Goal: Information Seeking & Learning: Learn about a topic

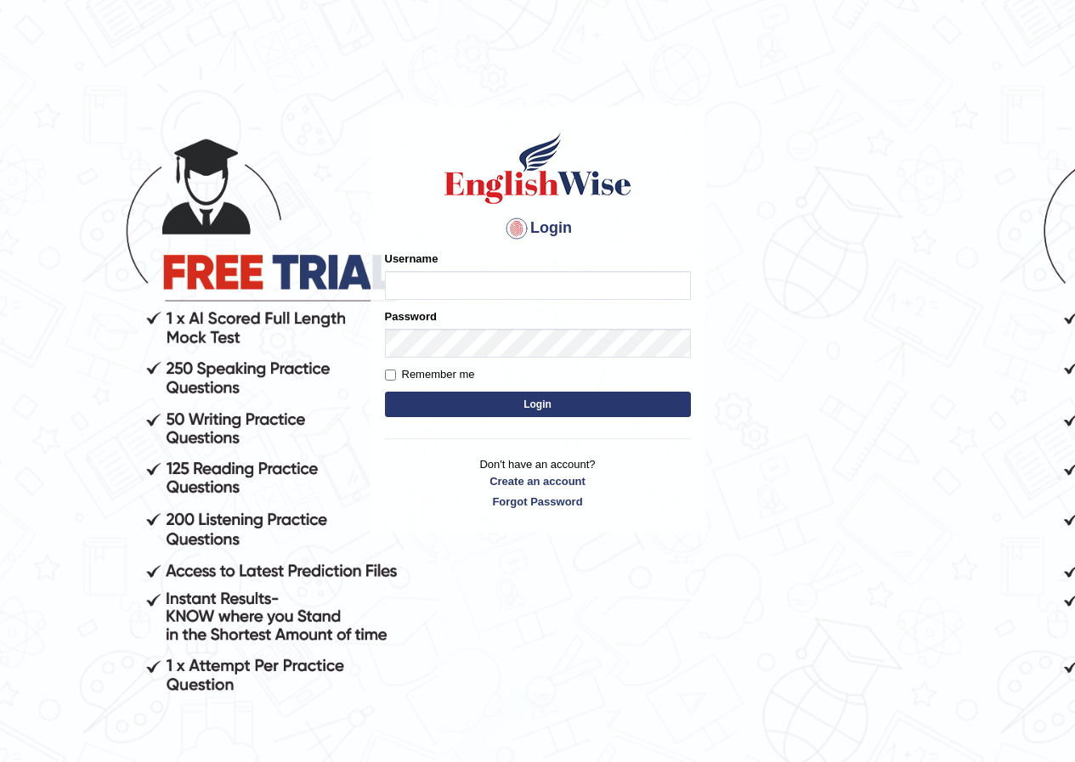
click at [446, 282] on input "Username" at bounding box center [538, 285] width 306 height 29
type input "enkhbayar_parramatta"
click at [529, 405] on button "Login" at bounding box center [538, 405] width 306 height 26
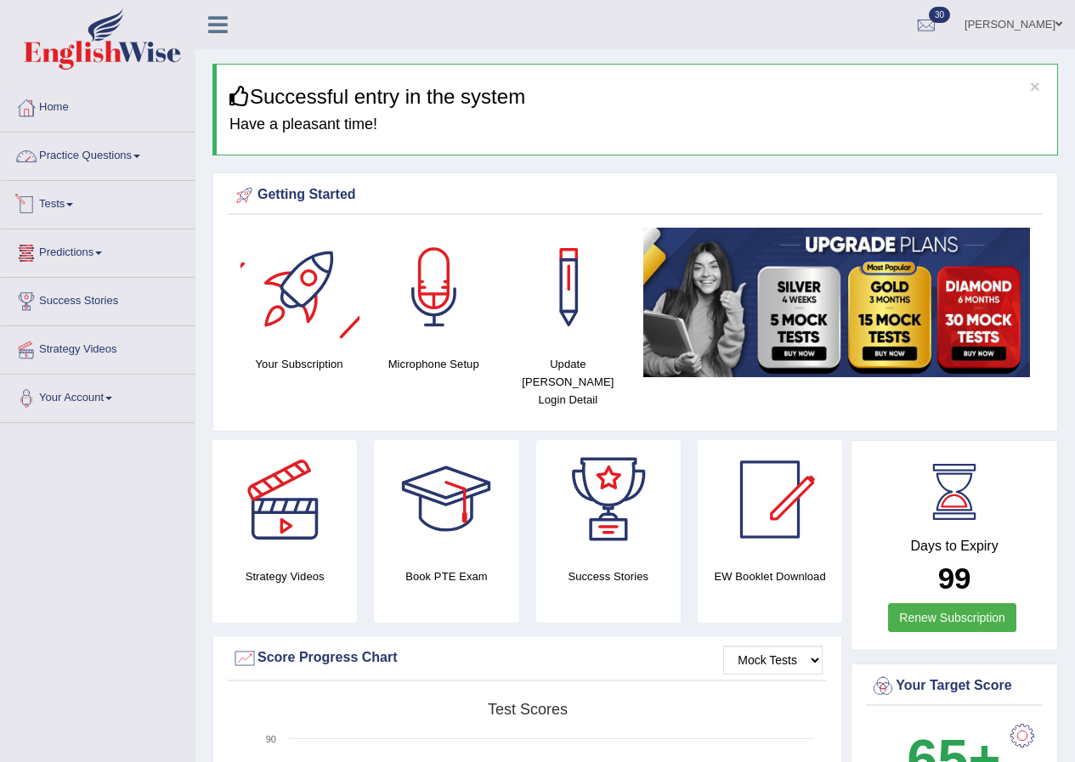
click at [122, 156] on link "Practice Questions" at bounding box center [98, 154] width 194 height 43
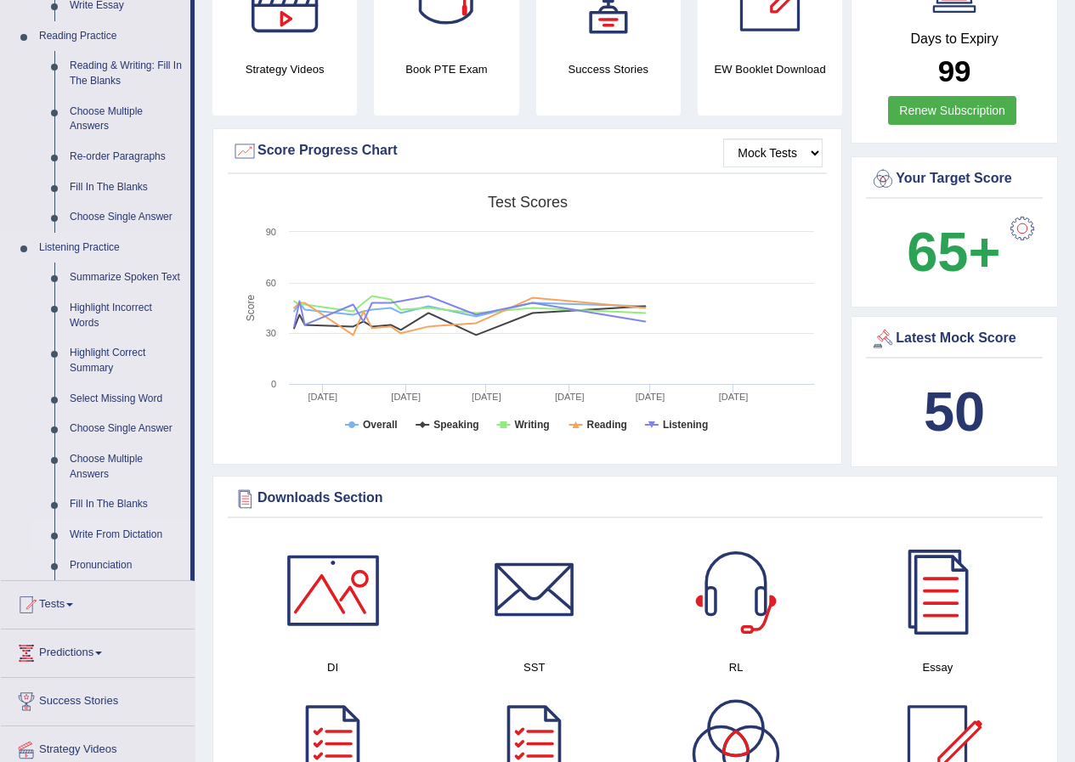
scroll to position [510, 0]
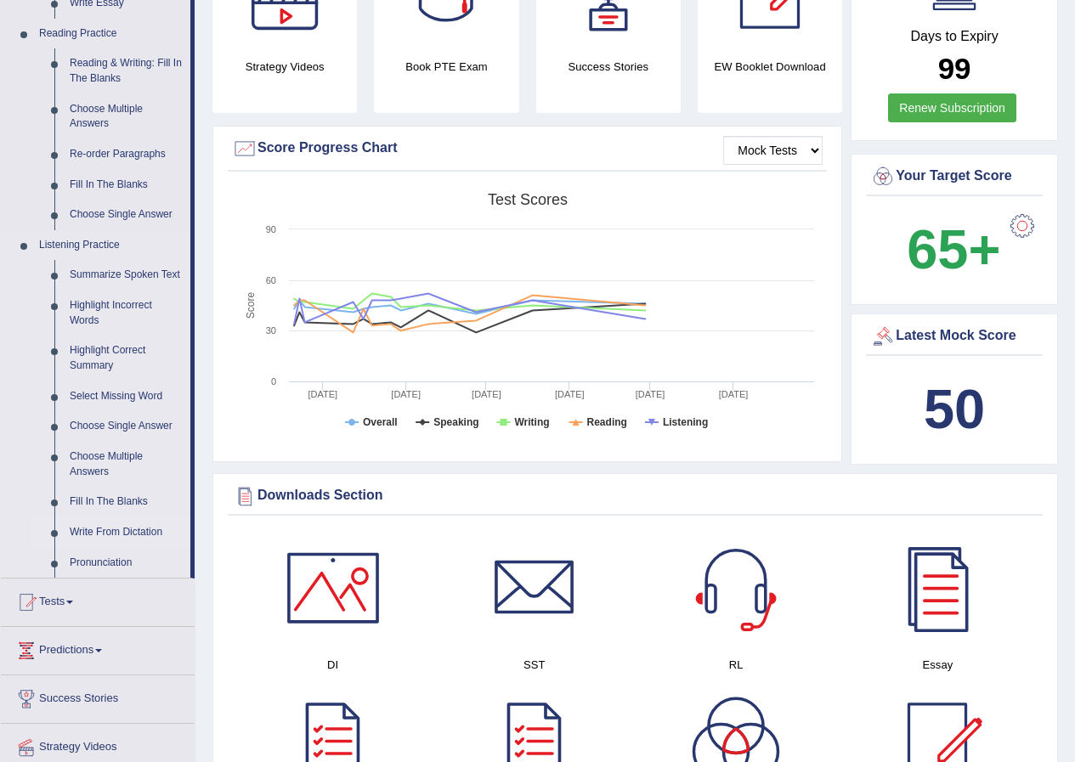
click at [139, 529] on link "Write From Dictation" at bounding box center [126, 533] width 128 height 31
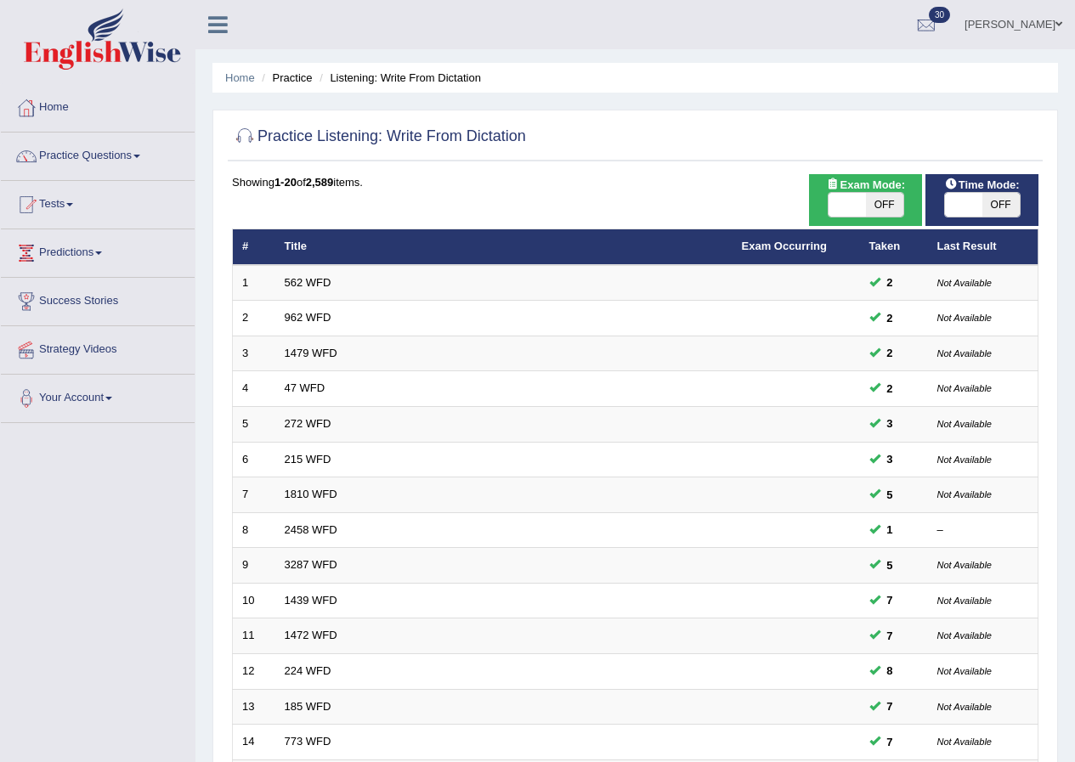
click at [884, 198] on span "OFF" at bounding box center [884, 205] width 37 height 24
checkbox input "true"
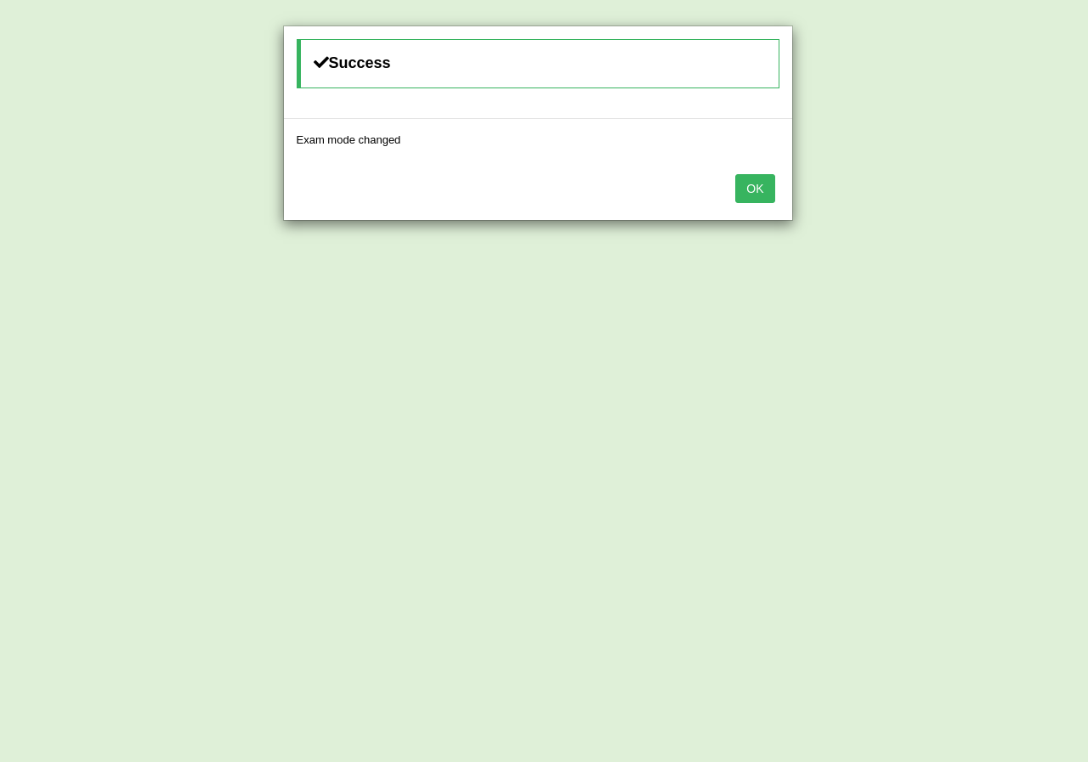
click at [761, 188] on button "OK" at bounding box center [754, 188] width 39 height 29
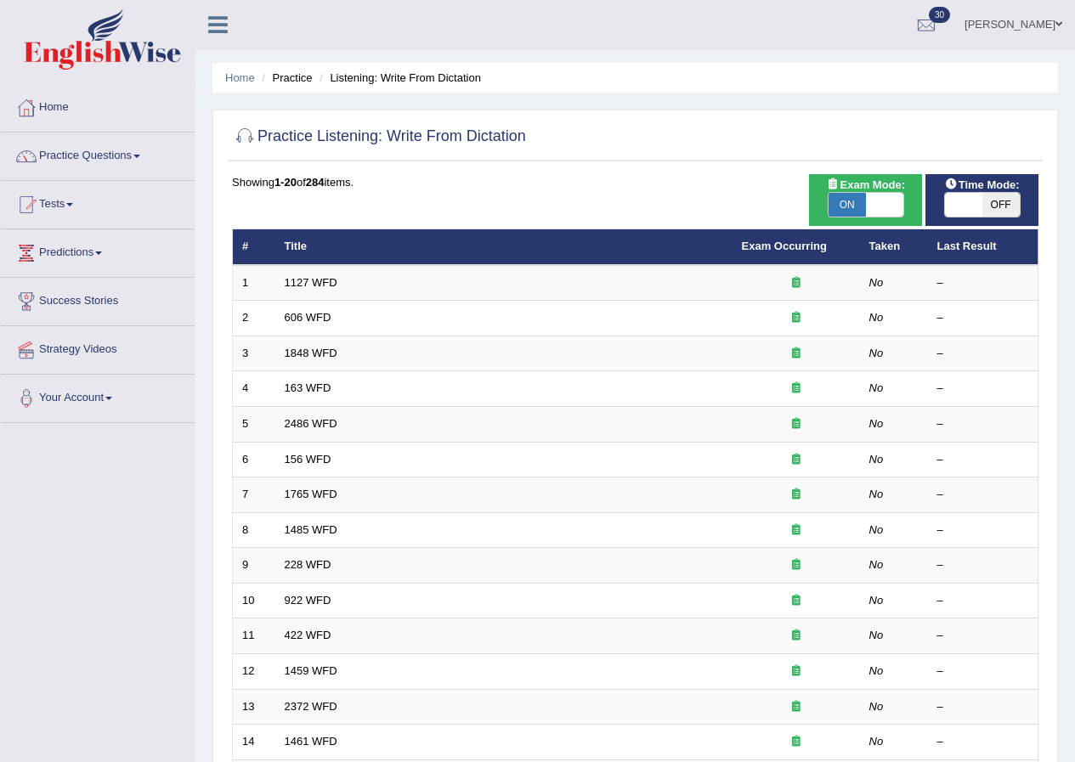
click at [996, 205] on span "OFF" at bounding box center [1001, 205] width 37 height 24
checkbox input "true"
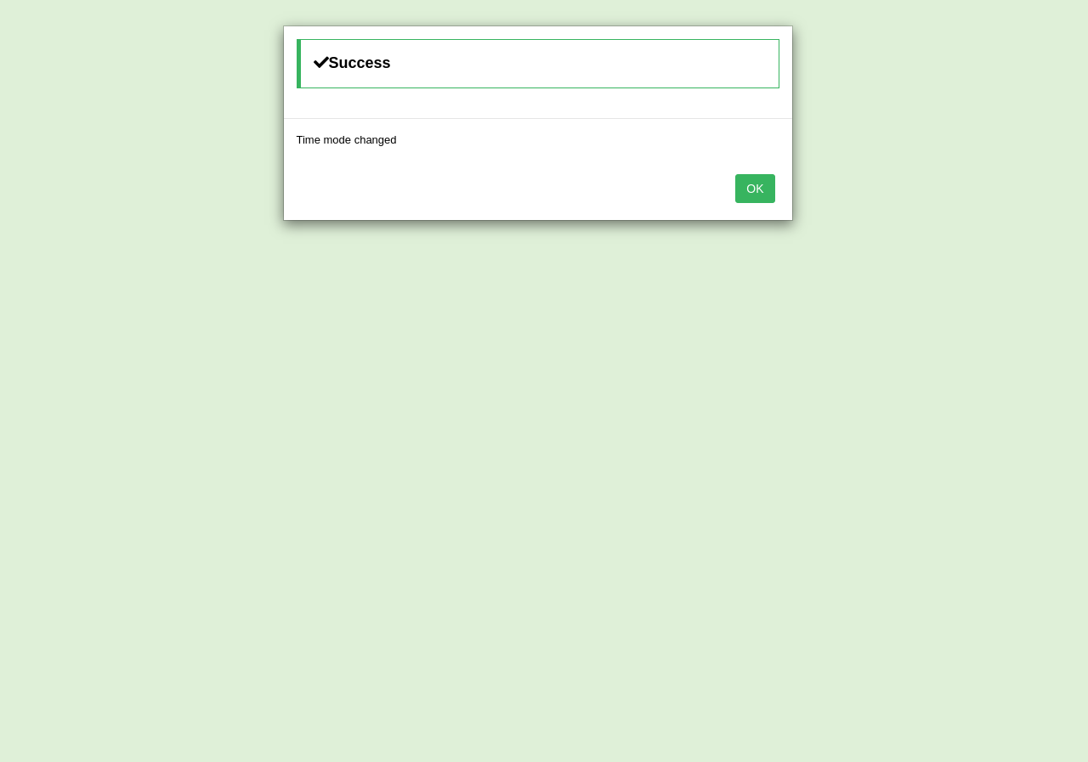
click at [745, 184] on button "OK" at bounding box center [754, 188] width 39 height 29
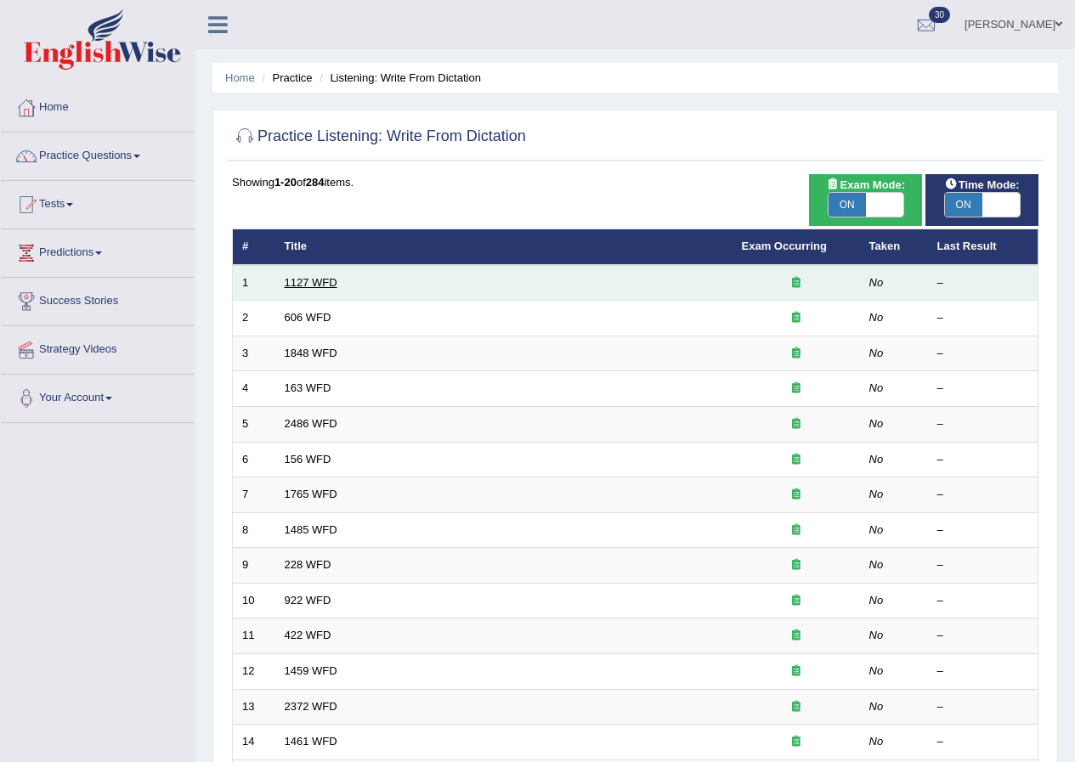
click at [299, 281] on link "1127 WFD" at bounding box center [311, 282] width 53 height 13
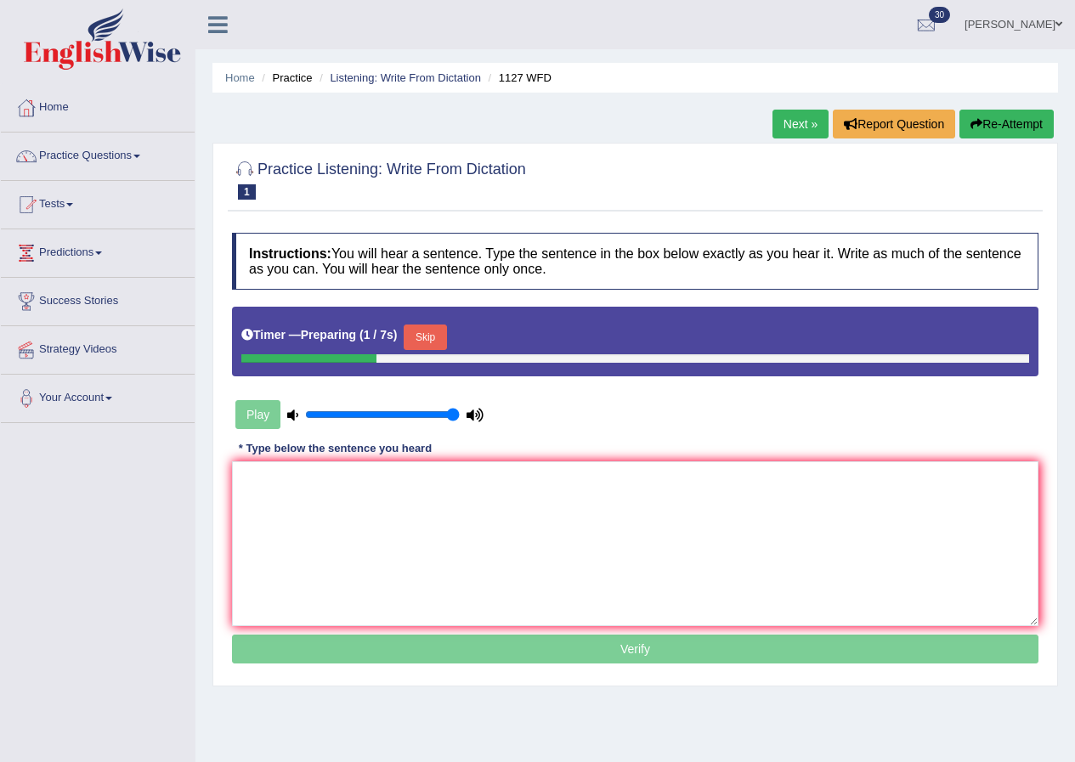
click at [445, 334] on button "Skip" at bounding box center [425, 338] width 43 height 26
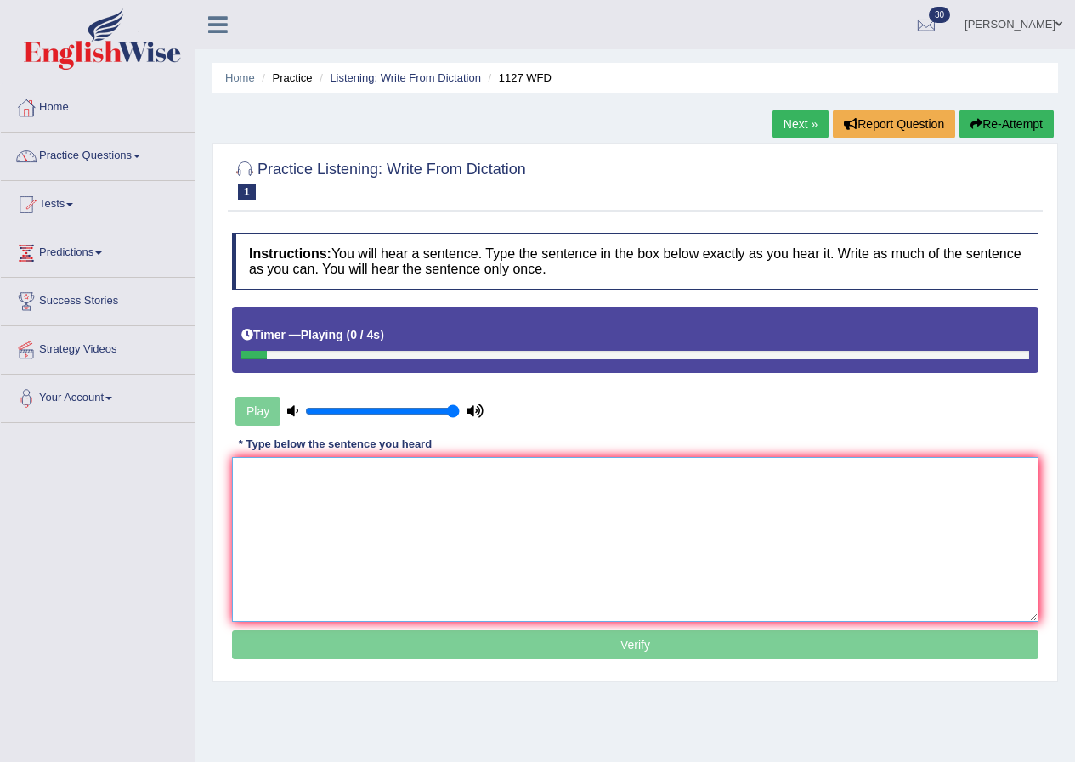
click at [407, 503] on textarea at bounding box center [635, 539] width 807 height 165
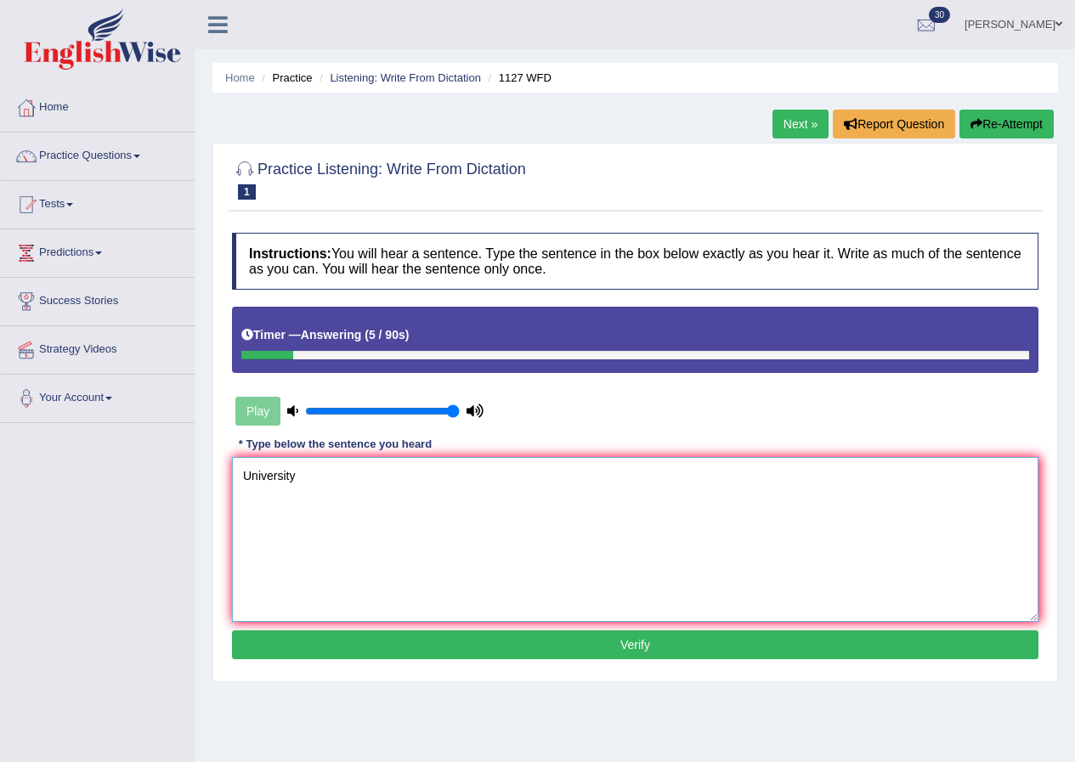
type textarea "University"
click at [992, 117] on button "Re-Attempt" at bounding box center [1007, 124] width 94 height 29
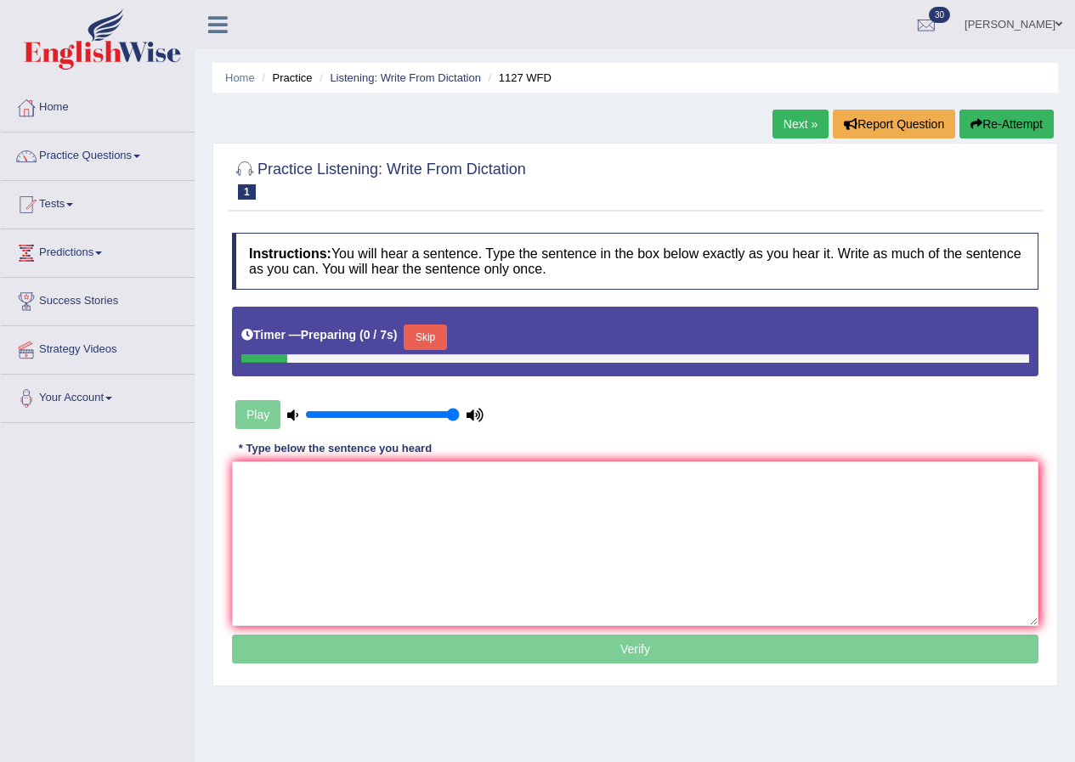
click at [435, 331] on button "Skip" at bounding box center [425, 338] width 43 height 26
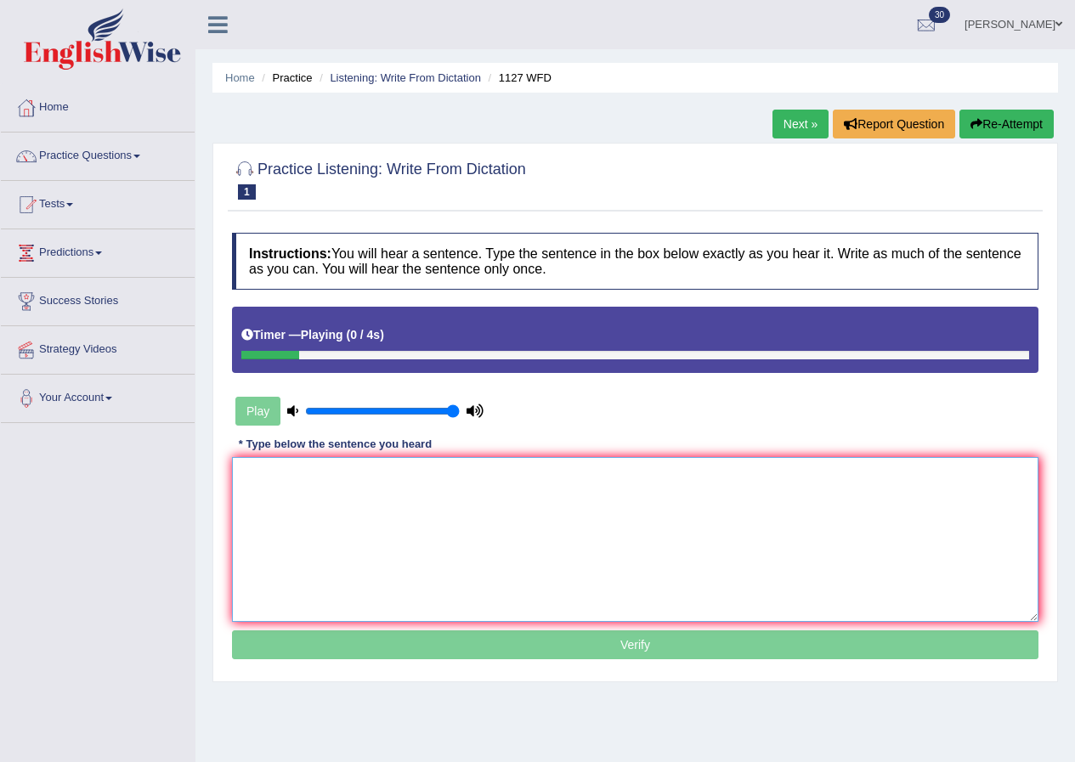
click at [378, 505] on textarea at bounding box center [635, 539] width 807 height 165
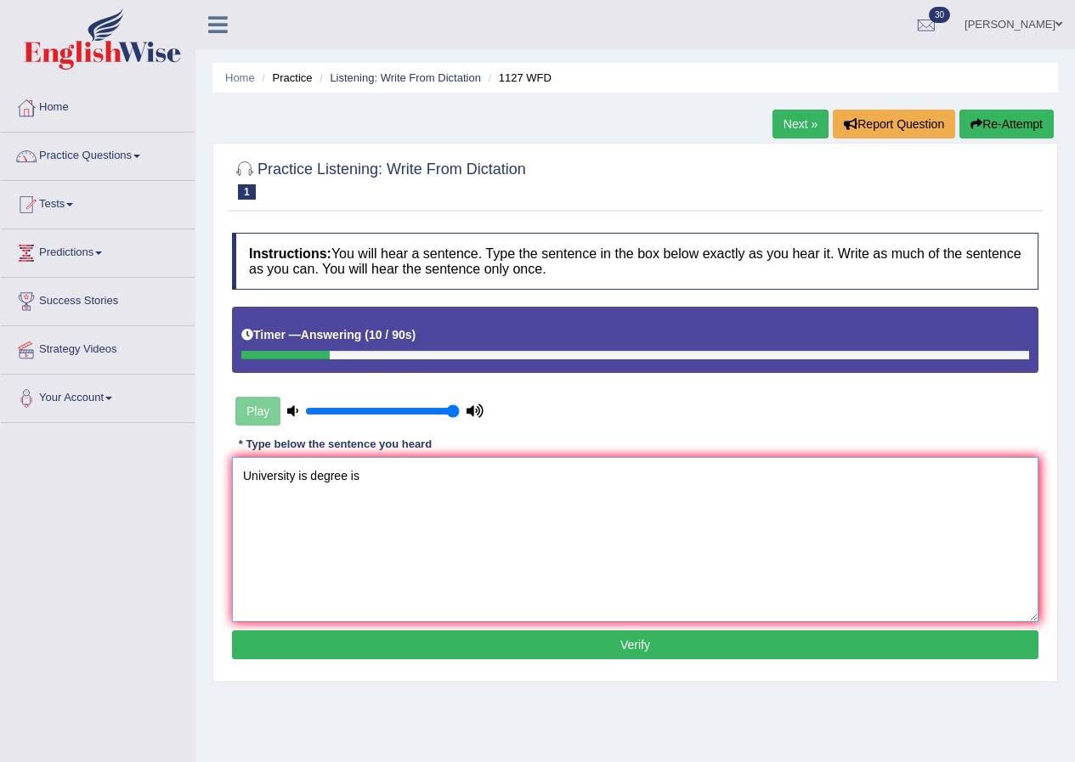
type textarea "University is degree is"
click at [1012, 116] on button "Re-Attempt" at bounding box center [1007, 124] width 94 height 29
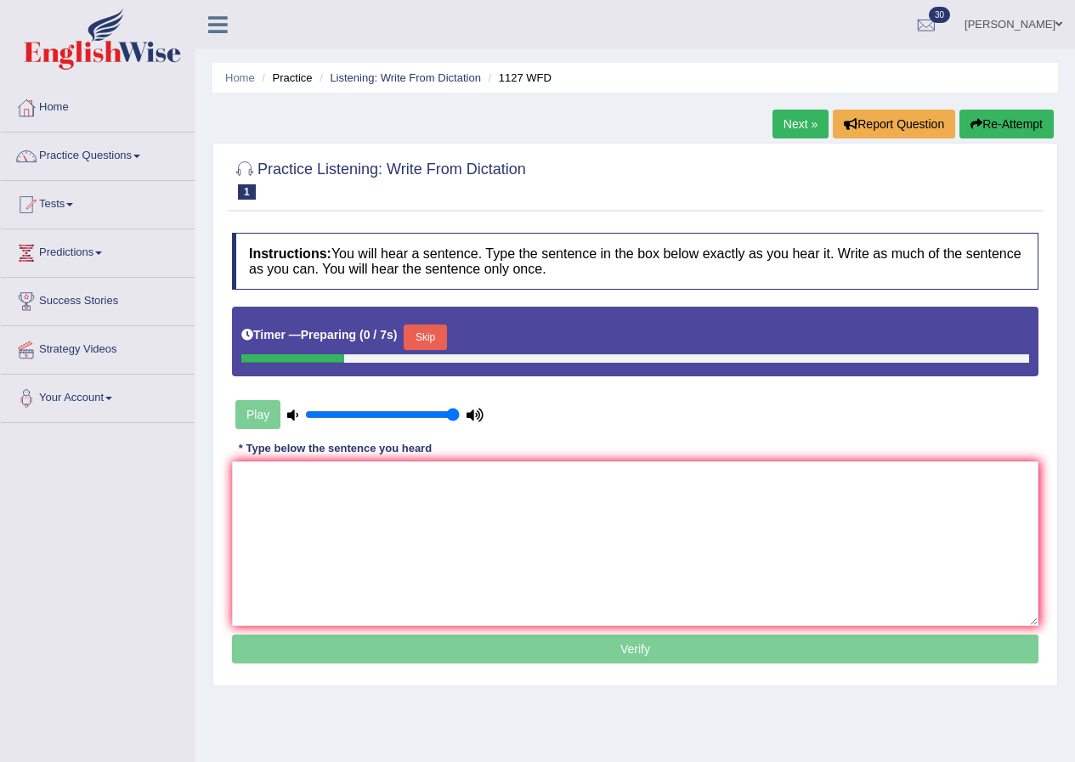
click at [423, 328] on button "Skip" at bounding box center [425, 338] width 43 height 26
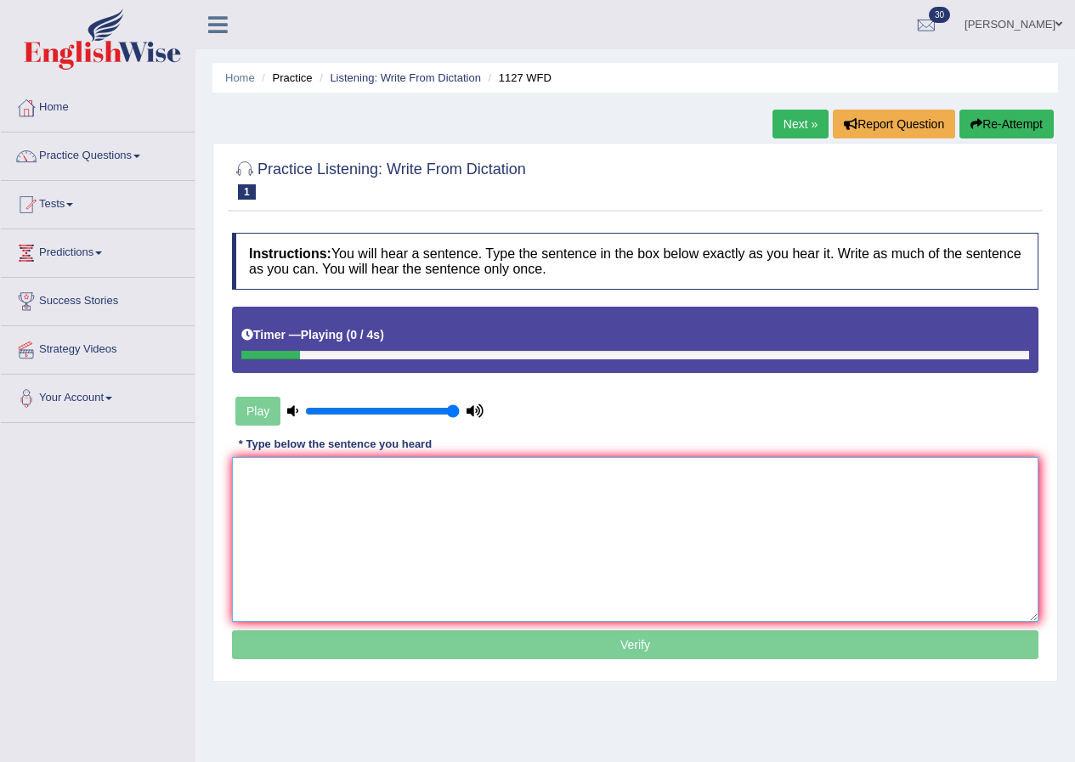
click at [319, 525] on textarea at bounding box center [635, 539] width 807 height 165
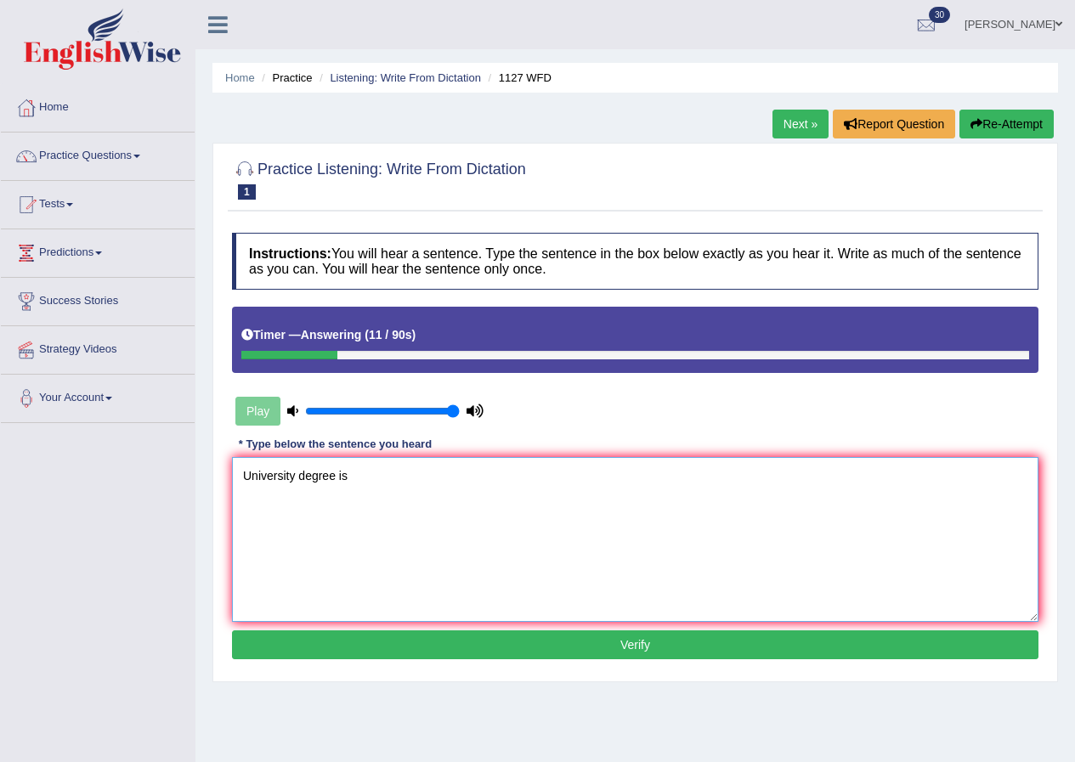
type textarea "University degree is"
click at [1000, 119] on button "Re-Attempt" at bounding box center [1007, 124] width 94 height 29
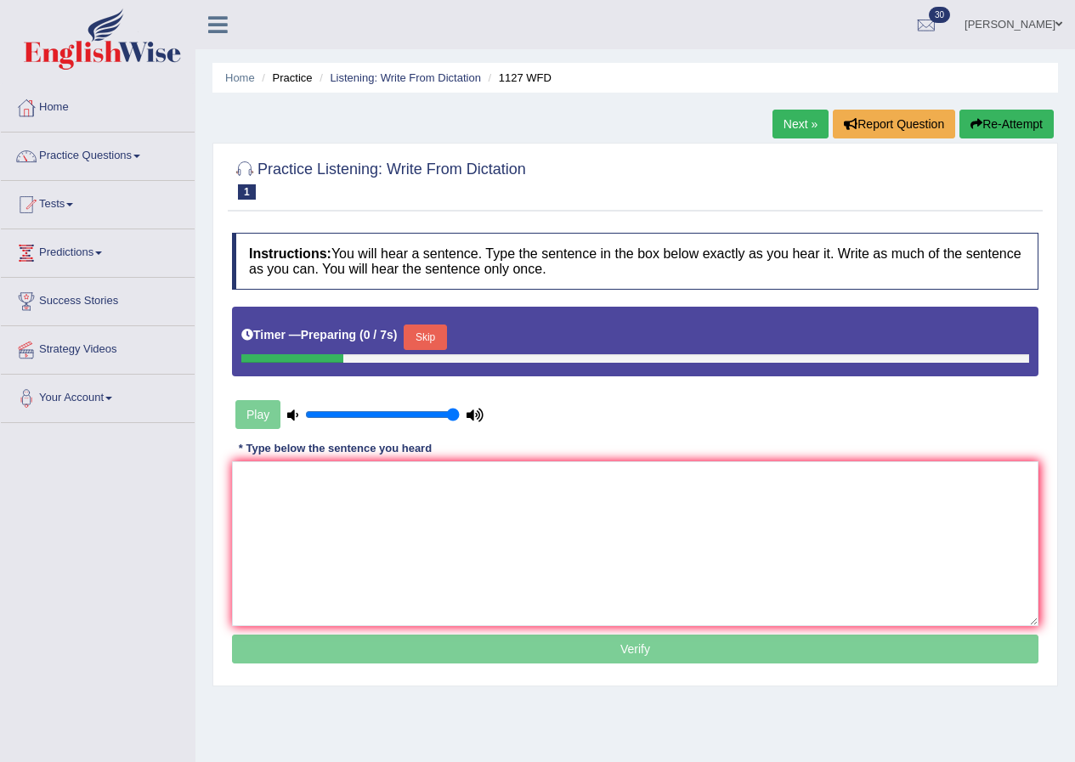
click at [423, 349] on button "Skip" at bounding box center [425, 338] width 43 height 26
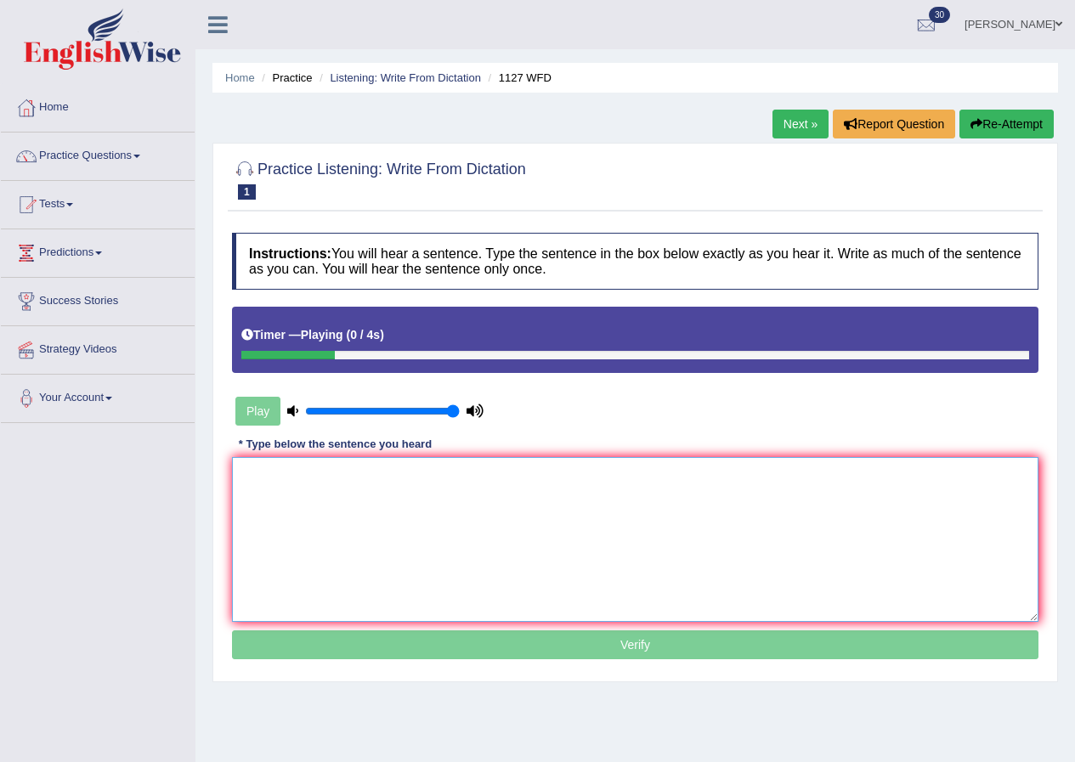
click at [378, 494] on textarea at bounding box center [635, 539] width 807 height 165
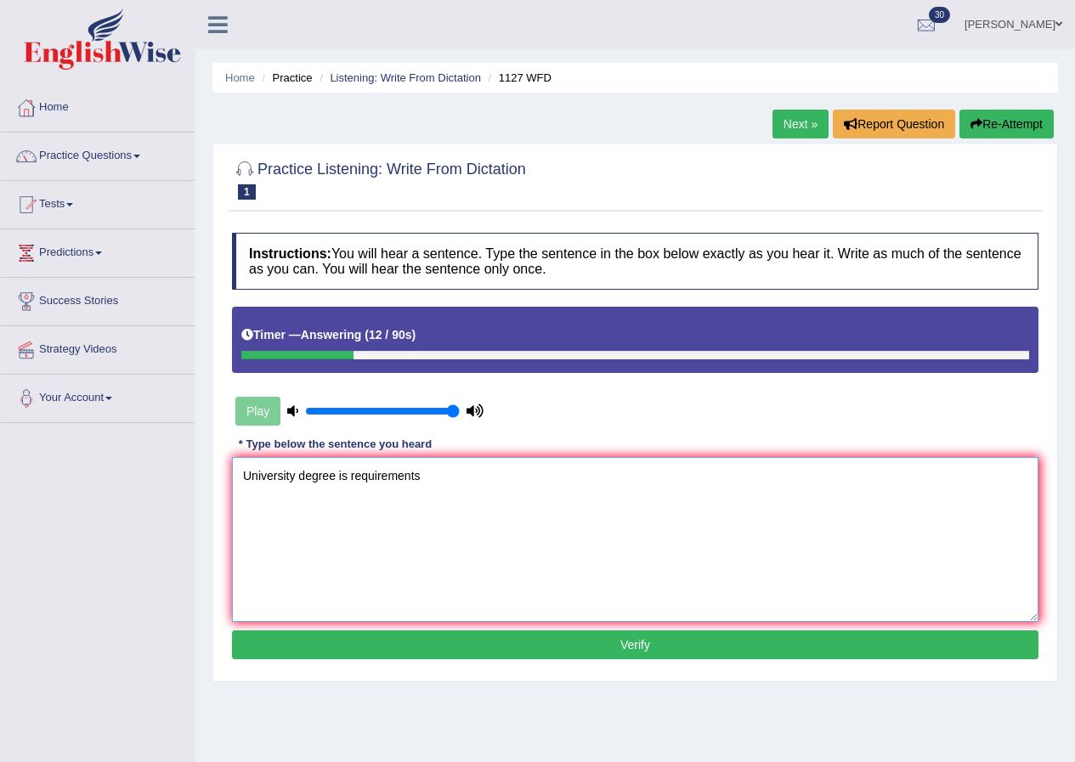
type textarea "University degree is requirements"
click at [985, 136] on div "Next » Report Question Re-Attempt" at bounding box center [916, 126] width 286 height 33
click at [989, 131] on button "Re-Attempt" at bounding box center [1007, 124] width 94 height 29
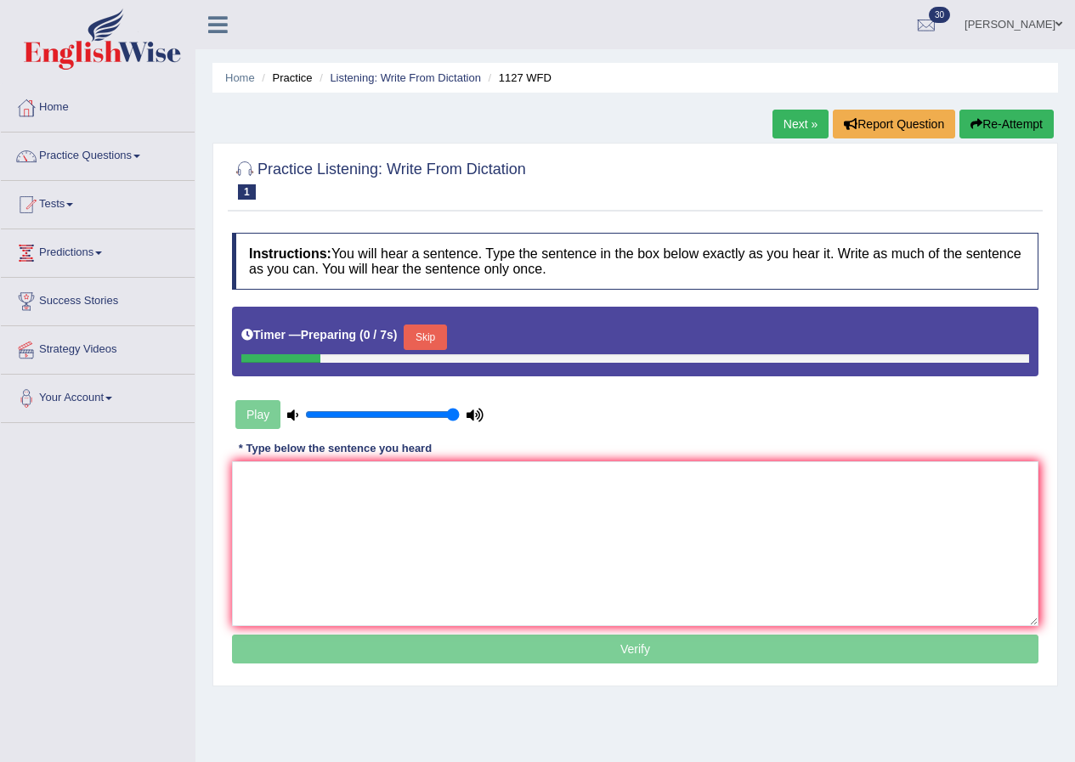
click at [436, 324] on div "Timer — Preparing ( 0 / 7s ) Skip" at bounding box center [635, 337] width 788 height 34
click at [438, 335] on button "Skip" at bounding box center [425, 338] width 43 height 26
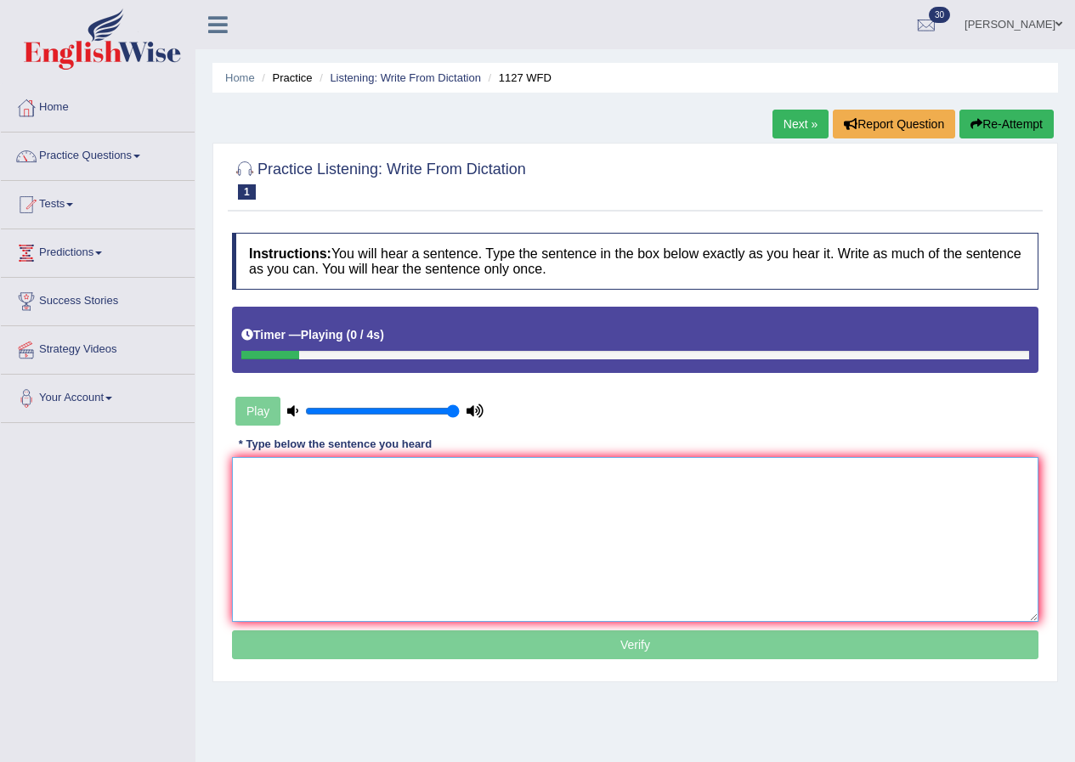
click at [316, 529] on textarea at bounding box center [635, 539] width 807 height 165
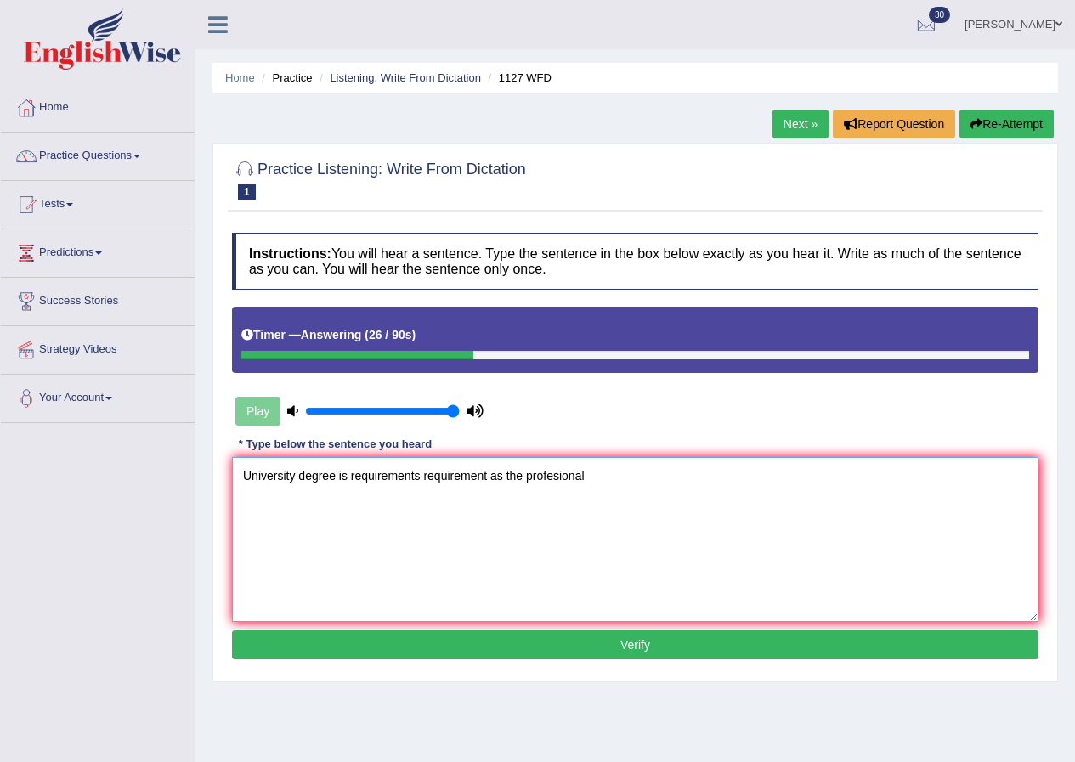
click at [556, 475] on textarea "University degree is requirements requirement as the profesional" at bounding box center [635, 539] width 807 height 165
click at [618, 470] on textarea "University degree is requirements requirement as the professional" at bounding box center [635, 539] width 807 height 165
type textarea "University degree is requirements requirement as the professional."
click at [649, 650] on button "Verify" at bounding box center [635, 645] width 807 height 29
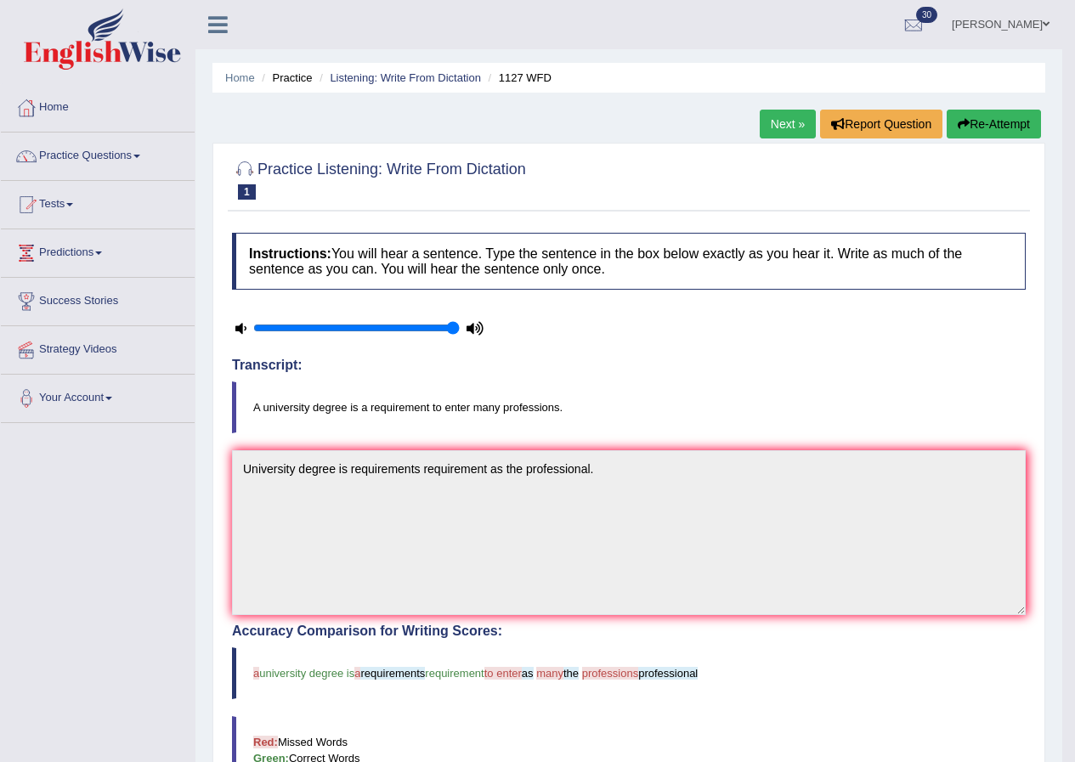
click at [799, 127] on link "Next »" at bounding box center [788, 124] width 56 height 29
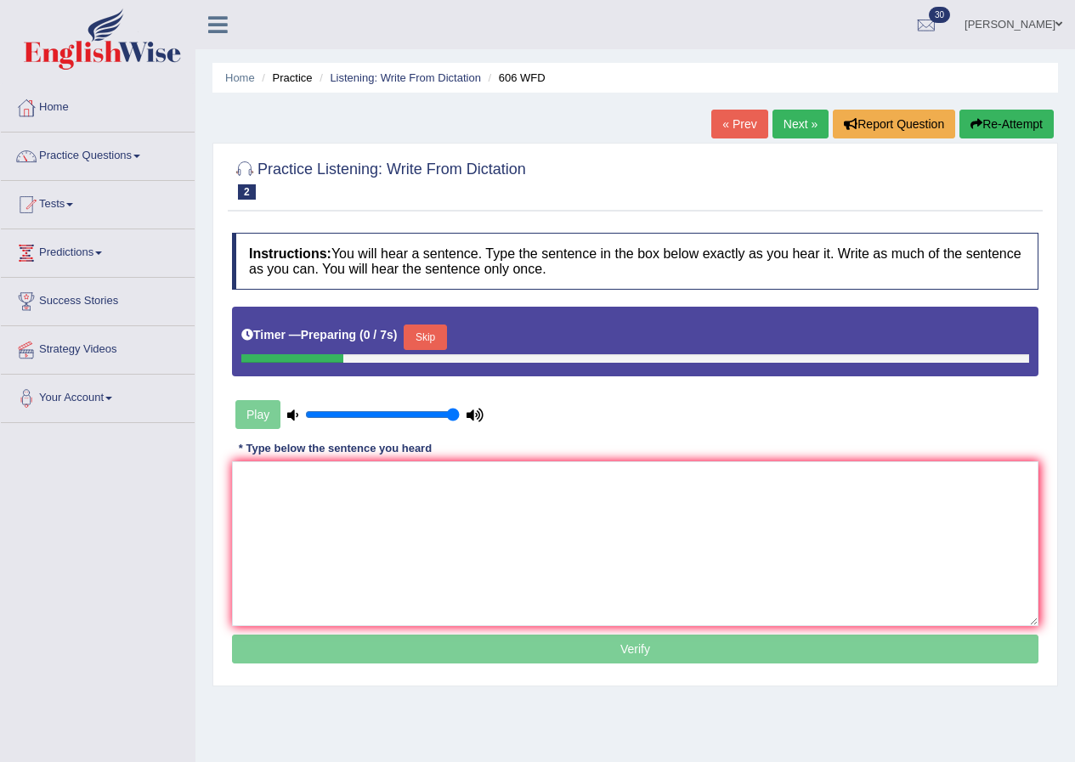
click at [427, 329] on button "Skip" at bounding box center [425, 338] width 43 height 26
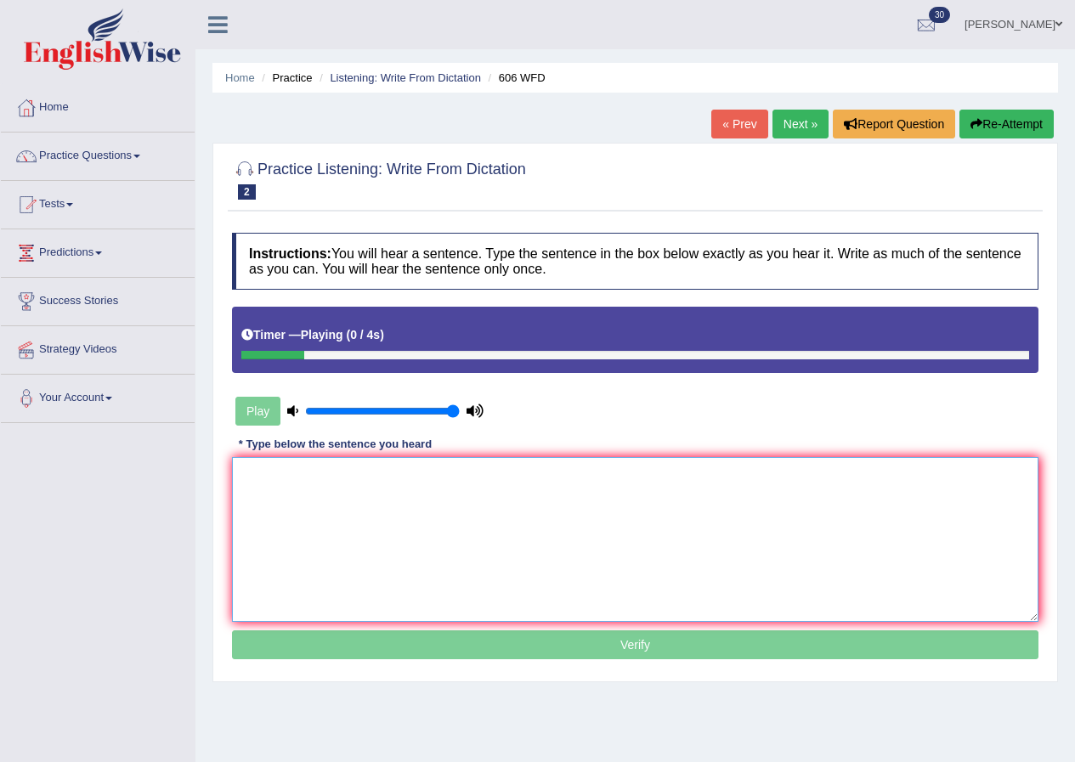
click at [366, 481] on textarea at bounding box center [635, 539] width 807 height 165
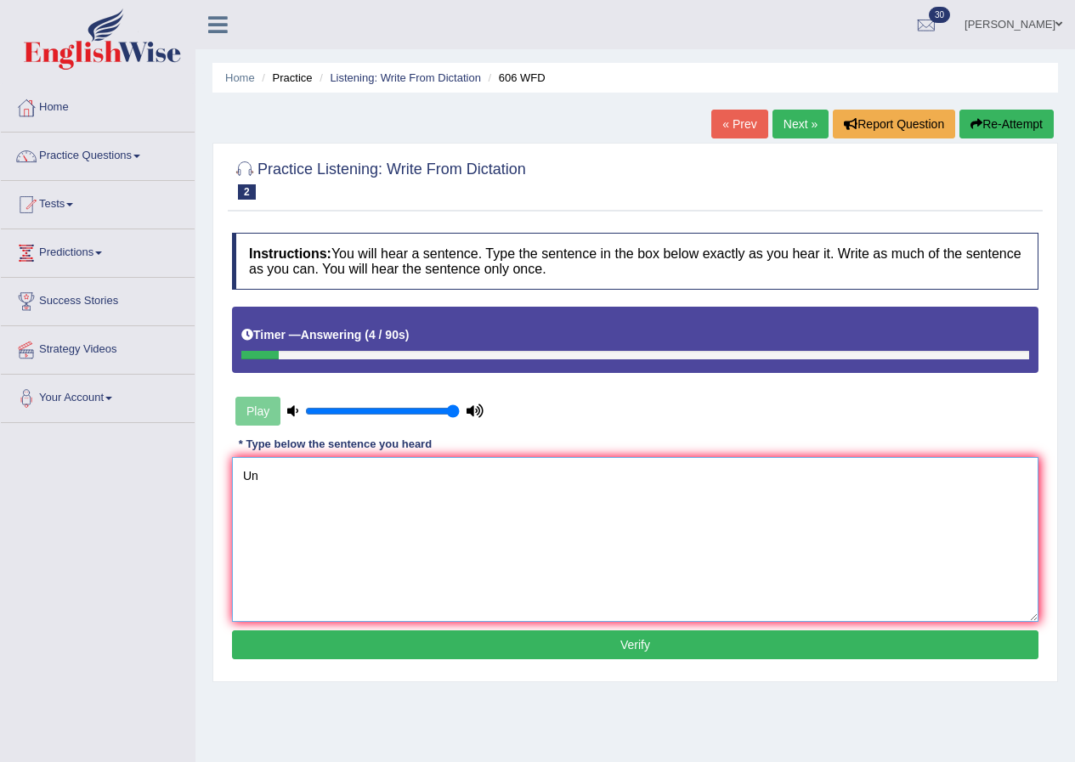
type textarea "Un"
click at [1013, 125] on button "Re-Attempt" at bounding box center [1007, 124] width 94 height 29
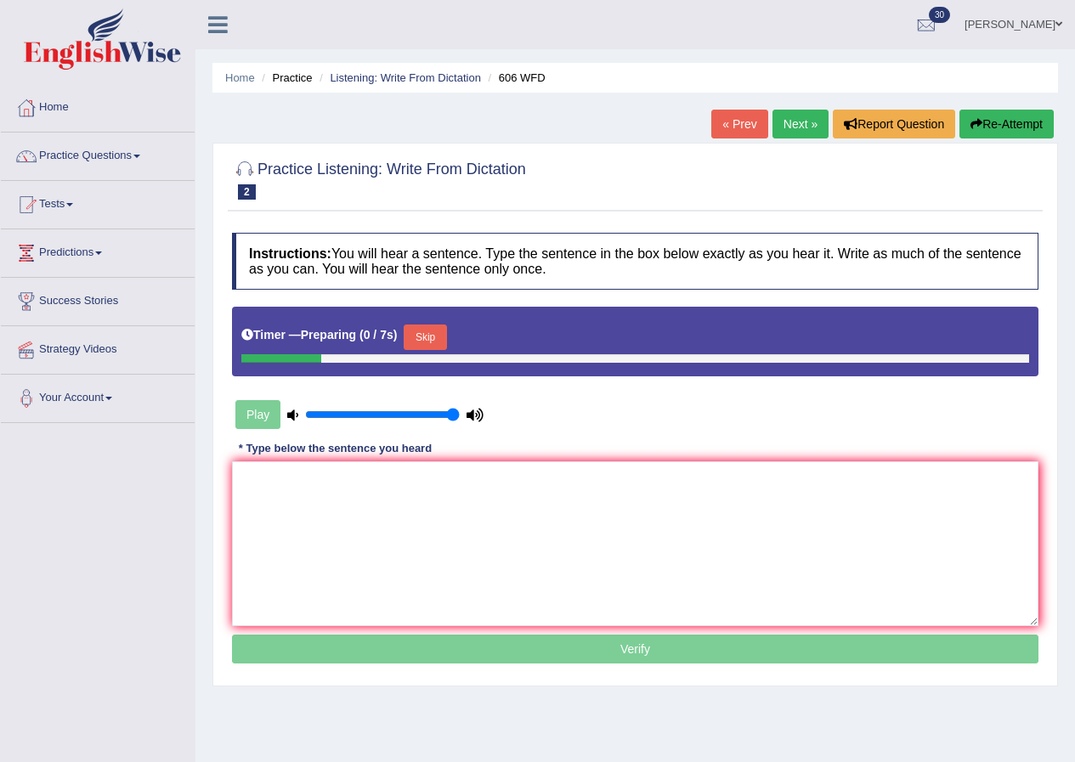
click at [435, 344] on button "Skip" at bounding box center [425, 338] width 43 height 26
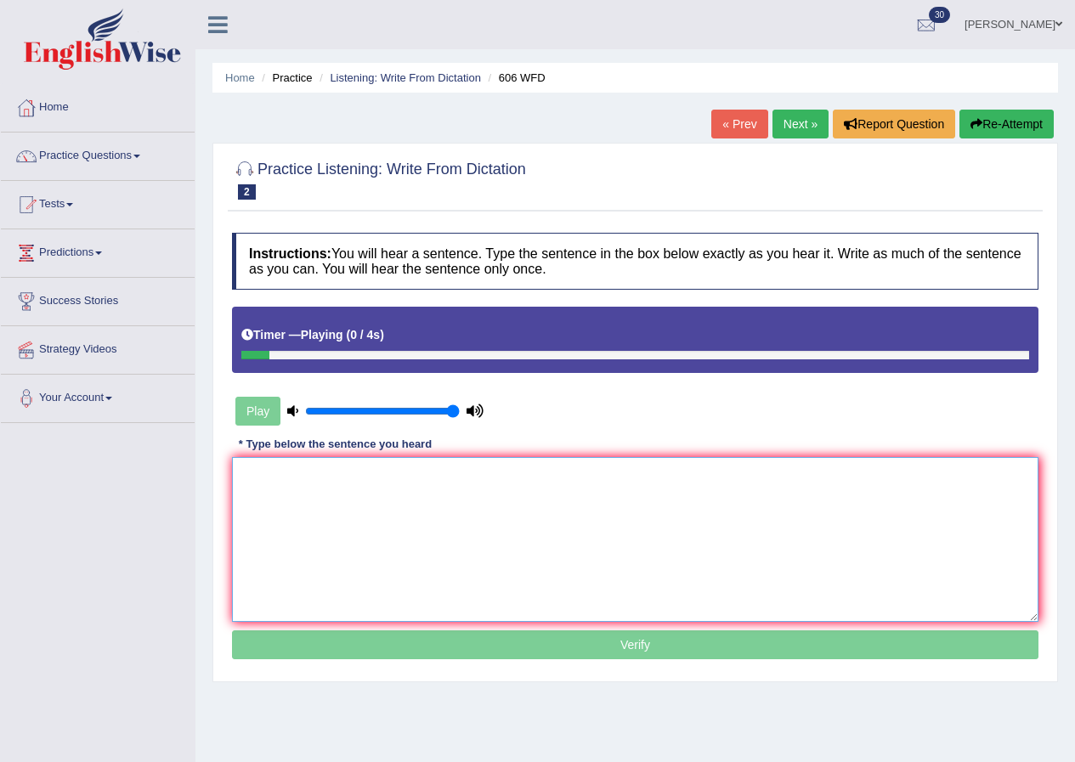
click at [388, 485] on textarea at bounding box center [635, 539] width 807 height 165
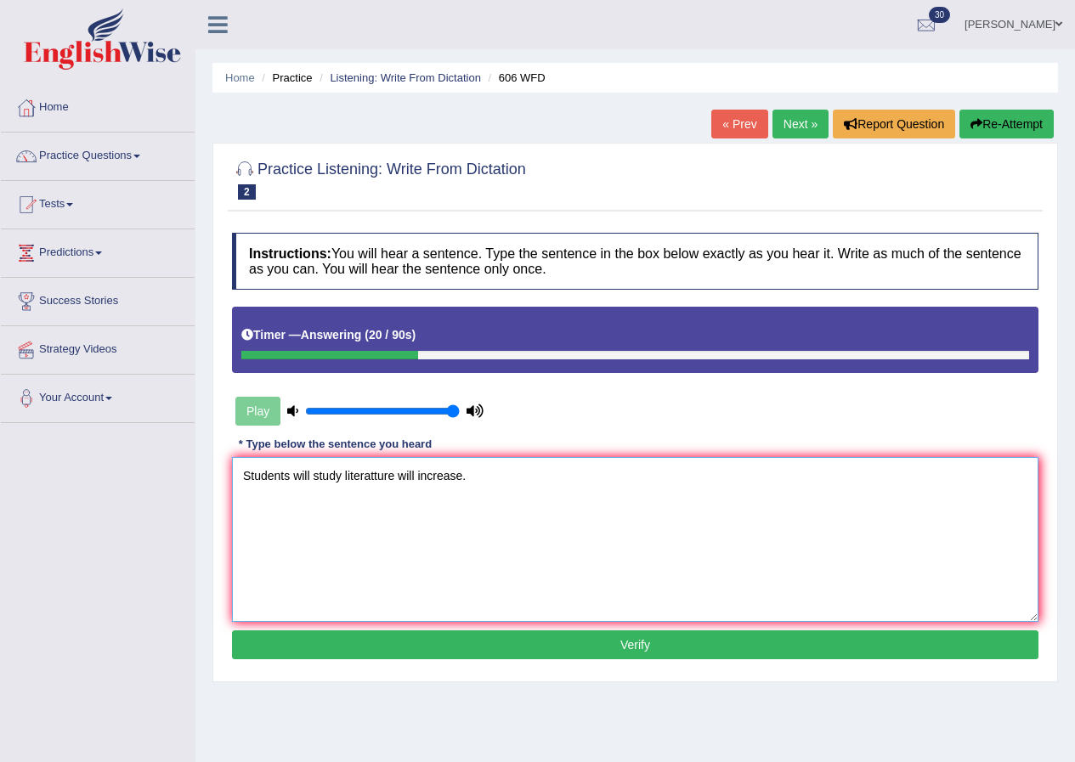
click at [373, 478] on textarea "Students will study literatture will increase." at bounding box center [635, 539] width 807 height 165
click at [471, 471] on textarea "Students will study literature will increase." at bounding box center [635, 539] width 807 height 165
type textarea "Students will study literature will increase."
click at [557, 642] on button "Verify" at bounding box center [635, 645] width 807 height 29
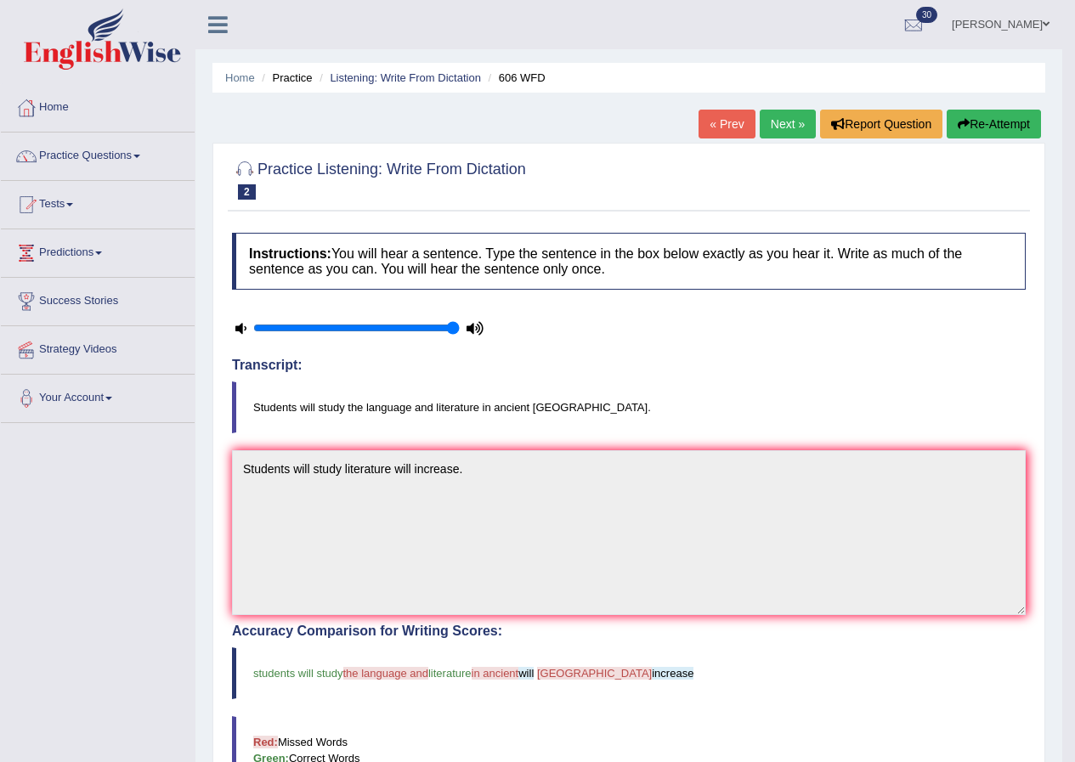
click at [777, 128] on link "Next »" at bounding box center [788, 124] width 56 height 29
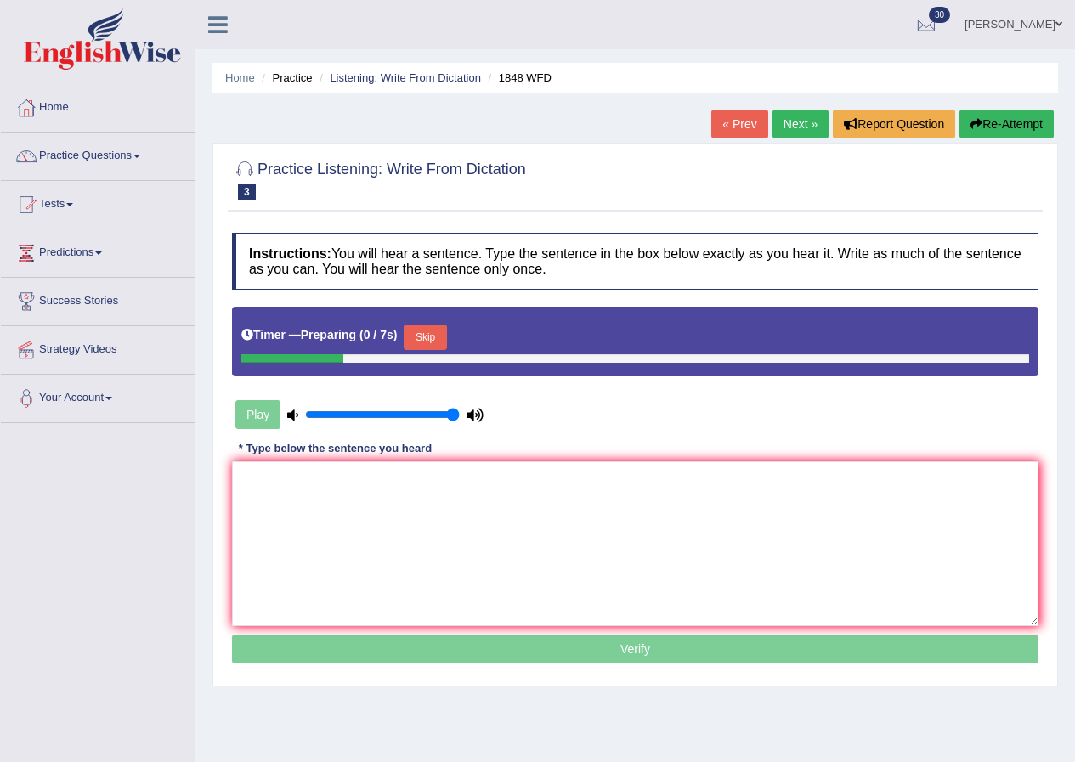
click at [422, 324] on div "Timer — Preparing ( 0 / 7s ) Skip" at bounding box center [635, 337] width 788 height 34
click at [427, 337] on button "Skip" at bounding box center [425, 338] width 43 height 26
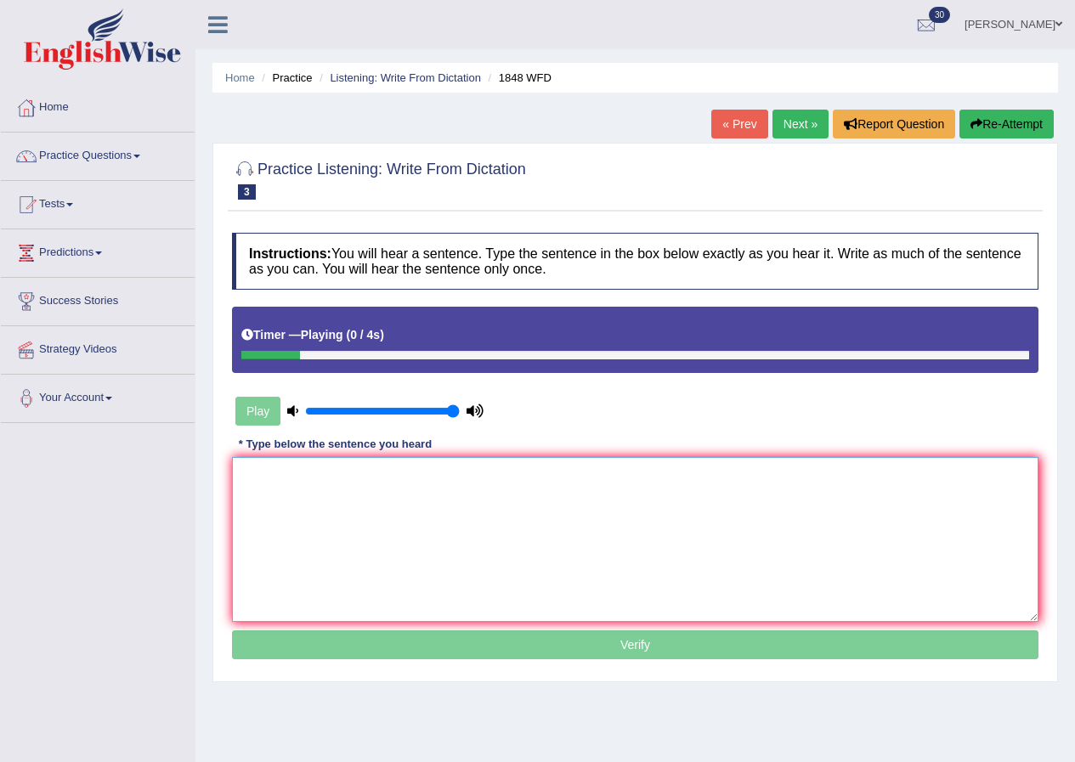
click at [411, 496] on textarea at bounding box center [635, 539] width 807 height 165
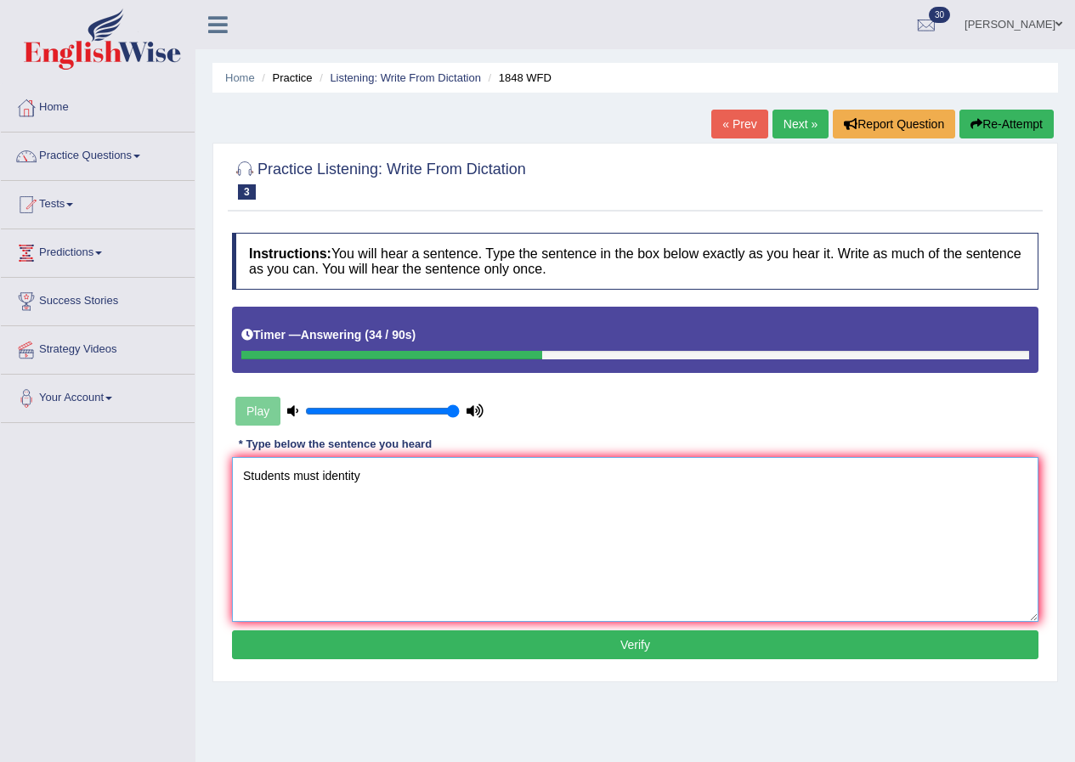
type textarea "Students must identity"
click at [1011, 122] on button "Re-Attempt" at bounding box center [1007, 124] width 94 height 29
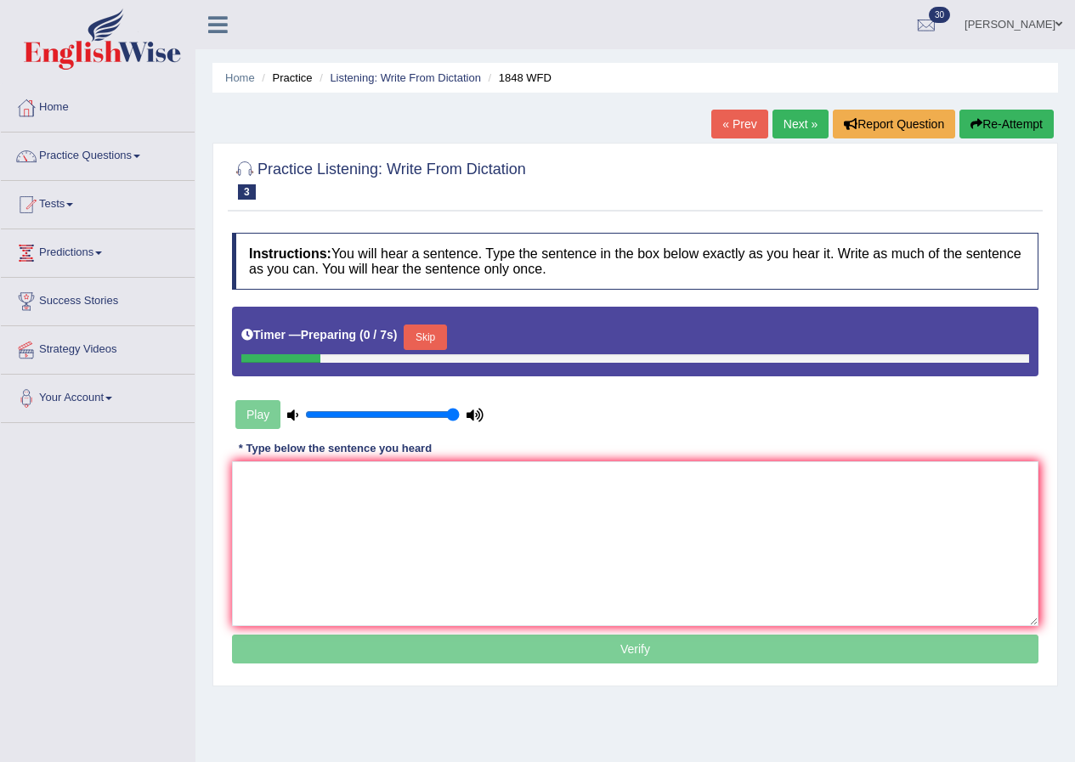
click at [424, 326] on button "Skip" at bounding box center [425, 338] width 43 height 26
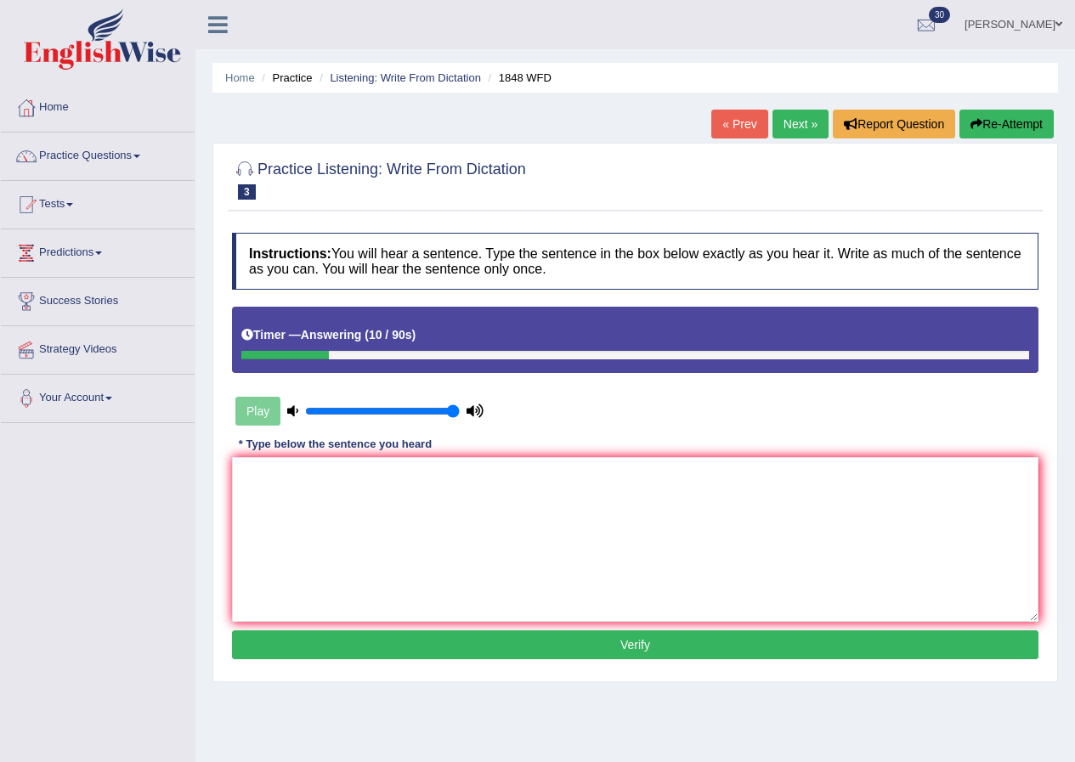
click at [1010, 122] on button "Re-Attempt" at bounding box center [1007, 124] width 94 height 29
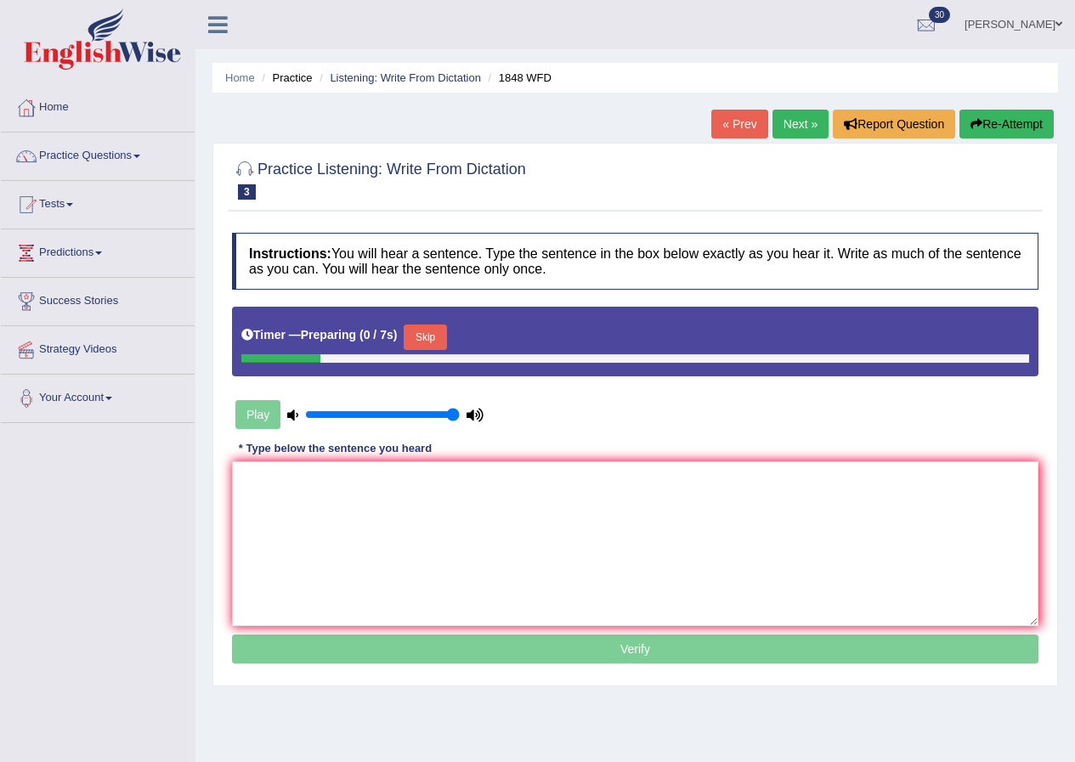
click at [422, 342] on button "Skip" at bounding box center [425, 338] width 43 height 26
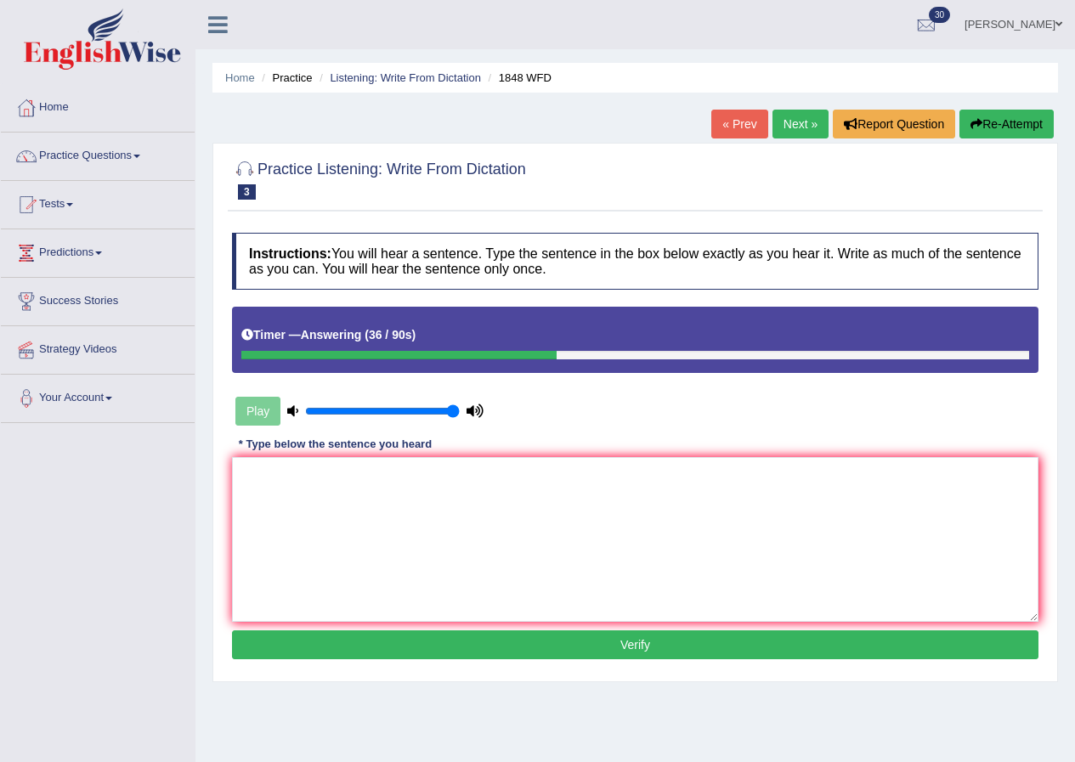
click at [1032, 124] on button "Re-Attempt" at bounding box center [1007, 124] width 94 height 29
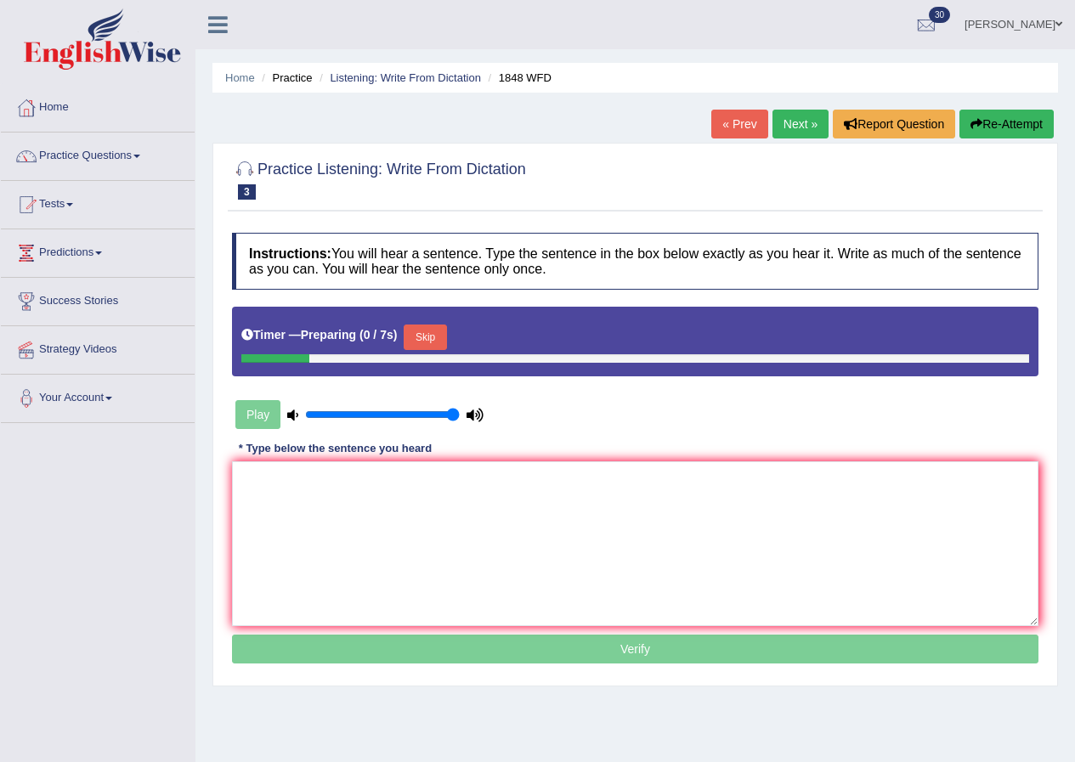
click at [445, 335] on button "Skip" at bounding box center [425, 338] width 43 height 26
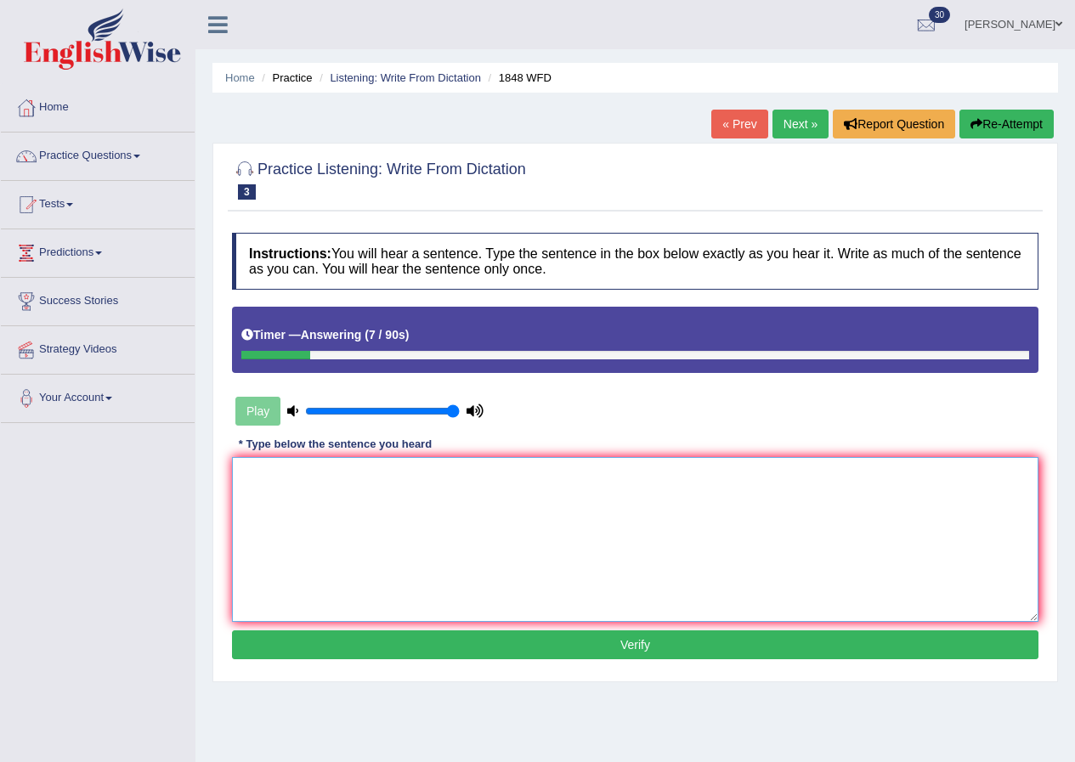
click at [399, 500] on textarea at bounding box center [635, 539] width 807 height 165
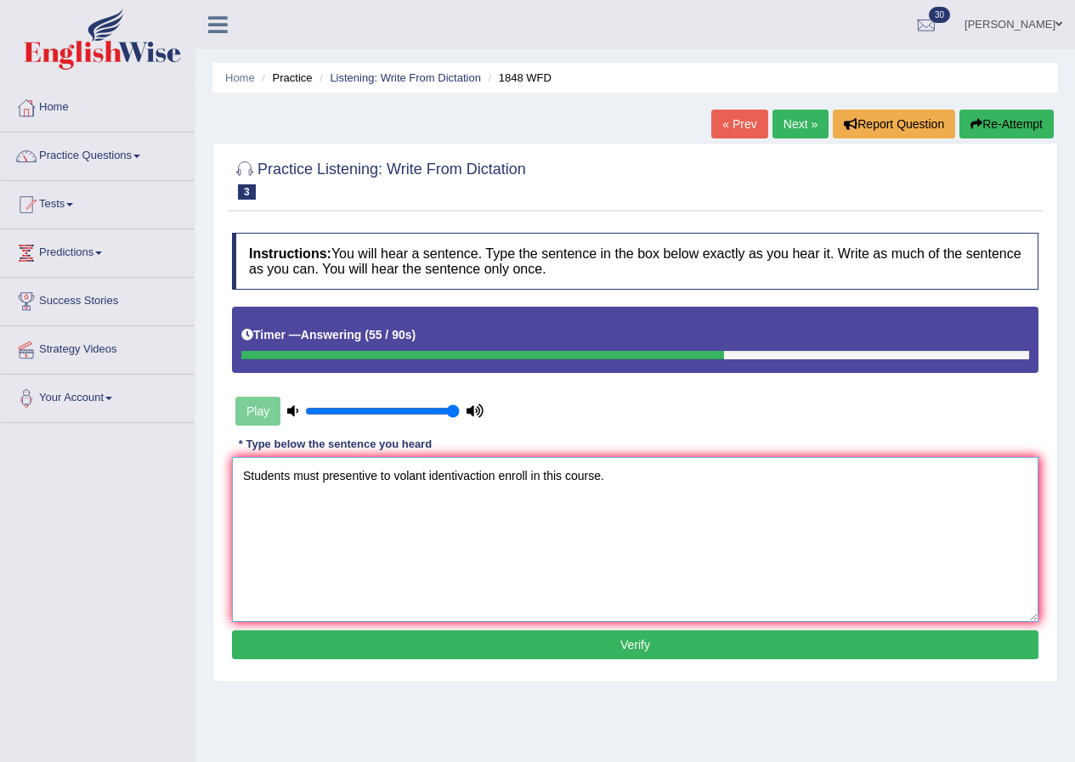
type textarea "Students must presentive to volant identivaction enroll in this course."
click at [622, 643] on button "Verify" at bounding box center [635, 645] width 807 height 29
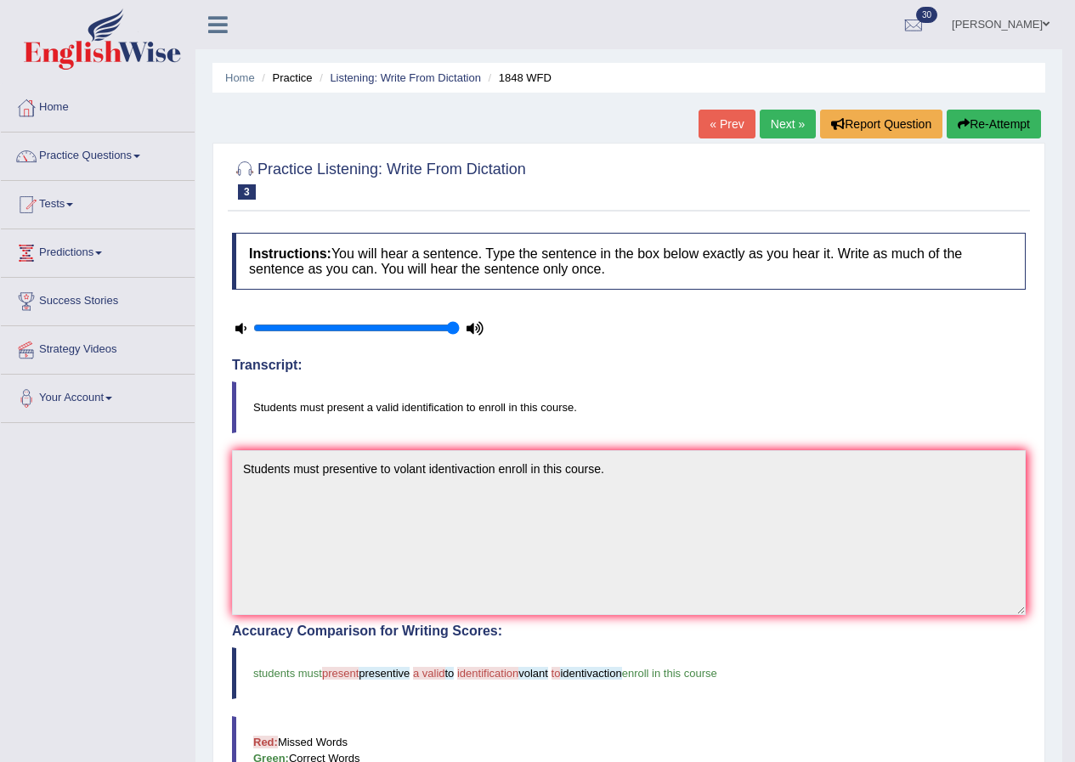
click at [792, 125] on link "Next »" at bounding box center [788, 124] width 56 height 29
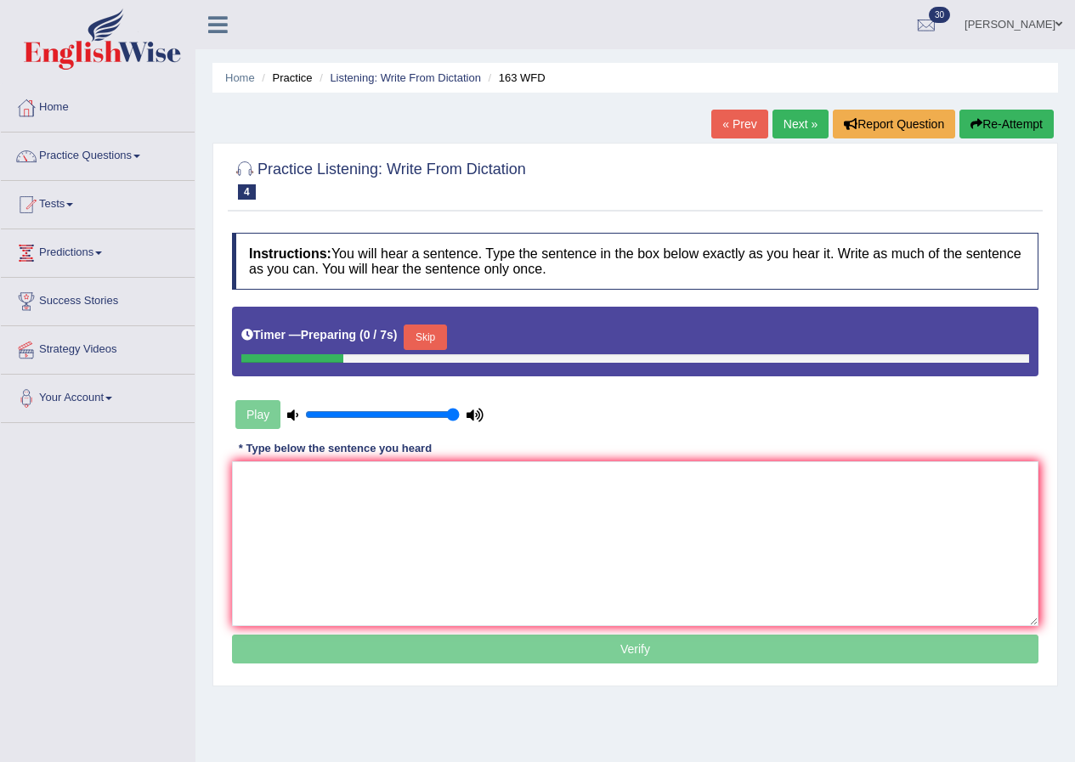
click at [444, 334] on button "Skip" at bounding box center [425, 338] width 43 height 26
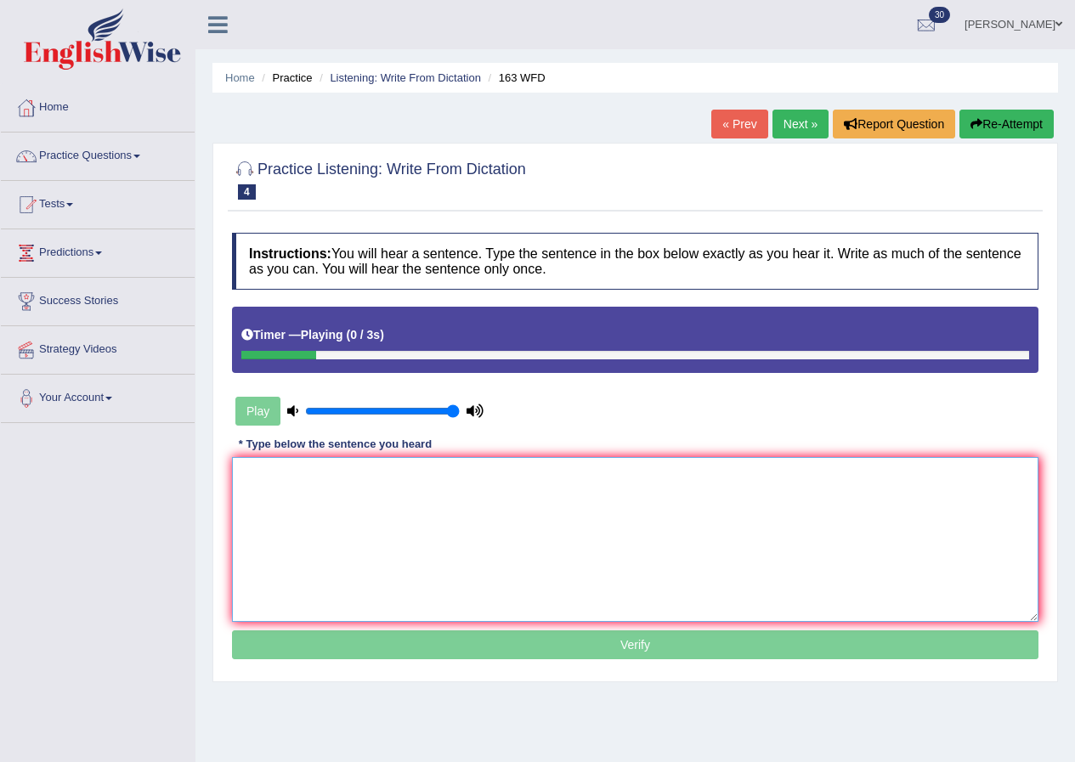
click at [317, 504] on textarea at bounding box center [635, 539] width 807 height 165
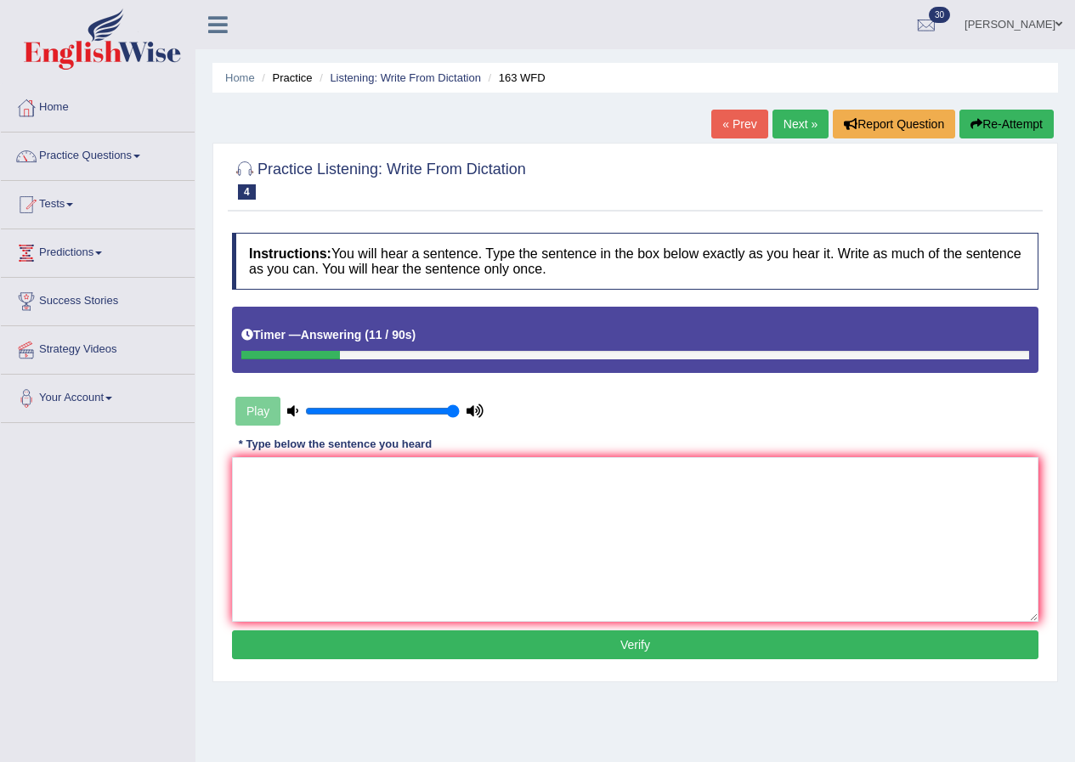
click at [1017, 123] on button "Re-Attempt" at bounding box center [1007, 124] width 94 height 29
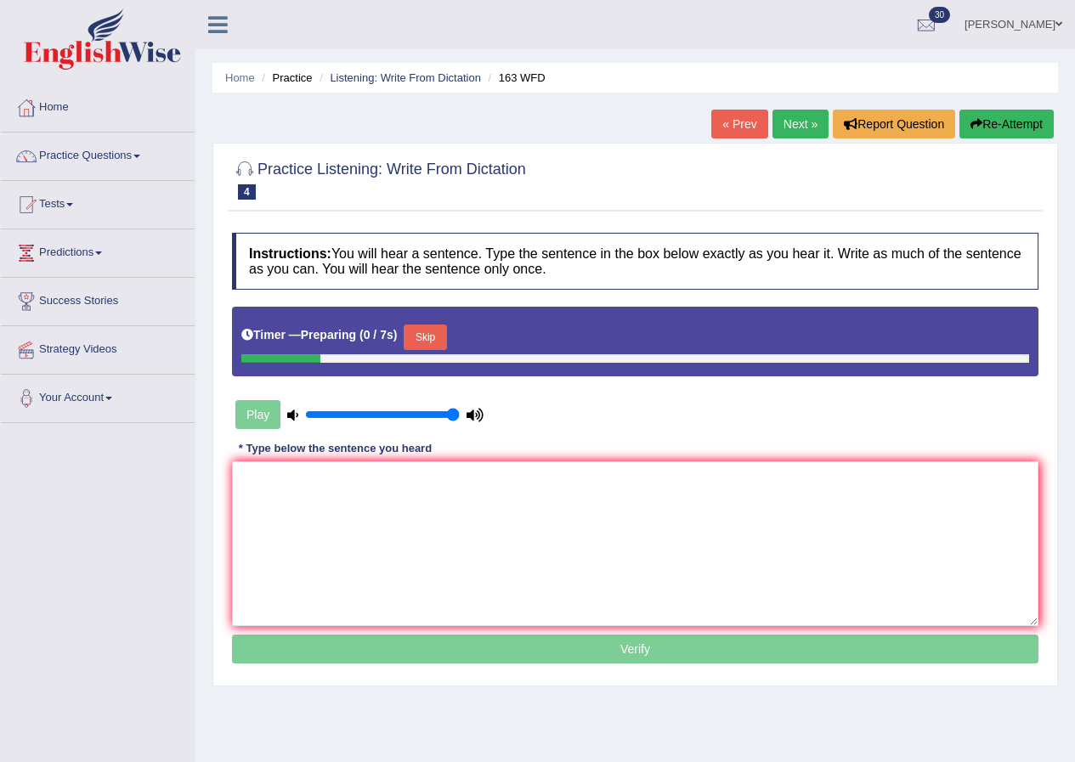
click at [435, 344] on button "Skip" at bounding box center [425, 338] width 43 height 26
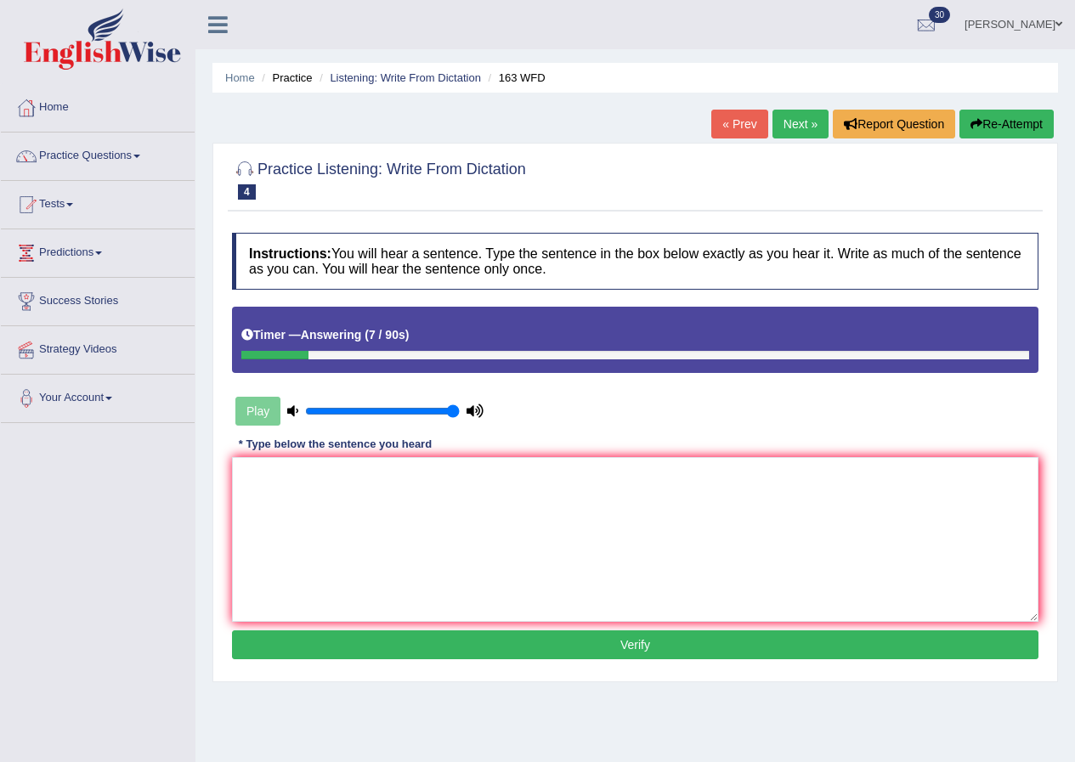
click at [983, 114] on button "Re-Attempt" at bounding box center [1007, 124] width 94 height 29
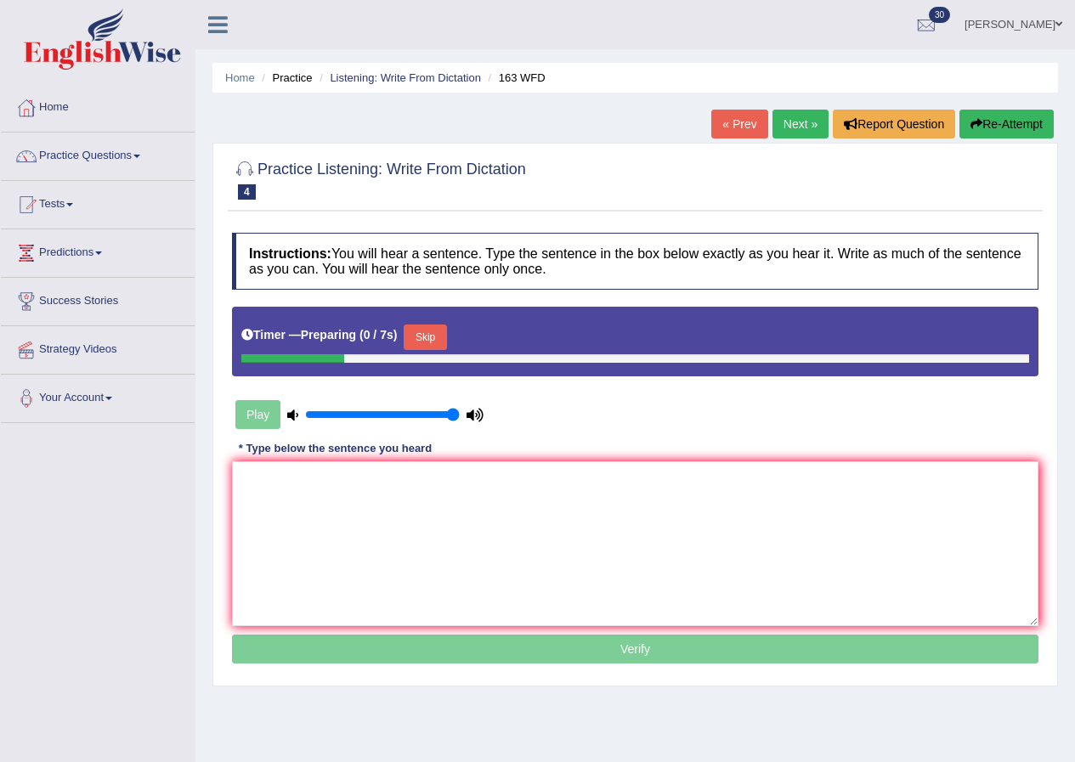
click at [439, 336] on button "Skip" at bounding box center [425, 338] width 43 height 26
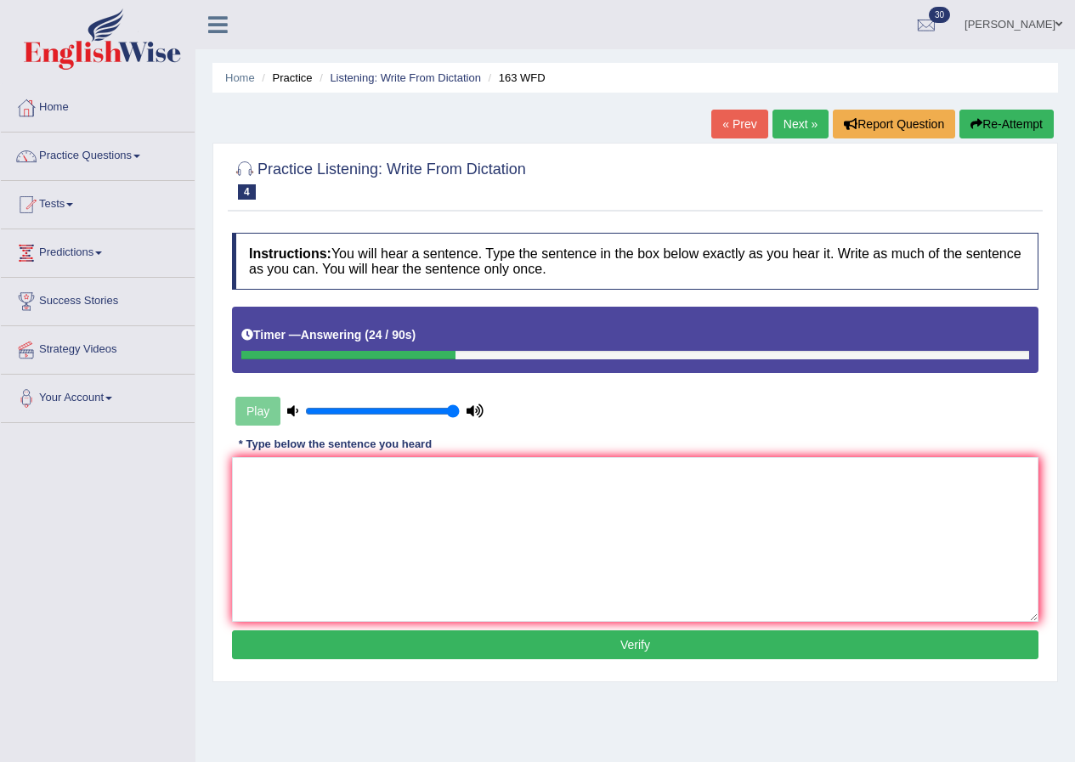
click at [1010, 122] on button "Re-Attempt" at bounding box center [1007, 124] width 94 height 29
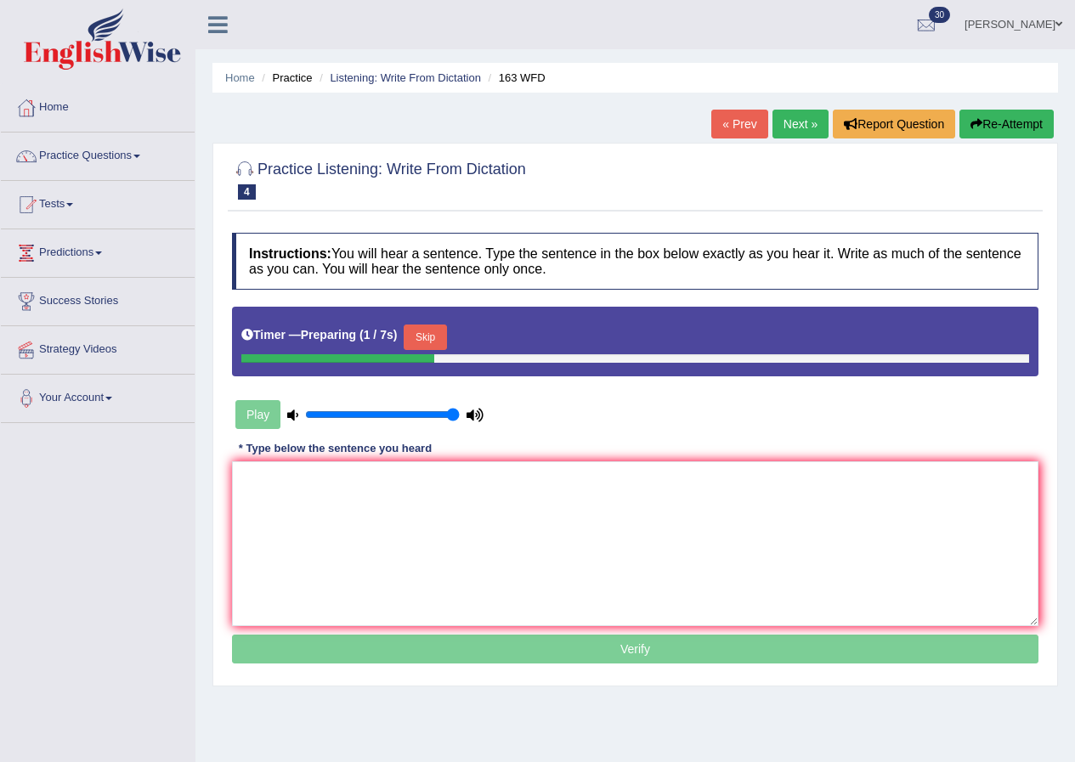
click at [423, 331] on button "Skip" at bounding box center [425, 338] width 43 height 26
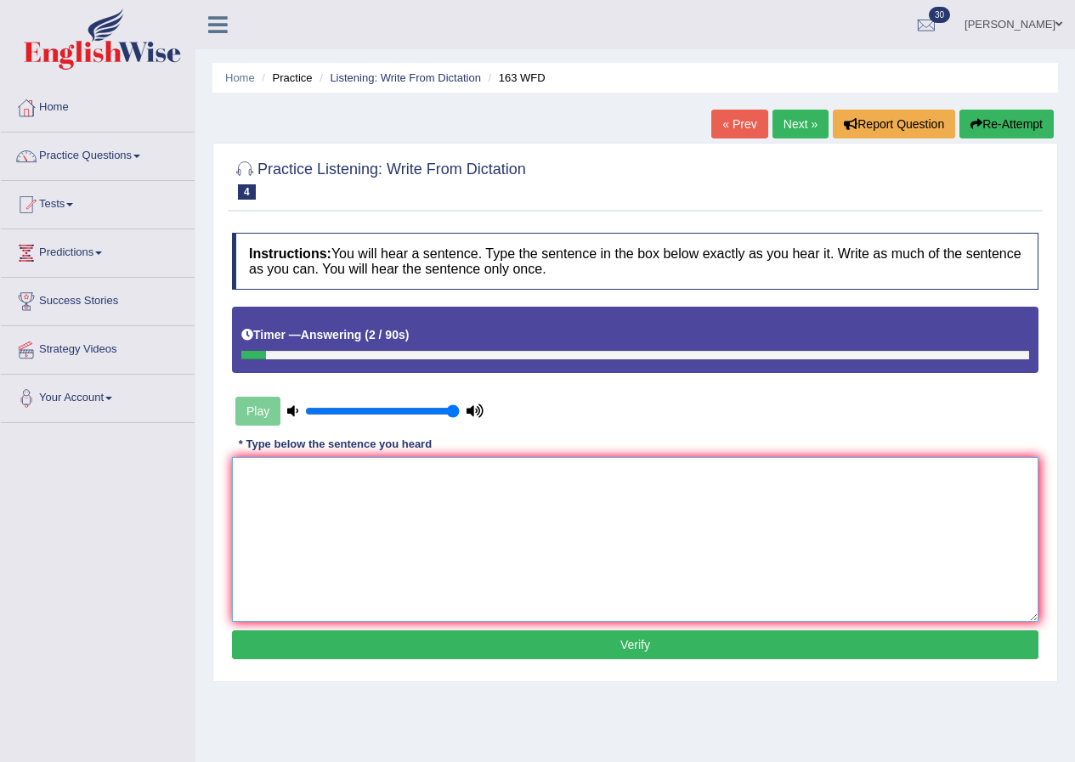
click at [398, 521] on textarea at bounding box center [635, 539] width 807 height 165
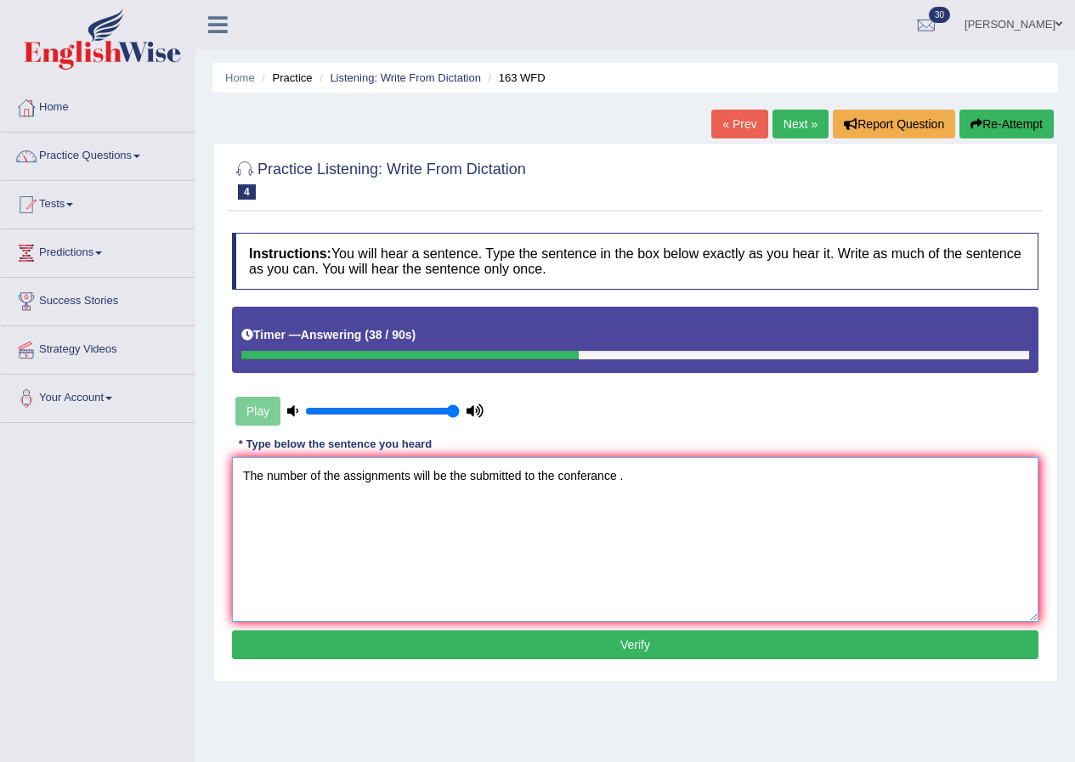
type textarea "The number of the assignments will be the submitted to the conferance ."
click at [677, 645] on button "Verify" at bounding box center [635, 645] width 807 height 29
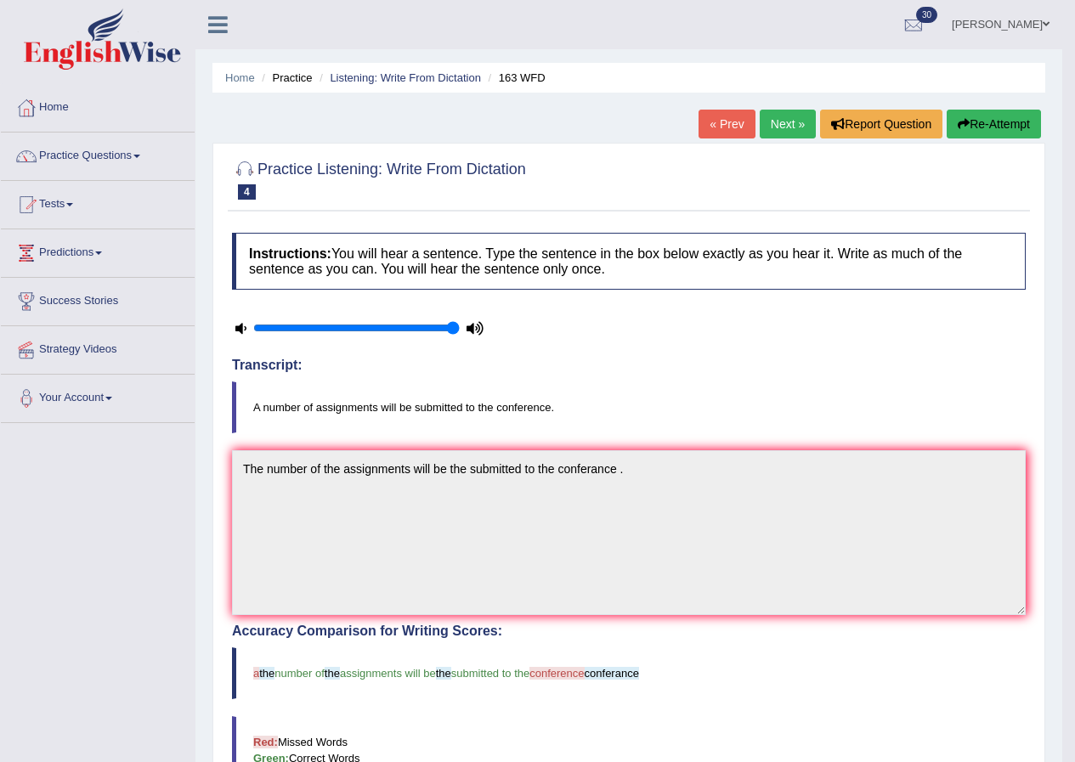
click at [770, 124] on link "Next »" at bounding box center [788, 124] width 56 height 29
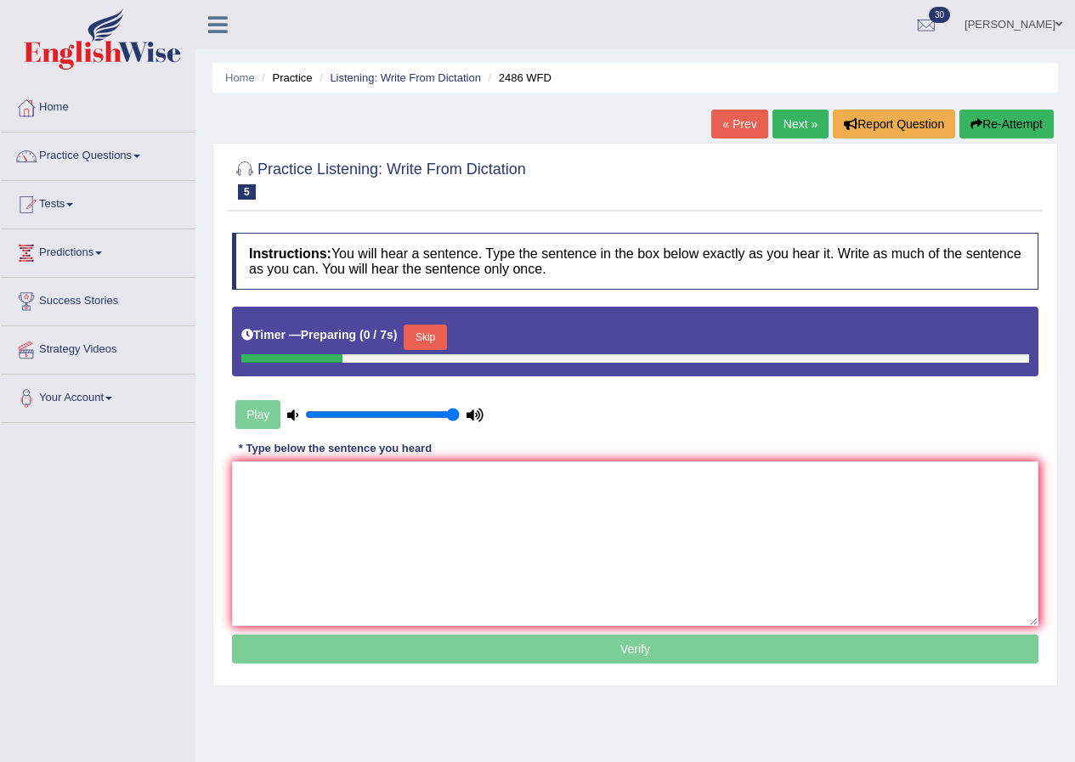
click at [436, 338] on button "Skip" at bounding box center [425, 338] width 43 height 26
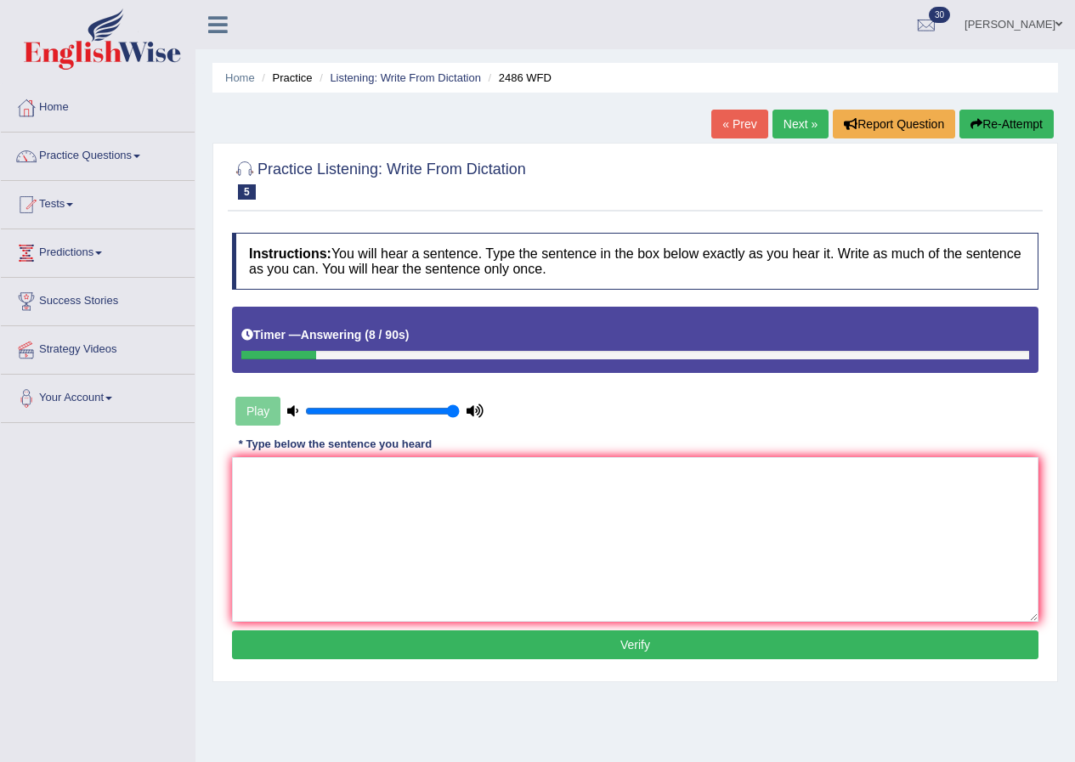
click at [996, 121] on button "Re-Attempt" at bounding box center [1007, 124] width 94 height 29
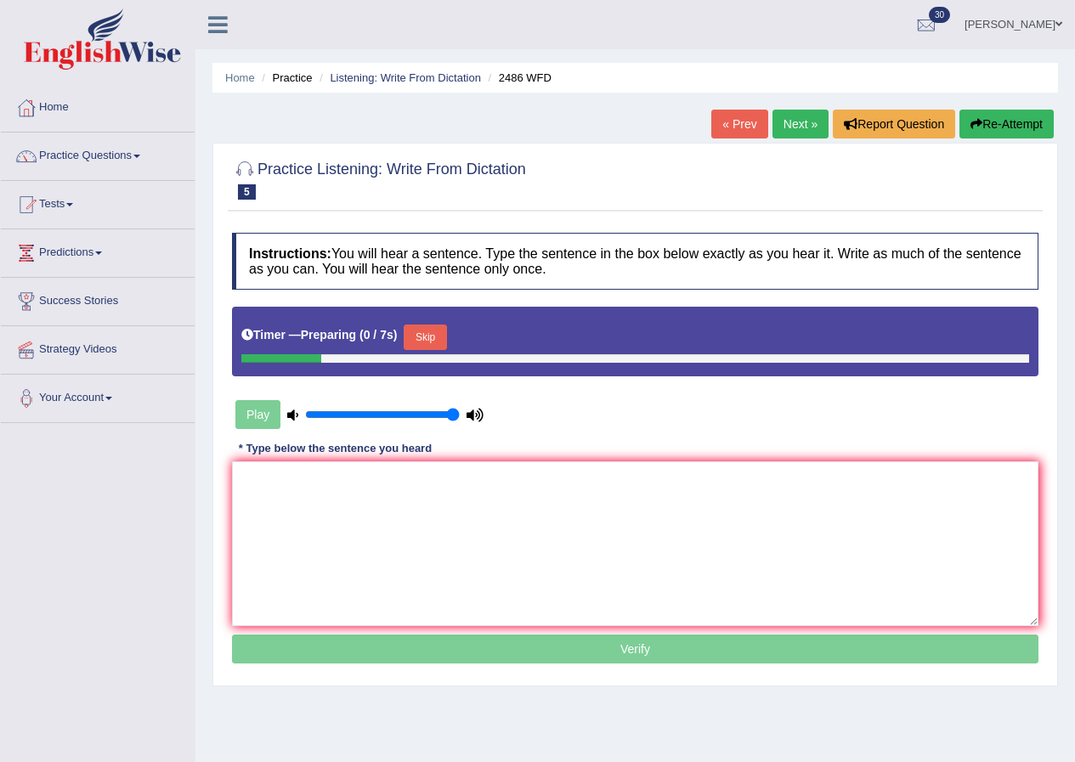
click at [425, 336] on button "Skip" at bounding box center [425, 338] width 43 height 26
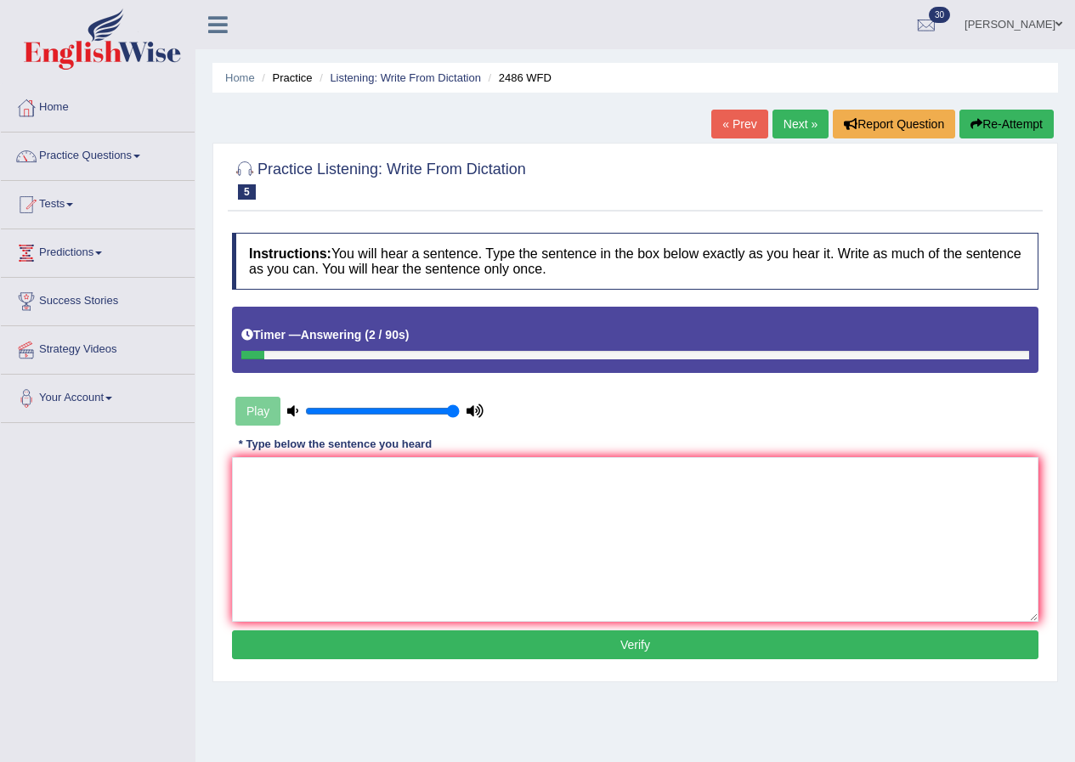
click at [1012, 139] on button "Re-Attempt" at bounding box center [1007, 124] width 94 height 29
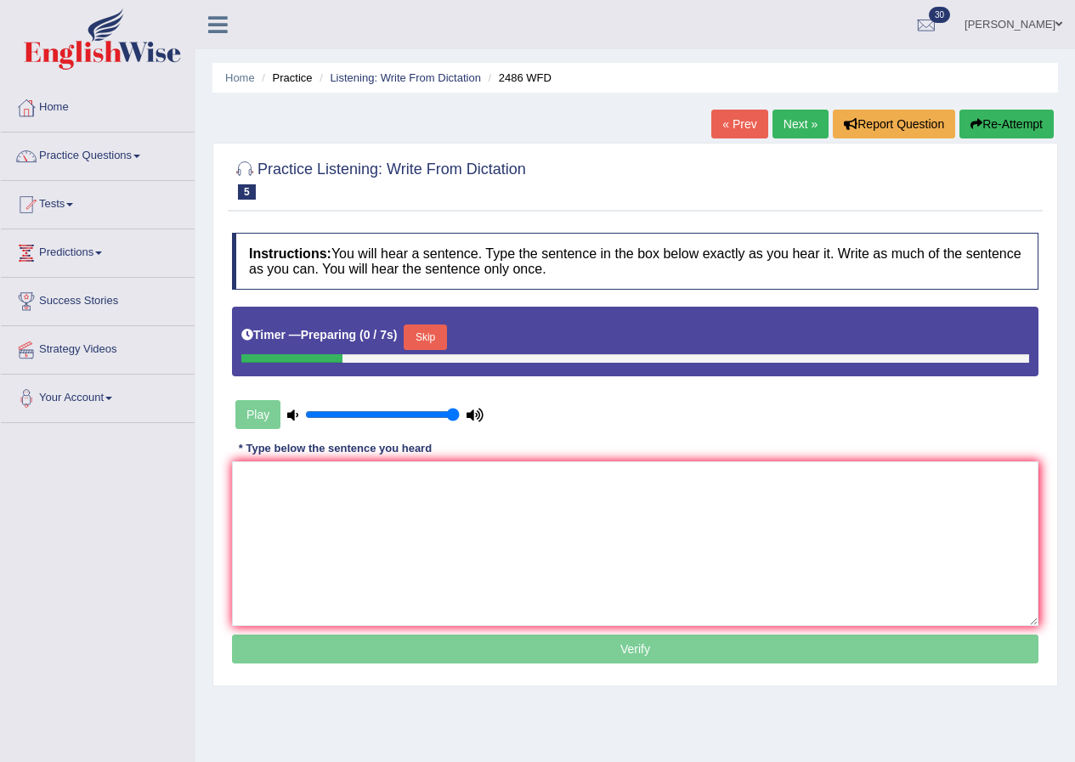
click at [442, 343] on button "Skip" at bounding box center [425, 338] width 43 height 26
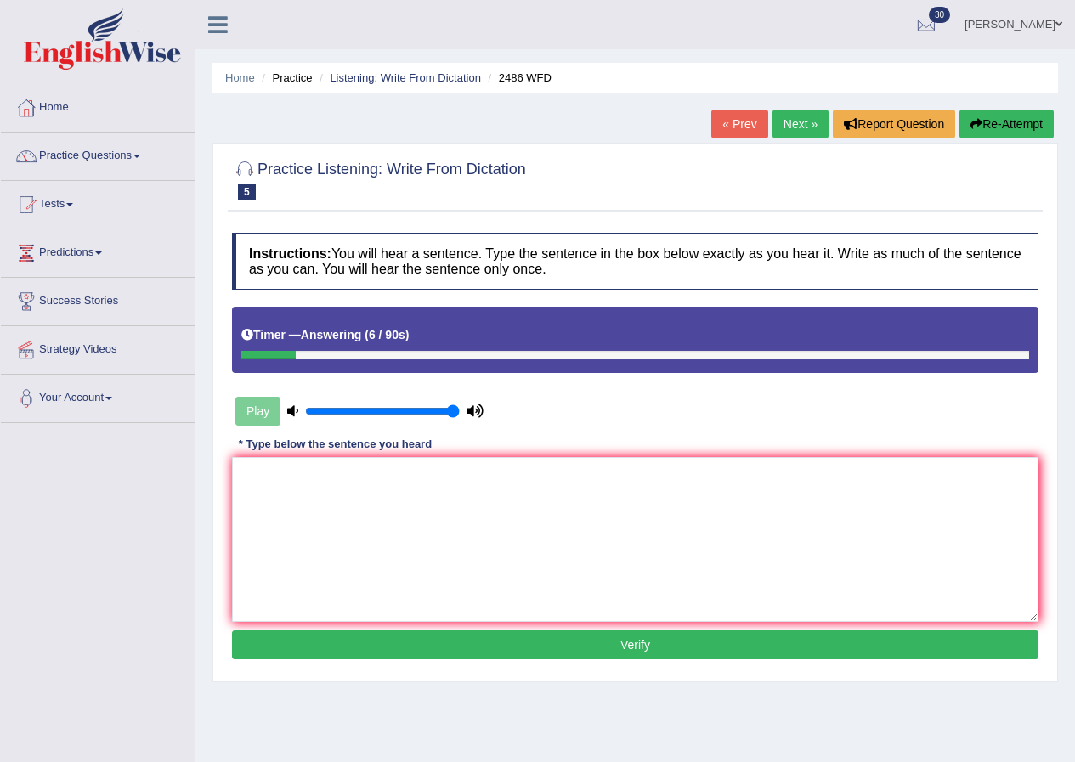
click at [995, 122] on button "Re-Attempt" at bounding box center [1007, 124] width 94 height 29
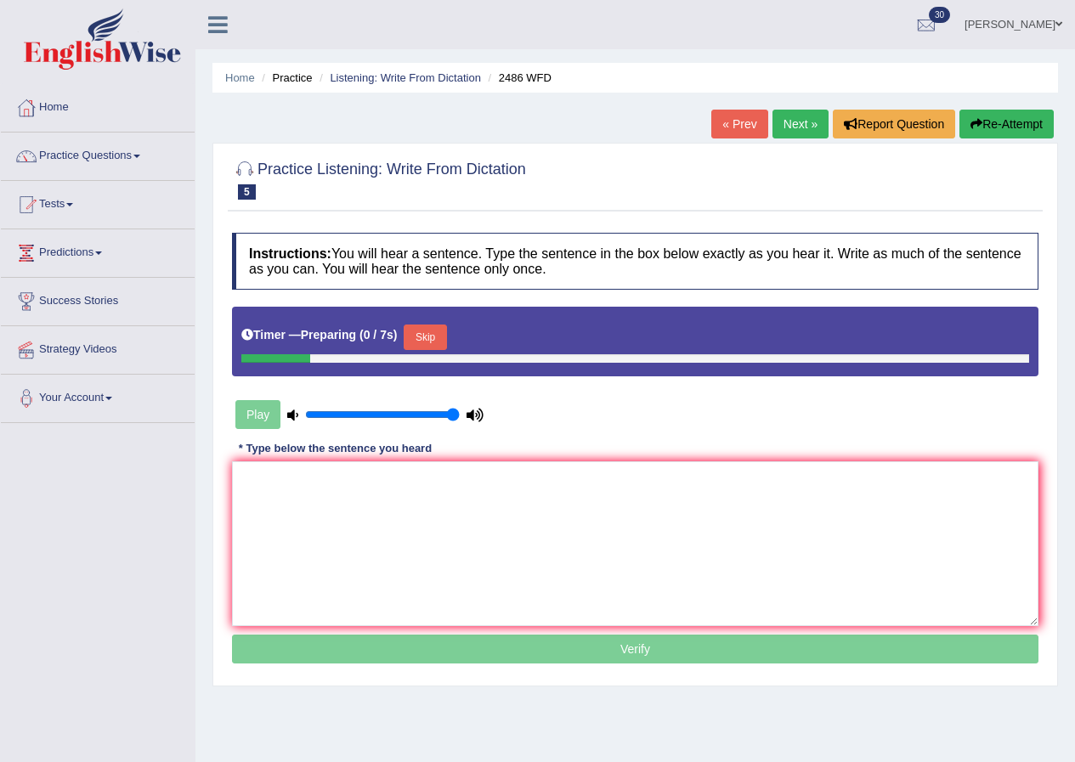
click at [418, 330] on button "Skip" at bounding box center [425, 338] width 43 height 26
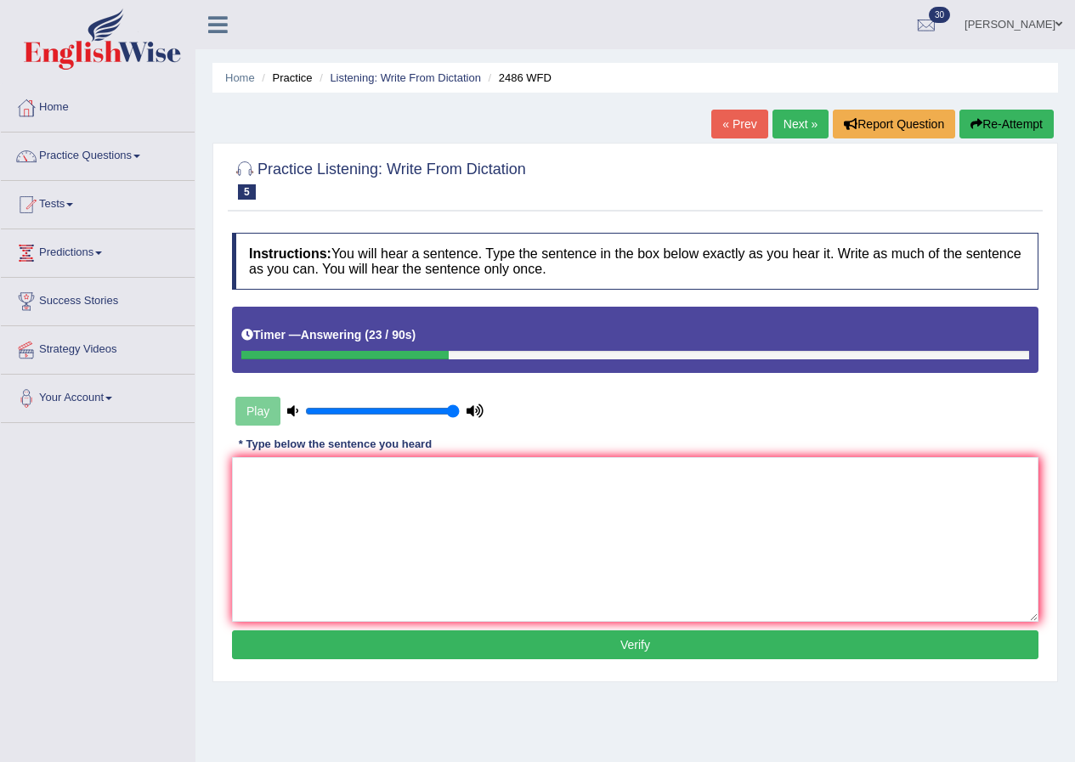
click at [1023, 123] on button "Re-Attempt" at bounding box center [1007, 124] width 94 height 29
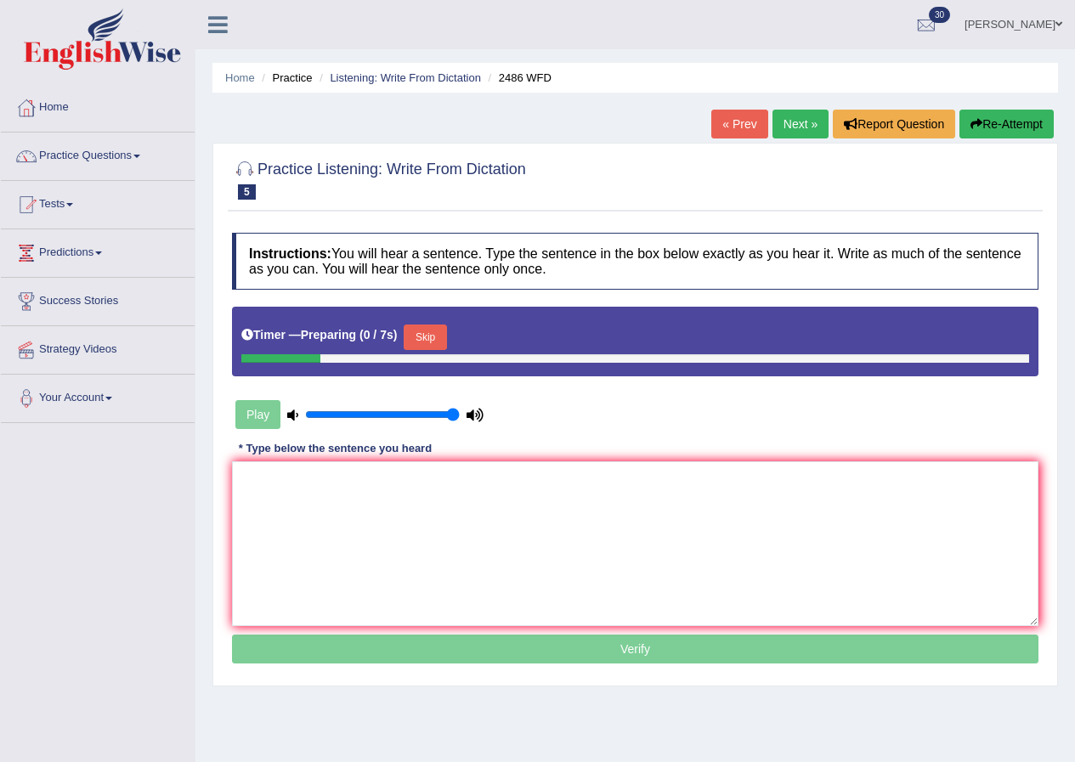
click at [427, 333] on button "Skip" at bounding box center [425, 338] width 43 height 26
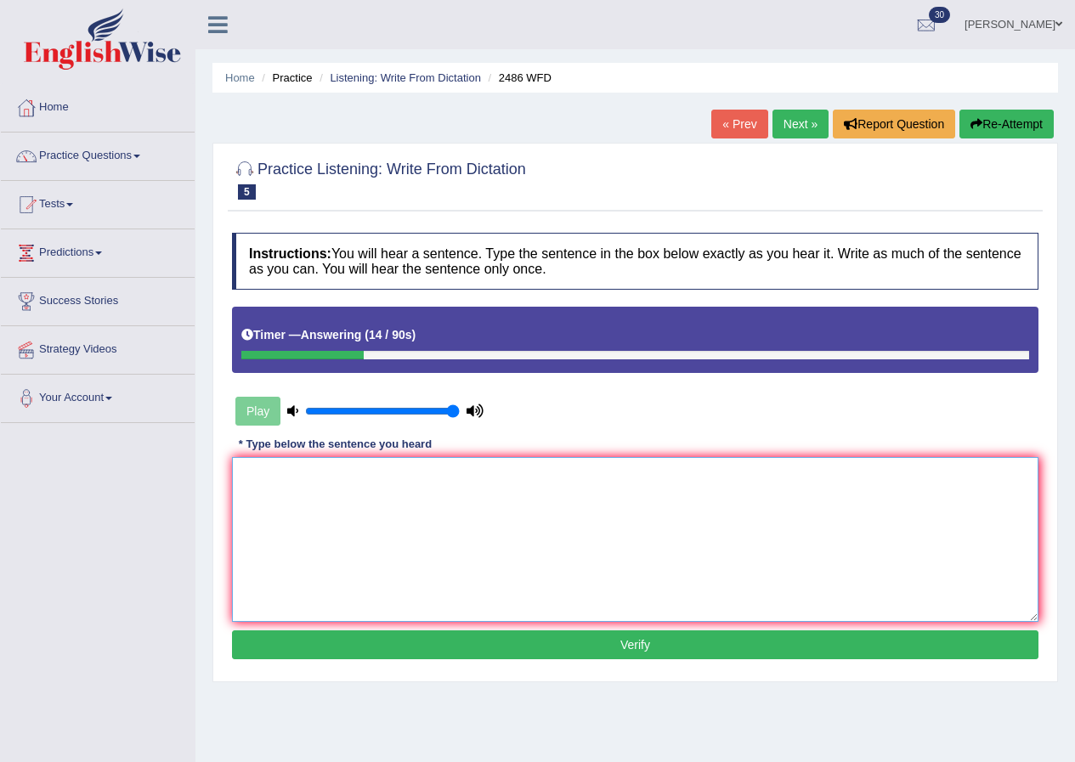
click at [433, 536] on textarea at bounding box center [635, 539] width 807 height 165
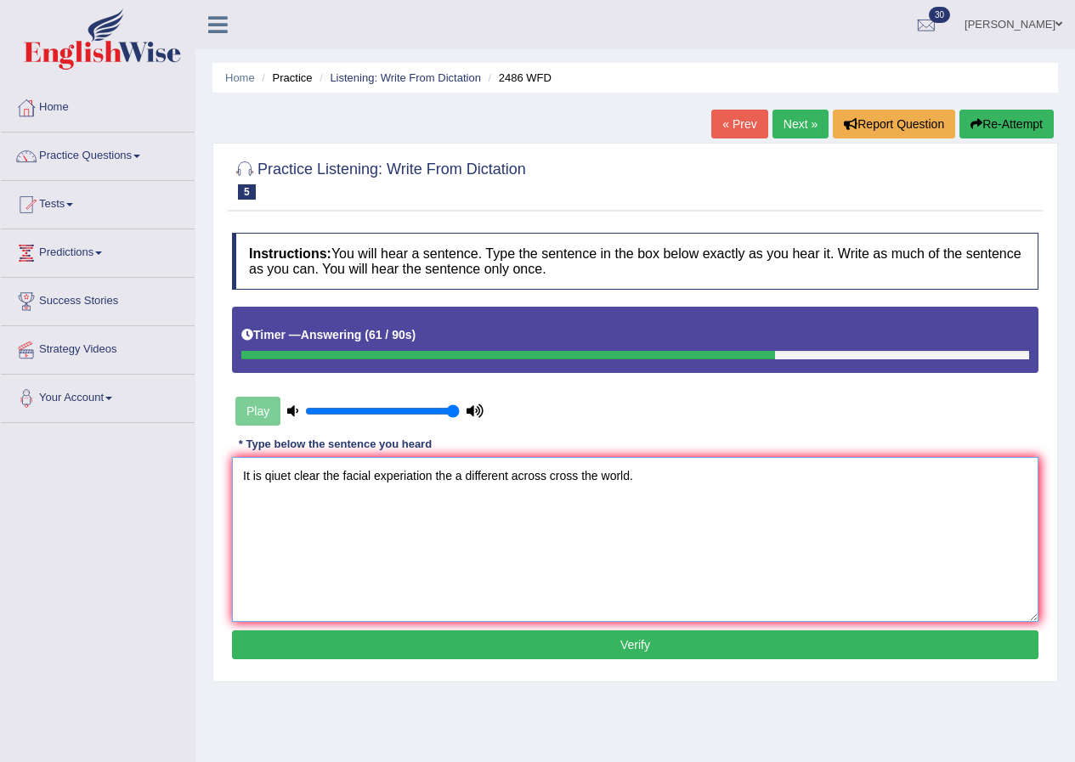
type textarea "It is qiuet clear the facial experiation the a different across cross the world."
click at [626, 628] on div "Instructions: You will hear a sentence. Type the sentence in the box below exac…" at bounding box center [635, 448] width 815 height 449
click at [626, 638] on button "Verify" at bounding box center [635, 645] width 807 height 29
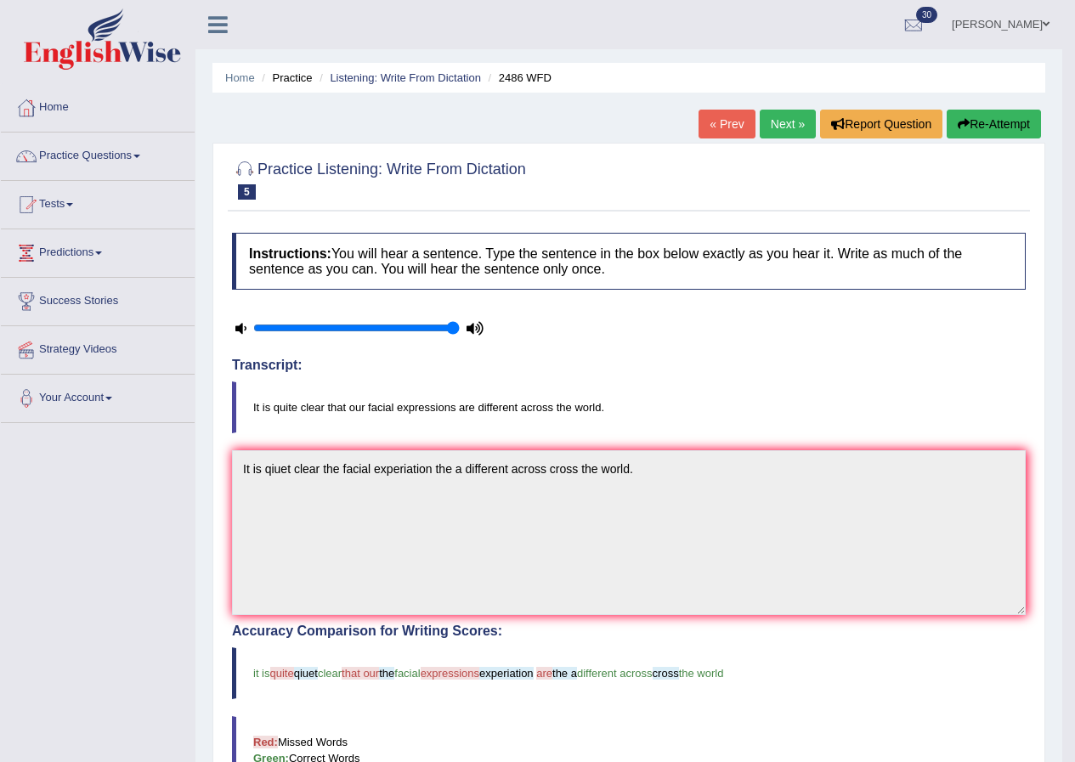
click at [779, 114] on link "Next »" at bounding box center [788, 124] width 56 height 29
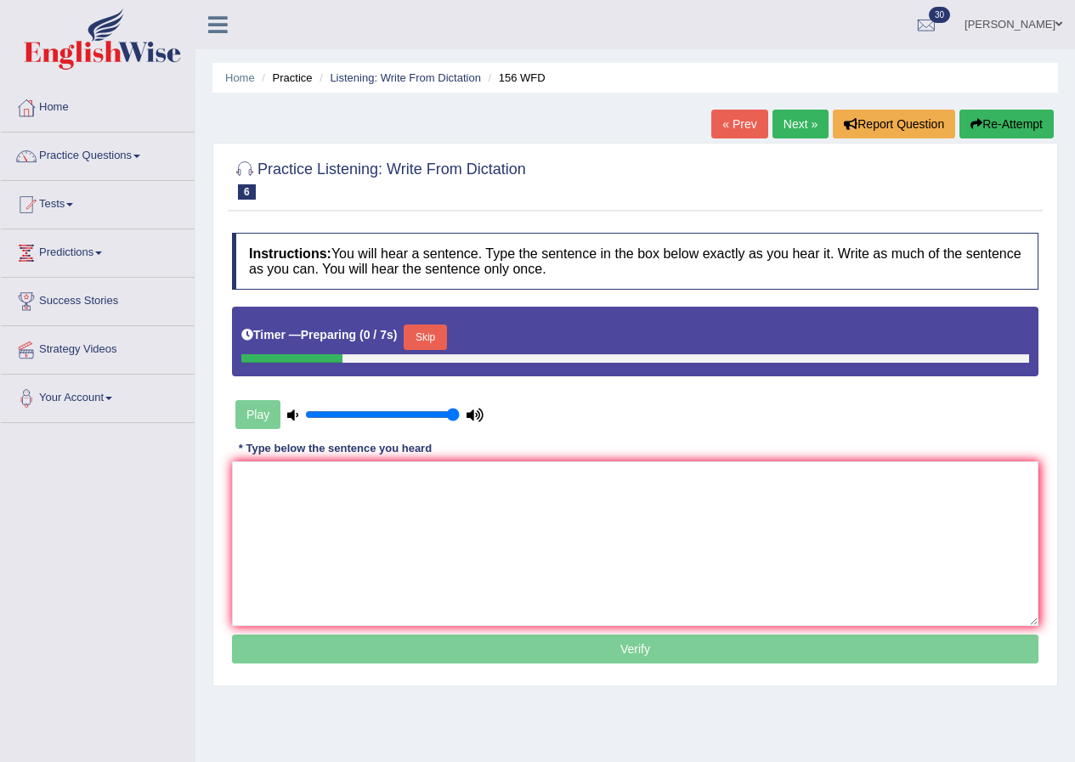
click at [446, 332] on button "Skip" at bounding box center [425, 338] width 43 height 26
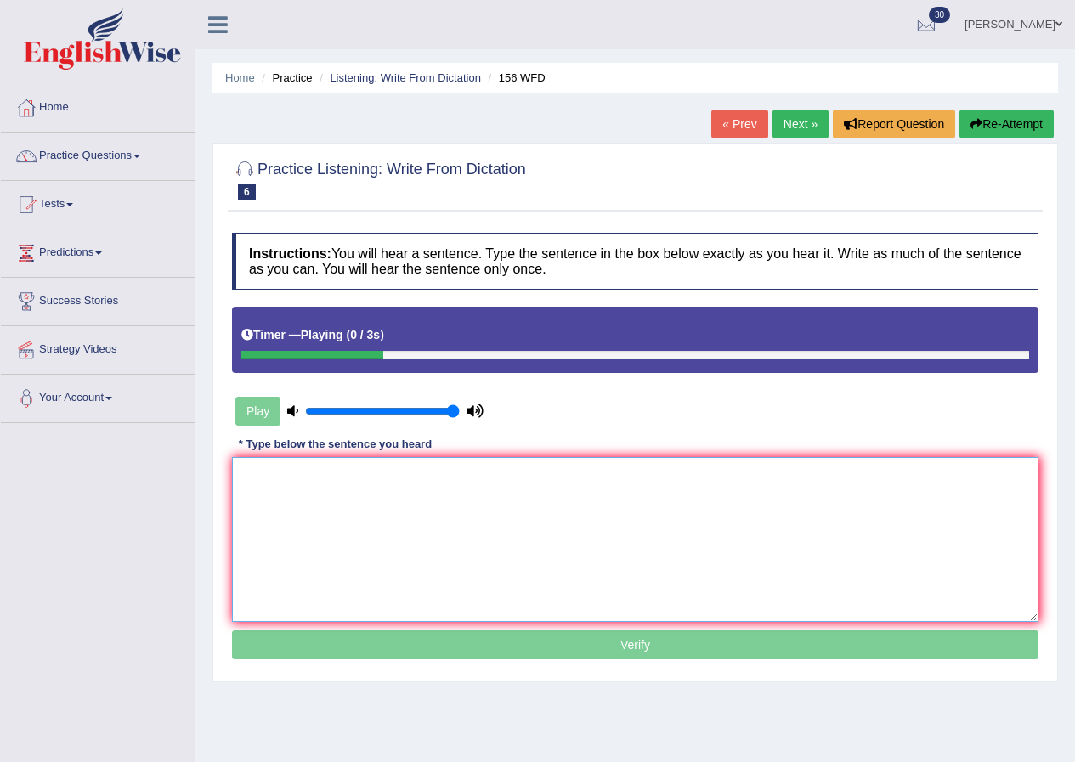
click at [387, 517] on textarea at bounding box center [635, 539] width 807 height 165
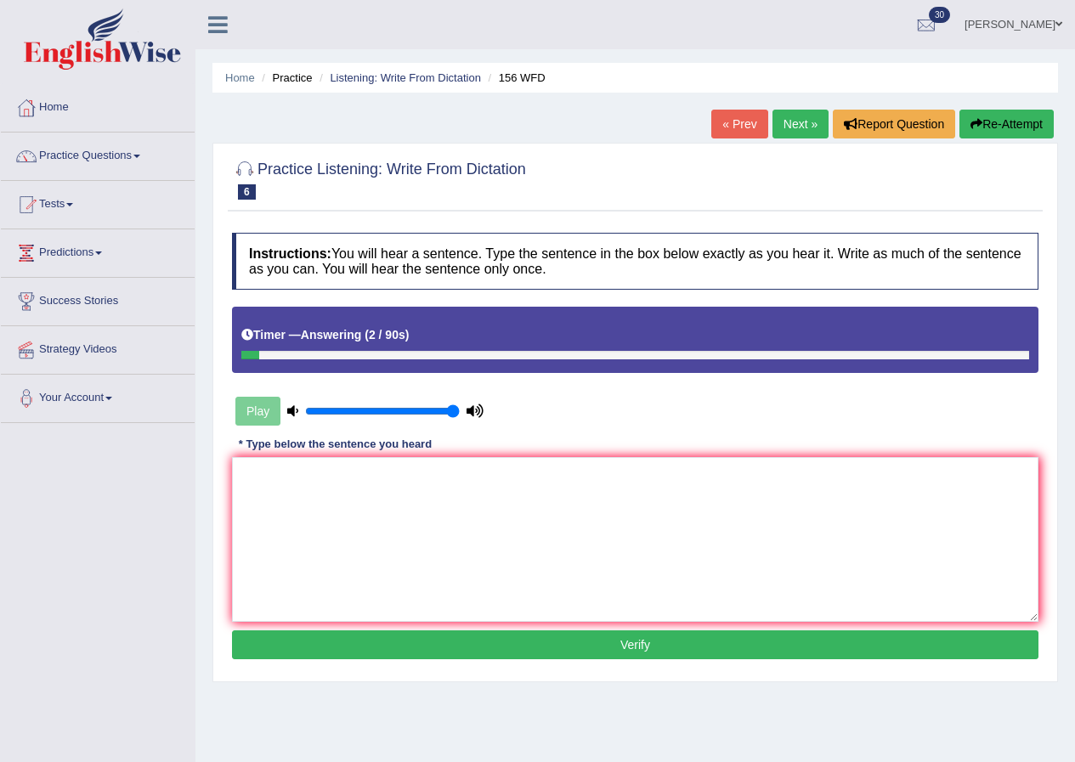
click at [1000, 128] on button "Re-Attempt" at bounding box center [1007, 124] width 94 height 29
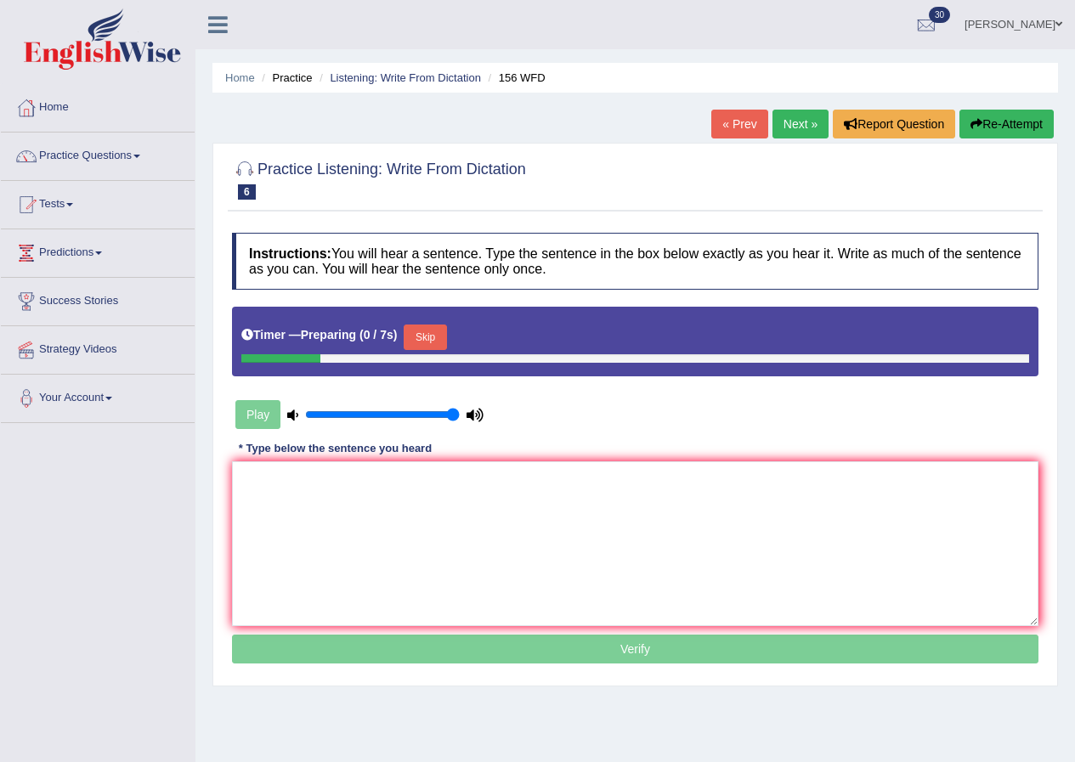
click at [438, 341] on button "Skip" at bounding box center [425, 338] width 43 height 26
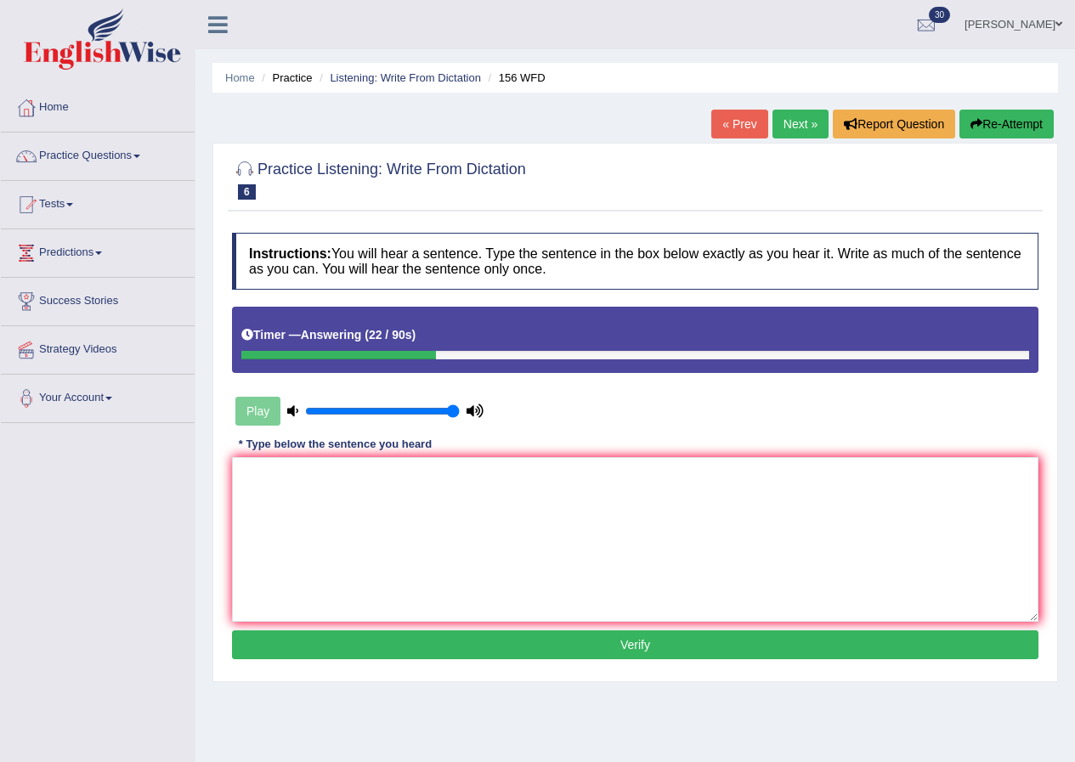
click at [1033, 127] on button "Re-Attempt" at bounding box center [1007, 124] width 94 height 29
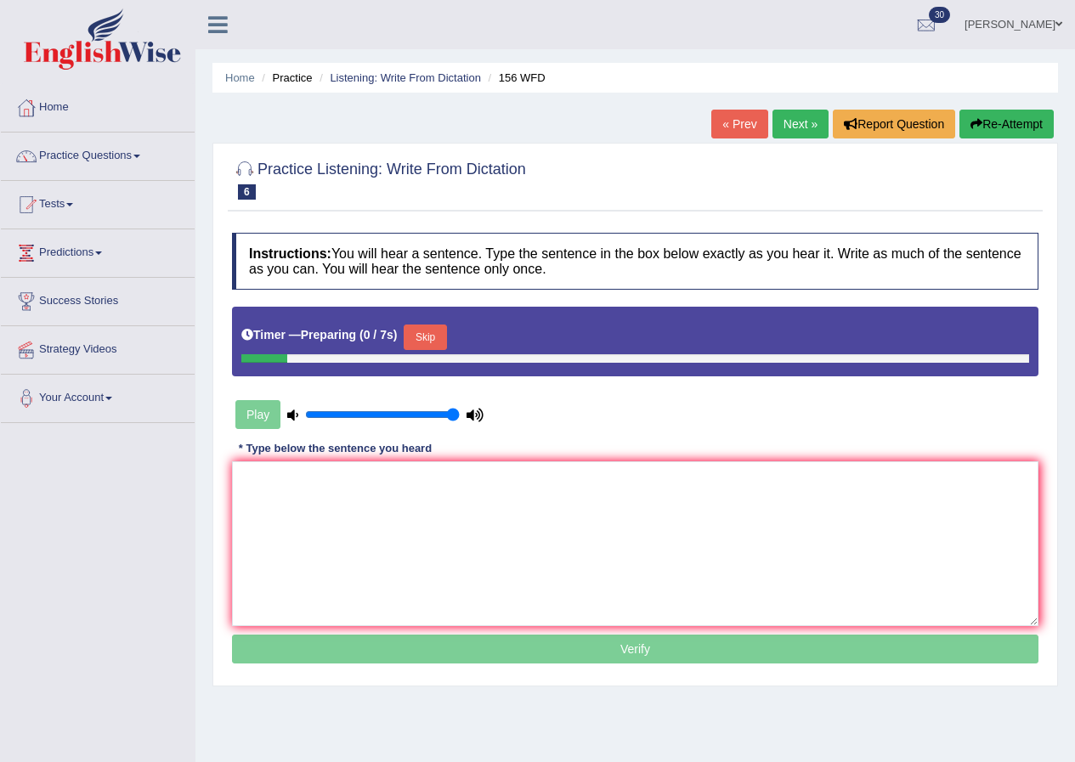
click at [429, 344] on button "Skip" at bounding box center [425, 338] width 43 height 26
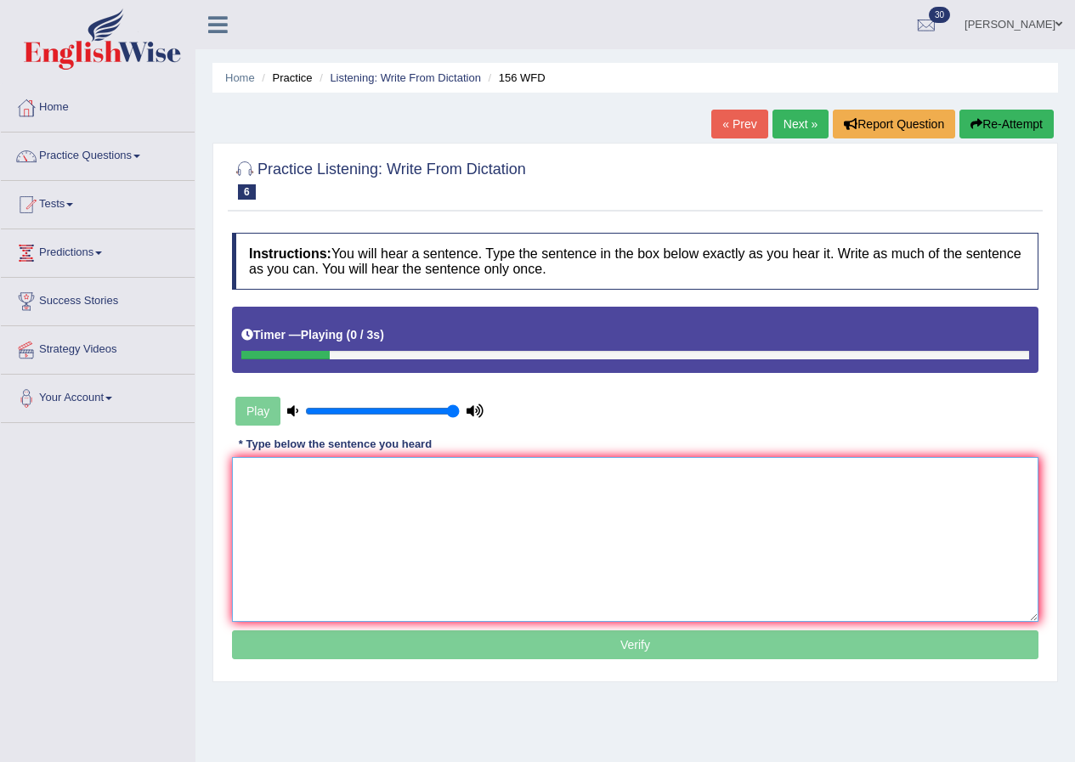
click at [339, 520] on textarea at bounding box center [635, 539] width 807 height 165
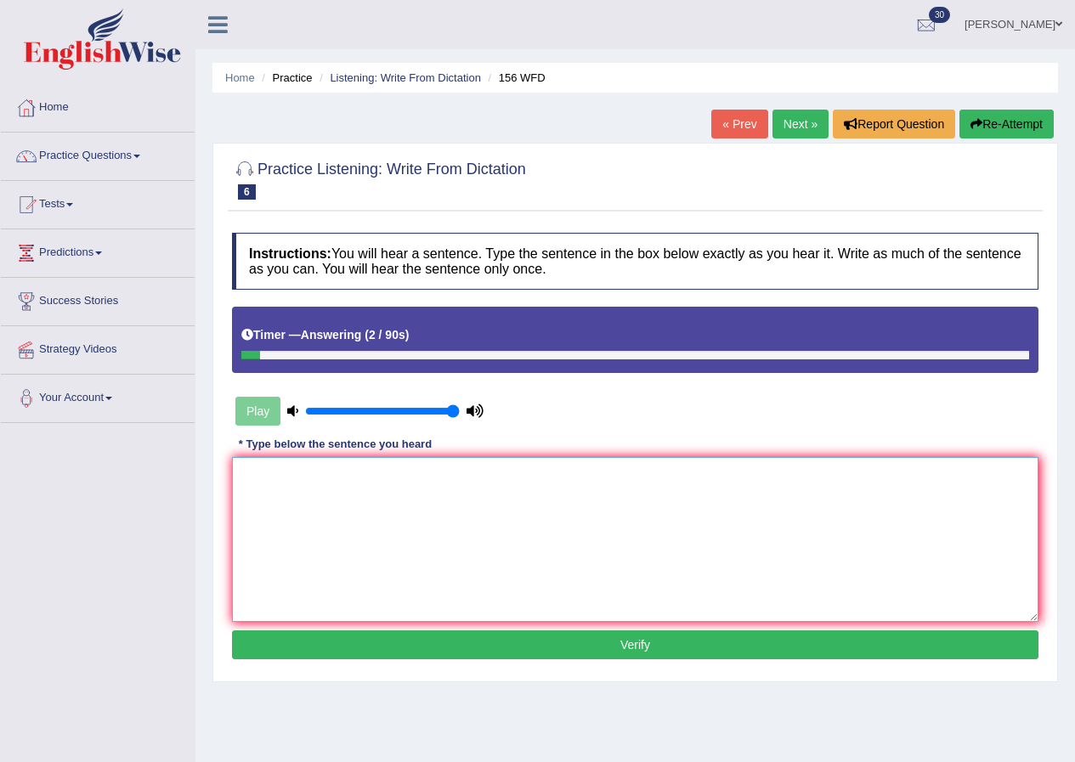
click at [348, 548] on textarea at bounding box center [635, 539] width 807 height 165
type textarea "I've i will be sign due to the tomorrow."
click at [590, 638] on button "Verify" at bounding box center [635, 645] width 807 height 29
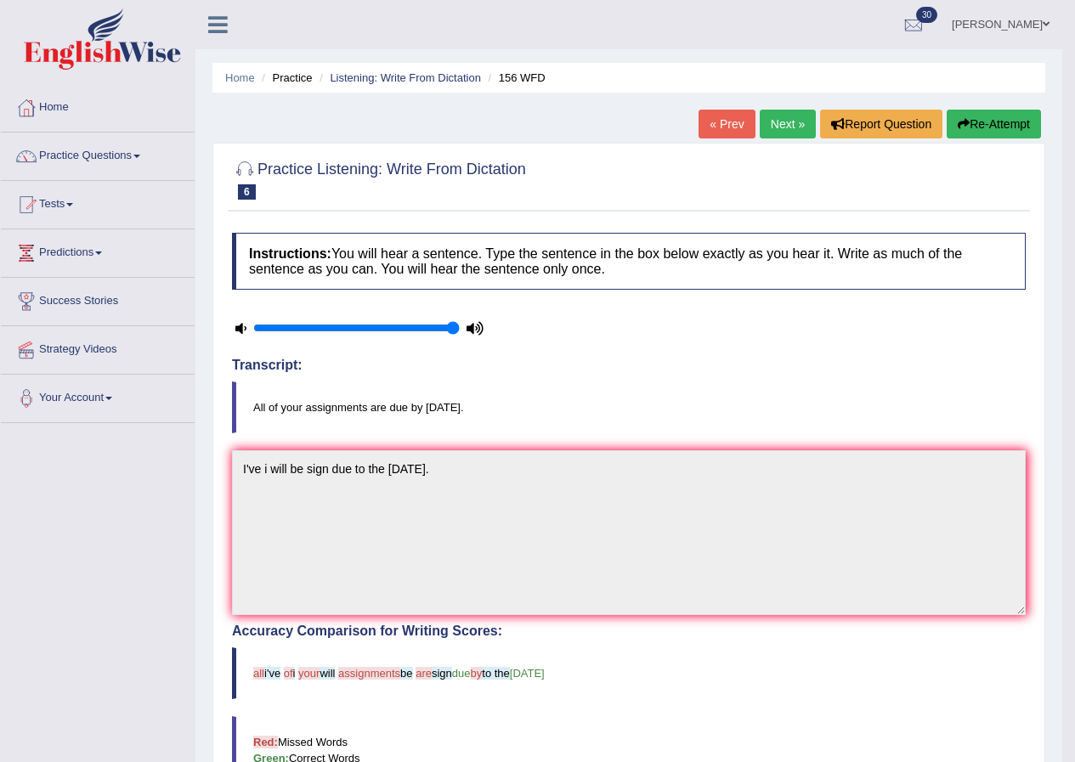
click at [796, 124] on link "Next »" at bounding box center [788, 124] width 56 height 29
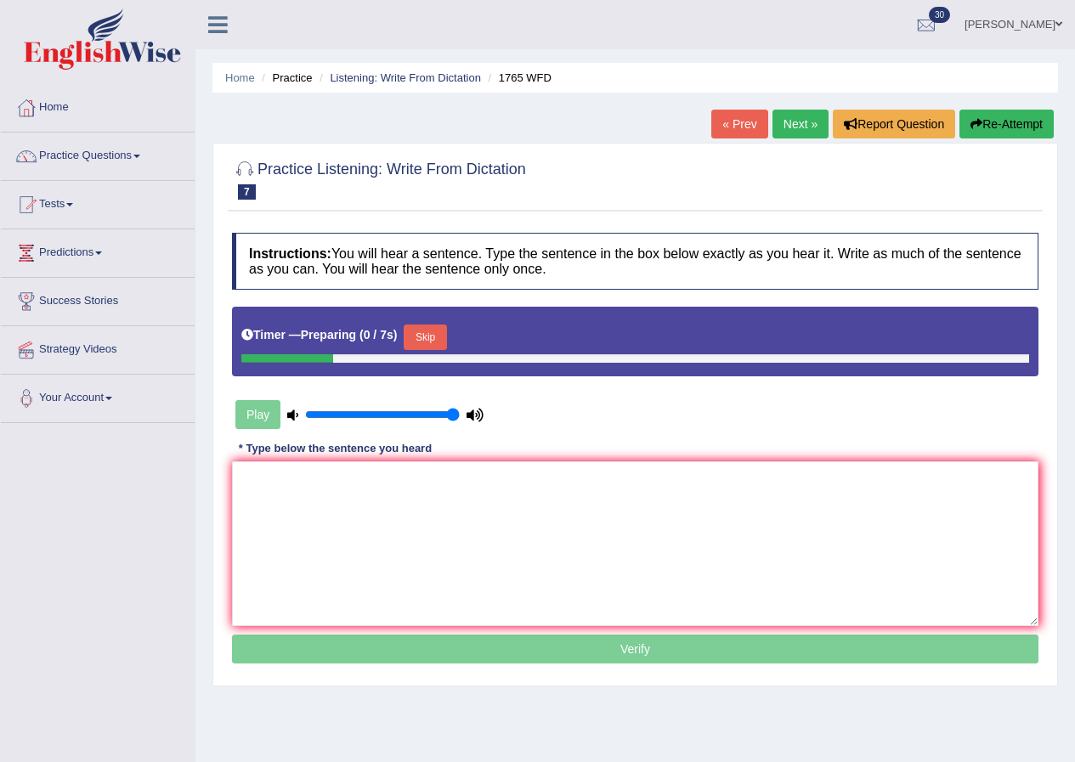
click at [428, 325] on button "Skip" at bounding box center [425, 338] width 43 height 26
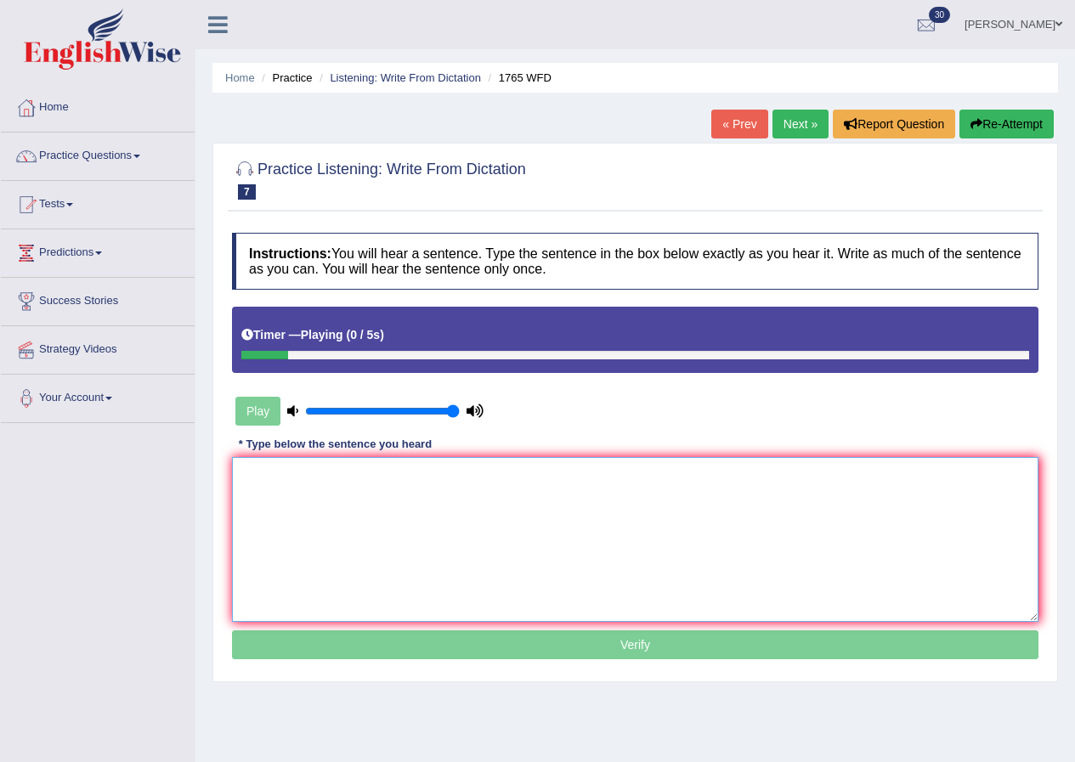
click at [317, 503] on textarea at bounding box center [635, 539] width 807 height 165
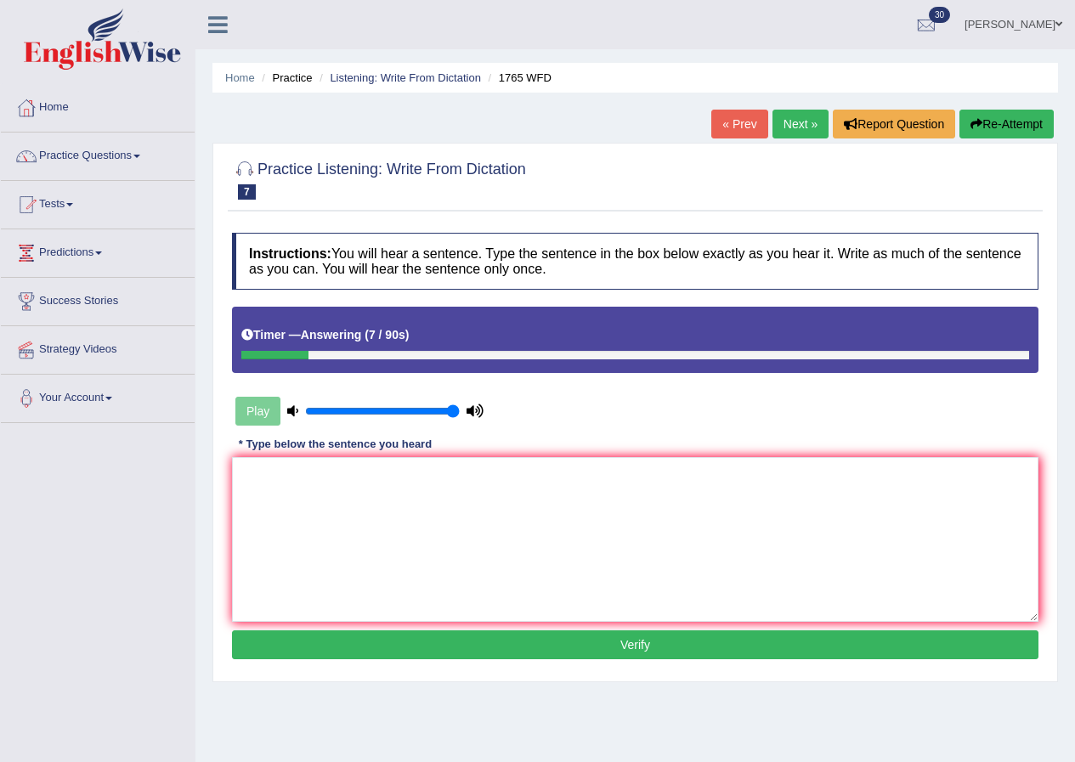
click at [983, 128] on button "Re-Attempt" at bounding box center [1007, 124] width 94 height 29
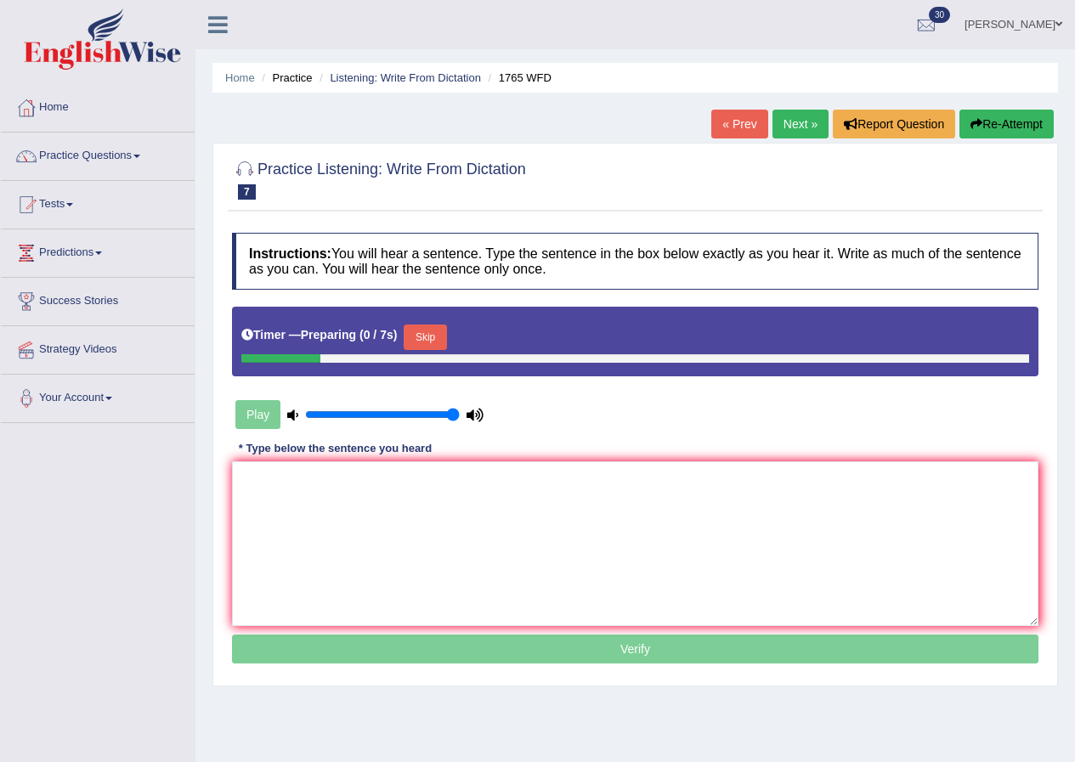
click at [431, 340] on button "Skip" at bounding box center [425, 338] width 43 height 26
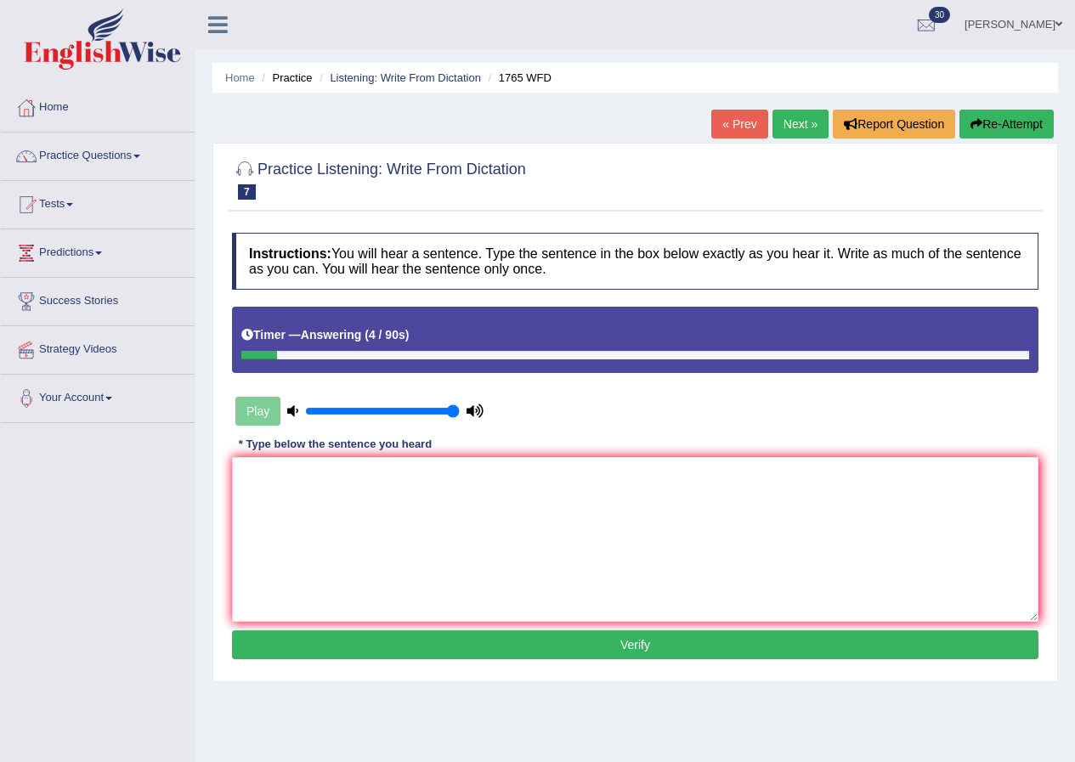
click at [1025, 120] on button "Re-Attempt" at bounding box center [1007, 124] width 94 height 29
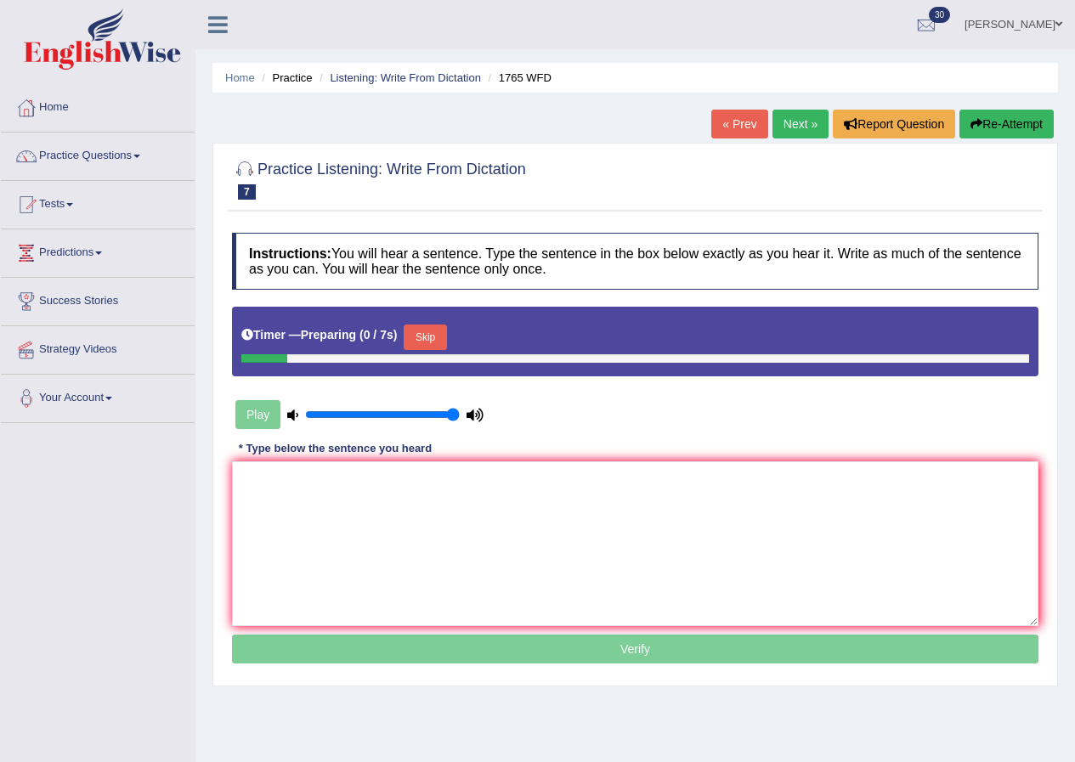
click at [423, 341] on button "Skip" at bounding box center [425, 338] width 43 height 26
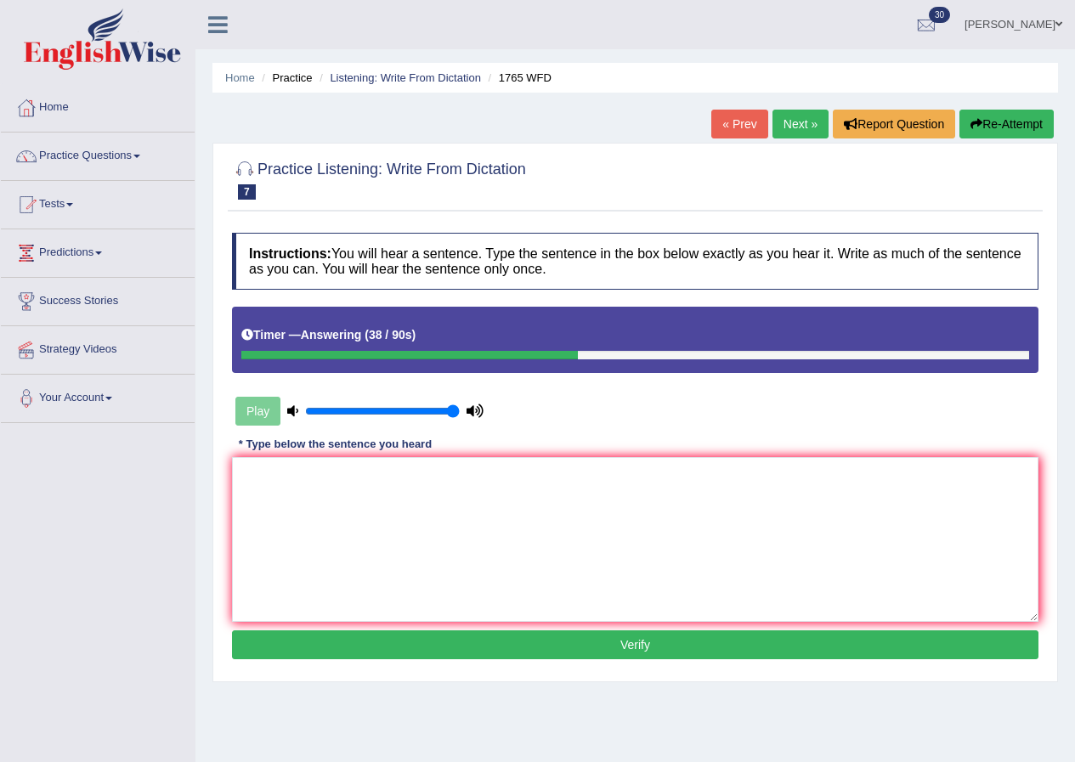
click at [1003, 124] on button "Re-Attempt" at bounding box center [1007, 124] width 94 height 29
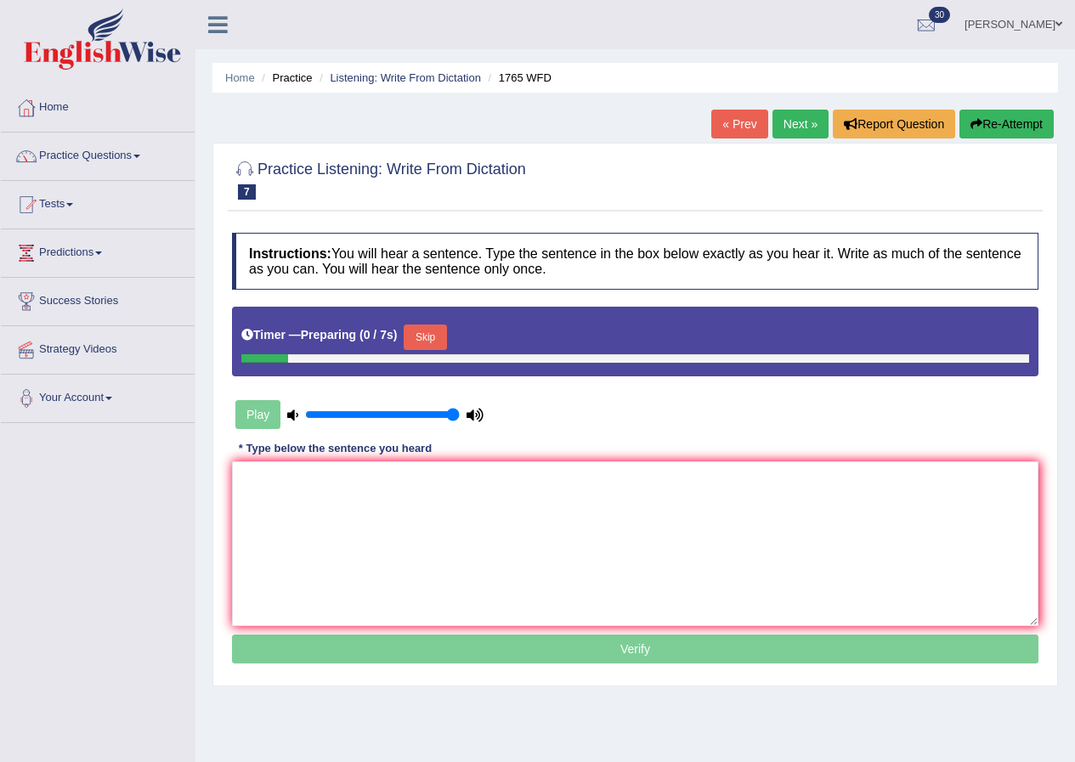
click at [428, 332] on button "Skip" at bounding box center [425, 338] width 43 height 26
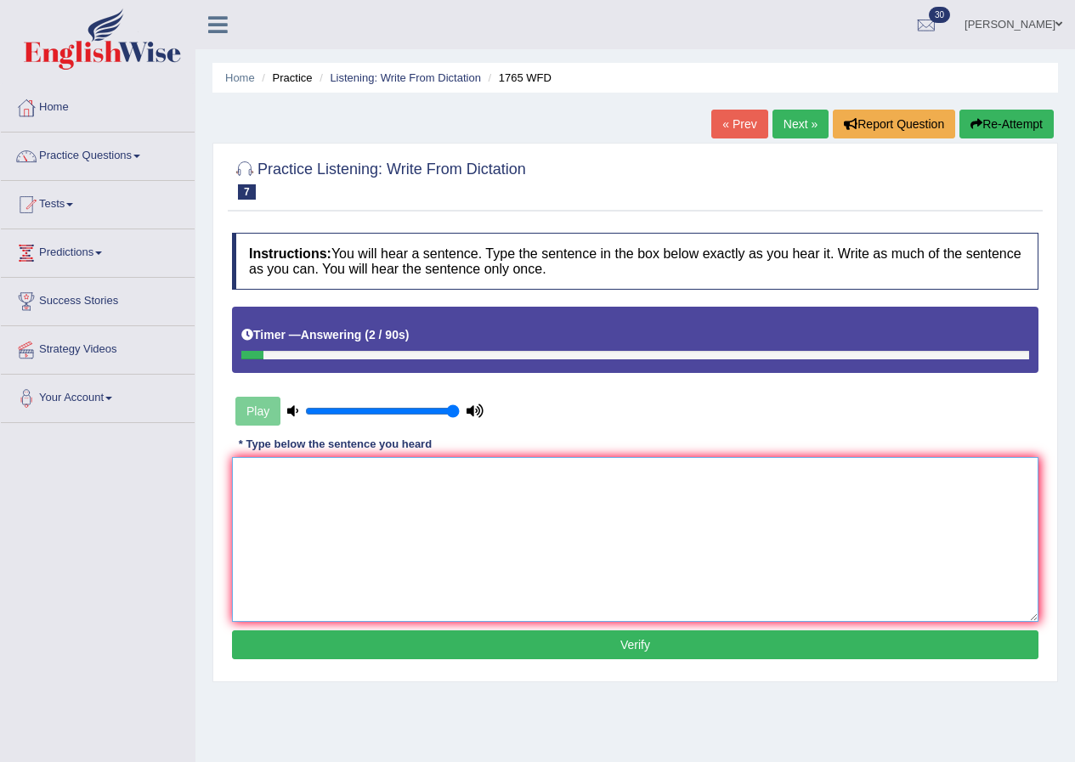
click at [428, 545] on textarea at bounding box center [635, 539] width 807 height 165
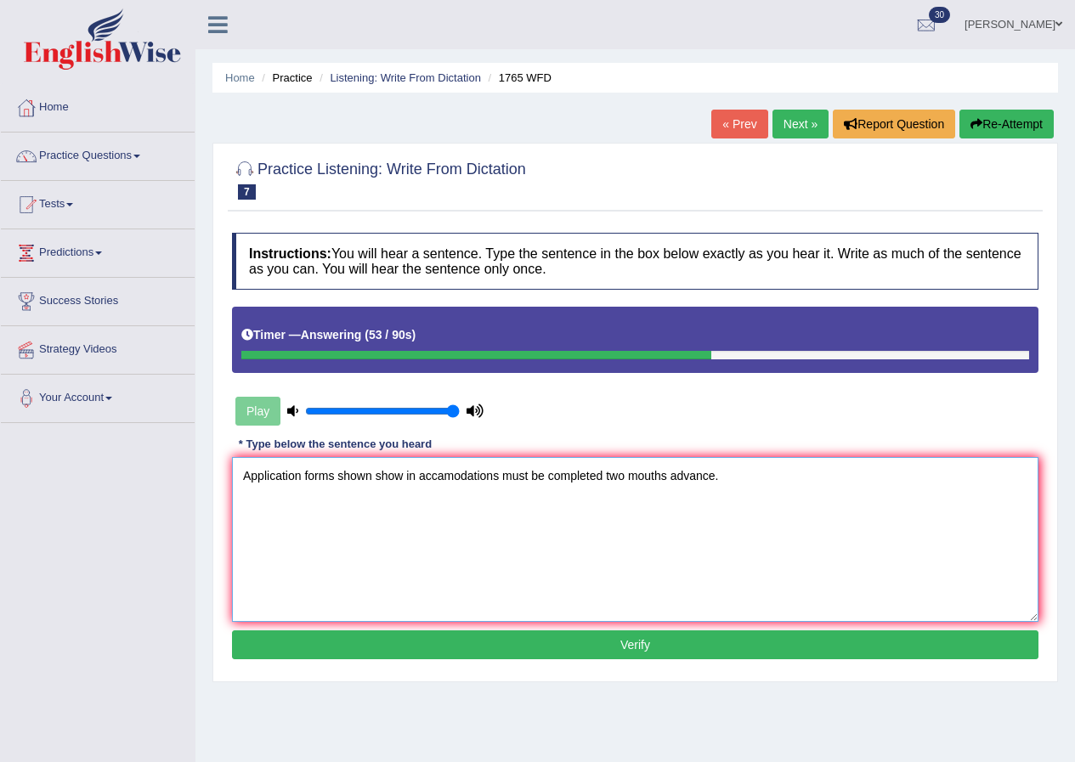
type textarea "Application forms shown show in accamodations must be completed two mouths adva…"
click at [647, 645] on button "Verify" at bounding box center [635, 645] width 807 height 29
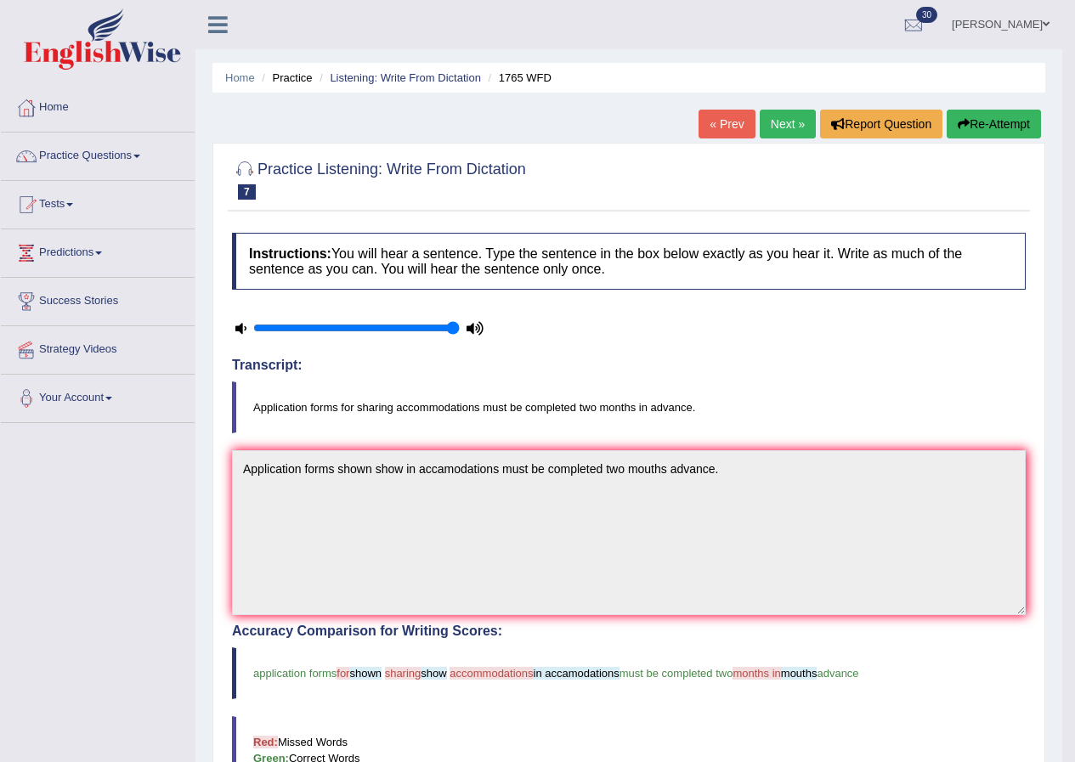
click at [779, 117] on link "Next »" at bounding box center [788, 124] width 56 height 29
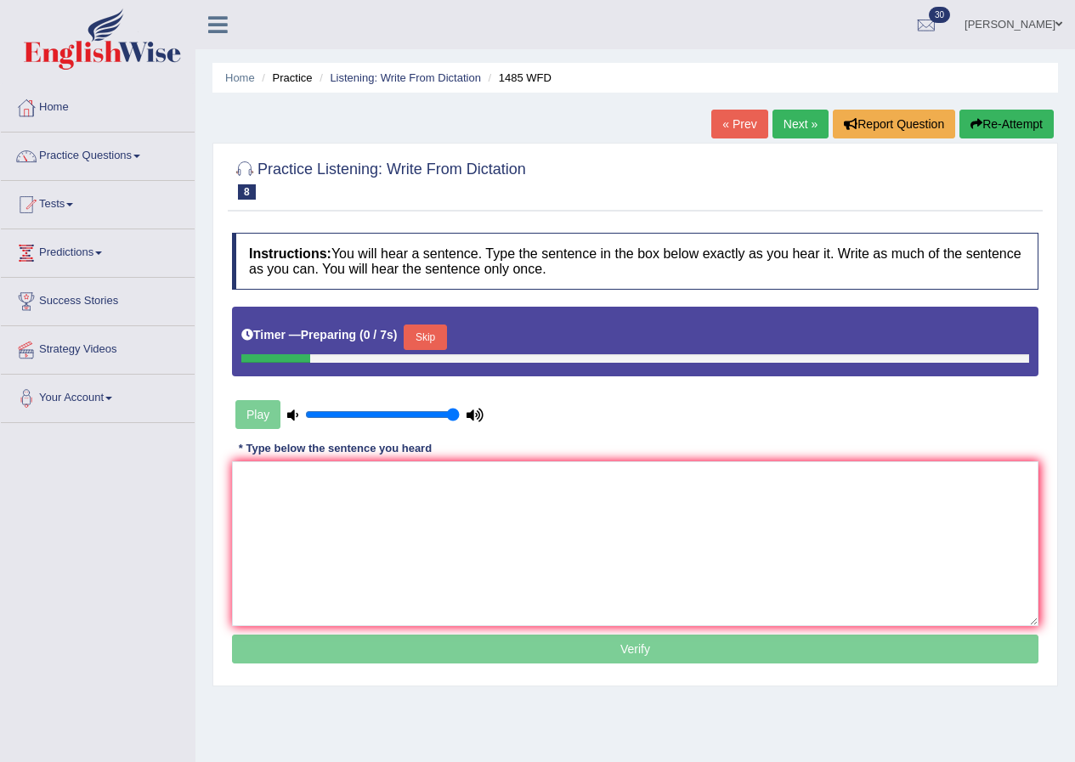
click at [431, 338] on button "Skip" at bounding box center [425, 338] width 43 height 26
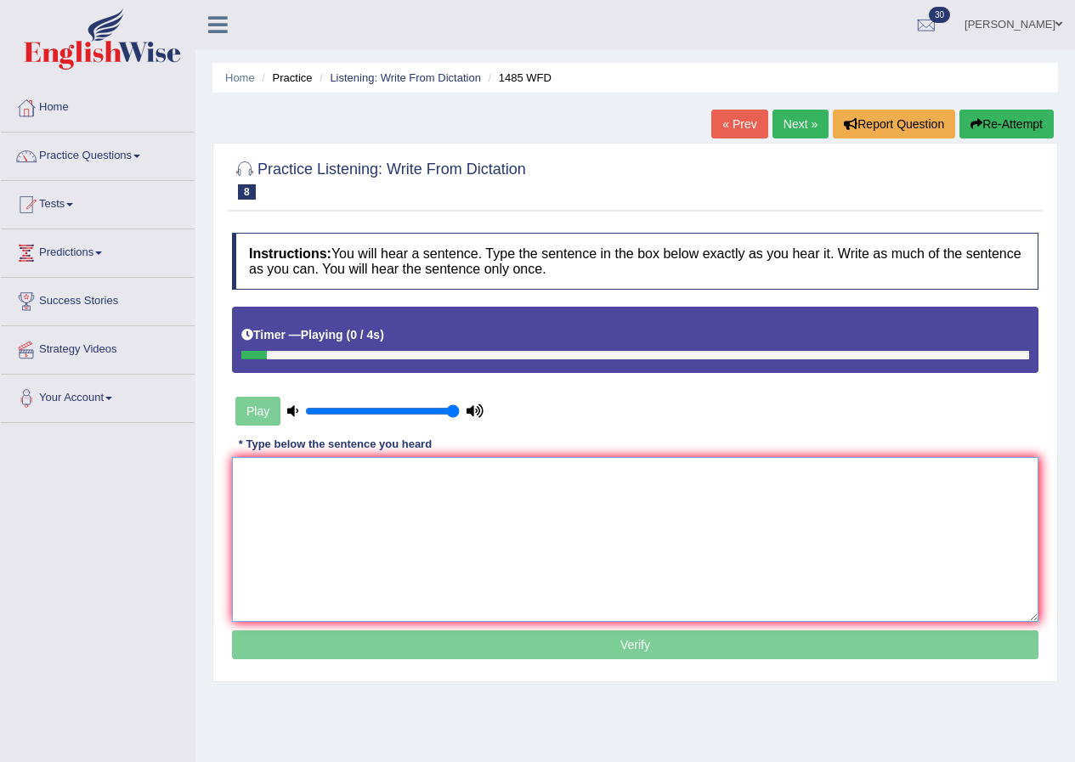
click at [383, 486] on textarea at bounding box center [635, 539] width 807 height 165
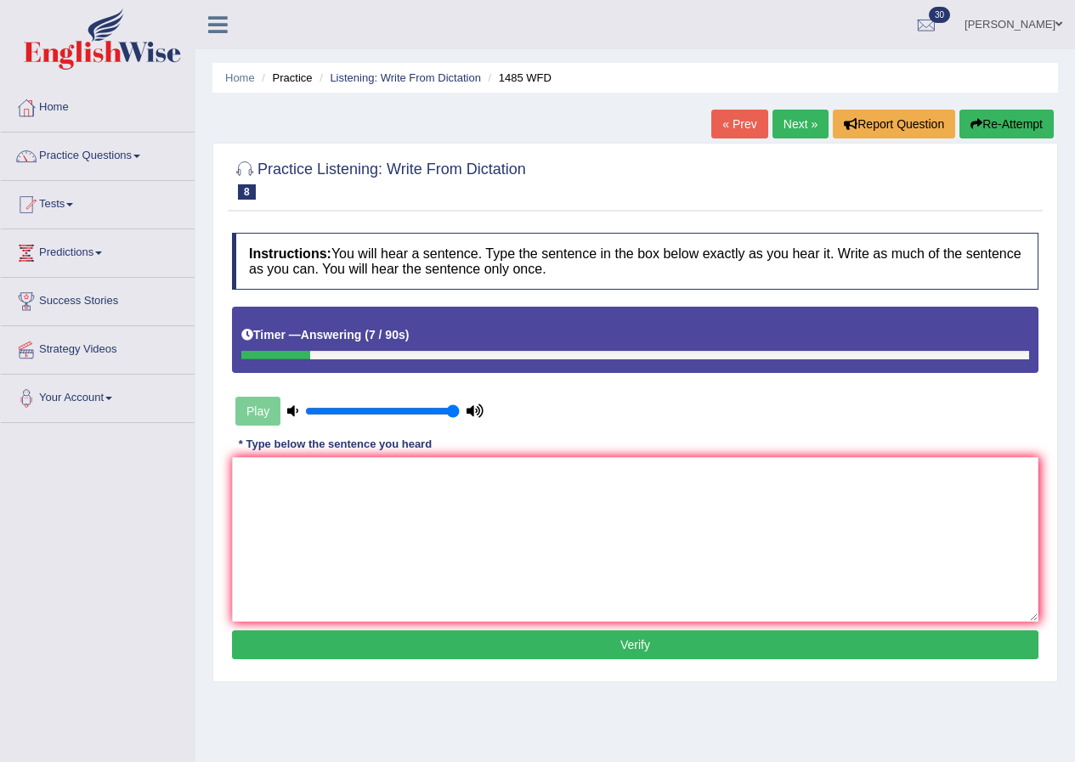
click at [975, 122] on icon "button" at bounding box center [977, 124] width 12 height 12
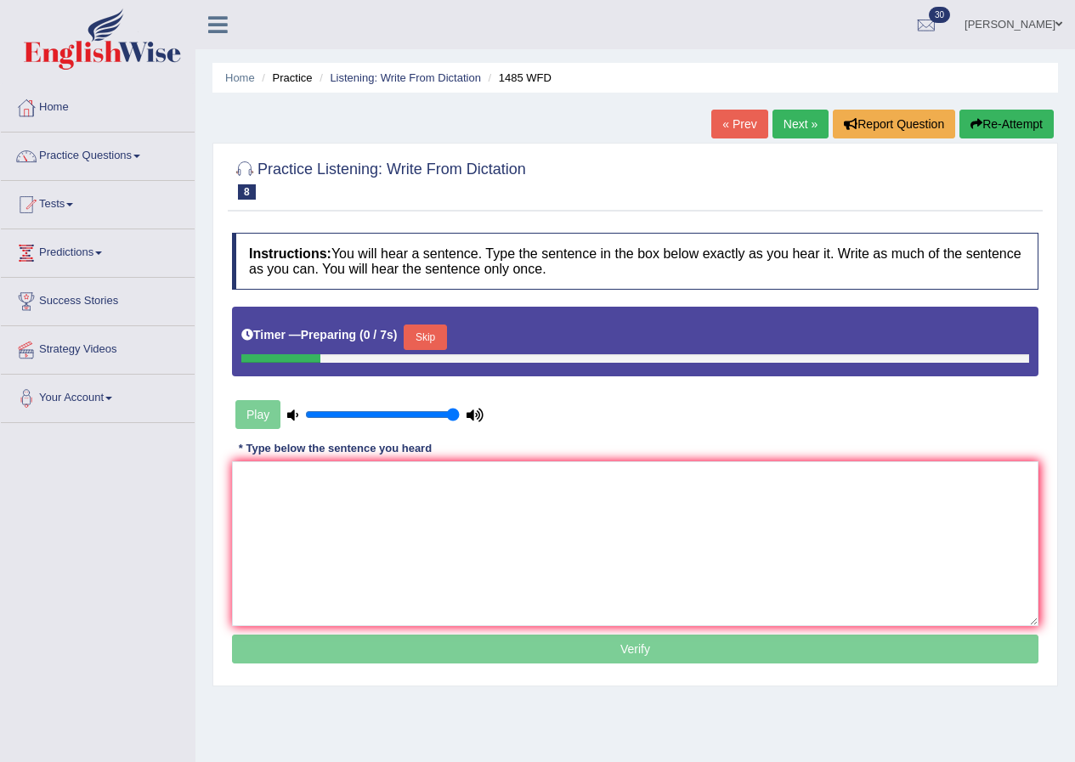
click at [443, 342] on button "Skip" at bounding box center [425, 338] width 43 height 26
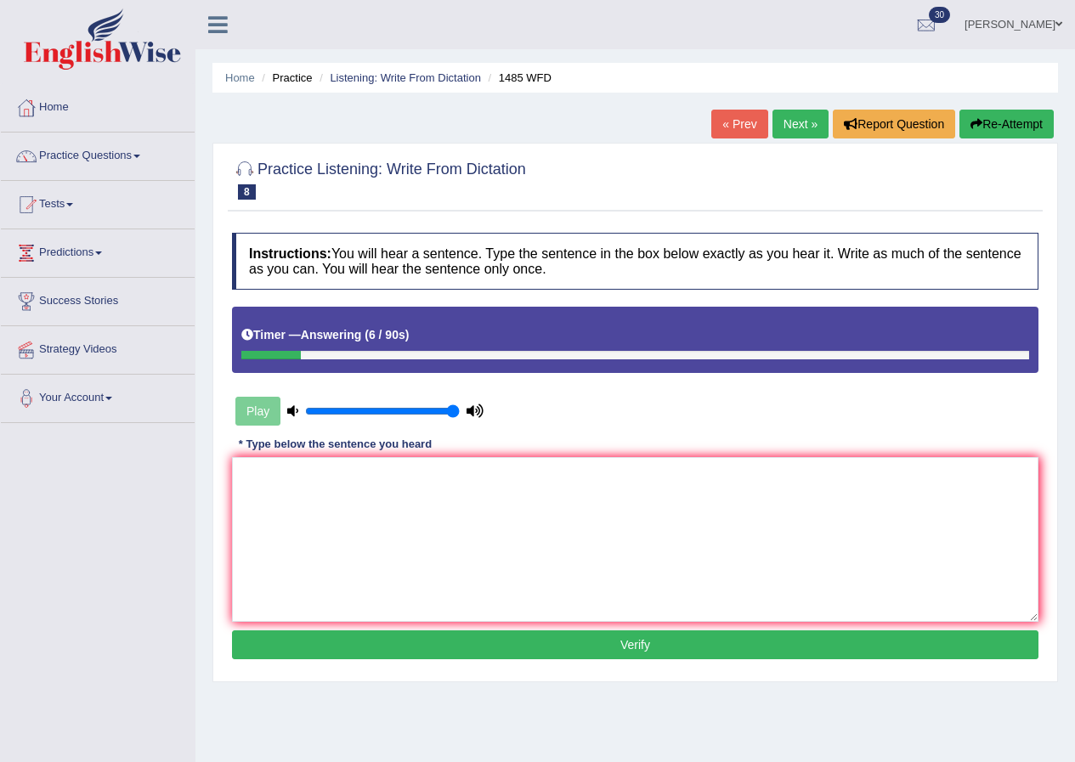
click at [993, 124] on button "Re-Attempt" at bounding box center [1007, 124] width 94 height 29
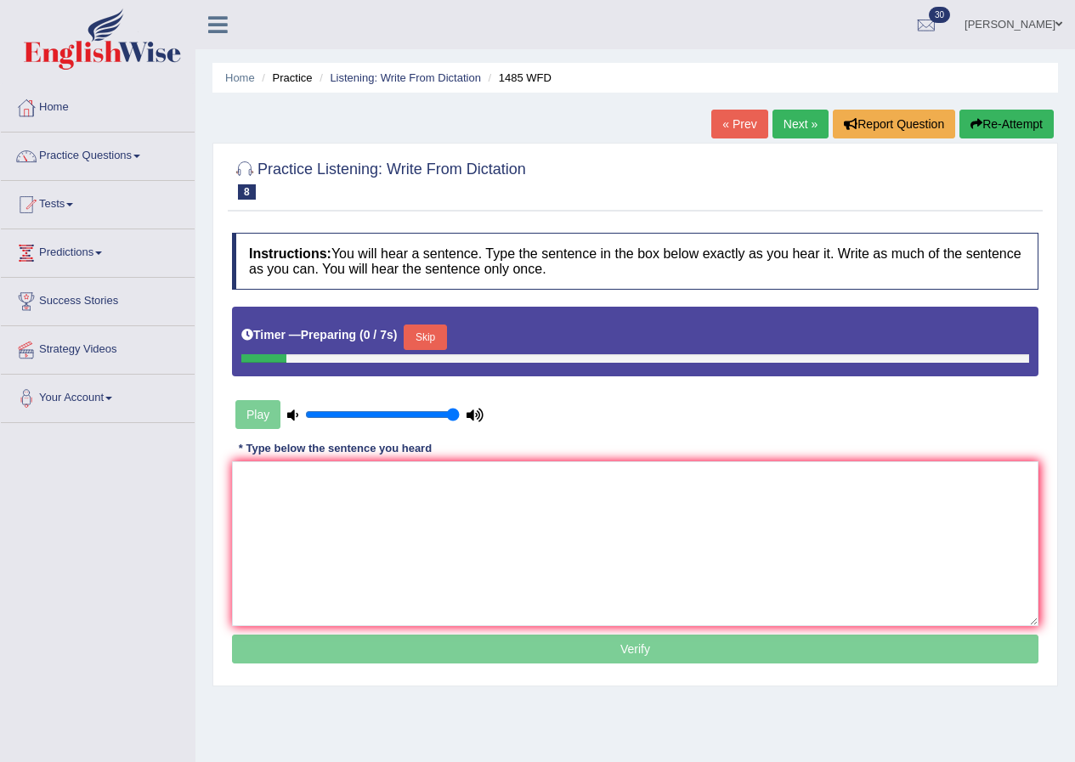
click at [428, 336] on button "Skip" at bounding box center [425, 338] width 43 height 26
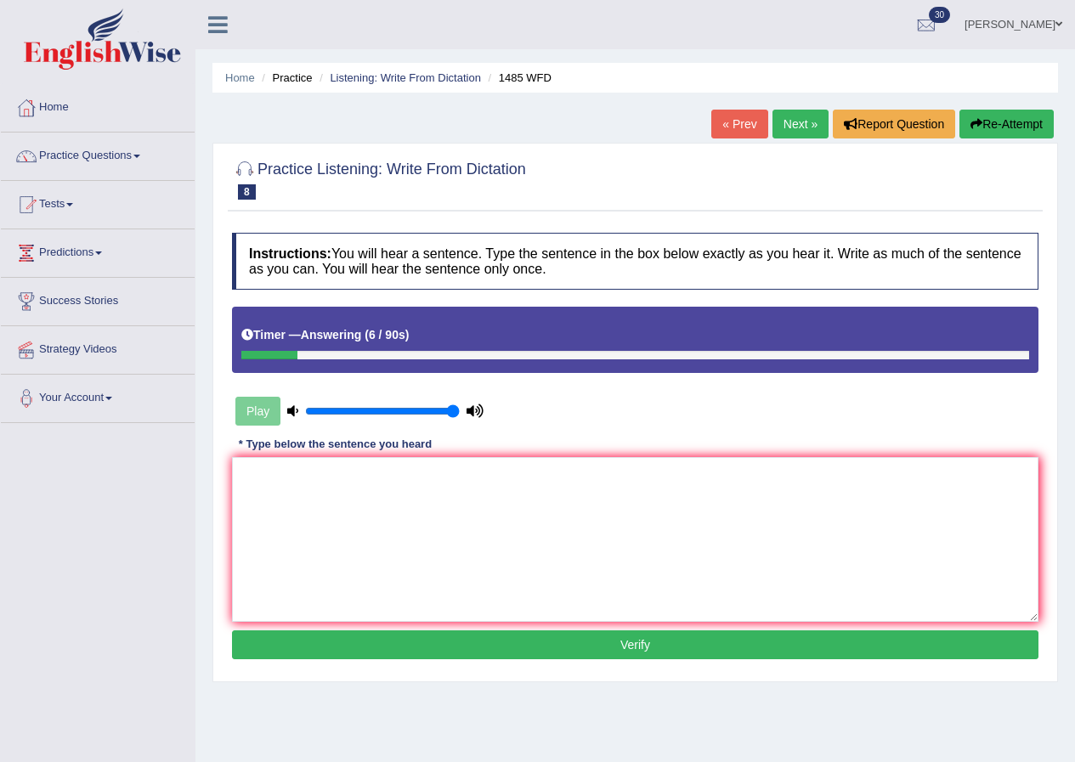
click at [989, 122] on button "Re-Attempt" at bounding box center [1007, 124] width 94 height 29
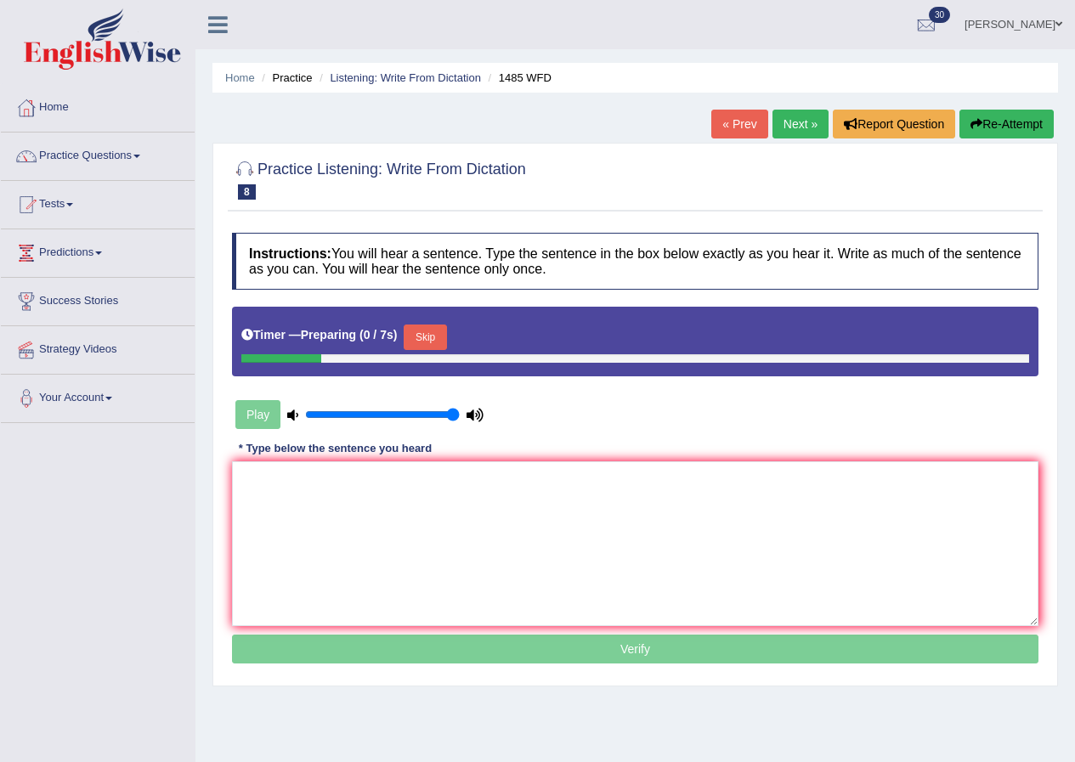
click at [433, 337] on button "Skip" at bounding box center [425, 338] width 43 height 26
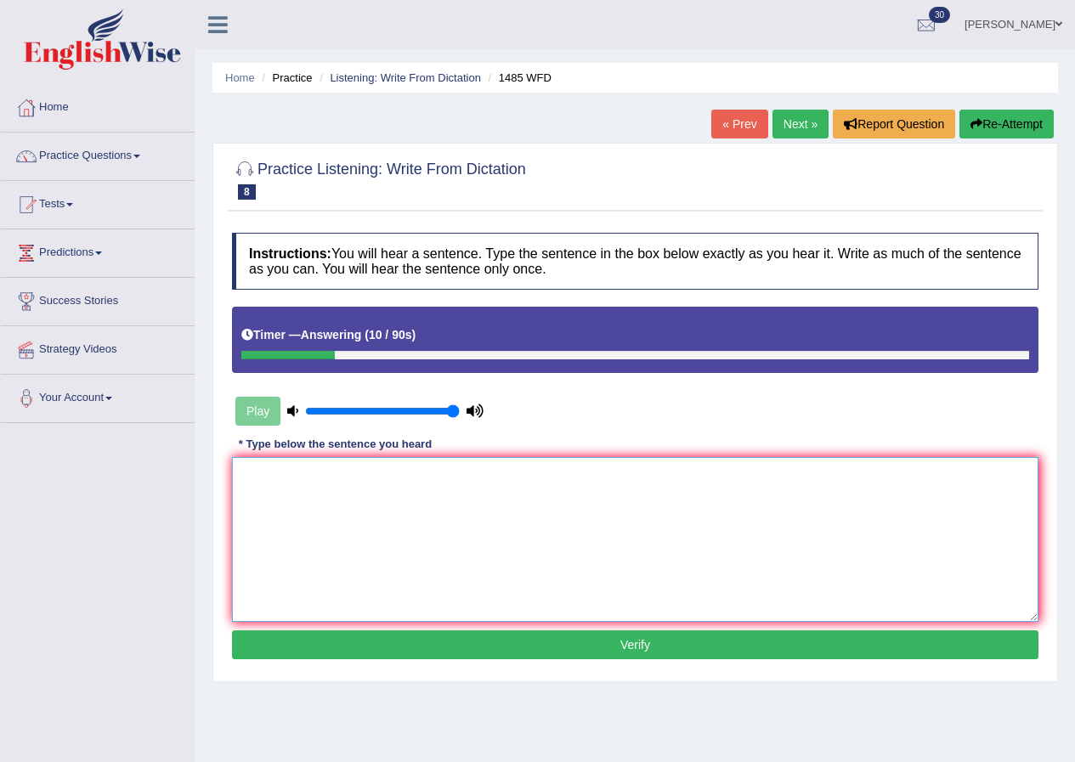
click at [413, 522] on textarea at bounding box center [635, 539] width 807 height 165
type textarea "Course work give the students chances courle to the subjects."
click at [588, 639] on button "Verify" at bounding box center [635, 645] width 807 height 29
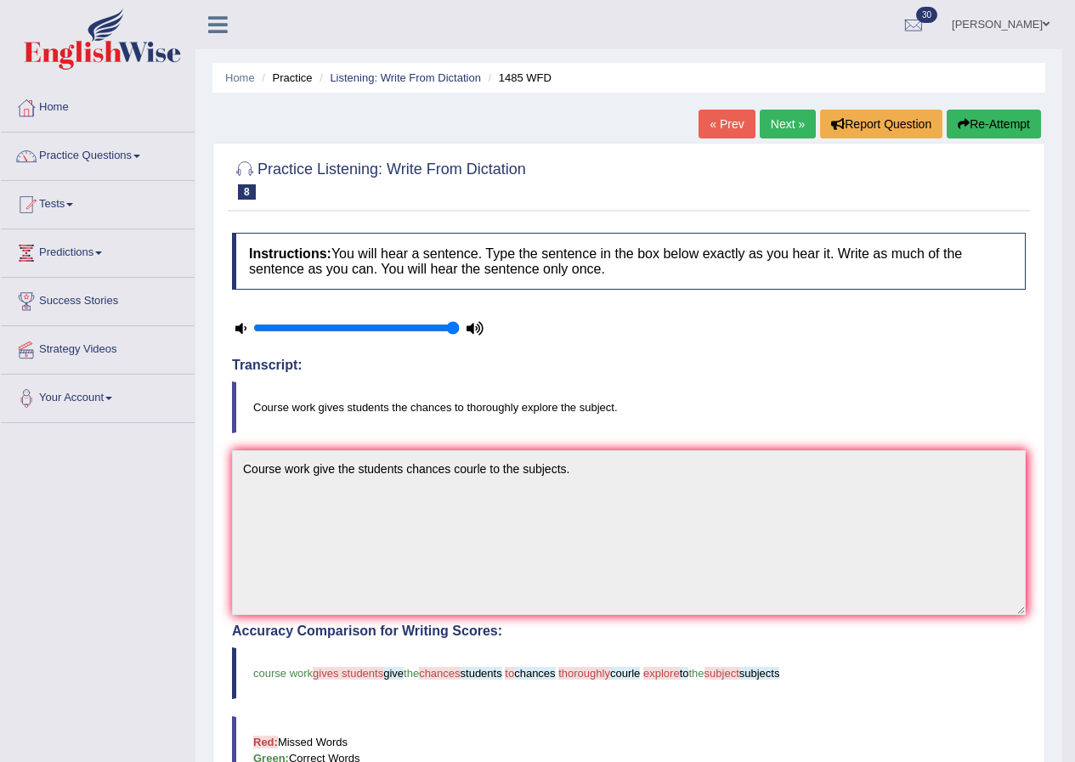
click at [796, 114] on link "Next »" at bounding box center [788, 124] width 56 height 29
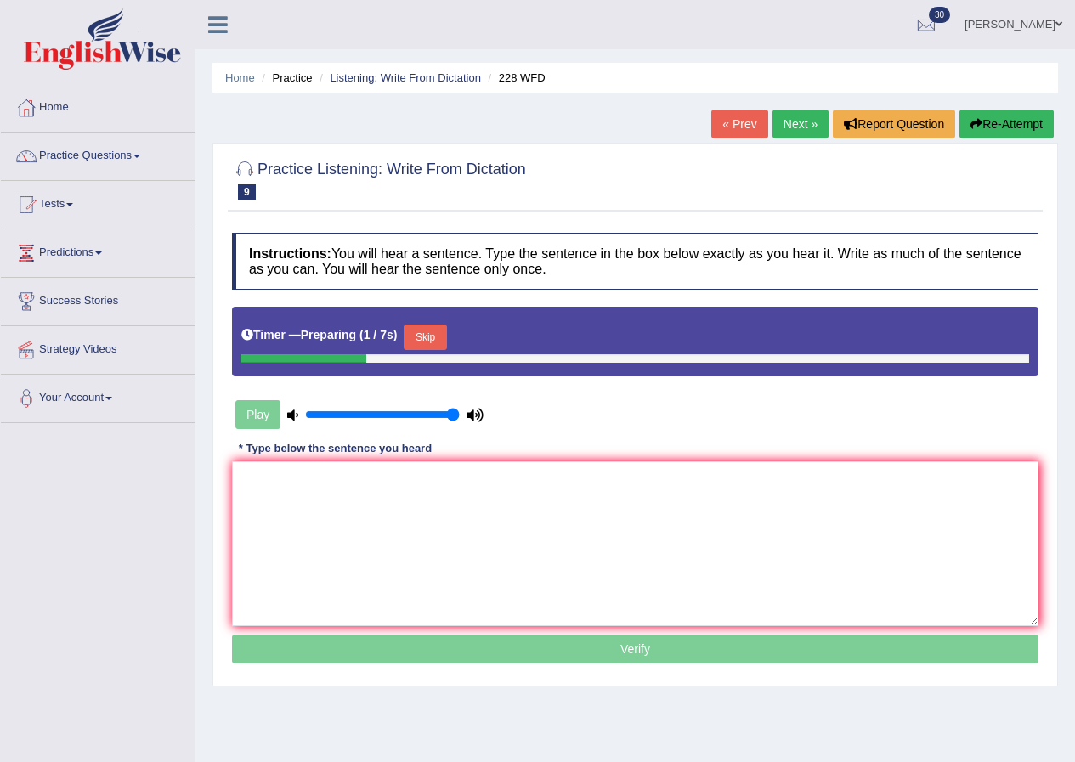
click at [442, 332] on button "Skip" at bounding box center [425, 338] width 43 height 26
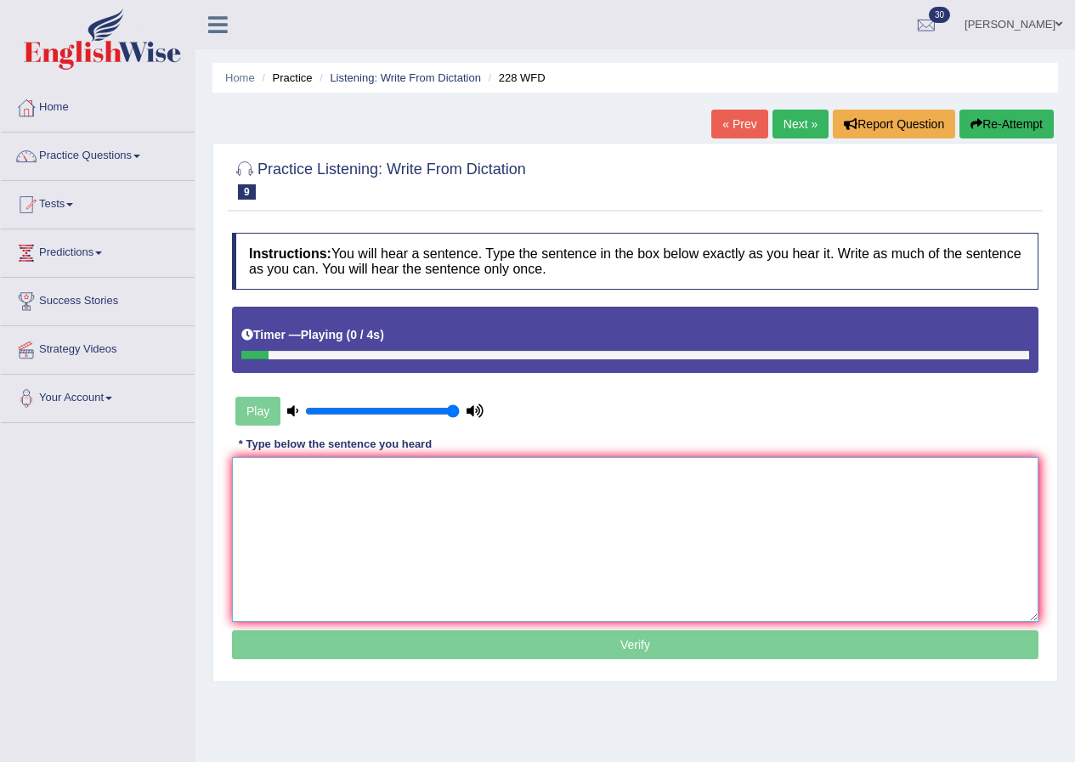
click at [389, 519] on textarea at bounding box center [635, 539] width 807 height 165
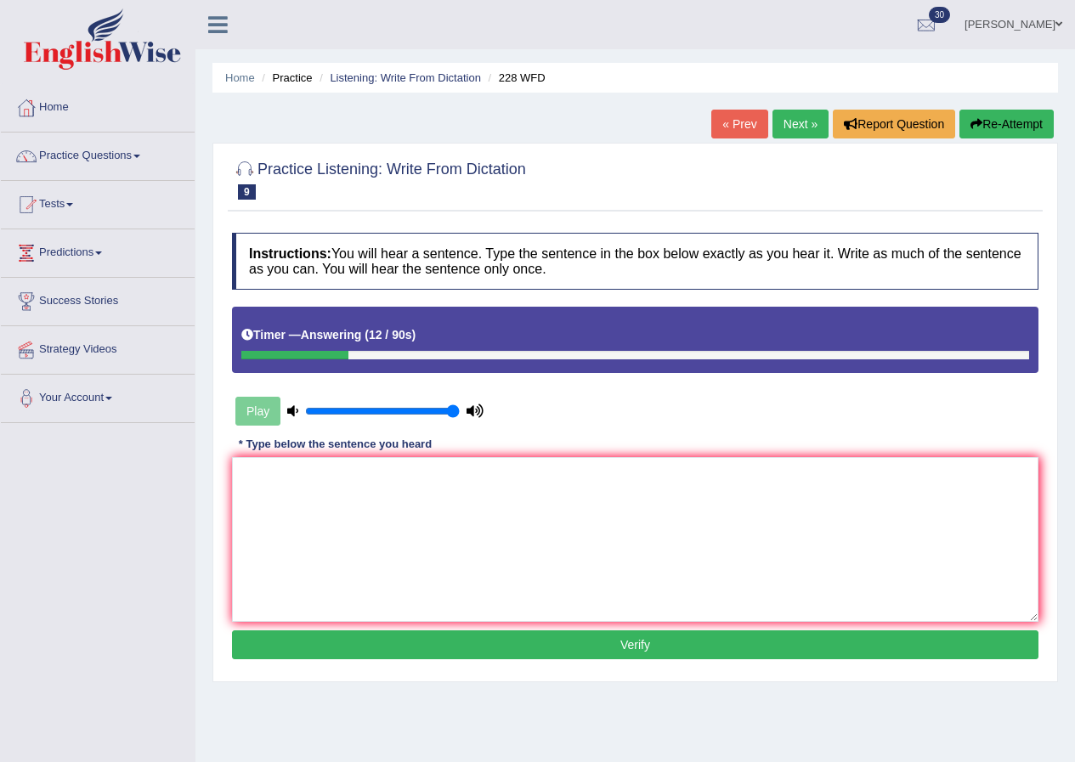
click at [1017, 115] on button "Re-Attempt" at bounding box center [1007, 124] width 94 height 29
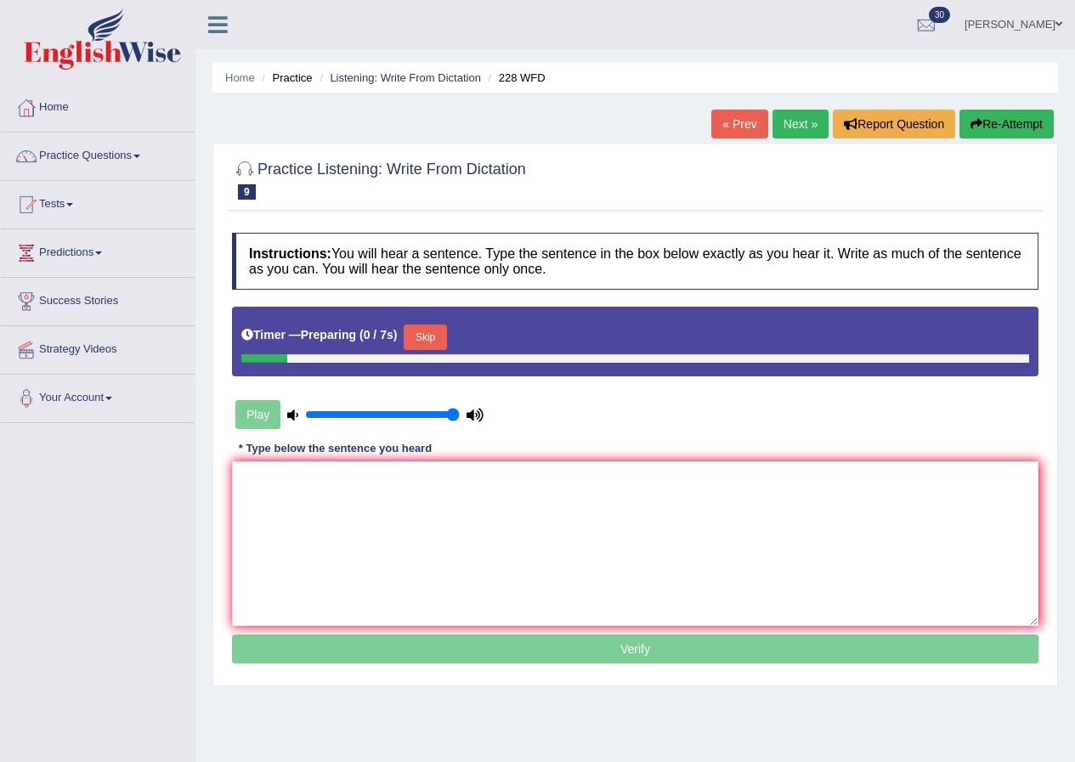
click at [439, 332] on button "Skip" at bounding box center [425, 338] width 43 height 26
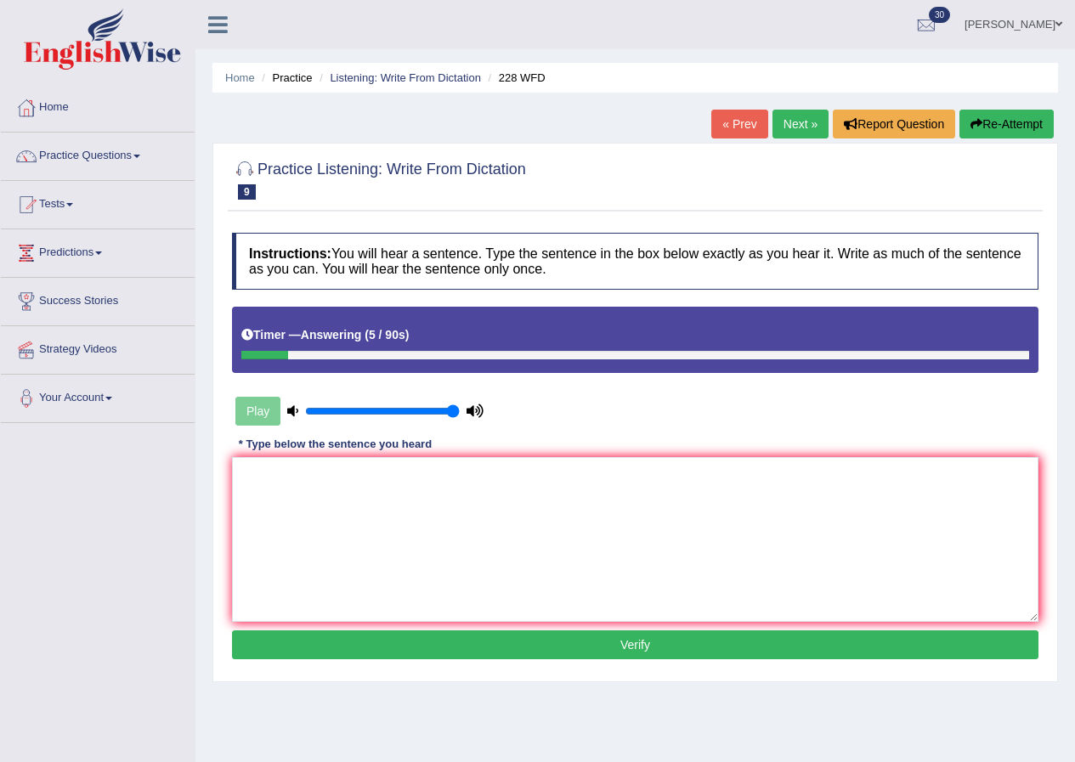
click at [1018, 123] on button "Re-Attempt" at bounding box center [1007, 124] width 94 height 29
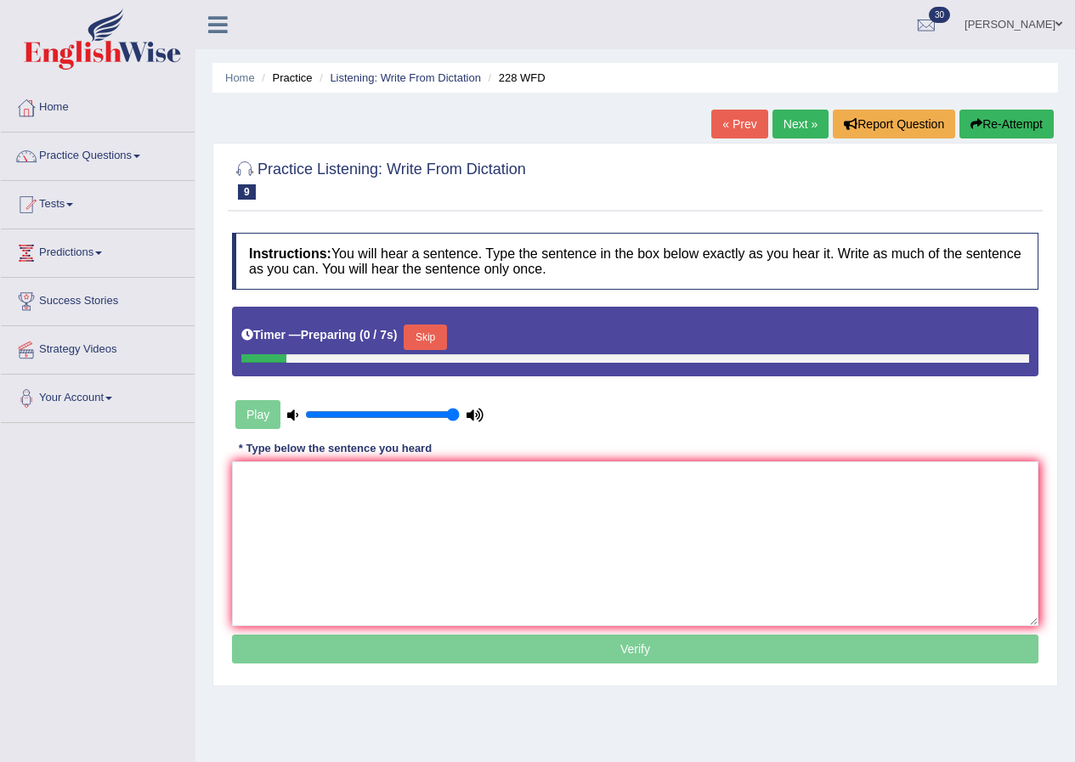
click at [428, 335] on button "Skip" at bounding box center [425, 338] width 43 height 26
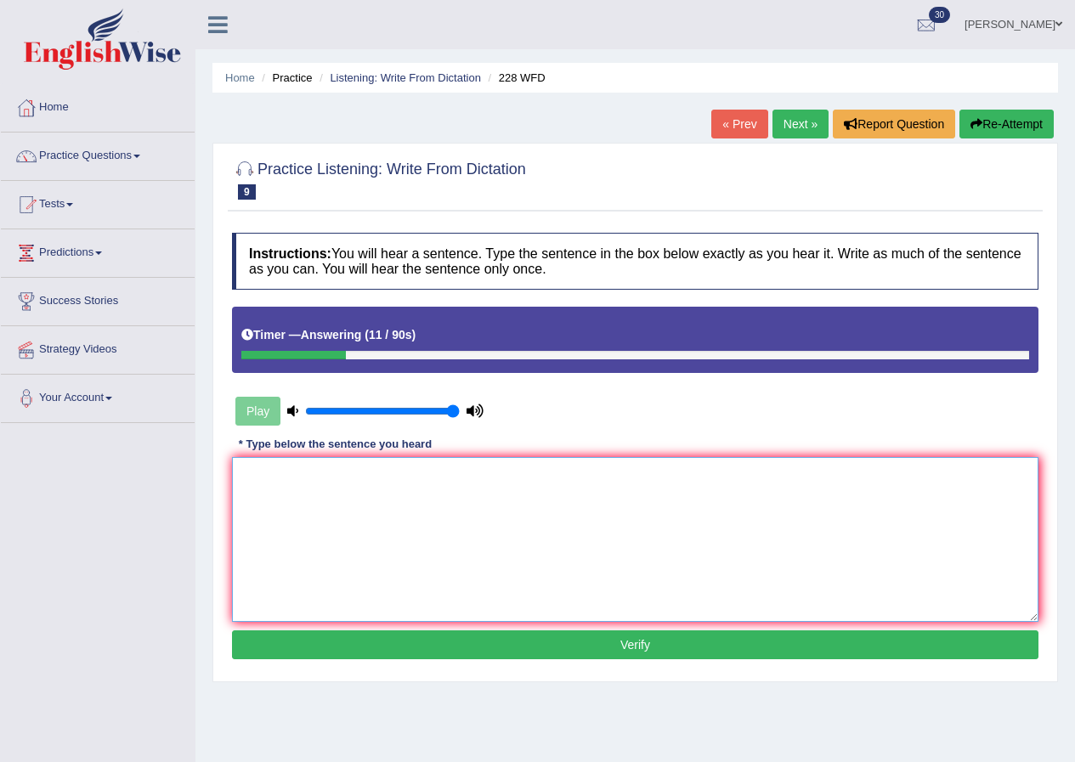
click at [439, 560] on textarea at bounding box center [635, 539] width 807 height 165
type textarea "Computer science has became become popular degree course."
click at [641, 650] on button "Verify" at bounding box center [635, 645] width 807 height 29
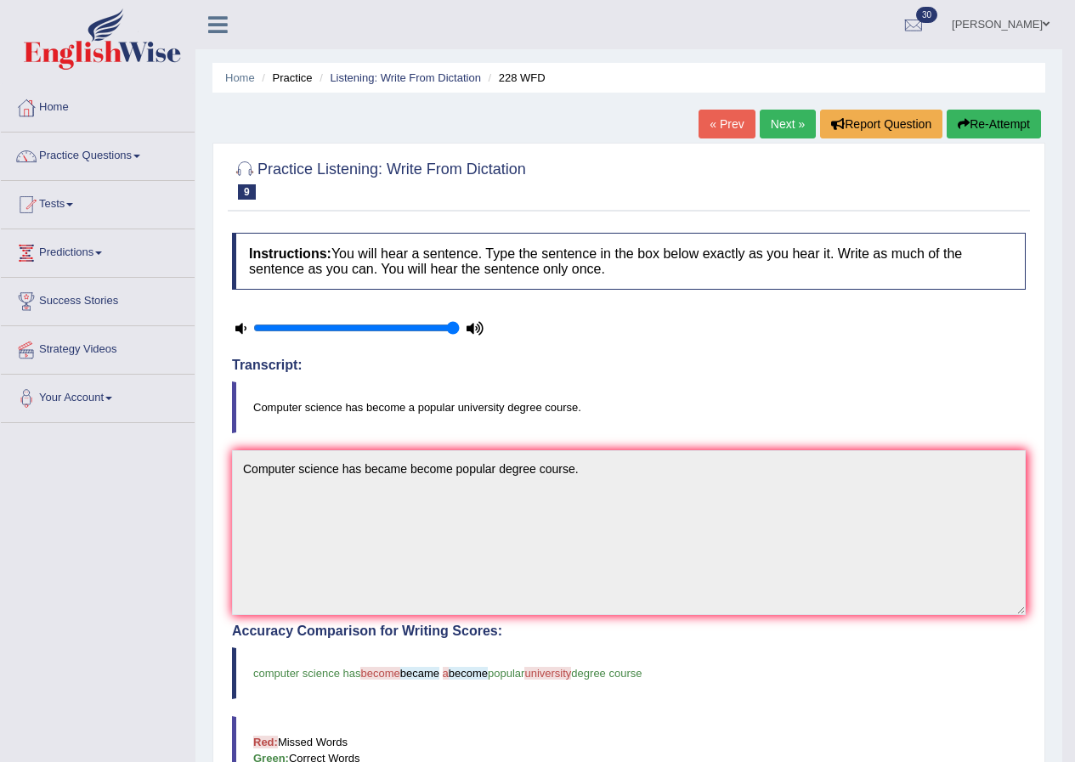
click at [791, 129] on link "Next »" at bounding box center [788, 124] width 56 height 29
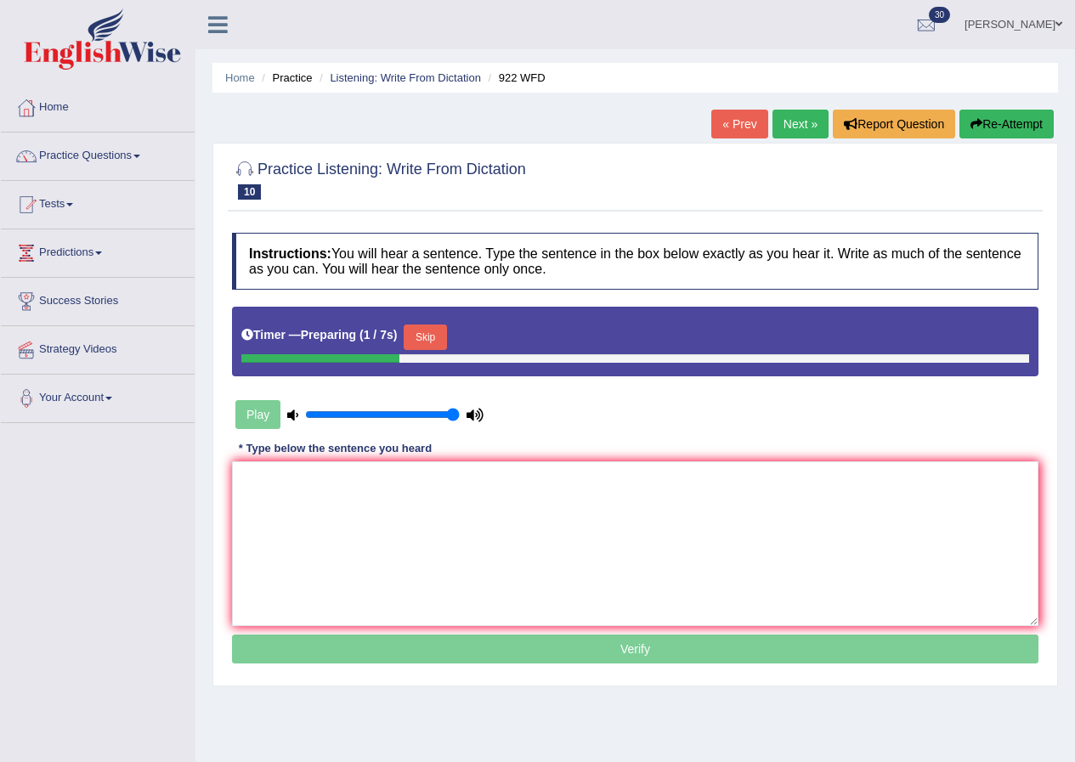
click at [445, 340] on button "Skip" at bounding box center [425, 338] width 43 height 26
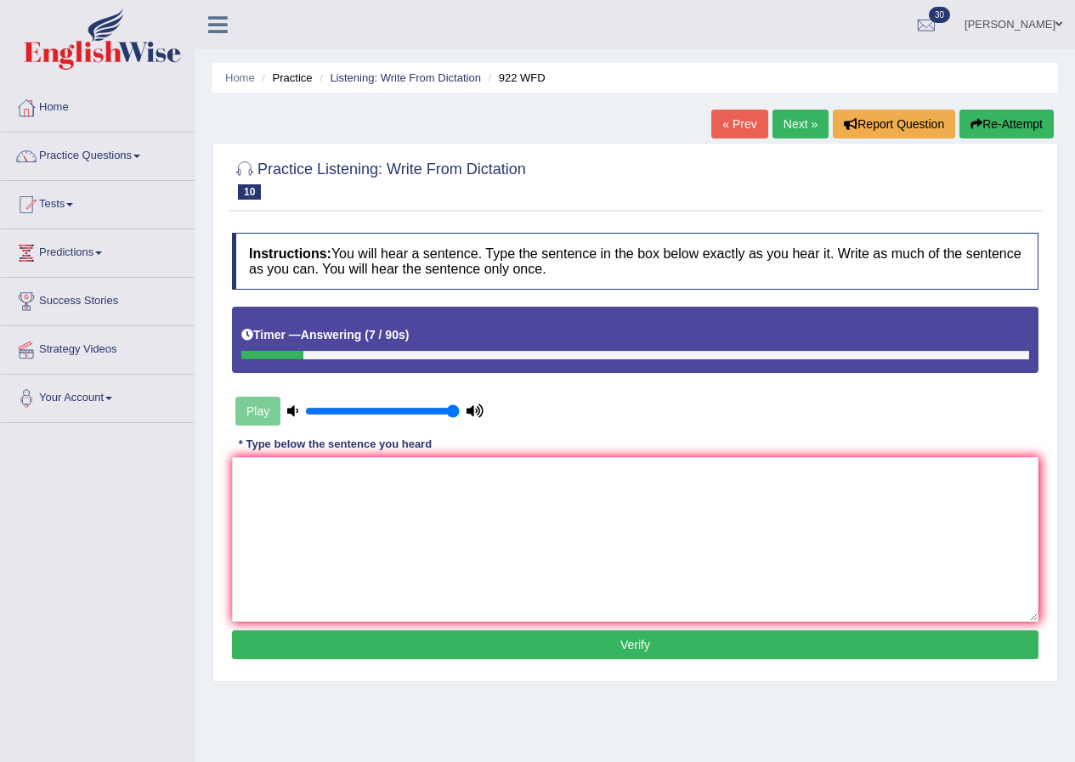
click at [1025, 127] on button "Re-Attempt" at bounding box center [1007, 124] width 94 height 29
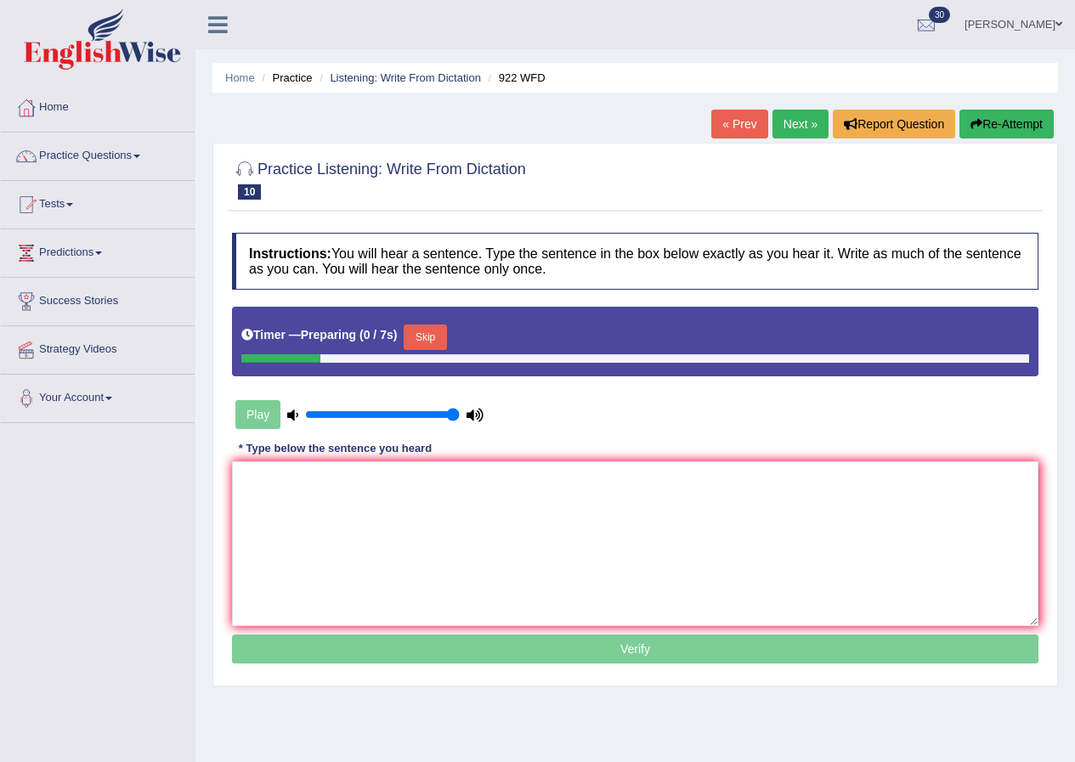
click at [445, 329] on button "Skip" at bounding box center [425, 338] width 43 height 26
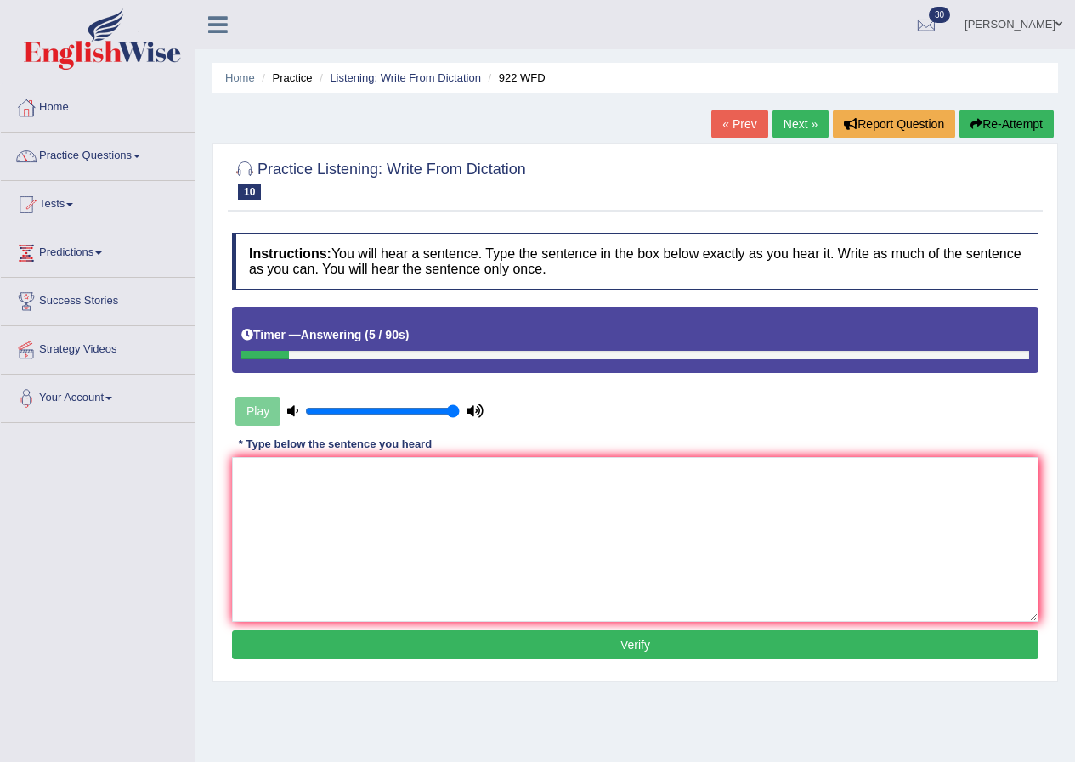
click at [1036, 123] on button "Re-Attempt" at bounding box center [1007, 124] width 94 height 29
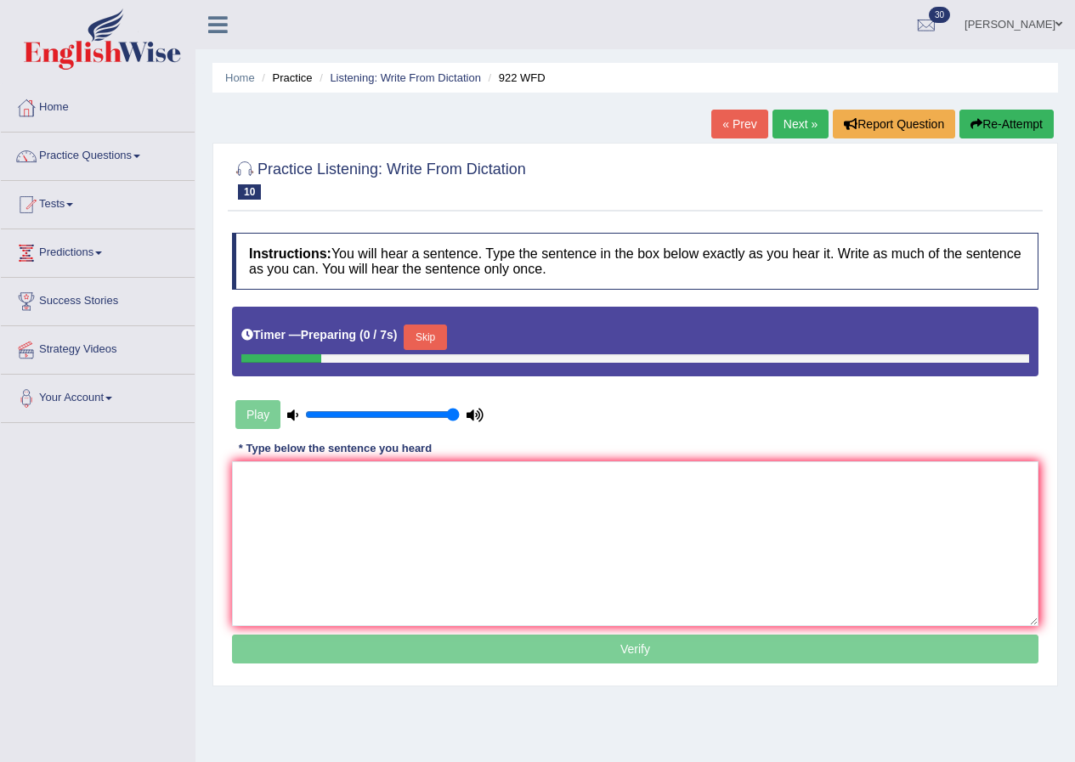
click at [435, 337] on button "Skip" at bounding box center [425, 338] width 43 height 26
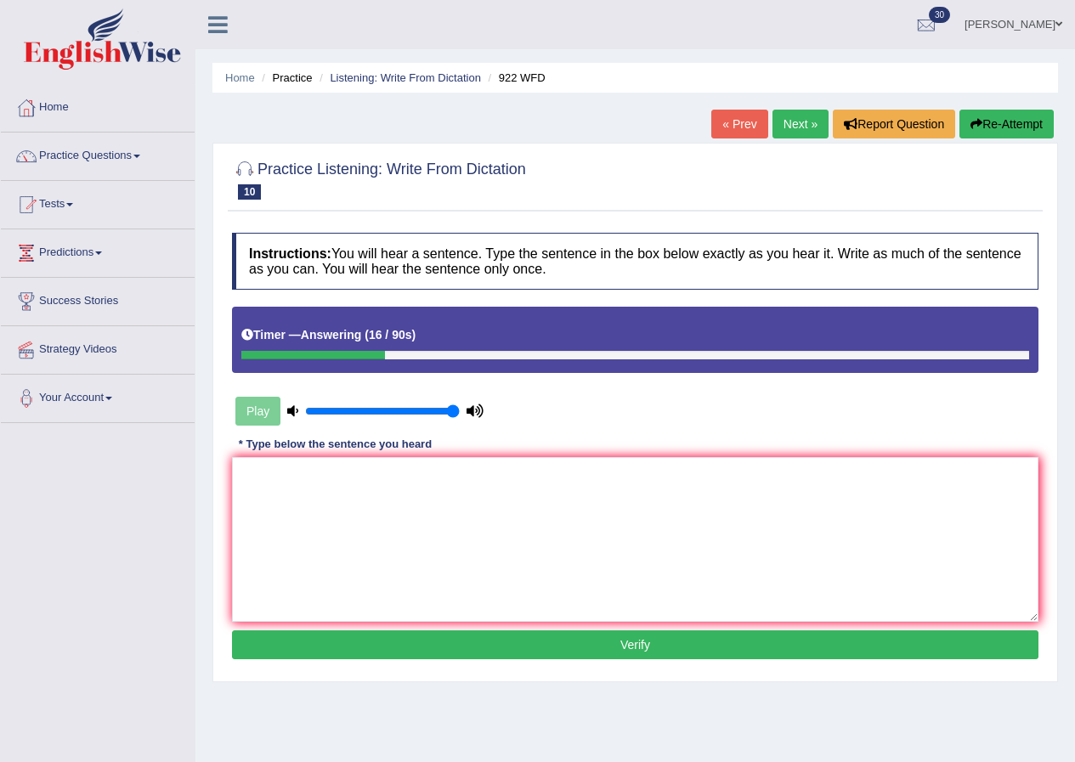
click at [999, 128] on button "Re-Attempt" at bounding box center [1007, 124] width 94 height 29
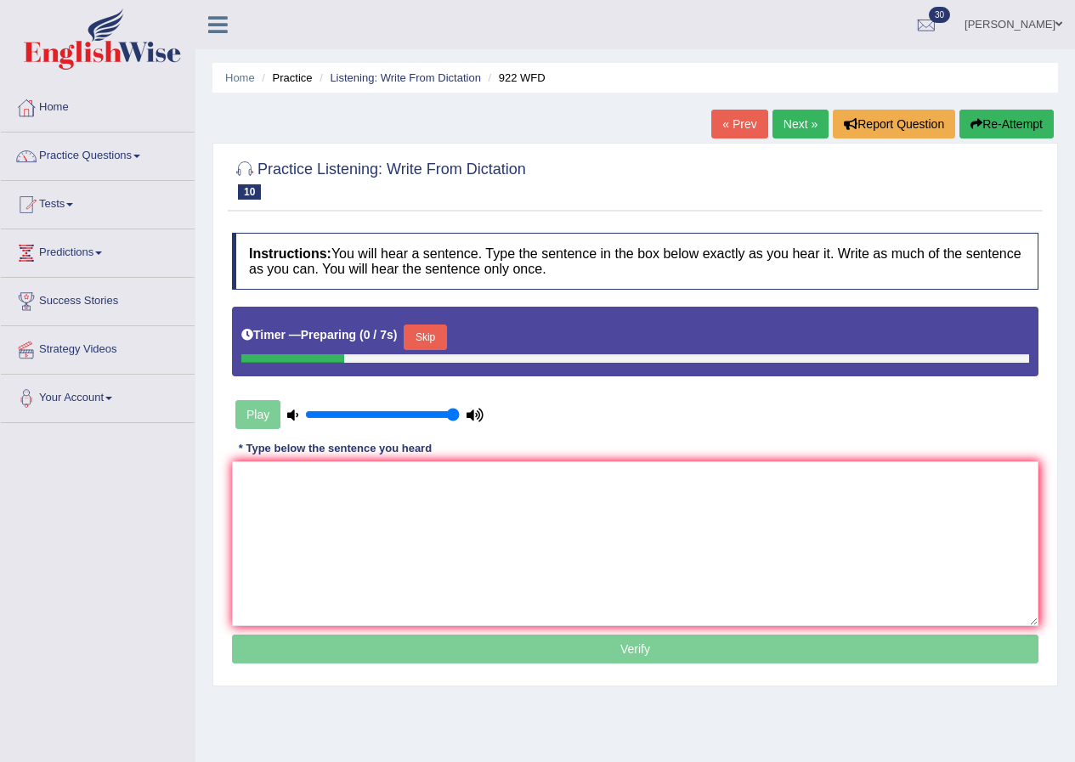
click at [441, 337] on button "Skip" at bounding box center [425, 338] width 43 height 26
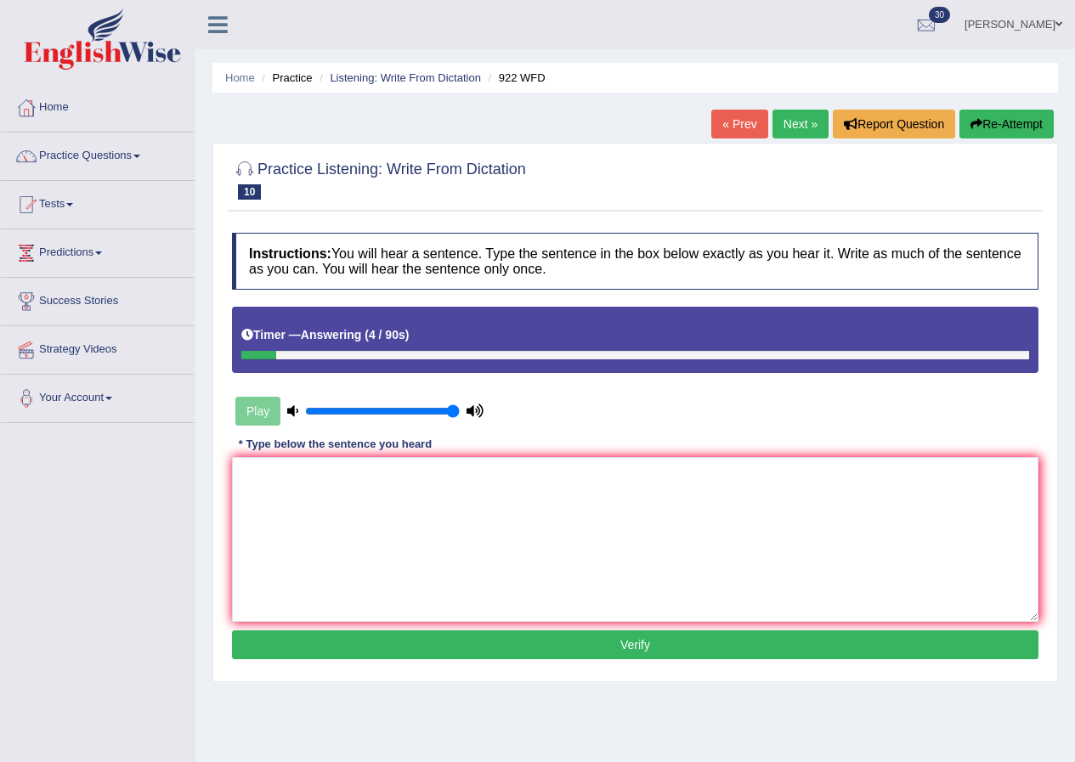
click at [991, 119] on button "Re-Attempt" at bounding box center [1007, 124] width 94 height 29
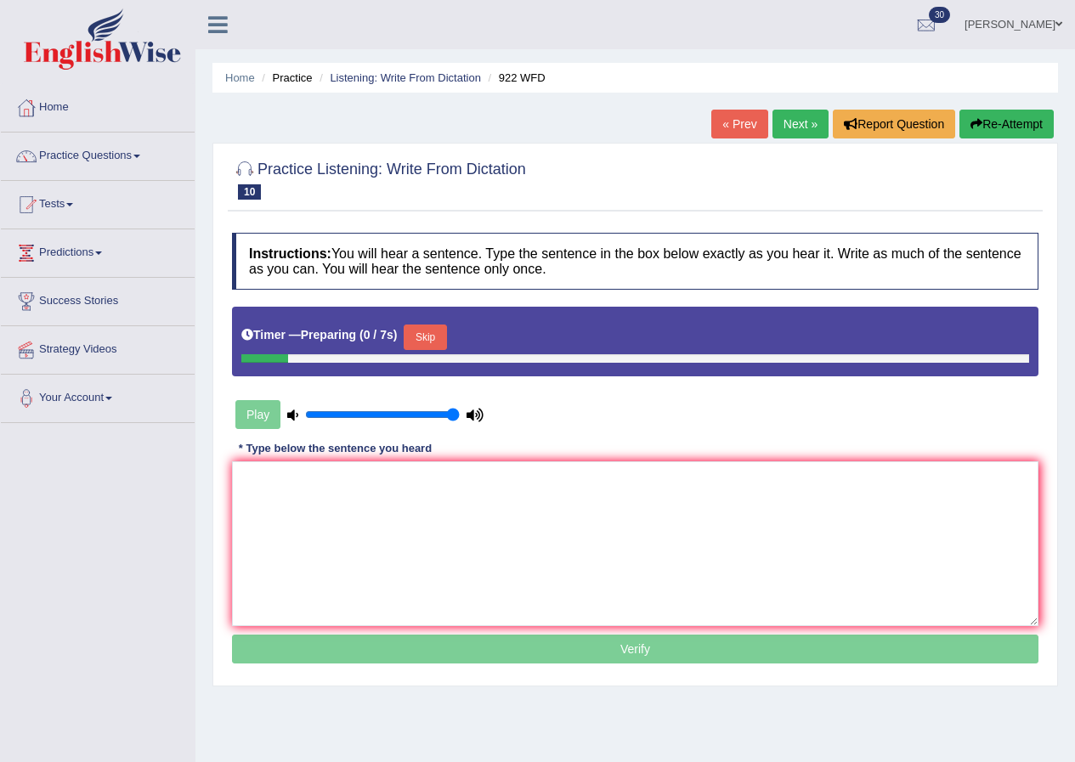
click at [445, 334] on button "Skip" at bounding box center [425, 338] width 43 height 26
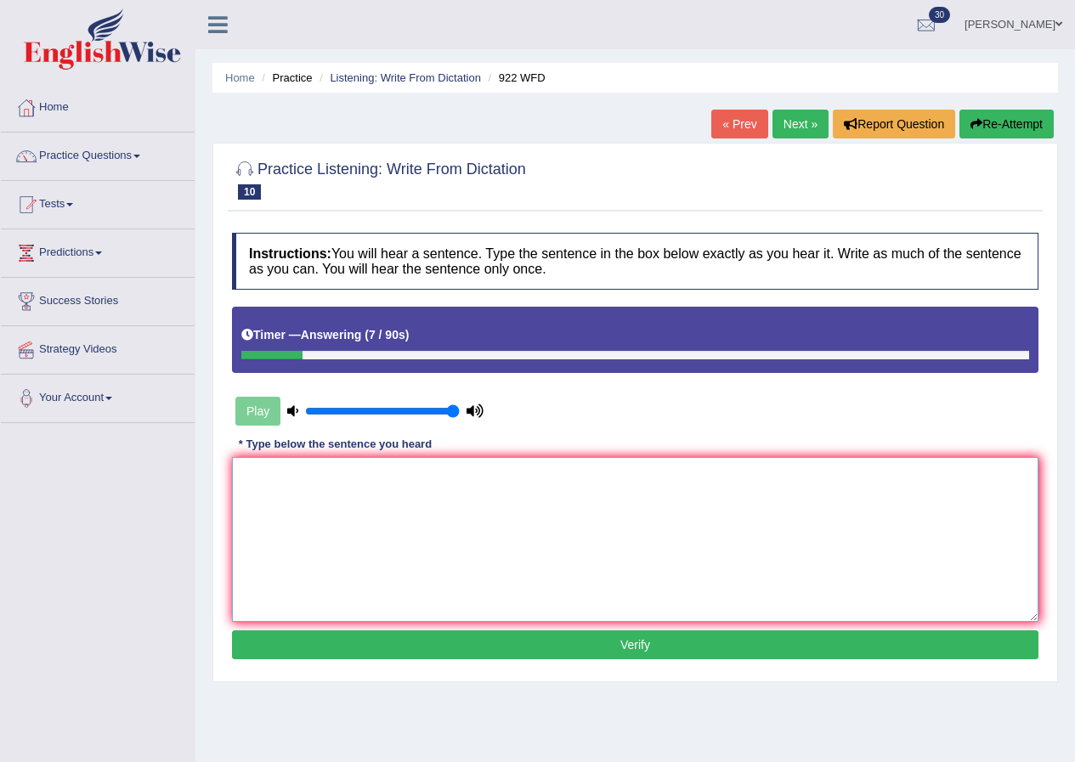
click at [395, 493] on textarea at bounding box center [635, 539] width 807 height 165
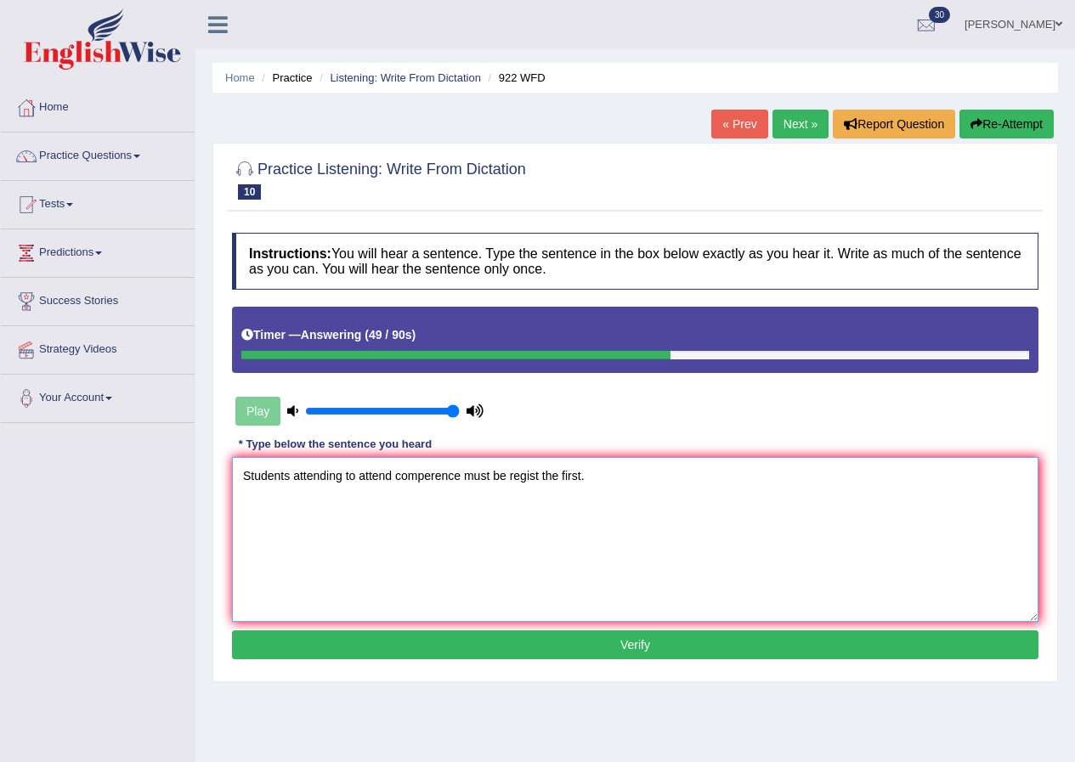
type textarea "Students attending to attend comperence must be regist the first."
click at [609, 638] on button "Verify" at bounding box center [635, 645] width 807 height 29
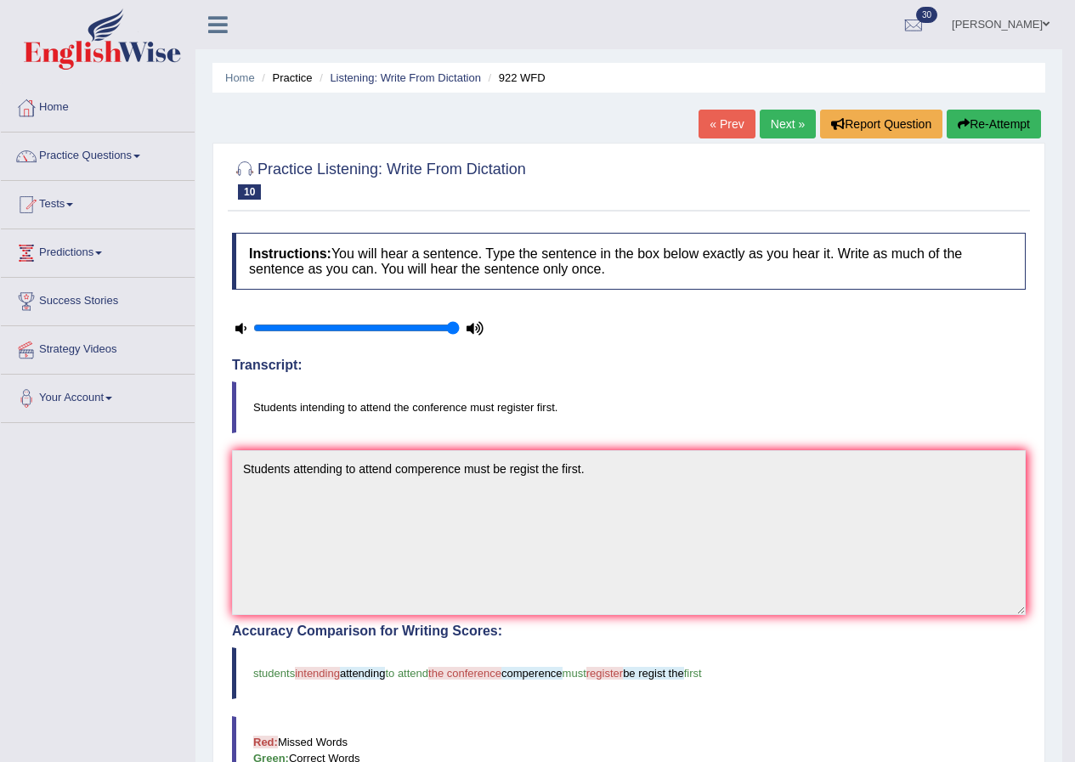
click at [785, 125] on link "Next »" at bounding box center [788, 124] width 56 height 29
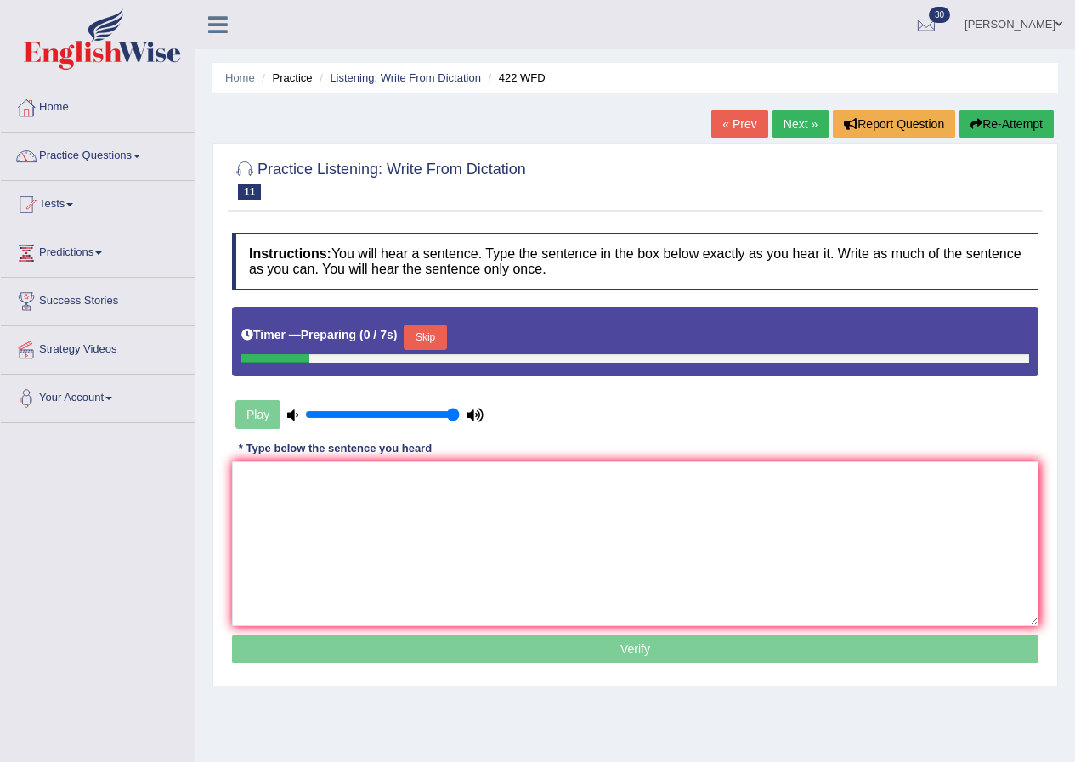
click at [430, 340] on button "Skip" at bounding box center [425, 338] width 43 height 26
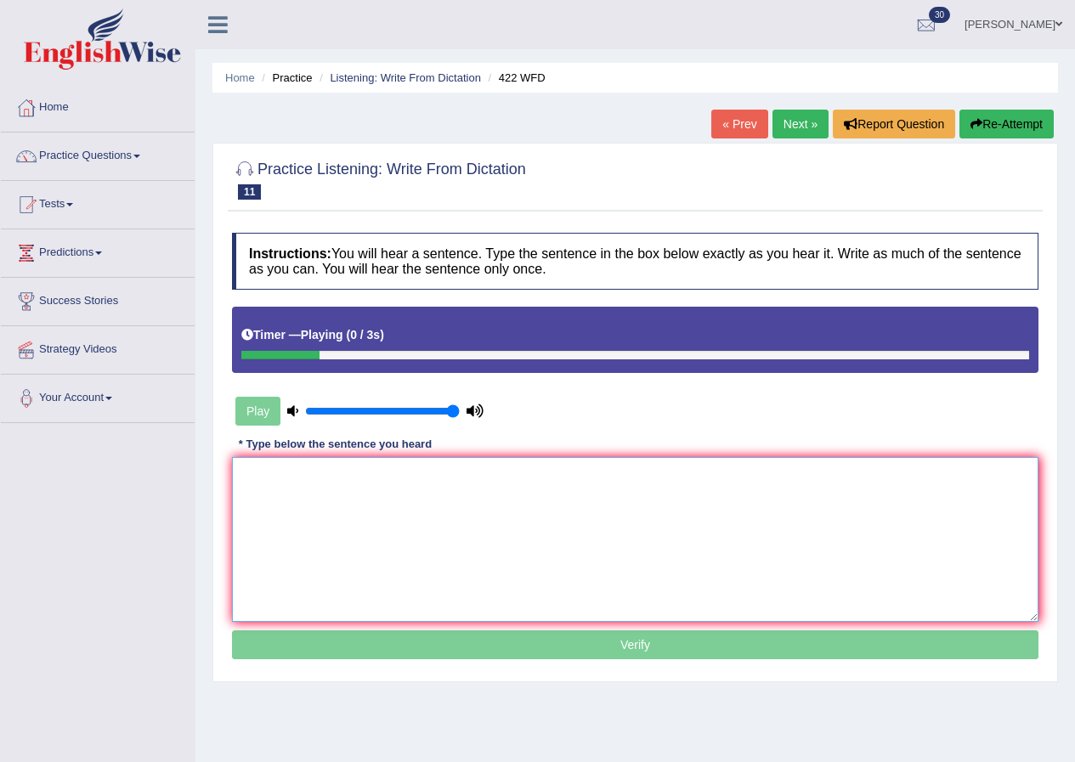
click at [376, 509] on textarea at bounding box center [635, 539] width 807 height 165
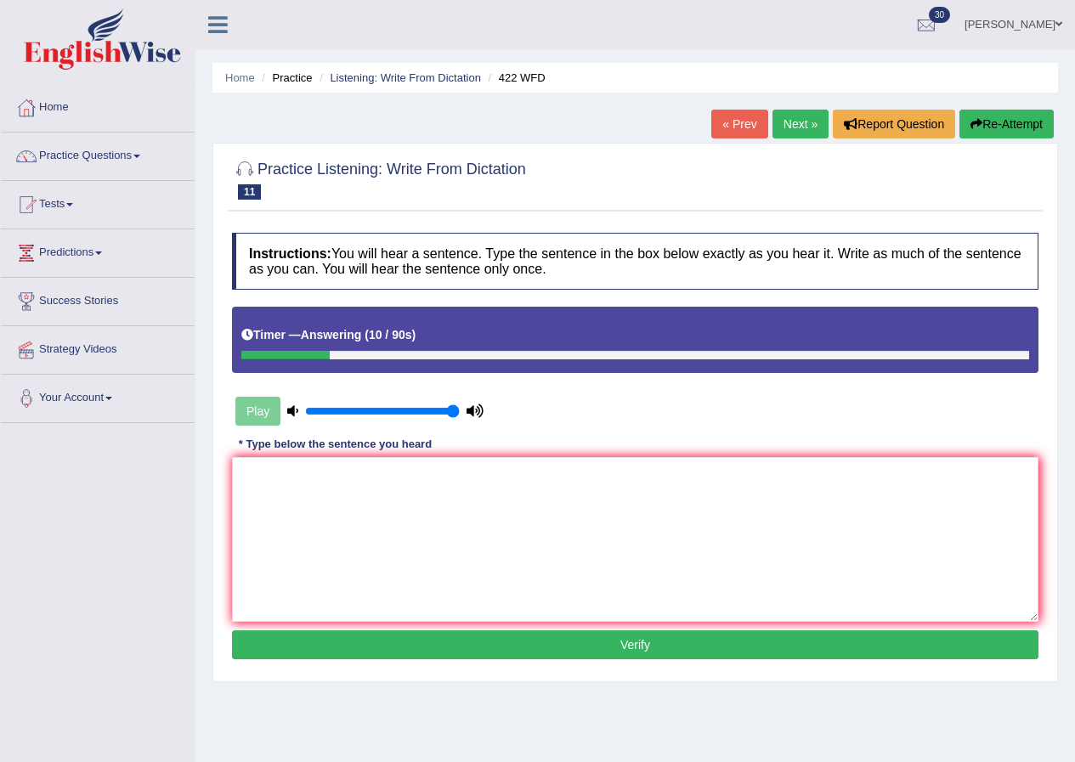
click at [1015, 121] on button "Re-Attempt" at bounding box center [1007, 124] width 94 height 29
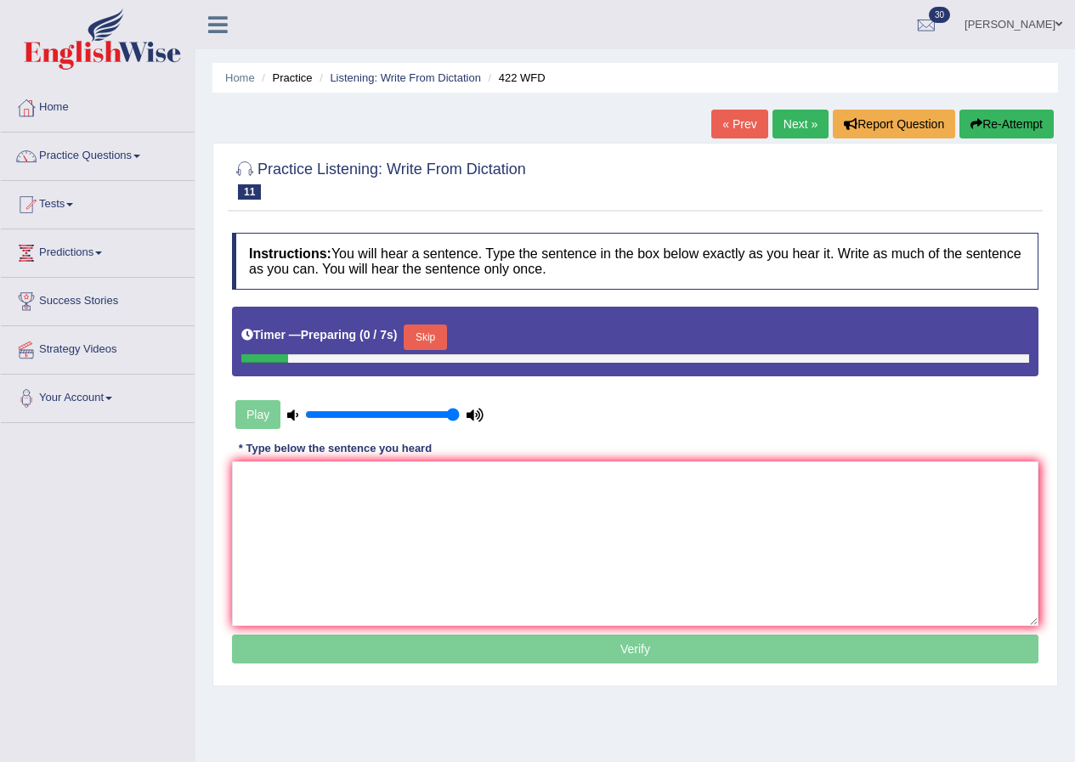
click at [424, 342] on button "Skip" at bounding box center [425, 338] width 43 height 26
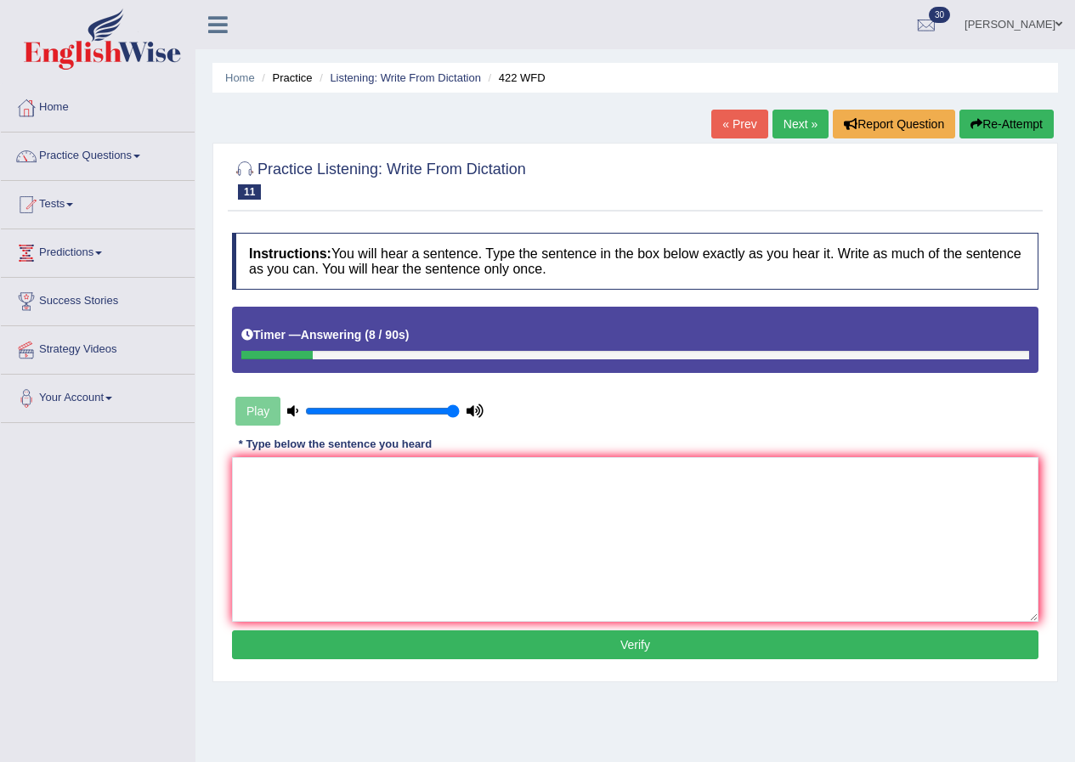
click at [1012, 128] on button "Re-Attempt" at bounding box center [1007, 124] width 94 height 29
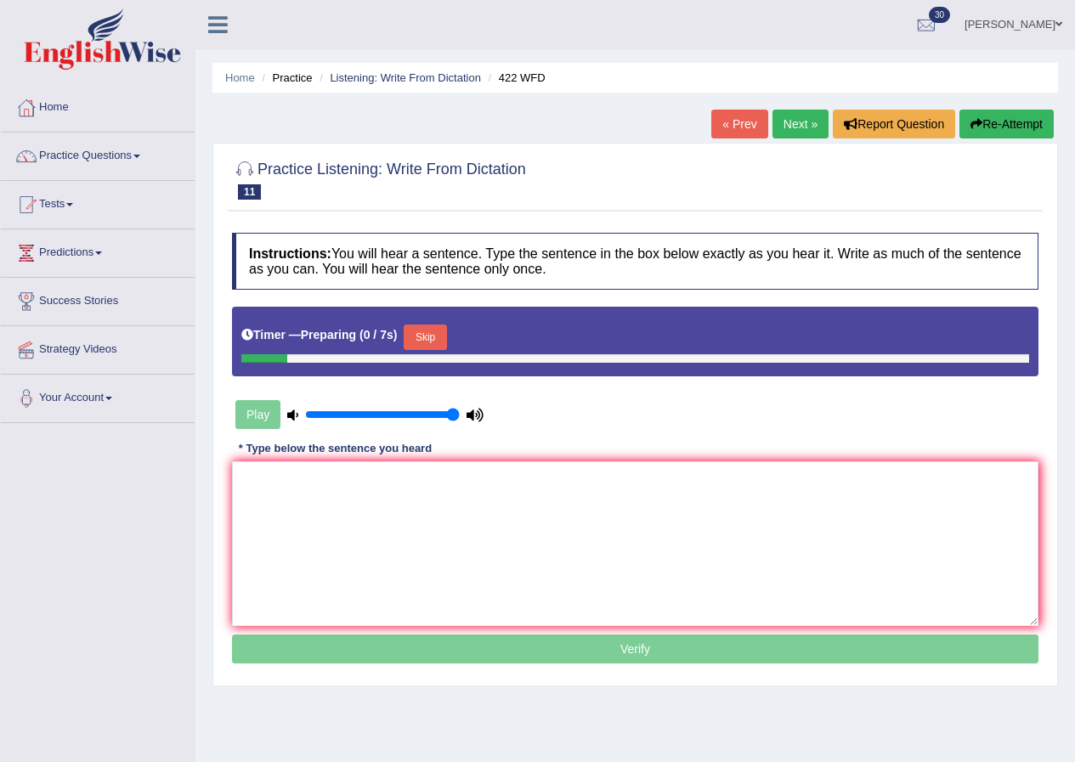
click at [441, 335] on button "Skip" at bounding box center [425, 338] width 43 height 26
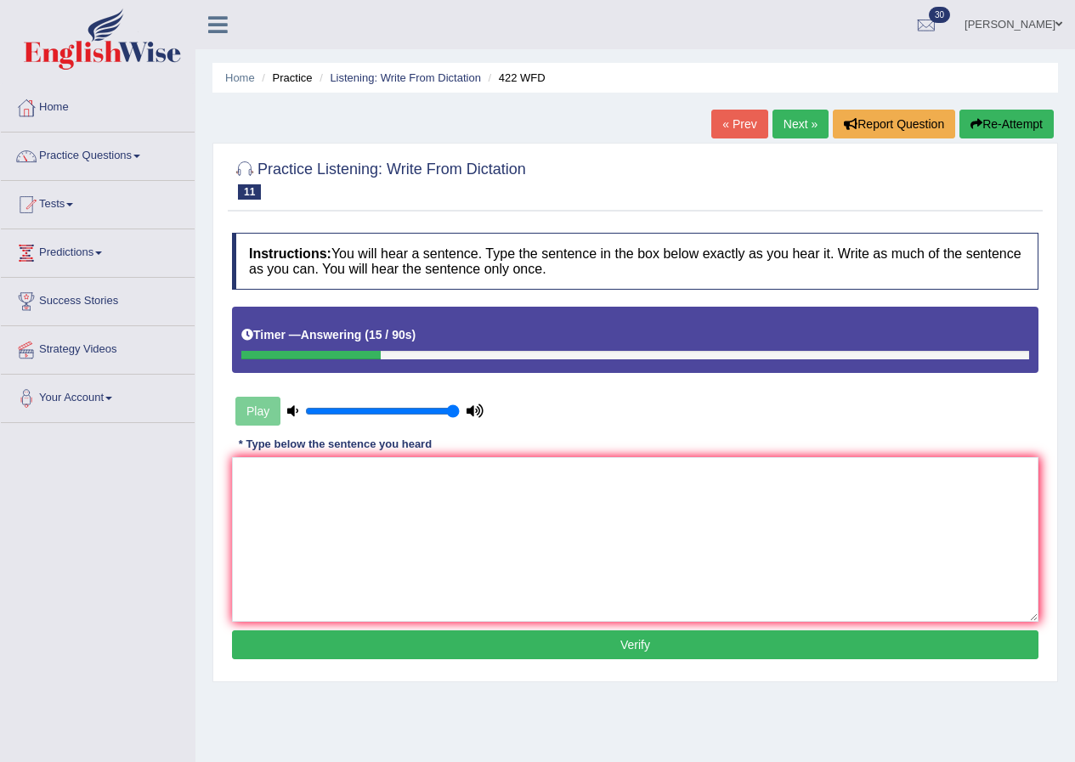
click at [1013, 121] on button "Re-Attempt" at bounding box center [1007, 124] width 94 height 29
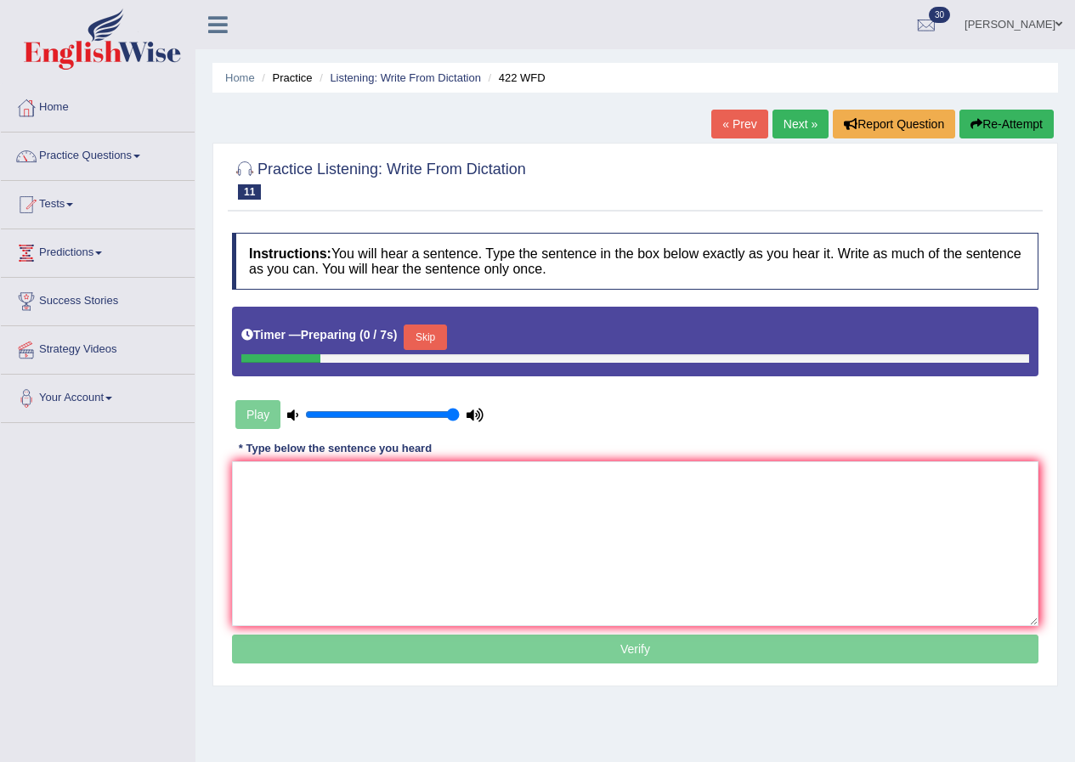
click at [445, 341] on button "Skip" at bounding box center [425, 338] width 43 height 26
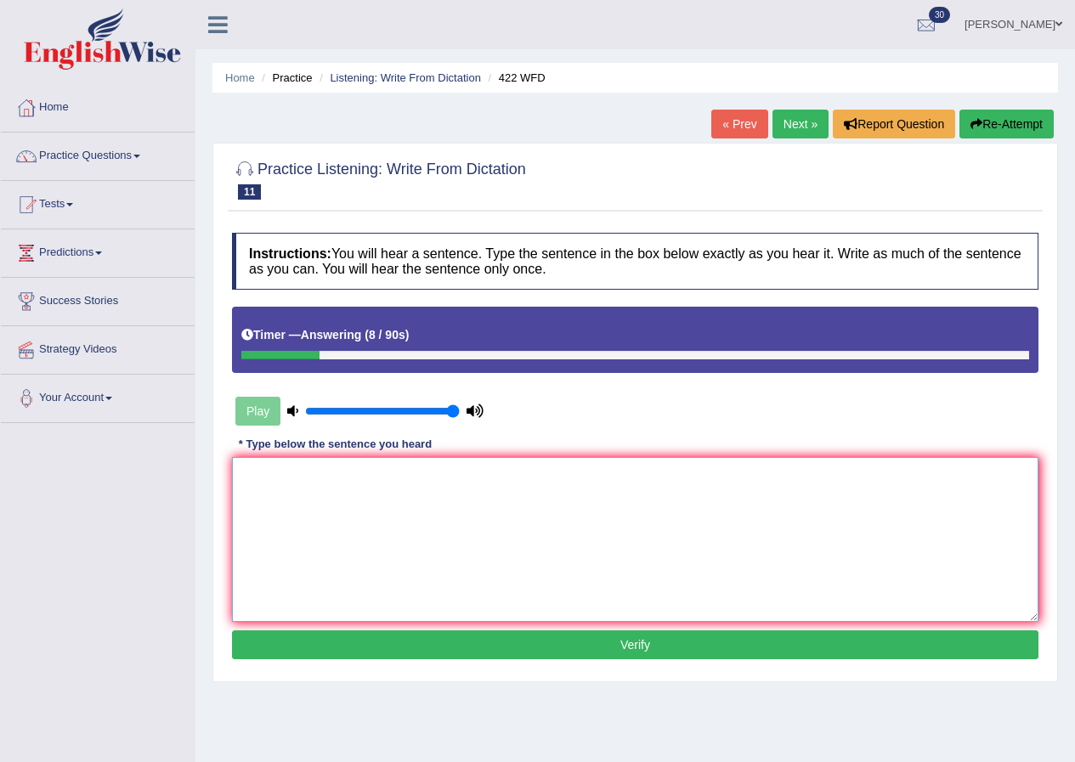
click at [322, 530] on textarea at bounding box center [635, 539] width 807 height 165
type textarea "The most important details are in this arguments are missing."
click at [686, 640] on button "Verify" at bounding box center [635, 645] width 807 height 29
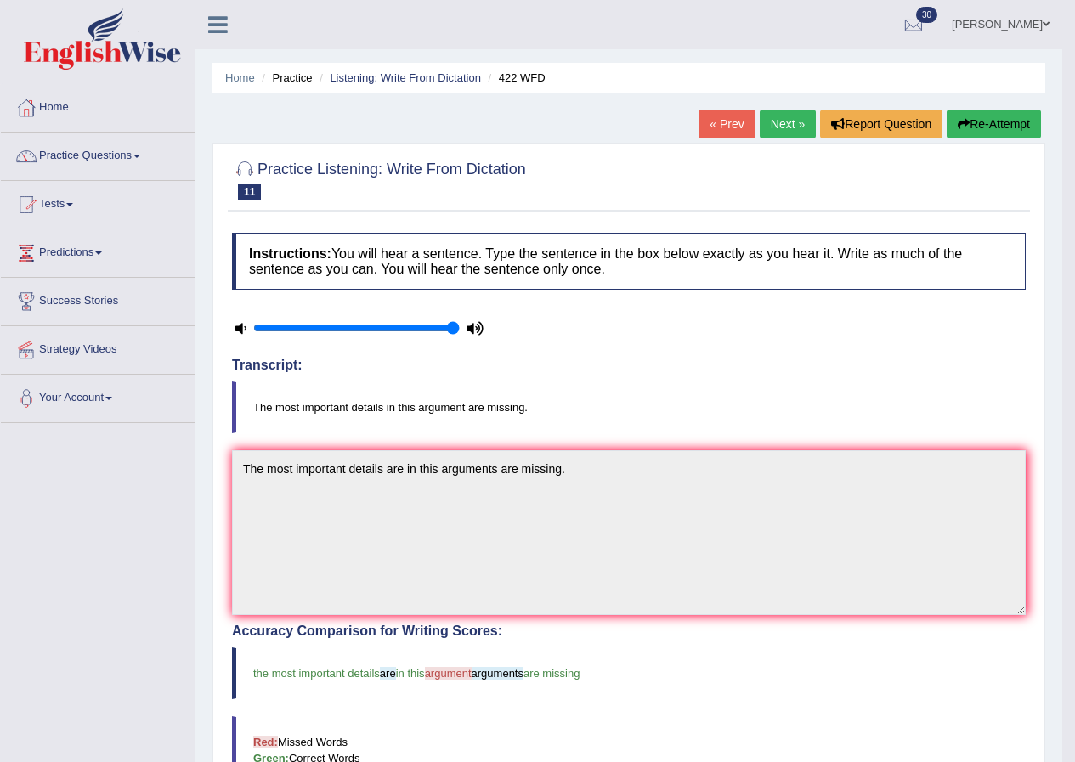
click at [791, 126] on link "Next »" at bounding box center [788, 124] width 56 height 29
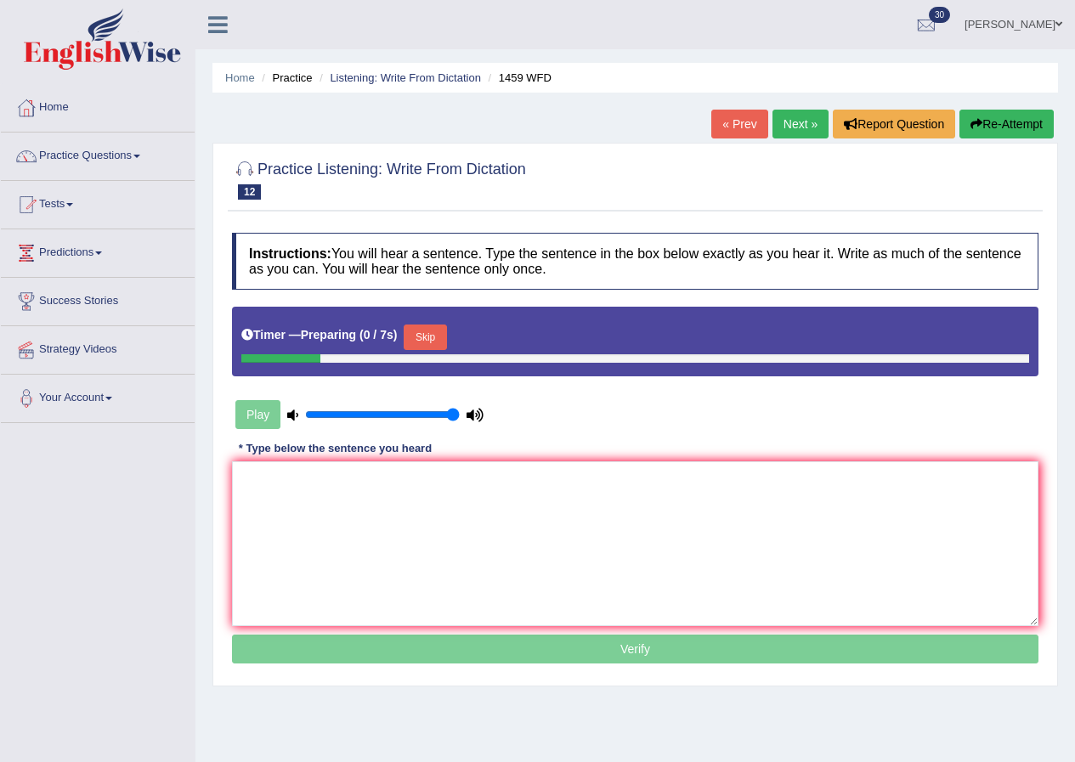
click at [426, 334] on button "Skip" at bounding box center [425, 338] width 43 height 26
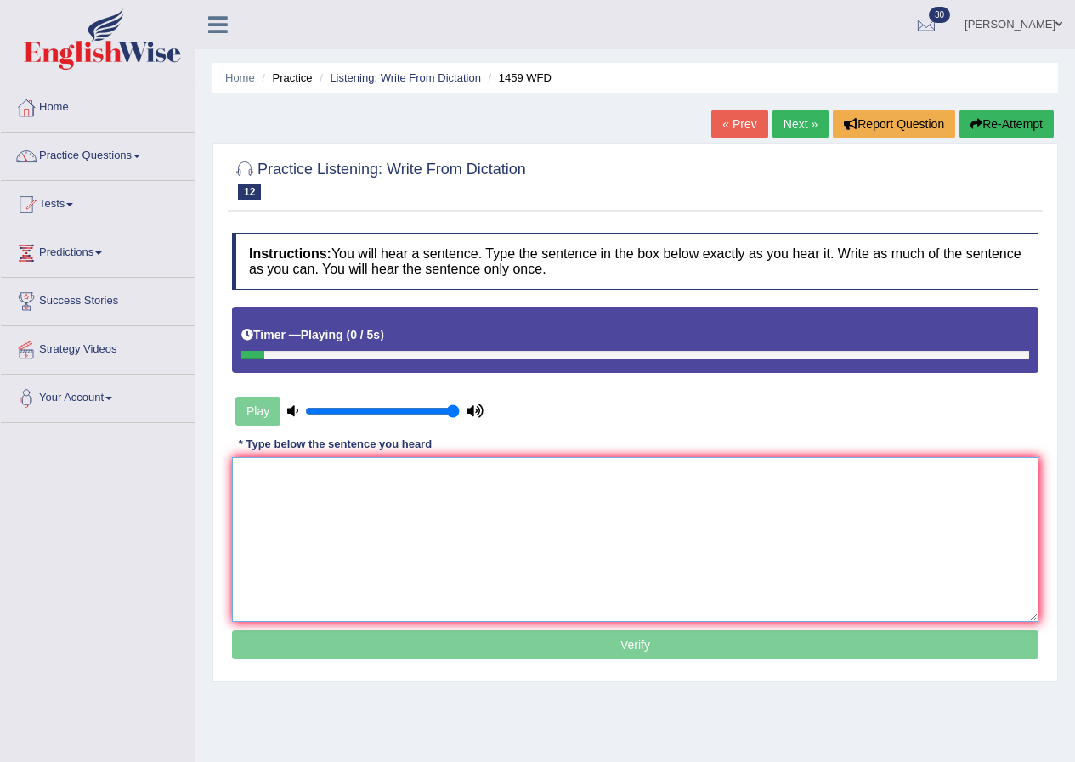
click at [348, 497] on textarea at bounding box center [635, 539] width 807 height 165
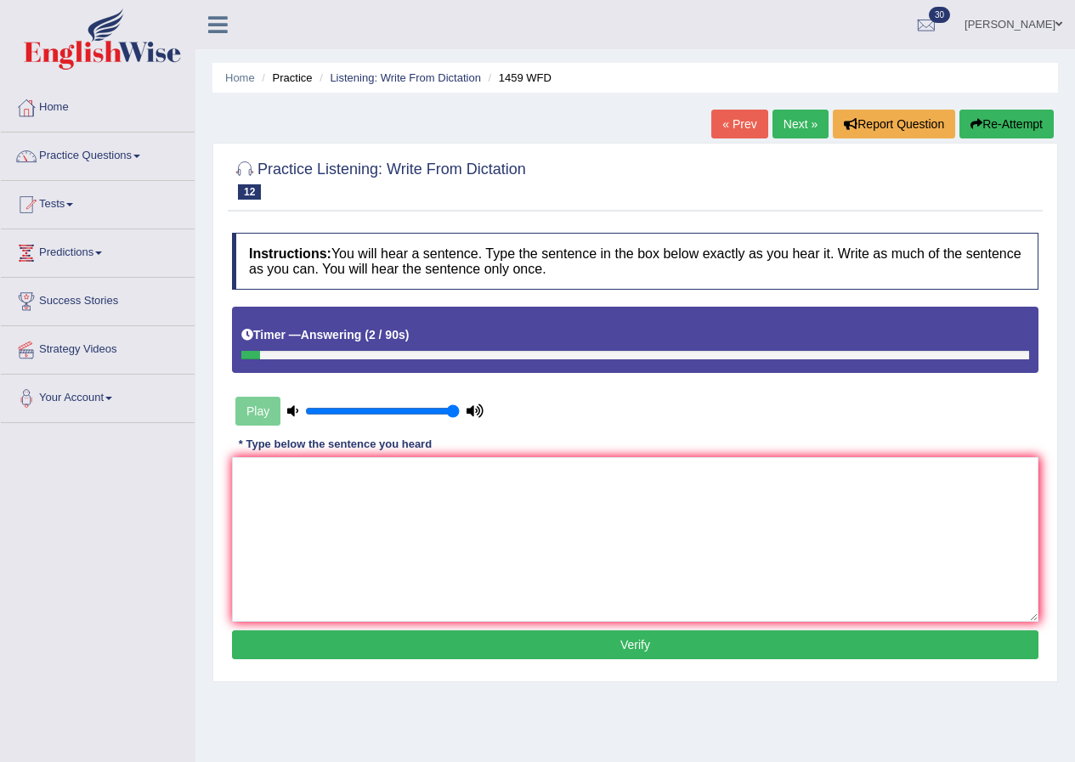
click at [995, 115] on button "Re-Attempt" at bounding box center [1007, 124] width 94 height 29
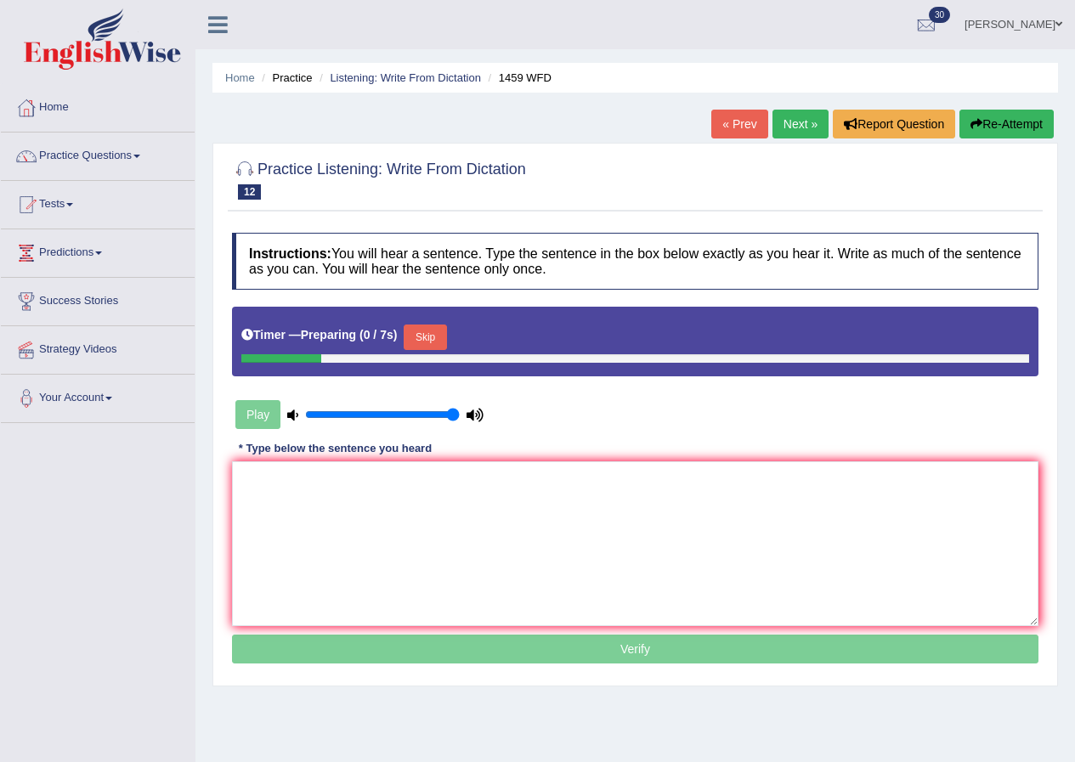
click at [454, 333] on div "Timer — Preparing ( 0 / 7s ) Skip" at bounding box center [635, 337] width 788 height 34
click at [438, 342] on button "Skip" at bounding box center [425, 338] width 43 height 26
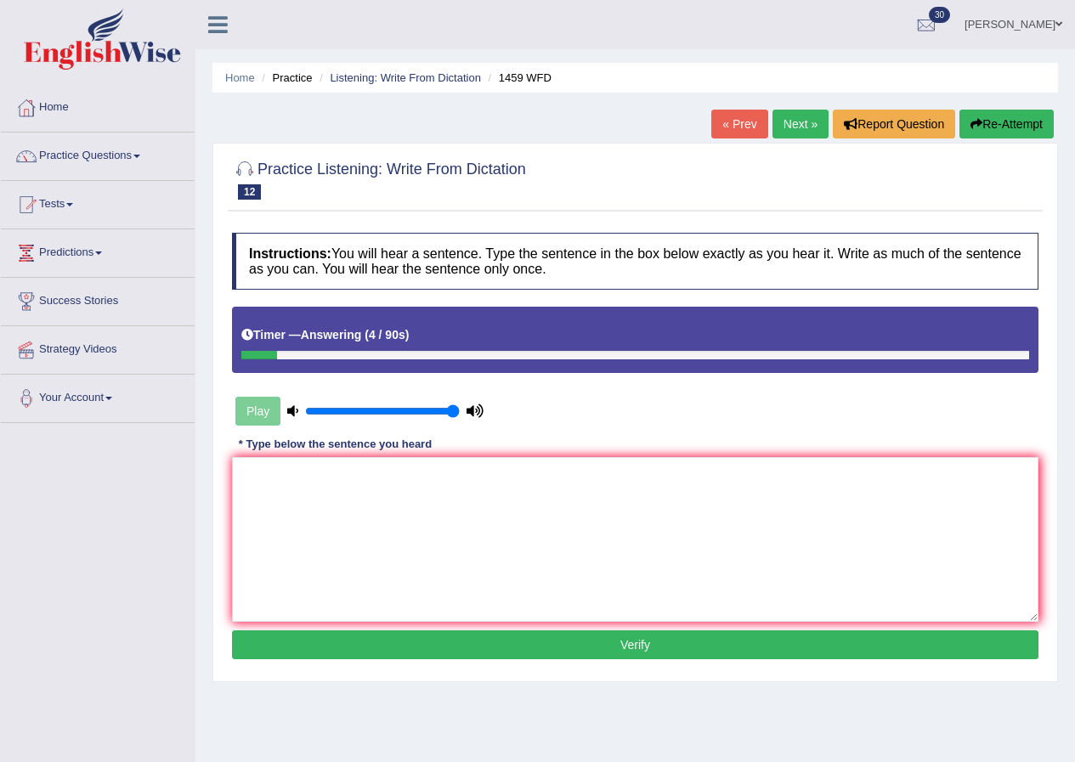
click at [1023, 114] on button "Re-Attempt" at bounding box center [1007, 124] width 94 height 29
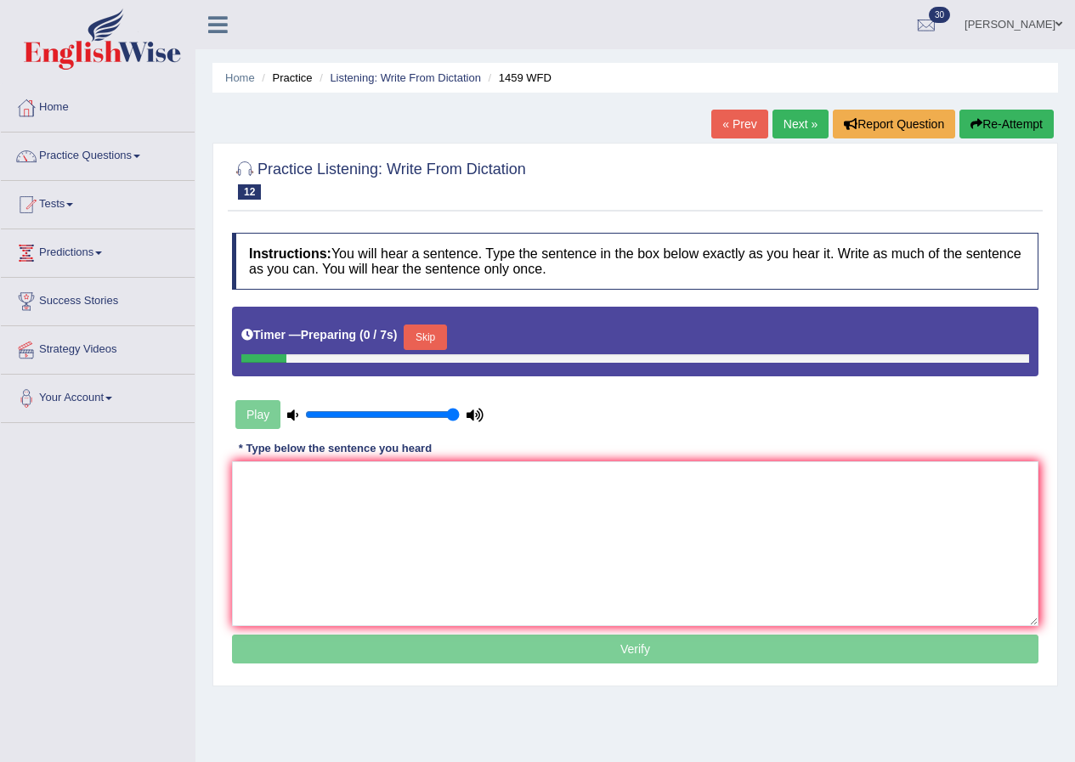
click at [435, 343] on button "Skip" at bounding box center [425, 338] width 43 height 26
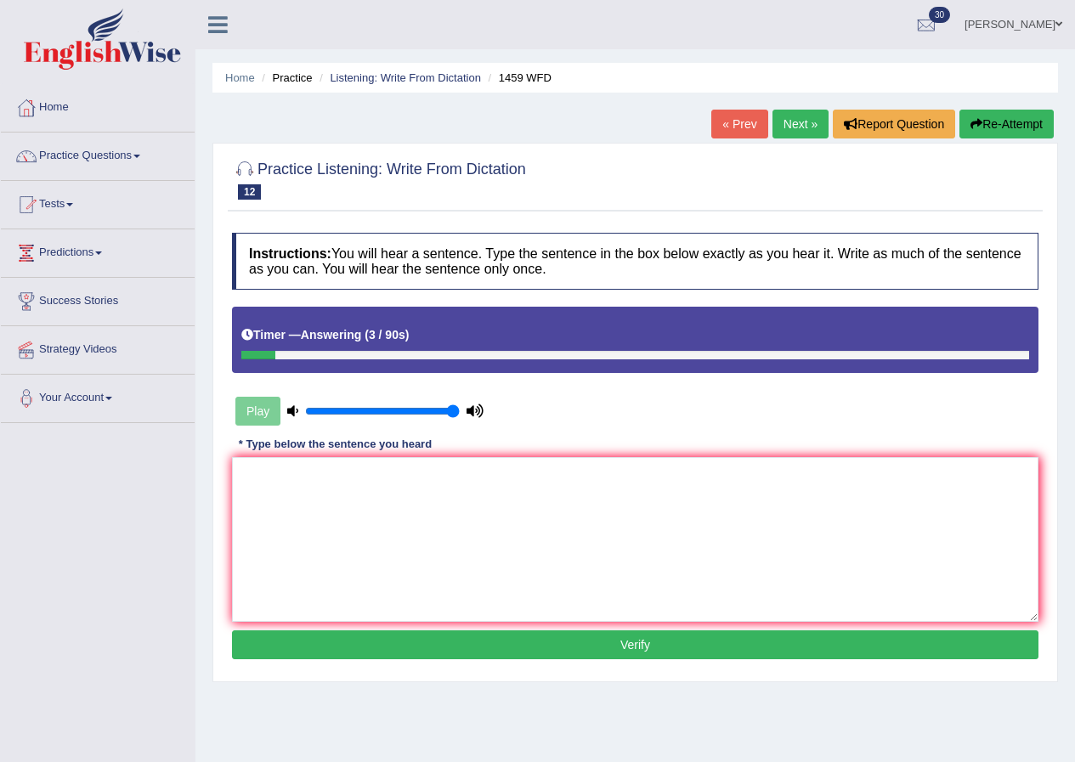
click at [998, 122] on button "Re-Attempt" at bounding box center [1007, 124] width 94 height 29
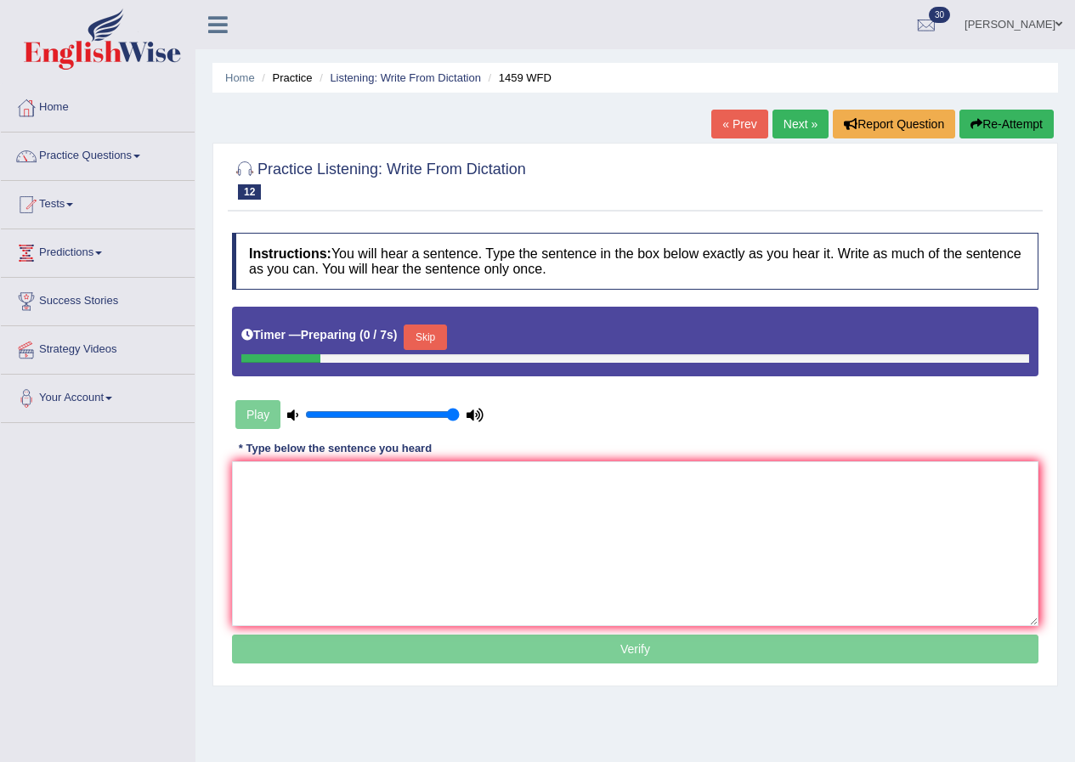
click at [434, 335] on button "Skip" at bounding box center [425, 338] width 43 height 26
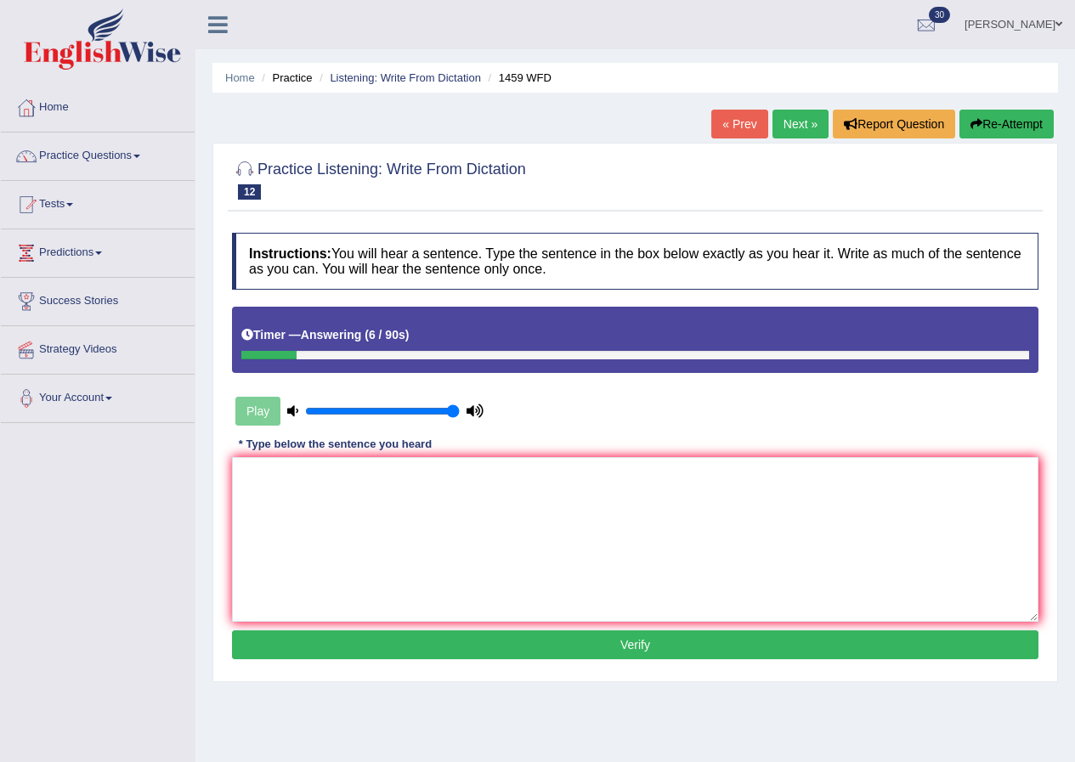
click at [1020, 111] on button "Re-Attempt" at bounding box center [1007, 124] width 94 height 29
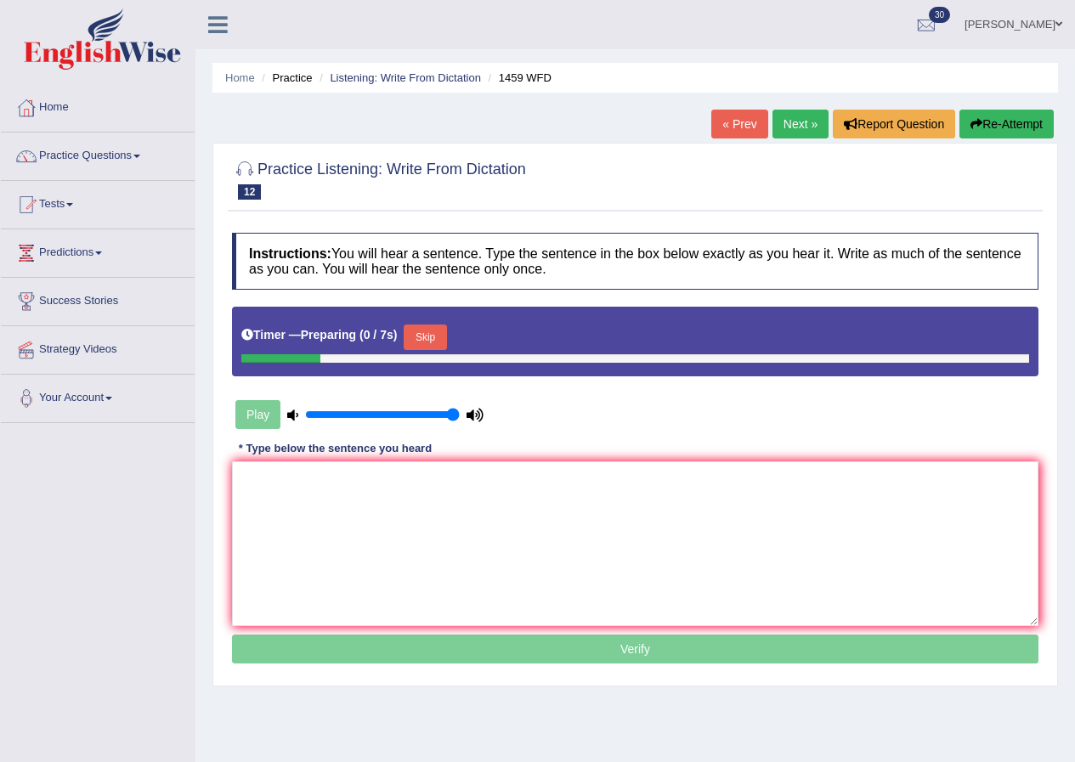
click at [441, 346] on button "Skip" at bounding box center [425, 338] width 43 height 26
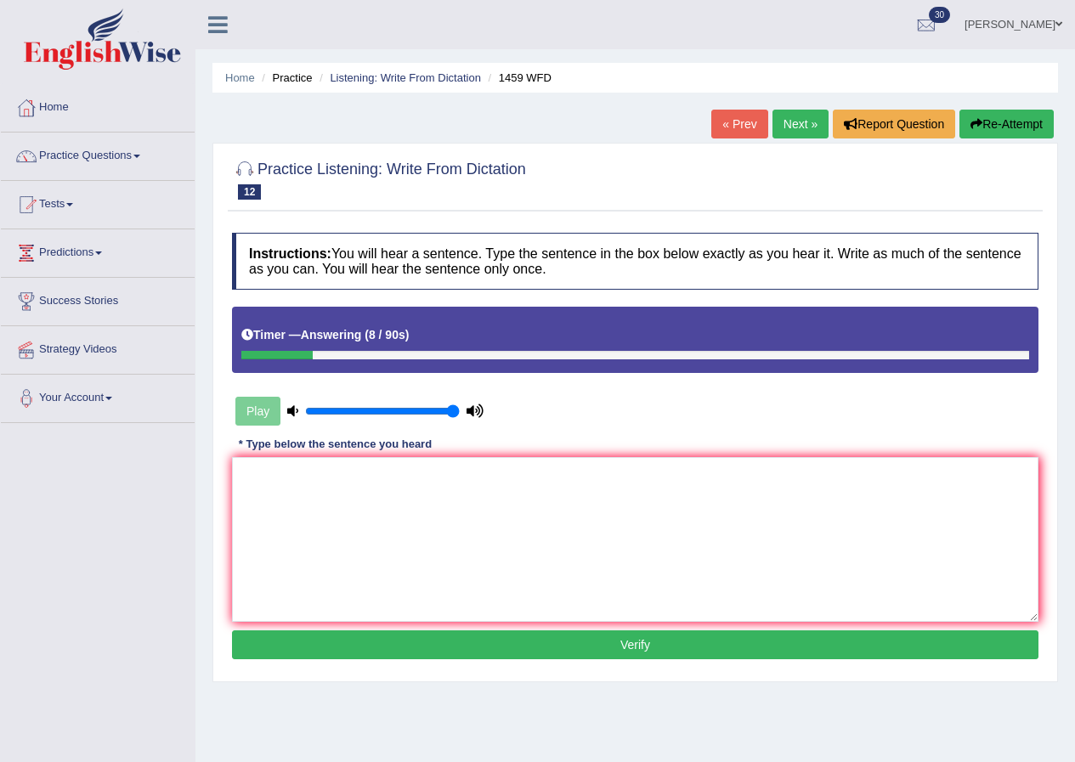
click at [987, 123] on button "Re-Attempt" at bounding box center [1007, 124] width 94 height 29
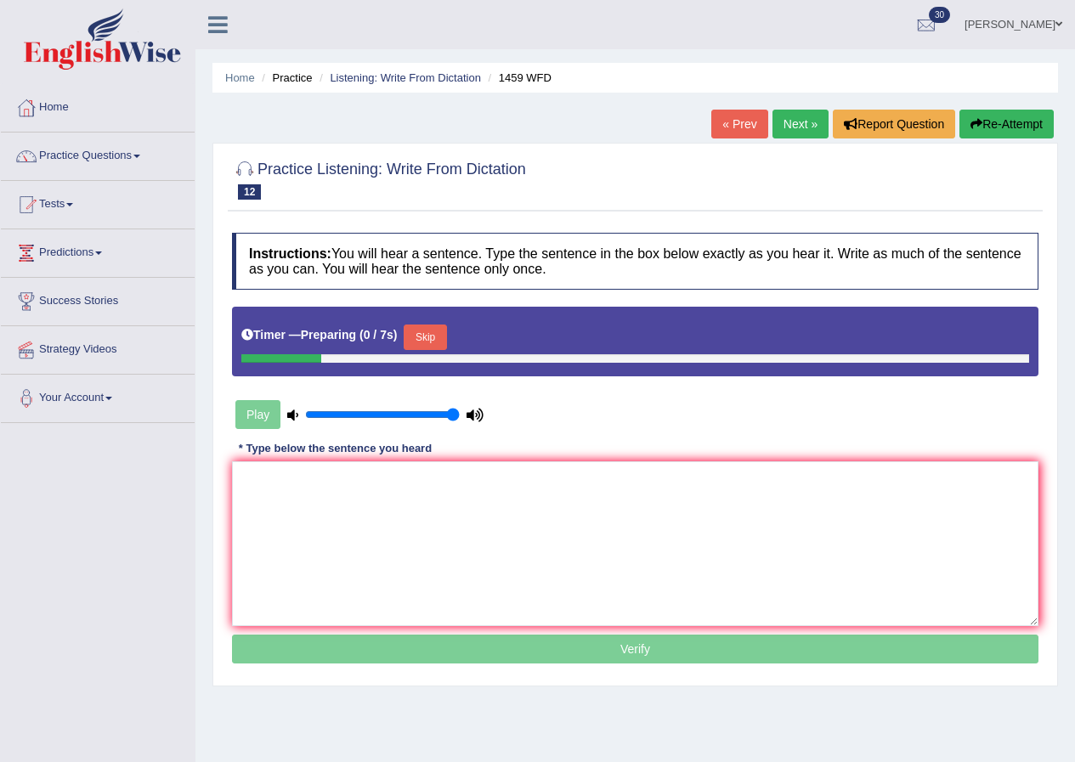
click at [437, 332] on button "Skip" at bounding box center [425, 338] width 43 height 26
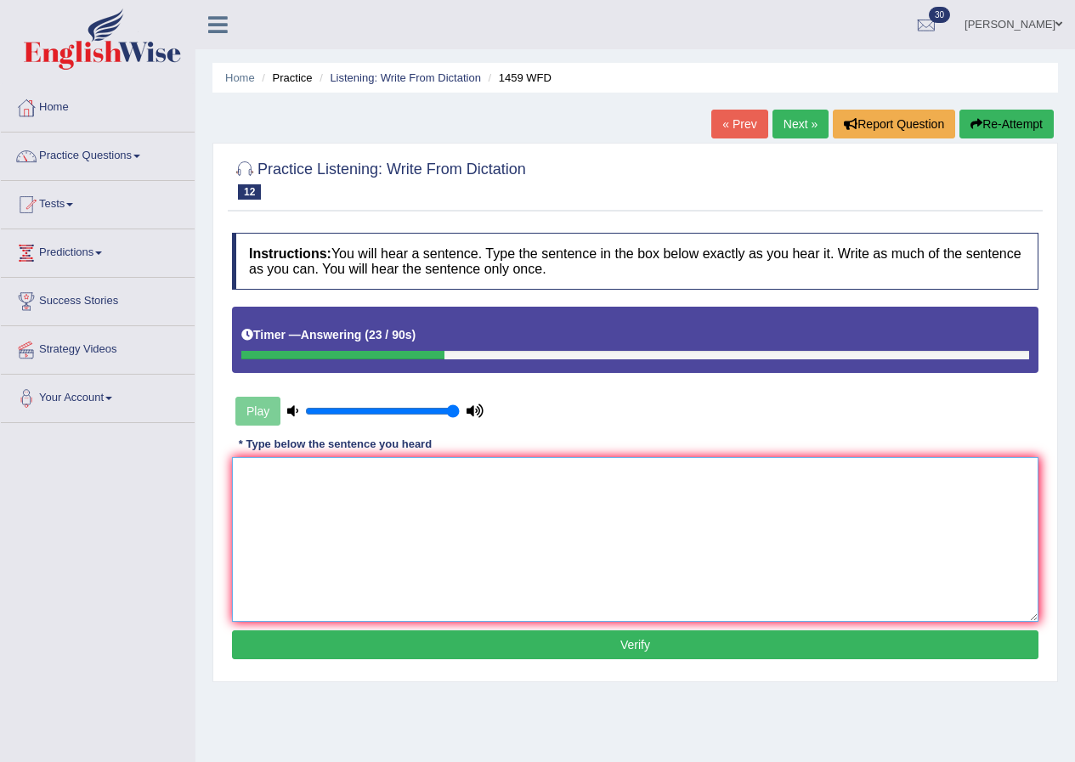
click at [284, 549] on textarea at bounding box center [635, 539] width 807 height 165
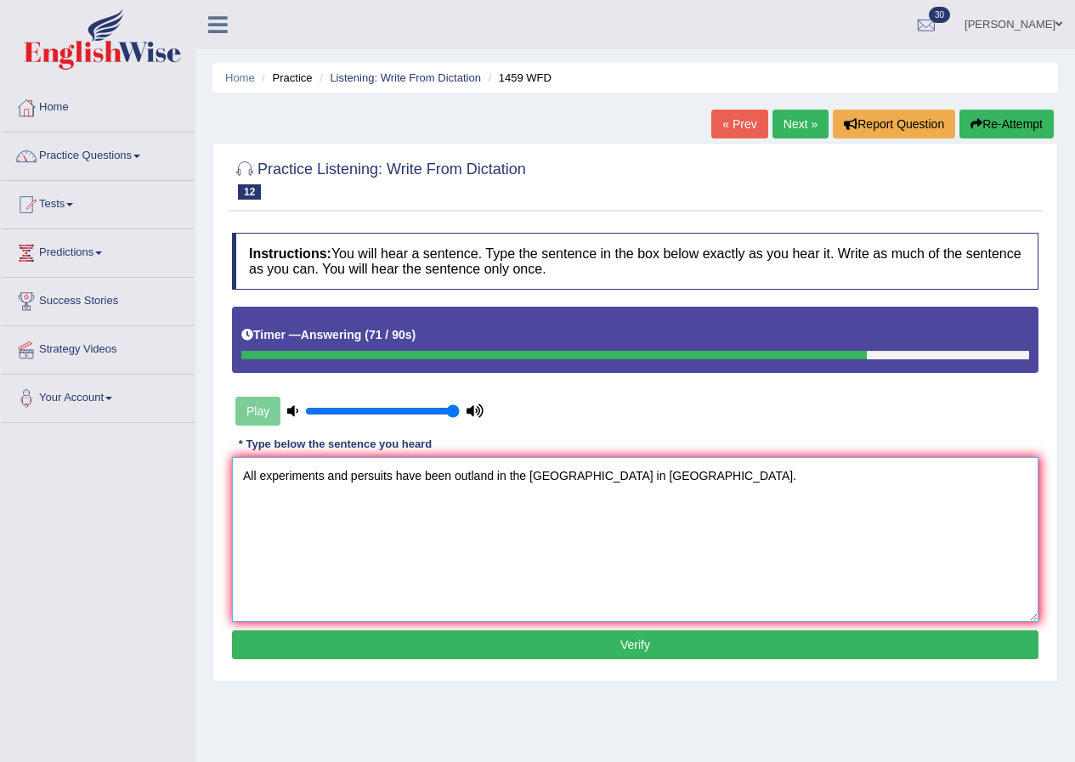
click at [554, 476] on textarea "All experiments and persuits have been outland in the [GEOGRAPHIC_DATA] in [GEO…" at bounding box center [635, 539] width 807 height 165
click at [641, 480] on textarea "All experiments and persuits have been outland in the labarotory in [GEOGRAPHIC…" at bounding box center [635, 539] width 807 height 165
type textarea "All experiments and persuits have been outland in the labarotory in manaul."
click at [615, 649] on button "Verify" at bounding box center [635, 645] width 807 height 29
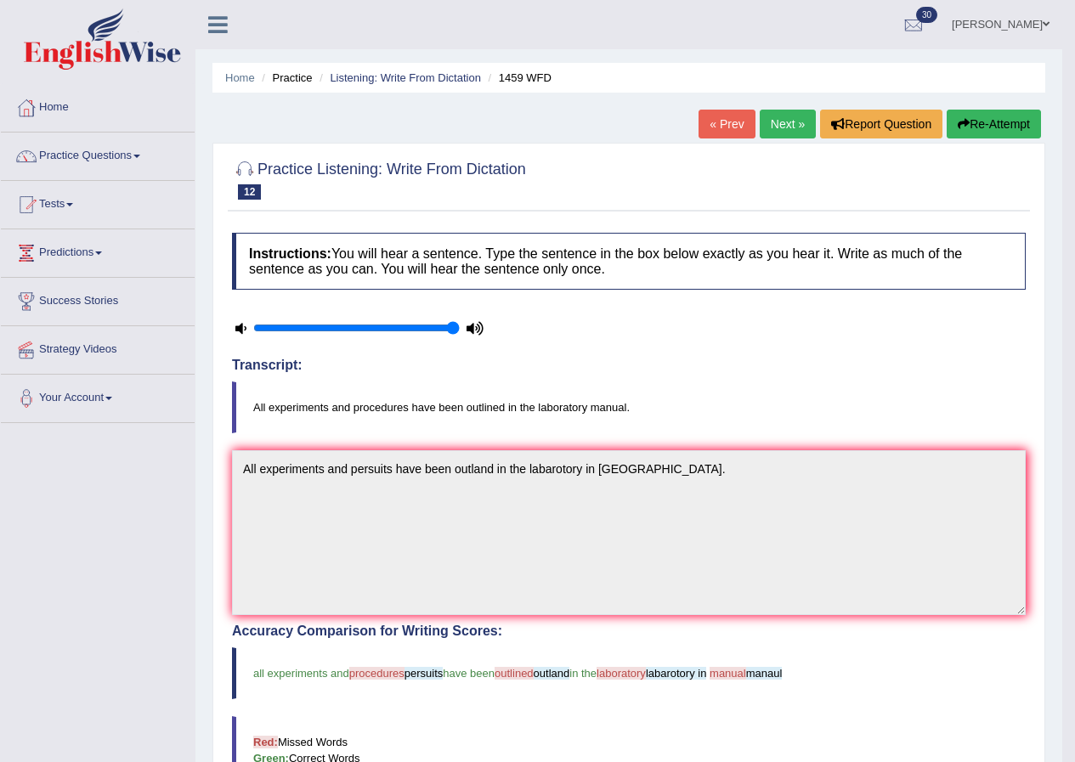
click at [774, 115] on link "Next »" at bounding box center [788, 124] width 56 height 29
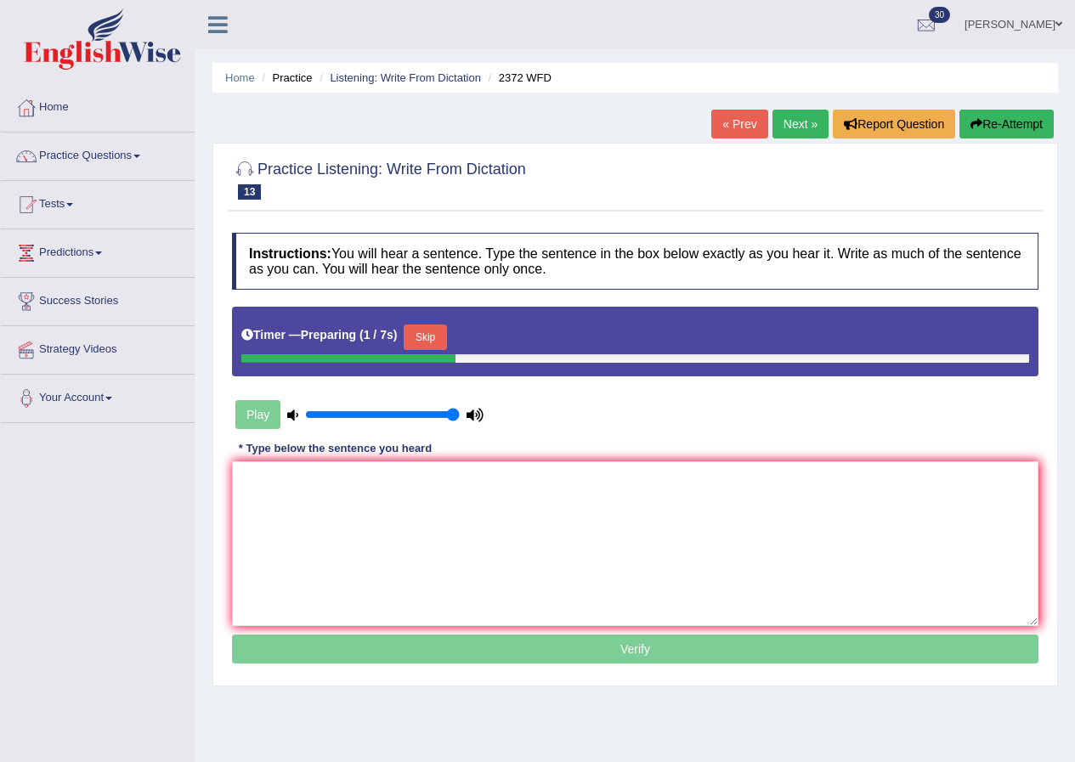
click at [425, 332] on button "Skip" at bounding box center [425, 338] width 43 height 26
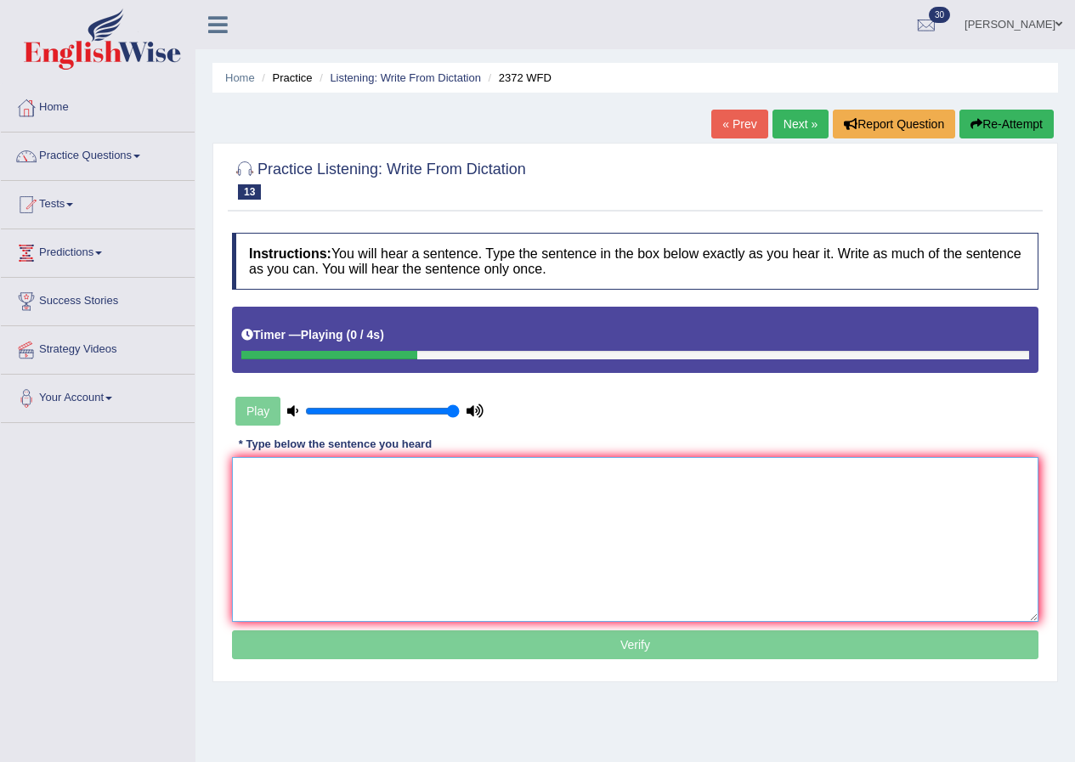
click at [327, 558] on textarea at bounding box center [635, 539] width 807 height 165
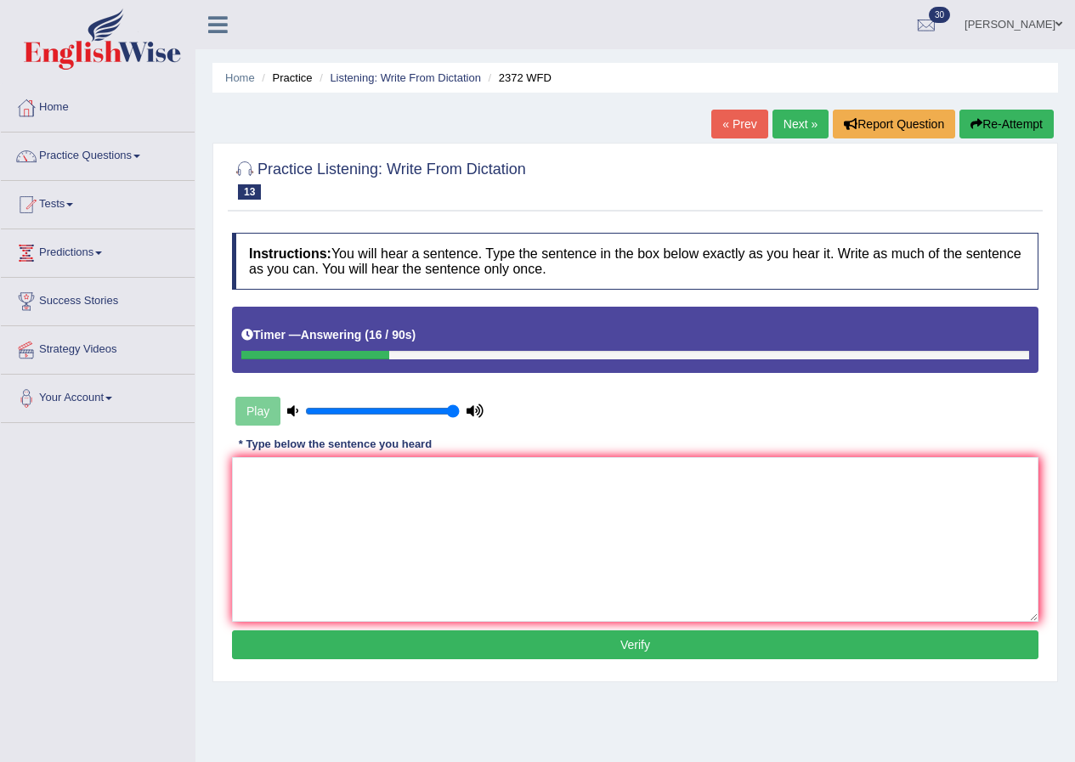
click at [1017, 111] on button "Re-Attempt" at bounding box center [1007, 124] width 94 height 29
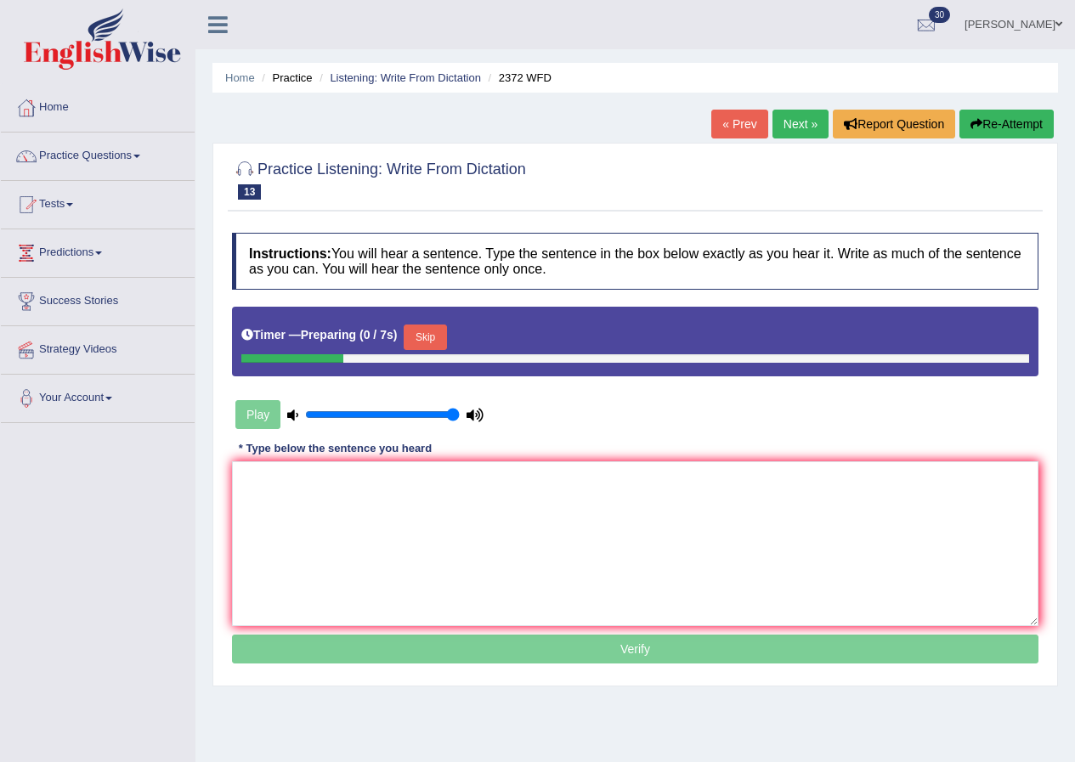
click at [432, 337] on button "Skip" at bounding box center [425, 338] width 43 height 26
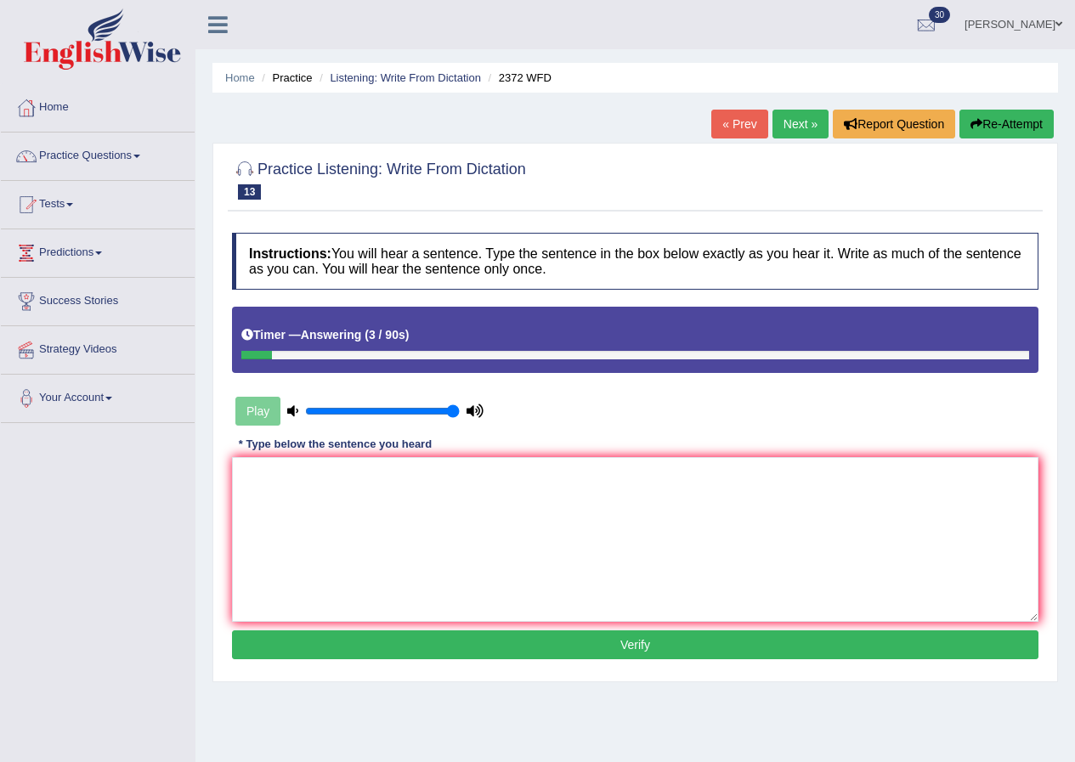
click at [1012, 120] on button "Re-Attempt" at bounding box center [1007, 124] width 94 height 29
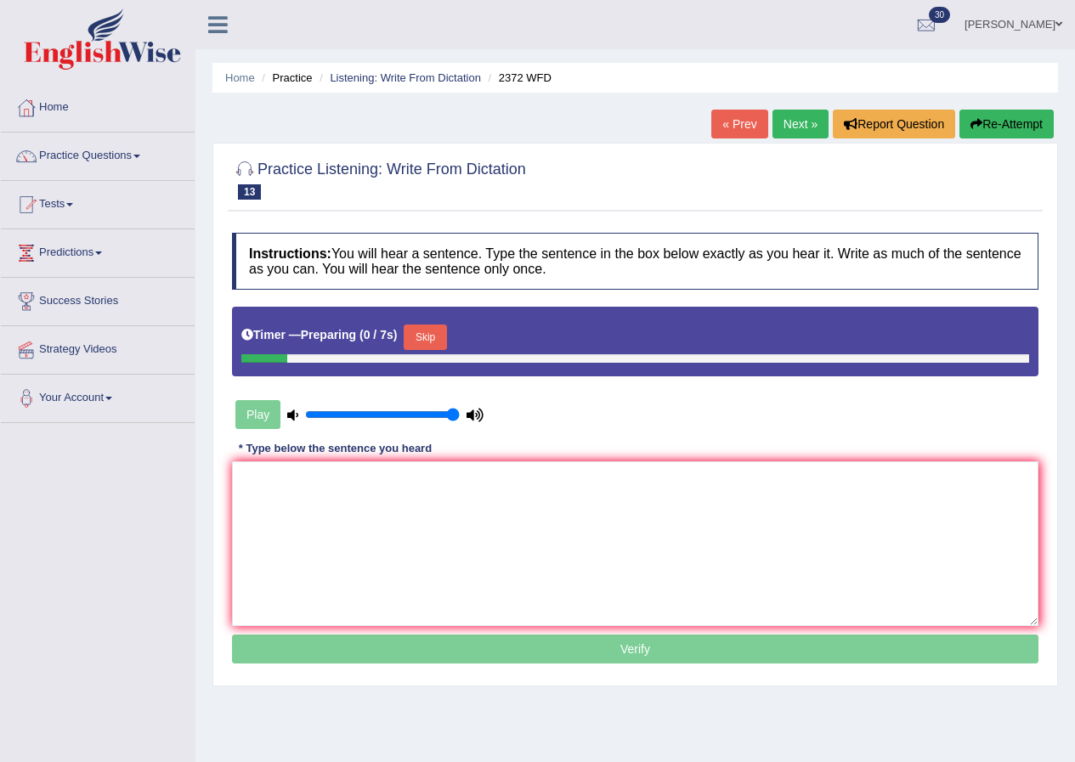
click at [439, 348] on button "Skip" at bounding box center [425, 338] width 43 height 26
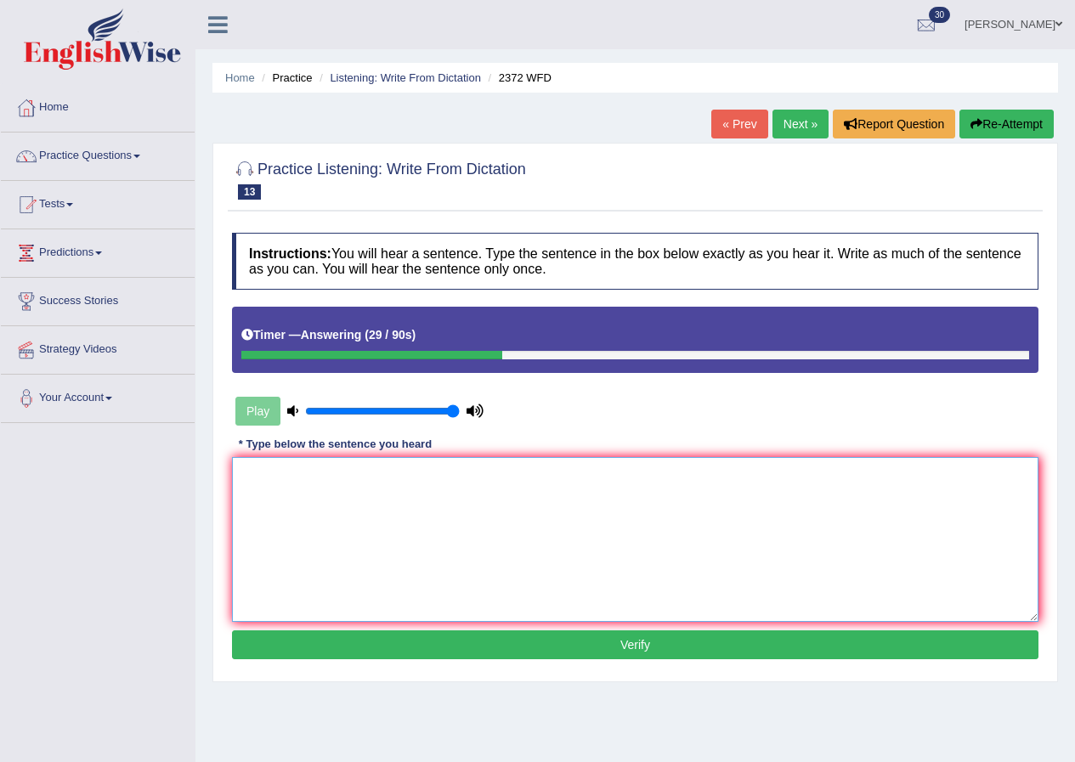
click at [380, 495] on textarea at bounding box center [635, 539] width 807 height 165
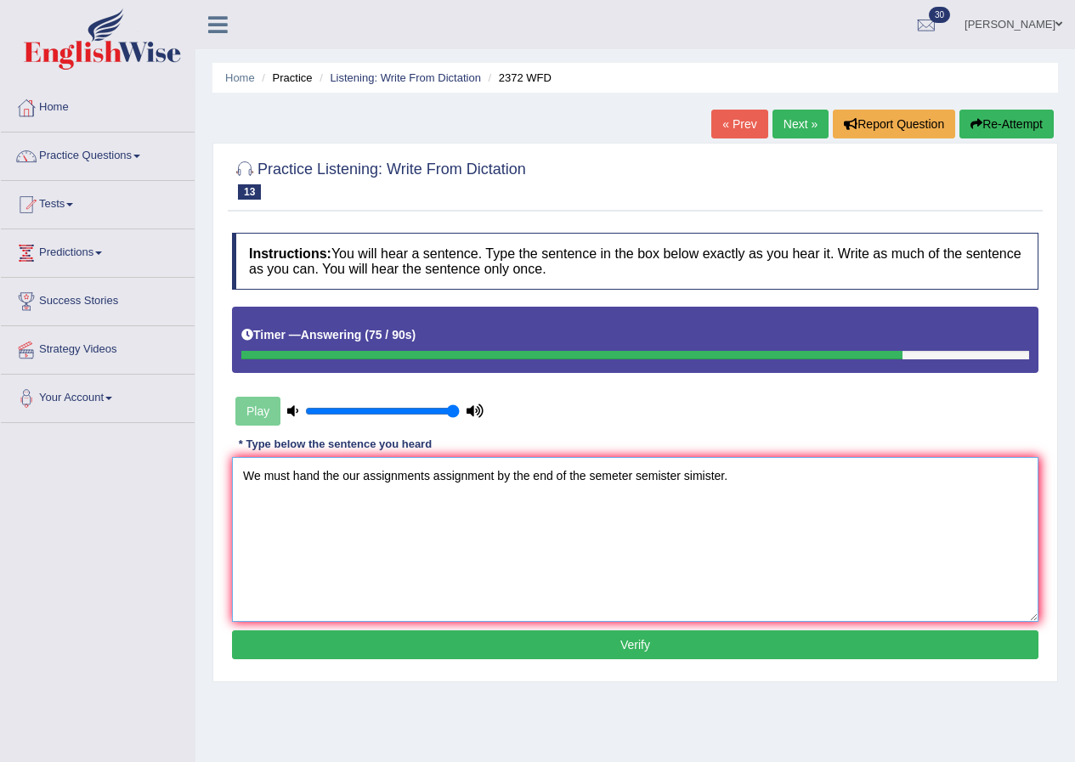
type textarea "We must hand the our assignments assignment by the end of the semeter semister …"
click at [654, 642] on button "Verify" at bounding box center [635, 645] width 807 height 29
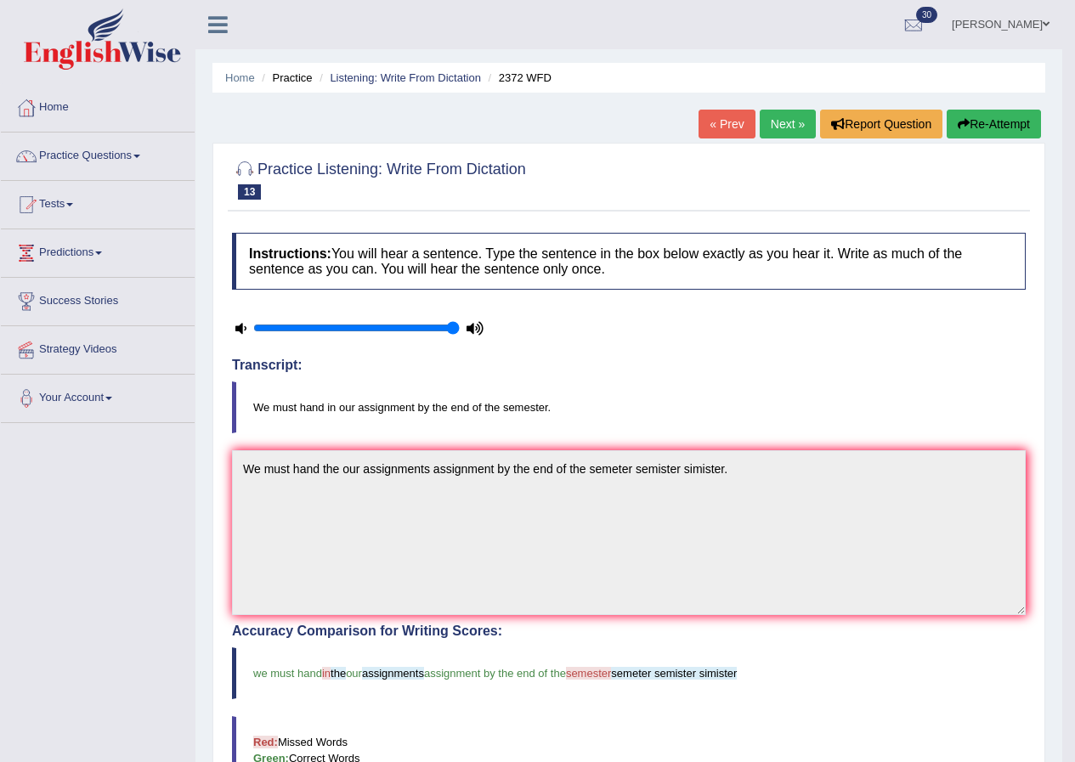
click at [790, 128] on link "Next »" at bounding box center [788, 124] width 56 height 29
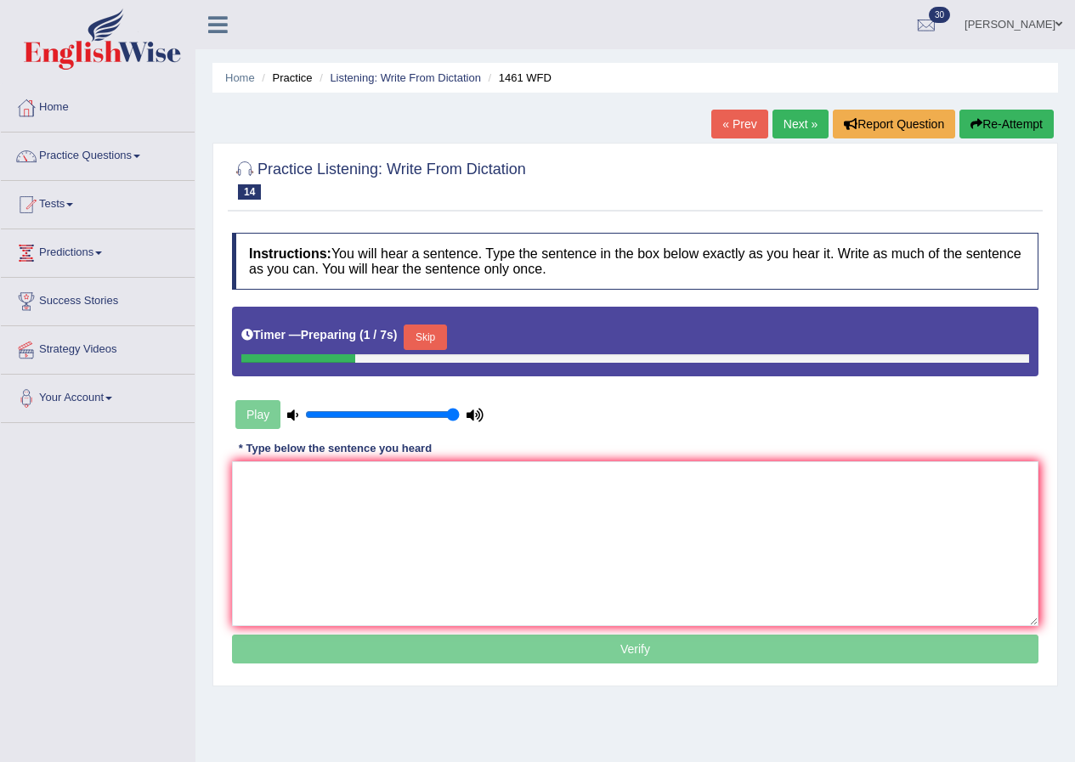
click at [438, 332] on button "Skip" at bounding box center [425, 338] width 43 height 26
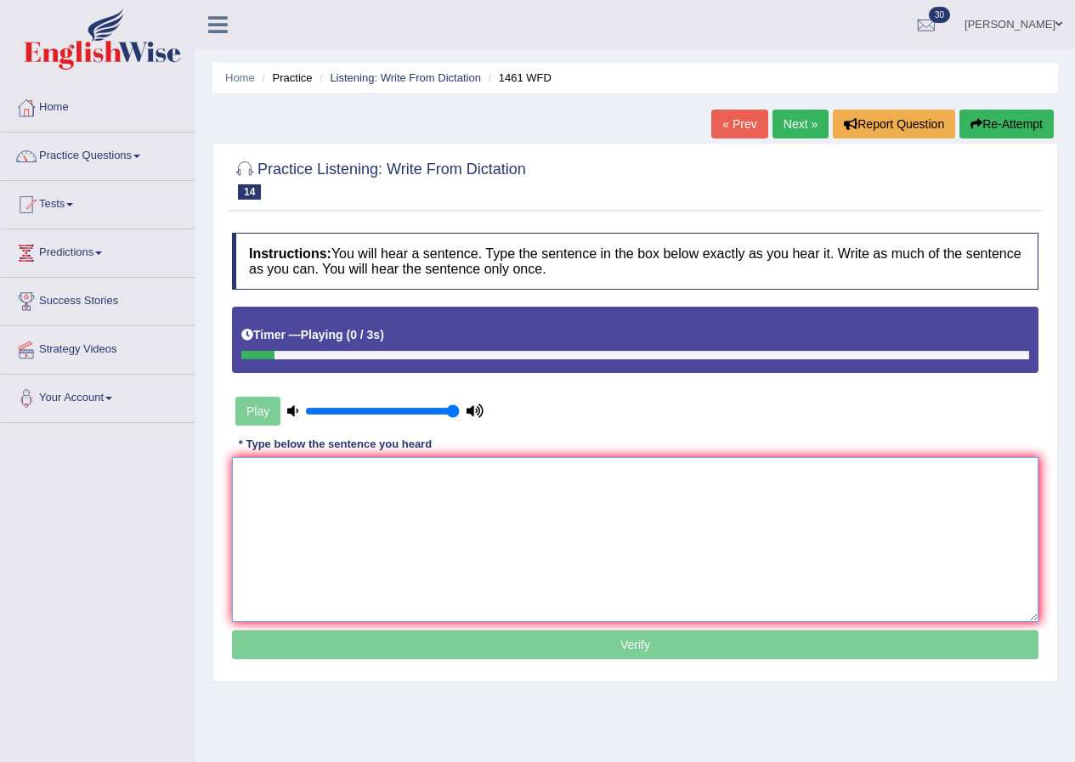
click at [281, 520] on textarea at bounding box center [635, 539] width 807 height 165
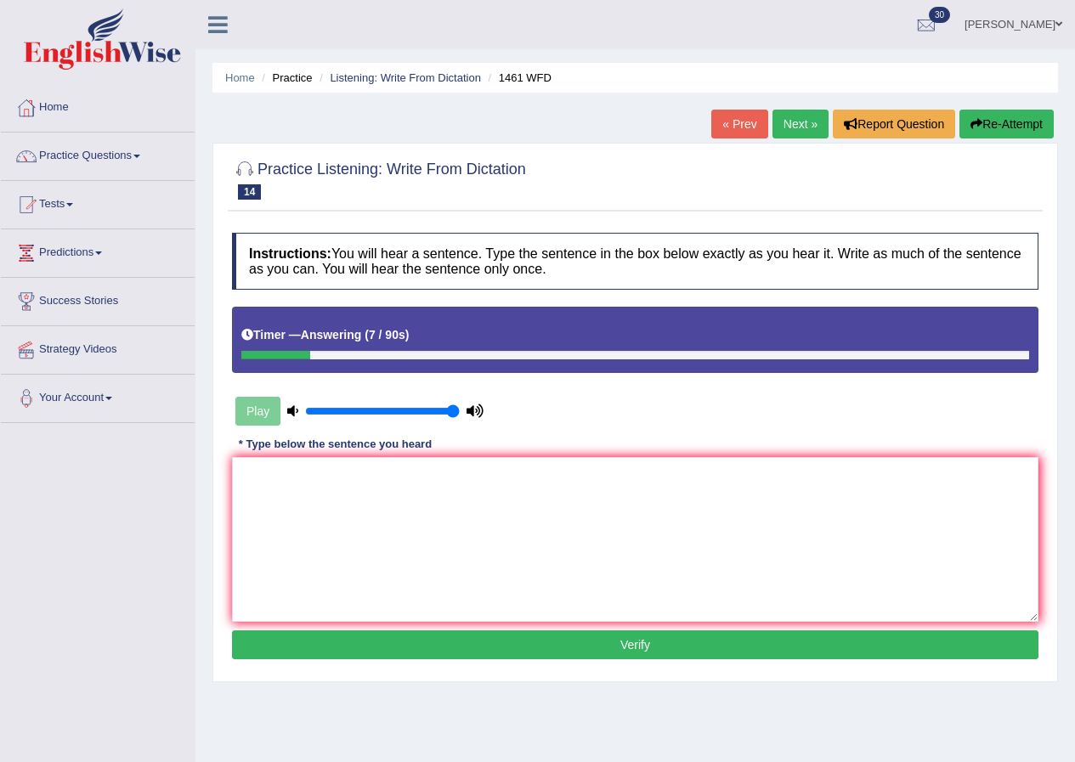
click at [1015, 122] on button "Re-Attempt" at bounding box center [1007, 124] width 94 height 29
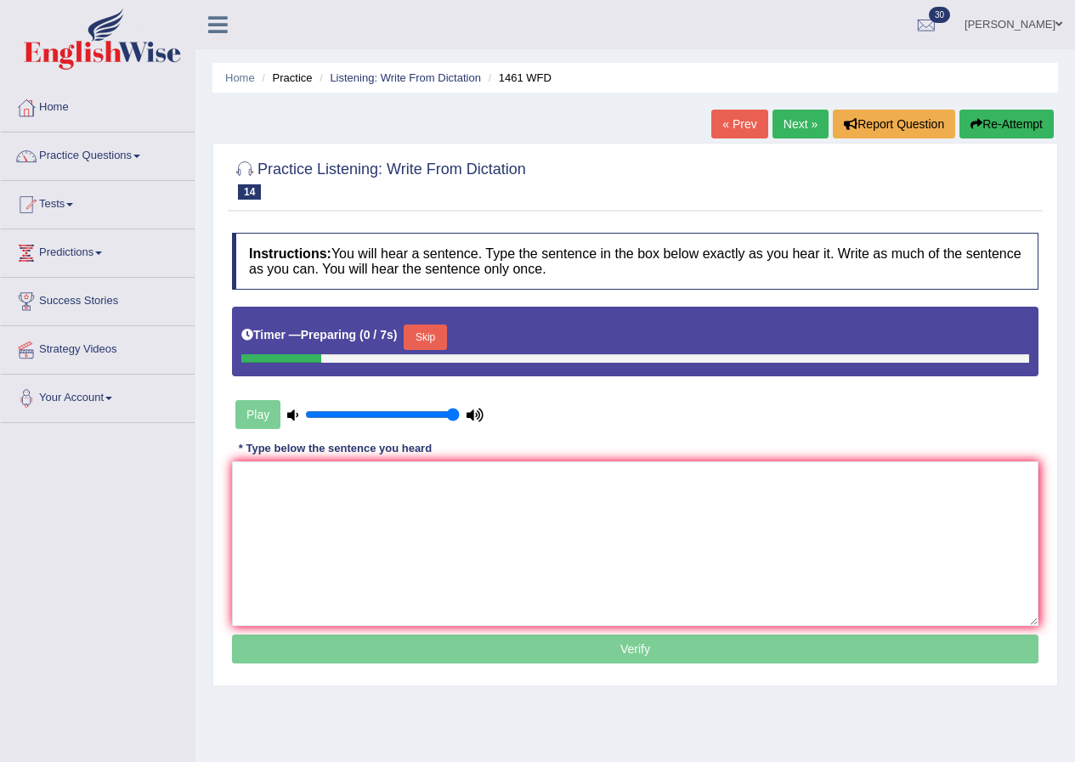
click at [434, 337] on button "Skip" at bounding box center [425, 338] width 43 height 26
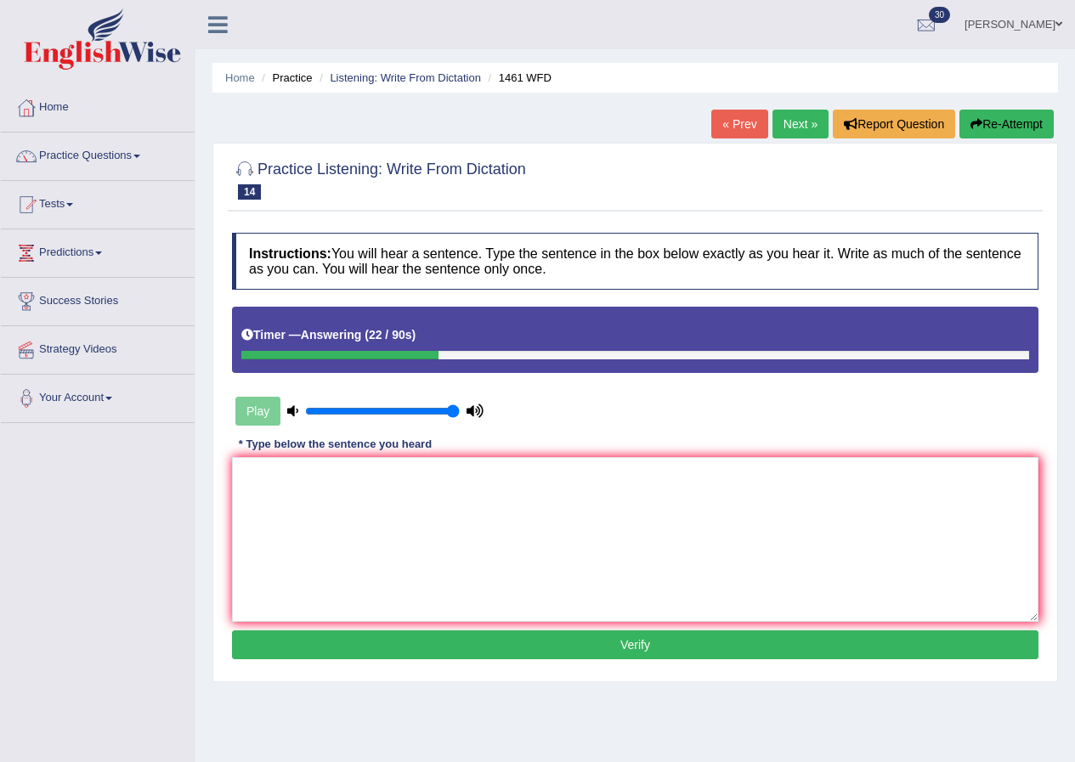
click at [1012, 125] on button "Re-Attempt" at bounding box center [1007, 124] width 94 height 29
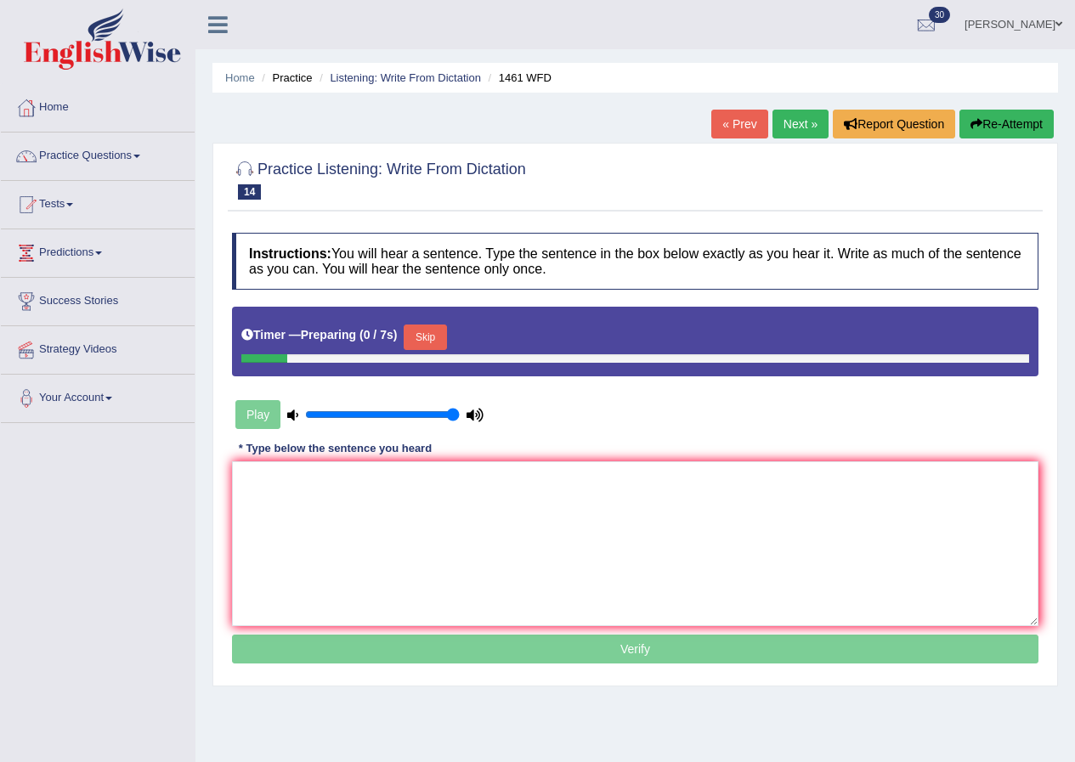
click at [440, 332] on button "Skip" at bounding box center [425, 338] width 43 height 26
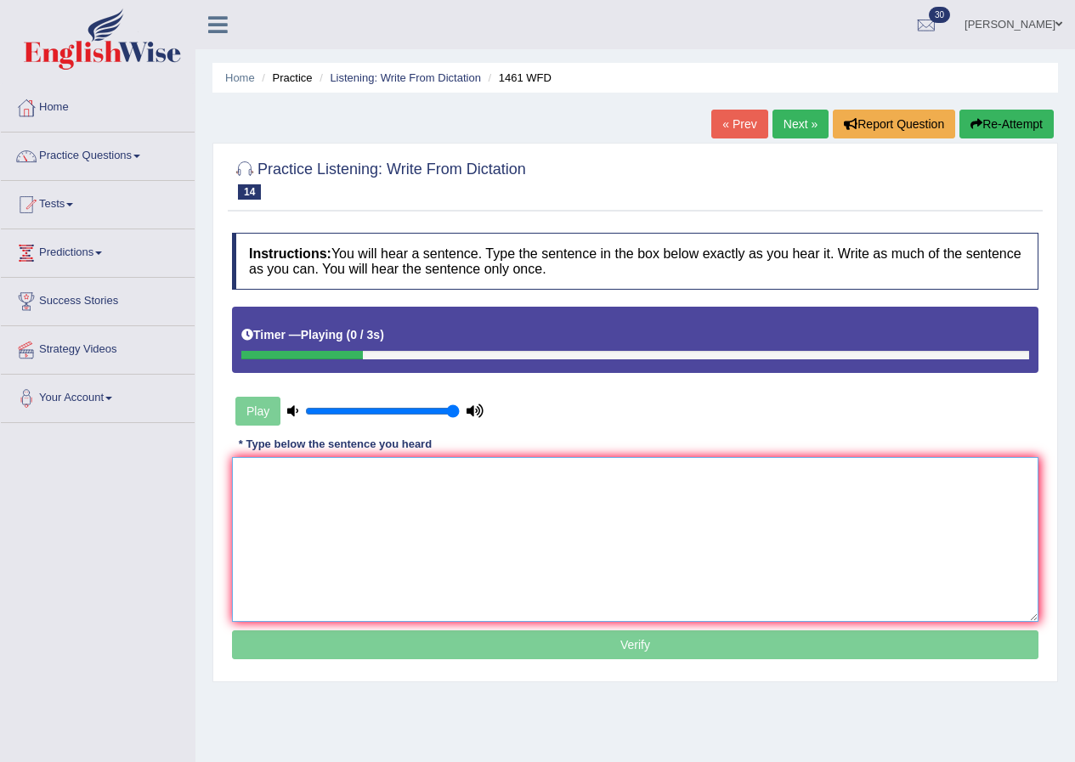
click at [346, 518] on textarea at bounding box center [635, 539] width 807 height 165
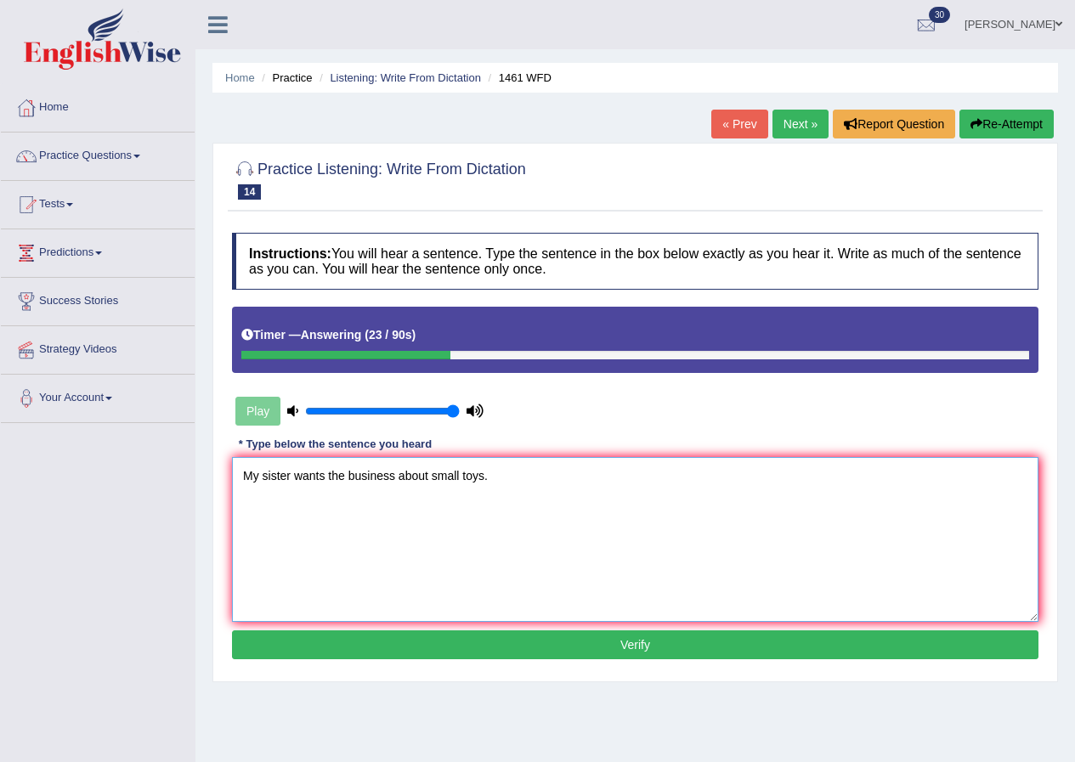
type textarea "My sister wants the business about small toys."
click at [619, 638] on button "Verify" at bounding box center [635, 645] width 807 height 29
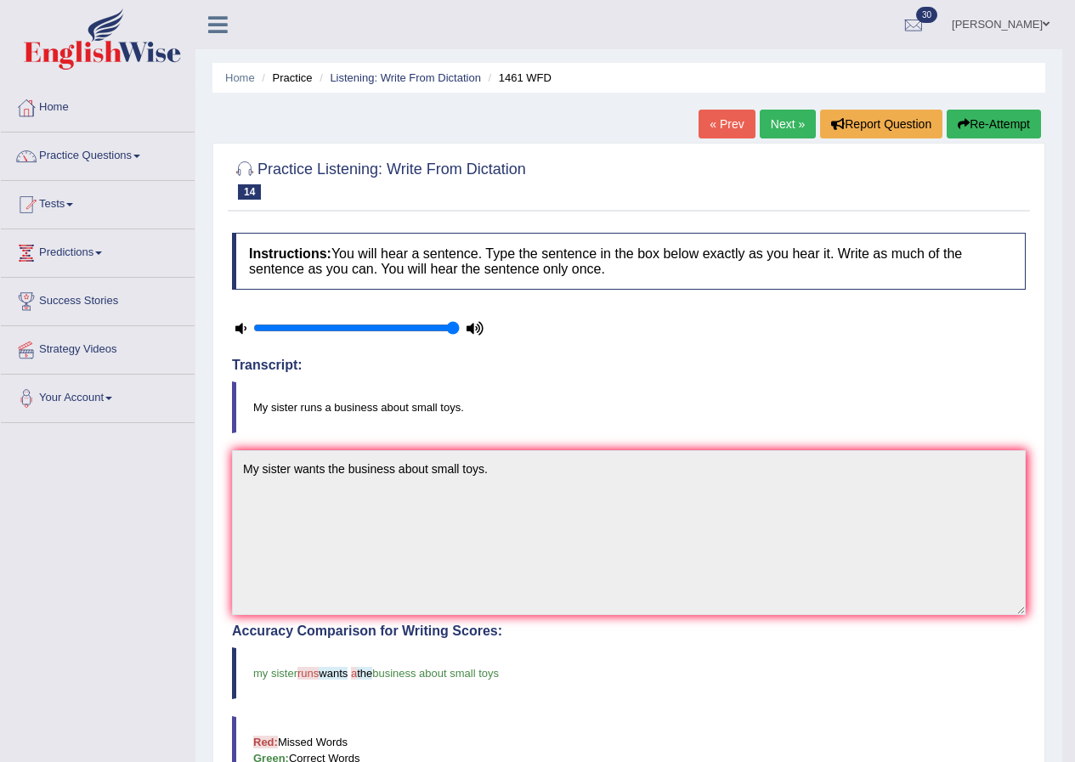
click at [787, 116] on link "Next »" at bounding box center [788, 124] width 56 height 29
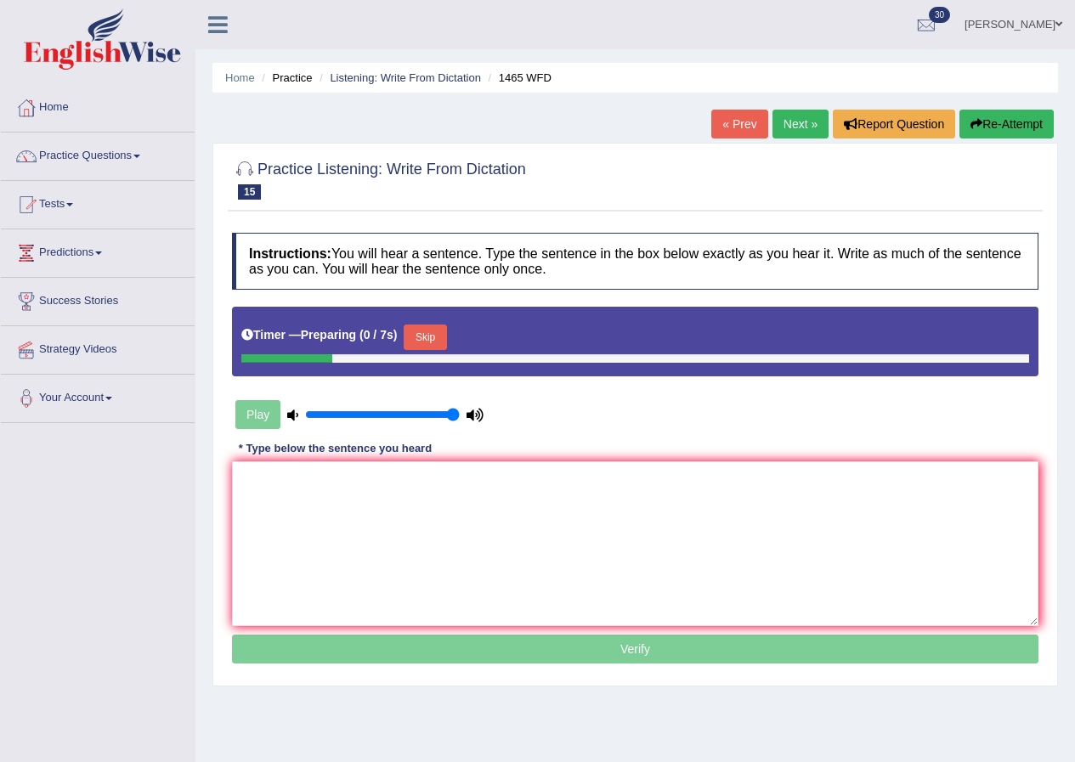
click at [433, 336] on button "Skip" at bounding box center [425, 338] width 43 height 26
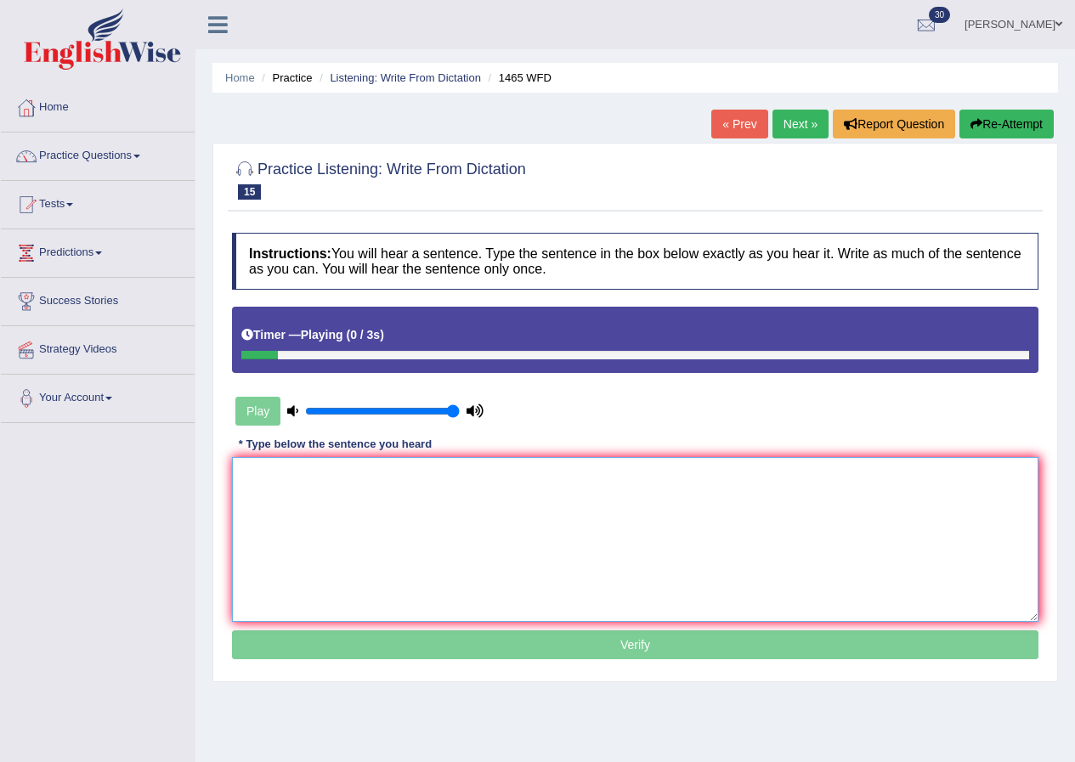
click at [303, 520] on textarea at bounding box center [635, 539] width 807 height 165
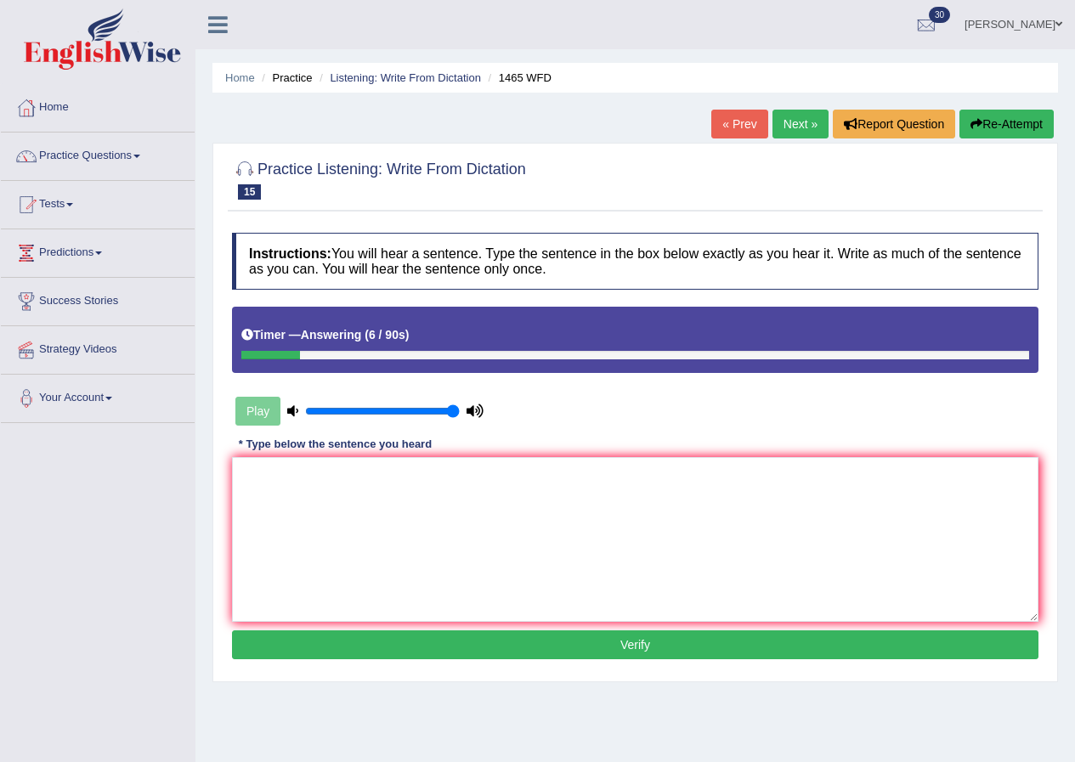
click at [994, 117] on button "Re-Attempt" at bounding box center [1007, 124] width 94 height 29
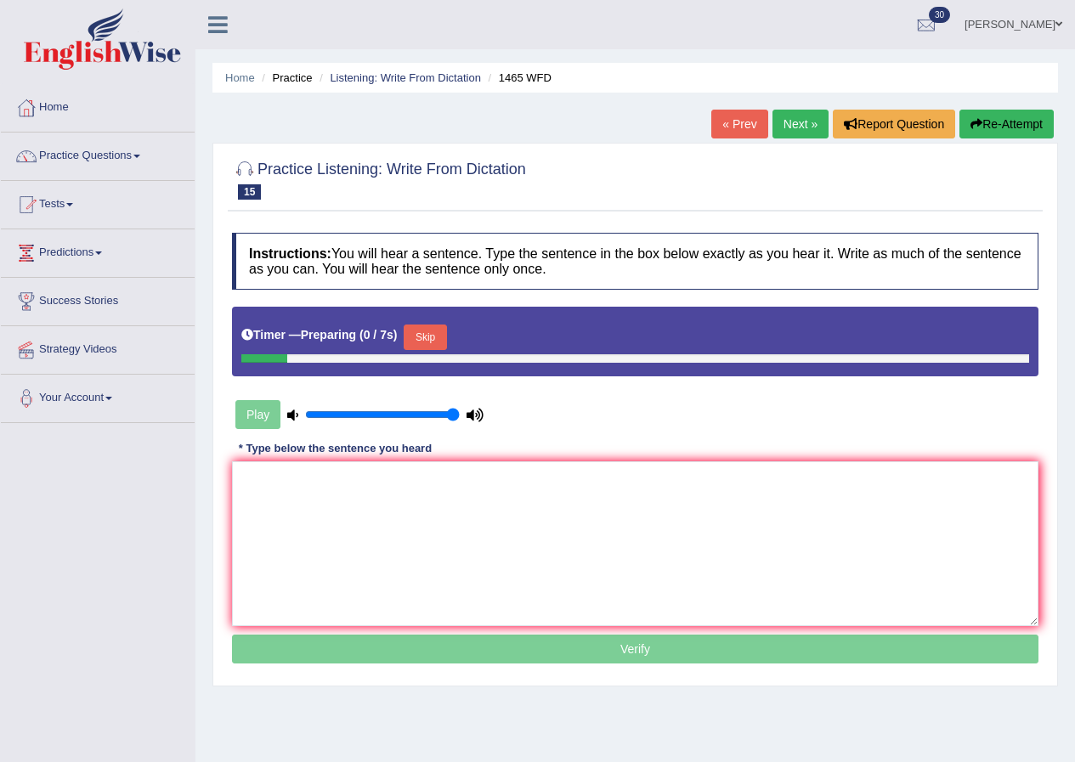
click at [436, 339] on button "Skip" at bounding box center [425, 338] width 43 height 26
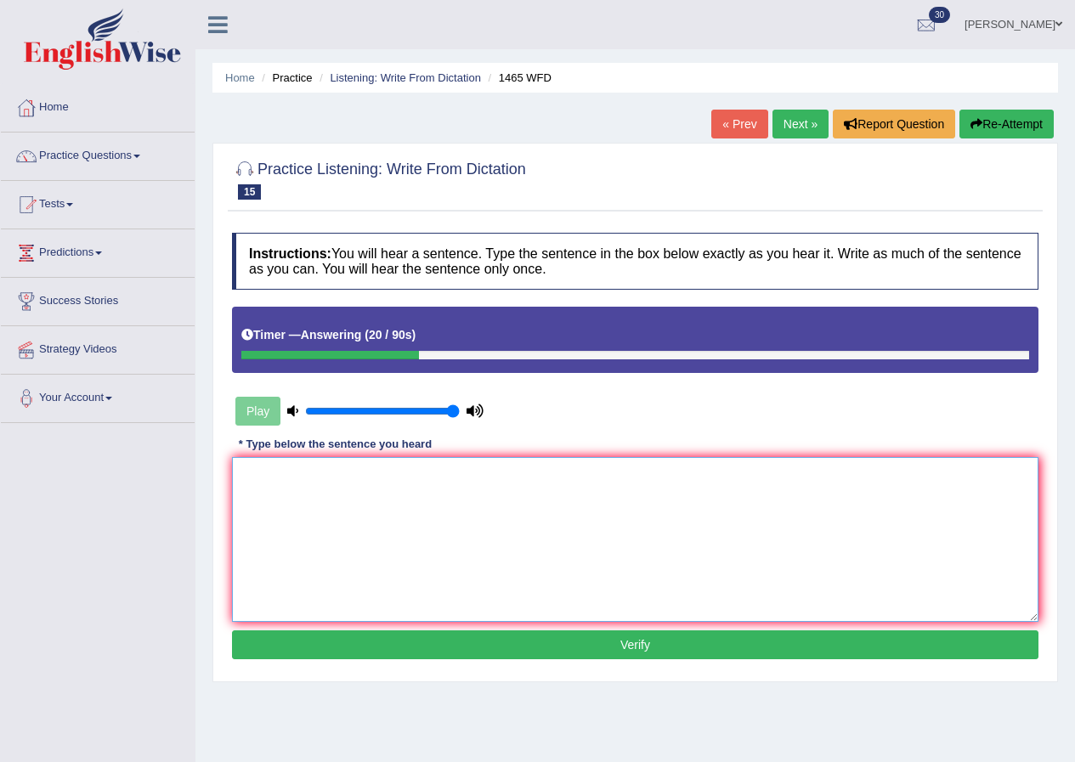
click at [357, 495] on textarea at bounding box center [635, 539] width 807 height 165
type textarea "You can find the complain form from website."
click at [610, 638] on button "Verify" at bounding box center [635, 645] width 807 height 29
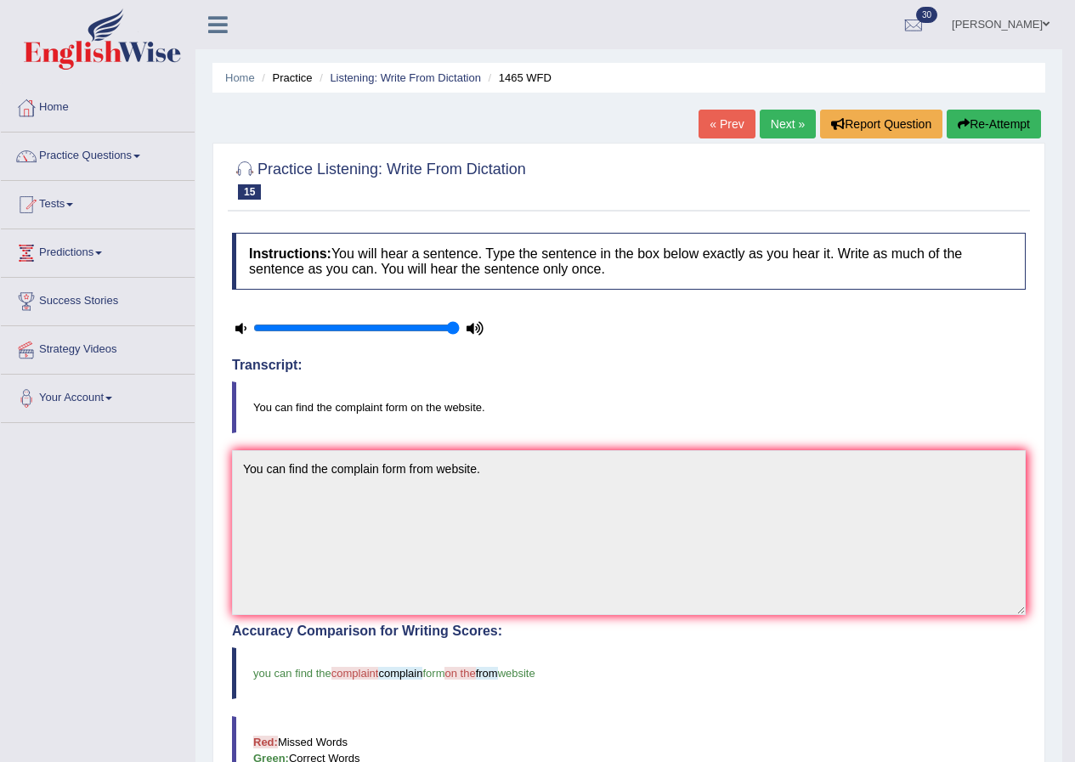
click at [791, 114] on link "Next »" at bounding box center [788, 124] width 56 height 29
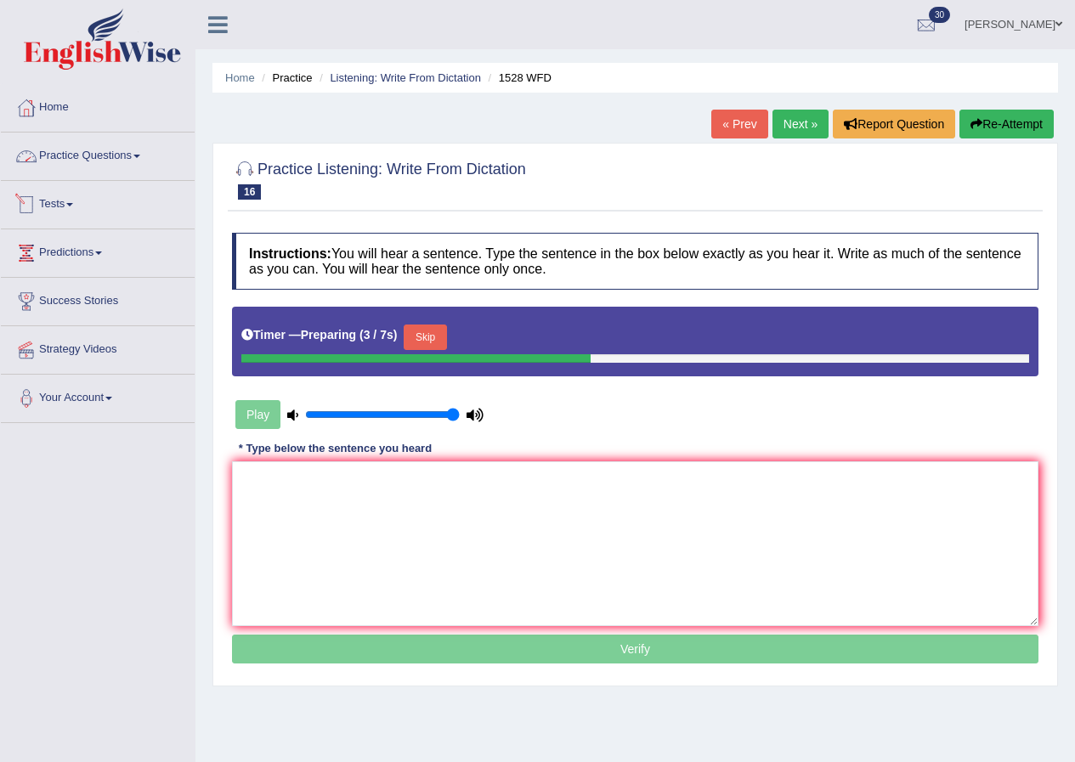
click at [135, 159] on link "Practice Questions" at bounding box center [98, 154] width 194 height 43
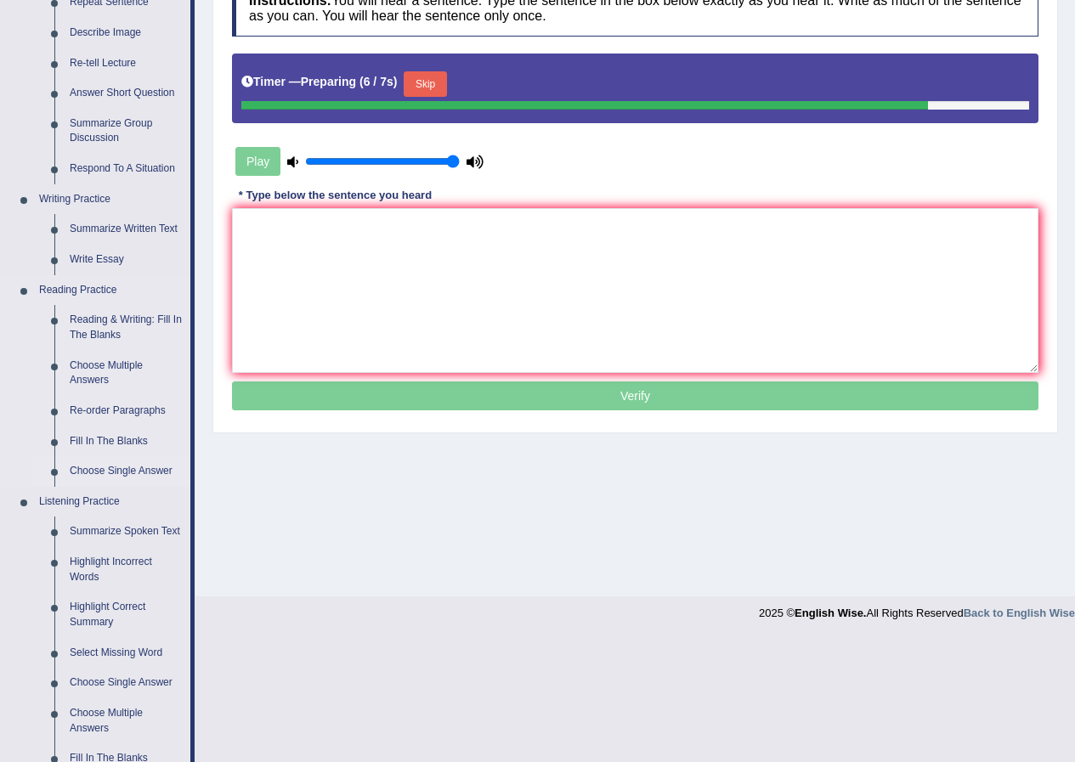
scroll to position [425, 0]
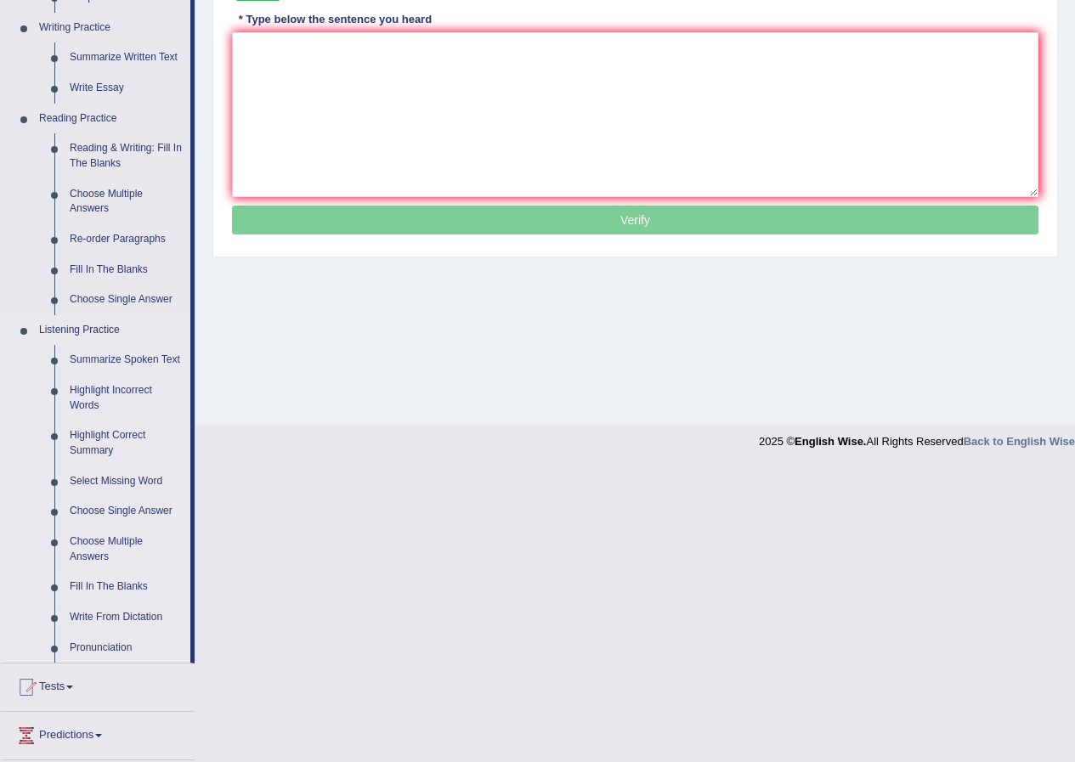
click at [116, 581] on link "Fill In The Blanks" at bounding box center [126, 587] width 128 height 31
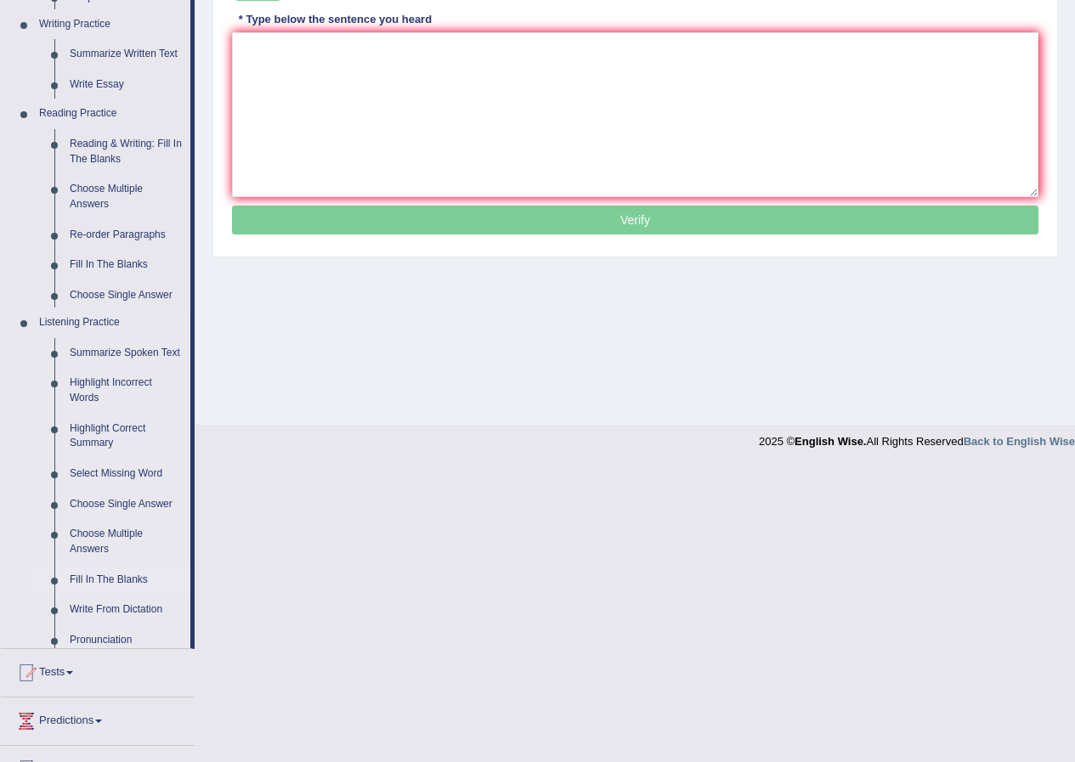
scroll to position [130, 0]
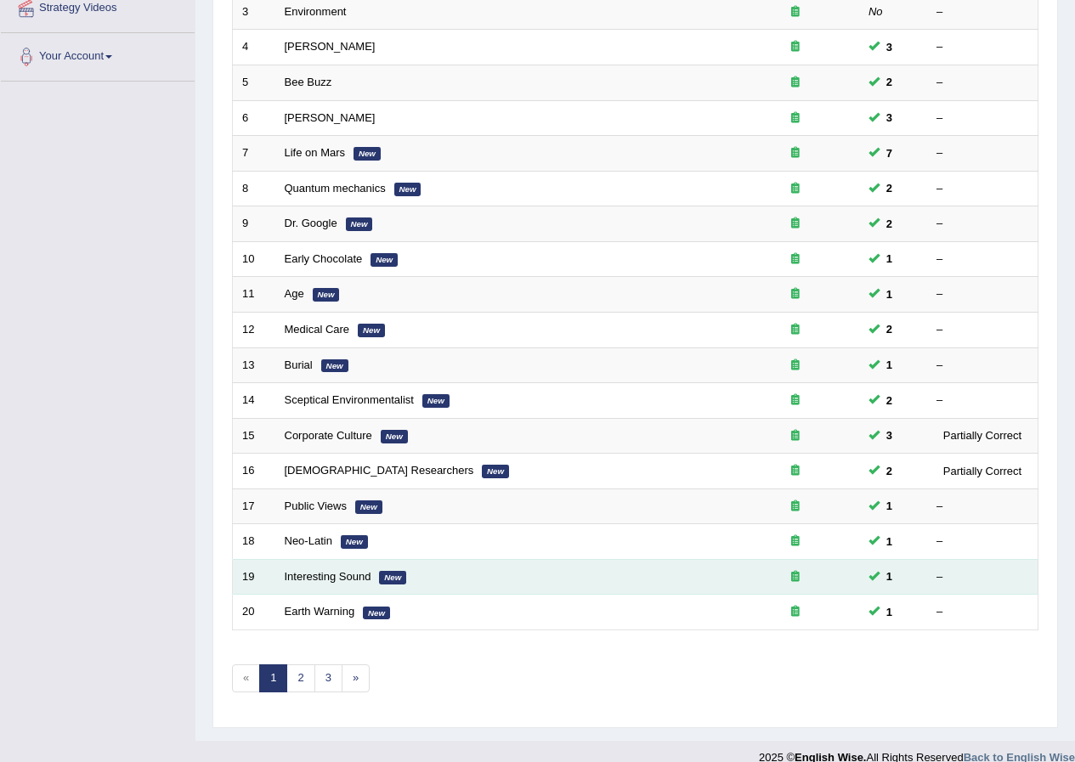
scroll to position [363, 0]
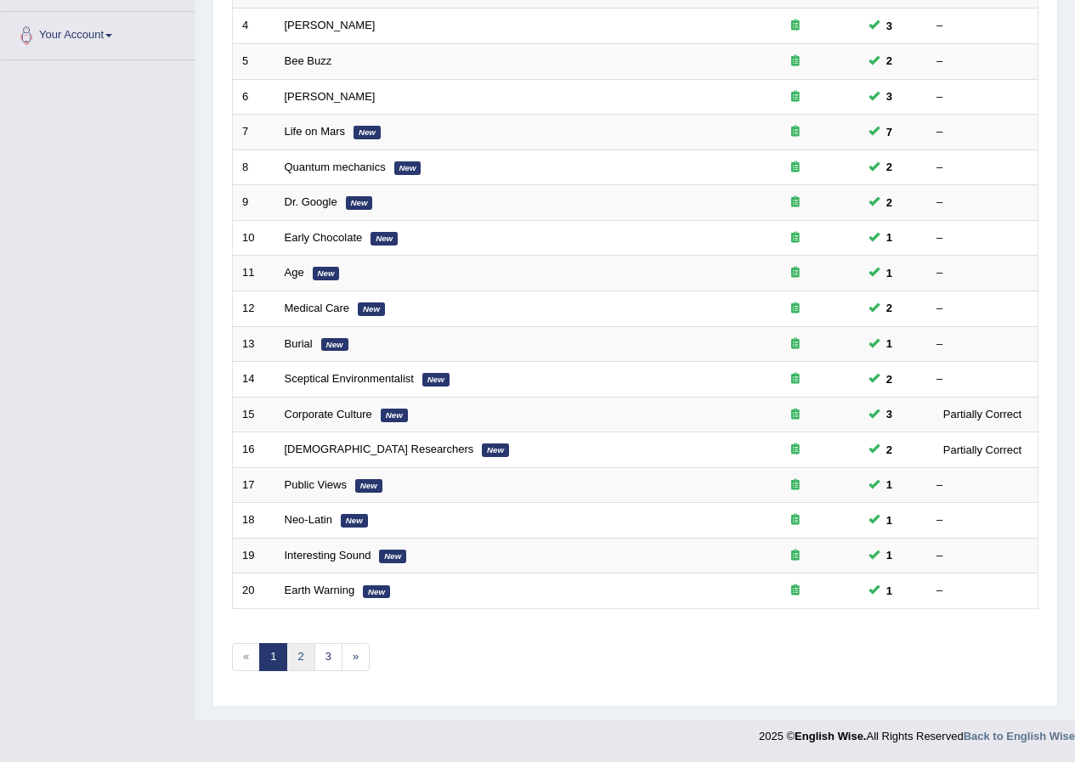
click at [303, 649] on link "2" at bounding box center [300, 657] width 28 height 28
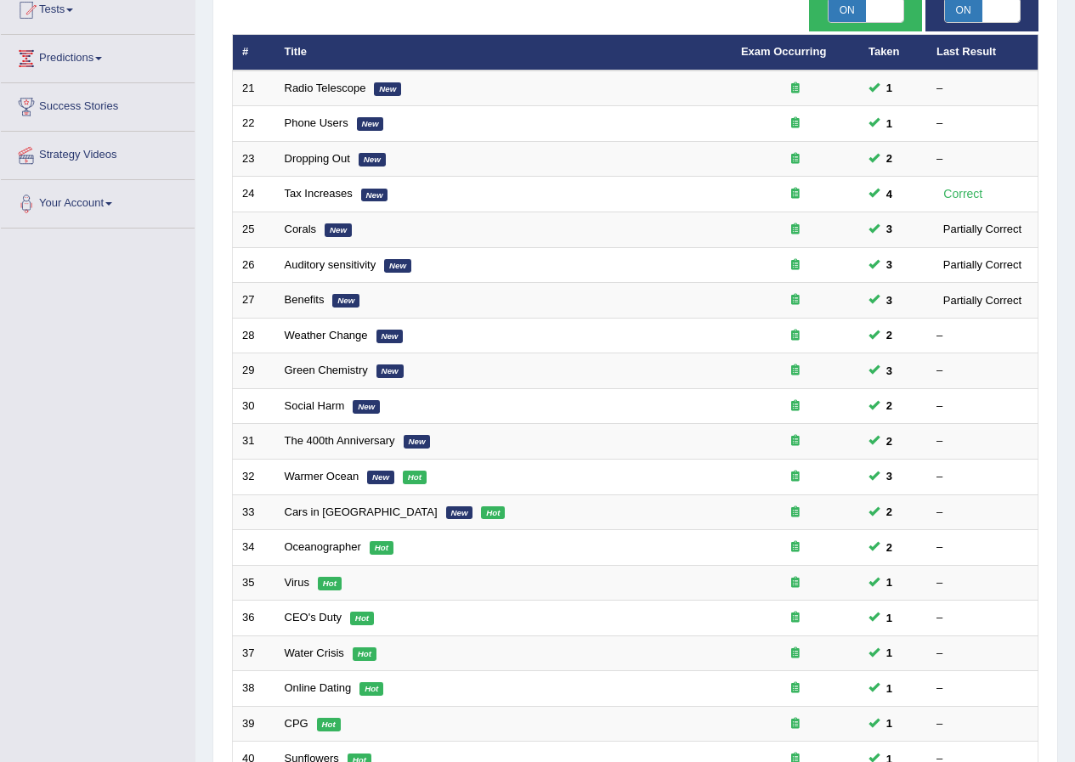
scroll to position [363, 0]
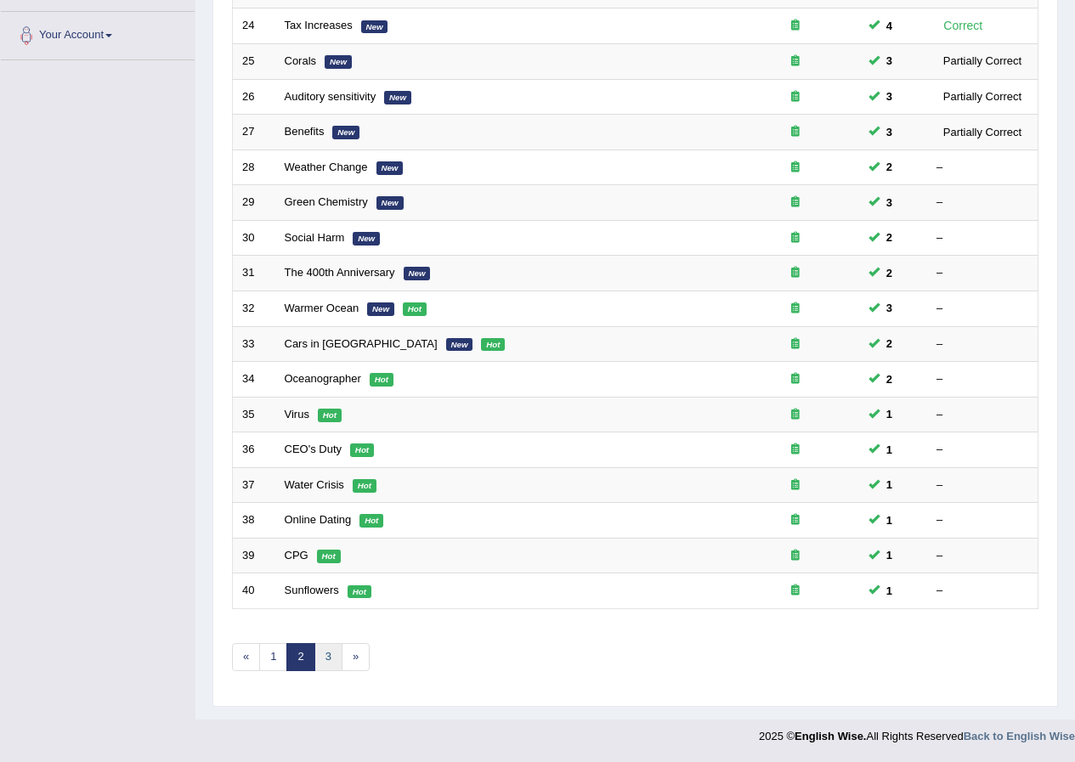
click at [332, 649] on link "3" at bounding box center [329, 657] width 28 height 28
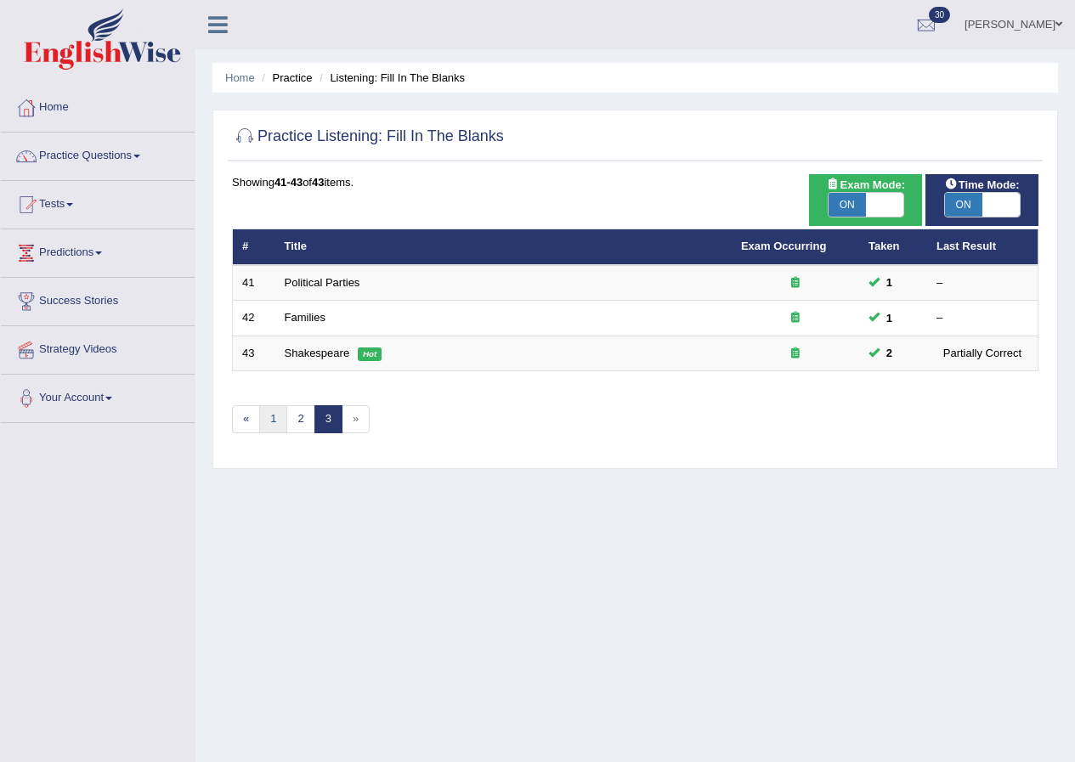
click at [264, 421] on link "1" at bounding box center [273, 419] width 28 height 28
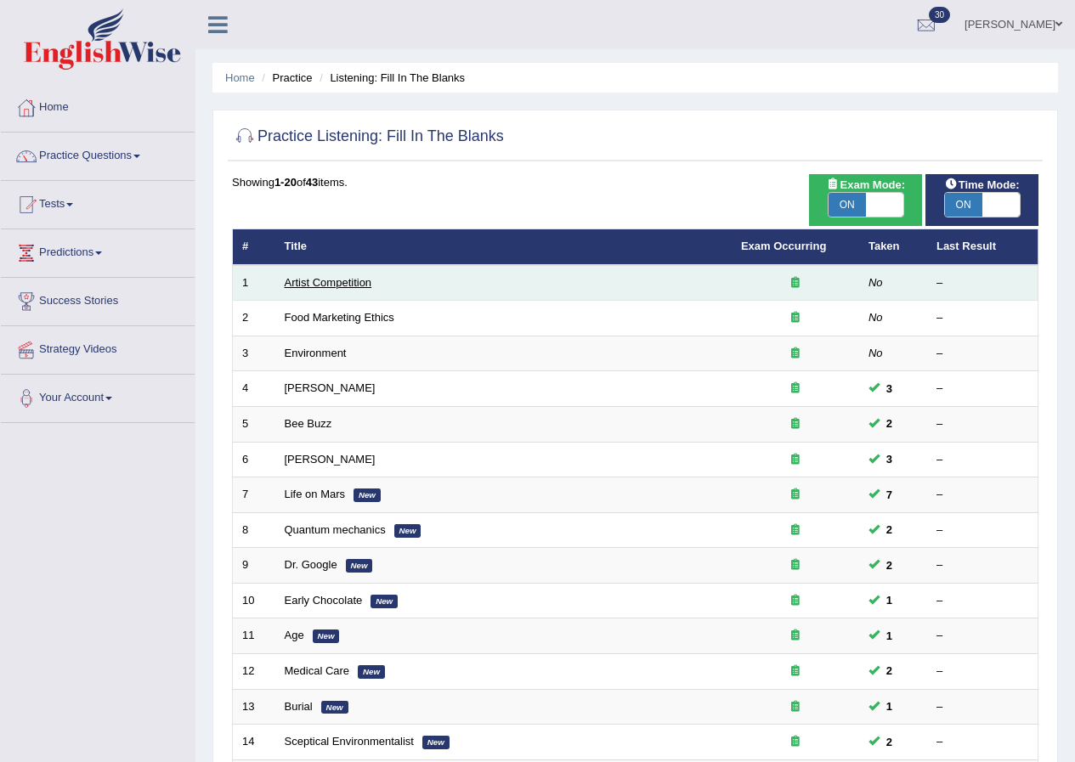
click at [321, 280] on link "Artist Competition" at bounding box center [329, 282] width 88 height 13
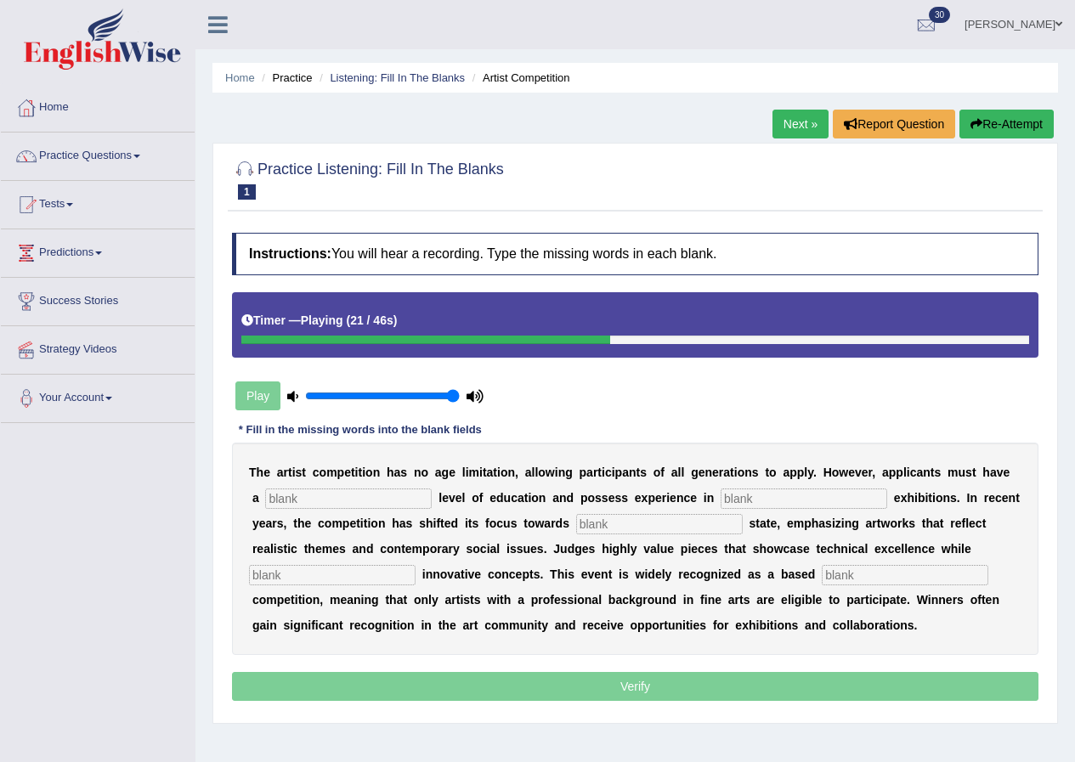
click at [1007, 128] on button "Re-Attempt" at bounding box center [1007, 124] width 94 height 29
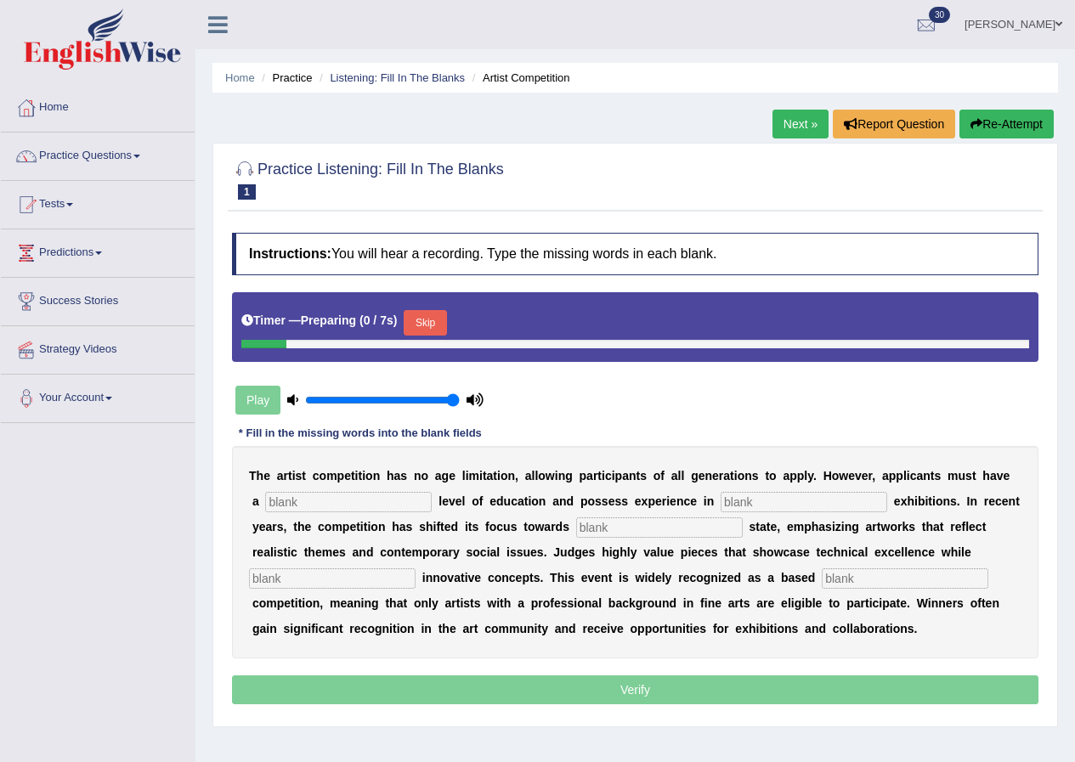
click at [427, 318] on button "Skip" at bounding box center [425, 323] width 43 height 26
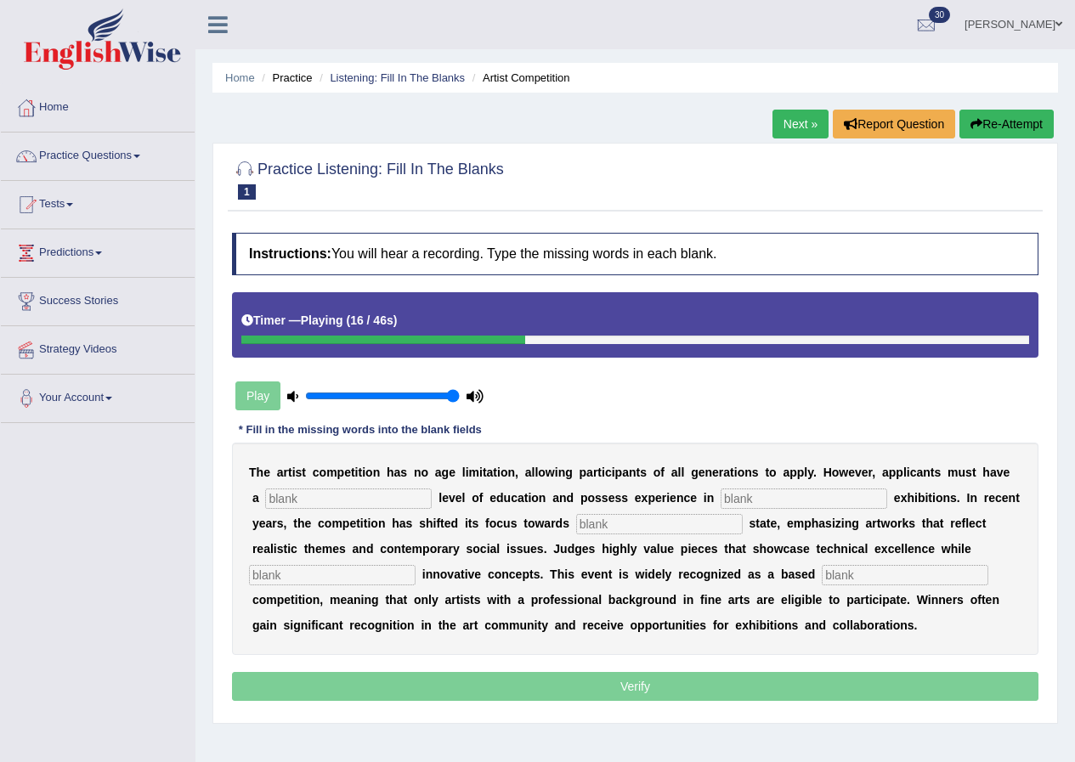
click at [1015, 124] on button "Re-Attempt" at bounding box center [1007, 124] width 94 height 29
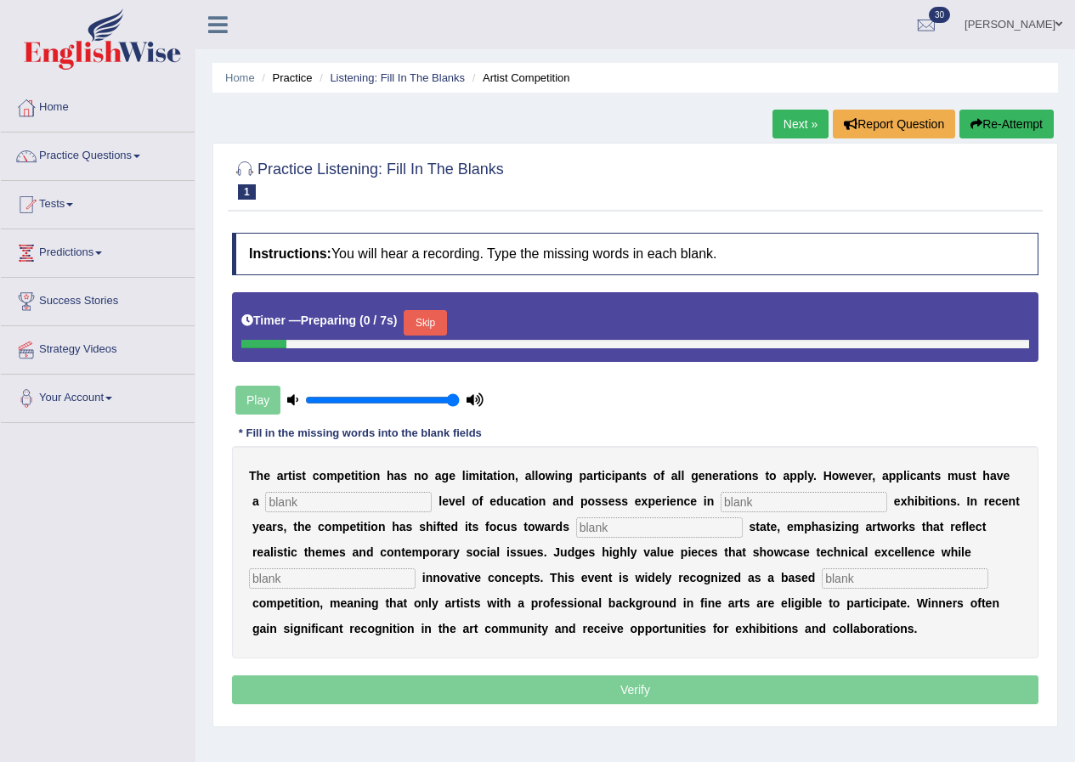
click at [435, 330] on button "Skip" at bounding box center [425, 323] width 43 height 26
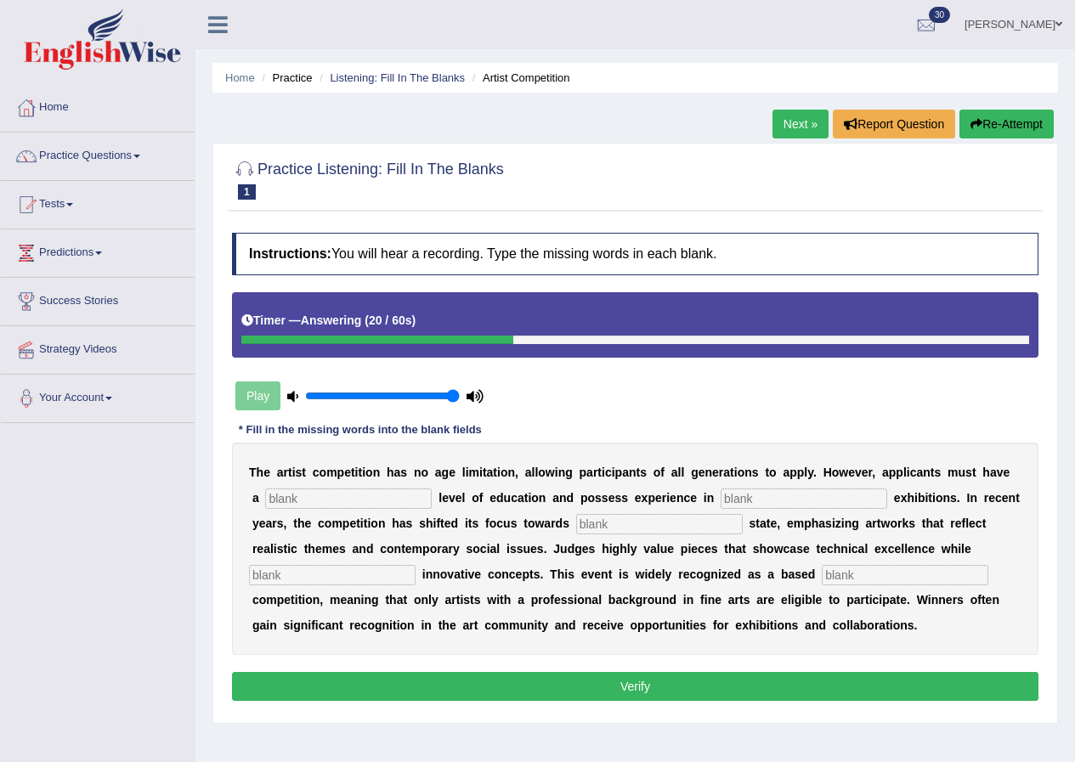
click at [377, 499] on input "text" at bounding box center [348, 499] width 167 height 20
type input "graduate"
click at [773, 499] on input "text" at bounding box center [804, 499] width 167 height 20
type input "s"
click at [628, 532] on input "text" at bounding box center [659, 524] width 167 height 20
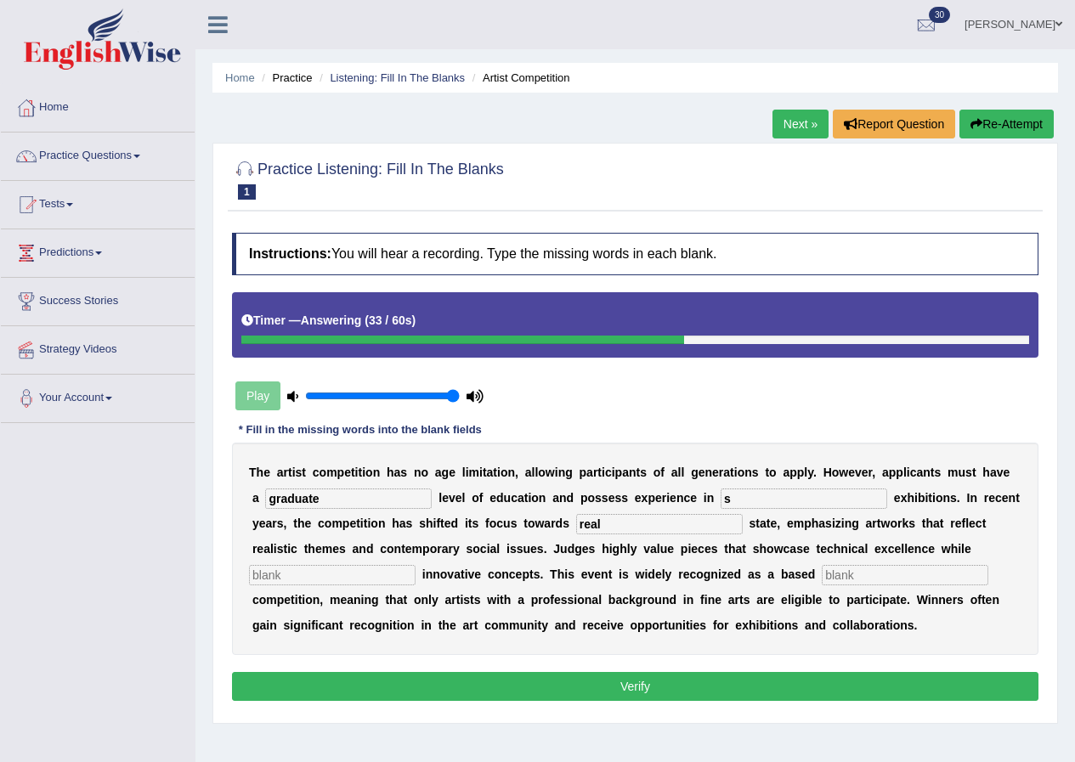
type input "real"
click at [384, 575] on input "text" at bounding box center [332, 575] width 167 height 20
type input "incooperation"
click at [861, 575] on input "text" at bounding box center [905, 575] width 167 height 20
click at [860, 575] on input "profesion" at bounding box center [905, 575] width 167 height 20
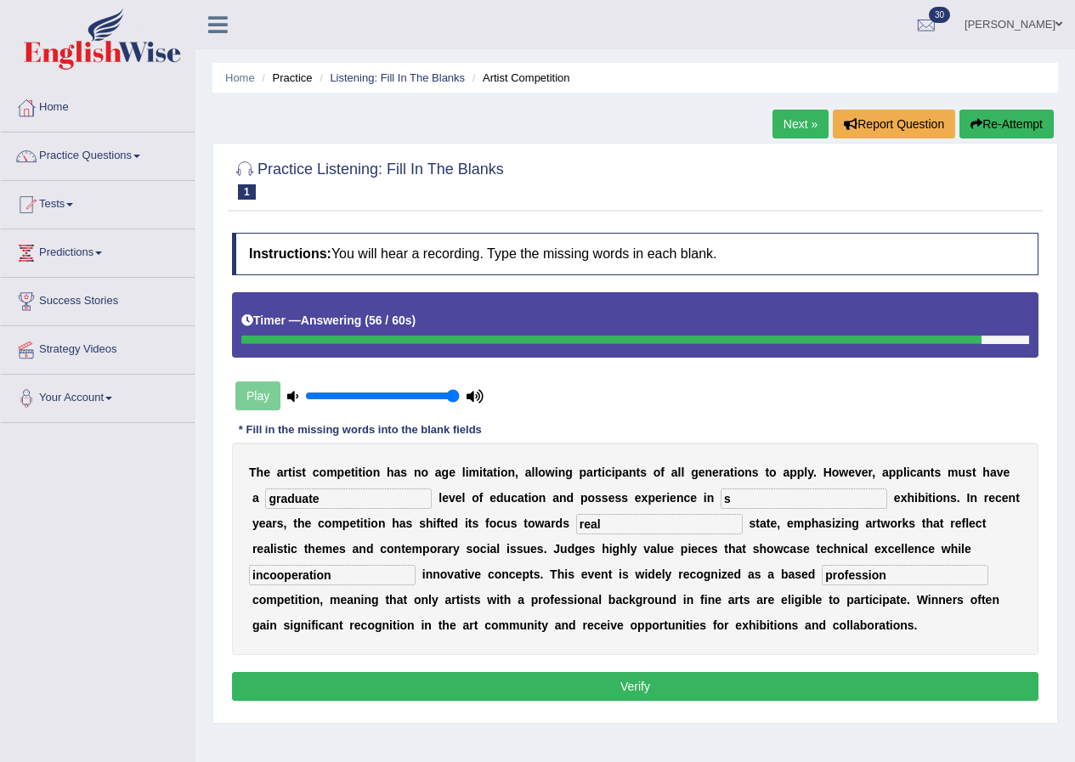
type input "profession"
click at [718, 683] on button "Verify" at bounding box center [635, 686] width 807 height 29
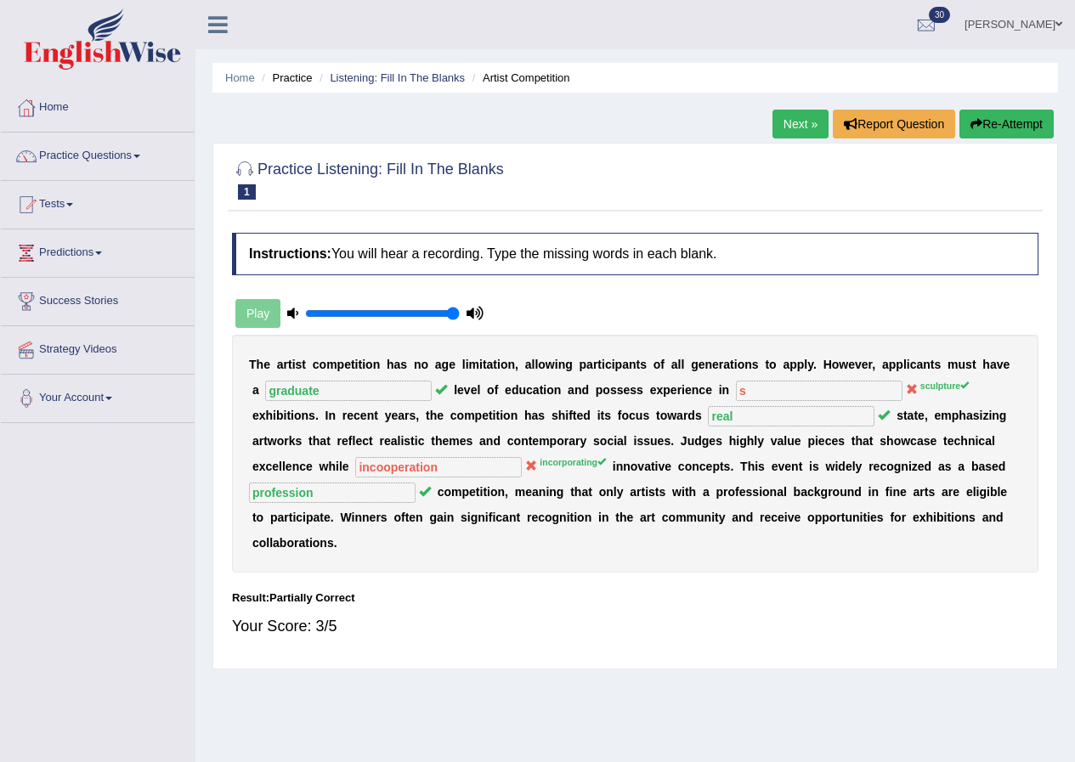
click at [799, 124] on link "Next »" at bounding box center [801, 124] width 56 height 29
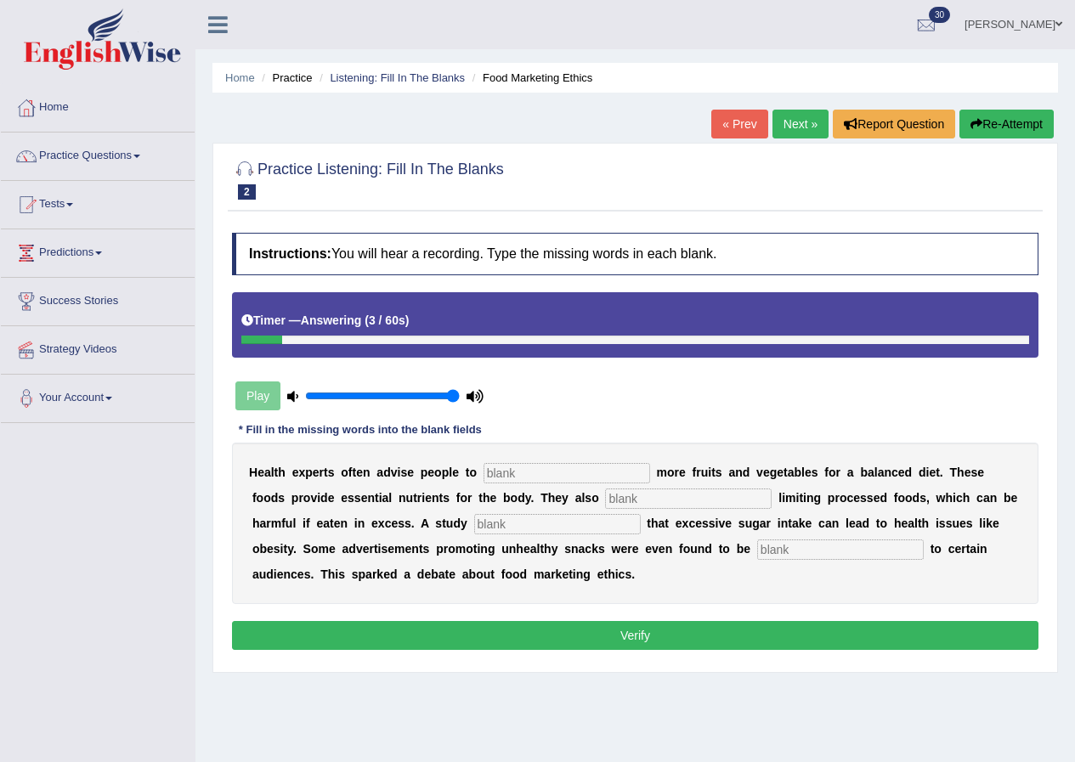
click at [525, 467] on input "text" at bounding box center [567, 473] width 167 height 20
type input "consume"
click at [643, 498] on input "text" at bounding box center [688, 499] width 167 height 20
type input "recommended"
click at [585, 528] on input "text" at bounding box center [557, 524] width 167 height 20
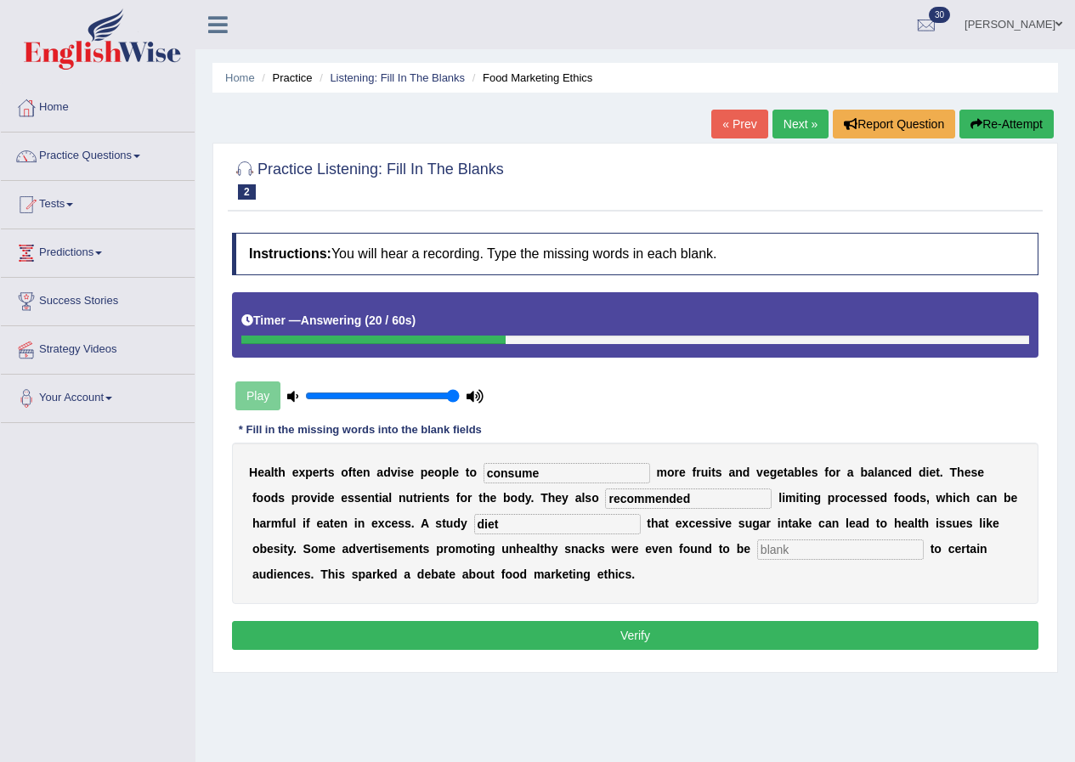
type input "diet"
click at [800, 546] on input "text" at bounding box center [840, 550] width 167 height 20
type input "d"
click at [745, 632] on button "Verify" at bounding box center [635, 635] width 807 height 29
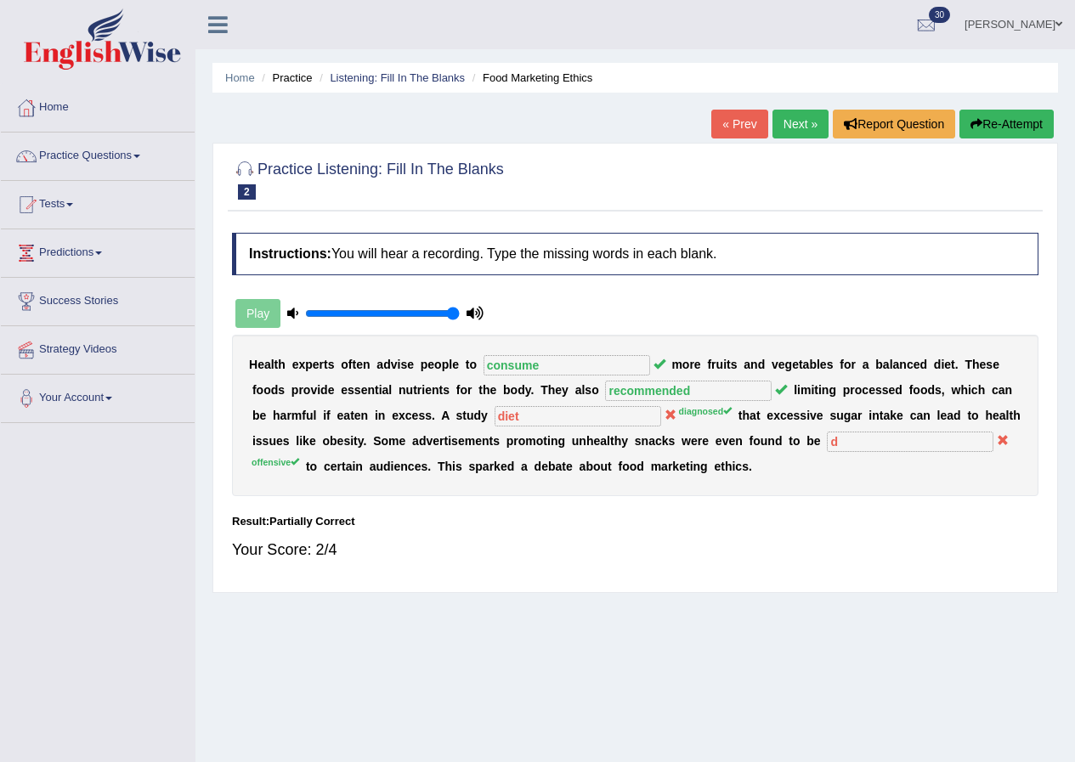
click at [793, 115] on link "Next »" at bounding box center [801, 124] width 56 height 29
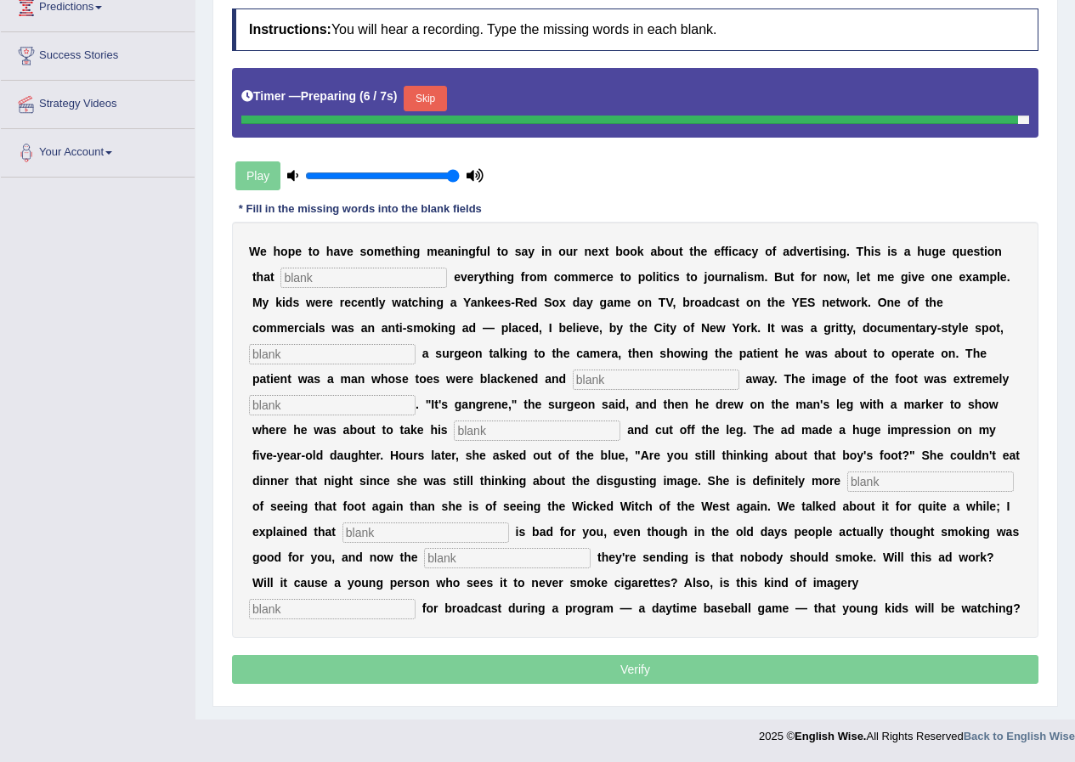
scroll to position [242, 0]
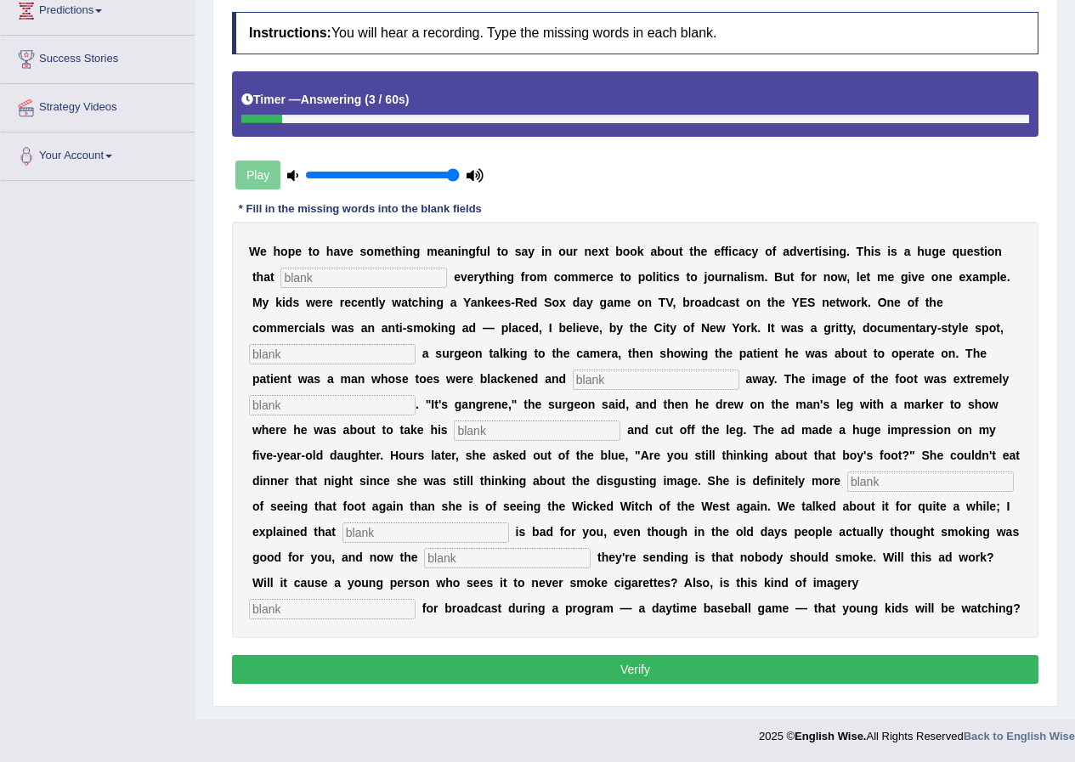
click at [363, 273] on input "text" at bounding box center [364, 278] width 167 height 20
type input "impacts"
click at [350, 353] on input "text" at bounding box center [332, 354] width 167 height 20
type input "featuring"
click at [625, 372] on input "text" at bounding box center [656, 380] width 167 height 20
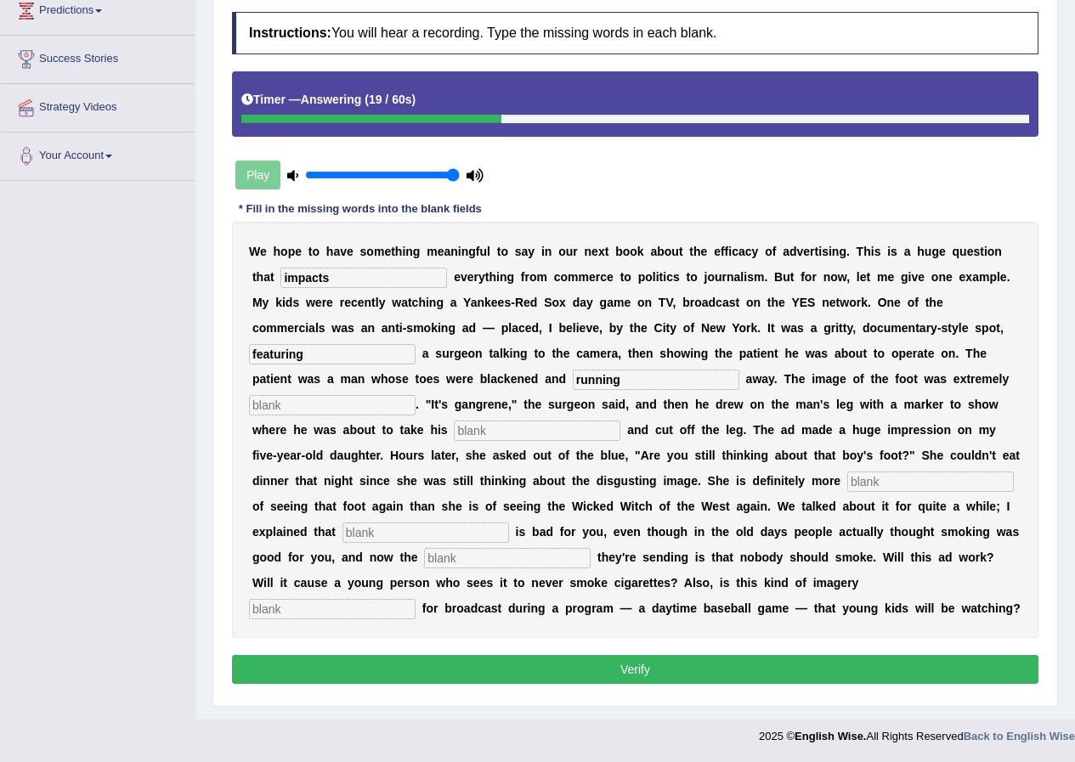
type input "running"
click at [387, 399] on input "text" at bounding box center [332, 405] width 167 height 20
type input "disgusting"
click at [524, 434] on input "text" at bounding box center [537, 431] width 167 height 20
type input "s"
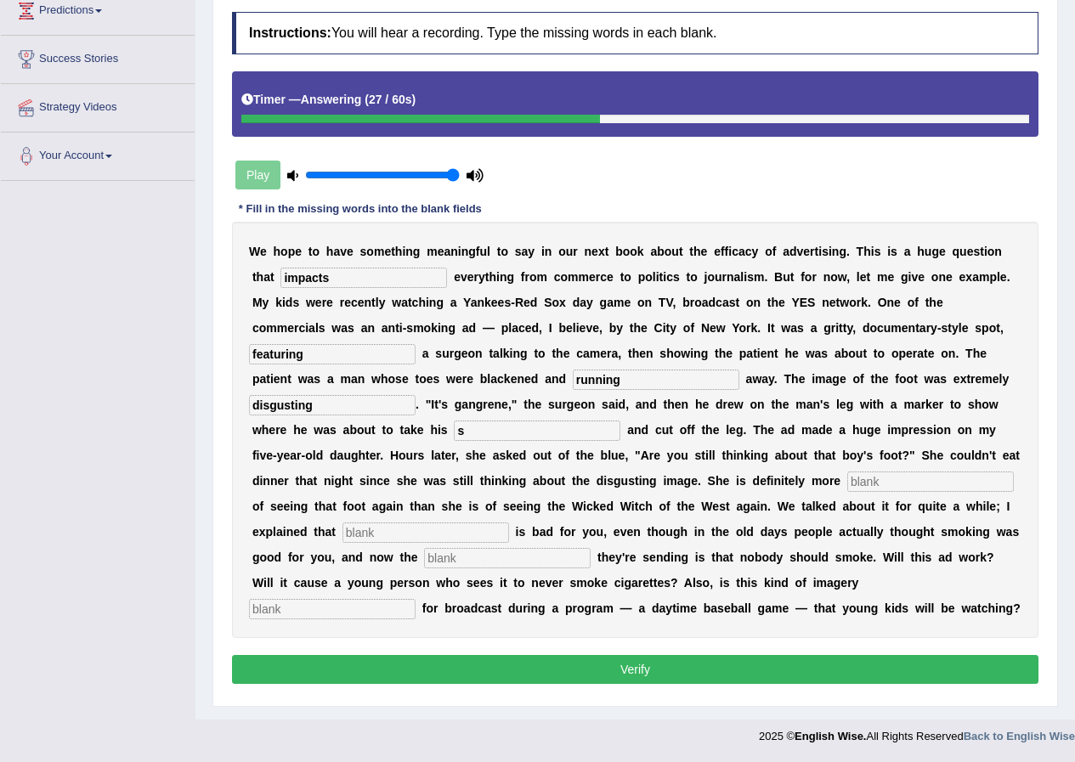
click at [888, 481] on input "text" at bounding box center [930, 482] width 167 height 20
type input "scared"
click at [484, 529] on input "text" at bounding box center [426, 533] width 167 height 20
type input "smoking"
click at [490, 557] on input "text" at bounding box center [507, 558] width 167 height 20
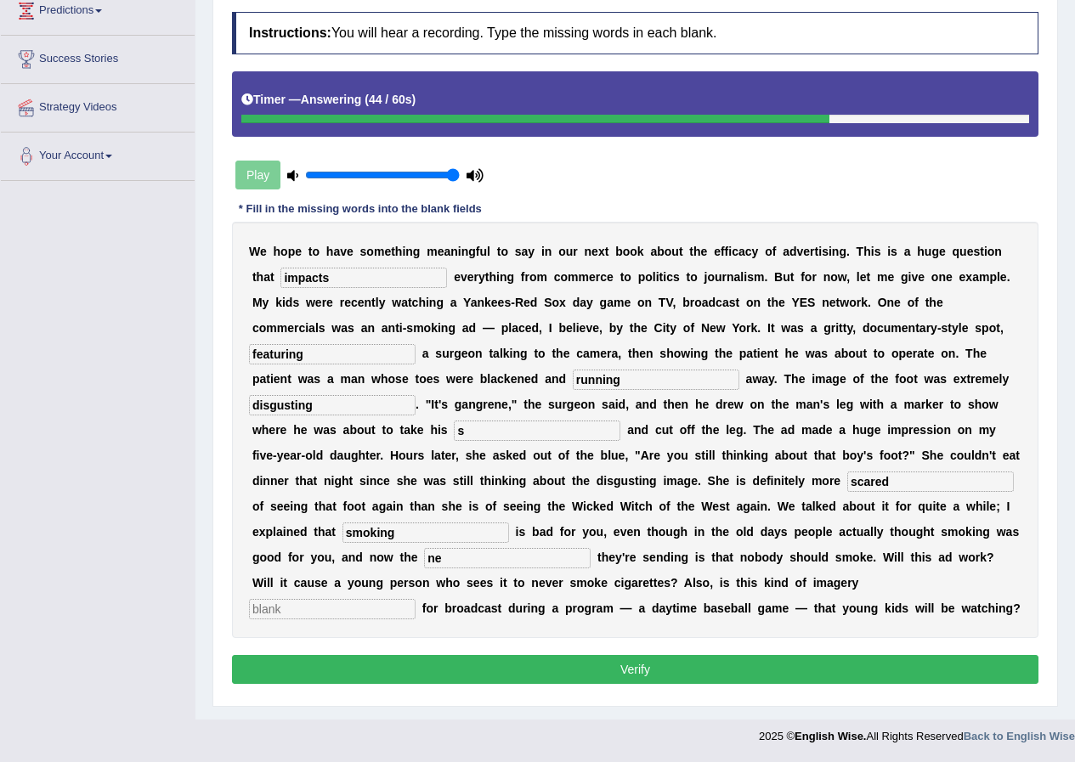
type input "n"
type input "message"
click at [354, 615] on input "text" at bounding box center [332, 609] width 167 height 20
type input "appro"
click at [620, 666] on button "Verify" at bounding box center [635, 669] width 807 height 29
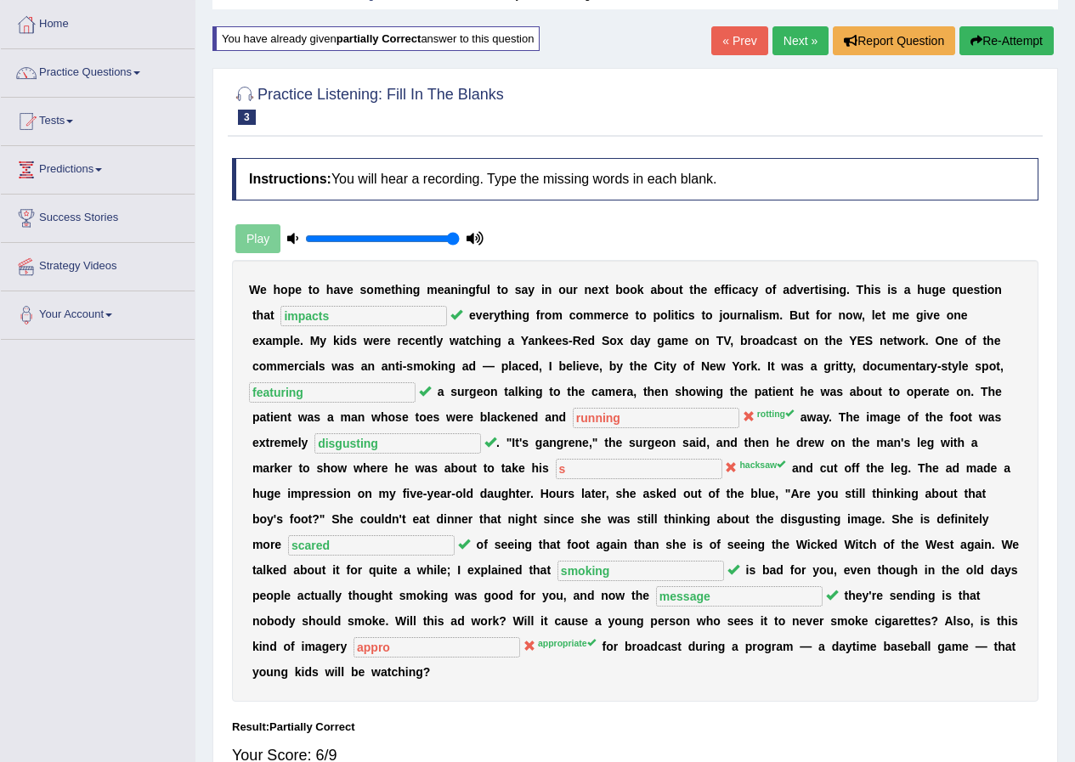
scroll to position [45, 0]
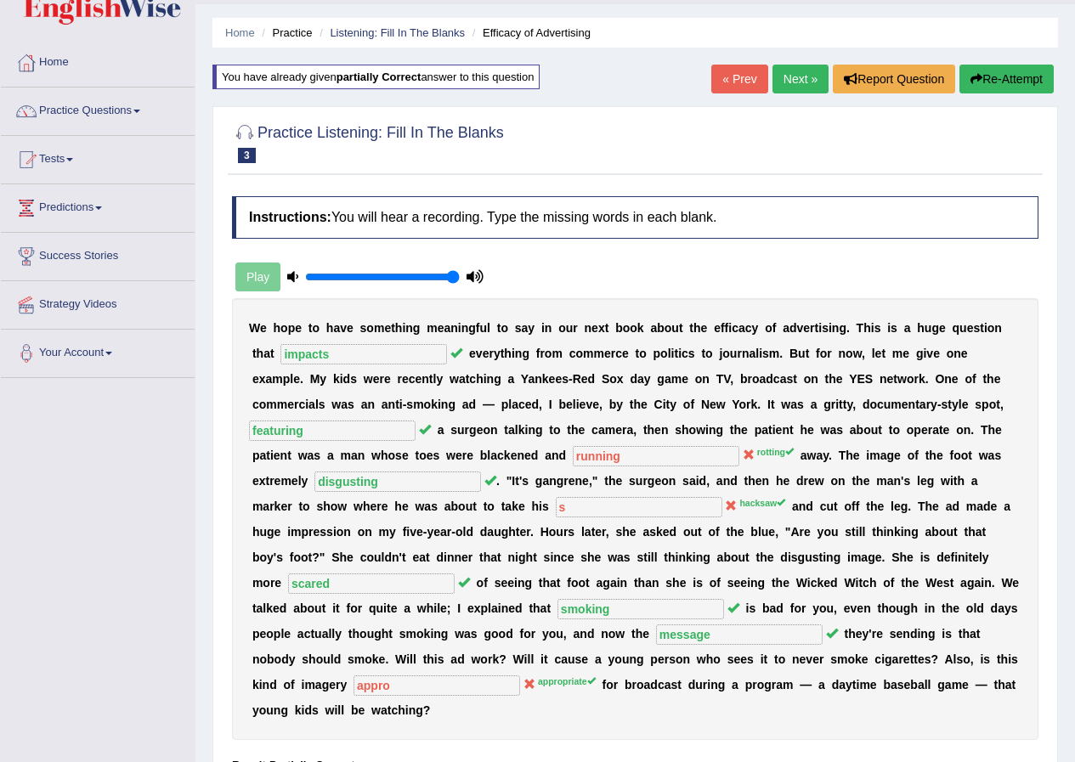
click at [796, 77] on link "Next »" at bounding box center [801, 79] width 56 height 29
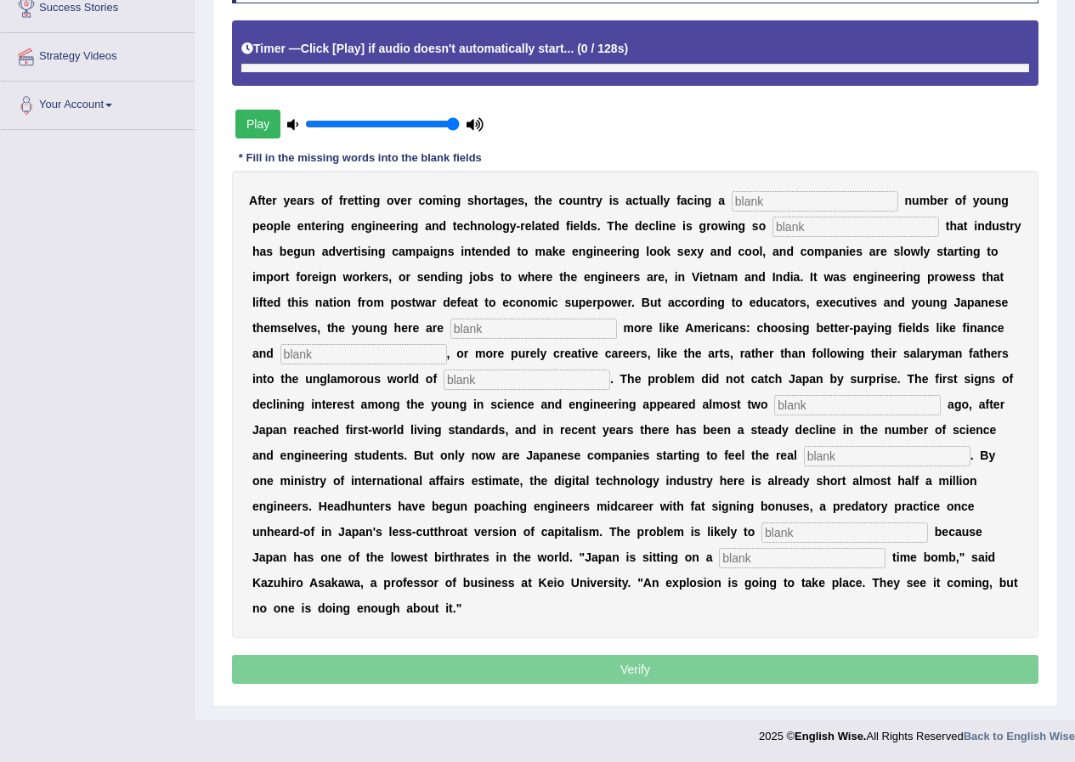
scroll to position [293, 0]
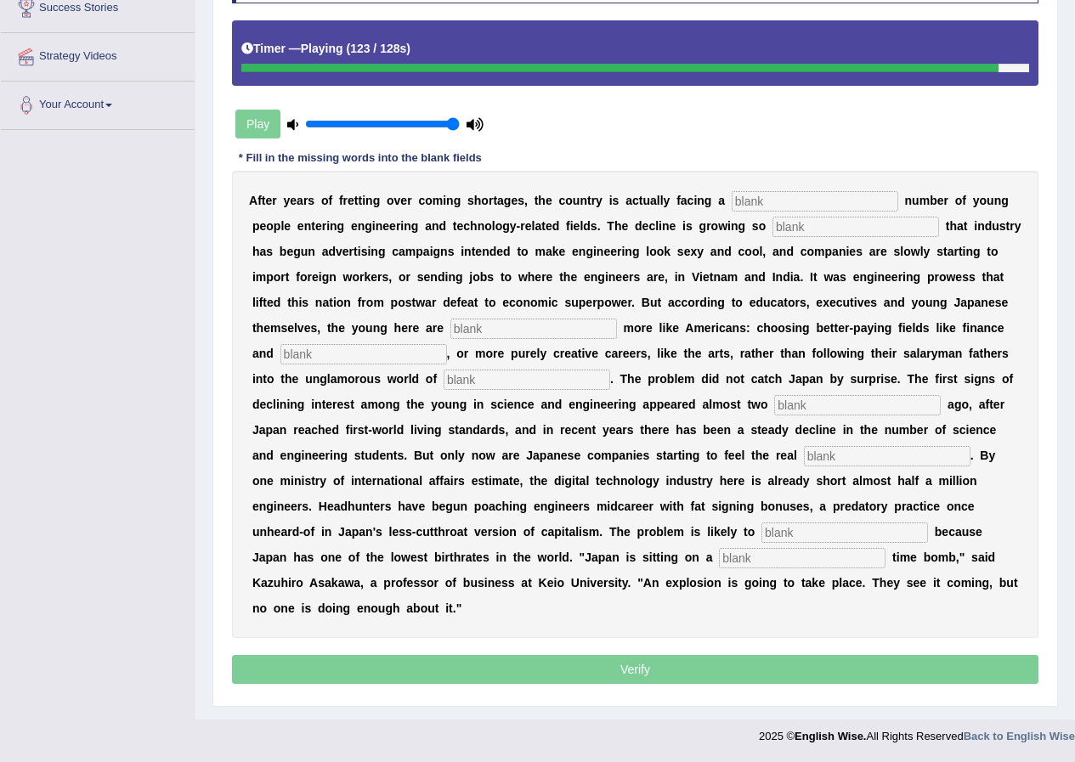
click at [807, 193] on input "text" at bounding box center [815, 201] width 167 height 20
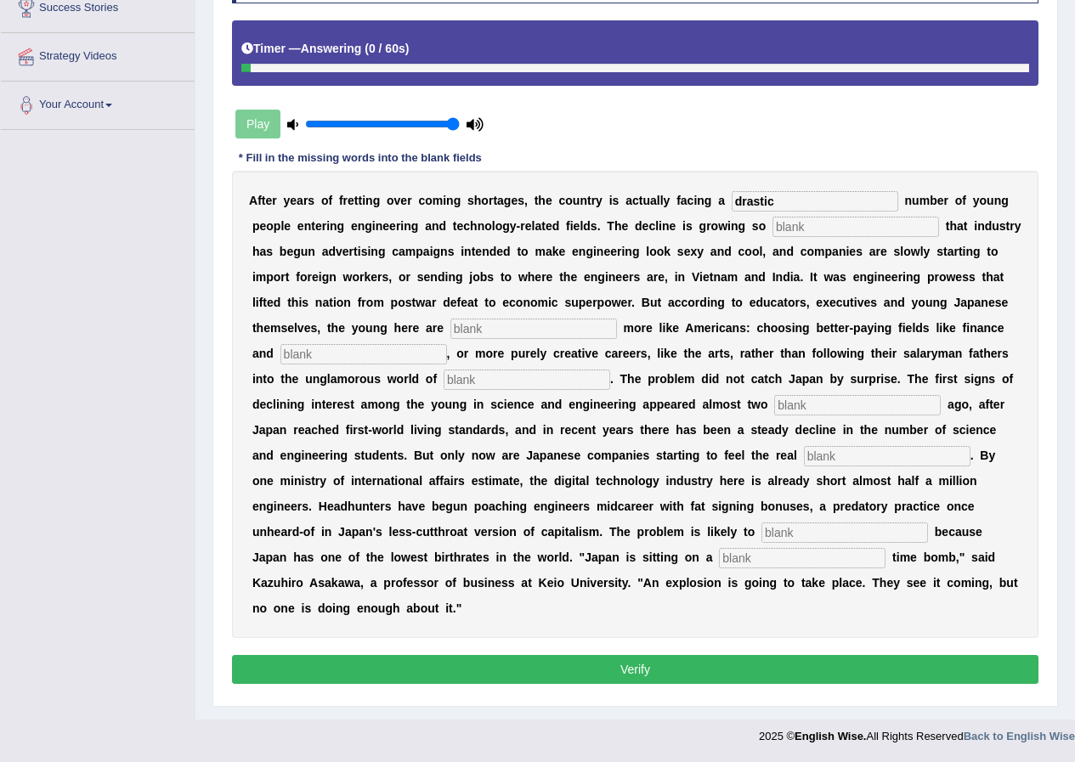
type input "drastic"
click at [805, 217] on input "text" at bounding box center [856, 227] width 167 height 20
type input "behaving"
click at [617, 325] on input "text" at bounding box center [534, 329] width 167 height 20
type input "medicine"
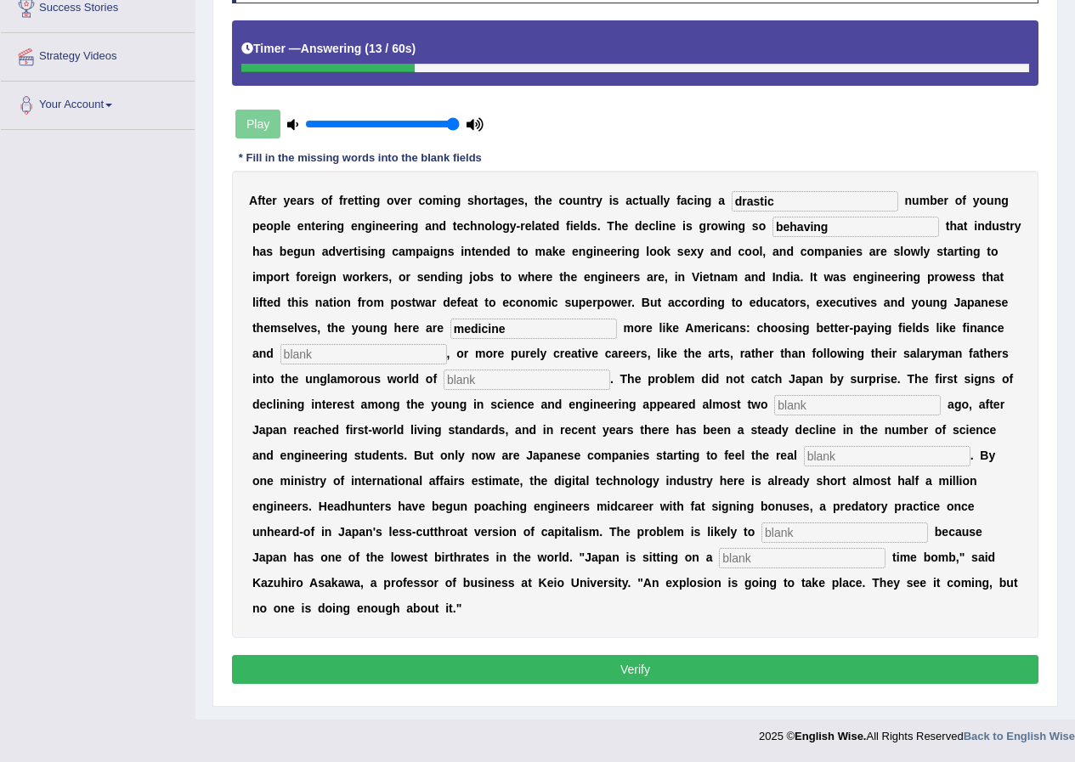
click at [447, 361] on input "text" at bounding box center [364, 354] width 167 height 20
type input "manufacturing"
click at [603, 383] on input "text" at bounding box center [527, 380] width 167 height 20
type input "decades"
click at [774, 416] on input "text" at bounding box center [857, 405] width 167 height 20
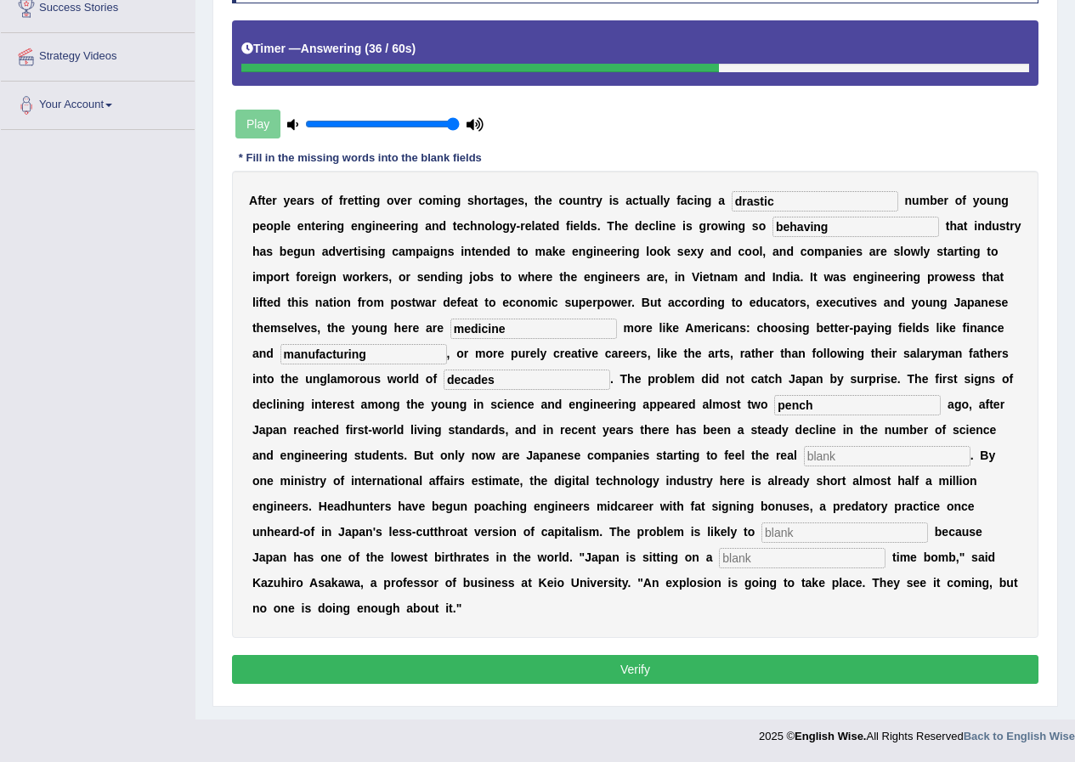
type input "pench"
click at [804, 467] on input "text" at bounding box center [887, 456] width 167 height 20
type input "s"
click at [762, 543] on input "text" at bounding box center [845, 533] width 167 height 20
type input "s"
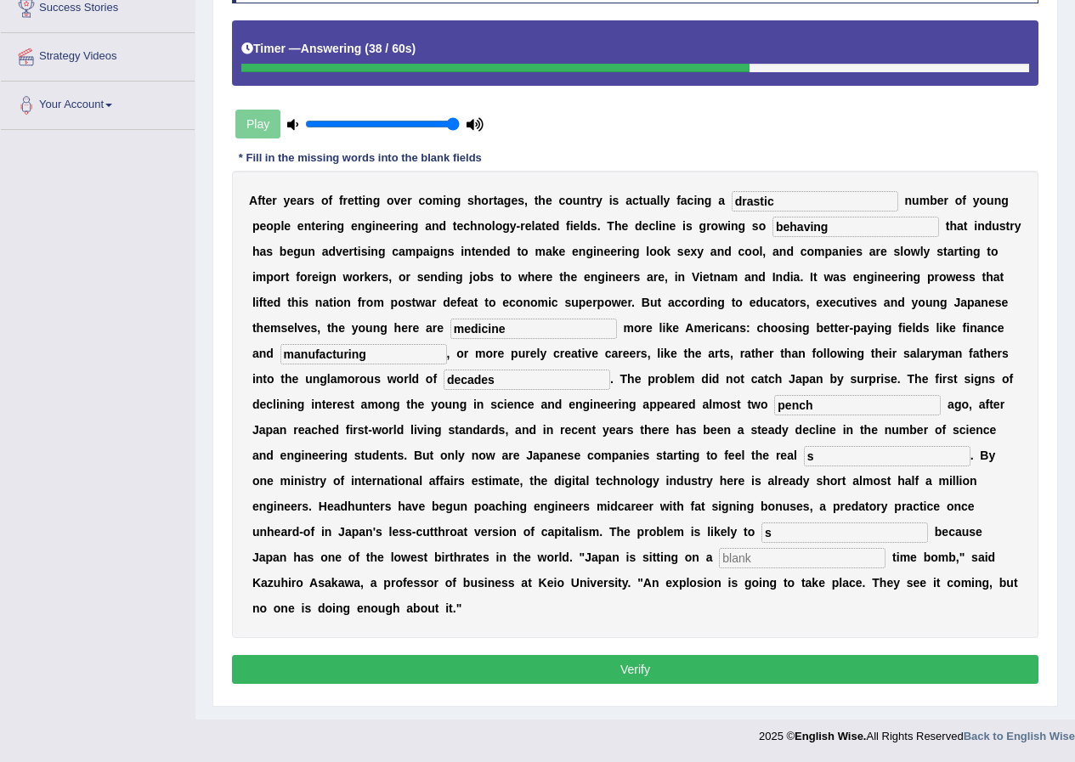
click at [719, 569] on input "text" at bounding box center [802, 558] width 167 height 20
type input "s"
click at [648, 662] on button "Verify" at bounding box center [635, 669] width 807 height 29
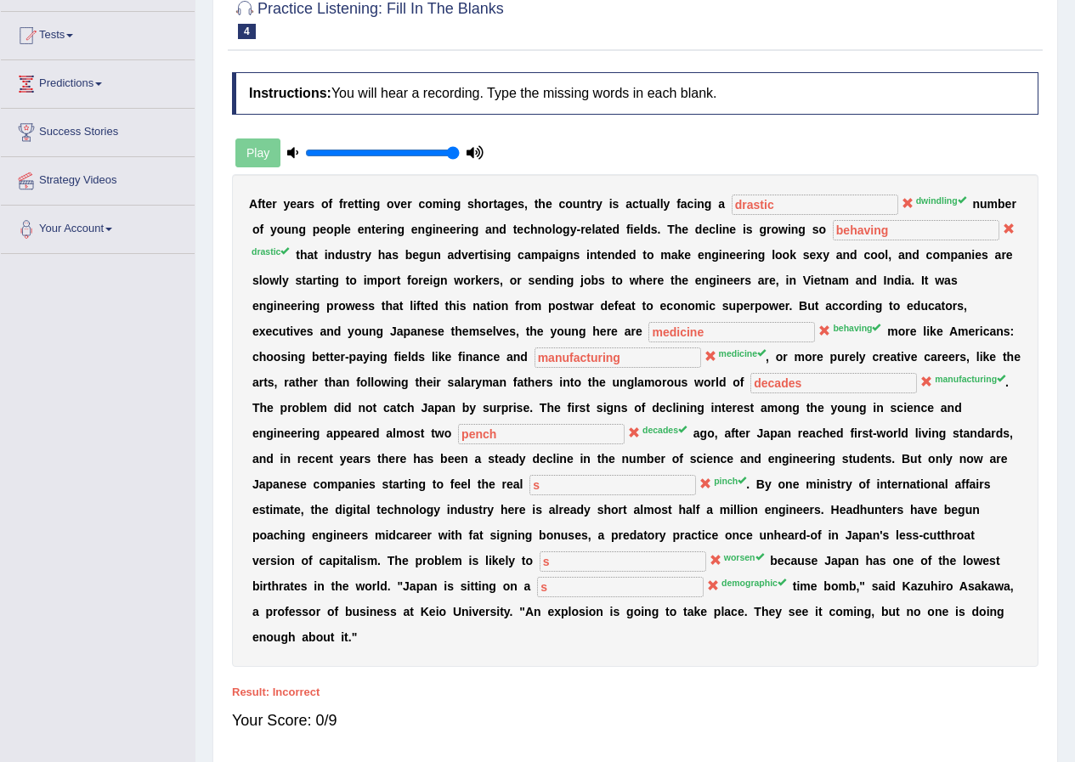
scroll to position [0, 0]
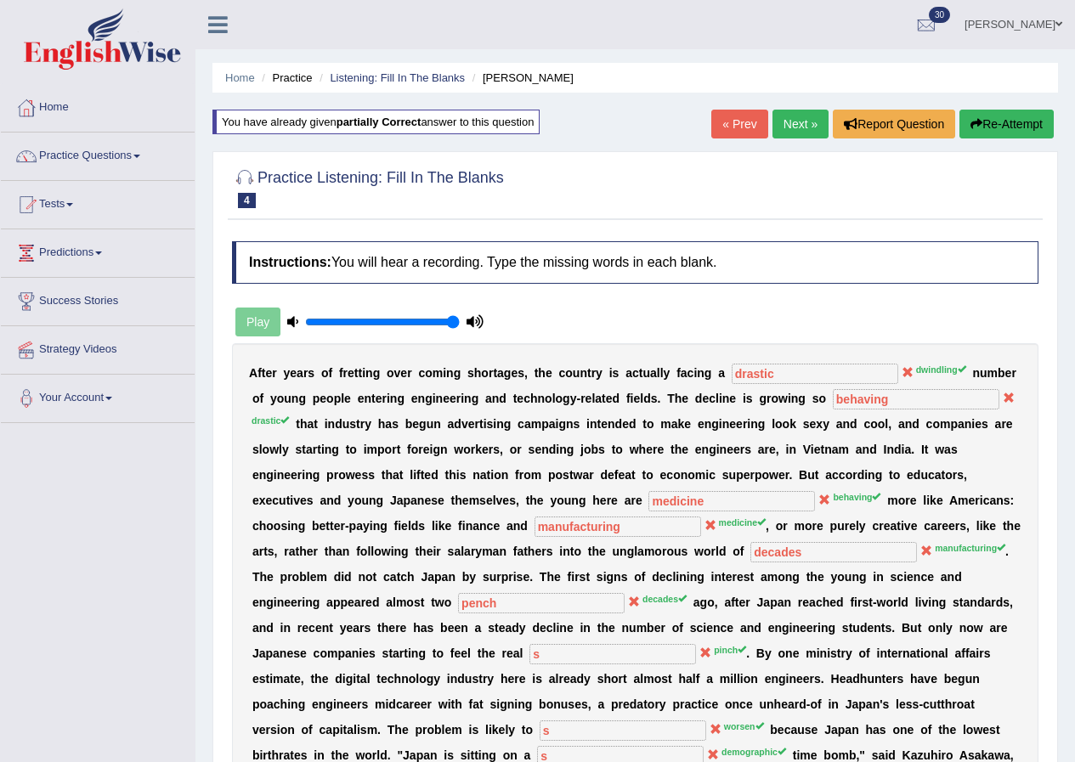
click at [793, 111] on link "Next »" at bounding box center [801, 124] width 56 height 29
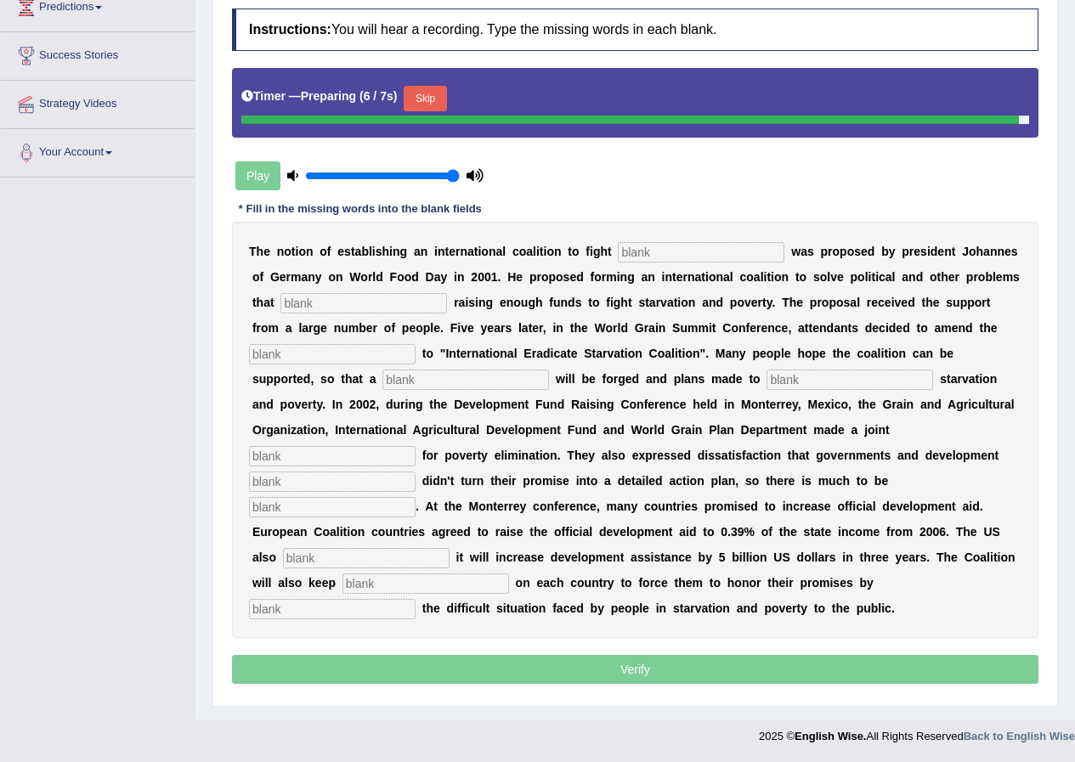
scroll to position [242, 0]
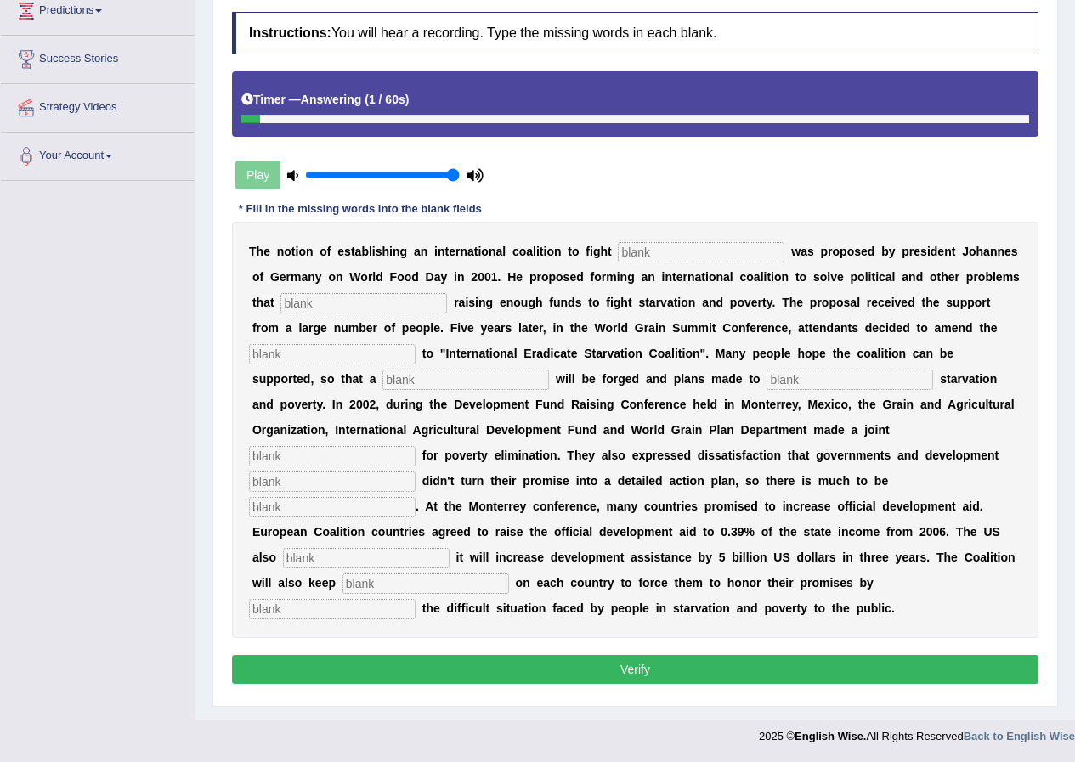
click at [660, 244] on input "text" at bounding box center [701, 252] width 167 height 20
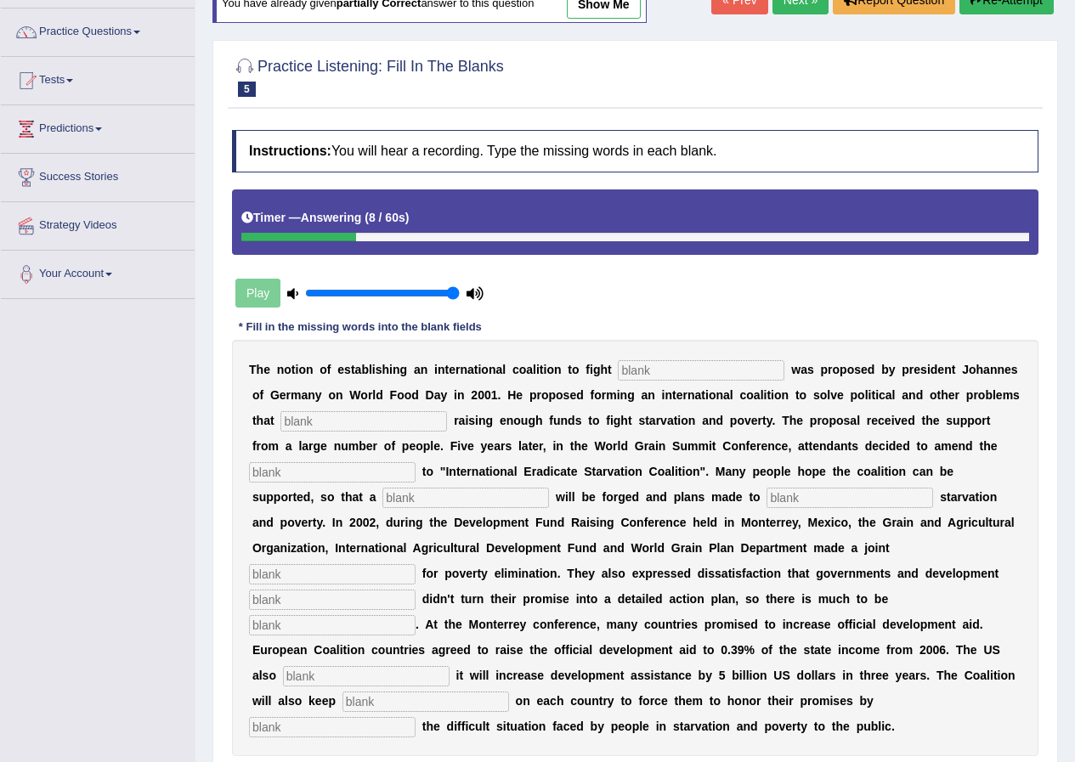
scroll to position [0, 0]
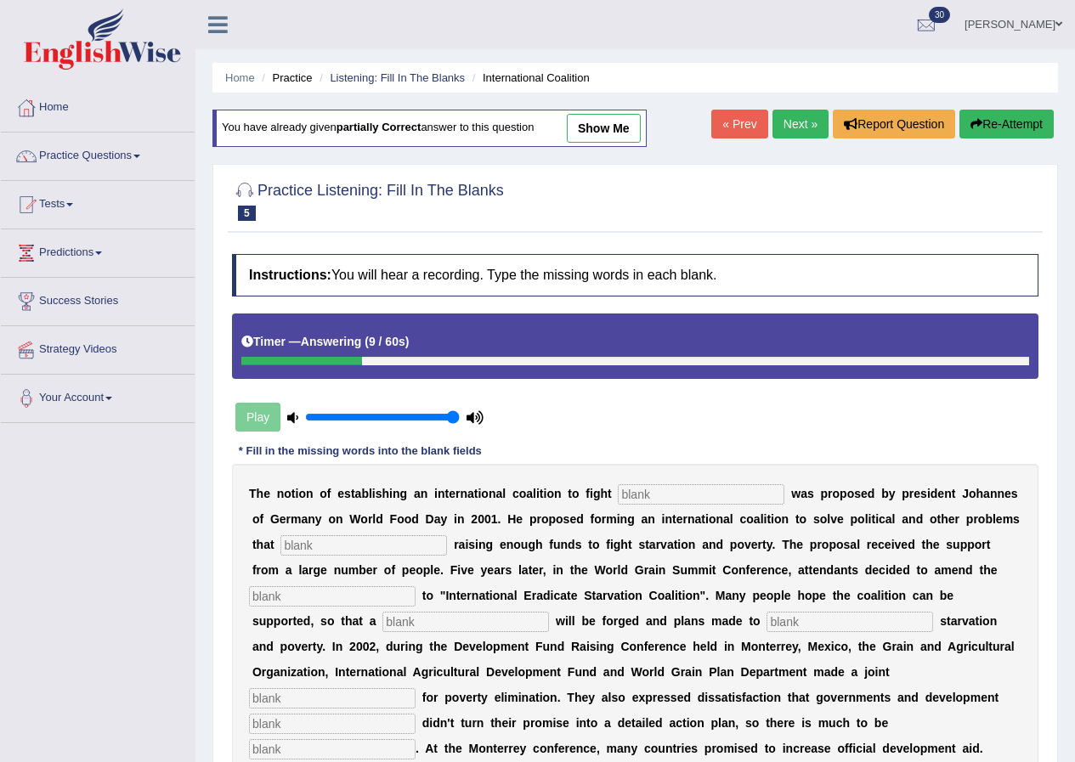
click at [1004, 122] on button "Re-Attempt" at bounding box center [1007, 124] width 94 height 29
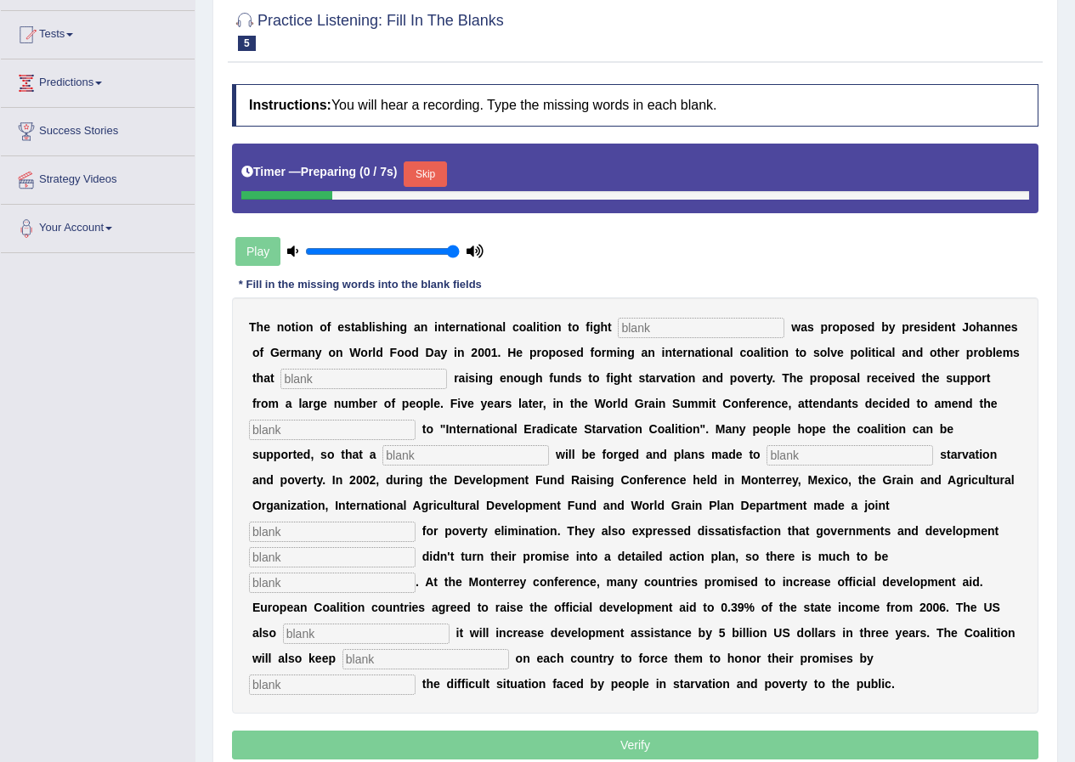
click at [446, 173] on button "Skip" at bounding box center [425, 175] width 43 height 26
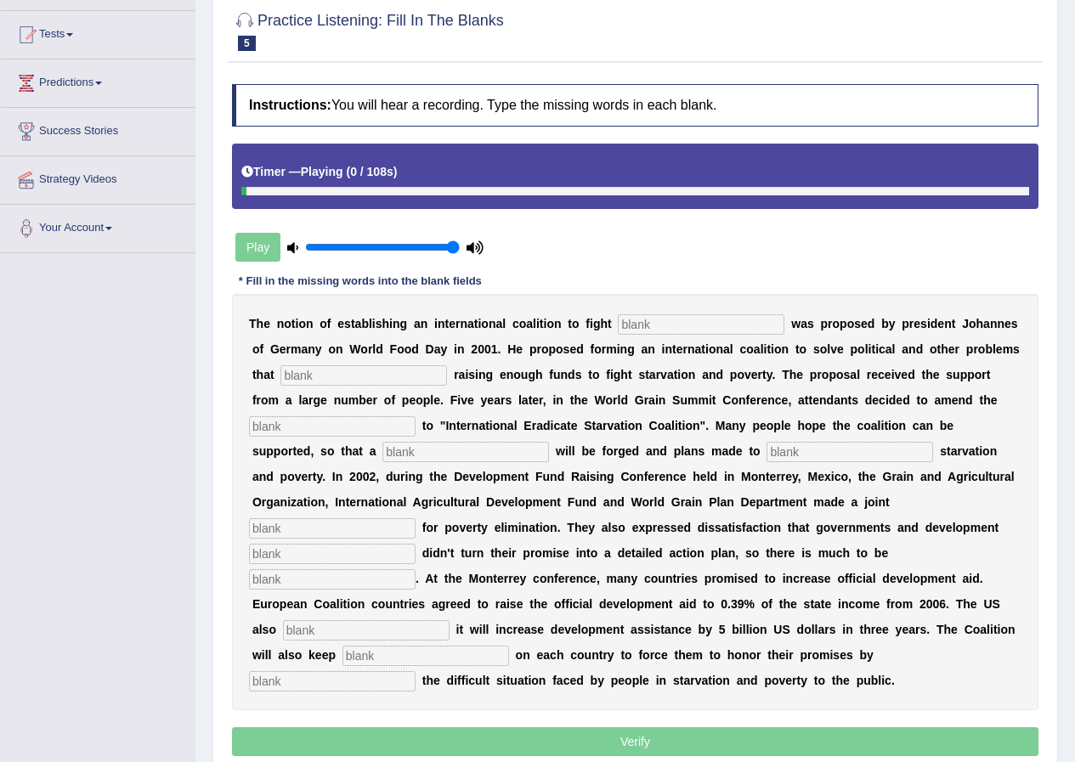
click at [693, 321] on input "text" at bounding box center [701, 325] width 167 height 20
type input "a"
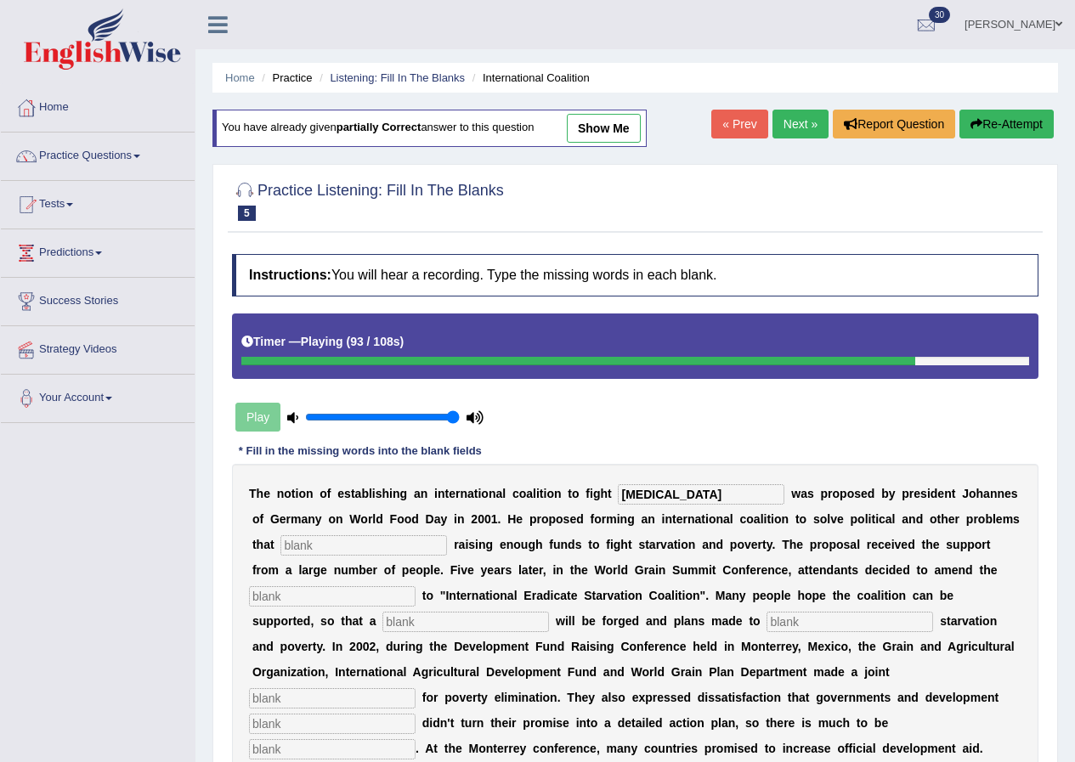
type input "starvation"
click at [345, 550] on input "text" at bounding box center [364, 546] width 167 height 20
type input "abstract"
click at [336, 592] on input "text" at bounding box center [332, 597] width 167 height 20
click at [394, 599] on input "manu" at bounding box center [332, 597] width 167 height 20
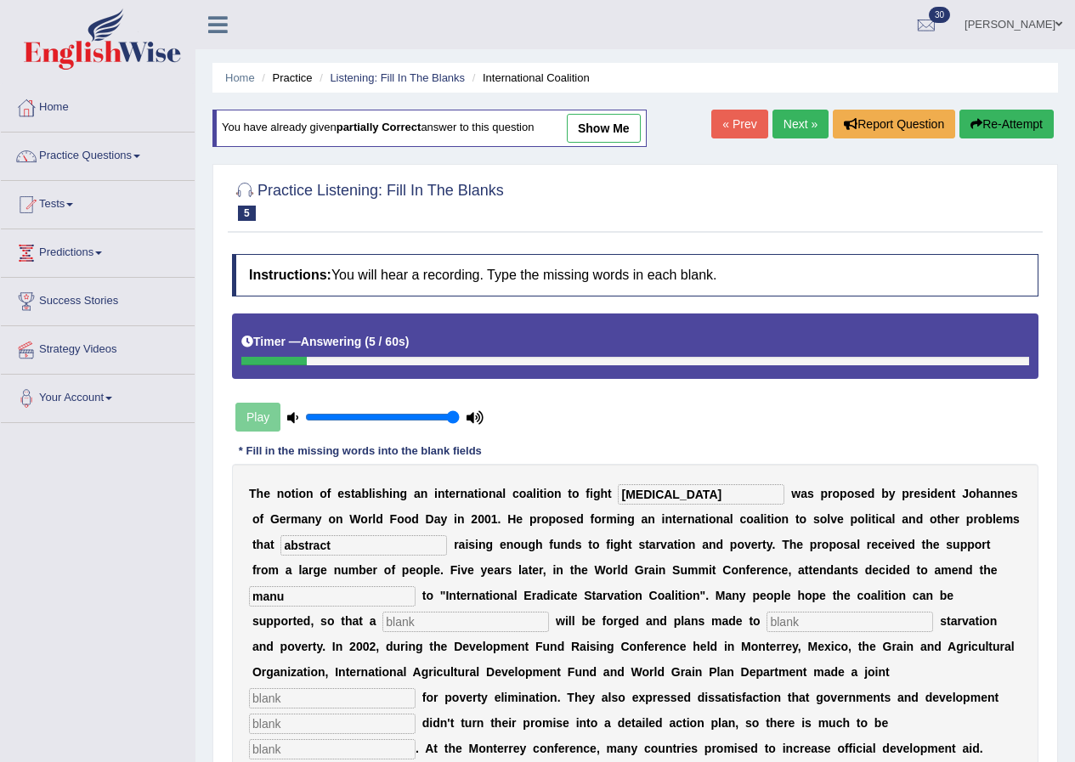
type input "manu"
click at [455, 621] on input "text" at bounding box center [466, 622] width 167 height 20
type input "resolution"
click at [819, 621] on input "text" at bounding box center [850, 622] width 167 height 20
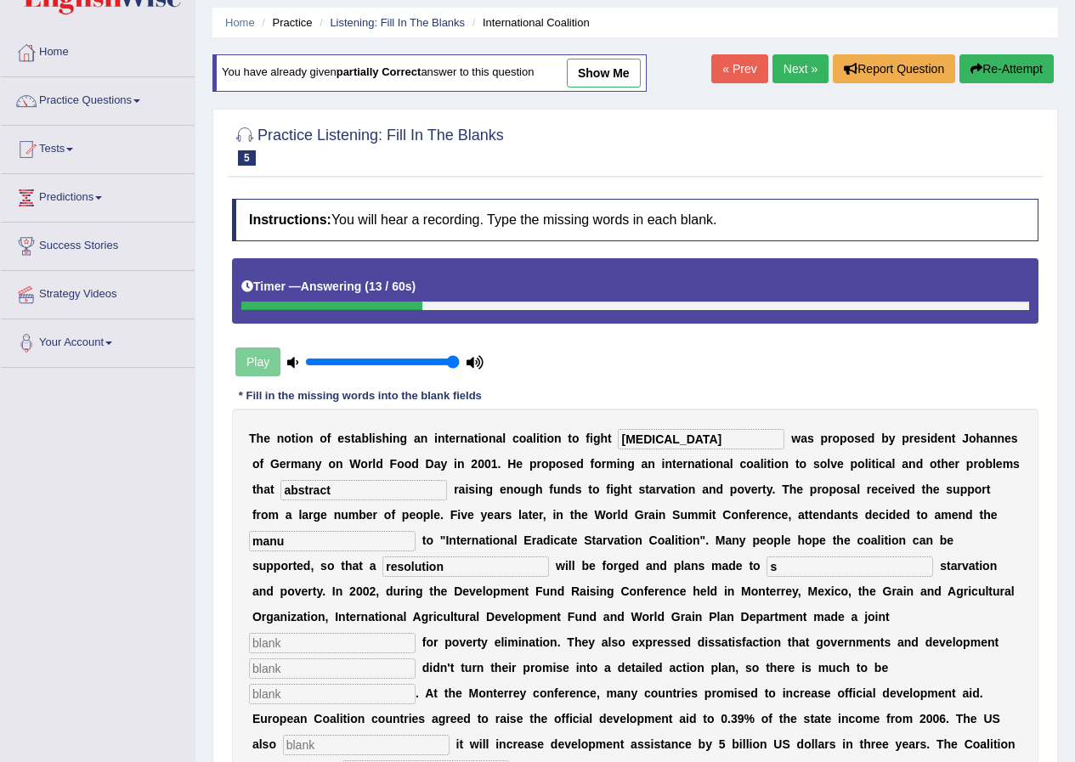
scroll to position [85, 0]
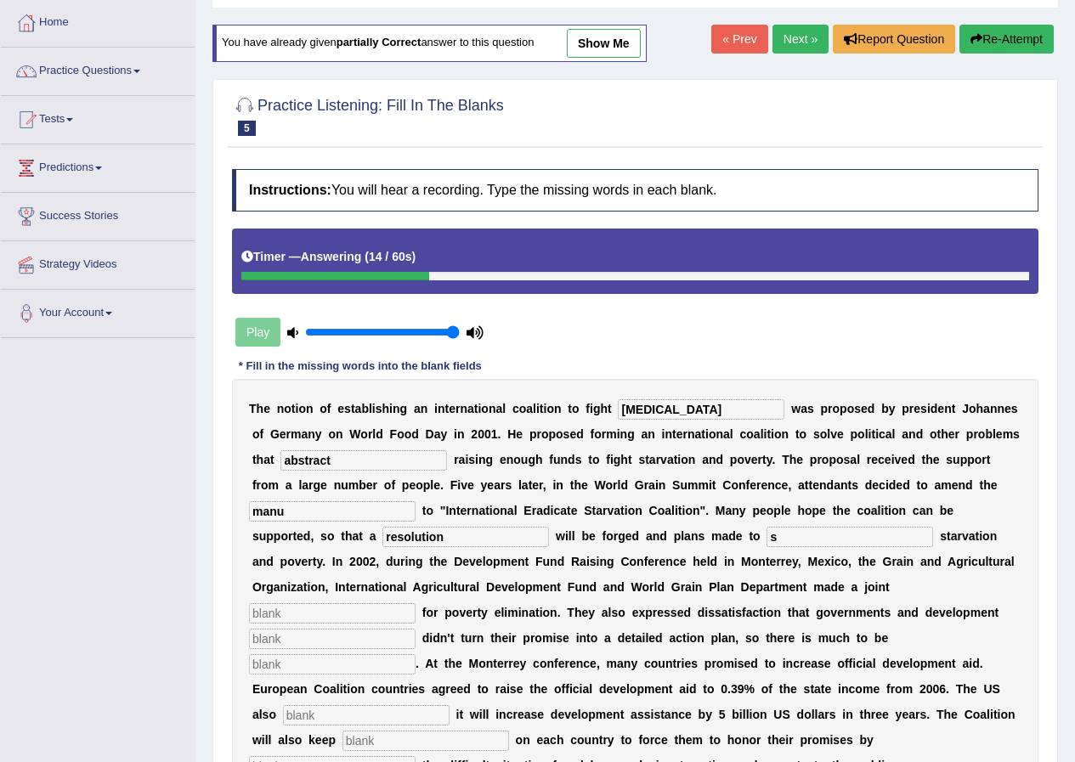
type input "s"
click at [388, 615] on input "text" at bounding box center [332, 614] width 167 height 20
type input "peal"
click at [377, 638] on input "text" at bounding box center [332, 639] width 167 height 20
type input "partners"
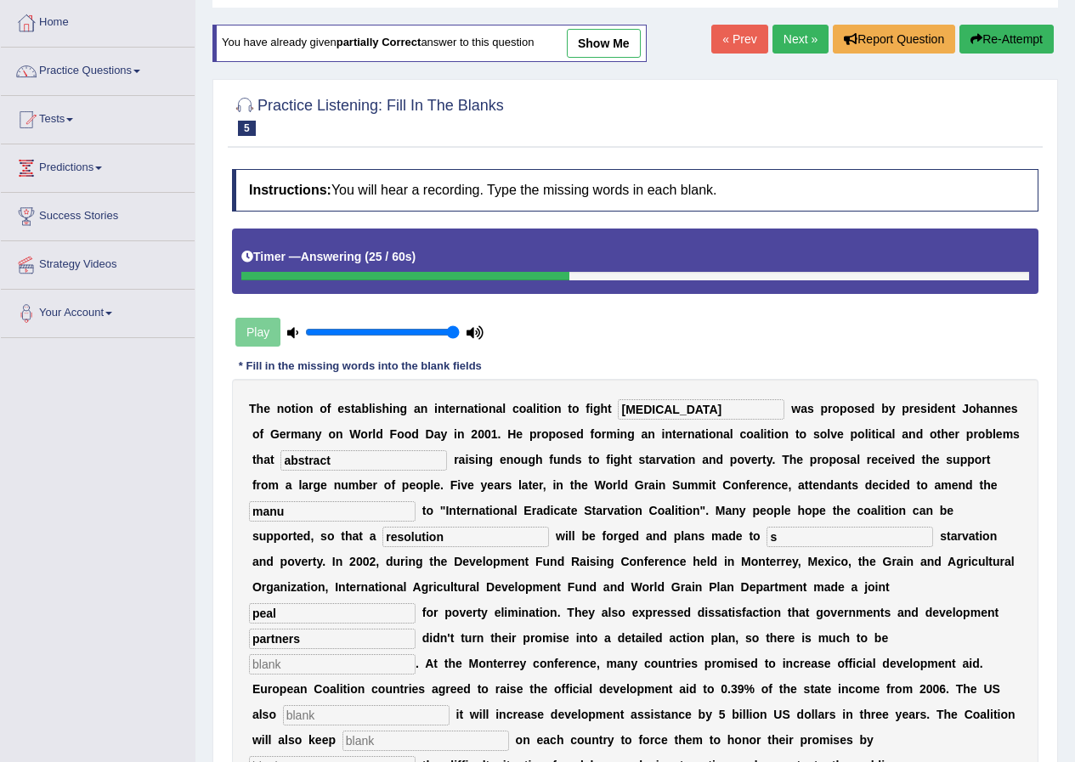
click at [309, 664] on input "text" at bounding box center [332, 665] width 167 height 20
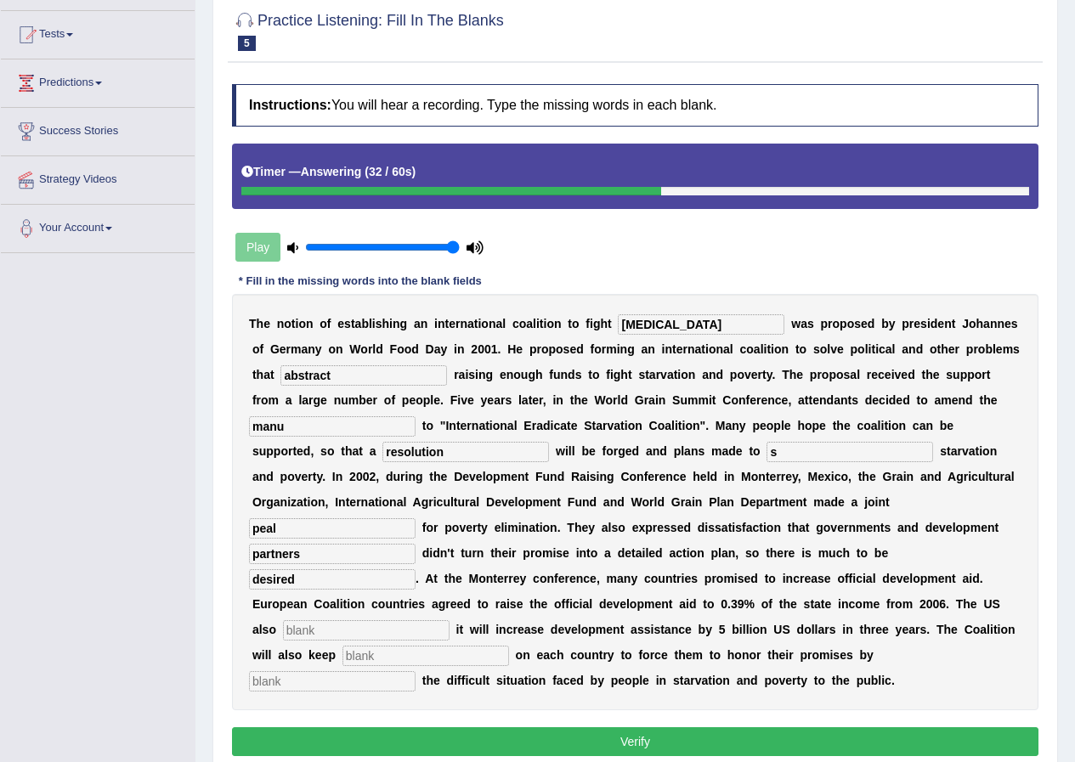
type input "desired"
click at [353, 632] on input "text" at bounding box center [366, 631] width 167 height 20
click at [297, 633] on input "anounced" at bounding box center [366, 631] width 167 height 20
type input "announced"
click at [382, 651] on input "text" at bounding box center [426, 656] width 167 height 20
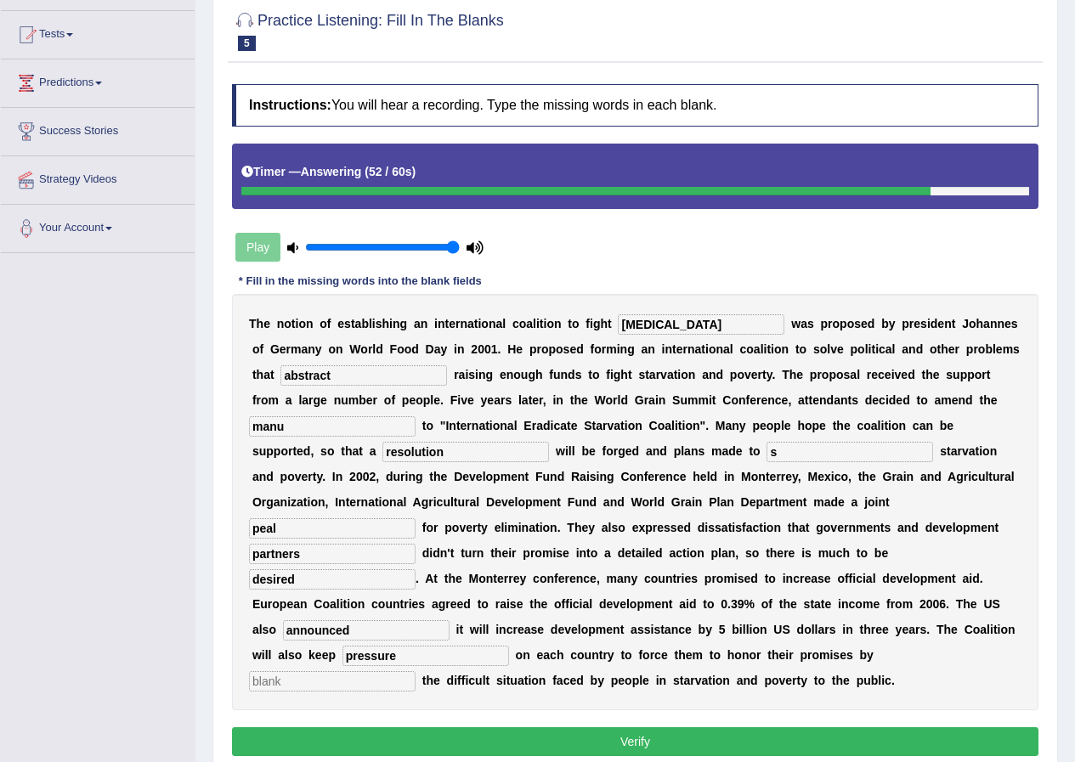
type input "pressure"
click at [377, 680] on input "text" at bounding box center [332, 682] width 167 height 20
type input "s"
click at [553, 743] on button "Verify" at bounding box center [635, 742] width 807 height 29
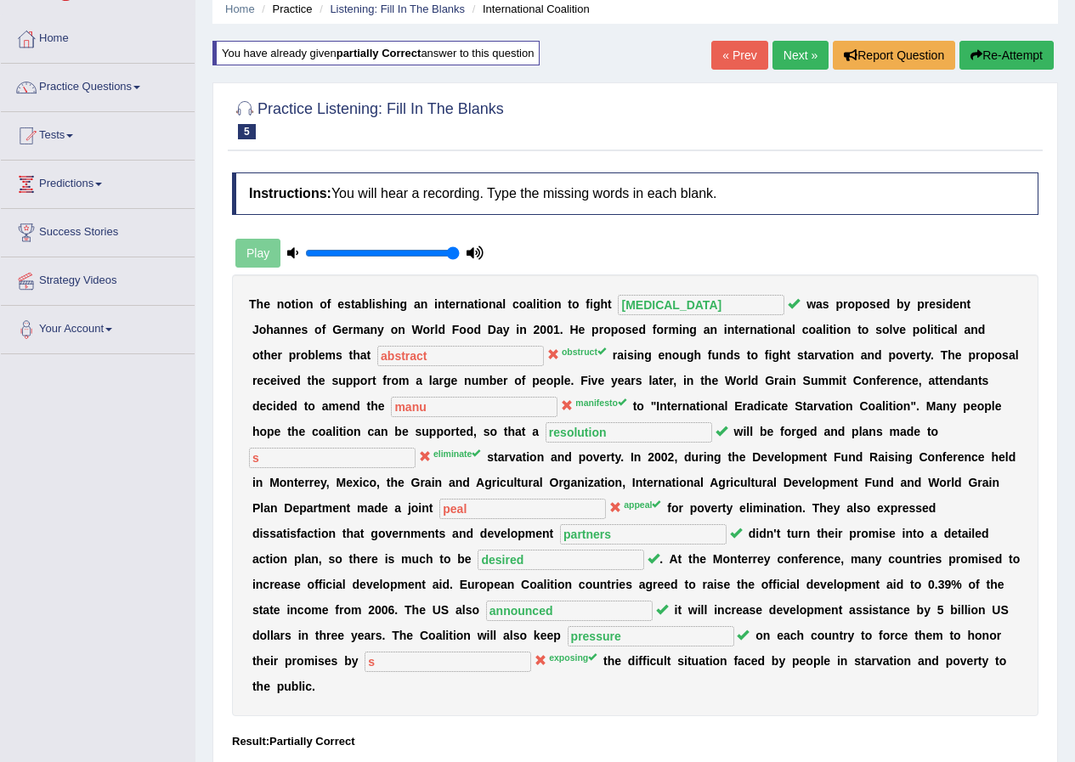
scroll to position [0, 0]
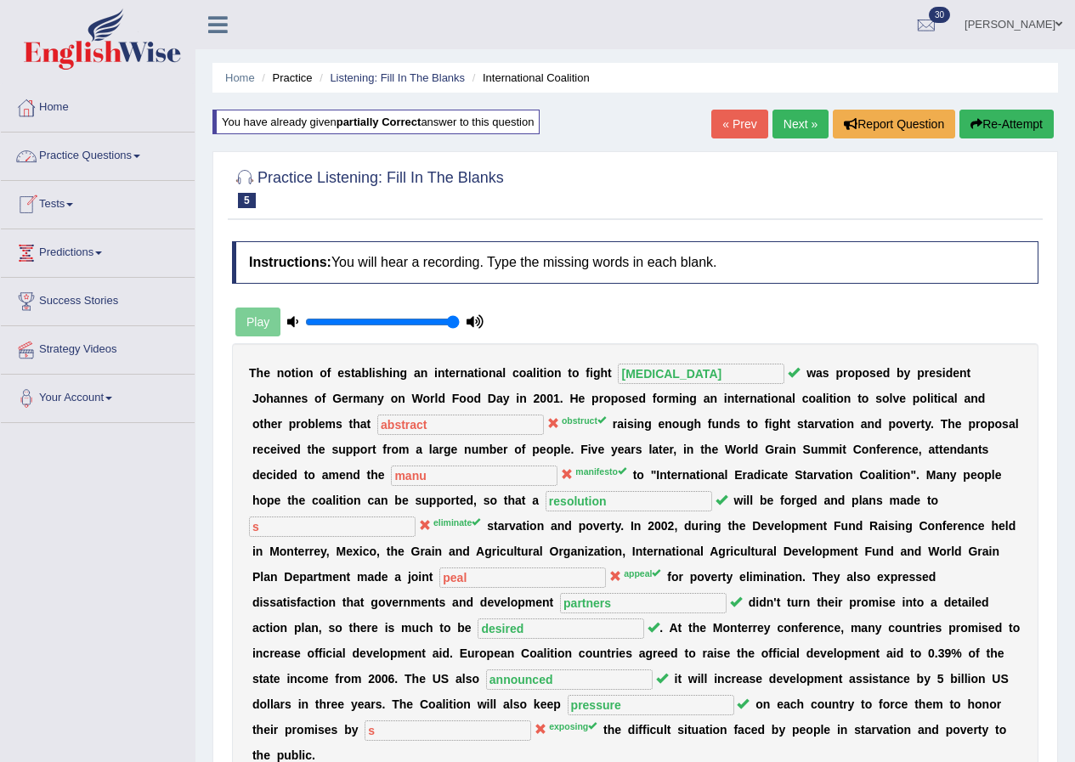
click at [140, 154] on link "Practice Questions" at bounding box center [98, 154] width 194 height 43
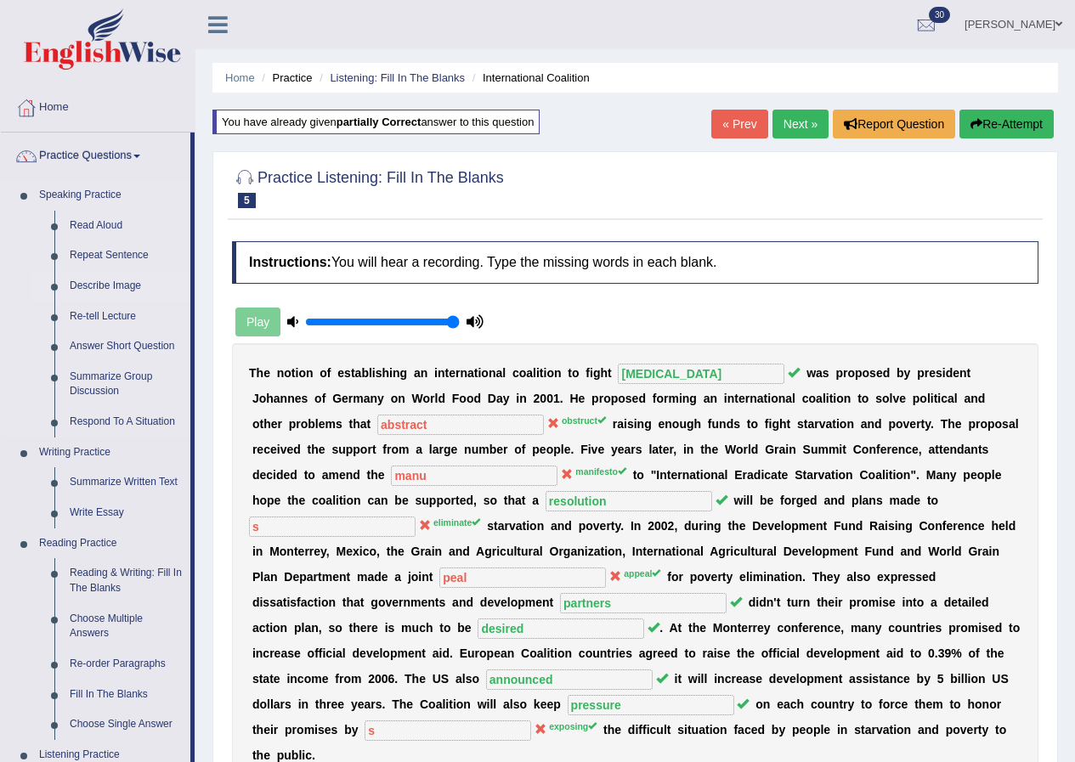
click at [112, 285] on link "Describe Image" at bounding box center [126, 286] width 128 height 31
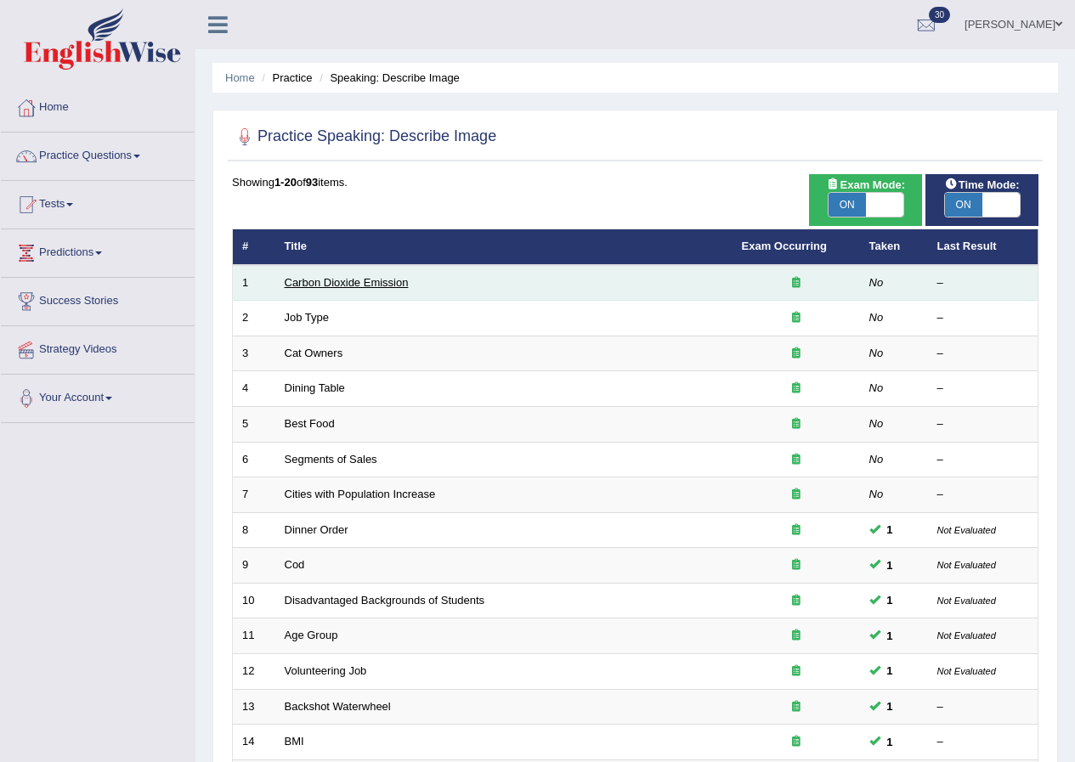
click at [340, 282] on link "Carbon Dioxide Emission" at bounding box center [347, 282] width 124 height 13
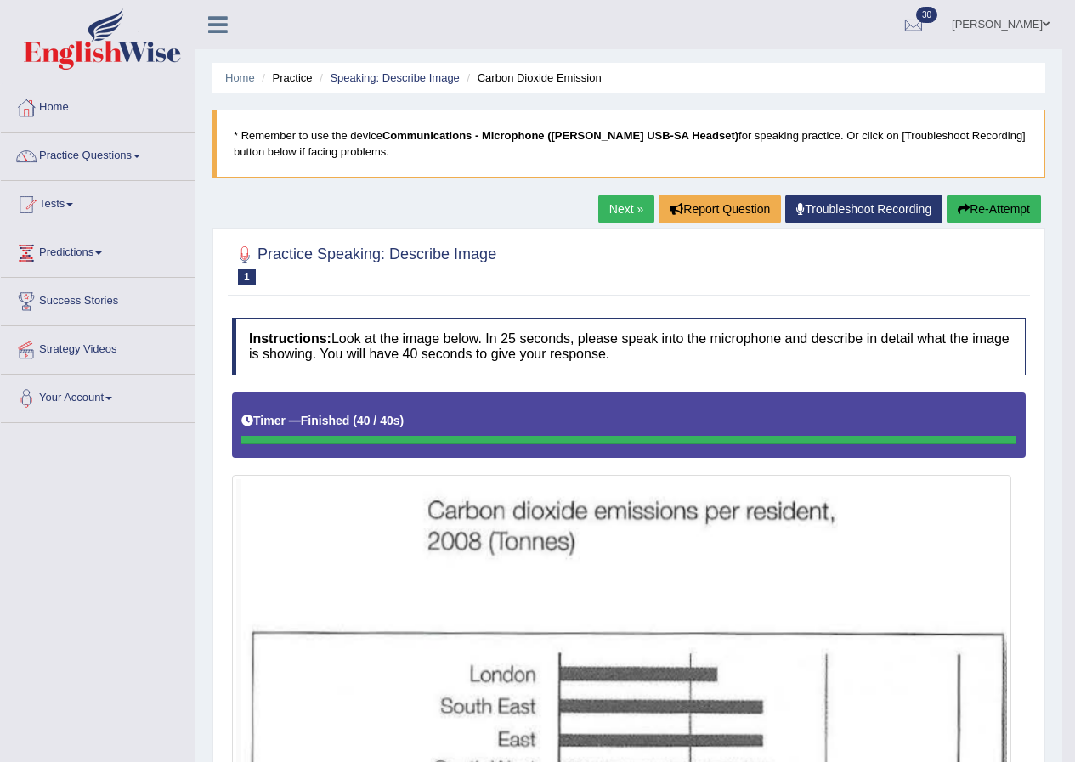
click at [626, 207] on link "Next »" at bounding box center [626, 209] width 56 height 29
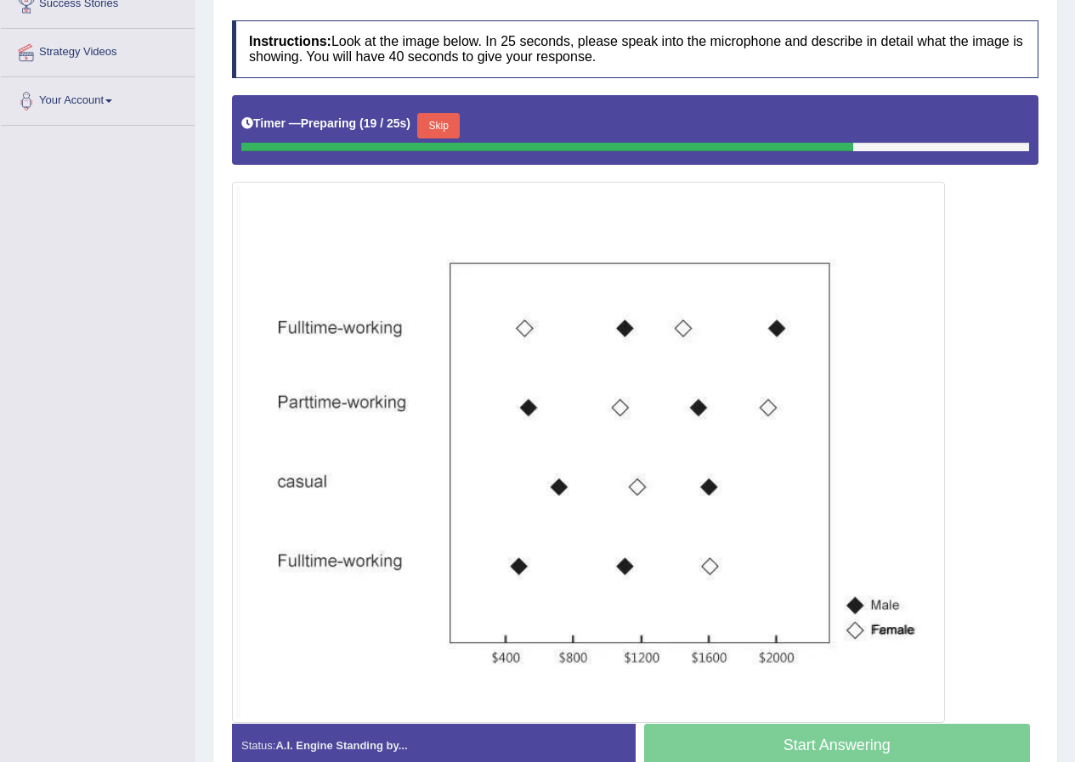
scroll to position [255, 0]
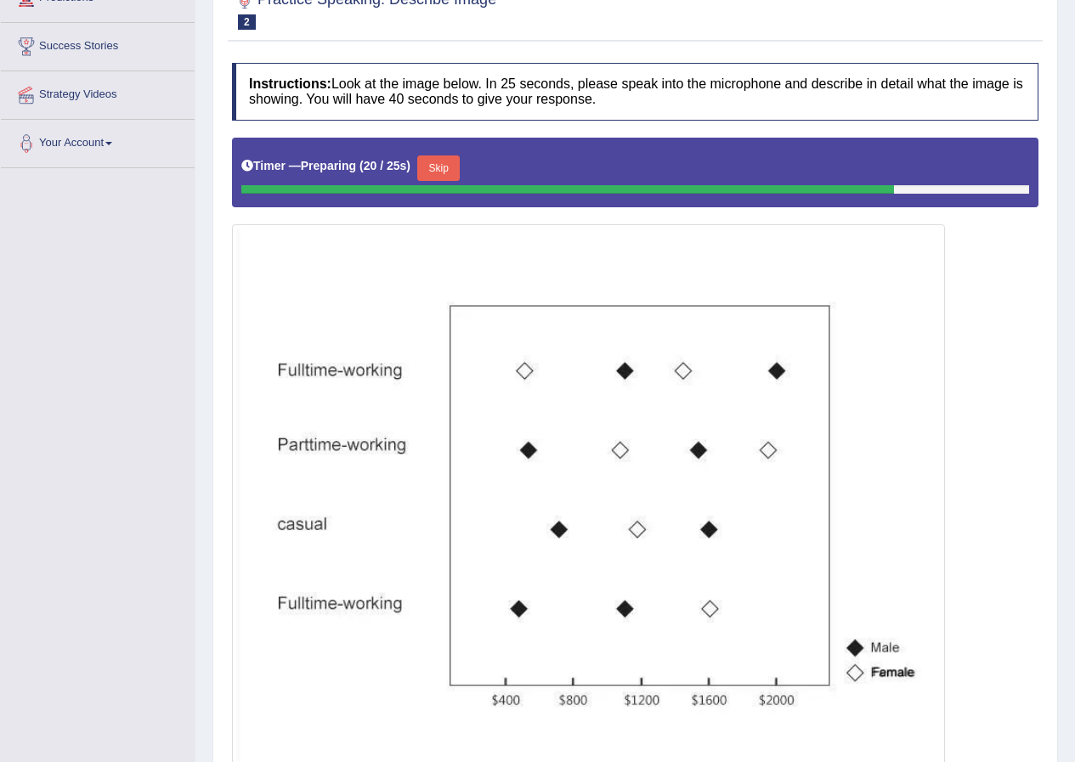
click at [445, 165] on button "Skip" at bounding box center [438, 169] width 43 height 26
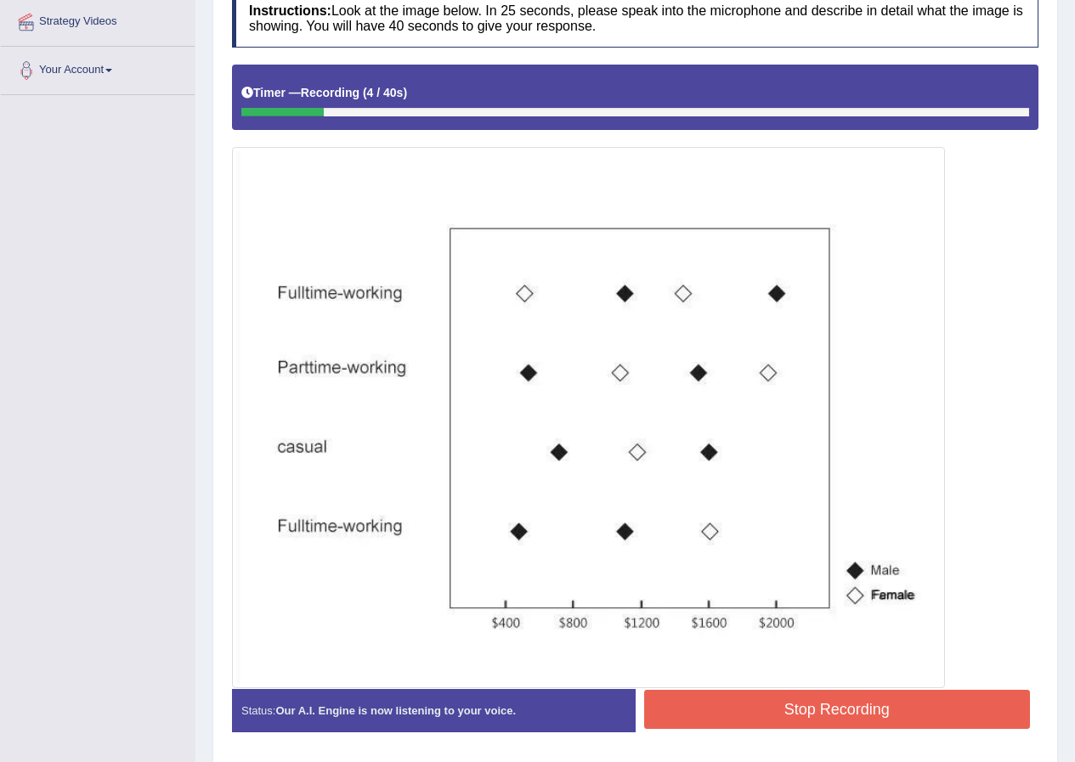
scroll to position [340, 0]
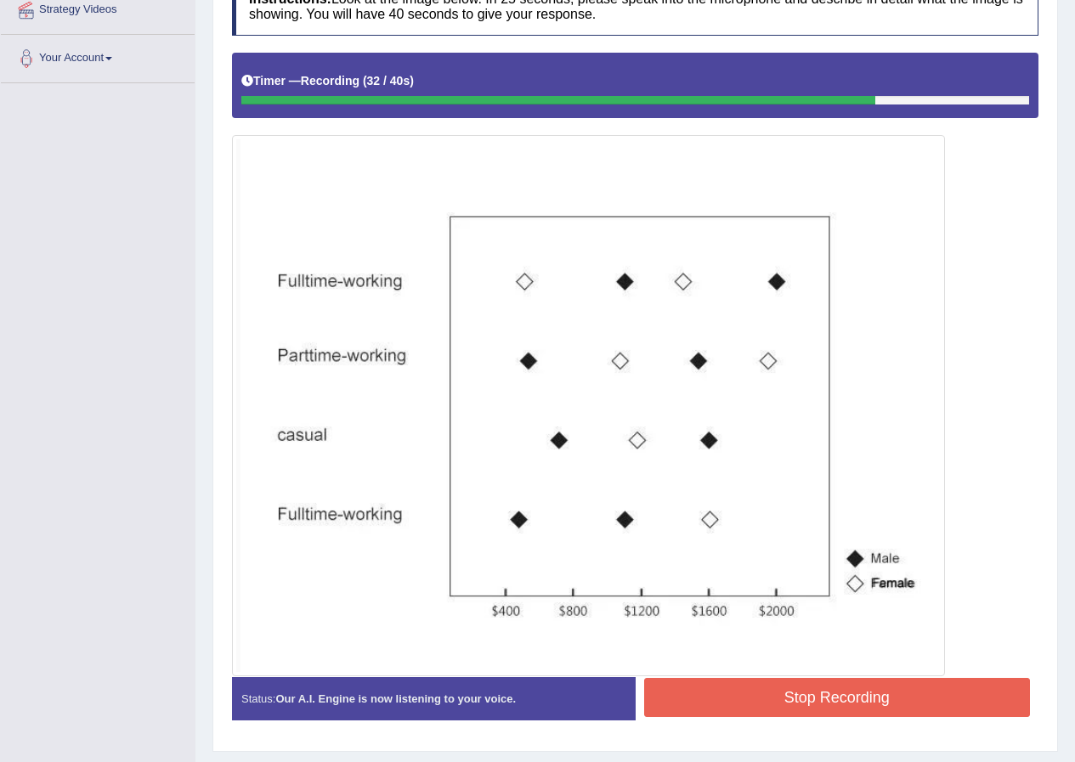
click at [812, 696] on button "Stop Recording" at bounding box center [837, 697] width 387 height 39
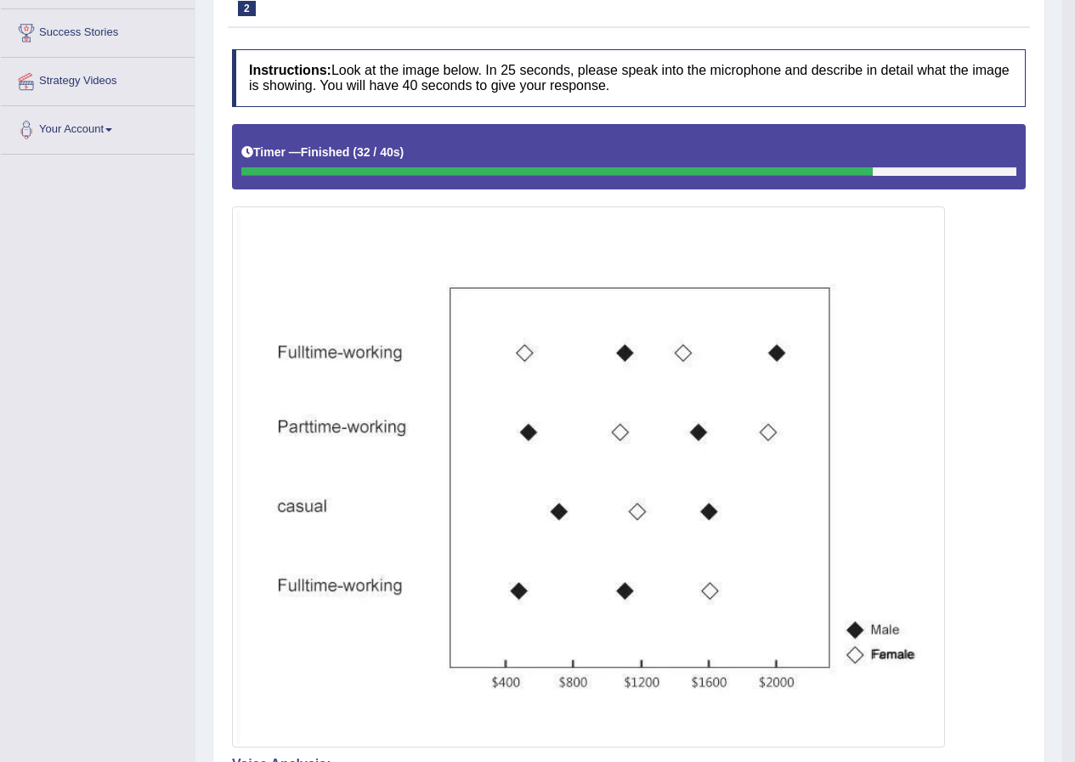
scroll to position [0, 0]
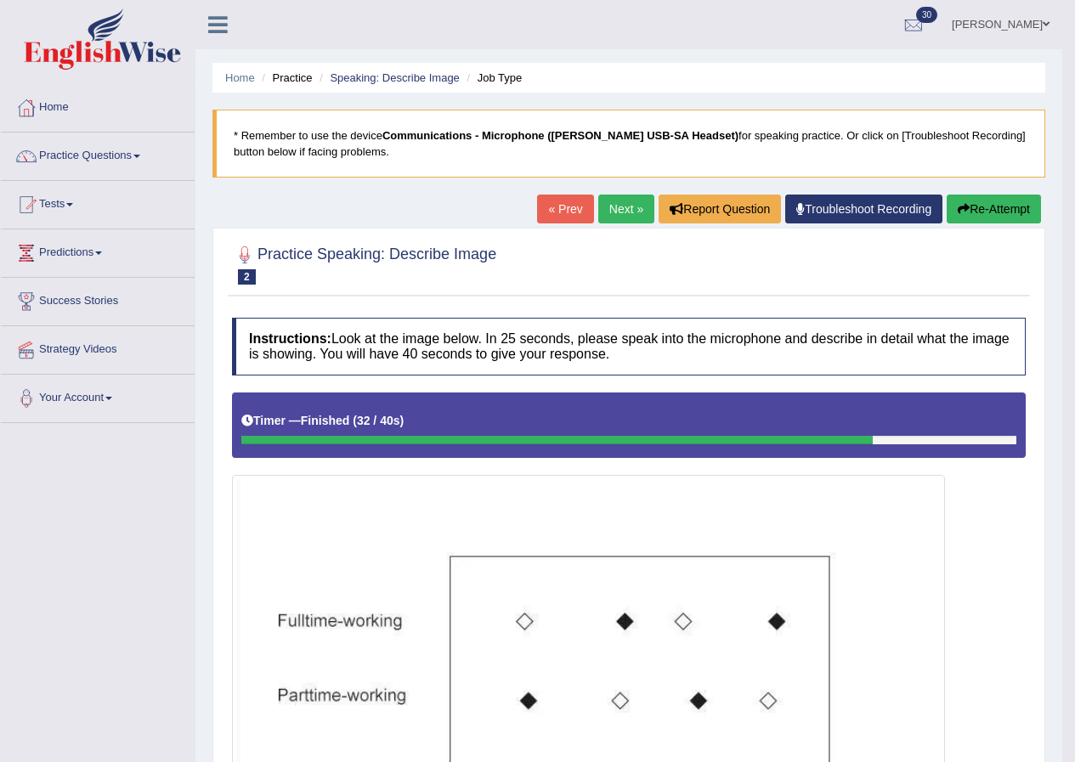
click at [618, 206] on link "Next »" at bounding box center [626, 209] width 56 height 29
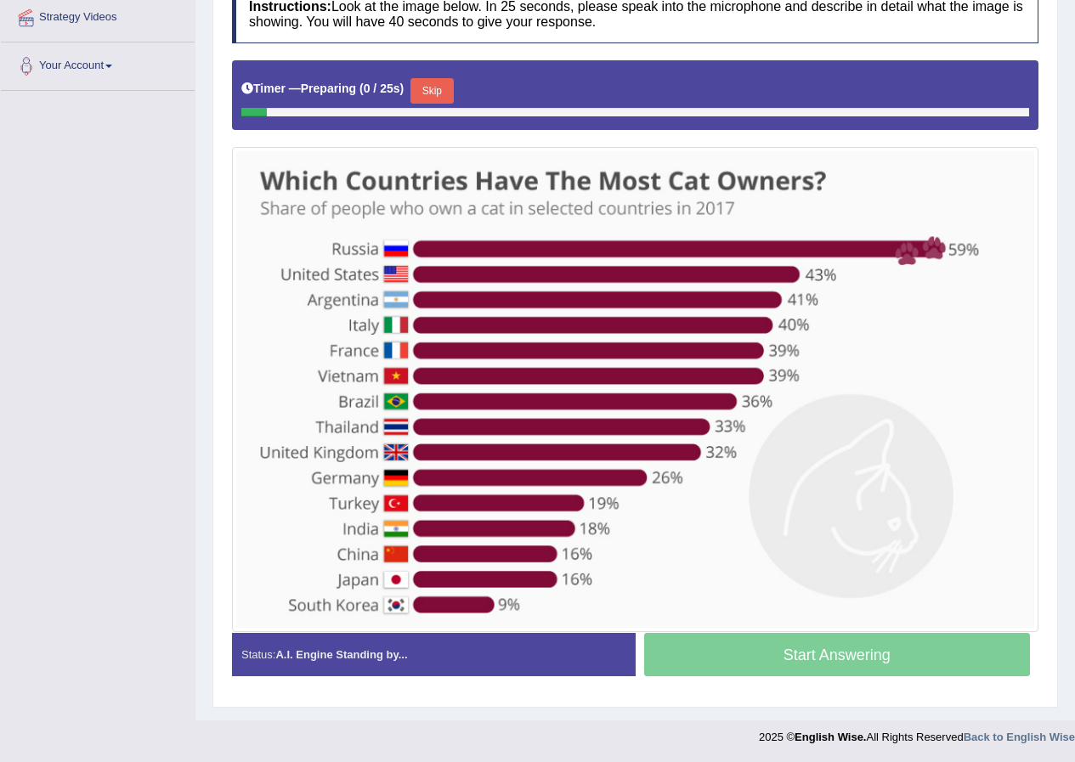
scroll to position [333, 0]
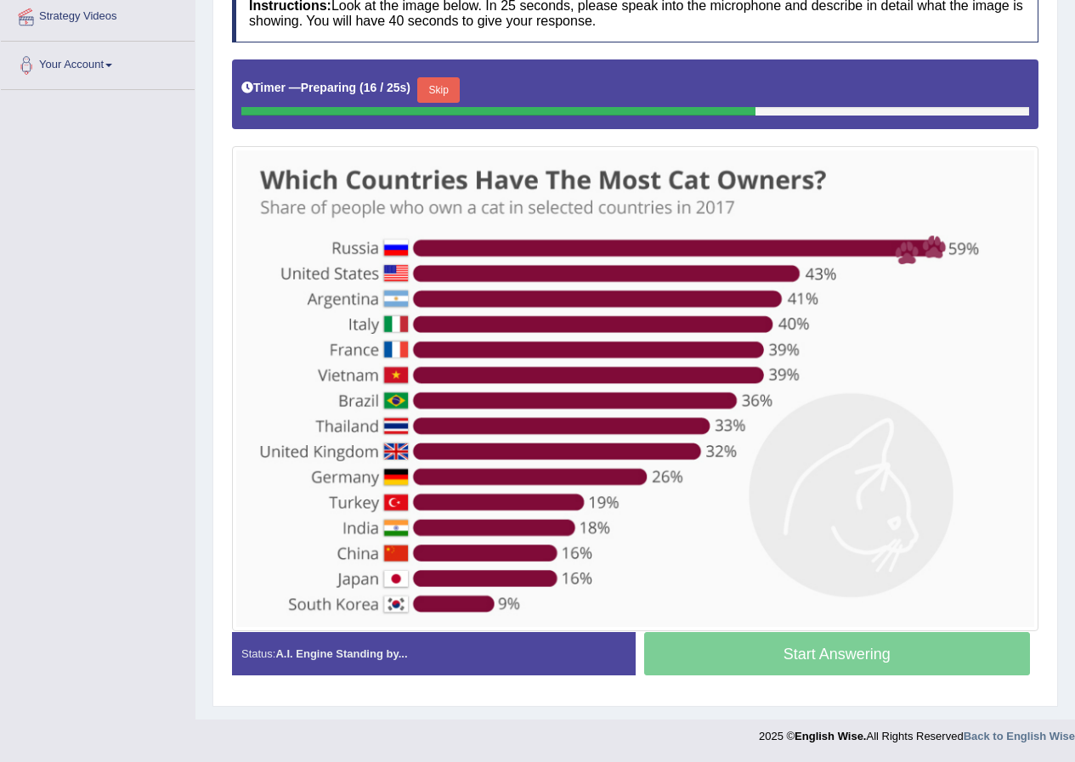
click at [456, 94] on button "Skip" at bounding box center [438, 90] width 43 height 26
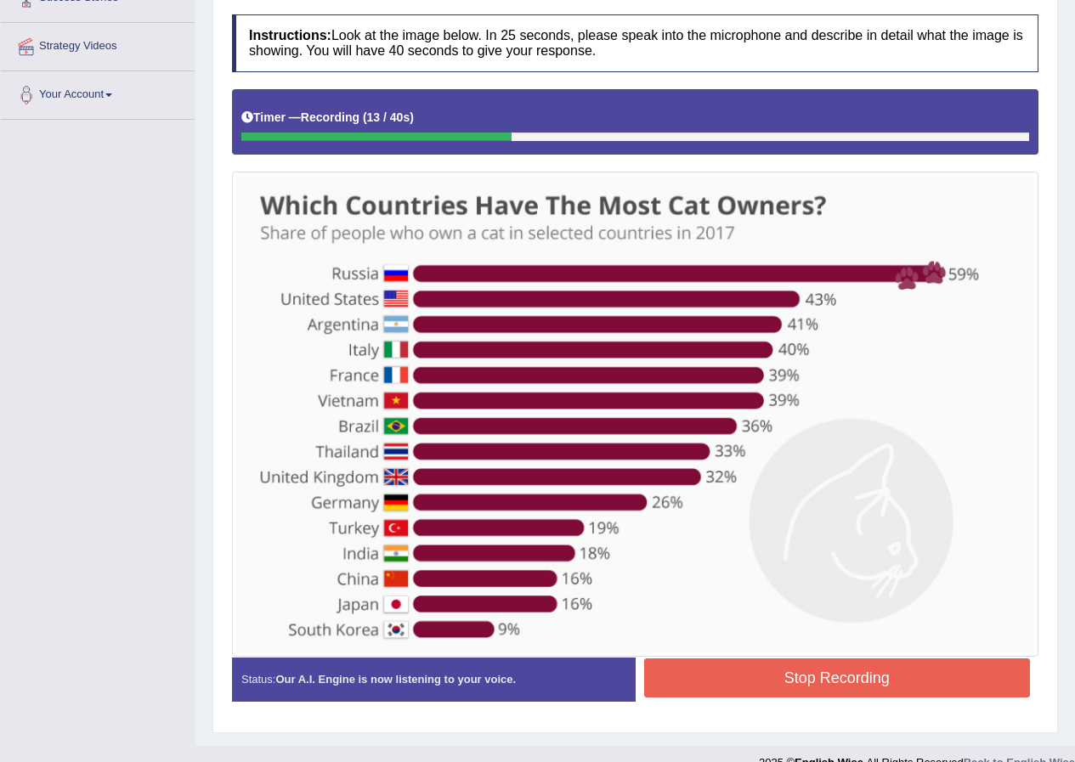
scroll to position [330, 0]
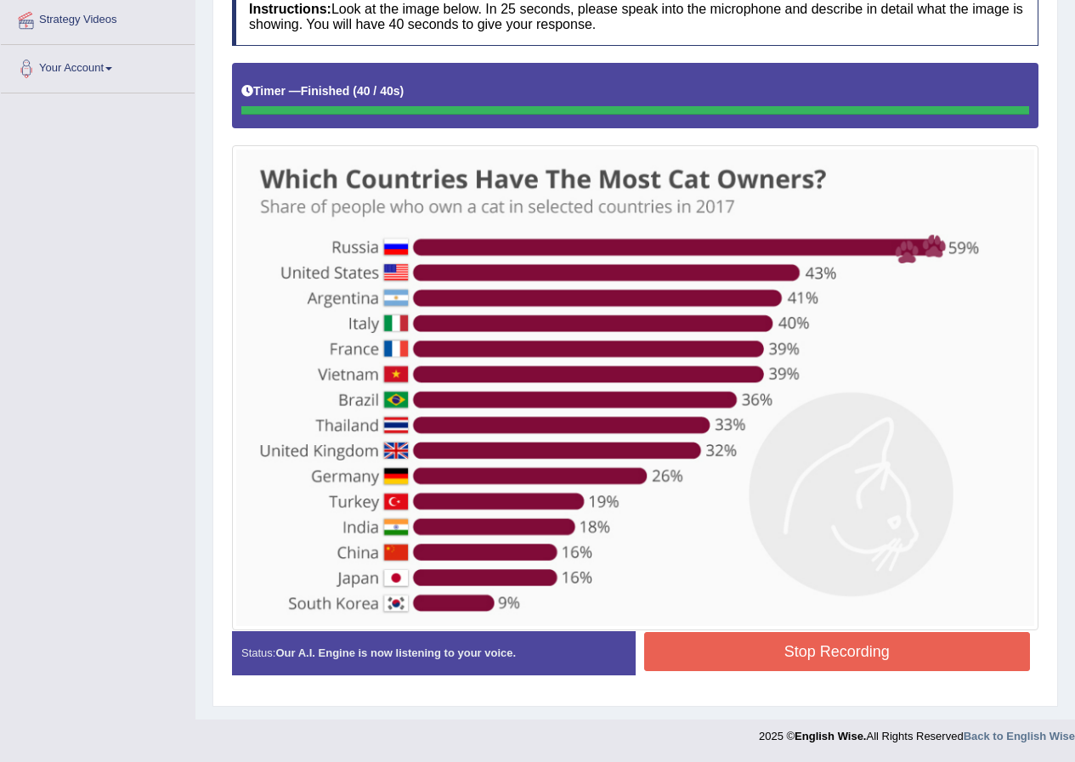
click at [857, 632] on div "Instructions: Look at the image below. In 25 seconds, please speak into the mic…" at bounding box center [635, 338] width 815 height 717
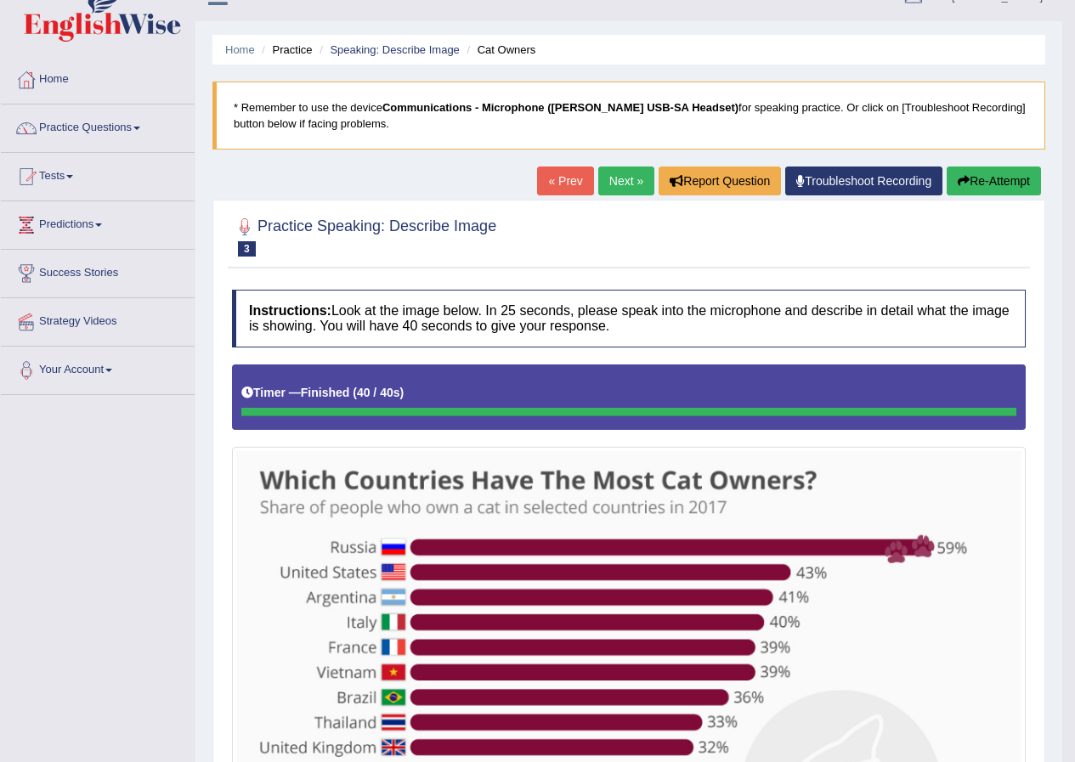
scroll to position [0, 0]
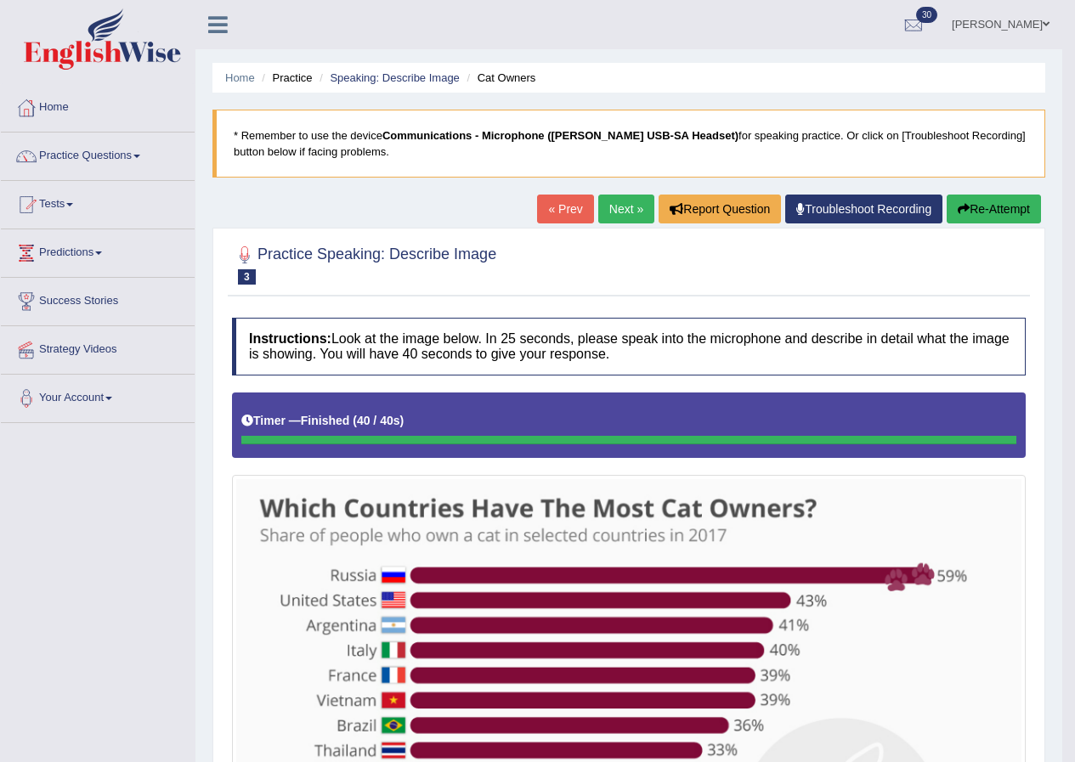
click at [632, 202] on link "Next »" at bounding box center [626, 209] width 56 height 29
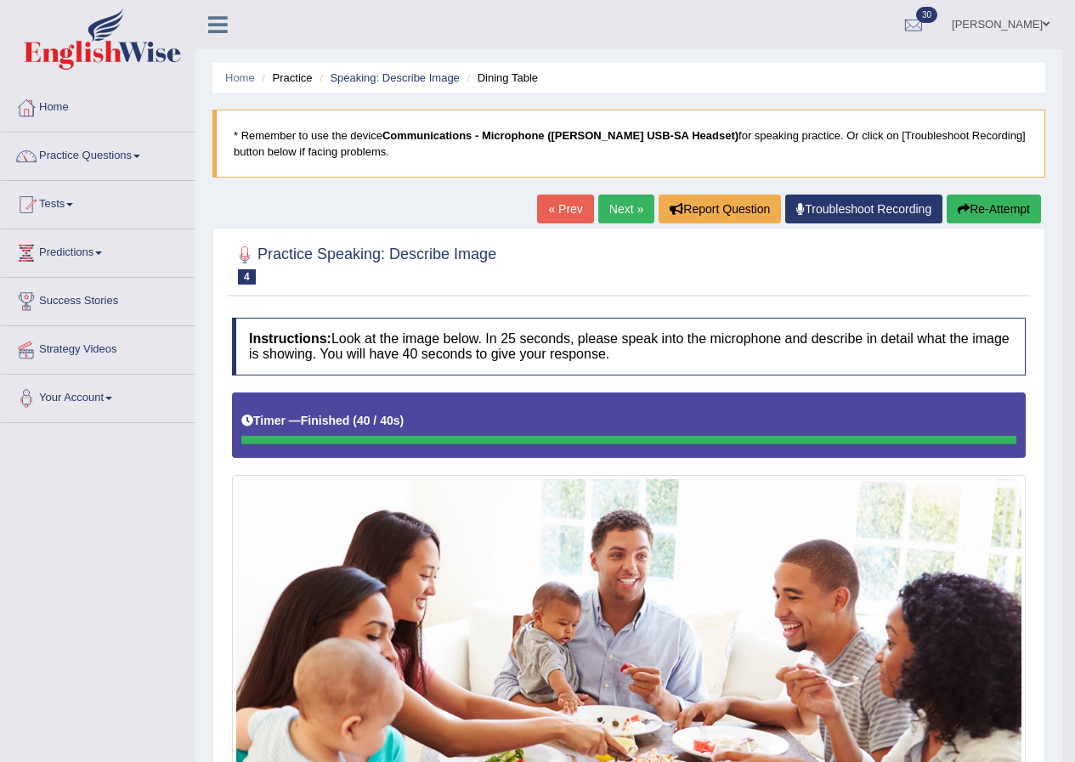
click at [632, 209] on link "Next »" at bounding box center [626, 209] width 56 height 29
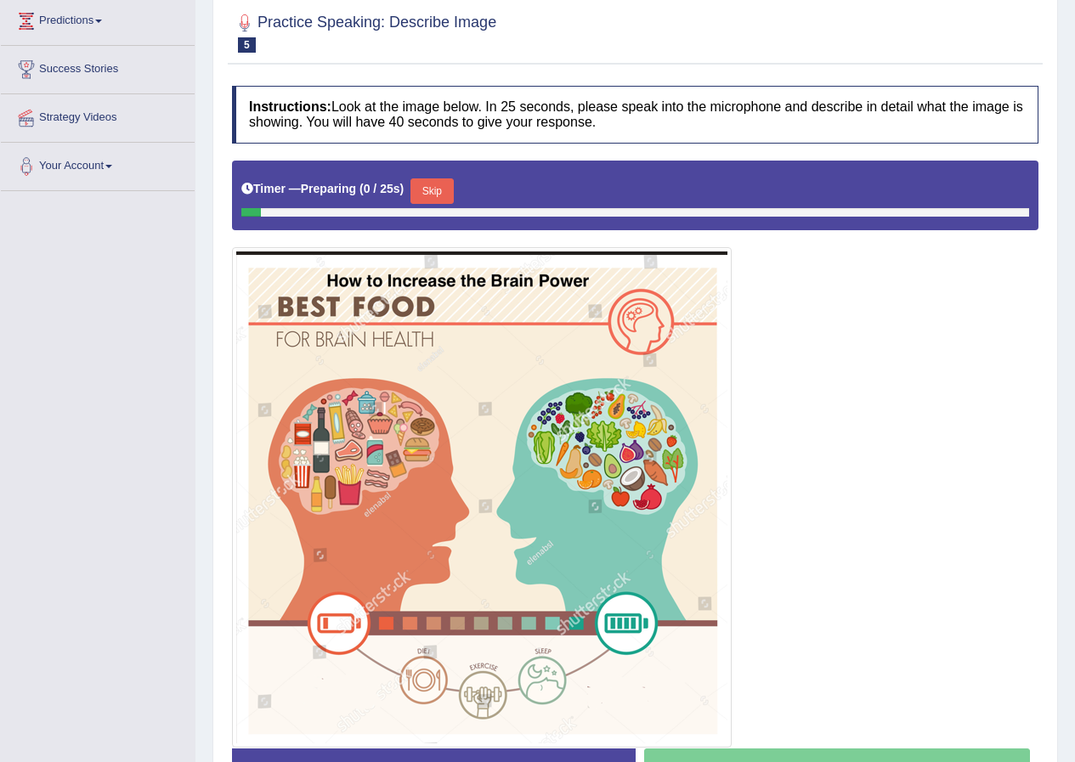
scroll to position [340, 0]
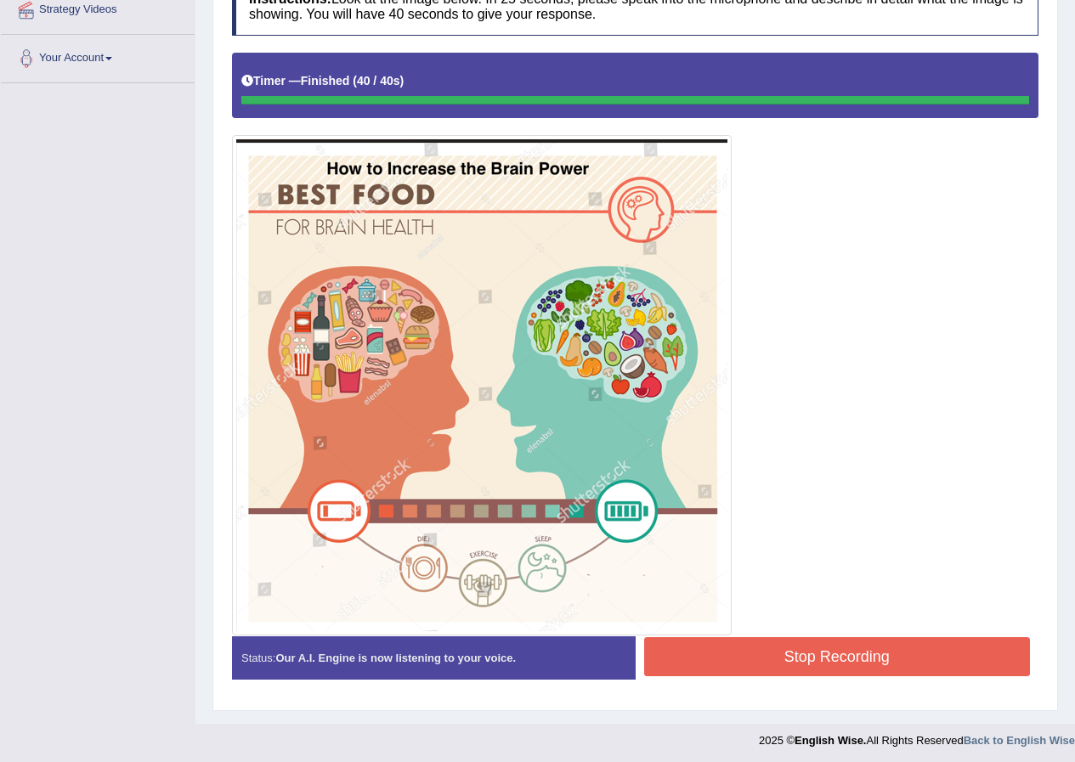
click at [762, 639] on div "Instructions: Look at the image below. In 25 seconds, please speak into the mic…" at bounding box center [635, 335] width 815 height 733
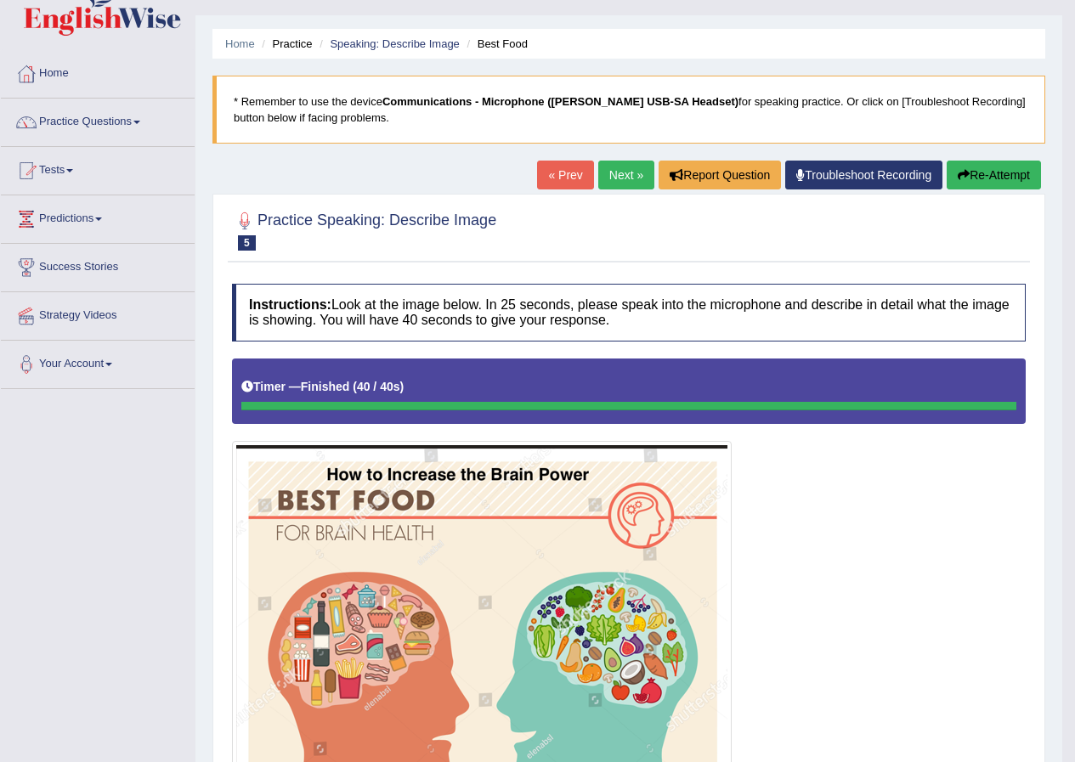
scroll to position [0, 0]
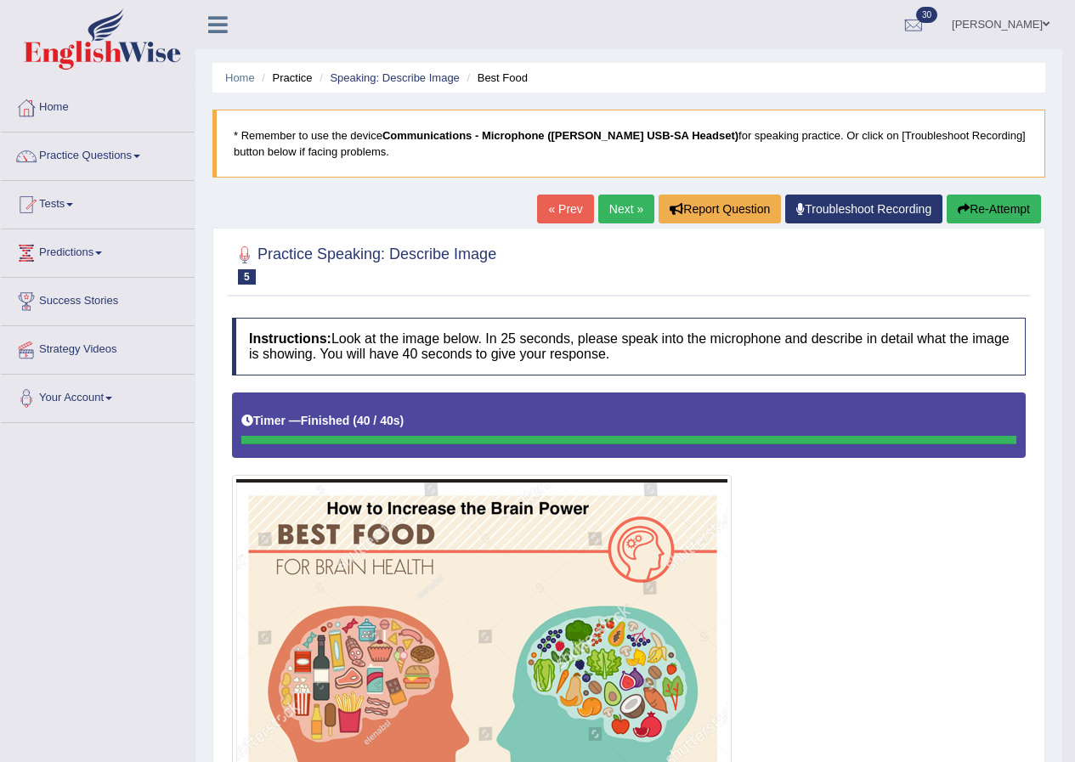
click at [615, 206] on link "Next »" at bounding box center [626, 209] width 56 height 29
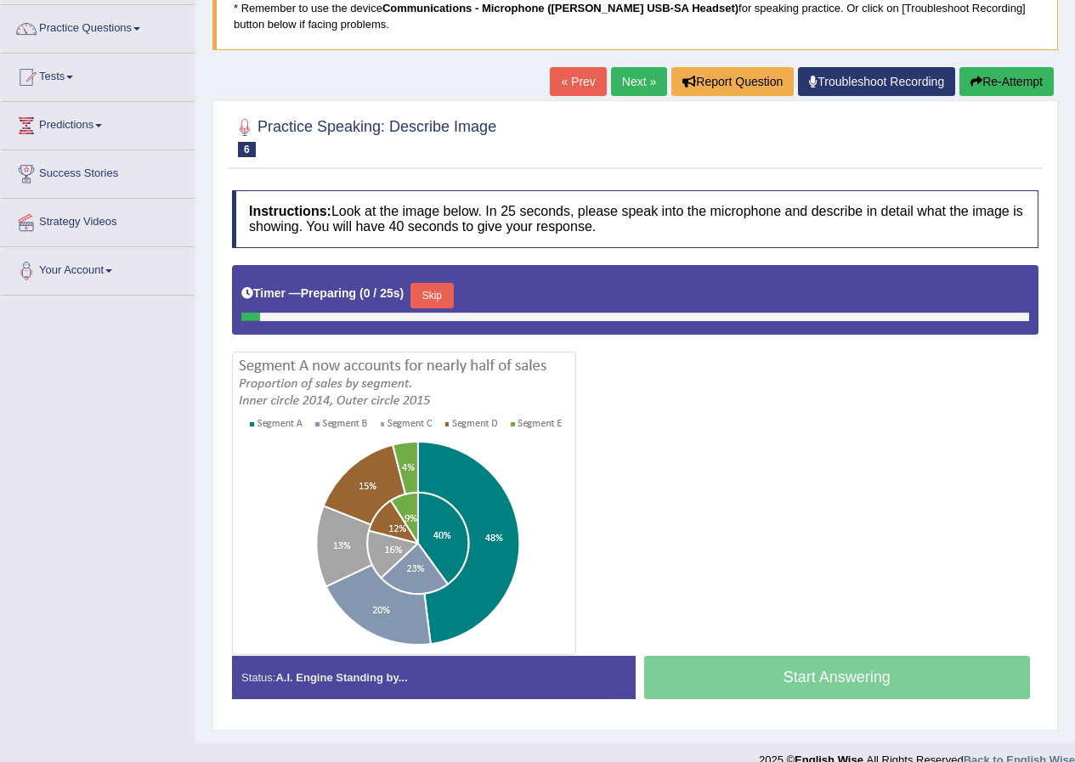
scroll to position [151, 0]
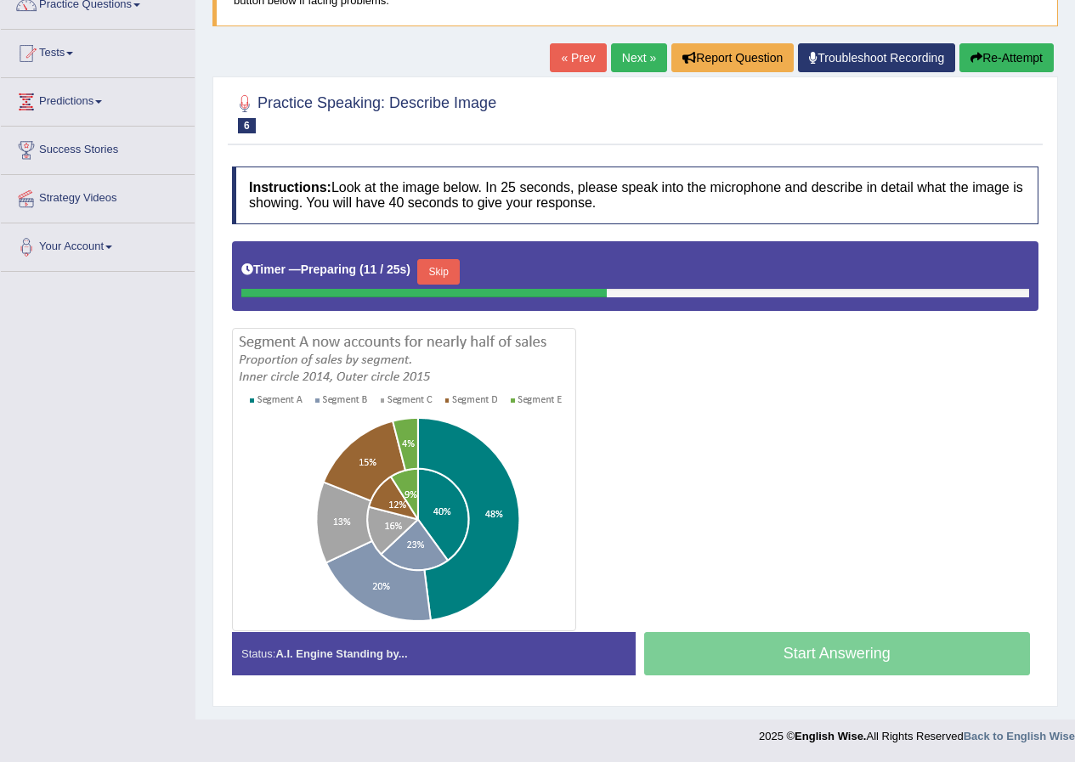
click at [445, 277] on button "Skip" at bounding box center [438, 272] width 43 height 26
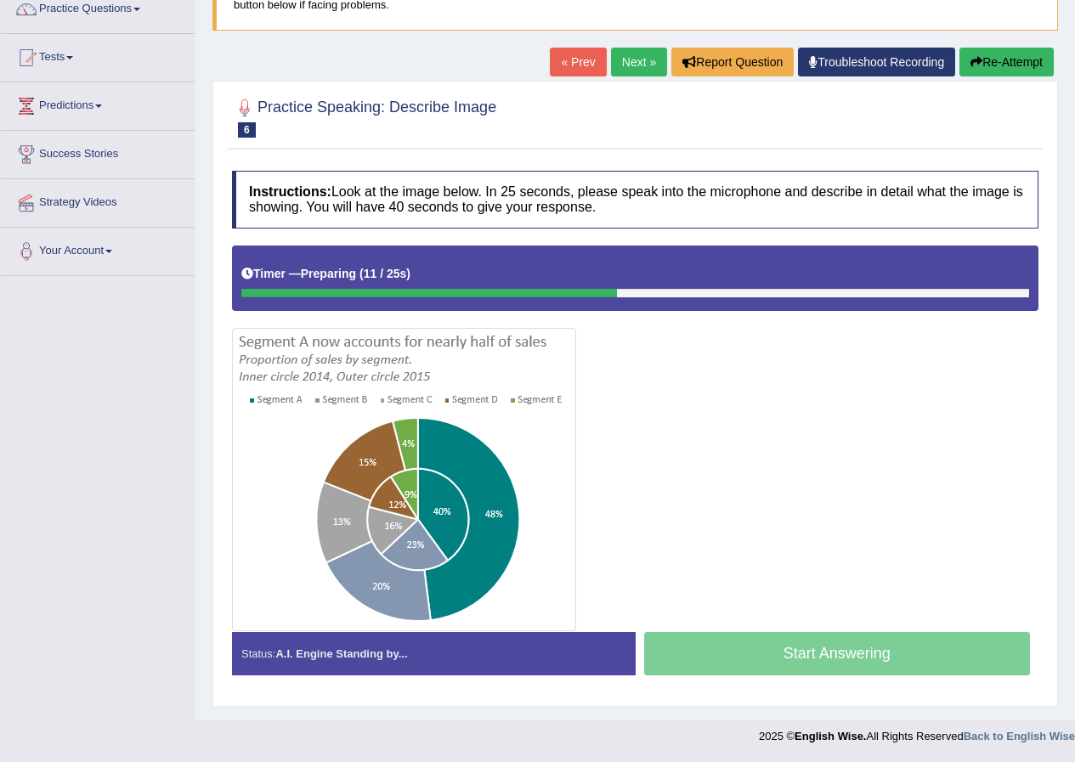
scroll to position [147, 0]
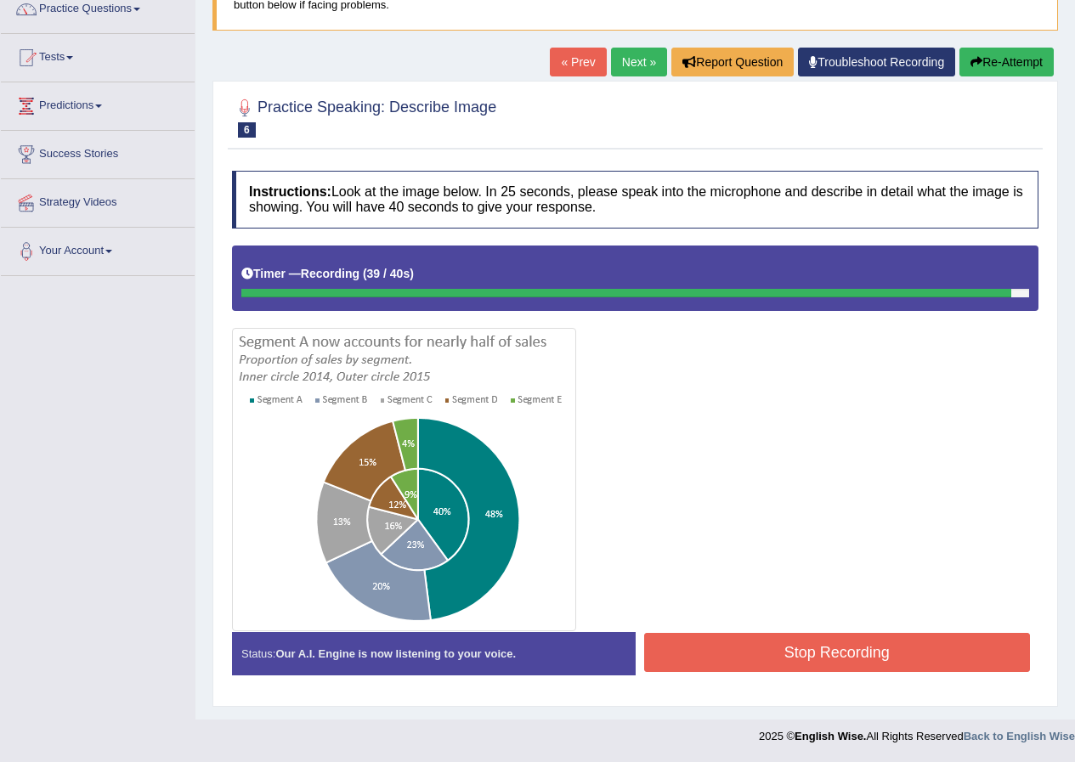
click at [733, 656] on button "Stop Recording" at bounding box center [837, 652] width 387 height 39
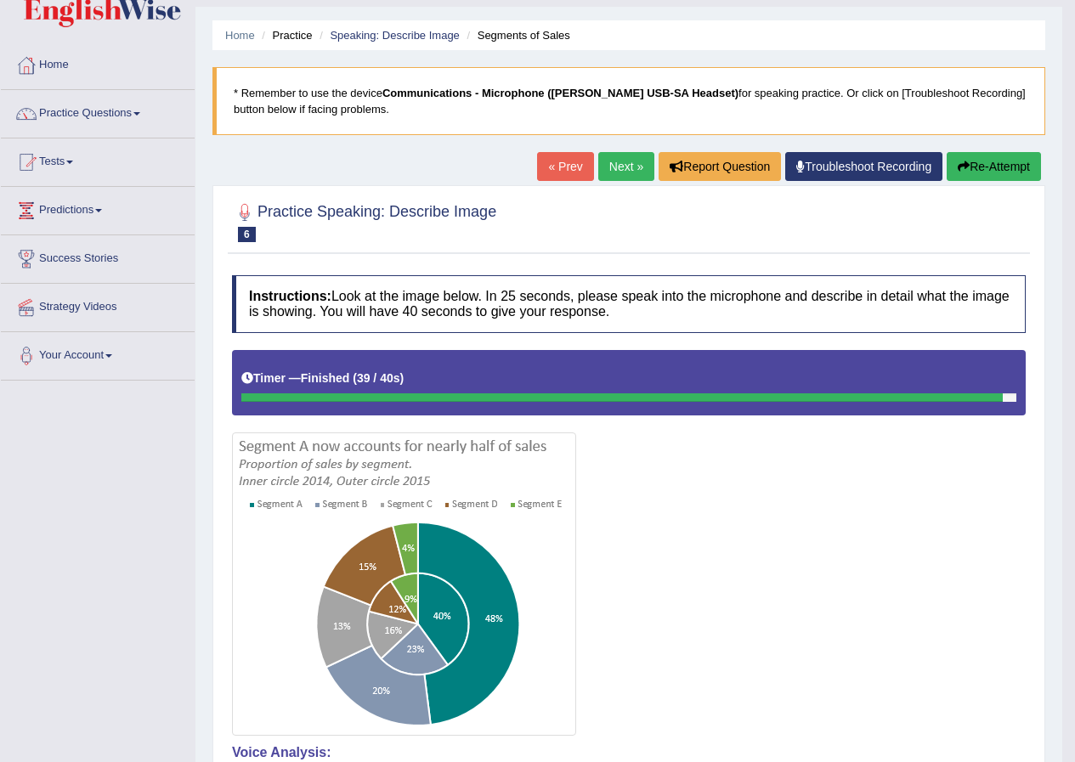
scroll to position [0, 0]
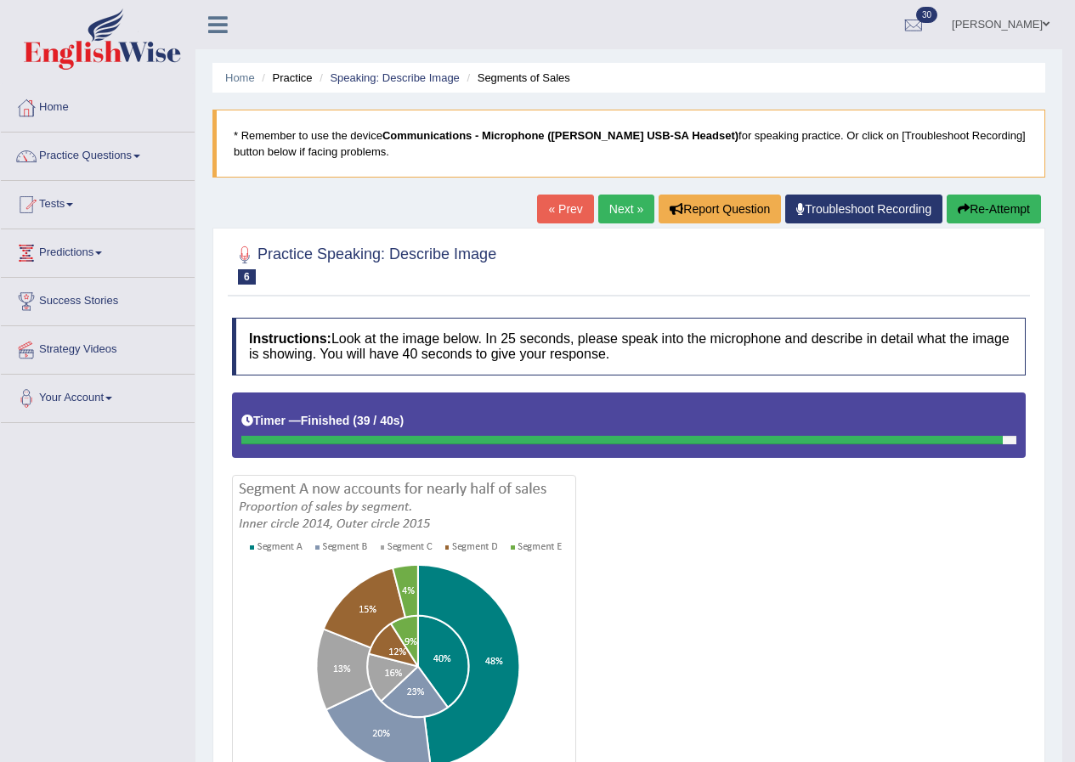
click at [624, 206] on link "Next »" at bounding box center [626, 209] width 56 height 29
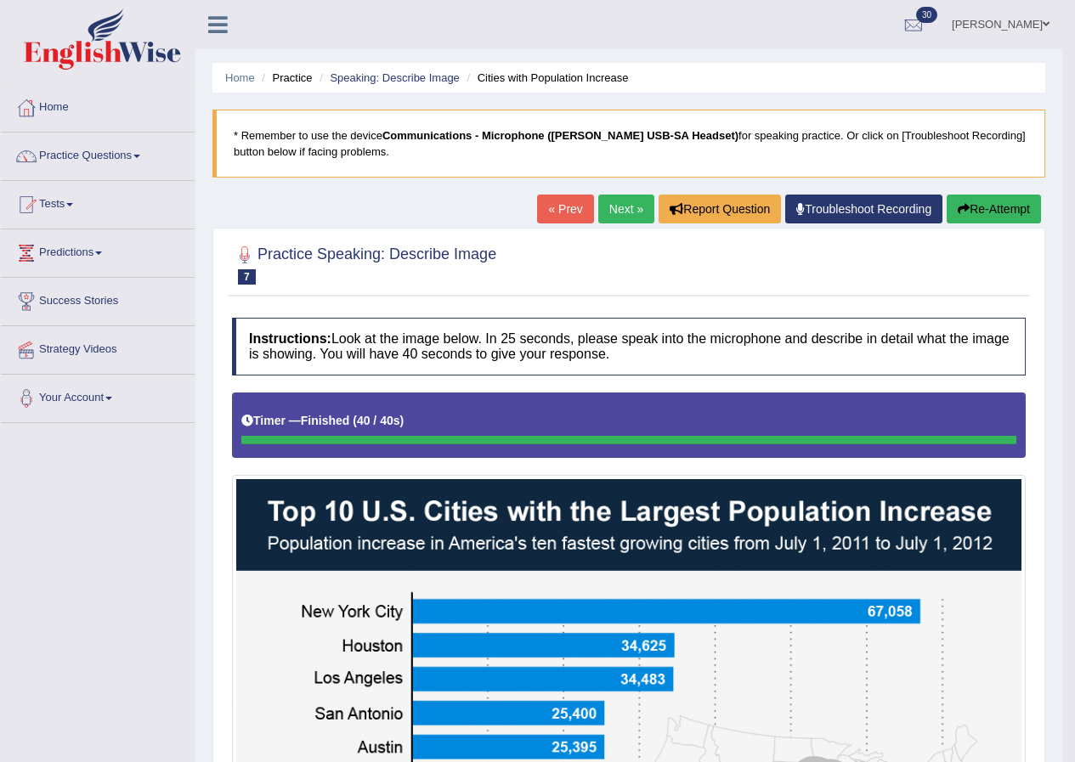
click at [607, 212] on link "Next »" at bounding box center [626, 209] width 56 height 29
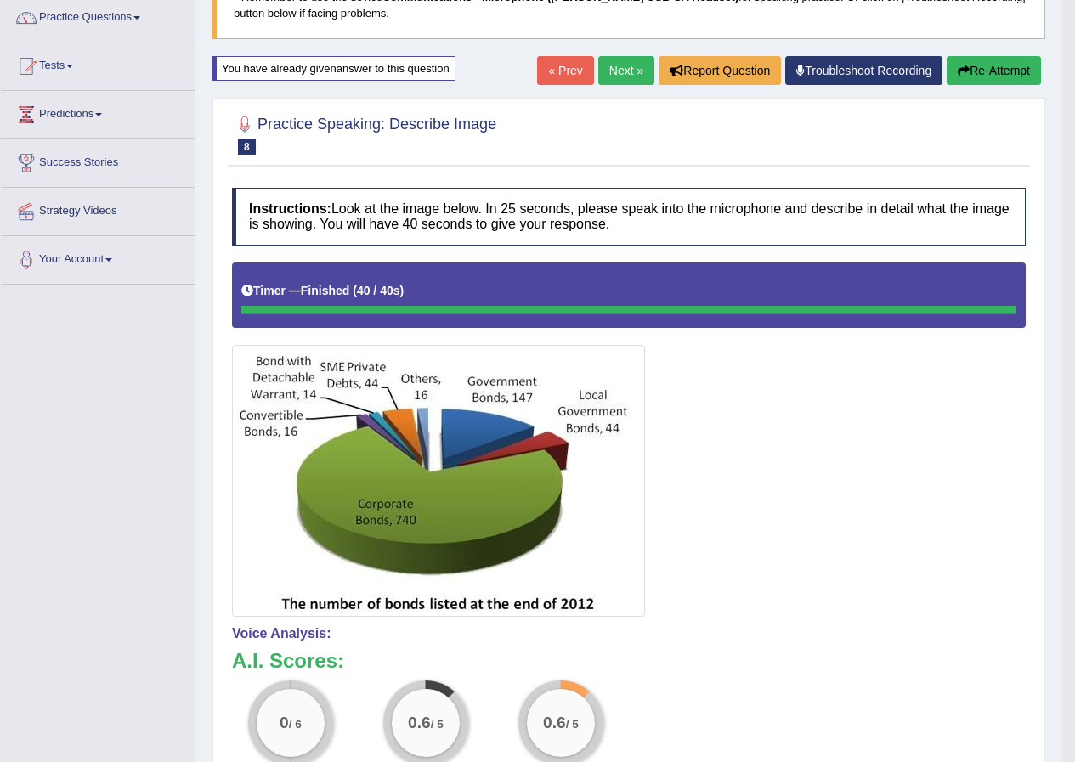
scroll to position [170, 0]
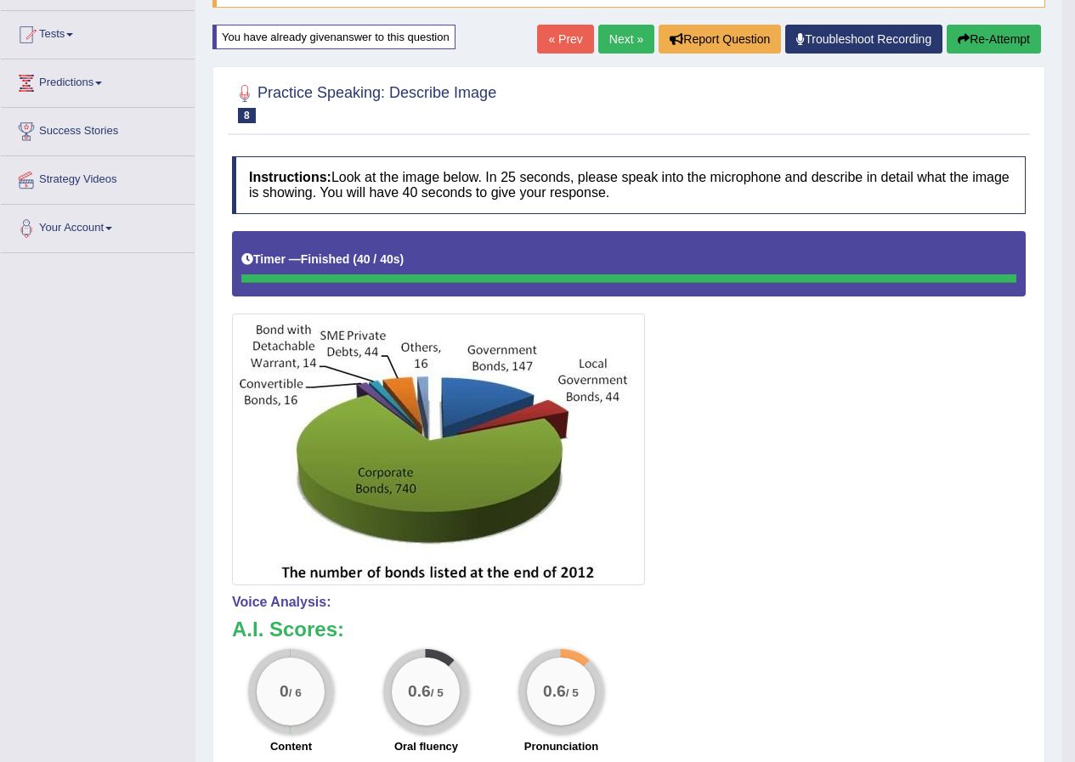
click at [612, 43] on link "Next »" at bounding box center [626, 39] width 56 height 29
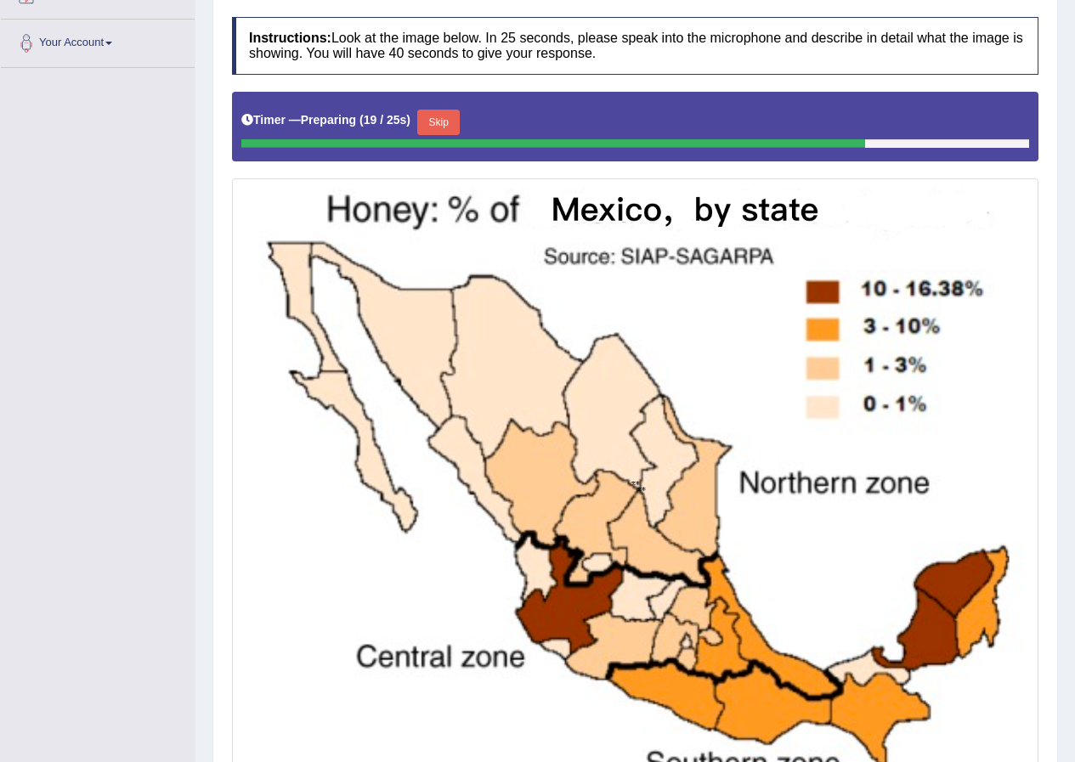
scroll to position [340, 0]
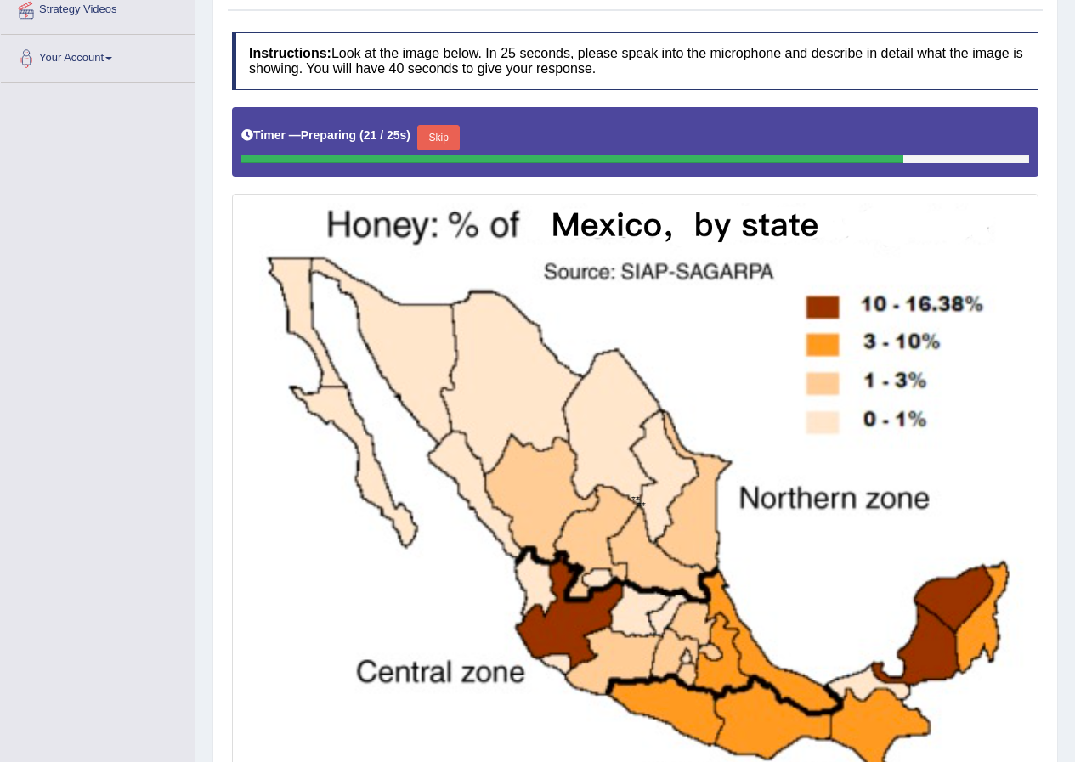
click at [439, 131] on button "Skip" at bounding box center [438, 138] width 43 height 26
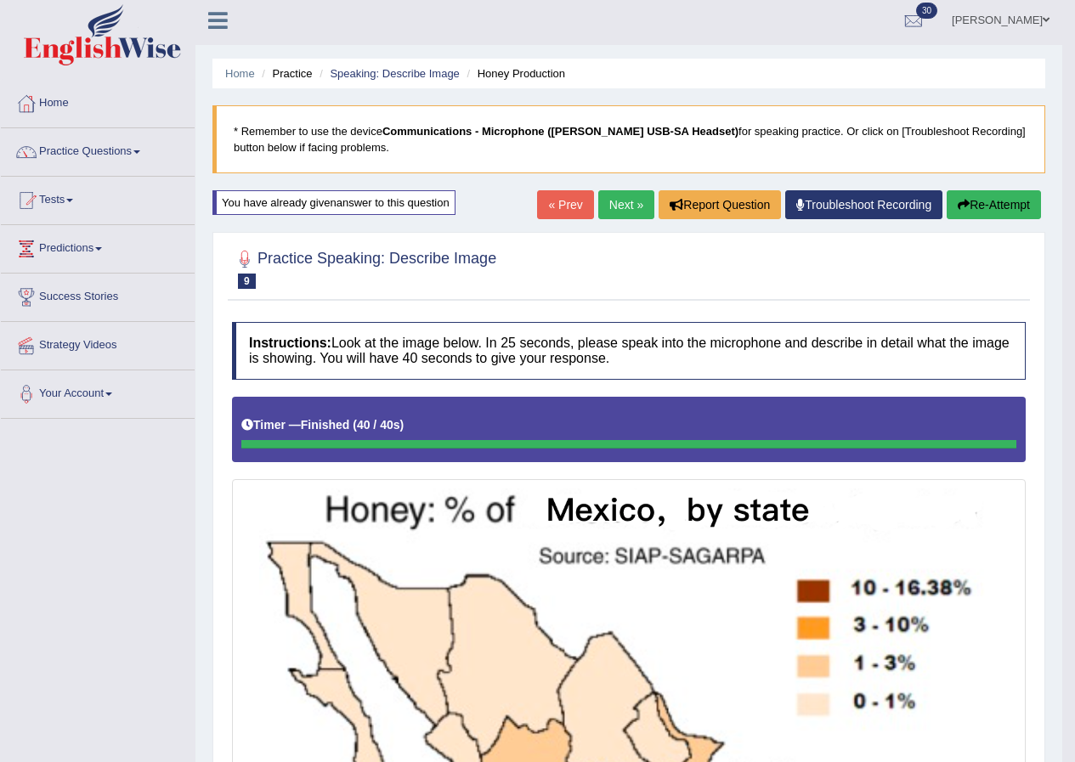
scroll to position [0, 0]
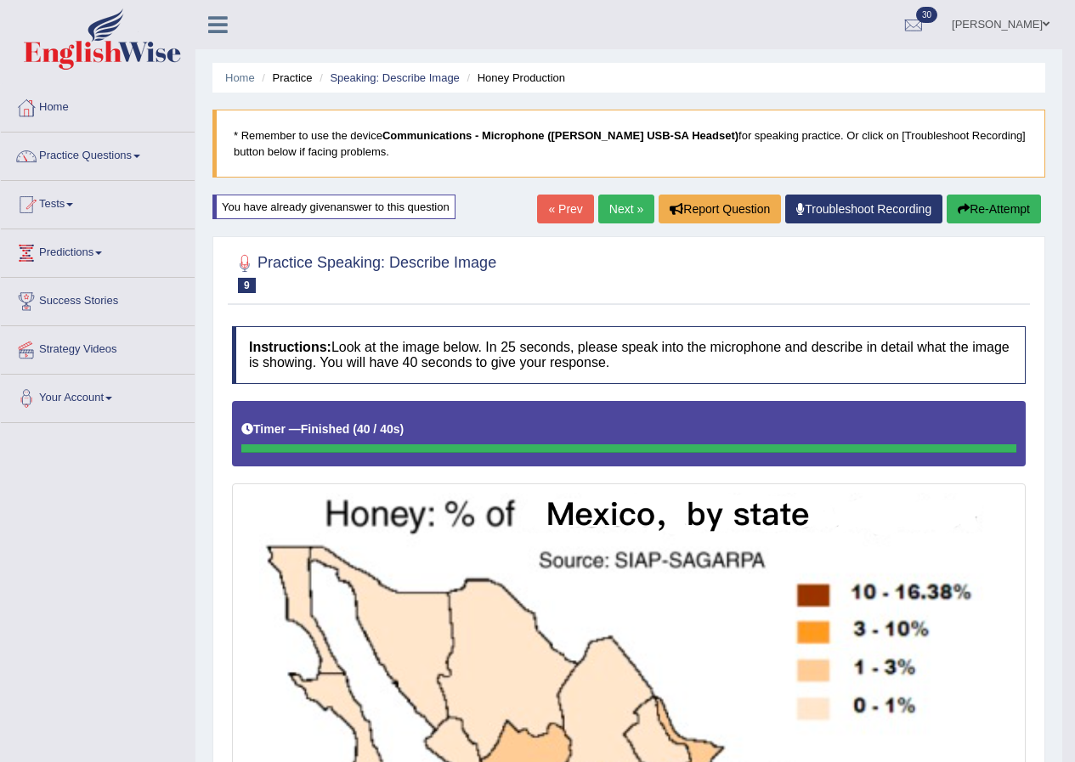
click at [619, 206] on link "Next »" at bounding box center [626, 209] width 56 height 29
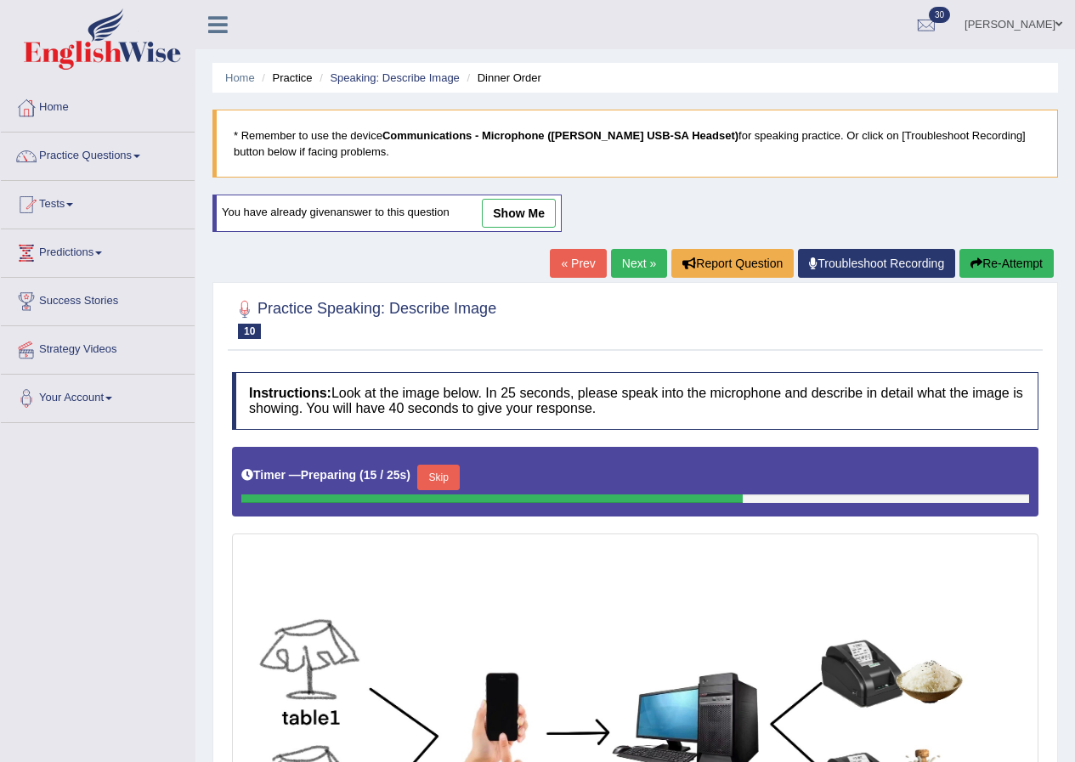
click at [541, 211] on link "show me" at bounding box center [519, 213] width 74 height 29
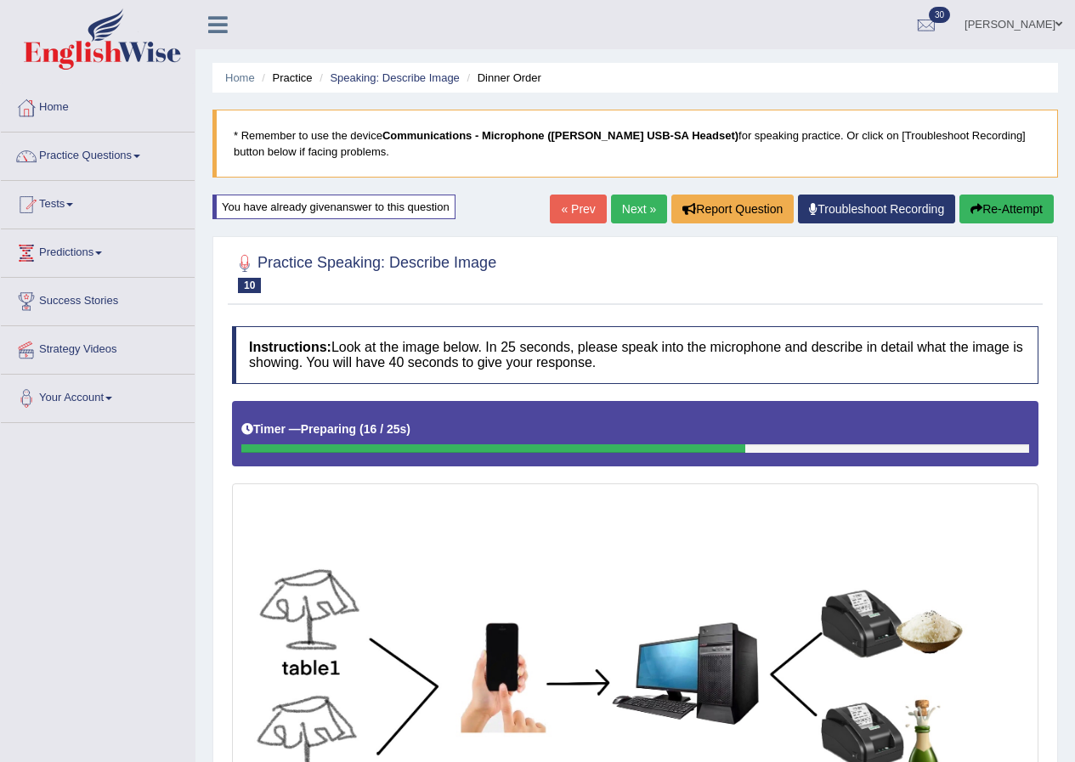
click at [630, 201] on link "Next »" at bounding box center [639, 209] width 56 height 29
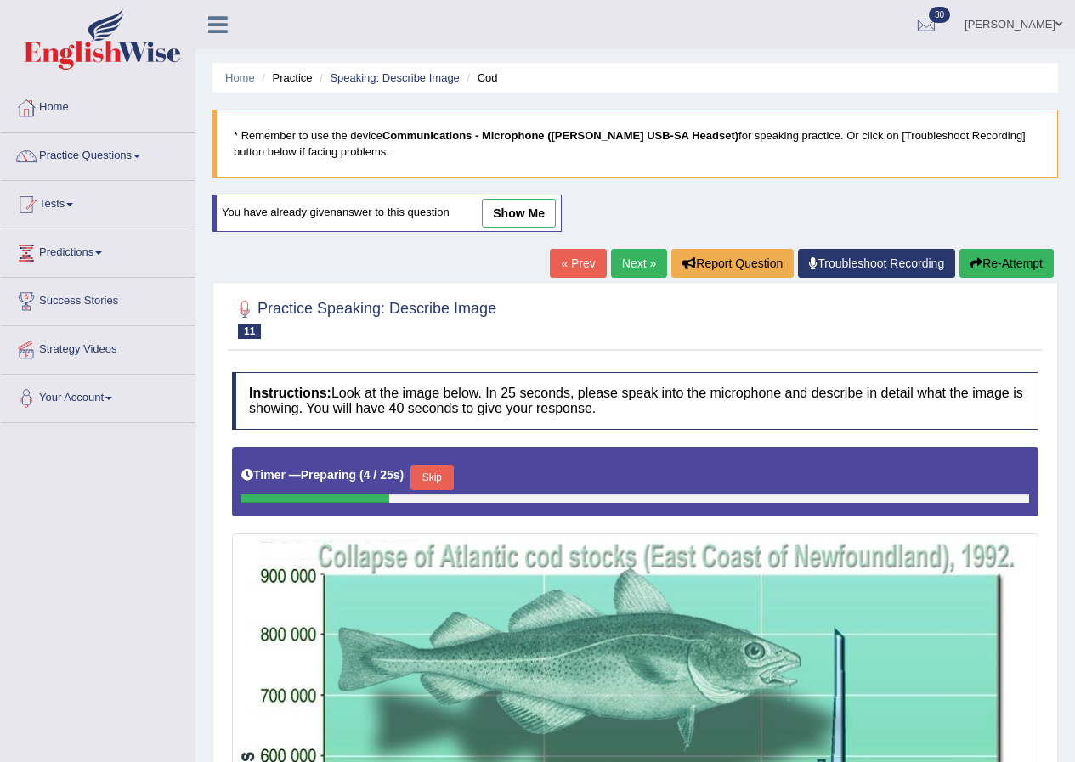
click at [526, 211] on link "show me" at bounding box center [519, 213] width 74 height 29
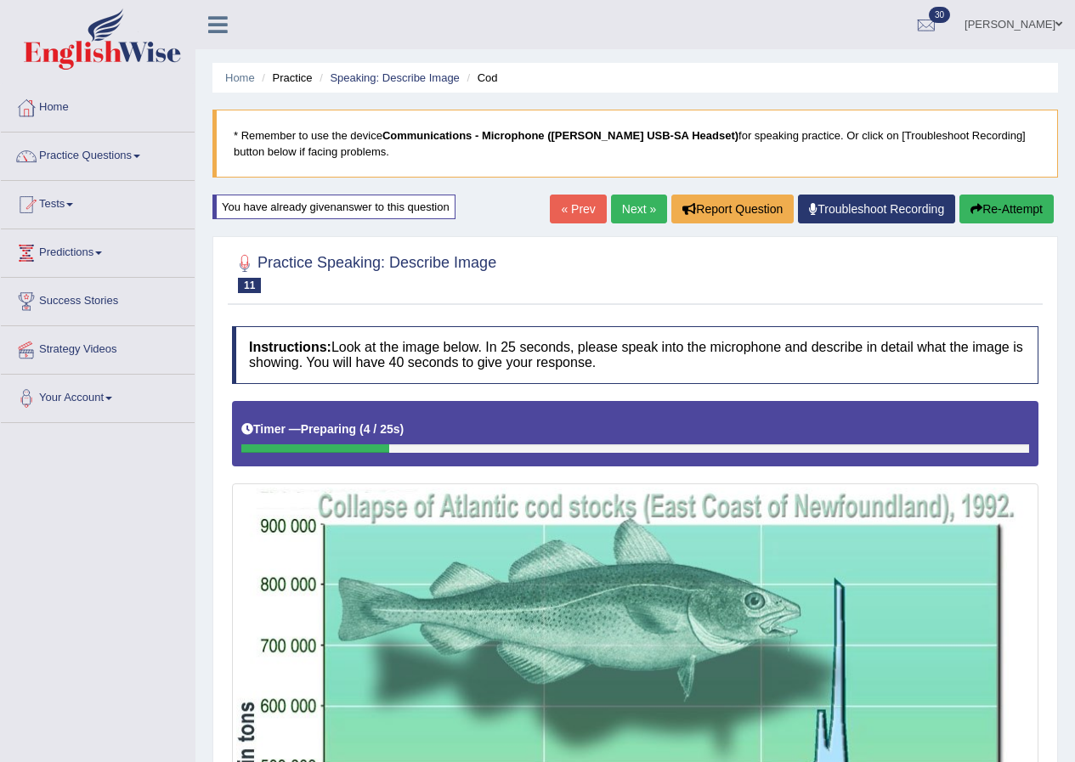
click at [635, 203] on link "Next »" at bounding box center [639, 209] width 56 height 29
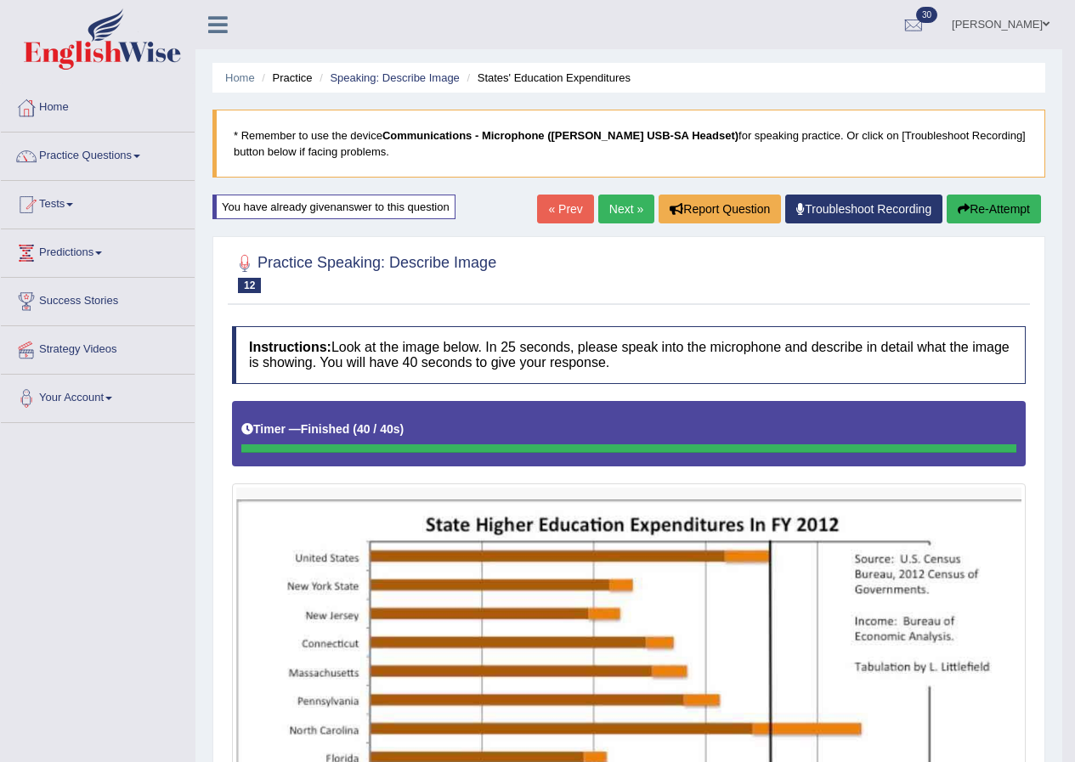
click at [628, 201] on link "Next »" at bounding box center [626, 209] width 56 height 29
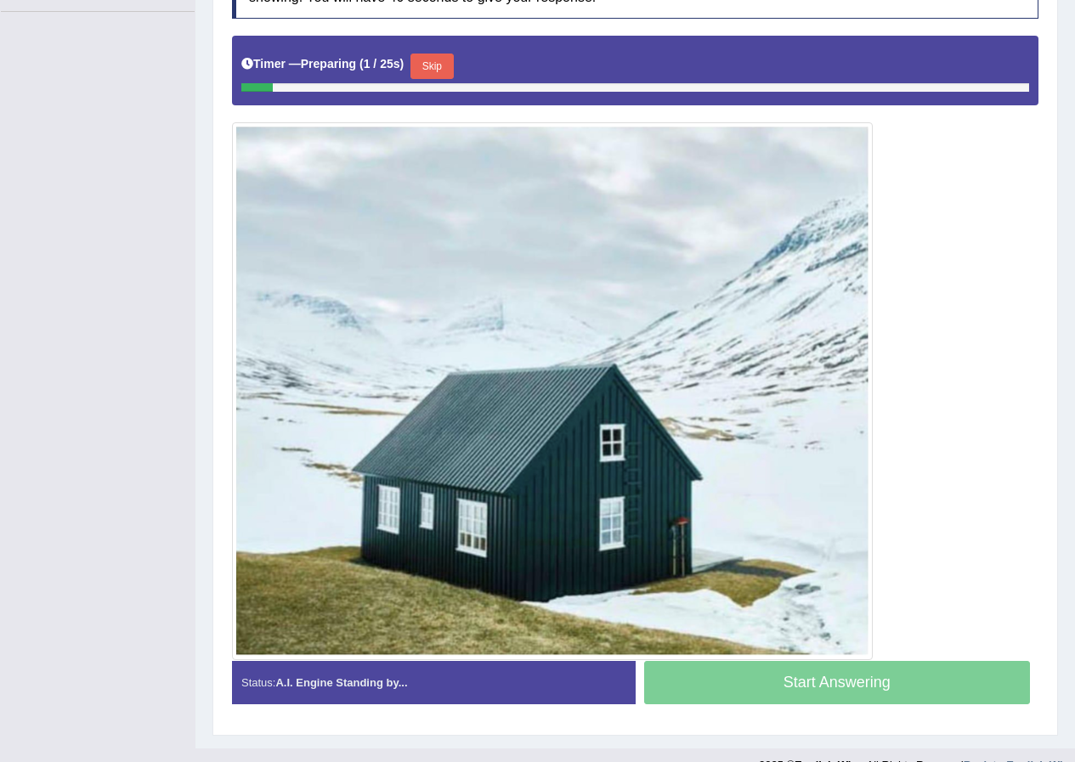
scroll to position [425, 0]
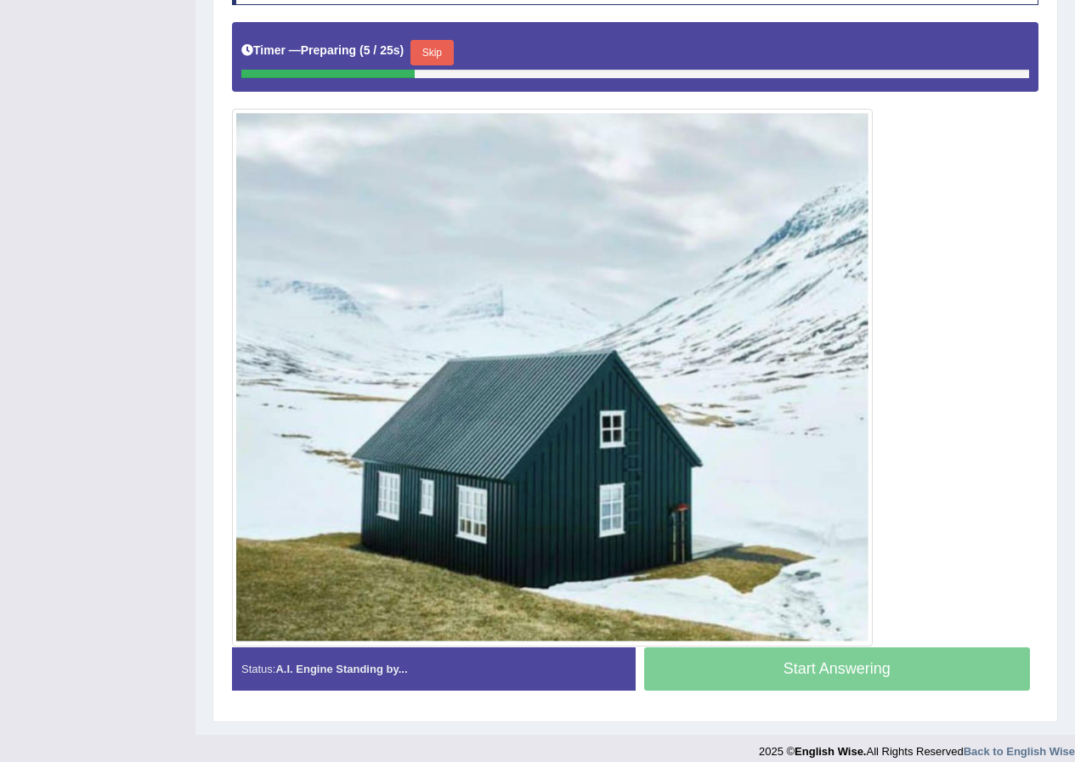
click at [435, 56] on button "Skip" at bounding box center [432, 53] width 43 height 26
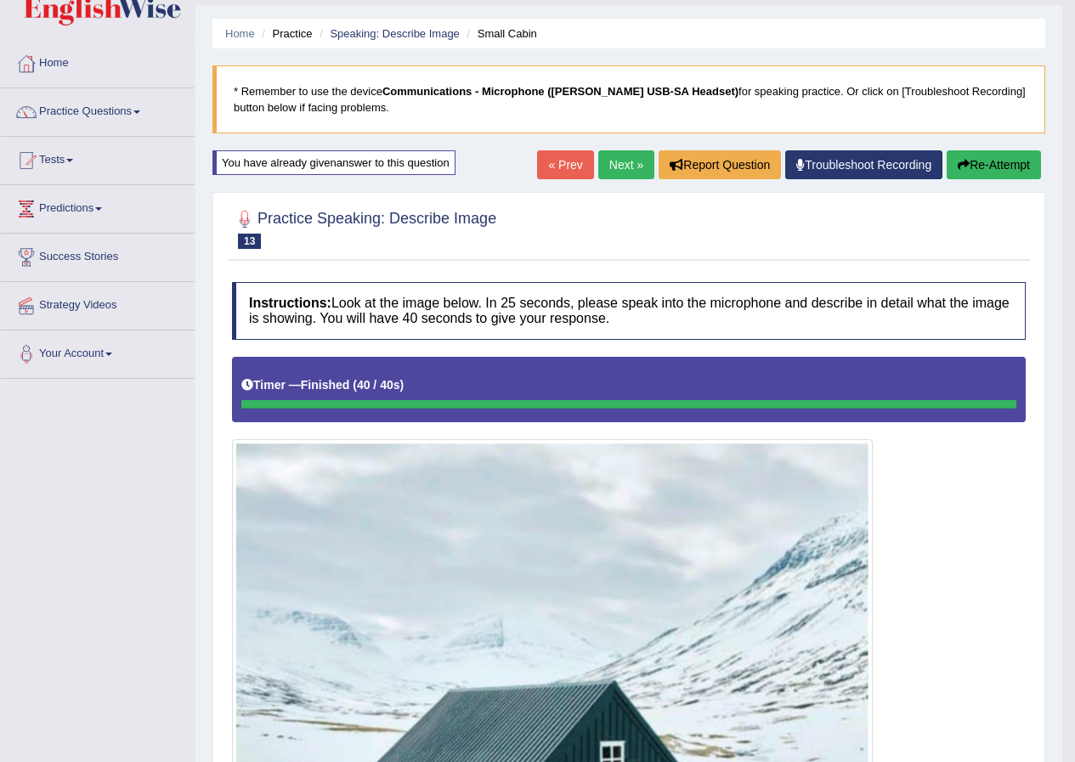
scroll to position [0, 0]
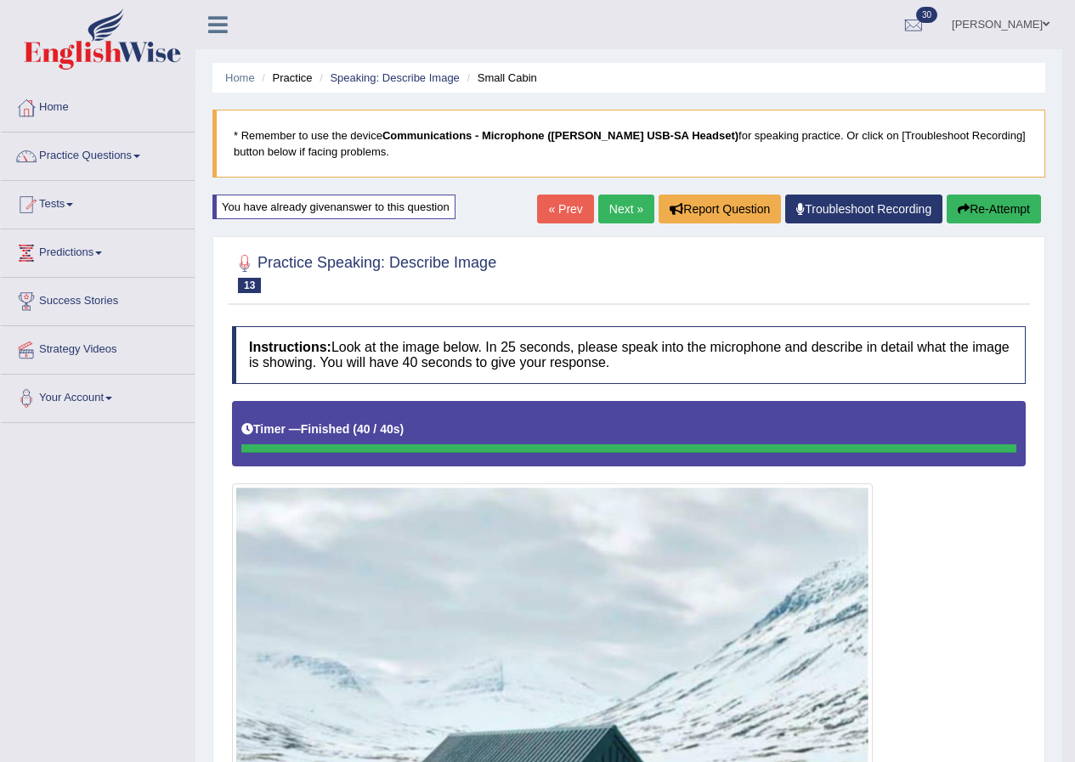
click at [621, 208] on link "Next »" at bounding box center [626, 209] width 56 height 29
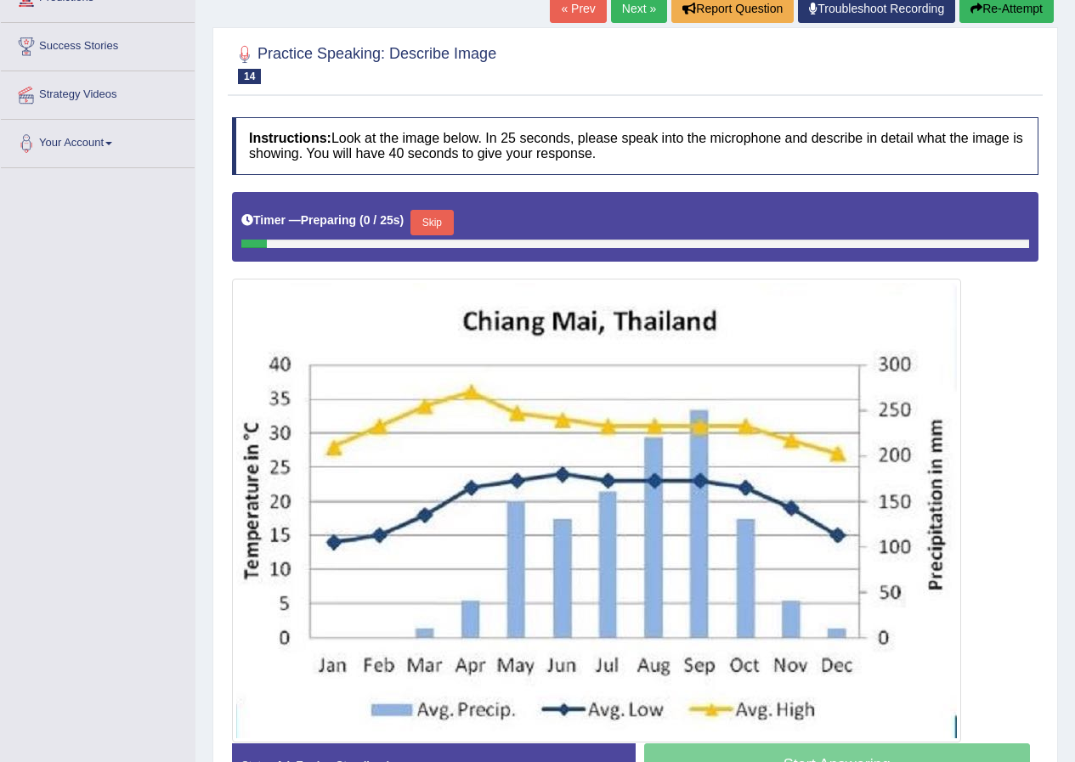
scroll to position [340, 0]
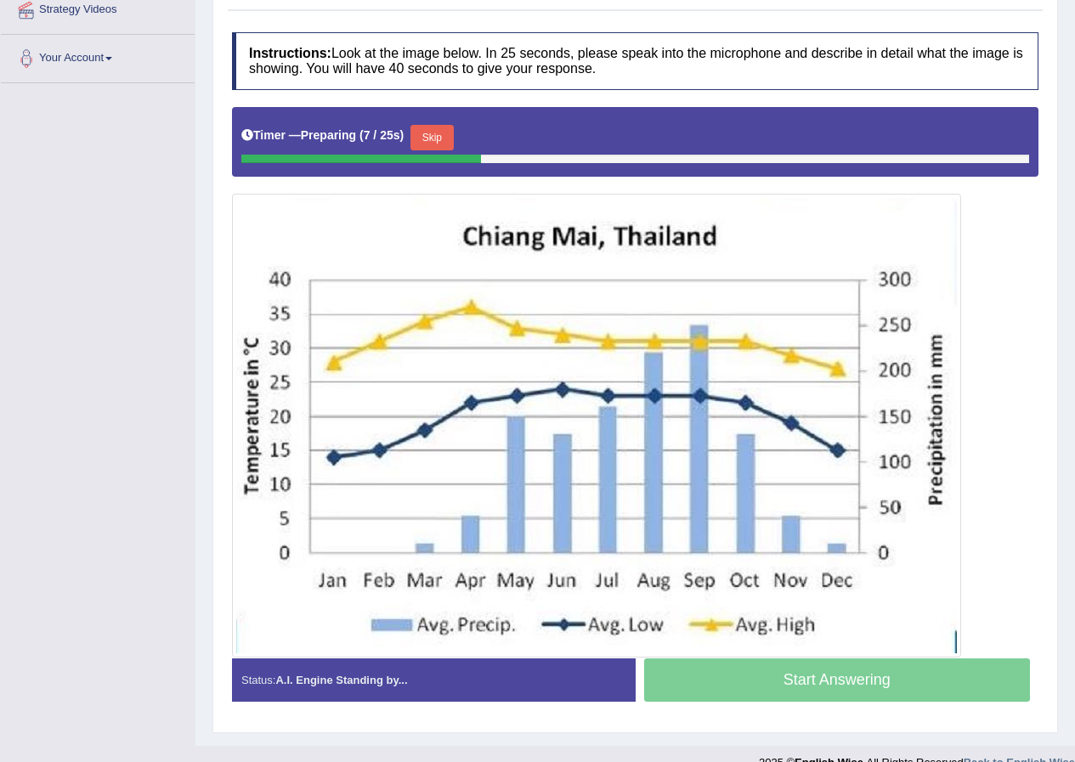
click at [453, 139] on button "Skip" at bounding box center [432, 138] width 43 height 26
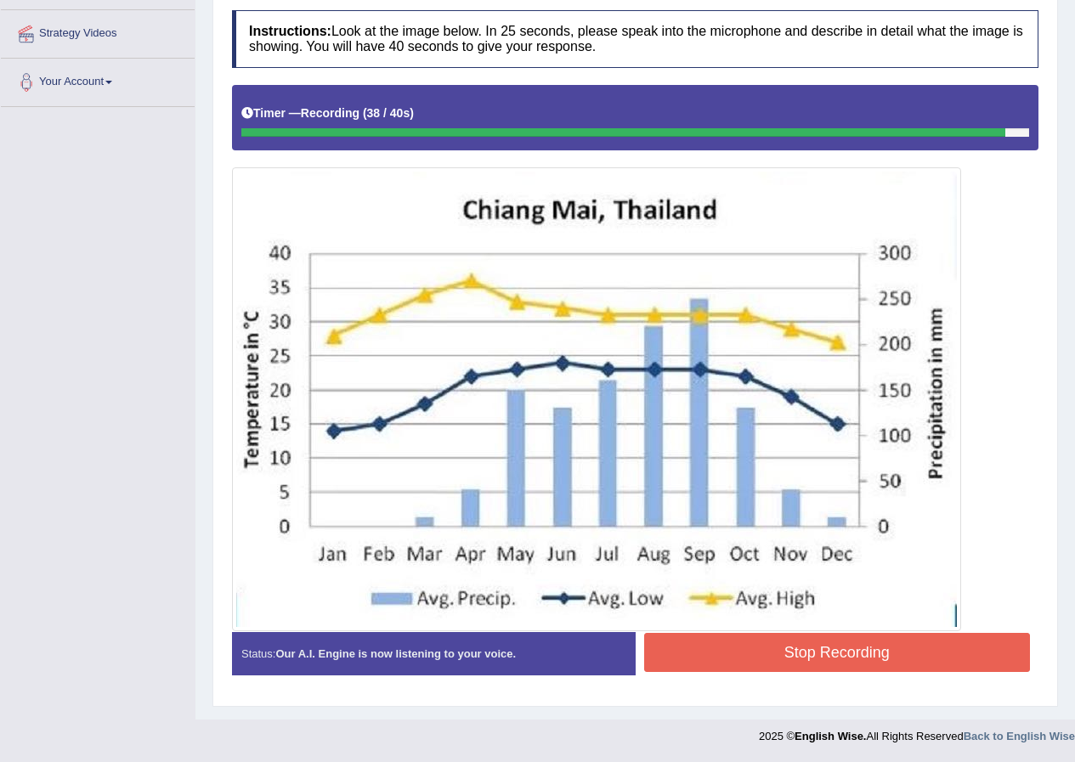
click at [826, 649] on button "Stop Recording" at bounding box center [837, 652] width 387 height 39
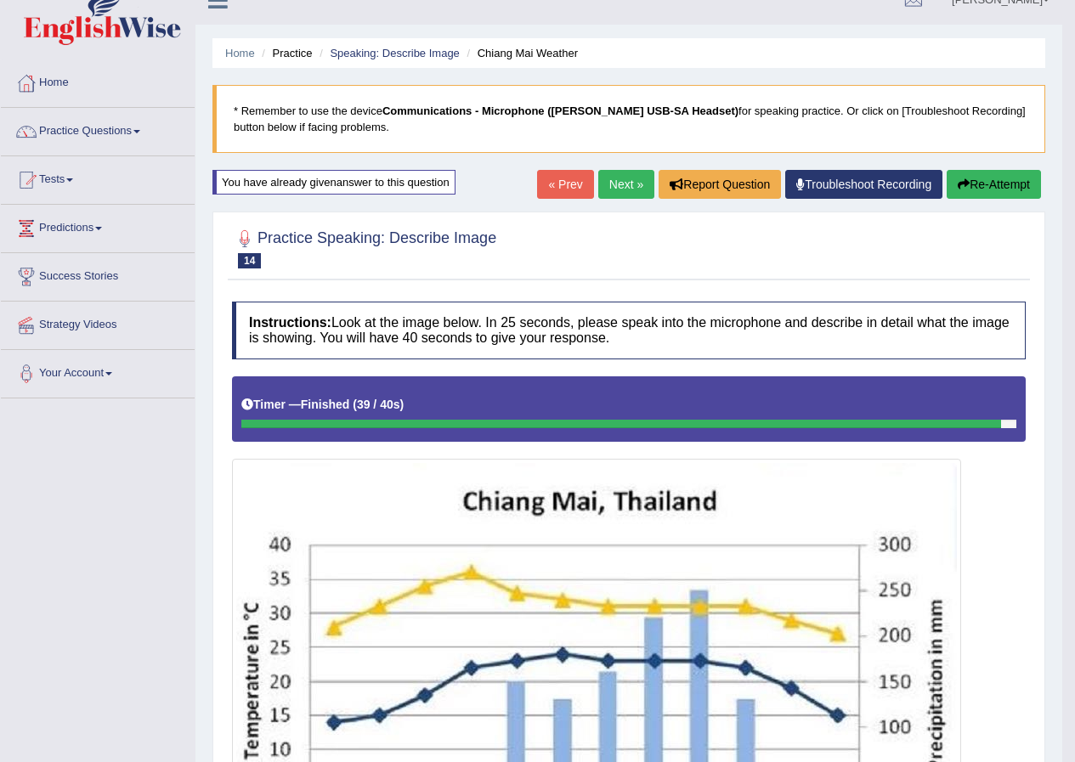
scroll to position [0, 0]
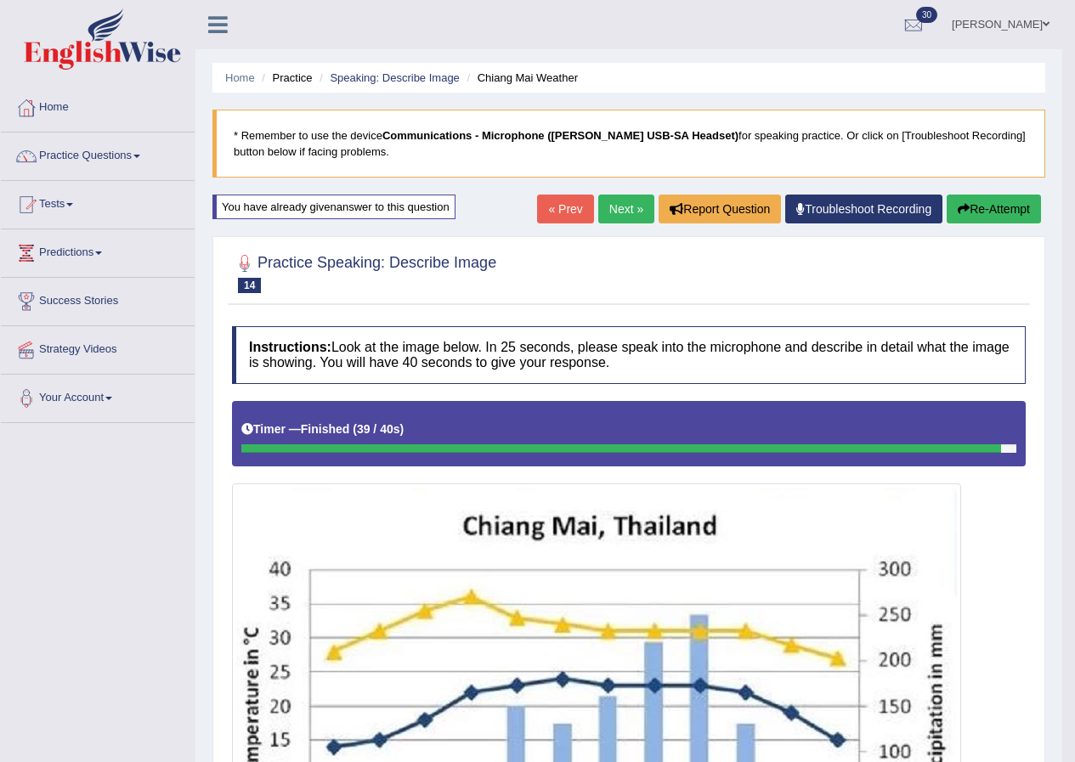
click at [616, 206] on link "Next »" at bounding box center [626, 209] width 56 height 29
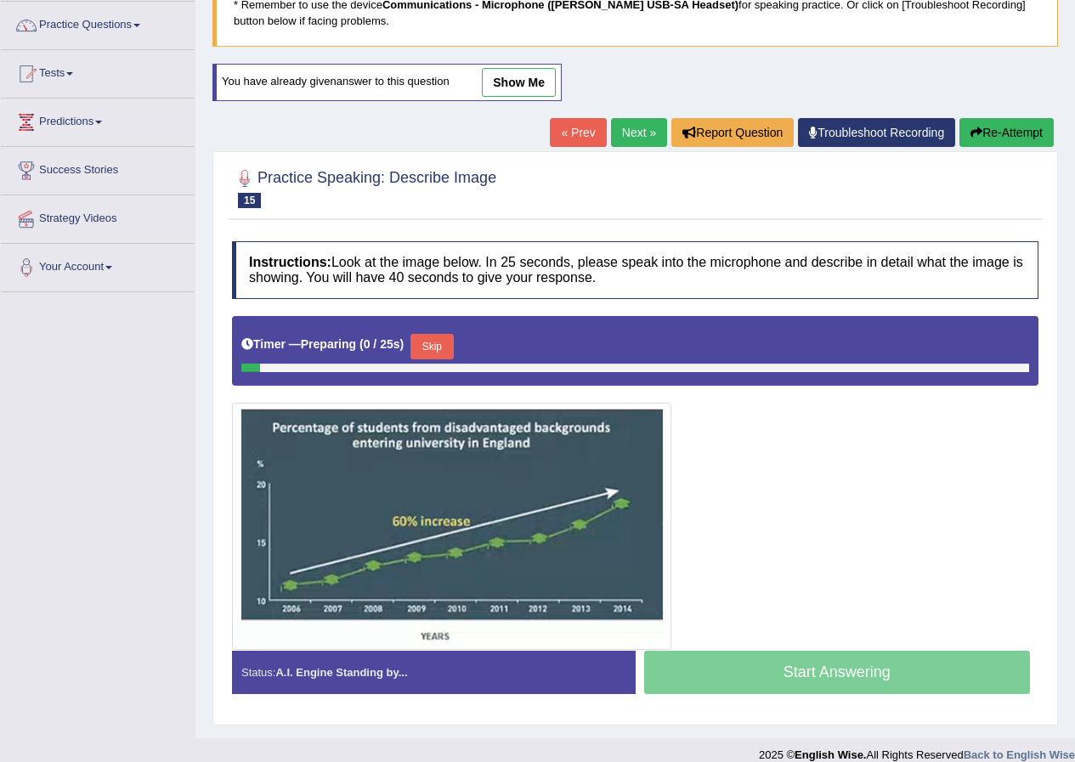
scroll to position [150, 0]
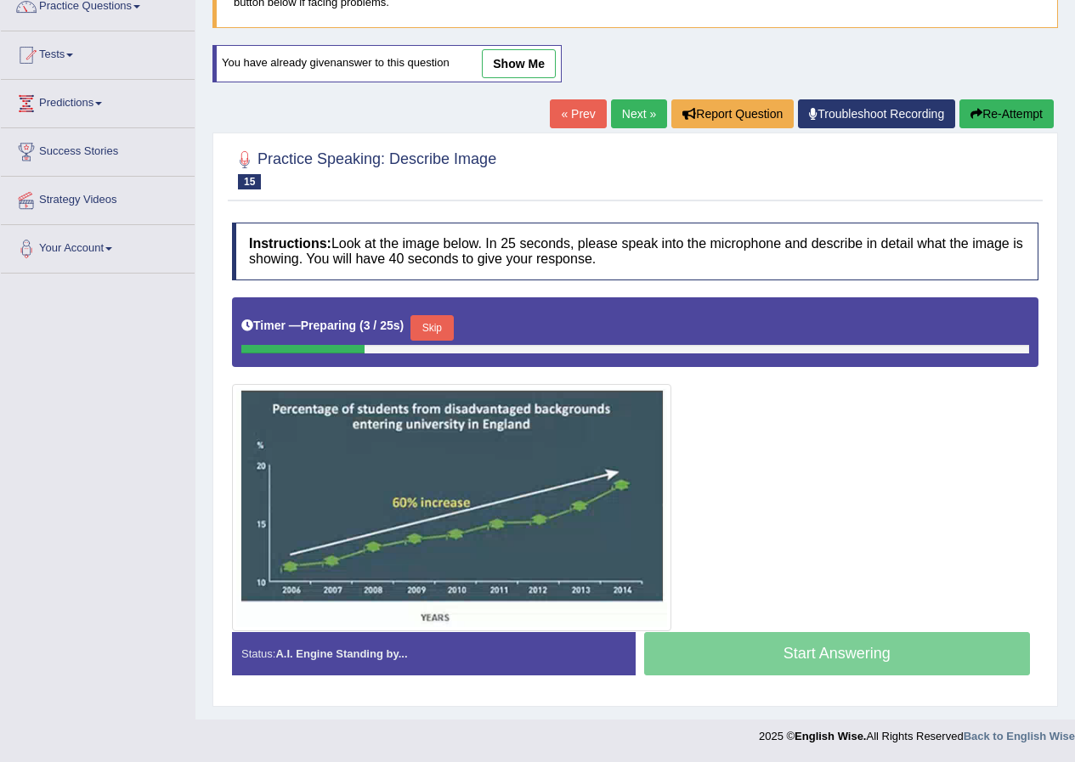
click at [445, 329] on button "Skip" at bounding box center [432, 328] width 43 height 26
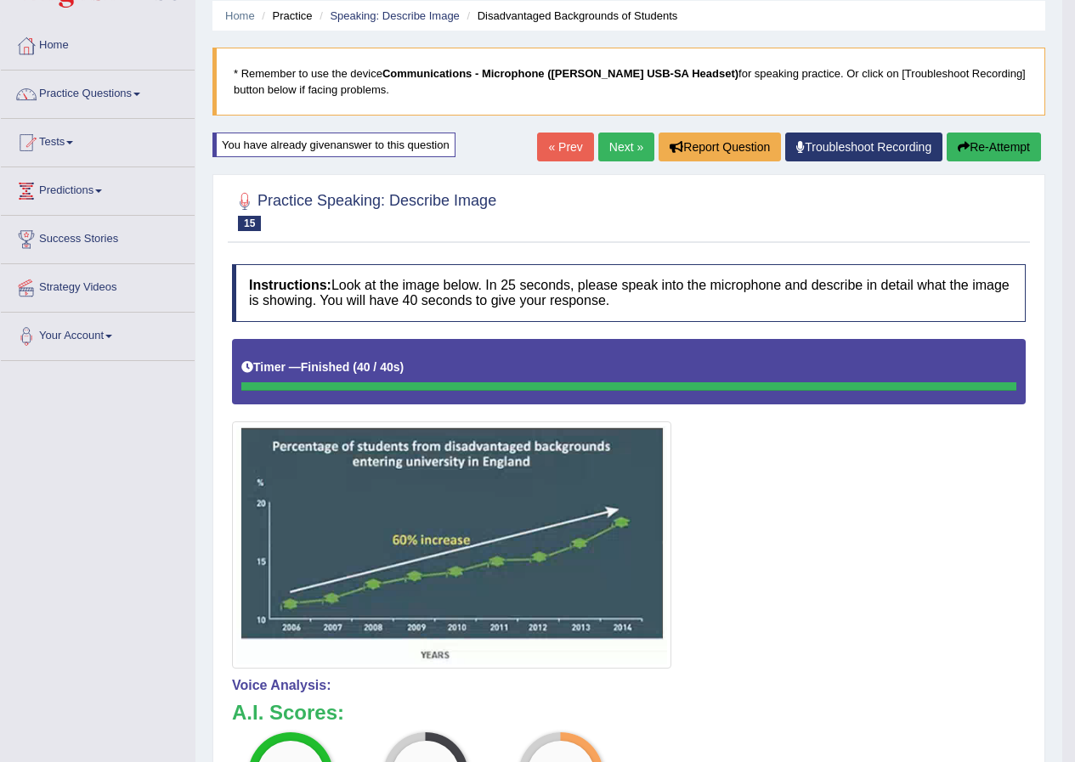
scroll to position [0, 0]
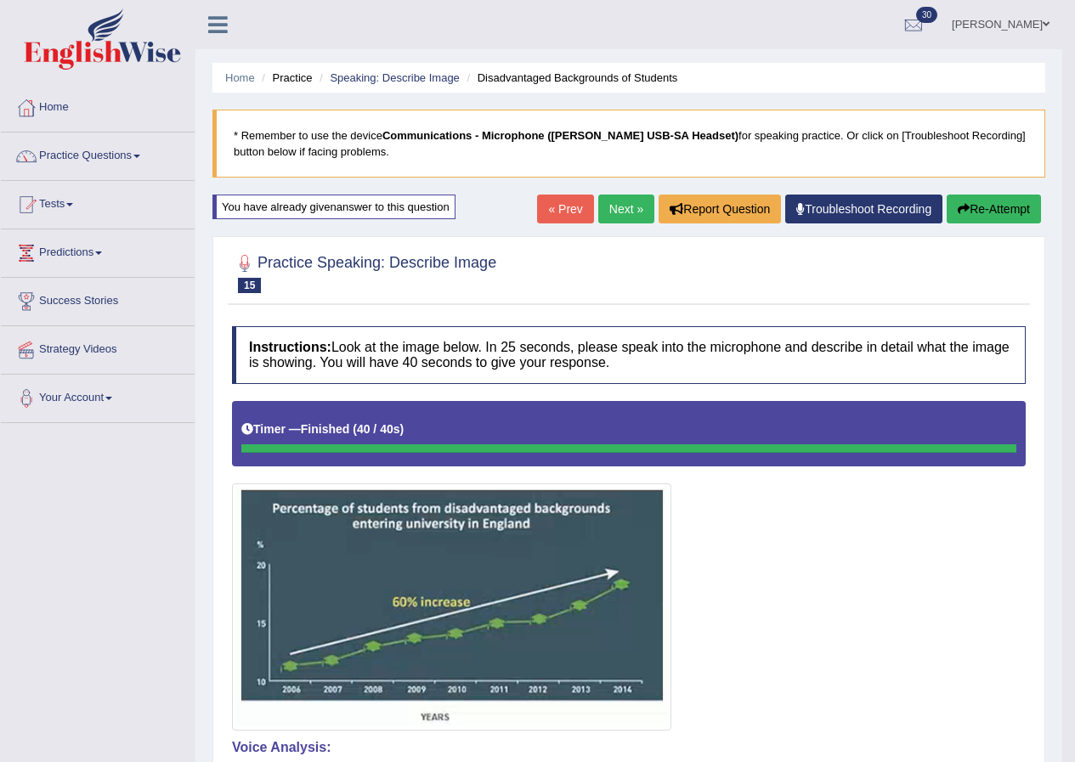
click at [607, 207] on link "Next »" at bounding box center [626, 209] width 56 height 29
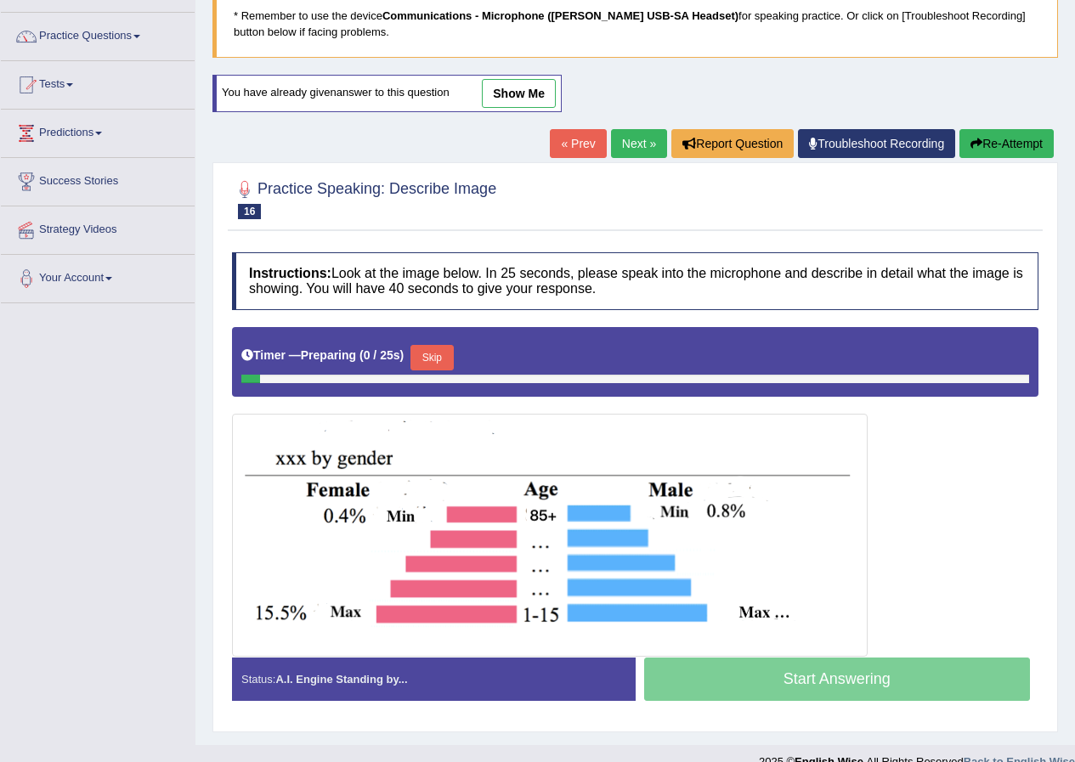
scroll to position [145, 0]
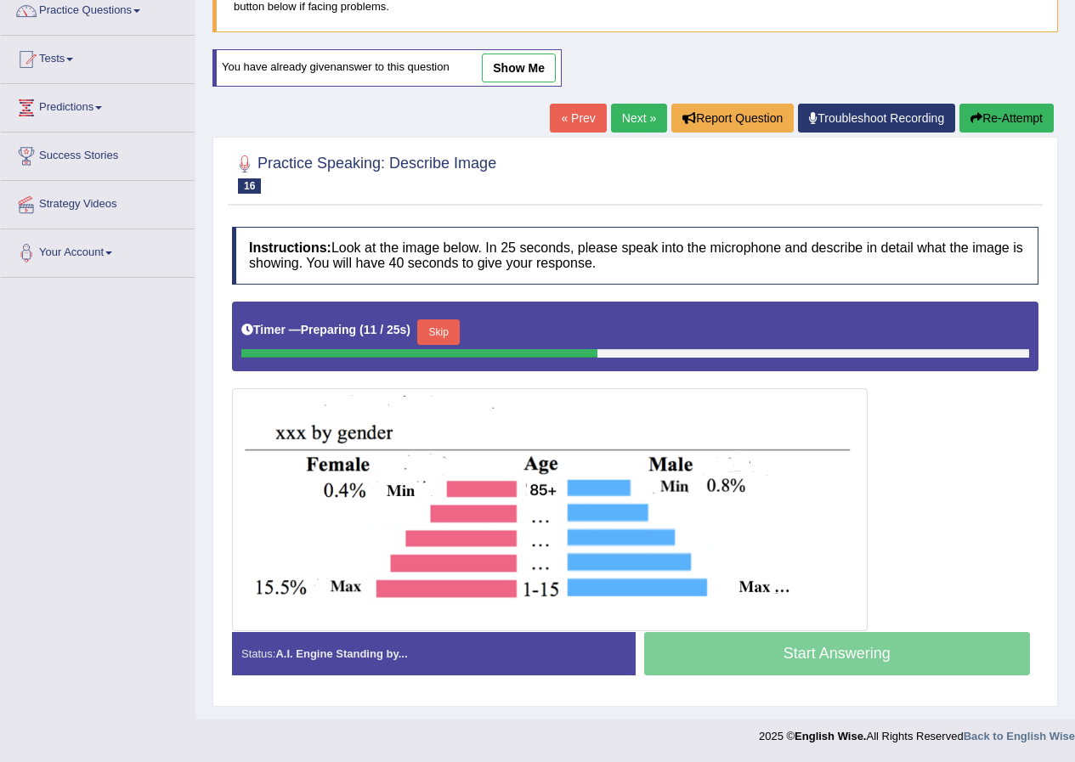
click at [514, 65] on link "show me" at bounding box center [519, 68] width 74 height 29
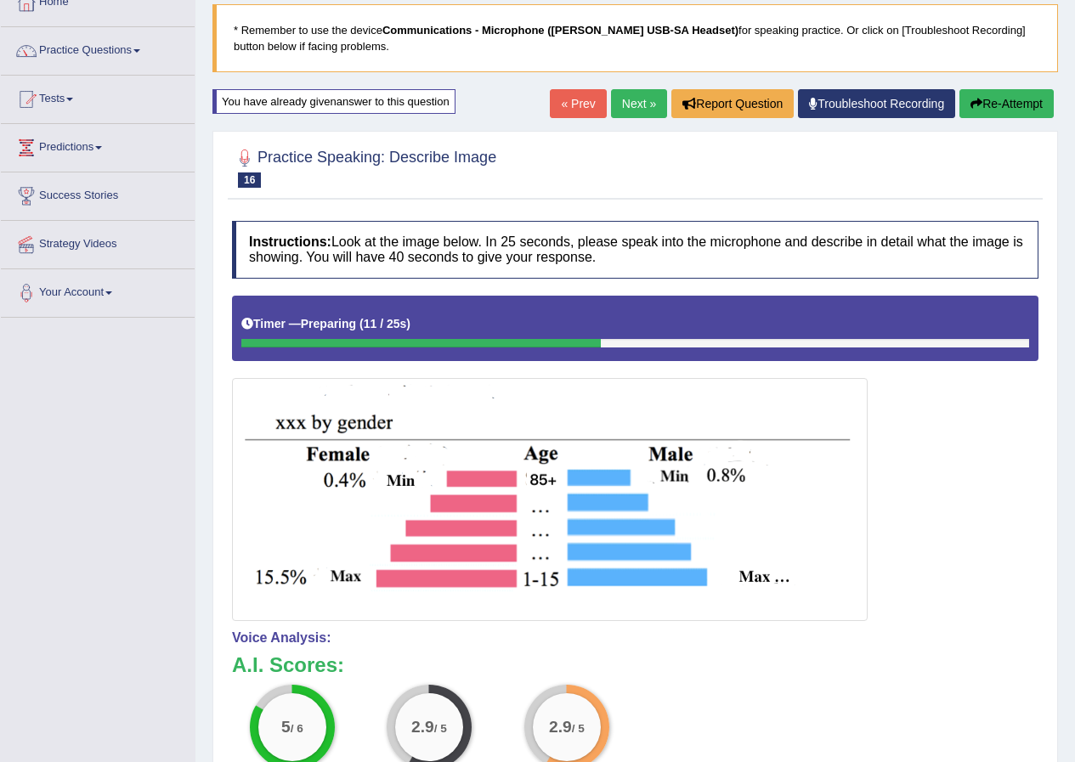
scroll to position [0, 0]
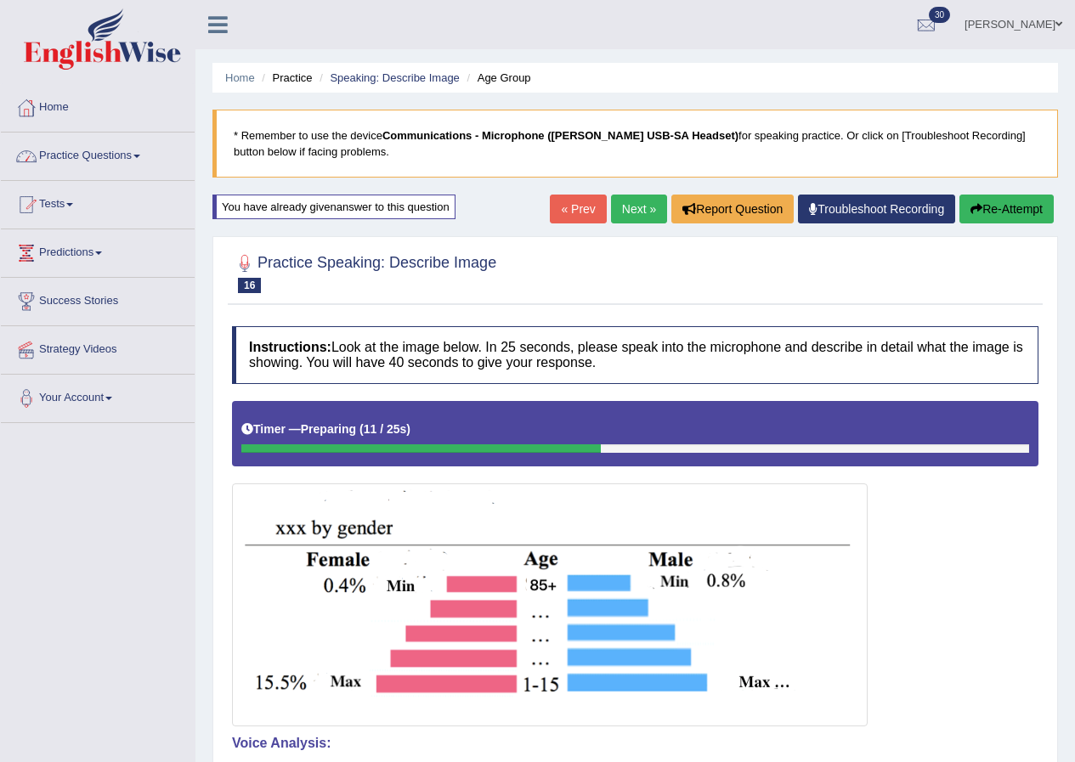
click at [120, 153] on link "Practice Questions" at bounding box center [98, 154] width 194 height 43
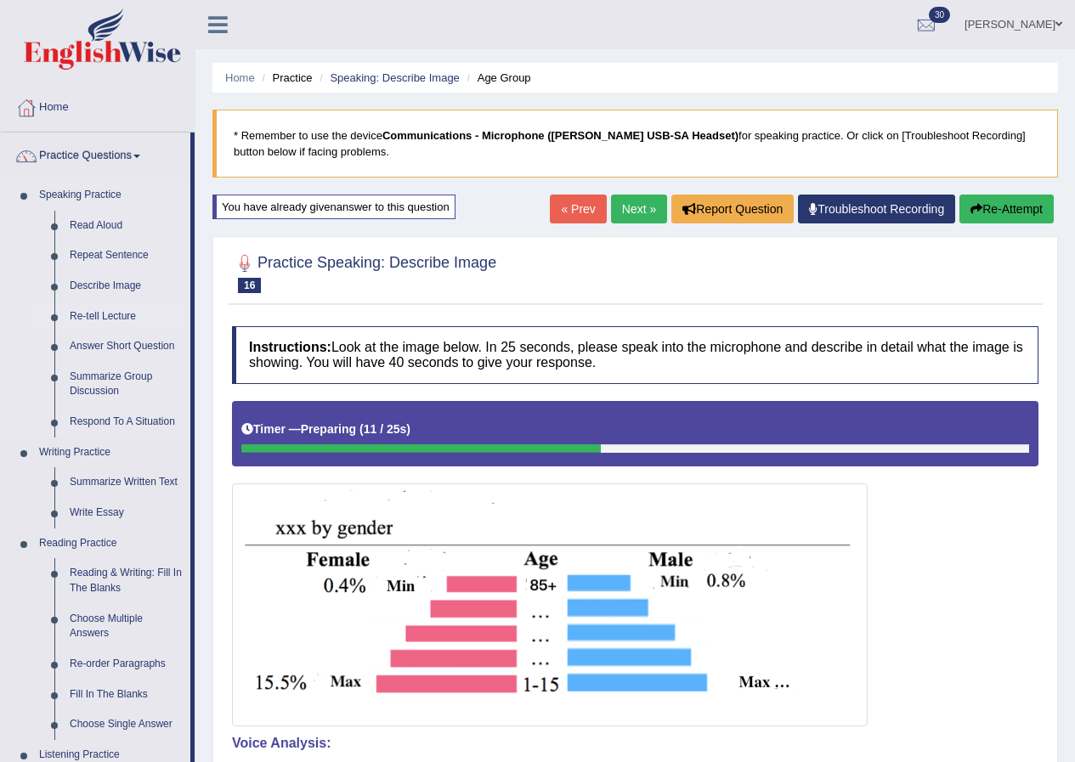
click at [110, 309] on link "Re-tell Lecture" at bounding box center [126, 317] width 128 height 31
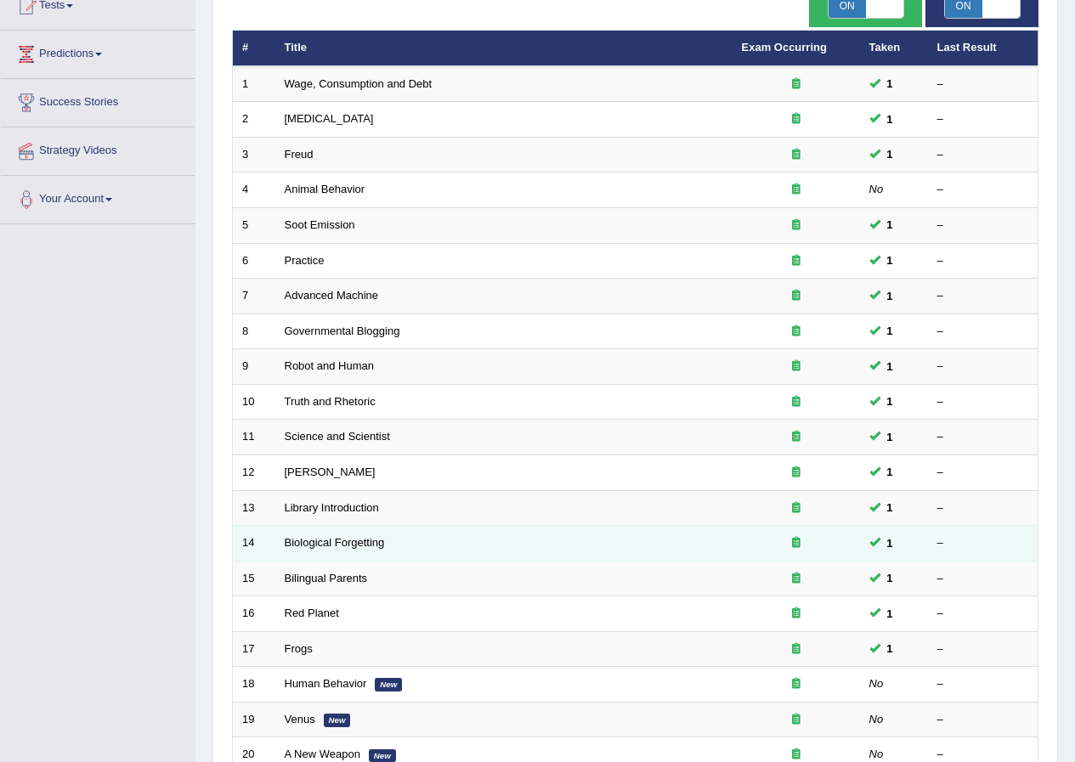
scroll to position [363, 0]
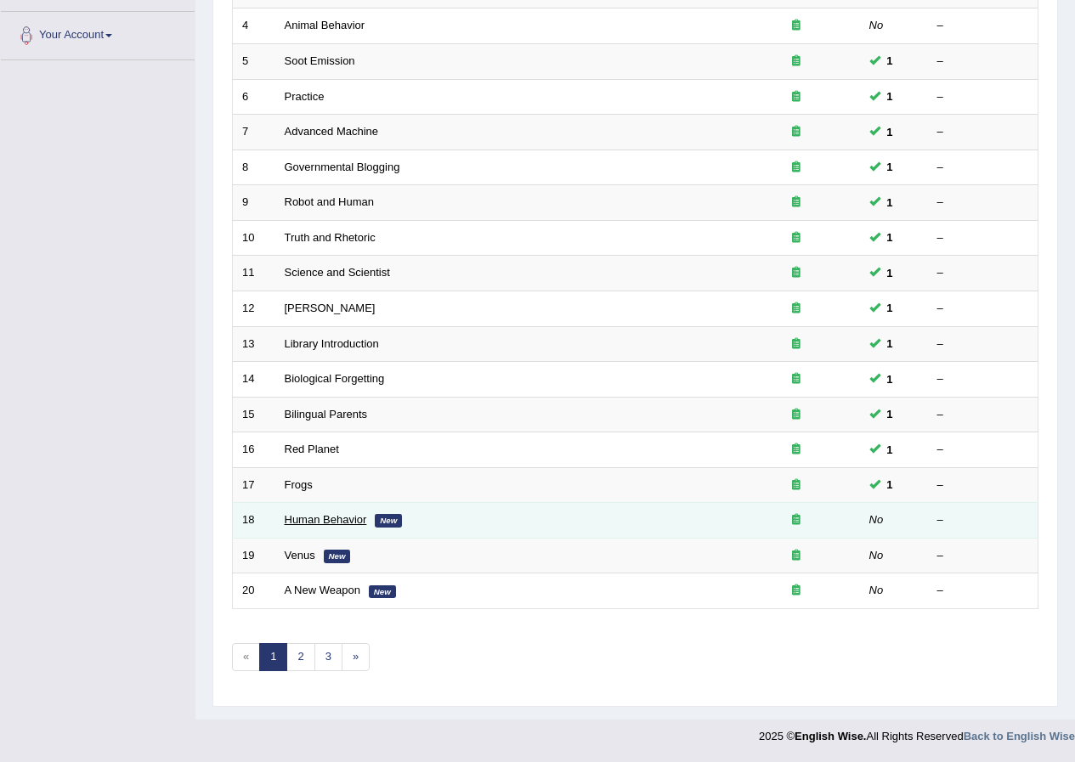
click at [326, 520] on link "Human Behavior" at bounding box center [326, 519] width 82 height 13
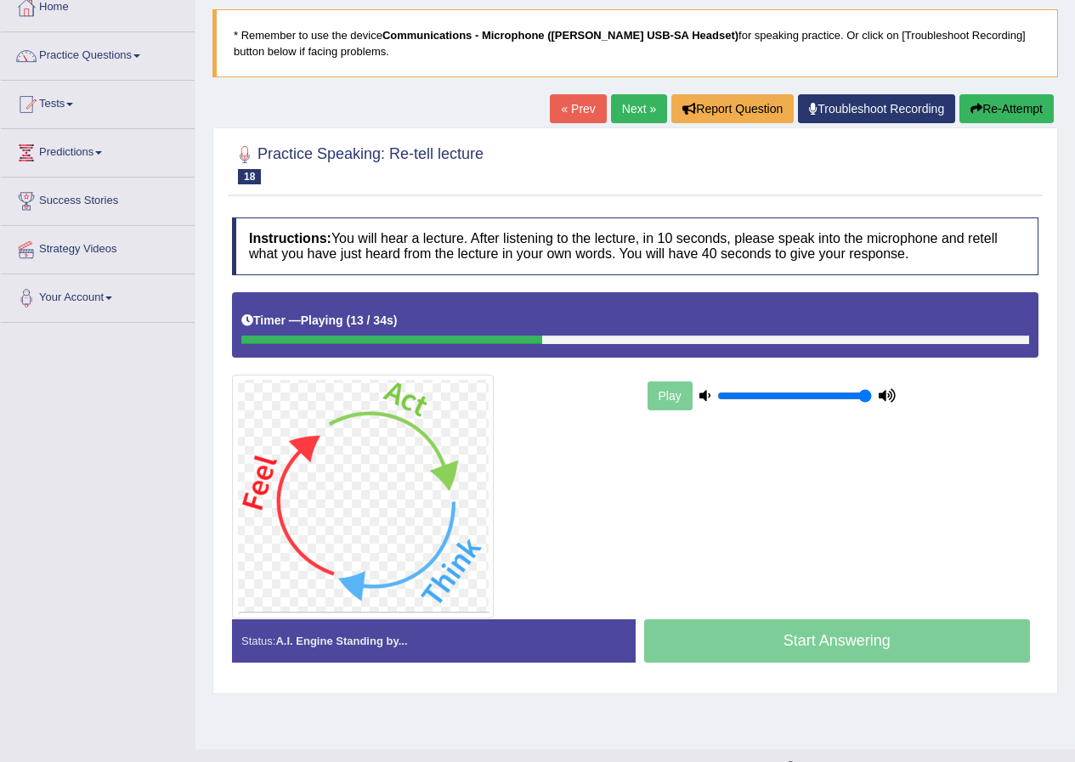
scroll to position [130, 0]
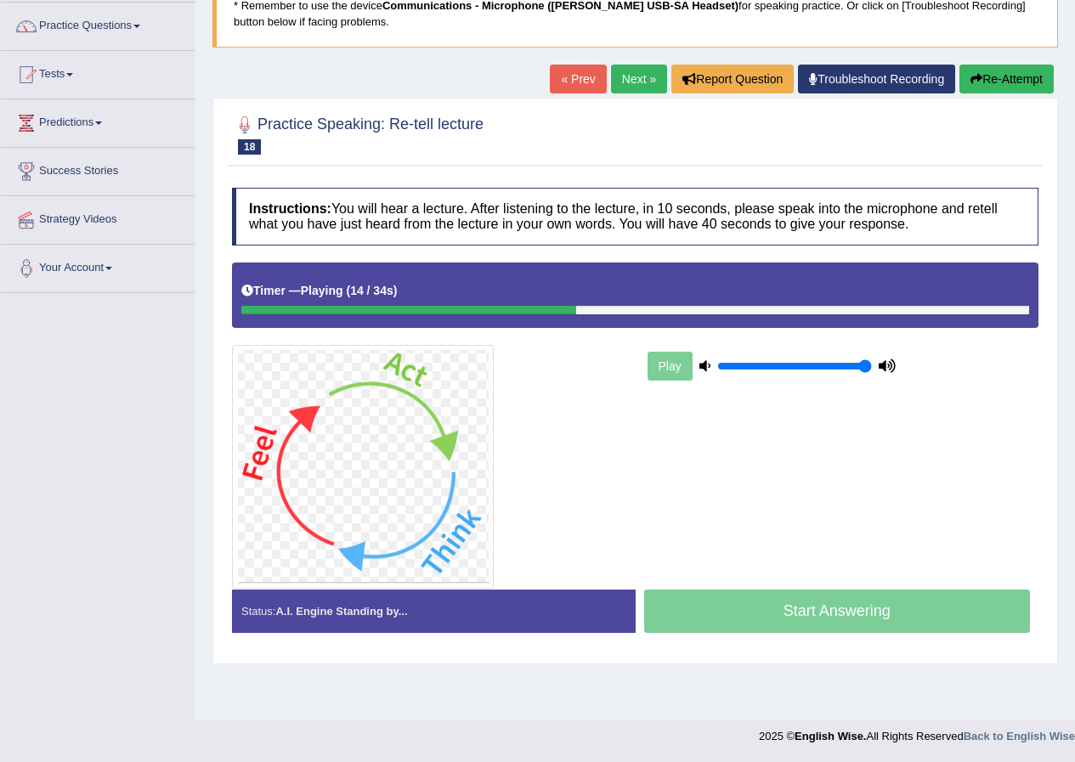
click at [1012, 79] on button "Re-Attempt" at bounding box center [1007, 79] width 94 height 29
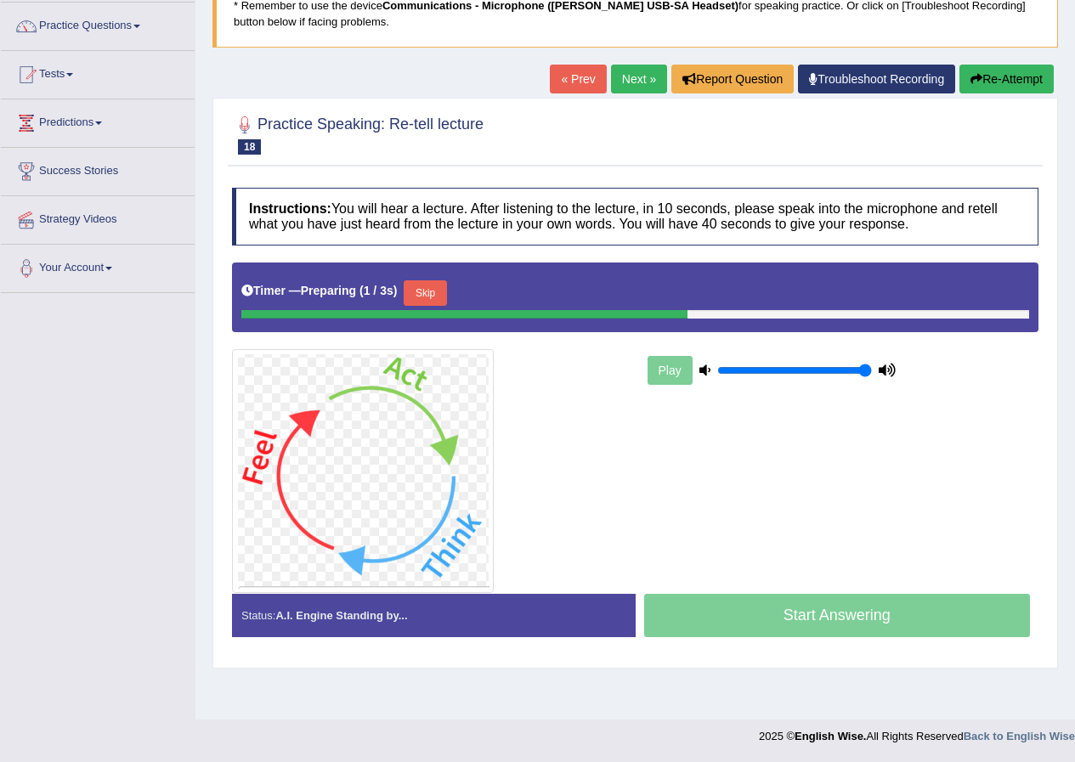
click at [436, 293] on button "Skip" at bounding box center [425, 294] width 43 height 26
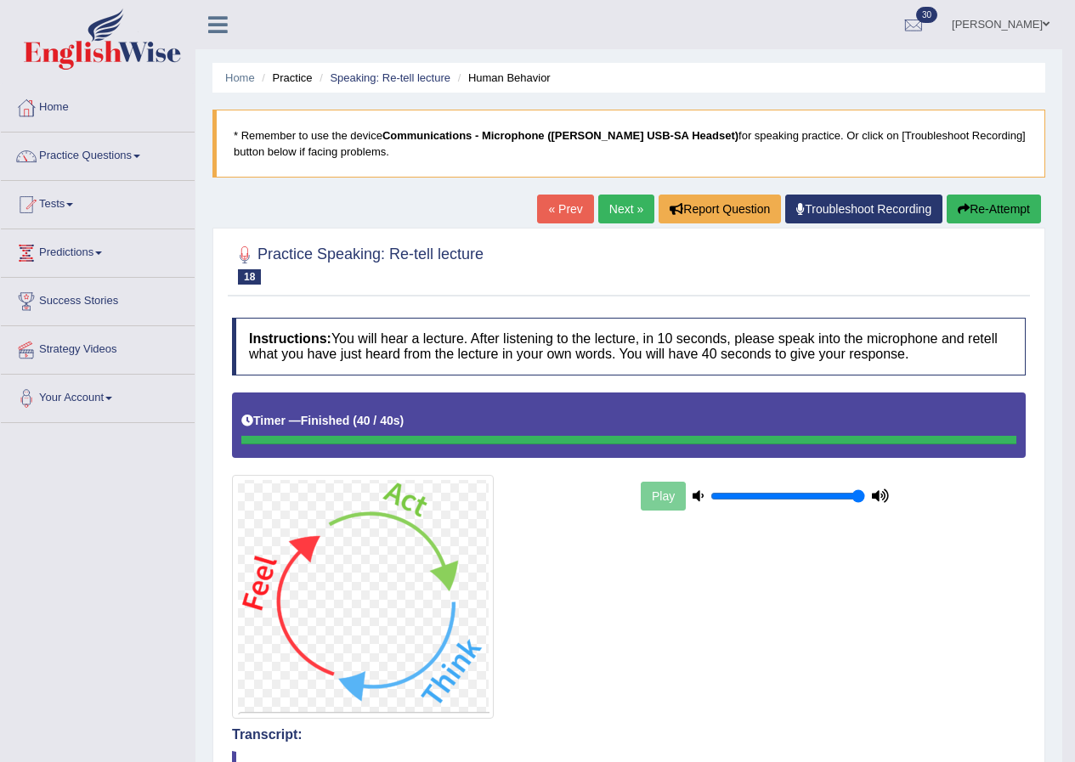
click at [619, 212] on link "Next »" at bounding box center [626, 209] width 56 height 29
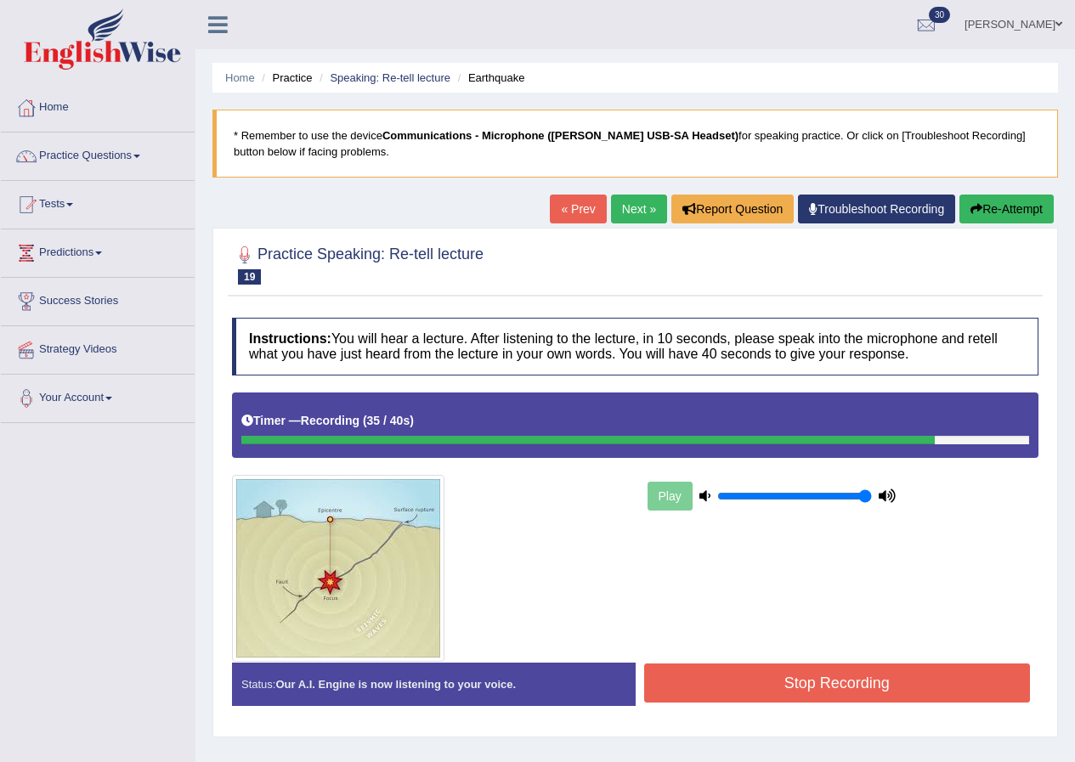
click at [821, 677] on button "Stop Recording" at bounding box center [837, 683] width 387 height 39
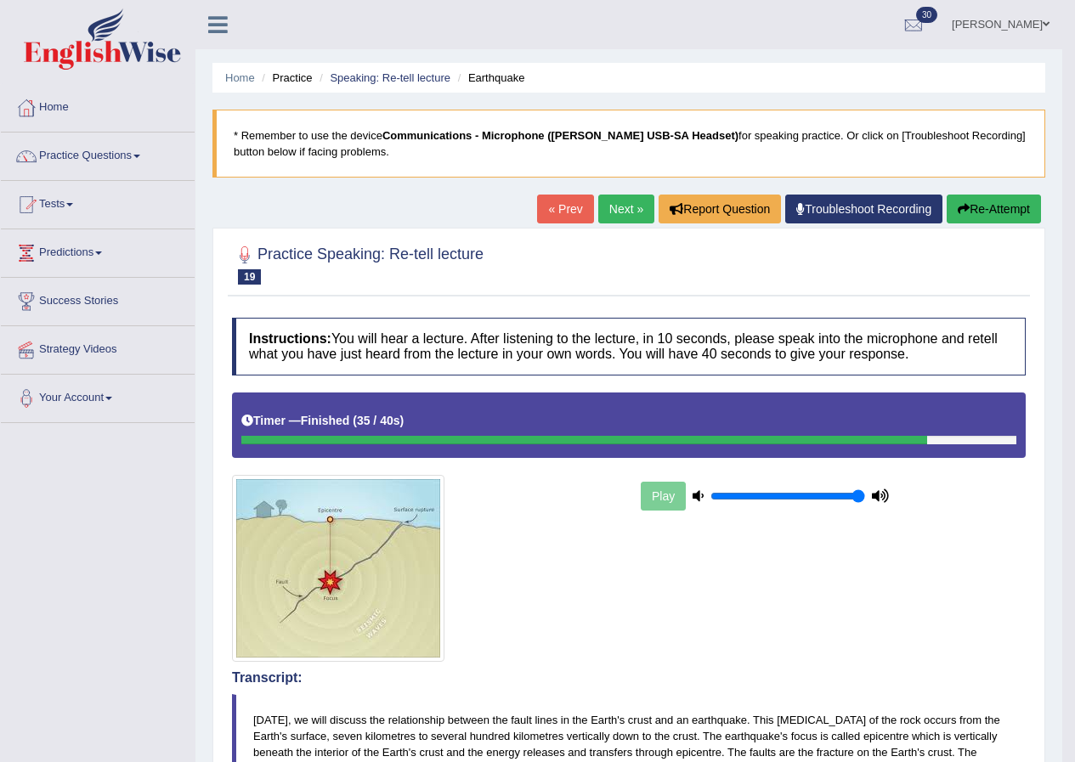
click at [615, 213] on link "Next »" at bounding box center [626, 209] width 56 height 29
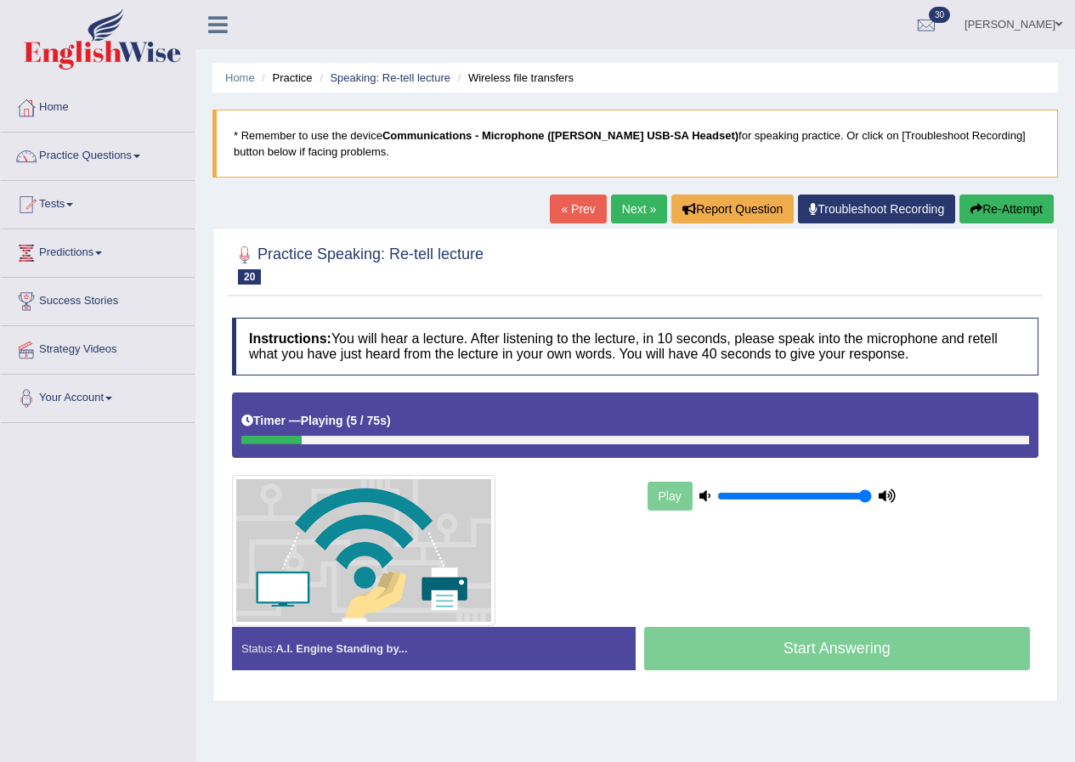
click at [1005, 208] on button "Re-Attempt" at bounding box center [1007, 209] width 94 height 29
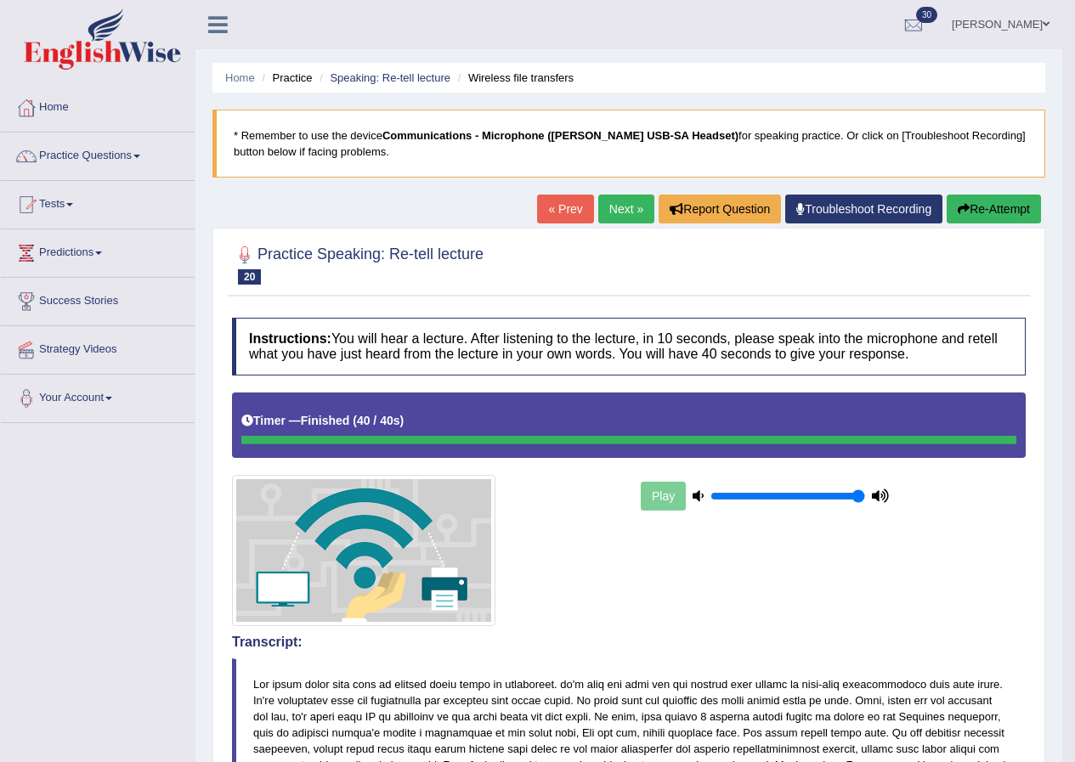
click at [616, 203] on link "Next »" at bounding box center [626, 209] width 56 height 29
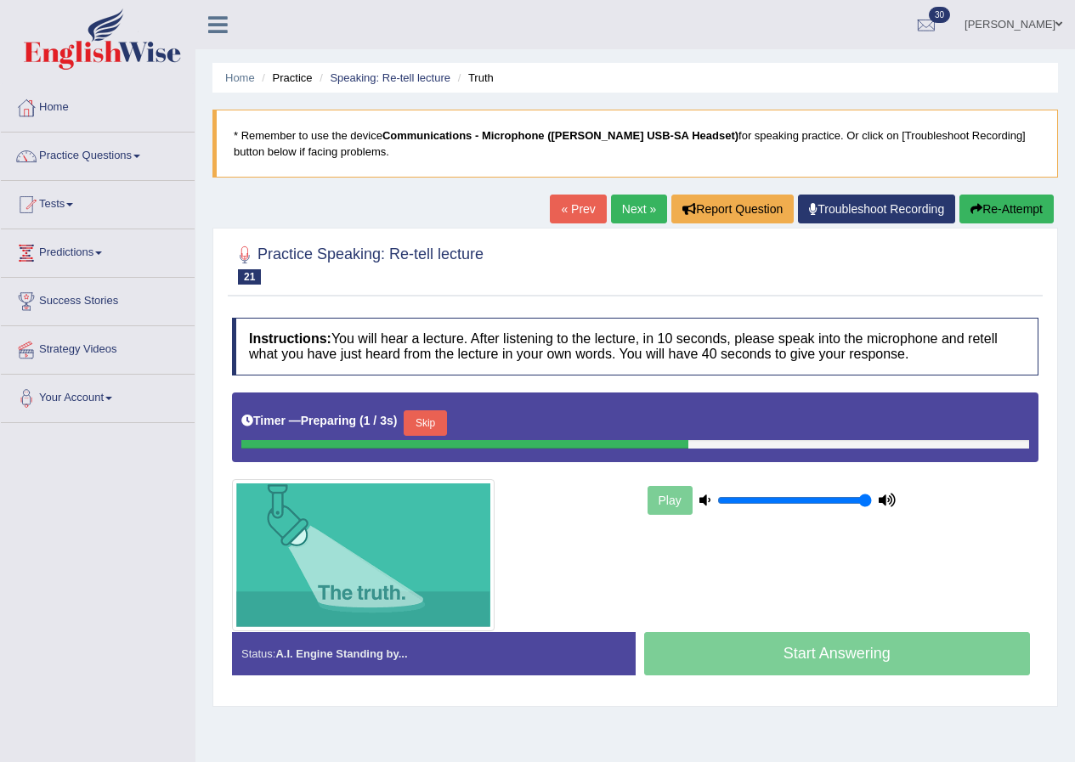
click at [436, 422] on button "Skip" at bounding box center [425, 424] width 43 height 26
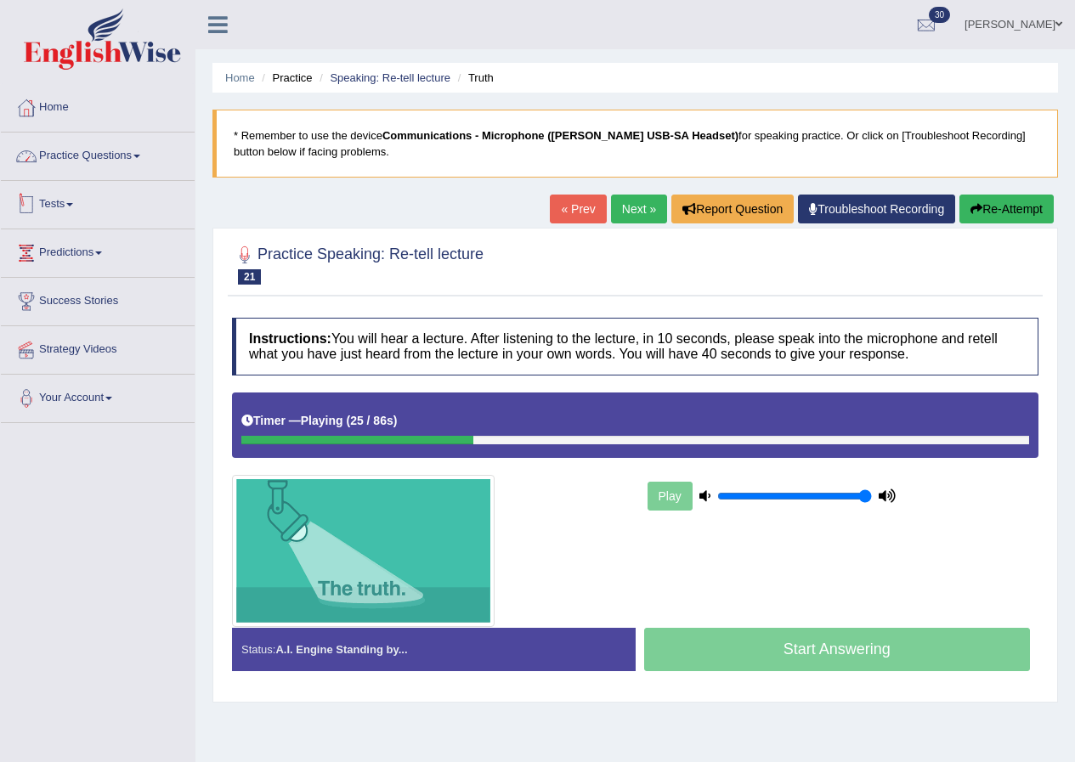
click at [108, 151] on link "Practice Questions" at bounding box center [98, 154] width 194 height 43
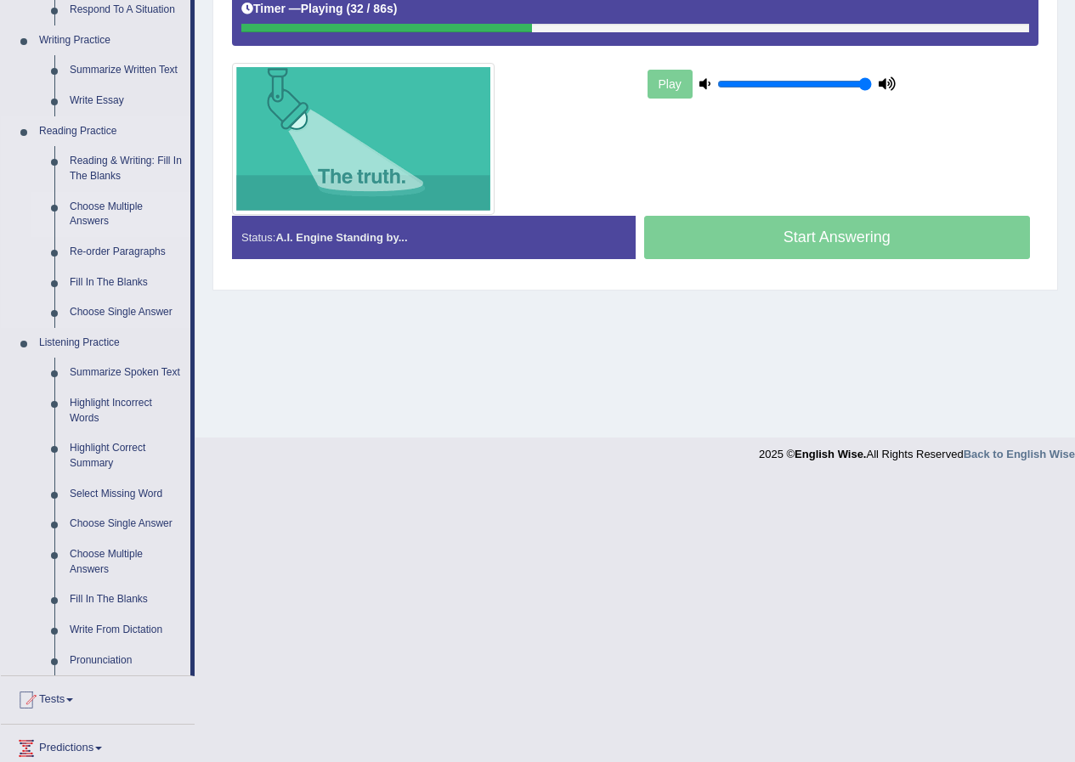
scroll to position [425, 0]
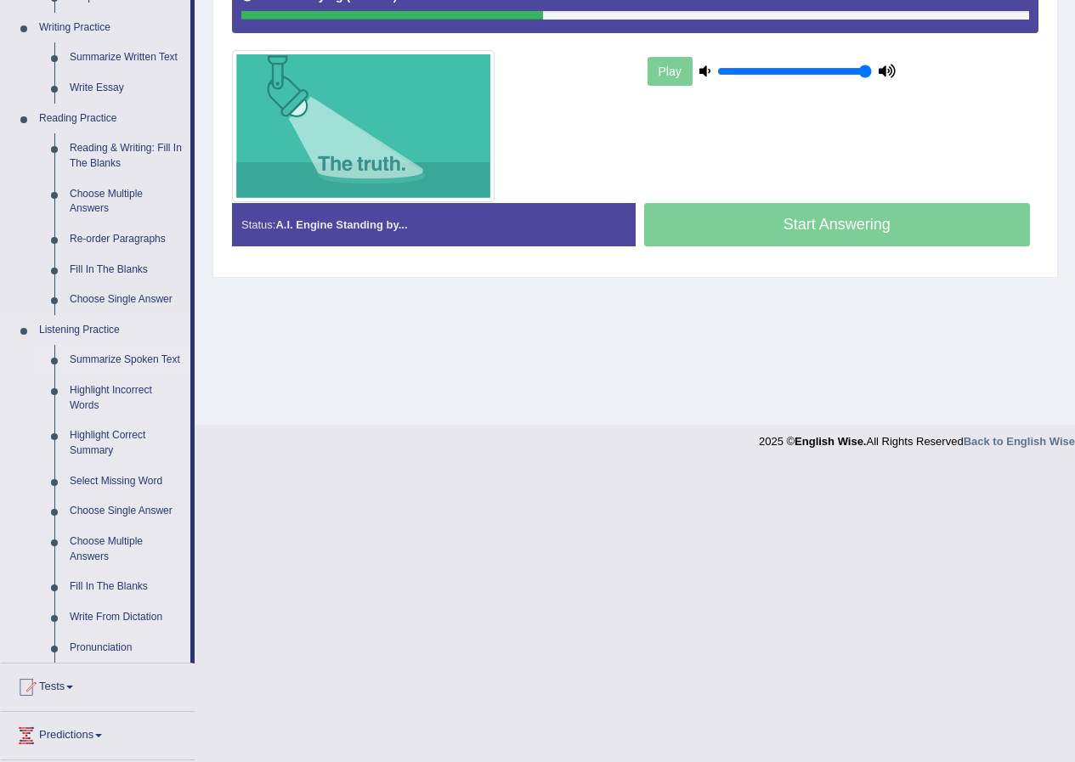
click at [111, 362] on link "Summarize Spoken Text" at bounding box center [126, 360] width 128 height 31
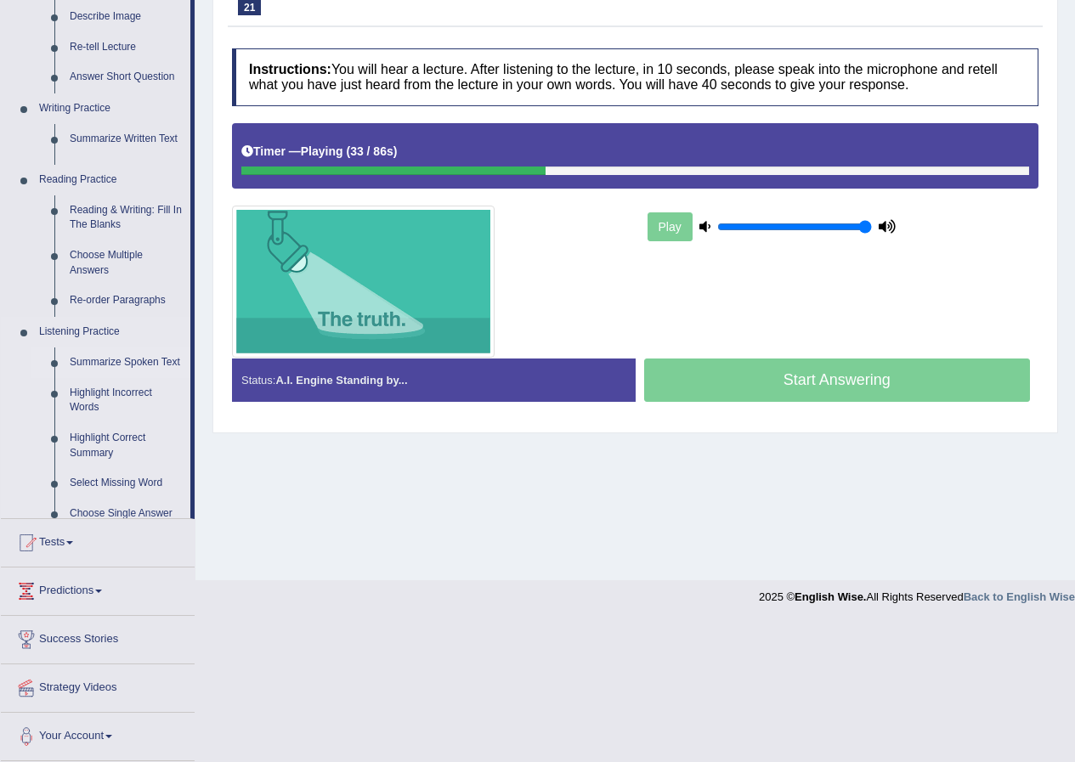
scroll to position [130, 0]
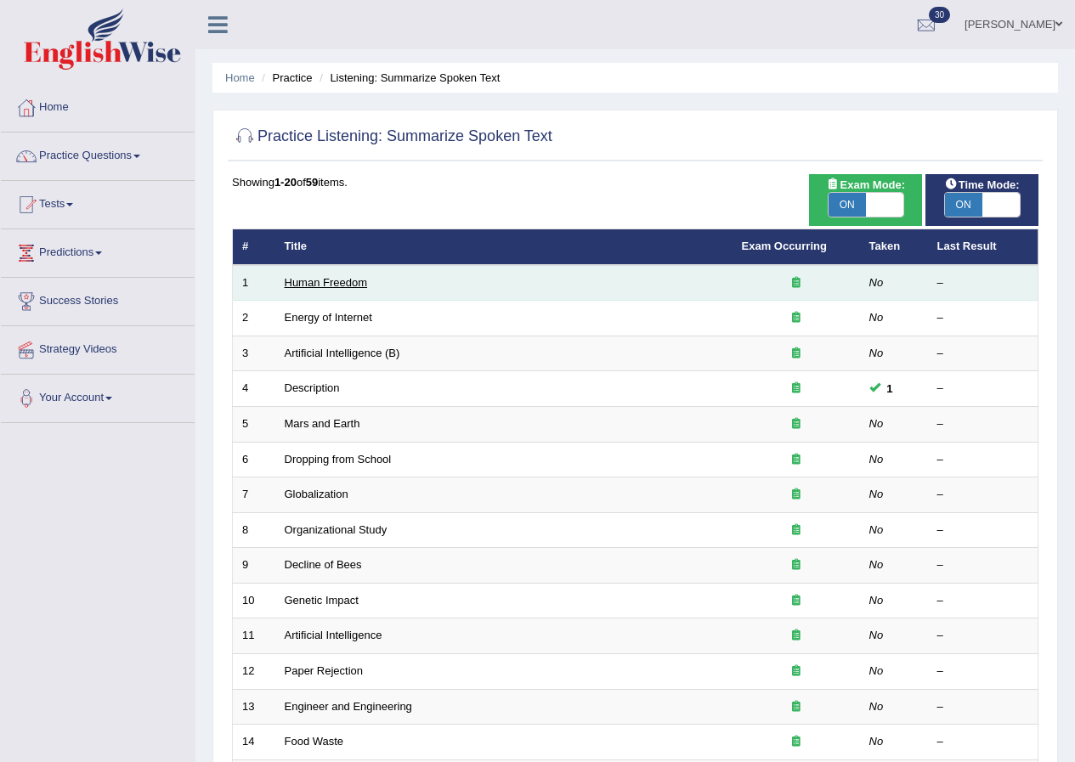
click at [320, 283] on link "Human Freedom" at bounding box center [326, 282] width 83 height 13
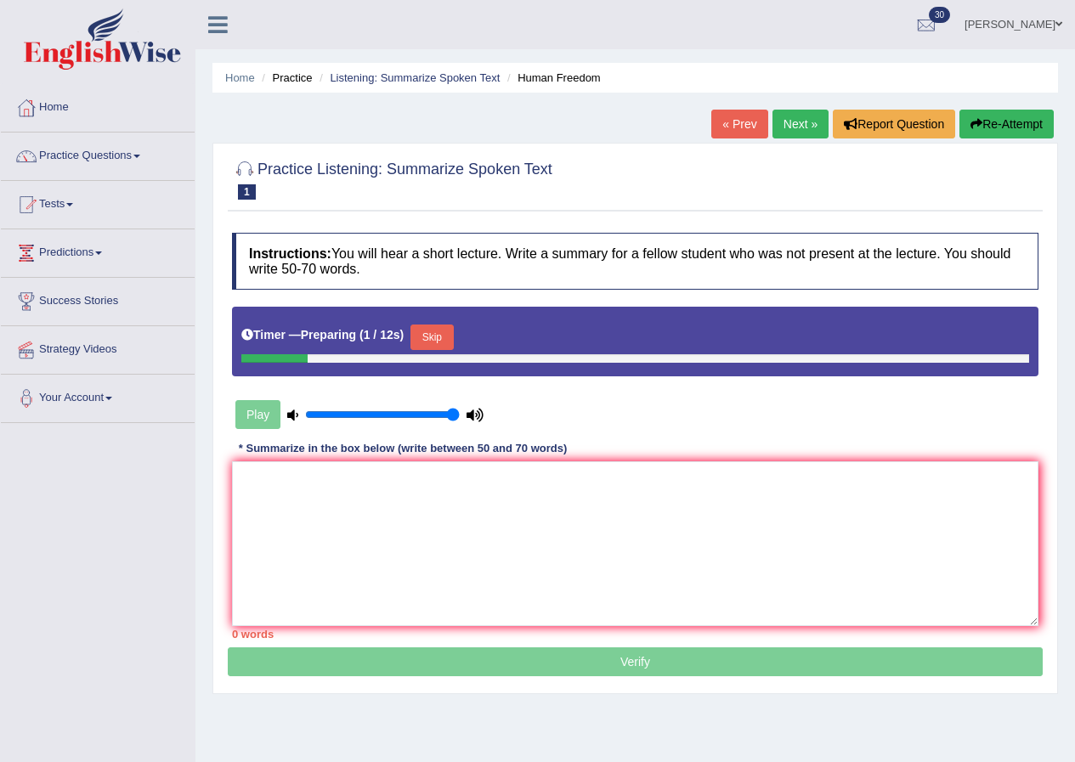
click at [438, 333] on button "Skip" at bounding box center [432, 338] width 43 height 26
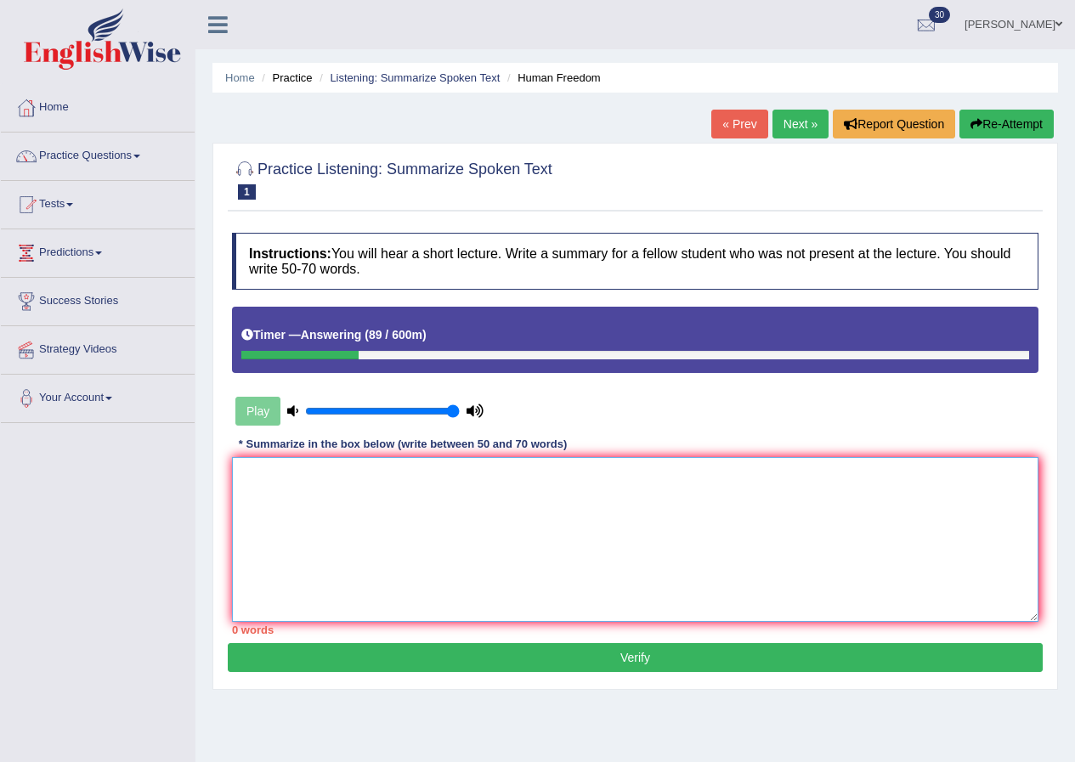
click at [359, 567] on textarea at bounding box center [635, 539] width 807 height 165
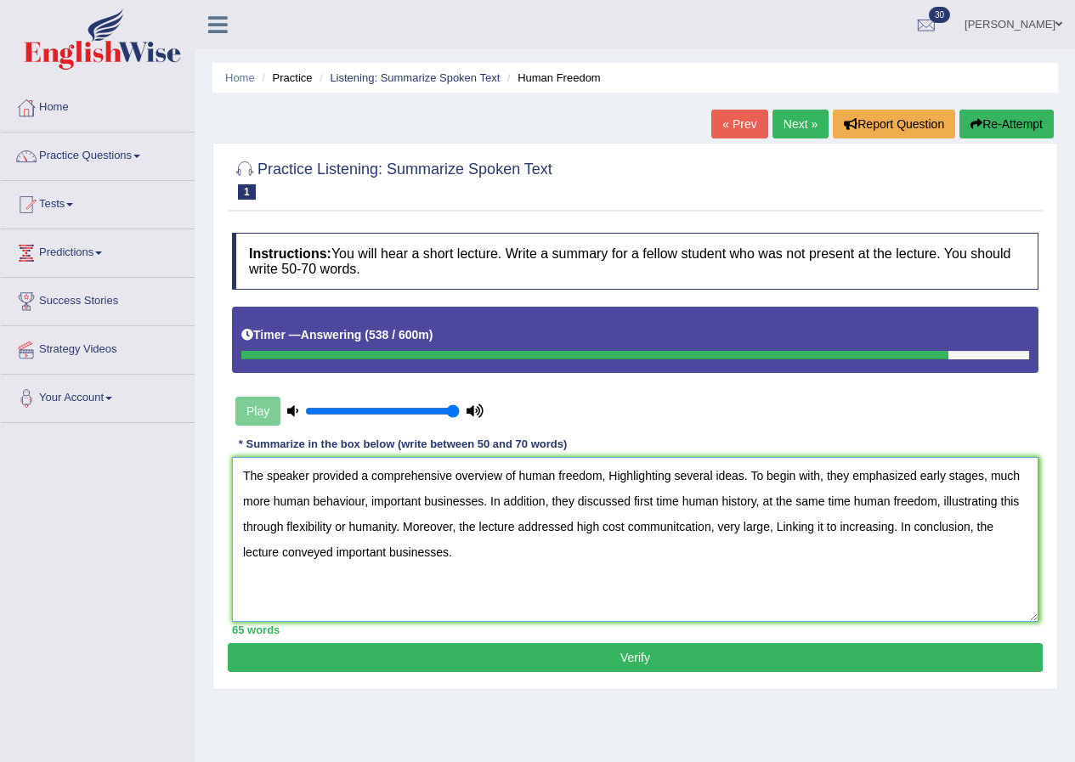
type textarea "The speaker provided a comprehensive overview of human freedom, Highlighting se…"
click at [723, 657] on button "Verify" at bounding box center [635, 657] width 815 height 29
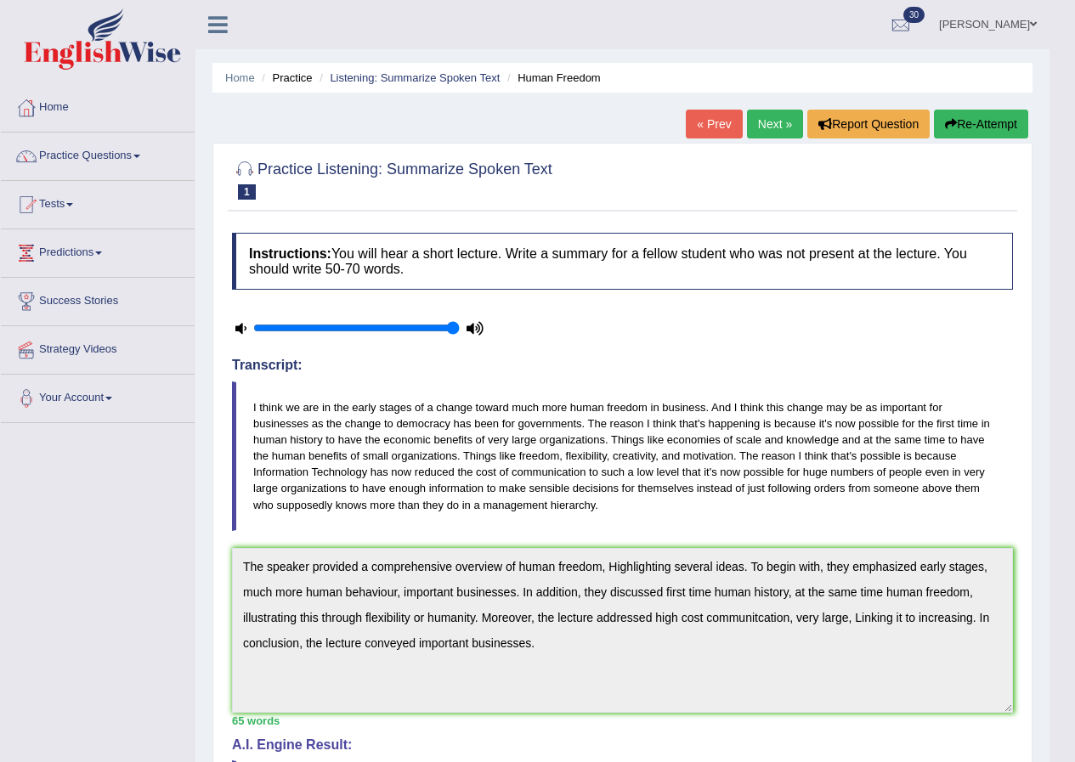
click at [770, 119] on link "Next »" at bounding box center [775, 124] width 56 height 29
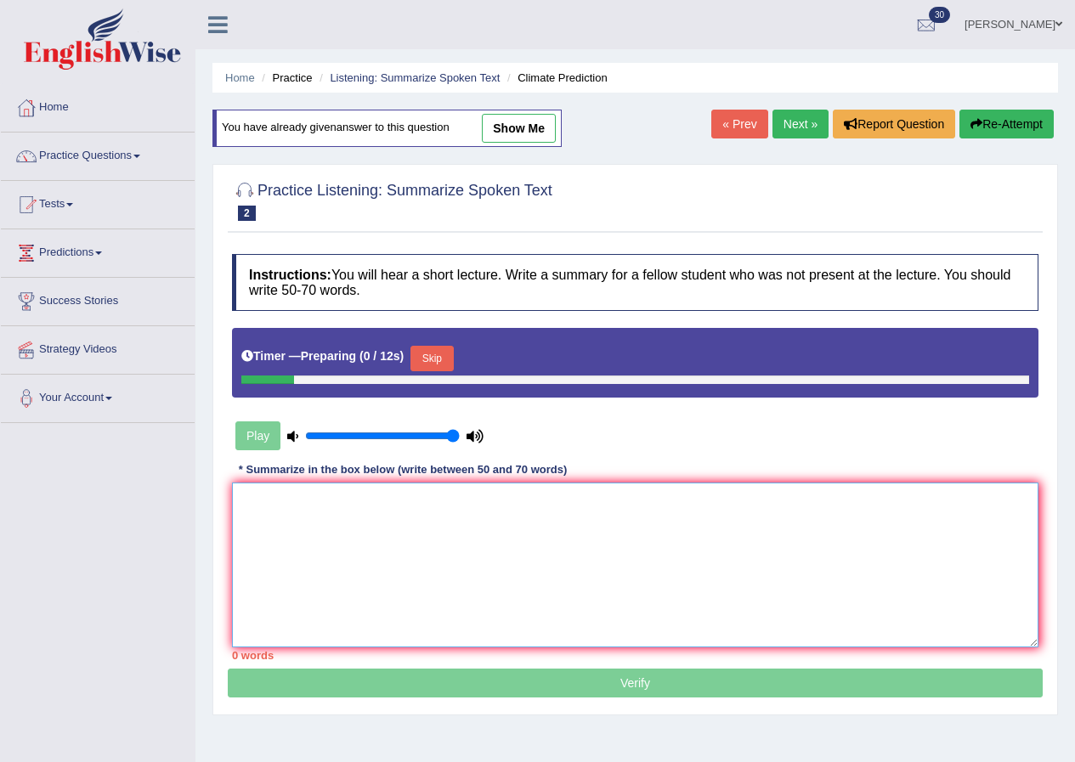
click at [342, 550] on textarea at bounding box center [635, 565] width 807 height 165
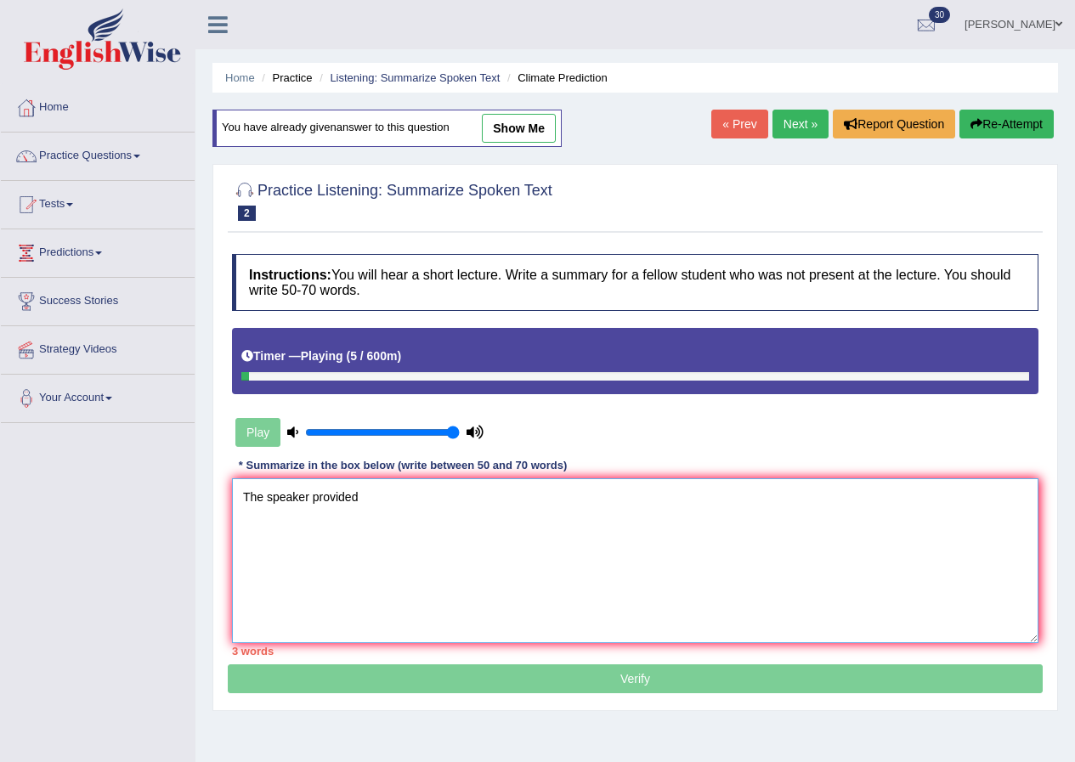
type textarea "The speaker provided"
click at [1039, 122] on button "Re-Attempt" at bounding box center [1007, 124] width 94 height 29
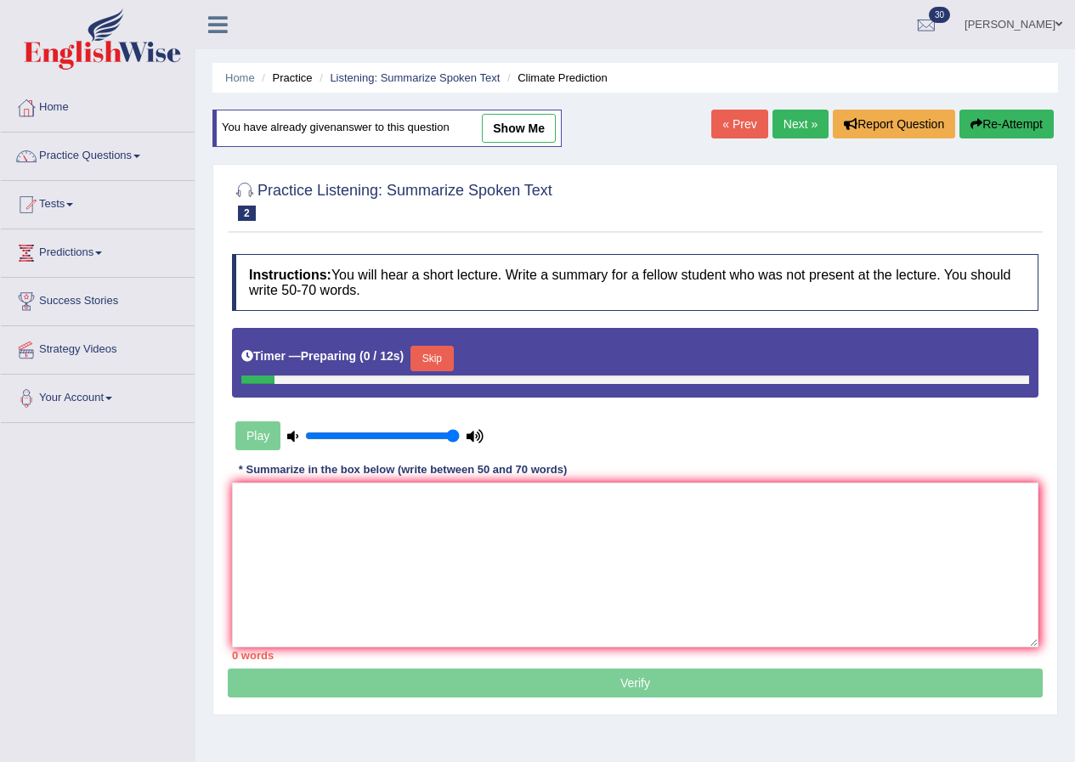
click at [422, 356] on button "Skip" at bounding box center [432, 359] width 43 height 26
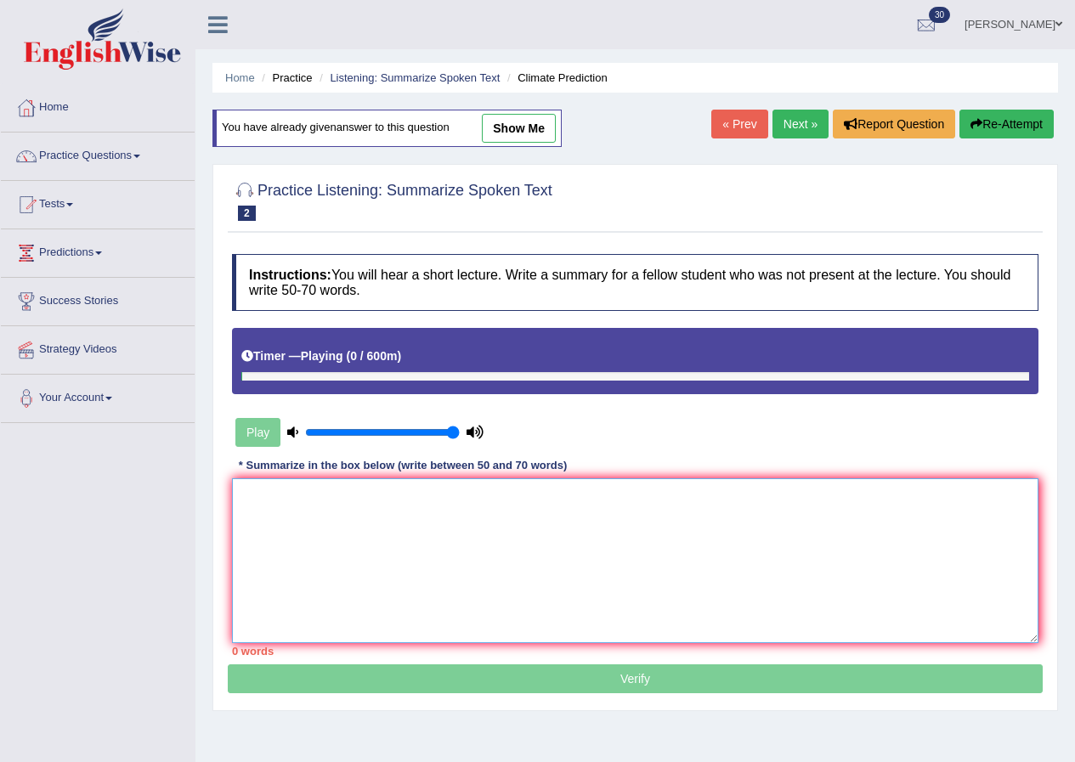
click at [298, 539] on textarea at bounding box center [635, 561] width 807 height 165
click at [1018, 117] on button "Re-Attempt" at bounding box center [1007, 124] width 94 height 29
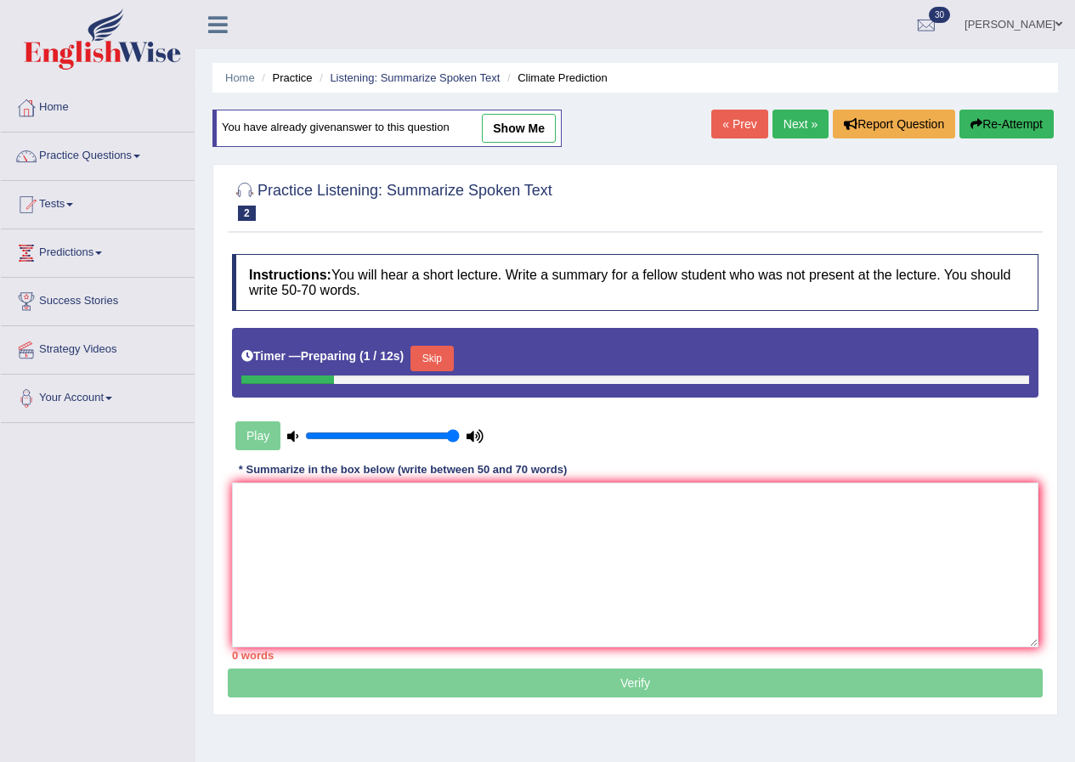
click at [440, 350] on button "Skip" at bounding box center [432, 359] width 43 height 26
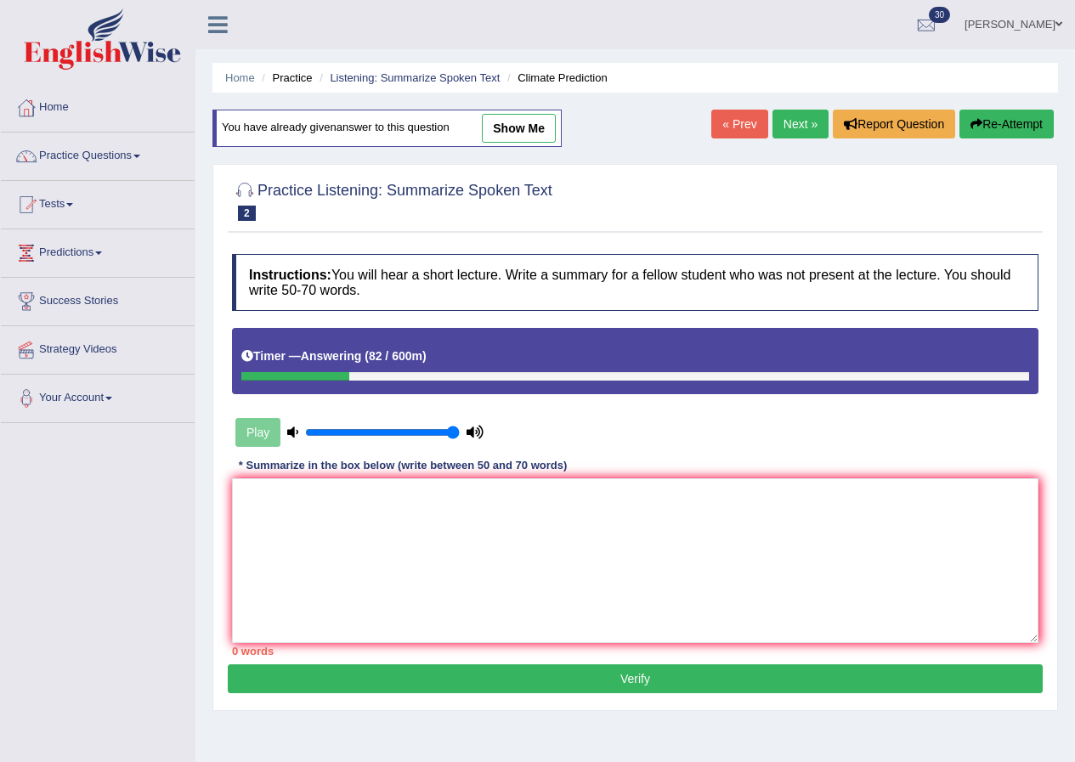
click at [996, 123] on button "Re-Attempt" at bounding box center [1007, 124] width 94 height 29
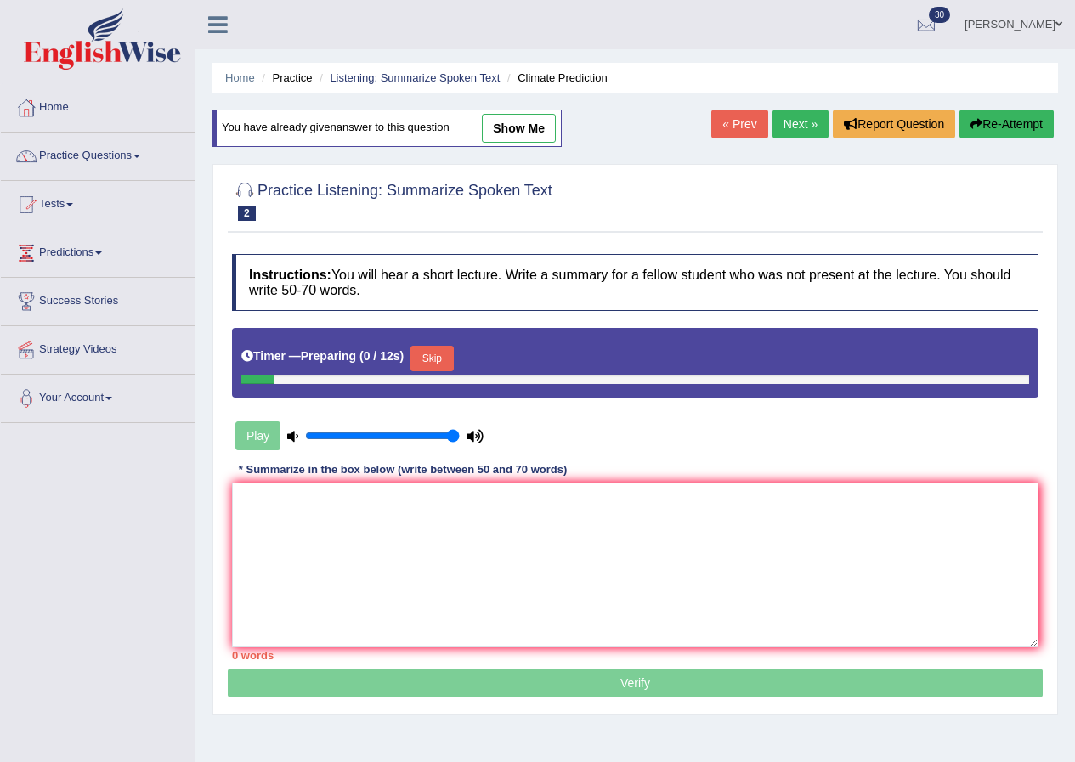
click at [439, 357] on button "Skip" at bounding box center [432, 359] width 43 height 26
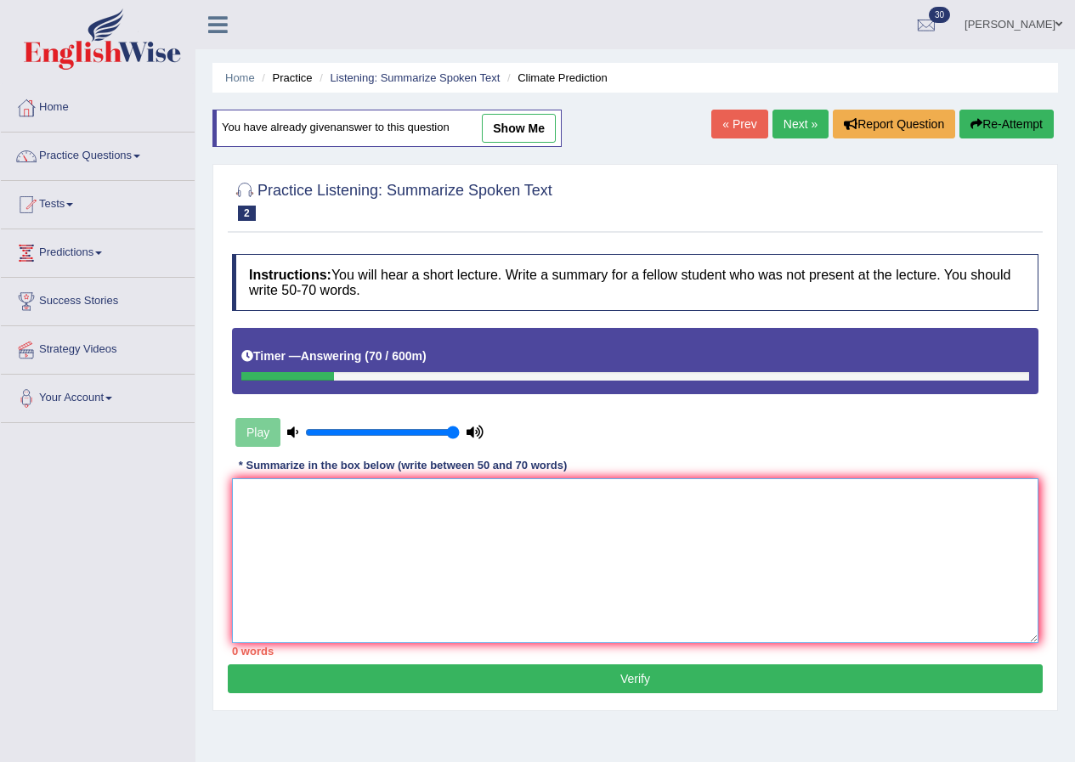
click at [397, 548] on textarea at bounding box center [635, 561] width 807 height 165
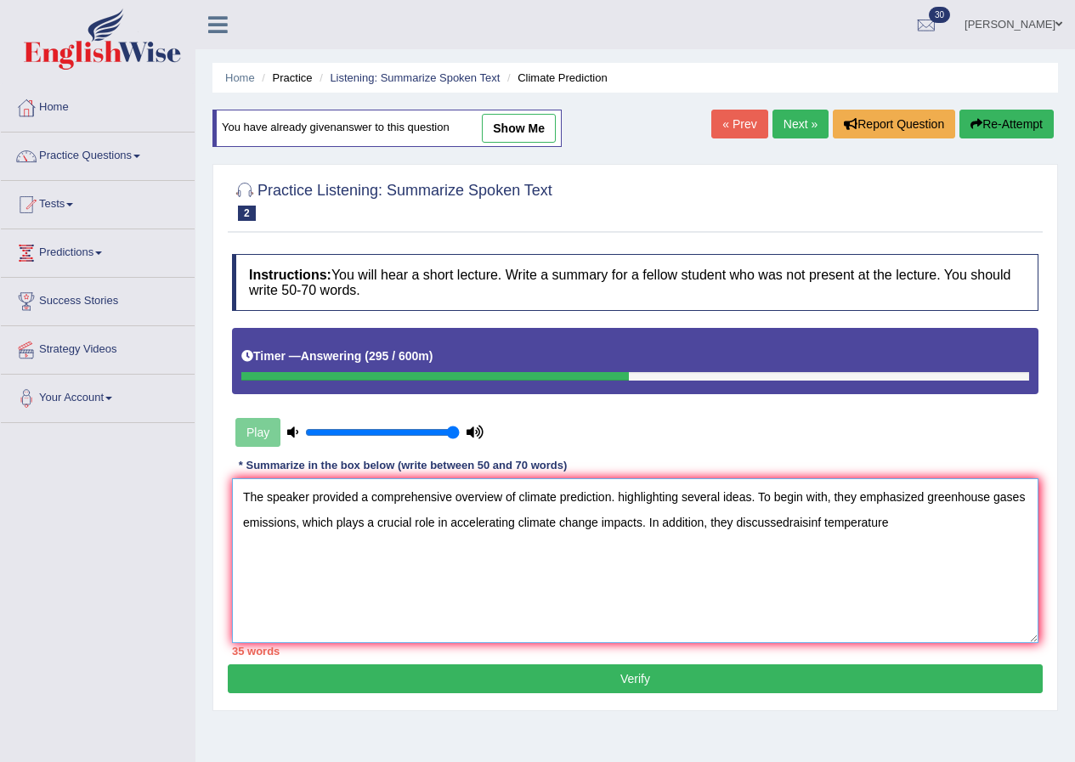
click at [788, 519] on textarea "The speaker provided a comprehensive overview of climate prediction. highlighti…" at bounding box center [635, 561] width 807 height 165
click at [825, 526] on textarea "The speaker provided a comprehensive overview of climate prediction. highlighti…" at bounding box center [635, 561] width 807 height 165
click at [914, 528] on textarea "The speaker provided a comprehensive overview of climate prediction. highlighti…" at bounding box center [635, 561] width 807 height 165
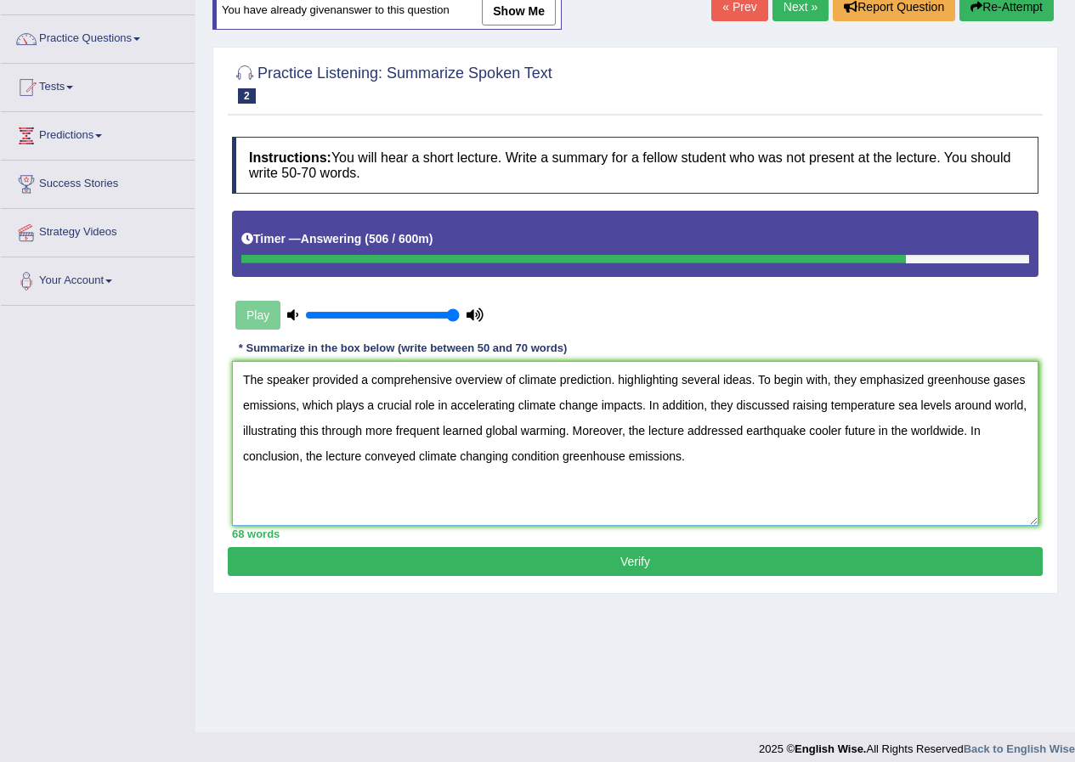
scroll to position [130, 0]
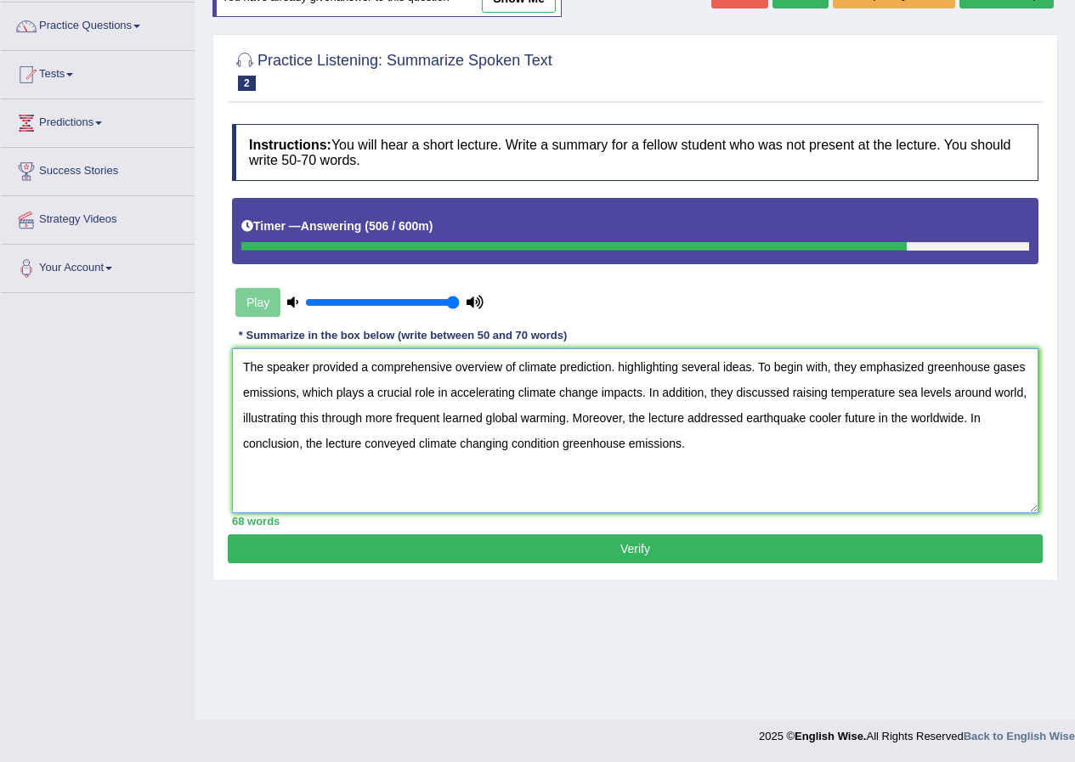
type textarea "The speaker provided a comprehensive overview of climate prediction. highlighti…"
click at [670, 537] on button "Verify" at bounding box center [635, 549] width 815 height 29
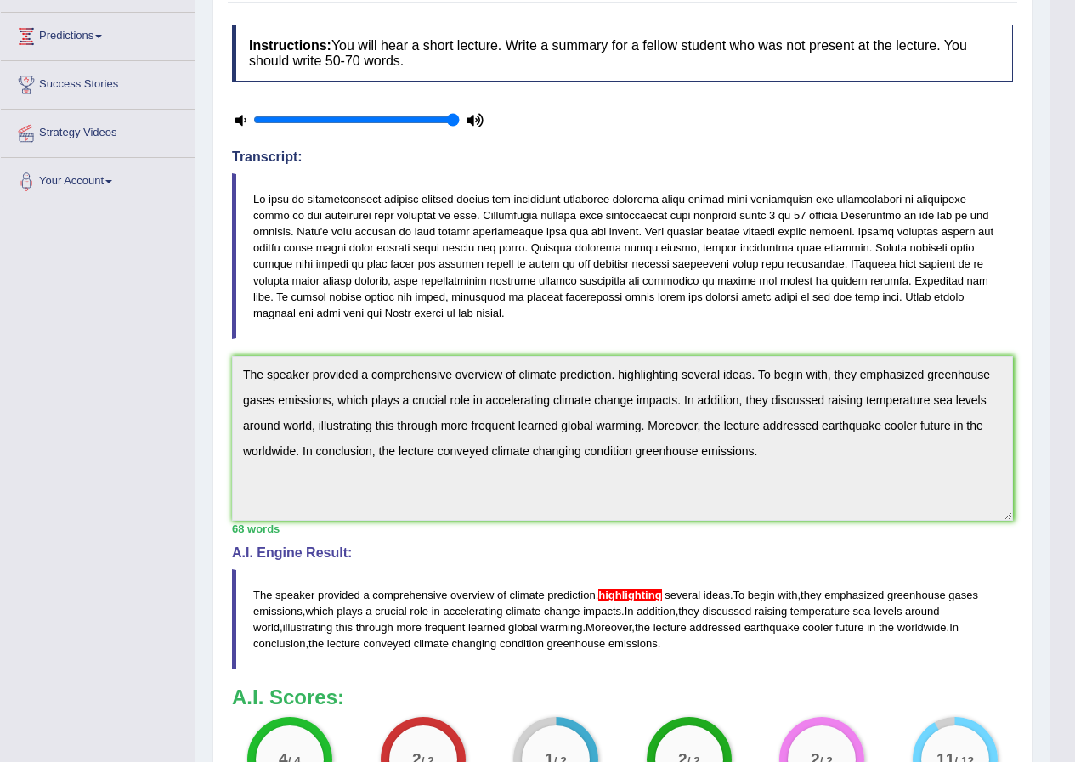
scroll to position [0, 0]
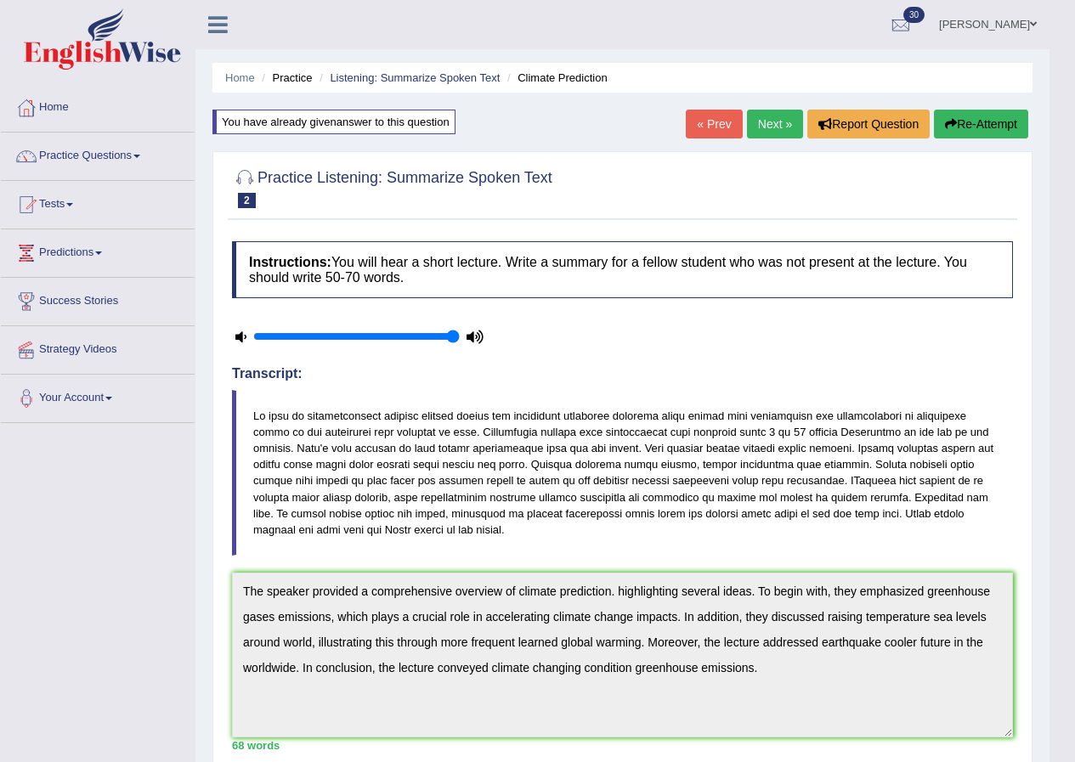
click at [769, 121] on link "Next »" at bounding box center [775, 124] width 56 height 29
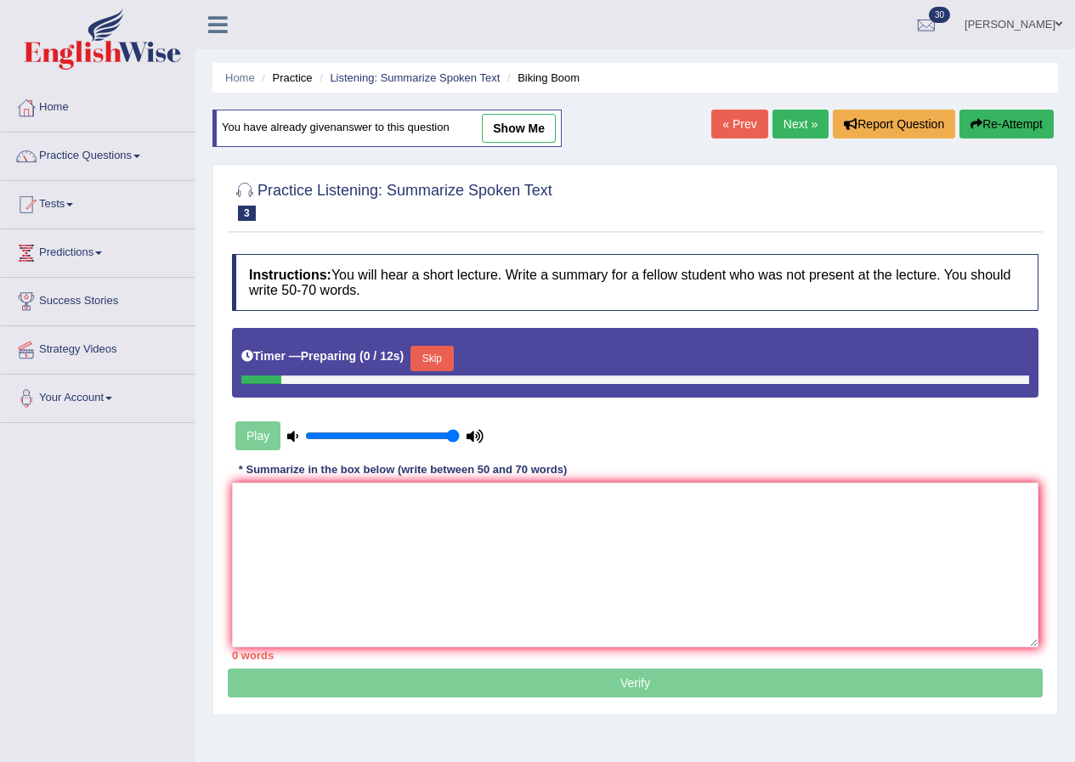
click at [327, 521] on textarea at bounding box center [635, 565] width 807 height 165
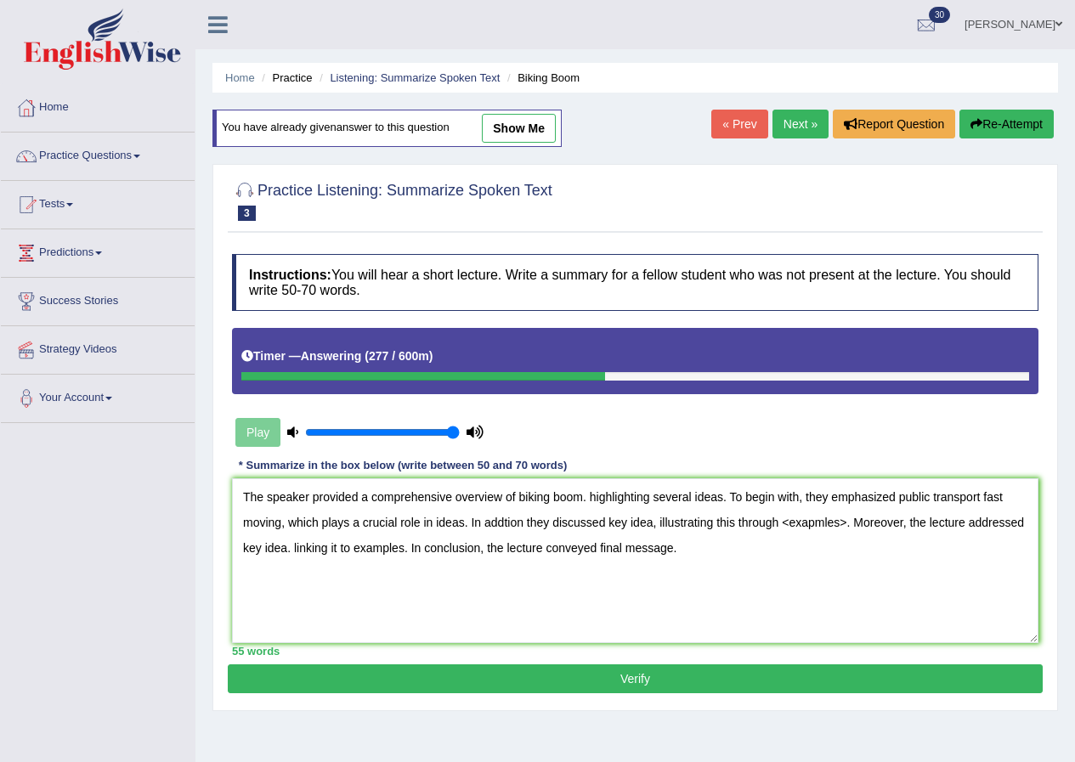
type textarea "The speaker provided a comprehensive overview of biking boom. highlighting seve…"
click at [675, 681] on button "Verify" at bounding box center [635, 679] width 815 height 29
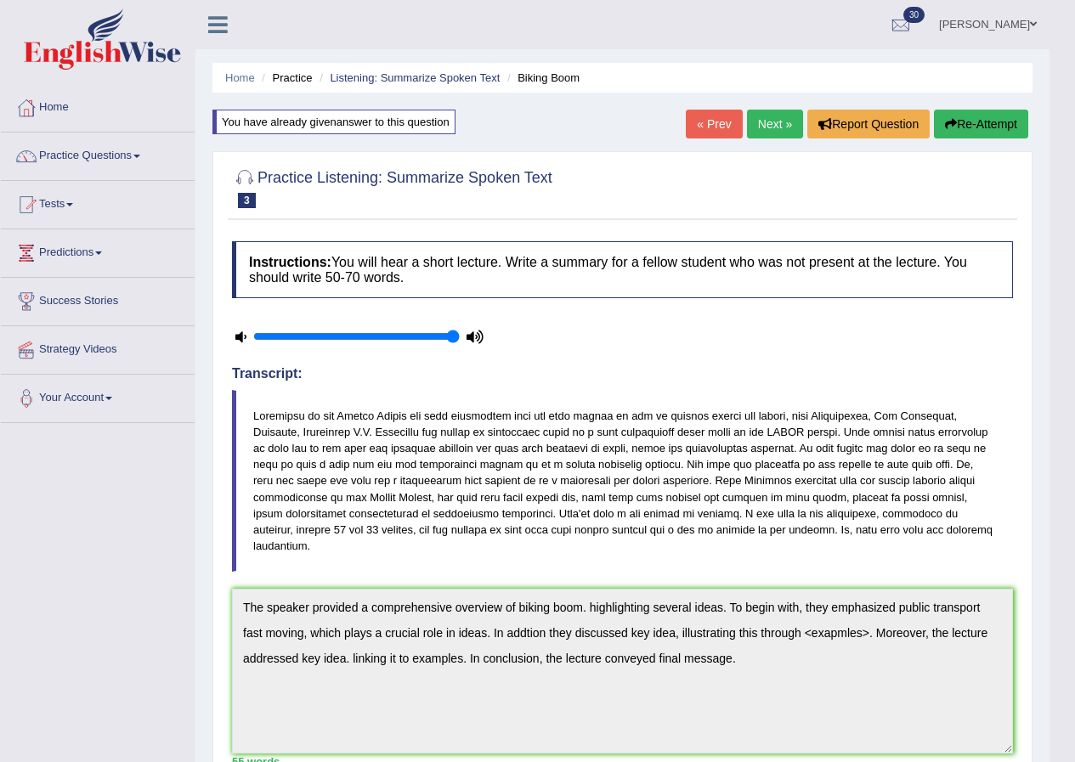
click at [987, 124] on button "Re-Attempt" at bounding box center [981, 124] width 94 height 29
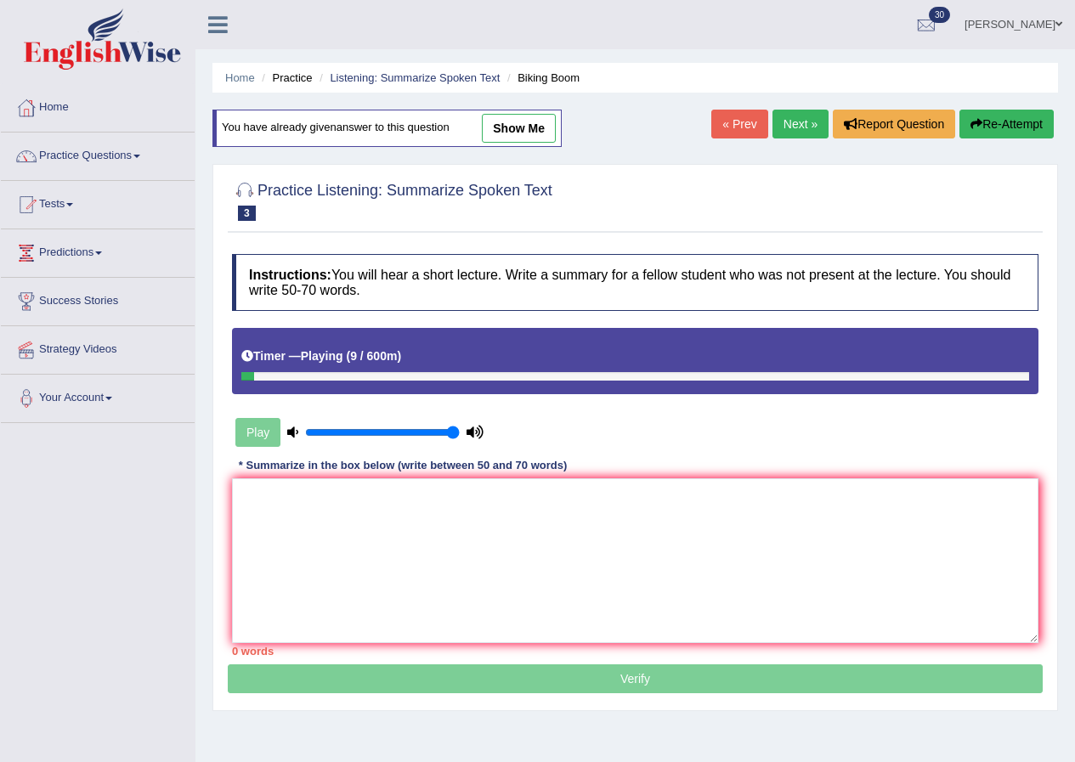
click at [1001, 122] on button "Re-Attempt" at bounding box center [1007, 124] width 94 height 29
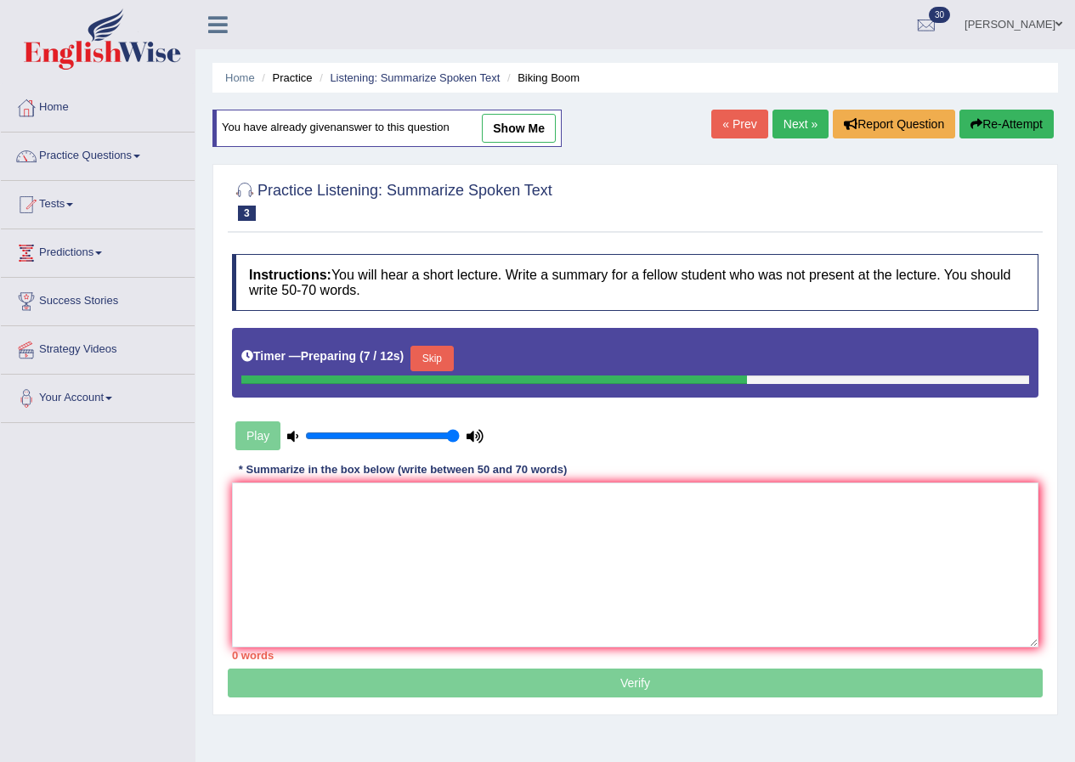
click at [439, 356] on button "Skip" at bounding box center [432, 359] width 43 height 26
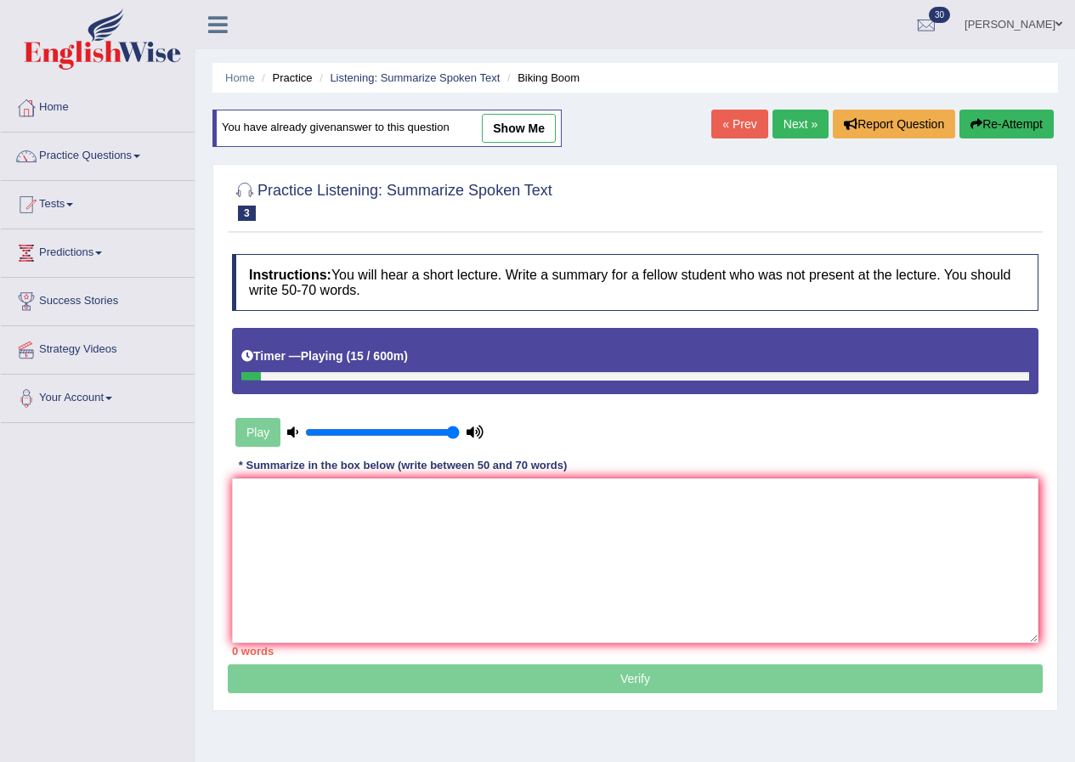
click at [994, 117] on button "Re-Attempt" at bounding box center [1007, 124] width 94 height 29
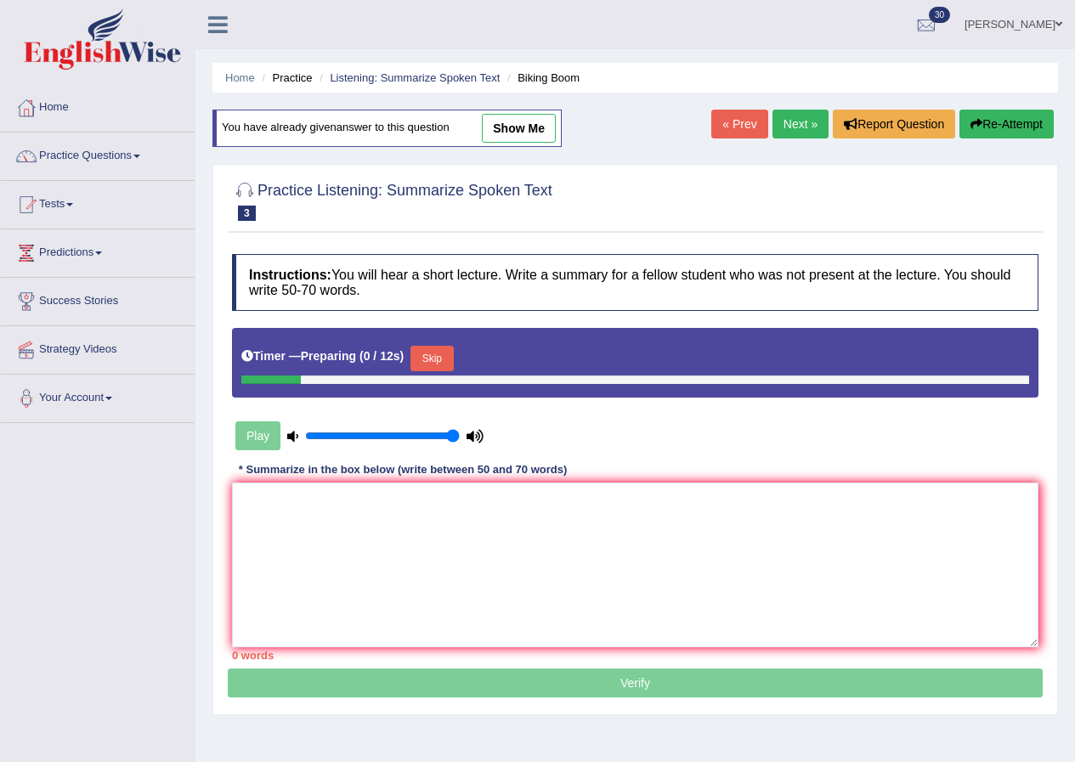
click at [449, 348] on button "Skip" at bounding box center [432, 359] width 43 height 26
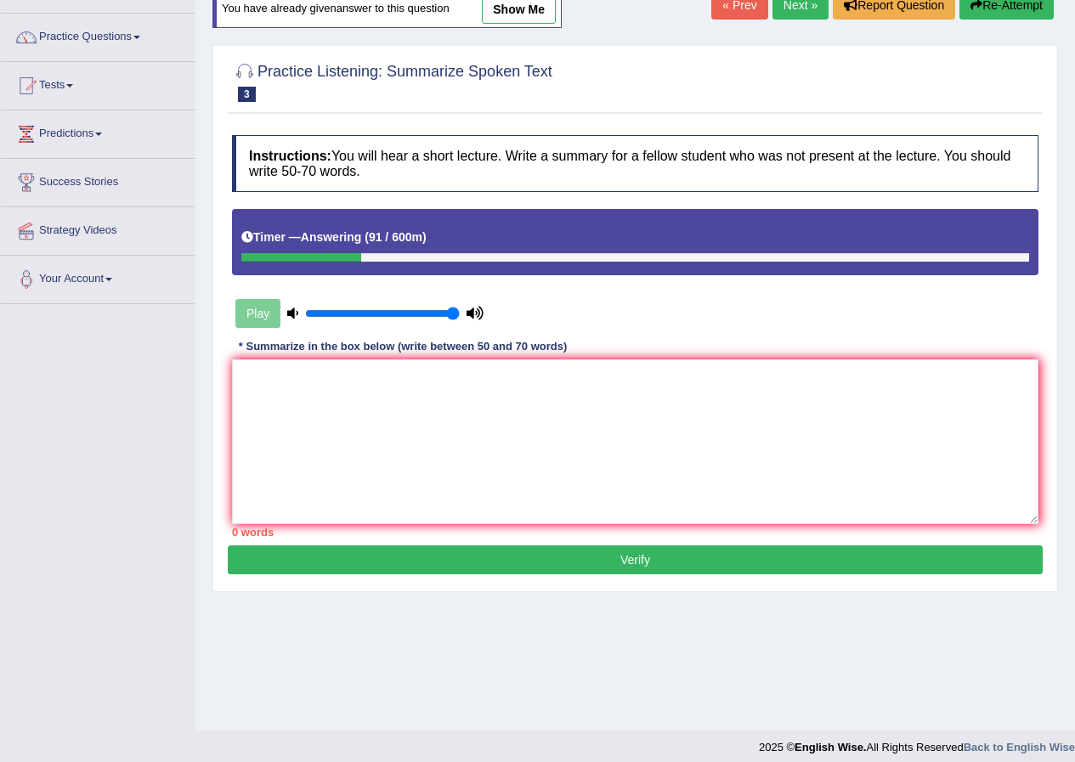
scroll to position [130, 0]
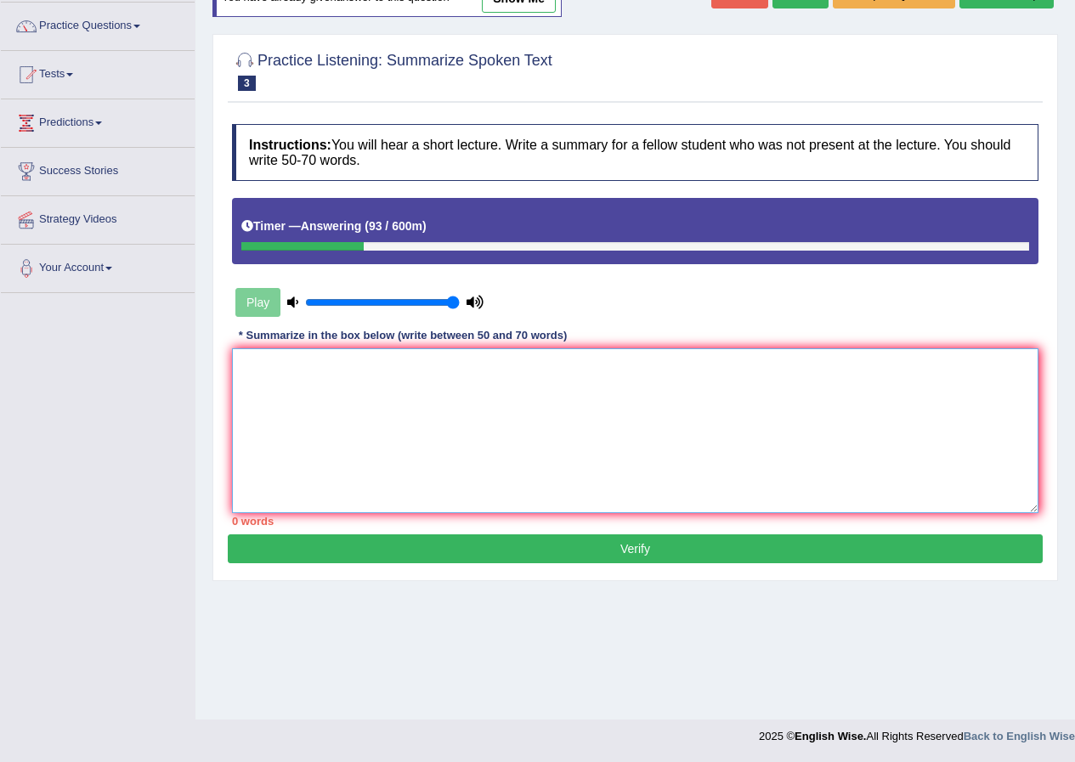
click at [477, 421] on textarea at bounding box center [635, 431] width 807 height 165
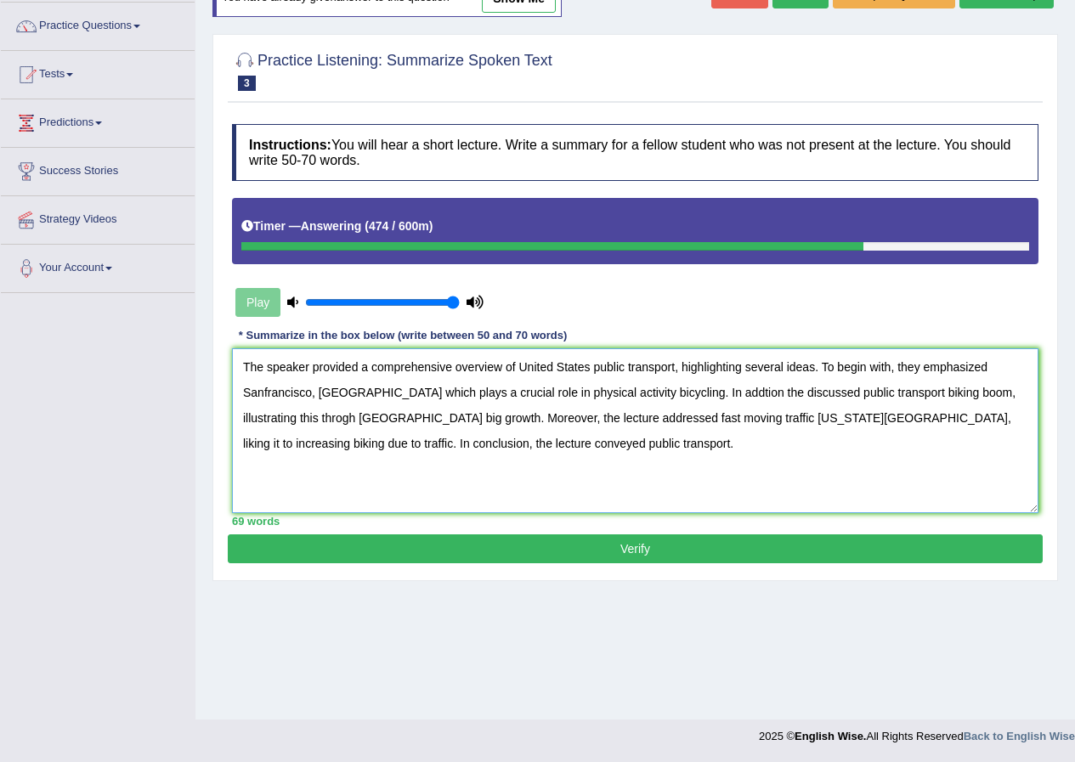
type textarea "The speaker provided a comprehensive overview of United States public transport…"
click at [589, 551] on button "Verify" at bounding box center [635, 549] width 815 height 29
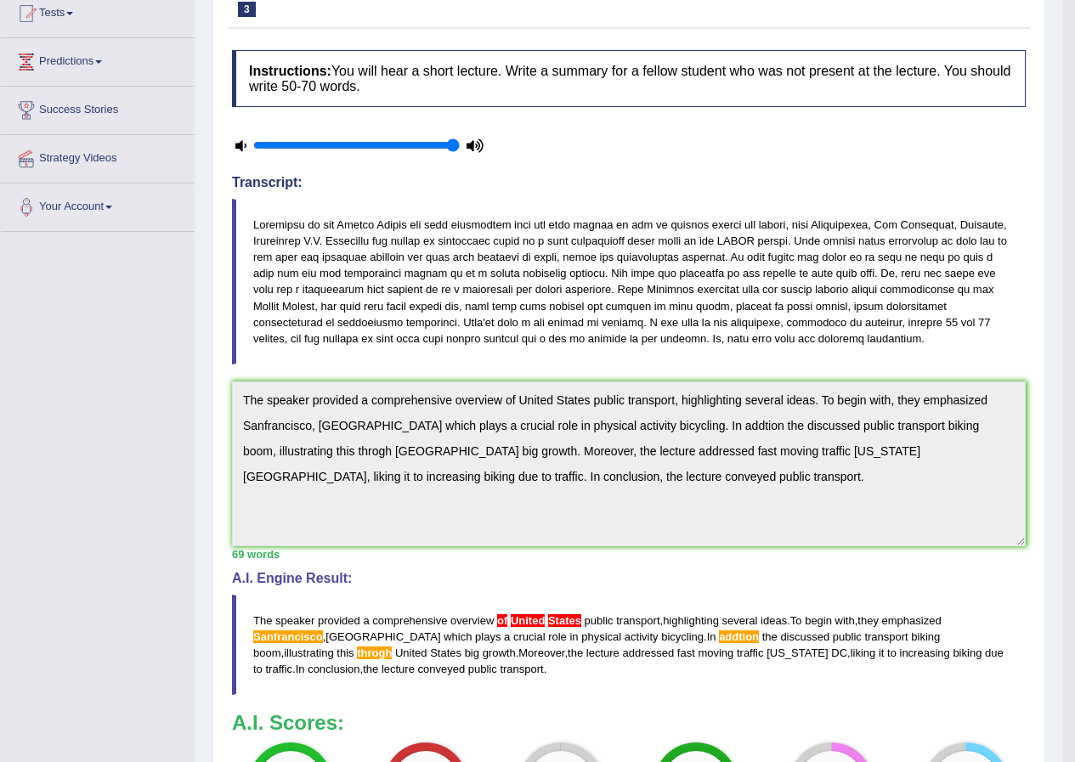
scroll to position [0, 0]
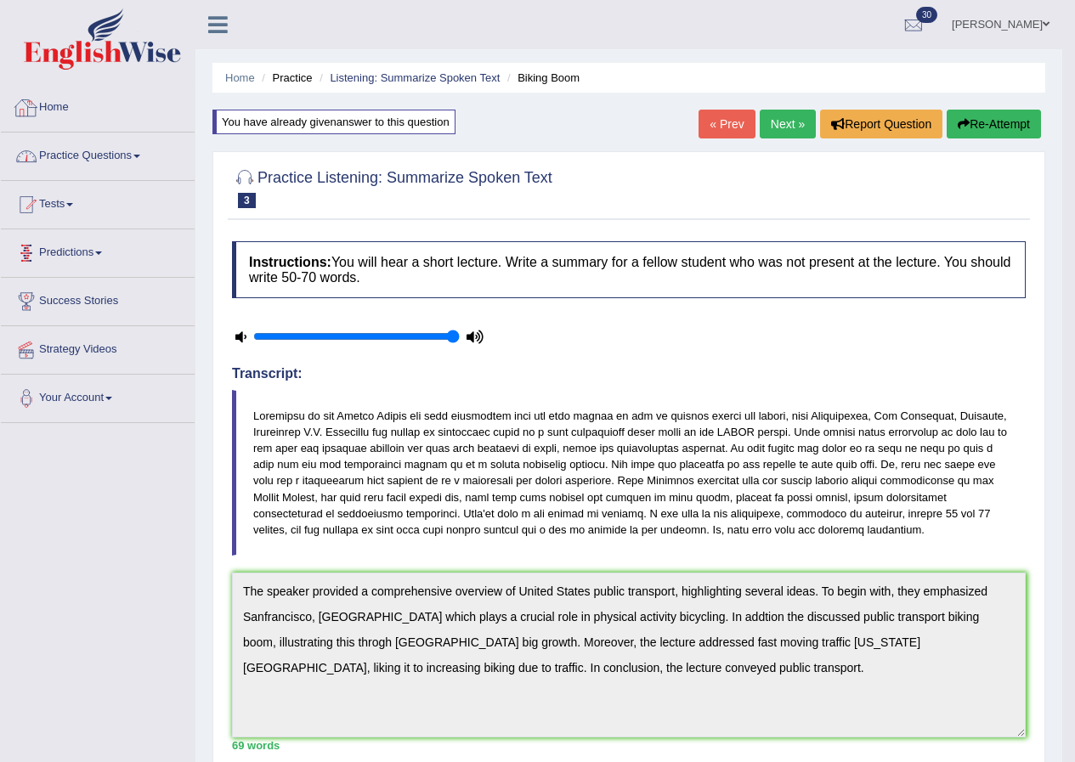
drag, startPoint x: 222, startPoint y: 291, endPoint x: 251, endPoint y: 324, distance: 44.0
click at [251, 326] on div "Home Practice Listening: Summarize Spoken Text Biking Boom You have already giv…" at bounding box center [629, 583] width 867 height 1166
click at [778, 120] on link "Next »" at bounding box center [788, 124] width 56 height 29
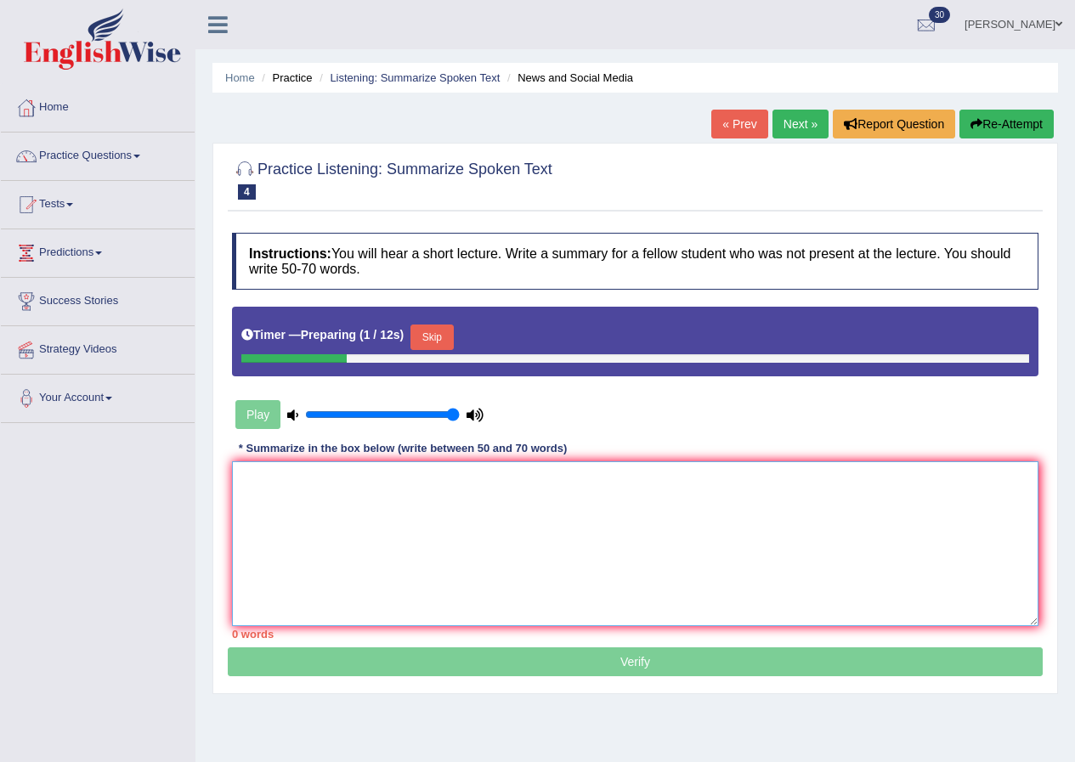
click at [404, 532] on textarea at bounding box center [635, 544] width 807 height 165
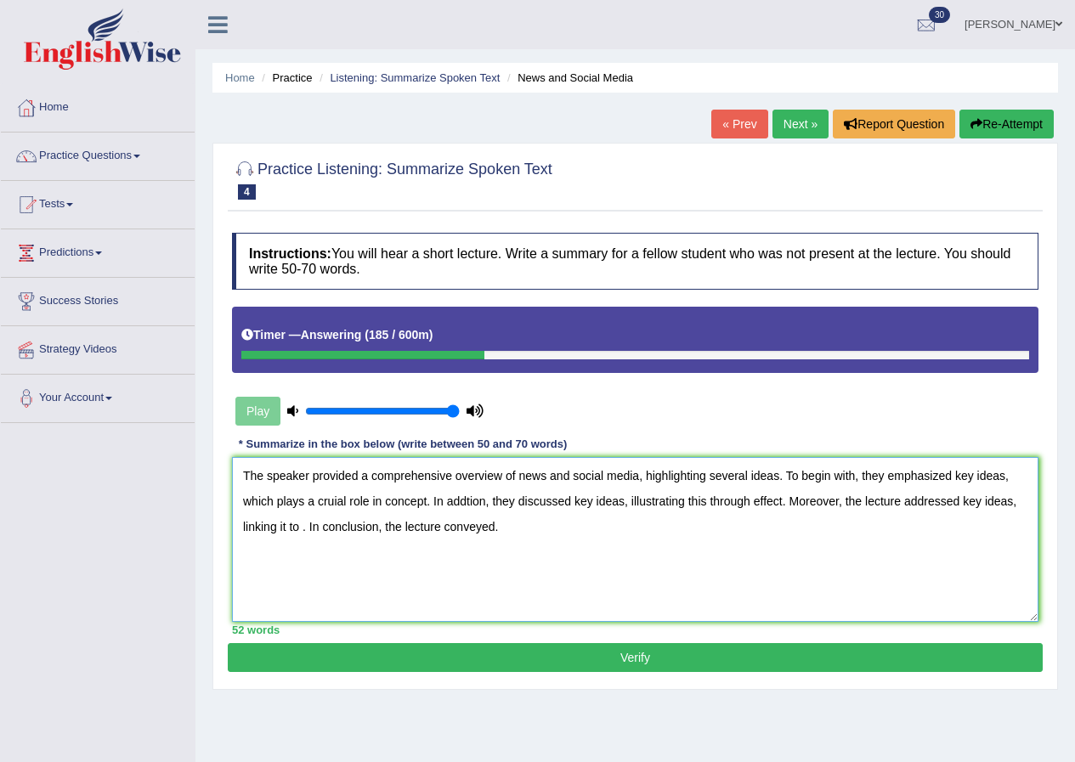
type textarea "The speaker provided a comprehensive overview of news and social media, highlig…"
click at [684, 653] on button "Verify" at bounding box center [635, 657] width 815 height 29
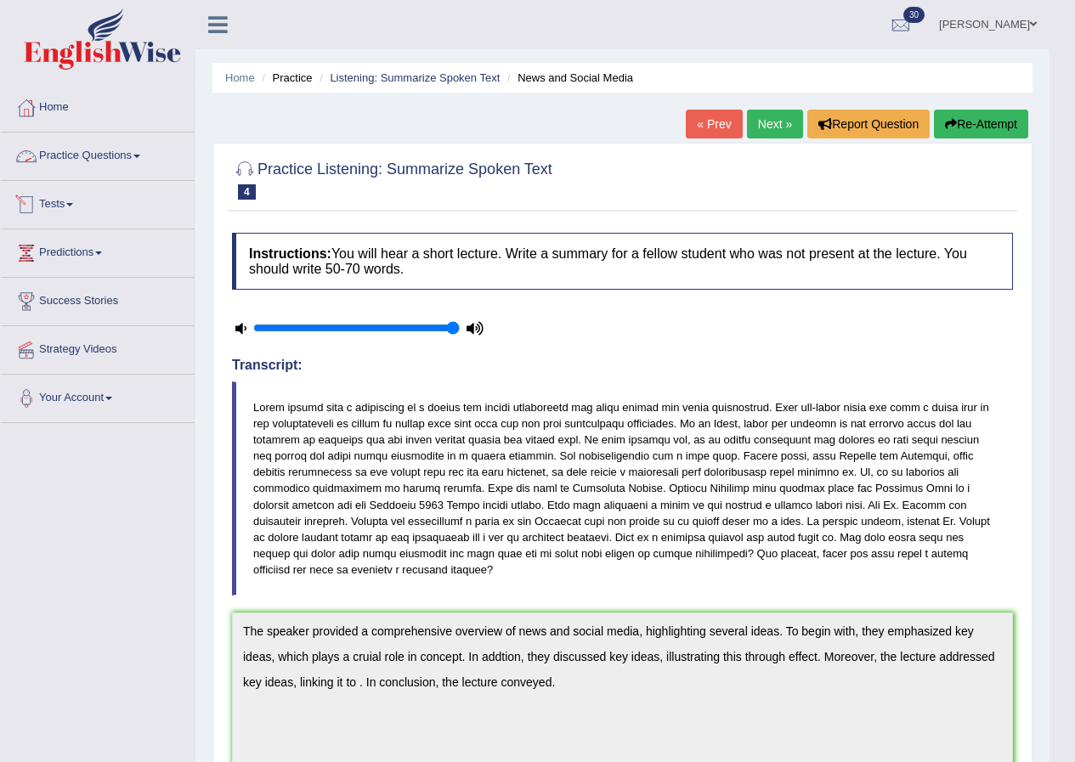
click at [136, 155] on link "Practice Questions" at bounding box center [98, 154] width 194 height 43
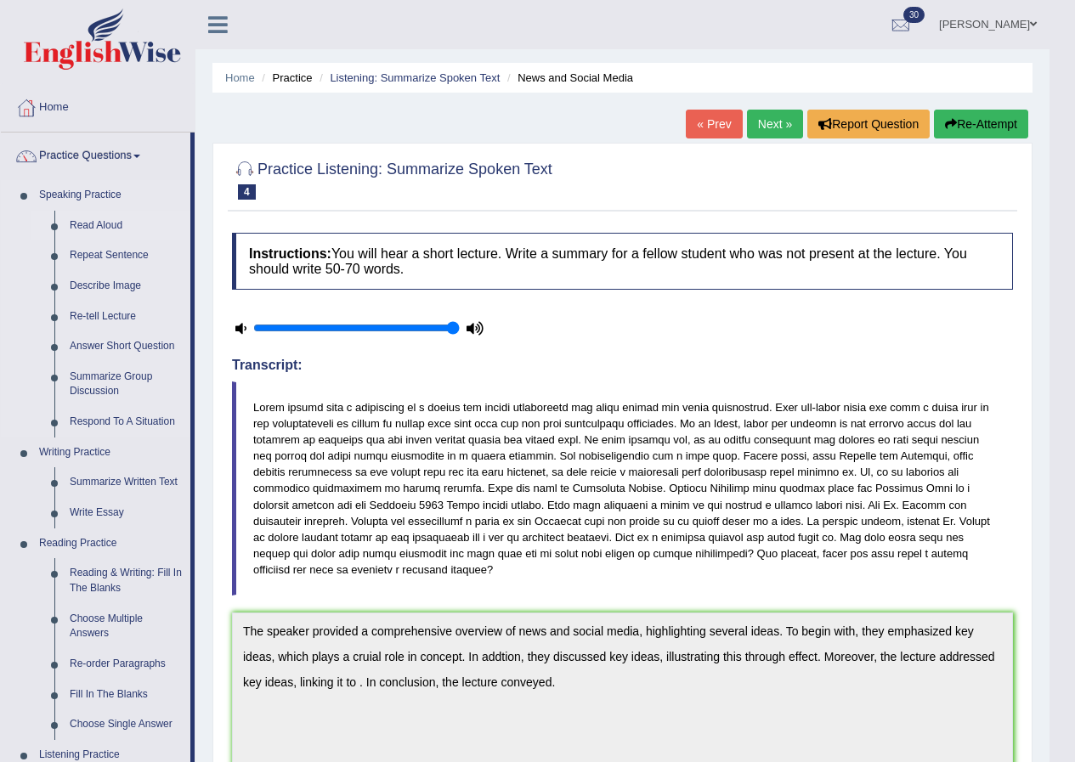
click at [88, 222] on link "Read Aloud" at bounding box center [126, 226] width 128 height 31
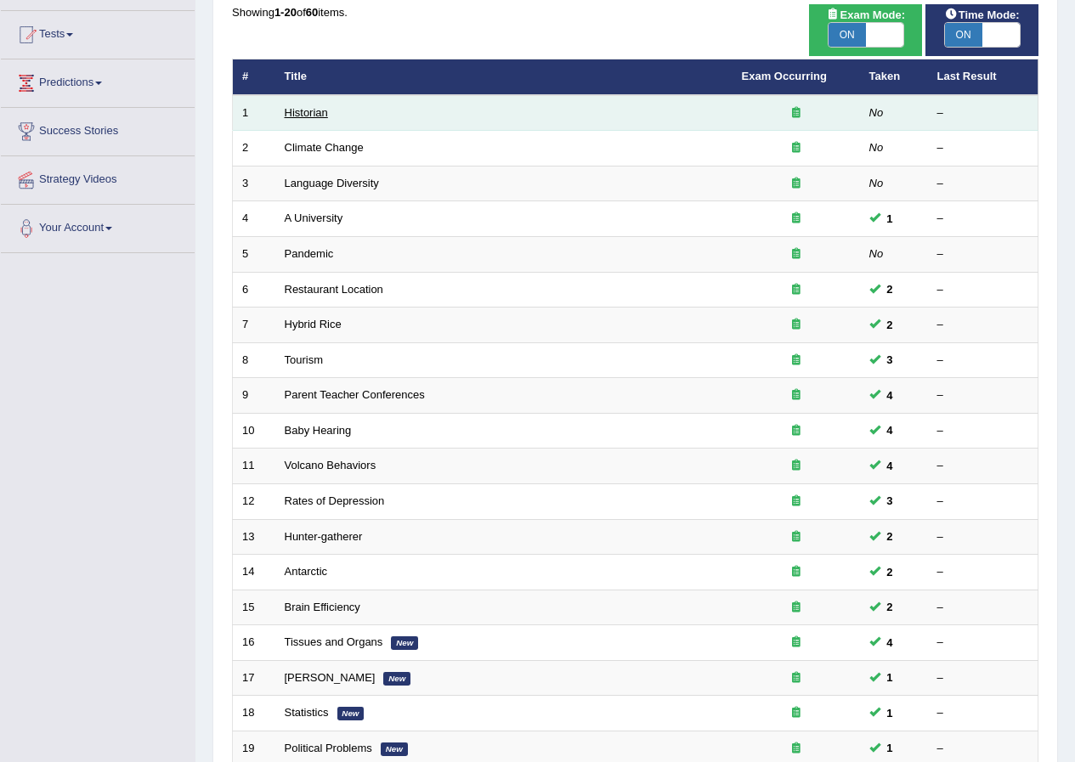
click at [308, 113] on link "Historian" at bounding box center [306, 112] width 43 height 13
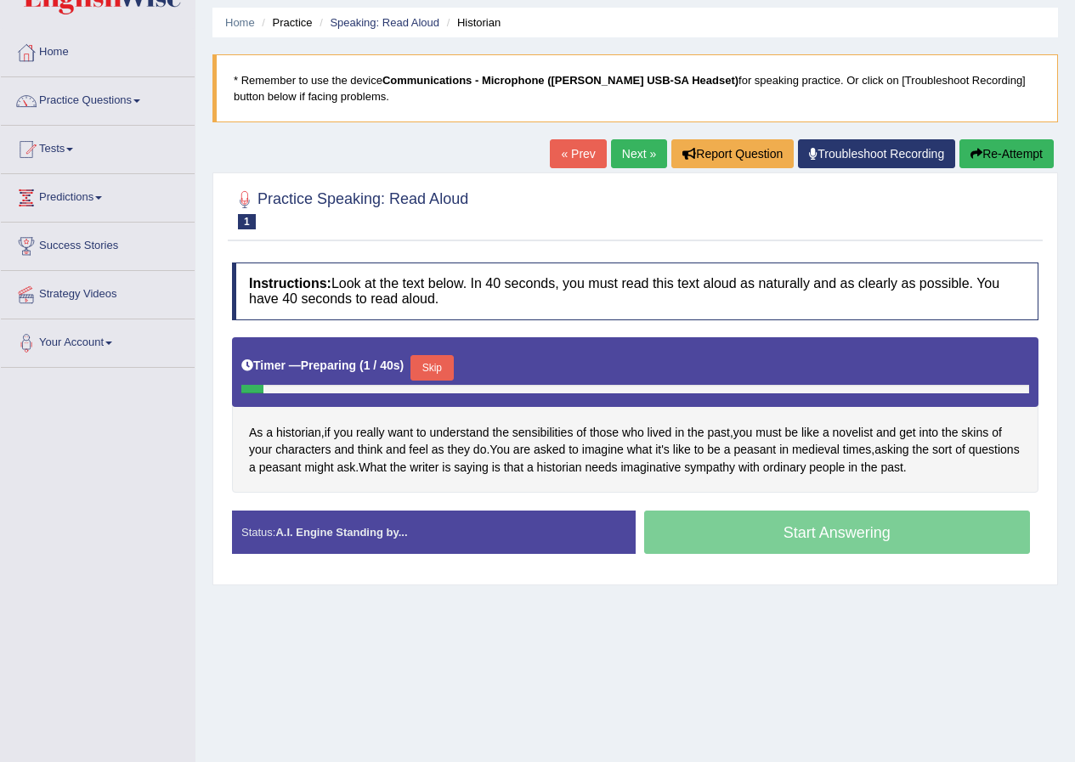
scroll to position [85, 0]
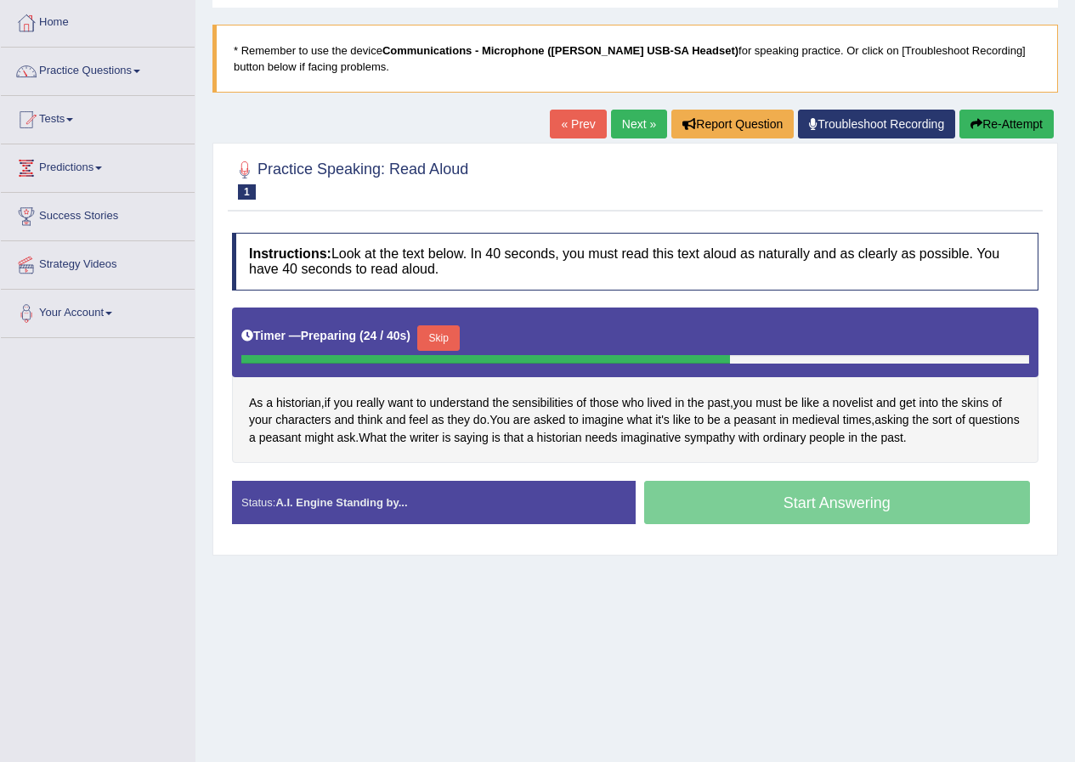
click at [451, 339] on button "Skip" at bounding box center [438, 339] width 43 height 26
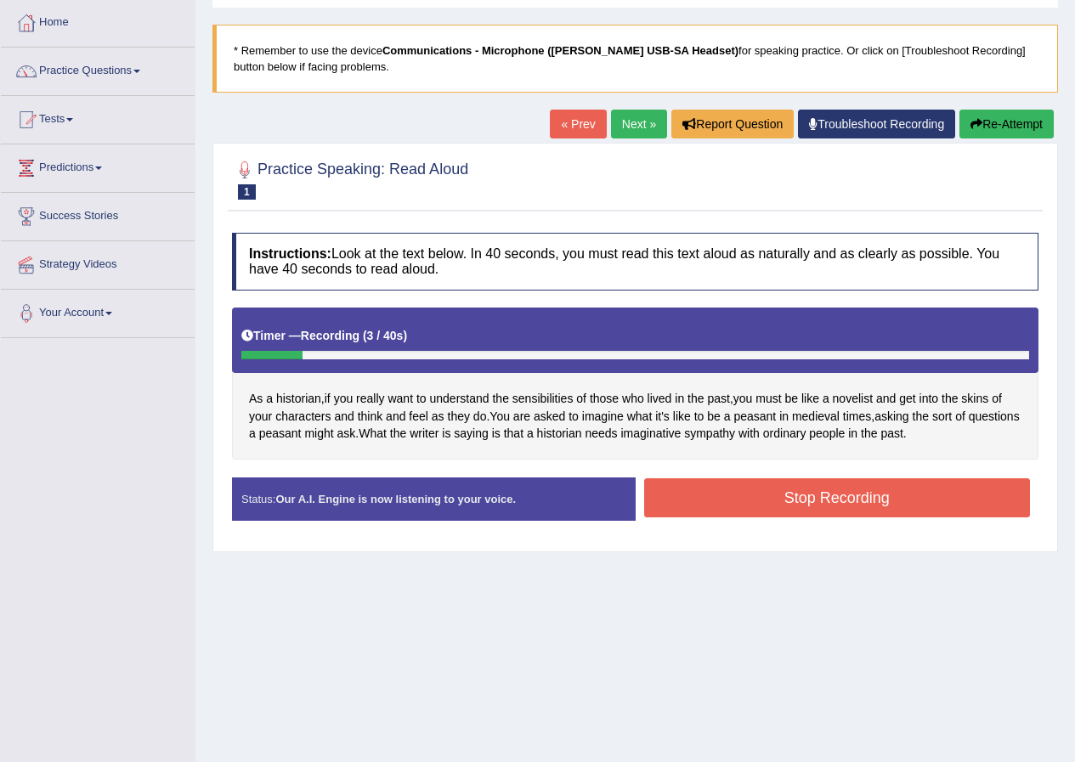
click at [753, 488] on button "Stop Recording" at bounding box center [837, 498] width 387 height 39
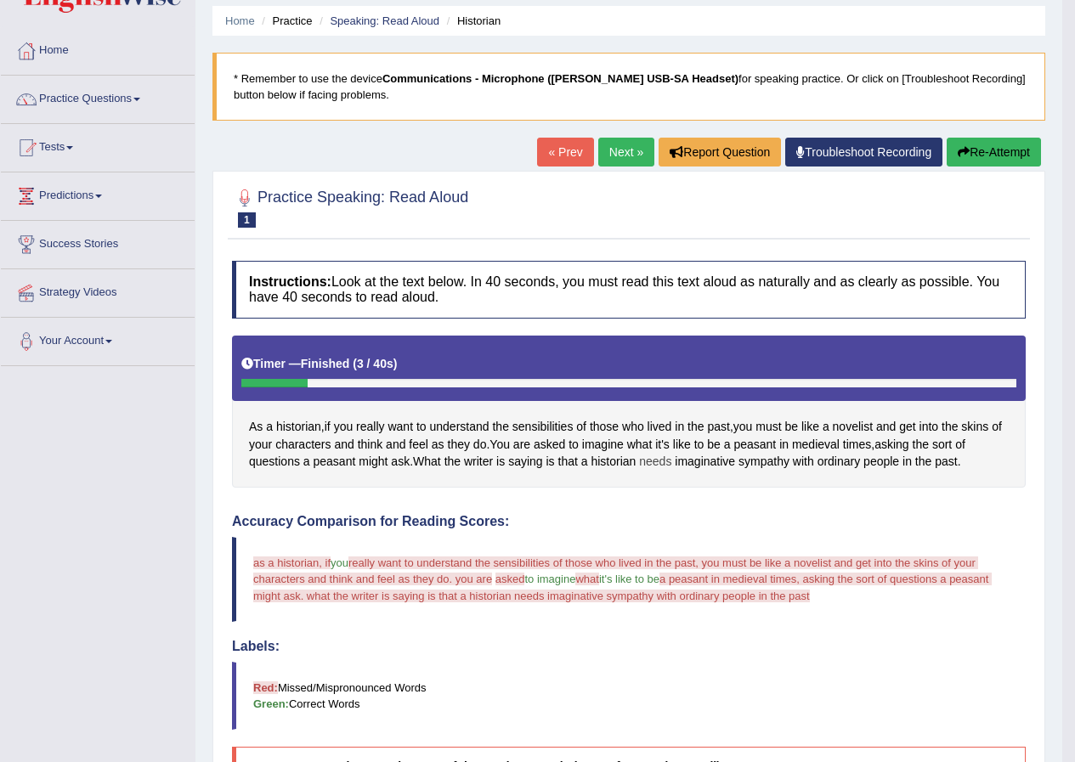
scroll to position [0, 0]
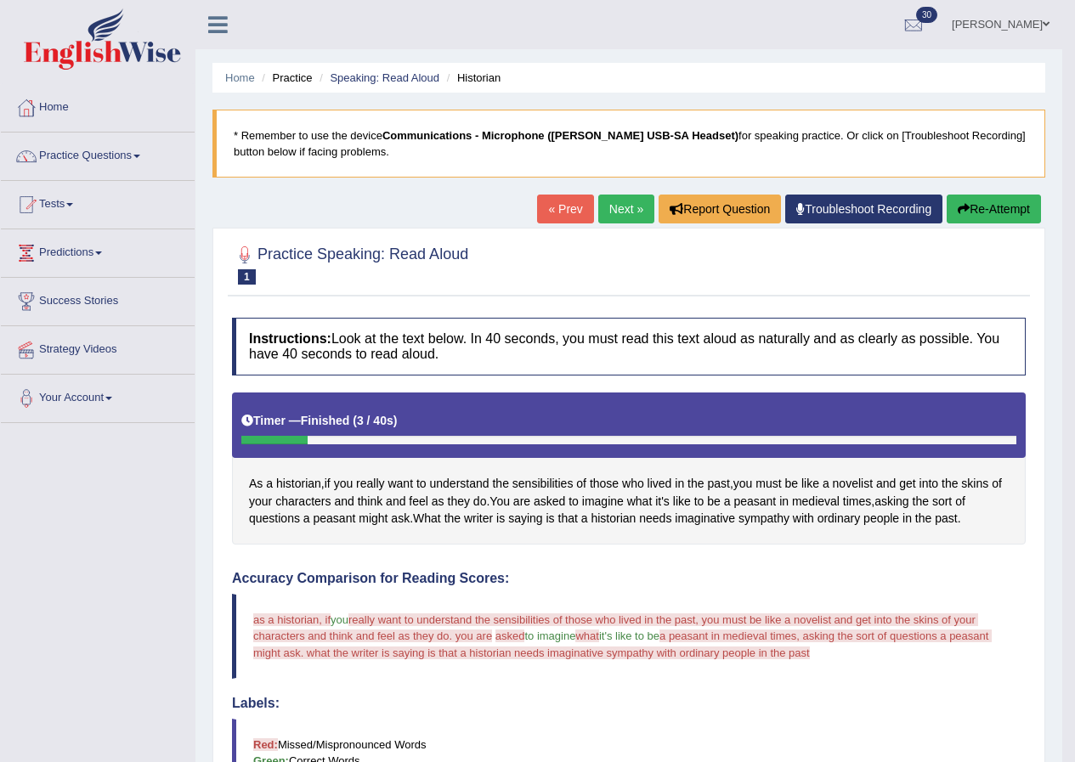
click at [624, 208] on link "Next »" at bounding box center [626, 209] width 56 height 29
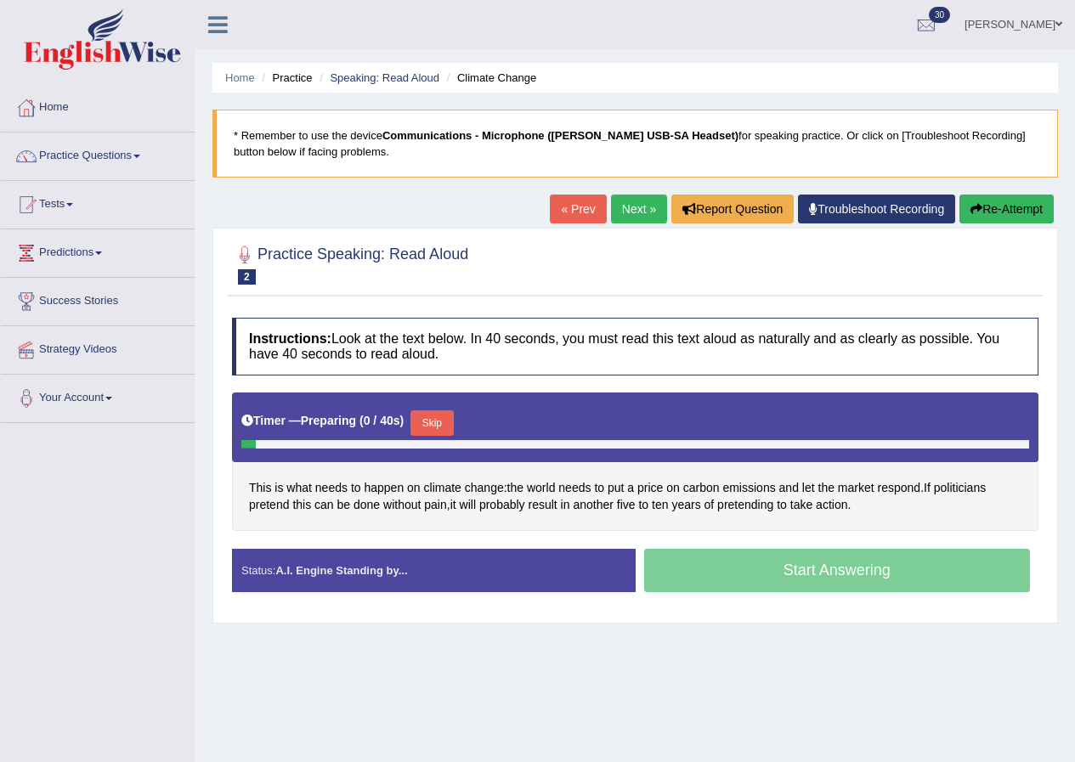
scroll to position [85, 0]
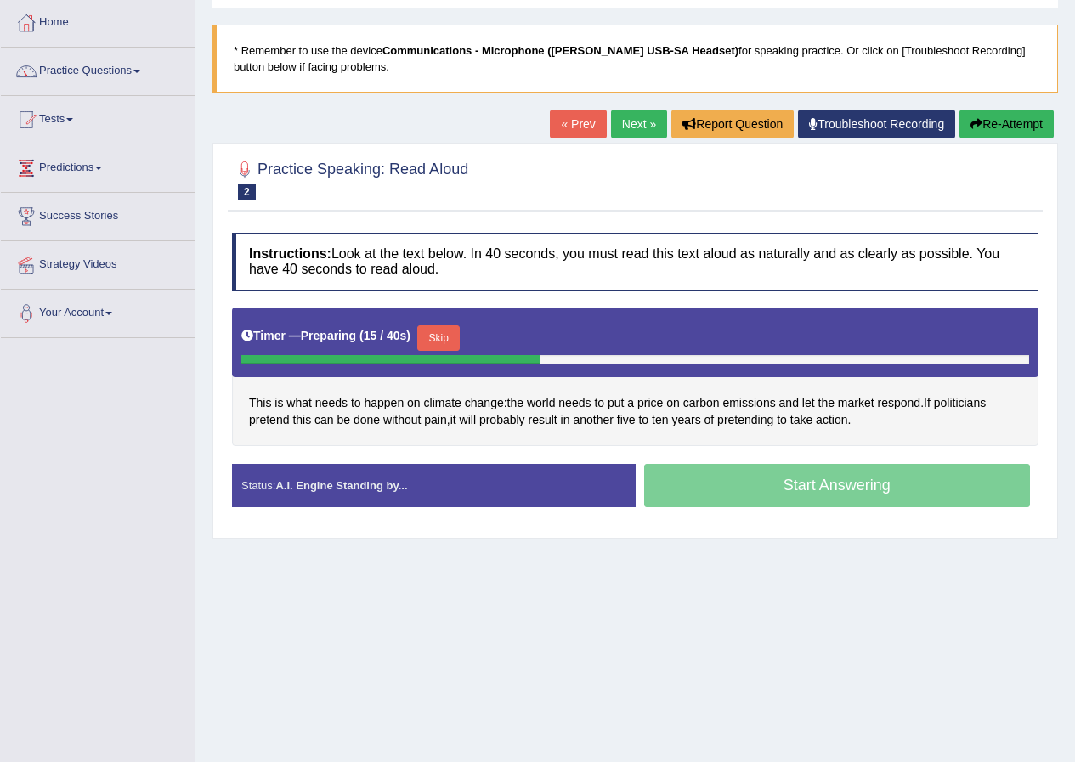
click at [447, 336] on button "Skip" at bounding box center [438, 339] width 43 height 26
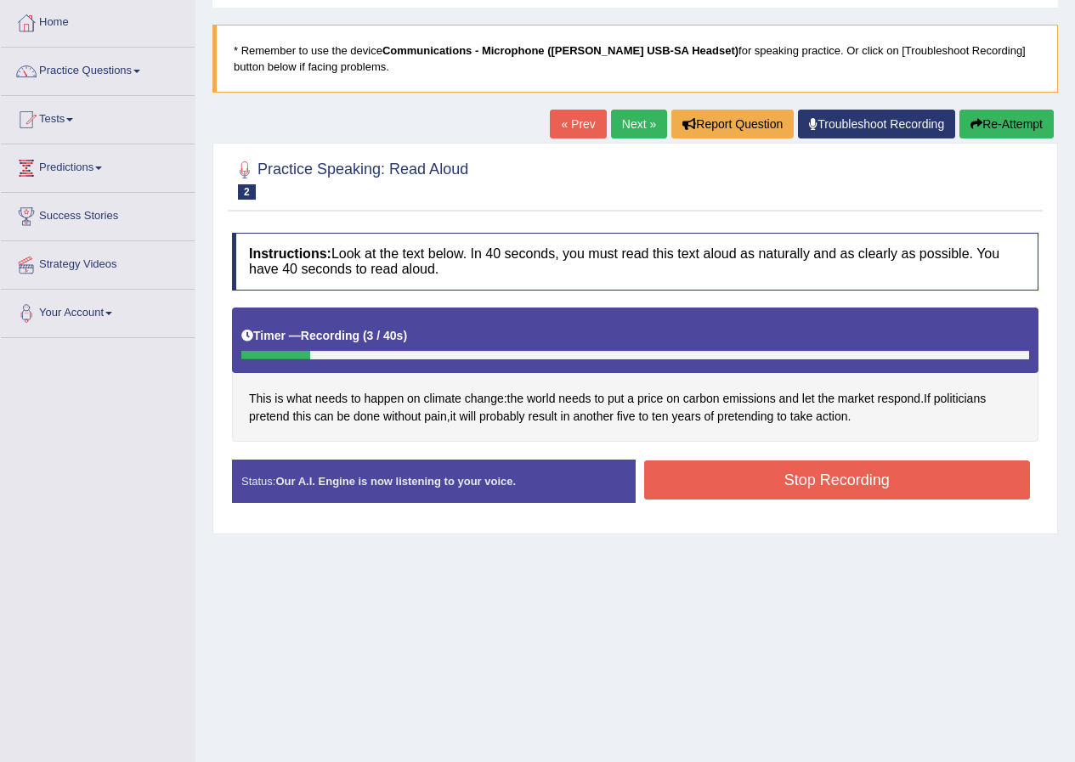
click at [777, 473] on button "Stop Recording" at bounding box center [837, 480] width 387 height 39
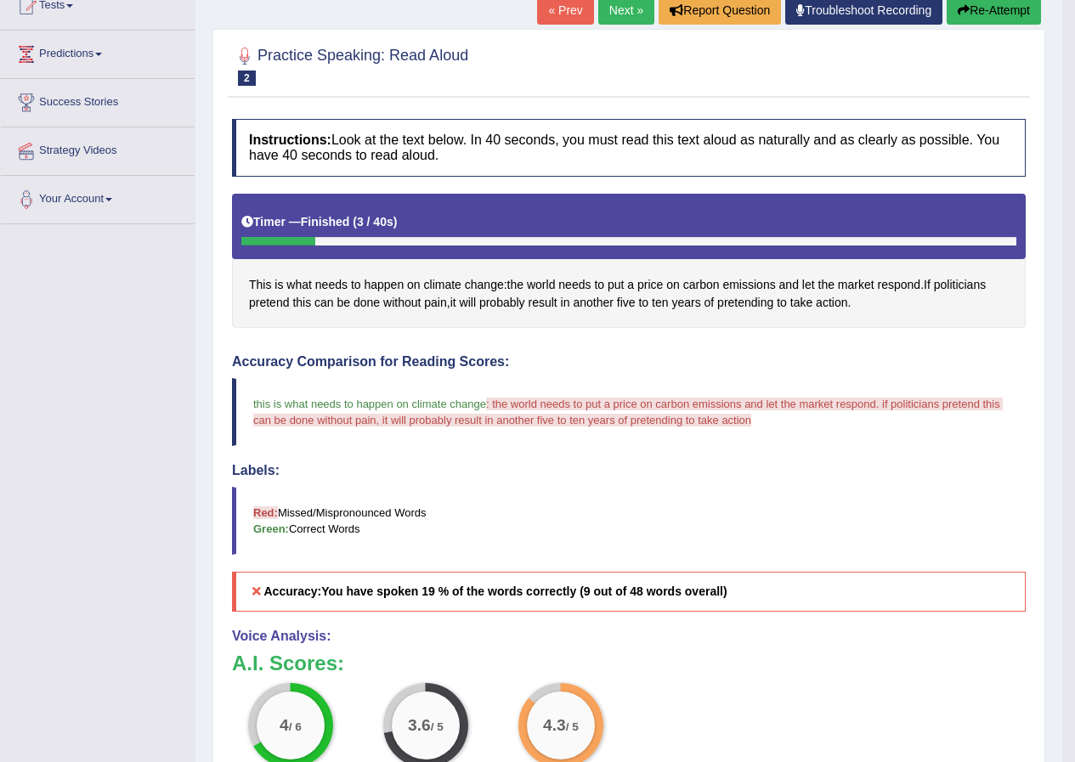
scroll to position [0, 0]
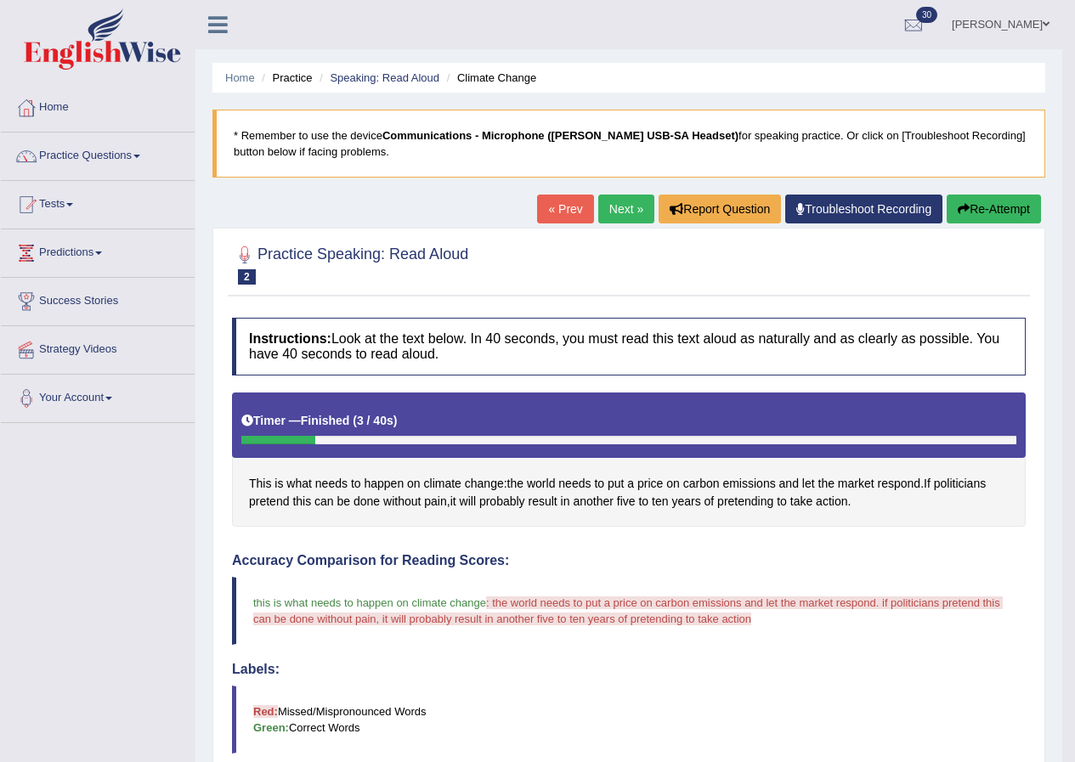
click at [602, 206] on link "Next »" at bounding box center [626, 209] width 56 height 29
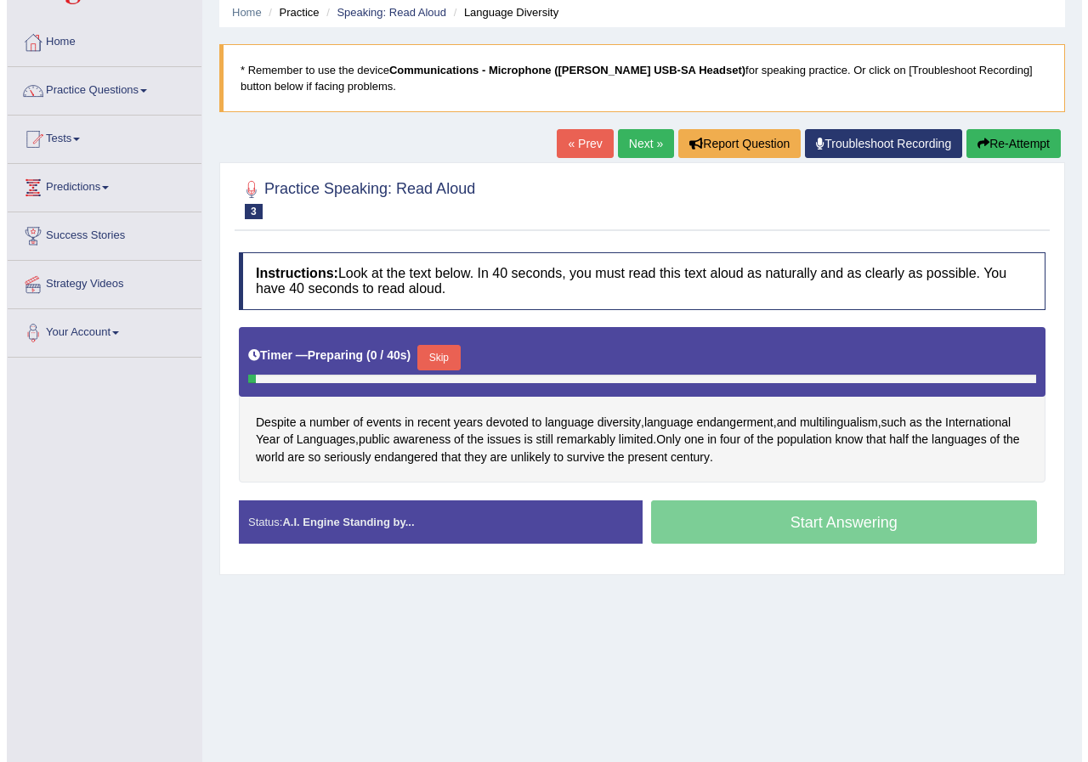
scroll to position [85, 0]
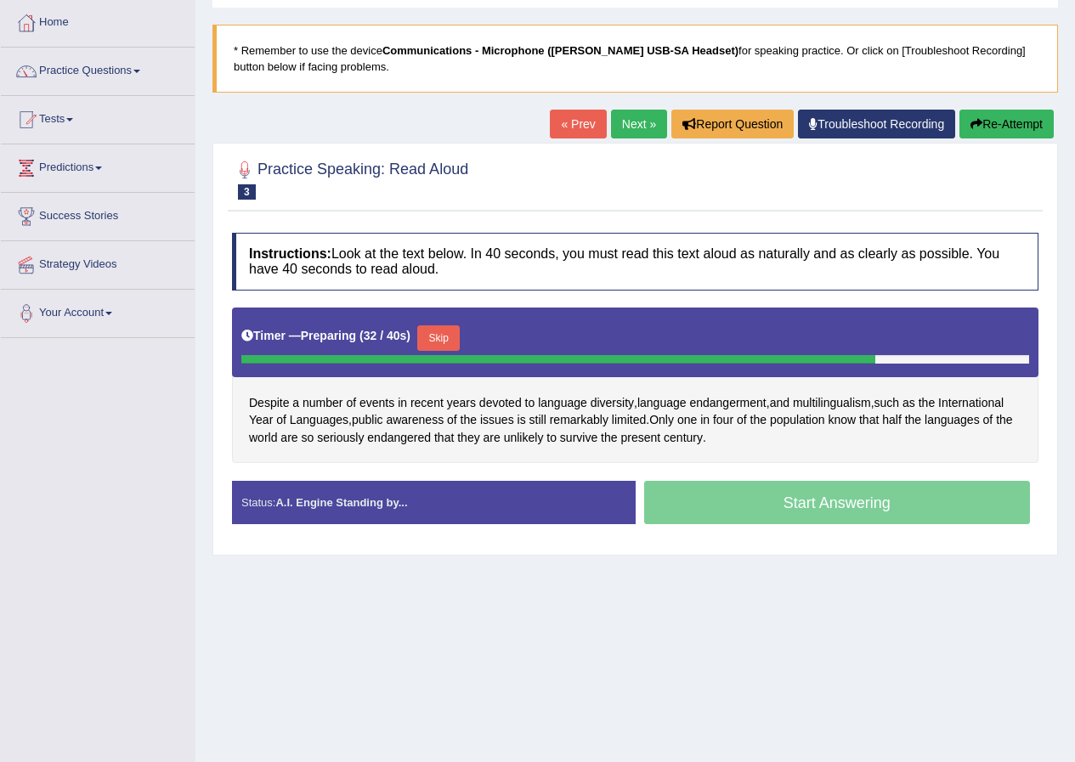
click at [453, 326] on button "Skip" at bounding box center [438, 339] width 43 height 26
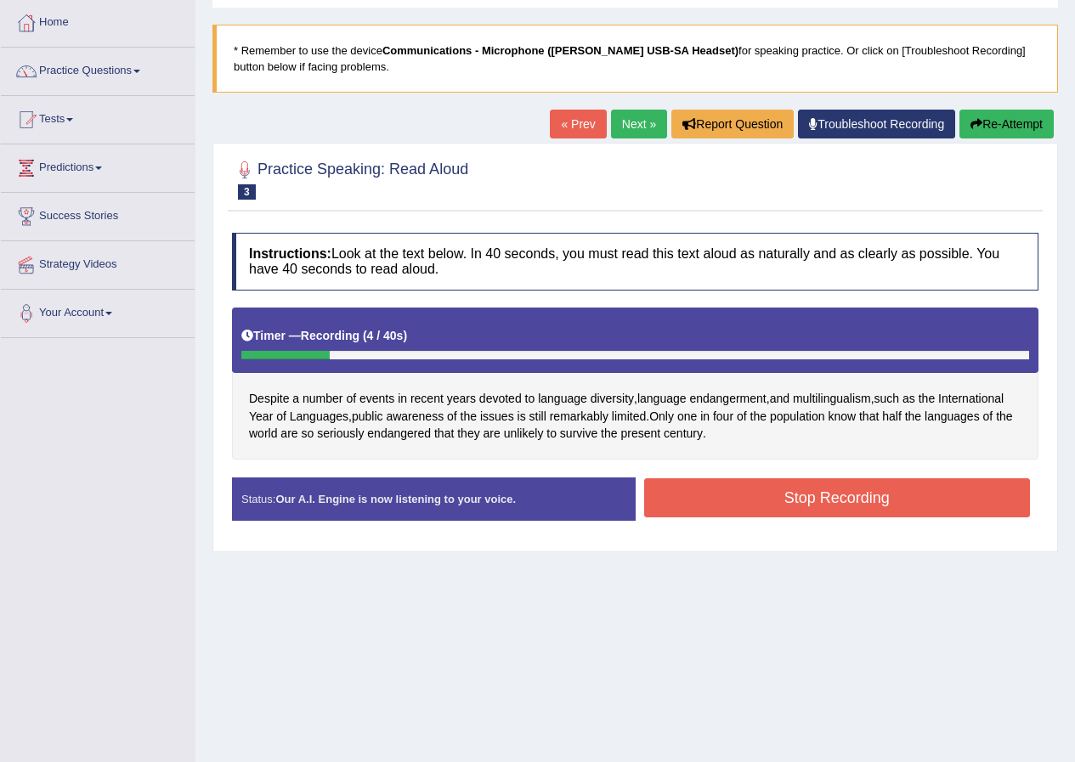
click at [861, 497] on button "Stop Recording" at bounding box center [837, 498] width 387 height 39
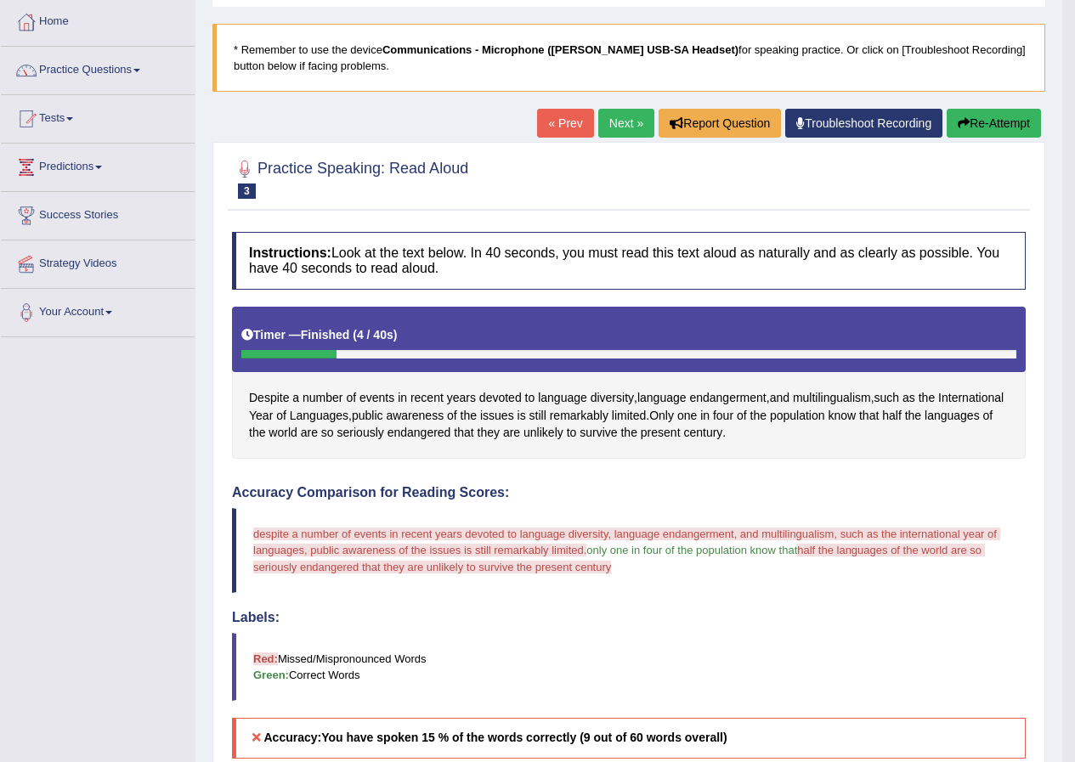
scroll to position [0, 0]
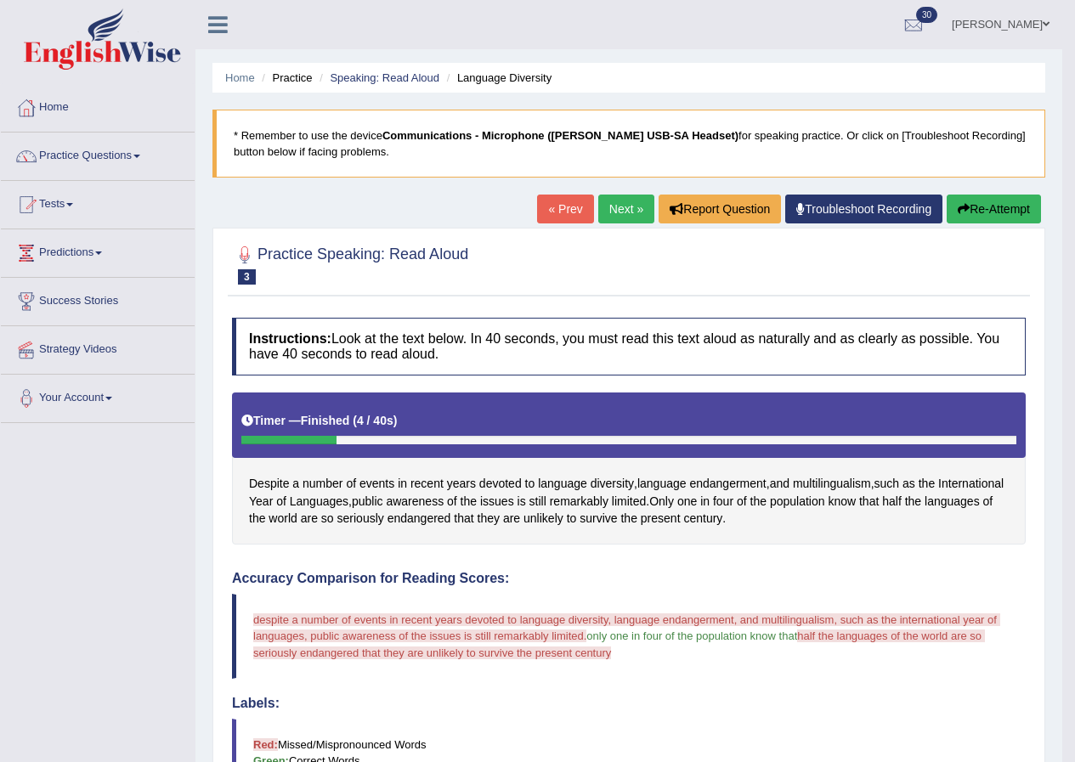
click at [629, 202] on link "Next »" at bounding box center [626, 209] width 56 height 29
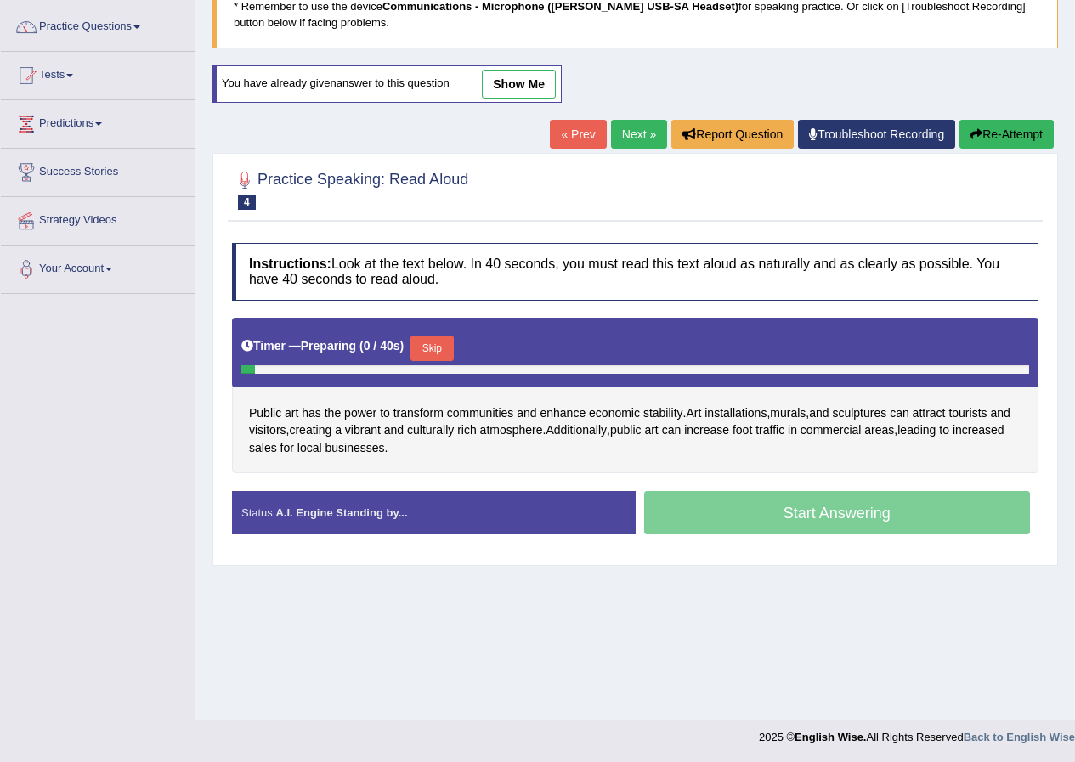
scroll to position [130, 0]
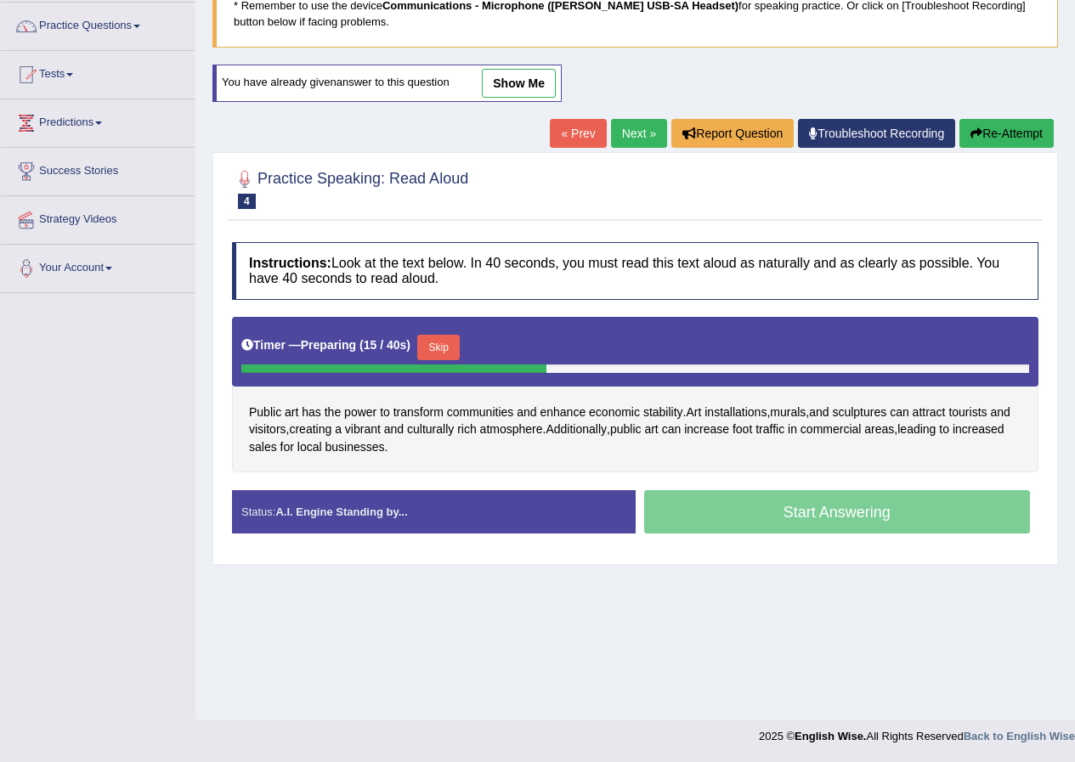
click at [445, 349] on button "Skip" at bounding box center [438, 348] width 43 height 26
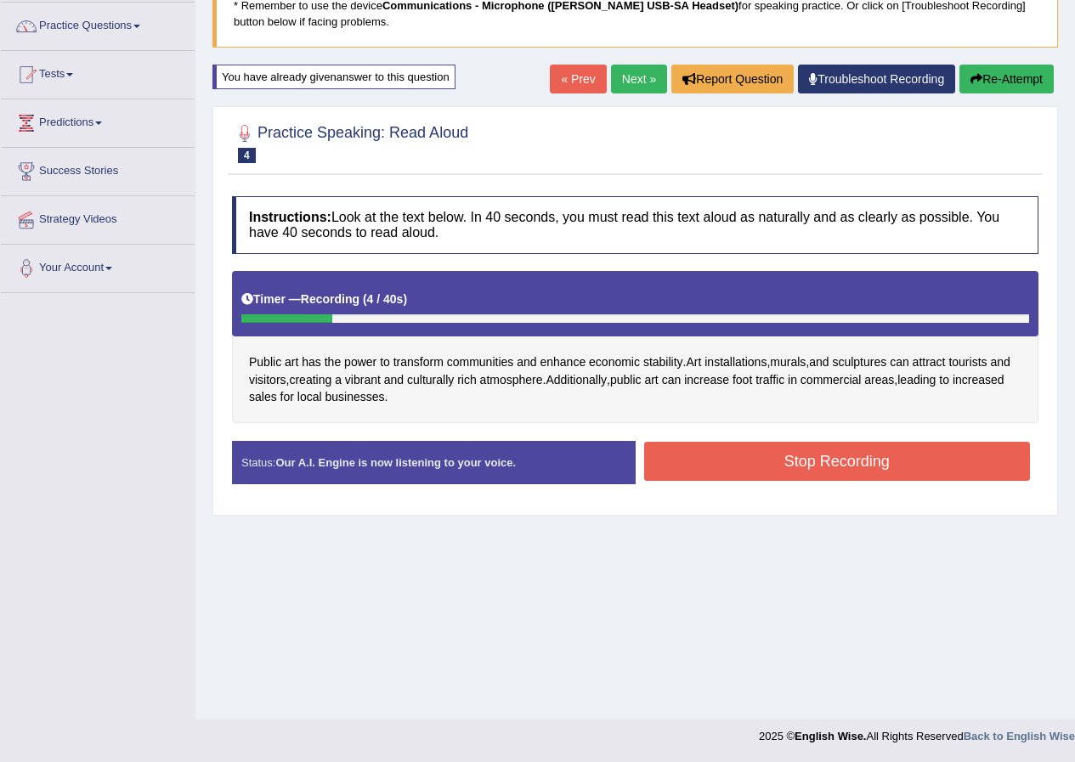
click at [703, 448] on button "Stop Recording" at bounding box center [837, 461] width 387 height 39
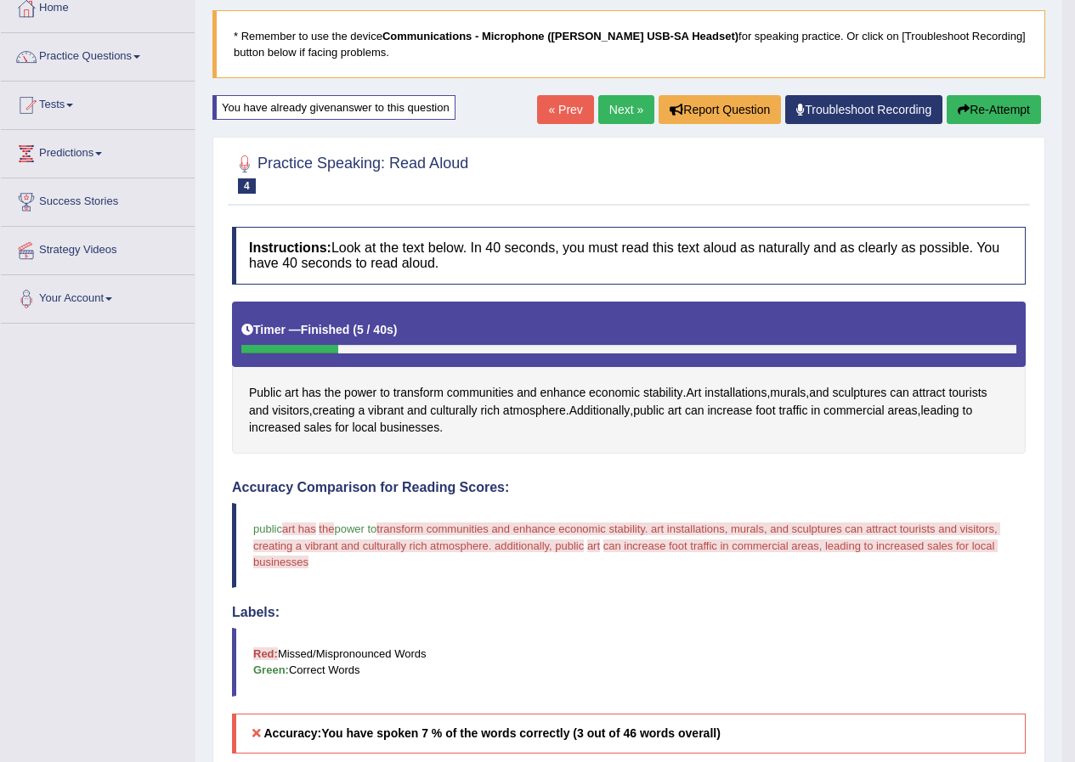
scroll to position [0, 0]
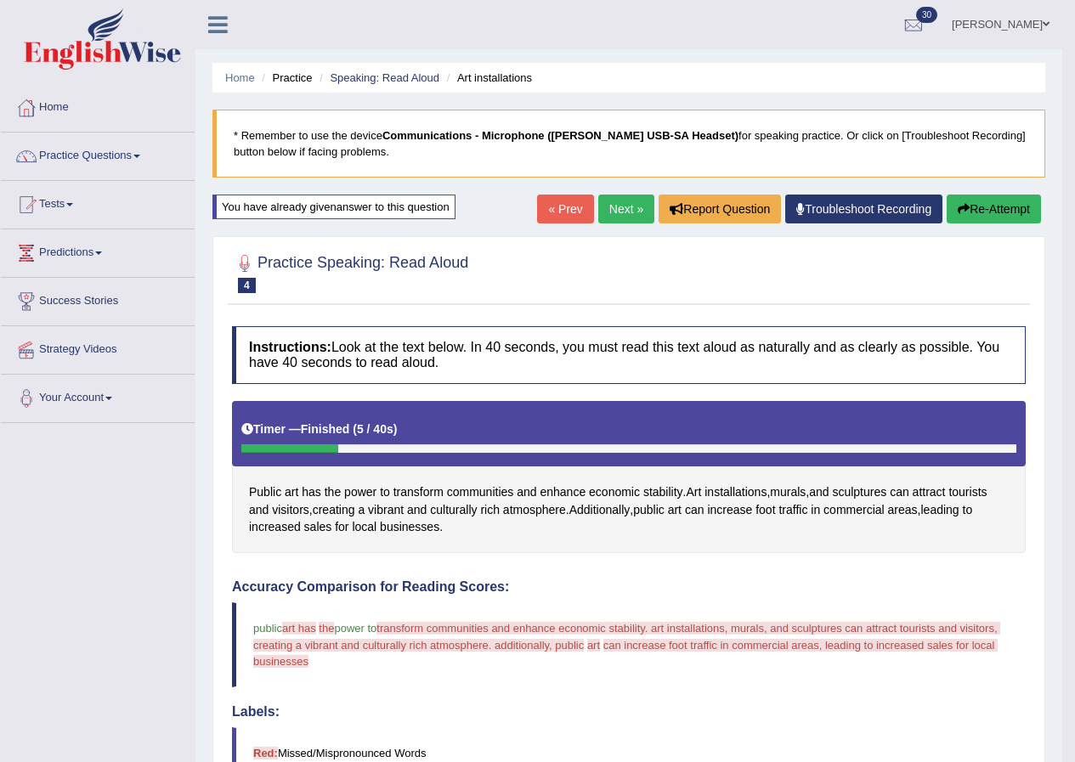
click at [626, 212] on link "Next »" at bounding box center [626, 209] width 56 height 29
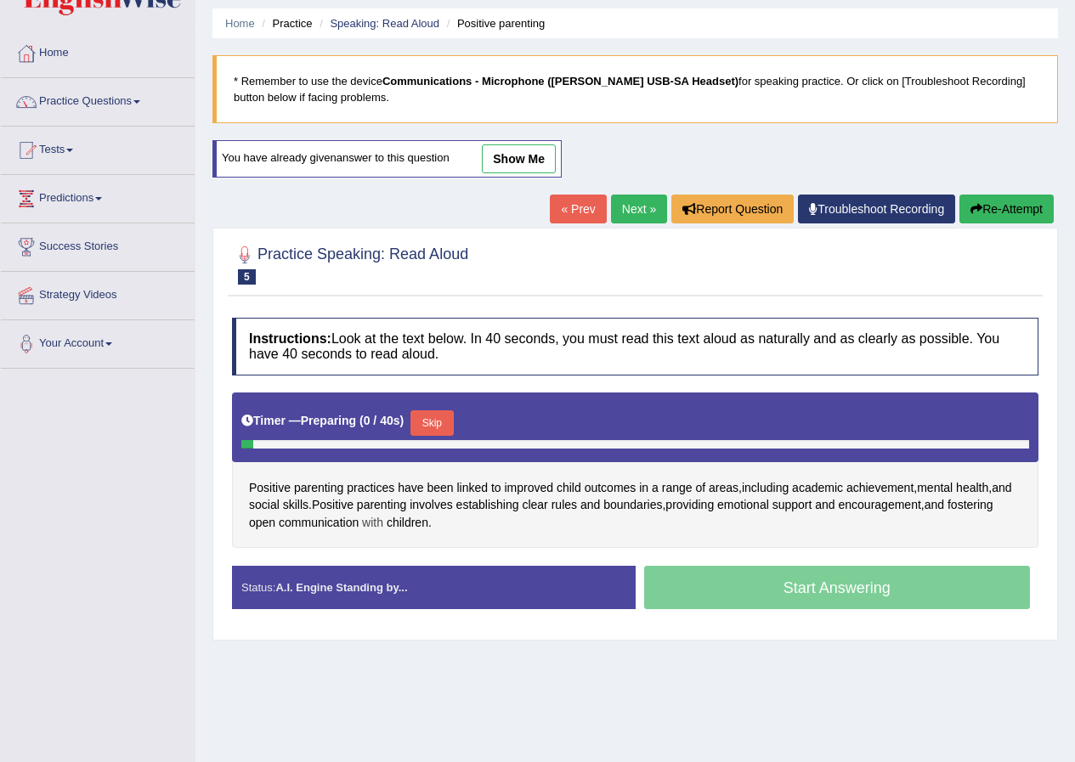
scroll to position [85, 0]
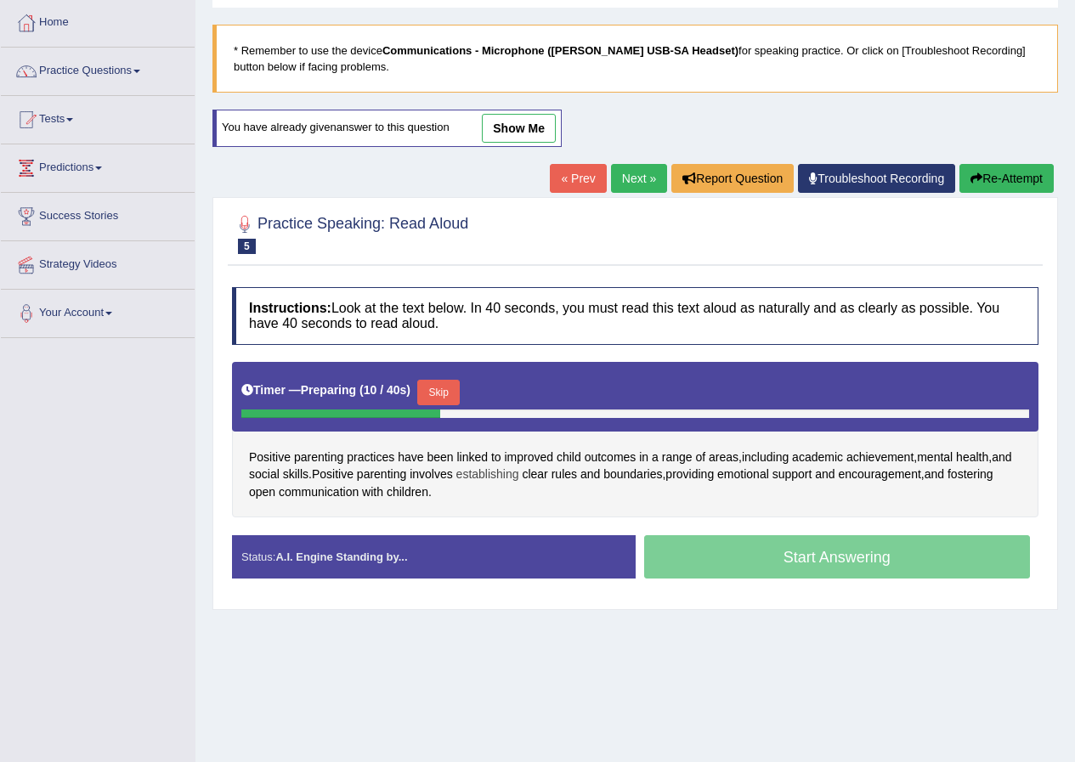
drag, startPoint x: 435, startPoint y: 394, endPoint x: 532, endPoint y: 431, distance: 103.6
click at [439, 393] on button "Skip" at bounding box center [438, 393] width 43 height 26
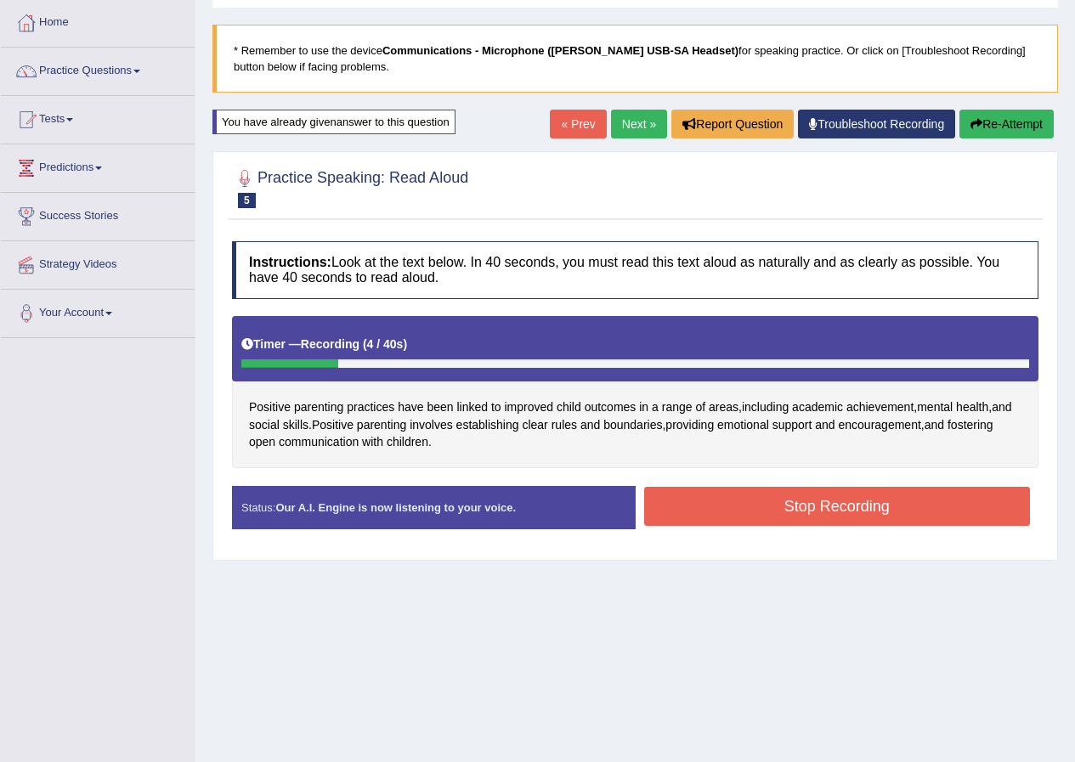
click at [740, 503] on button "Stop Recording" at bounding box center [837, 506] width 387 height 39
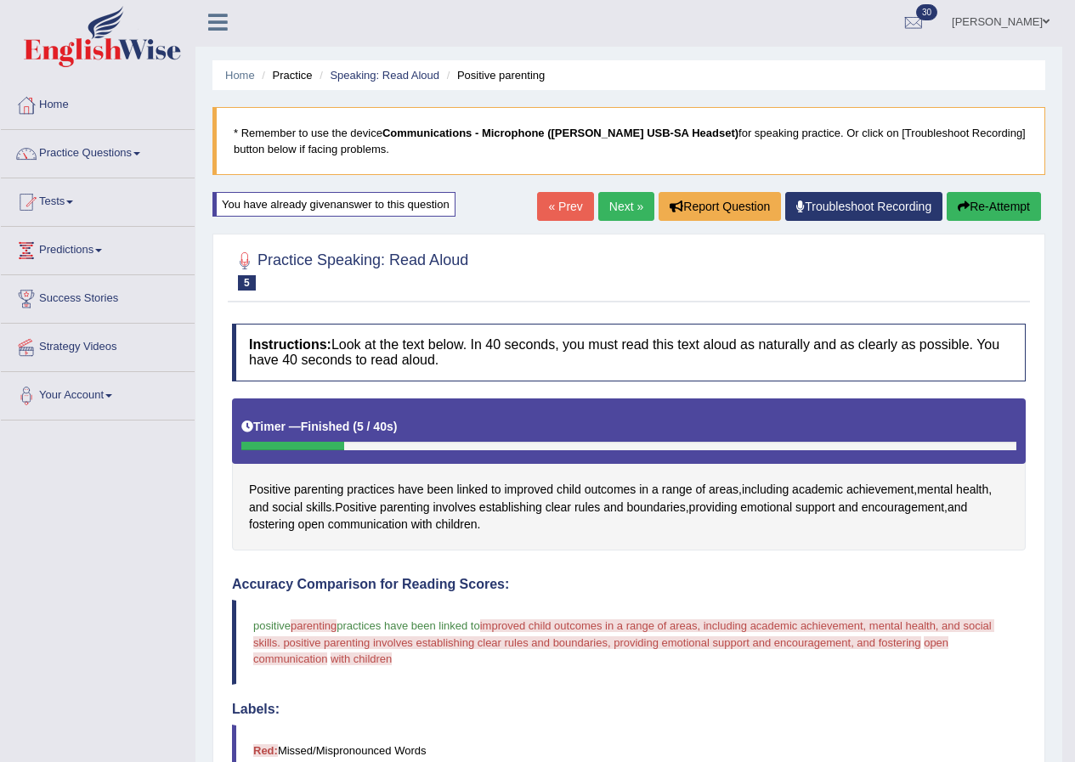
scroll to position [0, 0]
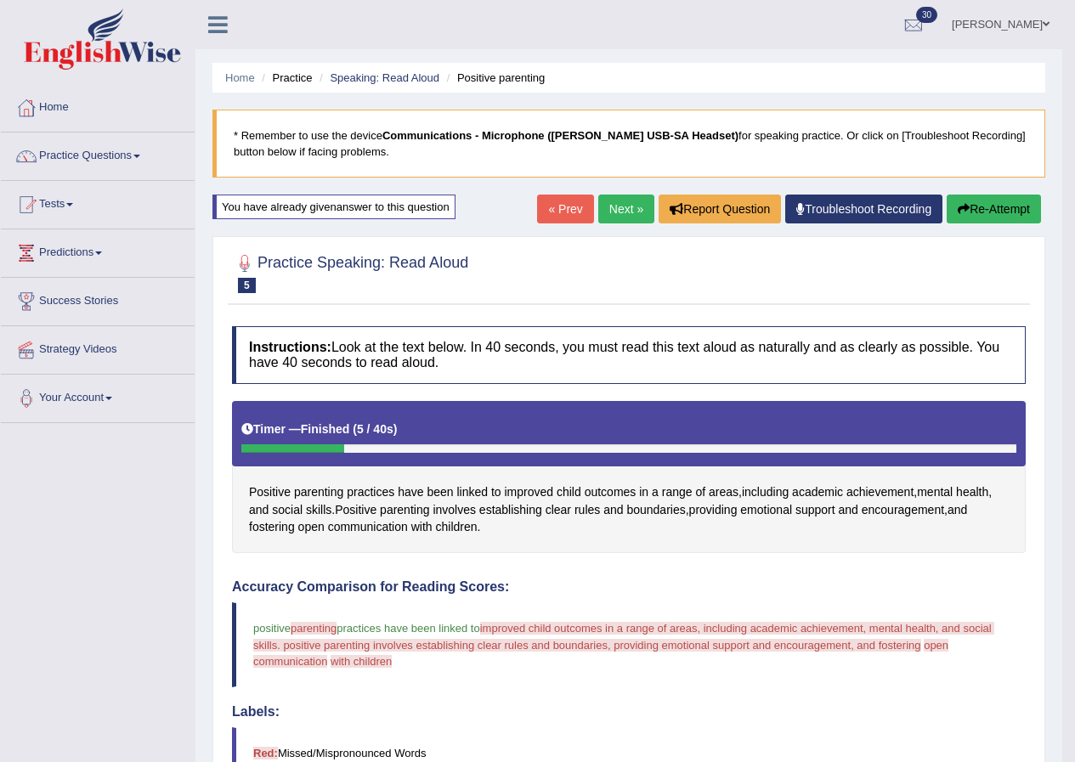
click at [616, 197] on link "Next »" at bounding box center [626, 209] width 56 height 29
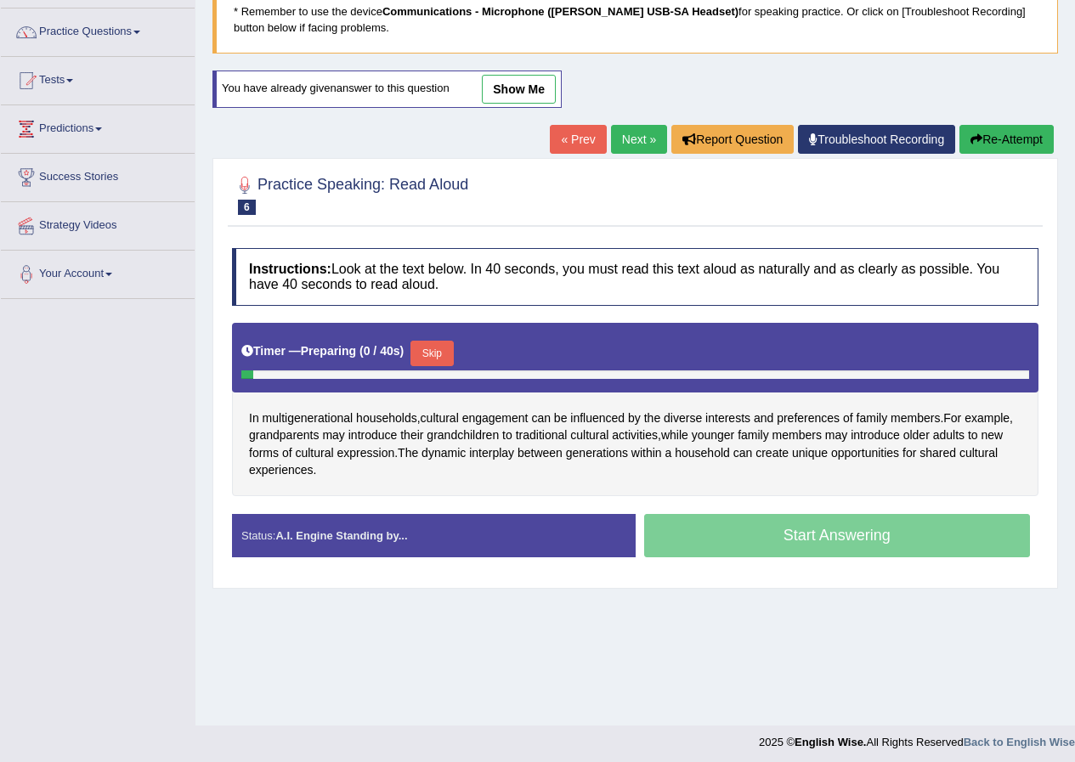
scroll to position [130, 0]
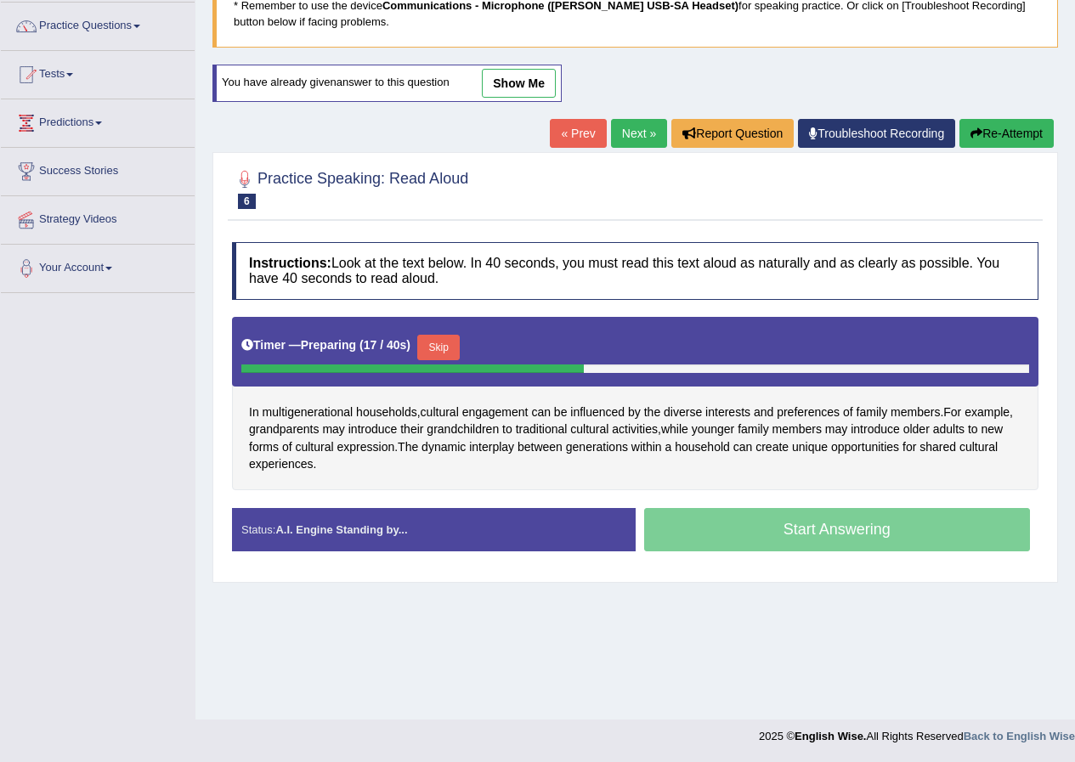
click at [449, 343] on button "Skip" at bounding box center [438, 348] width 43 height 26
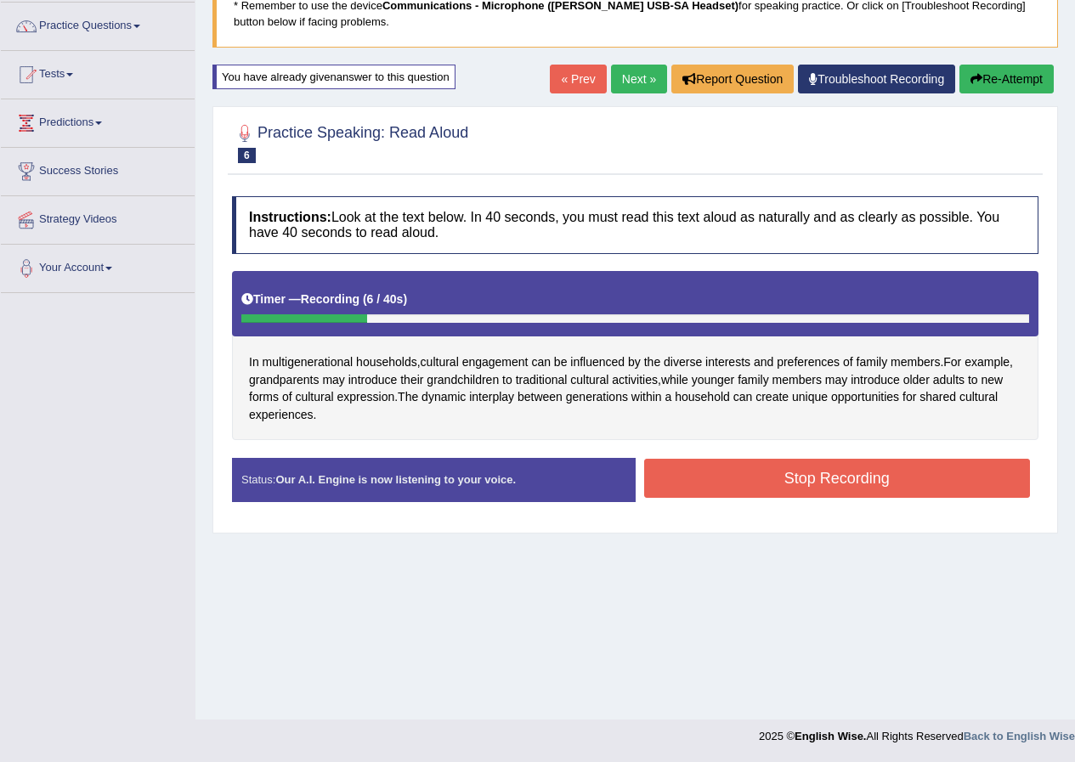
click at [789, 482] on button "Stop Recording" at bounding box center [837, 478] width 387 height 39
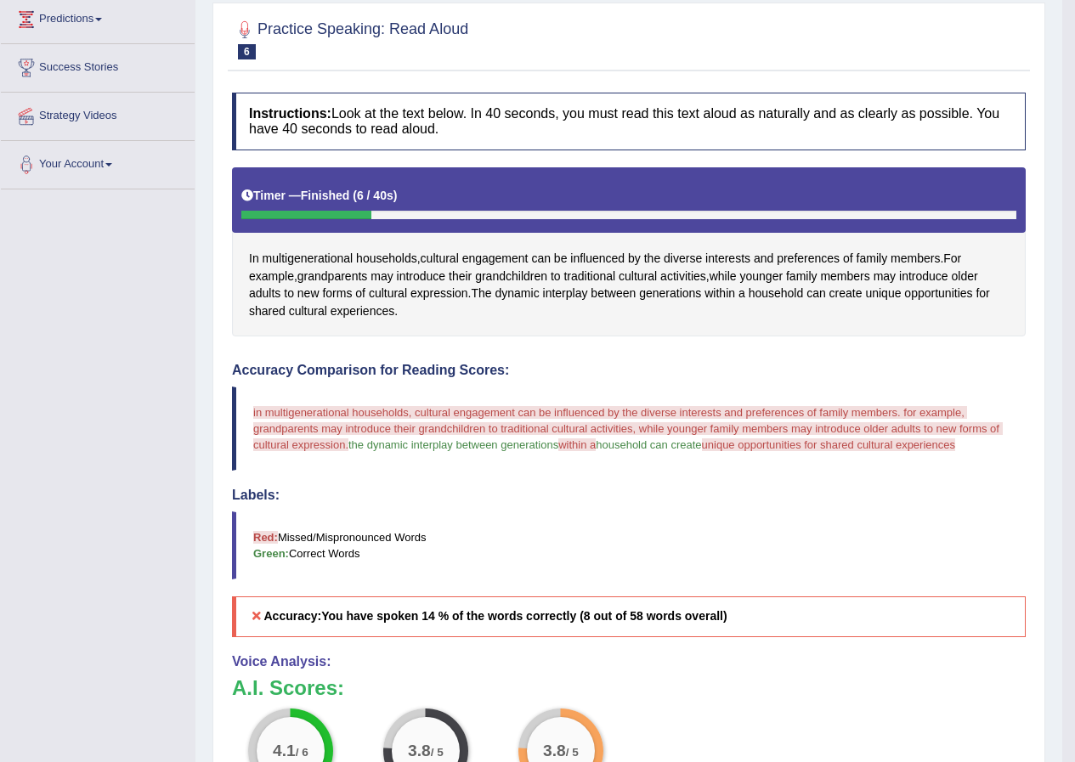
scroll to position [0, 0]
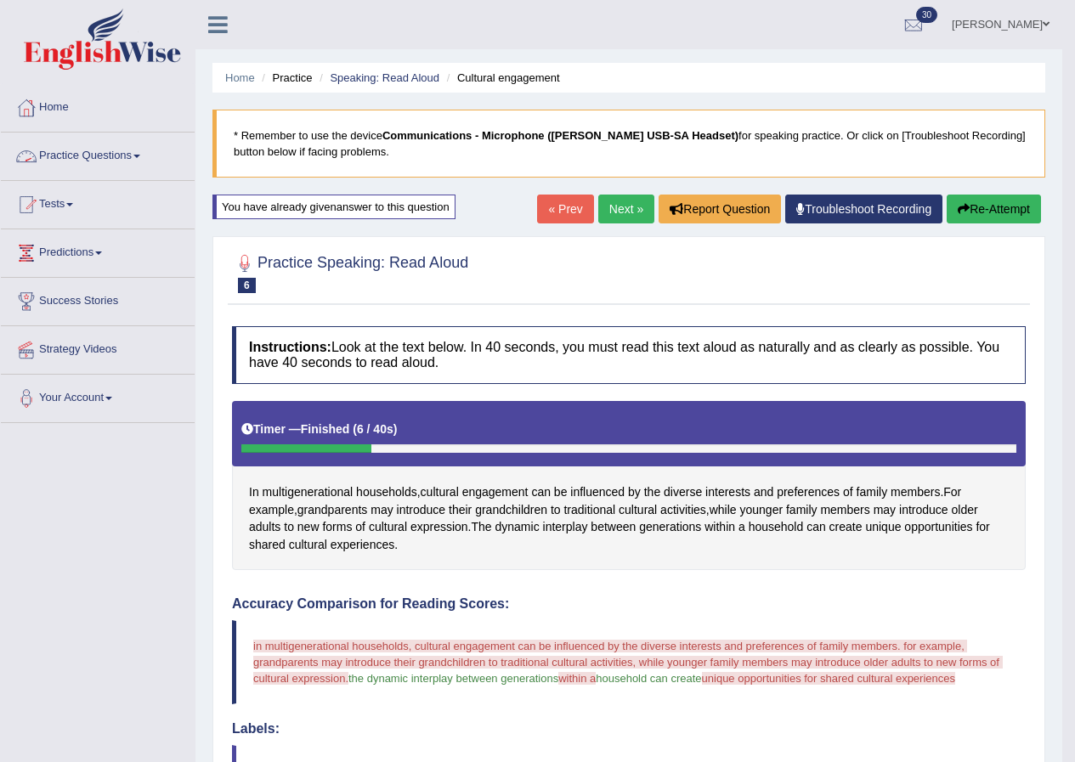
click at [148, 154] on link "Practice Questions" at bounding box center [98, 154] width 194 height 43
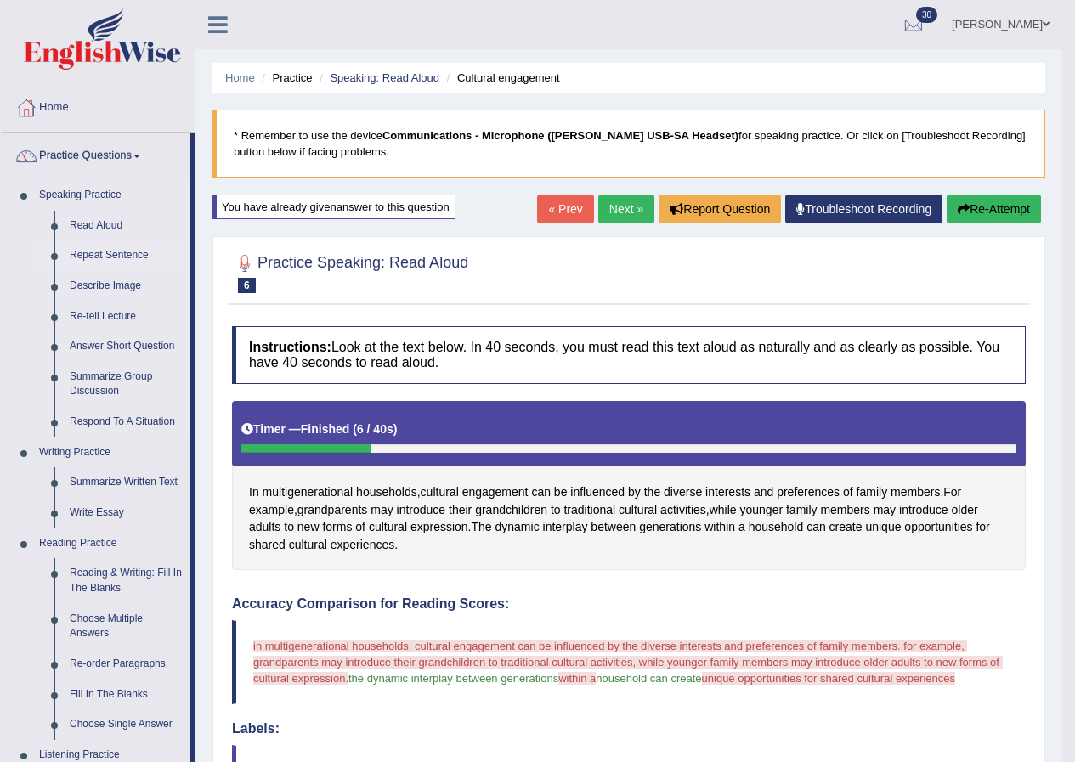
click at [113, 253] on link "Repeat Sentence" at bounding box center [126, 256] width 128 height 31
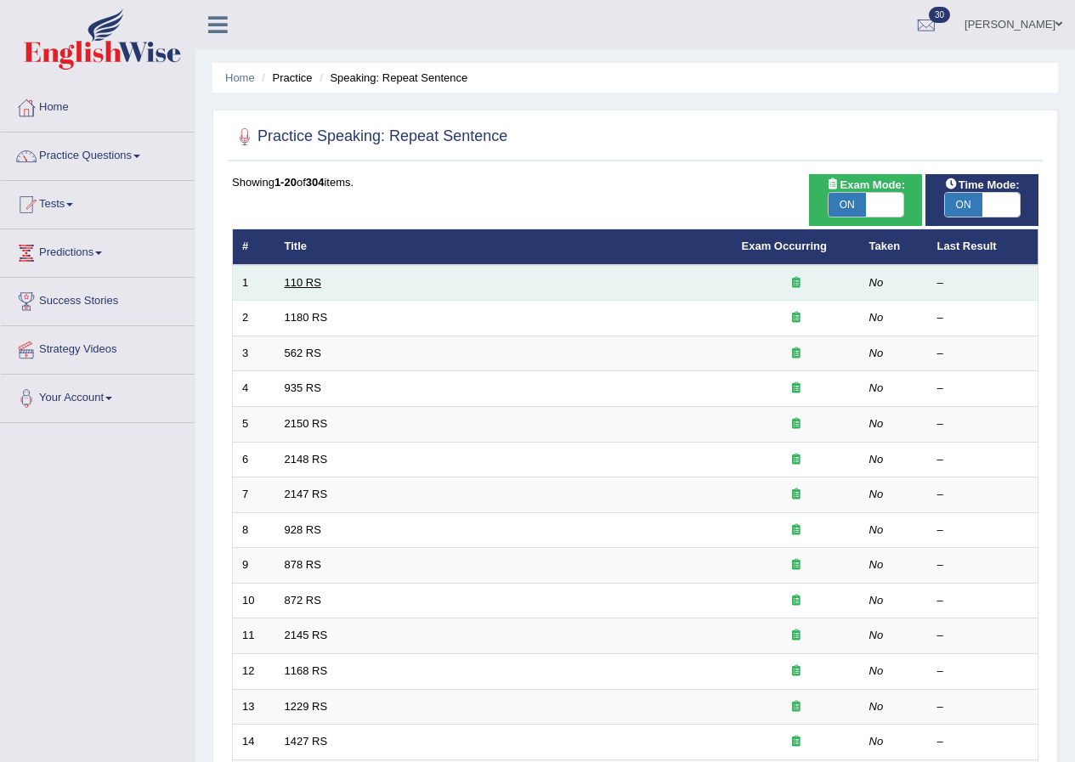
click at [288, 282] on link "110 RS" at bounding box center [303, 282] width 37 height 13
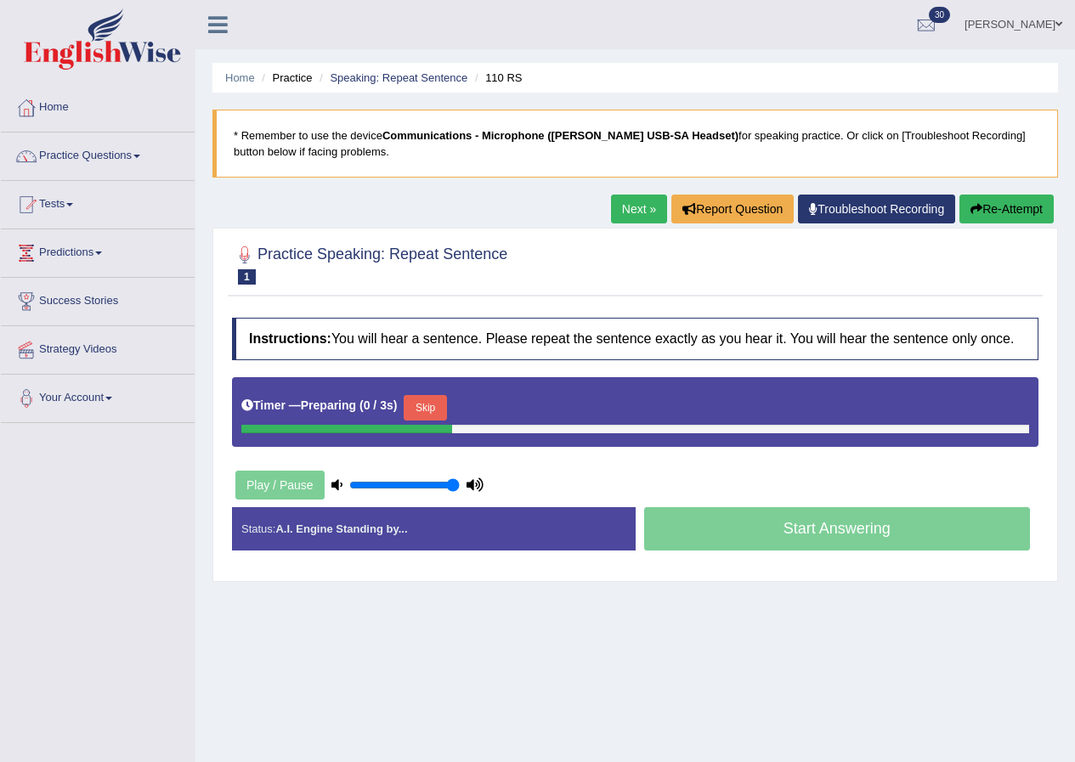
click at [434, 396] on button "Skip" at bounding box center [425, 408] width 43 height 26
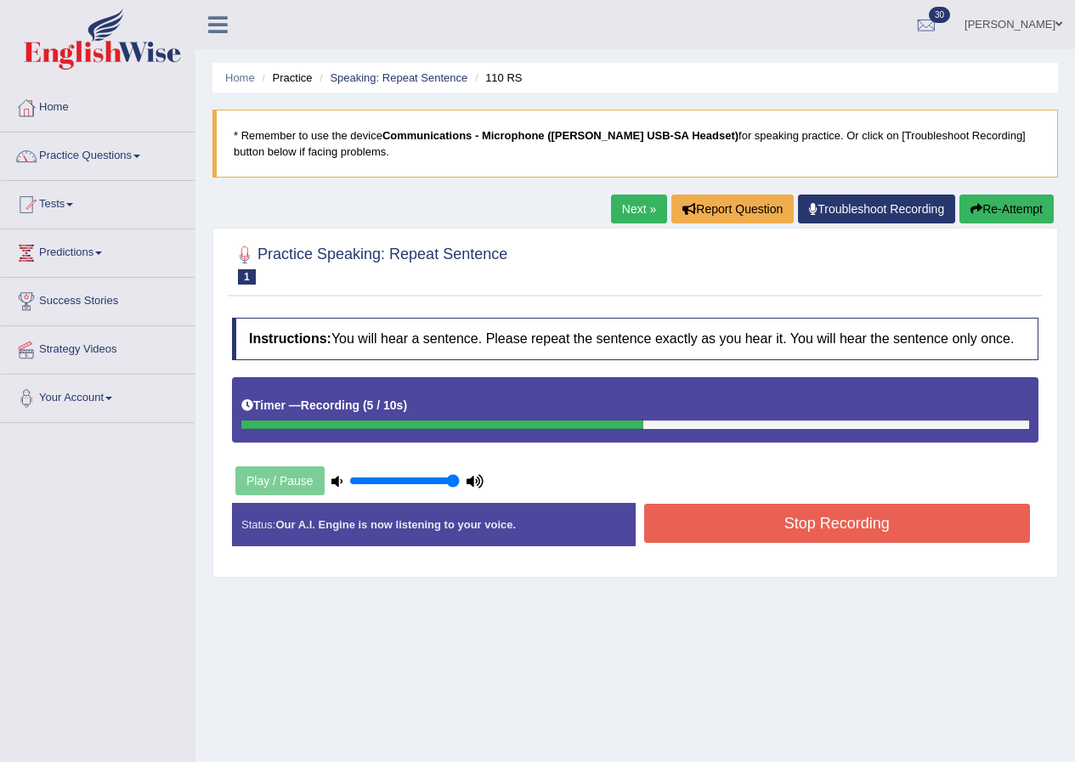
click at [787, 519] on button "Stop Recording" at bounding box center [837, 523] width 387 height 39
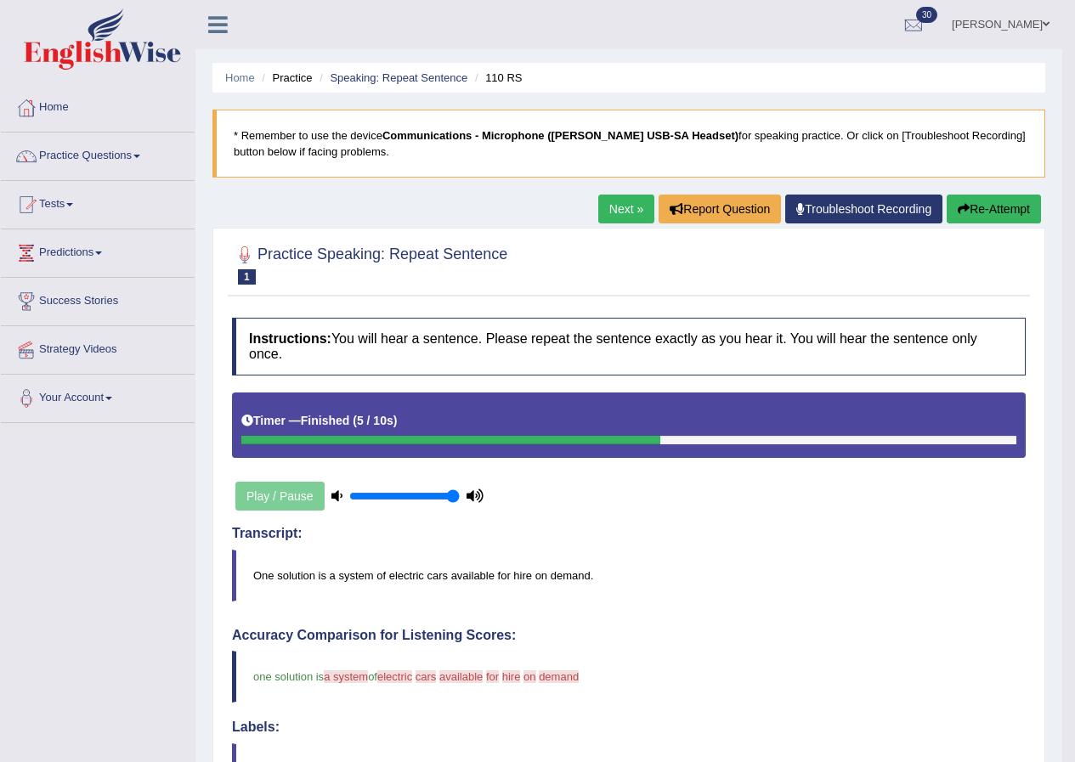
click at [626, 201] on link "Next »" at bounding box center [626, 209] width 56 height 29
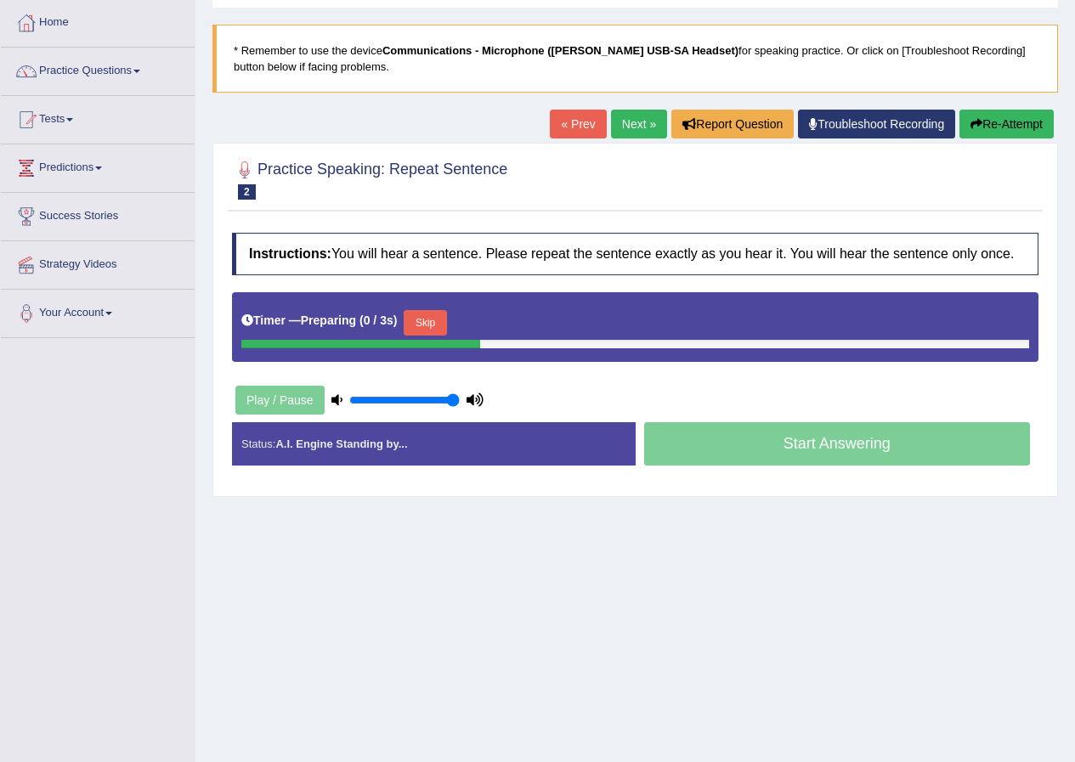
click at [433, 319] on button "Skip" at bounding box center [425, 323] width 43 height 26
click at [502, 329] on button "Skip" at bounding box center [500, 323] width 43 height 26
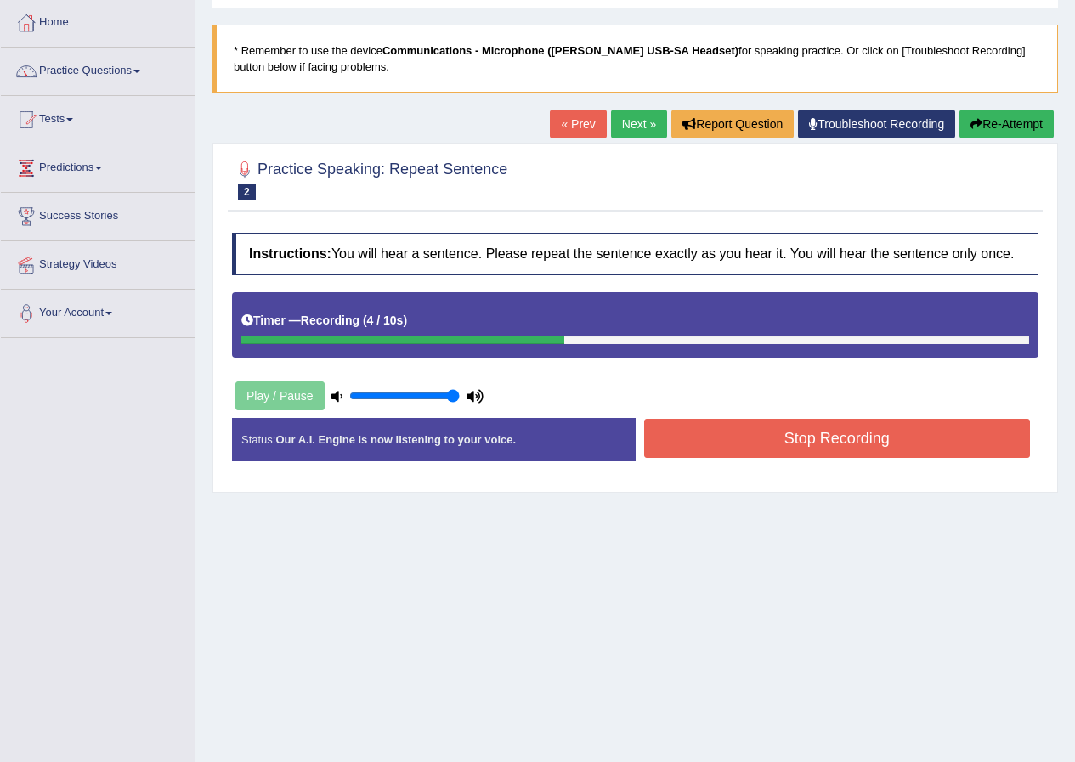
click at [764, 441] on button "Stop Recording" at bounding box center [837, 438] width 387 height 39
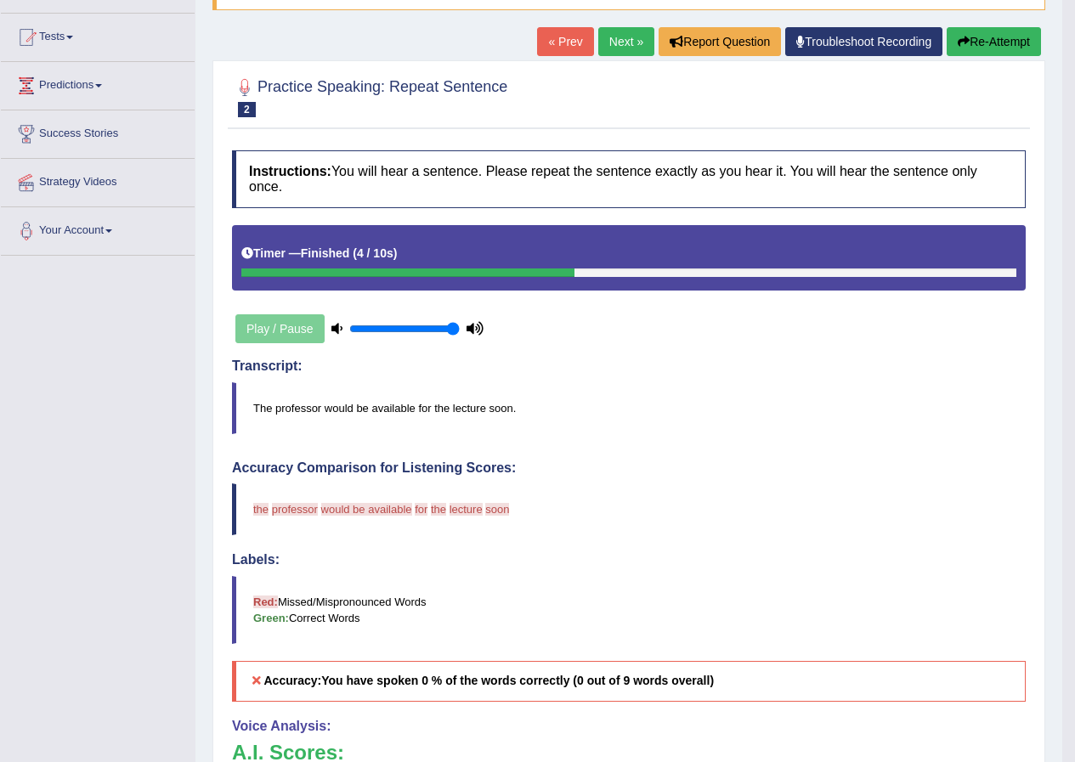
scroll to position [149, 0]
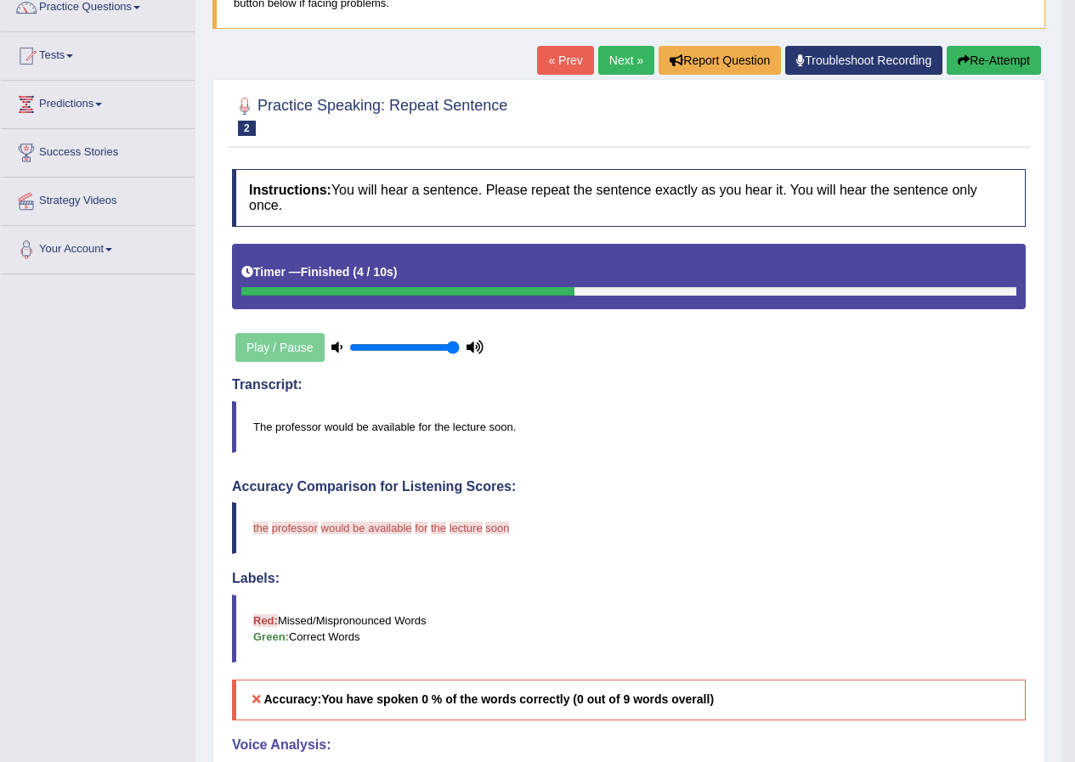
click at [630, 51] on link "Next »" at bounding box center [626, 60] width 56 height 29
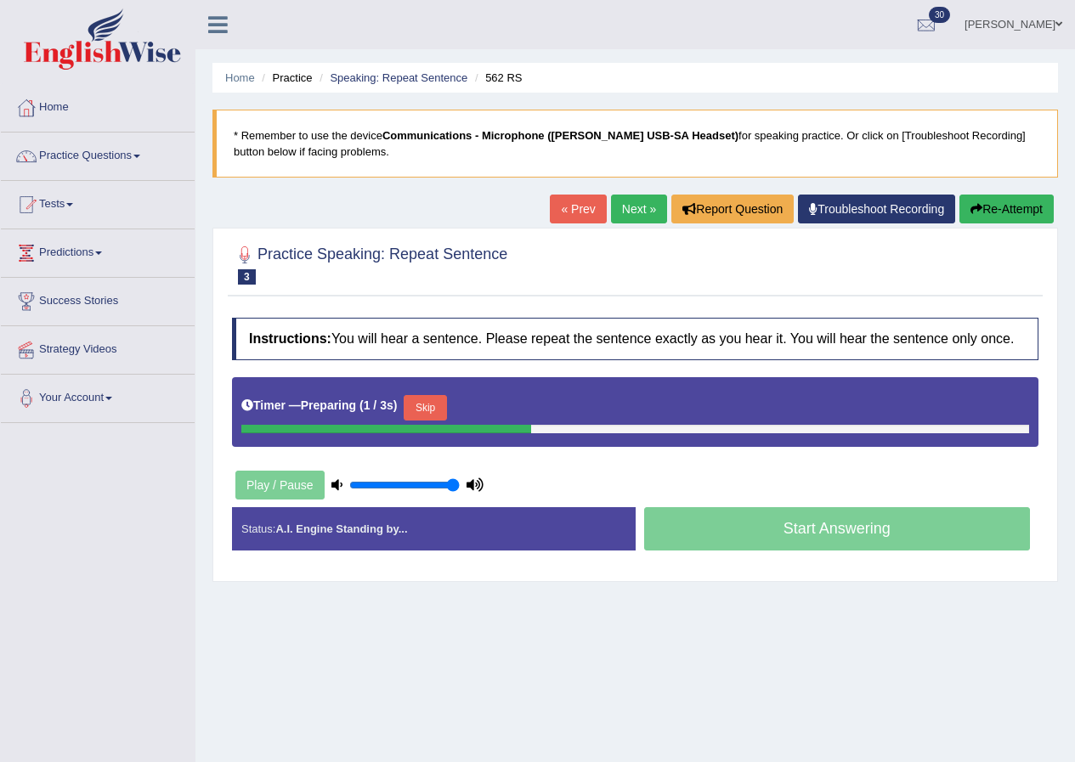
click at [442, 402] on button "Skip" at bounding box center [425, 408] width 43 height 26
click at [514, 411] on button "Skip" at bounding box center [500, 408] width 43 height 26
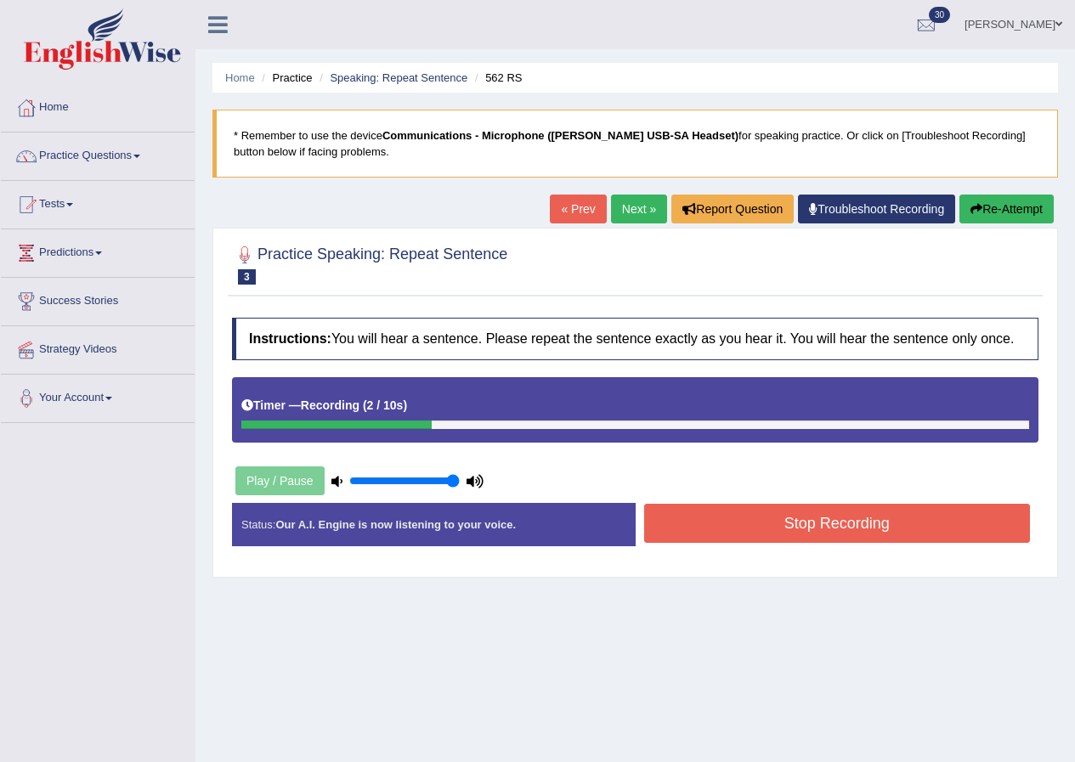
click at [802, 522] on button "Stop Recording" at bounding box center [837, 523] width 387 height 39
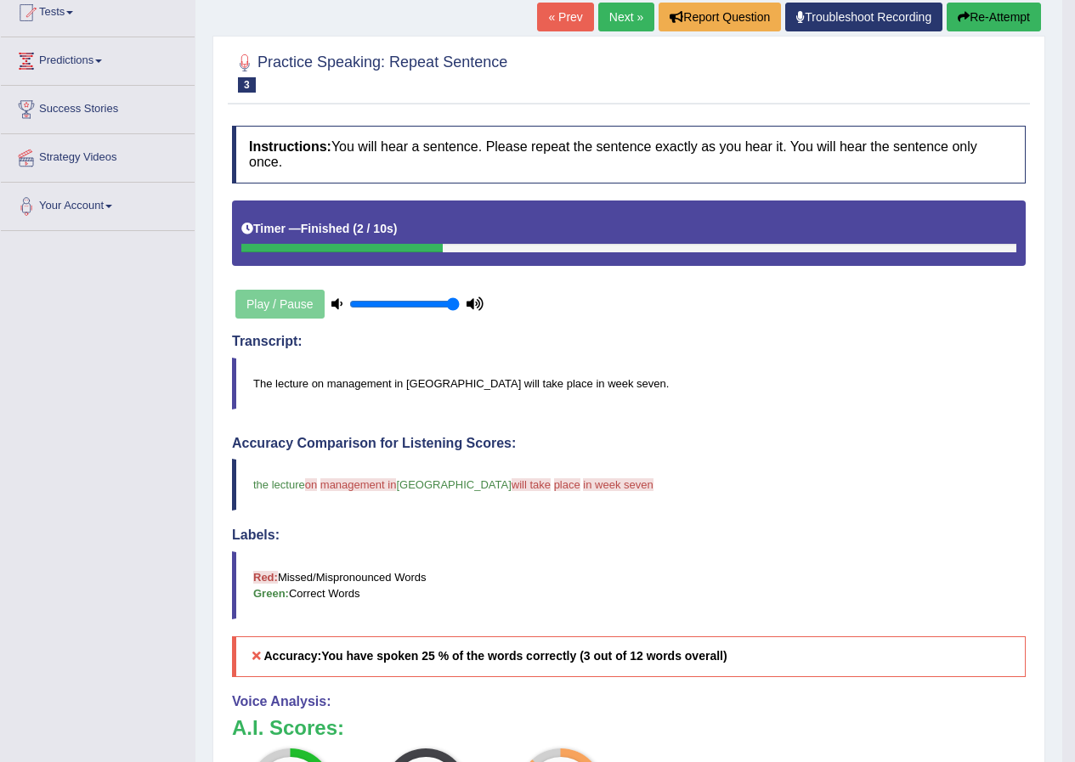
scroll to position [170, 0]
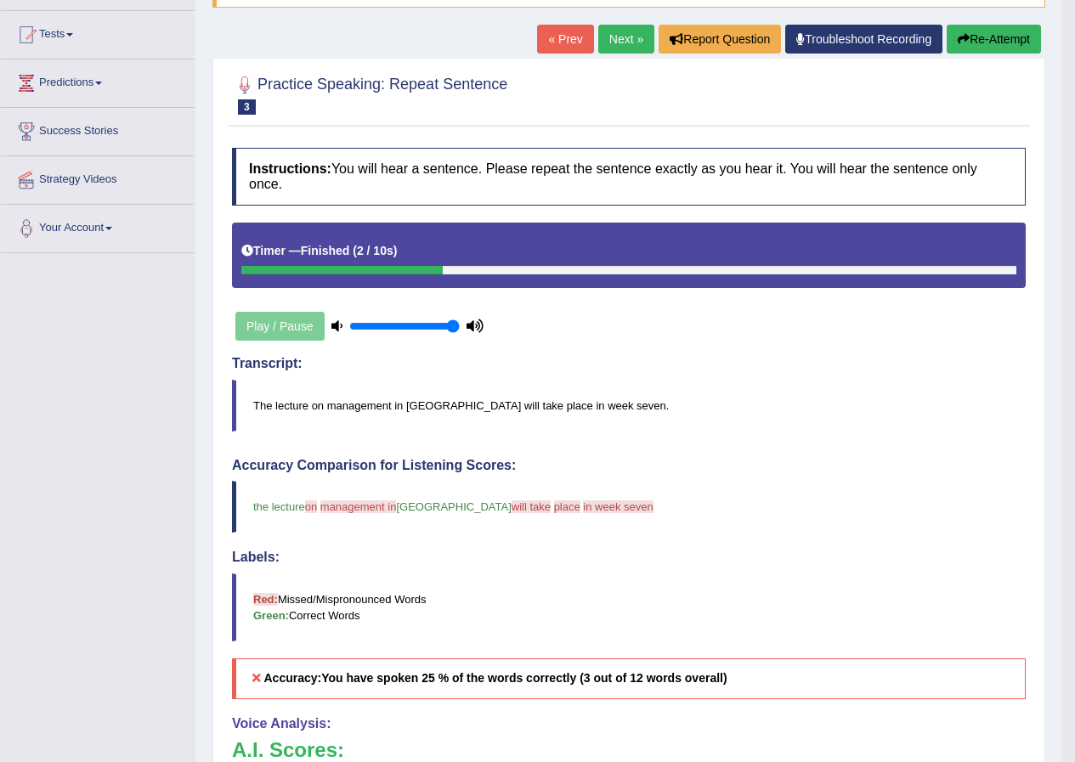
click at [622, 41] on link "Next »" at bounding box center [626, 39] width 56 height 29
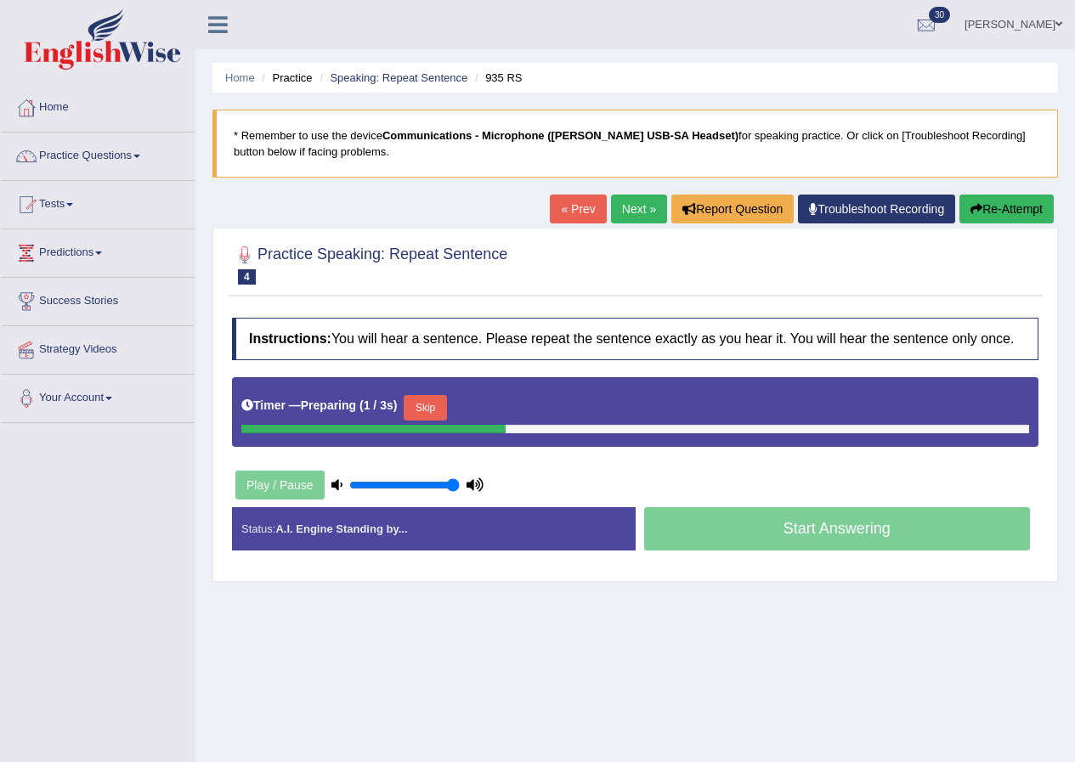
click at [446, 405] on button "Skip" at bounding box center [425, 408] width 43 height 26
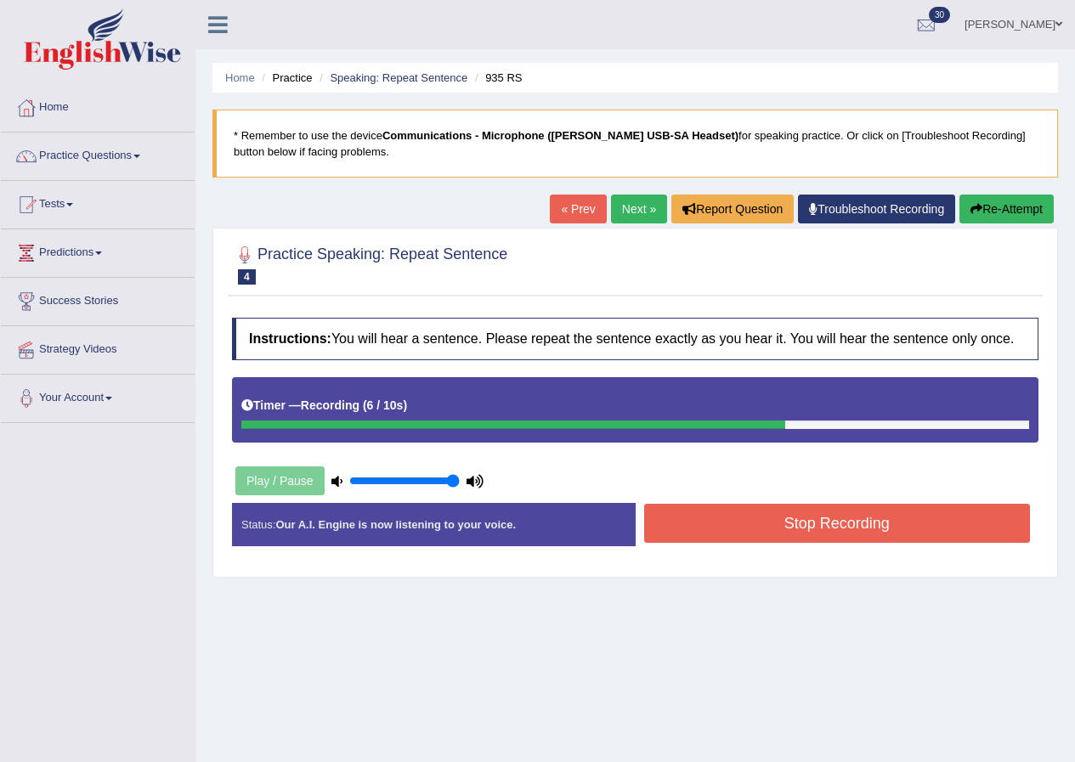
click at [777, 517] on button "Stop Recording" at bounding box center [837, 523] width 387 height 39
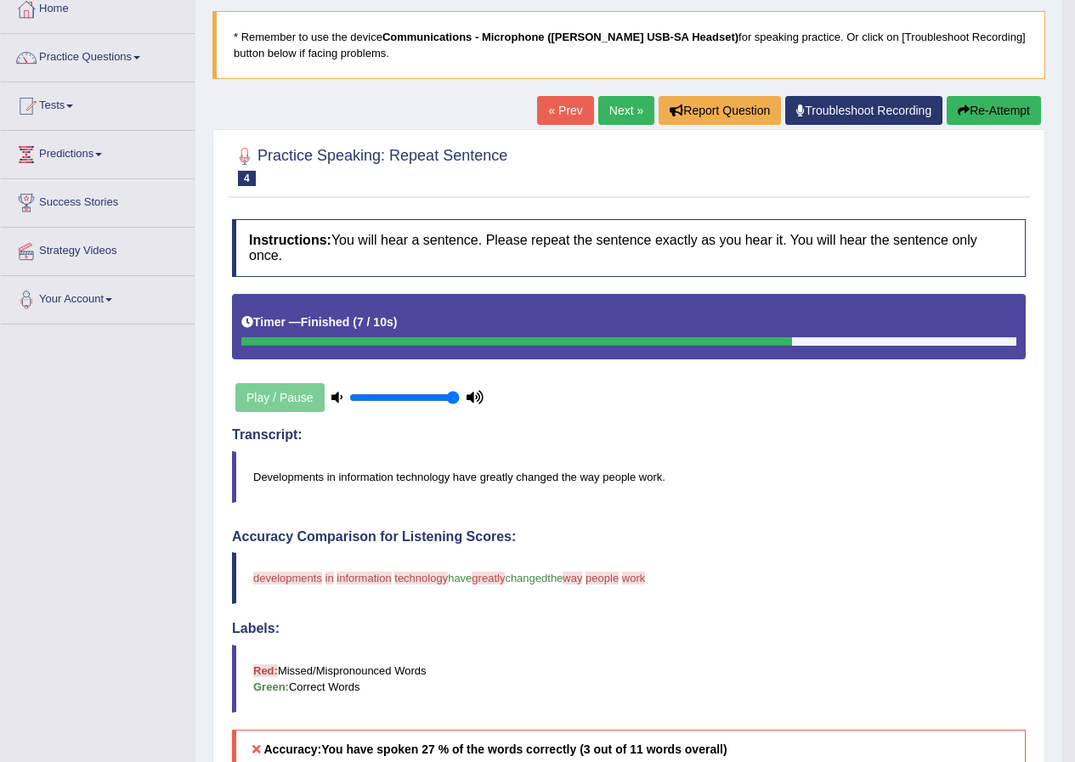
scroll to position [85, 0]
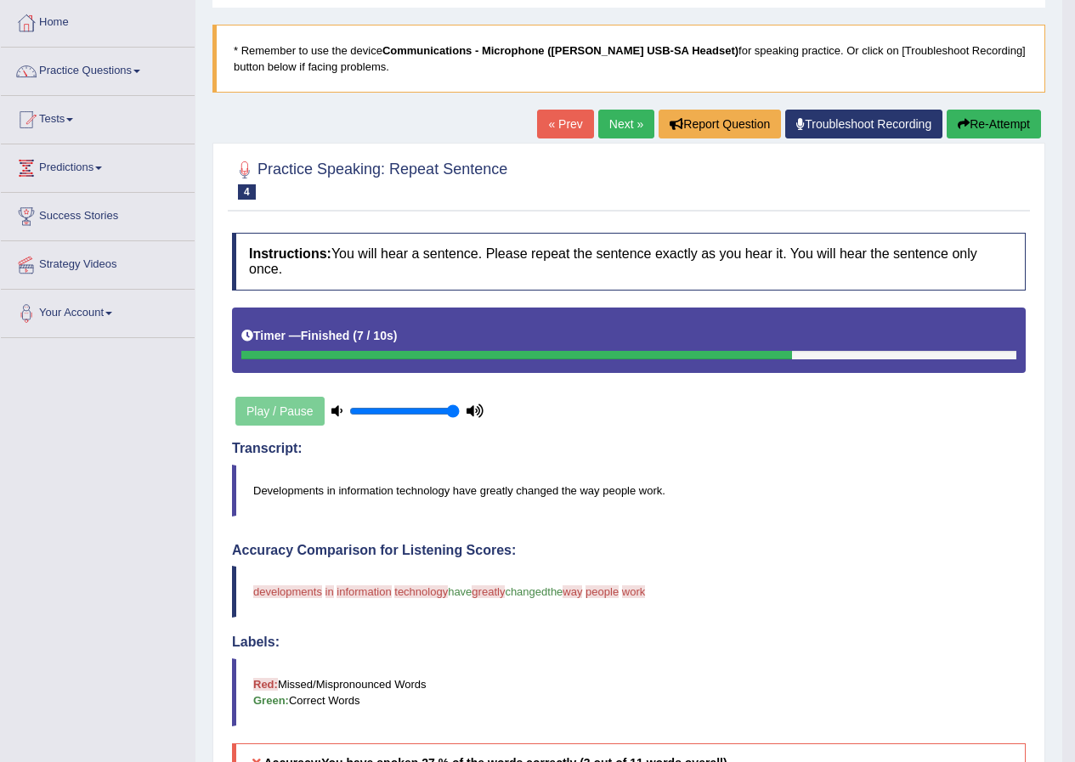
click at [619, 131] on link "Next »" at bounding box center [626, 124] width 56 height 29
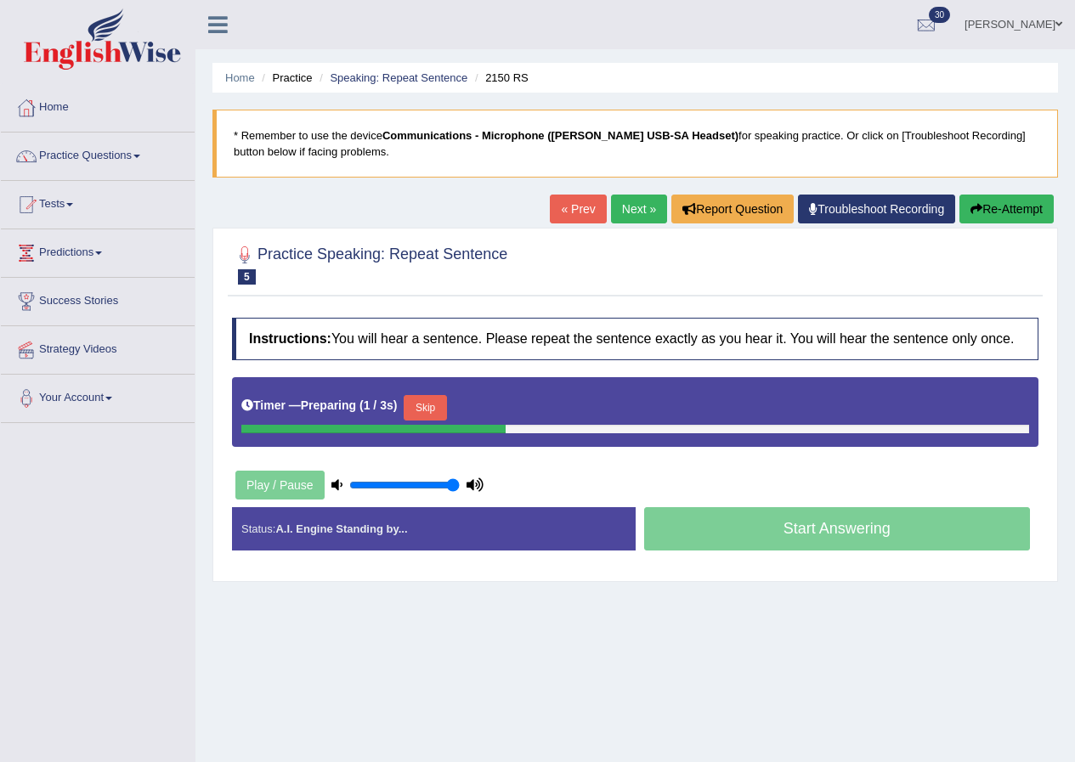
click at [428, 403] on button "Skip" at bounding box center [425, 408] width 43 height 26
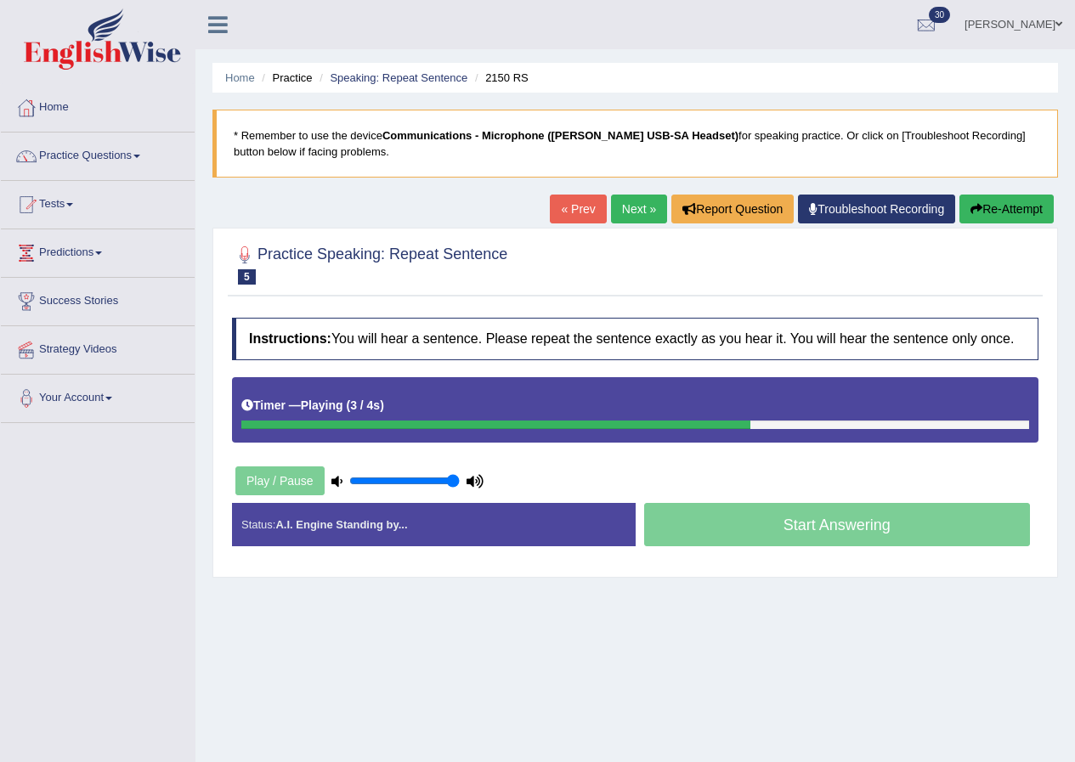
click at [619, 220] on link "Next »" at bounding box center [639, 209] width 56 height 29
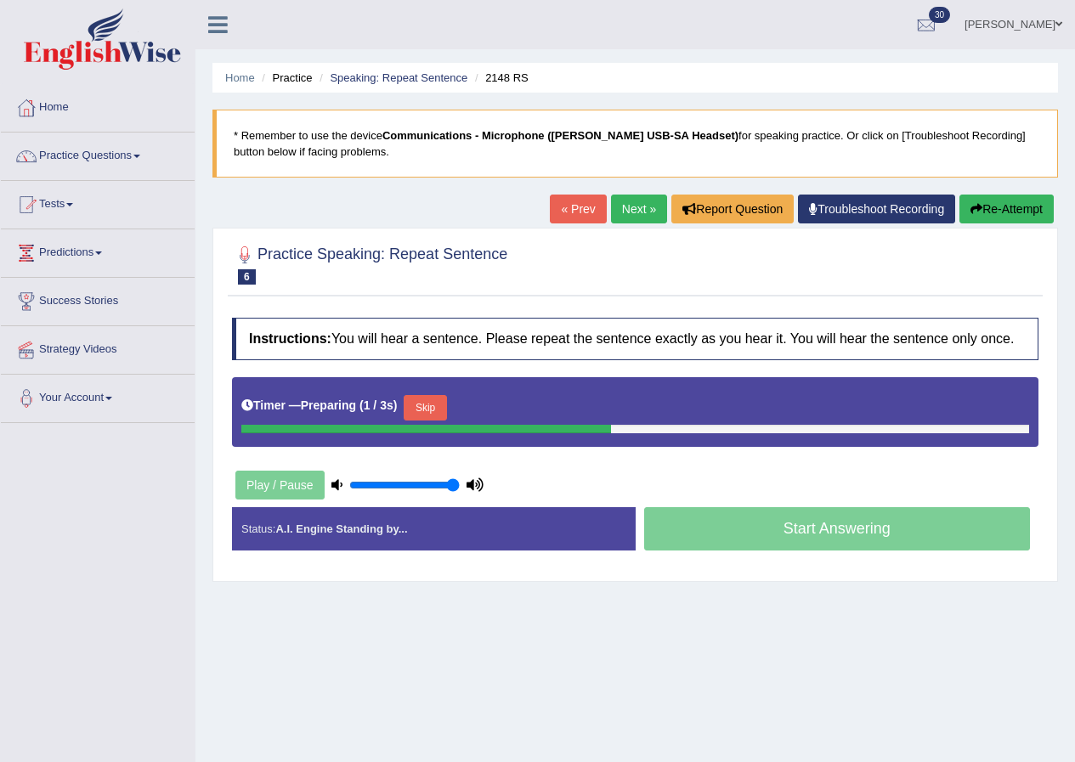
click at [570, 207] on link "« Prev" at bounding box center [578, 209] width 56 height 29
click at [434, 405] on button "Skip" at bounding box center [425, 408] width 43 height 26
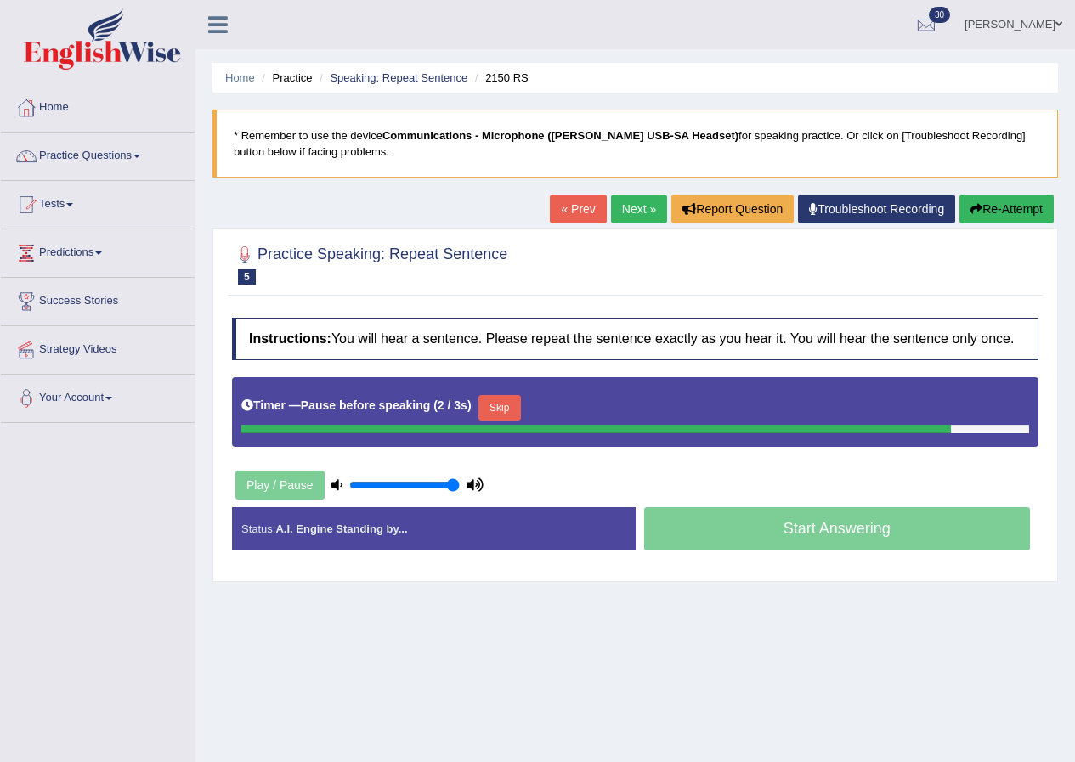
click at [505, 404] on button "Skip" at bounding box center [500, 408] width 43 height 26
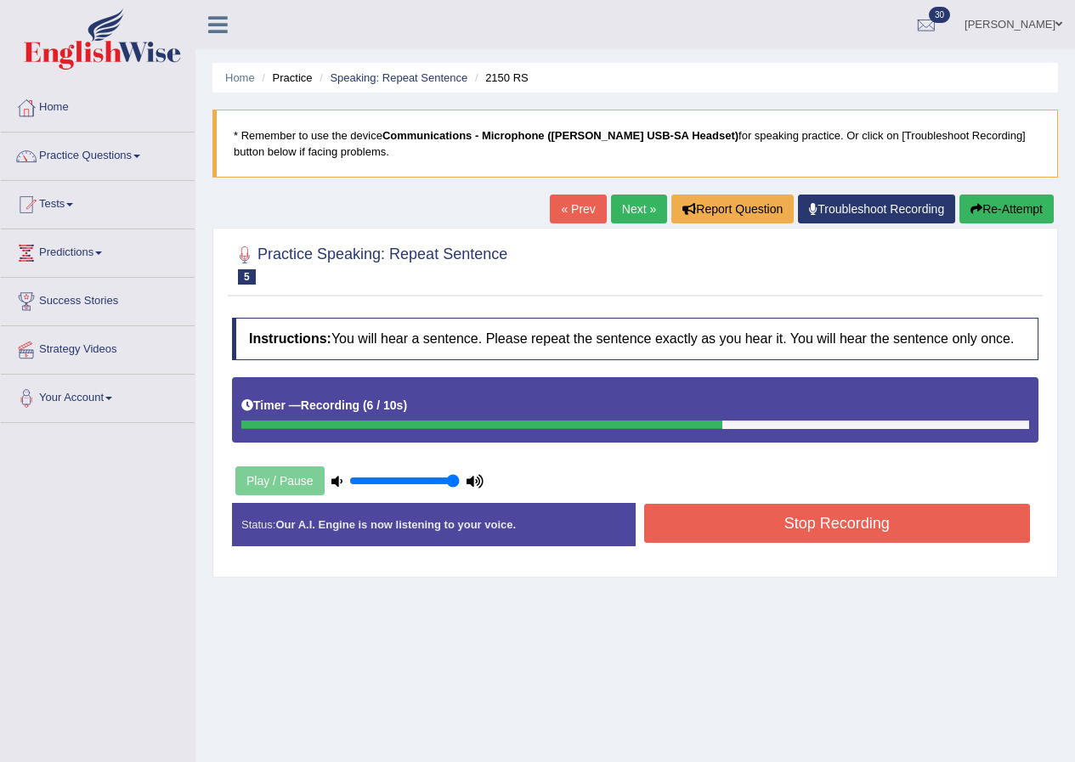
click at [814, 521] on button "Stop Recording" at bounding box center [837, 523] width 387 height 39
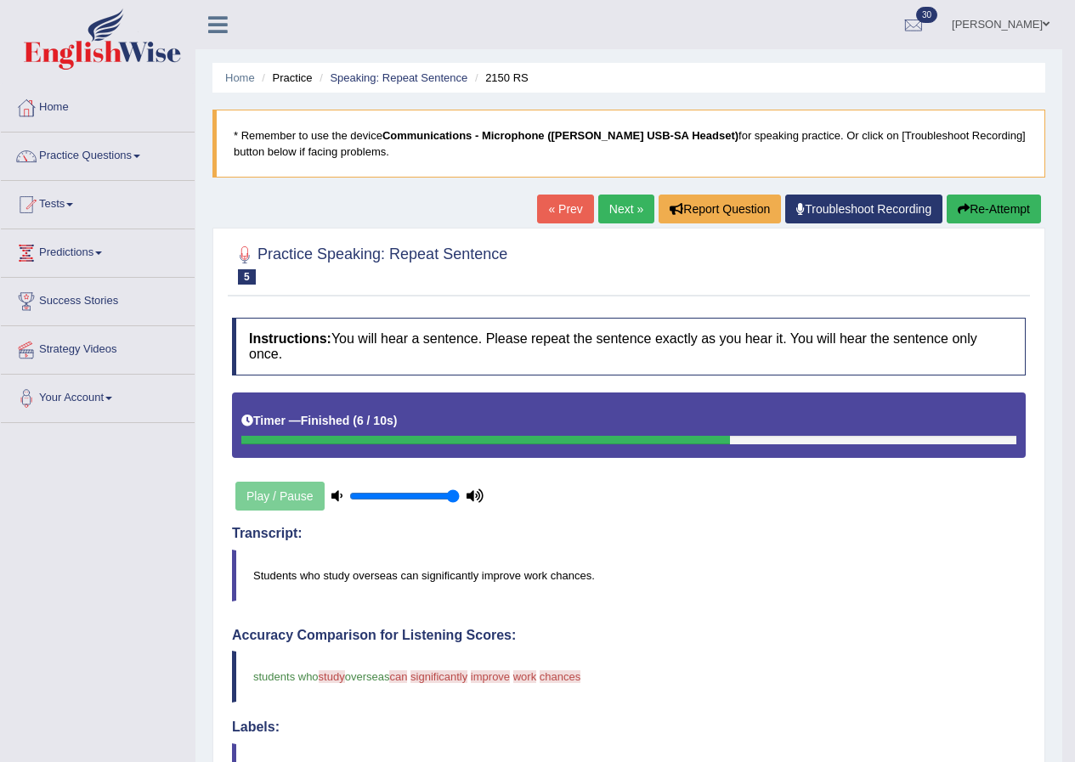
click at [618, 202] on link "Next »" at bounding box center [626, 209] width 56 height 29
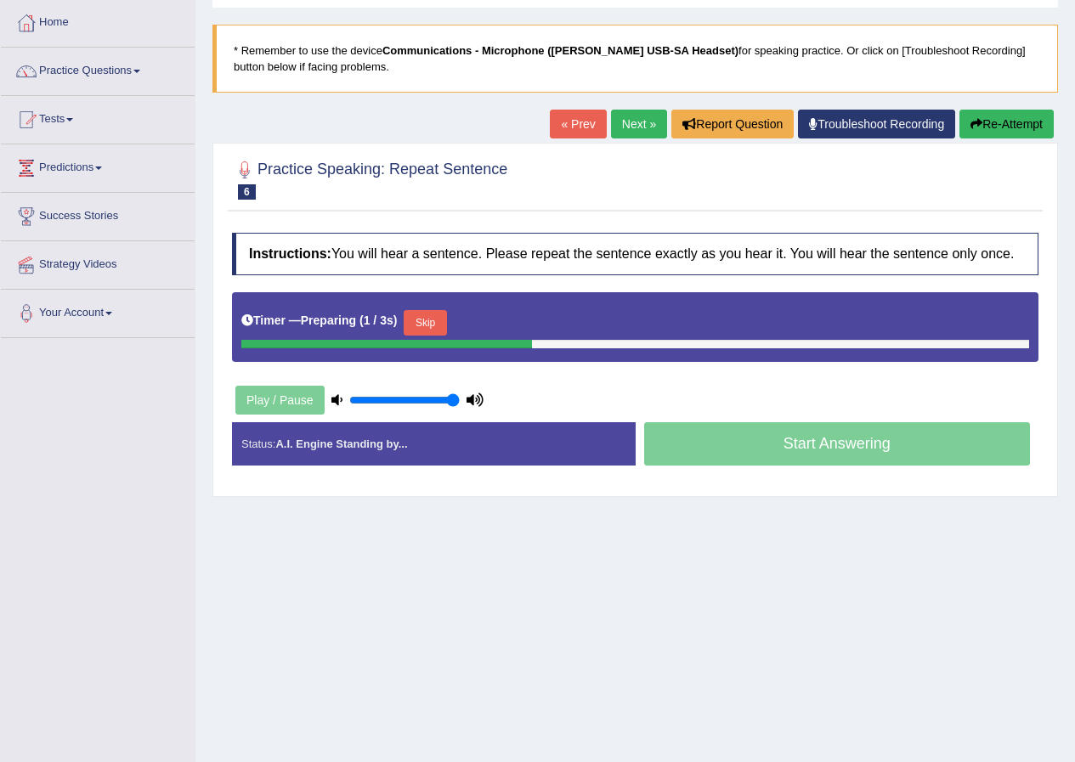
click at [431, 316] on button "Skip" at bounding box center [425, 323] width 43 height 26
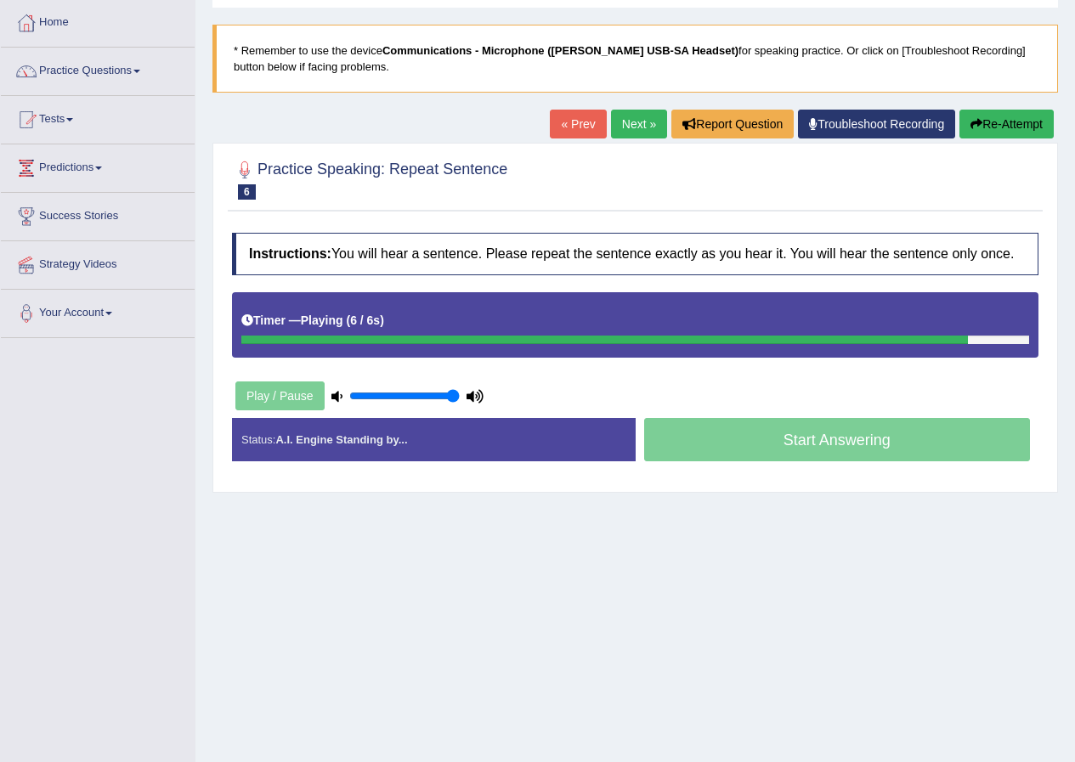
click at [791, 442] on div "Start Answering" at bounding box center [838, 442] width 404 height 48
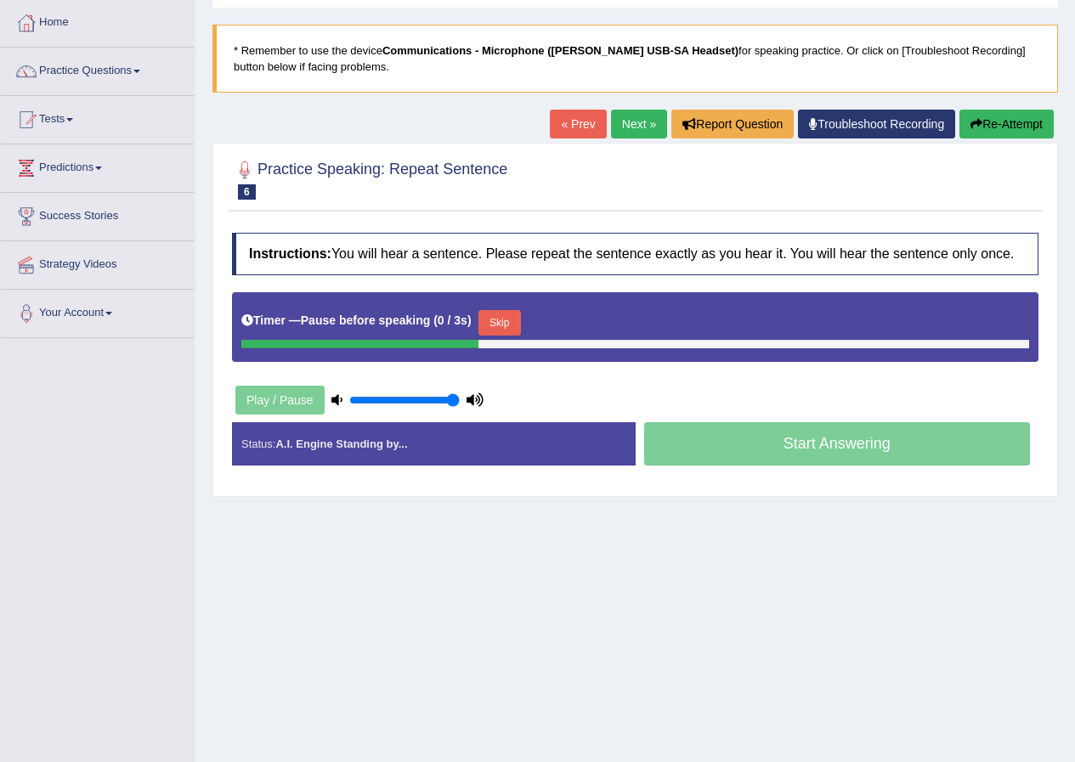
click at [498, 310] on button "Skip" at bounding box center [500, 323] width 43 height 26
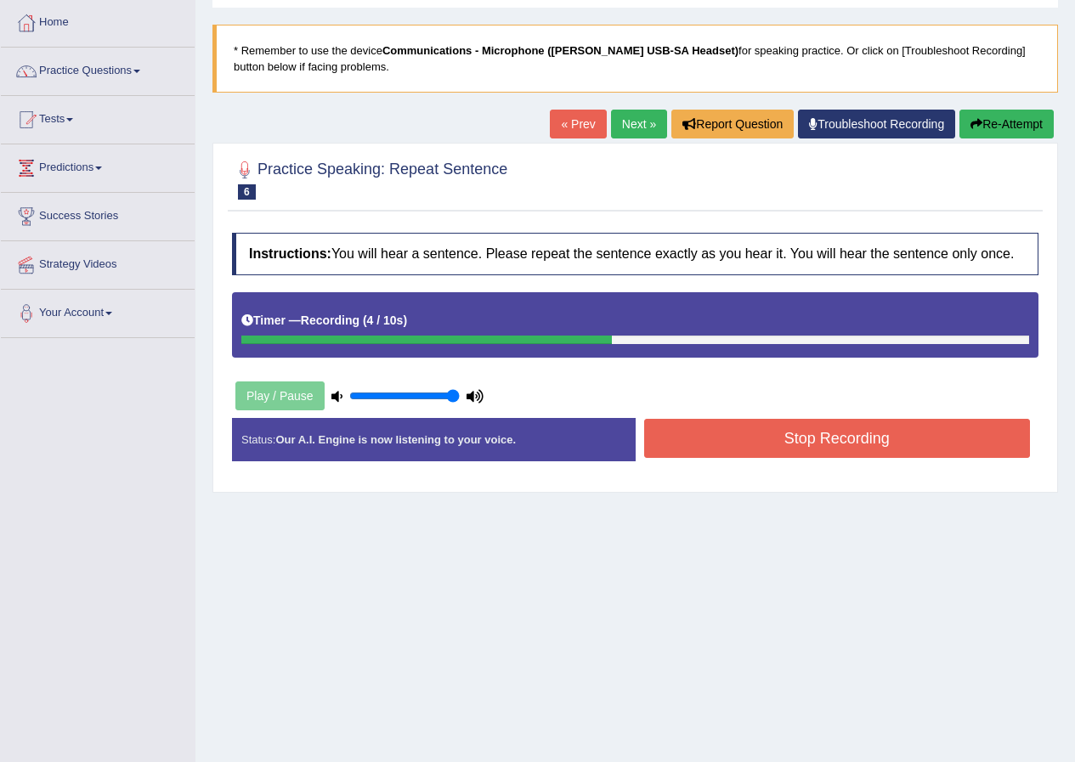
click at [815, 443] on button "Stop Recording" at bounding box center [837, 438] width 387 height 39
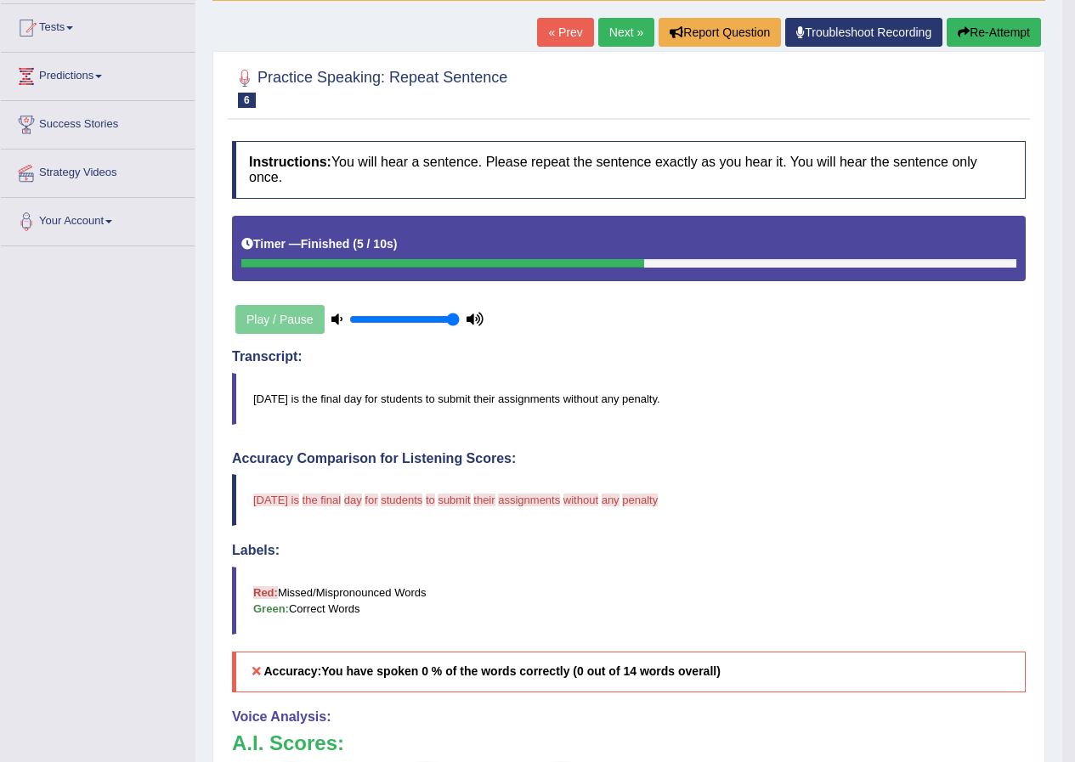
scroll to position [149, 0]
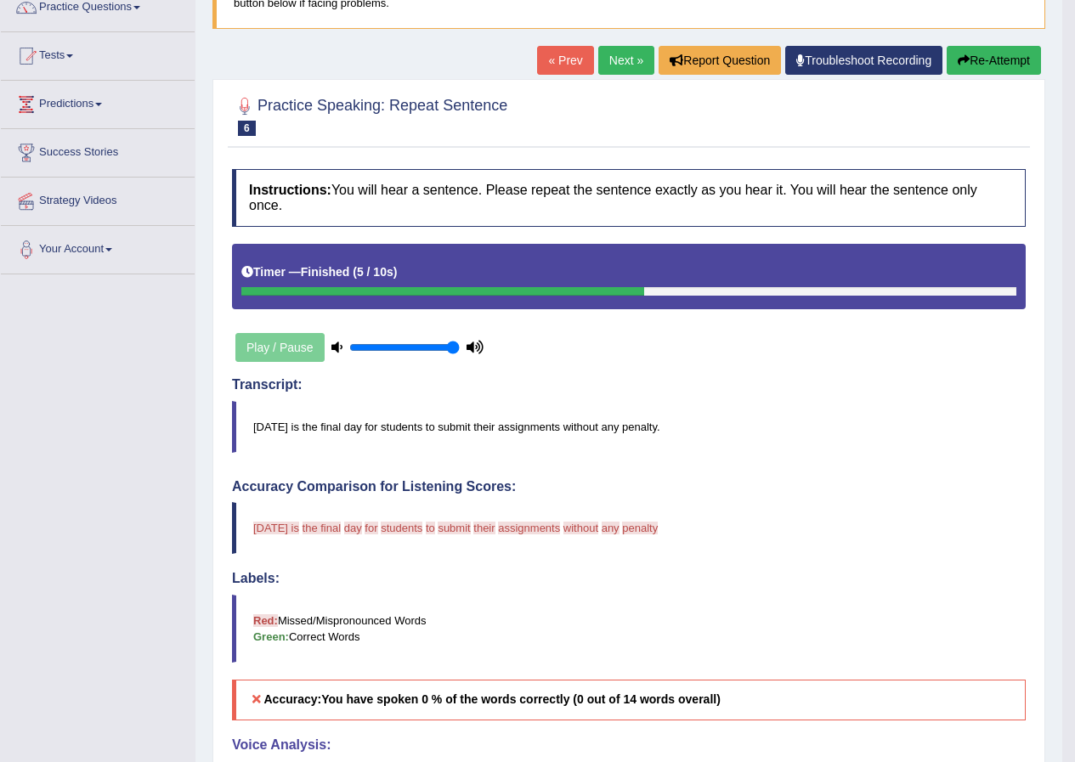
click at [1000, 59] on button "Re-Attempt" at bounding box center [994, 60] width 94 height 29
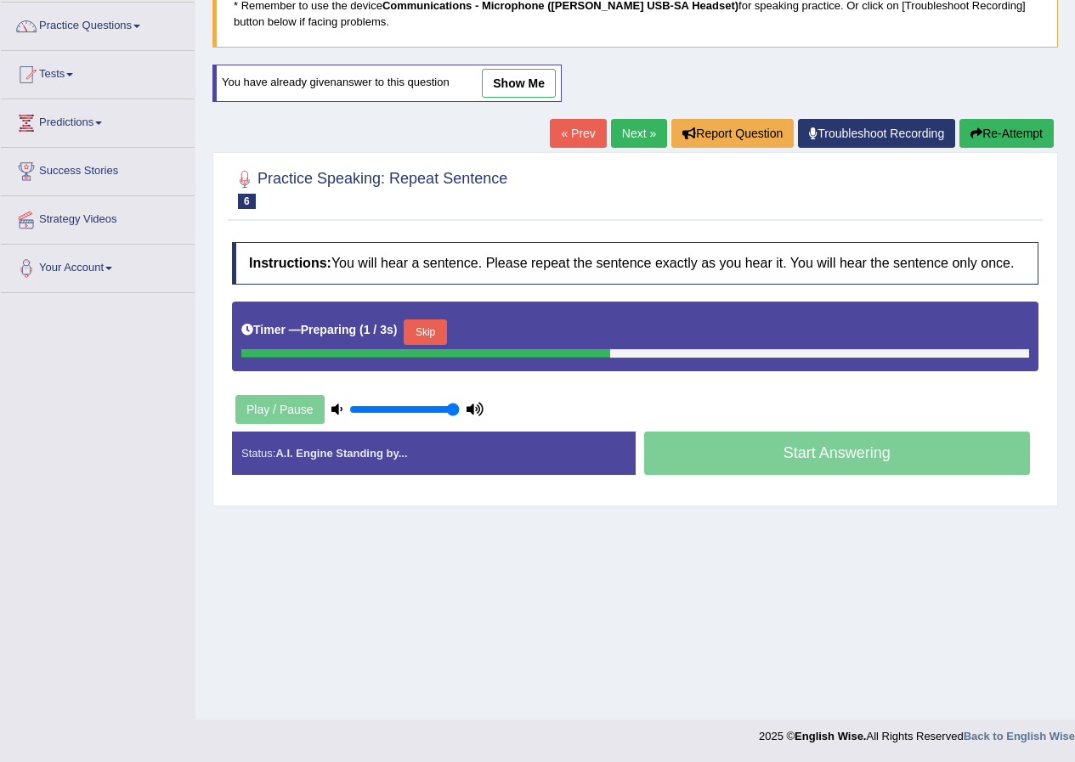
click at [435, 326] on button "Skip" at bounding box center [425, 333] width 43 height 26
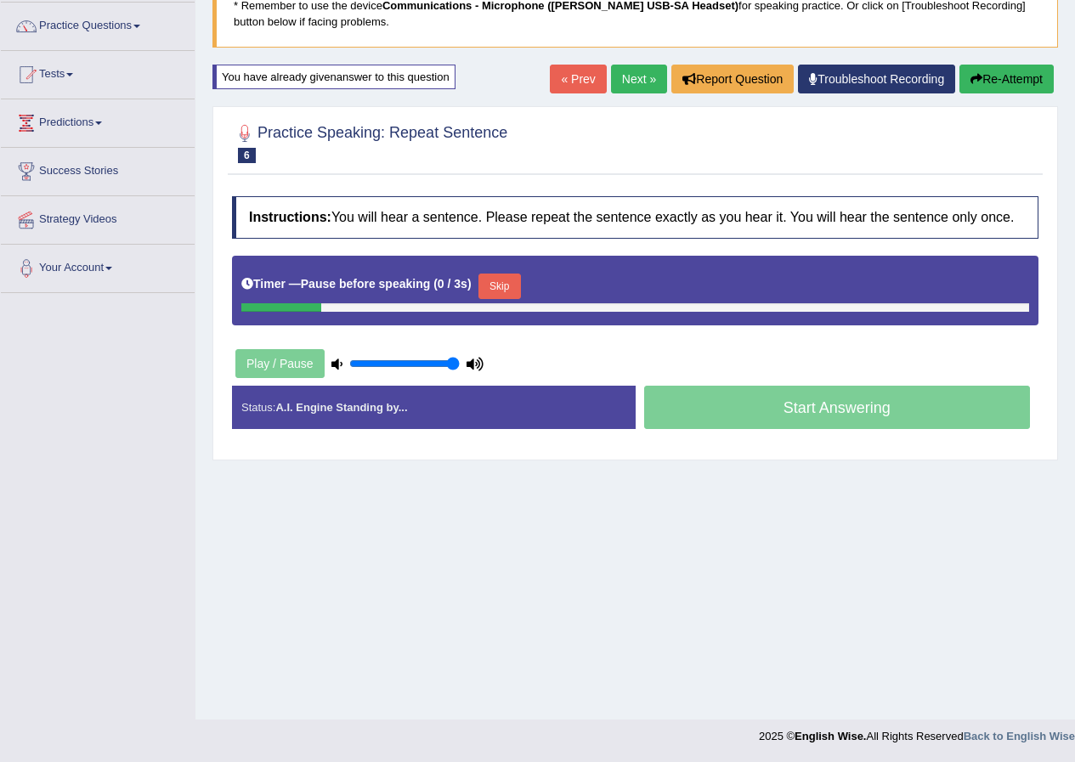
click at [770, 402] on div "Start Answering" at bounding box center [838, 410] width 404 height 48
click at [507, 288] on button "Skip" at bounding box center [500, 287] width 43 height 26
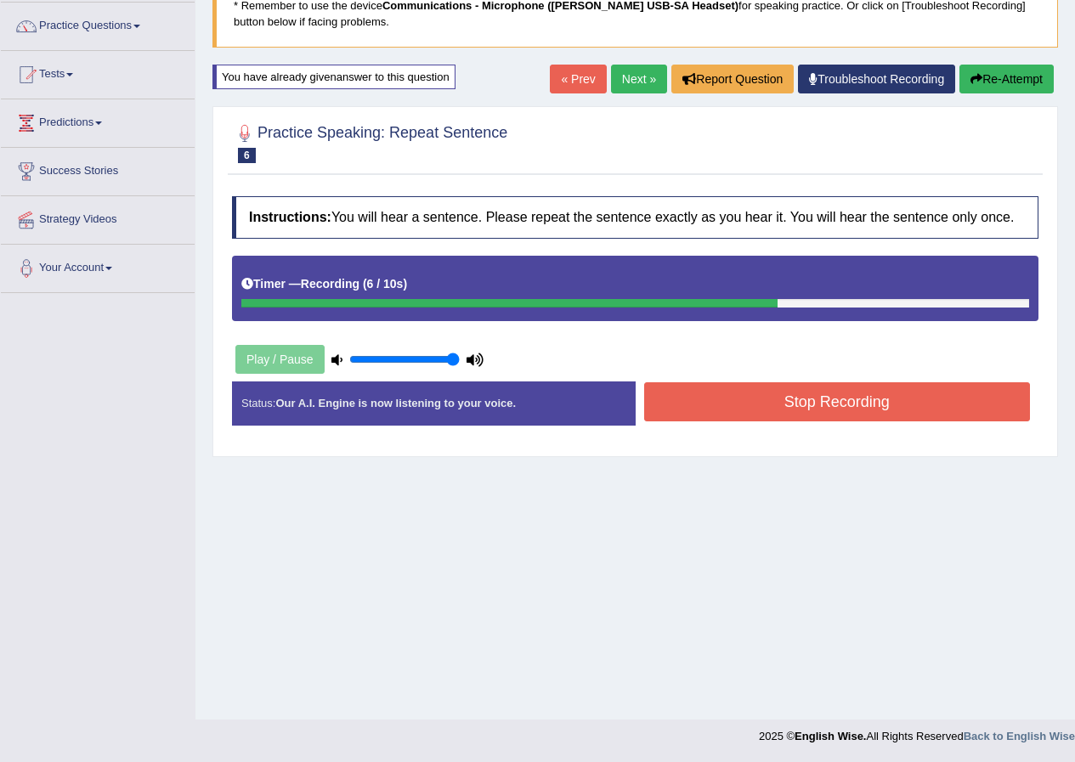
click at [819, 400] on button "Stop Recording" at bounding box center [837, 402] width 387 height 39
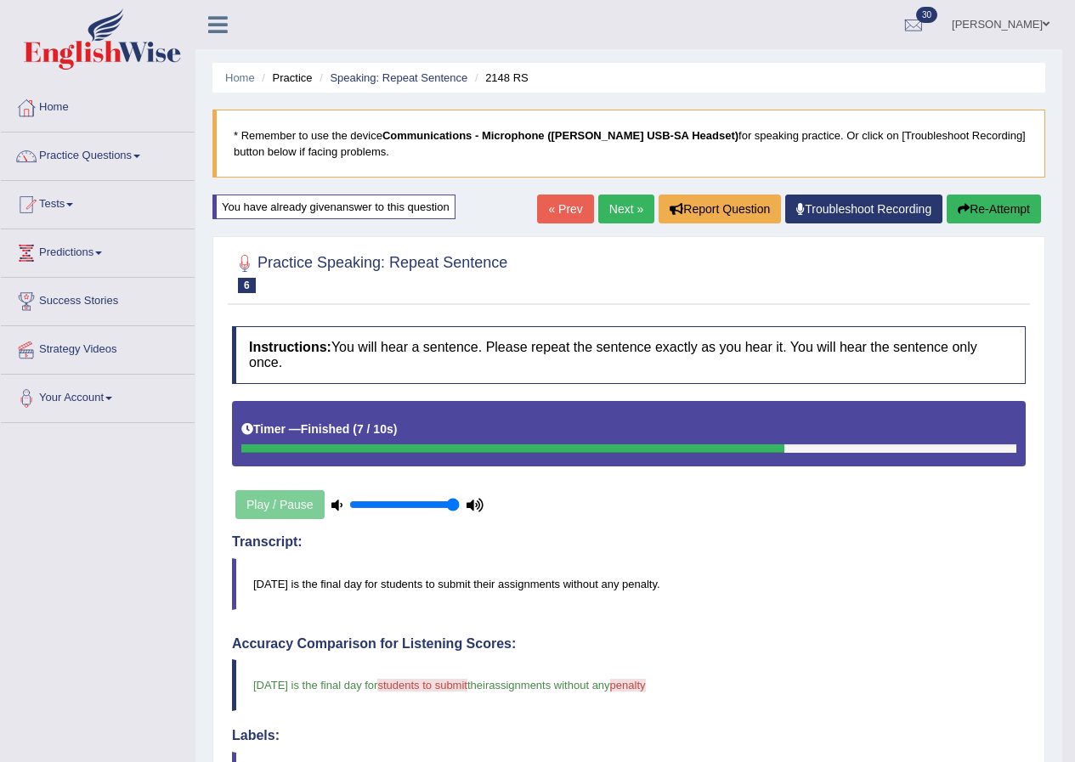
click at [607, 210] on link "Next »" at bounding box center [626, 209] width 56 height 29
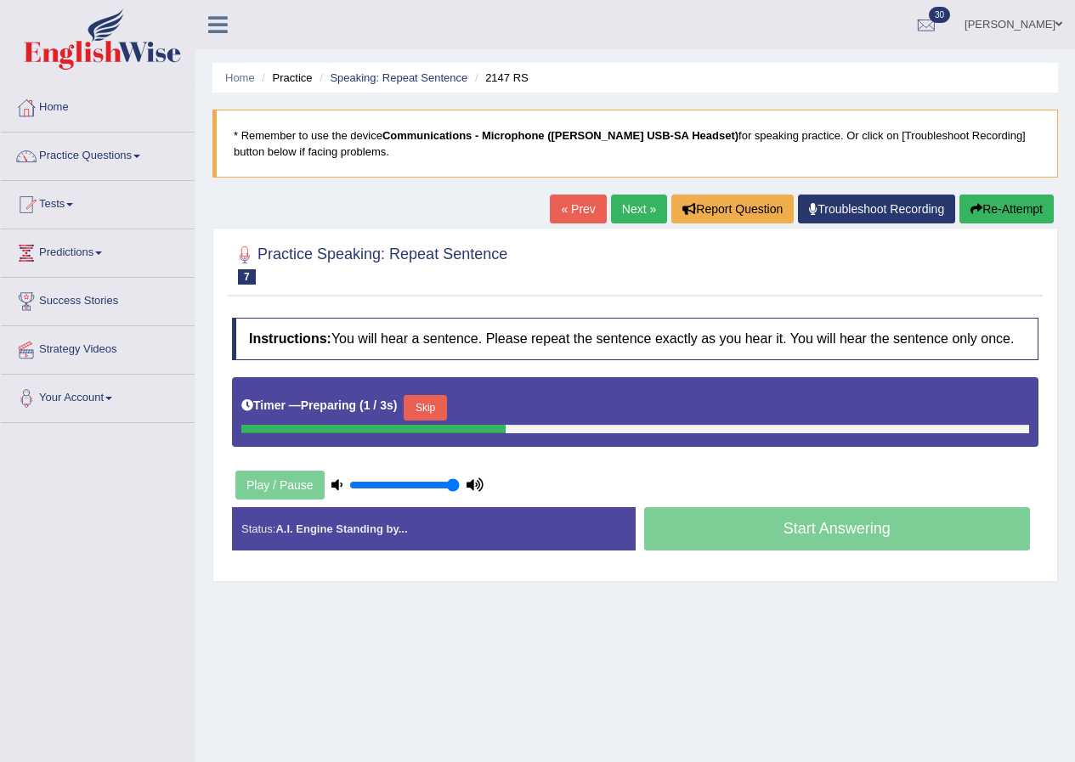
click at [430, 404] on button "Skip" at bounding box center [425, 408] width 43 height 26
click at [516, 408] on button "Skip" at bounding box center [500, 408] width 43 height 26
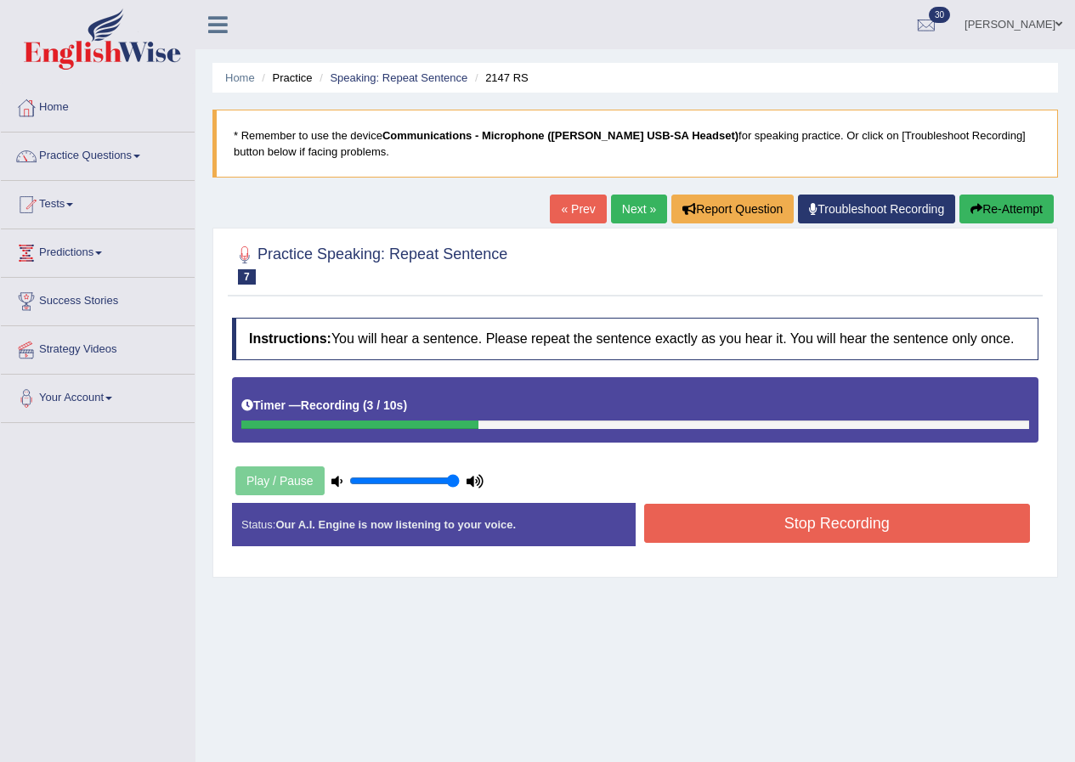
click at [794, 522] on button "Stop Recording" at bounding box center [837, 523] width 387 height 39
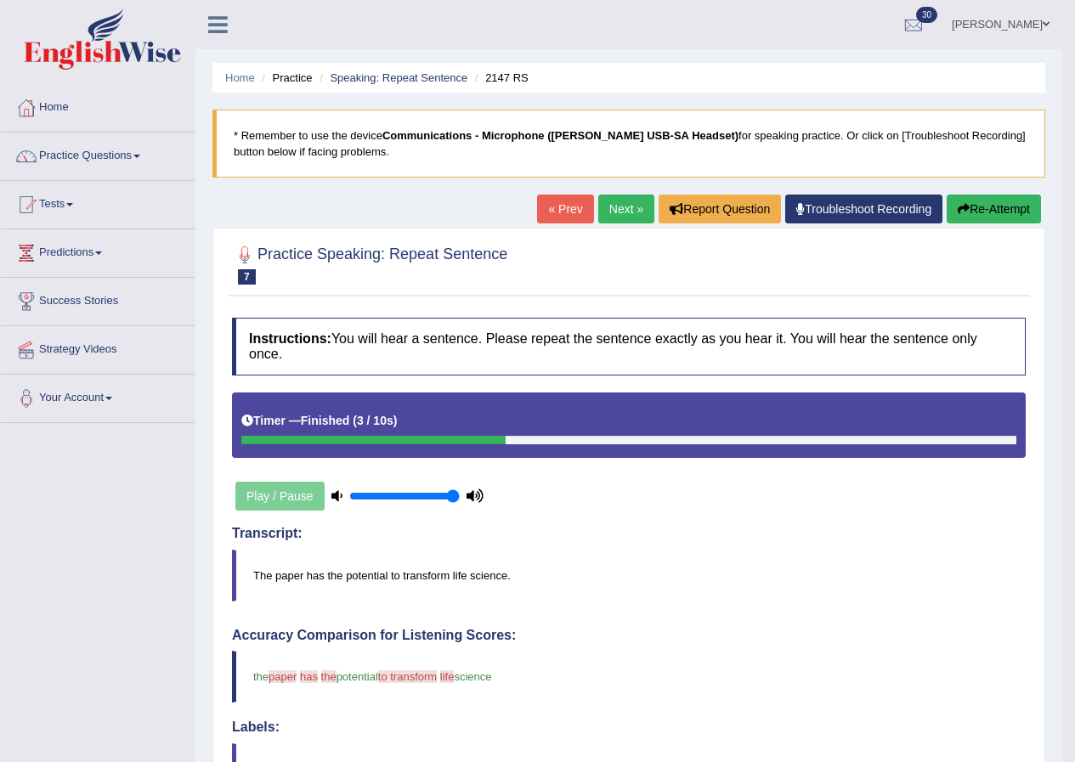
click at [619, 196] on link "Next »" at bounding box center [626, 209] width 56 height 29
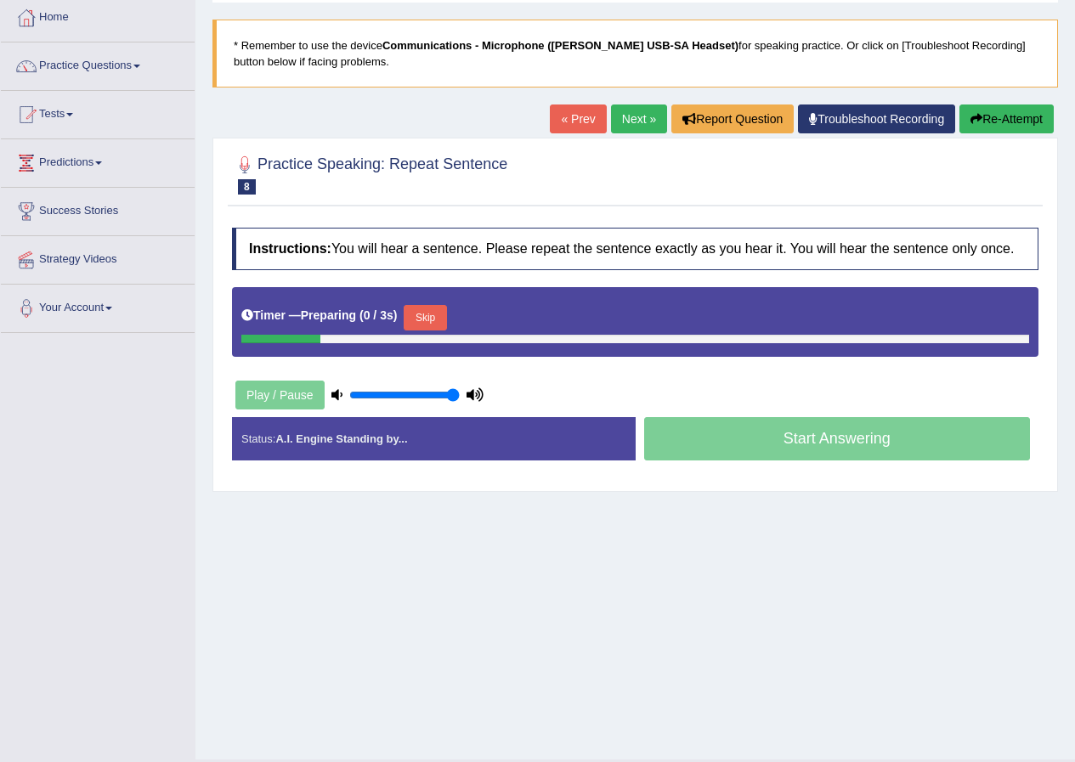
scroll to position [130, 0]
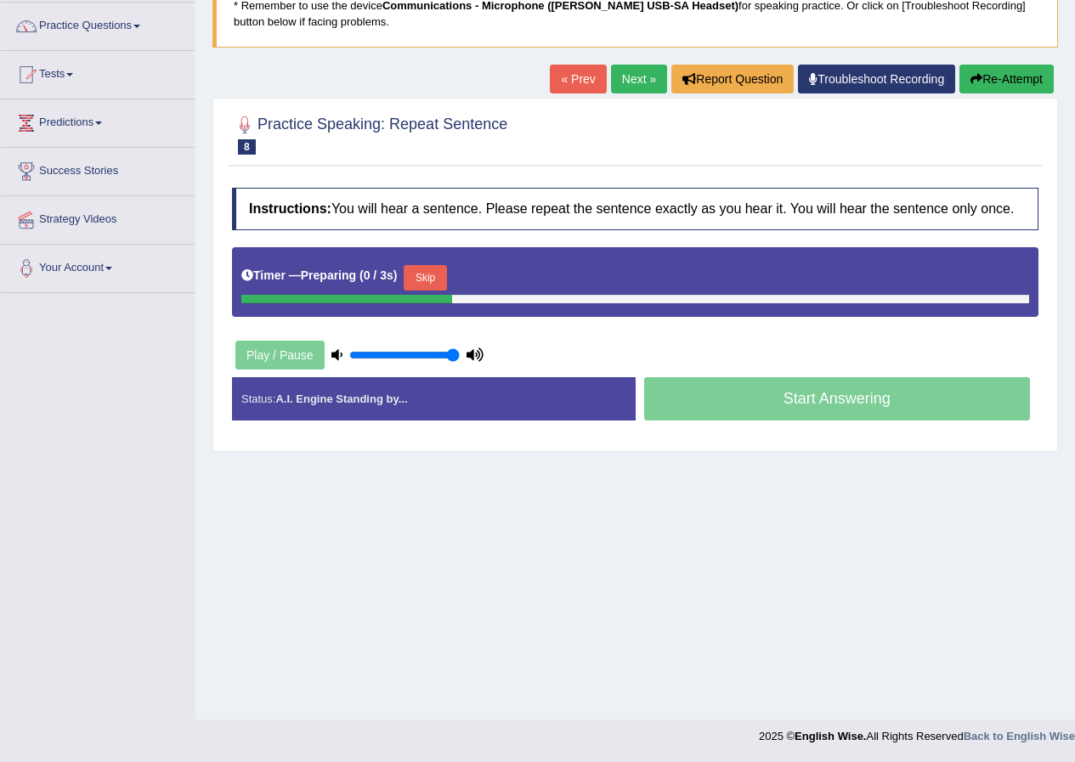
click at [427, 271] on button "Skip" at bounding box center [425, 278] width 43 height 26
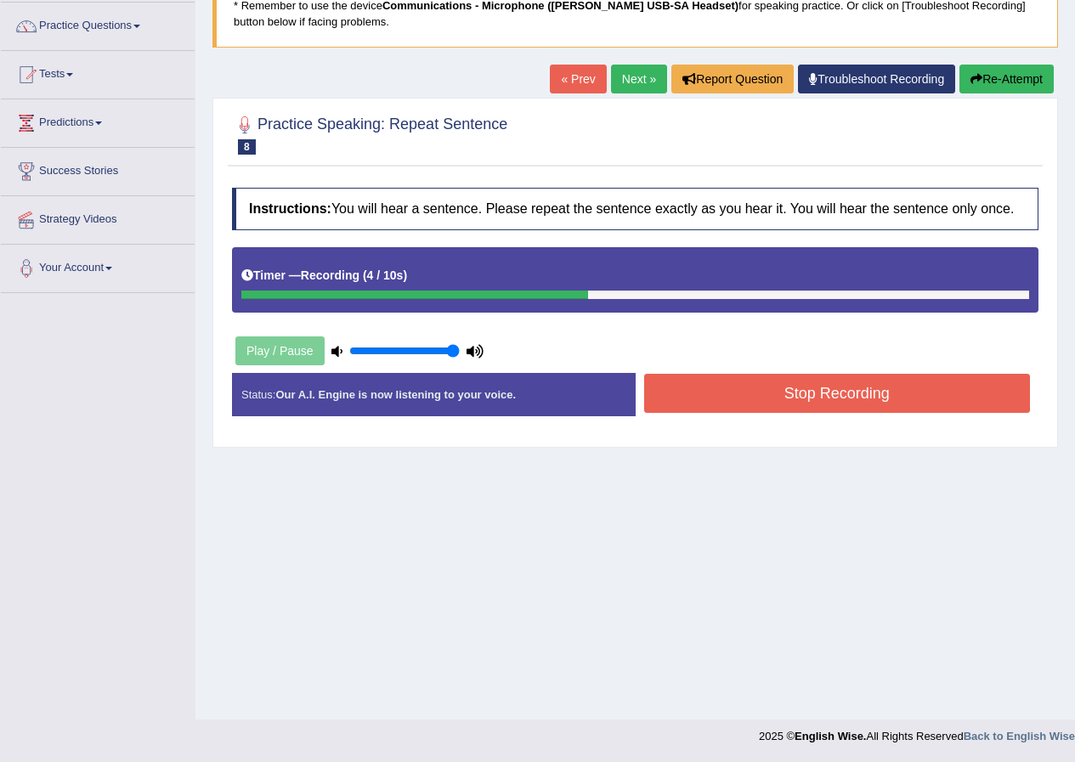
click at [800, 389] on button "Stop Recording" at bounding box center [837, 393] width 387 height 39
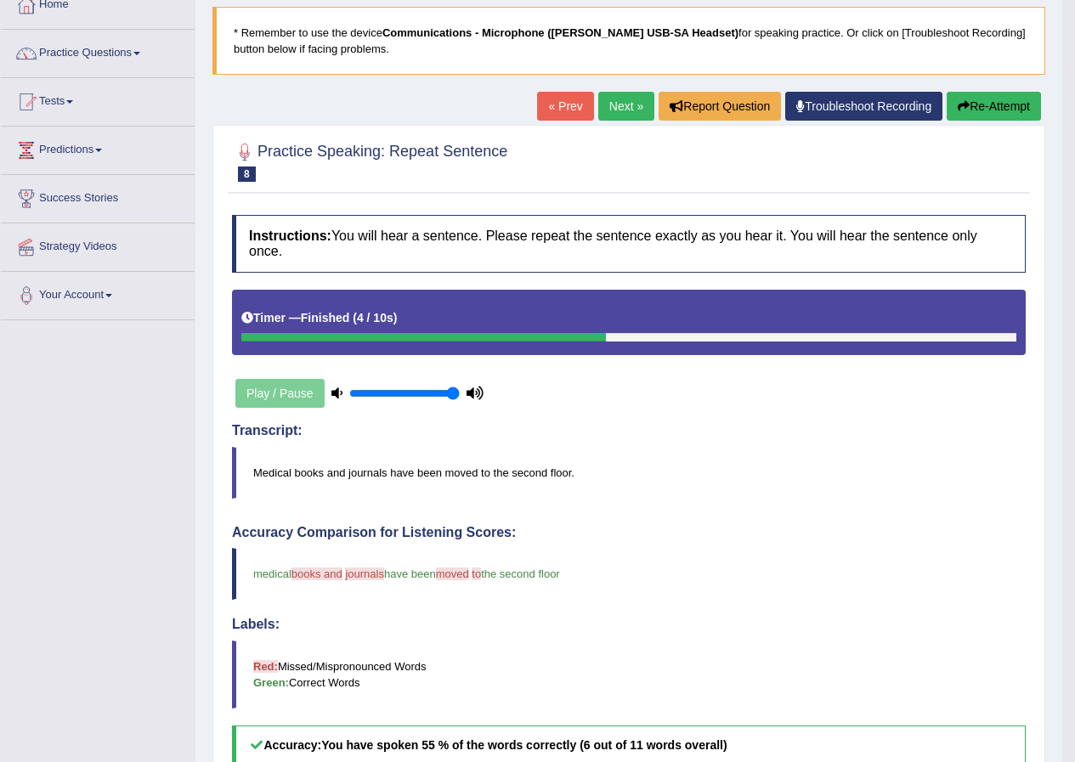
scroll to position [45, 0]
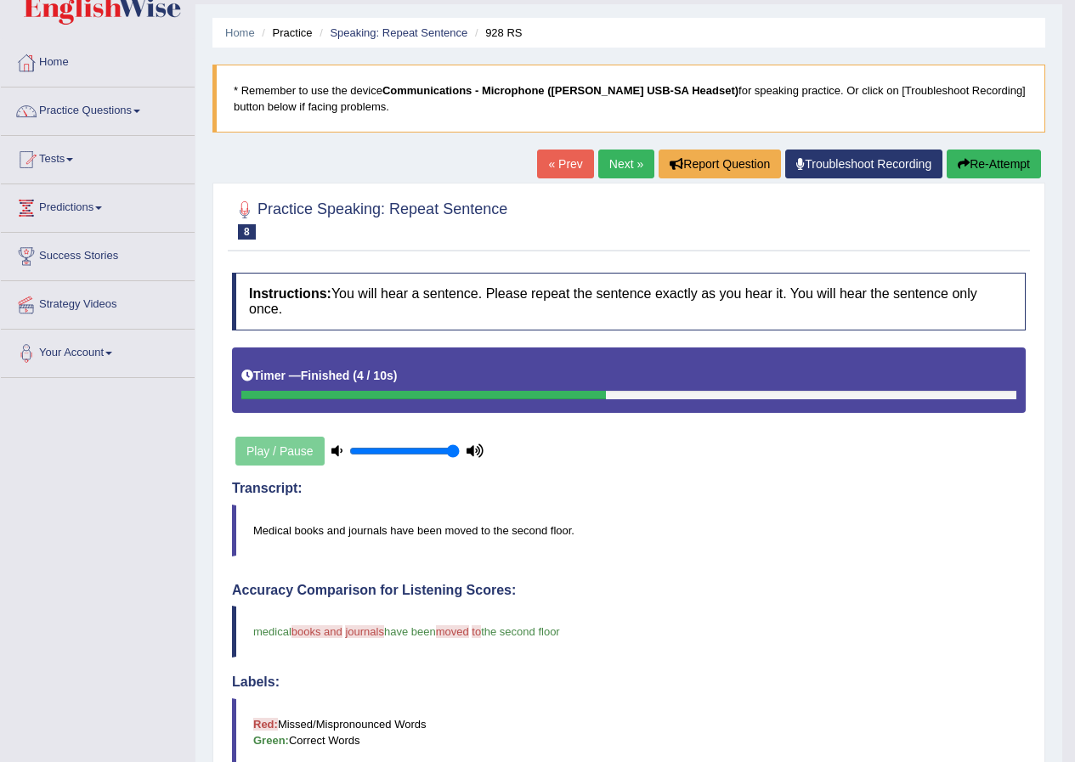
click at [620, 164] on link "Next »" at bounding box center [626, 164] width 56 height 29
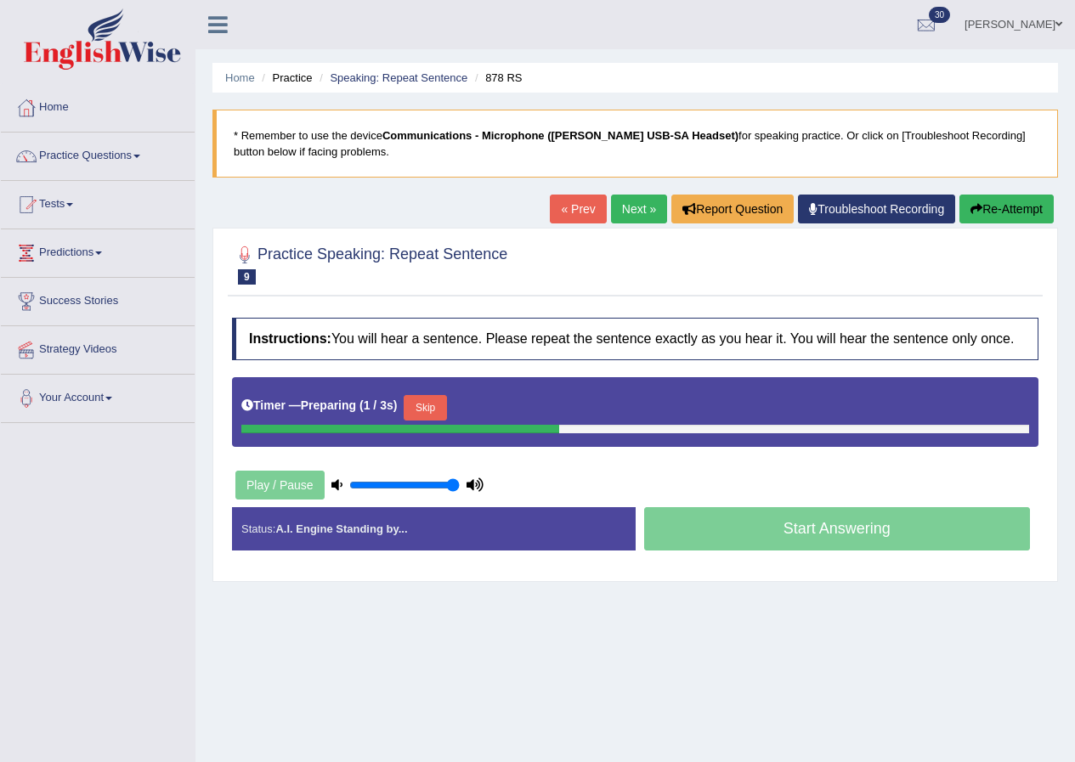
click at [446, 412] on button "Skip" at bounding box center [425, 408] width 43 height 26
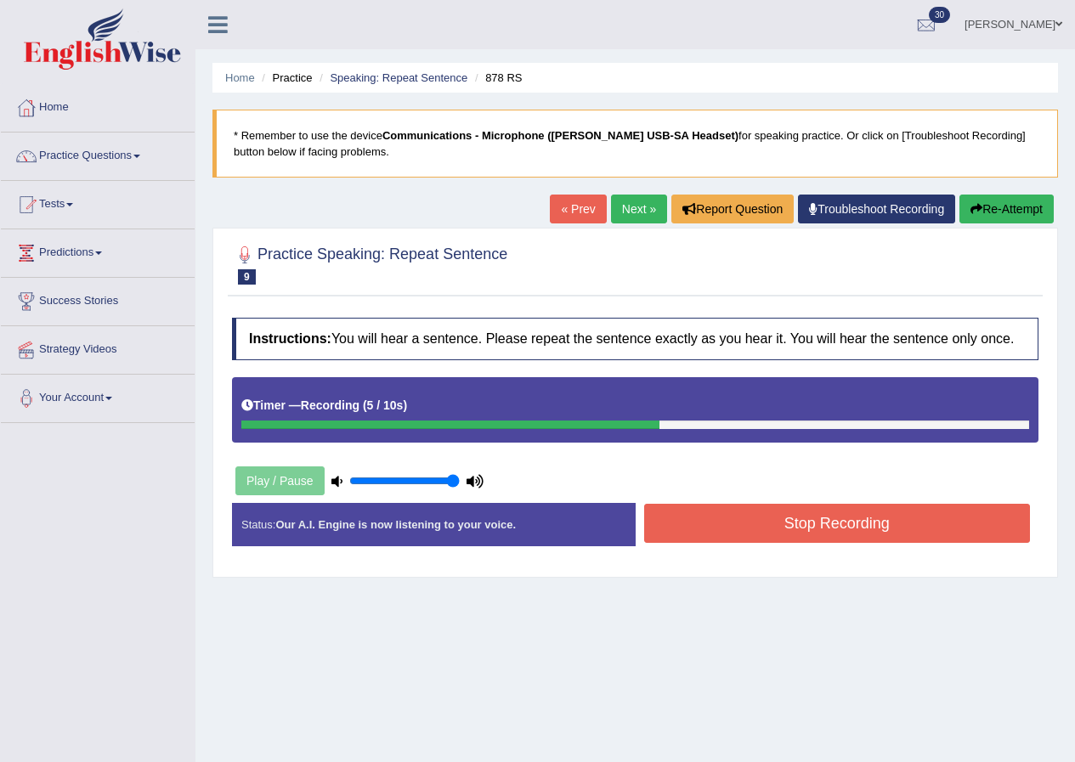
click at [778, 522] on button "Stop Recording" at bounding box center [837, 523] width 387 height 39
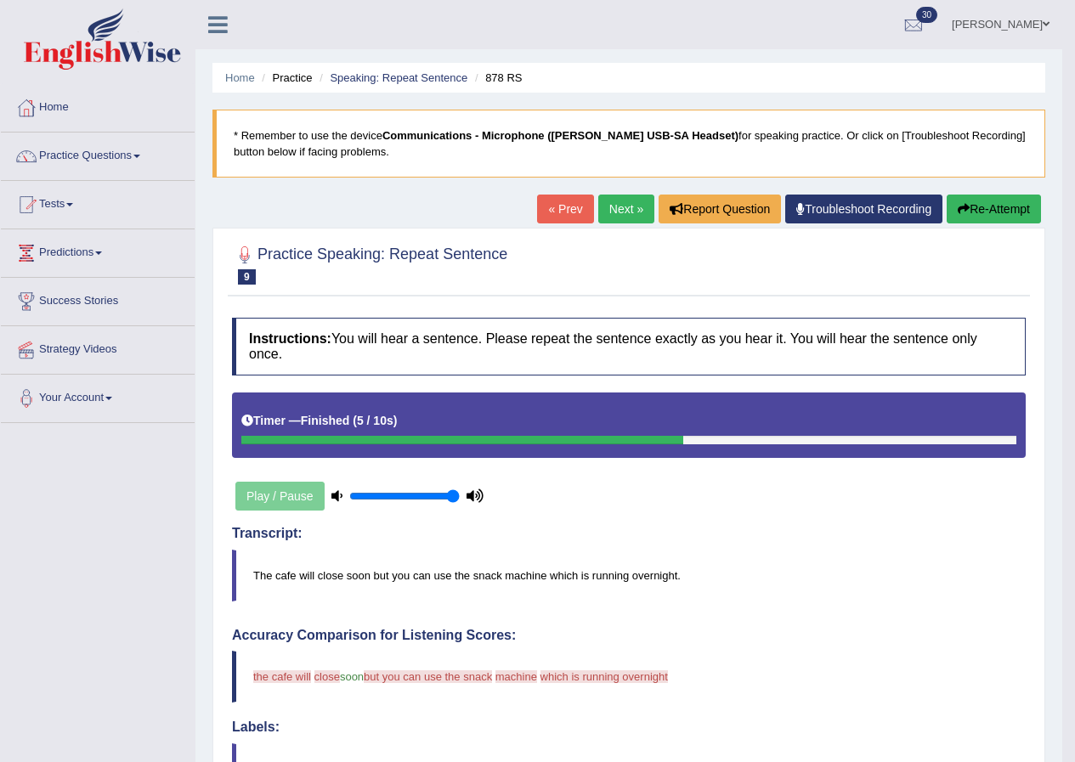
click at [605, 207] on link "Next »" at bounding box center [626, 209] width 56 height 29
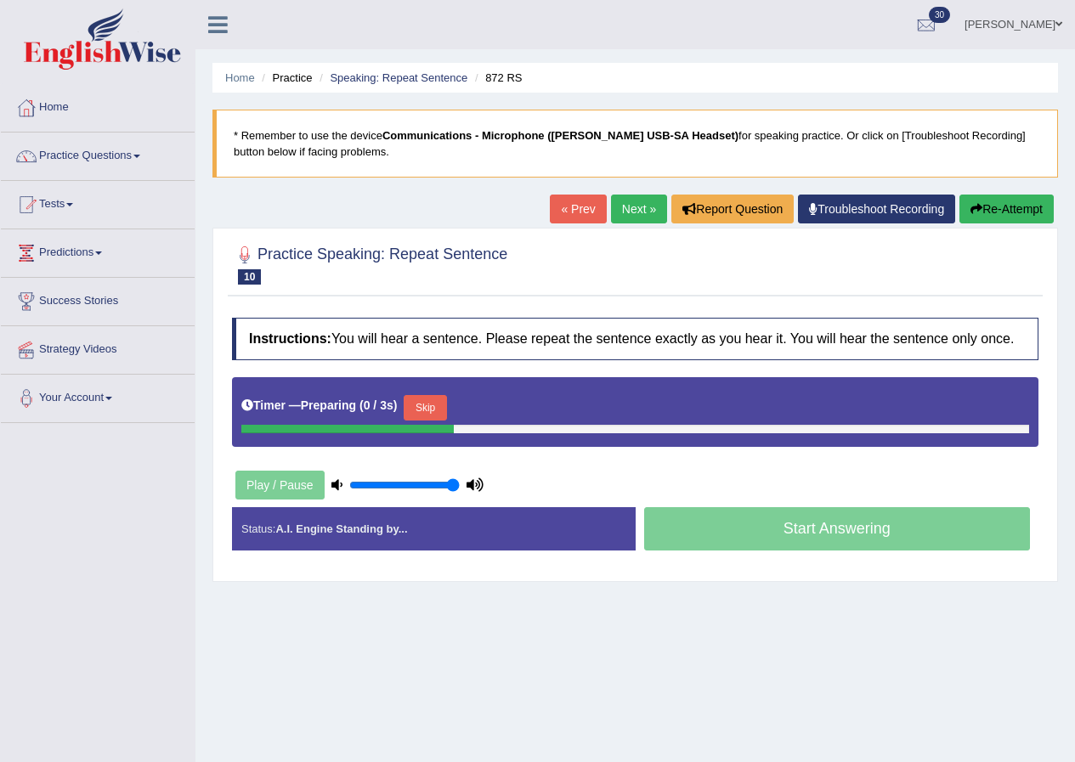
click at [428, 391] on div "Timer — Preparing ( 0 / 3s ) Skip" at bounding box center [635, 408] width 788 height 34
click at [434, 406] on button "Skip" at bounding box center [425, 408] width 43 height 26
click at [510, 401] on button "Skip" at bounding box center [500, 408] width 43 height 26
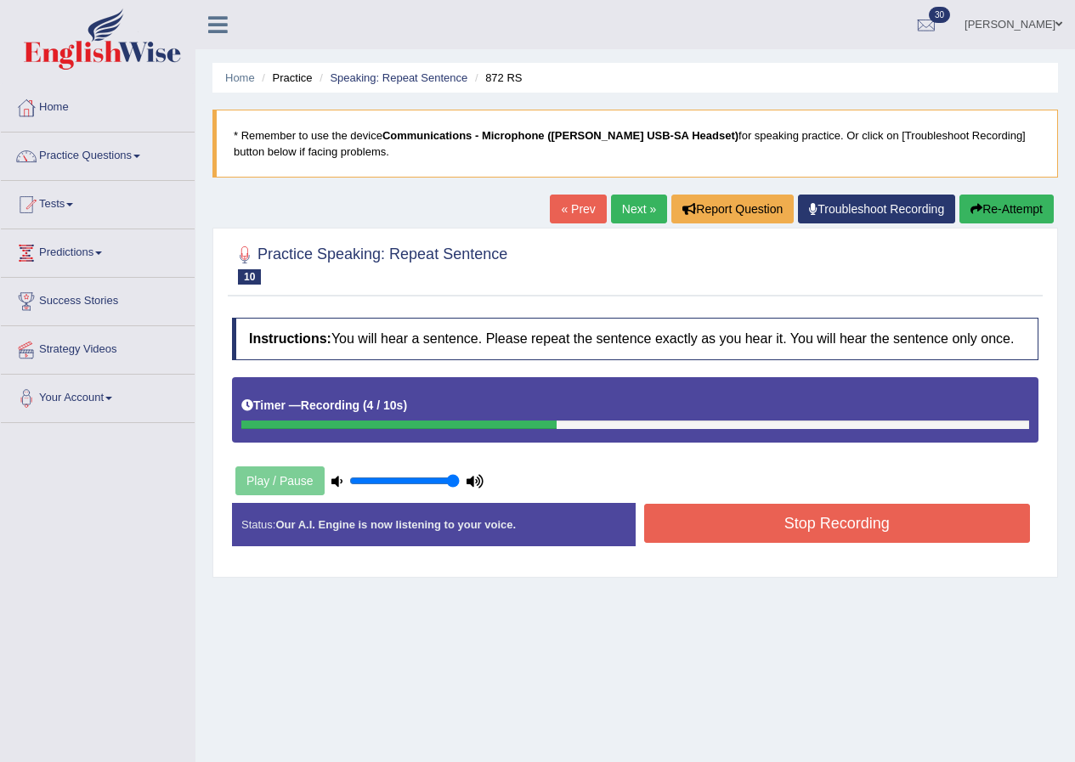
click at [785, 521] on button "Stop Recording" at bounding box center [837, 523] width 387 height 39
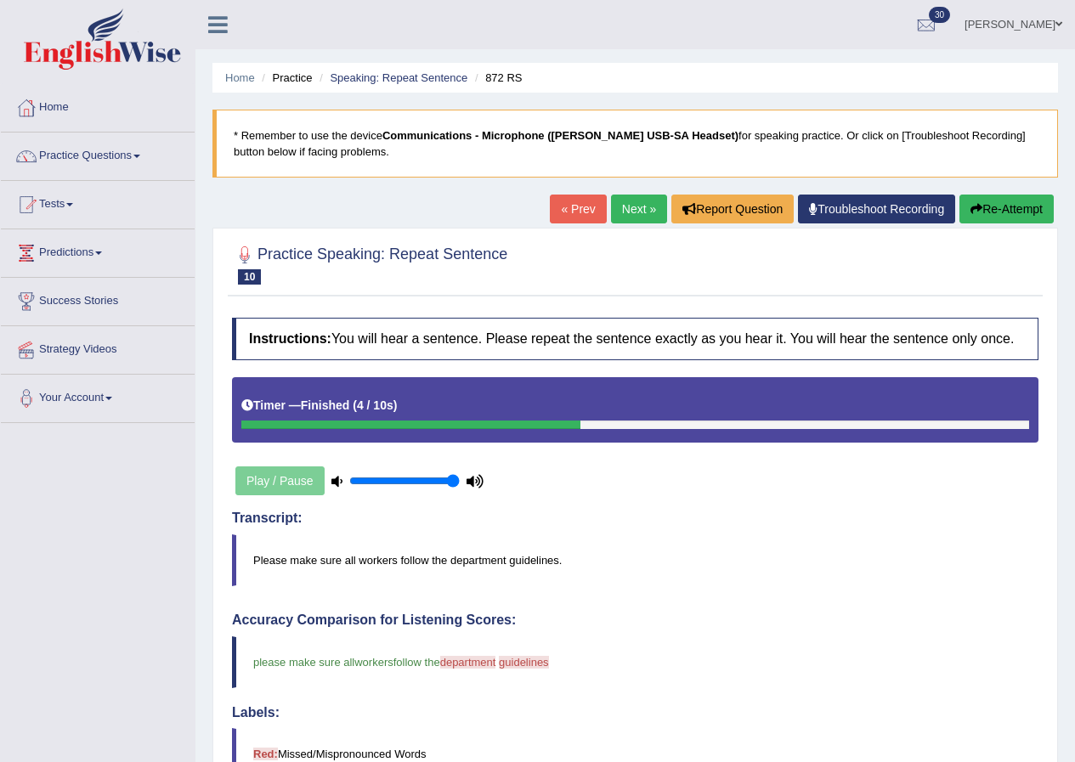
click at [632, 206] on link "Next »" at bounding box center [639, 209] width 56 height 29
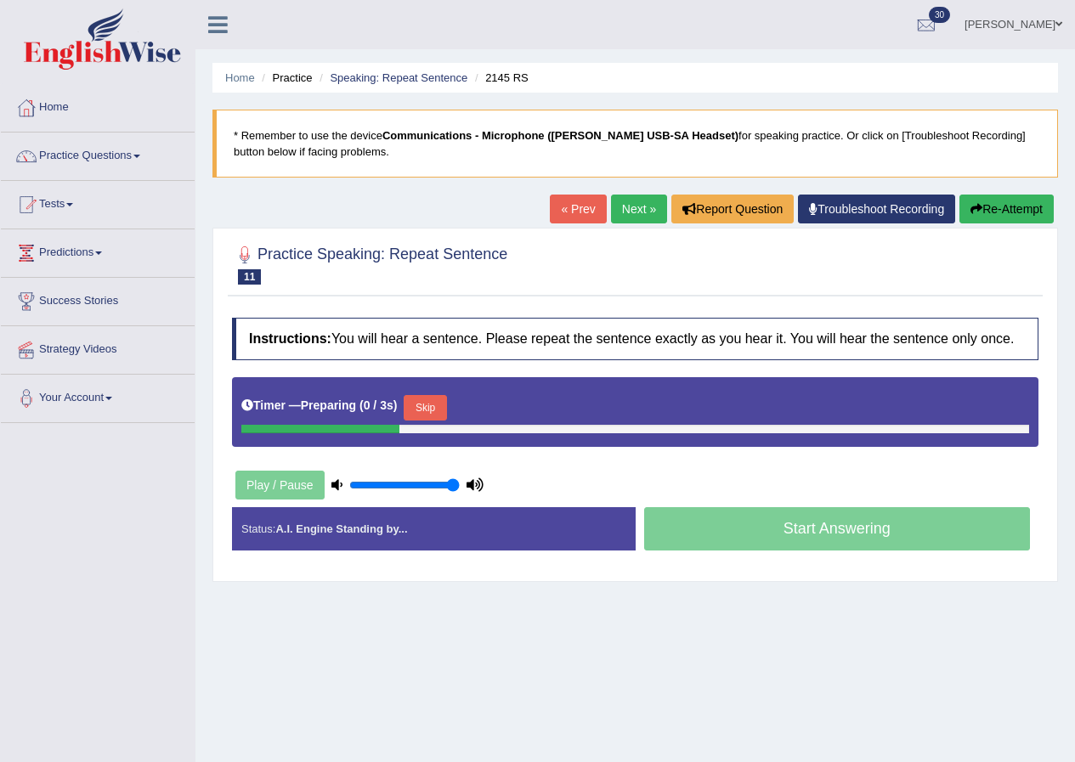
click at [439, 407] on button "Skip" at bounding box center [425, 408] width 43 height 26
click at [505, 398] on button "Skip" at bounding box center [500, 408] width 43 height 26
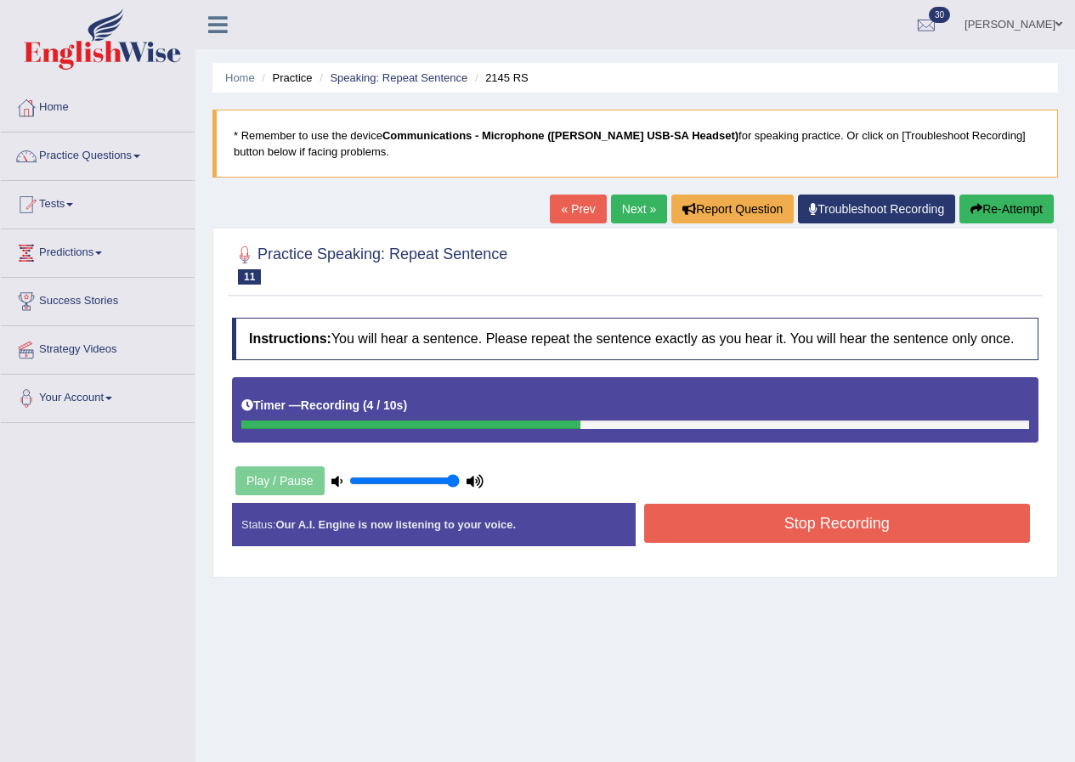
click at [808, 519] on button "Stop Recording" at bounding box center [837, 523] width 387 height 39
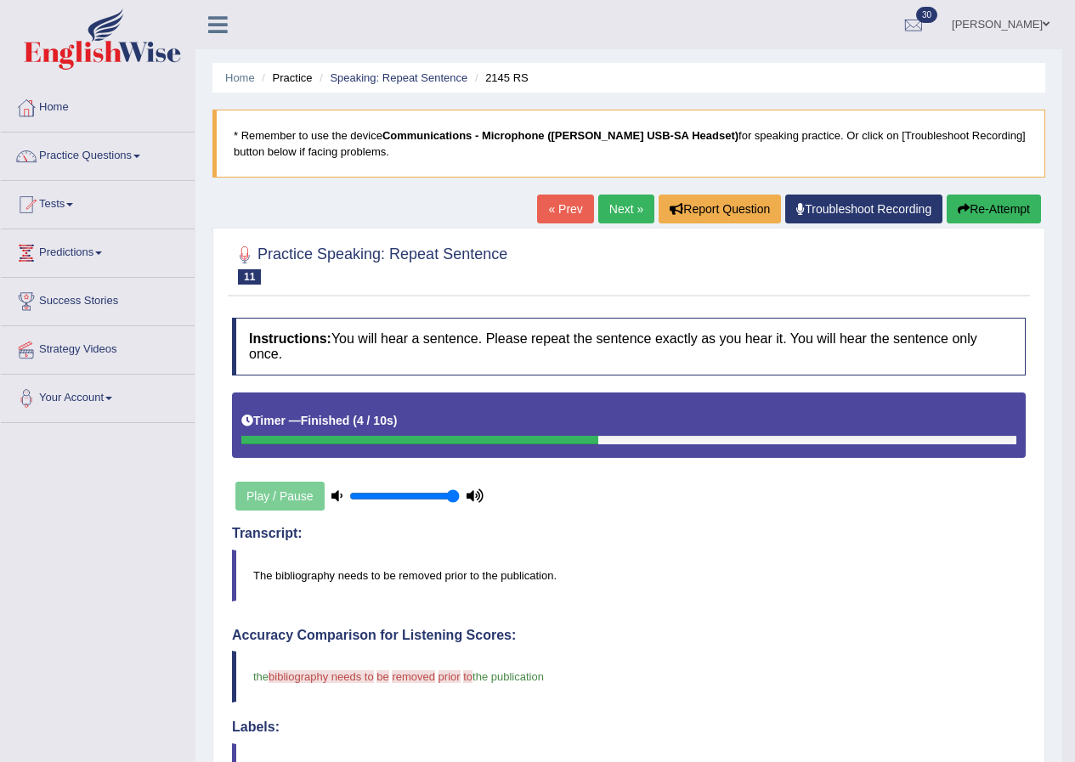
click at [621, 207] on link "Next »" at bounding box center [626, 209] width 56 height 29
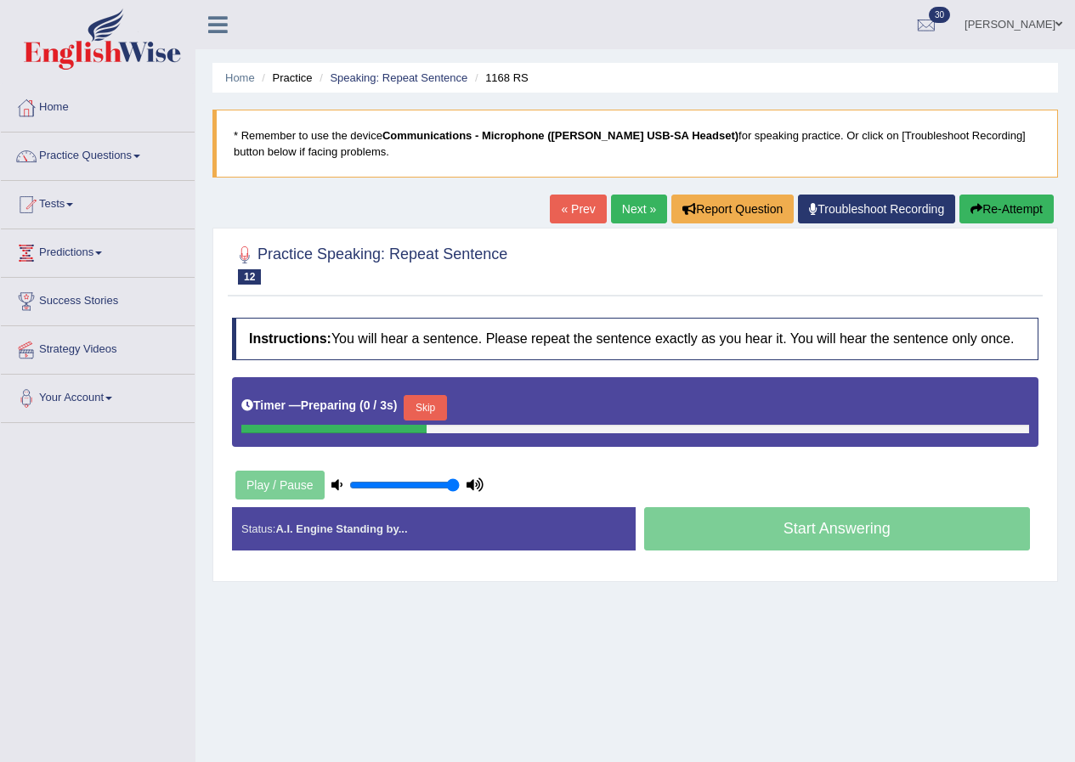
click at [433, 404] on button "Skip" at bounding box center [425, 408] width 43 height 26
click at [507, 402] on button "Skip" at bounding box center [500, 408] width 43 height 26
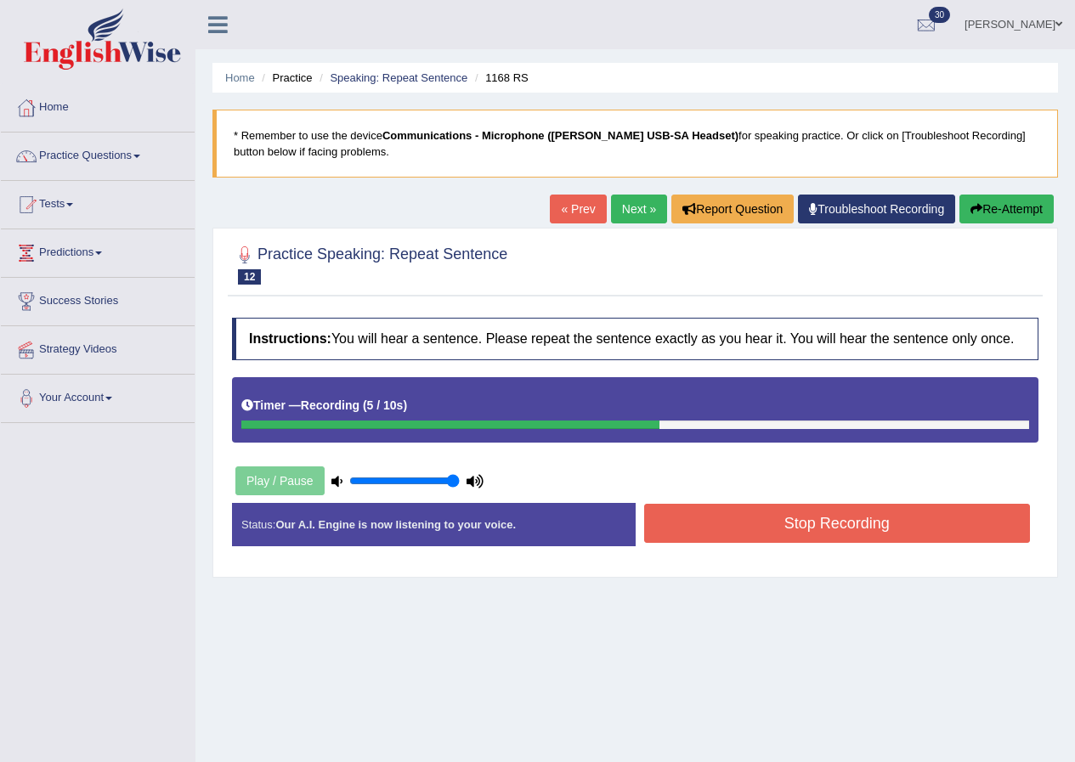
click at [791, 517] on button "Stop Recording" at bounding box center [837, 523] width 387 height 39
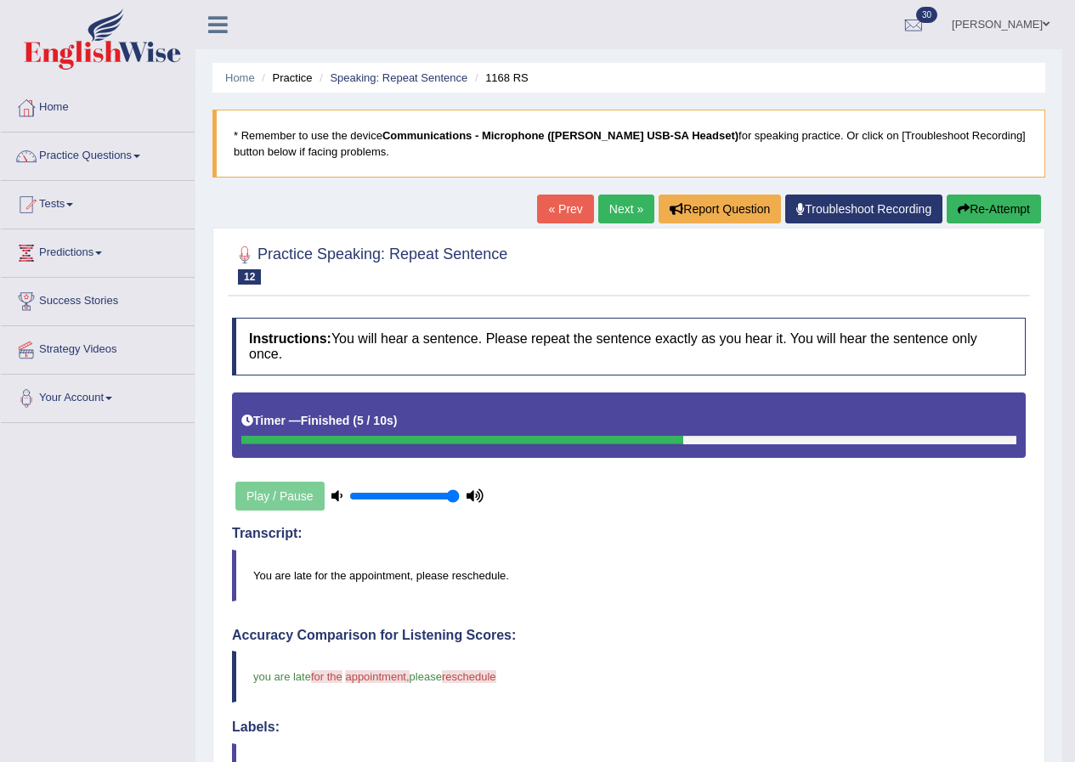
click at [631, 202] on link "Next »" at bounding box center [626, 209] width 56 height 29
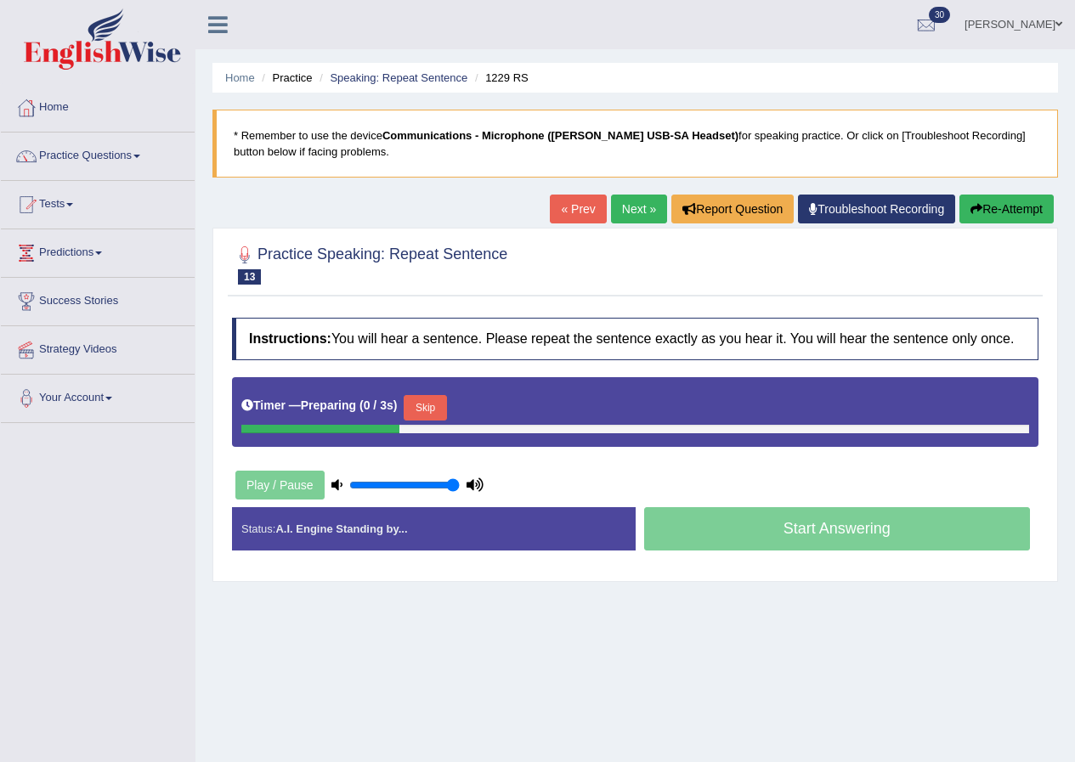
click at [431, 402] on button "Skip" at bounding box center [425, 408] width 43 height 26
click at [516, 410] on button "Skip" at bounding box center [500, 408] width 43 height 26
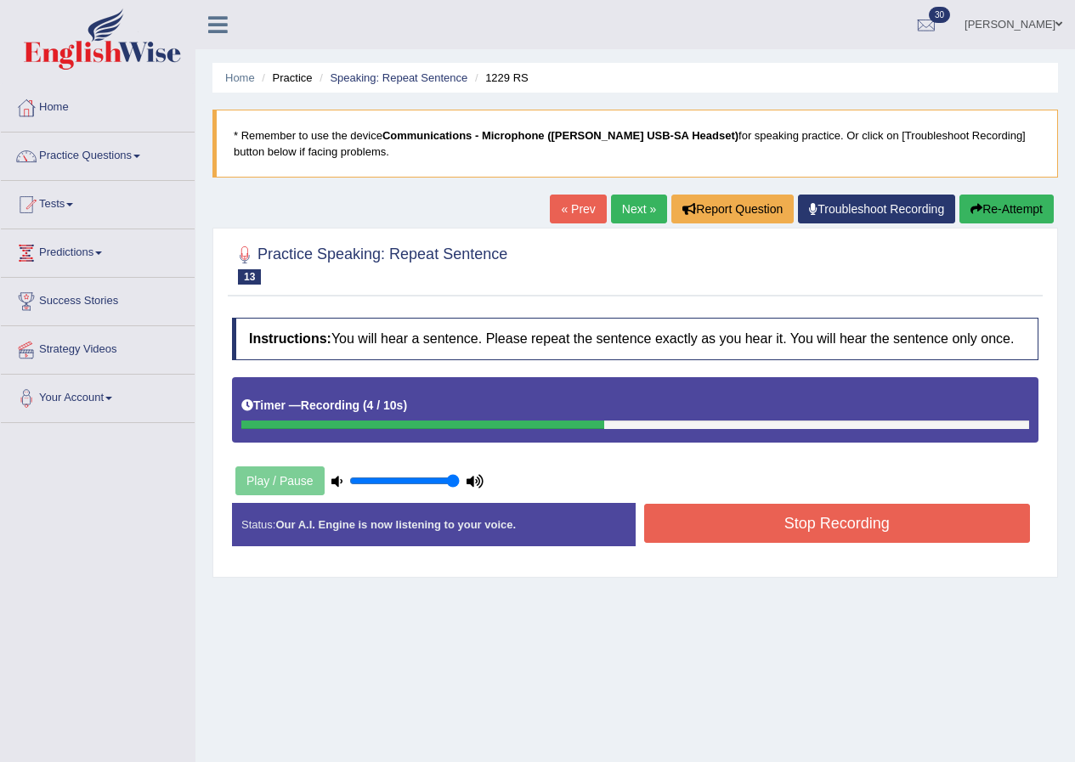
click at [798, 516] on button "Stop Recording" at bounding box center [837, 523] width 387 height 39
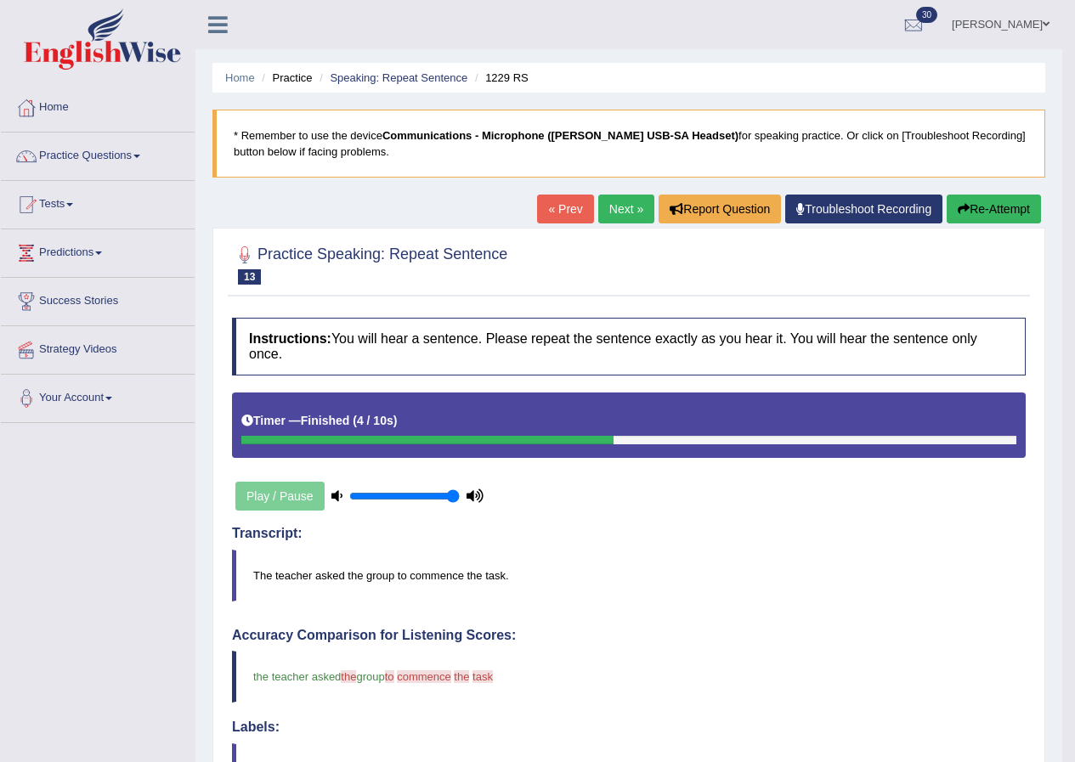
click at [632, 205] on link "Next »" at bounding box center [626, 209] width 56 height 29
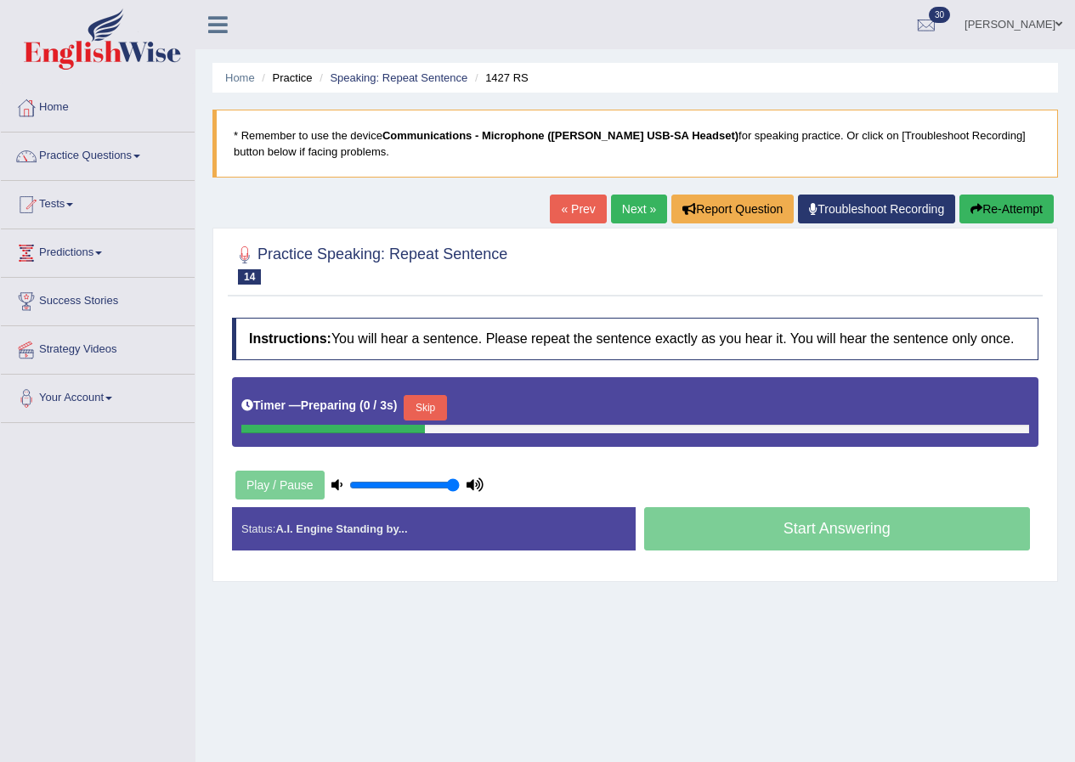
click at [440, 411] on button "Skip" at bounding box center [425, 408] width 43 height 26
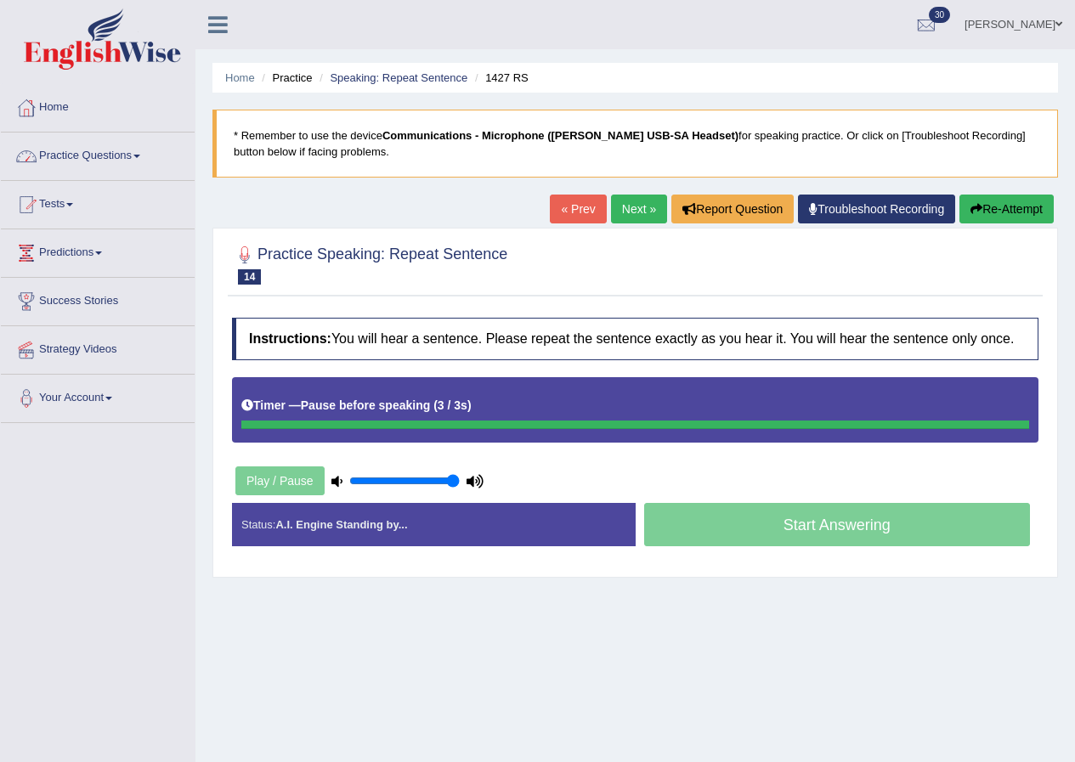
click at [136, 153] on link "Practice Questions" at bounding box center [98, 154] width 194 height 43
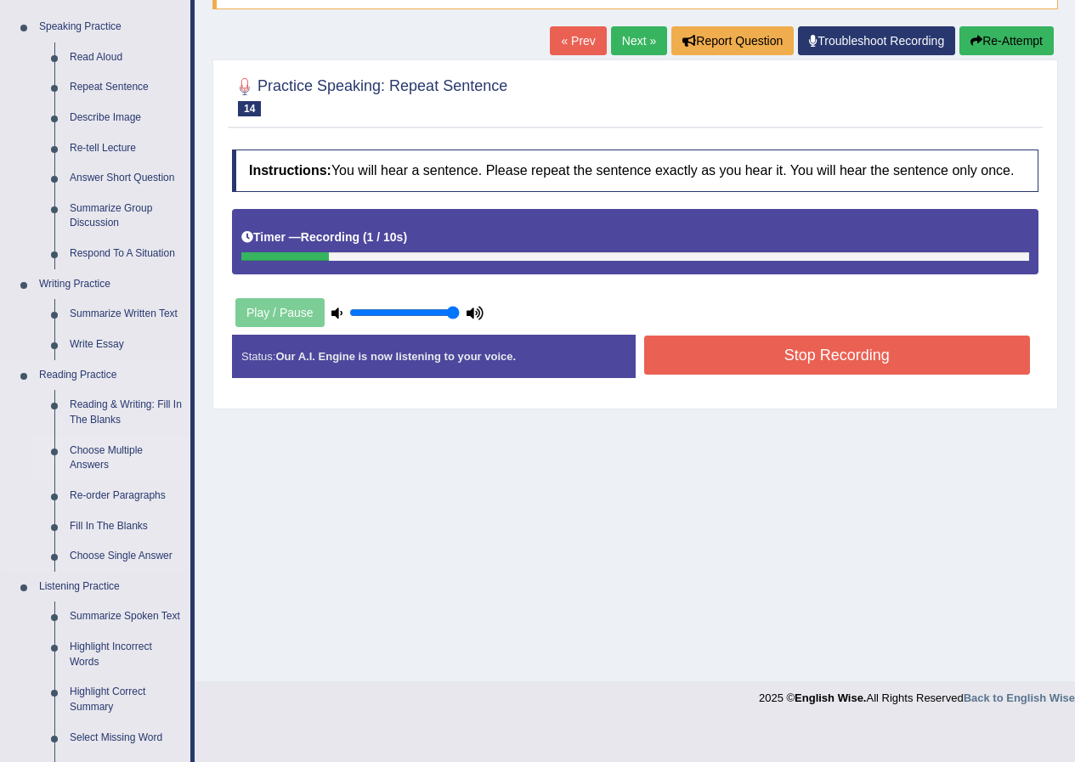
scroll to position [170, 0]
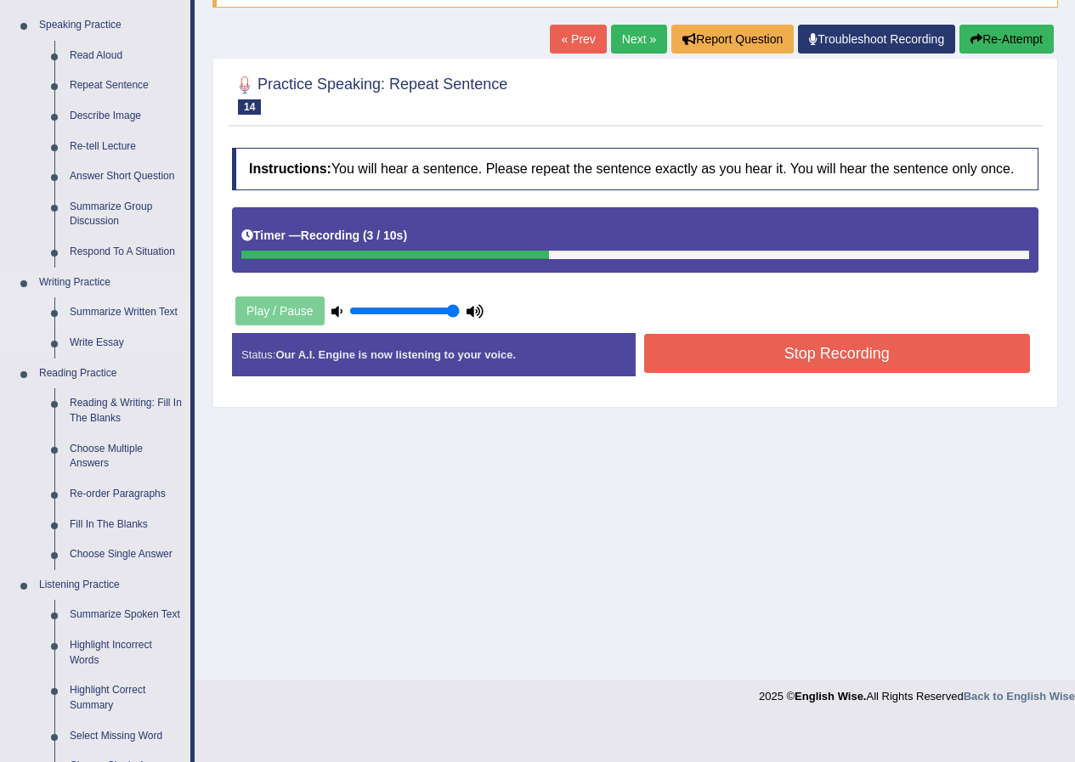
click at [110, 311] on link "Summarize Written Text" at bounding box center [126, 313] width 128 height 31
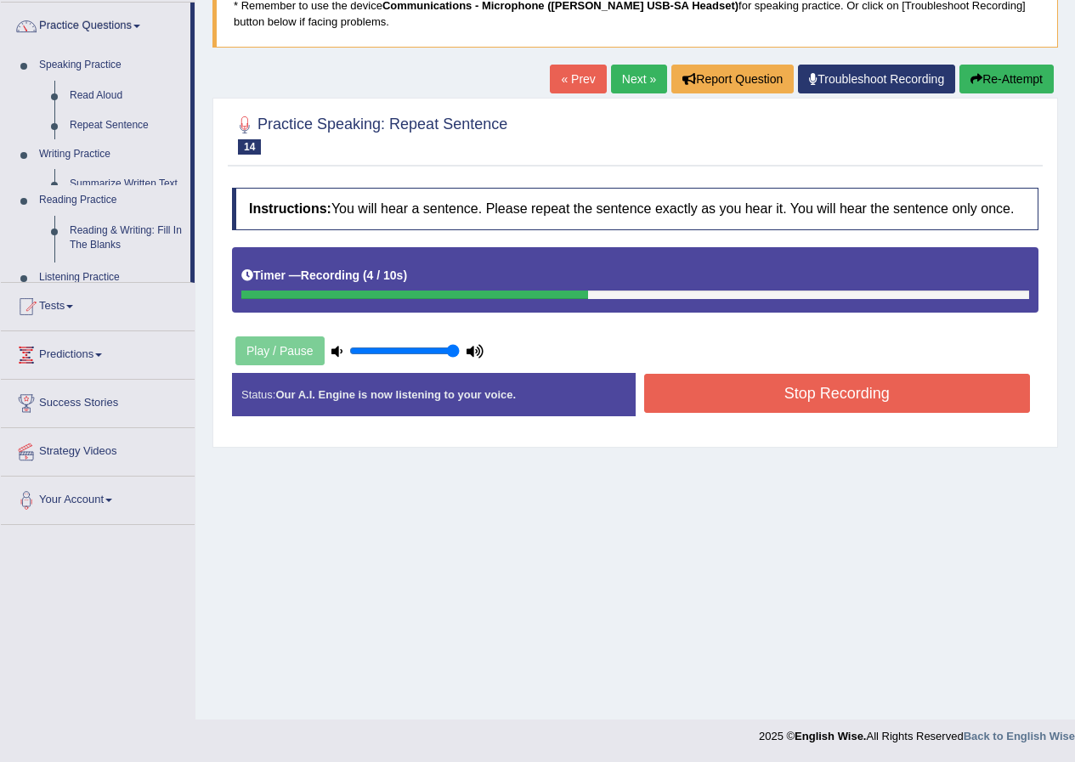
scroll to position [130, 0]
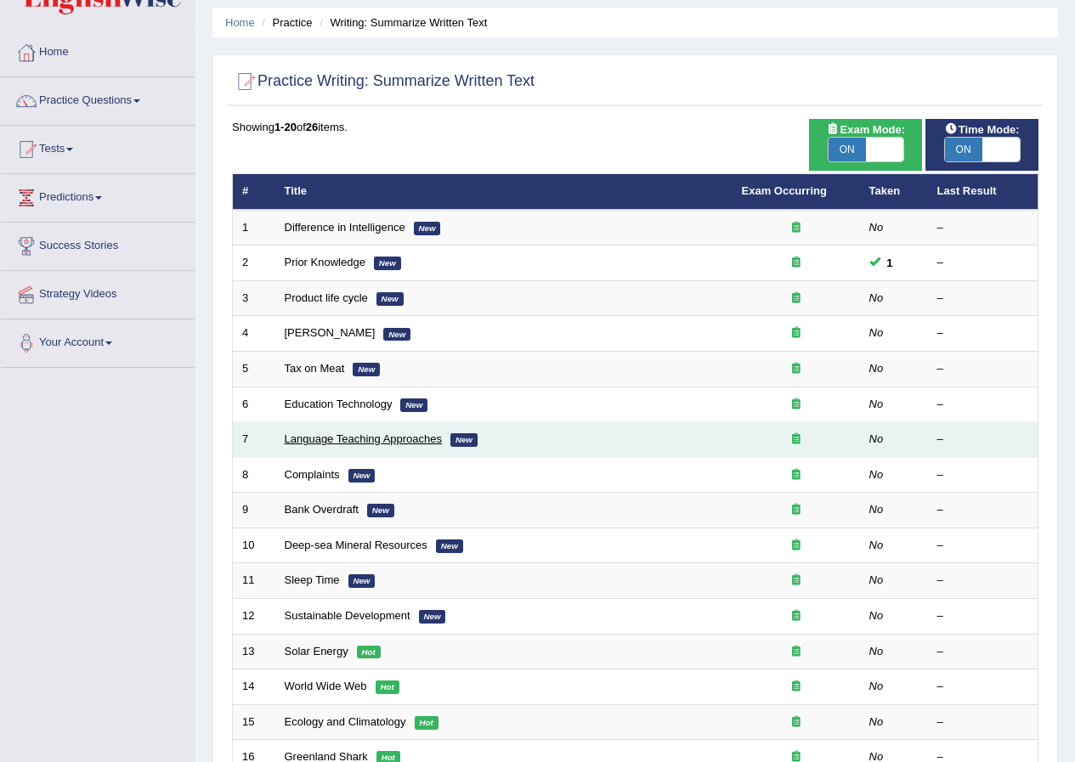
scroll to position [85, 0]
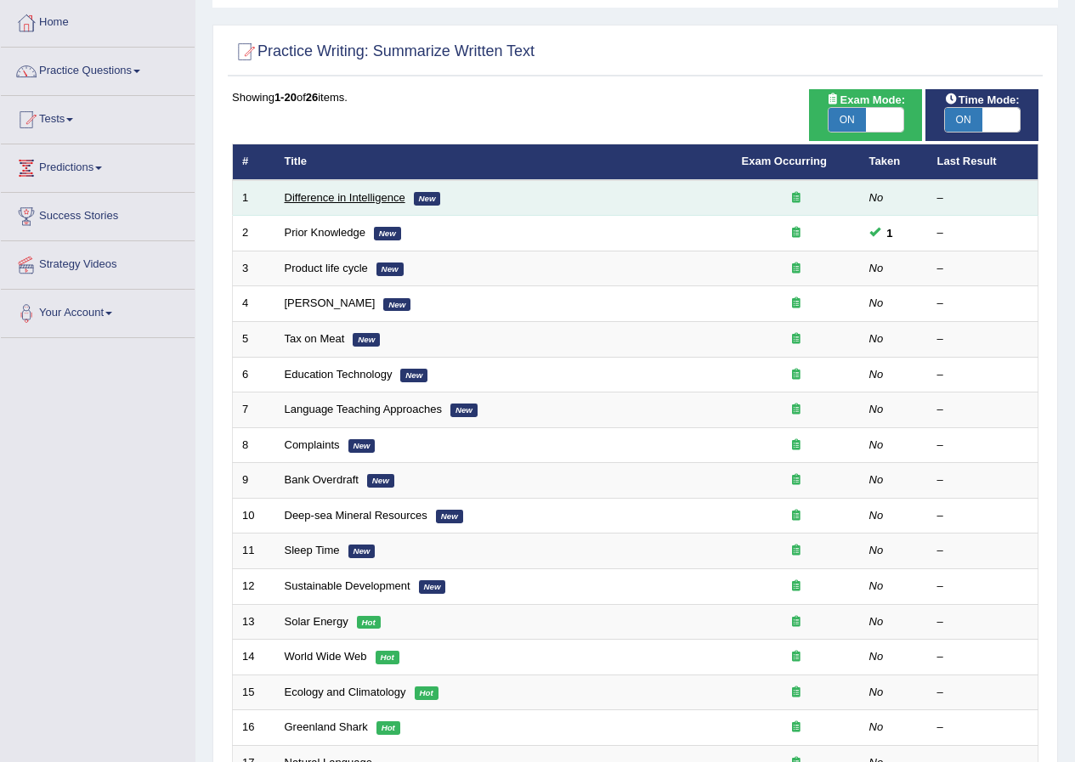
click at [326, 196] on link "Difference in Intelligence" at bounding box center [345, 197] width 121 height 13
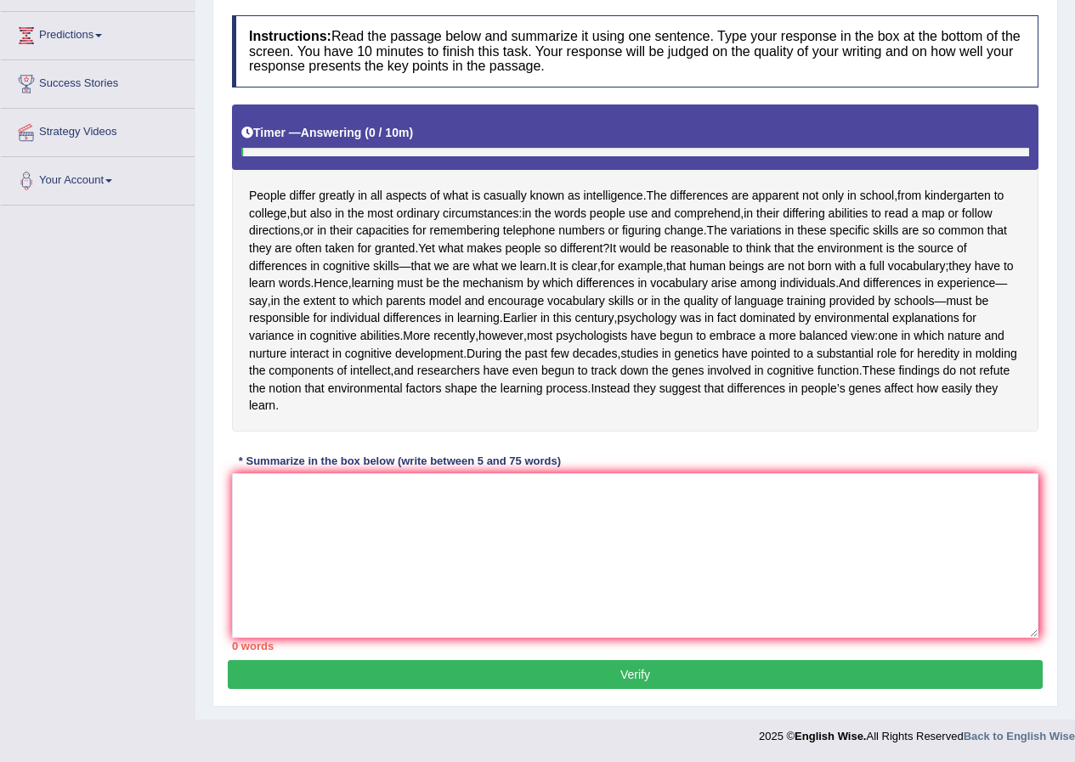
scroll to position [252, 0]
click at [374, 498] on textarea at bounding box center [635, 555] width 807 height 165
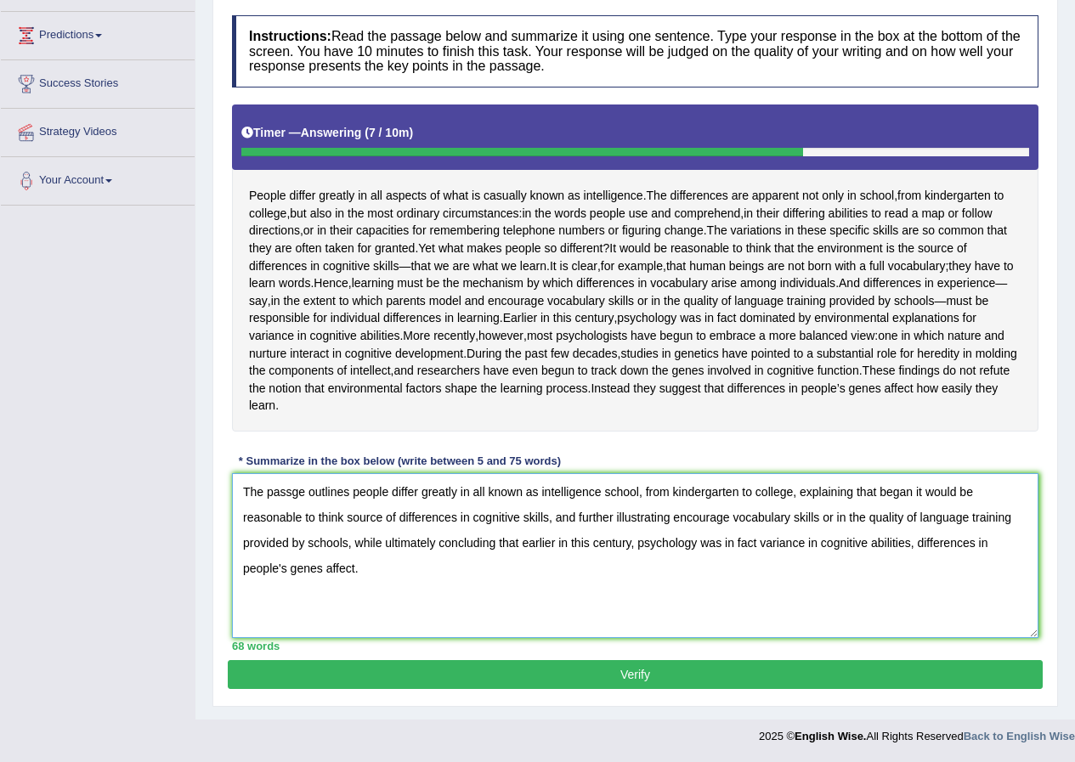
type textarea "The passge outlines people differ greatly in all known as intelligence school, …"
click at [632, 674] on button "Verify" at bounding box center [635, 674] width 815 height 29
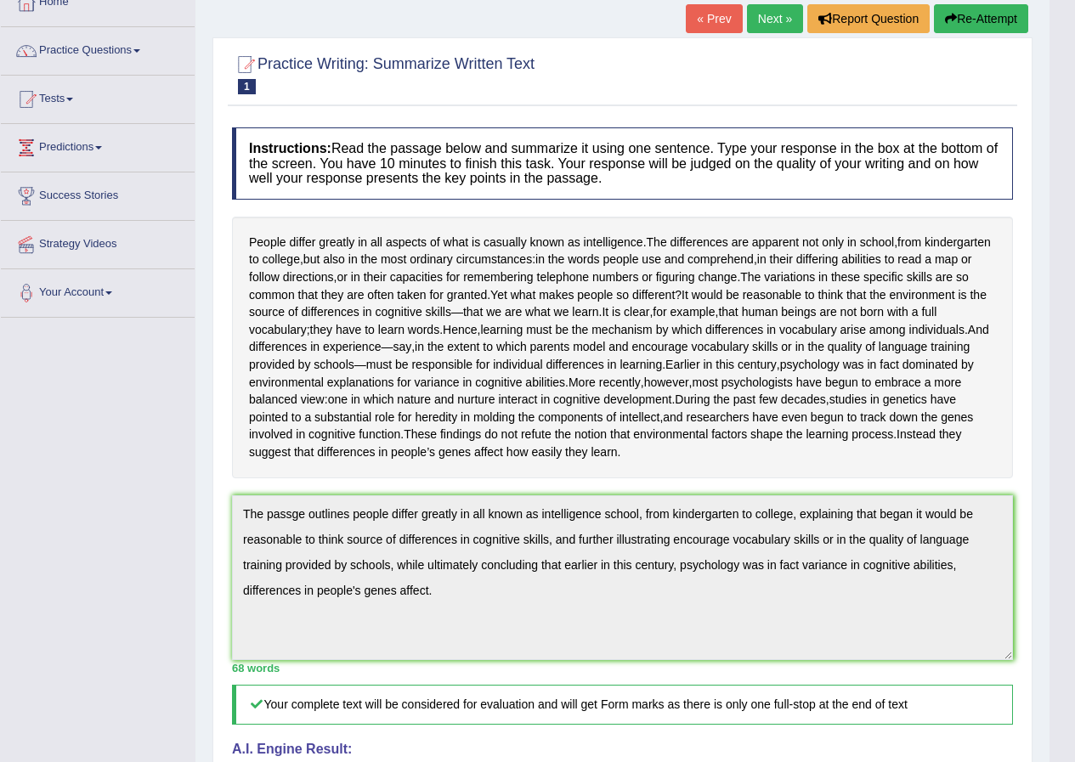
scroll to position [37, 0]
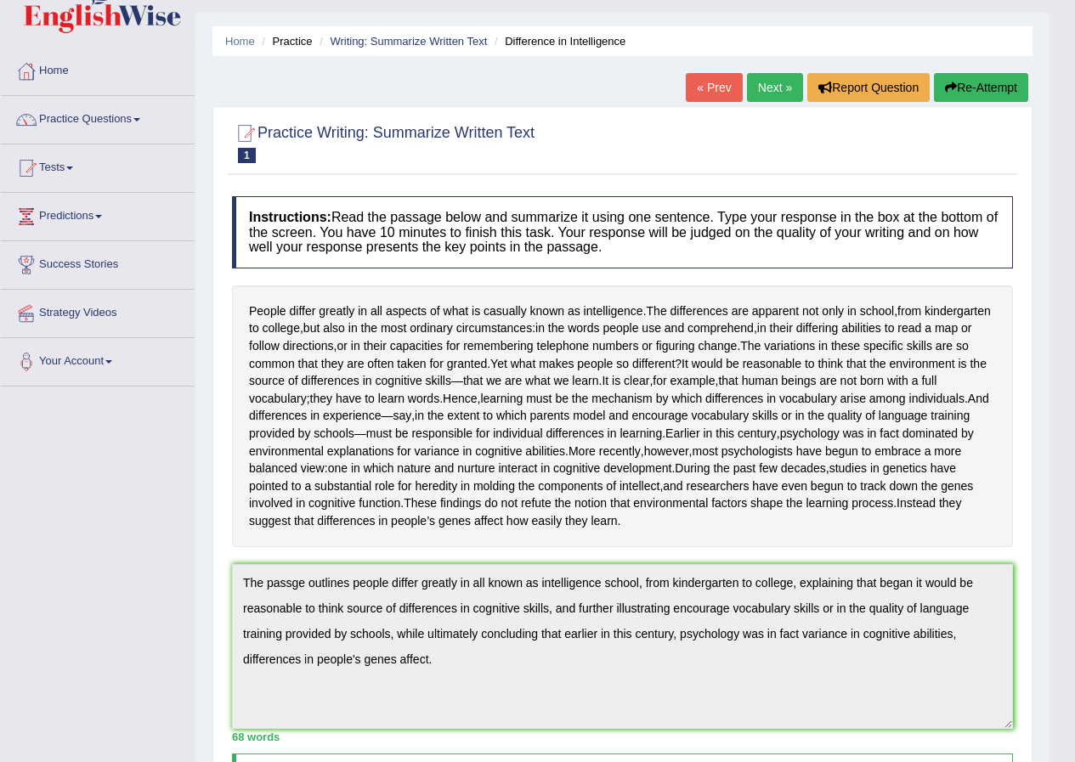
click at [987, 92] on button "Re-Attempt" at bounding box center [981, 87] width 94 height 29
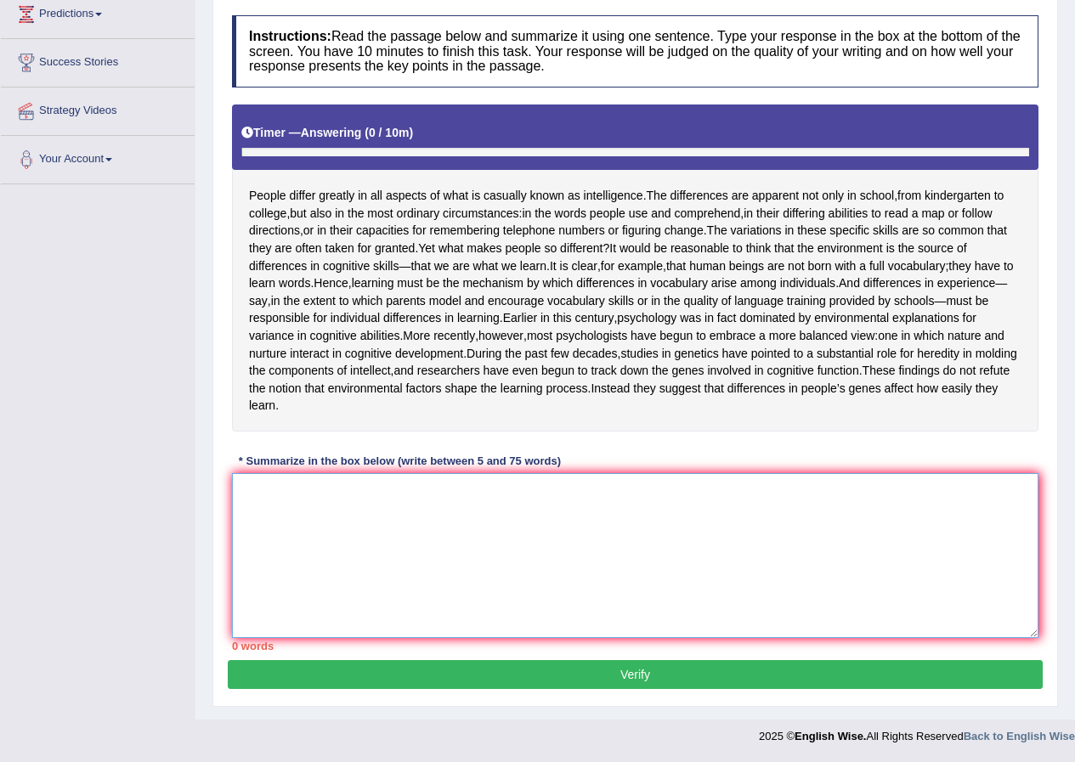
click at [370, 543] on textarea at bounding box center [635, 555] width 807 height 165
paste textarea "The passge outlines people differ greatly in all known as intelligence school, …"
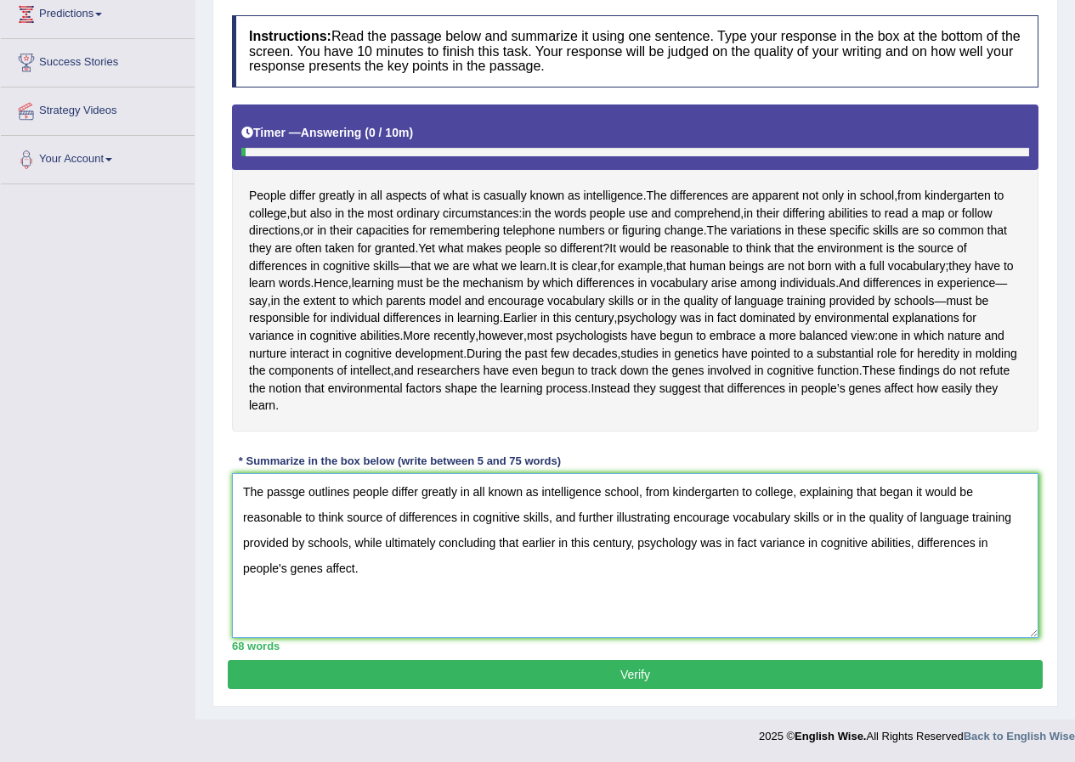
click at [292, 491] on textarea "The passge outlines people differ greatly in all known as intelligence school, …" at bounding box center [635, 555] width 807 height 165
click at [414, 583] on textarea "The passage outlines people differ greatly in all known as intelligence school,…" at bounding box center [635, 555] width 807 height 165
type textarea "The passage outlines people differ greatly in all known as intelligence school,…"
click at [700, 670] on button "Verify" at bounding box center [635, 674] width 815 height 29
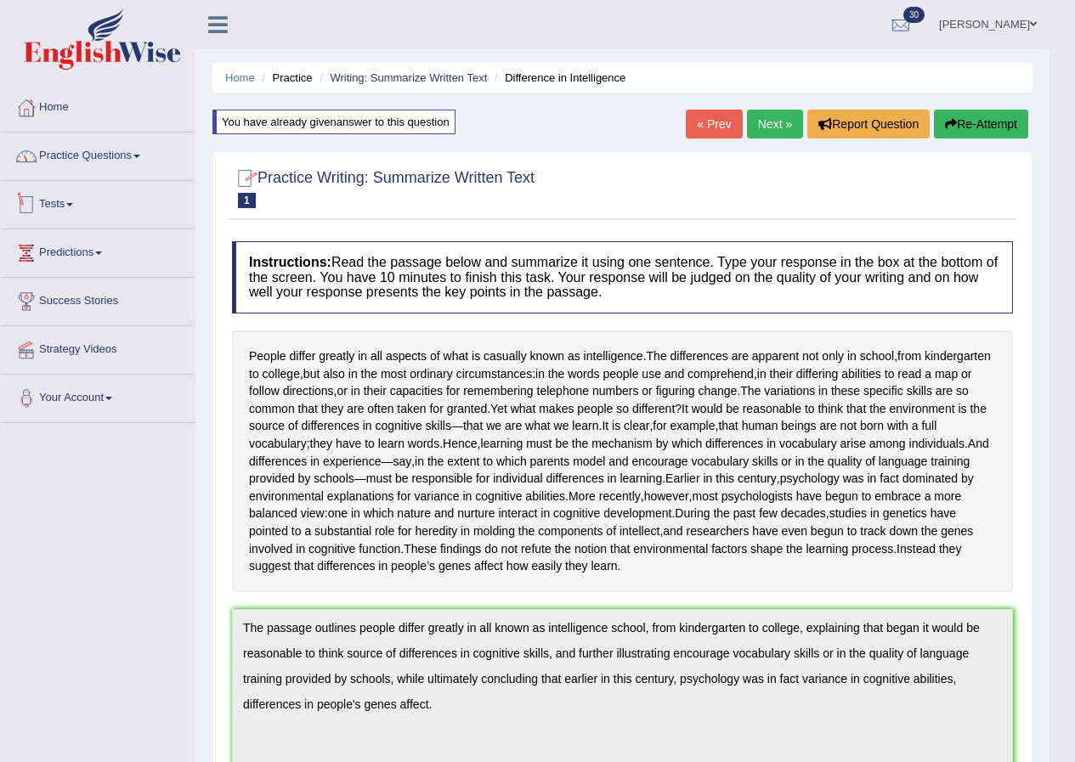
click at [71, 205] on link "Tests" at bounding box center [98, 202] width 194 height 43
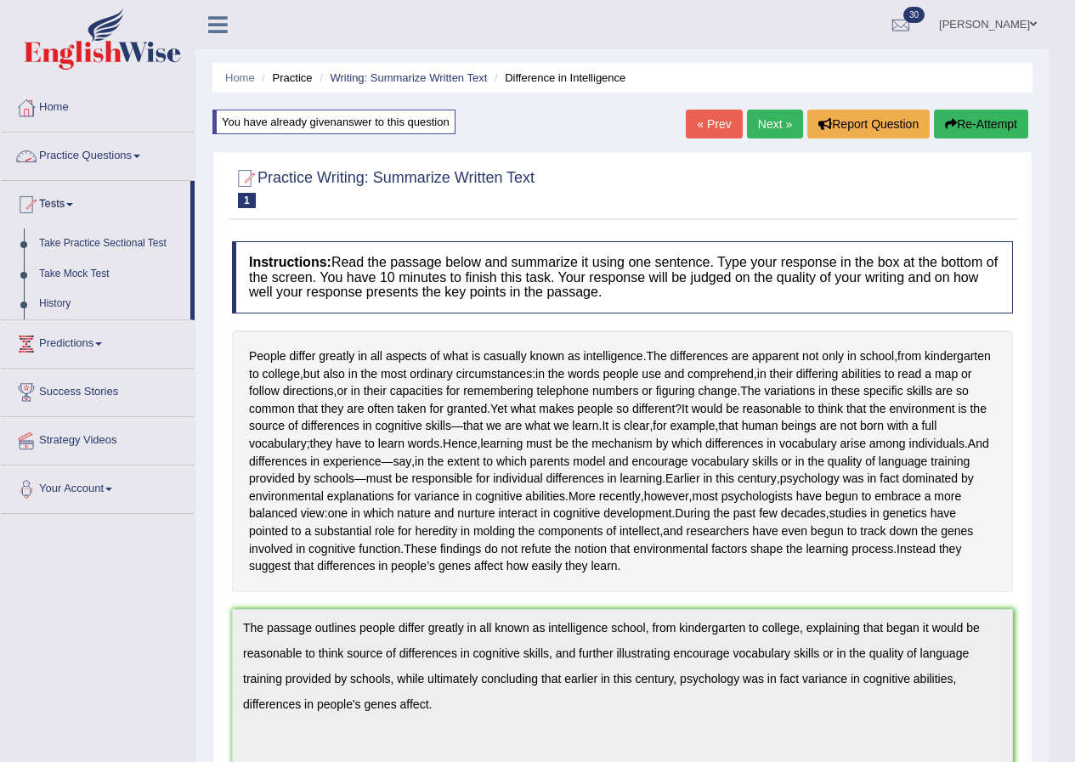
click at [136, 148] on link "Practice Questions" at bounding box center [98, 154] width 194 height 43
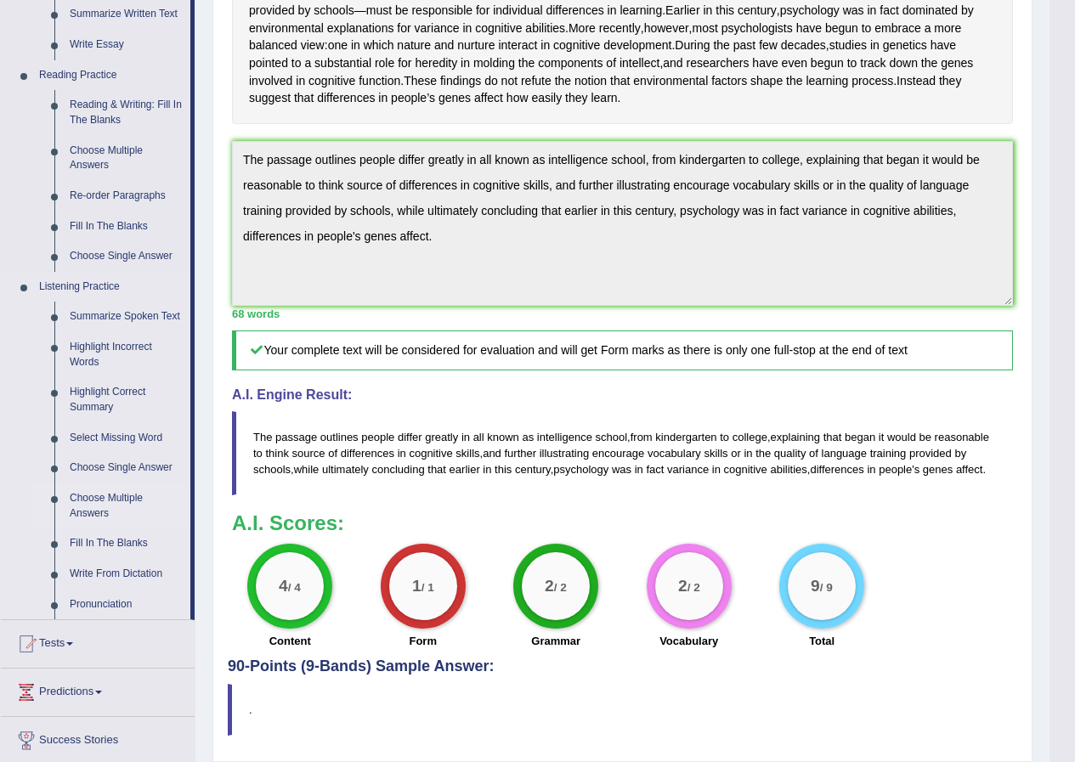
scroll to position [510, 0]
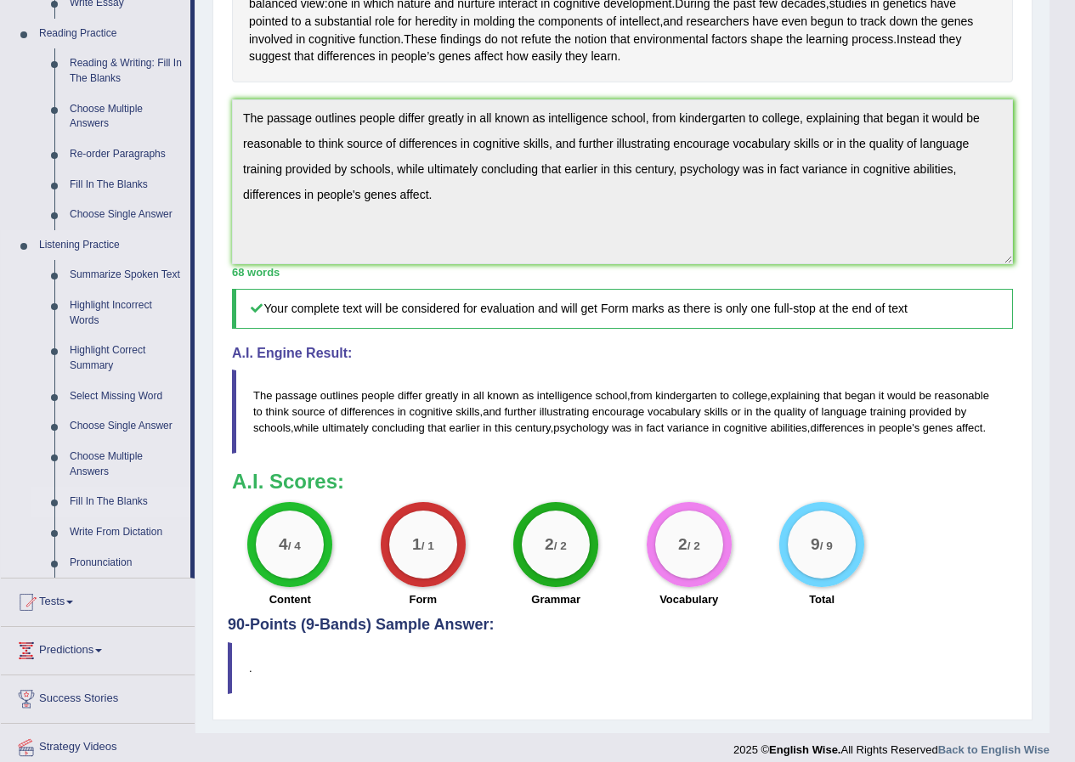
click at [115, 497] on link "Fill In The Blanks" at bounding box center [126, 502] width 128 height 31
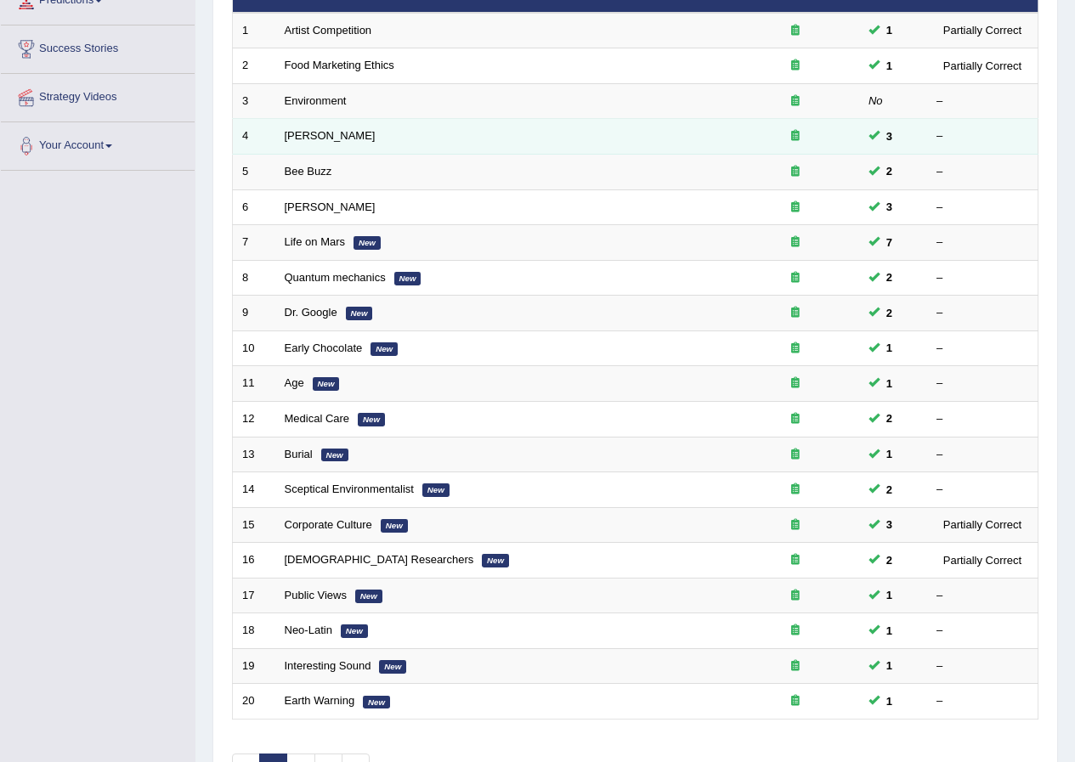
scroll to position [363, 0]
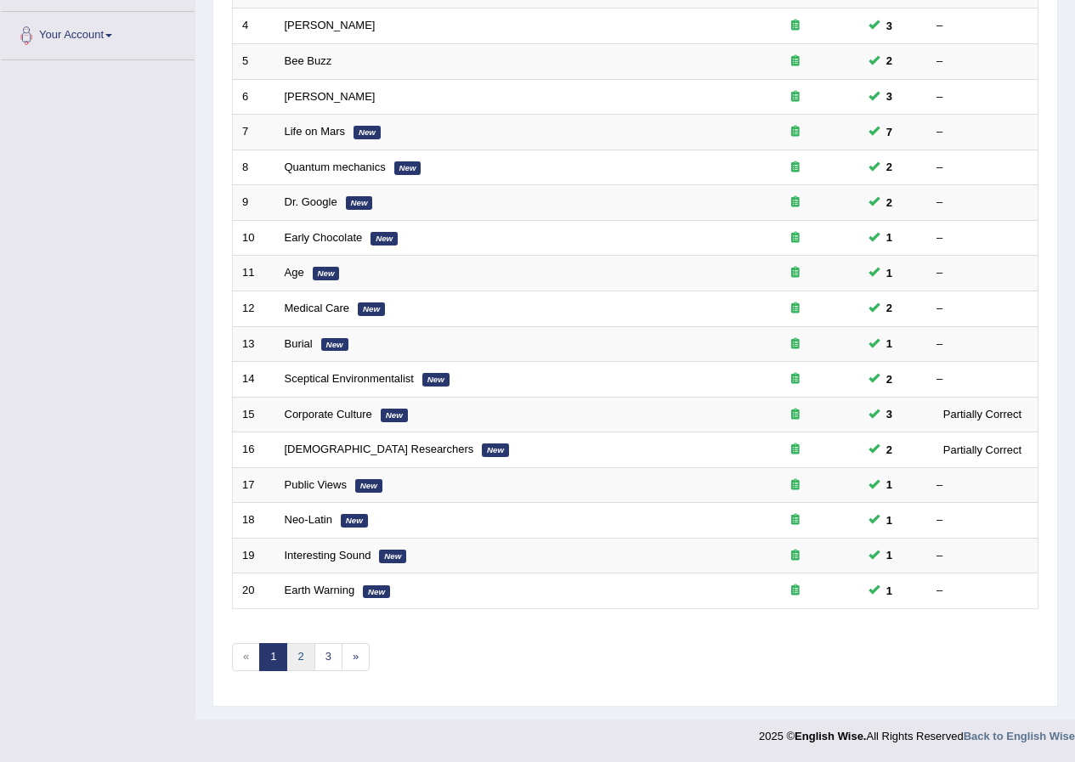
click at [310, 660] on link "2" at bounding box center [300, 657] width 28 height 28
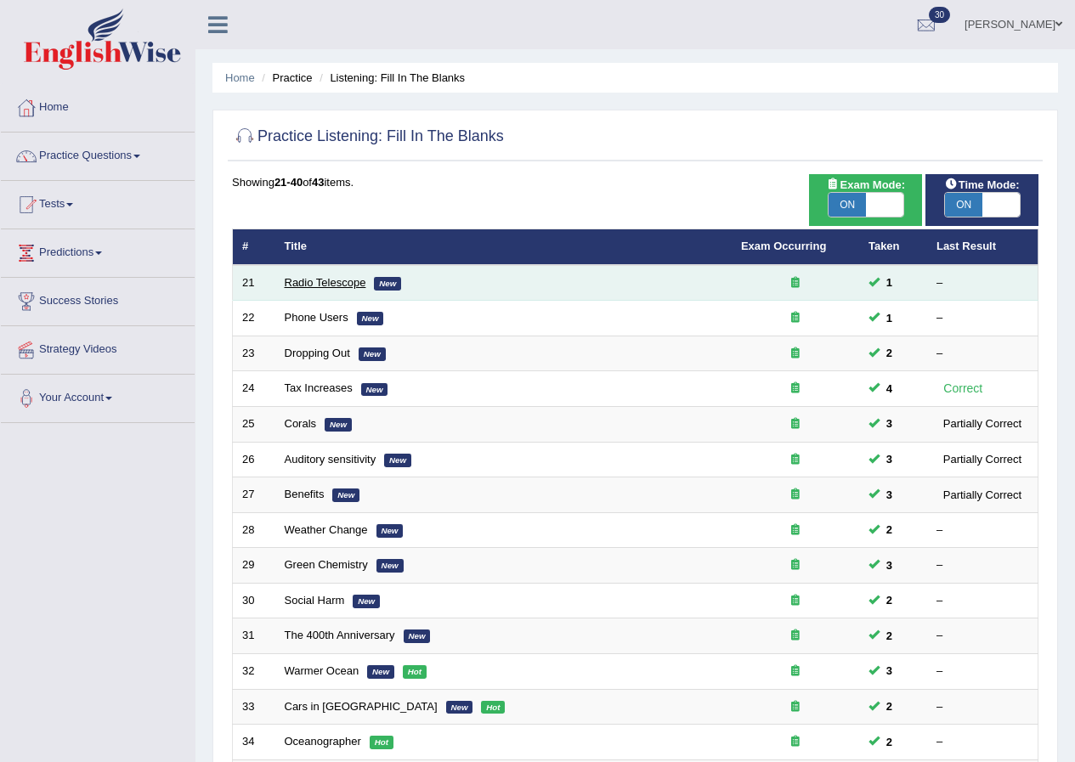
click at [328, 282] on link "Radio Telescope" at bounding box center [326, 282] width 82 height 13
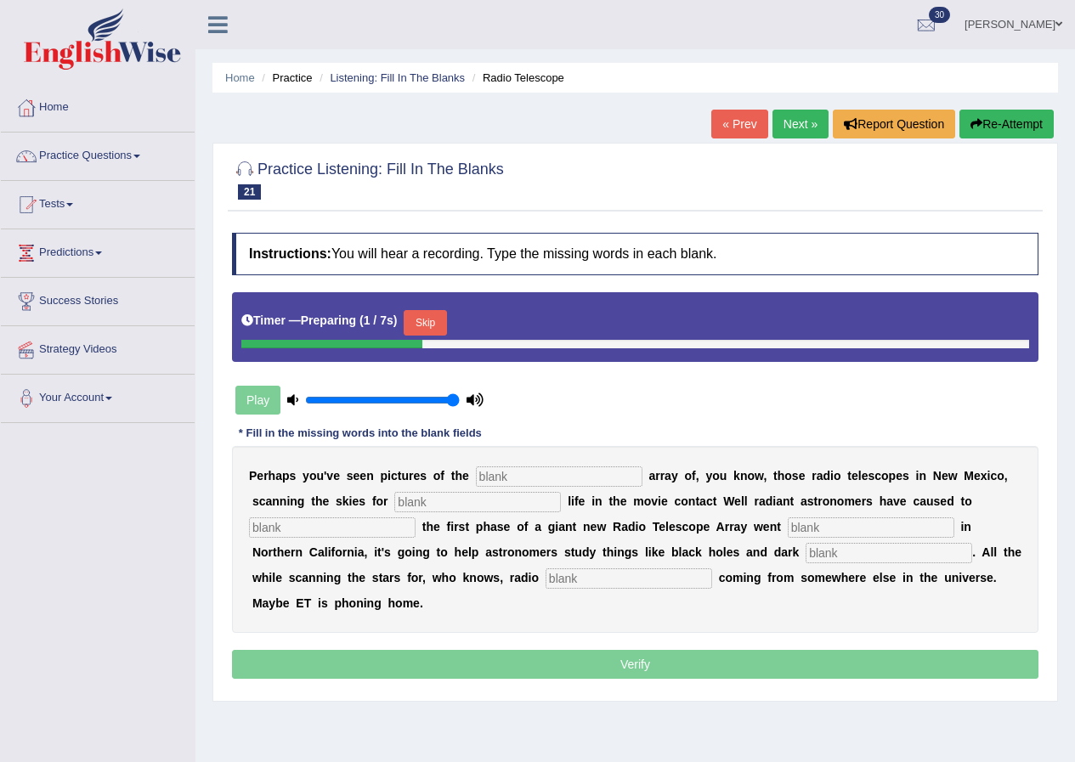
click at [440, 320] on button "Skip" at bounding box center [425, 323] width 43 height 26
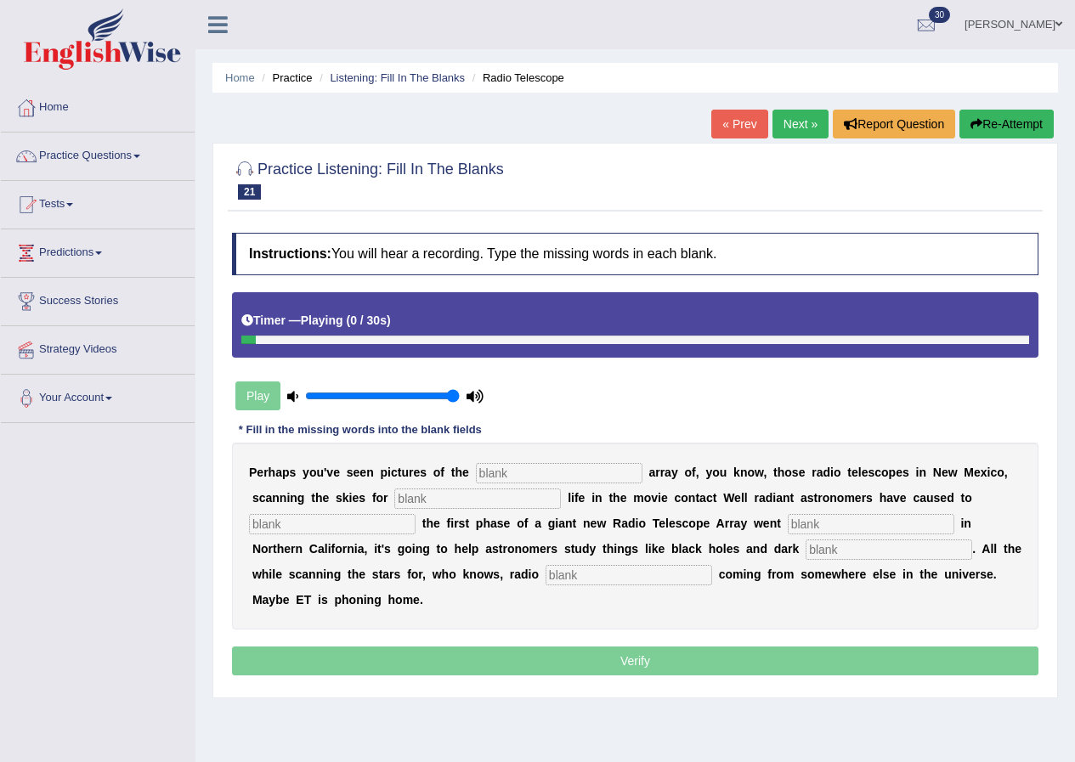
click at [529, 474] on input "text" at bounding box center [559, 473] width 167 height 20
type input "wave"
click at [465, 489] on input "text" at bounding box center [477, 499] width 167 height 20
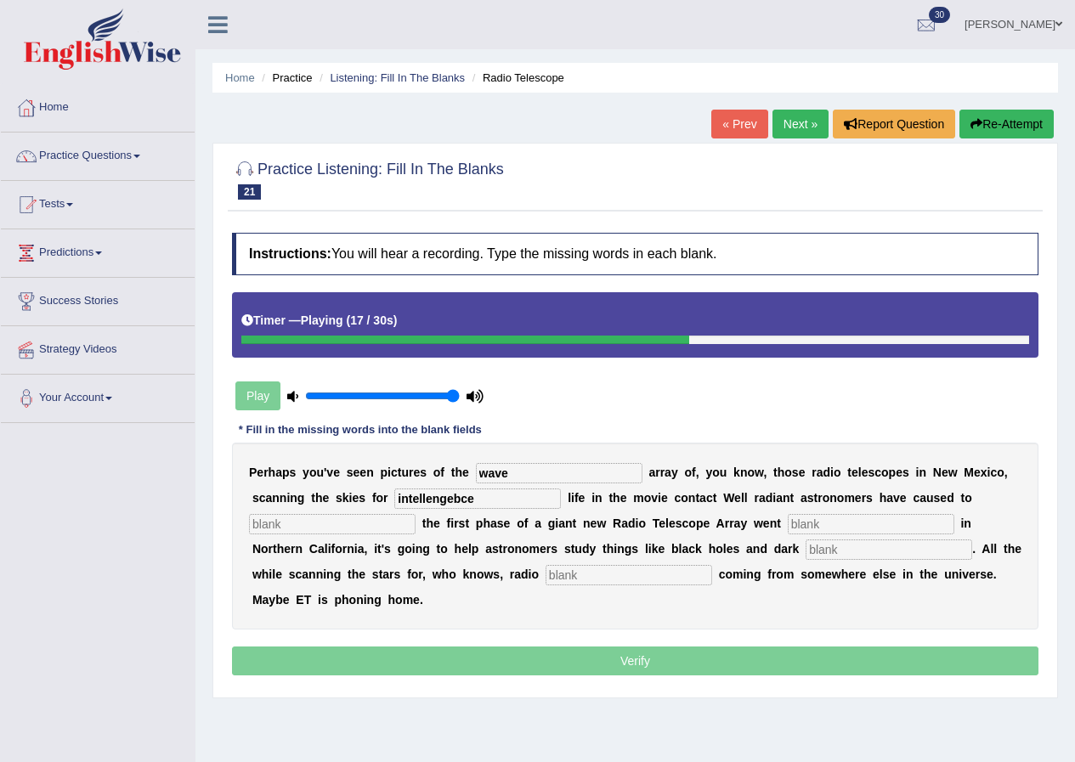
click at [463, 497] on input "intellengebce" at bounding box center [477, 499] width 167 height 20
type input "intellengence"
click at [1015, 120] on button "Re-Attempt" at bounding box center [1007, 124] width 94 height 29
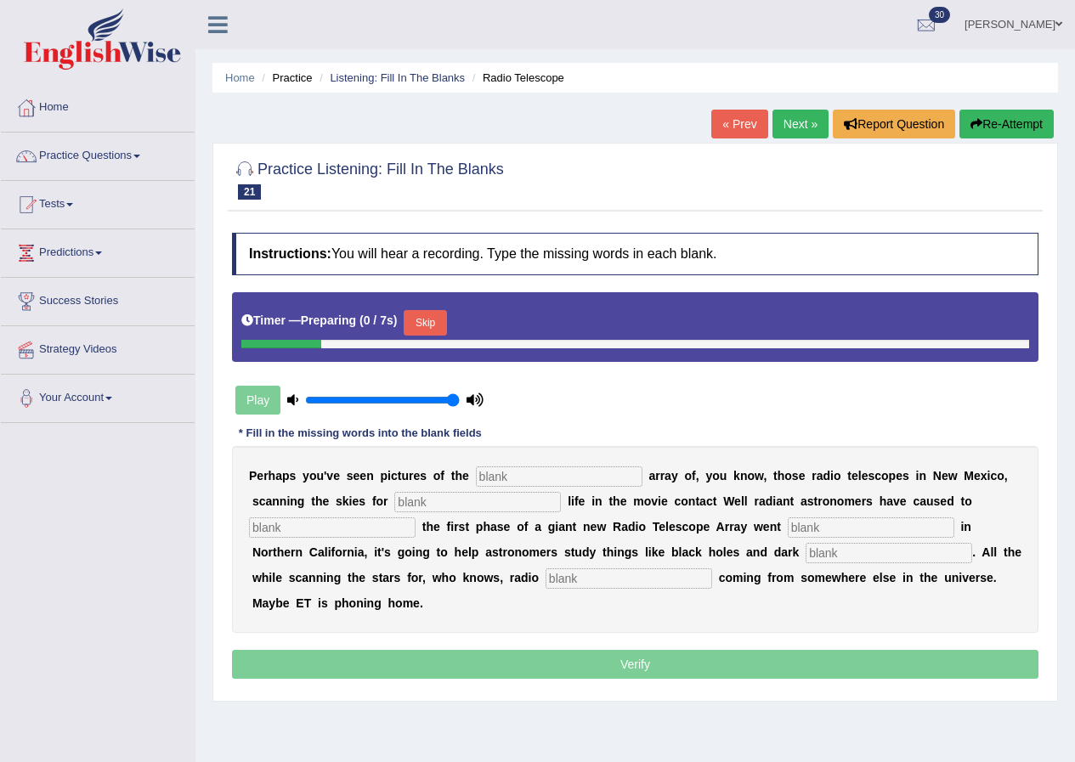
click at [439, 318] on button "Skip" at bounding box center [425, 323] width 43 height 26
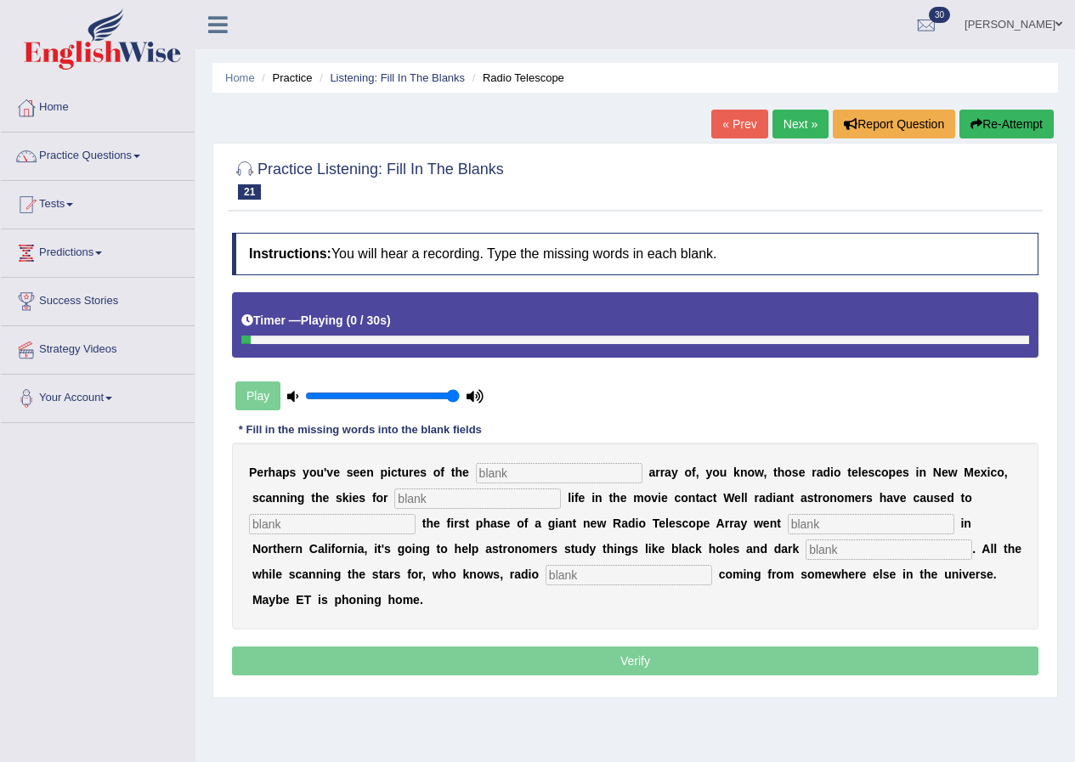
click at [546, 469] on input "text" at bounding box center [559, 473] width 167 height 20
type input "wave"
click at [468, 490] on input "text" at bounding box center [477, 499] width 167 height 20
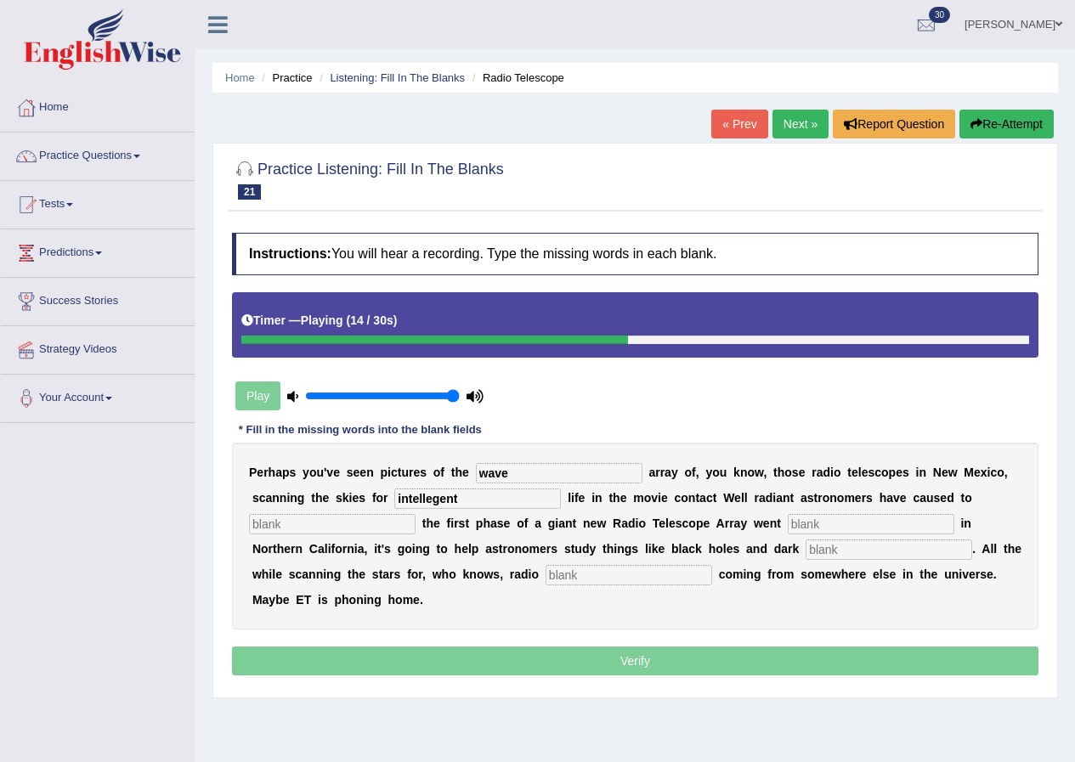
type input "intellegent"
click at [357, 520] on input "text" at bounding box center [332, 524] width 167 height 20
click at [1005, 128] on button "Re-Attempt" at bounding box center [1007, 124] width 94 height 29
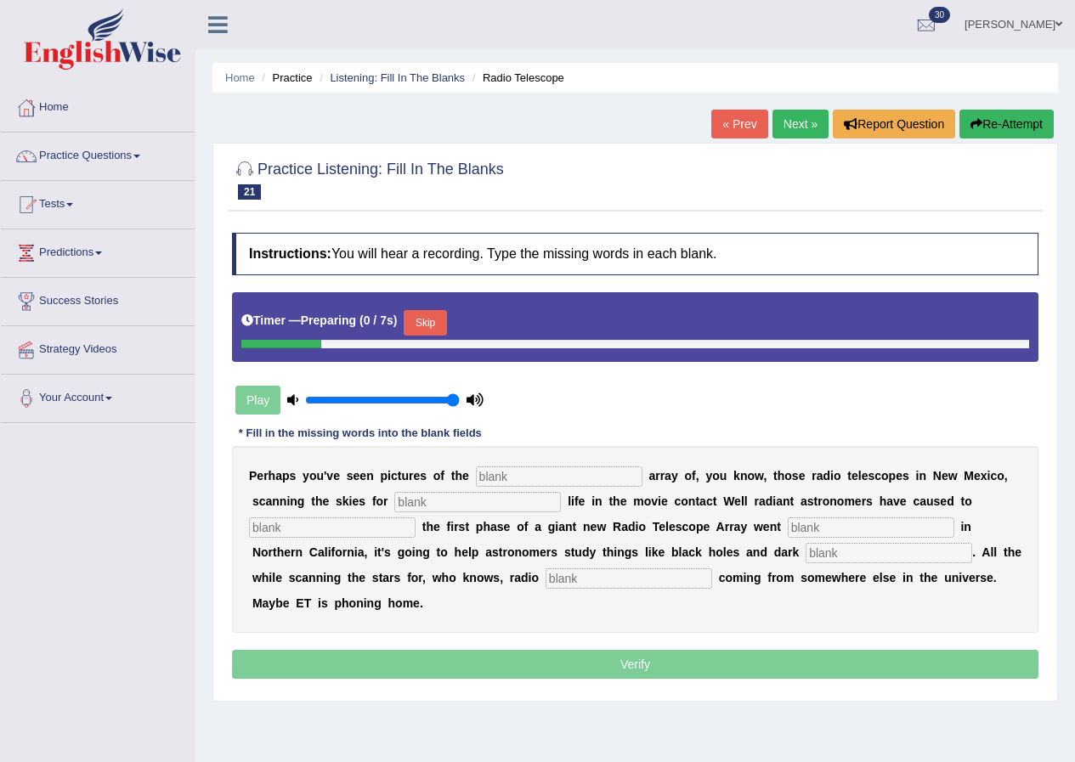
click at [427, 315] on button "Skip" at bounding box center [425, 323] width 43 height 26
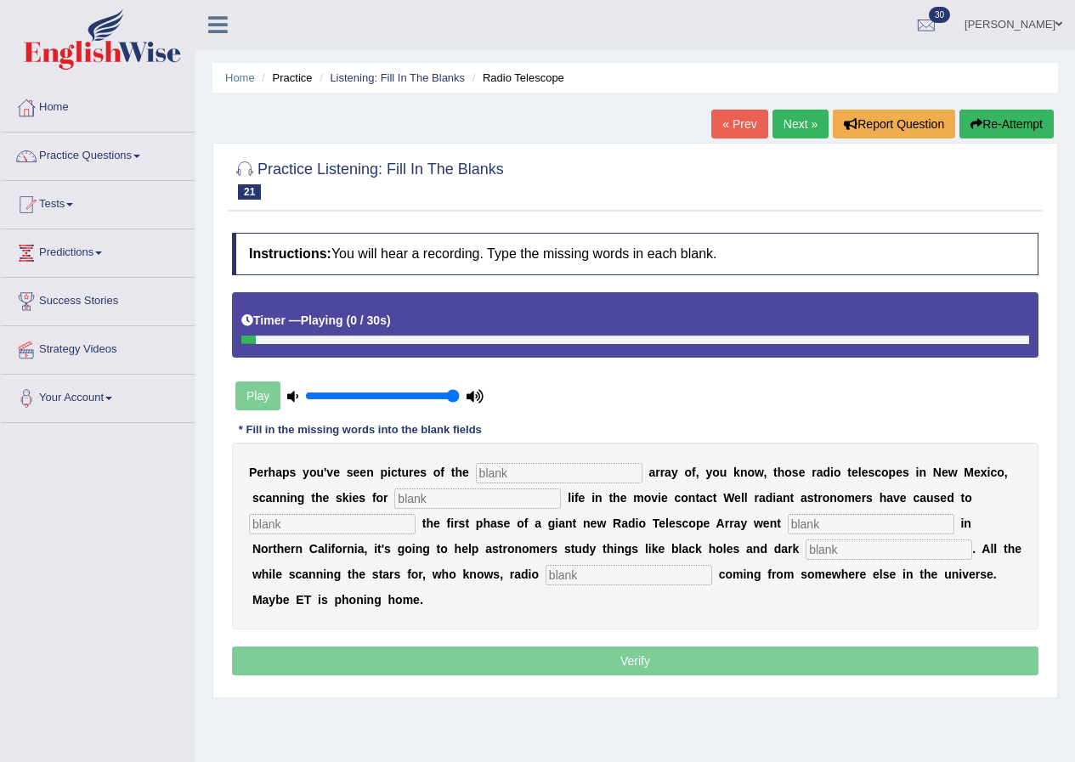
click at [544, 474] on input "text" at bounding box center [559, 473] width 167 height 20
type input "wave"
click at [468, 497] on input "text" at bounding box center [477, 499] width 167 height 20
type input "intellegent"
click at [357, 524] on input "text" at bounding box center [332, 524] width 167 height 20
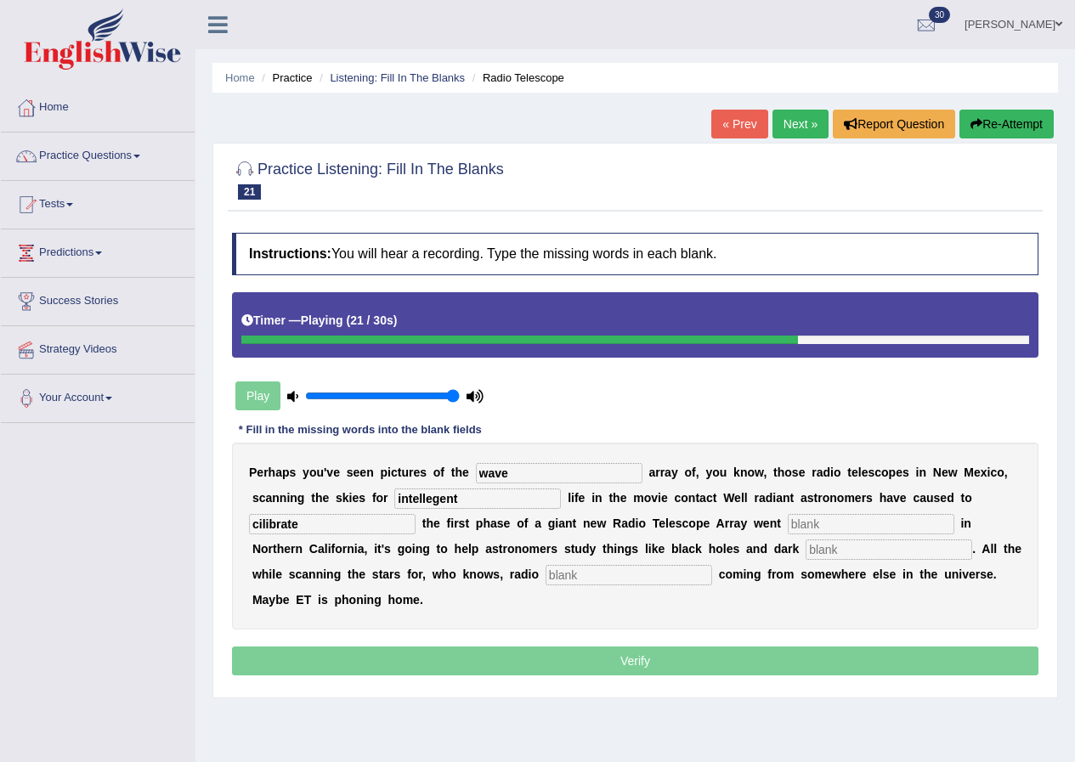
type input "cilibrate"
click at [836, 548] on input "text" at bounding box center [889, 550] width 167 height 20
type input "gallaxies"
click at [638, 576] on input "text" at bounding box center [629, 575] width 167 height 20
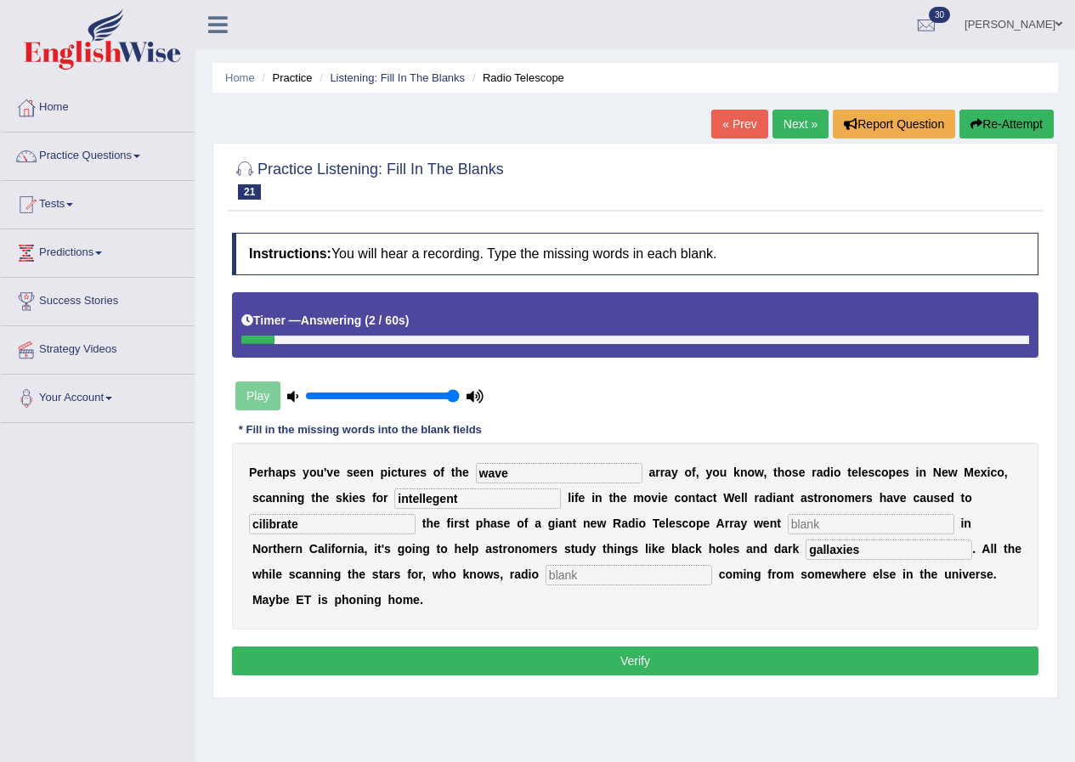
click at [676, 573] on input "text" at bounding box center [629, 575] width 167 height 20
type input "sd"
click at [830, 519] on input "text" at bounding box center [871, 524] width 167 height 20
type input "sd"
click at [311, 523] on input "cilibrate" at bounding box center [332, 524] width 167 height 20
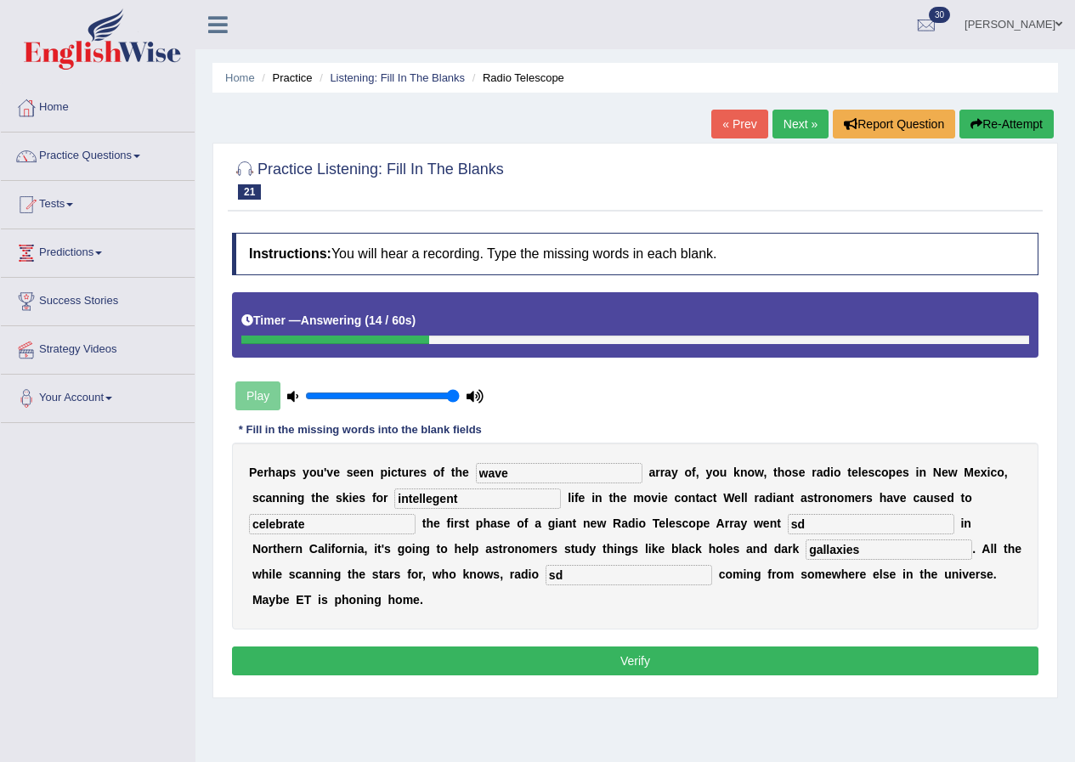
type input "celebrate"
click at [641, 662] on button "Verify" at bounding box center [635, 661] width 807 height 29
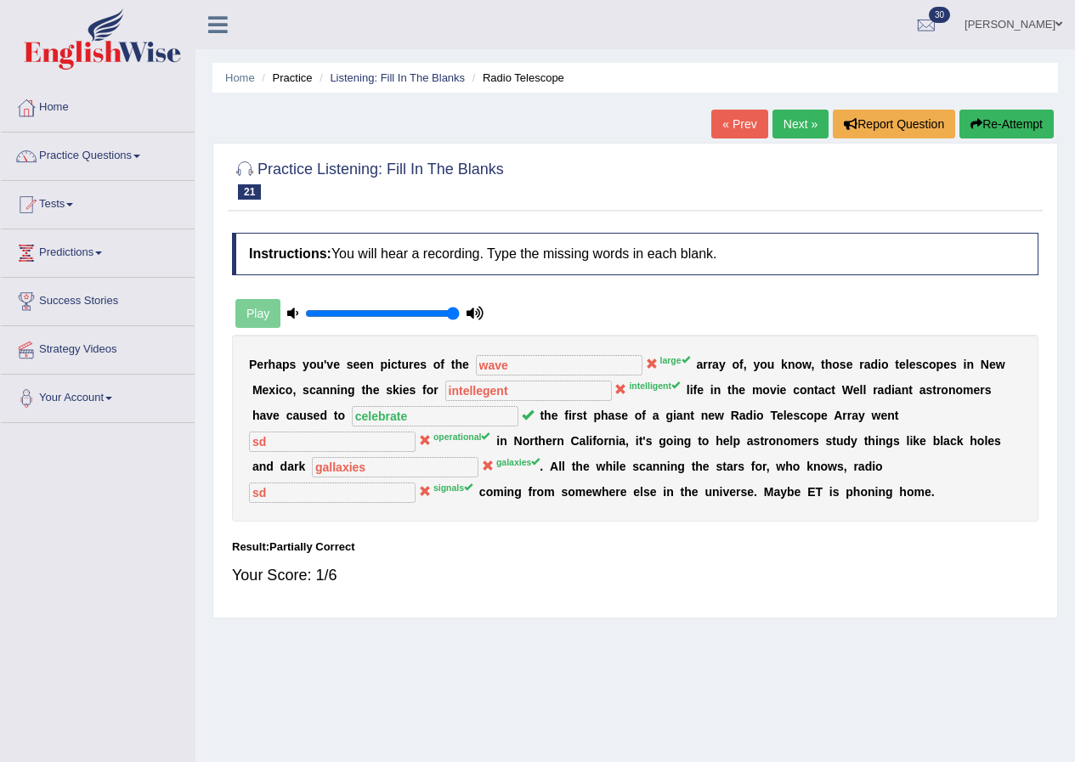
click at [786, 126] on link "Next »" at bounding box center [801, 124] width 56 height 29
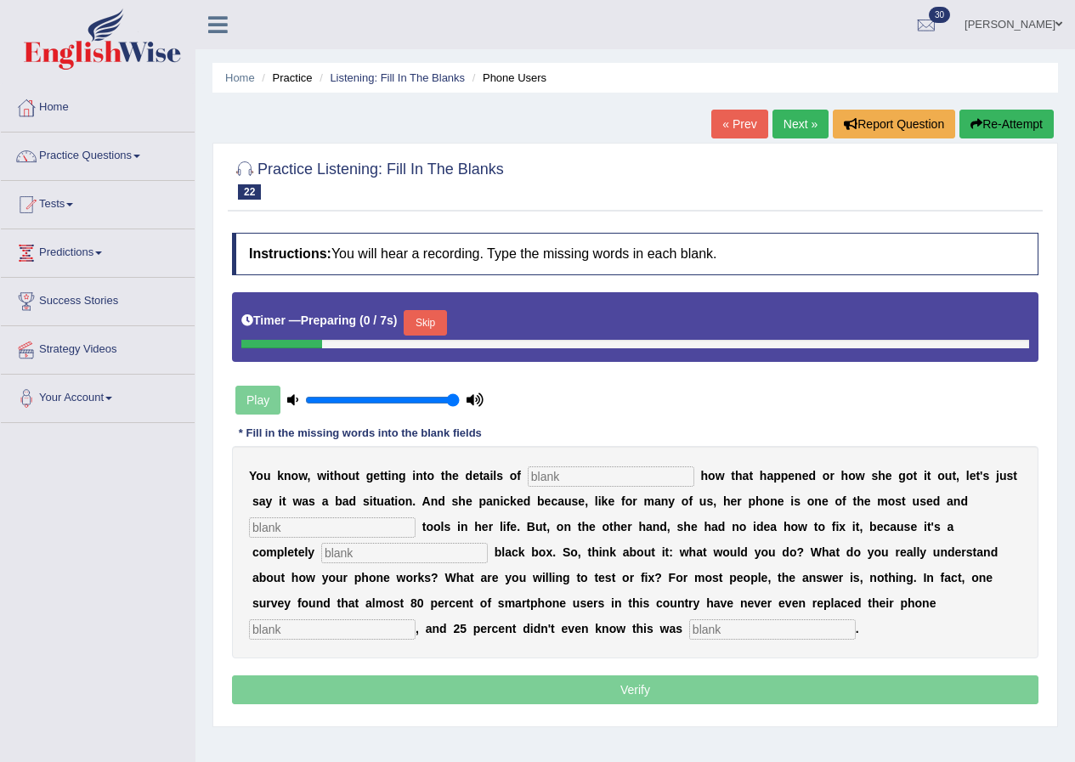
click at [444, 316] on button "Skip" at bounding box center [425, 323] width 43 height 26
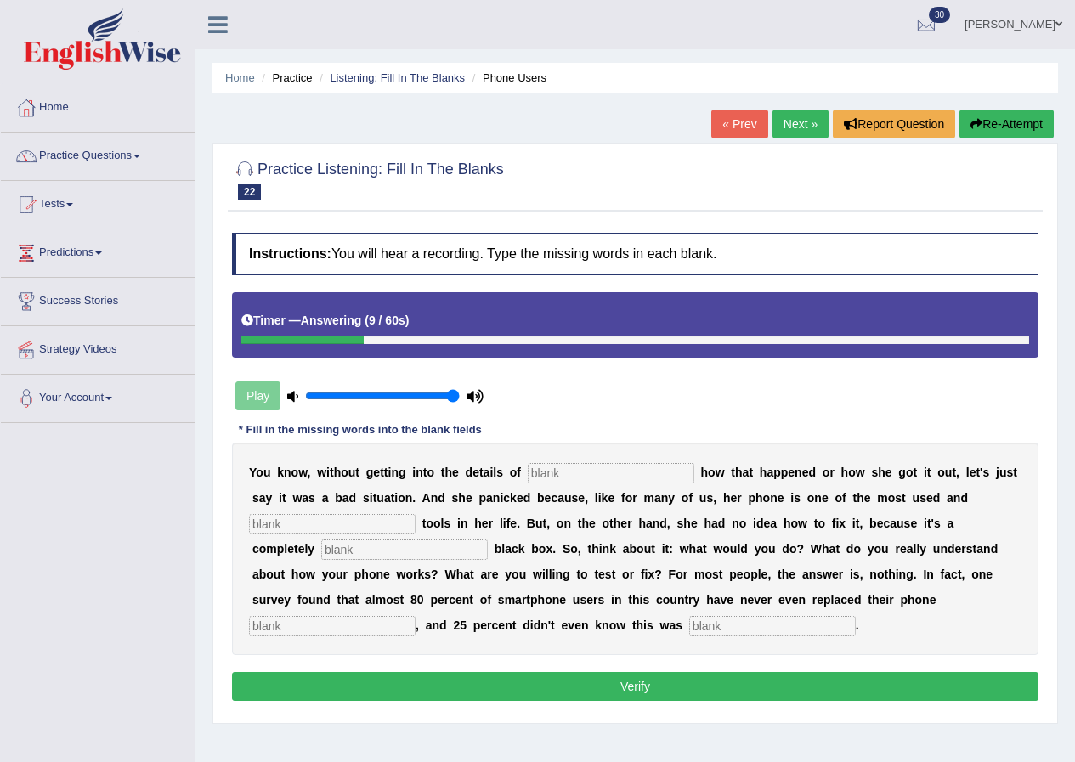
click at [597, 470] on input "text" at bounding box center [611, 473] width 167 height 20
type input "exactle"
click at [364, 519] on input "text" at bounding box center [332, 524] width 167 height 20
type input "central"
click at [367, 549] on input "text" at bounding box center [404, 550] width 167 height 20
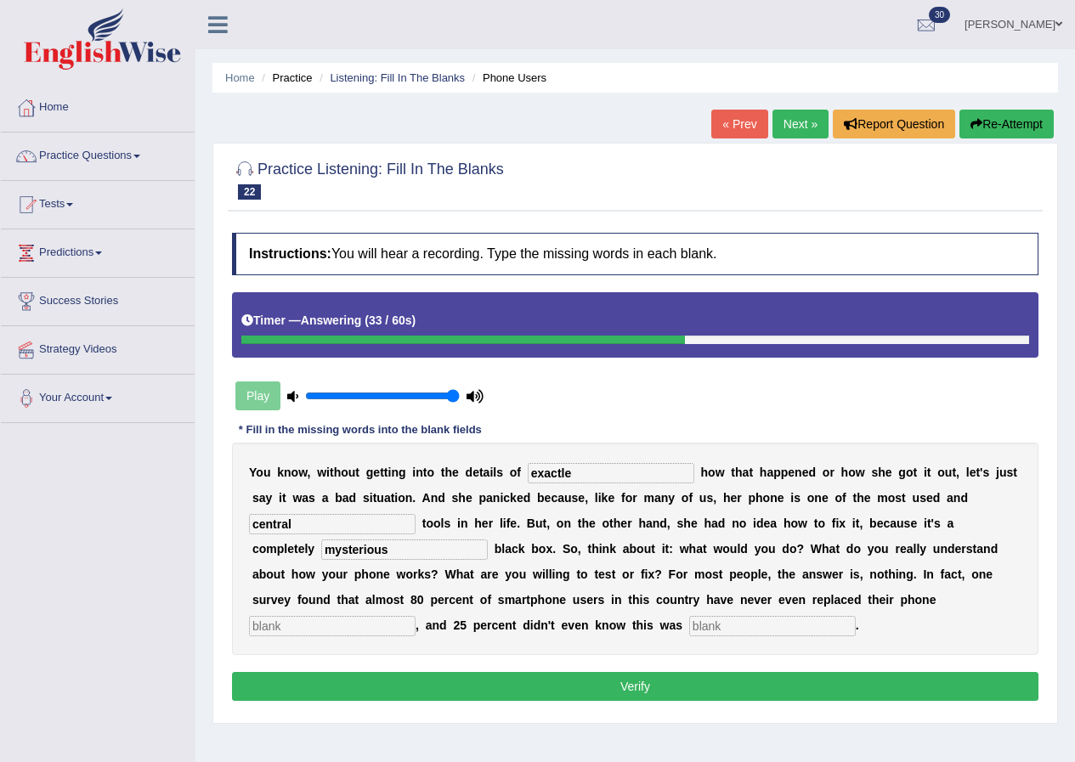
type input "mysterious"
click at [366, 626] on input "text" at bounding box center [332, 626] width 167 height 20
type input "batteries"
click at [736, 624] on input "text" at bounding box center [772, 626] width 167 height 20
type input "possible"
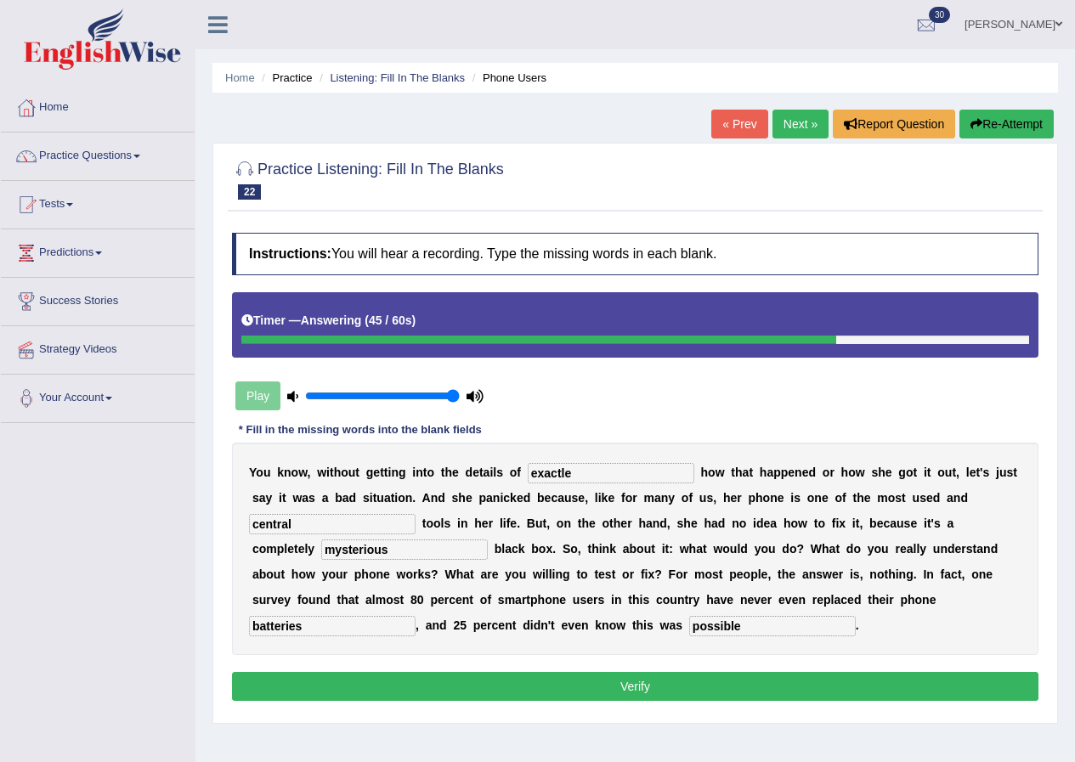
drag, startPoint x: 700, startPoint y: 689, endPoint x: 689, endPoint y: 683, distance: 13.7
click at [700, 689] on button "Verify" at bounding box center [635, 686] width 807 height 29
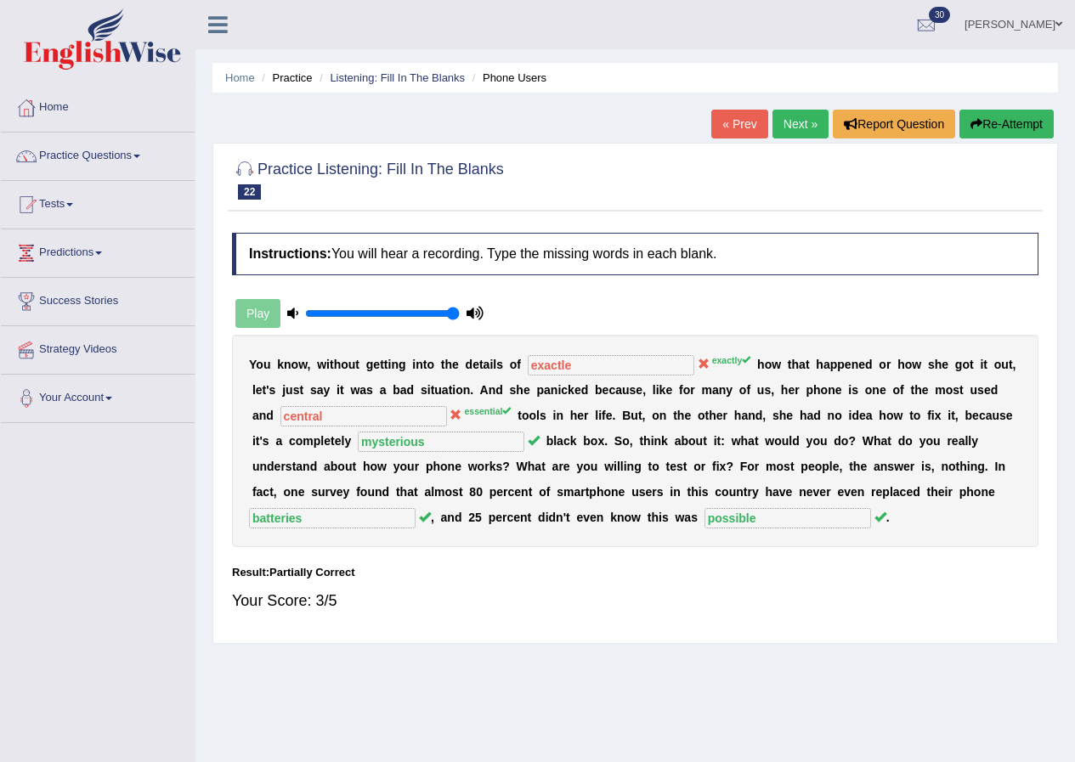
click at [787, 122] on link "Next »" at bounding box center [801, 124] width 56 height 29
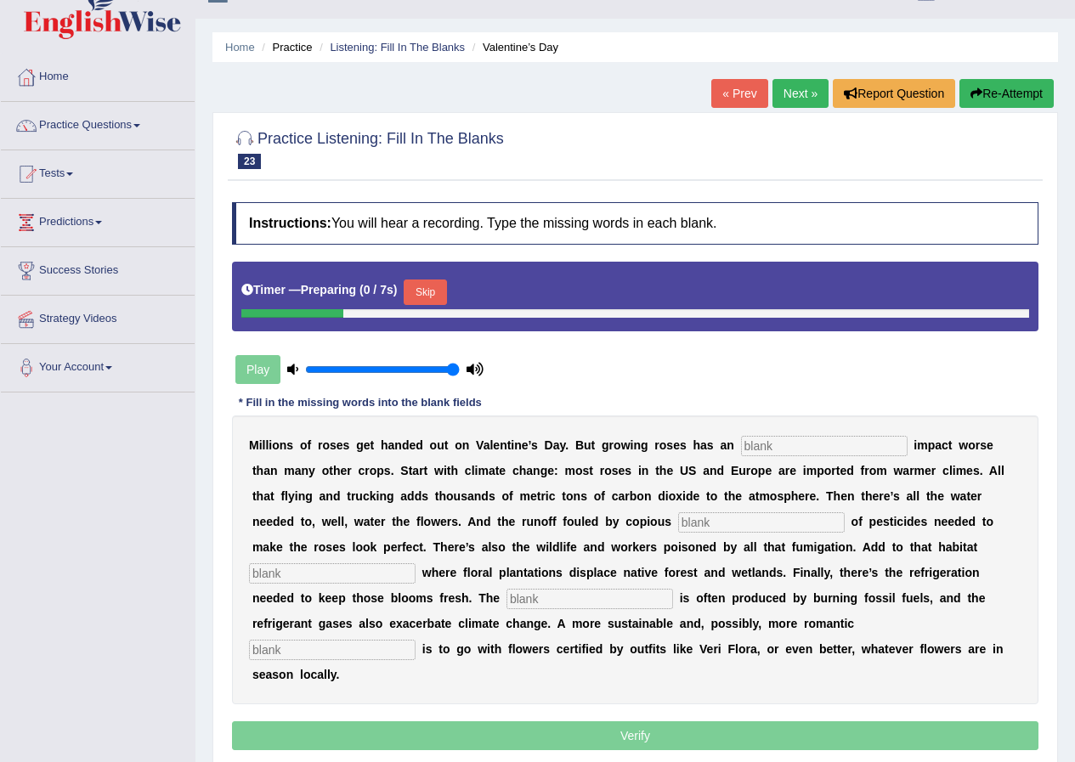
scroll to position [85, 0]
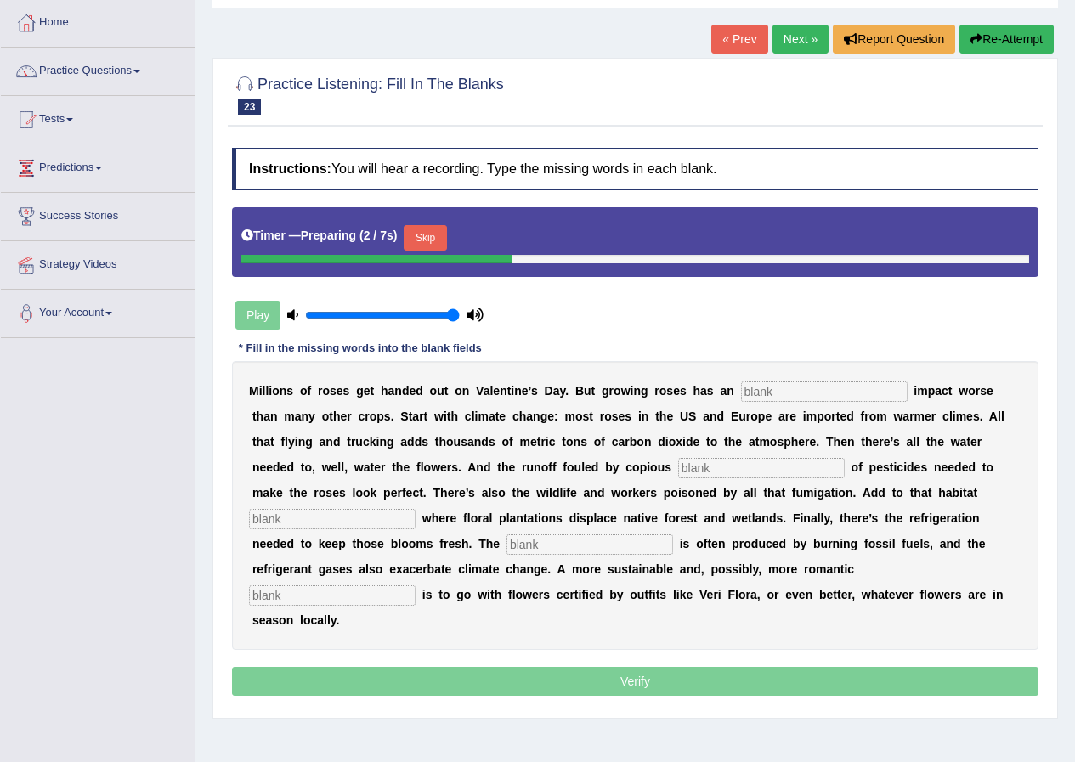
click at [426, 235] on button "Skip" at bounding box center [425, 238] width 43 height 26
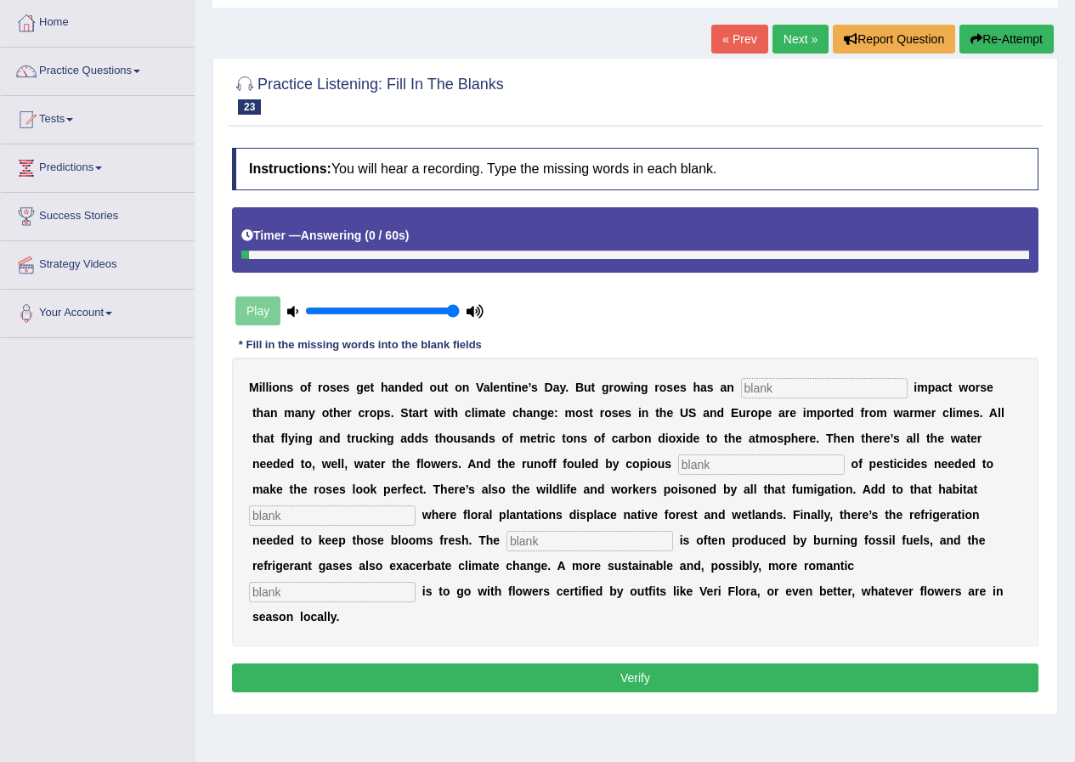
click at [764, 390] on input "text" at bounding box center [824, 388] width 167 height 20
type input "environmental"
click at [735, 463] on input "text" at bounding box center [761, 465] width 167 height 20
type input "quantities"
click at [573, 539] on input "text" at bounding box center [590, 541] width 167 height 20
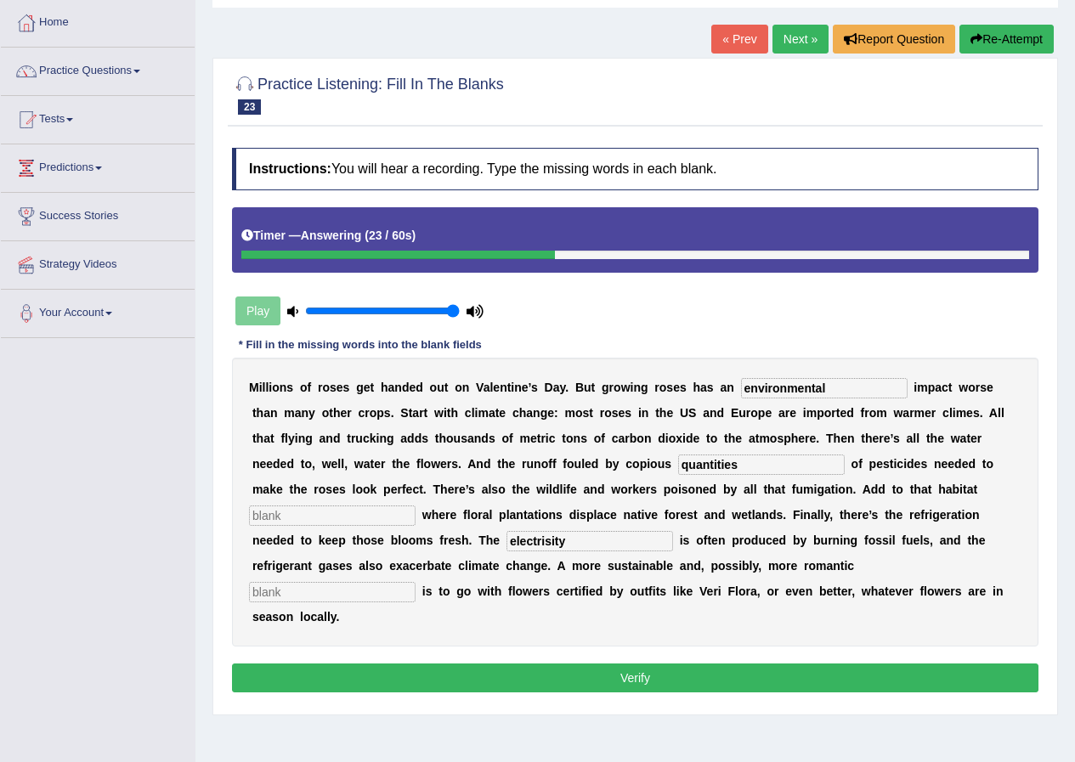
type input "electrisity"
click at [323, 593] on input "text" at bounding box center [332, 592] width 167 height 20
type input "approach"
click at [320, 508] on input "text" at bounding box center [332, 516] width 167 height 20
type input "s"
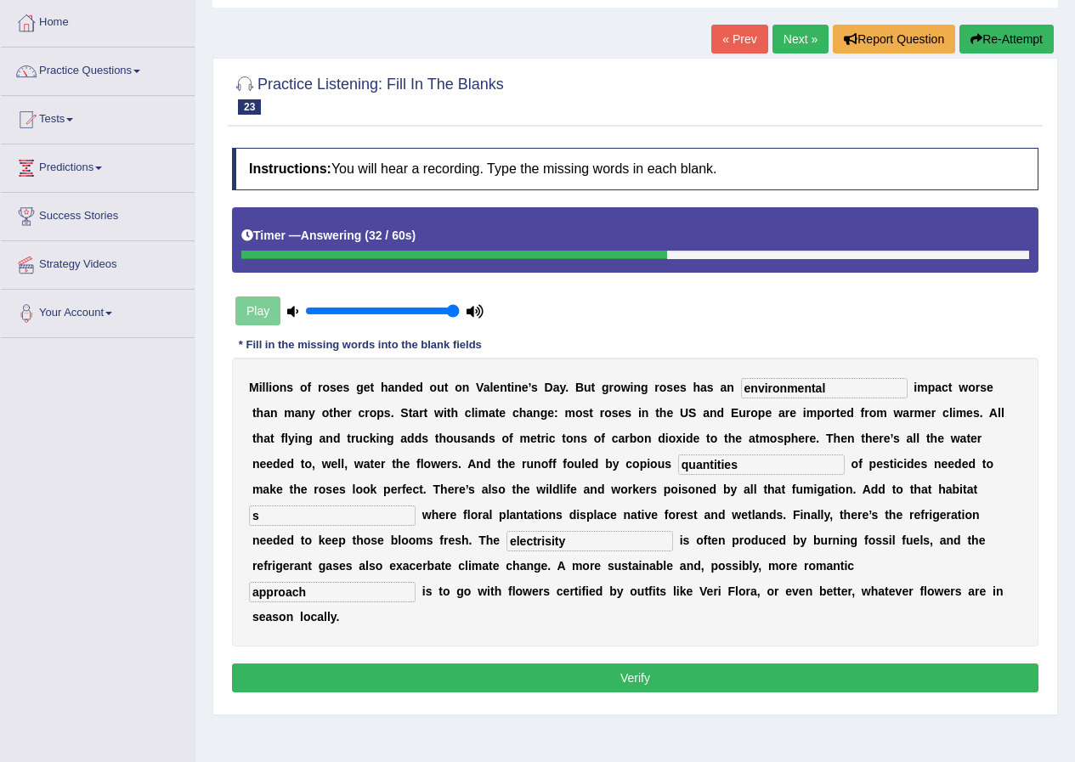
click at [592, 689] on button "Verify" at bounding box center [635, 678] width 807 height 29
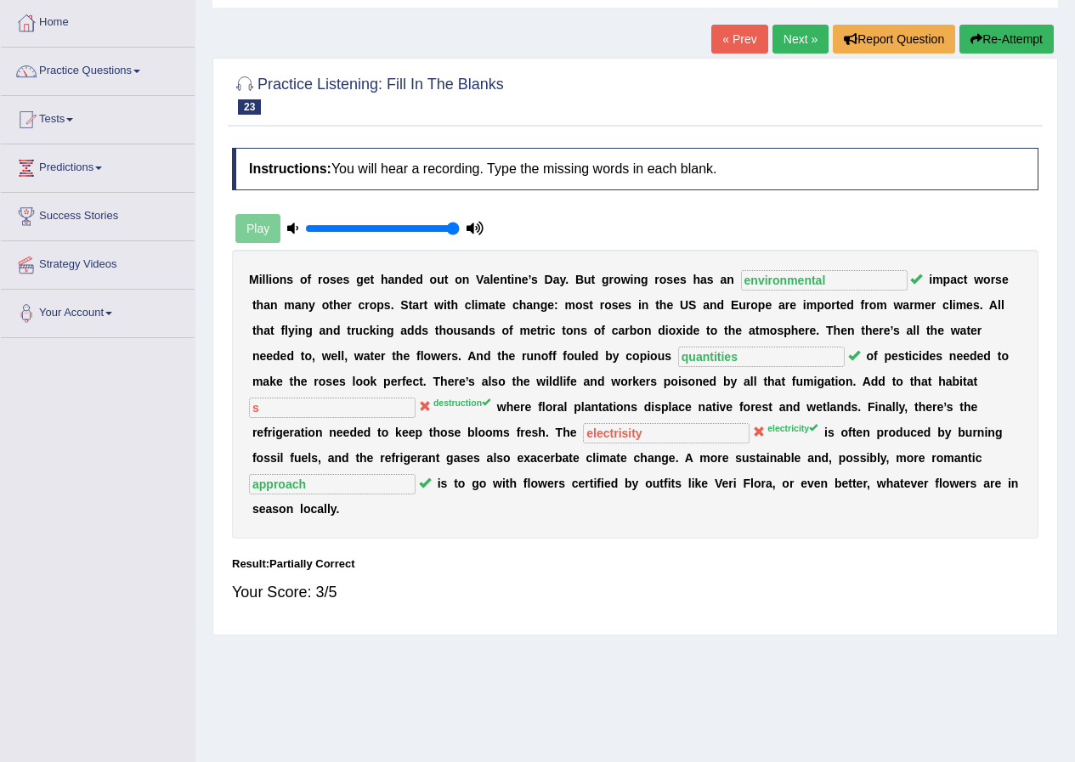
scroll to position [0, 0]
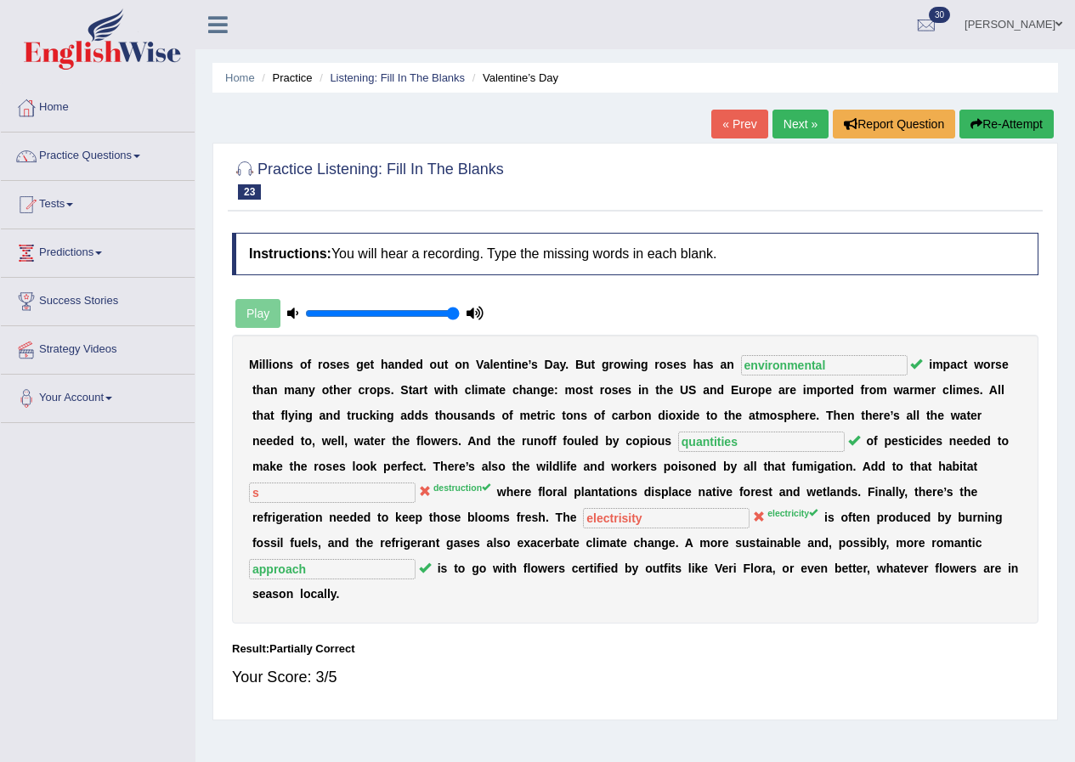
click at [788, 122] on link "Next »" at bounding box center [801, 124] width 56 height 29
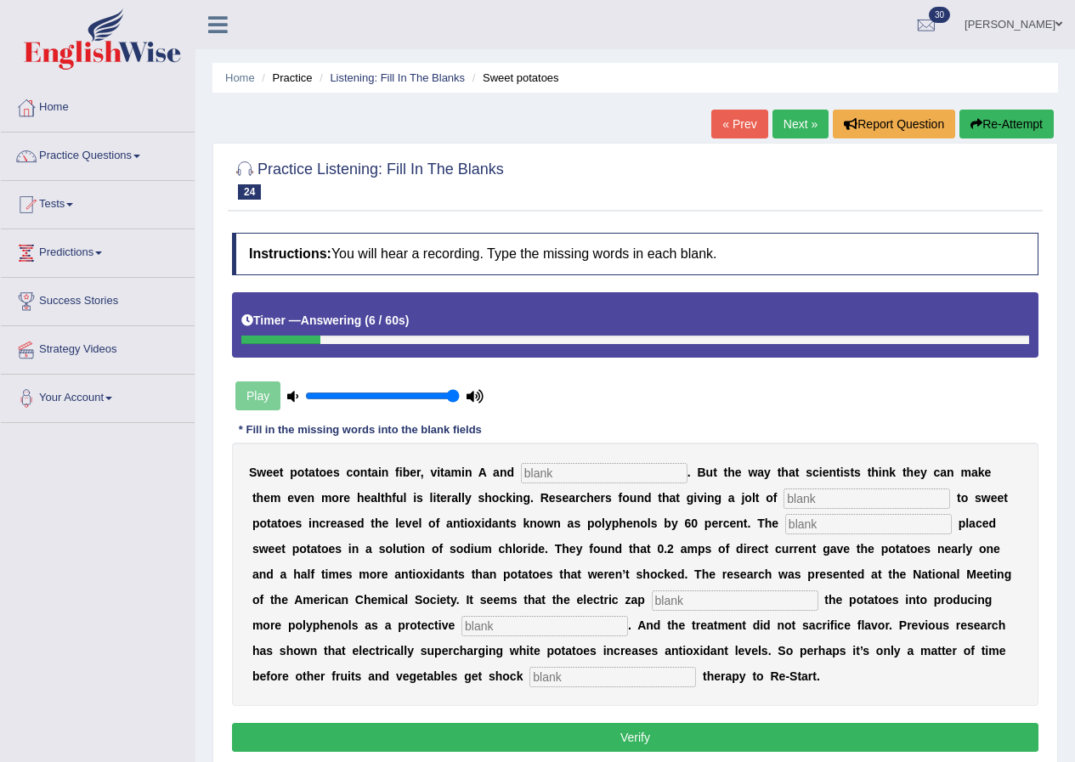
click at [581, 476] on input "text" at bounding box center [604, 473] width 167 height 20
type input "calcuim"
click at [828, 499] on input "text" at bounding box center [867, 499] width 167 height 20
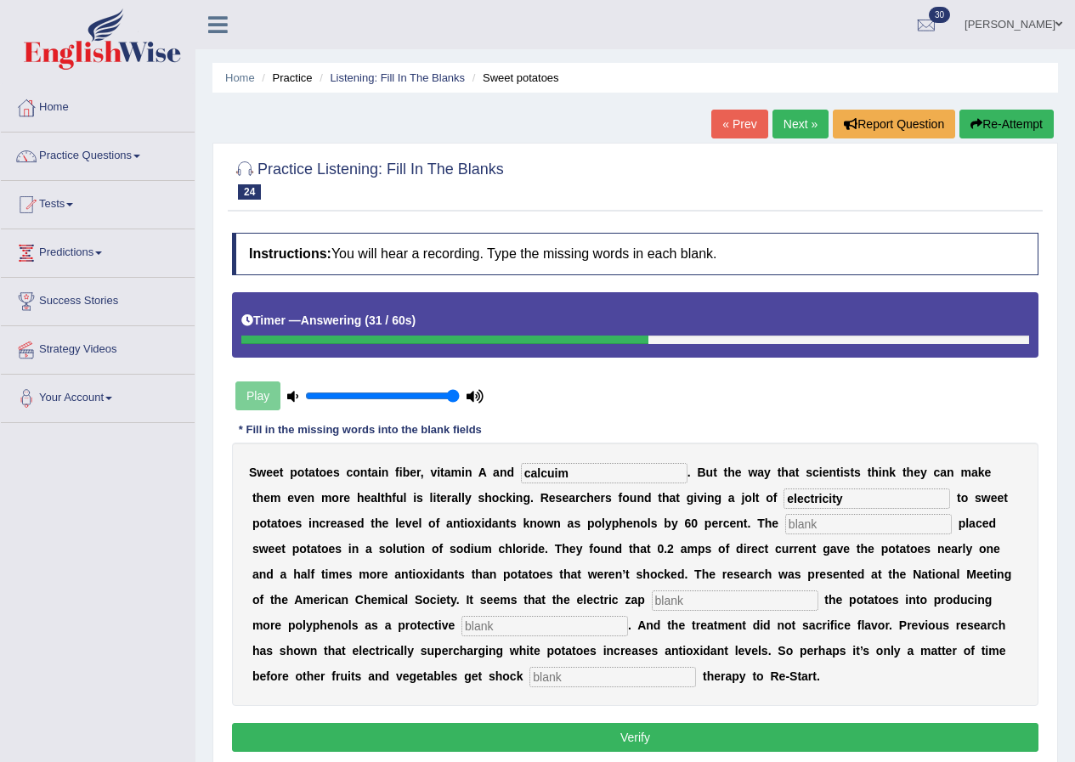
type input "electricity"
click at [828, 522] on input "text" at bounding box center [868, 524] width 167 height 20
type input "investigators"
click at [689, 598] on input "text" at bounding box center [735, 601] width 167 height 20
type input "stress"
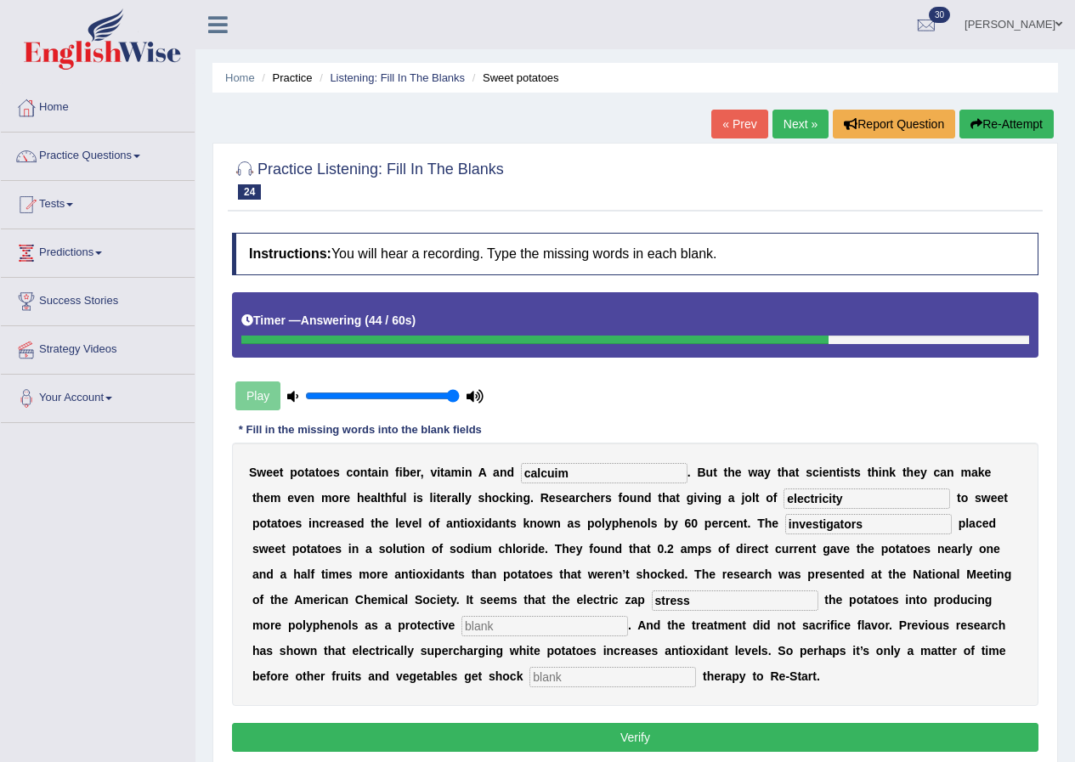
click at [557, 635] on input "text" at bounding box center [545, 626] width 167 height 20
type input "mechanism"
click at [579, 673] on input "text" at bounding box center [613, 677] width 167 height 20
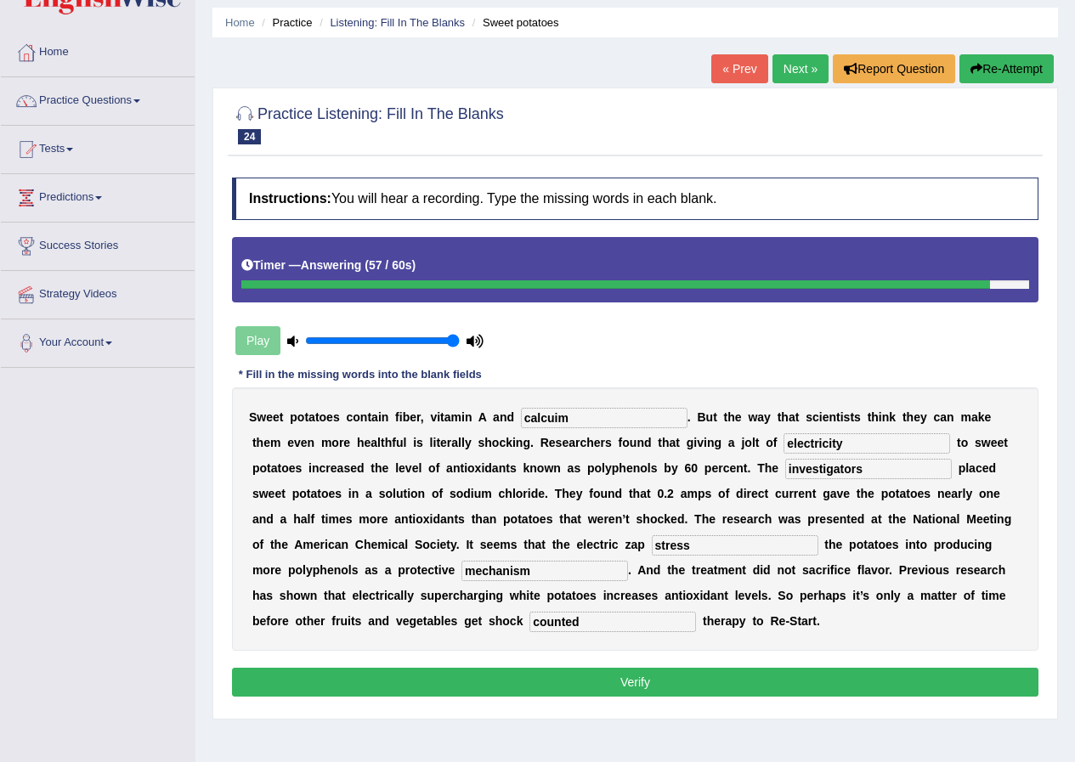
scroll to position [85, 0]
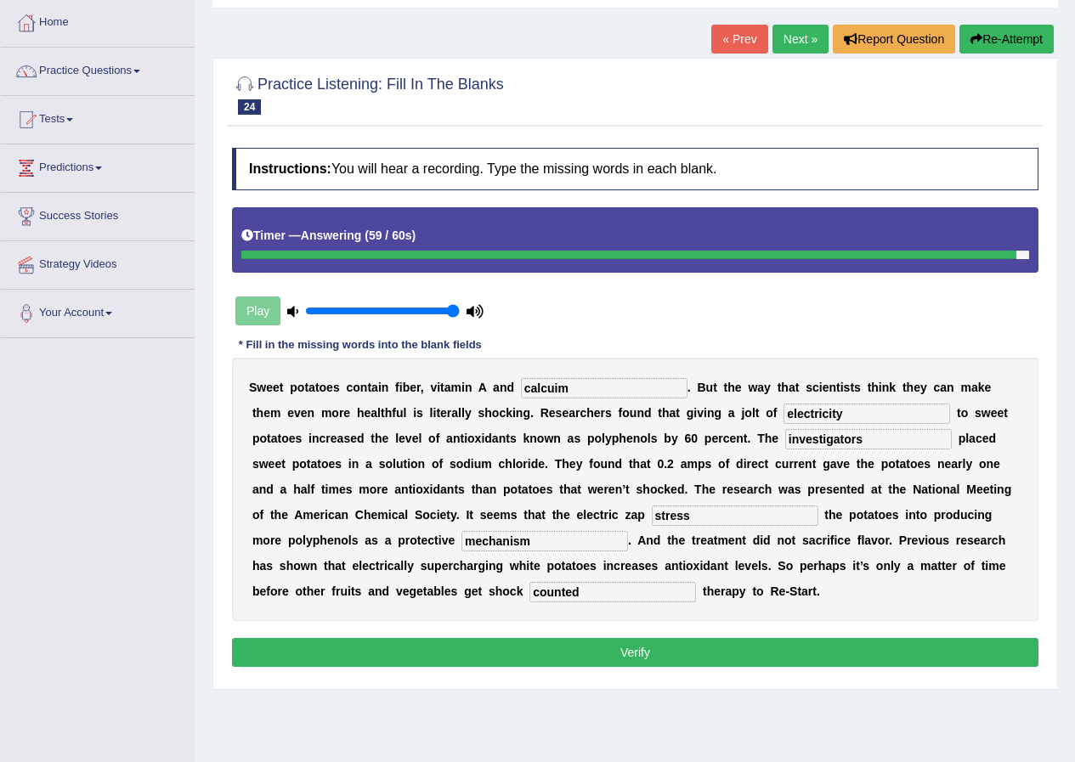
type input "counted"
click at [691, 657] on button "Verify" at bounding box center [635, 652] width 807 height 29
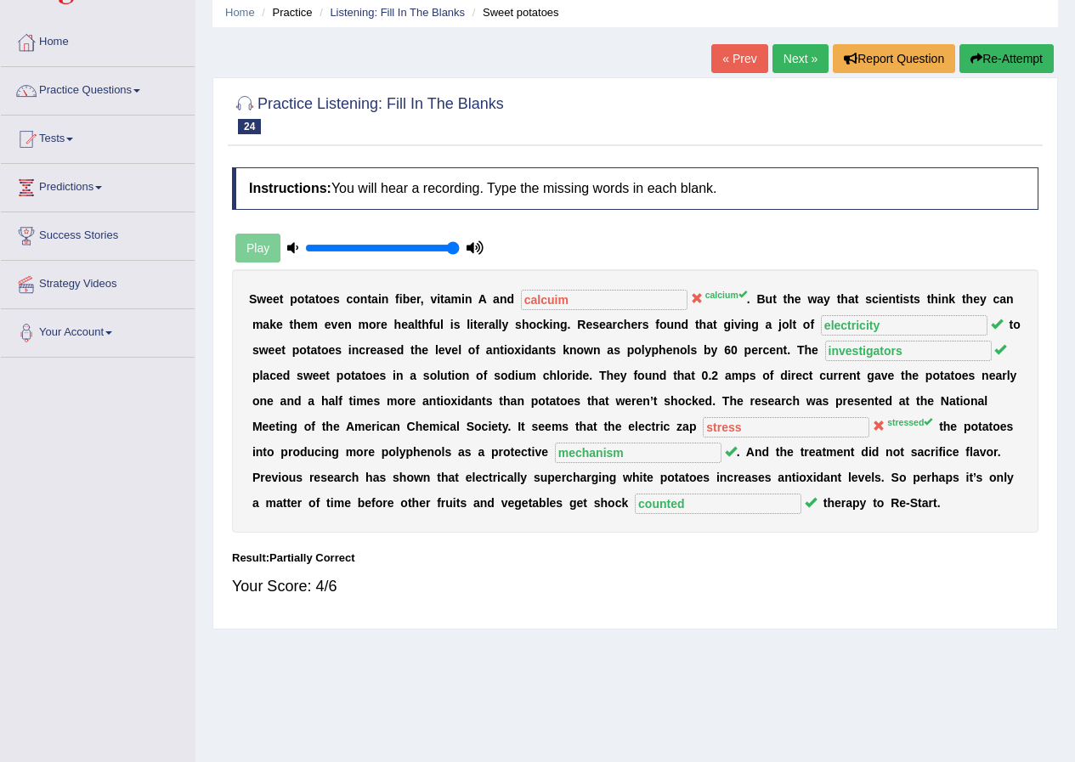
scroll to position [0, 0]
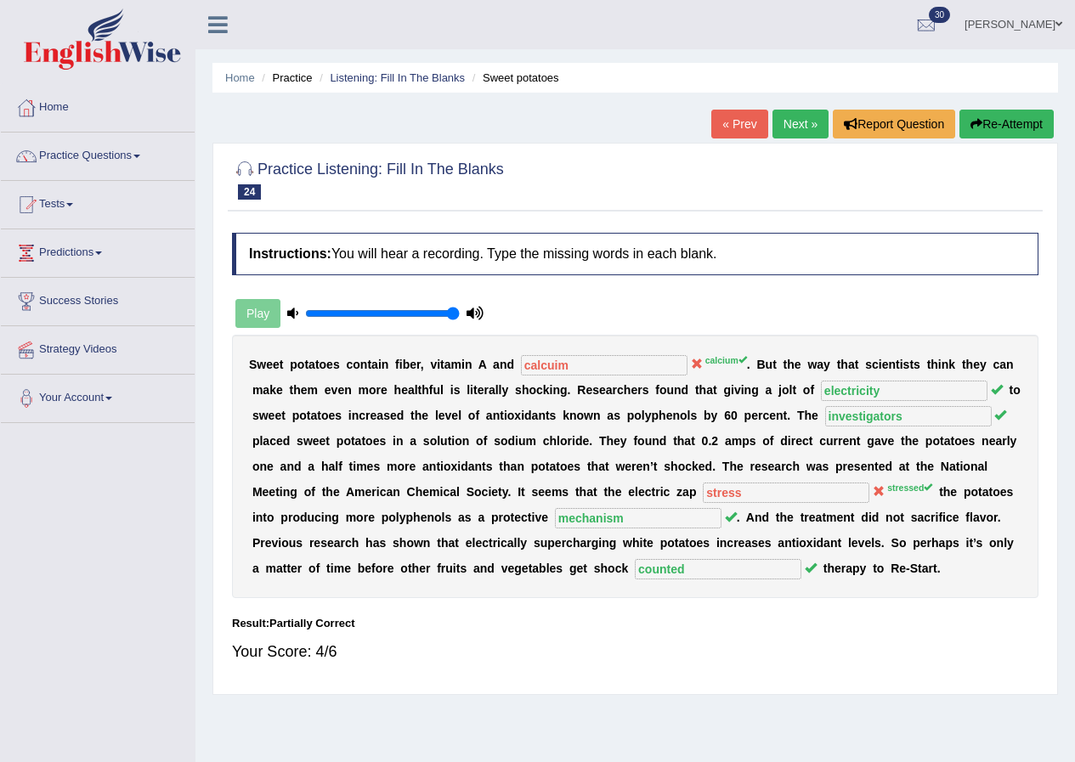
click at [798, 130] on link "Next »" at bounding box center [801, 124] width 56 height 29
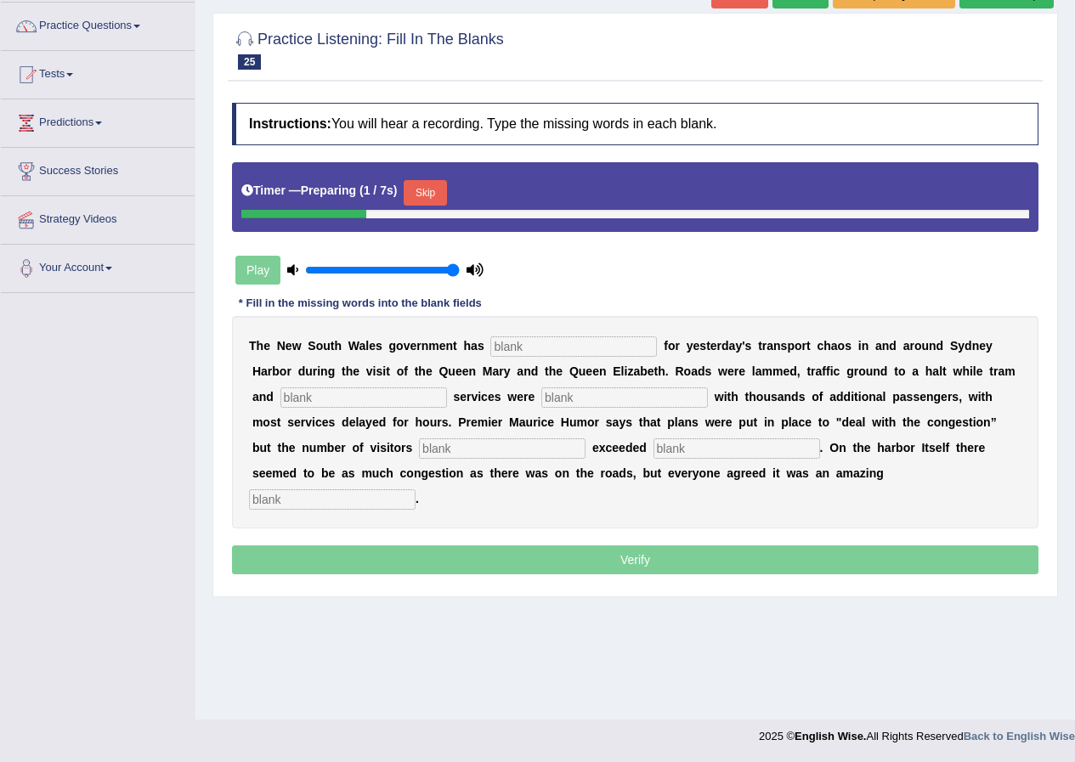
click at [434, 191] on button "Skip" at bounding box center [425, 193] width 43 height 26
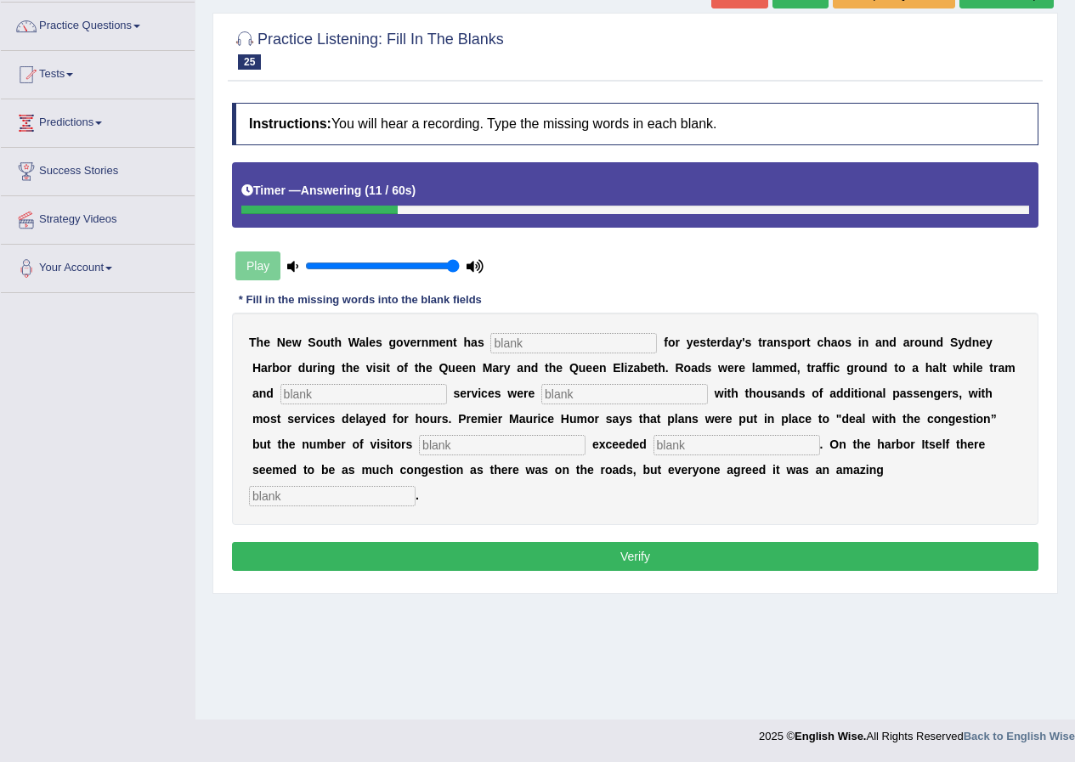
click at [546, 343] on input "text" at bounding box center [573, 343] width 167 height 20
type input "appolized"
click at [434, 397] on input "text" at bounding box center [364, 394] width 167 height 20
type input "passengers"
click at [598, 388] on input "text" at bounding box center [624, 394] width 167 height 20
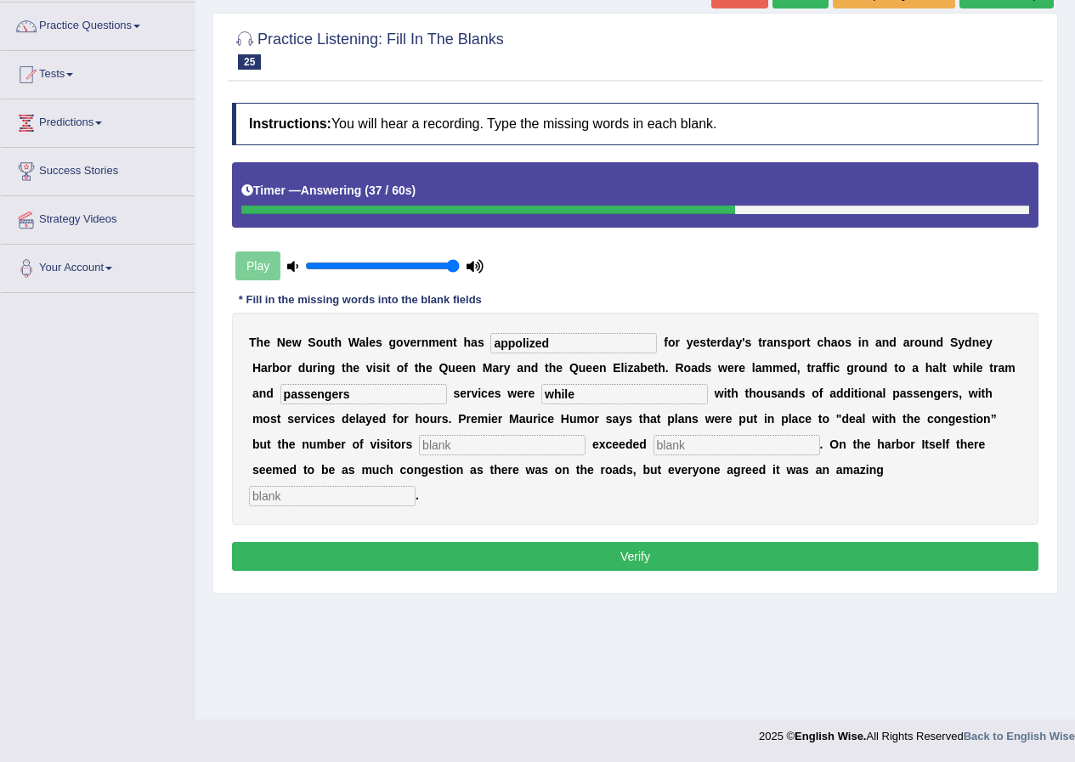
type input "while"
click at [514, 442] on input "text" at bounding box center [502, 445] width 167 height 20
click at [387, 496] on input "text" at bounding box center [332, 496] width 167 height 20
type input "expectical"
click at [707, 447] on input "text" at bounding box center [737, 445] width 167 height 20
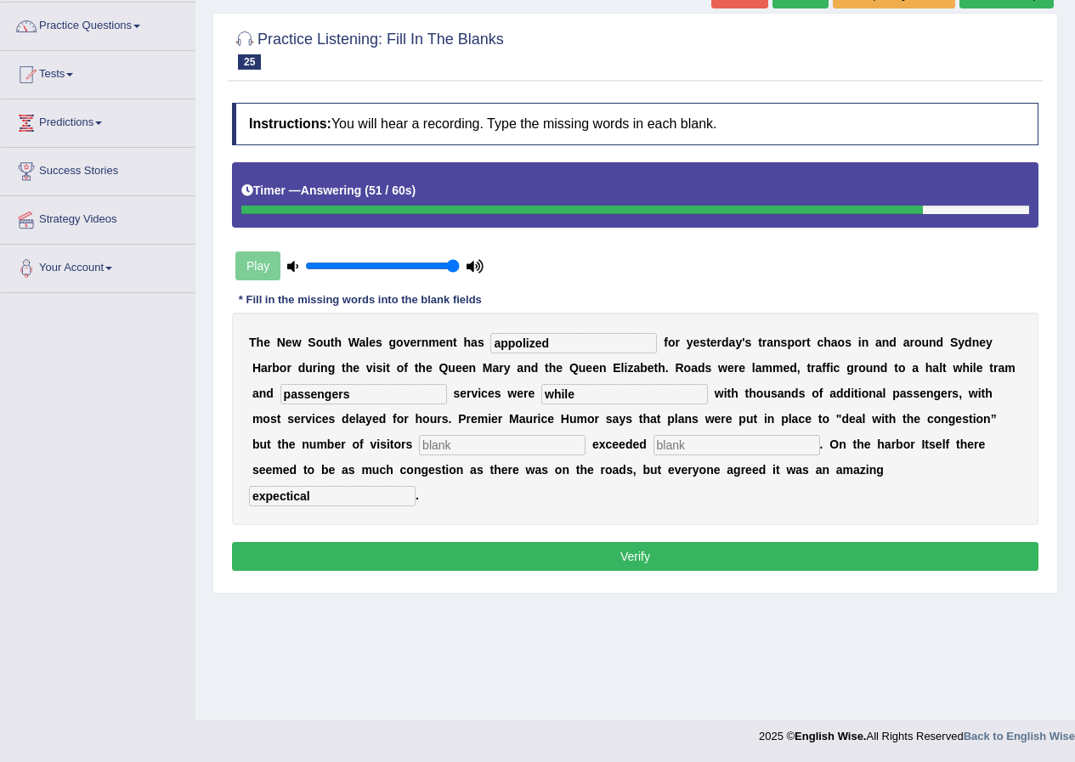
click at [616, 397] on input "while" at bounding box center [624, 394] width 167 height 20
click at [469, 439] on input "text" at bounding box center [502, 445] width 167 height 20
type input "while"
click at [586, 394] on input "while" at bounding box center [624, 394] width 167 height 20
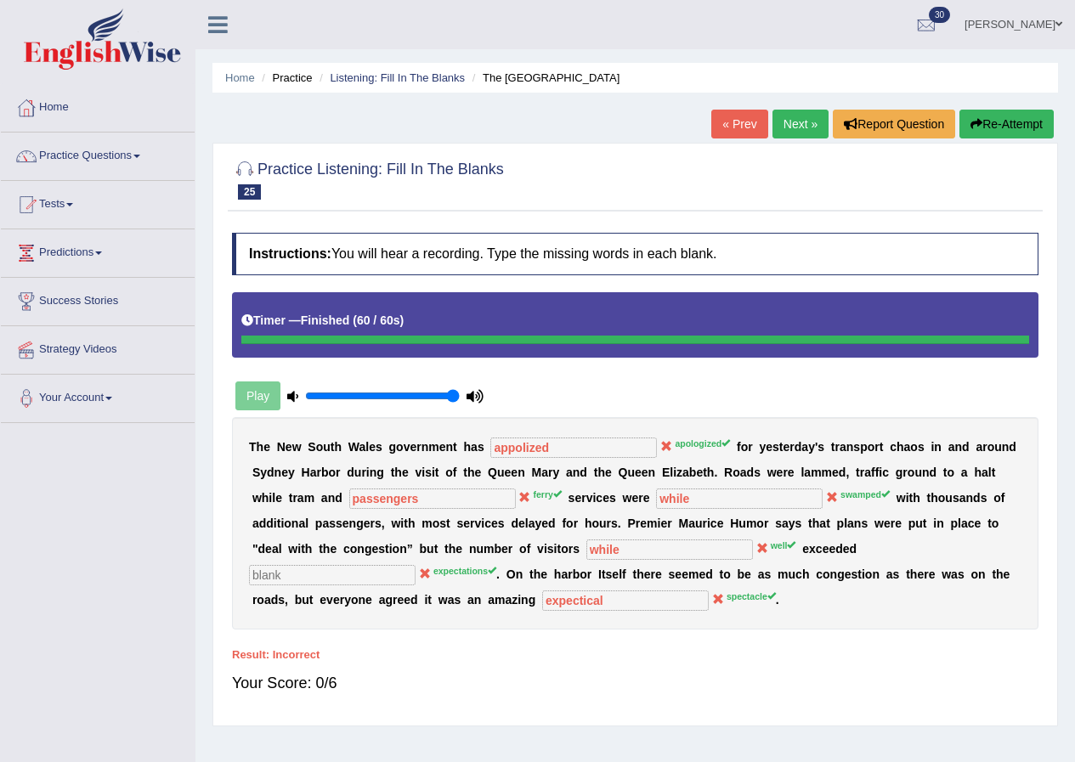
click at [801, 128] on link "Next »" at bounding box center [801, 124] width 56 height 29
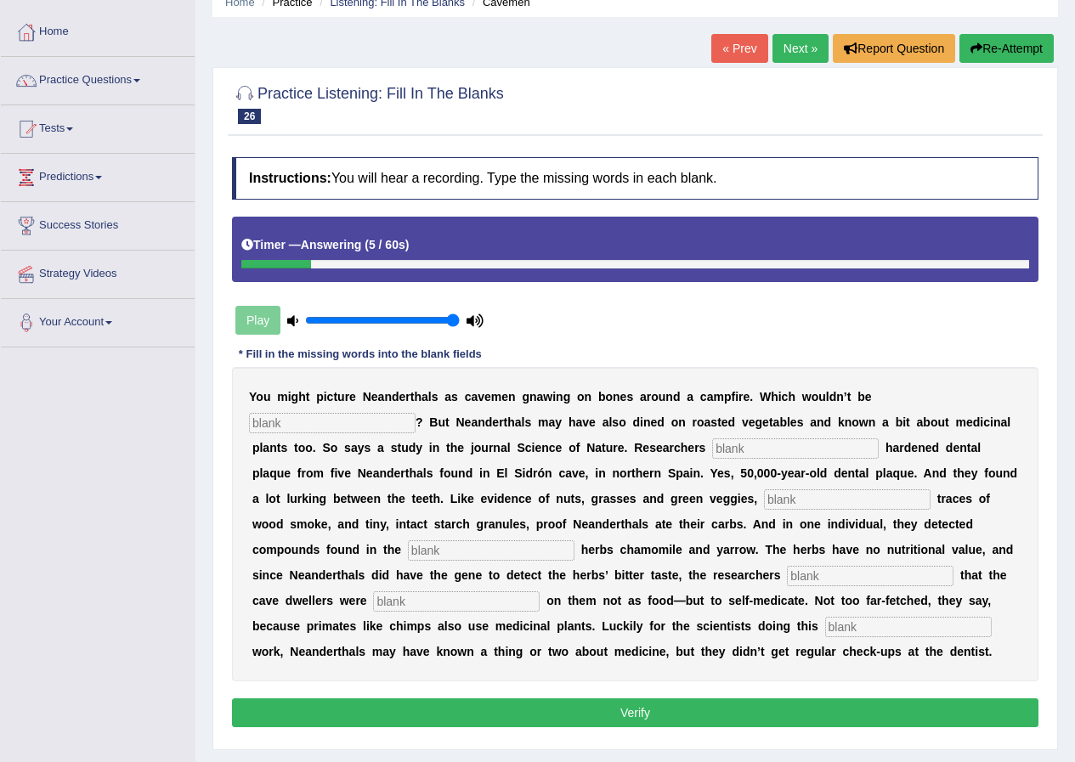
scroll to position [45, 0]
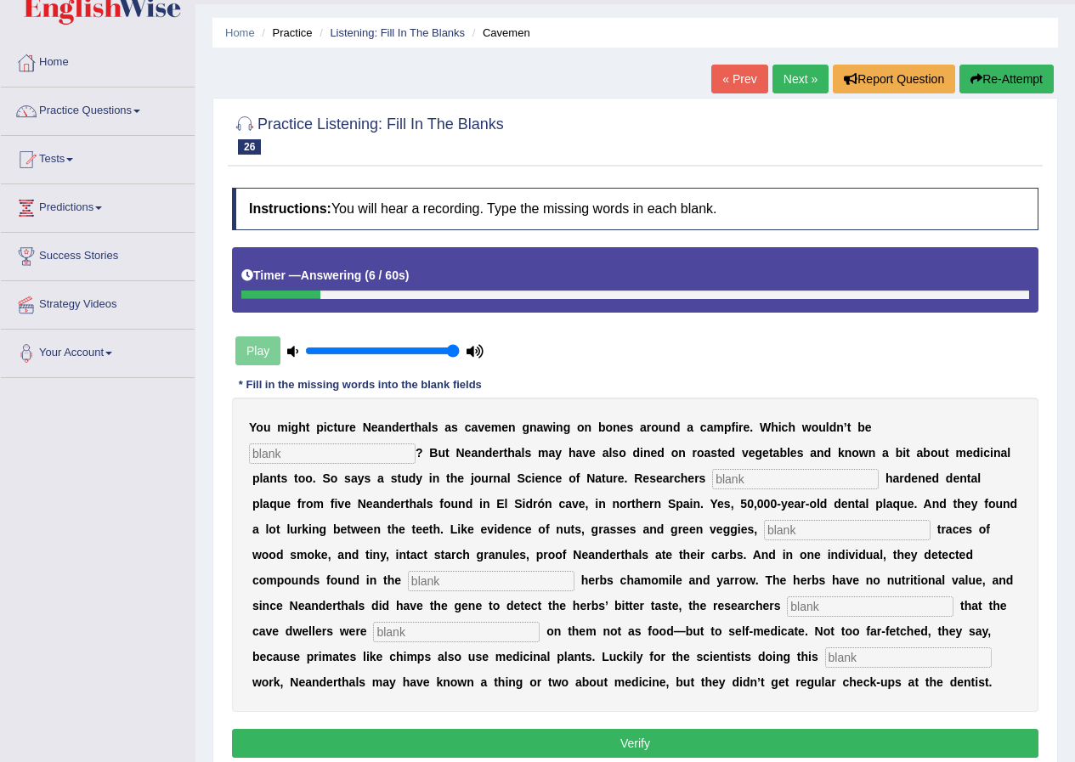
click at [1013, 71] on button "Re-Attempt" at bounding box center [1007, 79] width 94 height 29
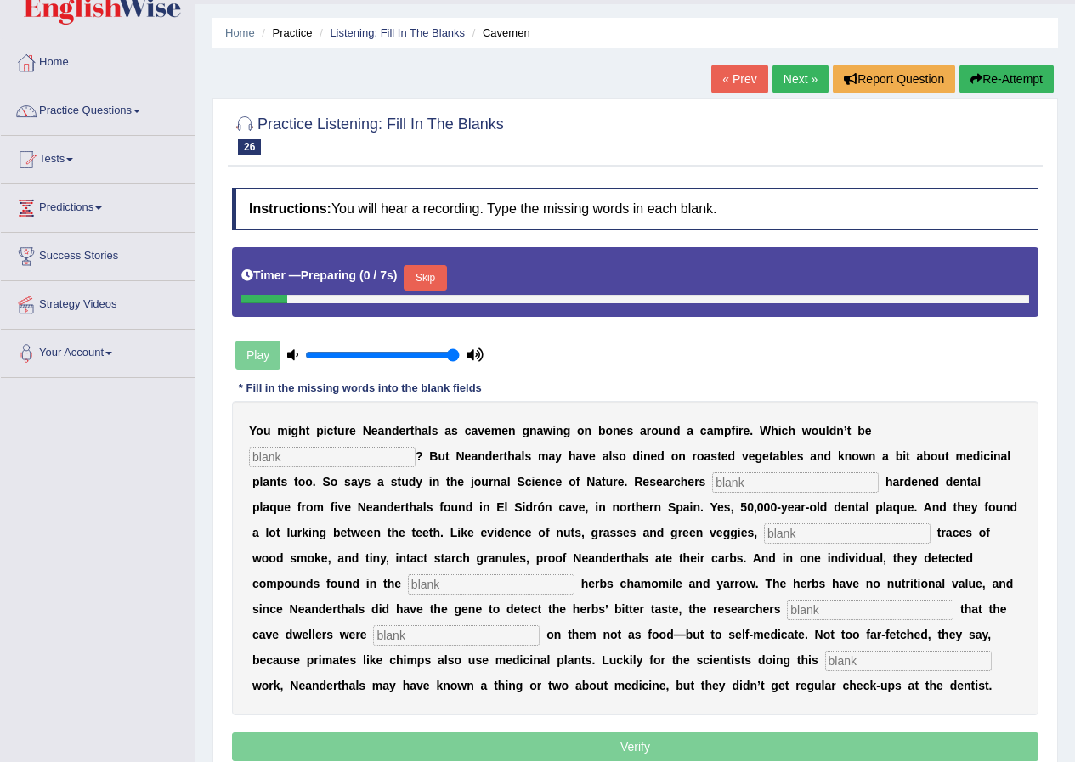
click at [433, 275] on button "Skip" at bounding box center [425, 278] width 43 height 26
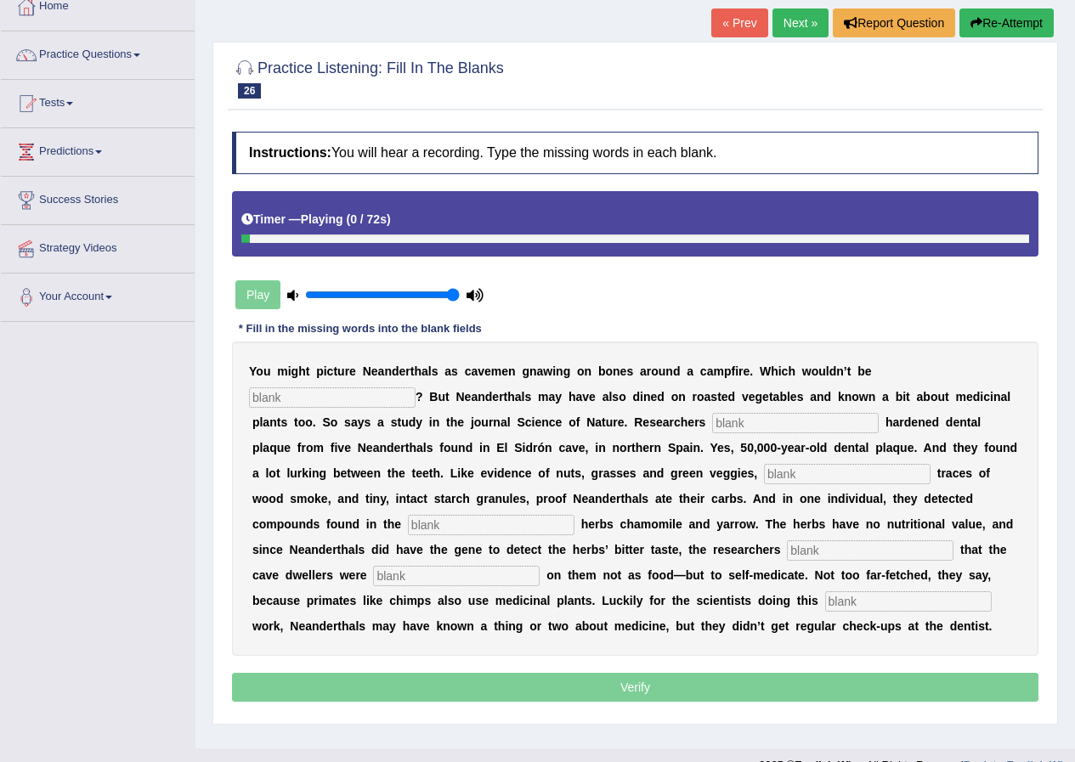
scroll to position [130, 0]
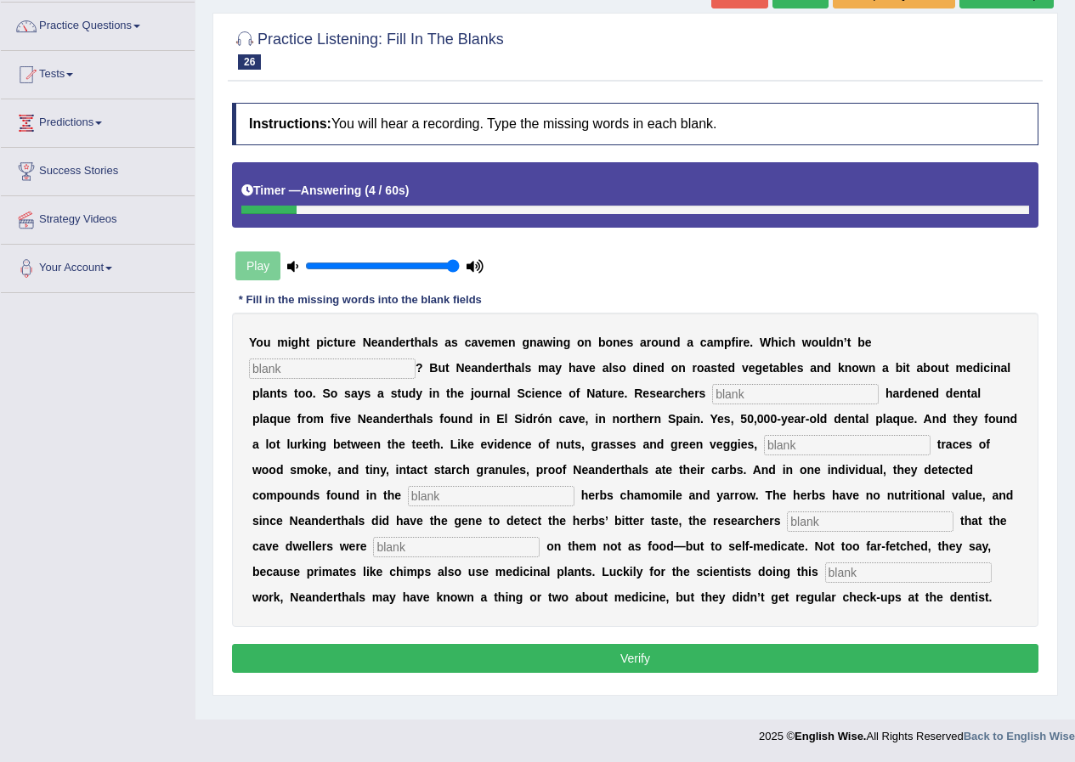
click at [379, 367] on input "text" at bounding box center [332, 369] width 167 height 20
type input "n"
type input "inaccurate"
click at [781, 392] on input "text" at bounding box center [795, 394] width 167 height 20
type input "analized"
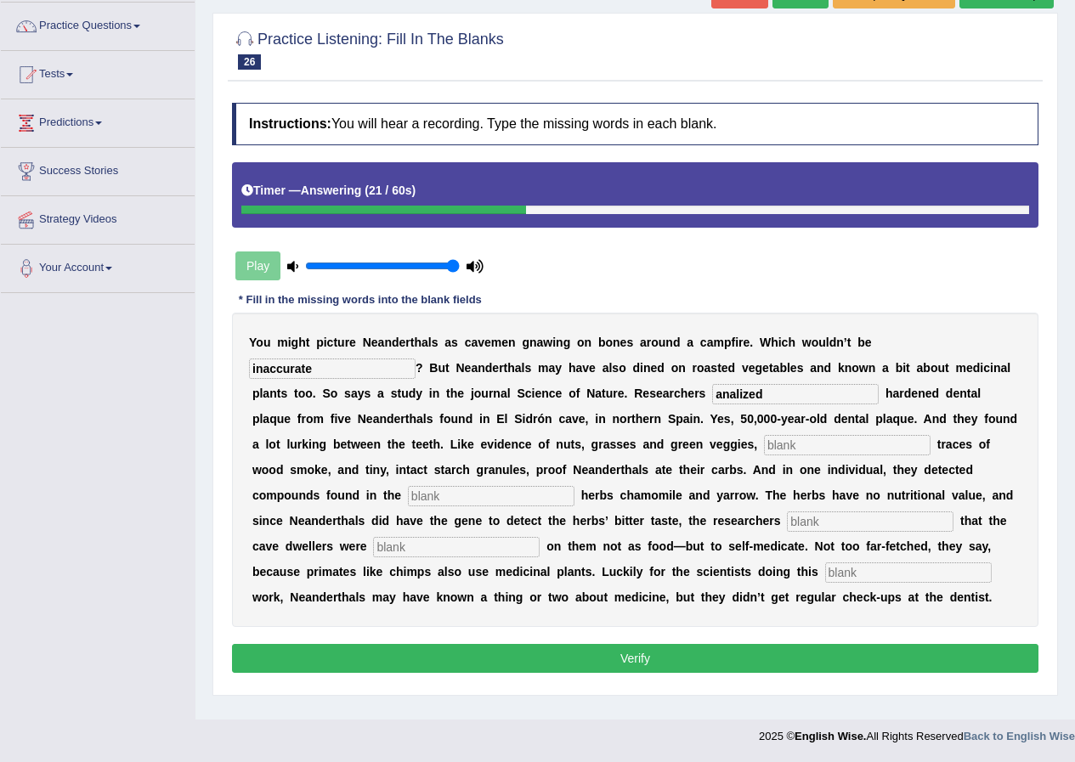
click at [793, 439] on input "text" at bounding box center [847, 445] width 167 height 20
type input "chemical"
click at [503, 495] on input "text" at bounding box center [491, 496] width 167 height 20
type input "medicine"
click at [852, 578] on input "text" at bounding box center [908, 573] width 167 height 20
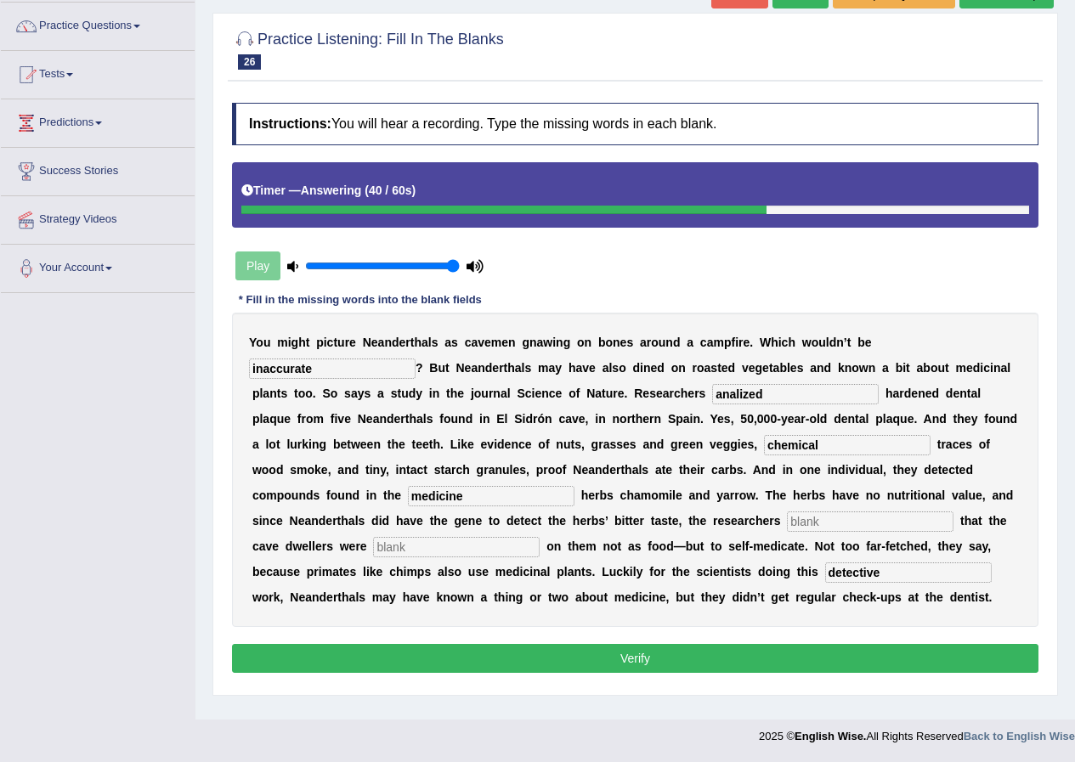
type input "detective"
click at [816, 523] on input "text" at bounding box center [870, 522] width 167 height 20
type input "s"
click at [505, 549] on input "text" at bounding box center [456, 547] width 167 height 20
type input "sd"
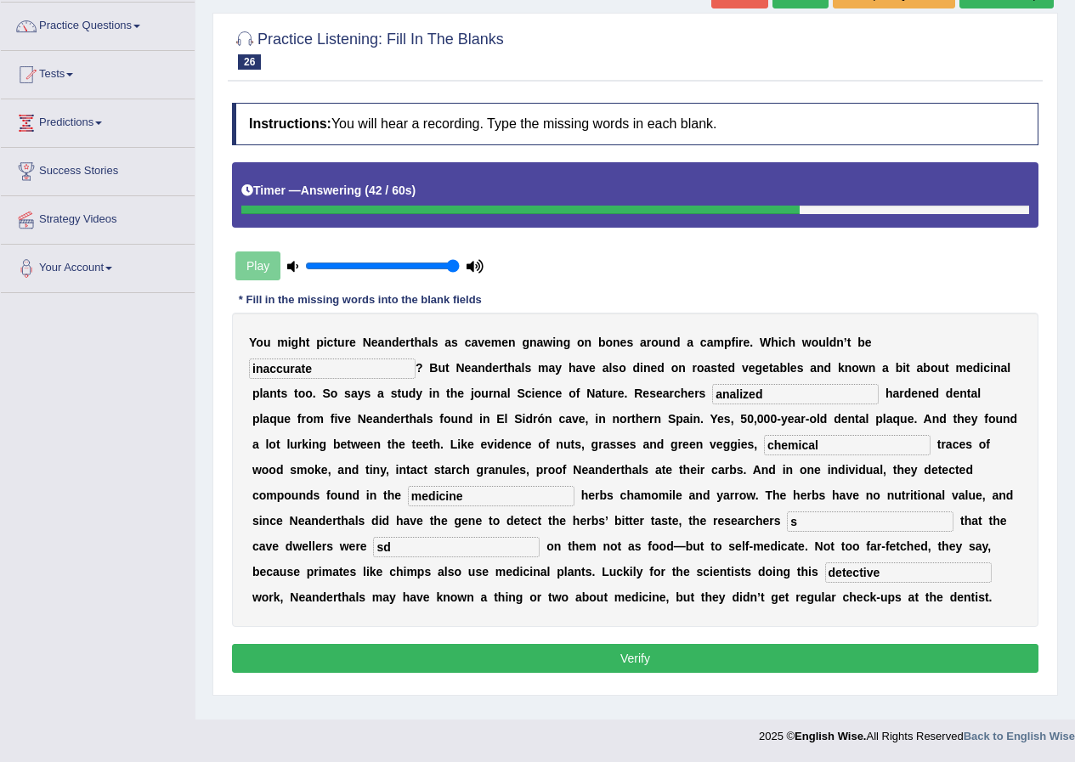
click at [666, 656] on button "Verify" at bounding box center [635, 658] width 807 height 29
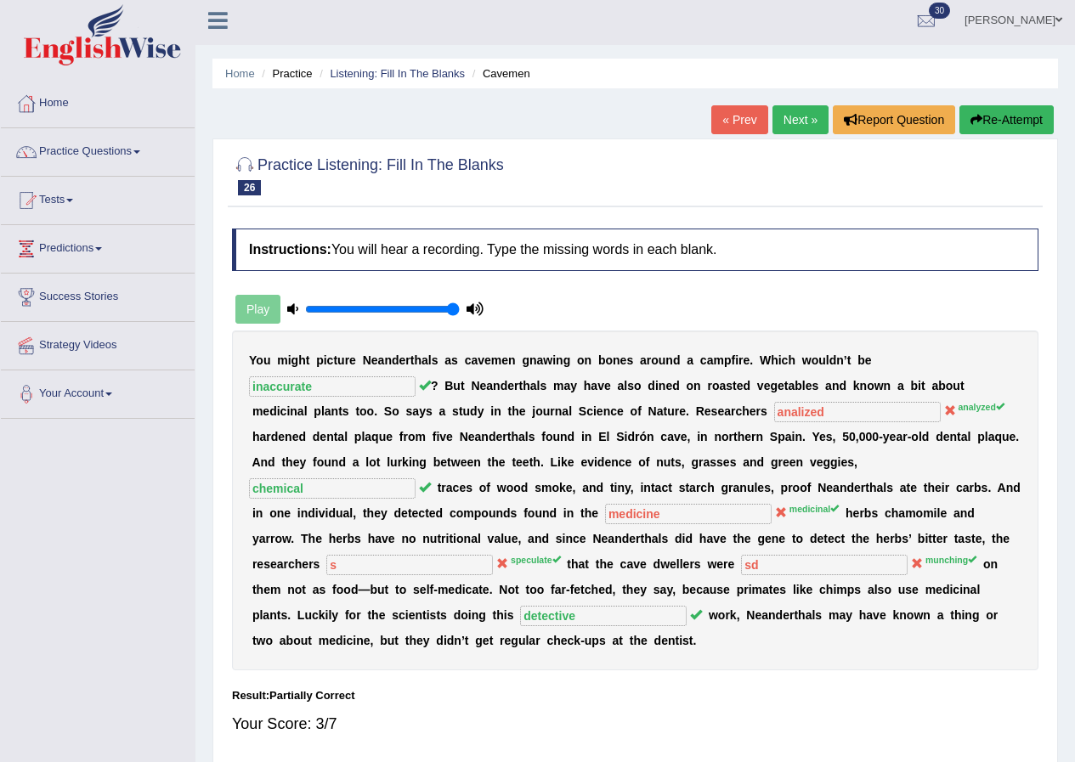
scroll to position [0, 0]
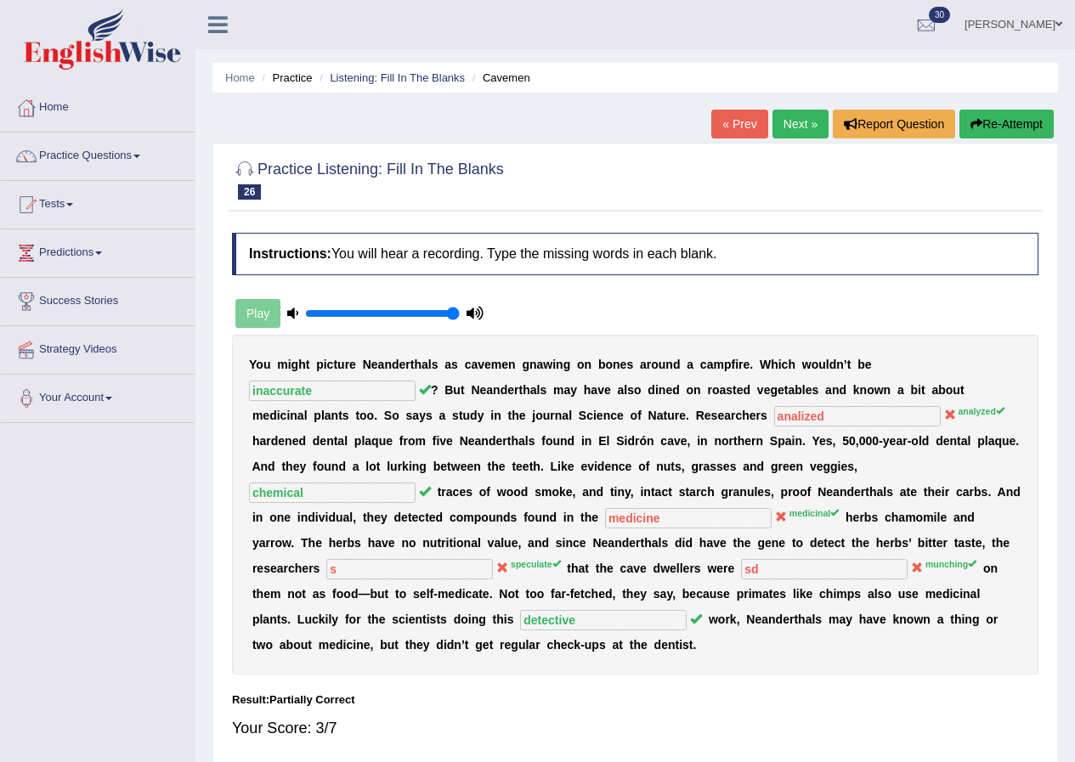
click at [785, 128] on link "Next »" at bounding box center [801, 124] width 56 height 29
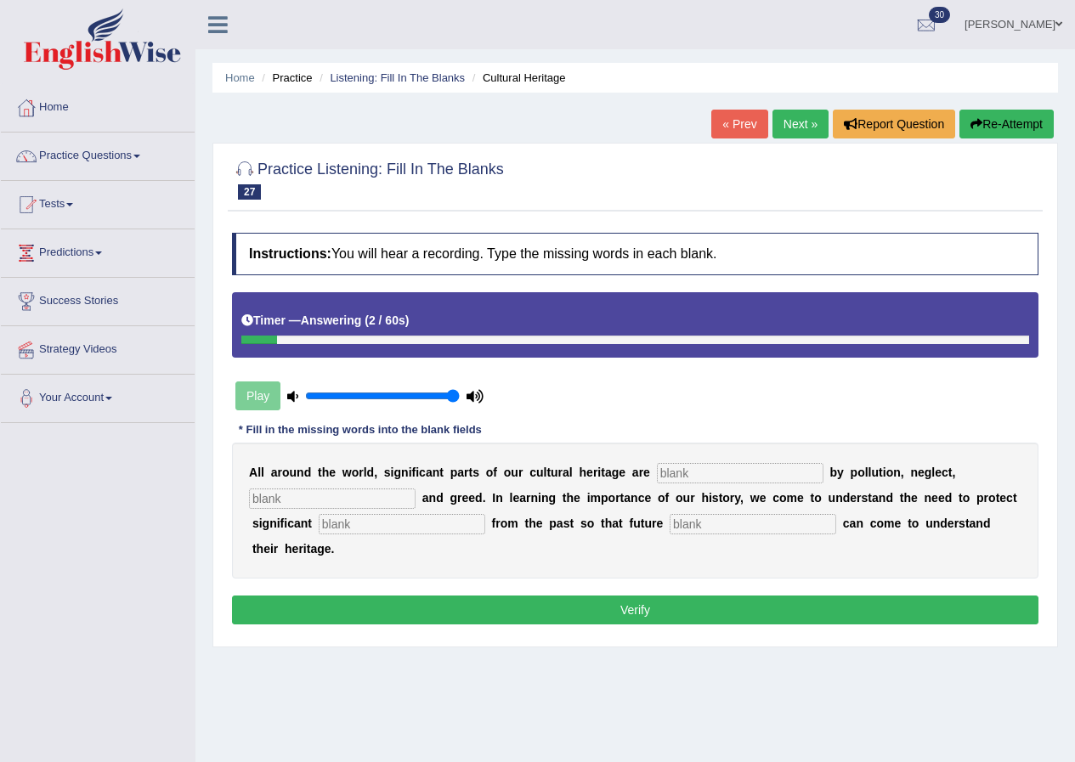
click at [802, 116] on link "Next »" at bounding box center [801, 124] width 56 height 29
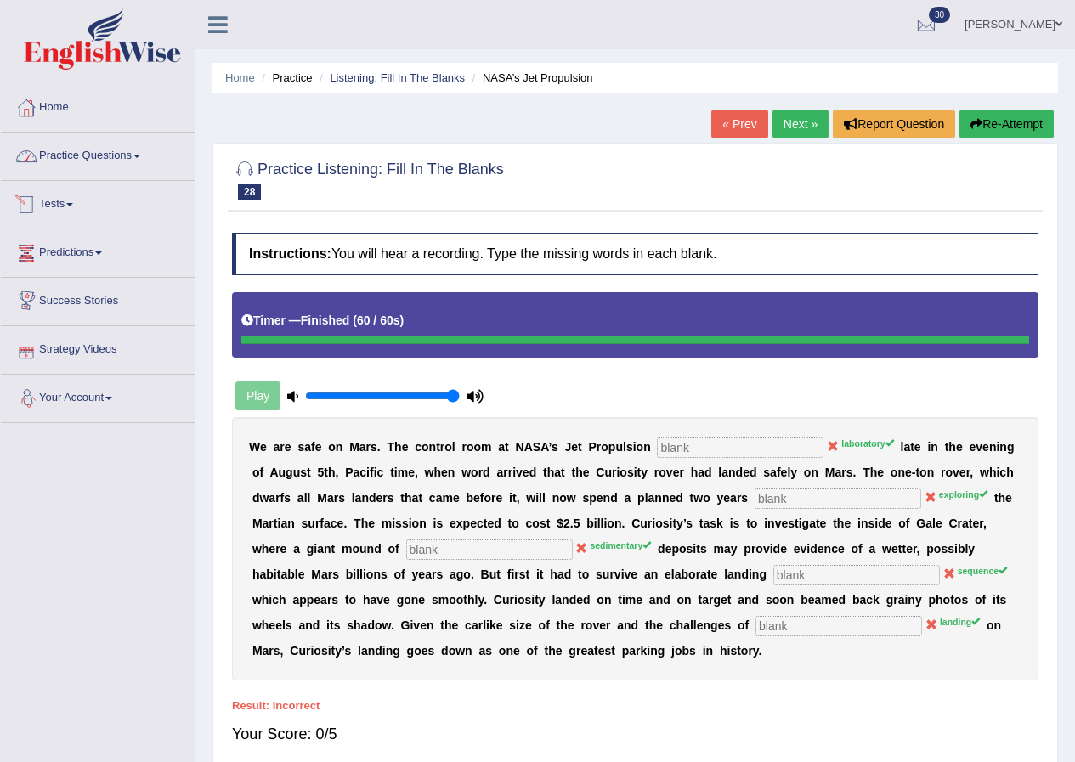
click at [133, 156] on link "Practice Questions" at bounding box center [98, 154] width 194 height 43
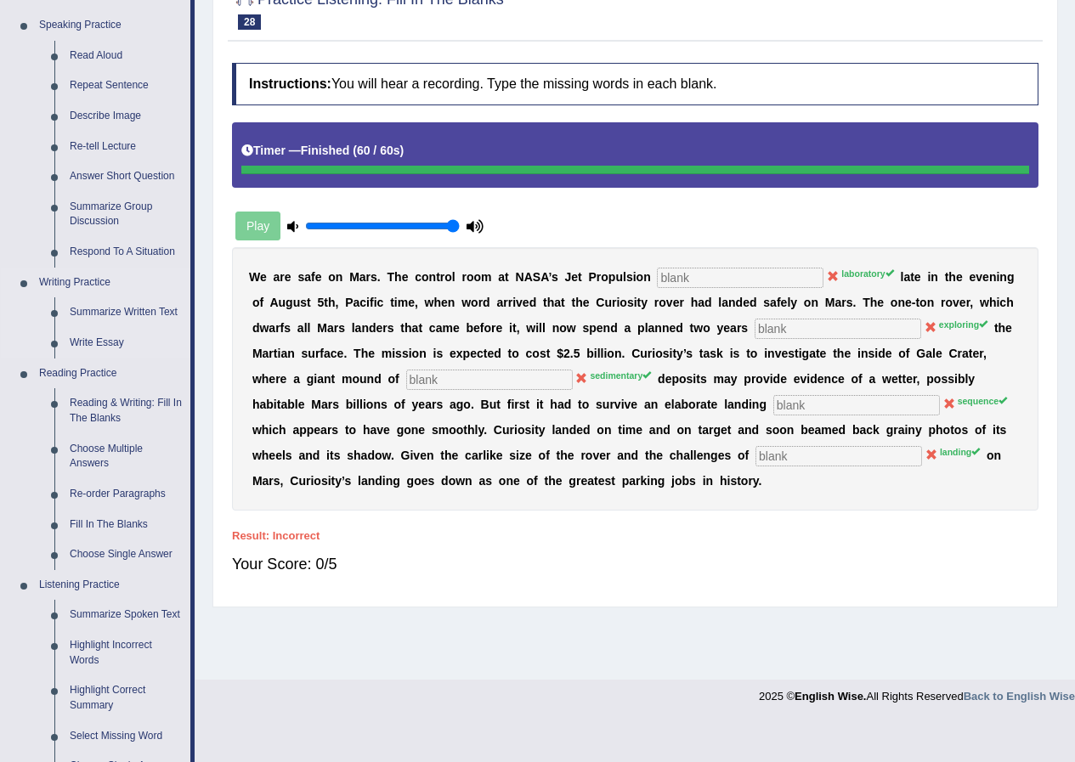
scroll to position [85, 0]
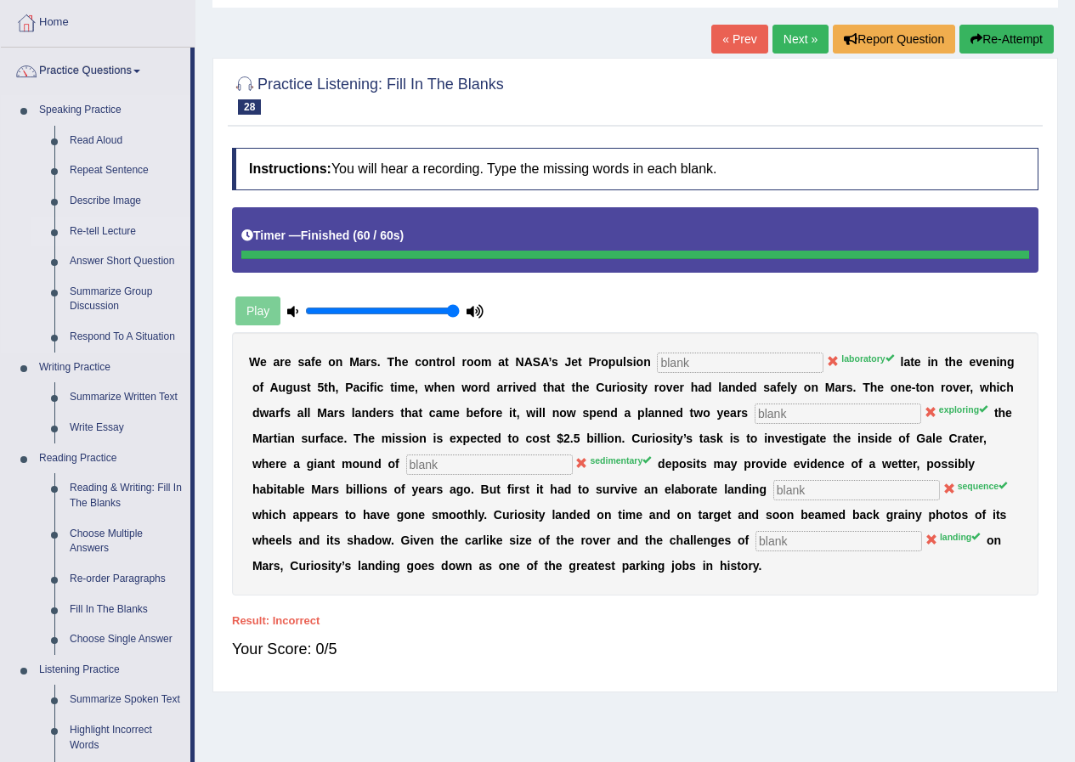
click at [105, 228] on link "Re-tell Lecture" at bounding box center [126, 232] width 128 height 31
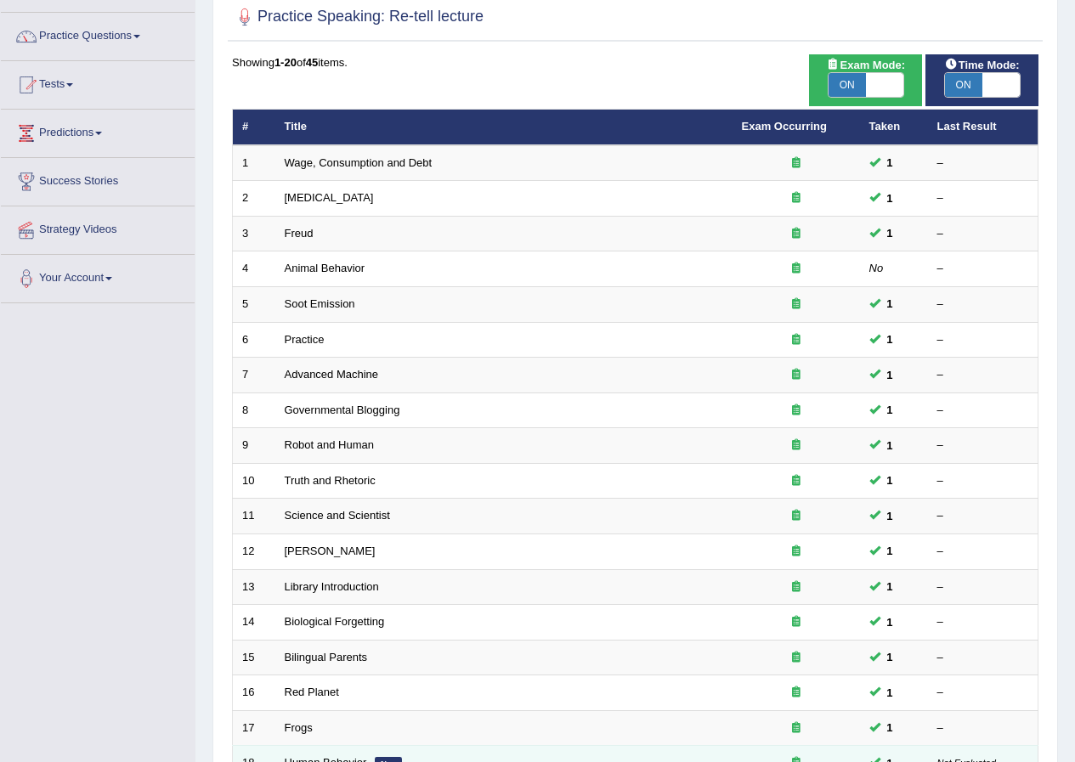
scroll to position [363, 0]
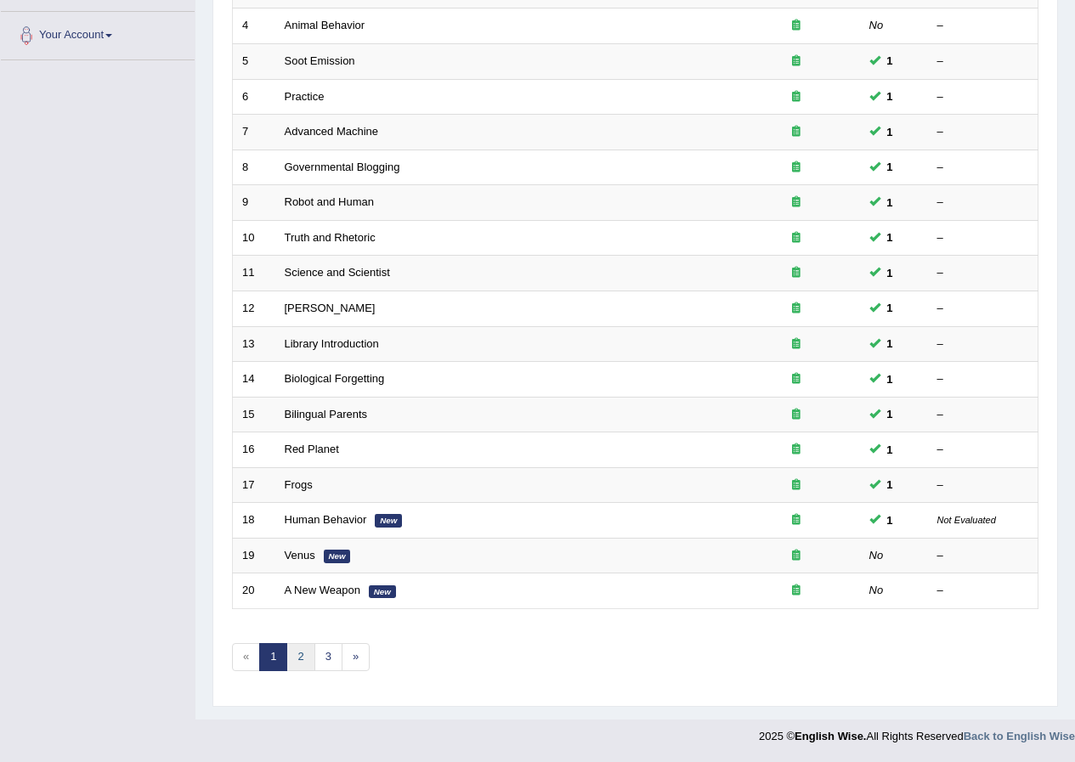
click at [304, 650] on link "2" at bounding box center [300, 657] width 28 height 28
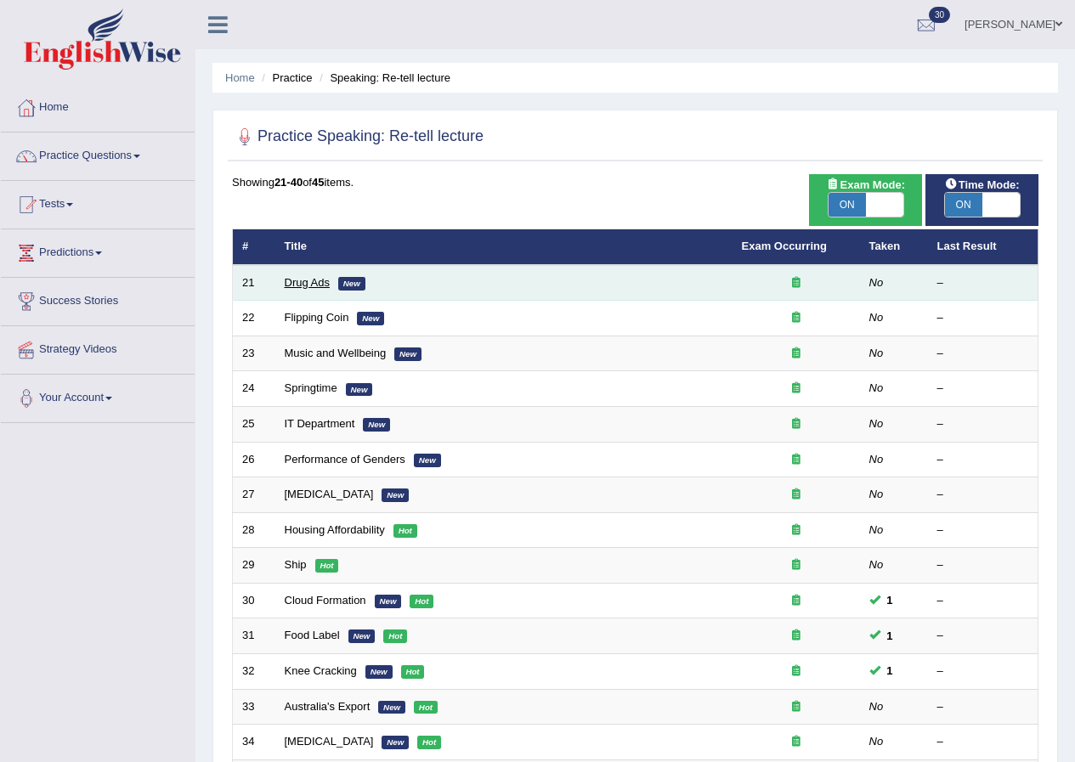
click at [292, 276] on link "Drug Ads" at bounding box center [307, 282] width 45 height 13
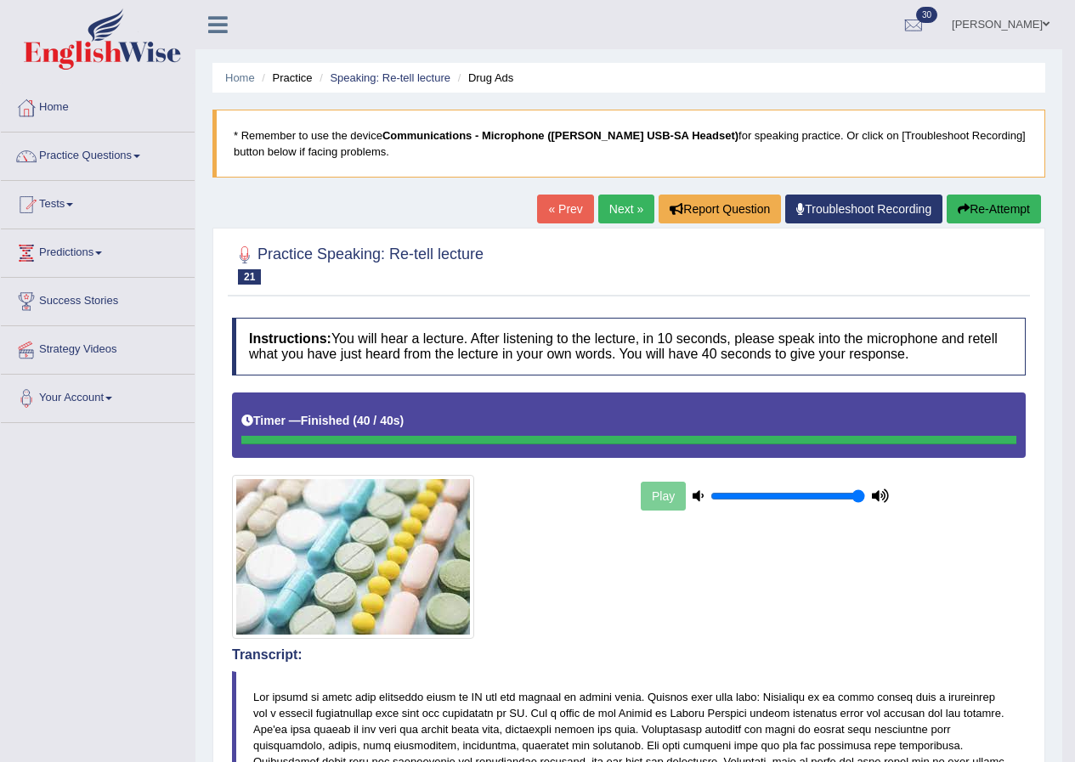
click at [625, 208] on link "Next »" at bounding box center [626, 209] width 56 height 29
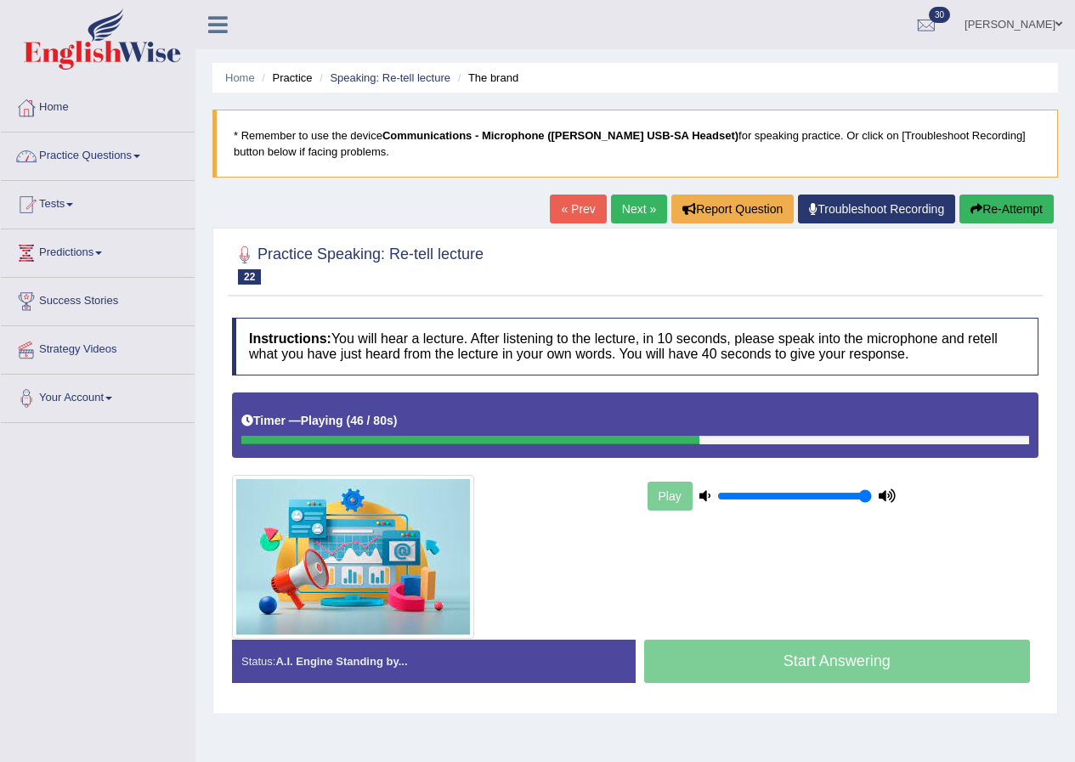
click at [133, 152] on link "Practice Questions" at bounding box center [98, 154] width 194 height 43
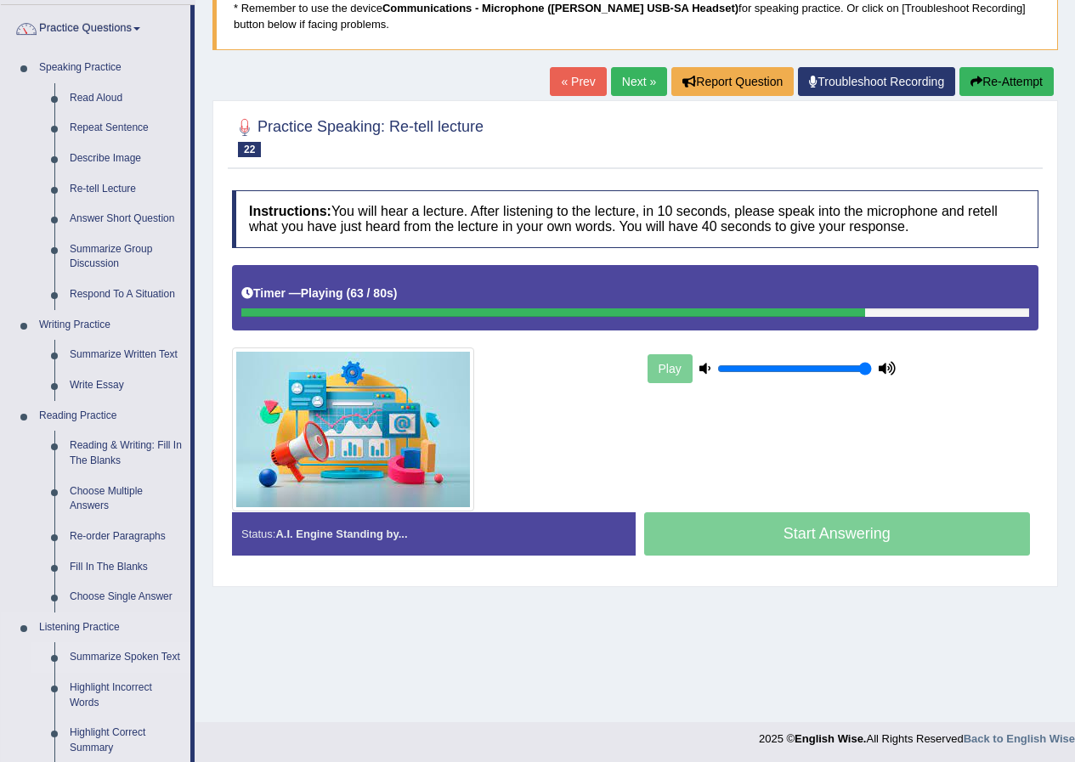
scroll to position [85, 0]
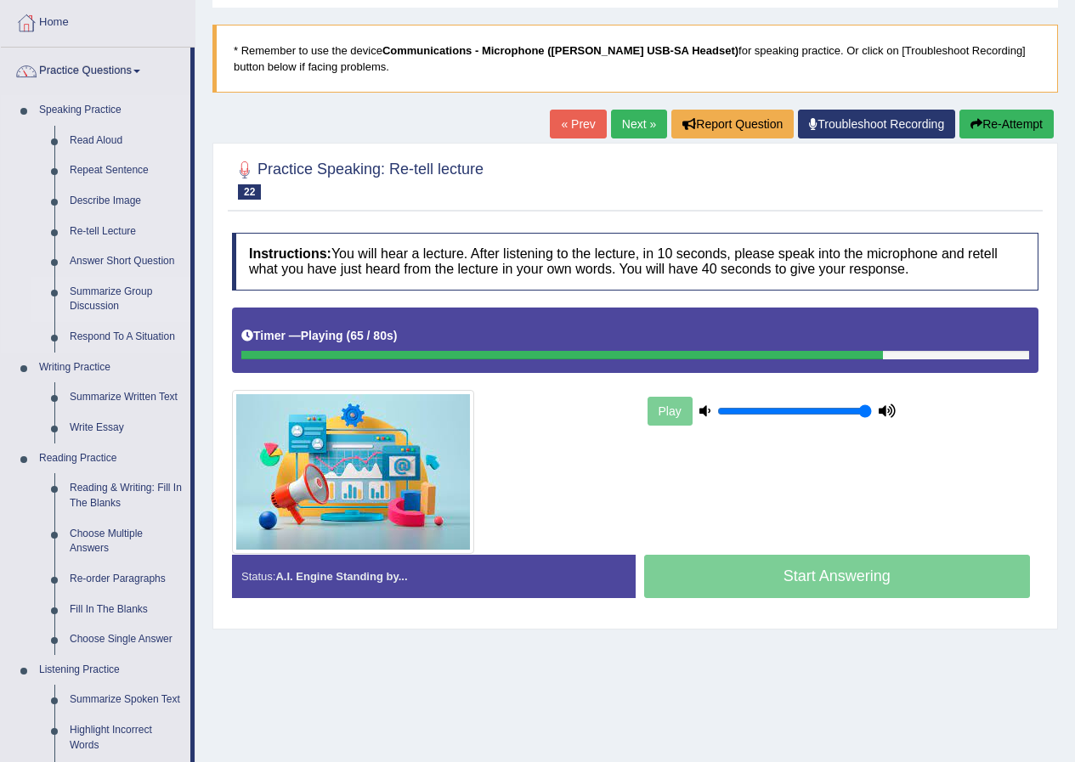
click at [103, 287] on link "Summarize Group Discussion" at bounding box center [126, 299] width 128 height 45
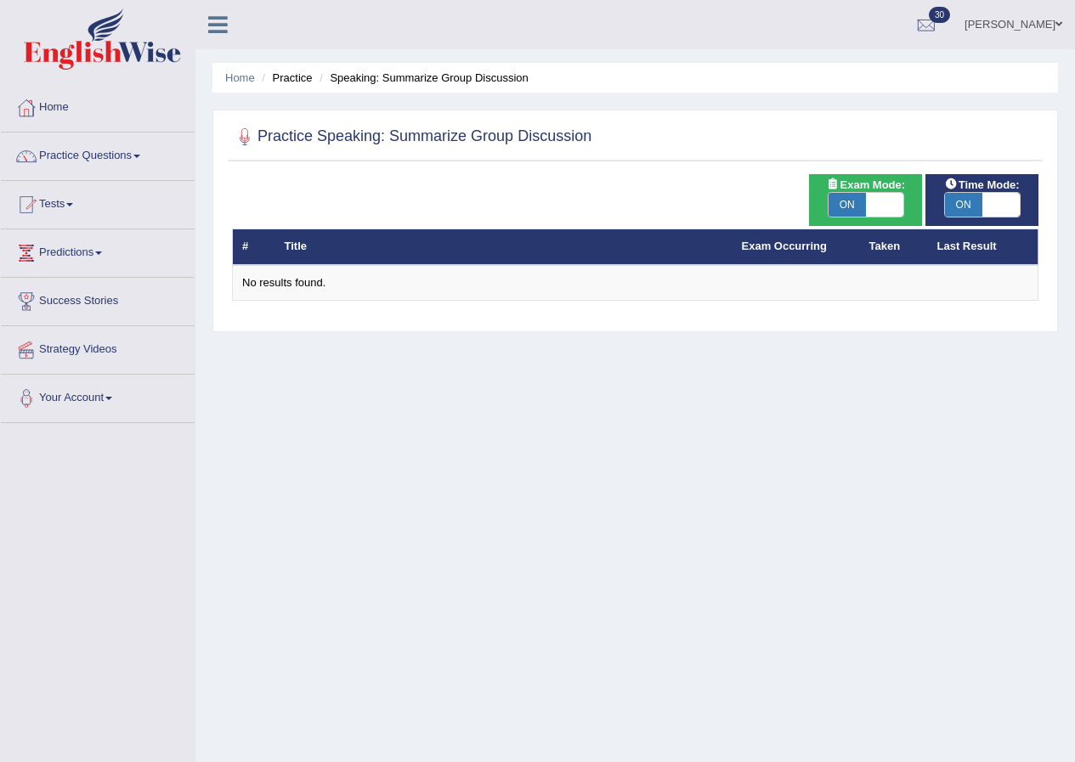
click at [871, 196] on span at bounding box center [884, 205] width 37 height 24
checkbox input "false"
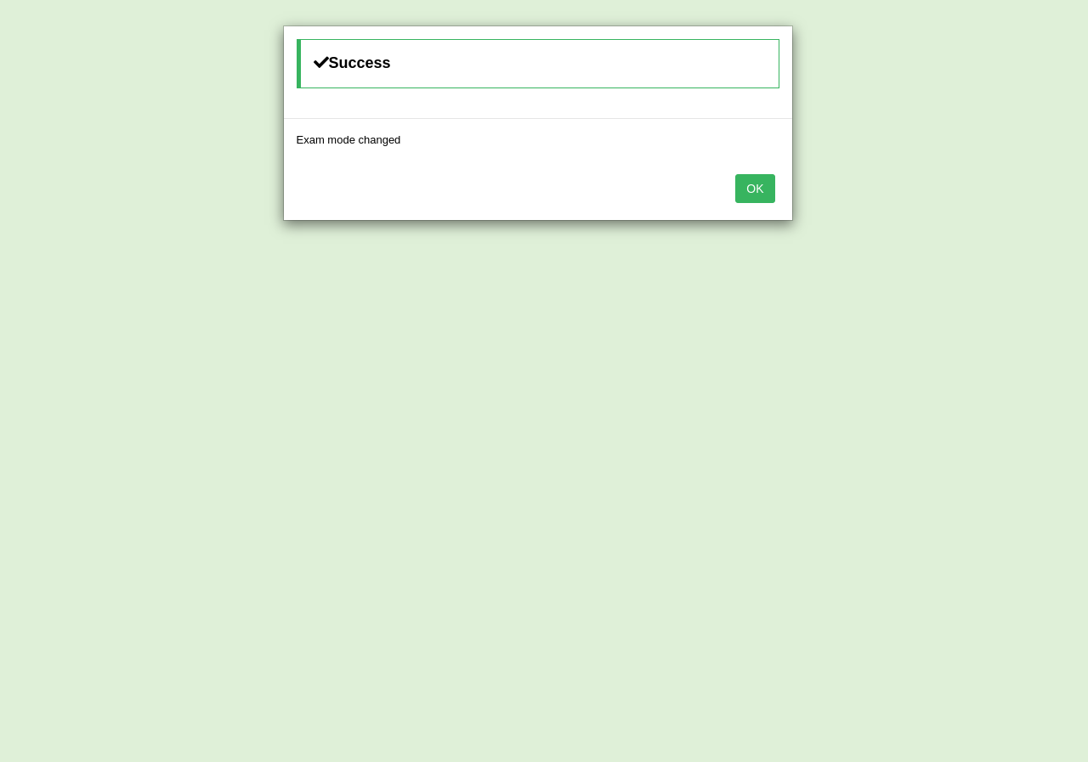
click at [758, 190] on button "OK" at bounding box center [754, 188] width 39 height 29
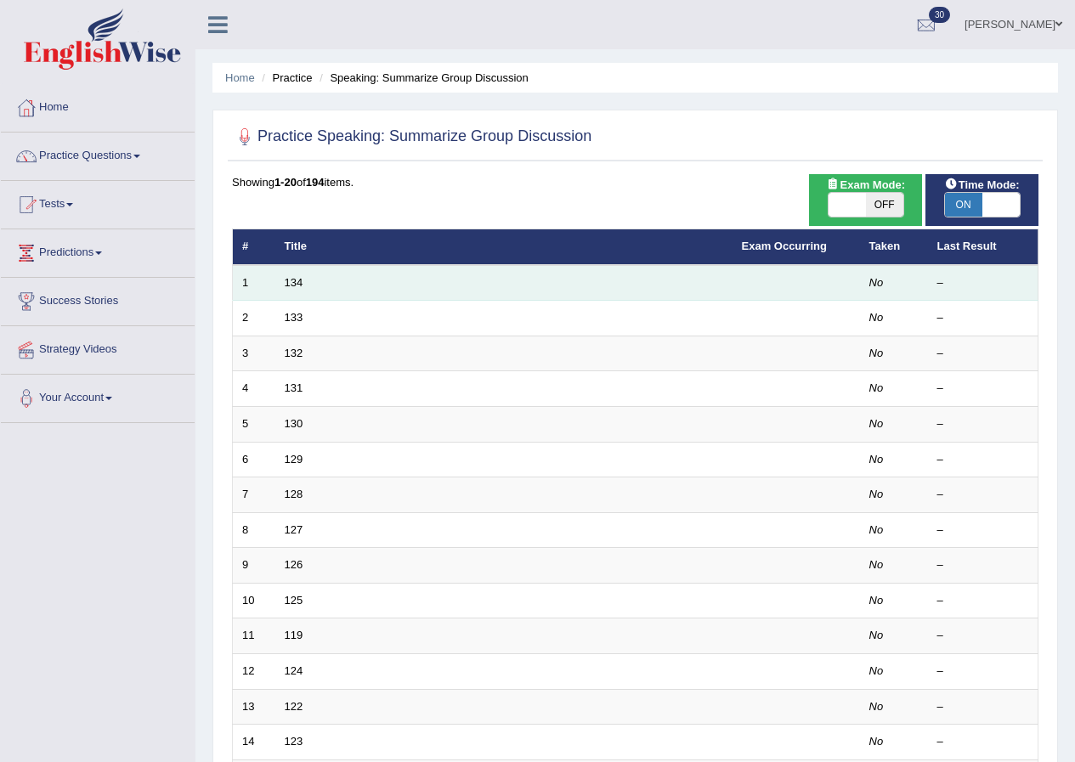
click at [343, 273] on td "134" at bounding box center [503, 283] width 457 height 36
click at [288, 276] on link "134" at bounding box center [294, 282] width 19 height 13
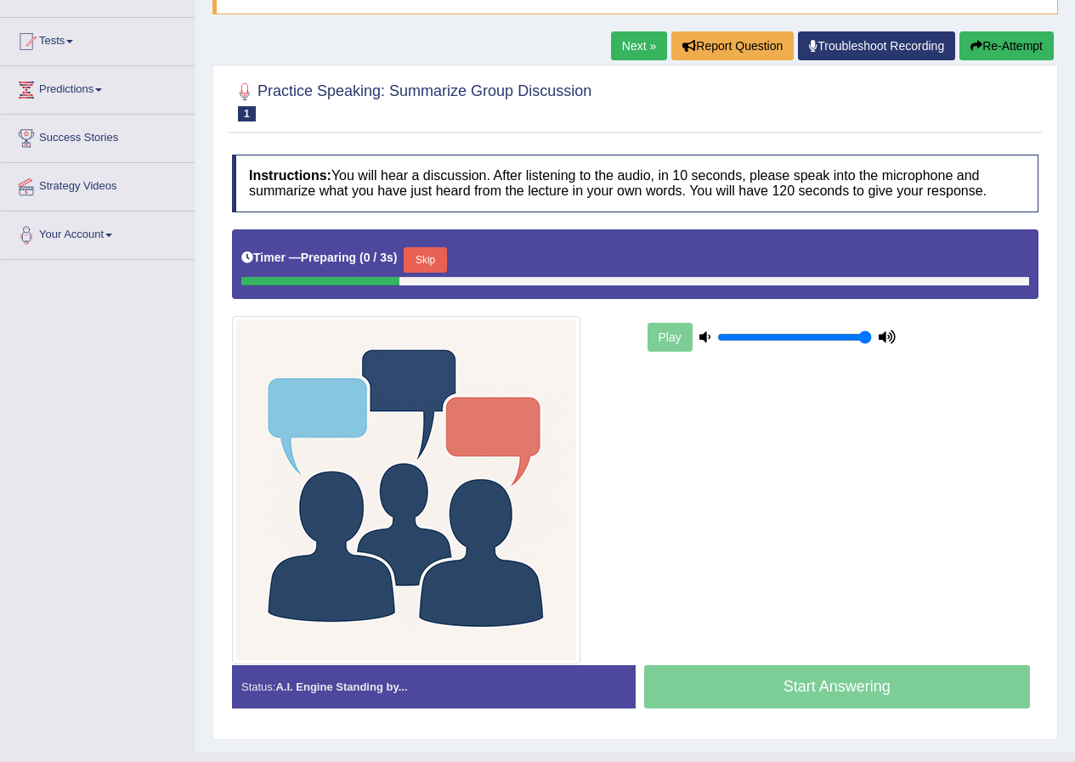
scroll to position [170, 0]
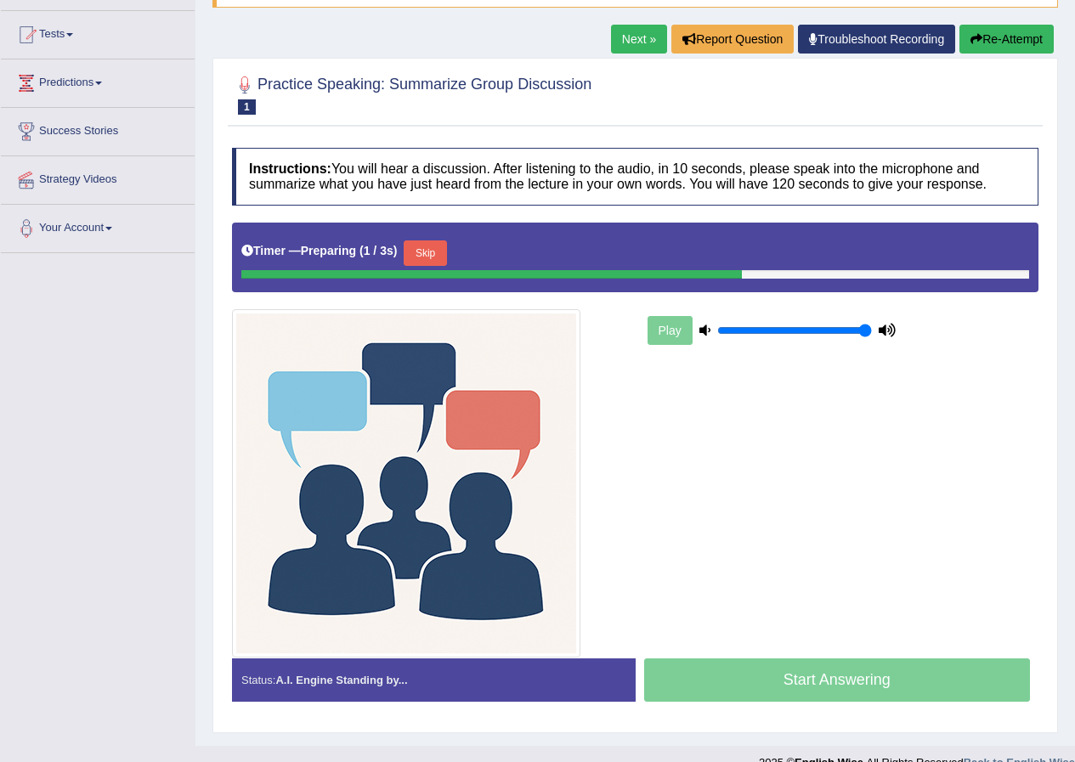
click at [433, 255] on button "Skip" at bounding box center [425, 254] width 43 height 26
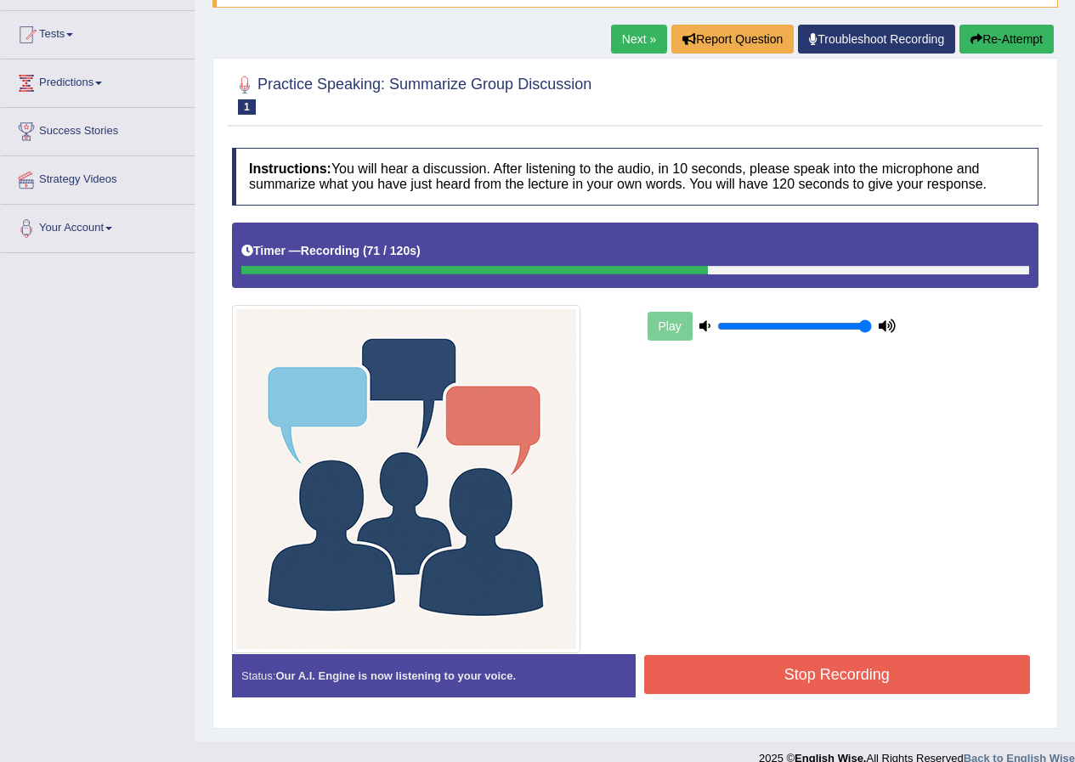
click at [871, 669] on button "Stop Recording" at bounding box center [837, 674] width 387 height 39
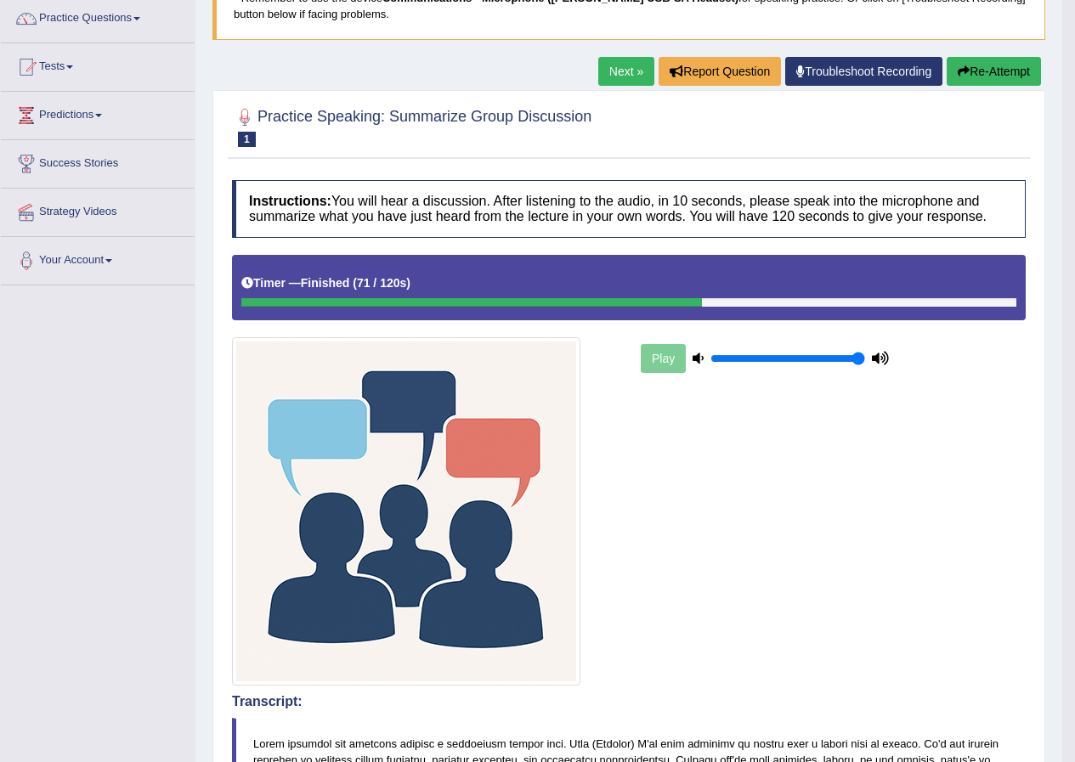
scroll to position [0, 0]
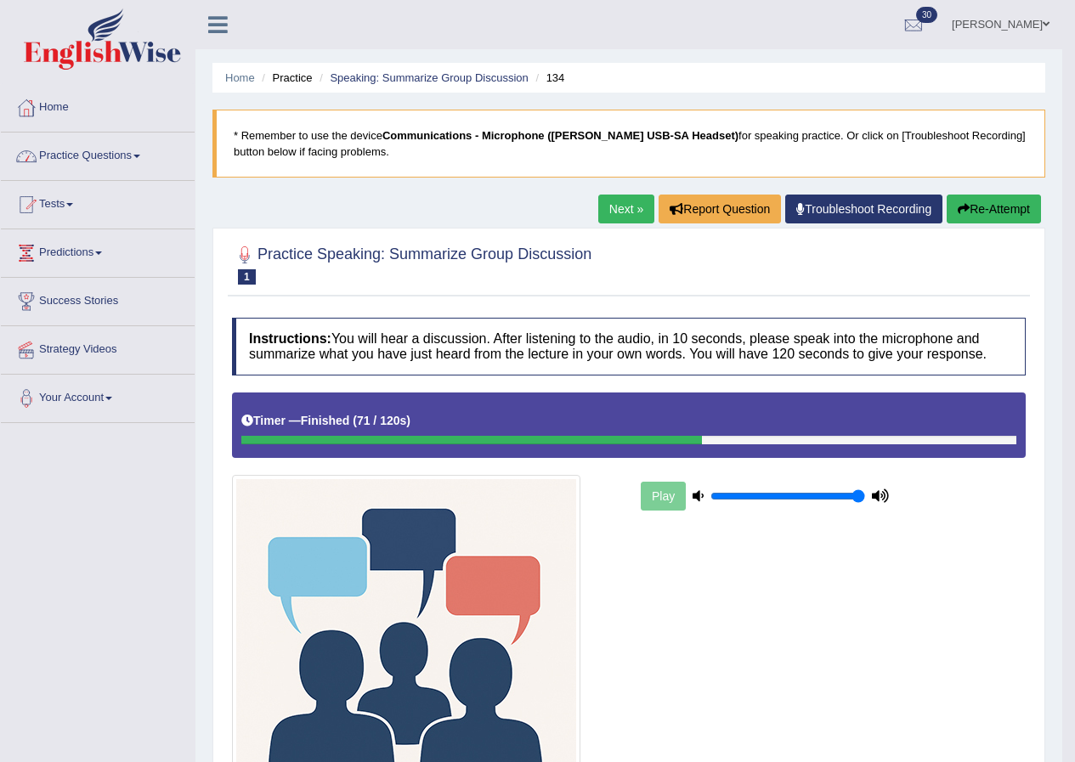
click at [138, 158] on link "Practice Questions" at bounding box center [98, 154] width 194 height 43
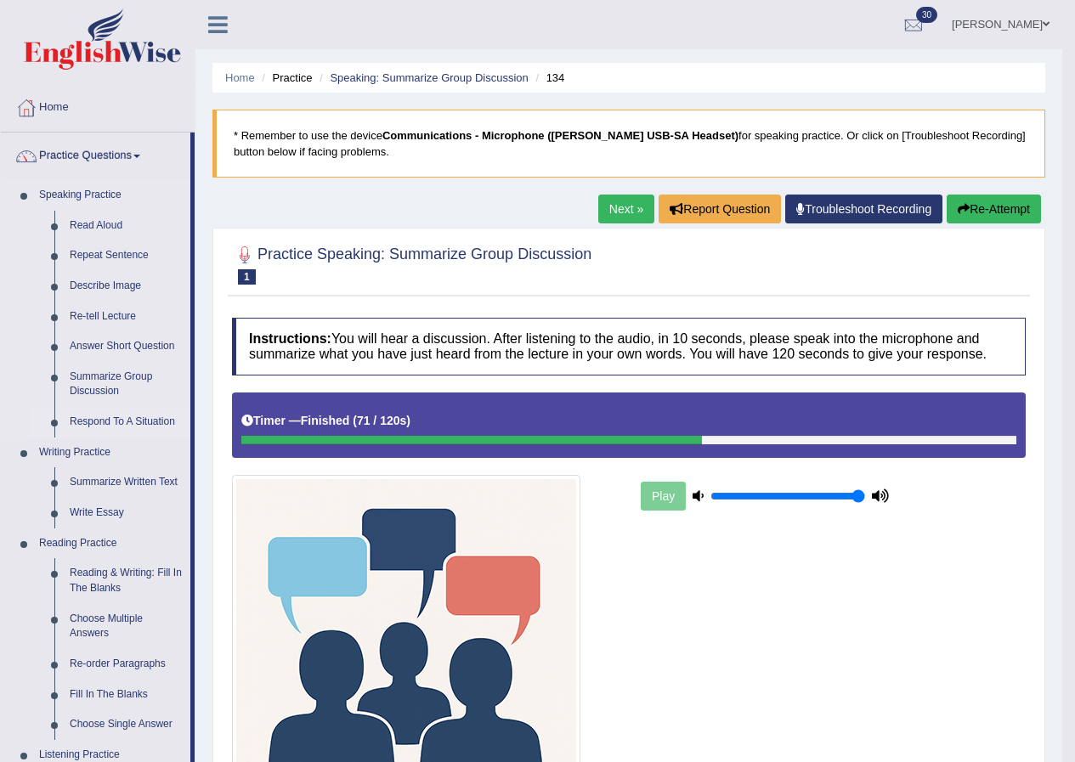
click at [128, 422] on link "Respond To A Situation" at bounding box center [126, 422] width 128 height 31
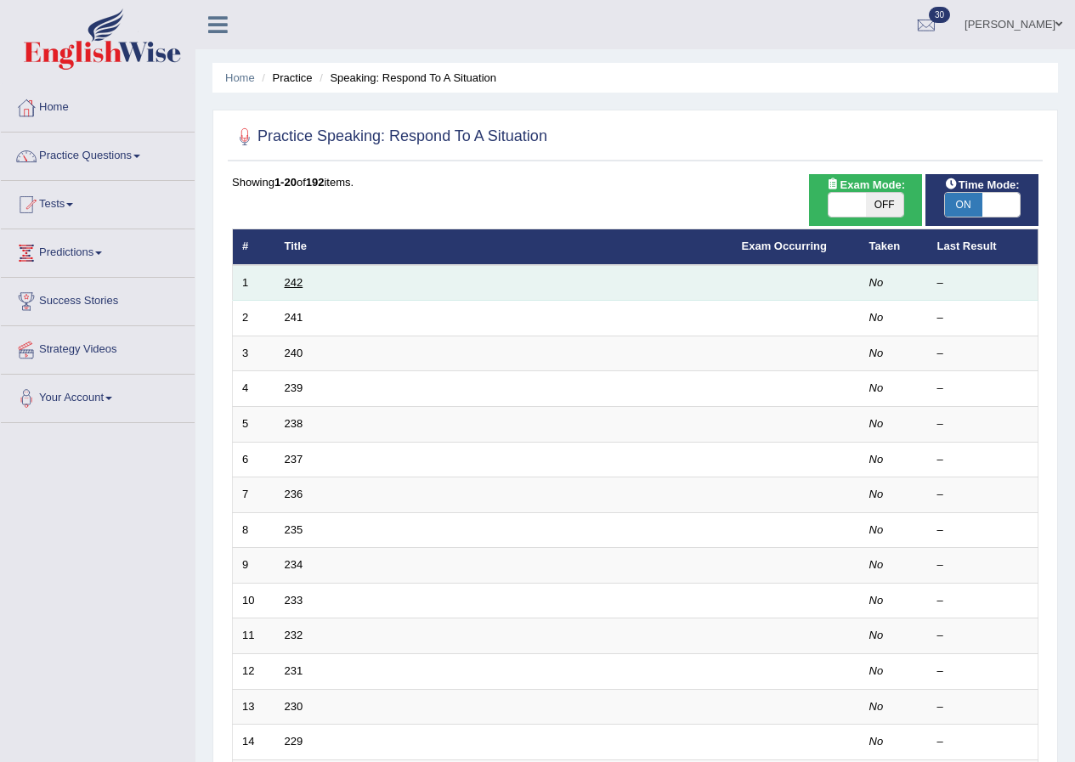
click at [298, 280] on link "242" at bounding box center [294, 282] width 19 height 13
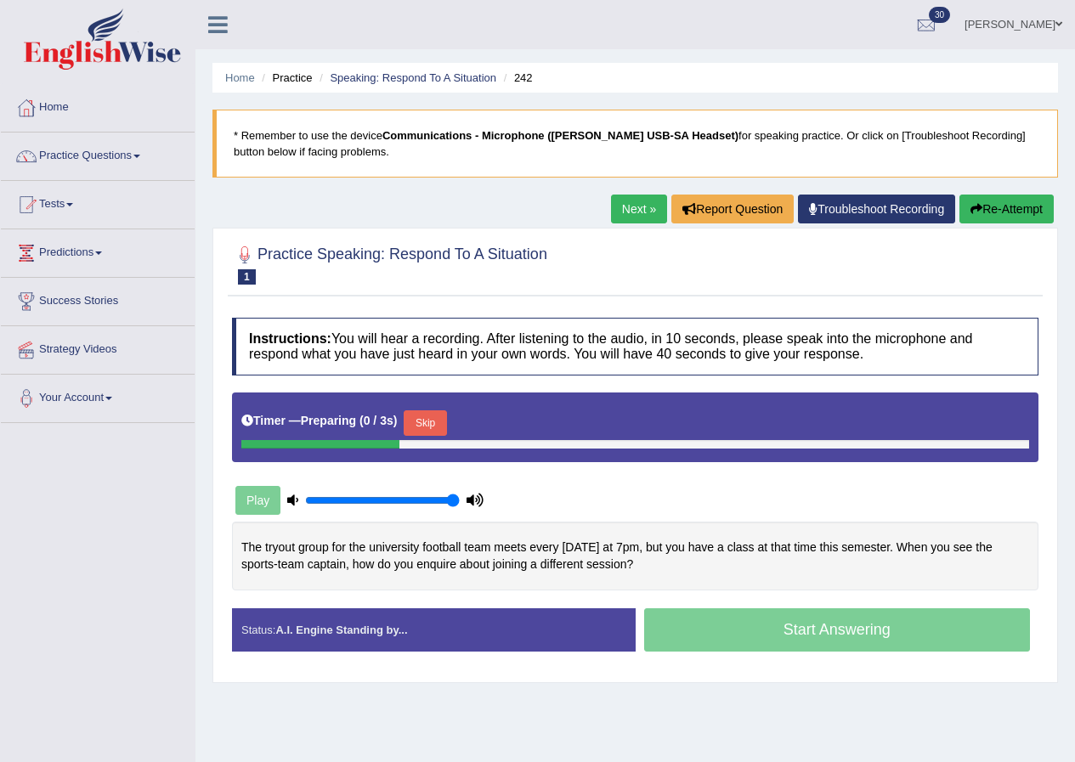
scroll to position [85, 0]
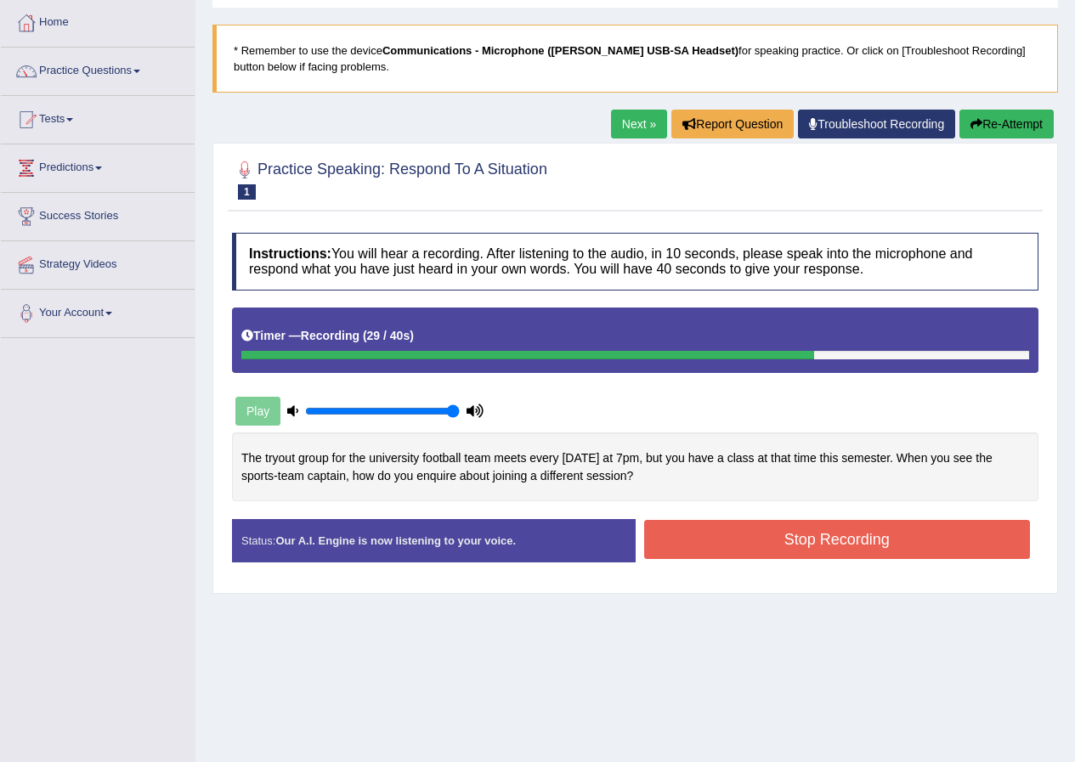
click at [768, 533] on button "Stop Recording" at bounding box center [837, 539] width 387 height 39
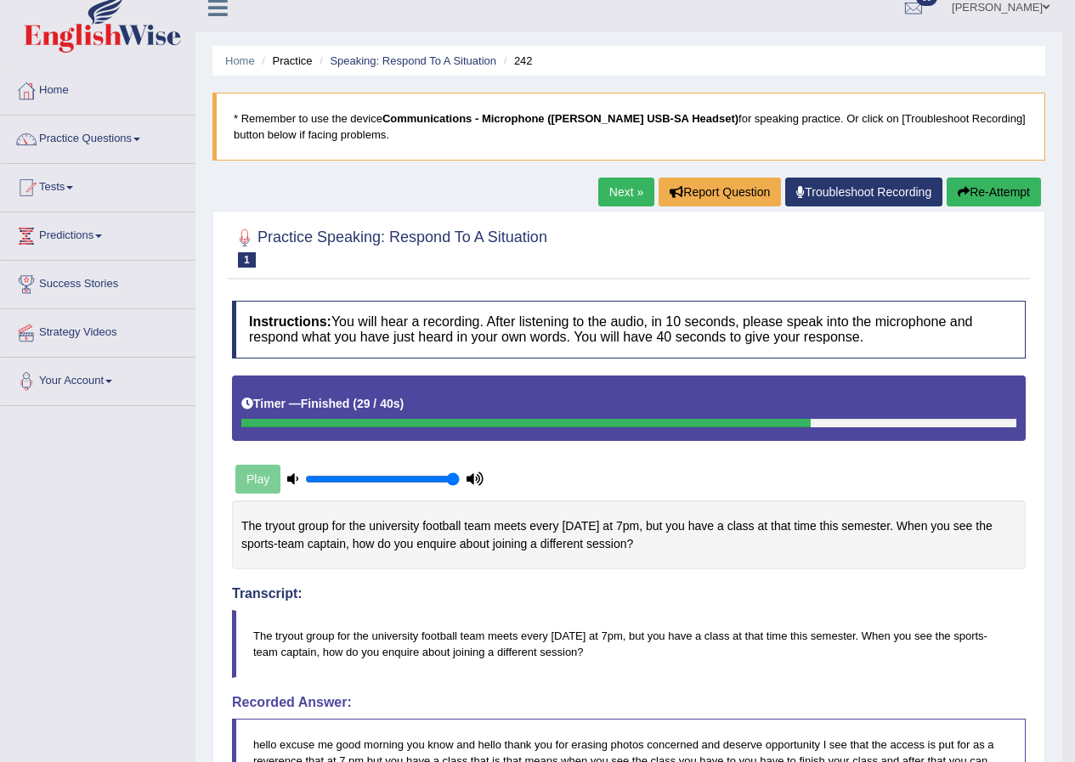
scroll to position [0, 0]
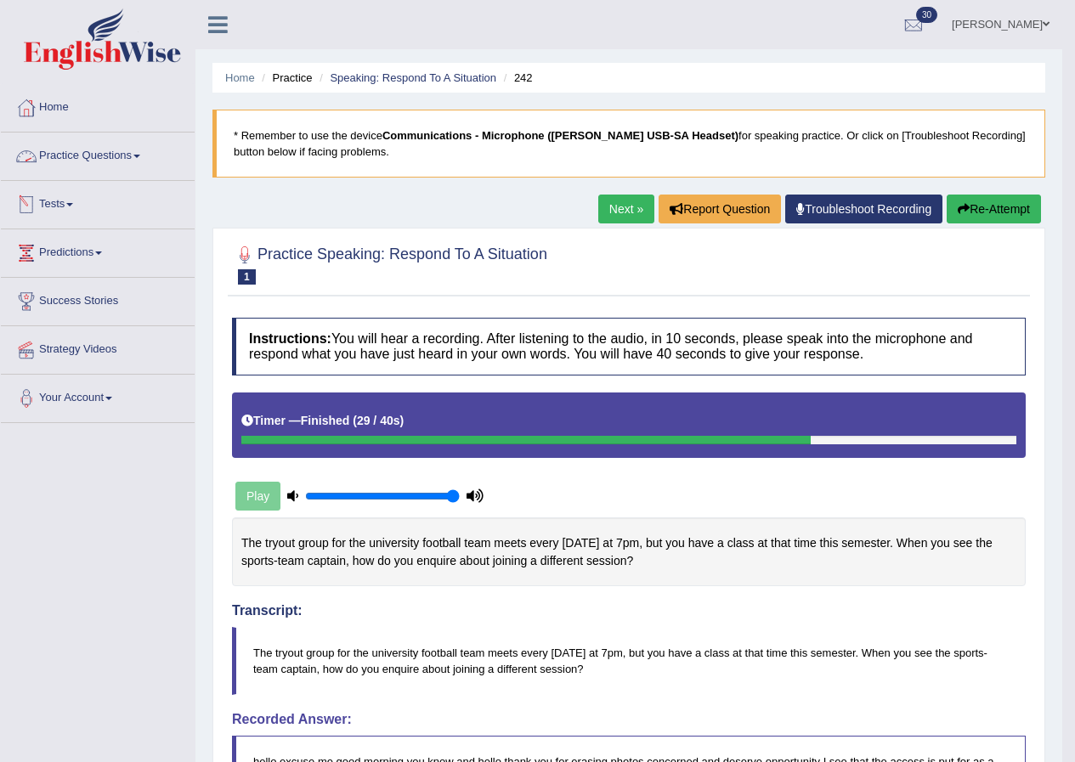
click at [141, 153] on link "Practice Questions" at bounding box center [98, 154] width 194 height 43
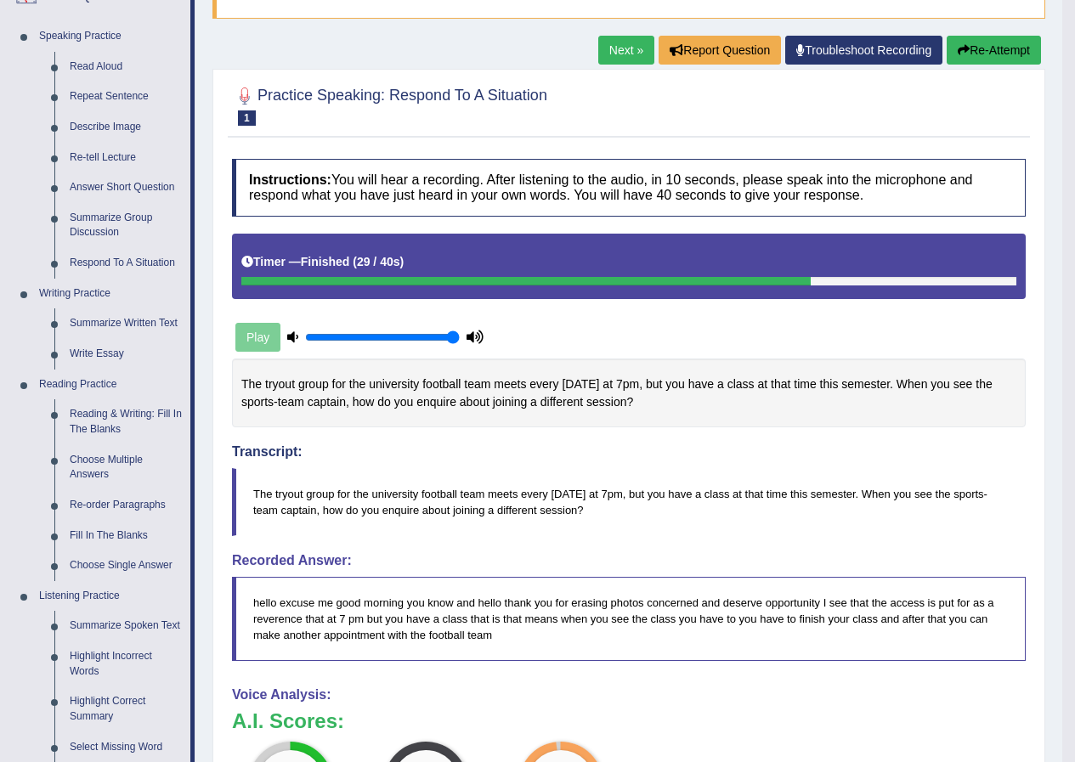
scroll to position [85, 0]
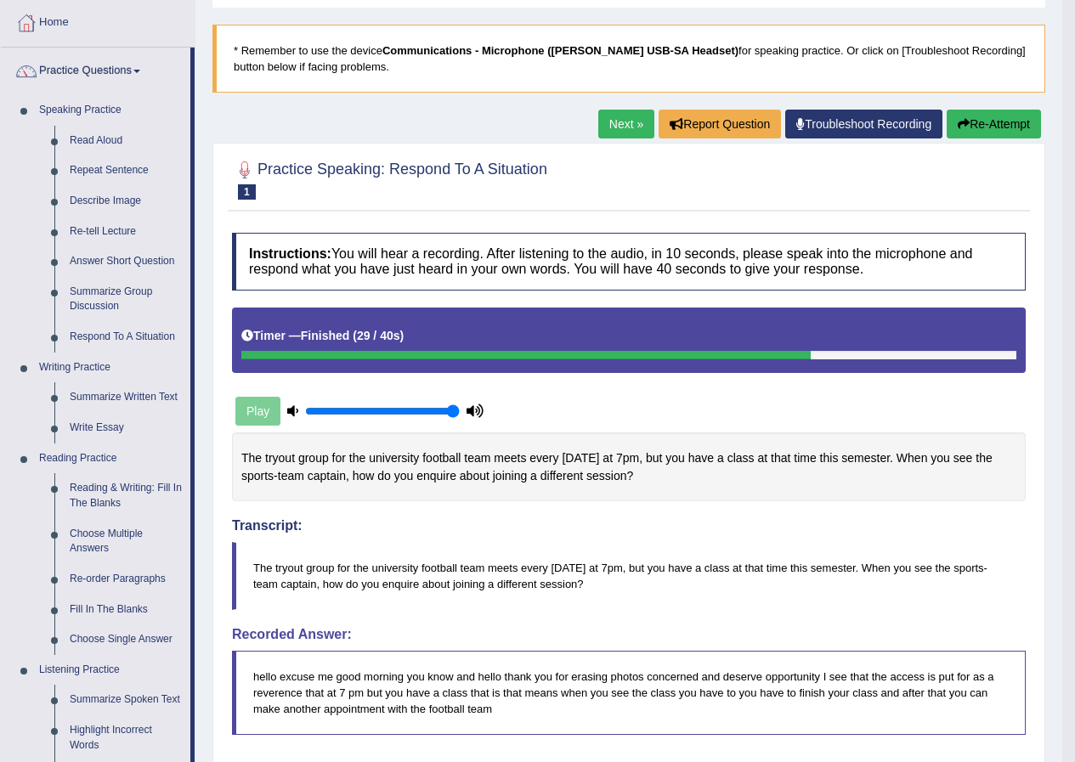
click at [618, 118] on link "Next »" at bounding box center [626, 124] width 56 height 29
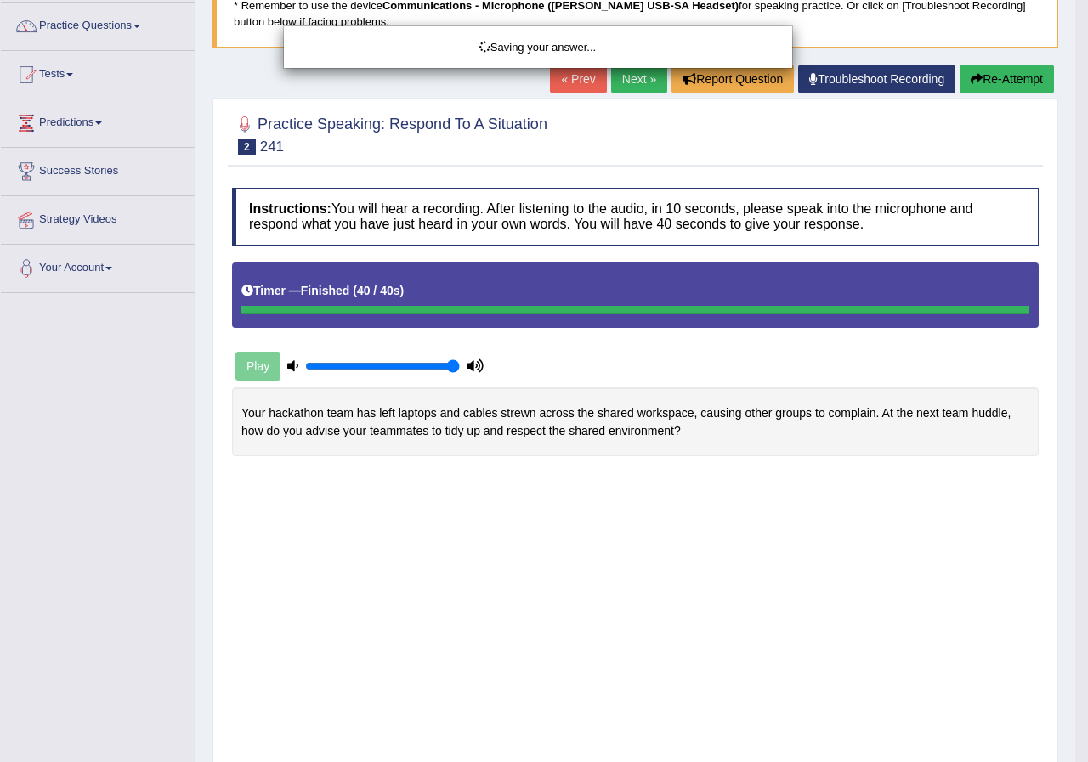
click at [848, 502] on body "Toggle navigation Home Practice Questions Speaking Practice Read Aloud Repeat S…" at bounding box center [544, 251] width 1088 height 762
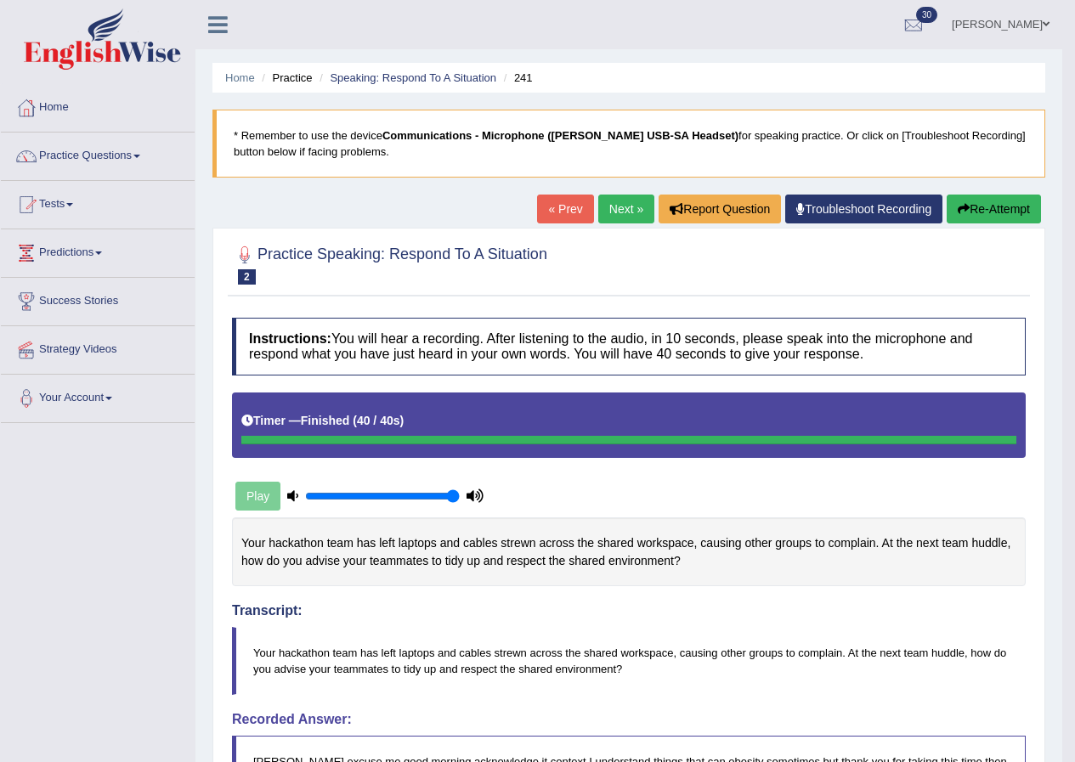
click at [626, 212] on link "Next »" at bounding box center [626, 209] width 56 height 29
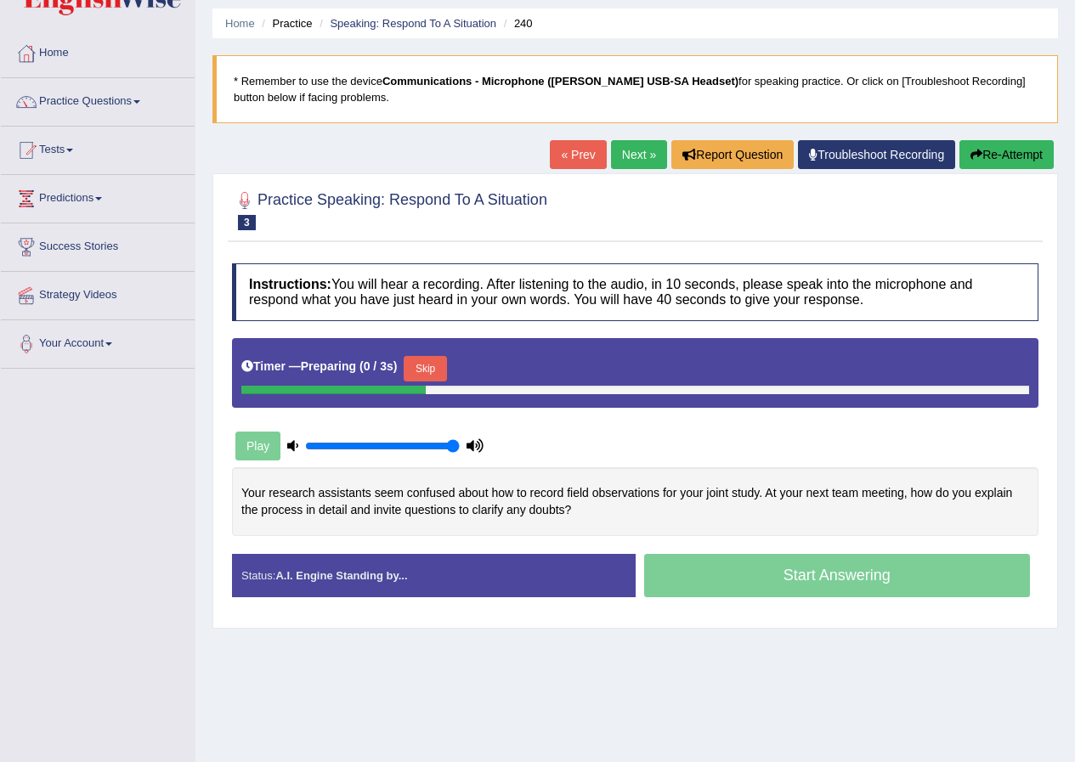
scroll to position [85, 0]
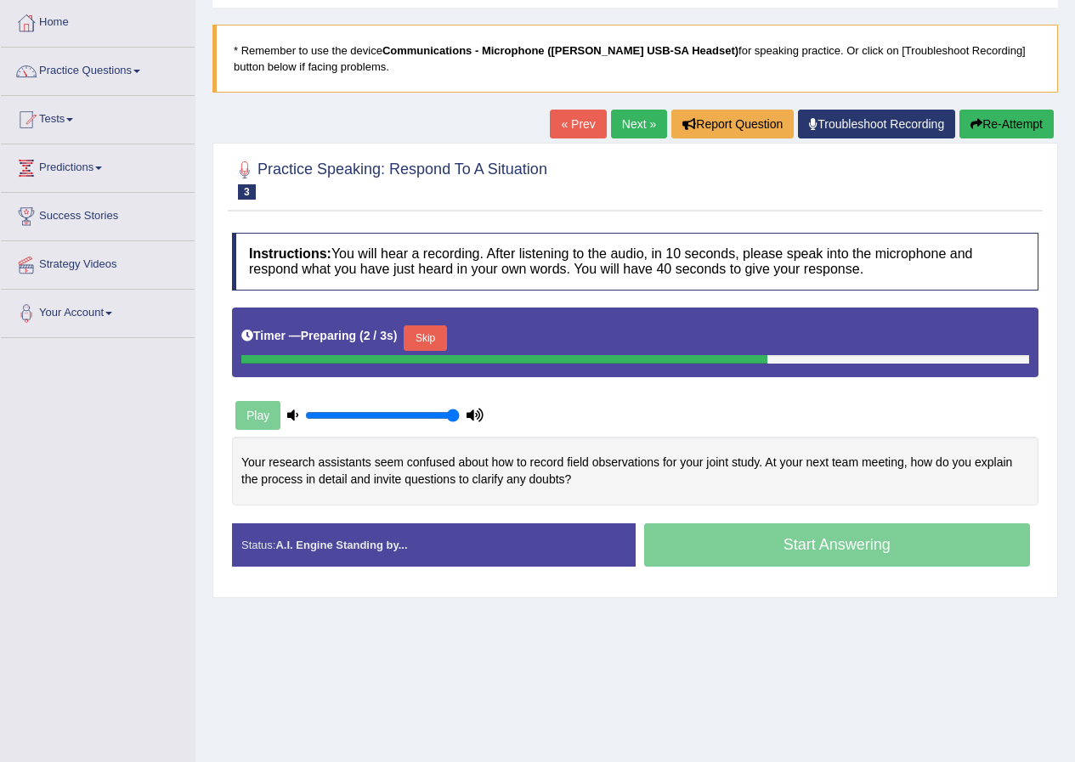
click at [437, 338] on button "Skip" at bounding box center [425, 339] width 43 height 26
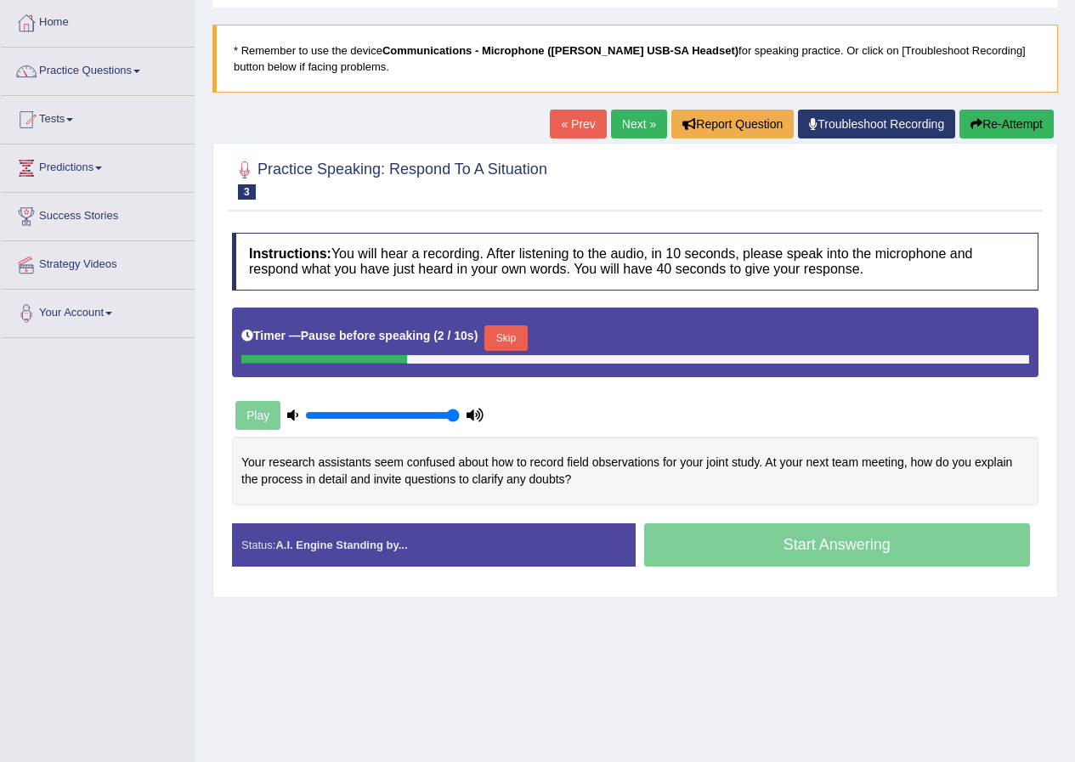
click at [523, 342] on button "Skip" at bounding box center [506, 339] width 43 height 26
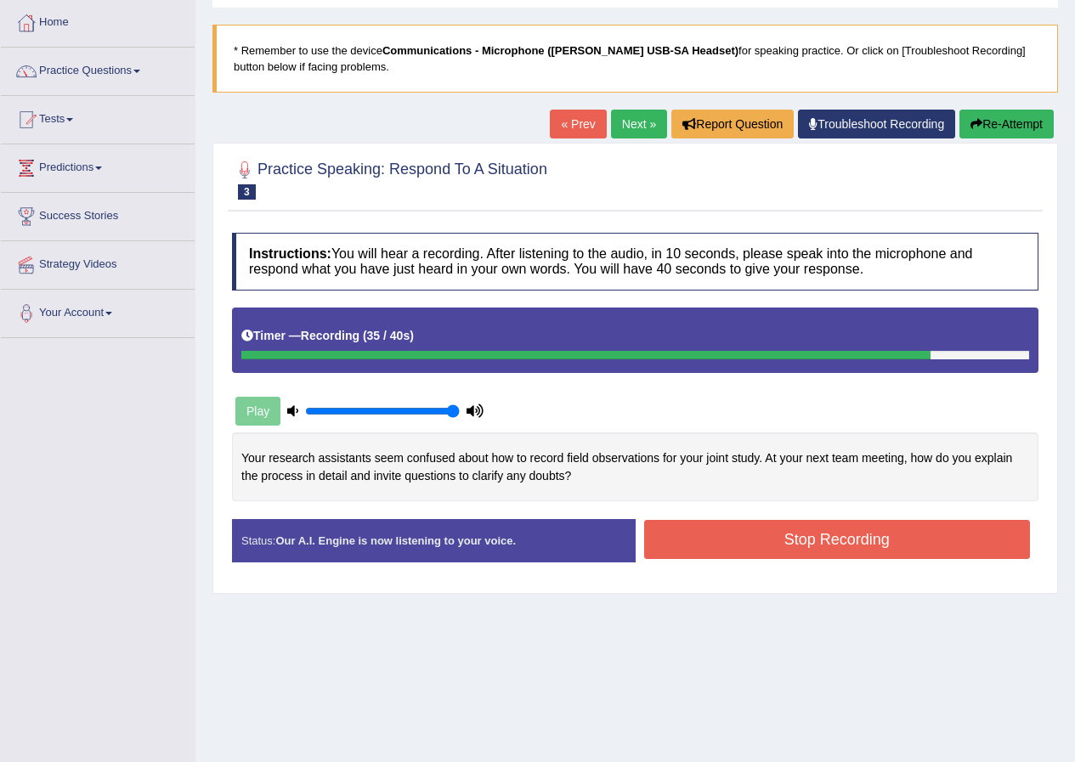
click at [766, 520] on button "Stop Recording" at bounding box center [837, 539] width 387 height 39
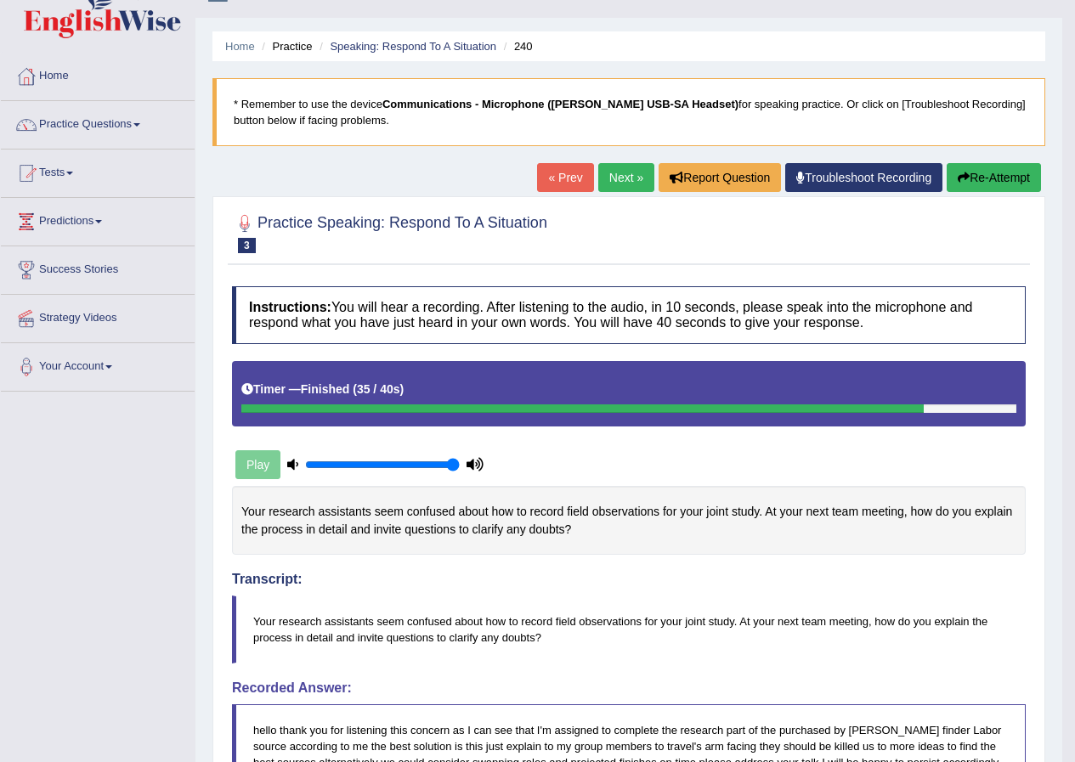
scroll to position [0, 0]
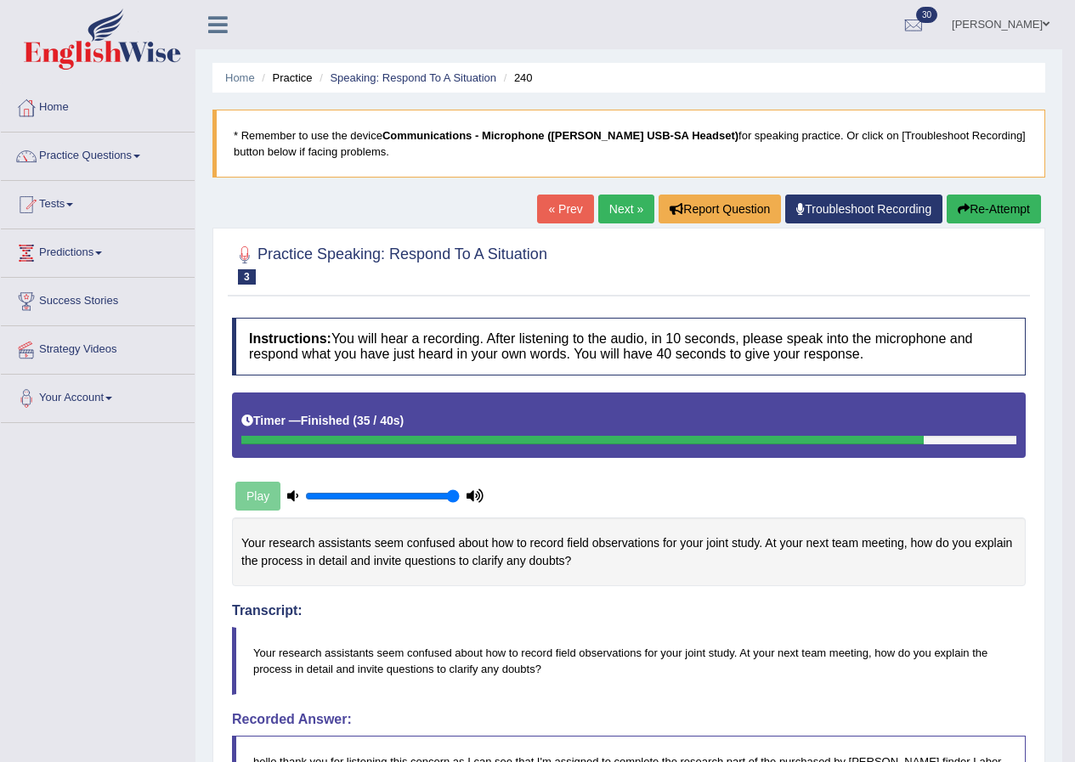
click at [633, 215] on link "Next »" at bounding box center [626, 209] width 56 height 29
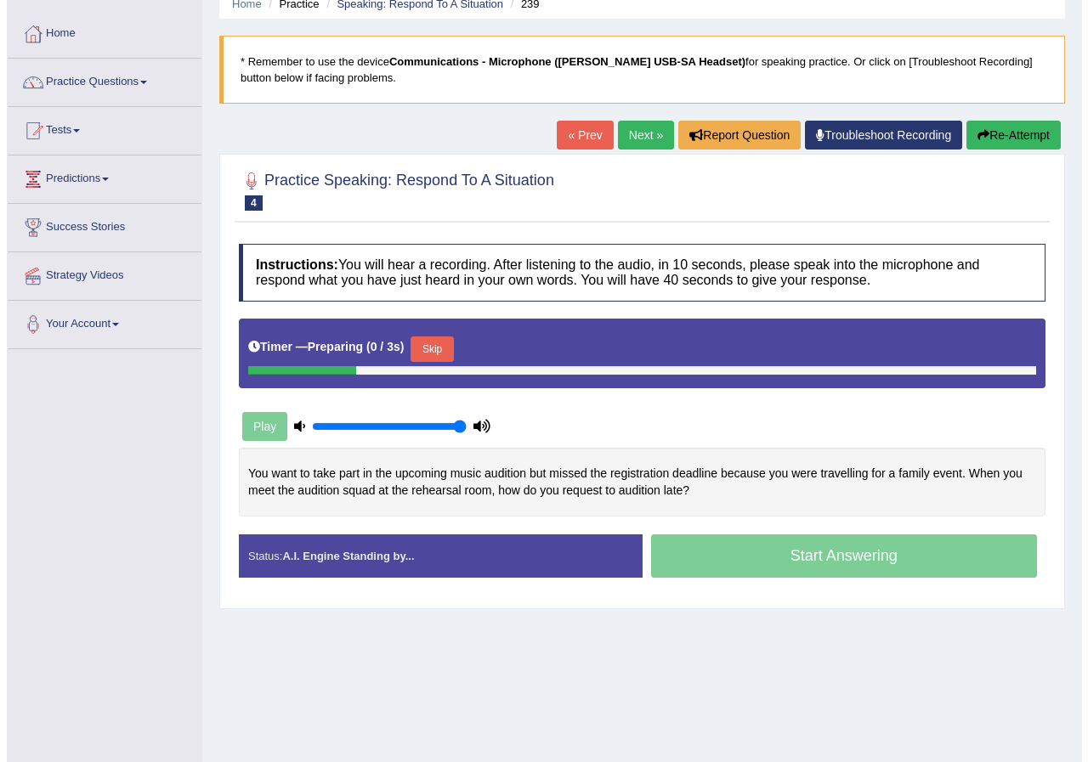
scroll to position [85, 0]
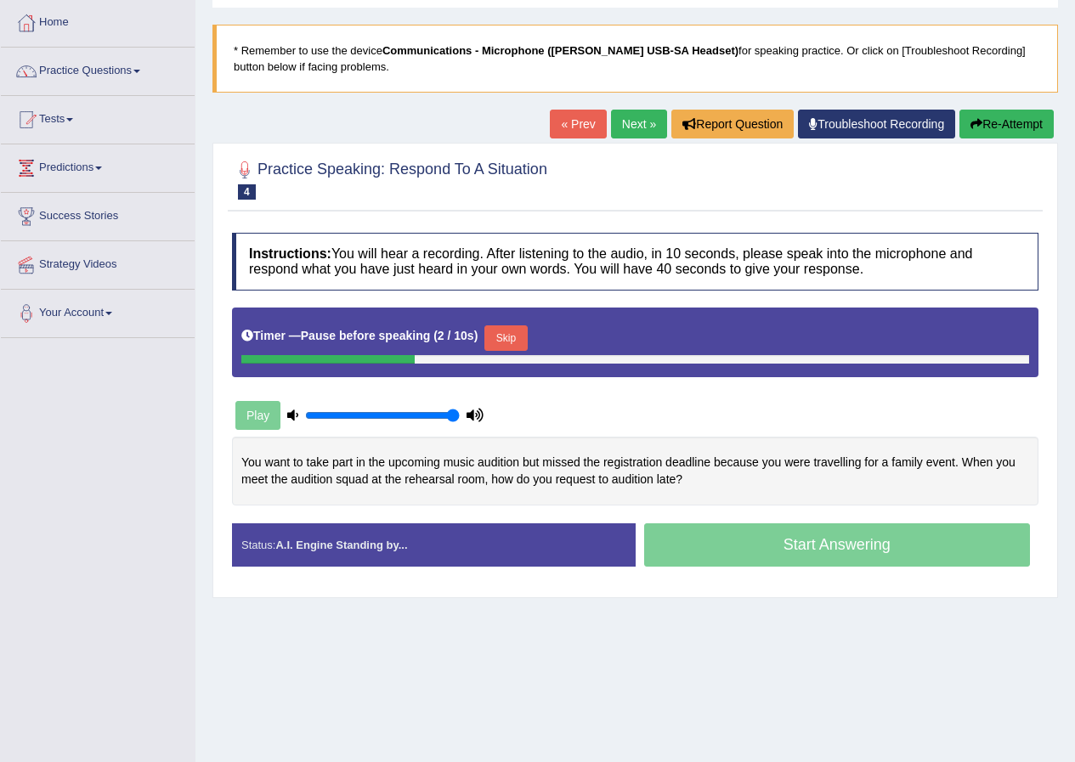
click at [505, 329] on button "Skip" at bounding box center [506, 339] width 43 height 26
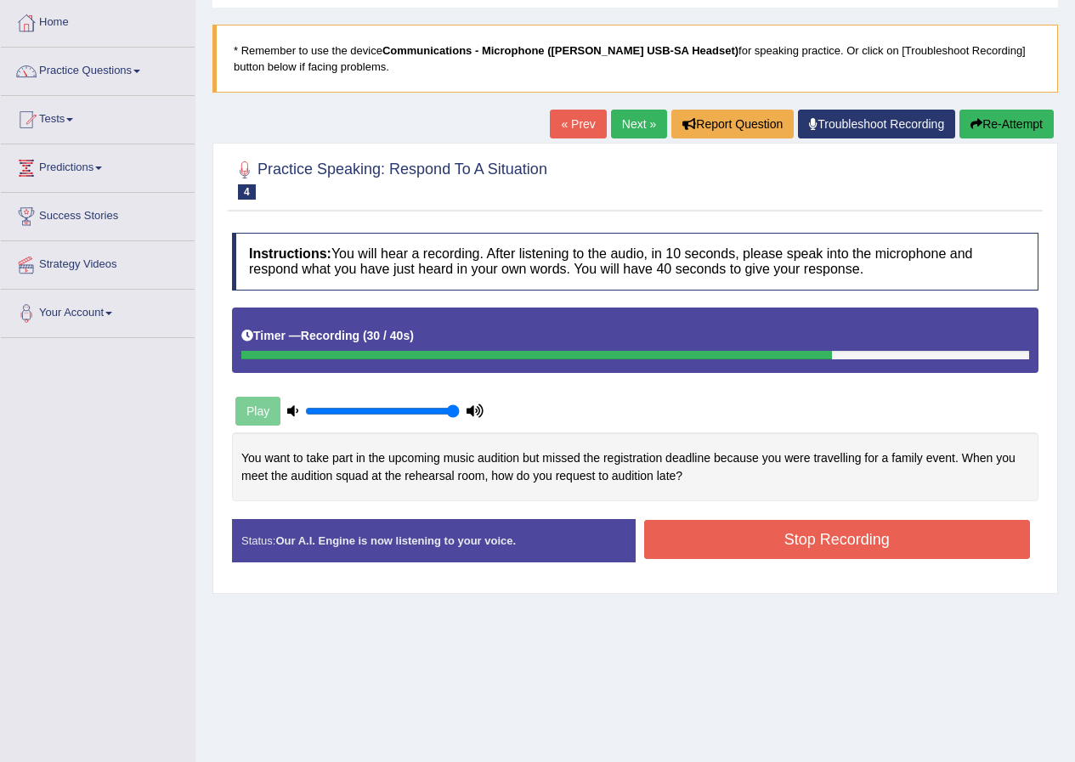
click at [824, 519] on div "Start Answering" at bounding box center [838, 519] width 404 height 1
click at [825, 532] on button "Stop Recording" at bounding box center [837, 539] width 387 height 39
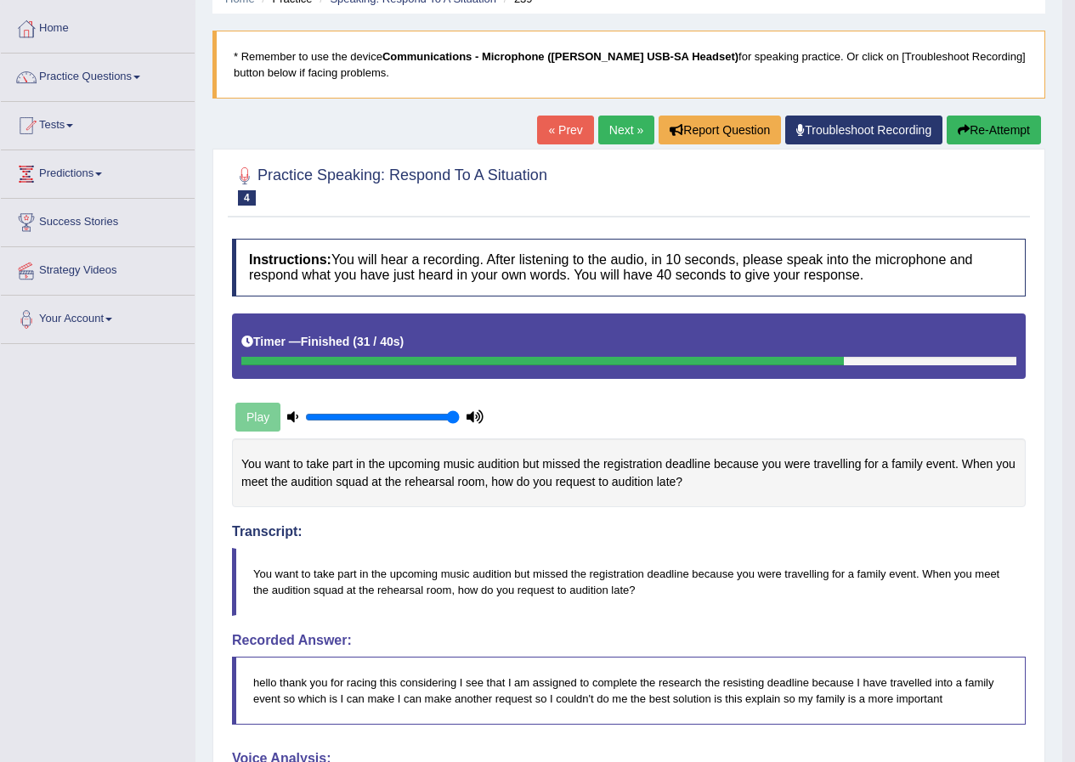
scroll to position [0, 0]
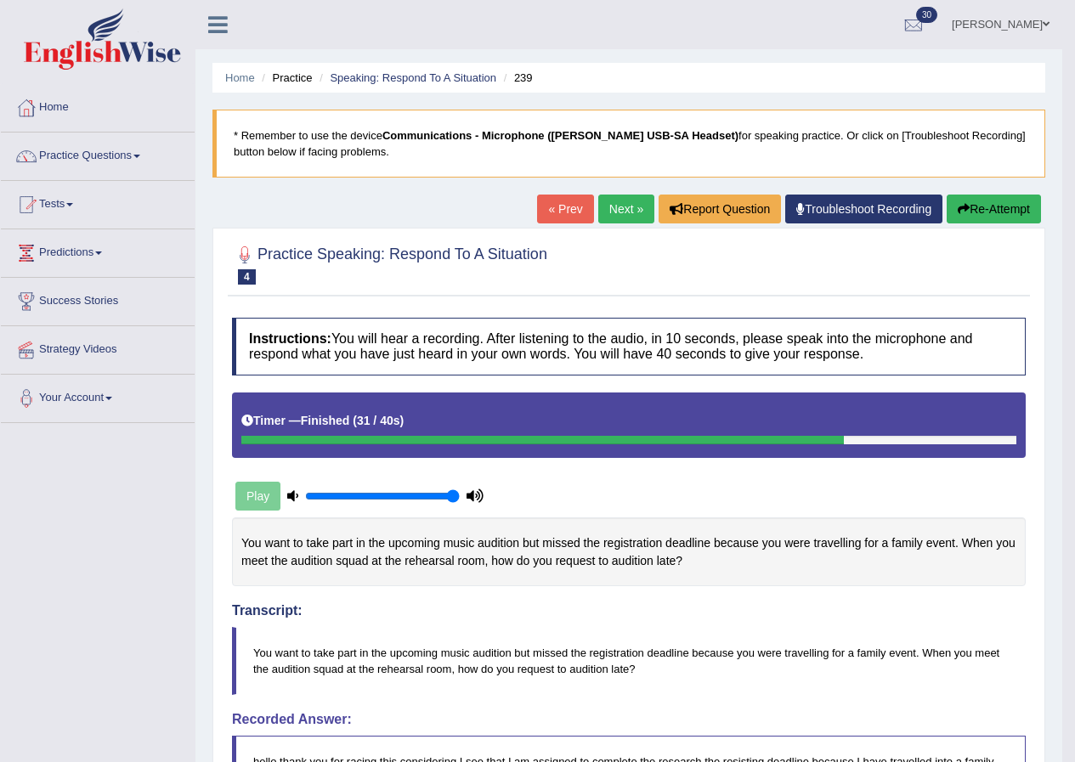
click at [626, 207] on link "Next »" at bounding box center [626, 209] width 56 height 29
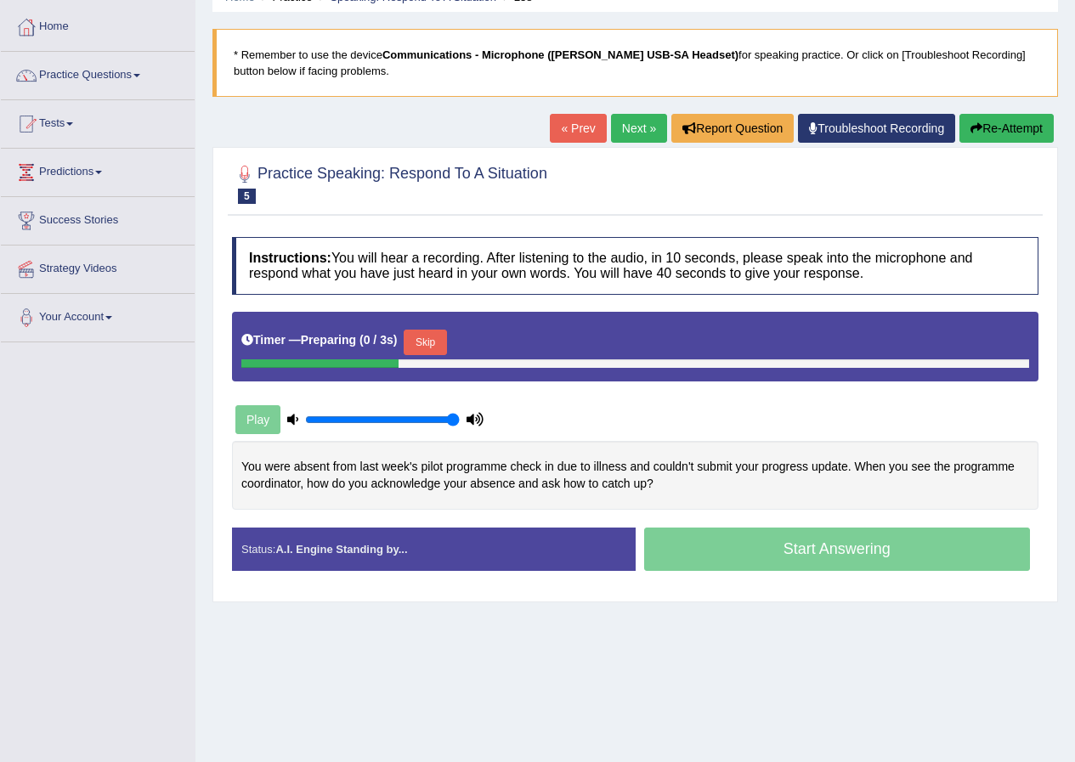
scroll to position [85, 0]
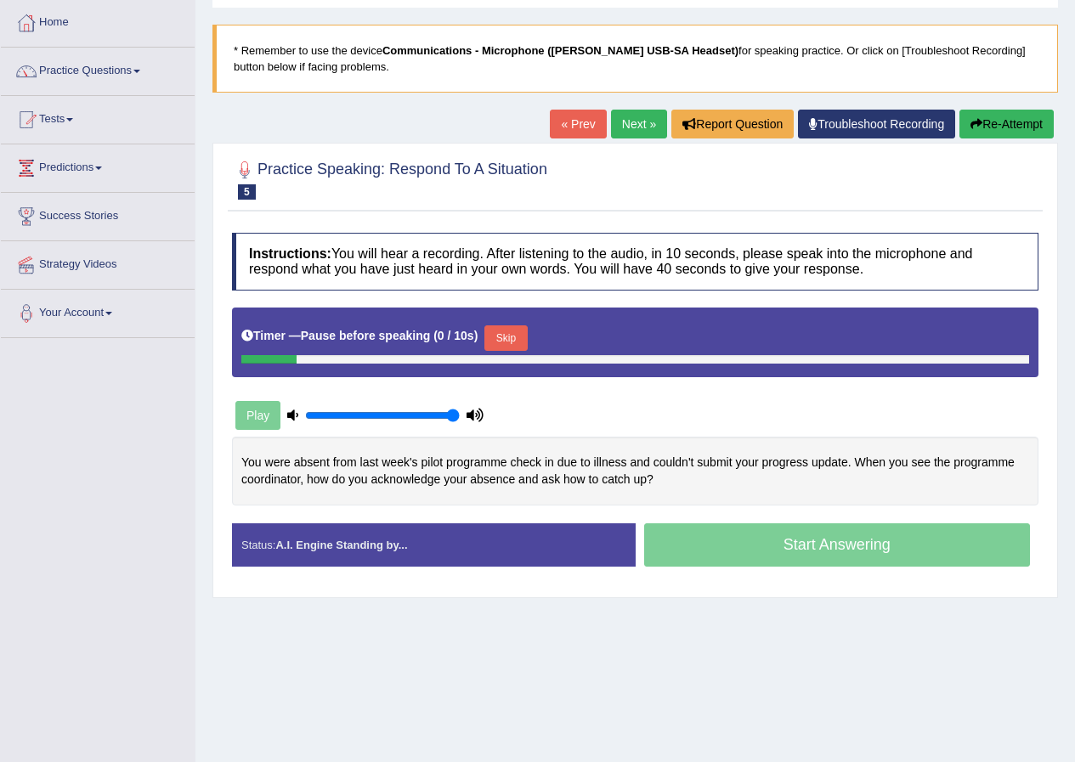
click at [513, 336] on button "Skip" at bounding box center [506, 339] width 43 height 26
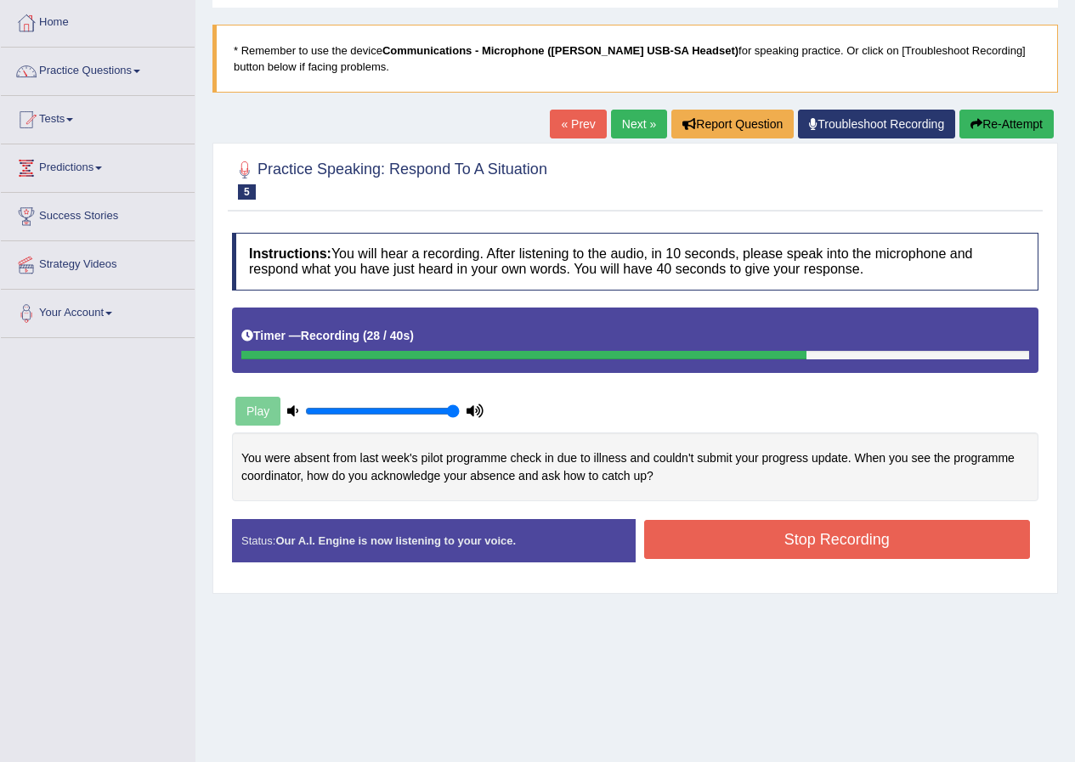
click at [845, 534] on button "Stop Recording" at bounding box center [837, 539] width 387 height 39
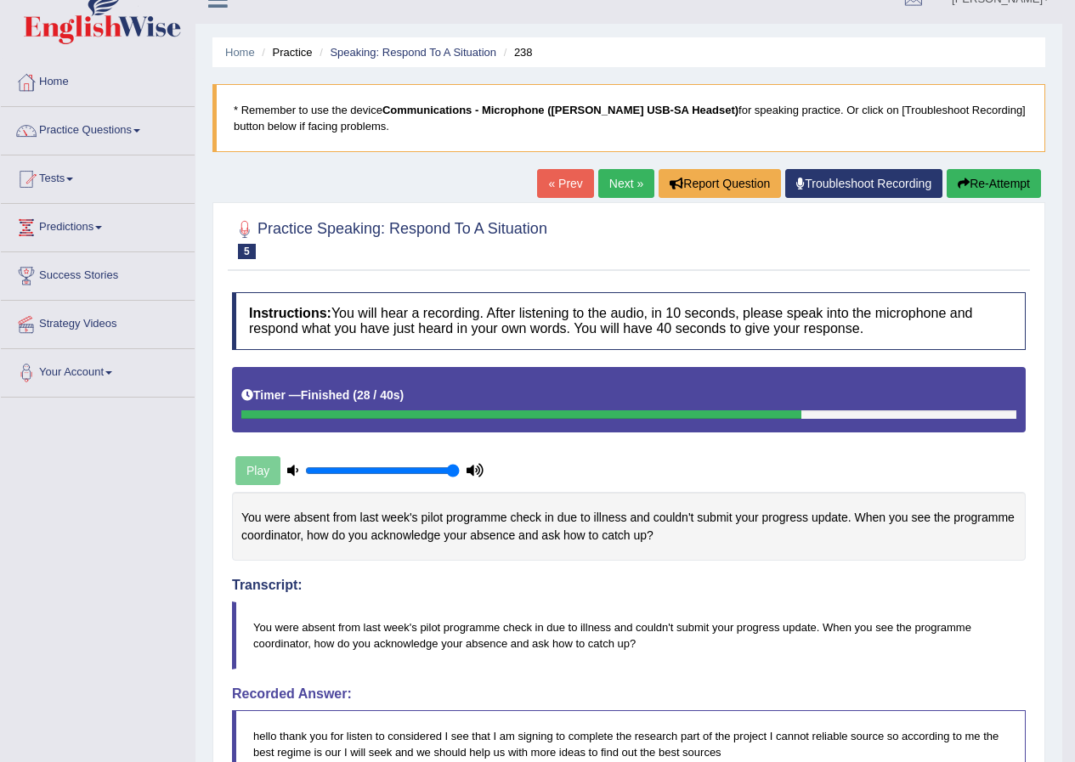
scroll to position [0, 0]
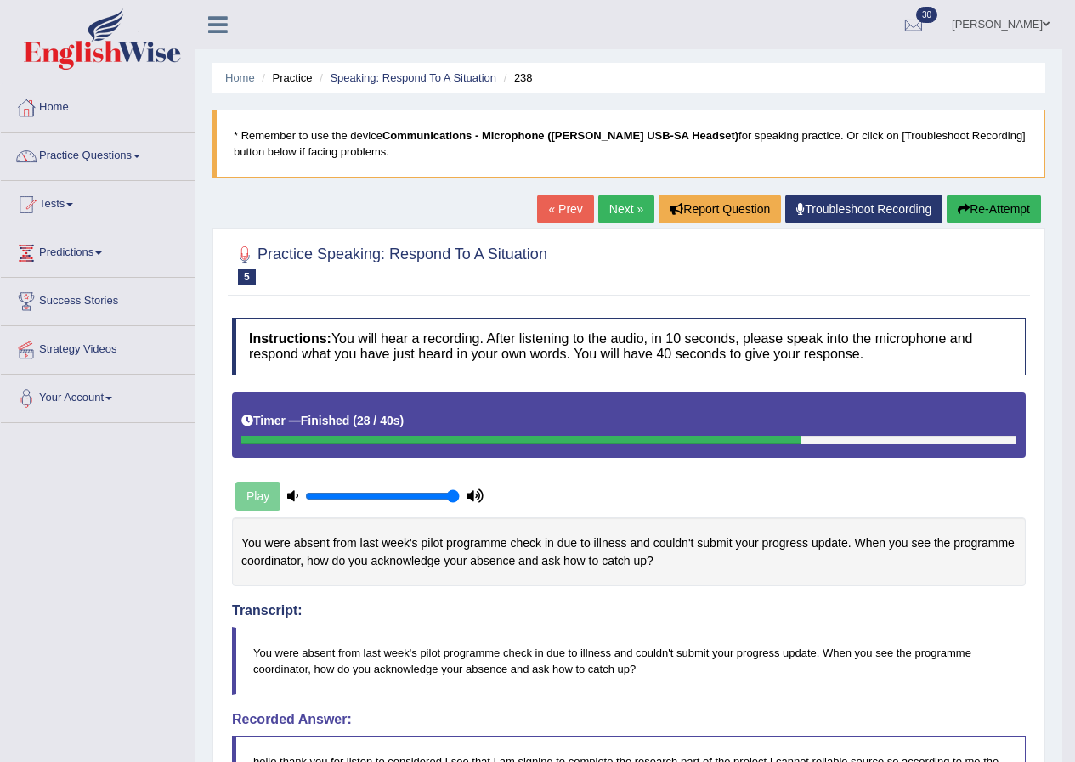
click at [621, 206] on link "Next »" at bounding box center [626, 209] width 56 height 29
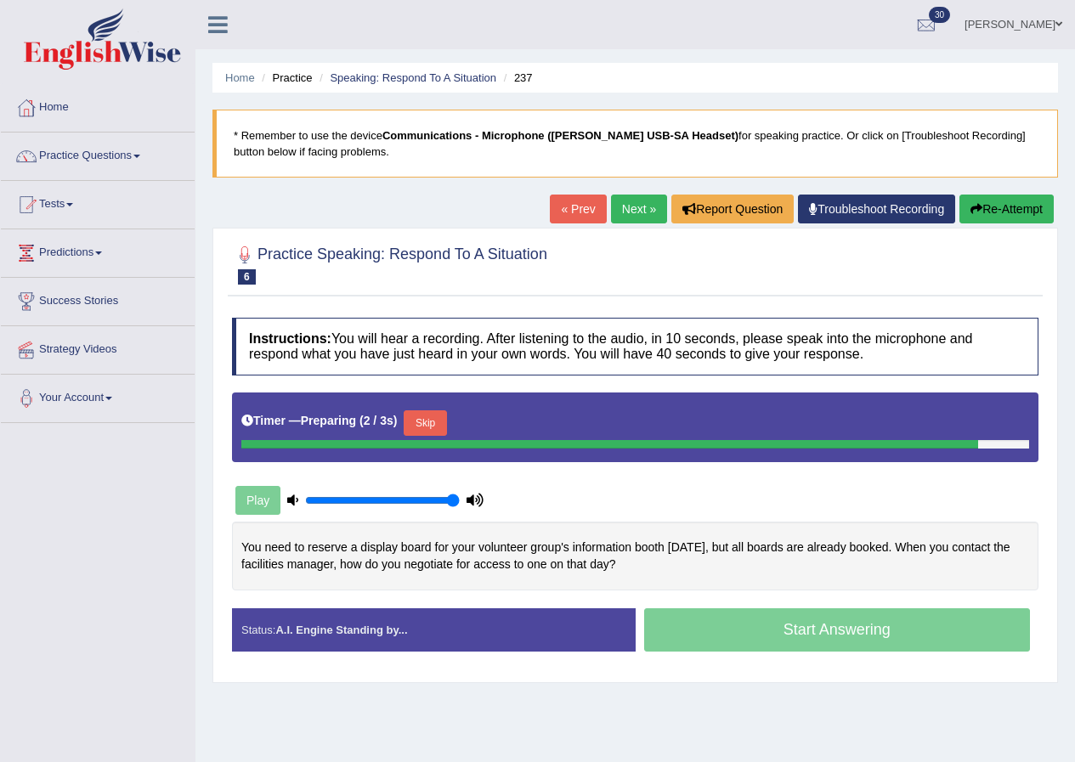
click at [451, 414] on div "Timer — Preparing ( 2 / 3s ) Skip" at bounding box center [635, 423] width 788 height 34
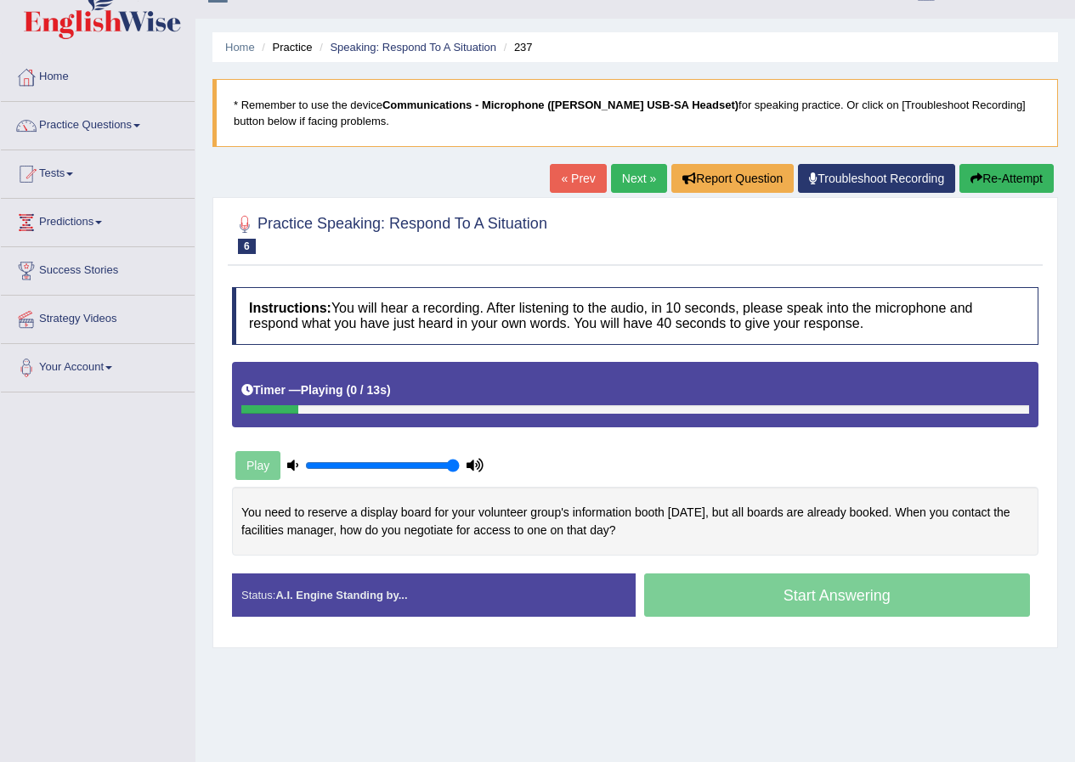
scroll to position [85, 0]
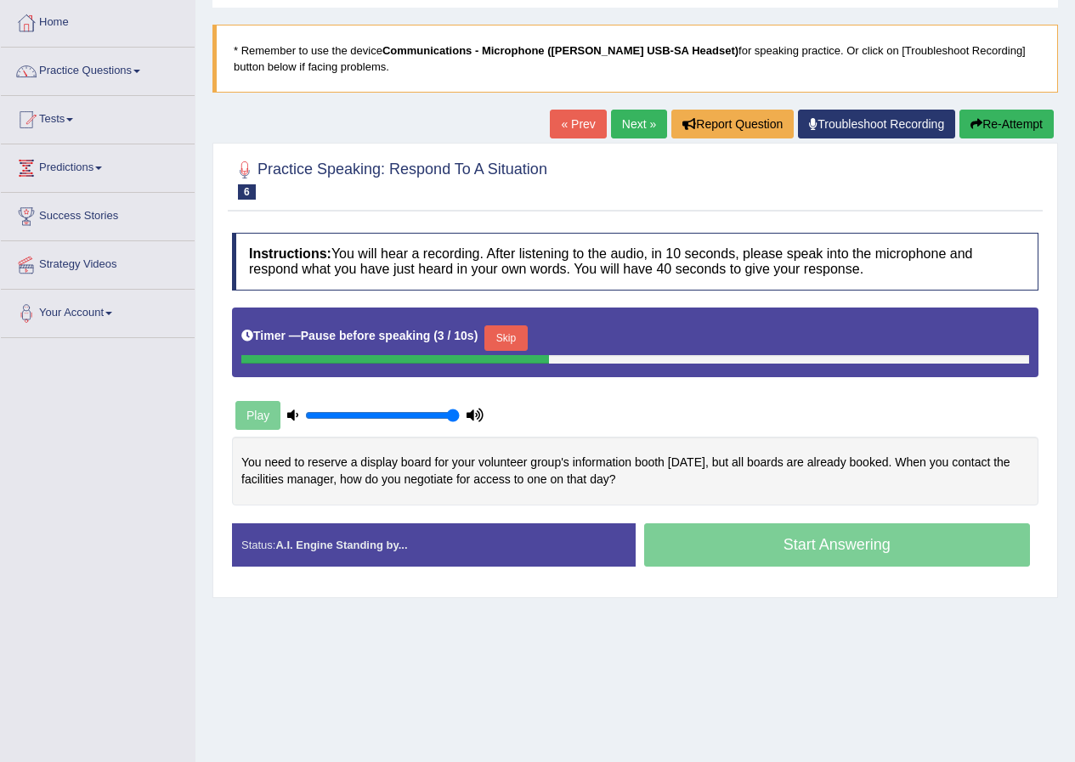
click at [506, 344] on button "Skip" at bounding box center [506, 339] width 43 height 26
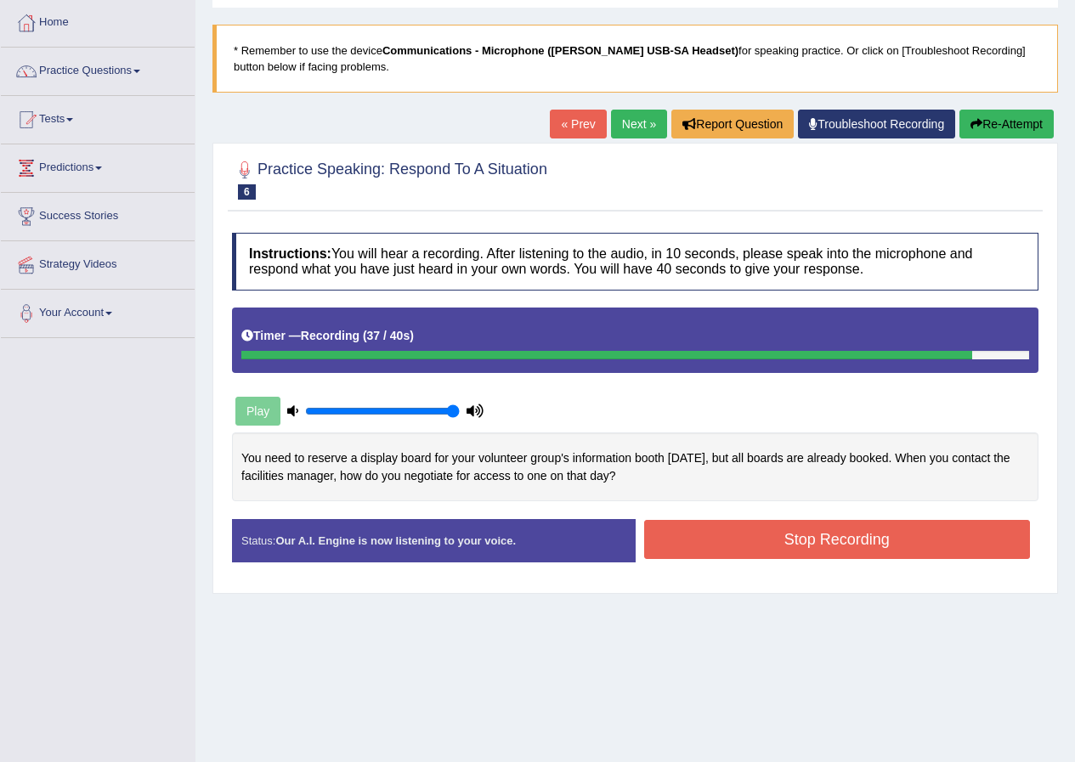
click at [734, 536] on button "Stop Recording" at bounding box center [837, 539] width 387 height 39
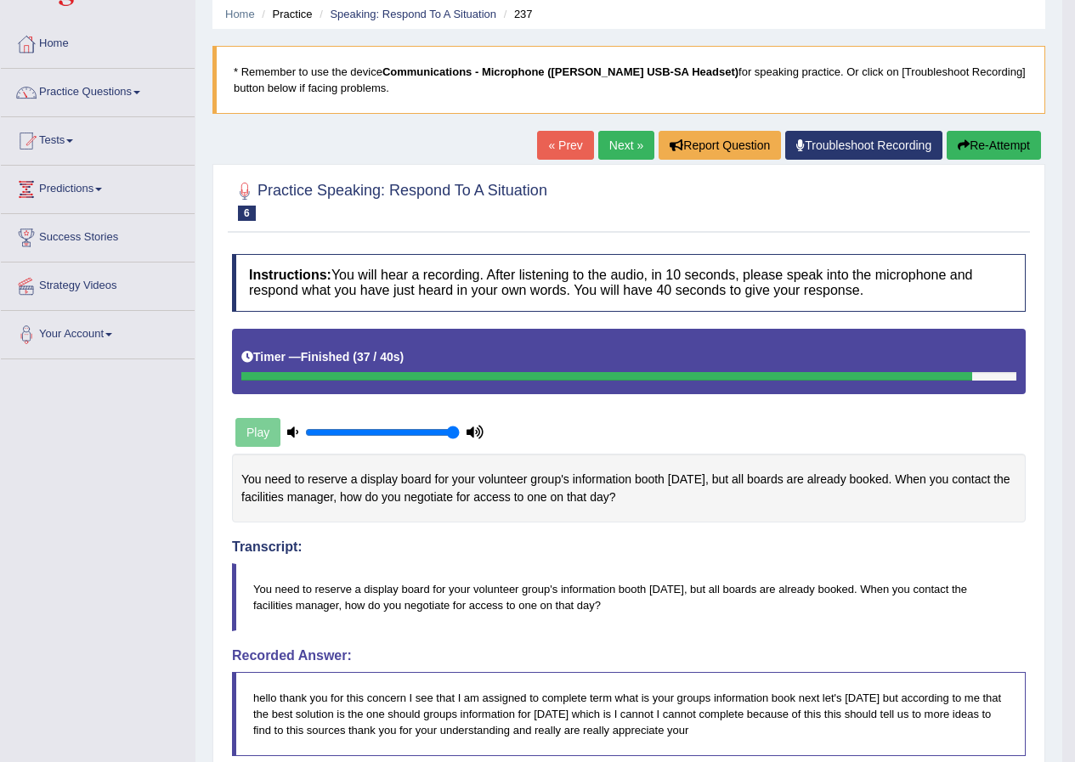
scroll to position [0, 0]
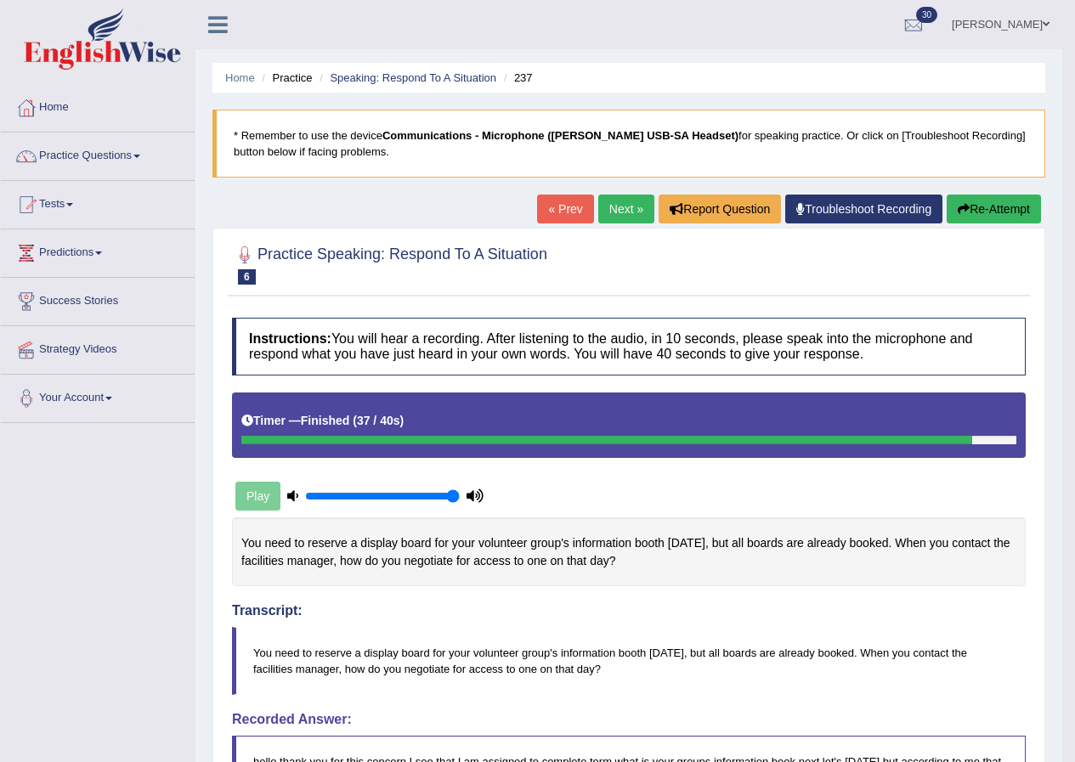
click at [624, 206] on link "Next »" at bounding box center [626, 209] width 56 height 29
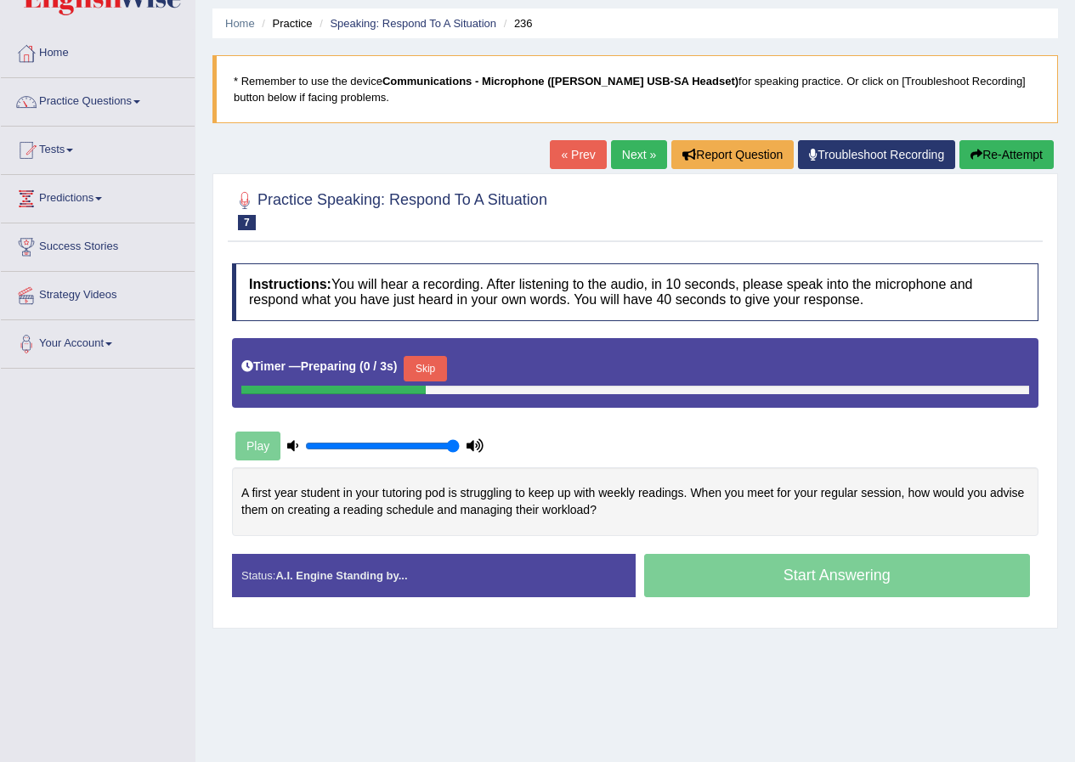
scroll to position [85, 0]
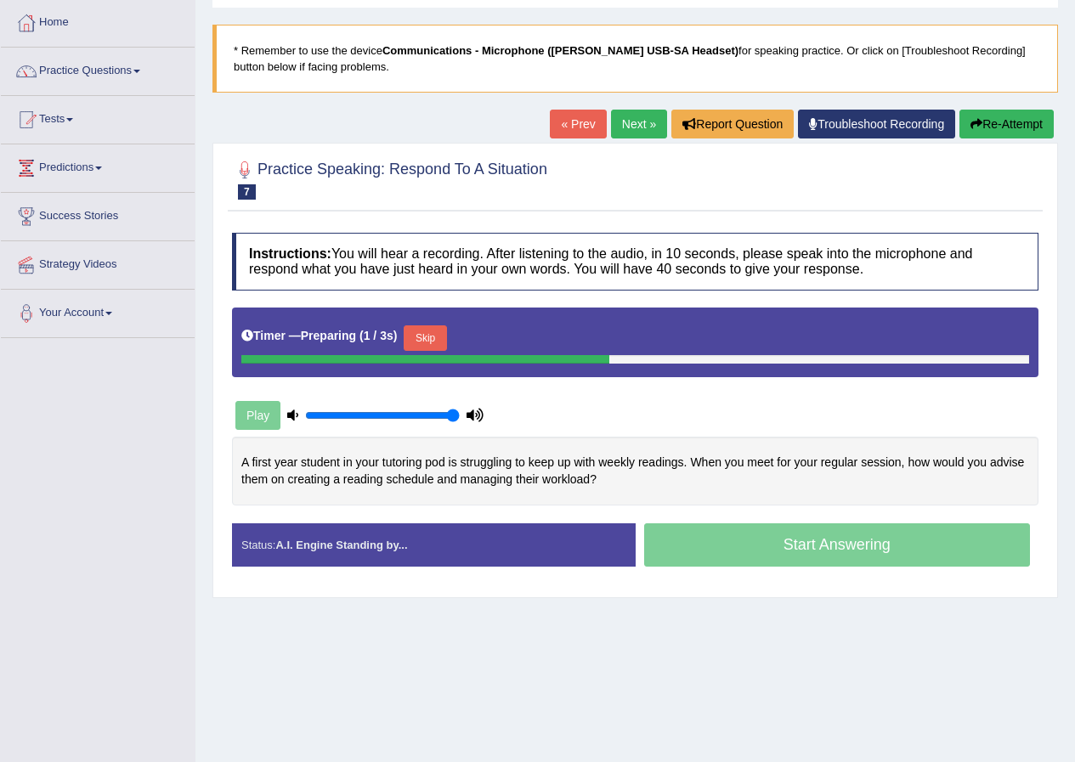
click at [437, 337] on button "Skip" at bounding box center [425, 339] width 43 height 26
click at [516, 343] on button "Skip" at bounding box center [506, 339] width 43 height 26
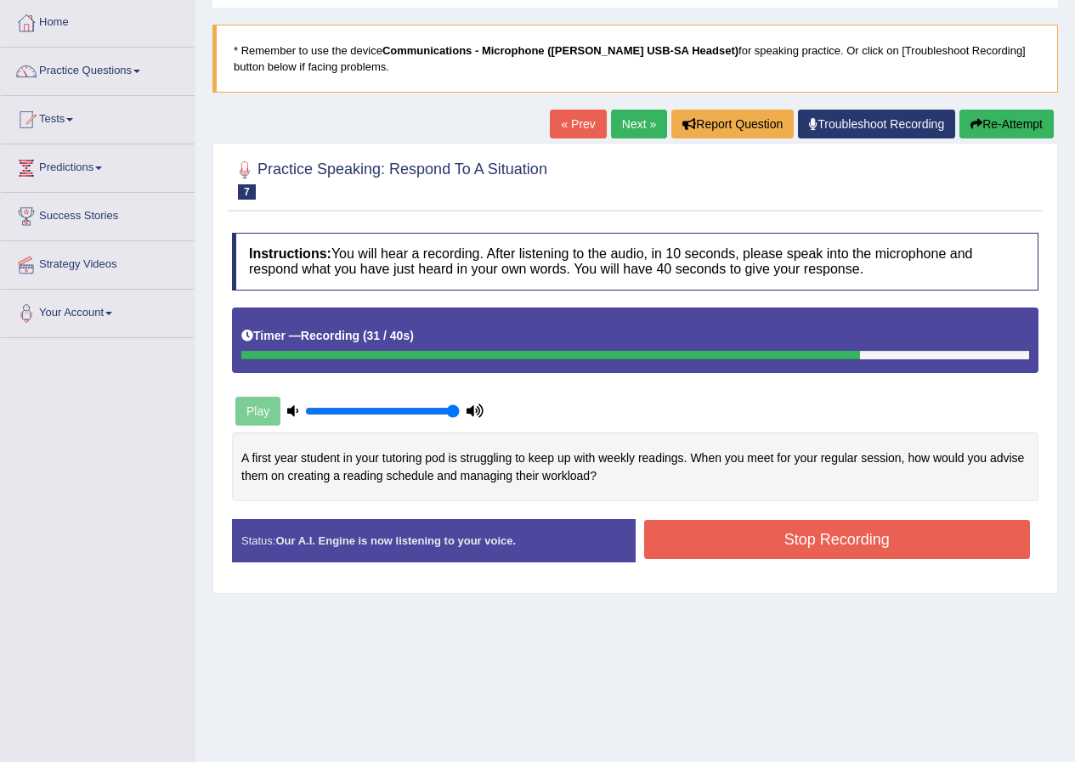
click at [801, 544] on button "Stop Recording" at bounding box center [837, 539] width 387 height 39
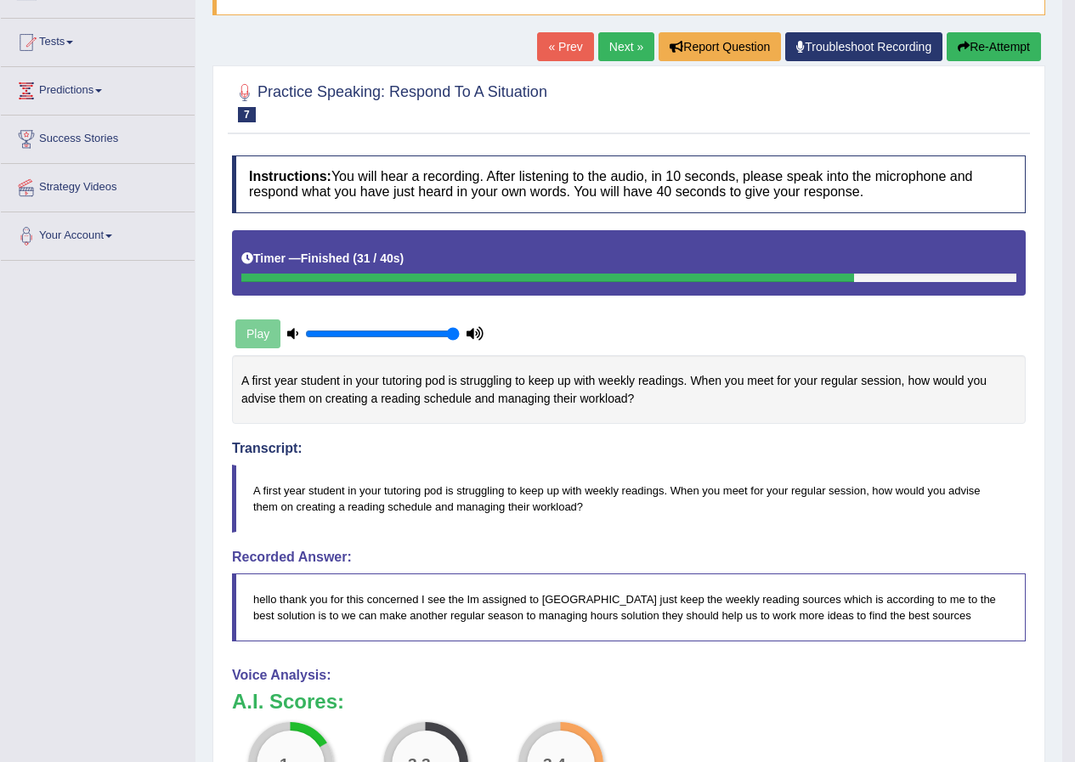
scroll to position [0, 0]
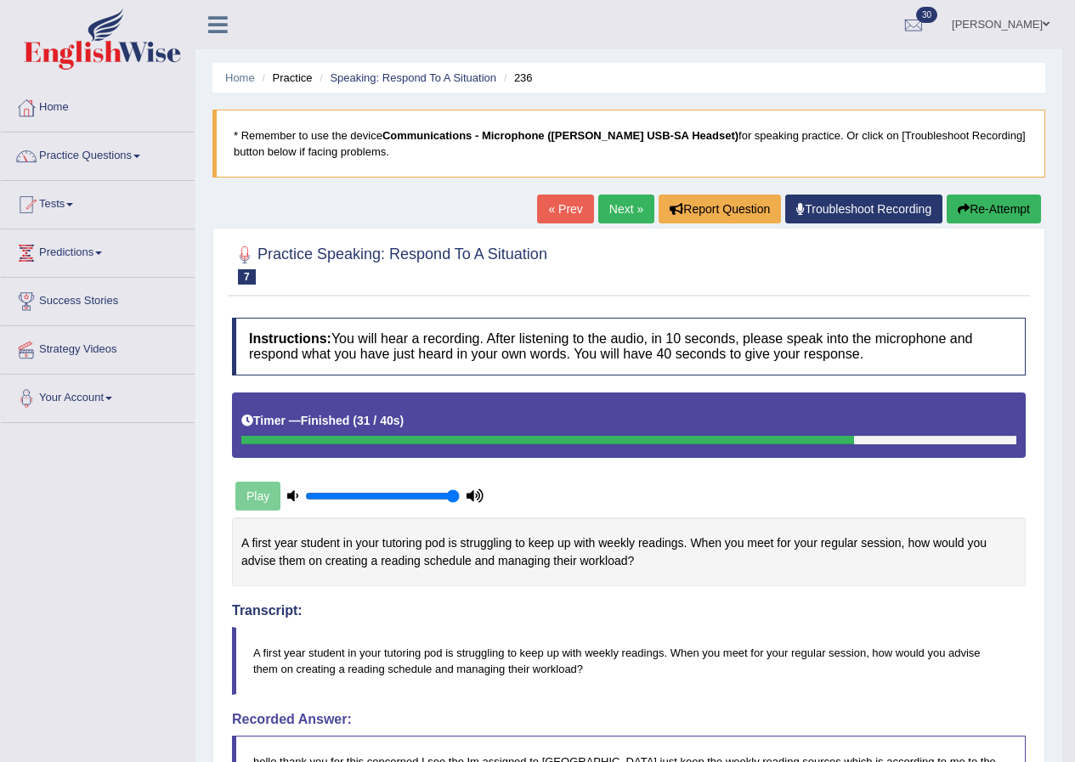
click at [624, 200] on link "Next »" at bounding box center [626, 209] width 56 height 29
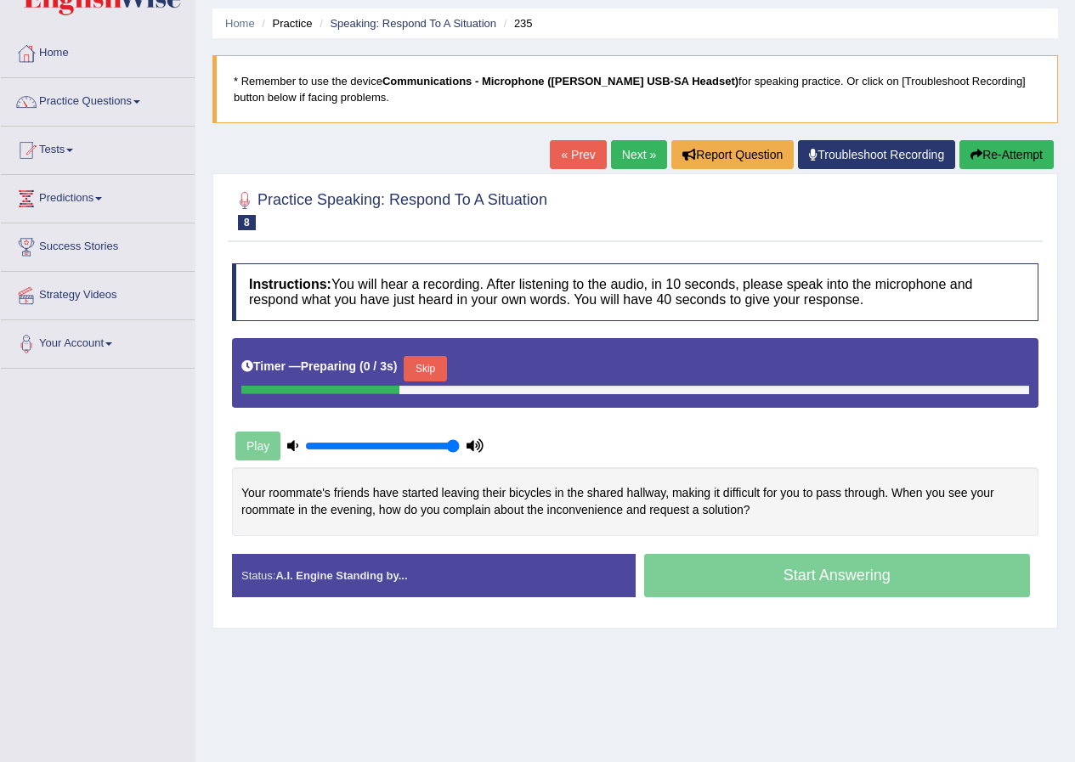
scroll to position [85, 0]
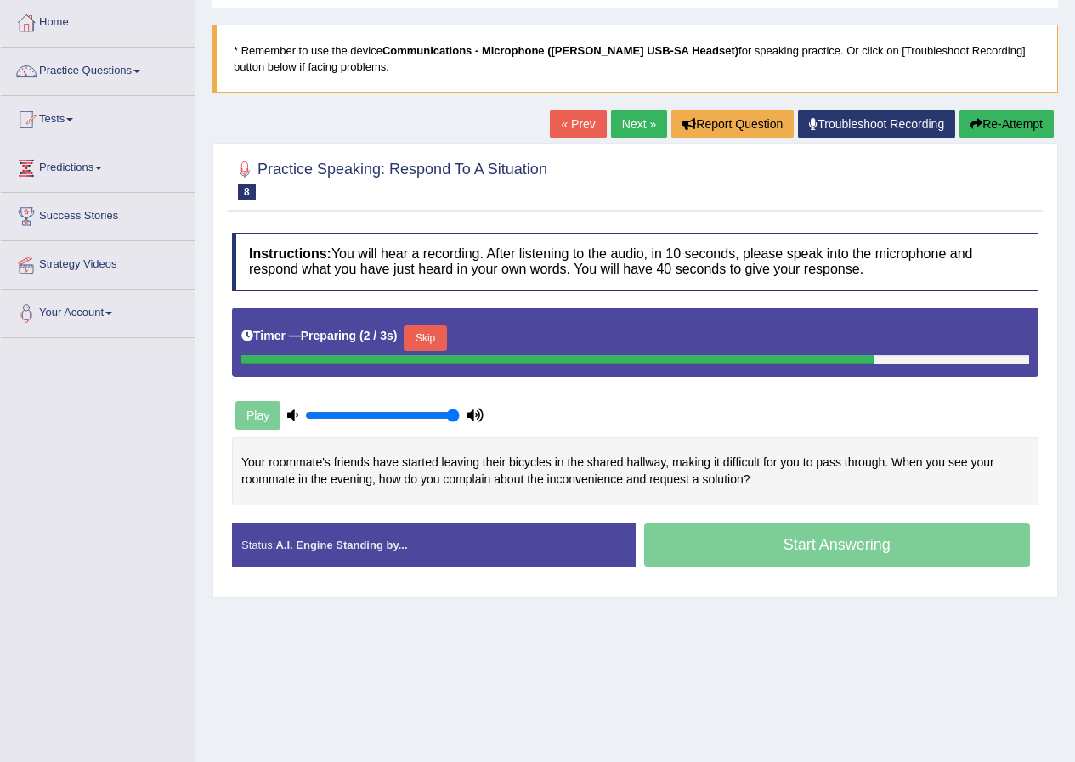
click at [437, 337] on button "Skip" at bounding box center [425, 339] width 43 height 26
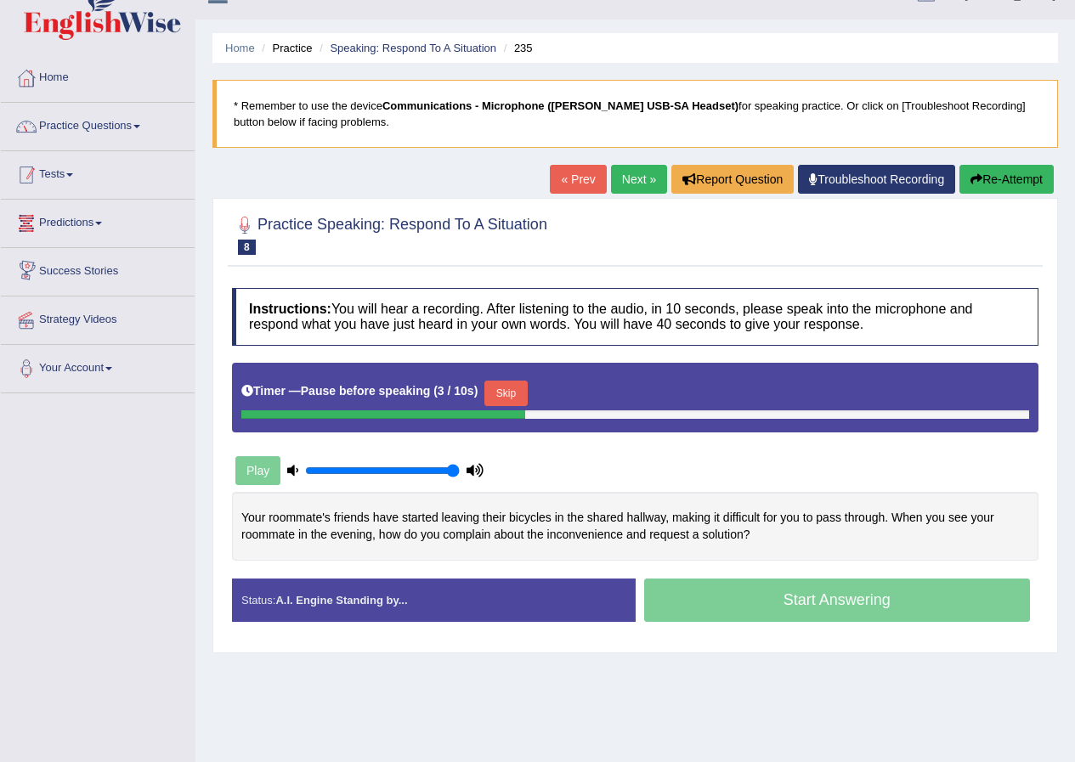
scroll to position [0, 0]
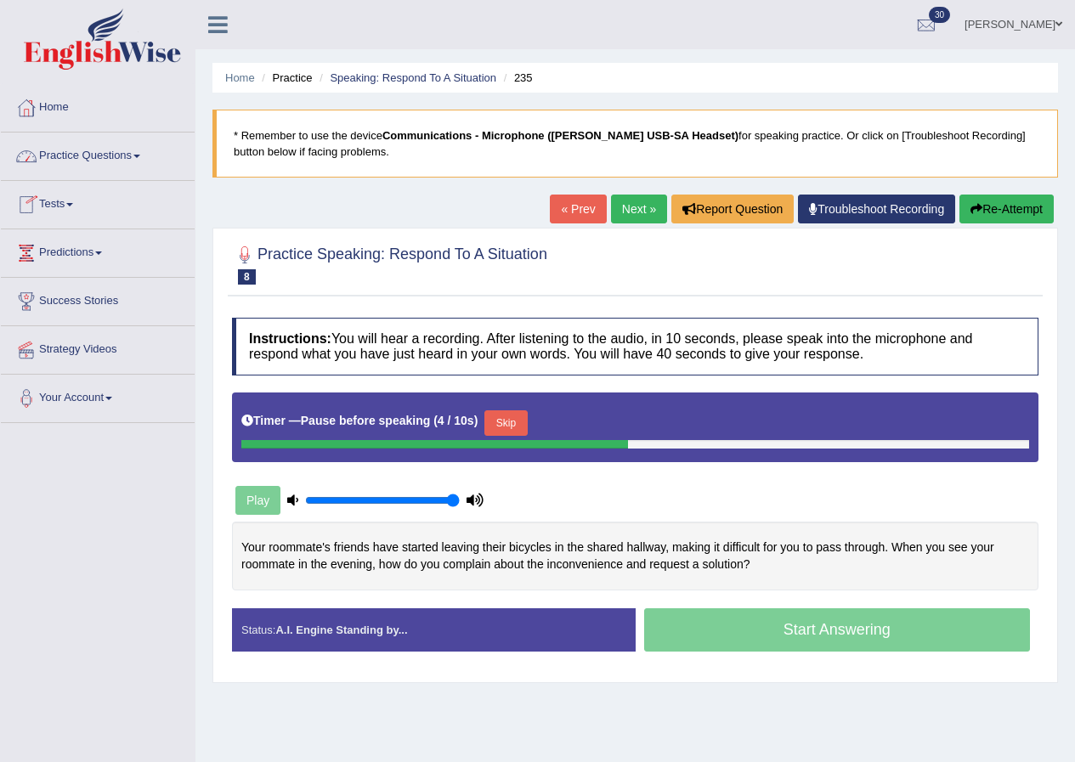
click at [139, 150] on link "Practice Questions" at bounding box center [98, 154] width 194 height 43
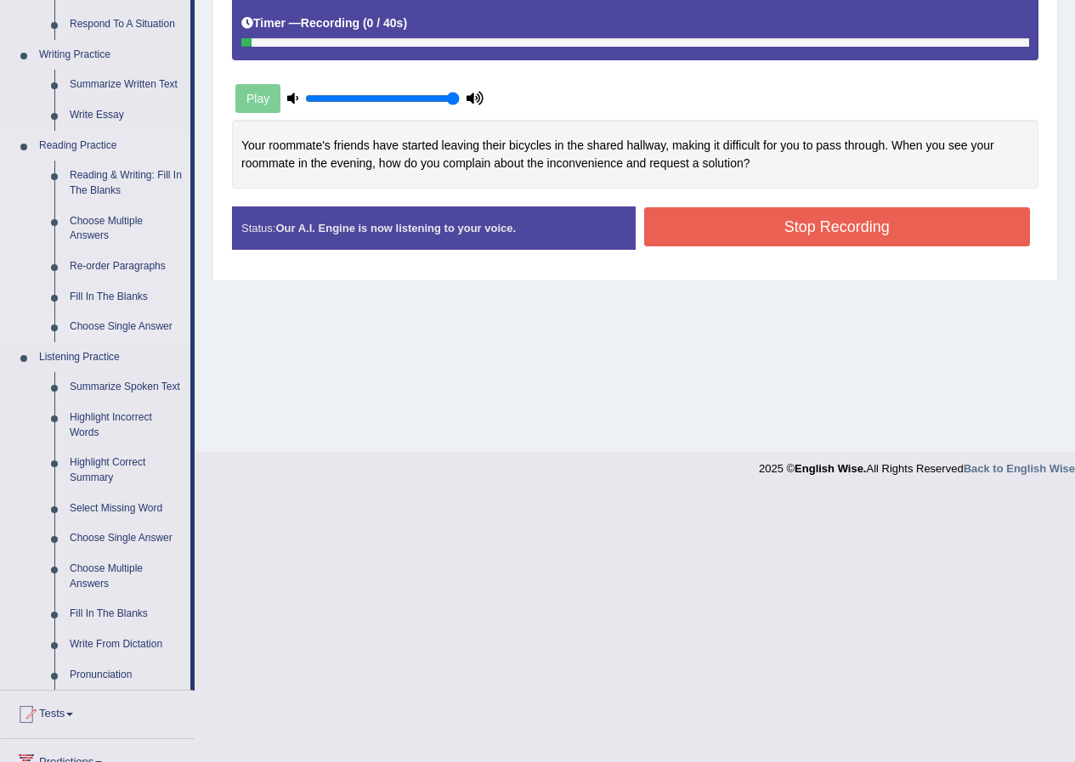
scroll to position [425, 0]
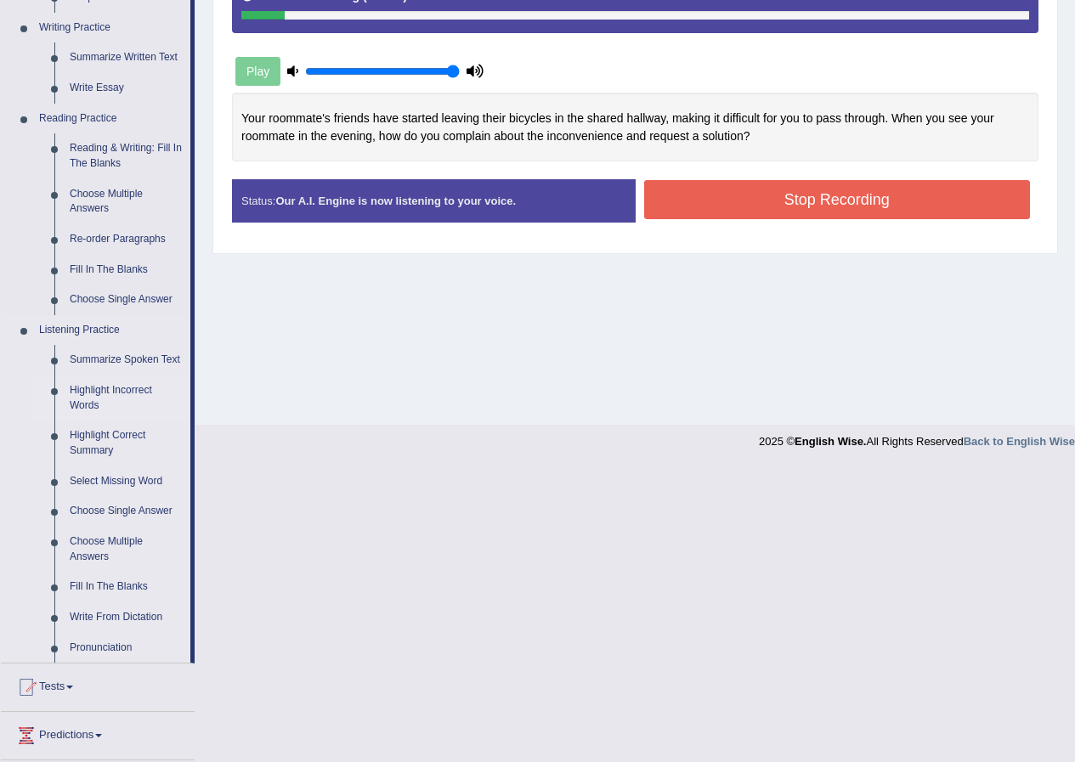
click at [115, 388] on link "Highlight Incorrect Words" at bounding box center [126, 398] width 128 height 45
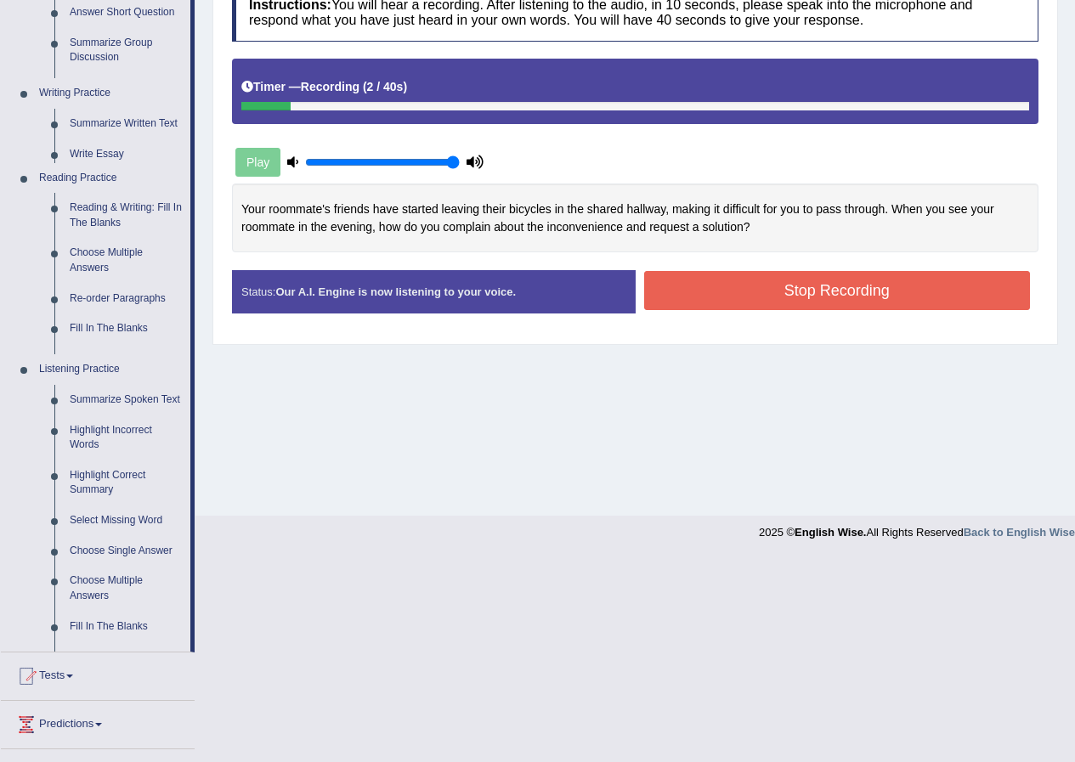
scroll to position [130, 0]
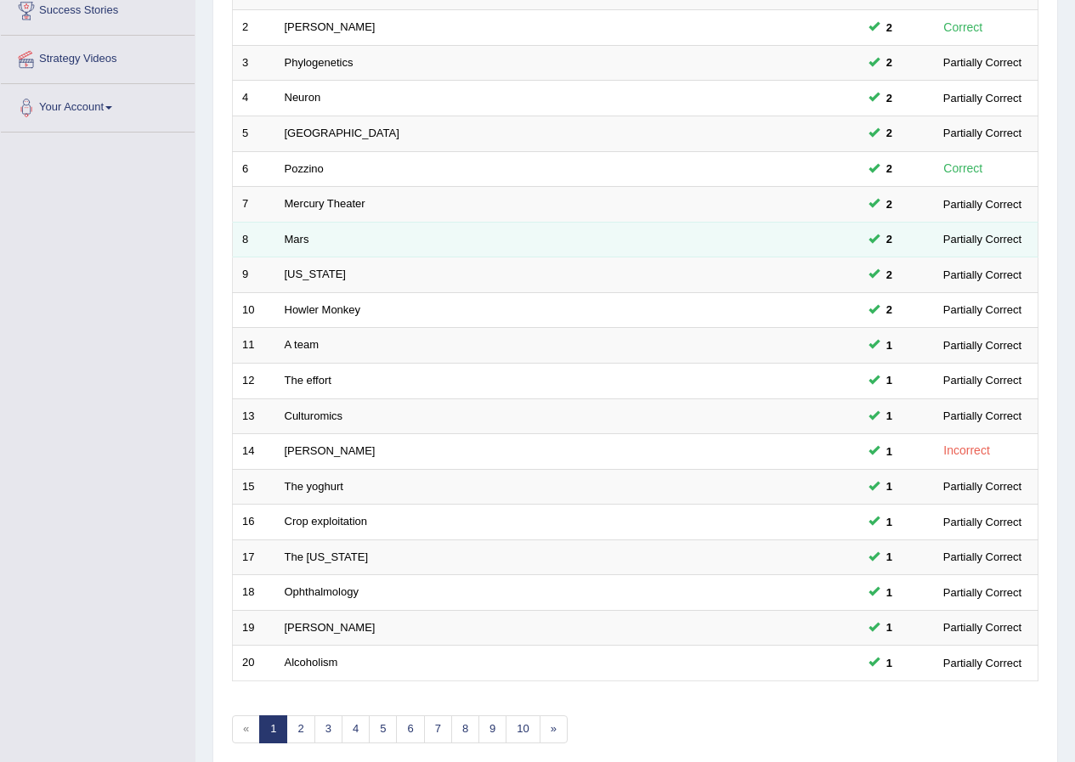
scroll to position [340, 0]
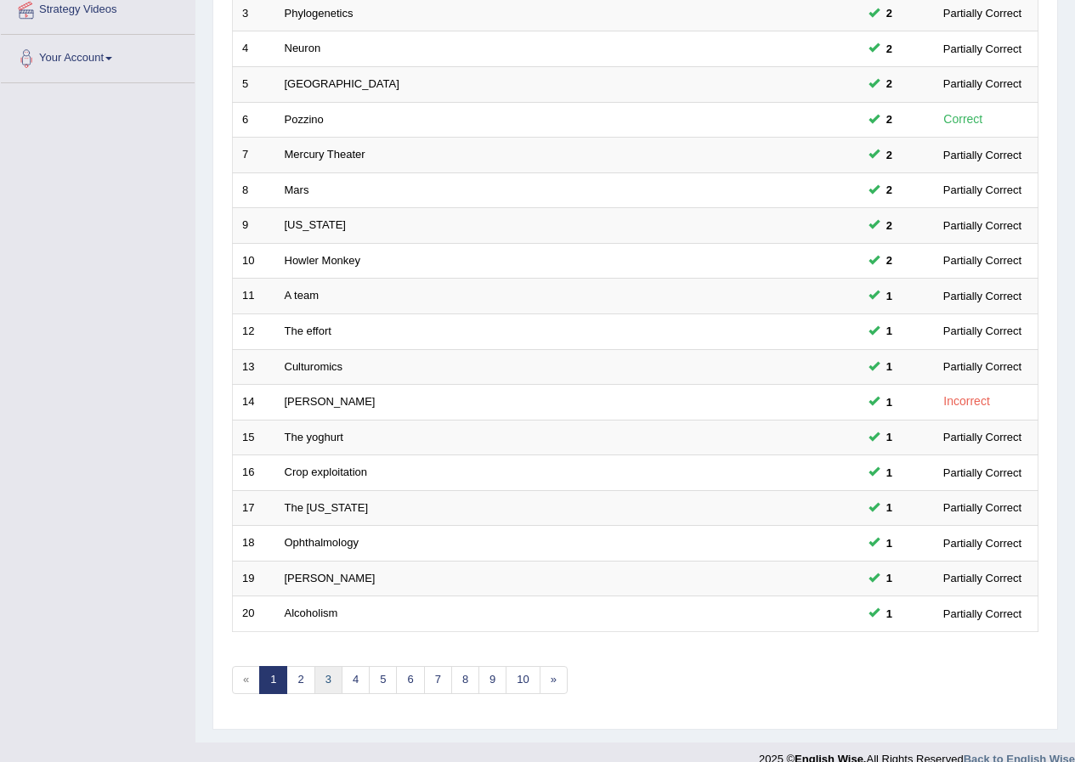
click at [329, 685] on link "3" at bounding box center [329, 680] width 28 height 28
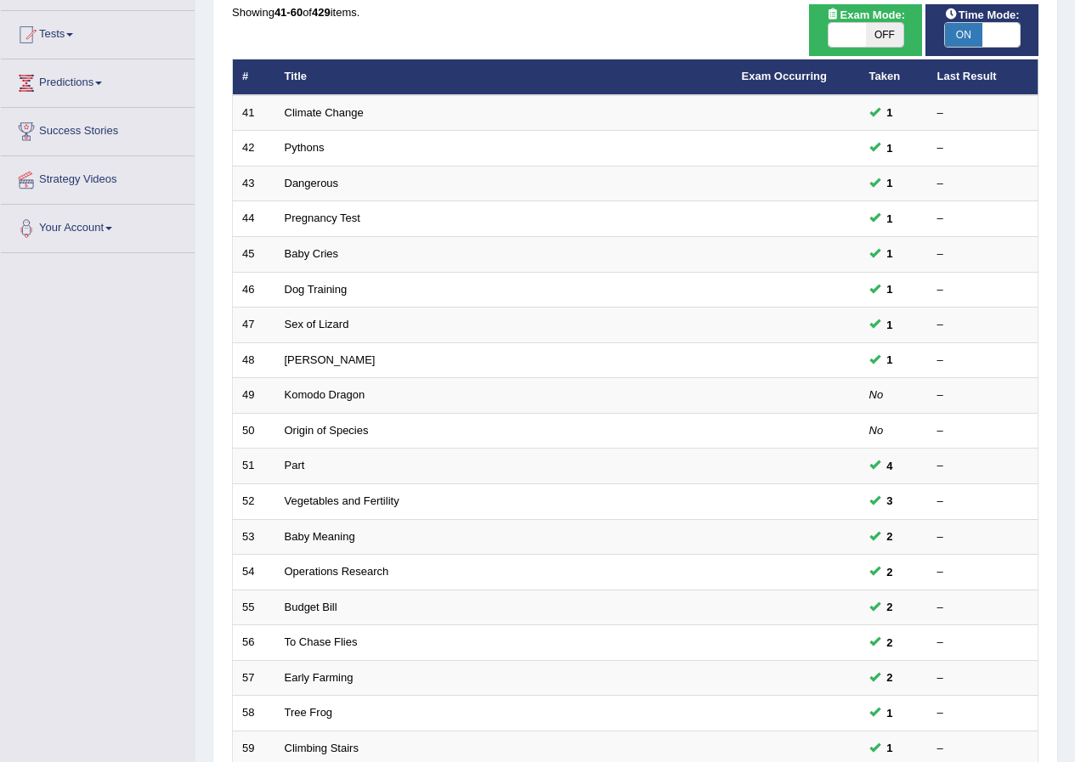
scroll to position [363, 0]
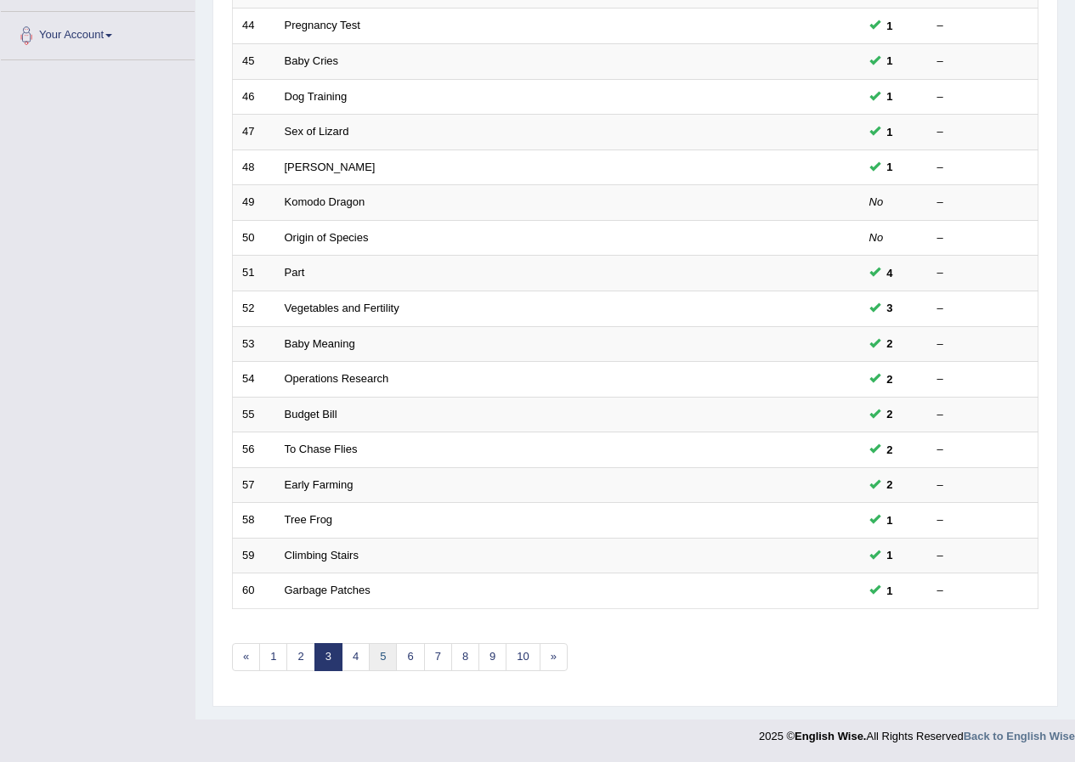
click at [394, 659] on link "5" at bounding box center [383, 657] width 28 height 28
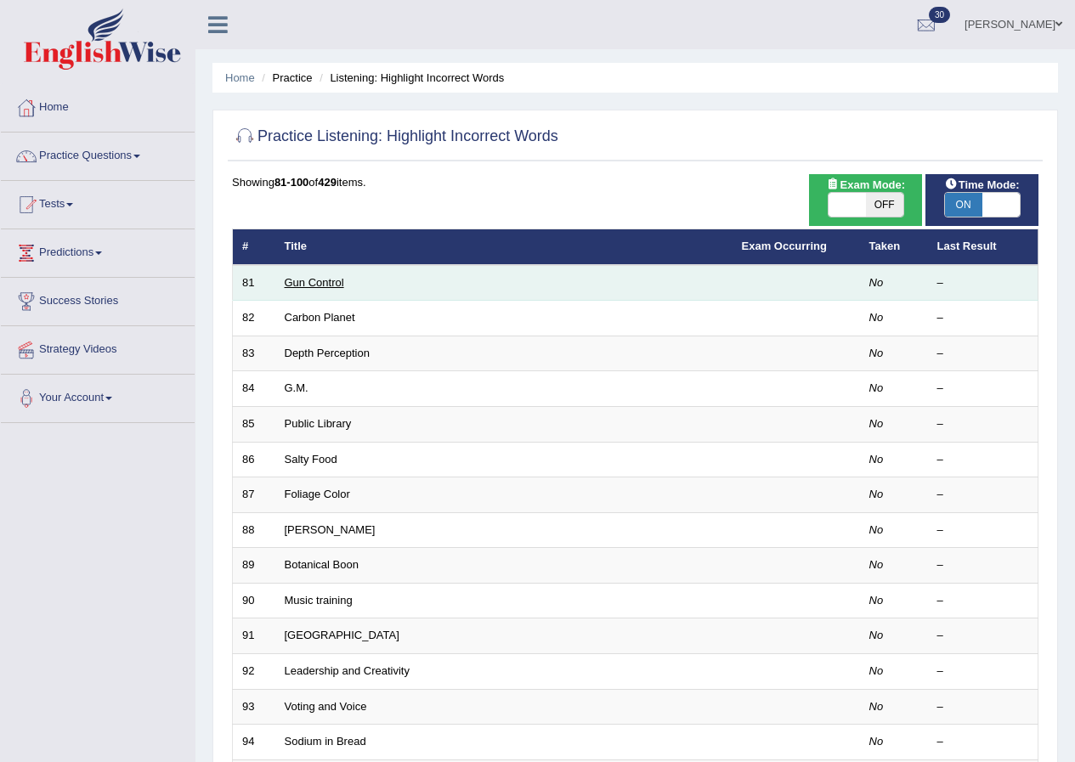
click at [317, 283] on link "Gun Control" at bounding box center [315, 282] width 60 height 13
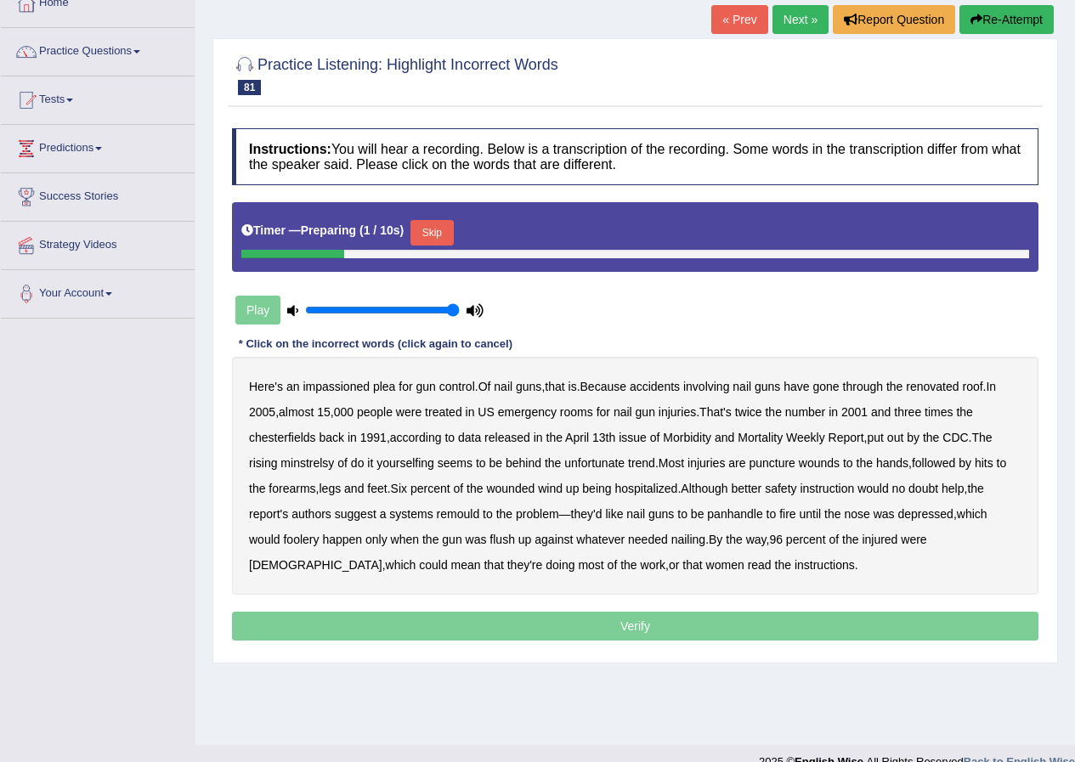
scroll to position [130, 0]
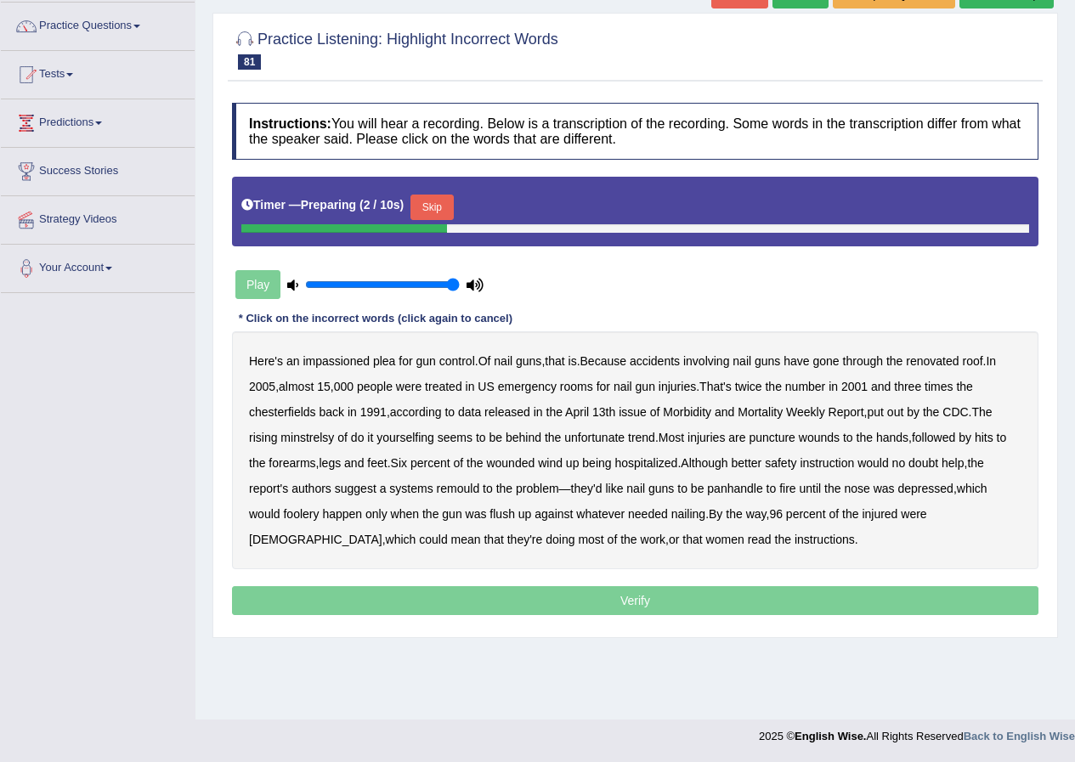
click at [434, 211] on button "Skip" at bounding box center [432, 208] width 43 height 26
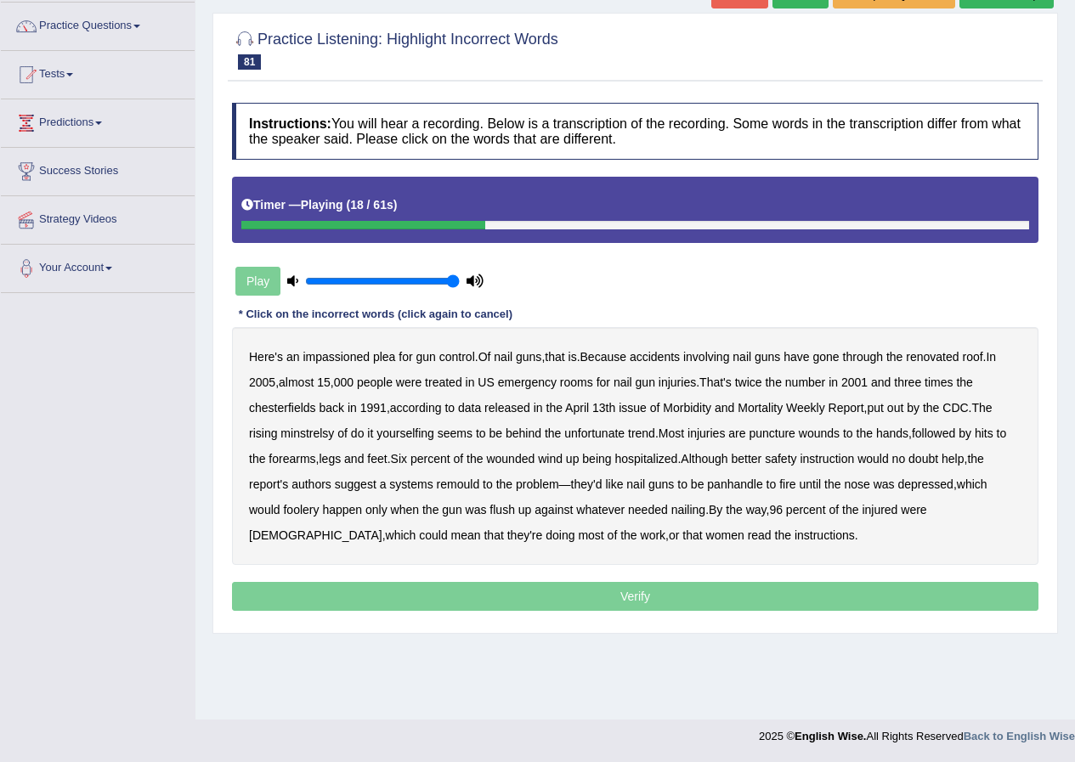
click at [293, 409] on b "chesterfields" at bounding box center [282, 408] width 67 height 14
click at [303, 435] on b "minstrelsy" at bounding box center [308, 434] width 54 height 14
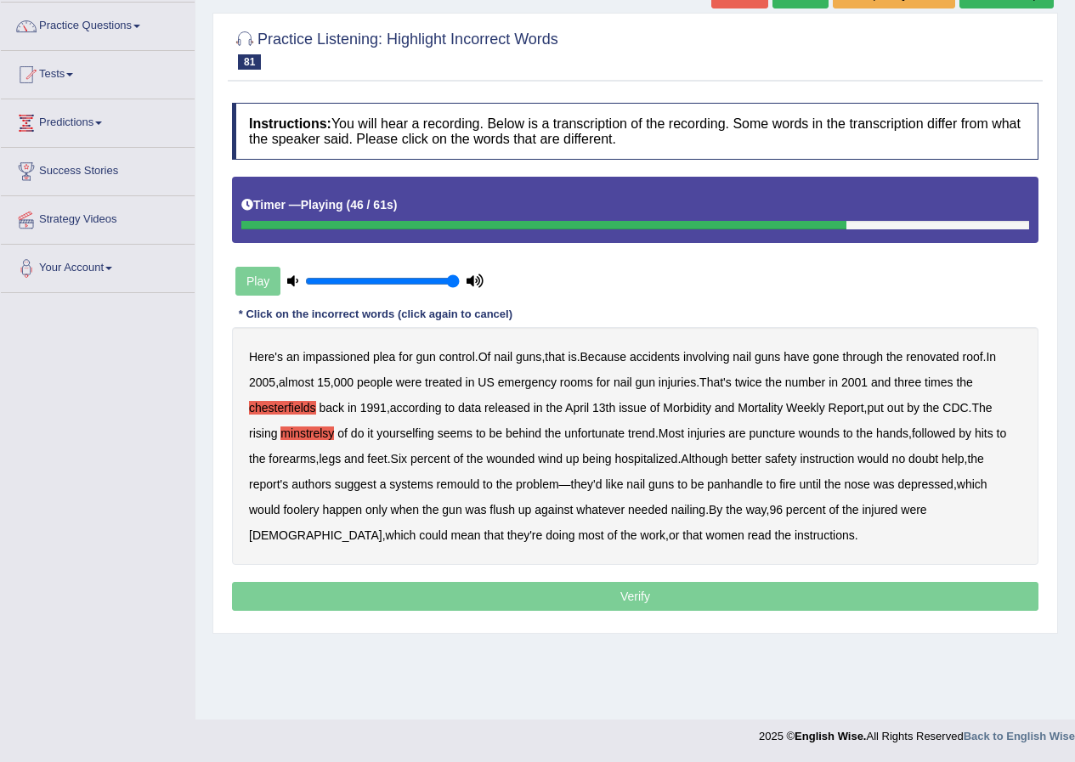
click at [465, 485] on b "remould" at bounding box center [458, 485] width 43 height 14
click at [451, 486] on b "remould" at bounding box center [458, 485] width 43 height 14
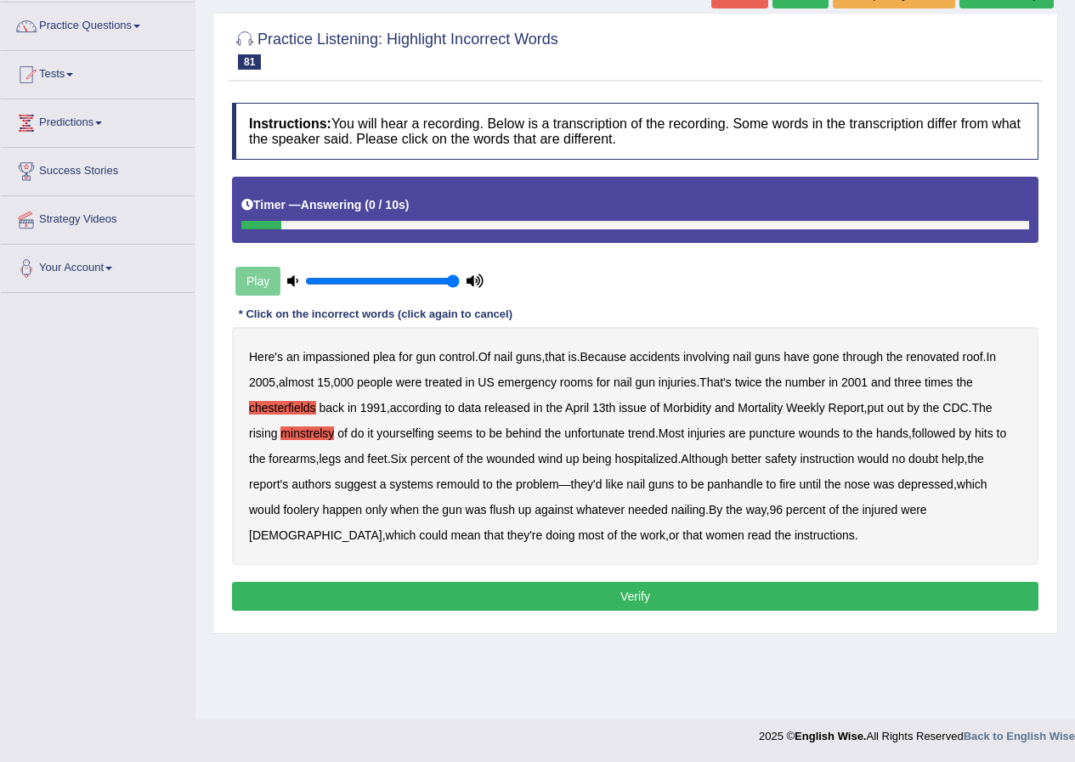
click at [636, 596] on button "Verify" at bounding box center [635, 596] width 807 height 29
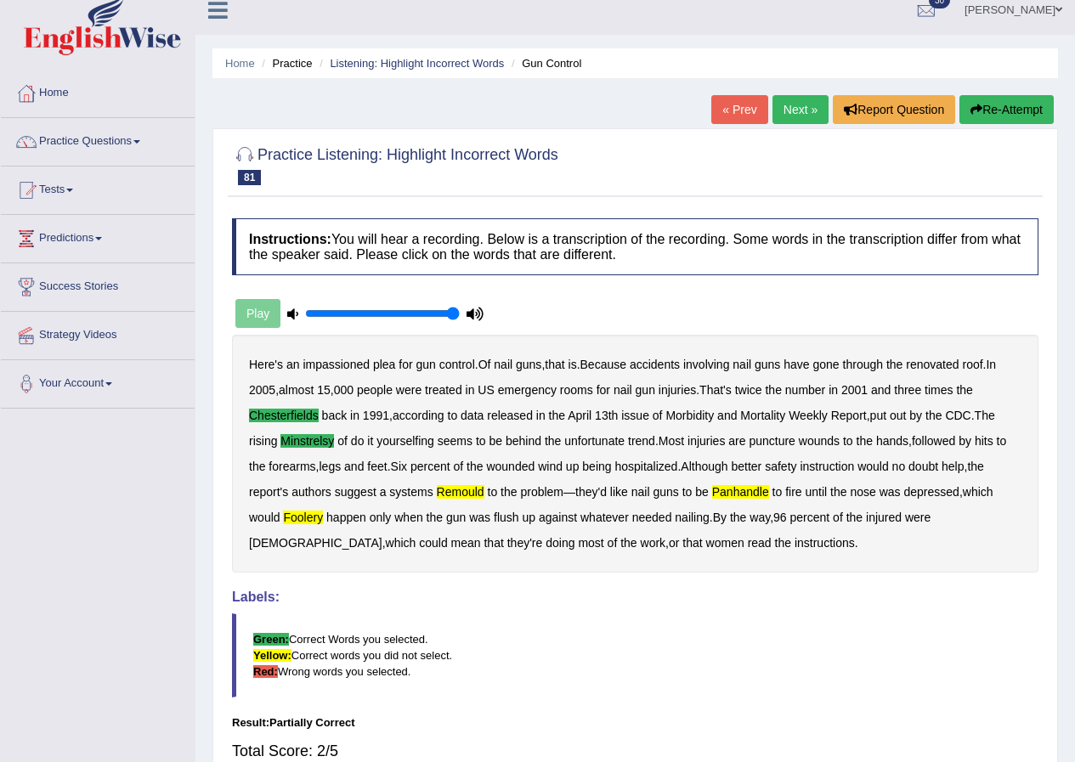
scroll to position [0, 0]
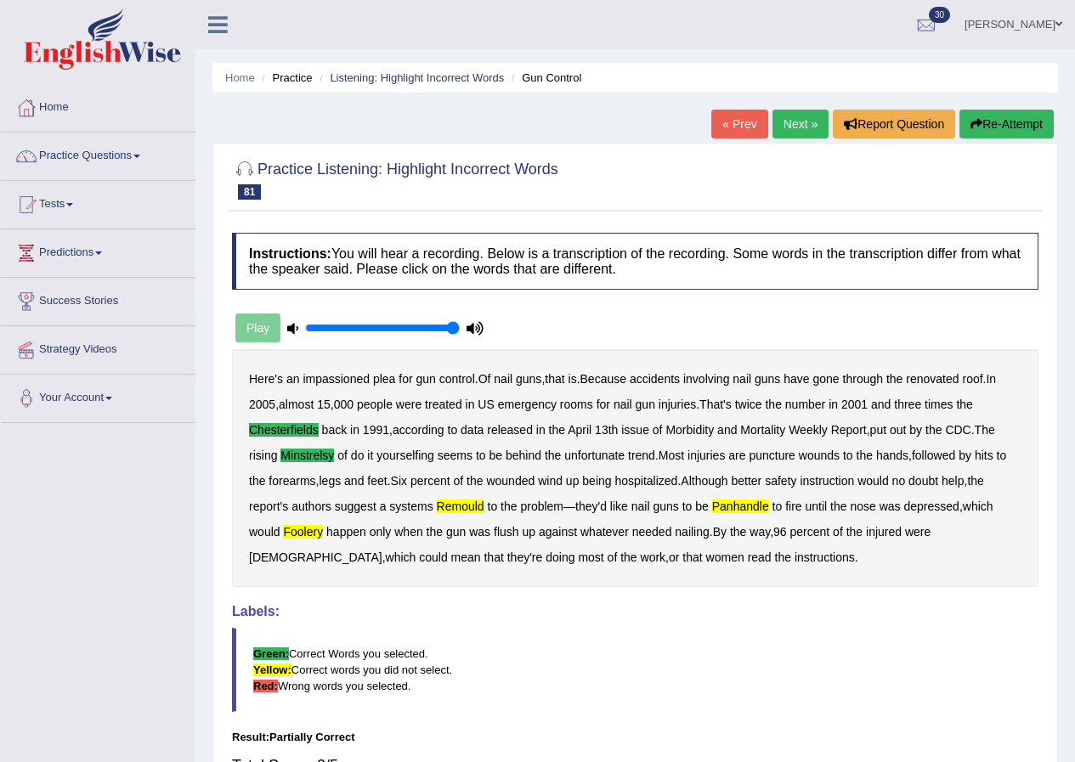
click at [791, 128] on link "Next »" at bounding box center [801, 124] width 56 height 29
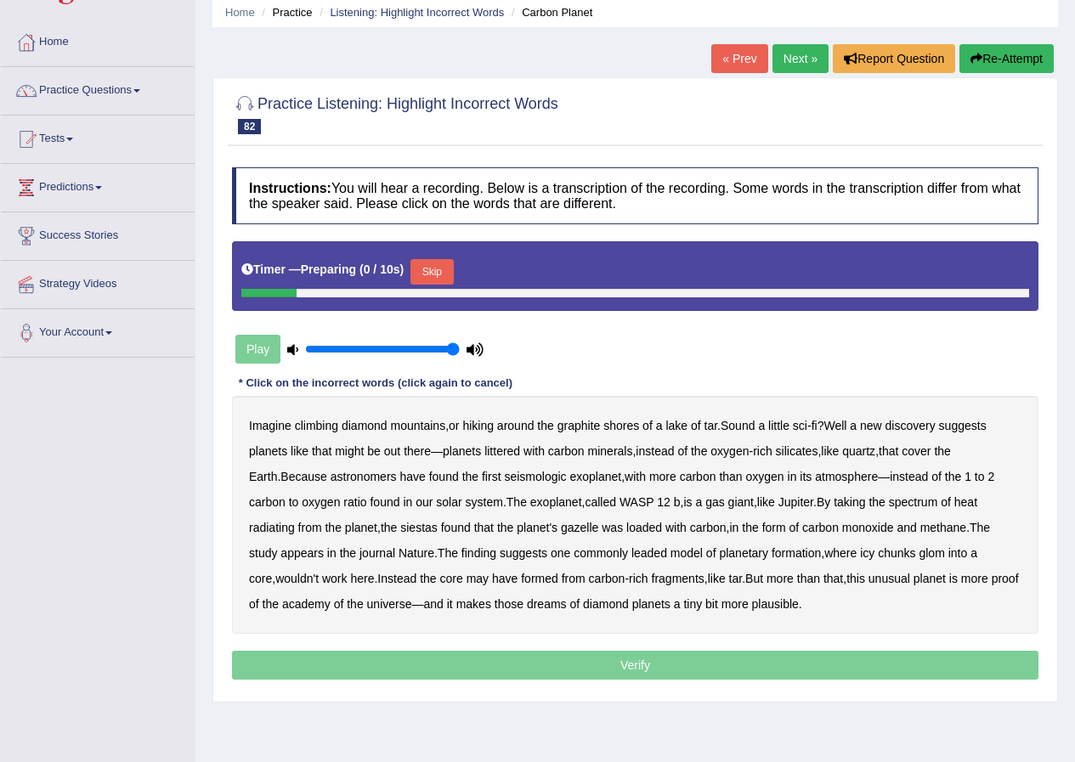
scroll to position [85, 0]
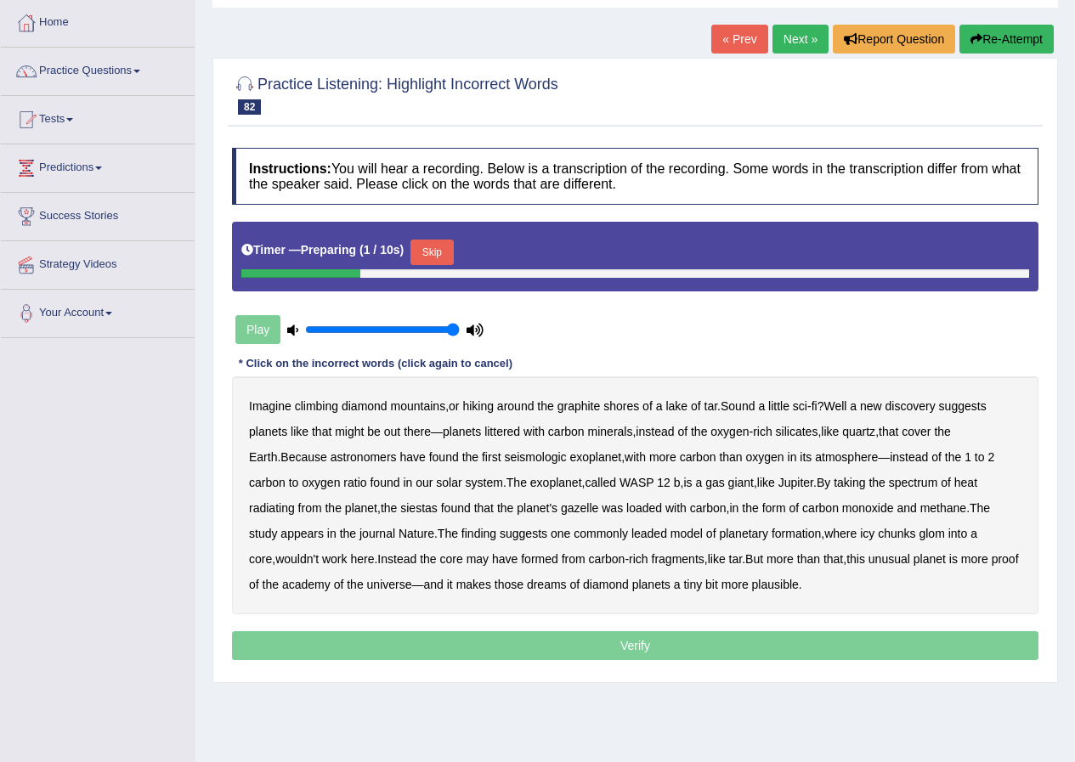
click at [441, 249] on button "Skip" at bounding box center [432, 253] width 43 height 26
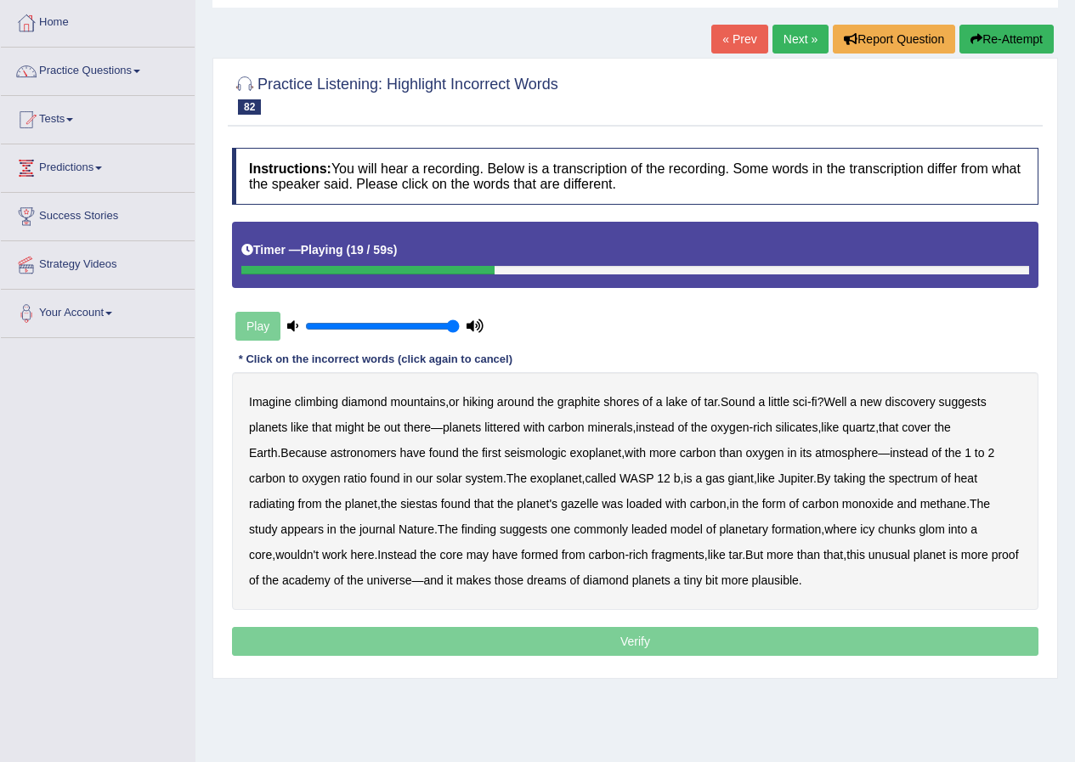
click at [507, 454] on b "seismologic" at bounding box center [535, 453] width 62 height 14
click at [400, 501] on b "siestas" at bounding box center [418, 504] width 37 height 14
click at [632, 527] on b "leaded" at bounding box center [650, 530] width 36 height 14
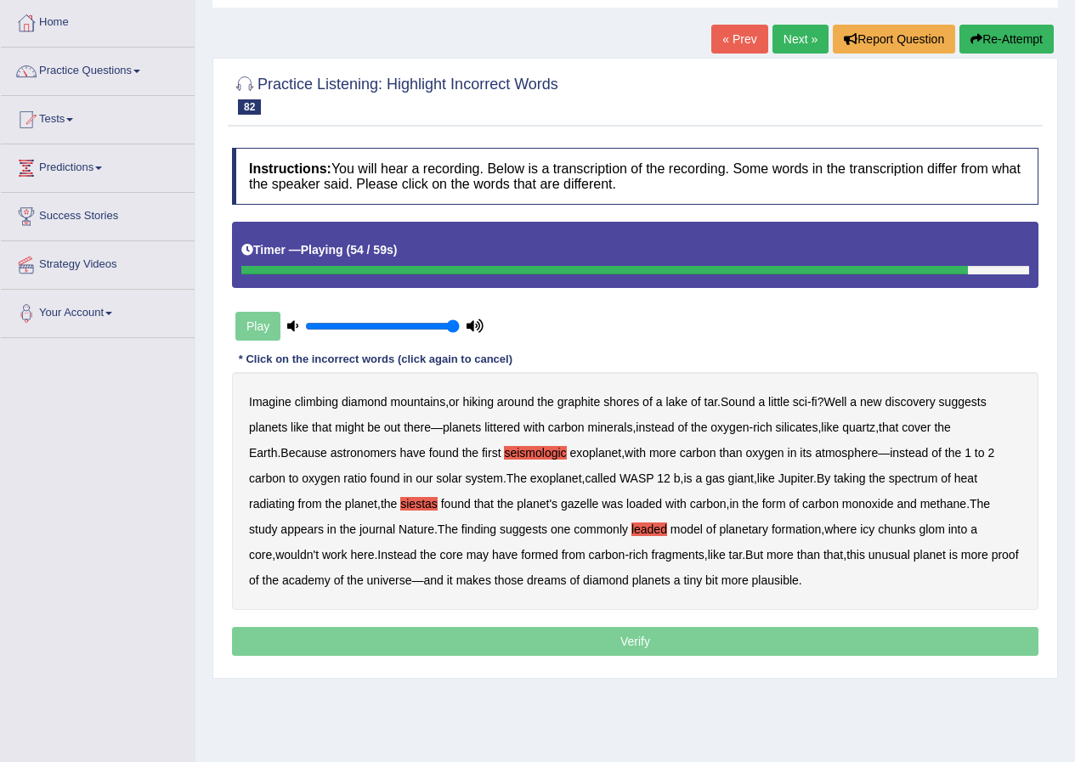
click at [331, 574] on b "academy" at bounding box center [306, 581] width 48 height 14
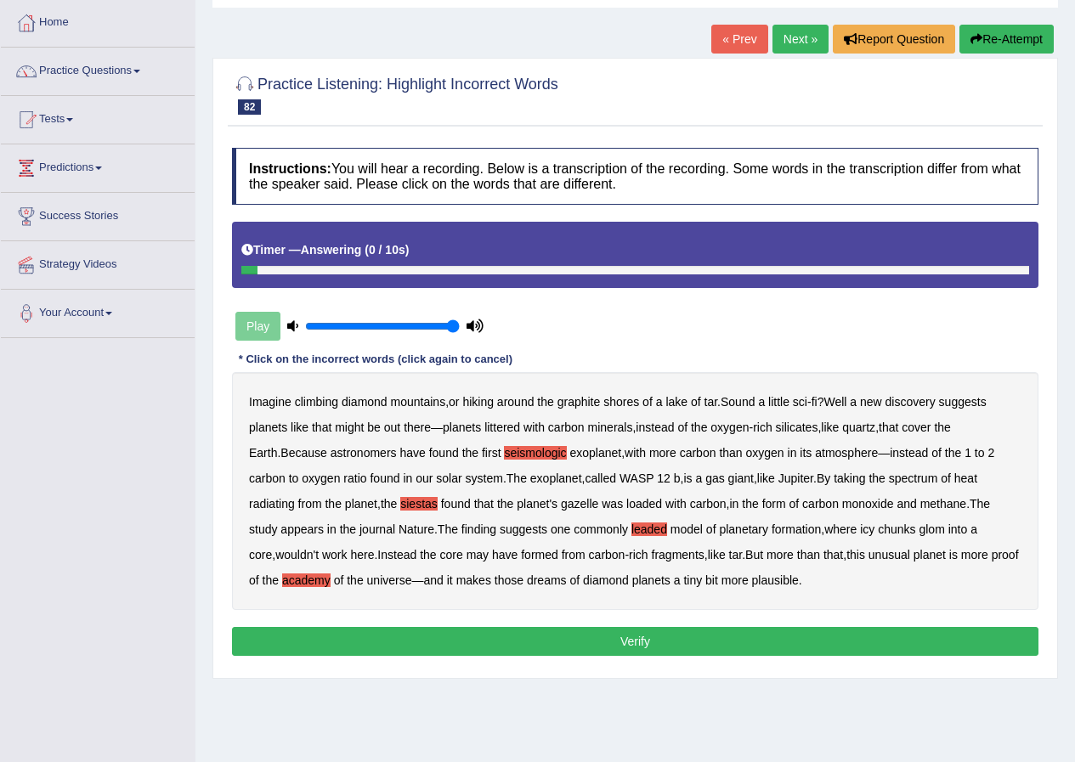
click at [694, 635] on button "Verify" at bounding box center [635, 641] width 807 height 29
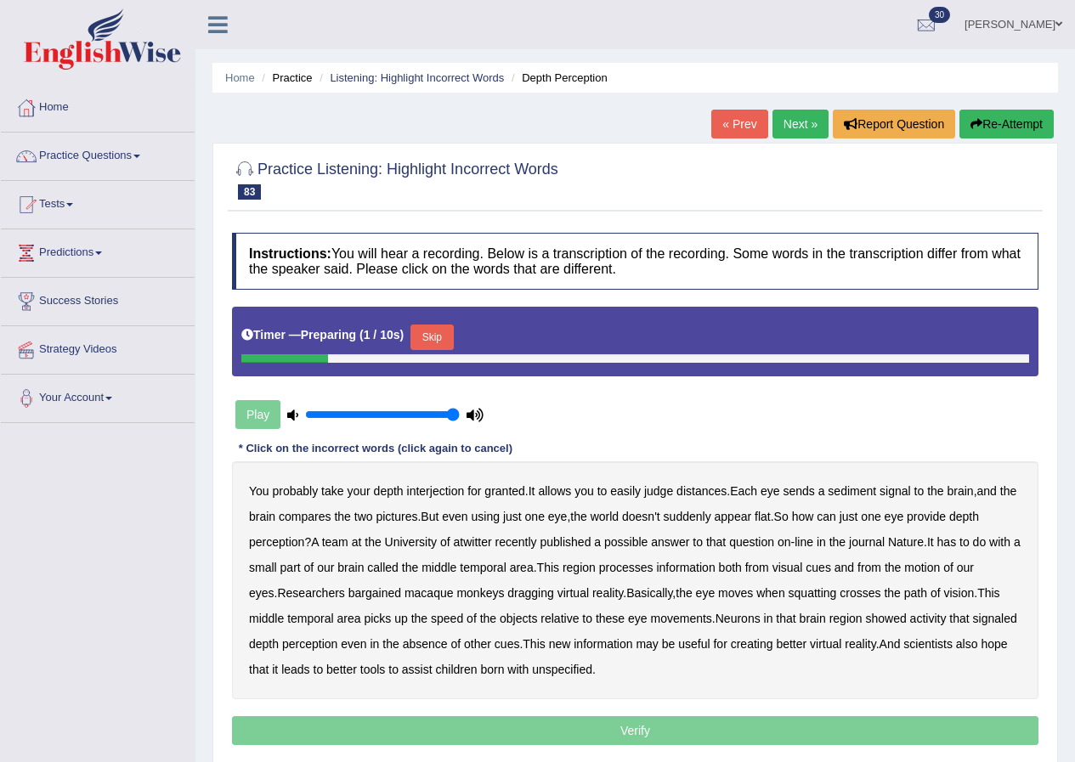
click at [440, 331] on button "Skip" at bounding box center [432, 338] width 43 height 26
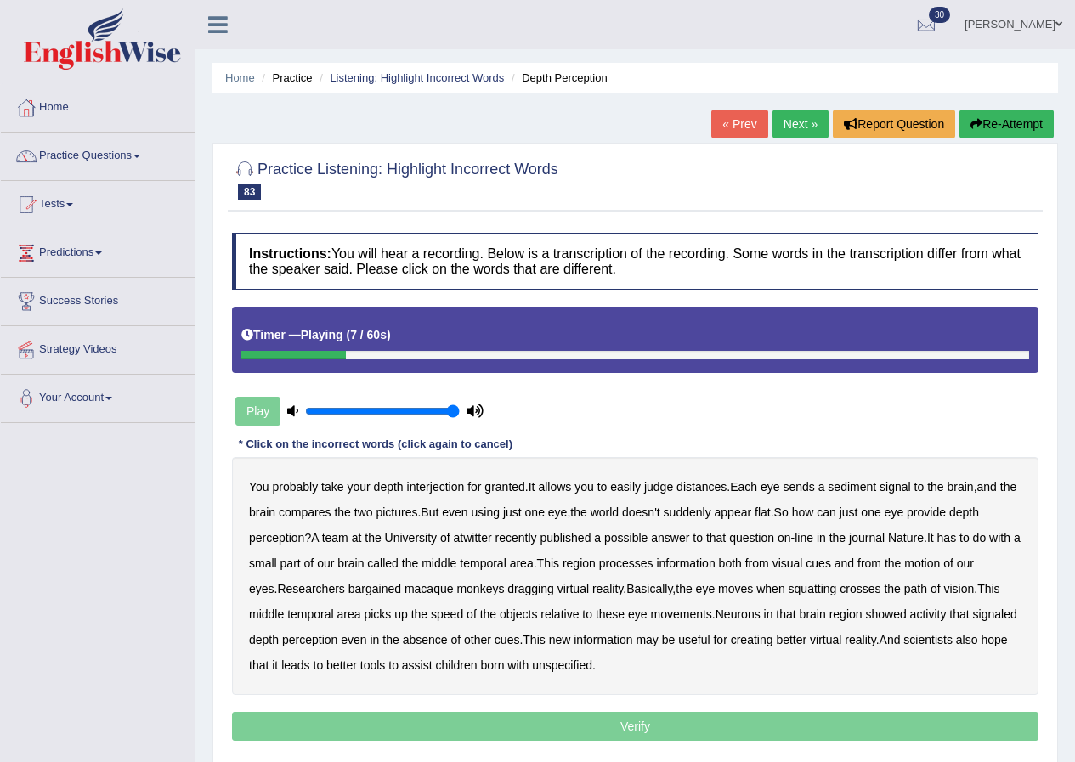
click at [861, 481] on b "sediment" at bounding box center [852, 487] width 48 height 14
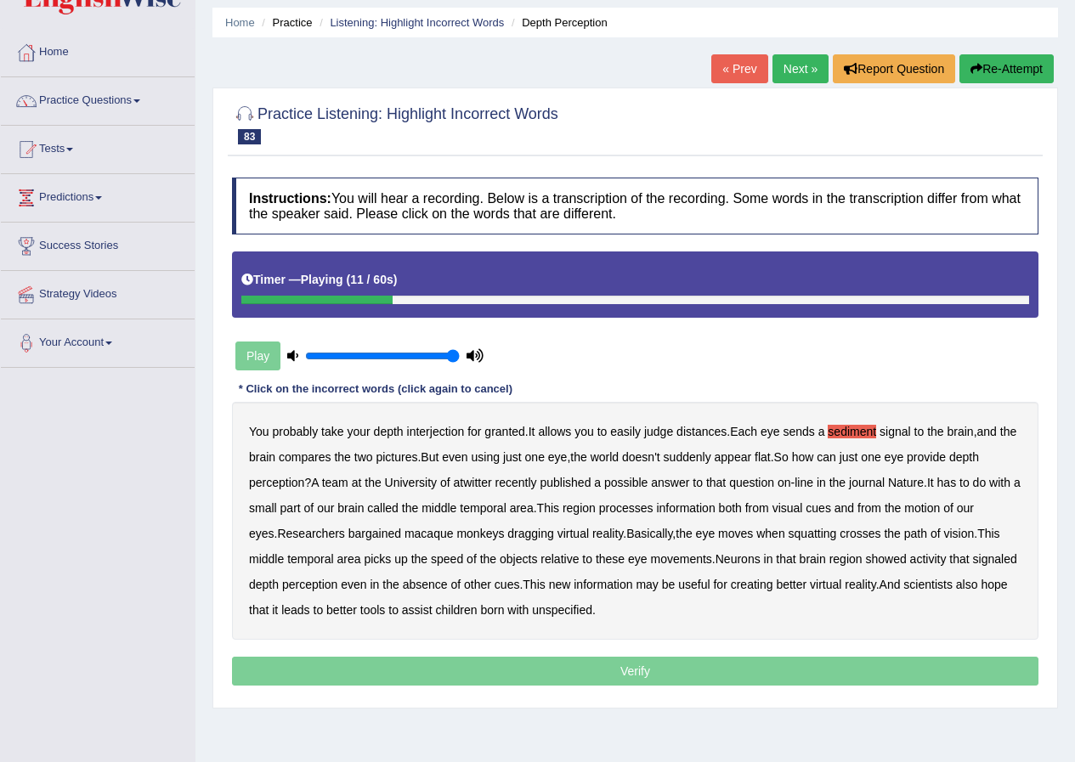
scroll to position [85, 0]
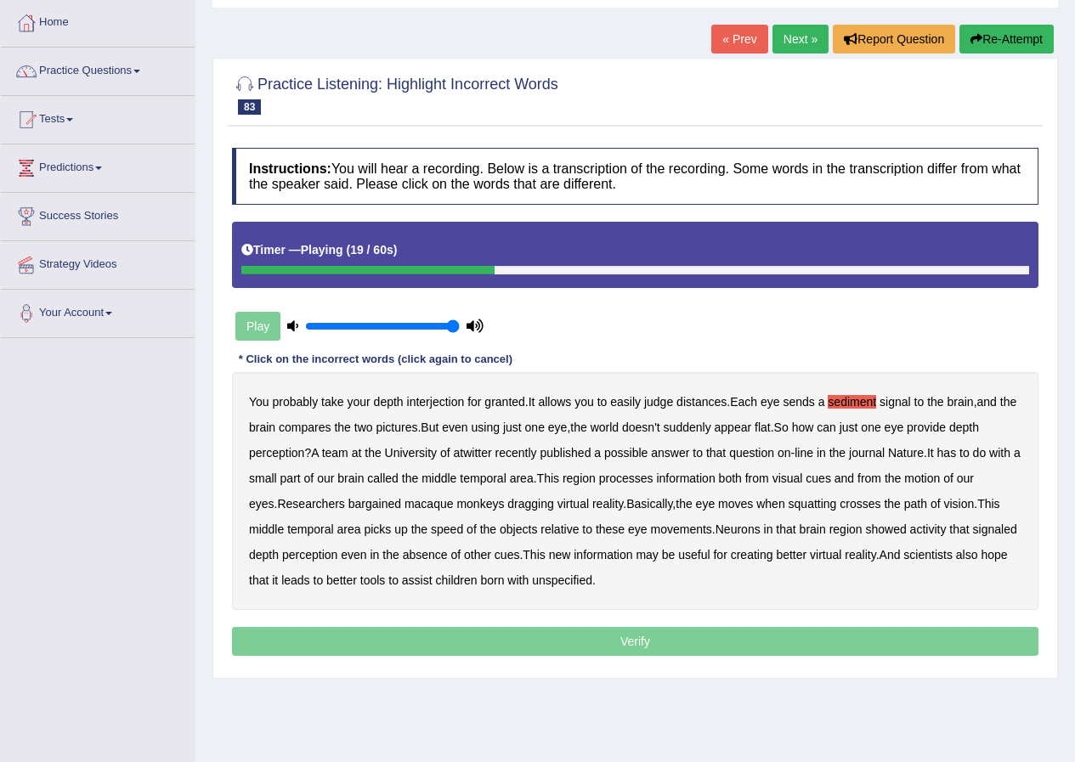
click at [486, 454] on b "atwitter" at bounding box center [473, 453] width 38 height 14
click at [356, 506] on b "bargained" at bounding box center [375, 504] width 53 height 14
click at [791, 503] on b "squatting" at bounding box center [813, 504] width 48 height 14
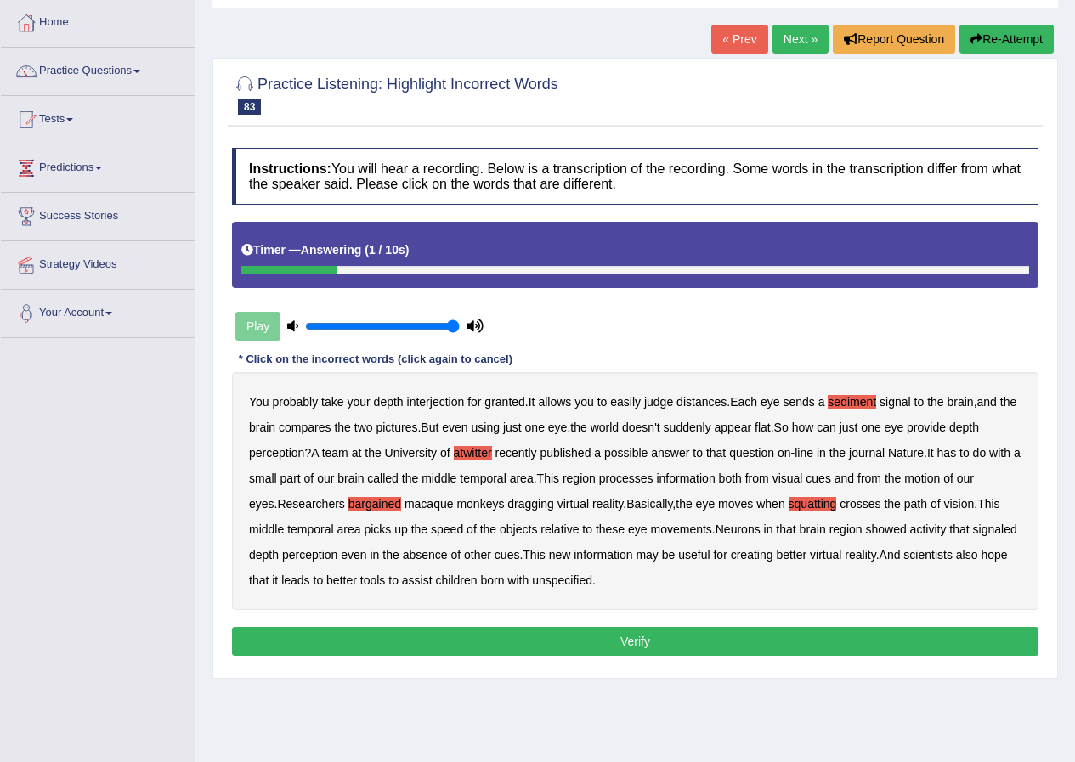
click at [545, 578] on b "unspecified" at bounding box center [562, 581] width 60 height 14
click at [700, 638] on button "Verify" at bounding box center [635, 641] width 807 height 29
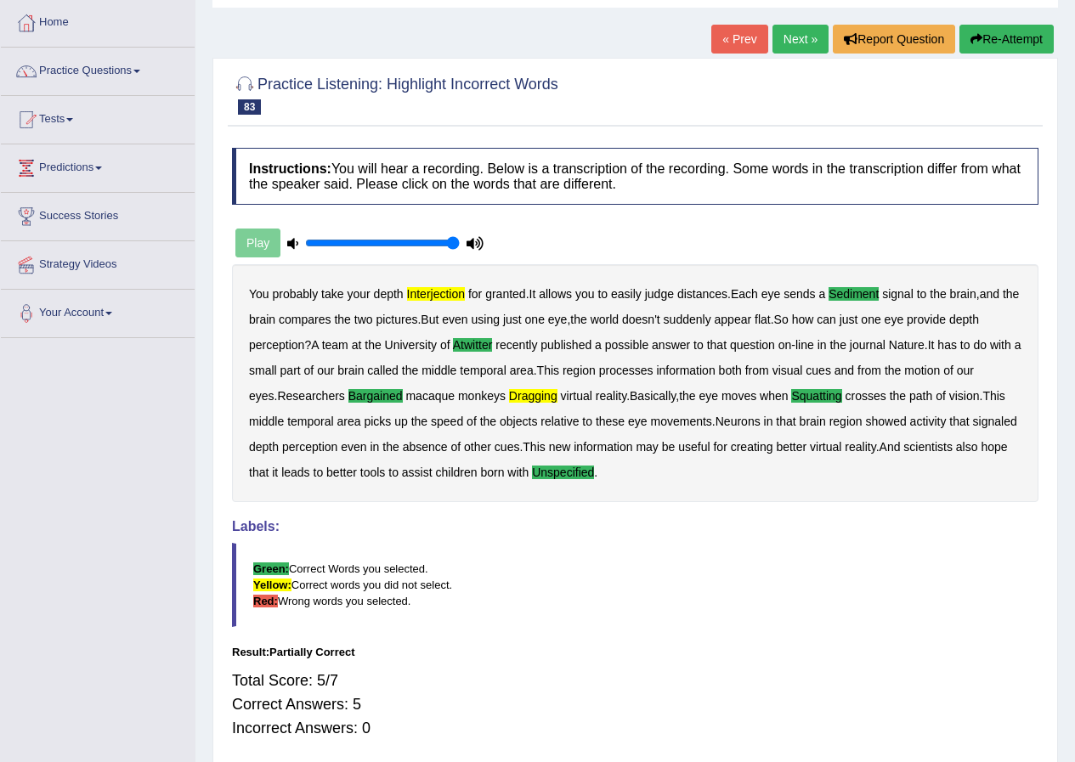
click at [792, 37] on link "Next »" at bounding box center [801, 39] width 56 height 29
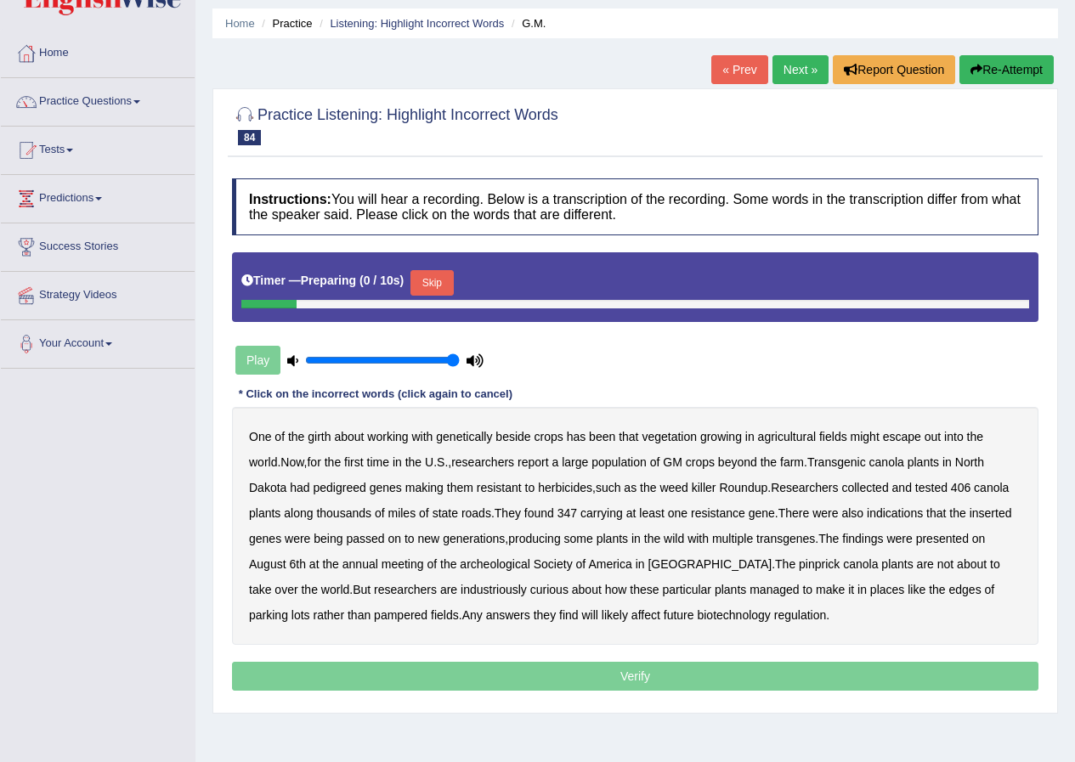
scroll to position [85, 0]
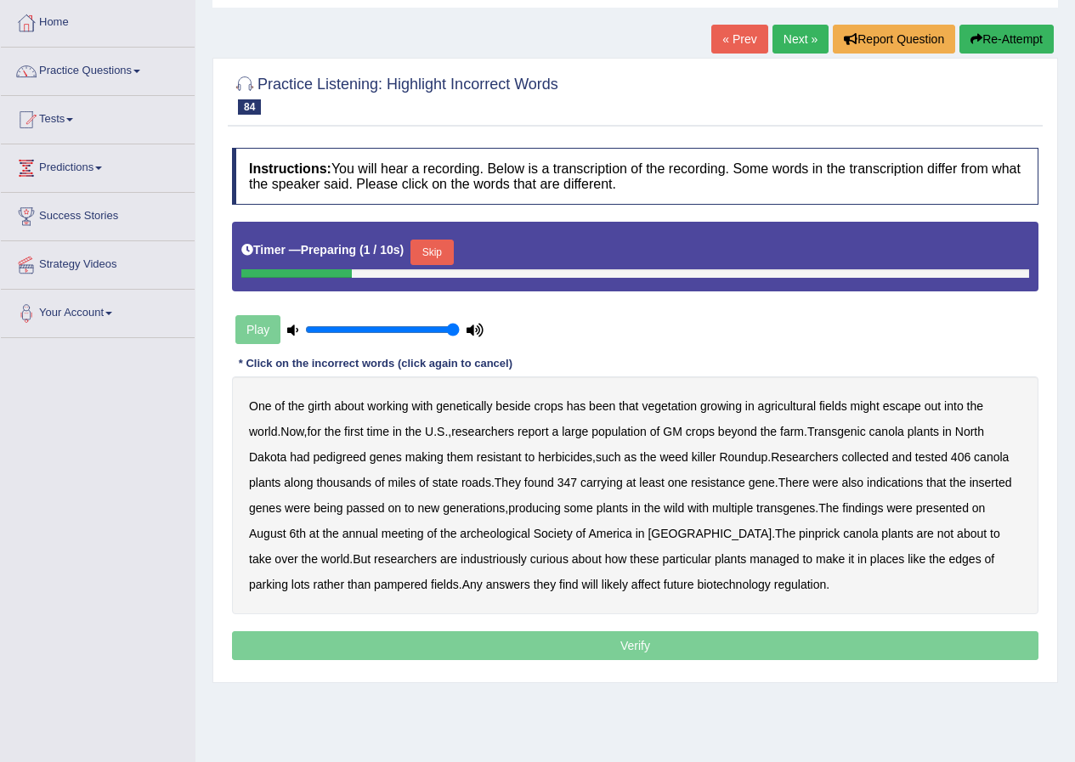
click at [444, 253] on button "Skip" at bounding box center [432, 253] width 43 height 26
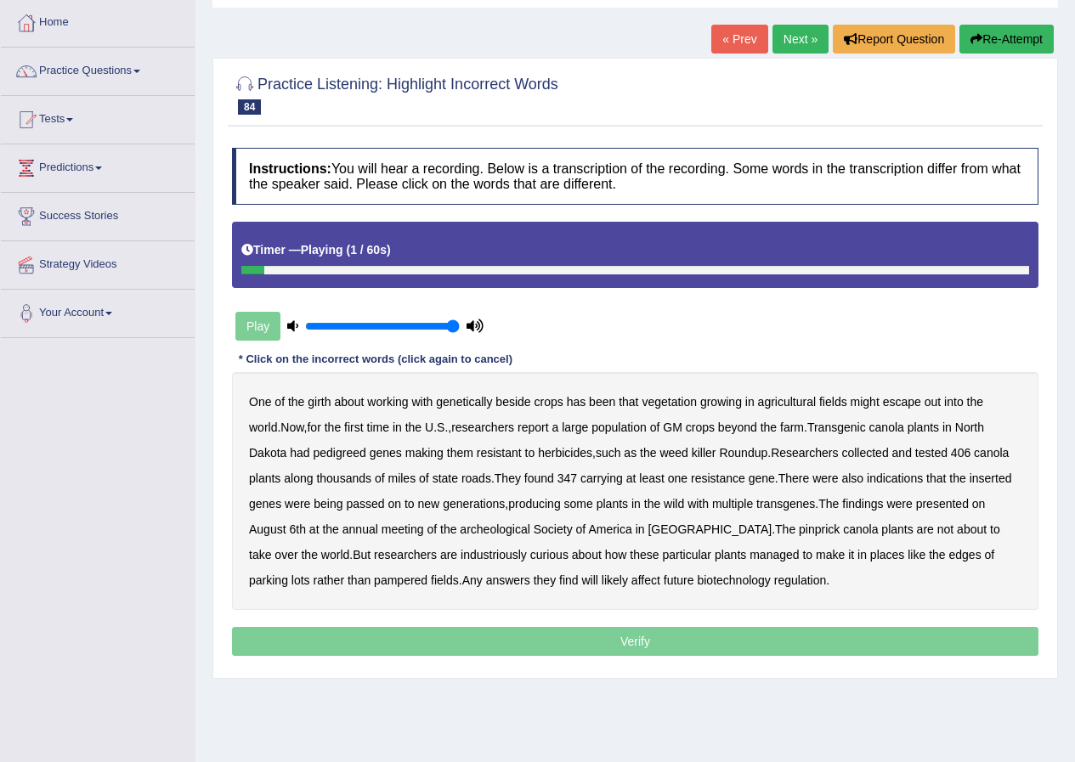
click at [314, 401] on b "girth" at bounding box center [319, 402] width 23 height 14
click at [315, 452] on b "pedigreed" at bounding box center [340, 453] width 53 height 14
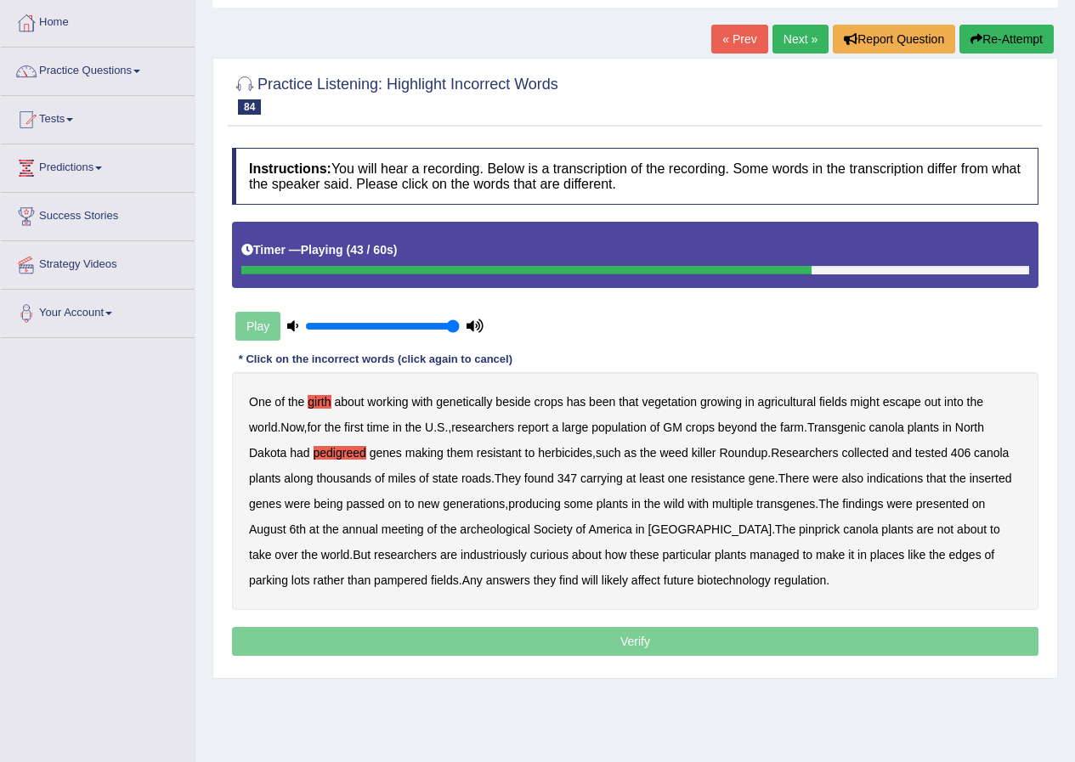
click at [460, 532] on b "archeological" at bounding box center [495, 530] width 71 height 14
click at [799, 528] on b "pinprick" at bounding box center [819, 530] width 41 height 14
click at [461, 555] on b "industriously" at bounding box center [494, 555] width 66 height 14
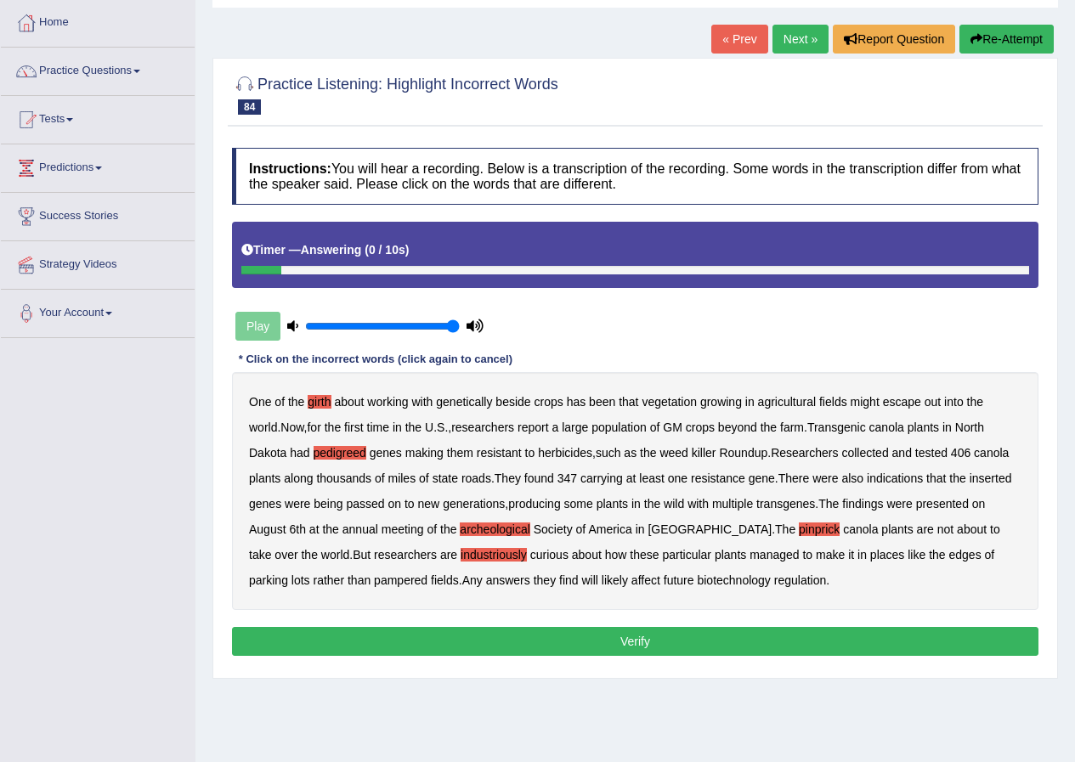
click at [645, 643] on button "Verify" at bounding box center [635, 641] width 807 height 29
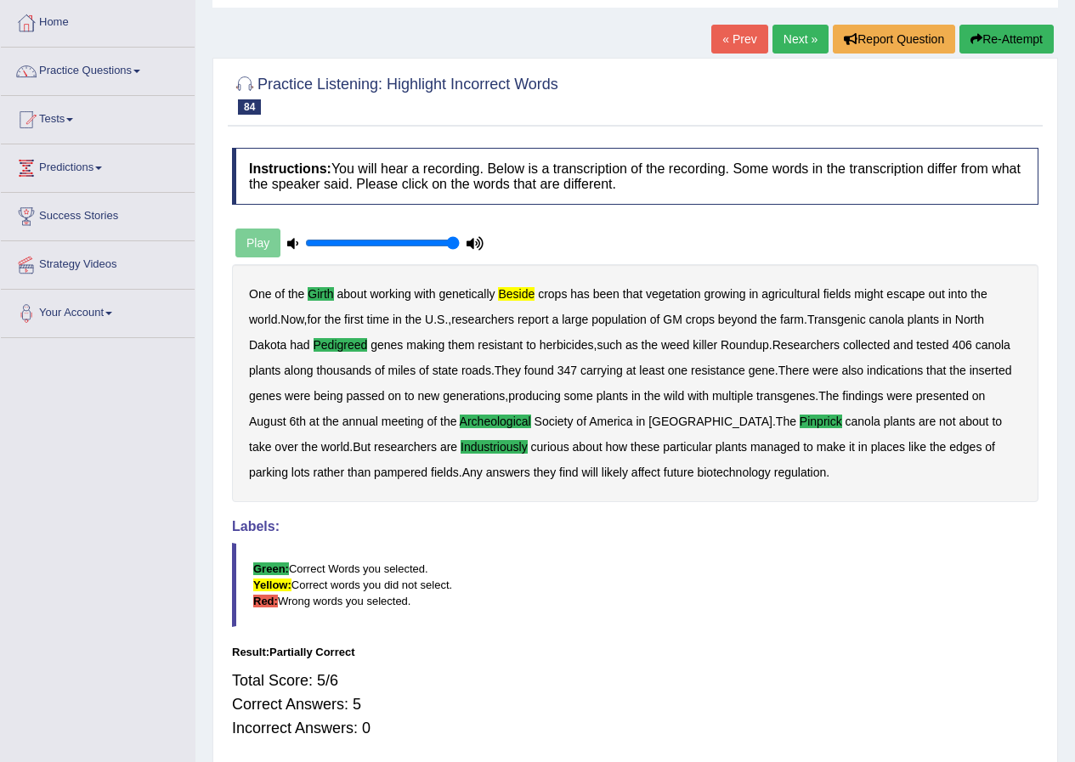
click at [796, 38] on link "Next »" at bounding box center [801, 39] width 56 height 29
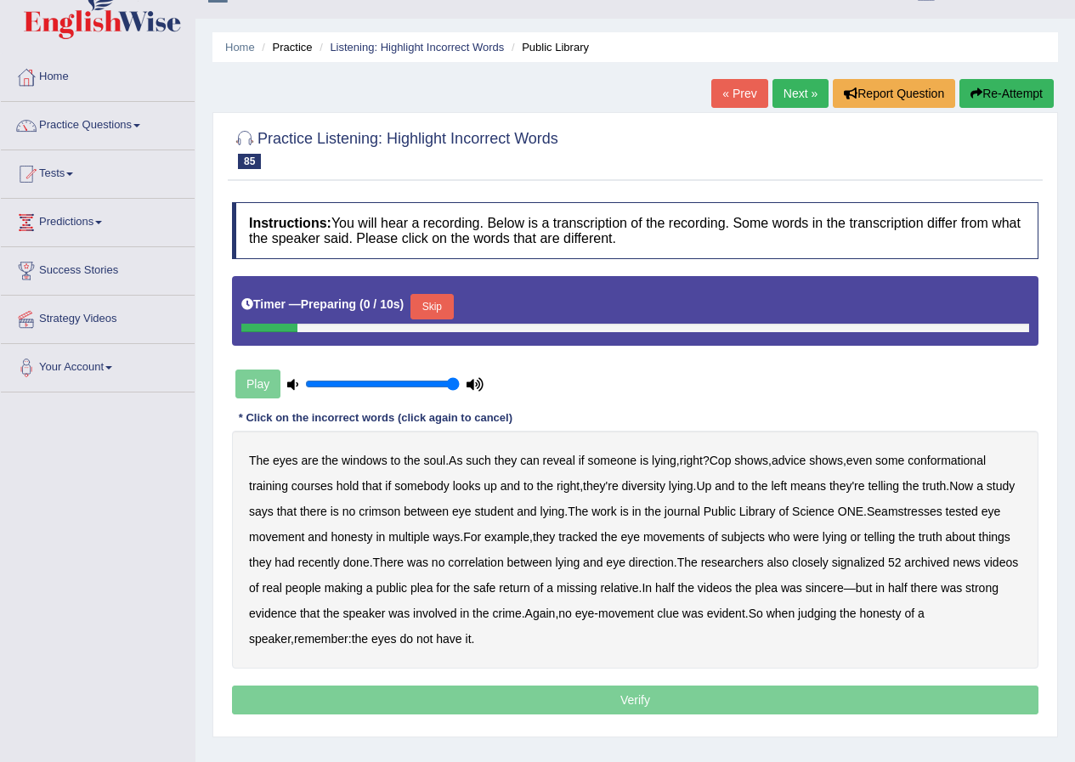
scroll to position [85, 0]
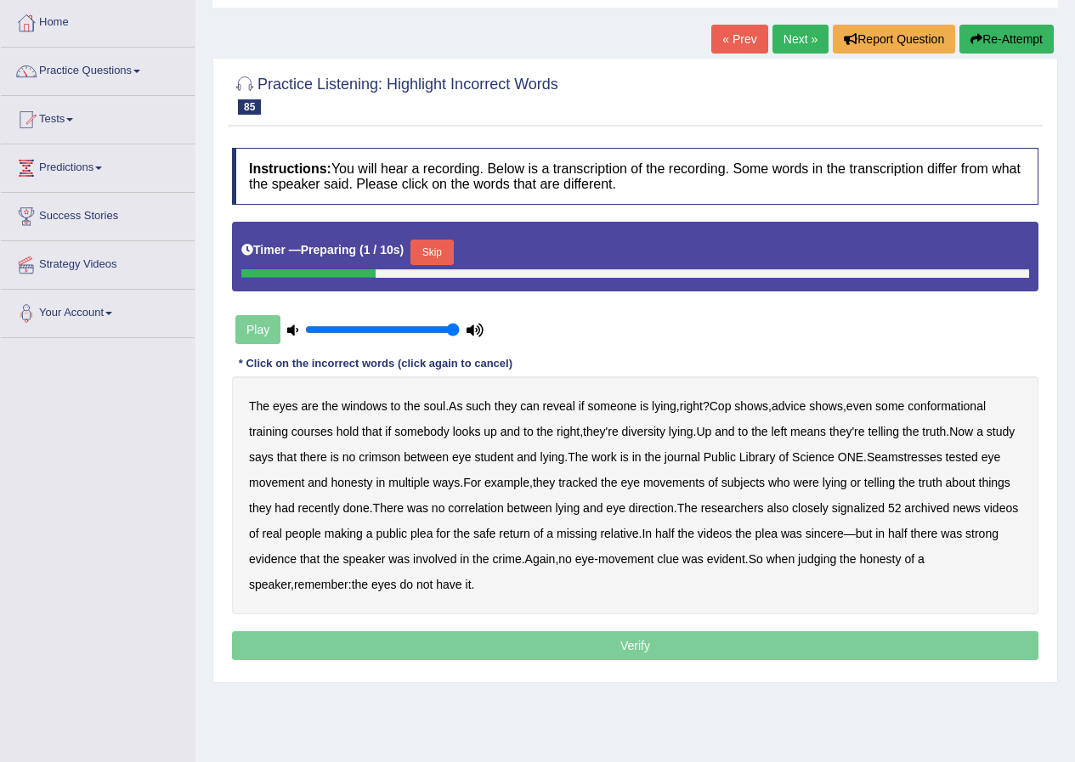
drag, startPoint x: 448, startPoint y: 249, endPoint x: 449, endPoint y: 269, distance: 20.4
click at [447, 249] on button "Skip" at bounding box center [432, 253] width 43 height 26
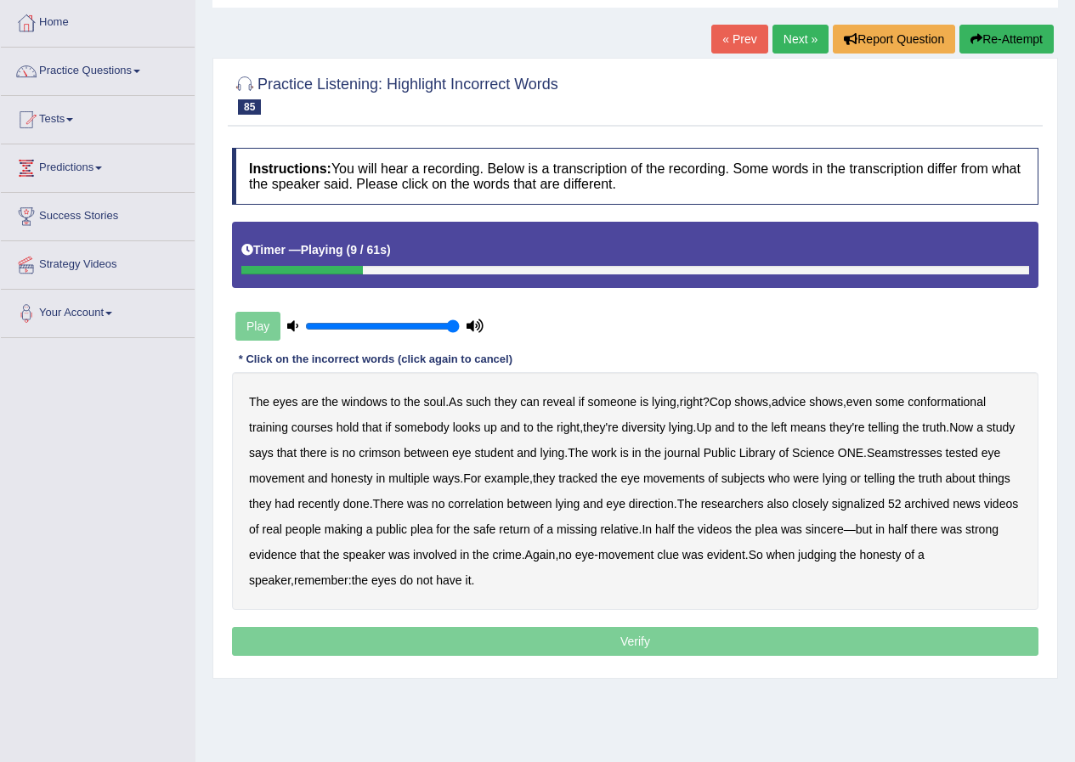
click at [965, 404] on b "conformational" at bounding box center [947, 402] width 78 height 14
click at [651, 428] on b "diversity" at bounding box center [643, 428] width 43 height 14
click at [400, 453] on b "crimson" at bounding box center [380, 453] width 42 height 14
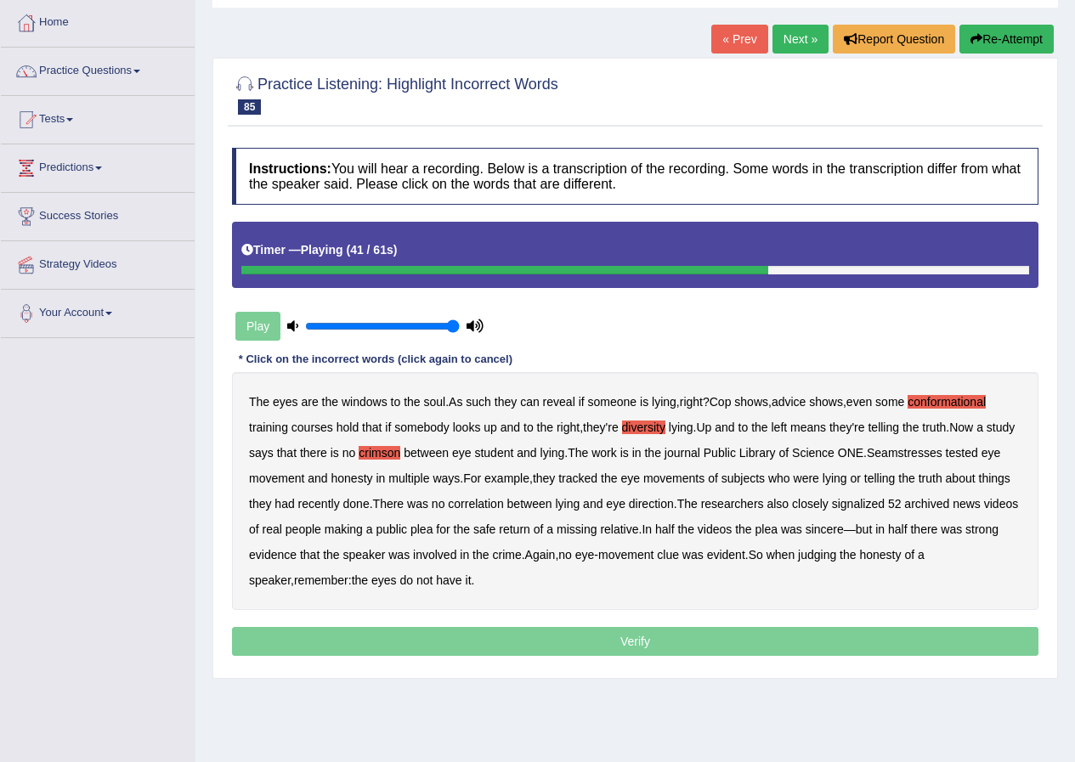
click at [885, 502] on b "signalized" at bounding box center [858, 504] width 53 height 14
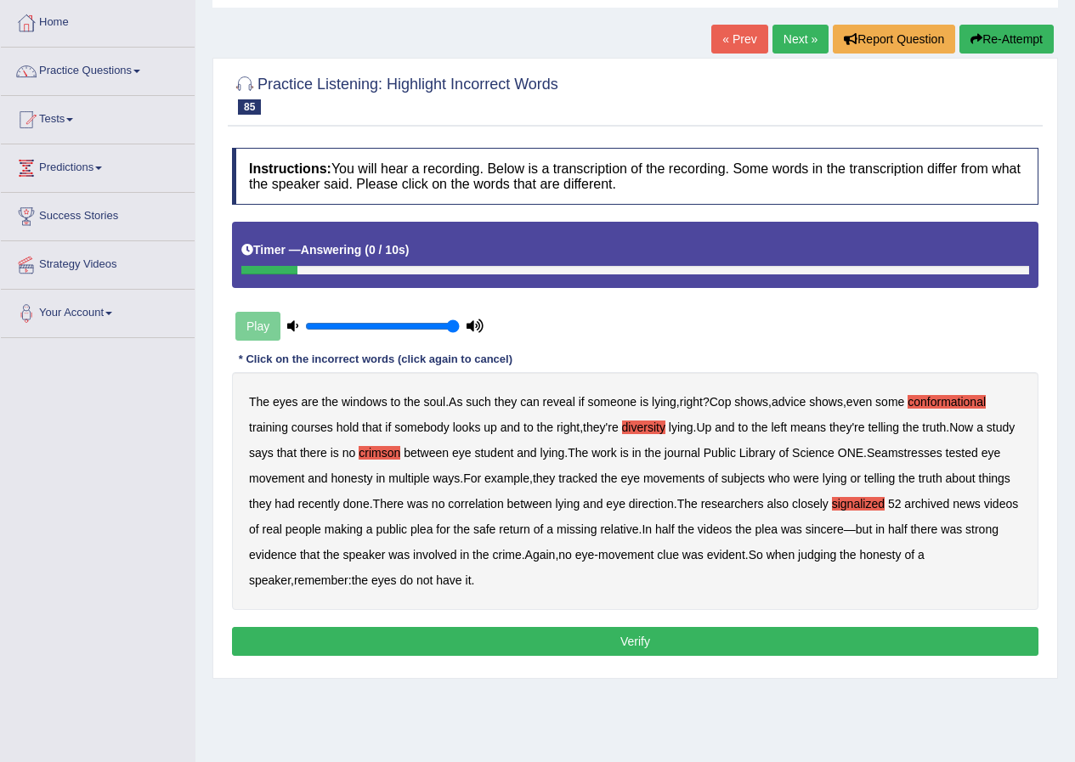
click at [655, 640] on button "Verify" at bounding box center [635, 641] width 807 height 29
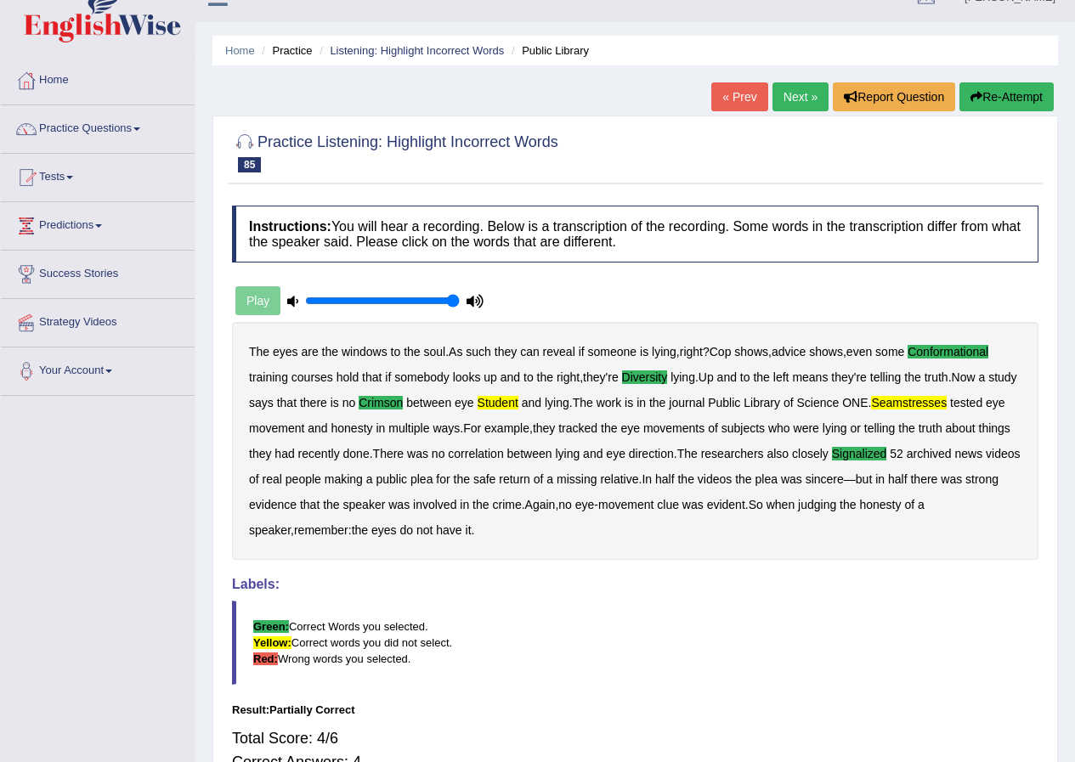
scroll to position [0, 0]
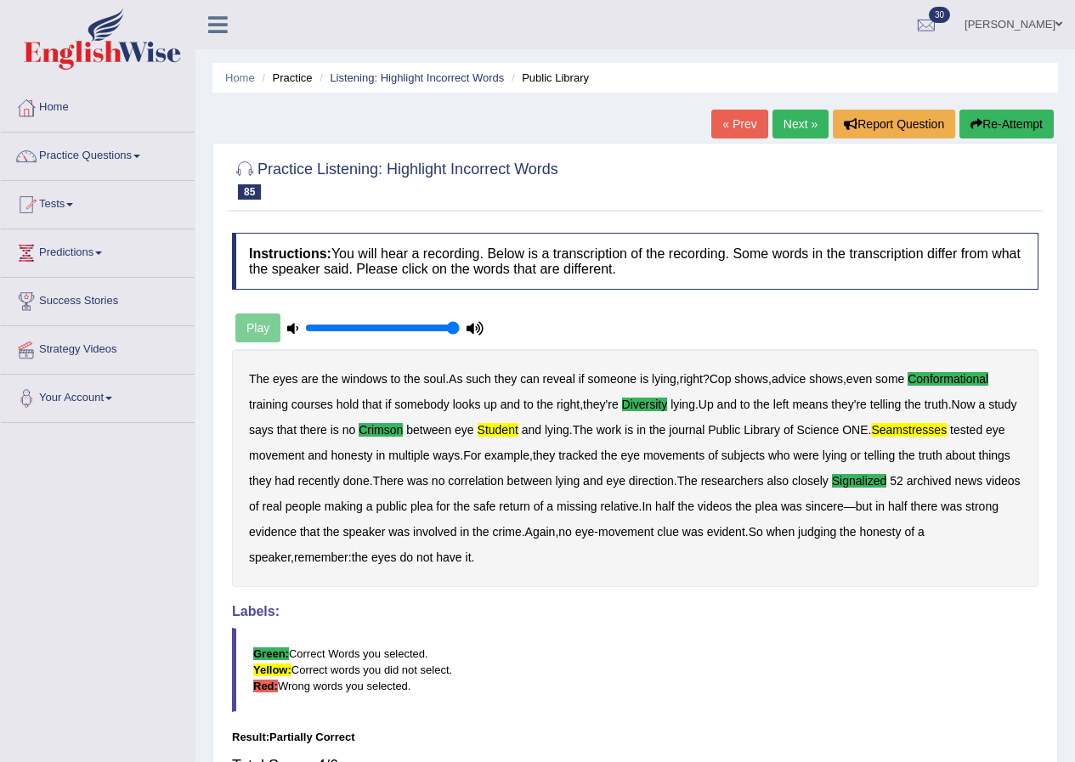
click at [811, 122] on link "Next »" at bounding box center [801, 124] width 56 height 29
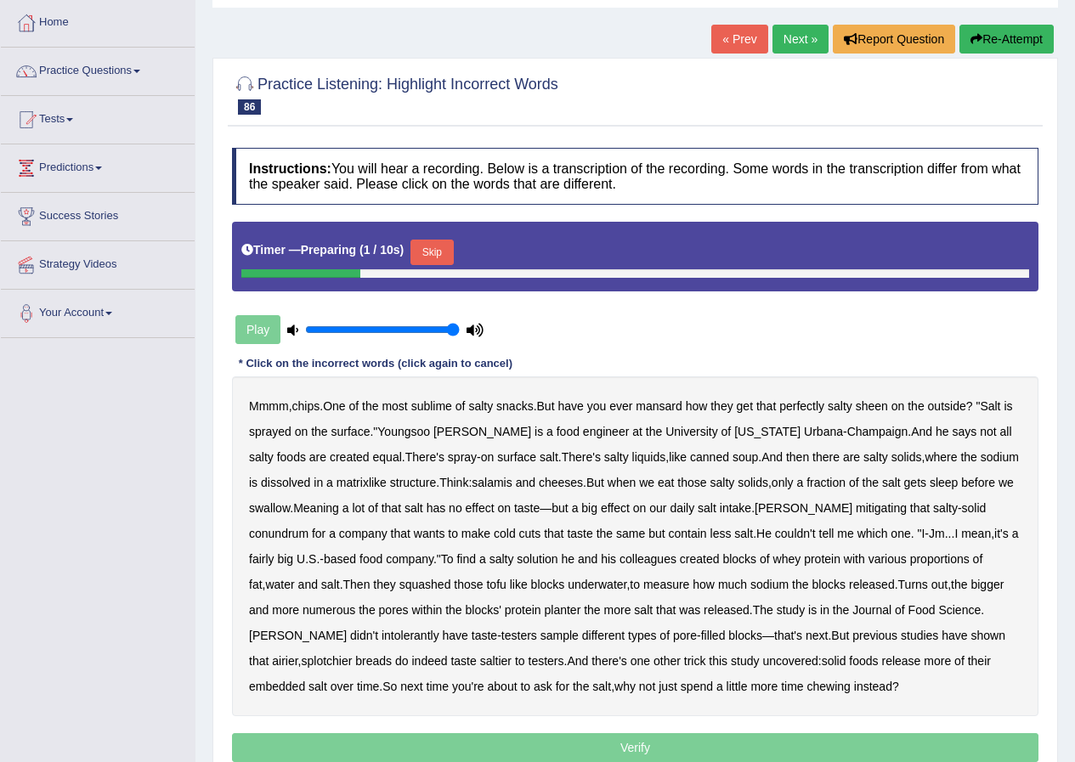
scroll to position [163, 0]
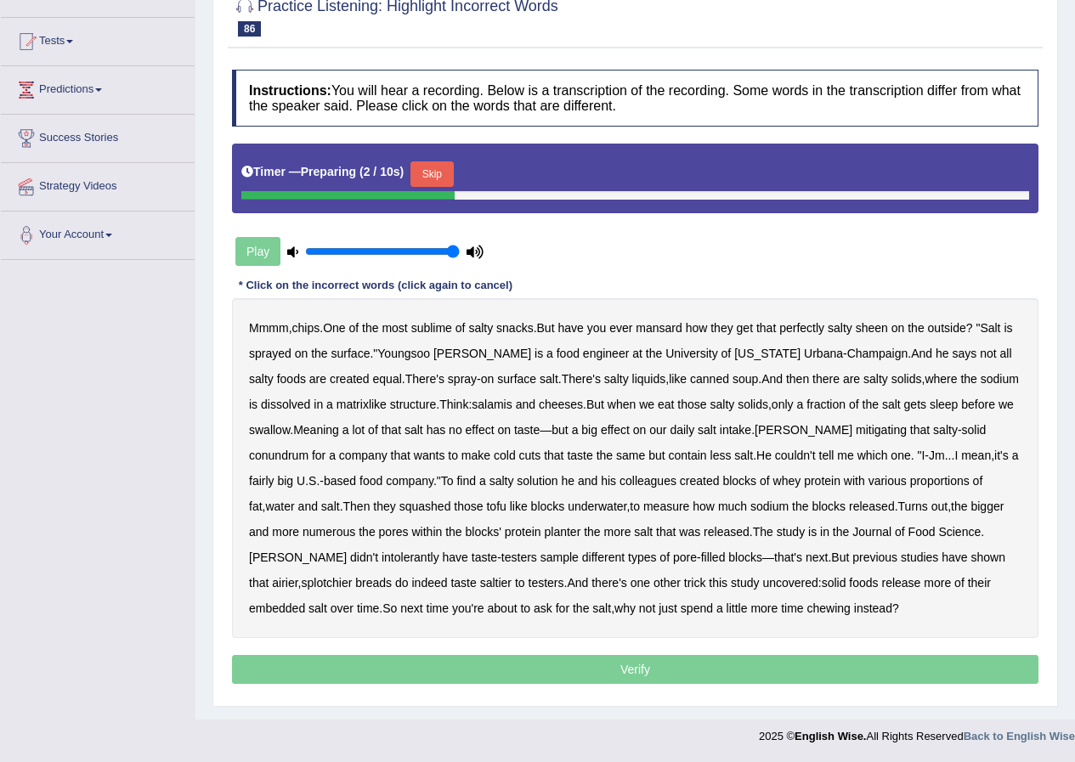
click at [437, 162] on button "Skip" at bounding box center [432, 175] width 43 height 26
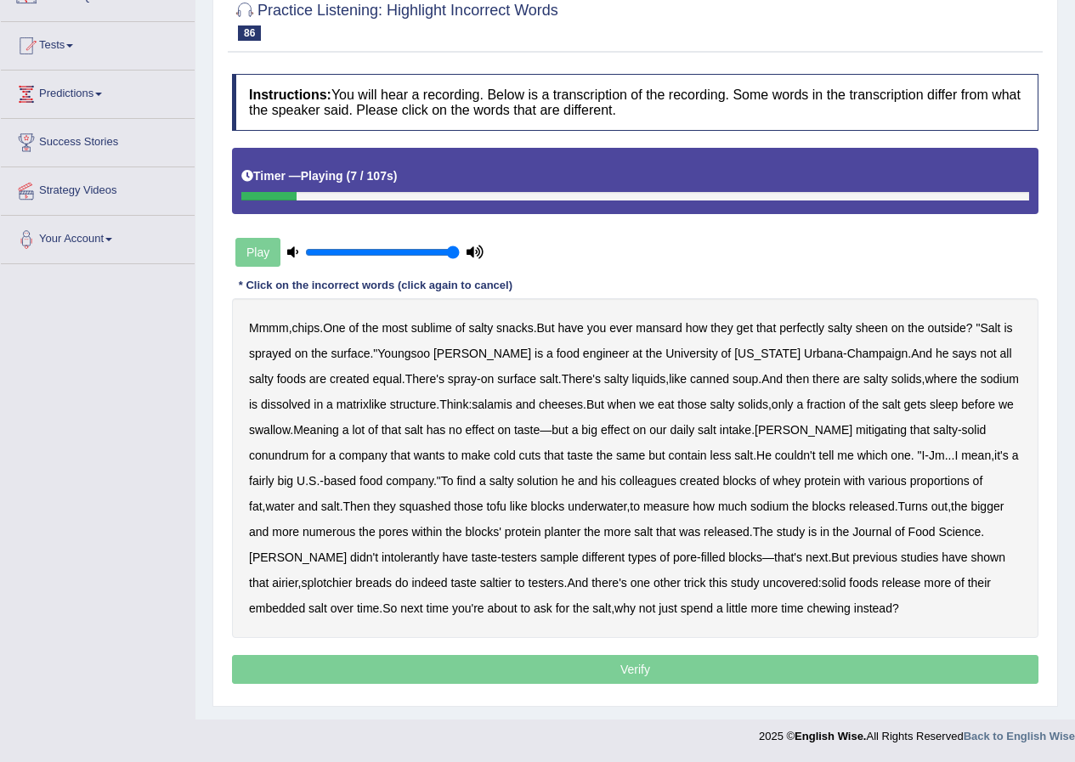
click at [664, 326] on b "mansard" at bounding box center [659, 328] width 46 height 14
click at [856, 432] on b "mitigating" at bounding box center [881, 430] width 51 height 14
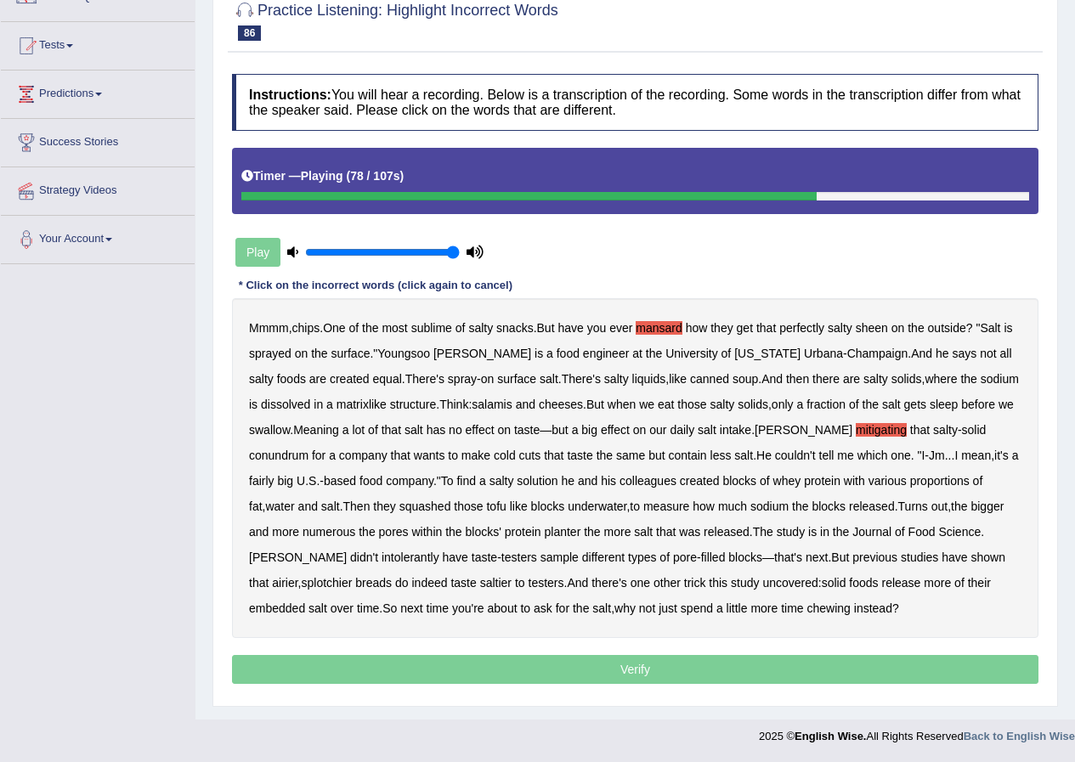
click at [544, 531] on b "planter" at bounding box center [562, 532] width 37 height 14
click at [439, 551] on b "intolerantly" at bounding box center [411, 558] width 58 height 14
click at [654, 667] on p "Verify" at bounding box center [635, 669] width 807 height 29
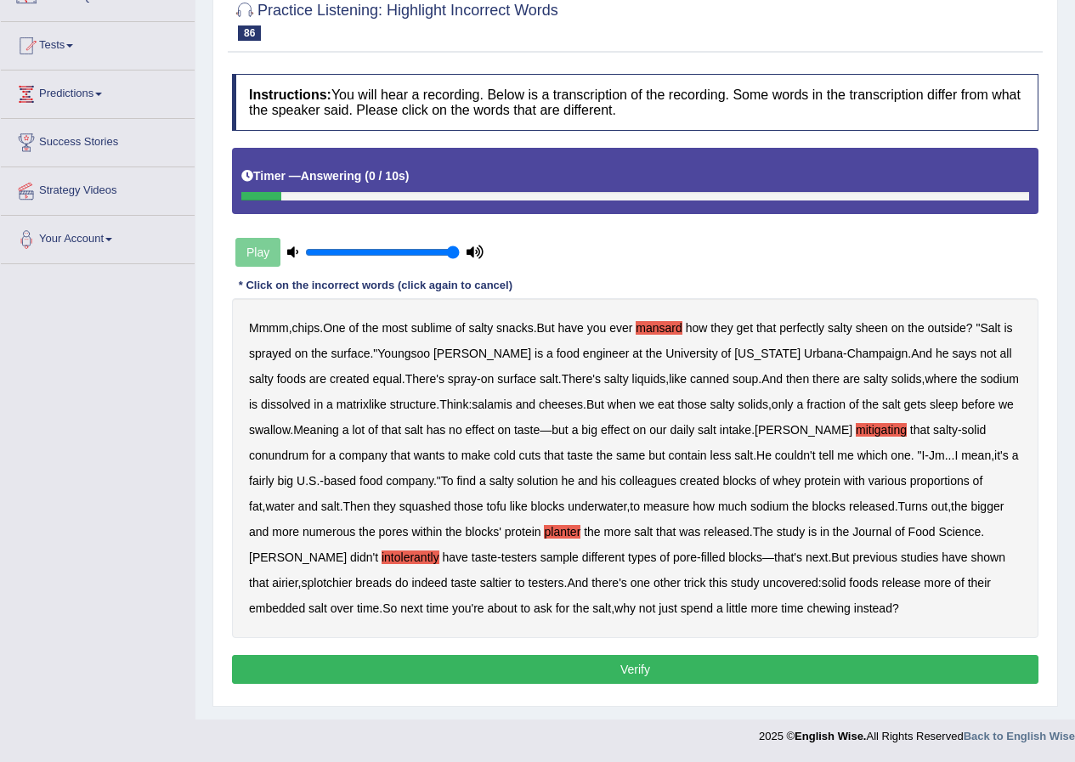
click at [653, 667] on button "Verify" at bounding box center [635, 669] width 807 height 29
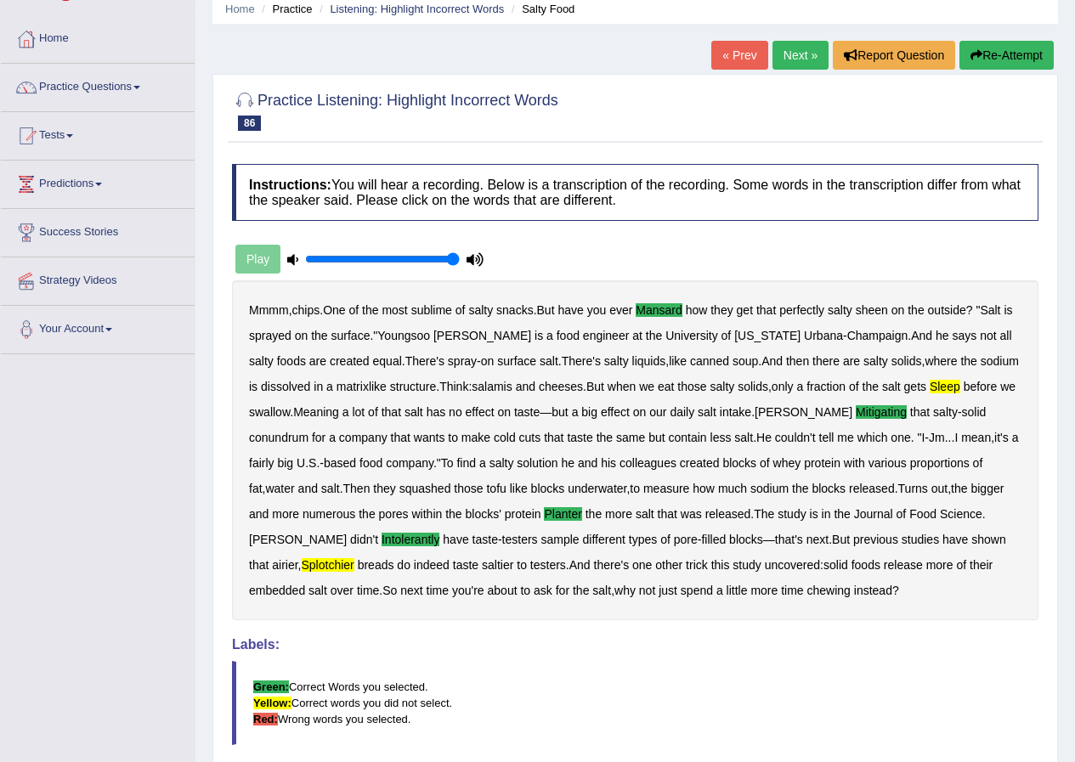
scroll to position [0, 0]
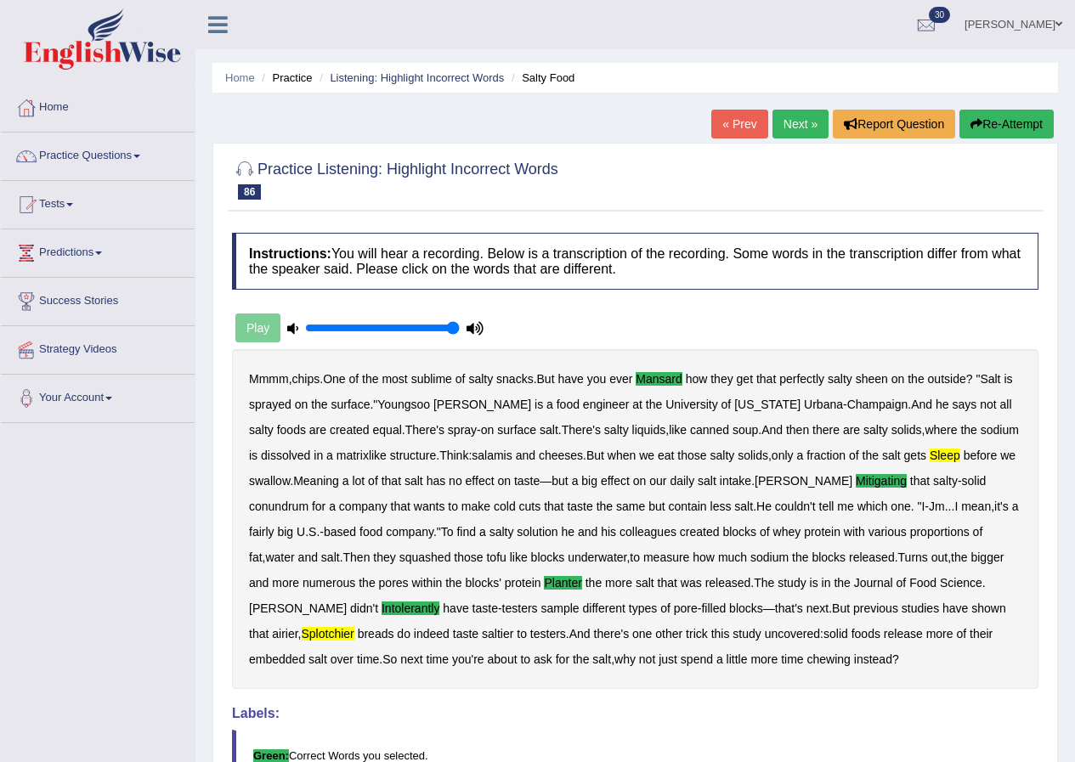
click at [792, 122] on link "Next »" at bounding box center [801, 124] width 56 height 29
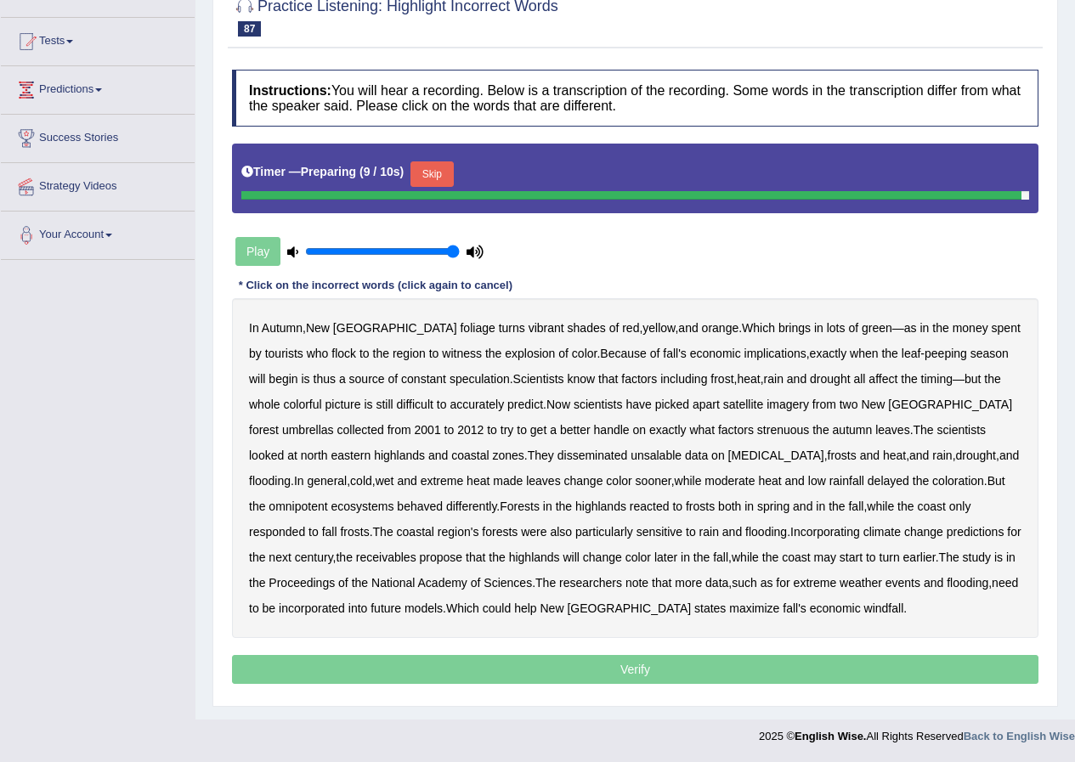
scroll to position [159, 0]
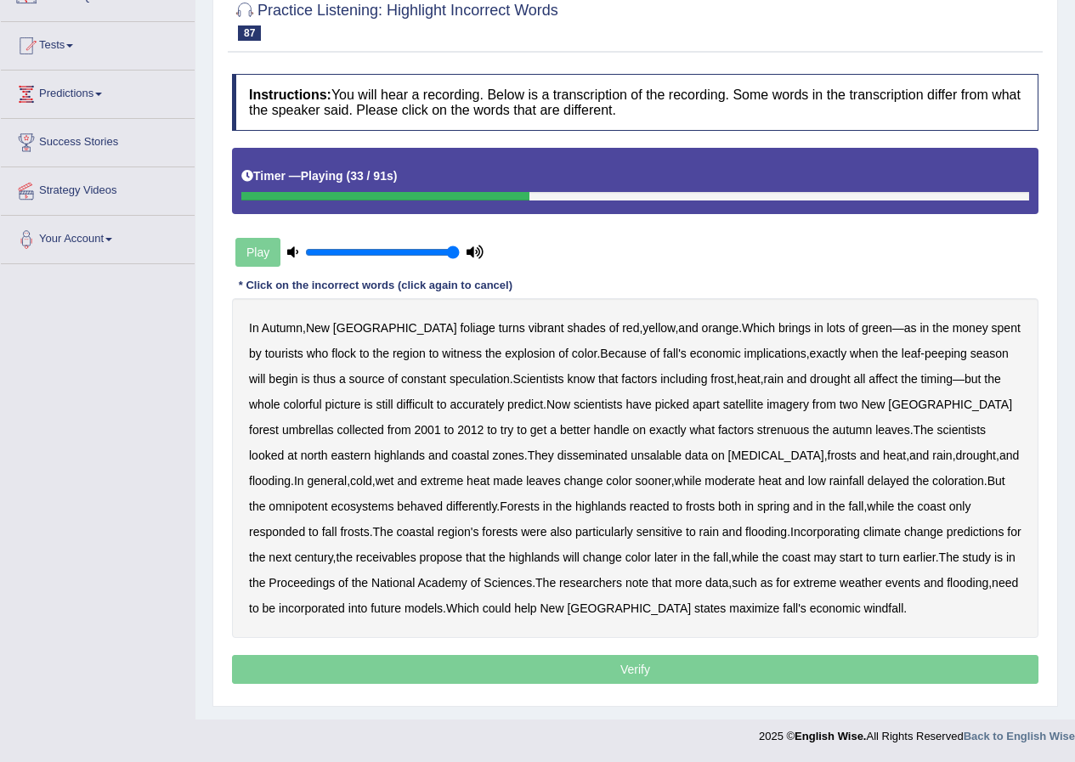
click at [334, 423] on b "umbrellas" at bounding box center [308, 430] width 52 height 14
click at [757, 428] on b "strenuous" at bounding box center [783, 430] width 52 height 14
drag, startPoint x: 524, startPoint y: 456, endPoint x: 542, endPoint y: 460, distance: 18.3
click at [558, 456] on b "disseminated" at bounding box center [593, 456] width 71 height 14
click at [631, 456] on b "unsalable" at bounding box center [656, 456] width 51 height 14
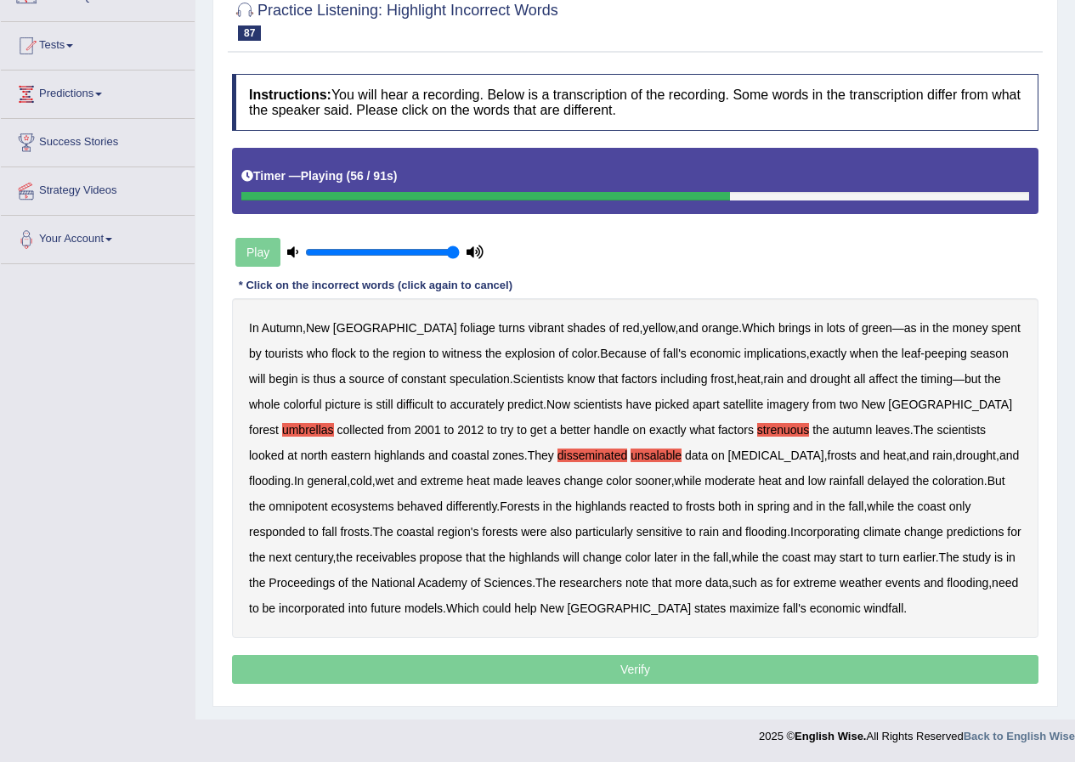
click at [327, 500] on b "omnipotent" at bounding box center [298, 507] width 59 height 14
click at [359, 559] on b "receivables" at bounding box center [386, 558] width 60 height 14
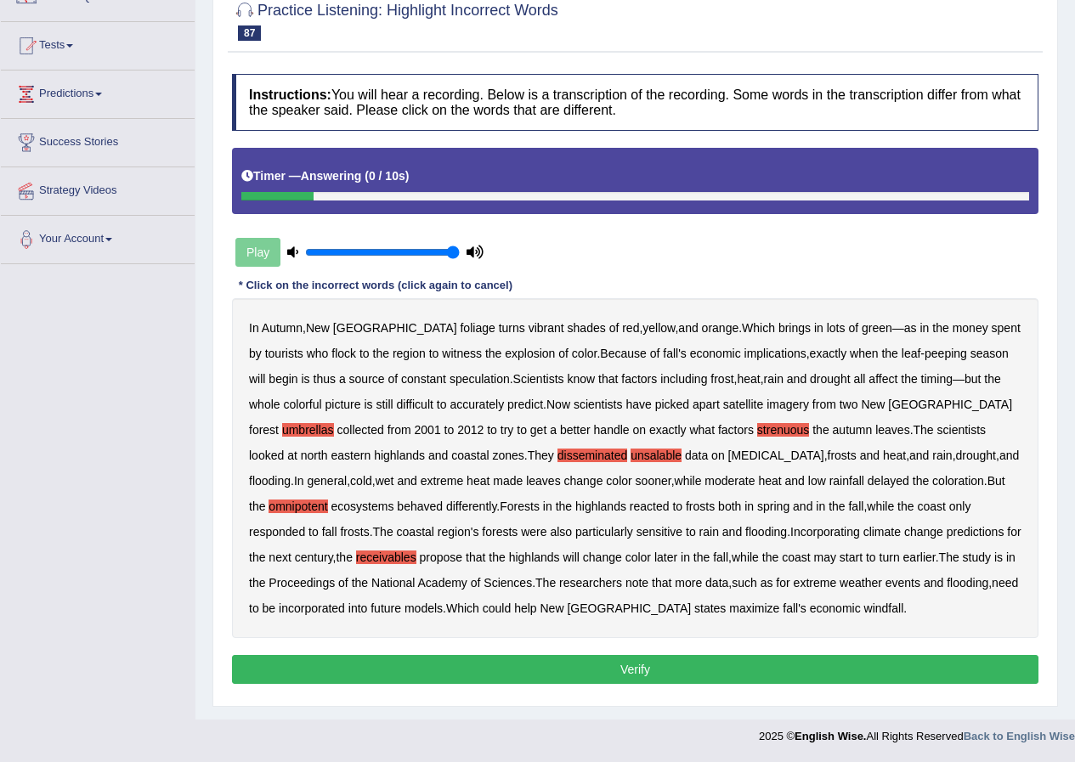
click at [638, 668] on button "Verify" at bounding box center [635, 669] width 807 height 29
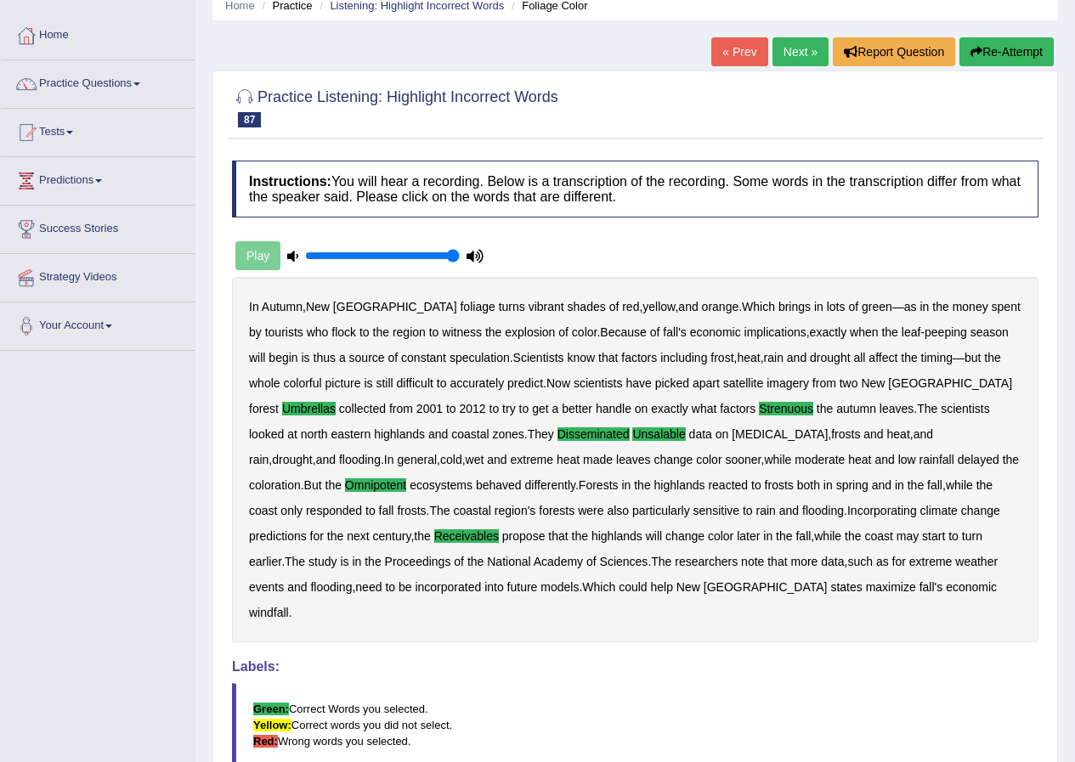
scroll to position [0, 0]
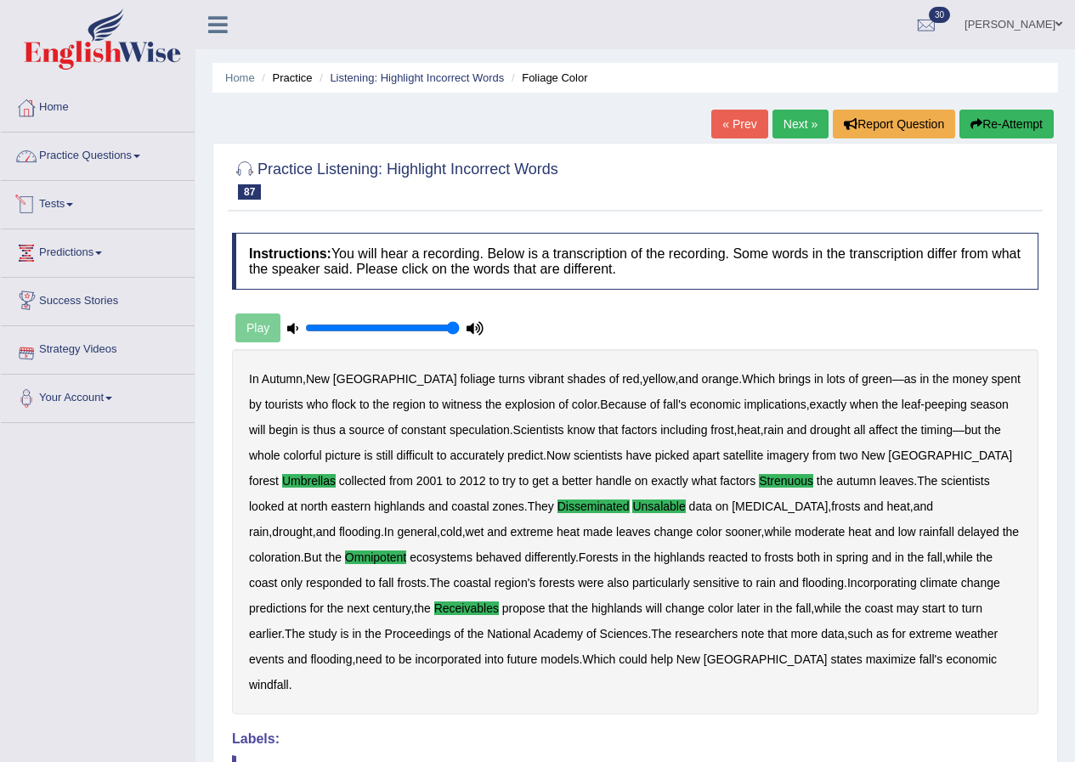
click at [109, 156] on link "Practice Questions" at bounding box center [98, 154] width 194 height 43
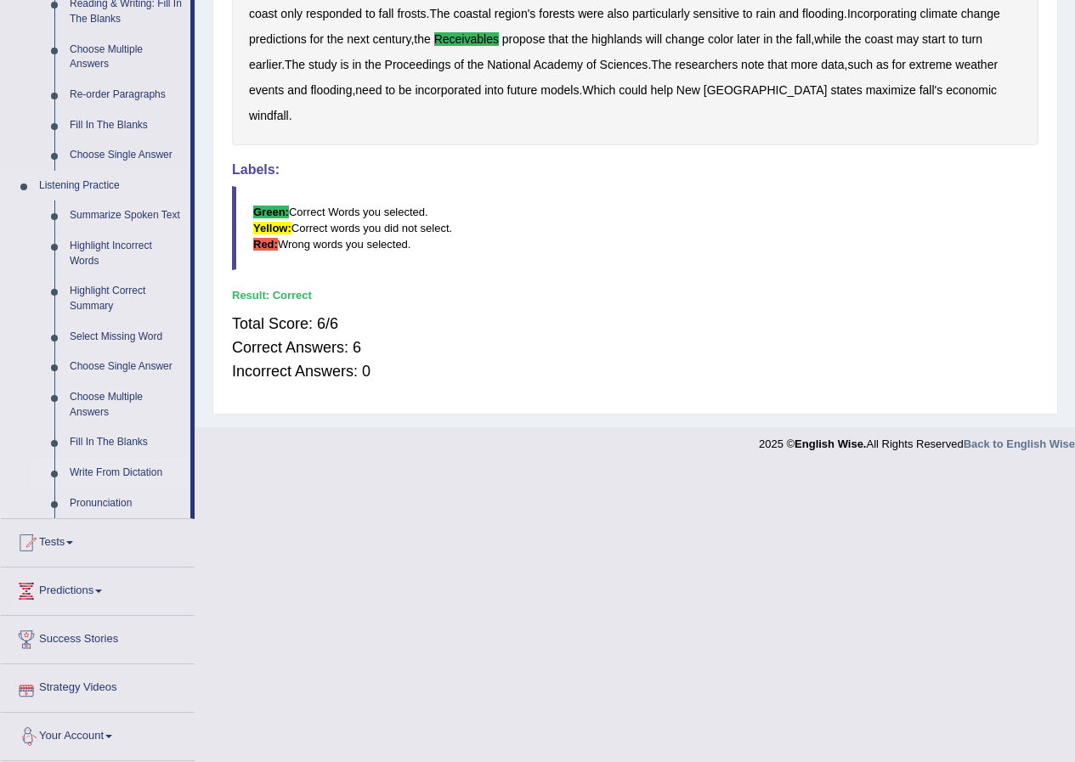
click at [119, 468] on link "Write From Dictation" at bounding box center [126, 473] width 128 height 31
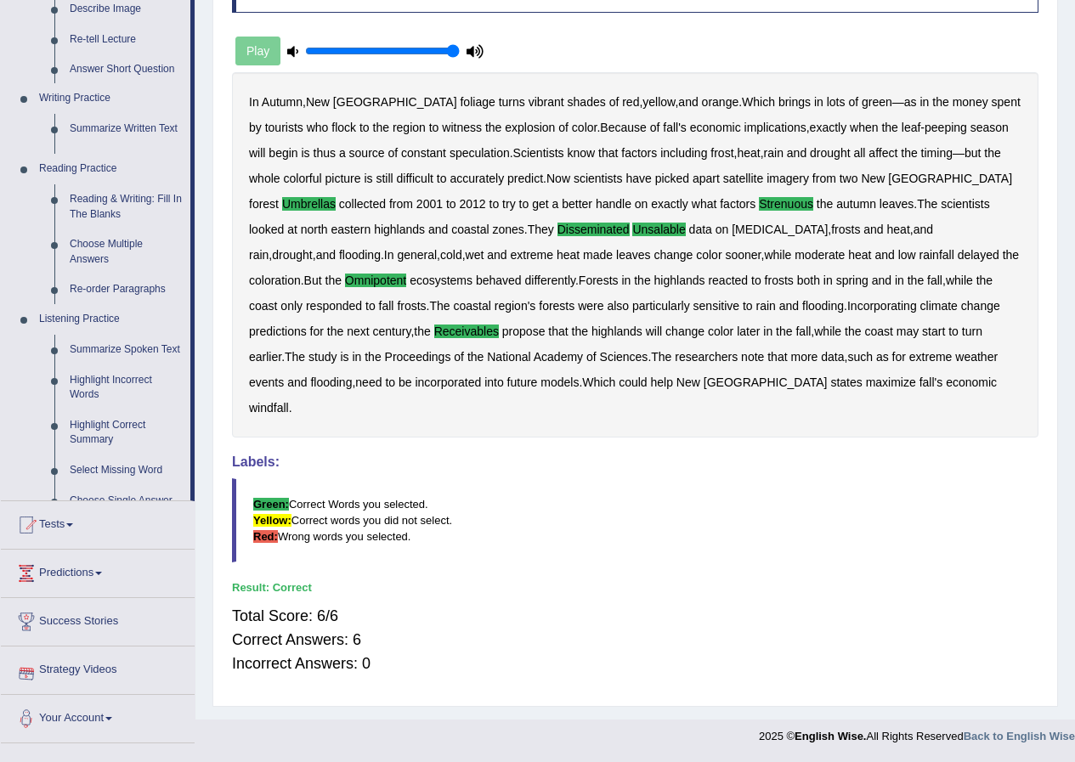
scroll to position [252, 0]
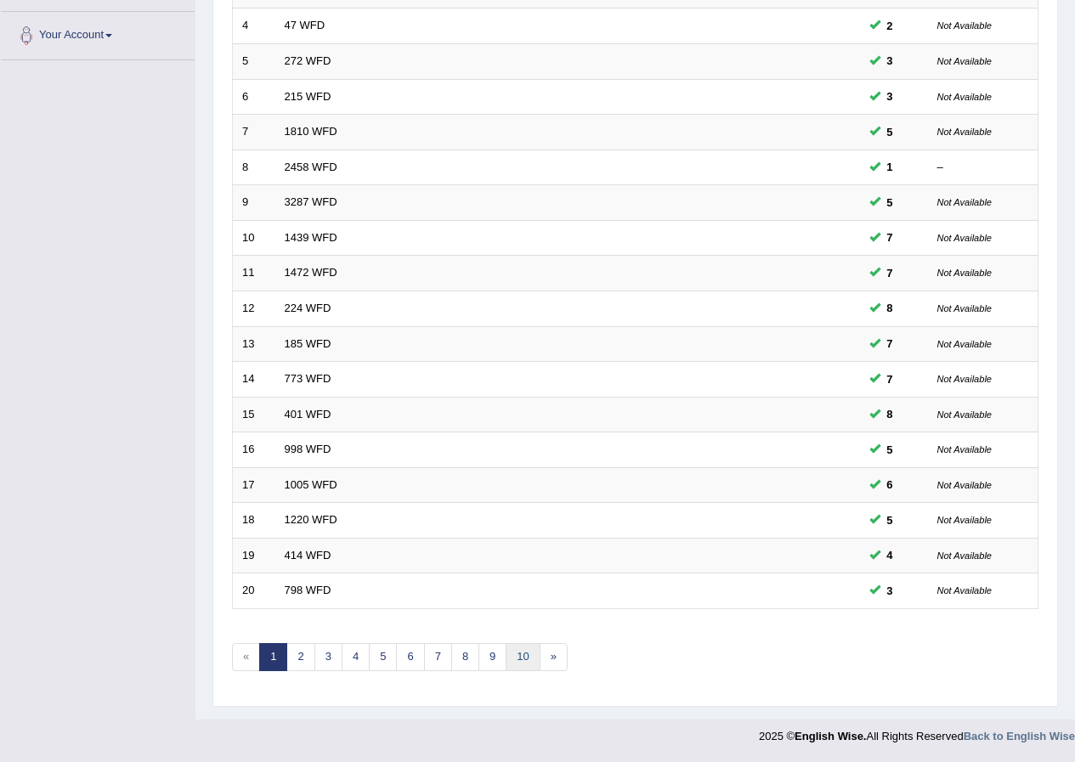
click at [516, 658] on link "10" at bounding box center [523, 657] width 34 height 28
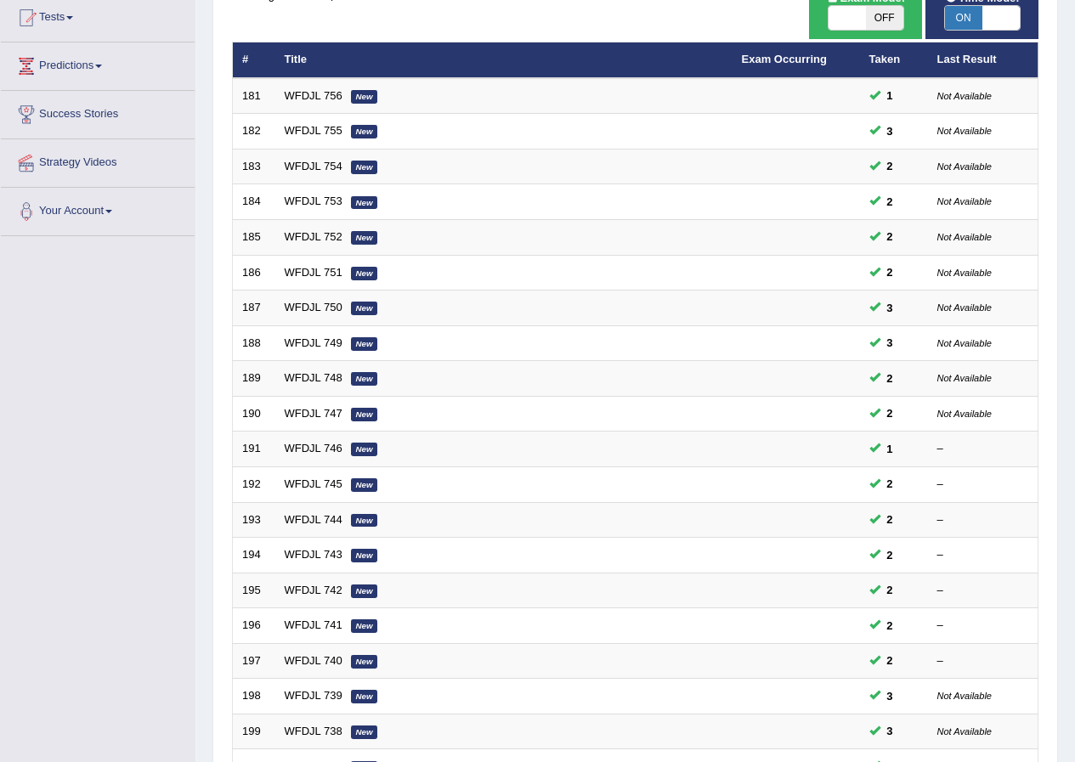
scroll to position [363, 0]
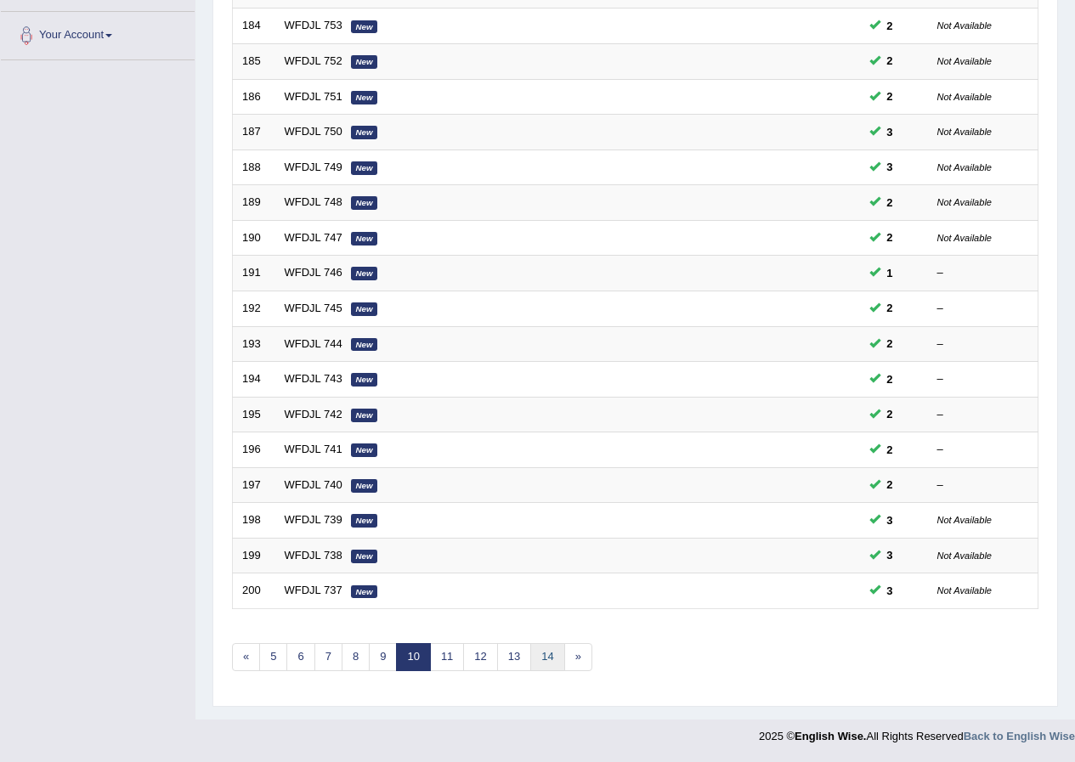
click at [543, 660] on link "14" at bounding box center [547, 657] width 34 height 28
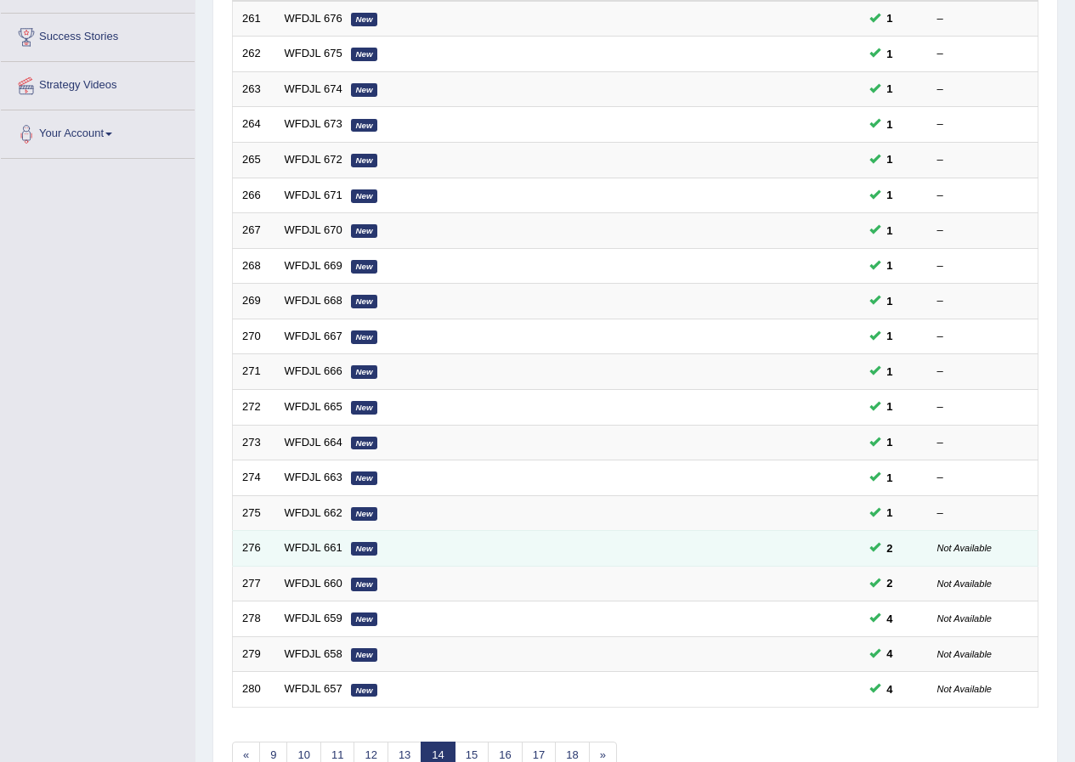
scroll to position [363, 0]
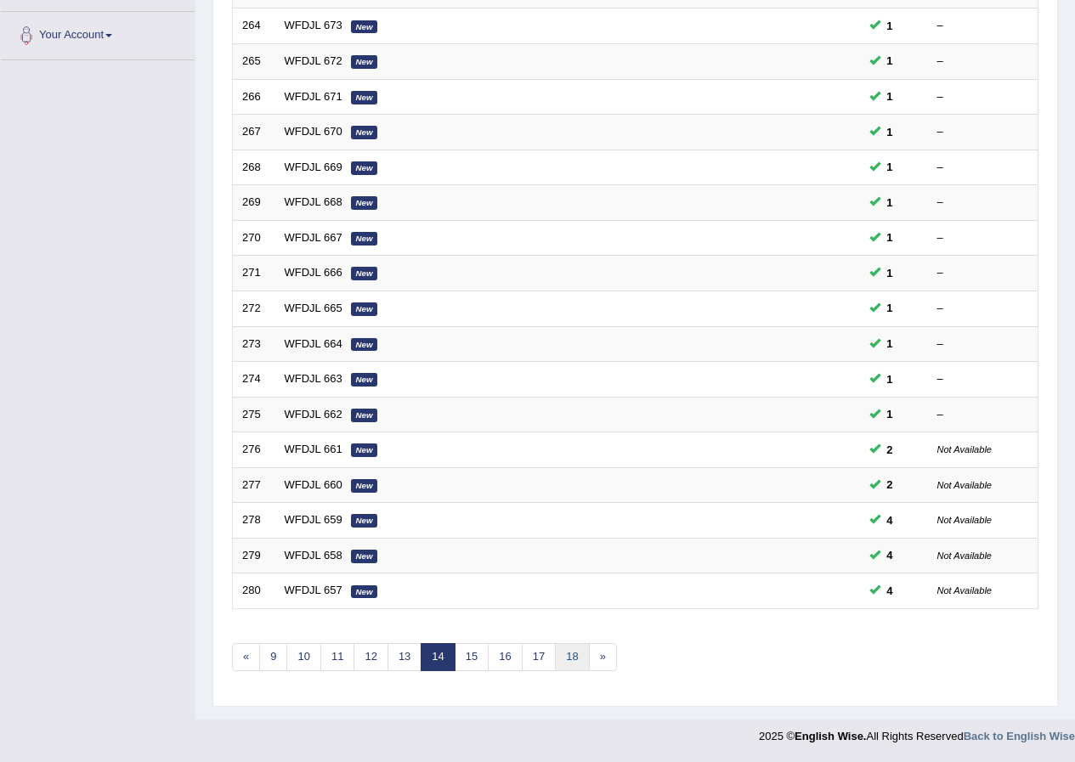
click at [577, 660] on link "18" at bounding box center [572, 657] width 34 height 28
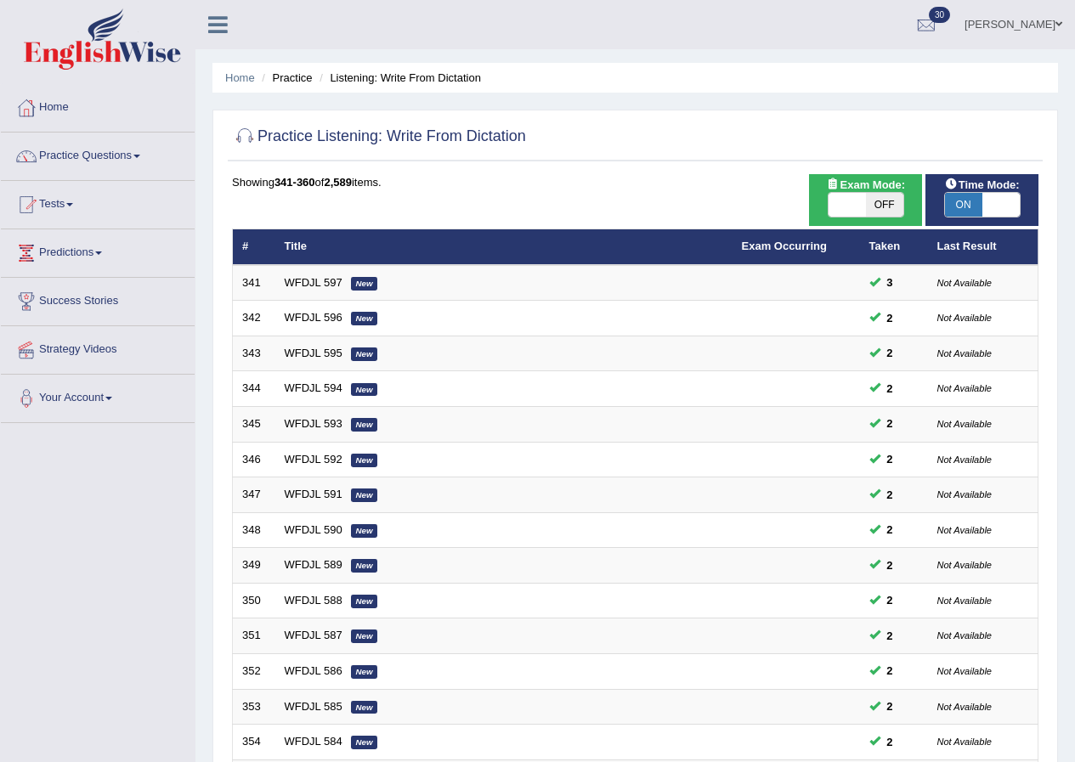
click at [881, 205] on span "OFF" at bounding box center [884, 205] width 37 height 24
checkbox input "true"
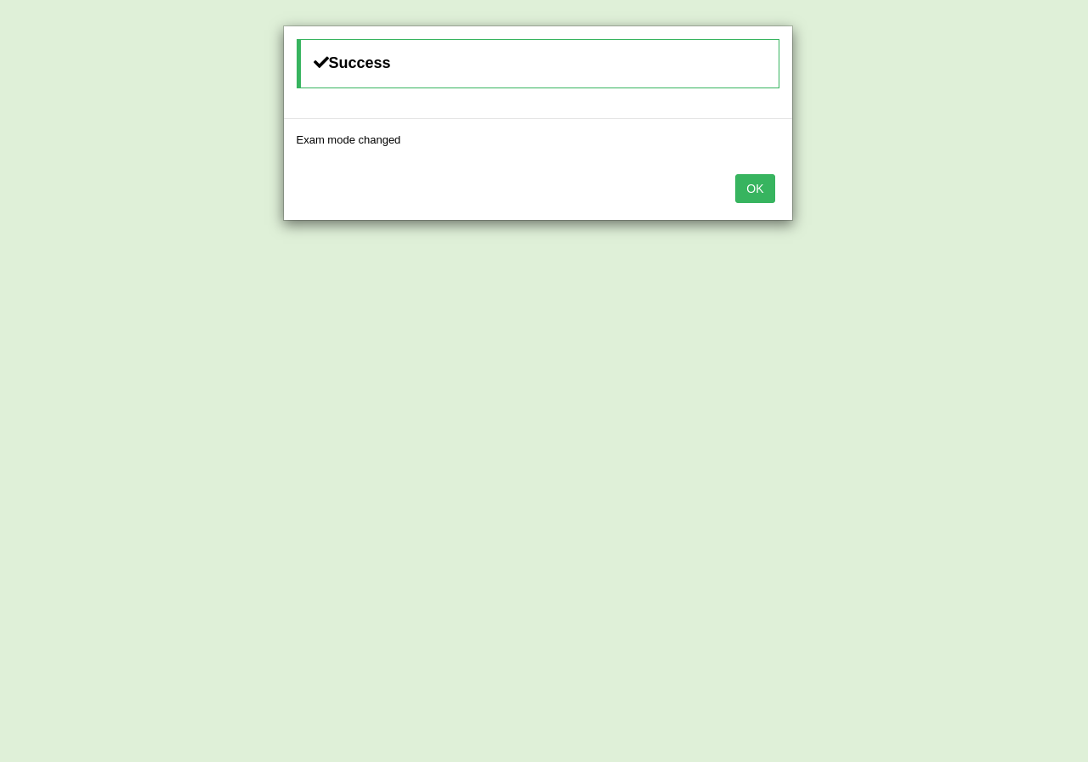
click at [753, 176] on button "OK" at bounding box center [754, 188] width 39 height 29
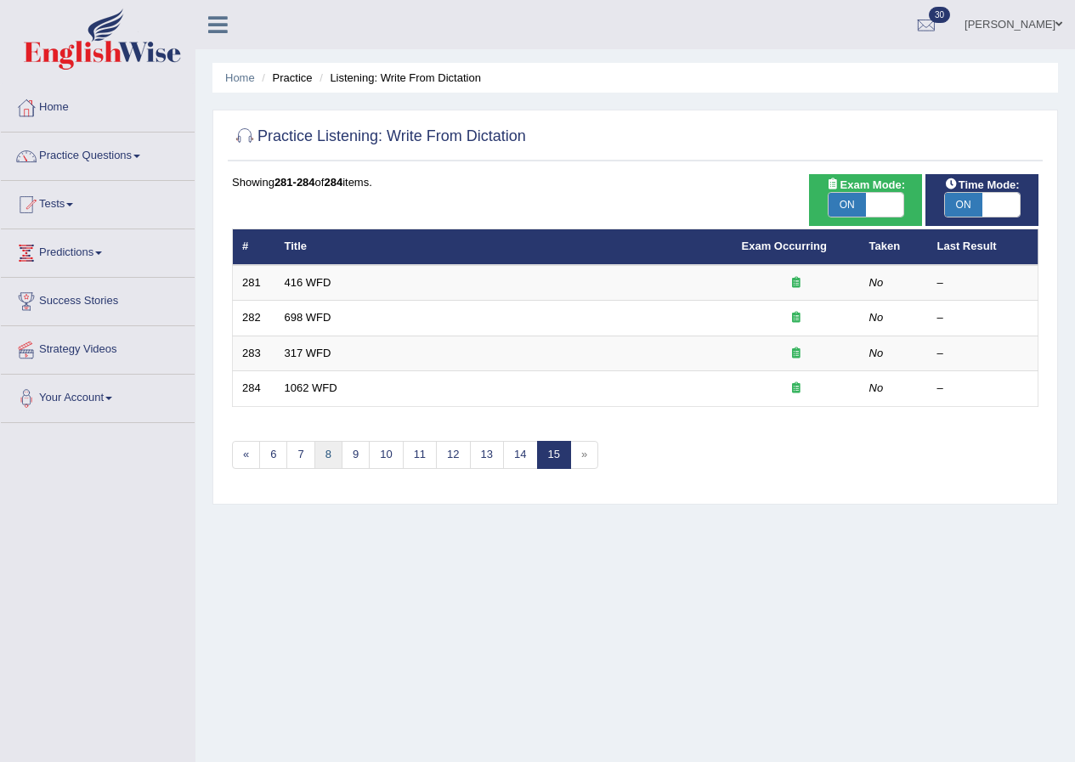
click at [329, 452] on link "8" at bounding box center [329, 455] width 28 height 28
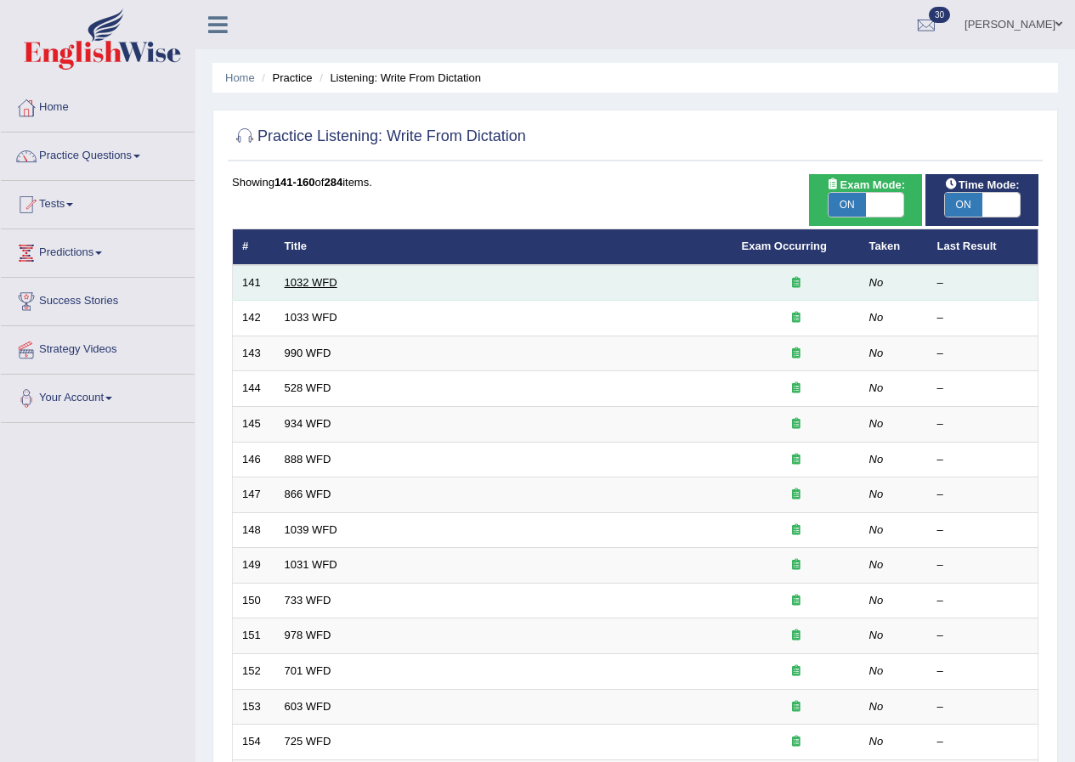
click at [289, 284] on link "1032 WFD" at bounding box center [311, 282] width 53 height 13
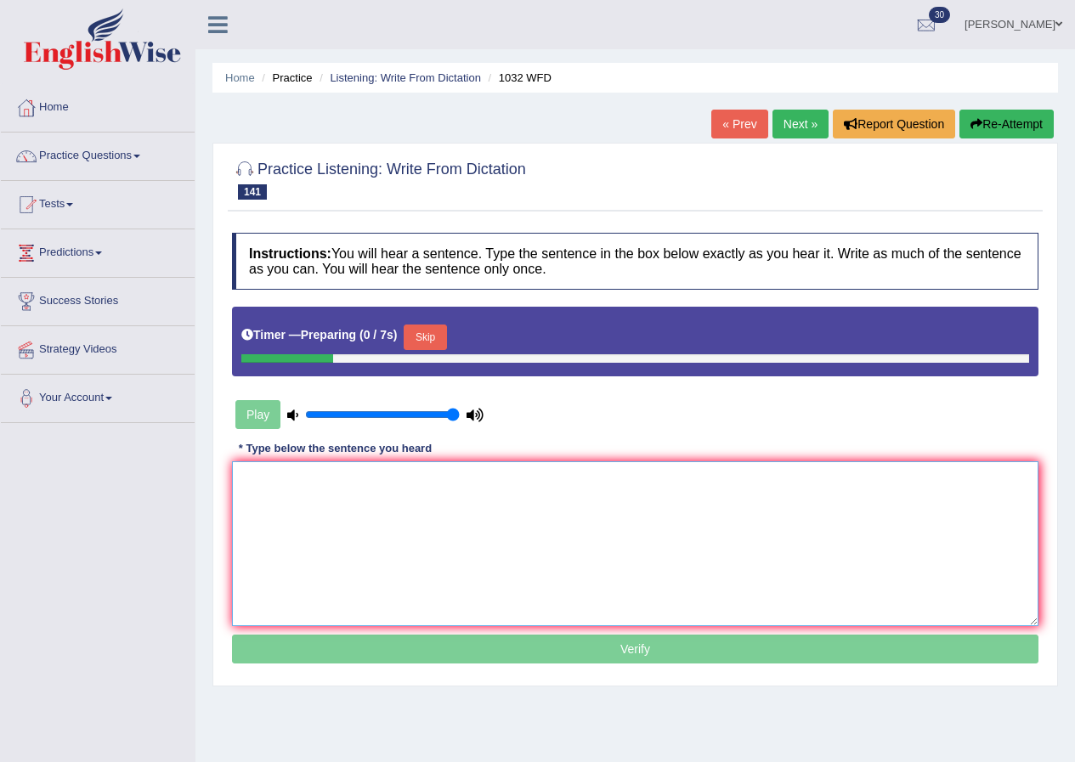
drag, startPoint x: 303, startPoint y: 513, endPoint x: 417, endPoint y: 390, distance: 167.8
click at [329, 495] on textarea at bounding box center [635, 544] width 807 height 165
click at [440, 334] on button "Skip" at bounding box center [425, 338] width 43 height 26
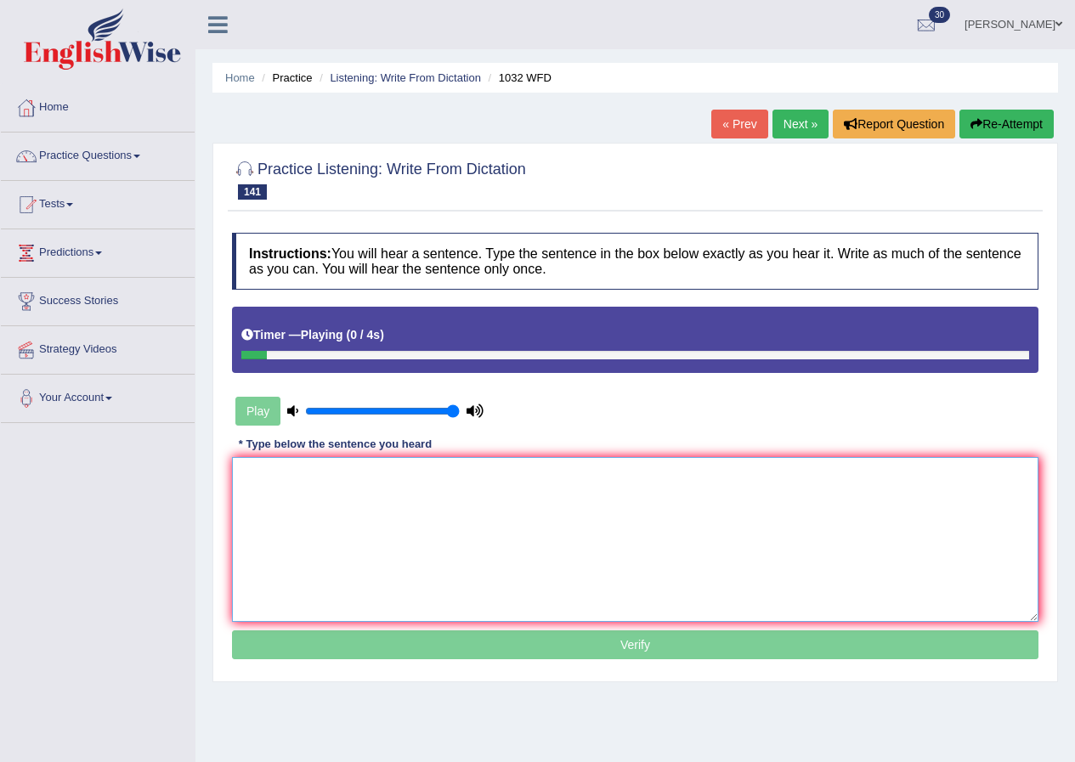
click at [338, 507] on textarea at bounding box center [635, 539] width 807 height 165
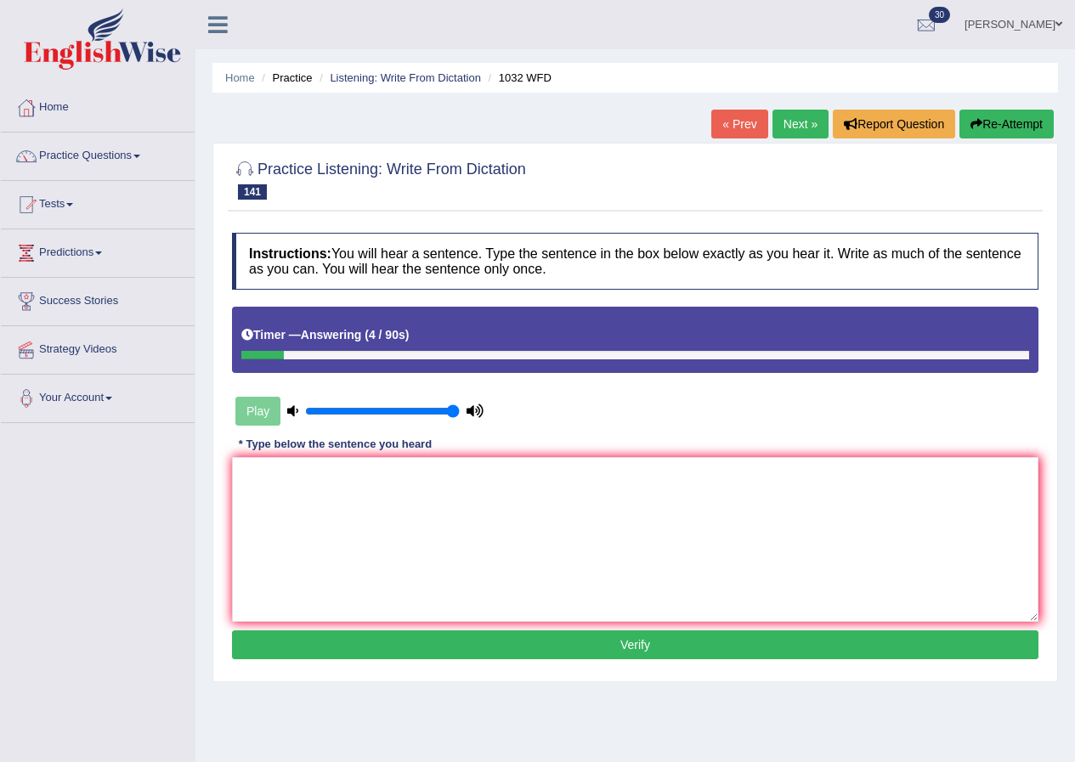
click at [1016, 115] on button "Re-Attempt" at bounding box center [1007, 124] width 94 height 29
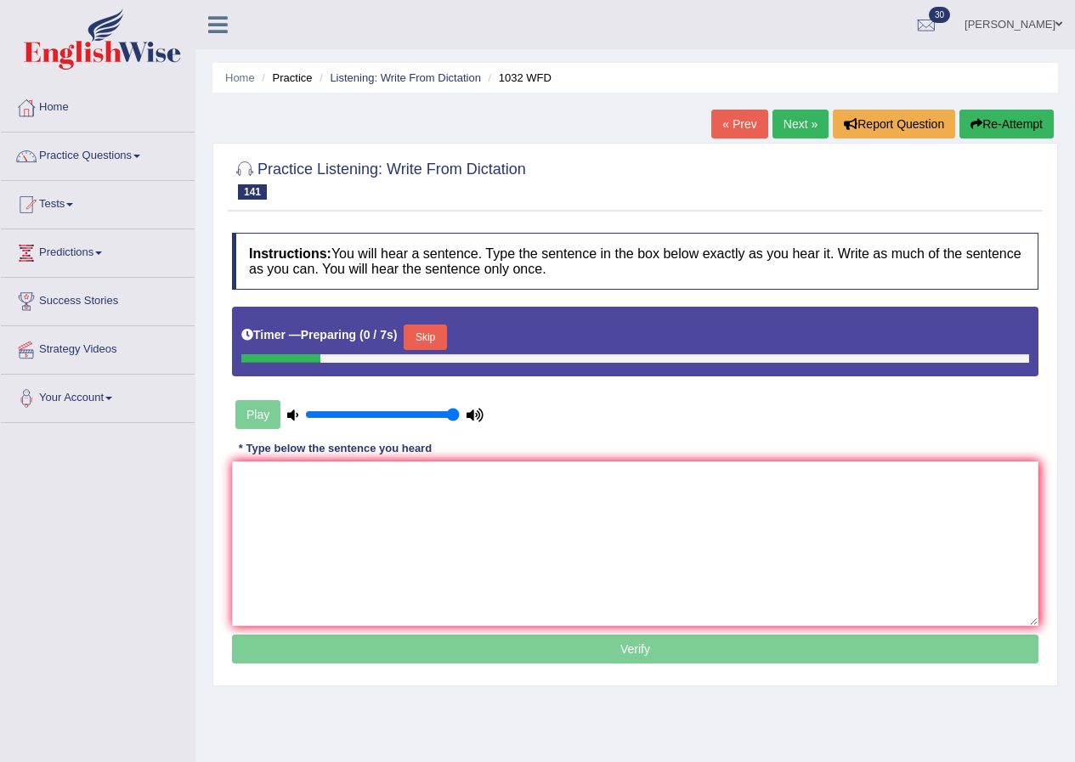
click at [436, 338] on button "Skip" at bounding box center [425, 338] width 43 height 26
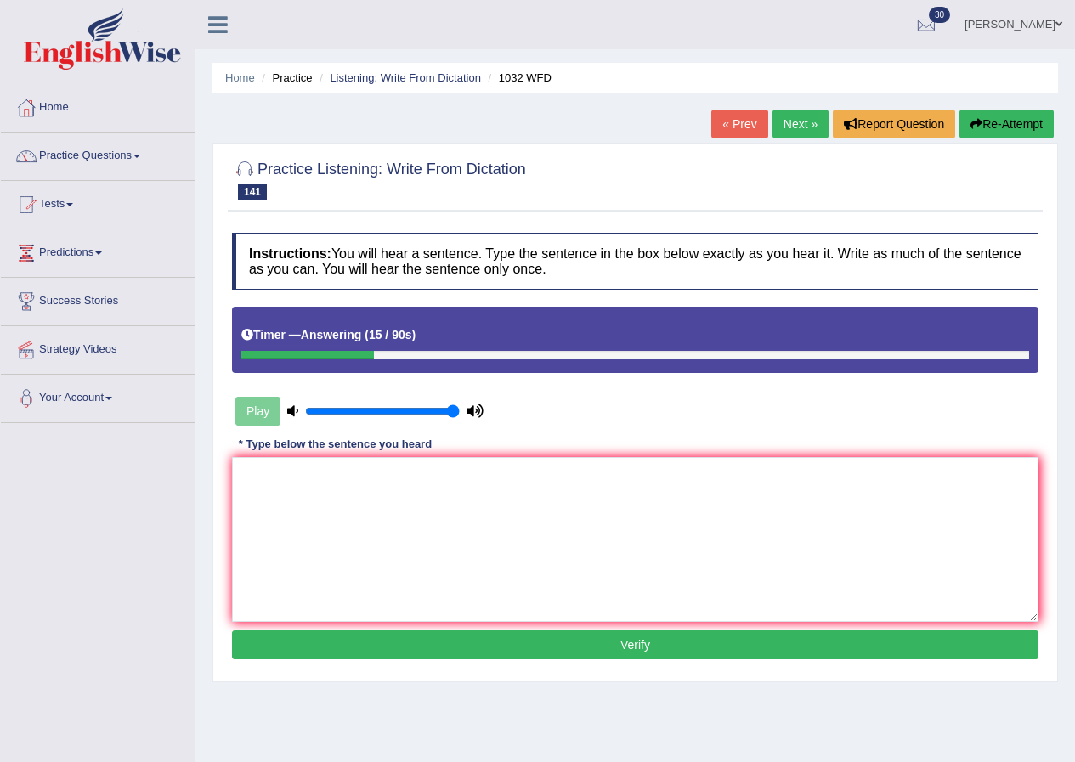
click at [1012, 127] on button "Re-Attempt" at bounding box center [1007, 124] width 94 height 29
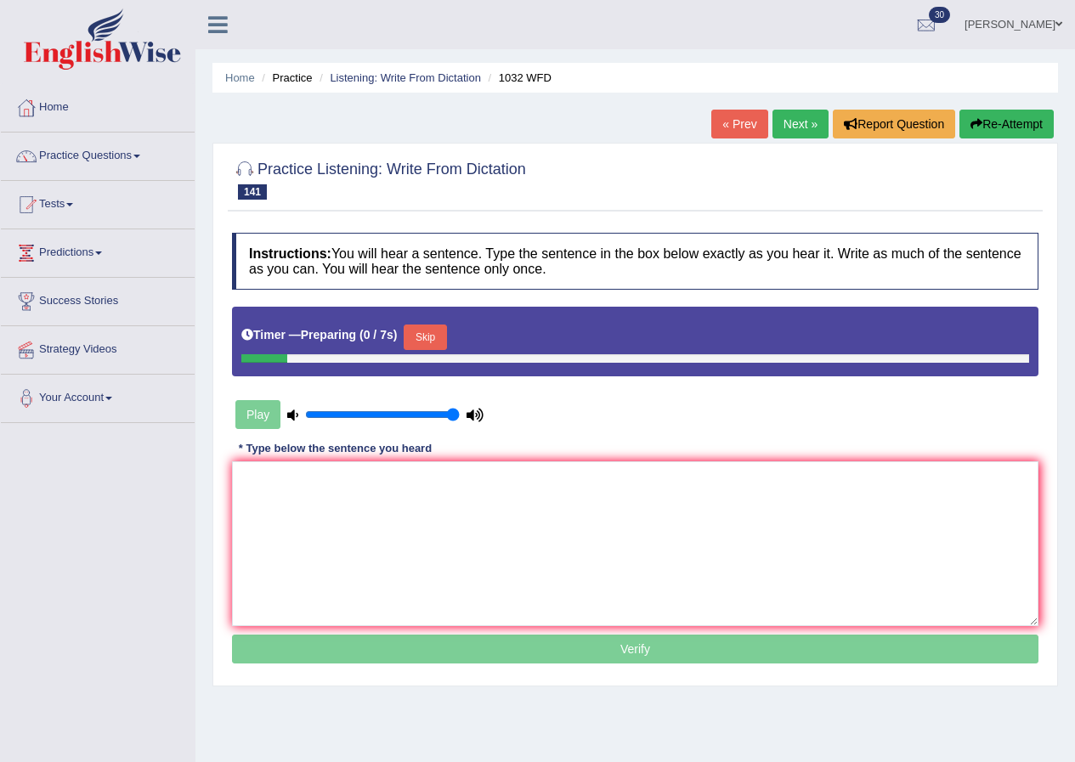
click at [423, 341] on button "Skip" at bounding box center [425, 338] width 43 height 26
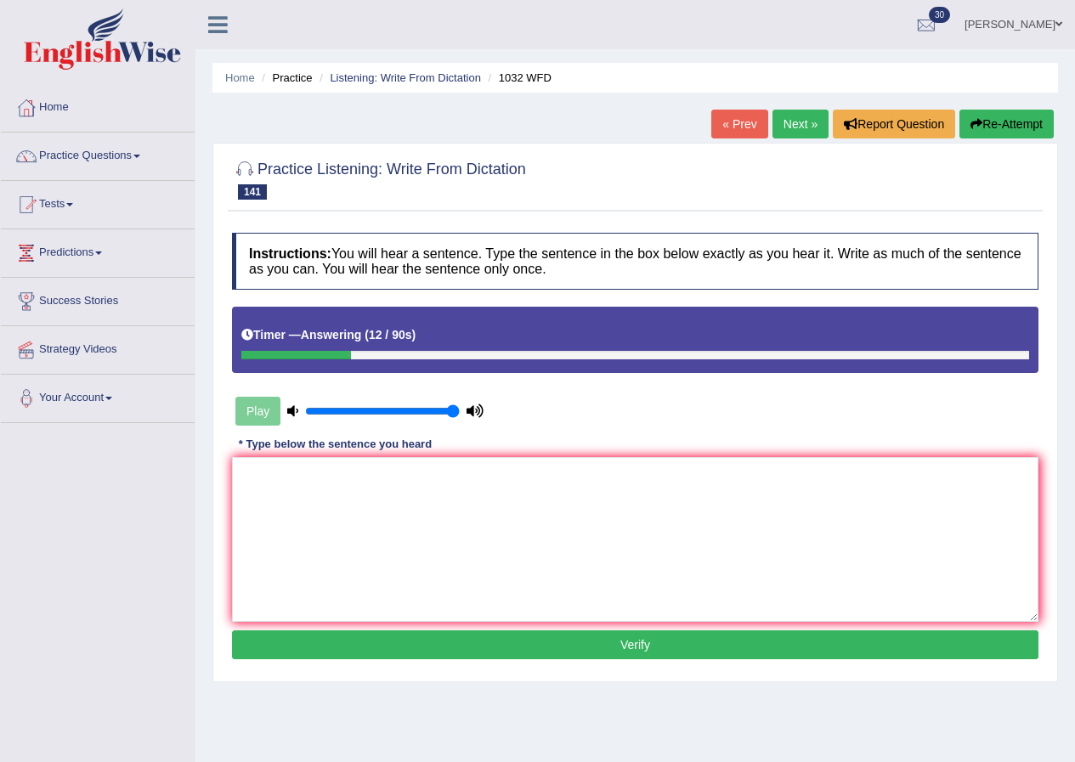
click at [1002, 122] on button "Re-Attempt" at bounding box center [1007, 124] width 94 height 29
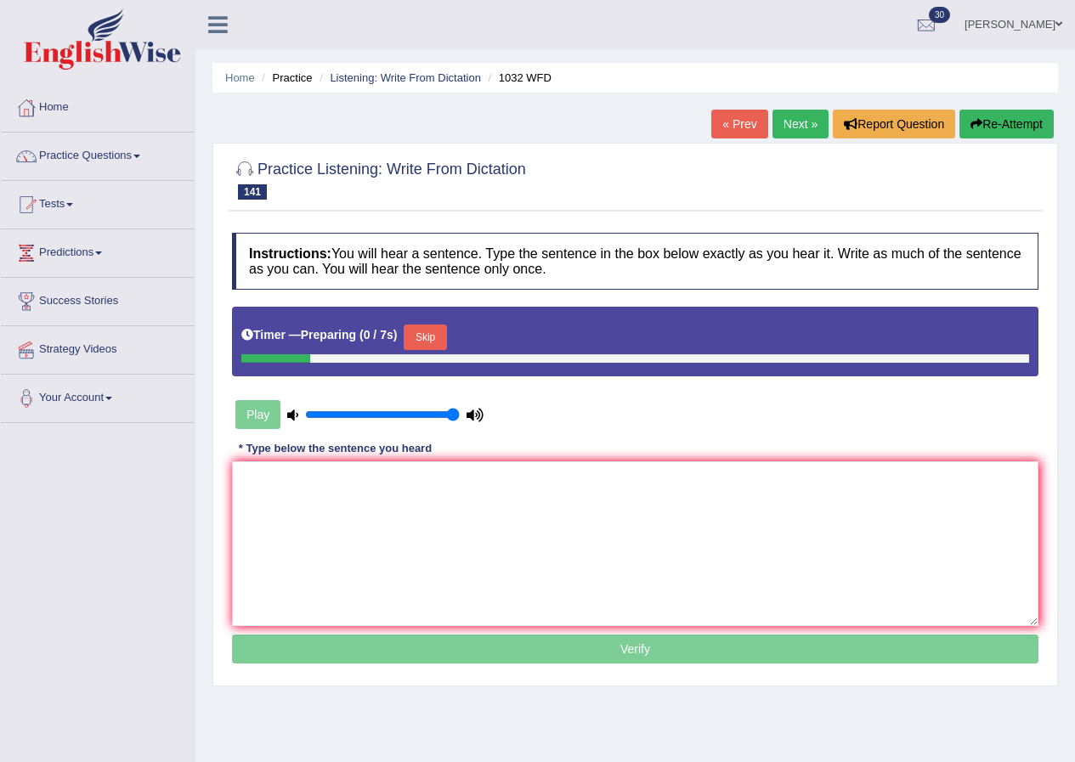
click at [430, 329] on button "Skip" at bounding box center [425, 338] width 43 height 26
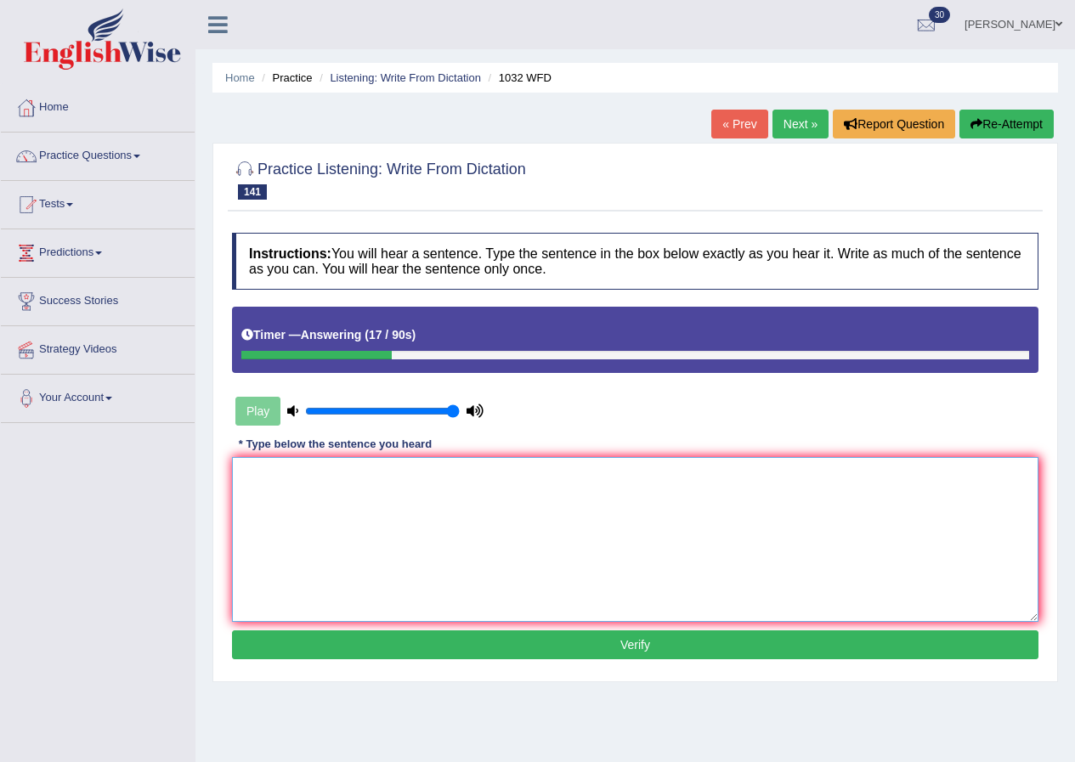
click at [344, 502] on textarea at bounding box center [635, 539] width 807 height 165
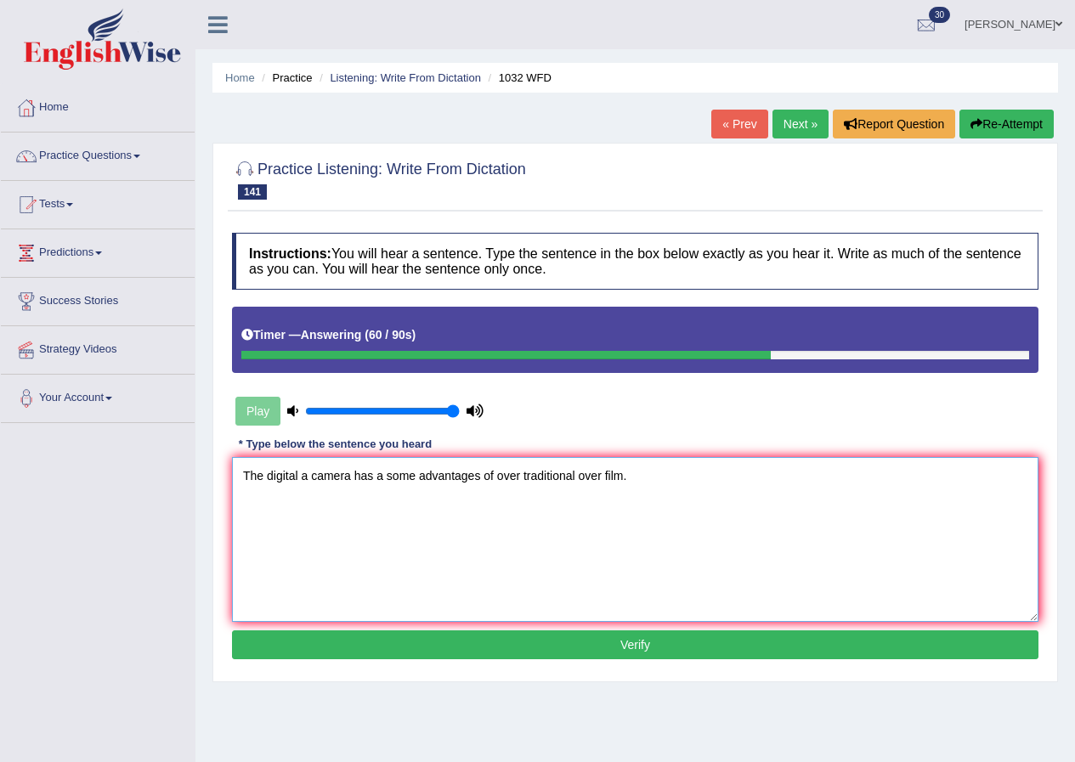
type textarea "The digital a camera has a some advantages of over traditional over film."
click at [659, 643] on button "Verify" at bounding box center [635, 645] width 807 height 29
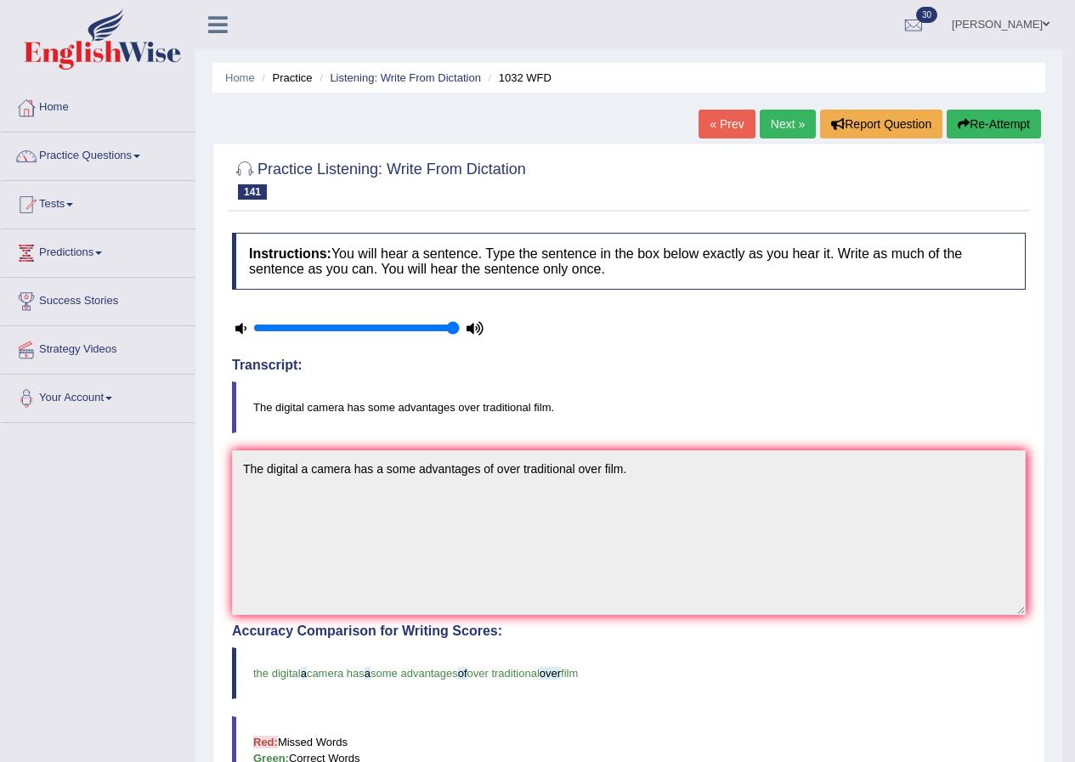
click at [798, 117] on link "Next »" at bounding box center [788, 124] width 56 height 29
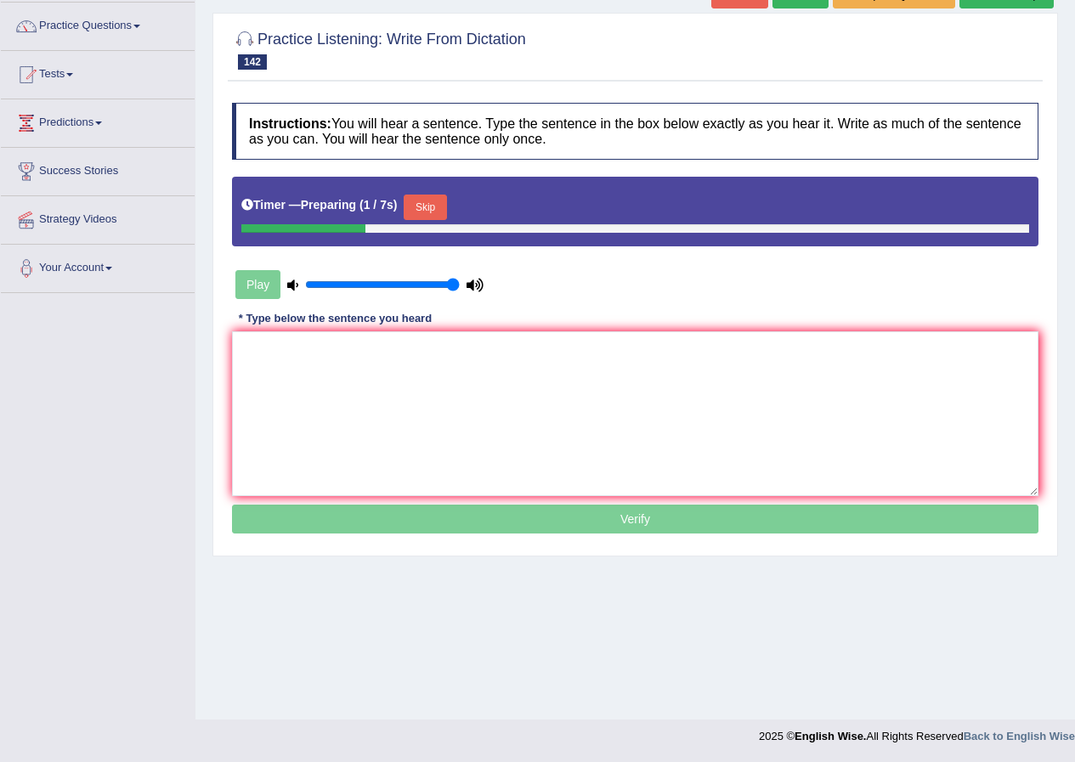
click at [436, 201] on button "Skip" at bounding box center [425, 208] width 43 height 26
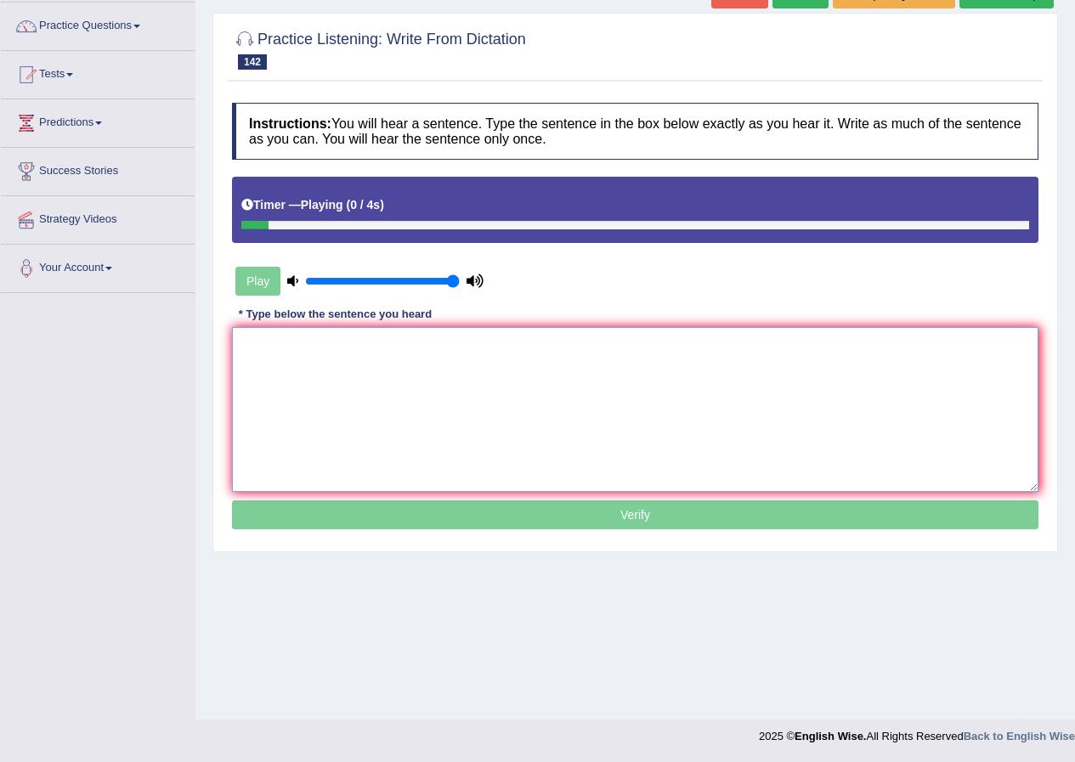
click at [316, 366] on textarea at bounding box center [635, 409] width 807 height 165
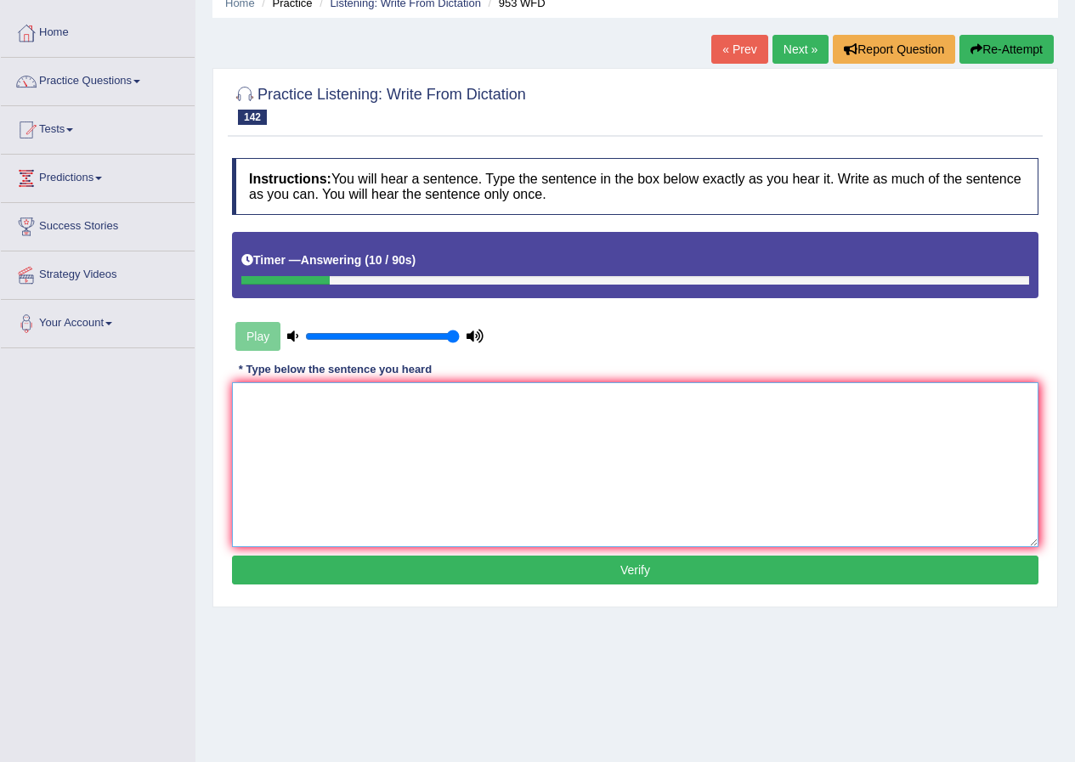
scroll to position [45, 0]
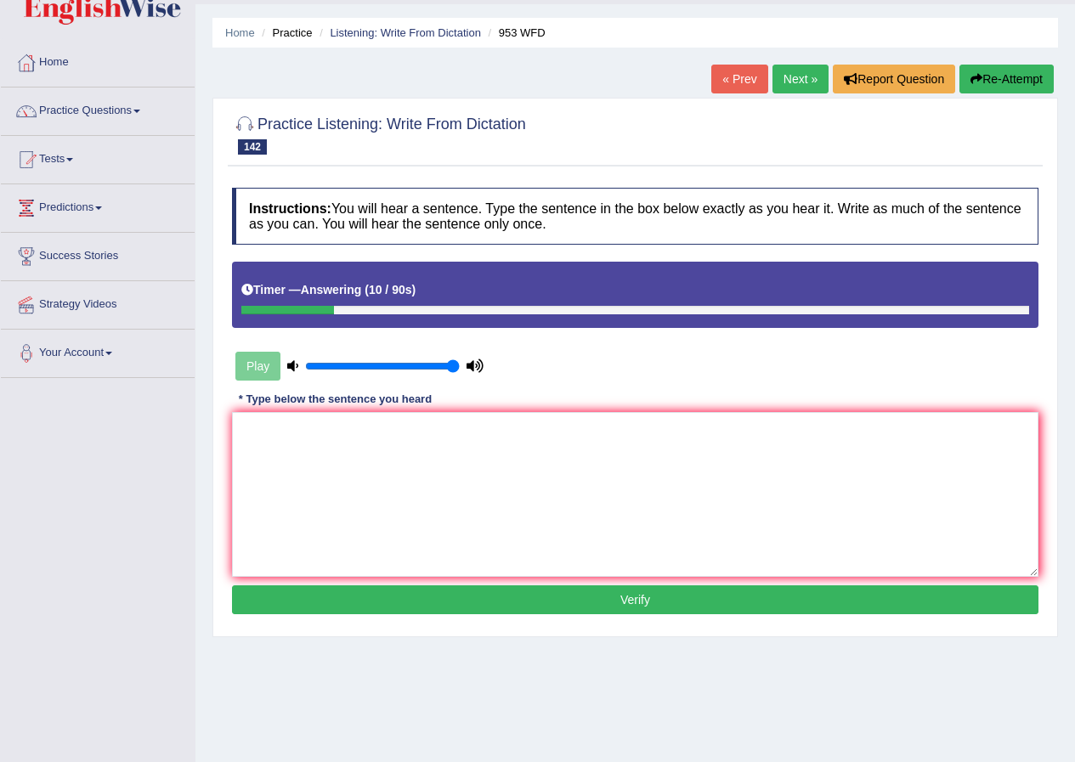
click at [1006, 79] on button "Re-Attempt" at bounding box center [1007, 79] width 94 height 29
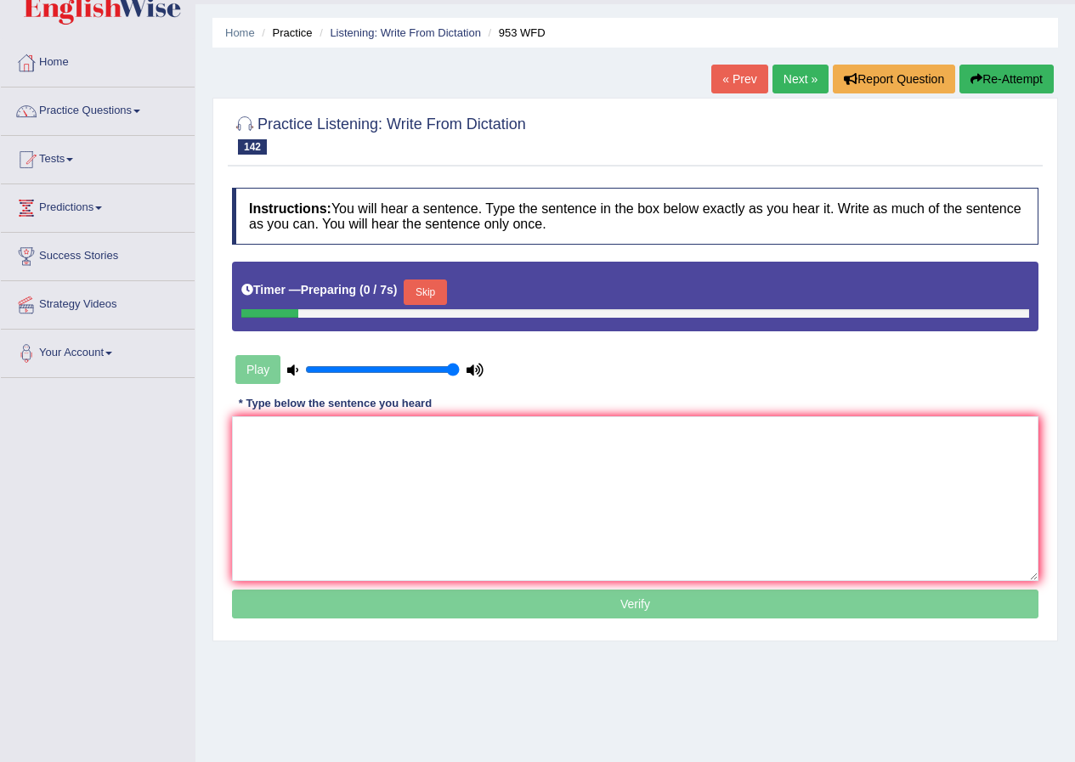
click at [446, 290] on button "Skip" at bounding box center [425, 293] width 43 height 26
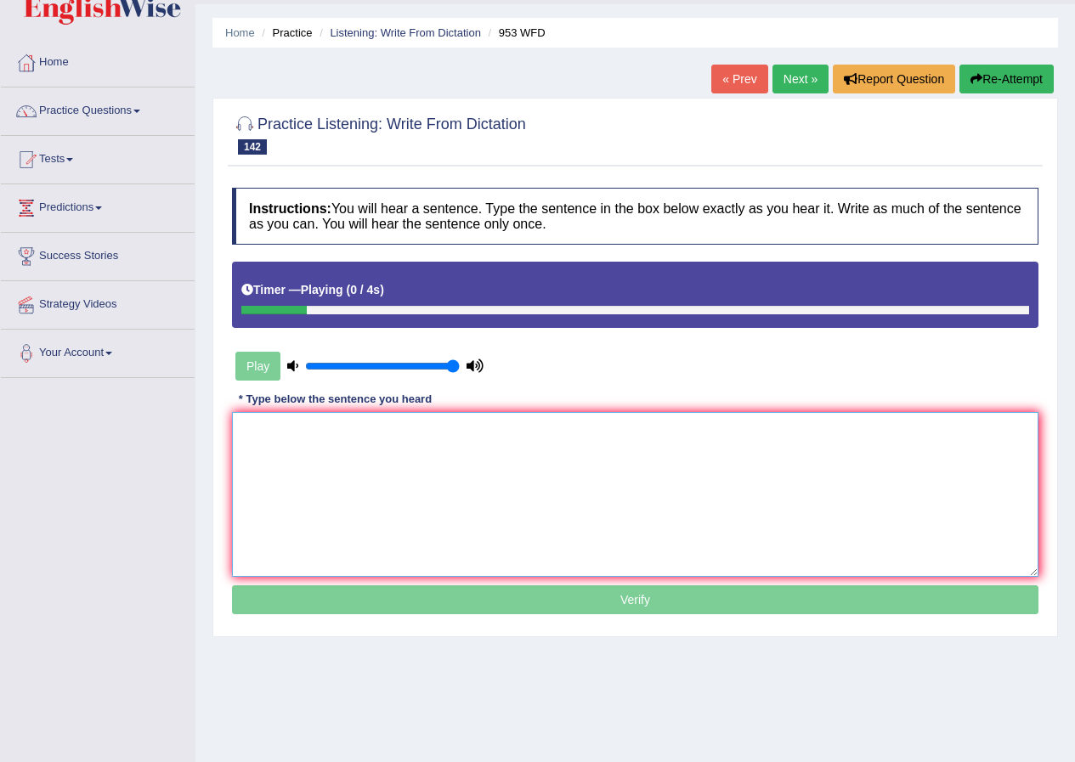
click at [431, 479] on textarea at bounding box center [635, 494] width 807 height 165
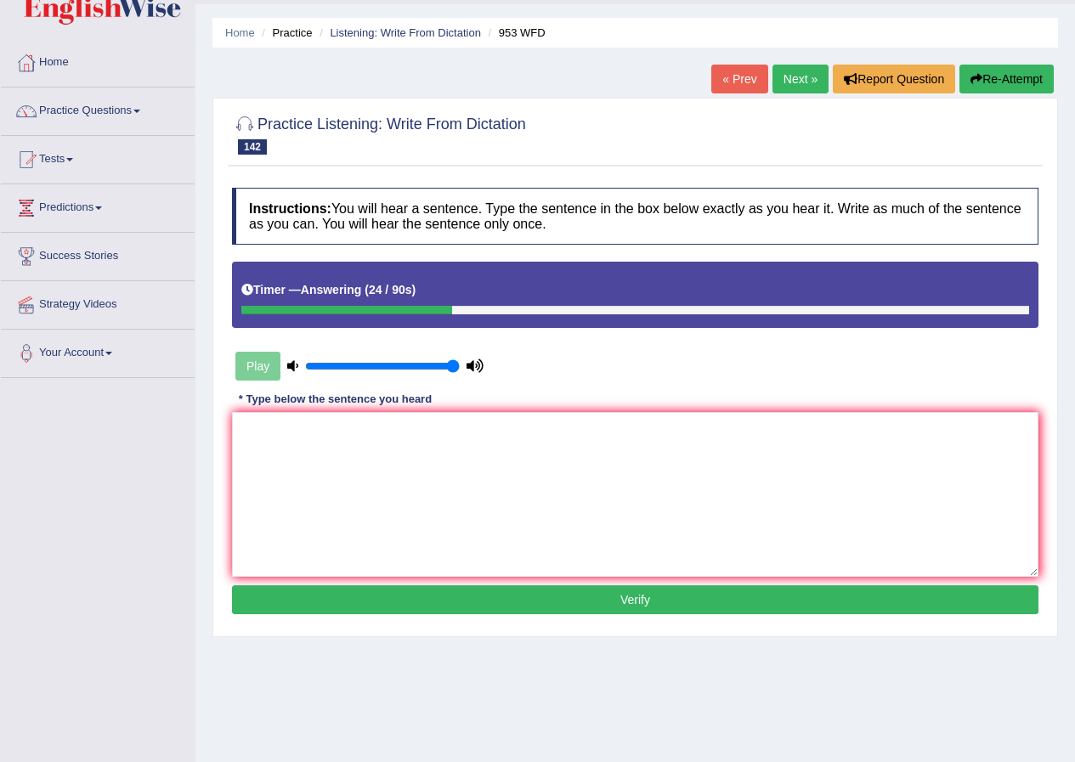
click at [984, 76] on button "Re-Attempt" at bounding box center [1007, 79] width 94 height 29
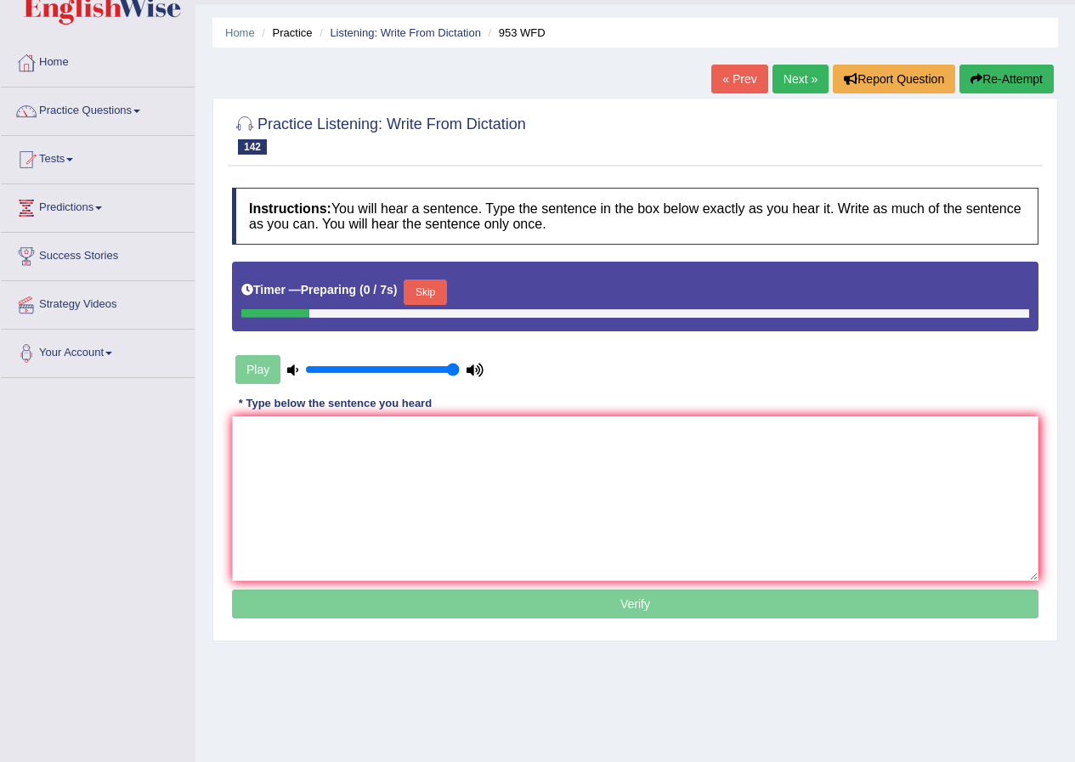
click at [440, 292] on button "Skip" at bounding box center [425, 293] width 43 height 26
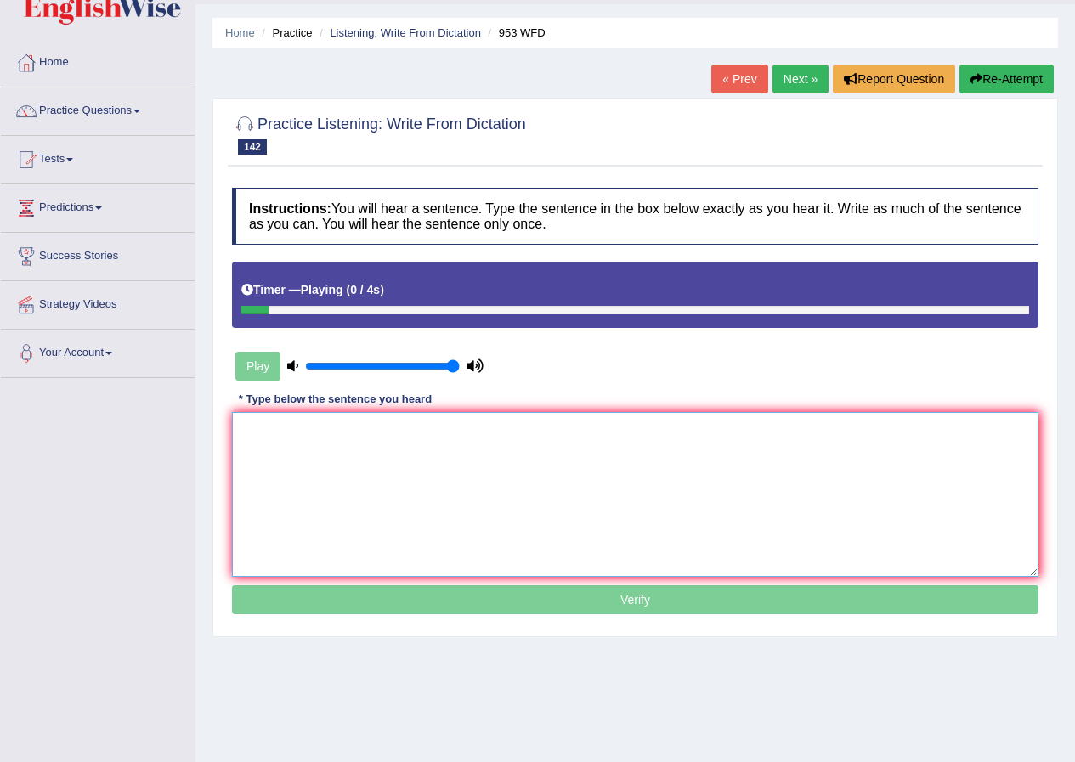
click at [384, 477] on textarea at bounding box center [635, 494] width 807 height 165
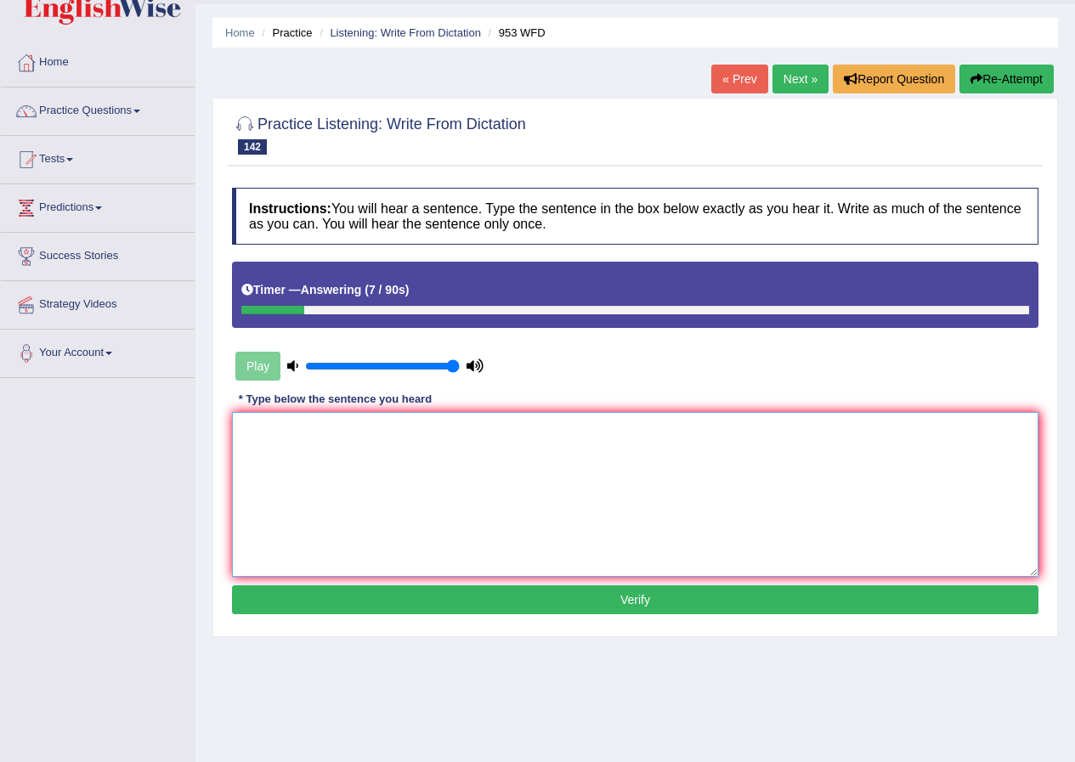
click at [385, 468] on textarea at bounding box center [635, 494] width 807 height 165
type textarea "Y"
type textarea "The two sides side have disagreed the how to solve the problem."
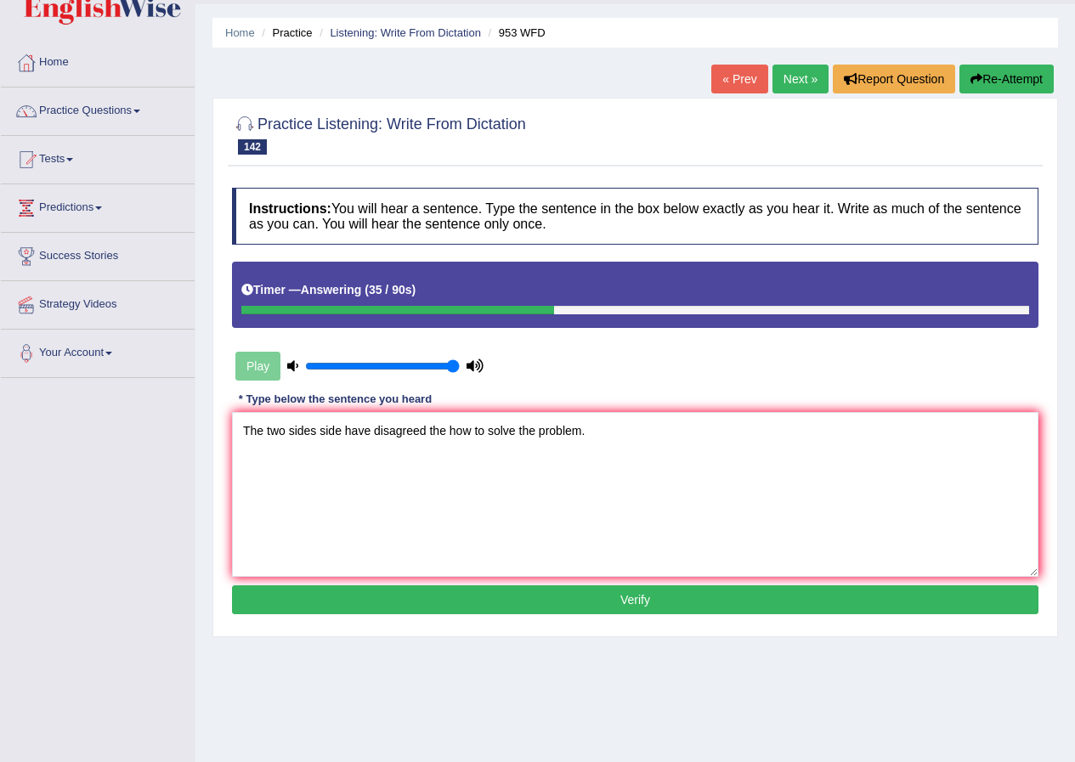
click at [642, 603] on button "Verify" at bounding box center [635, 600] width 807 height 29
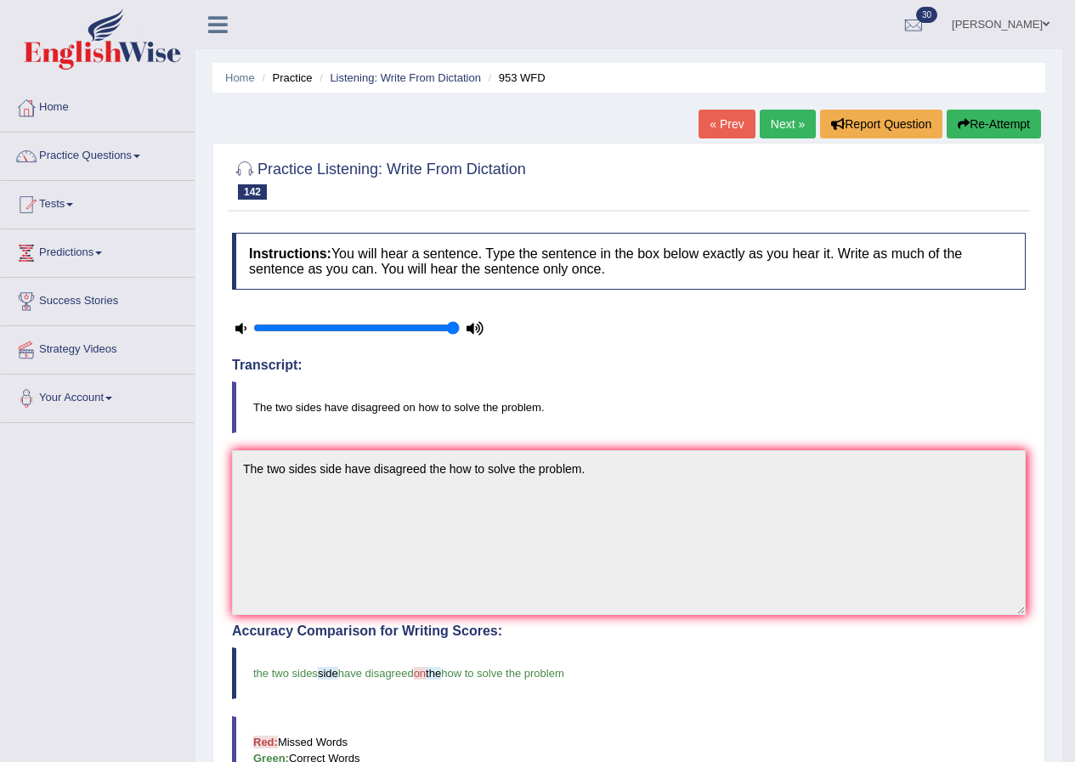
click at [779, 130] on link "Next »" at bounding box center [788, 124] width 56 height 29
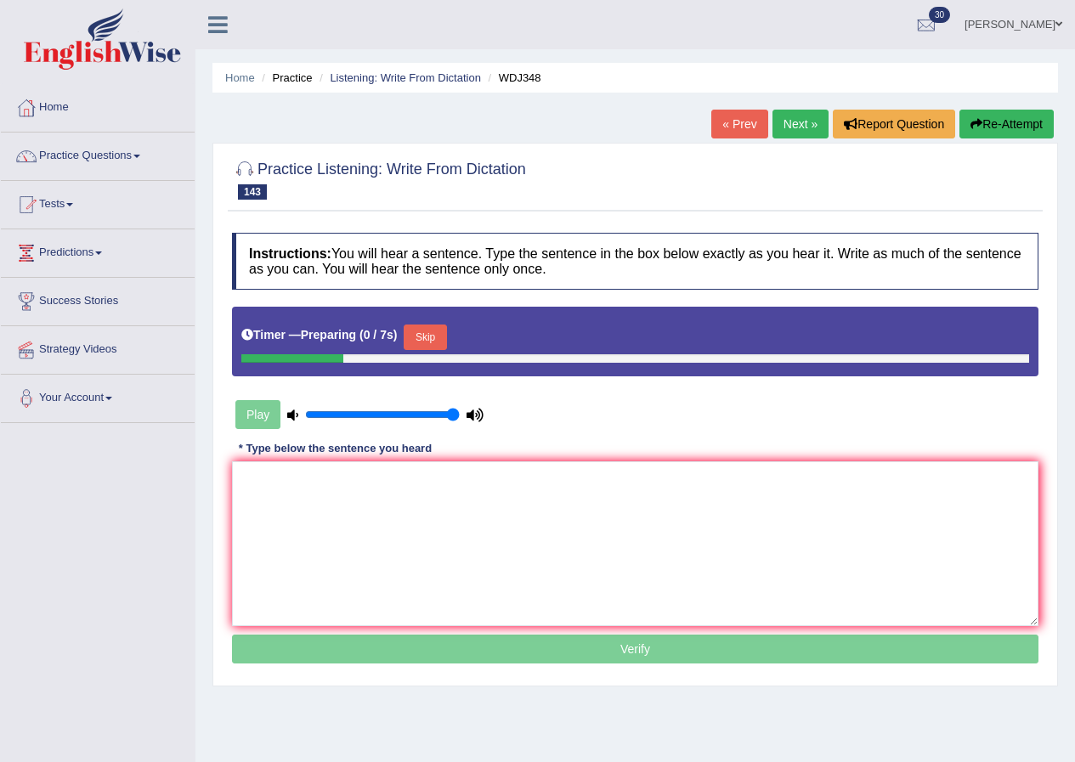
drag, startPoint x: 434, startPoint y: 332, endPoint x: 383, endPoint y: 434, distance: 114.0
click at [434, 335] on button "Skip" at bounding box center [425, 338] width 43 height 26
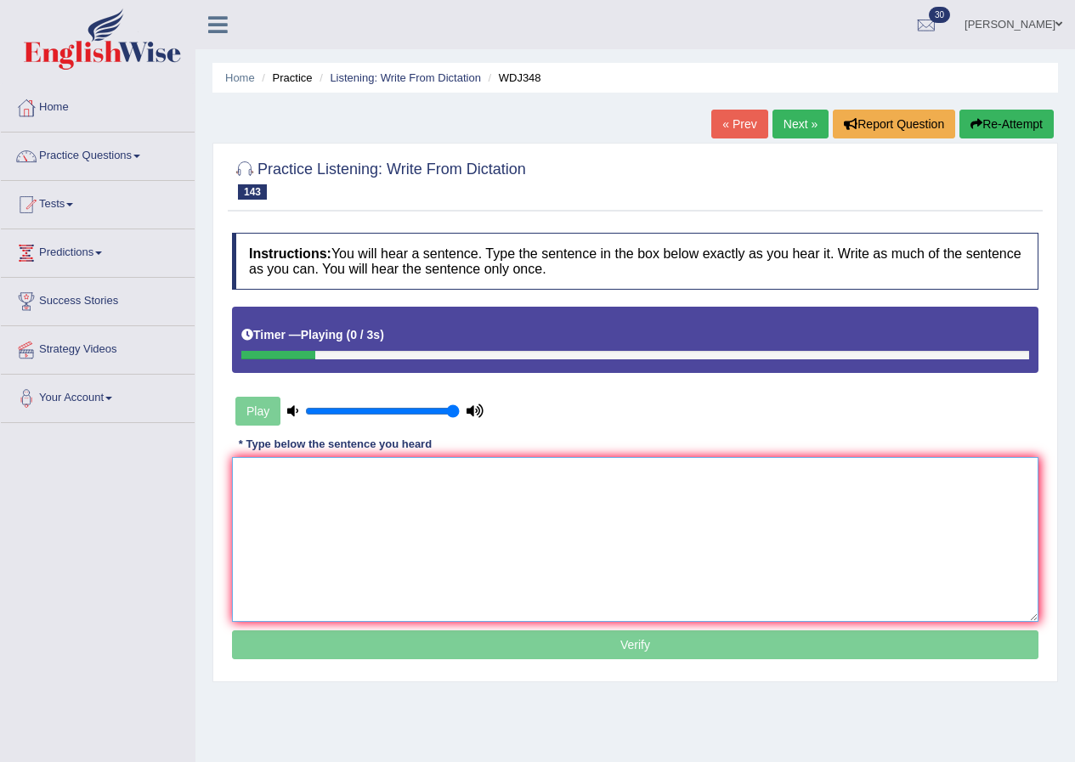
click at [284, 519] on textarea at bounding box center [635, 539] width 807 height 165
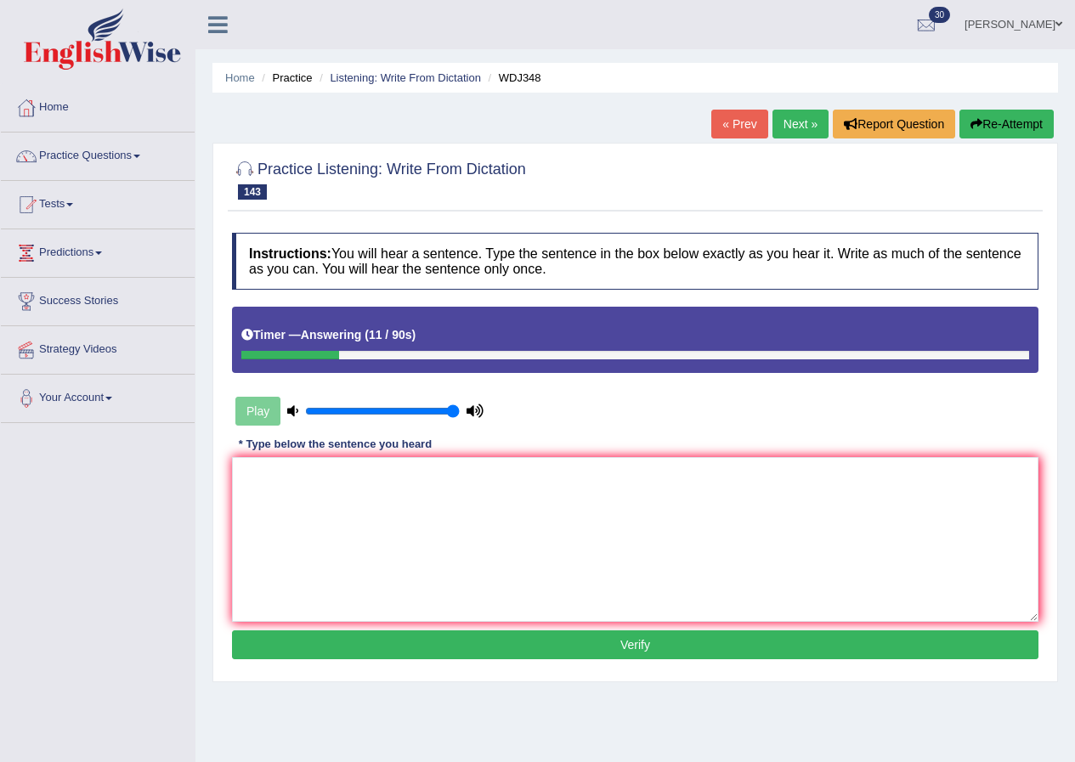
click at [995, 119] on button "Re-Attempt" at bounding box center [1007, 124] width 94 height 29
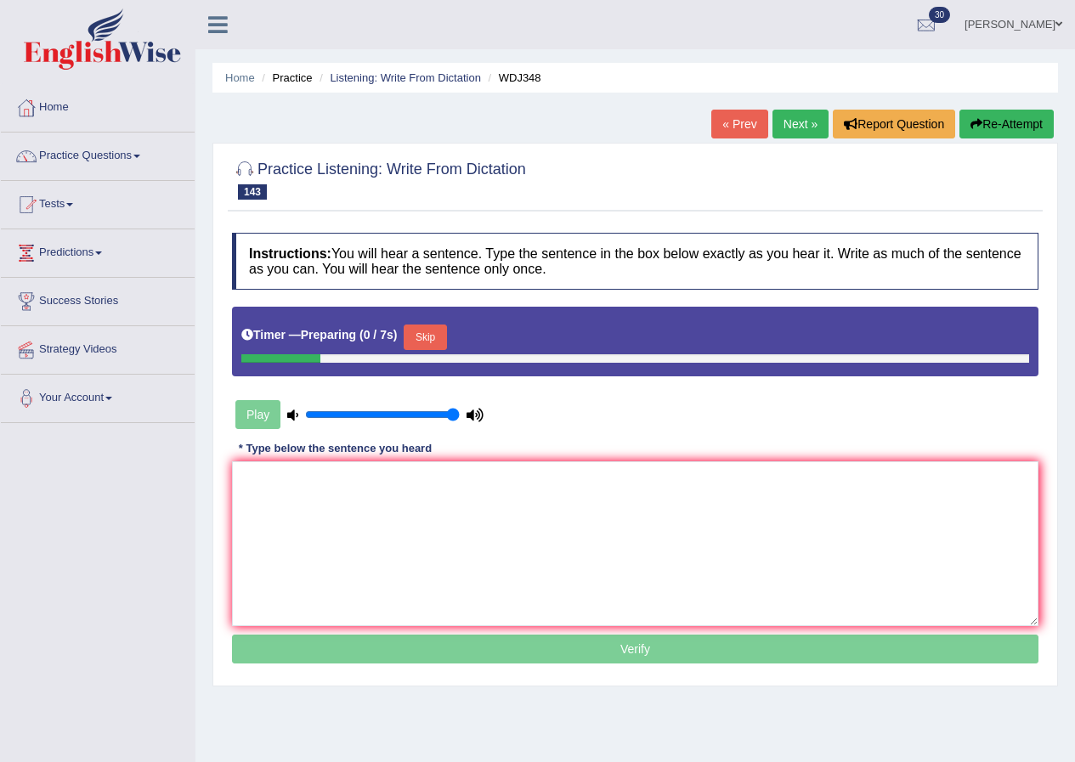
click at [443, 336] on button "Skip" at bounding box center [425, 338] width 43 height 26
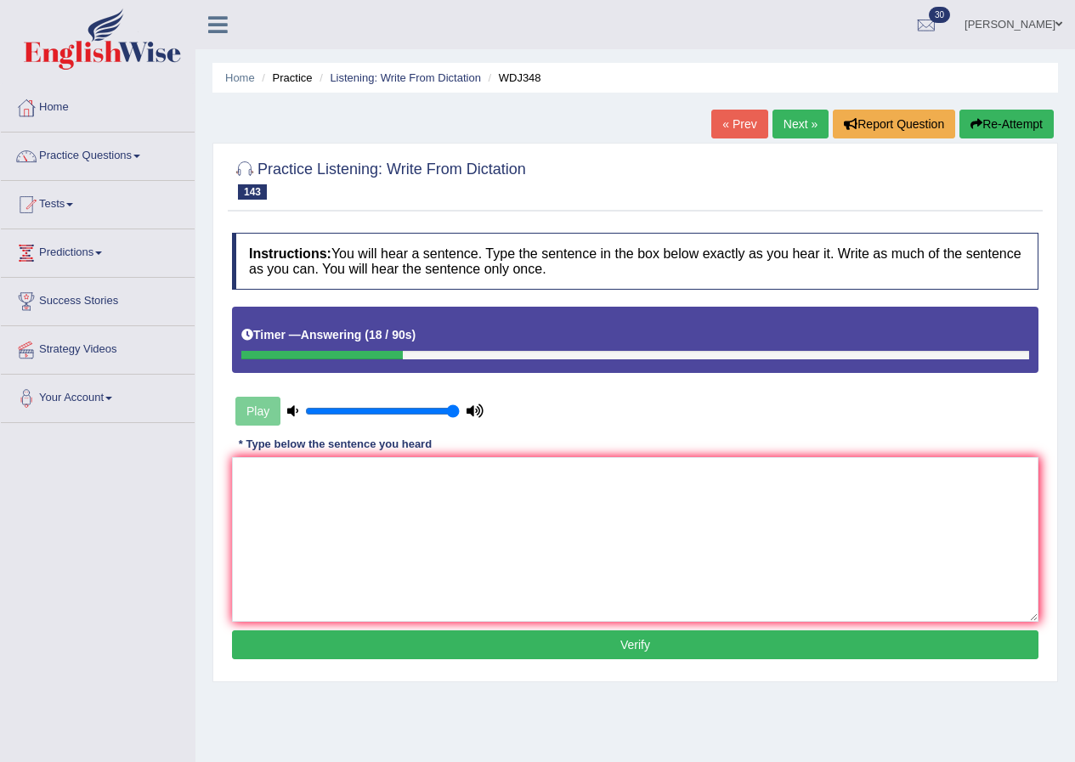
click at [982, 128] on button "Re-Attempt" at bounding box center [1007, 124] width 94 height 29
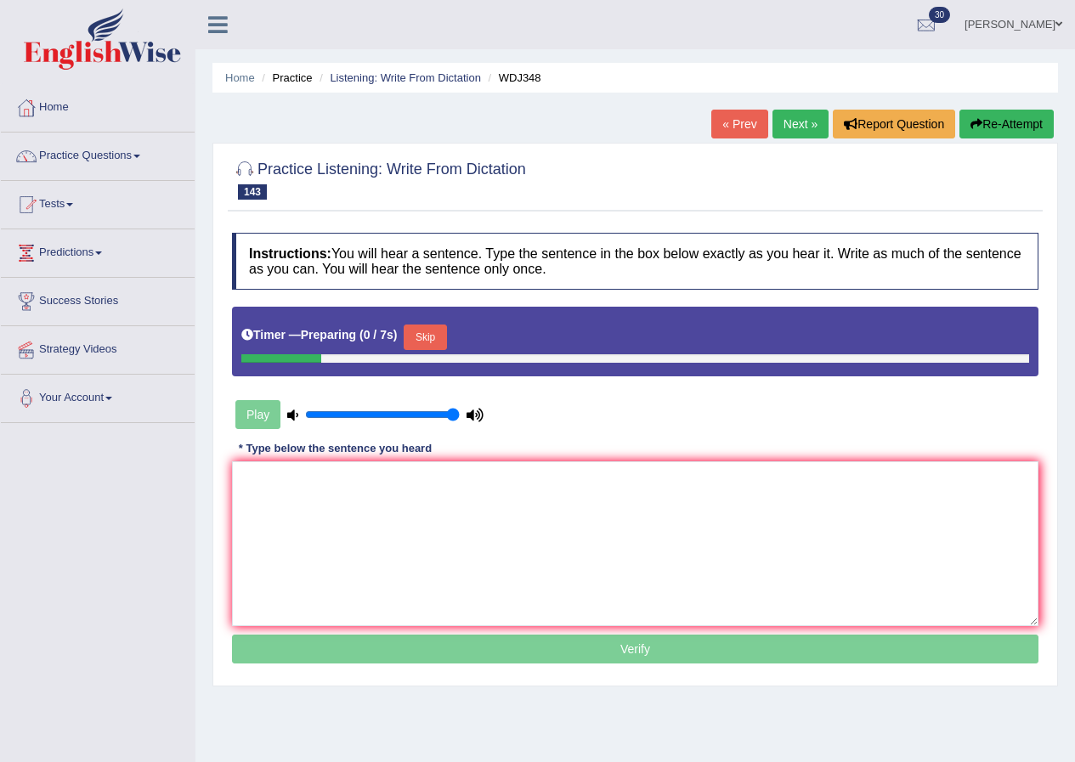
click at [433, 332] on button "Skip" at bounding box center [425, 338] width 43 height 26
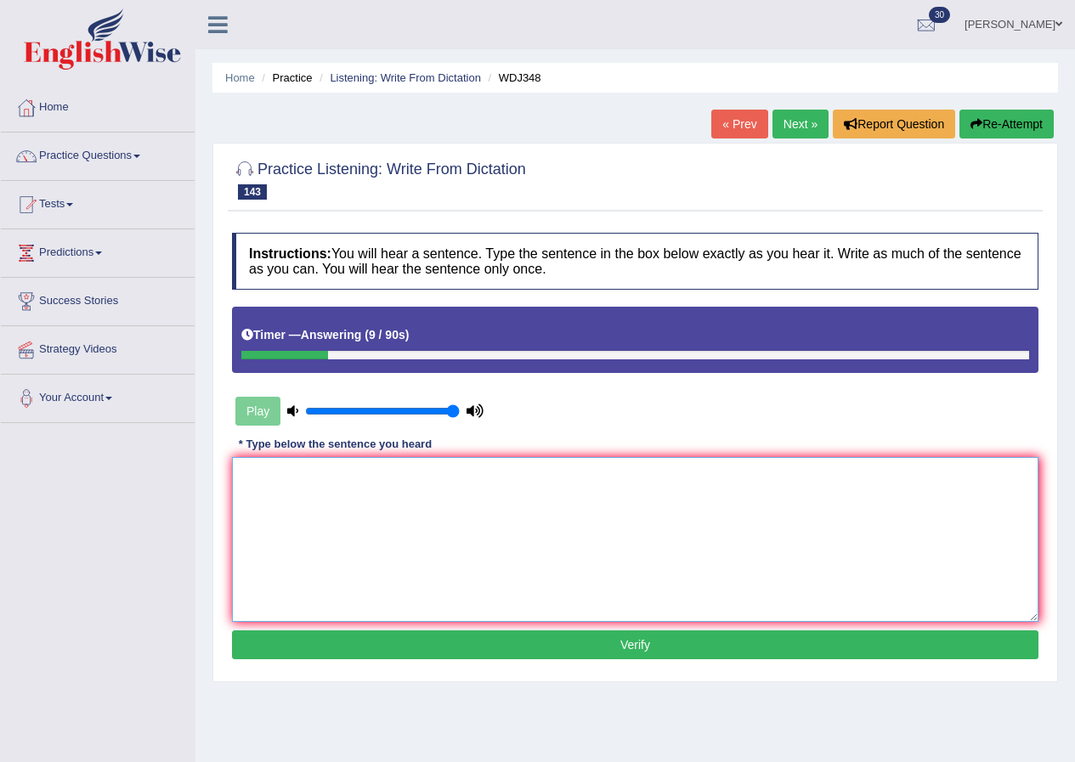
click at [389, 552] on textarea at bounding box center [635, 539] width 807 height 165
type textarea "This article covers architucture planing and construction."
click at [647, 649] on button "Verify" at bounding box center [635, 645] width 807 height 29
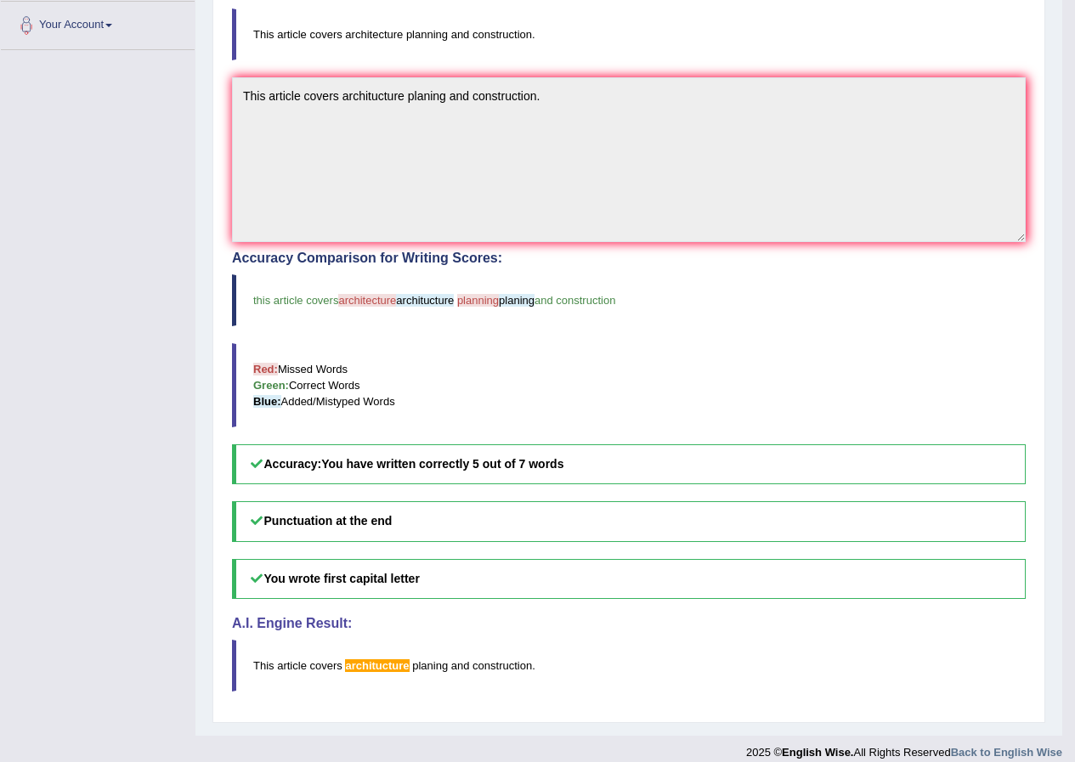
scroll to position [389, 0]
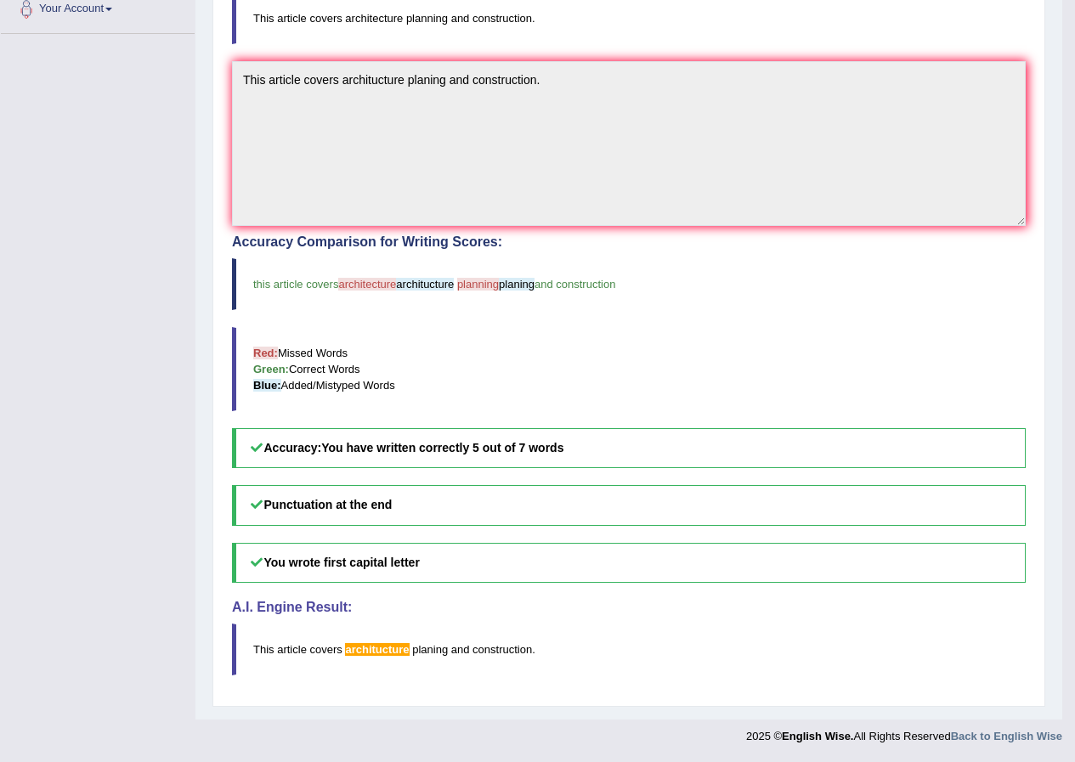
click at [910, 18] on blockquote "This article covers architecture planning and construction." at bounding box center [629, 18] width 794 height 52
click at [1003, 4] on blockquote "This article covers architecture planning and construction." at bounding box center [629, 18] width 794 height 52
click at [617, 369] on blockquote "Red: Missed Words Green: Correct Words Blue: Added/Mistyped Words" at bounding box center [629, 369] width 794 height 84
click at [603, 347] on blockquote "Red: Missed Words Green: Correct Words Blue: Added/Mistyped Words" at bounding box center [629, 369] width 794 height 84
click at [598, 342] on blockquote "Red: Missed Words Green: Correct Words Blue: Added/Mistyped Words" at bounding box center [629, 369] width 794 height 84
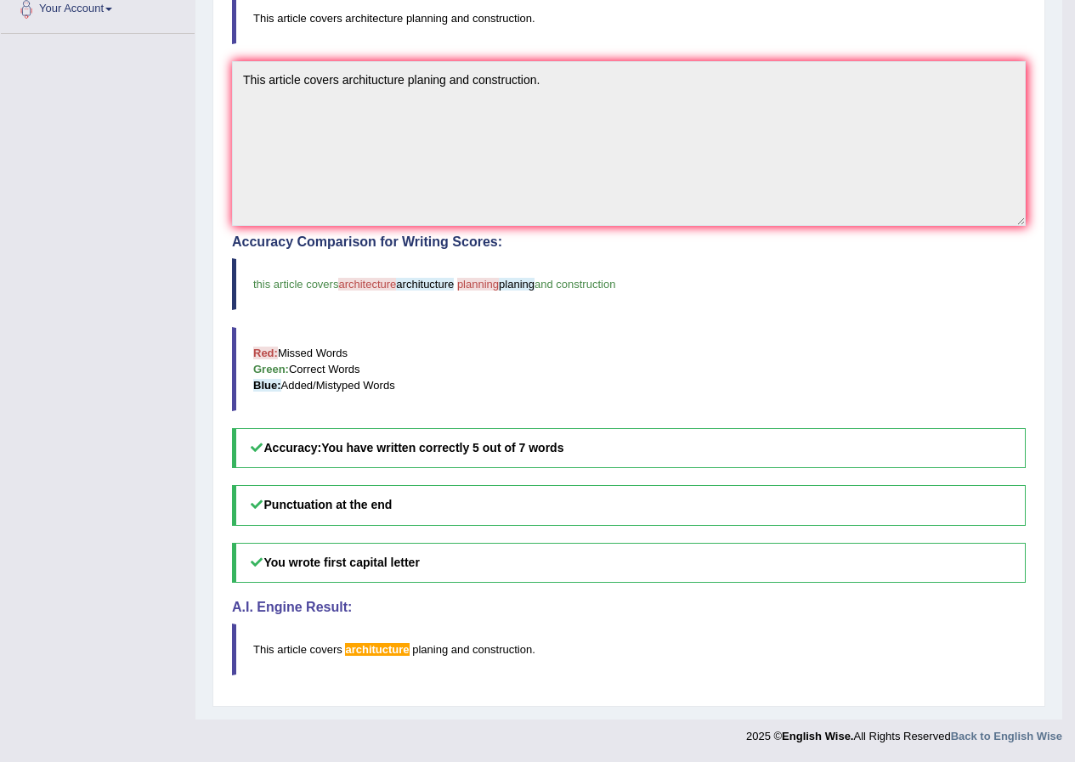
click at [479, 343] on blockquote "Red: Missed Words Green: Correct Words Blue: Added/Mistyped Words" at bounding box center [629, 369] width 794 height 84
drag, startPoint x: 832, startPoint y: 356, endPoint x: 825, endPoint y: 342, distance: 16.0
click at [825, 342] on blockquote "Red: Missed Words Green: Correct Words Blue: Added/Mistyped Words" at bounding box center [629, 369] width 794 height 84
drag, startPoint x: 791, startPoint y: 337, endPoint x: 725, endPoint y: 370, distance: 73.4
click at [761, 348] on blockquote "Red: Missed Words Green: Correct Words Blue: Added/Mistyped Words" at bounding box center [629, 369] width 794 height 84
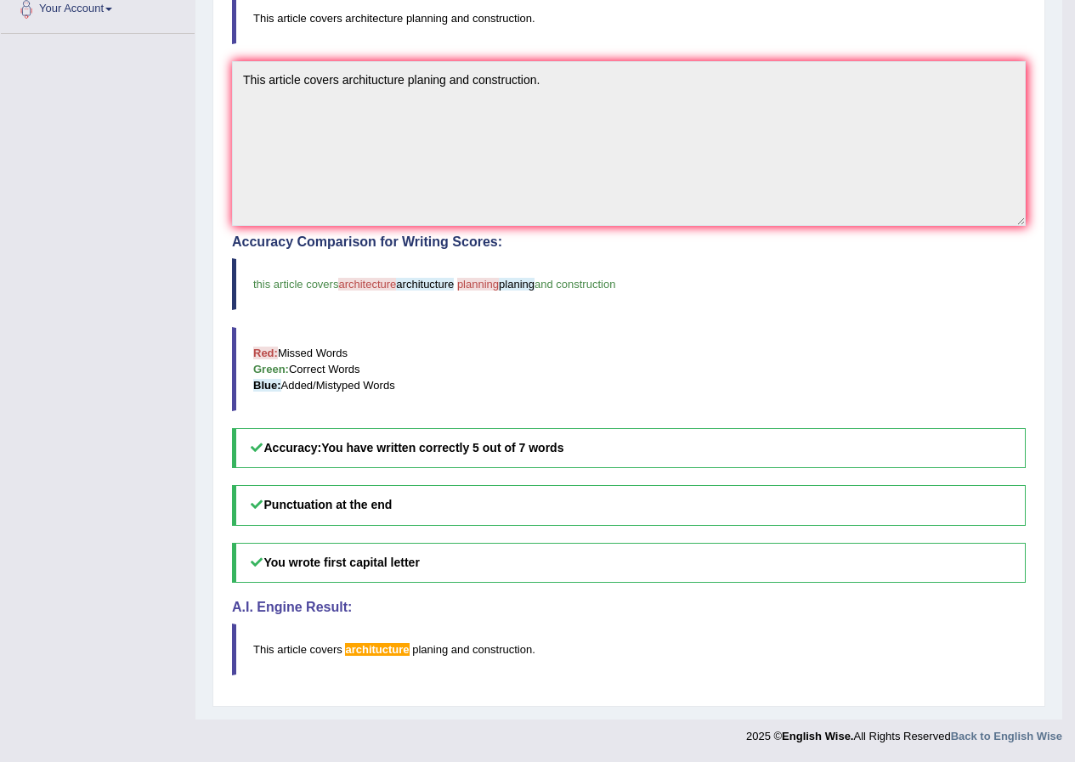
drag, startPoint x: 713, startPoint y: 356, endPoint x: 713, endPoint y: 345, distance: 11.1
click at [723, 333] on blockquote "Red: Missed Words Green: Correct Words Blue: Added/Mistyped Words" at bounding box center [629, 369] width 794 height 84
drag, startPoint x: 931, startPoint y: 346, endPoint x: 957, endPoint y: 319, distance: 37.9
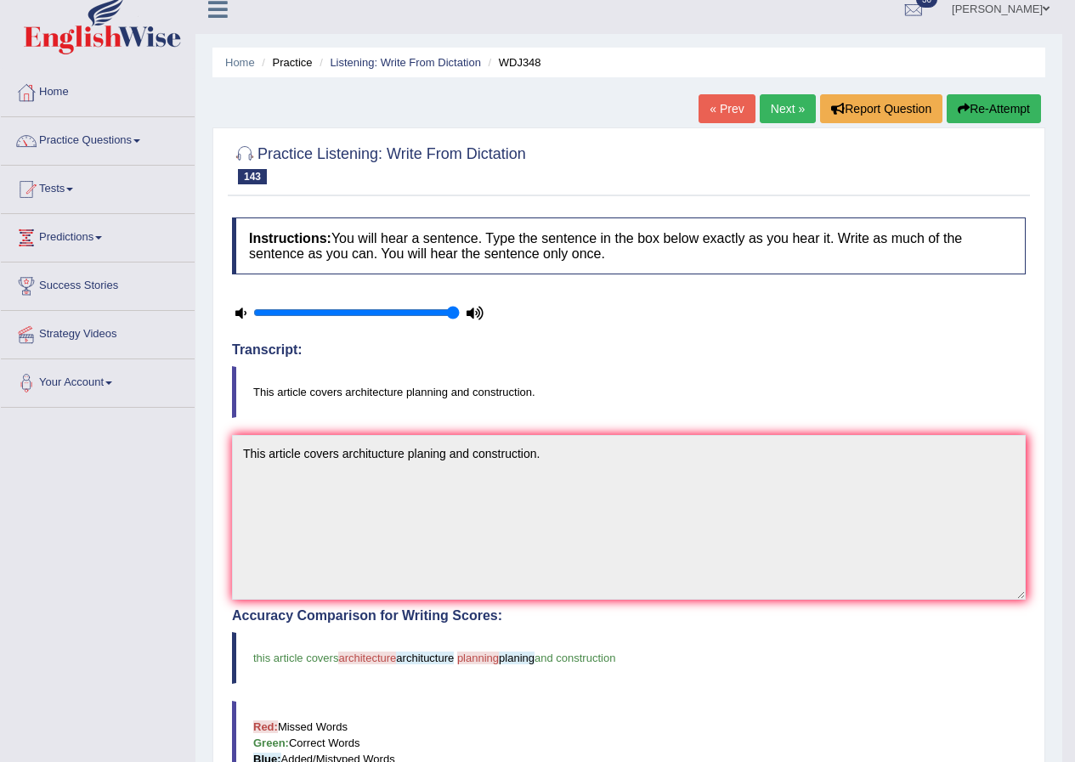
scroll to position [0, 0]
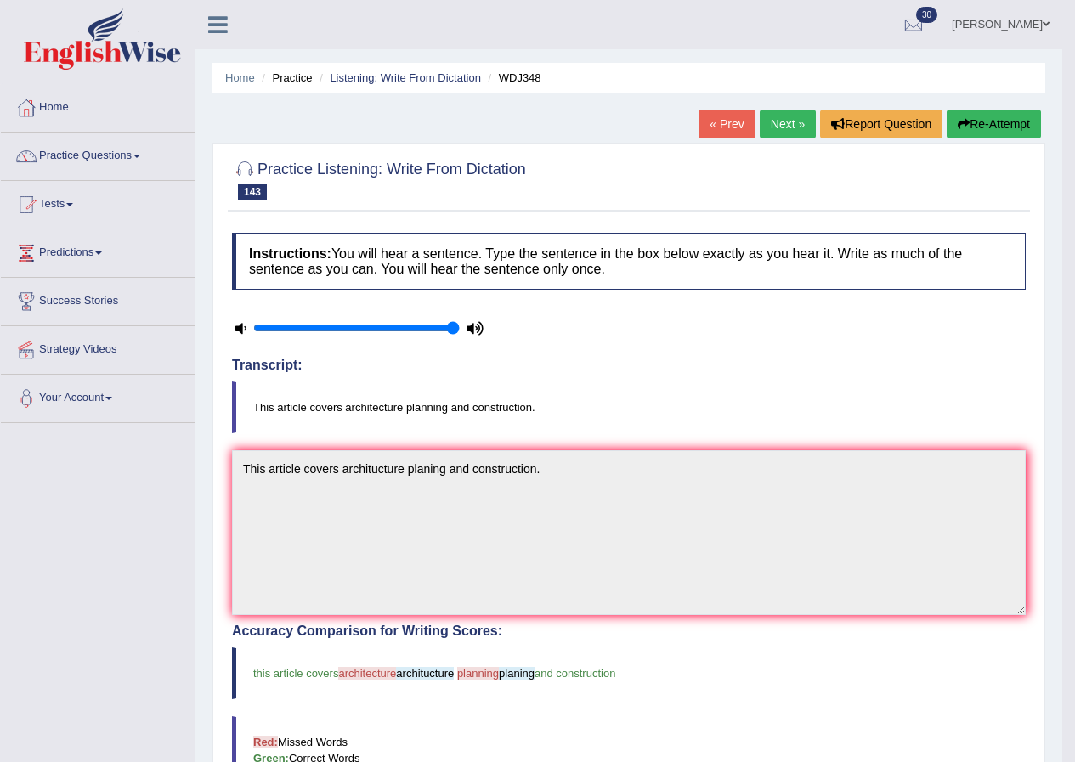
drag, startPoint x: 771, startPoint y: 196, endPoint x: 783, endPoint y: 168, distance: 30.5
click at [775, 187] on div at bounding box center [629, 179] width 794 height 52
click at [786, 119] on link "Next »" at bounding box center [788, 124] width 56 height 29
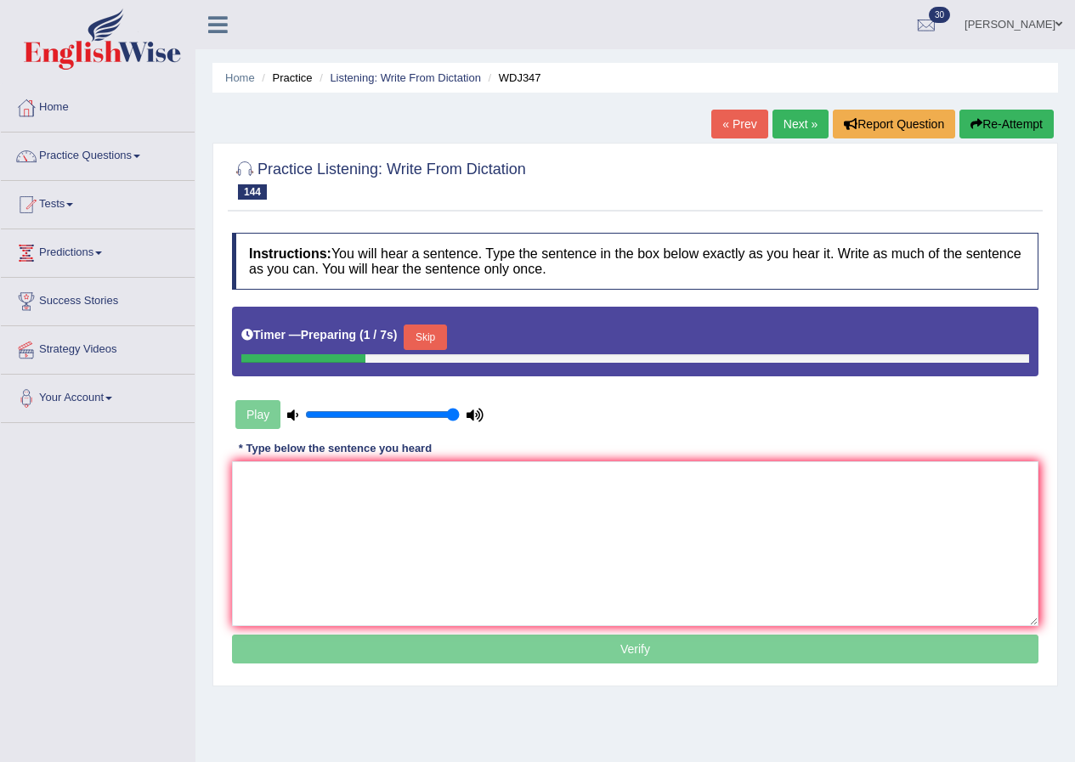
click at [433, 338] on button "Skip" at bounding box center [425, 338] width 43 height 26
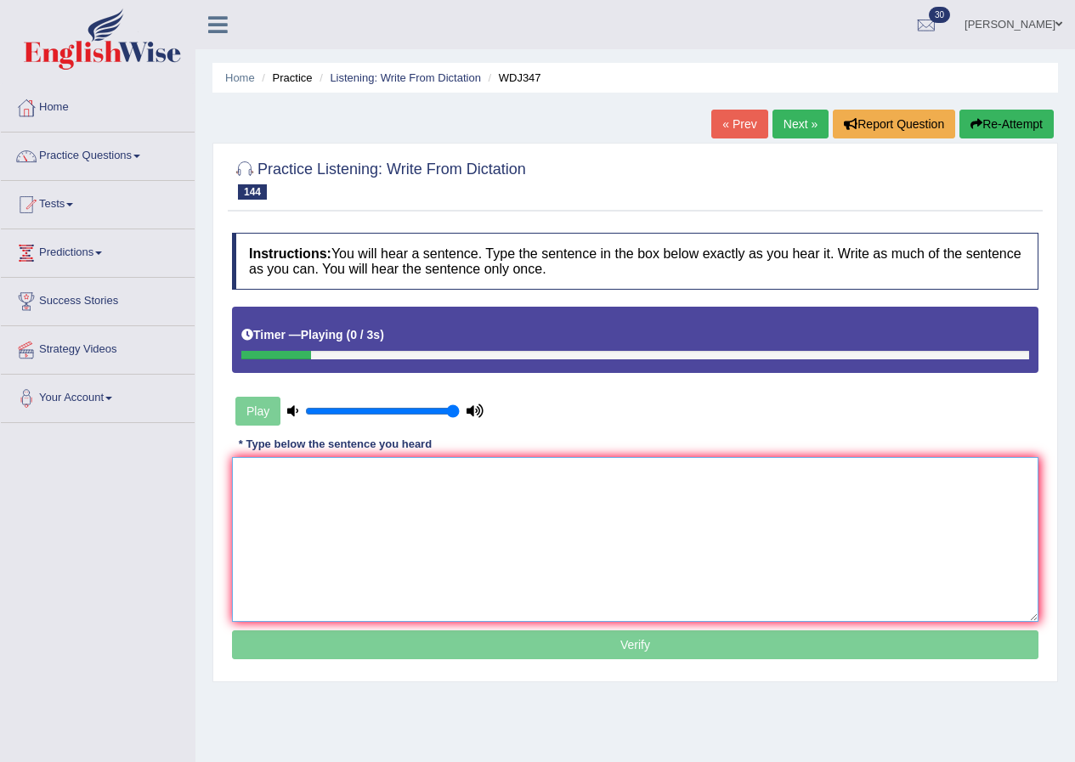
click at [317, 515] on textarea at bounding box center [635, 539] width 807 height 165
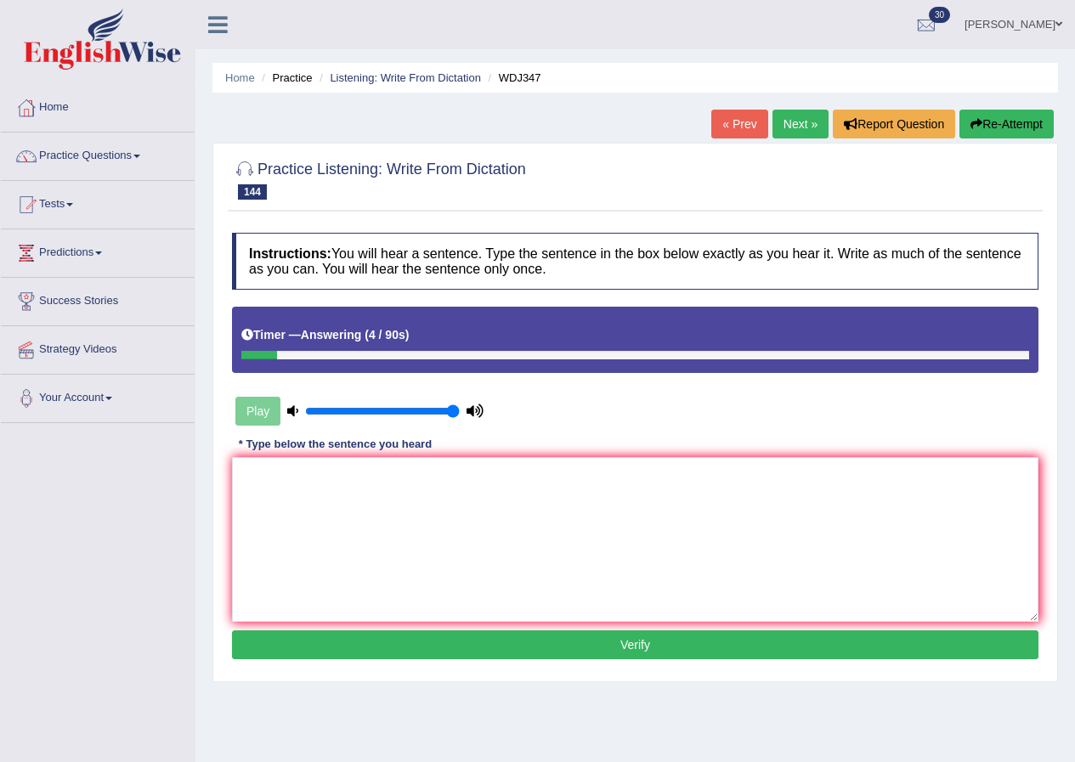
click at [1015, 111] on button "Re-Attempt" at bounding box center [1007, 124] width 94 height 29
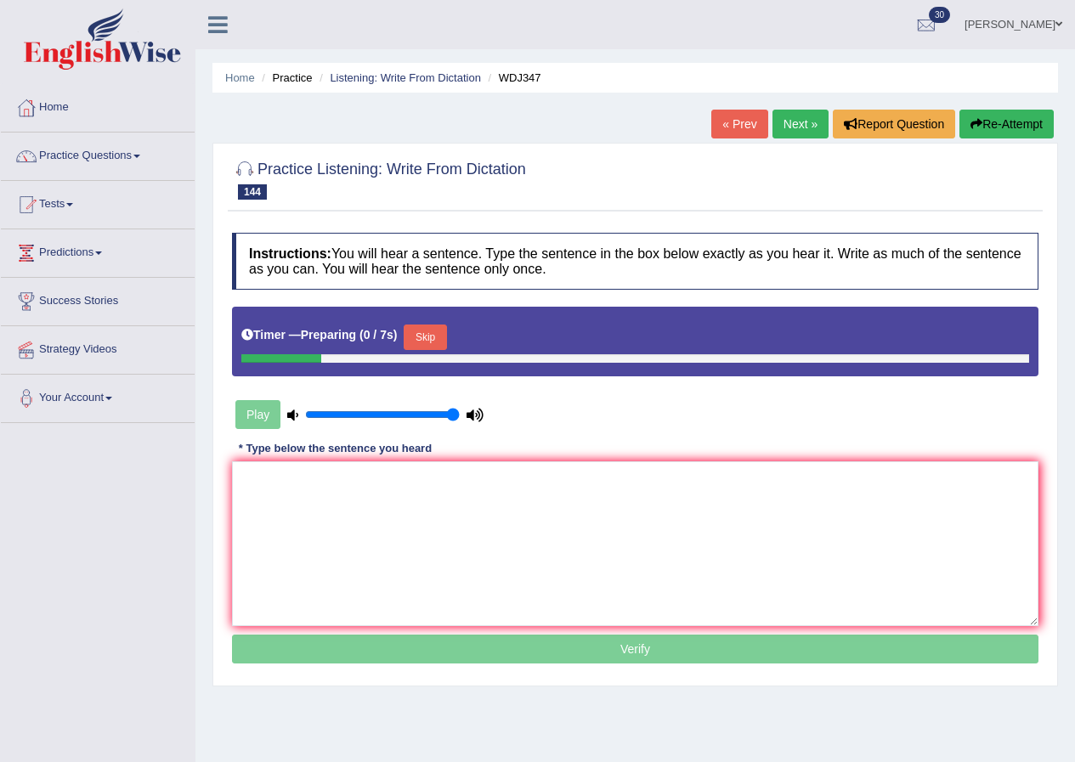
click at [439, 337] on button "Skip" at bounding box center [425, 338] width 43 height 26
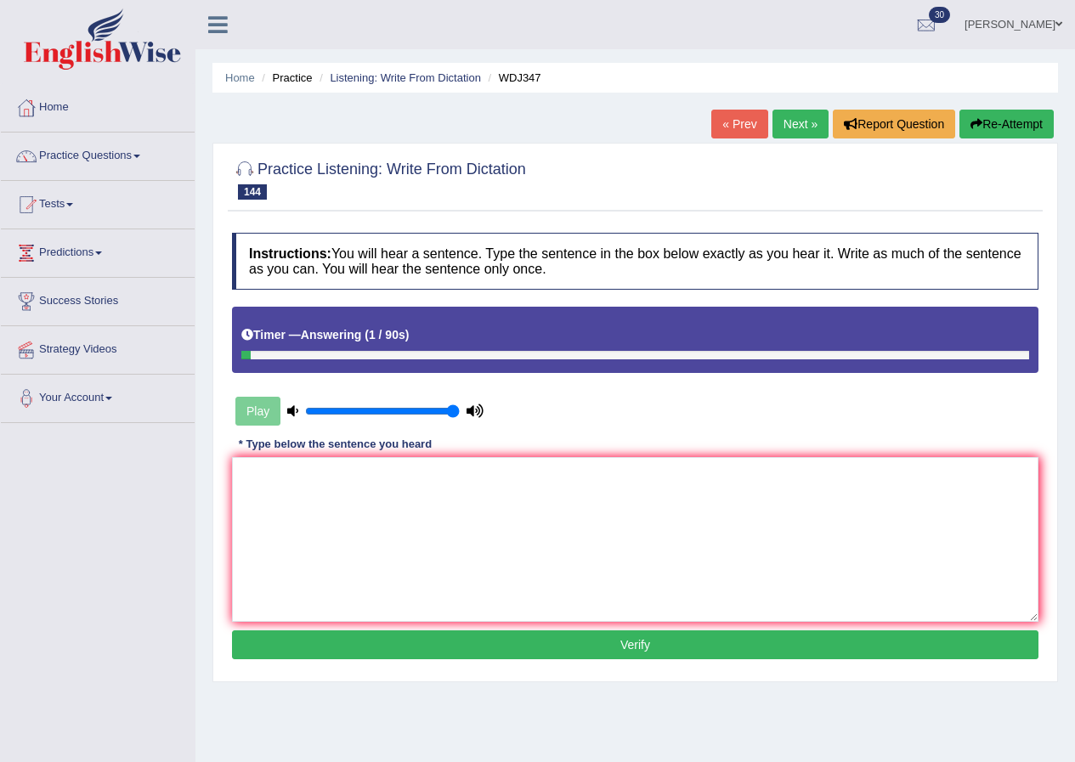
click at [986, 122] on button "Re-Attempt" at bounding box center [1007, 124] width 94 height 29
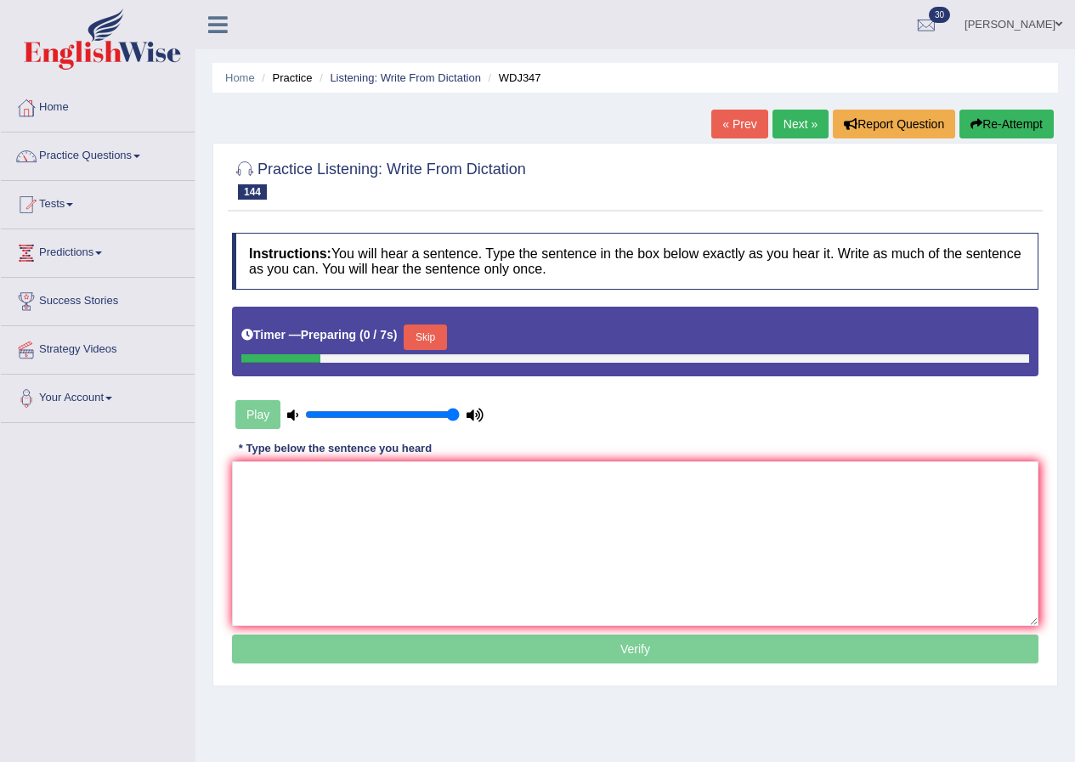
click at [437, 337] on button "Skip" at bounding box center [425, 338] width 43 height 26
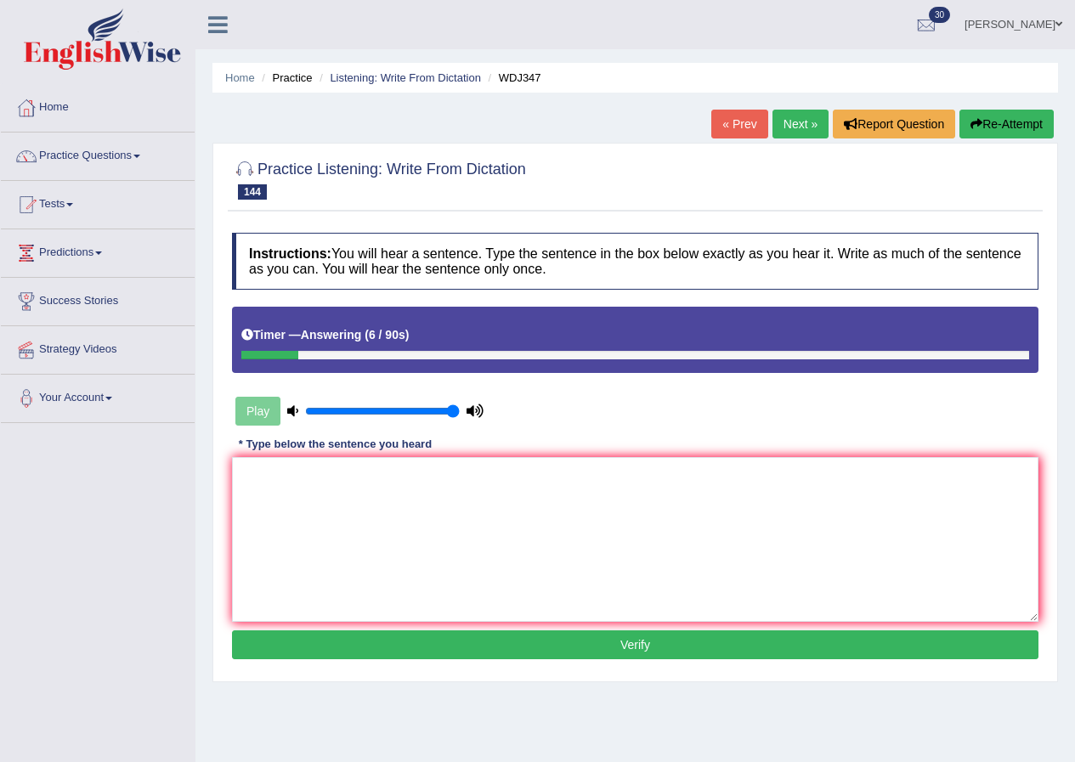
click at [1029, 121] on button "Re-Attempt" at bounding box center [1007, 124] width 94 height 29
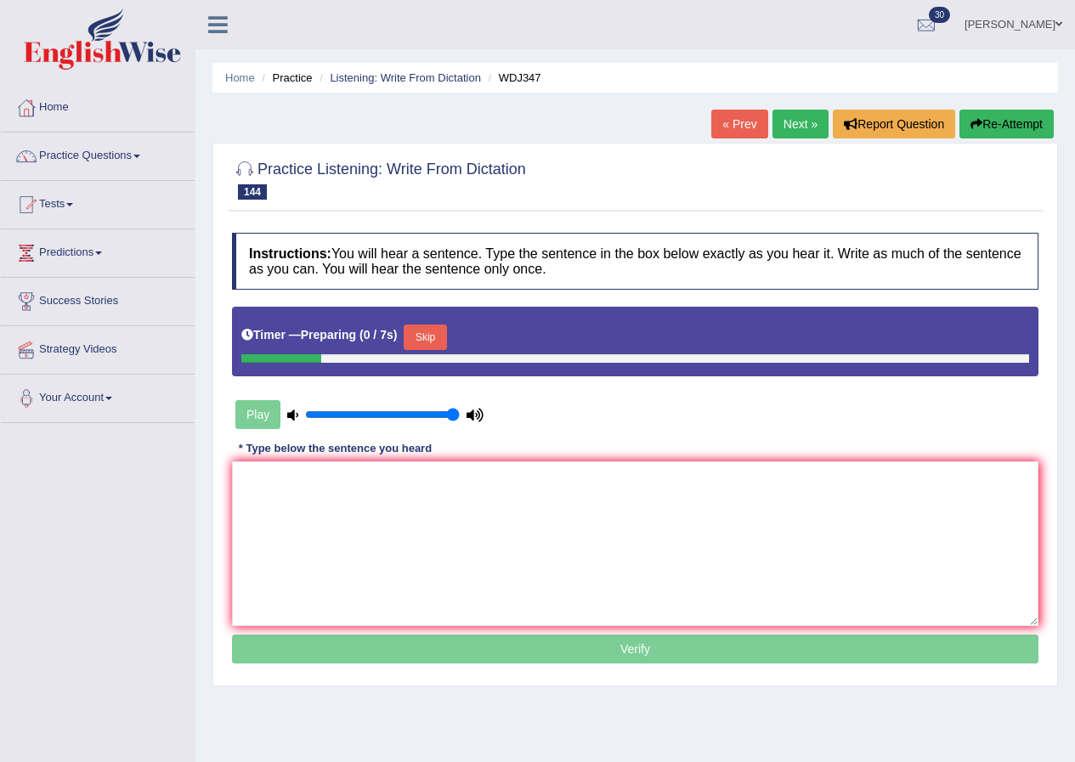
click at [443, 332] on button "Skip" at bounding box center [425, 338] width 43 height 26
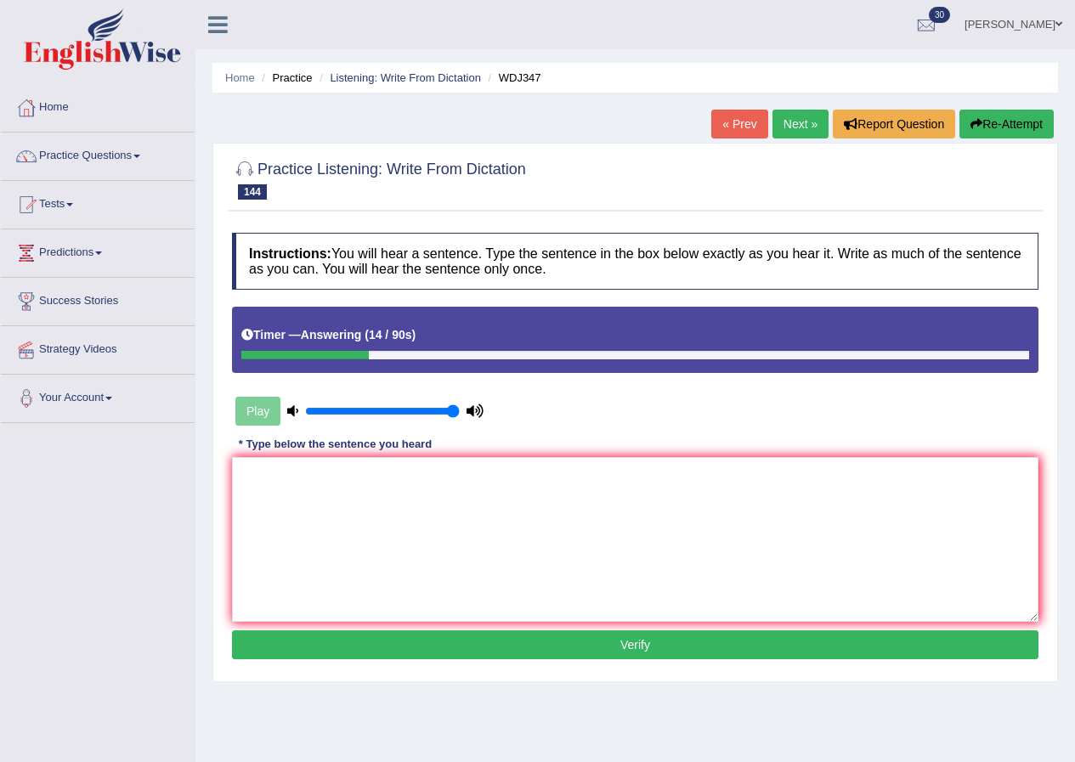
click at [1001, 113] on button "Re-Attempt" at bounding box center [1007, 124] width 94 height 29
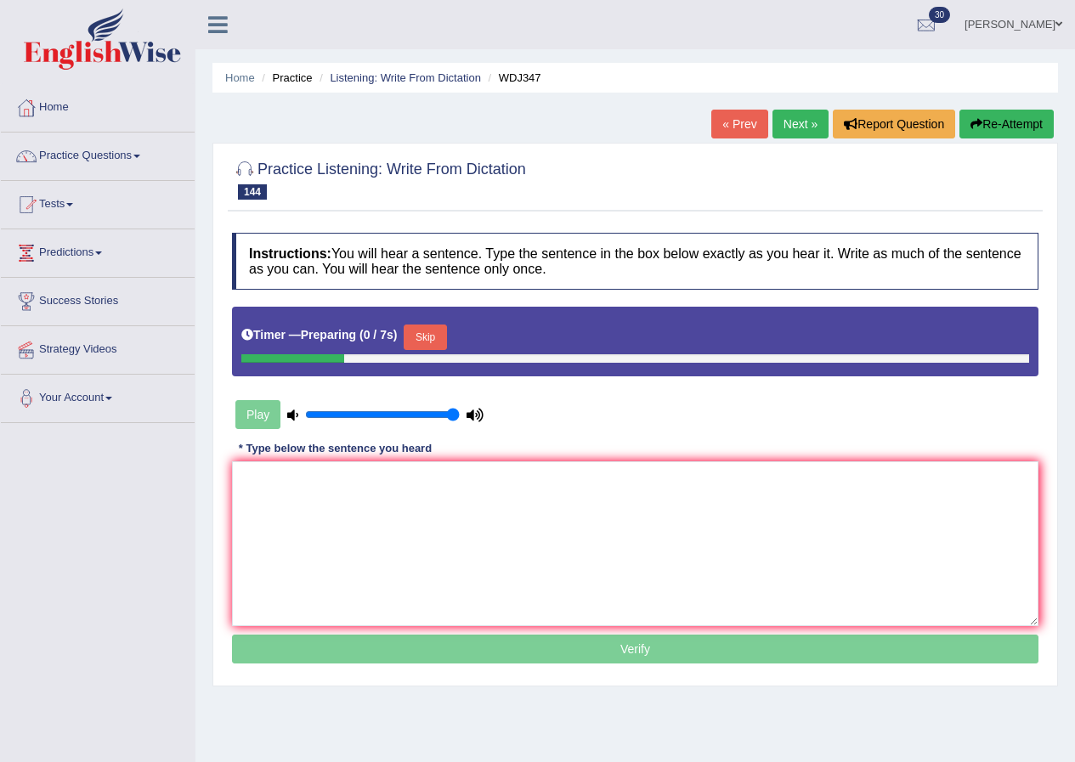
click at [446, 331] on button "Skip" at bounding box center [425, 338] width 43 height 26
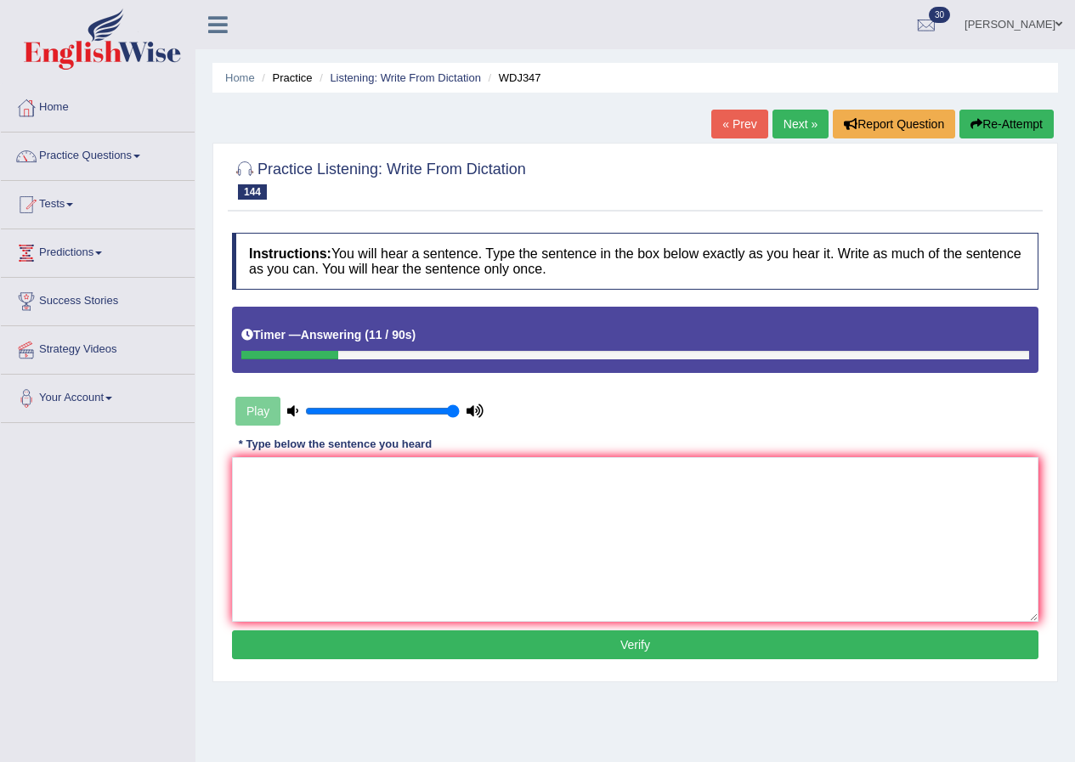
click at [985, 122] on button "Re-Attempt" at bounding box center [1007, 124] width 94 height 29
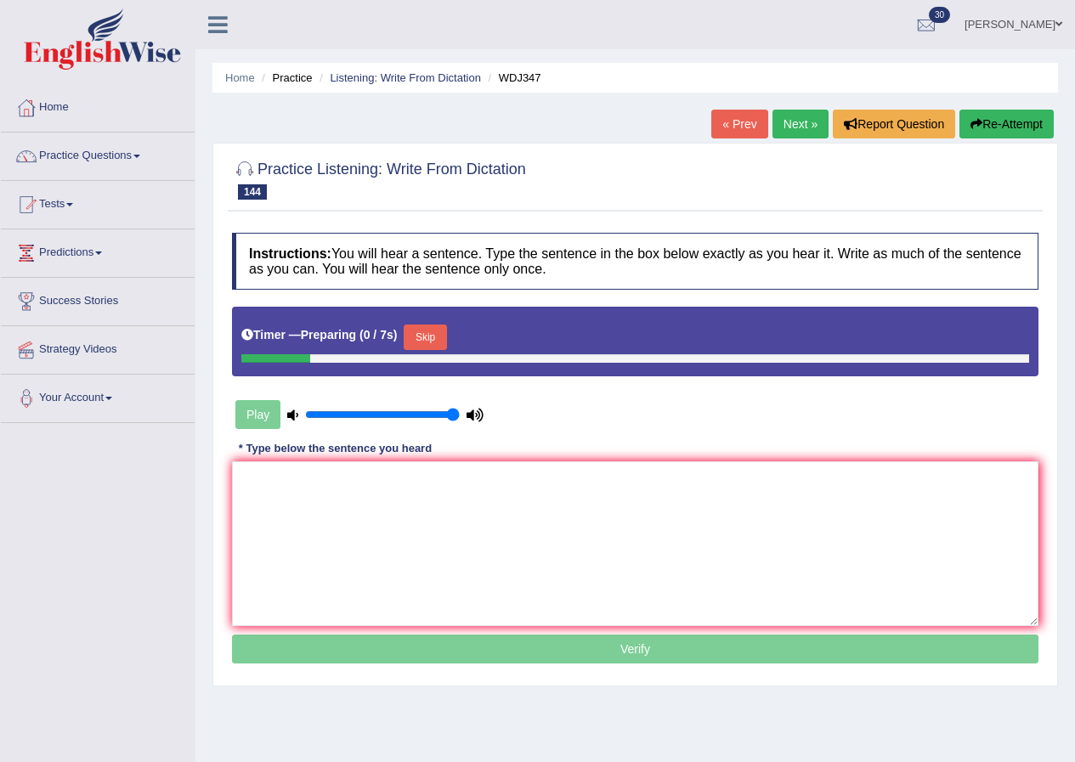
click at [428, 337] on button "Skip" at bounding box center [425, 338] width 43 height 26
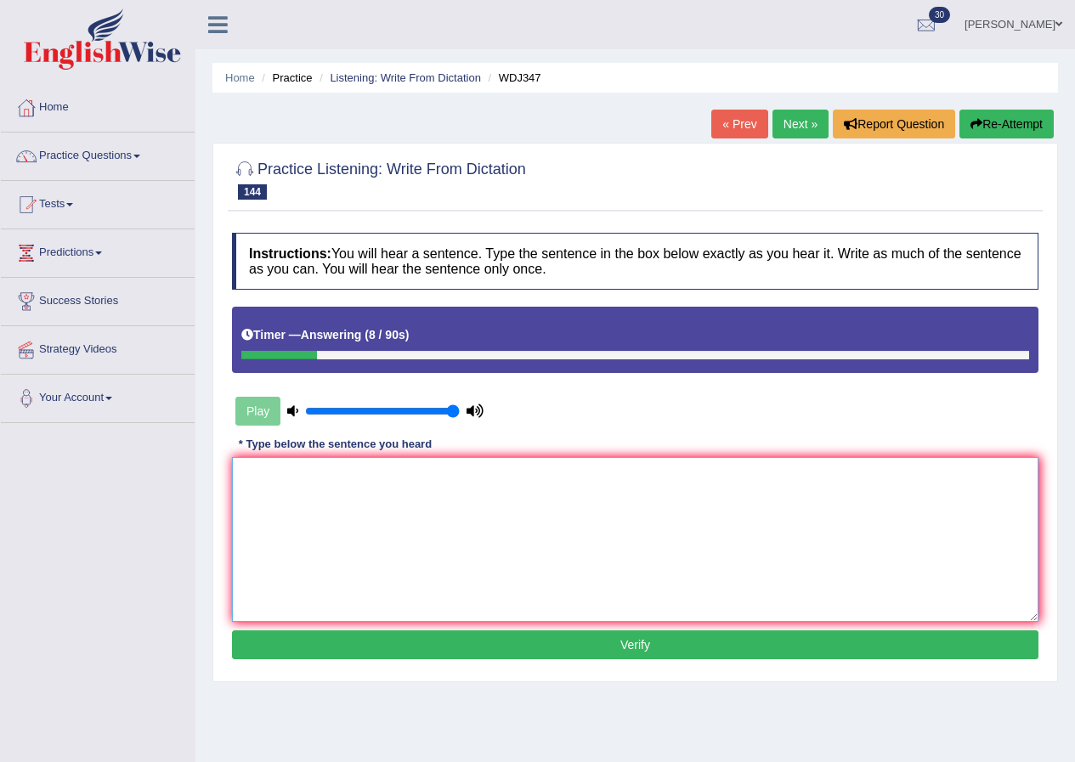
click at [384, 519] on textarea at bounding box center [635, 539] width 807 height 165
type textarea "A world finance direct will give you less lecture."
click at [710, 650] on button "Verify" at bounding box center [635, 645] width 807 height 29
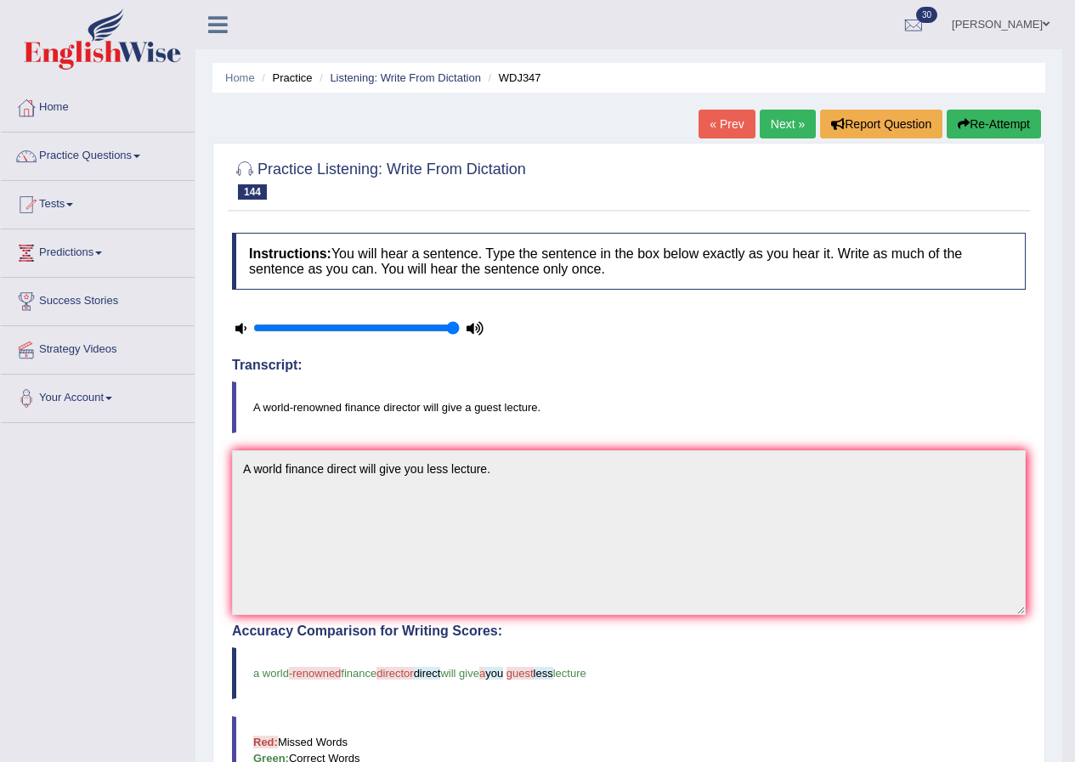
click at [790, 119] on link "Next »" at bounding box center [788, 124] width 56 height 29
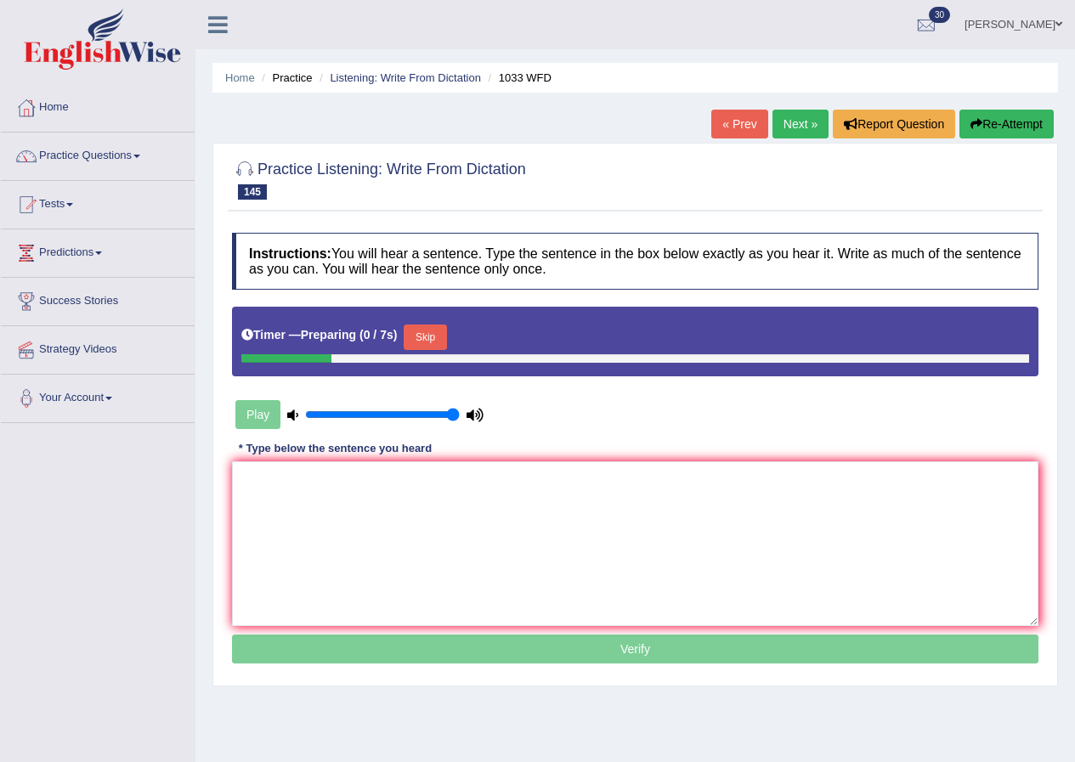
click at [443, 330] on button "Skip" at bounding box center [425, 338] width 43 height 26
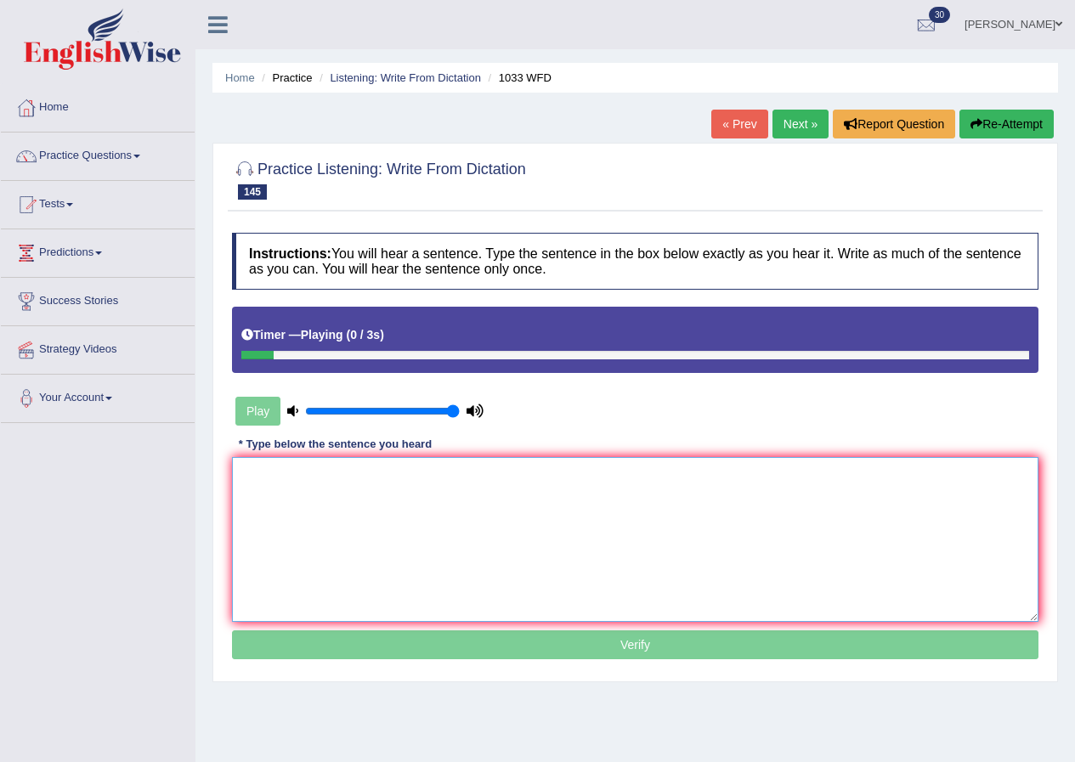
click at [306, 520] on textarea at bounding box center [635, 539] width 807 height 165
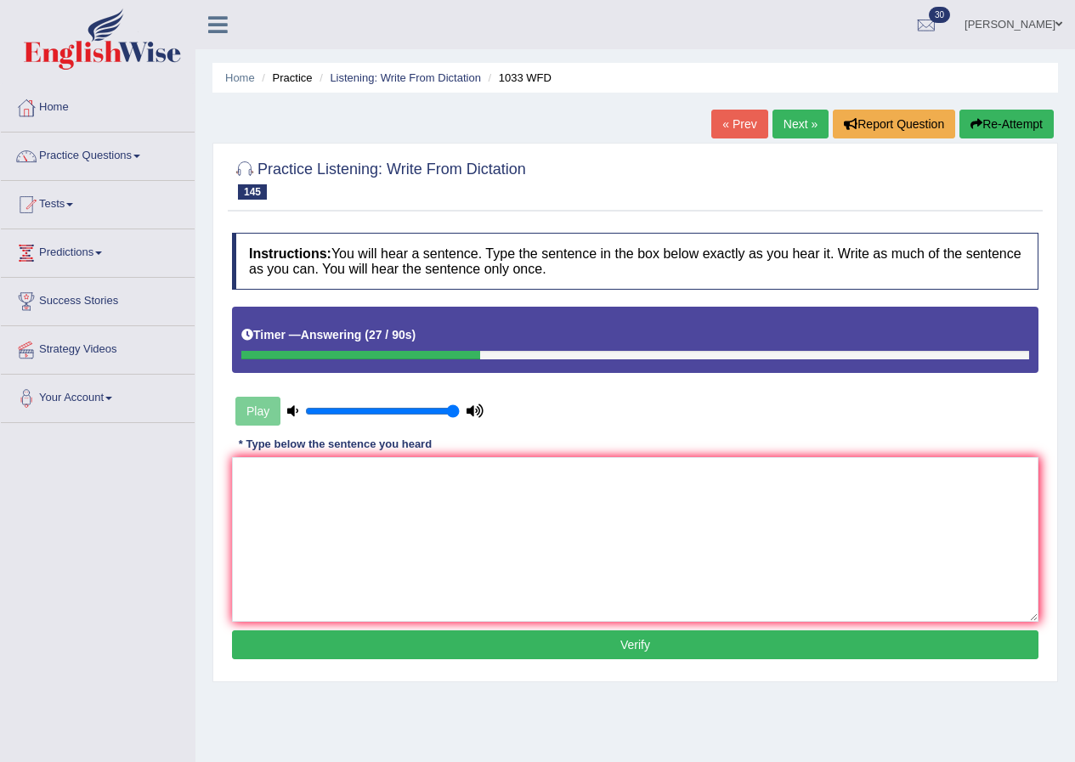
click at [1018, 122] on button "Re-Attempt" at bounding box center [1007, 124] width 94 height 29
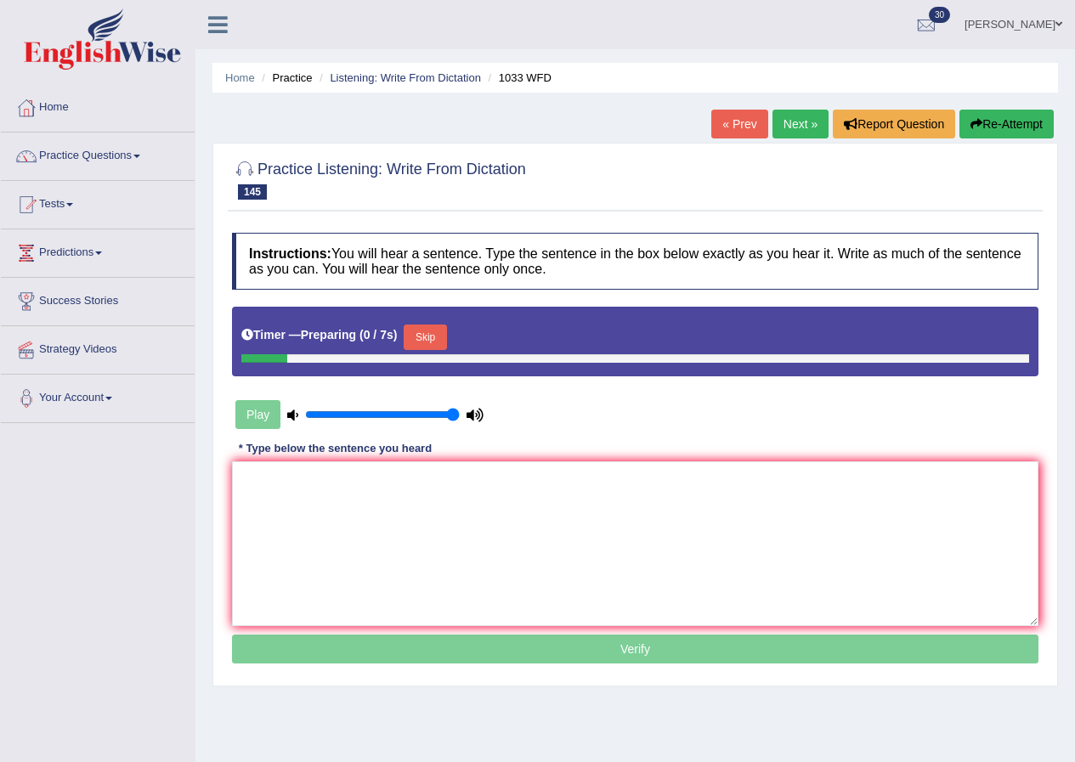
click at [434, 335] on button "Skip" at bounding box center [425, 338] width 43 height 26
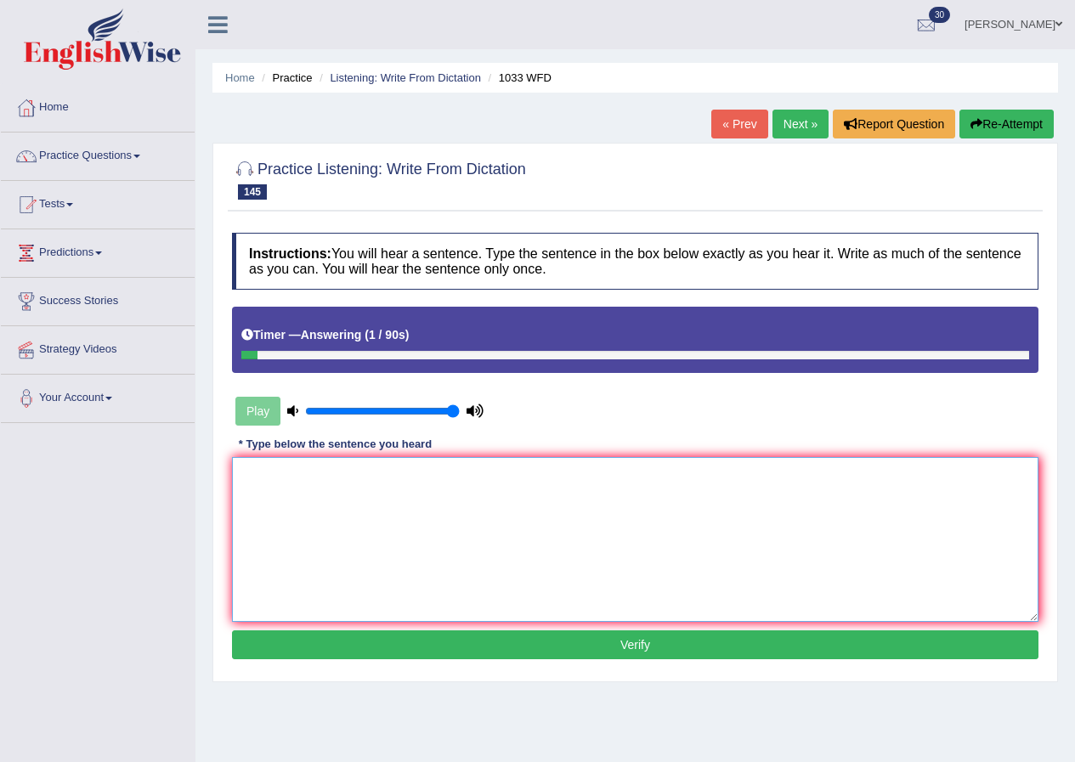
click at [367, 509] on textarea at bounding box center [635, 539] width 807 height 165
click at [456, 479] on textarea "Critical thinking is one part of the bored education." at bounding box center [635, 539] width 807 height 165
click at [592, 494] on textarea "Critical thinking is one part of the bored world education." at bounding box center [635, 539] width 807 height 165
type textarea "Critical thinking is one part of the bored world education."
click at [642, 645] on button "Verify" at bounding box center [635, 645] width 807 height 29
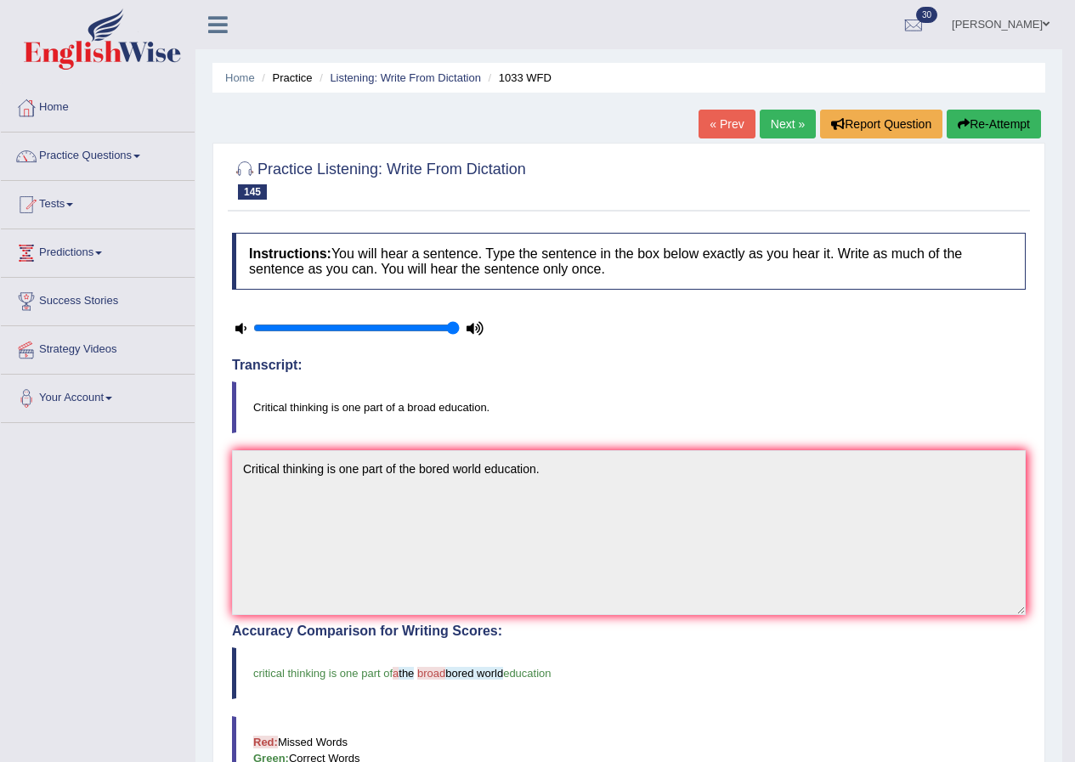
click at [791, 128] on link "Next »" at bounding box center [788, 124] width 56 height 29
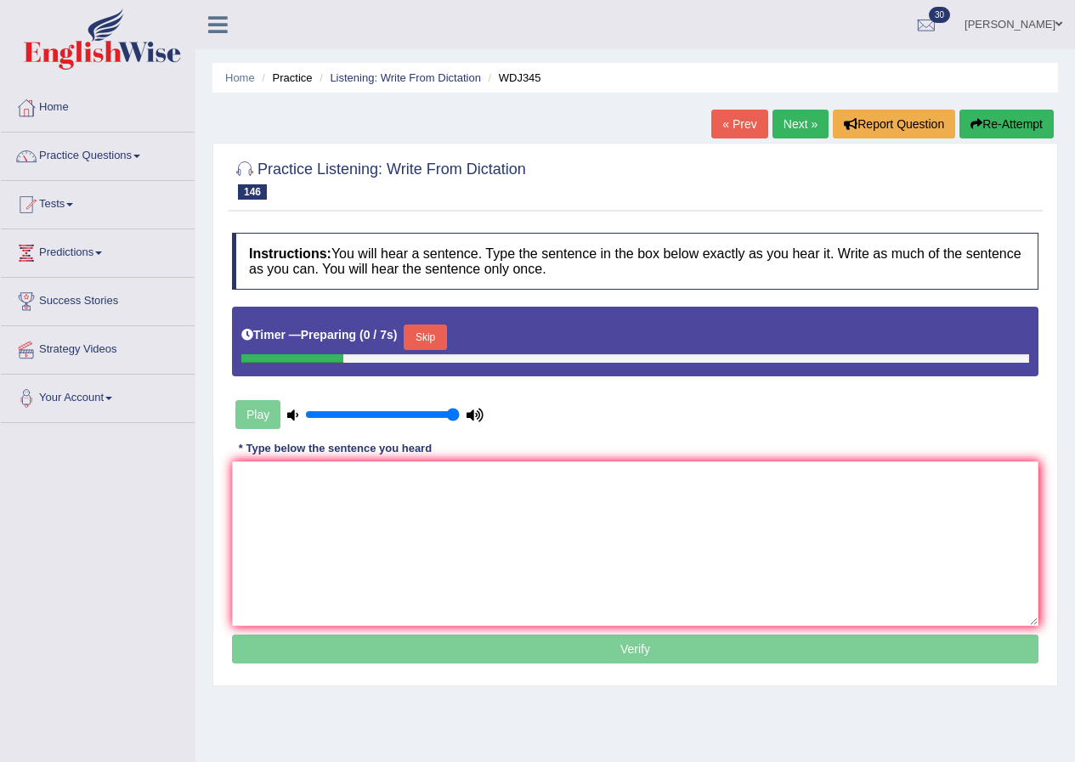
click at [426, 333] on button "Skip" at bounding box center [425, 338] width 43 height 26
click at [420, 337] on button "Skip" at bounding box center [425, 338] width 43 height 26
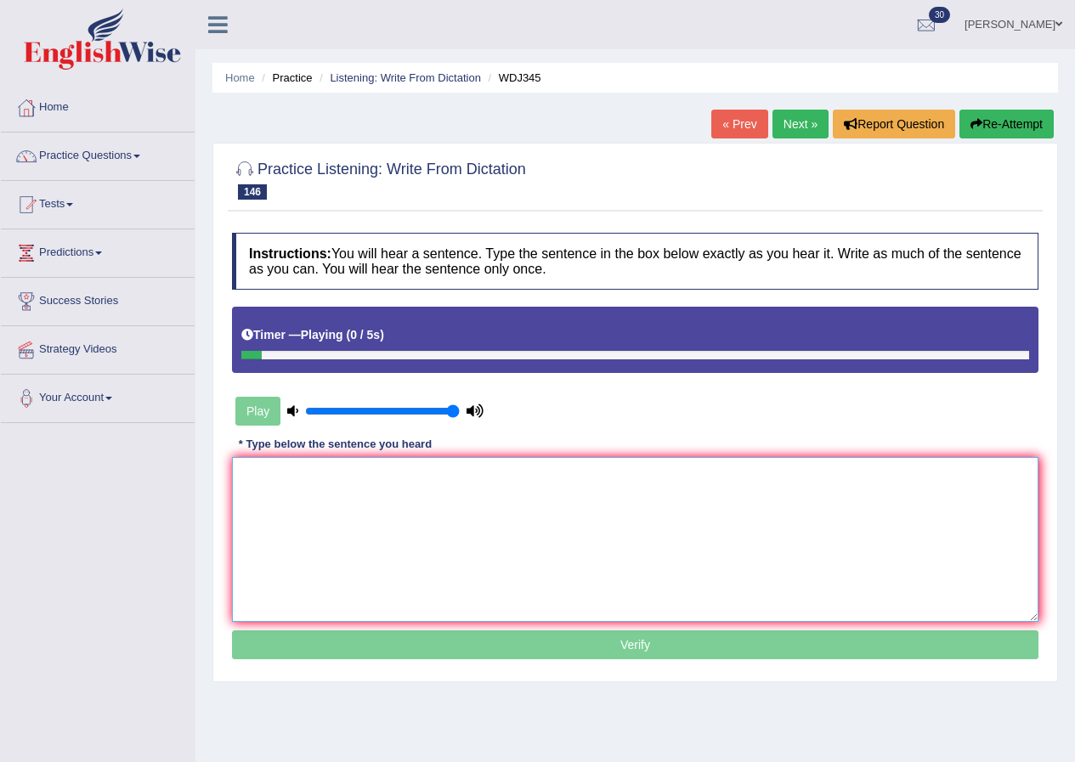
click at [399, 489] on textarea at bounding box center [635, 539] width 807 height 165
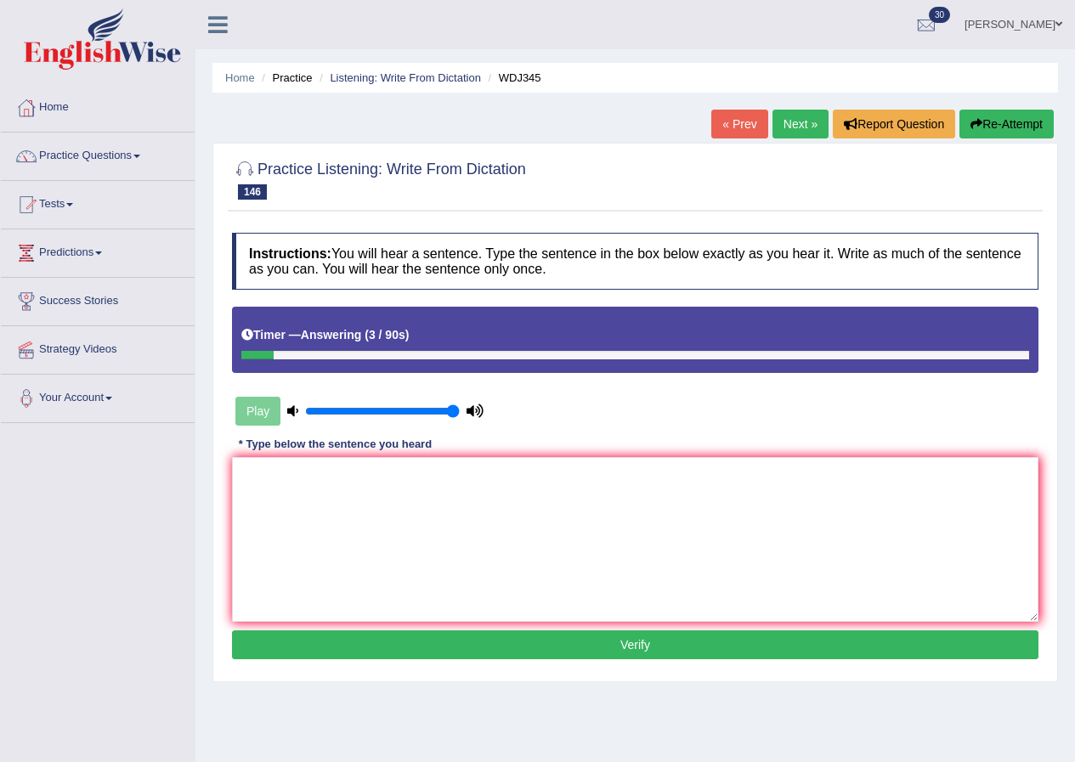
click at [973, 122] on icon "button" at bounding box center [977, 124] width 12 height 12
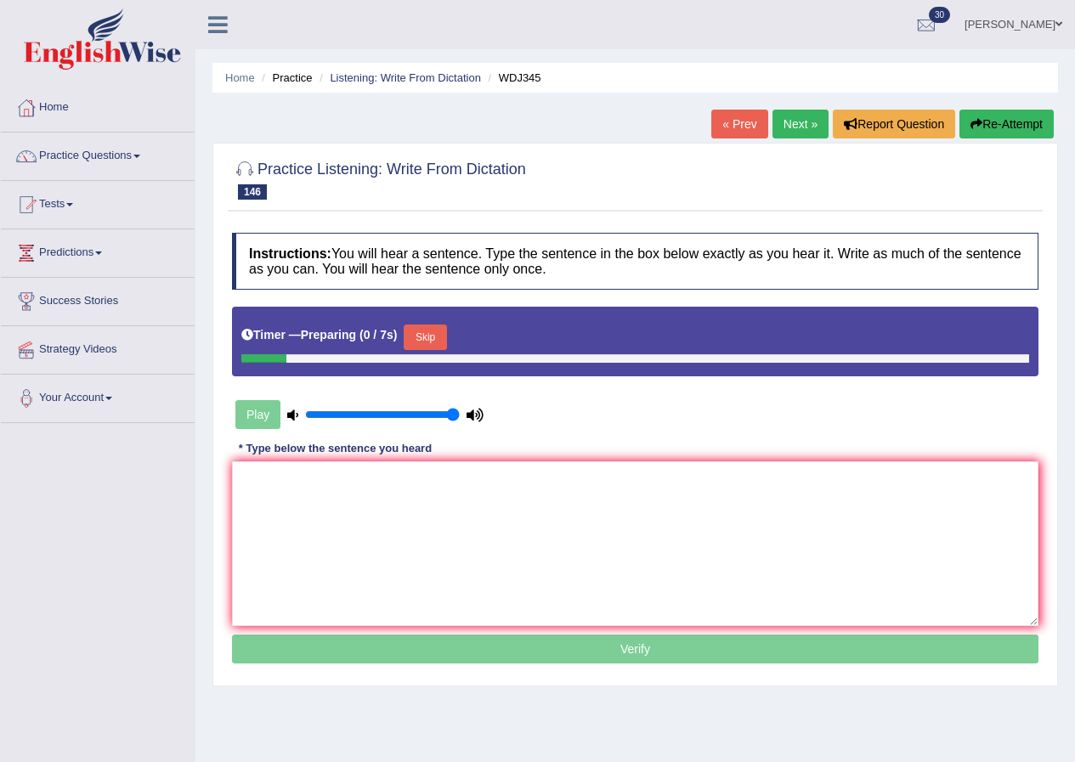
click at [423, 348] on button "Skip" at bounding box center [425, 338] width 43 height 26
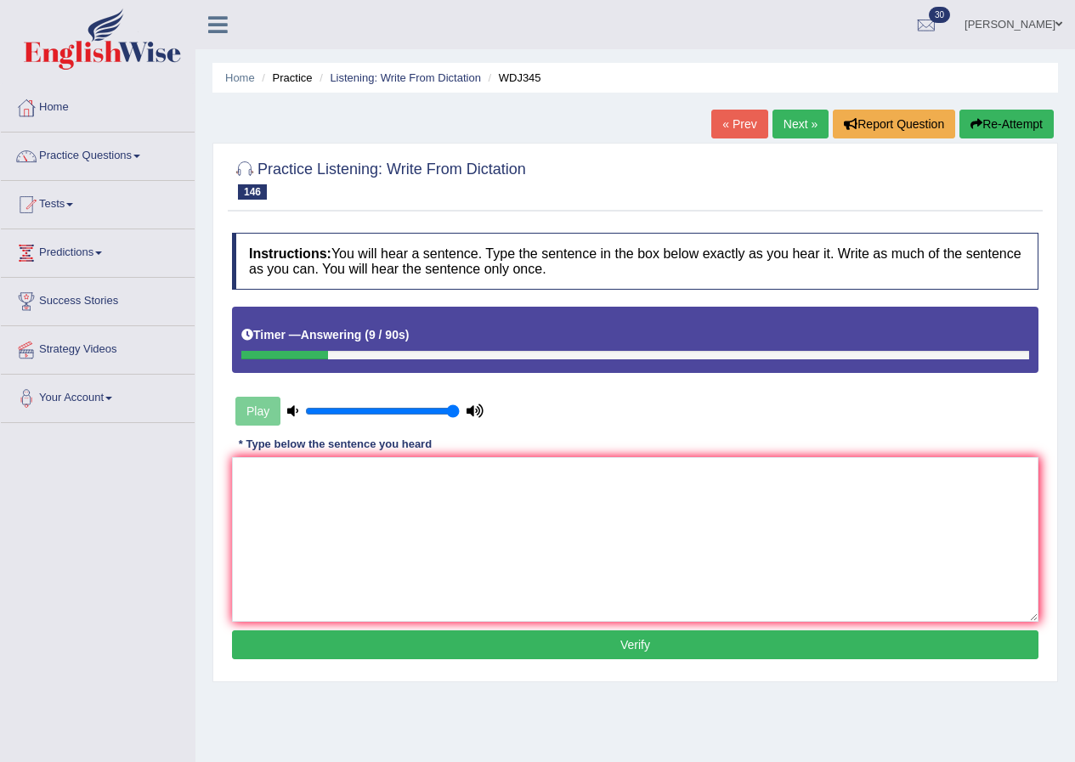
click at [983, 128] on button "Re-Attempt" at bounding box center [1007, 124] width 94 height 29
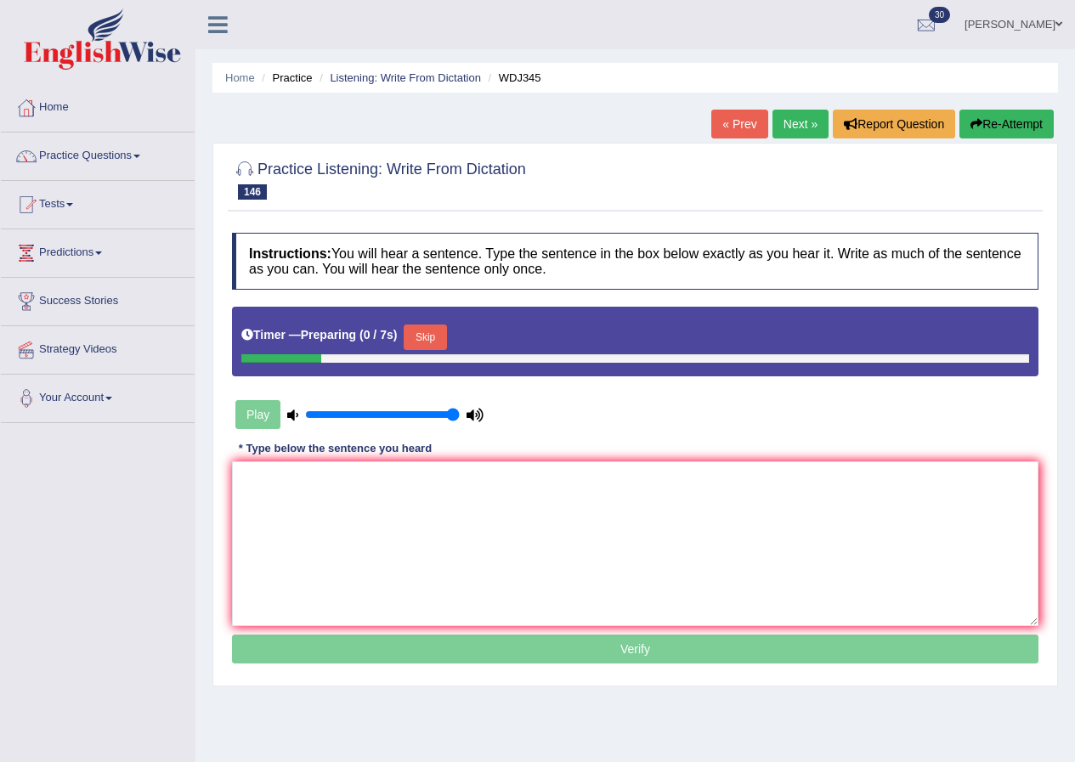
click at [446, 335] on button "Skip" at bounding box center [425, 338] width 43 height 26
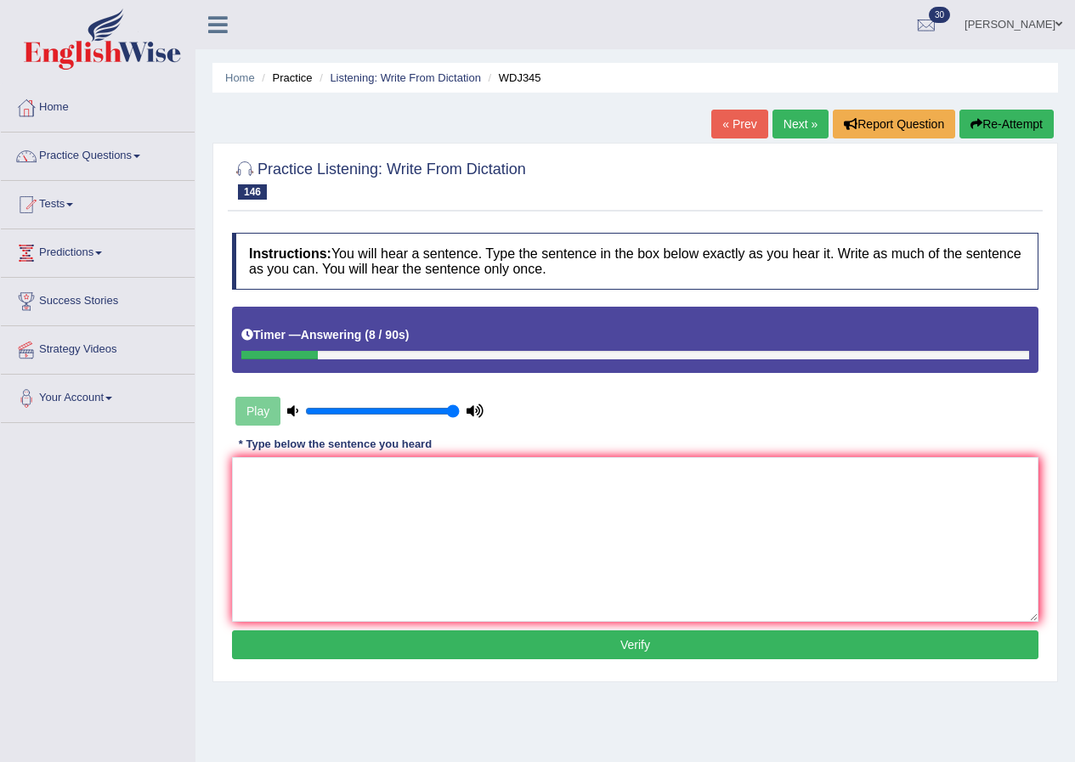
click at [995, 115] on button "Re-Attempt" at bounding box center [1007, 124] width 94 height 29
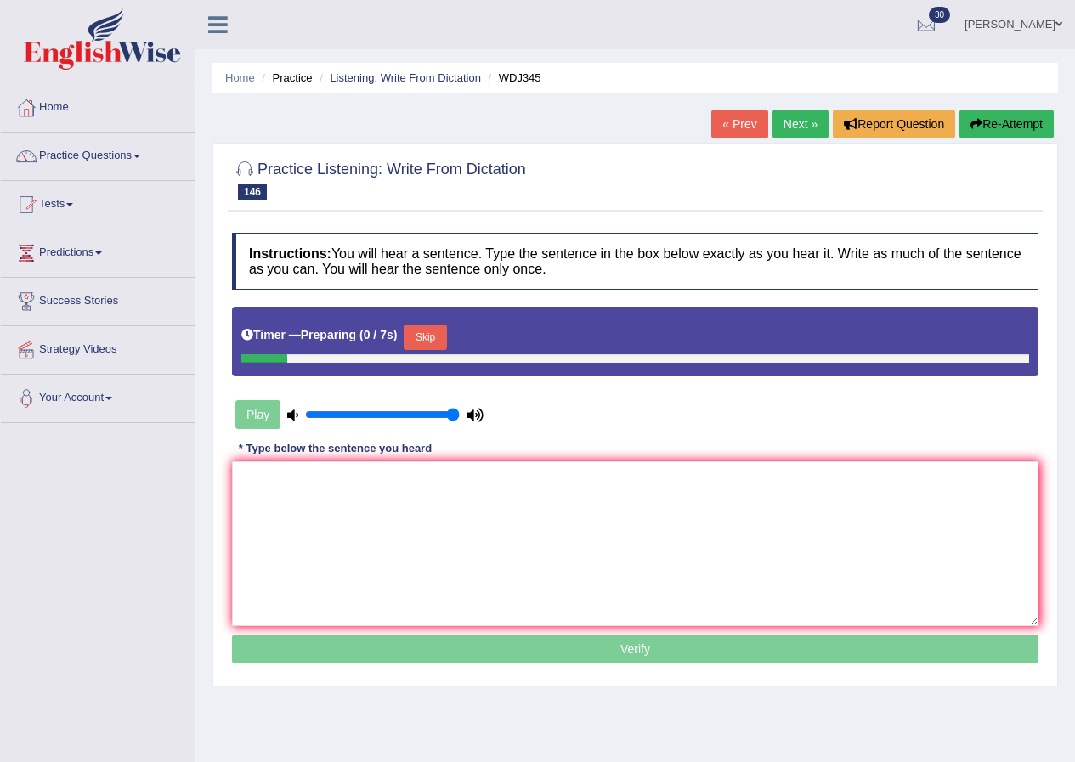
click at [442, 333] on button "Skip" at bounding box center [425, 338] width 43 height 26
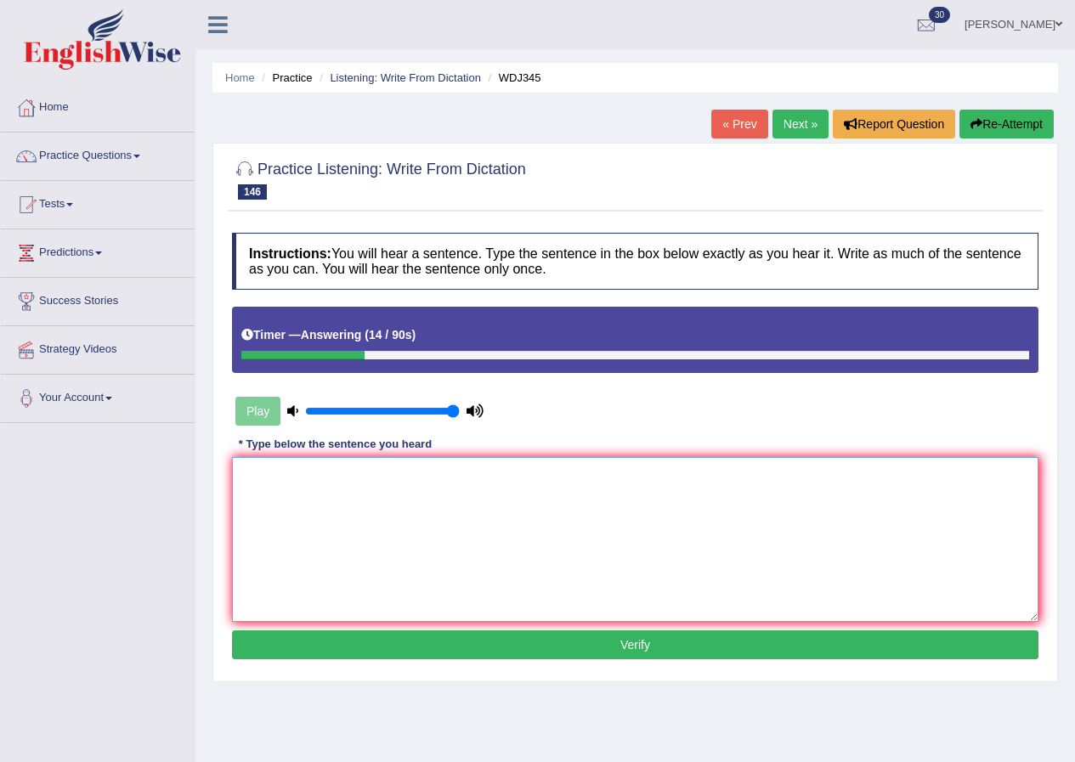
click at [418, 503] on textarea at bounding box center [635, 539] width 807 height 165
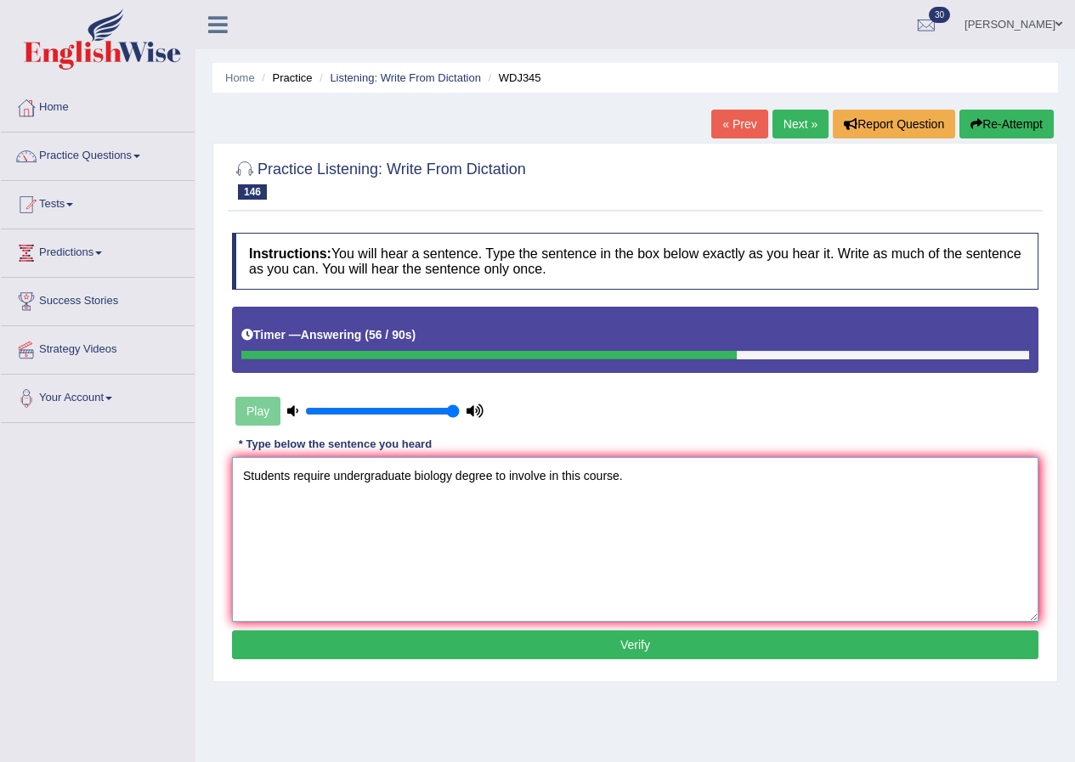
type textarea "Students require undergraduate biology degree to involve in this course."
click at [675, 646] on button "Verify" at bounding box center [635, 645] width 807 height 29
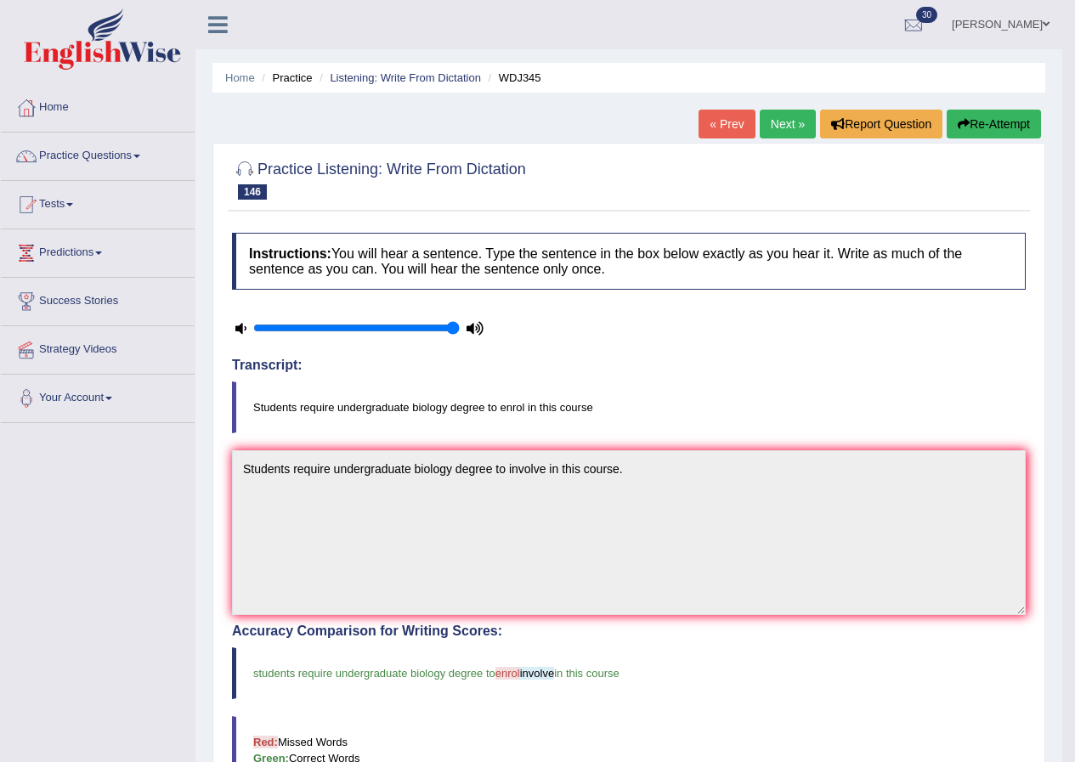
click at [793, 116] on link "Next »" at bounding box center [788, 124] width 56 height 29
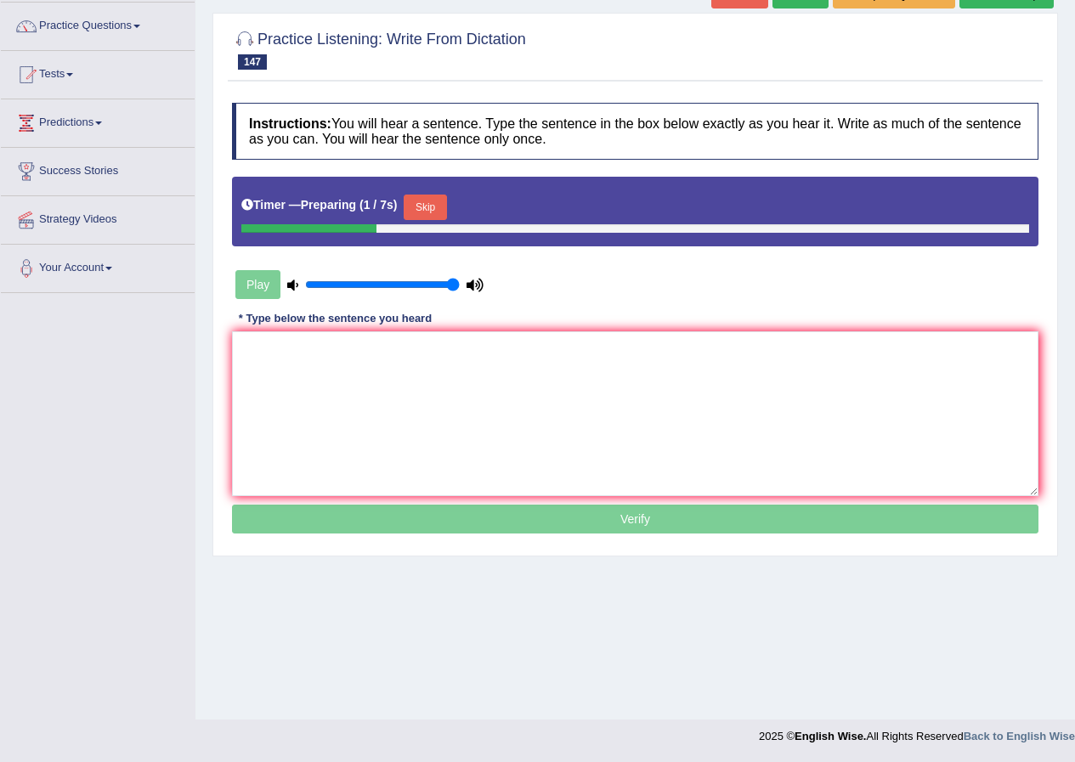
click at [432, 207] on button "Skip" at bounding box center [425, 208] width 43 height 26
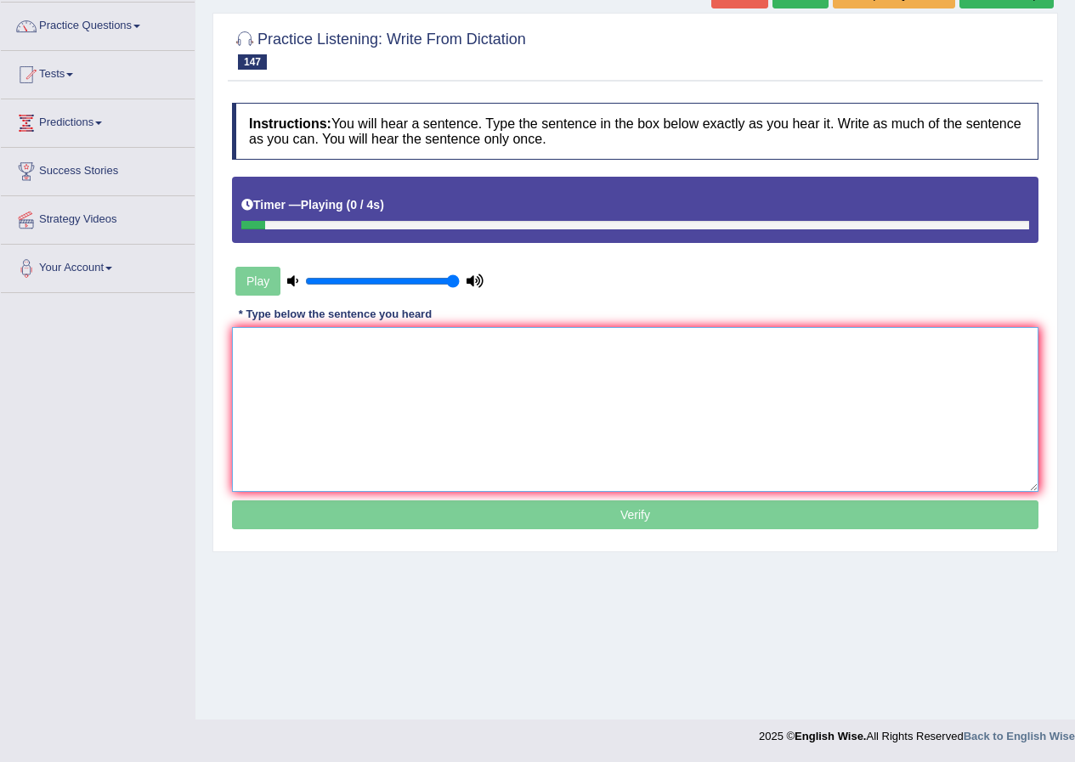
click at [341, 392] on textarea at bounding box center [635, 409] width 807 height 165
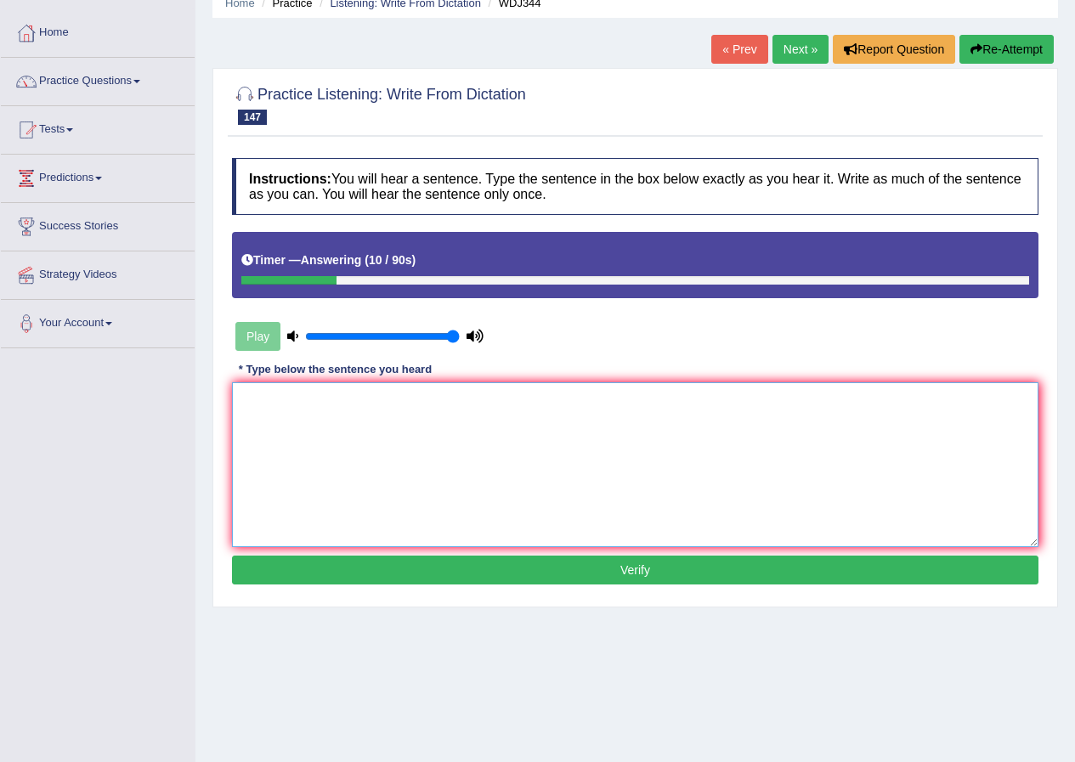
scroll to position [45, 0]
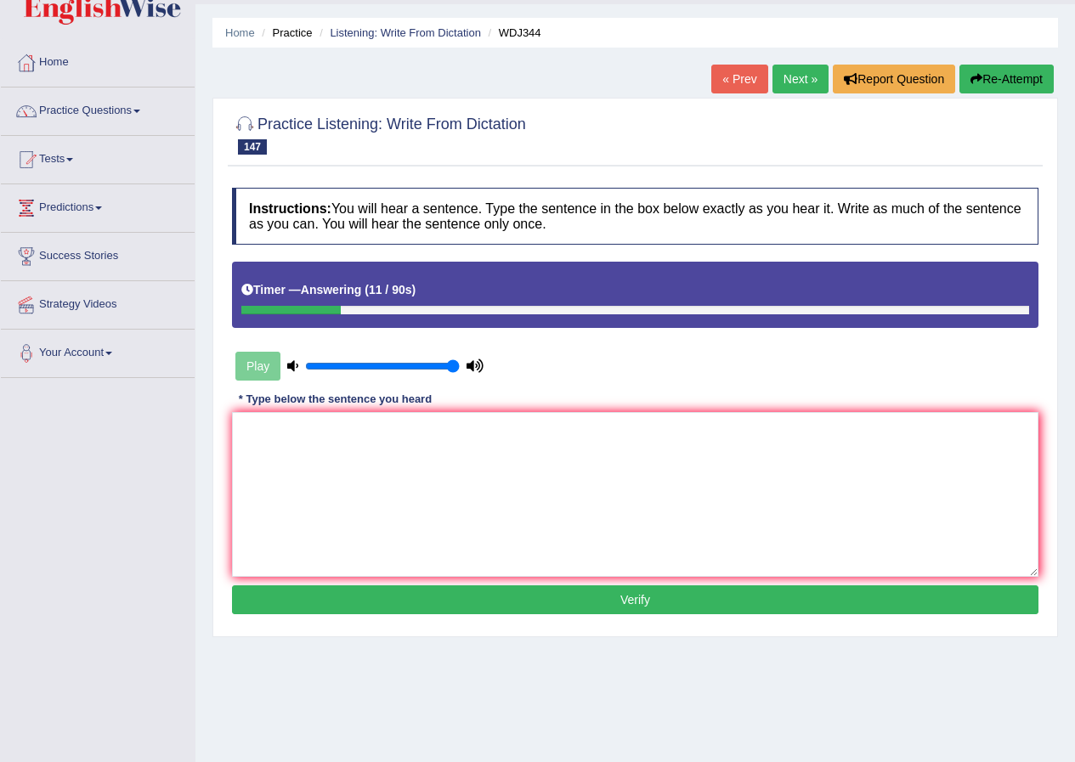
click at [1023, 79] on button "Re-Attempt" at bounding box center [1007, 79] width 94 height 29
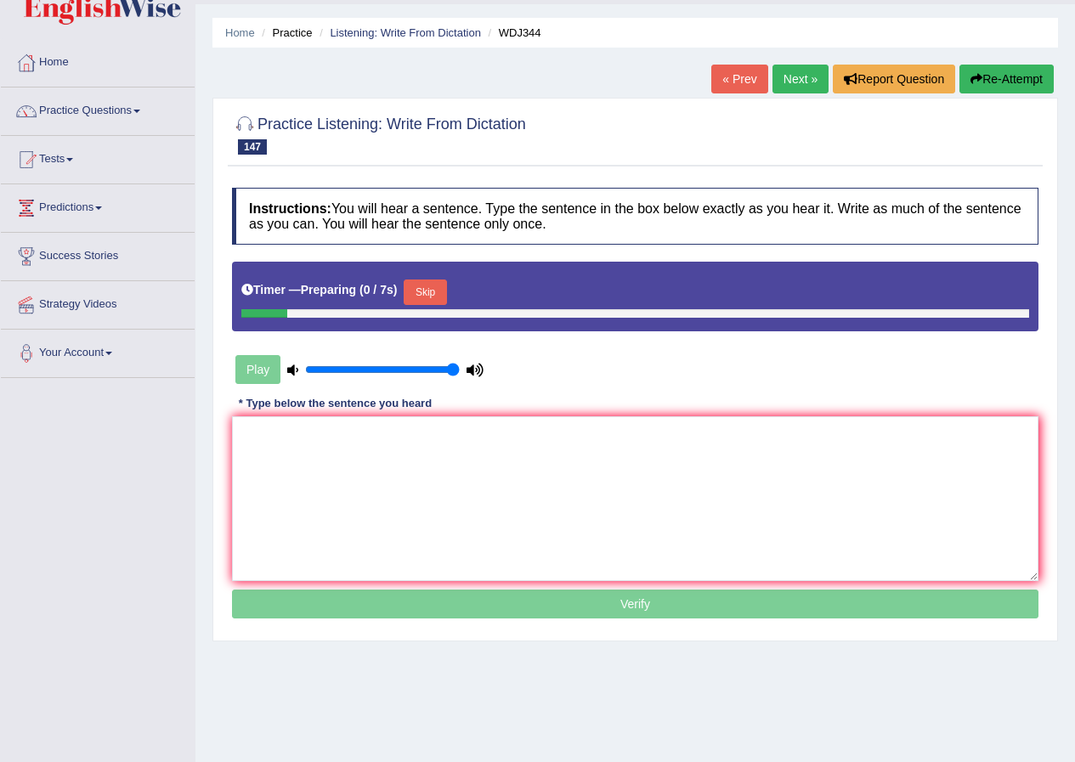
click at [427, 304] on button "Skip" at bounding box center [425, 293] width 43 height 26
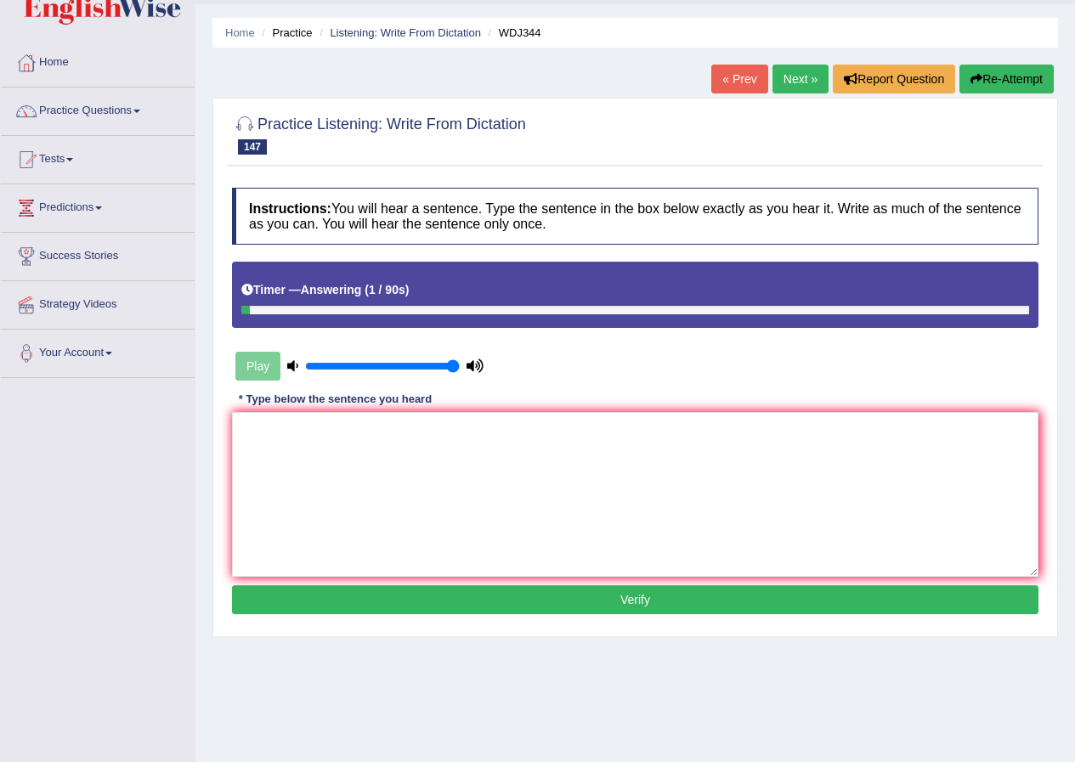
click at [1007, 79] on button "Re-Attempt" at bounding box center [1007, 79] width 94 height 29
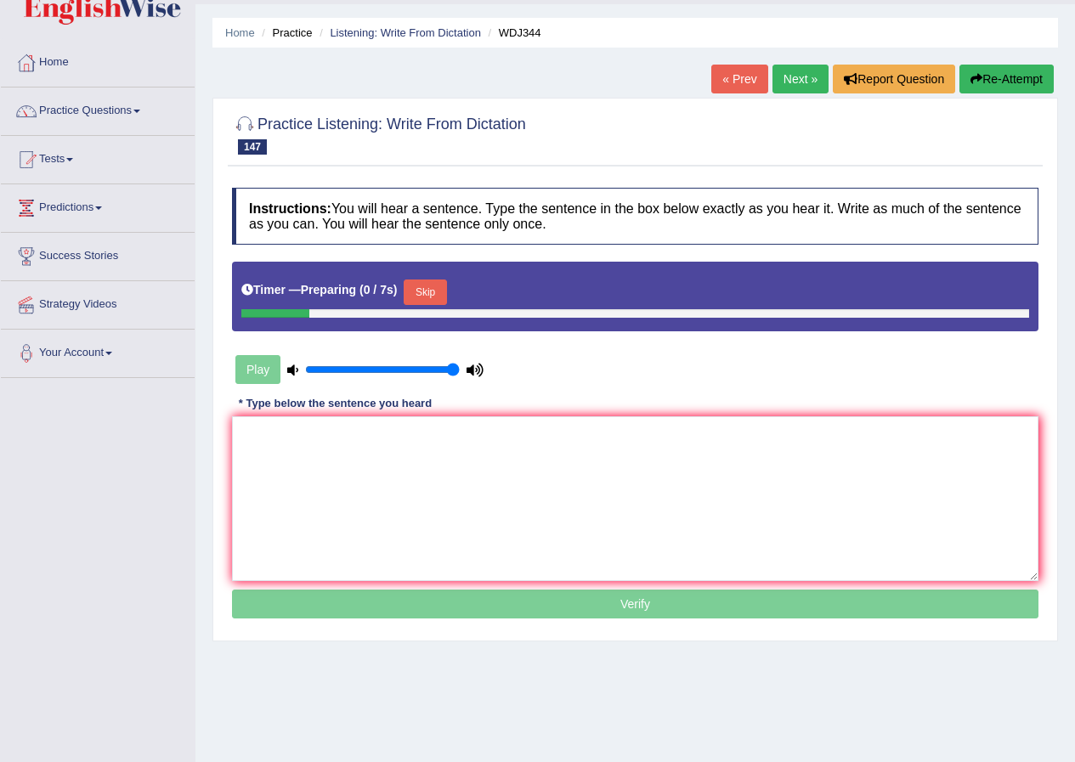
click at [435, 298] on button "Skip" at bounding box center [425, 293] width 43 height 26
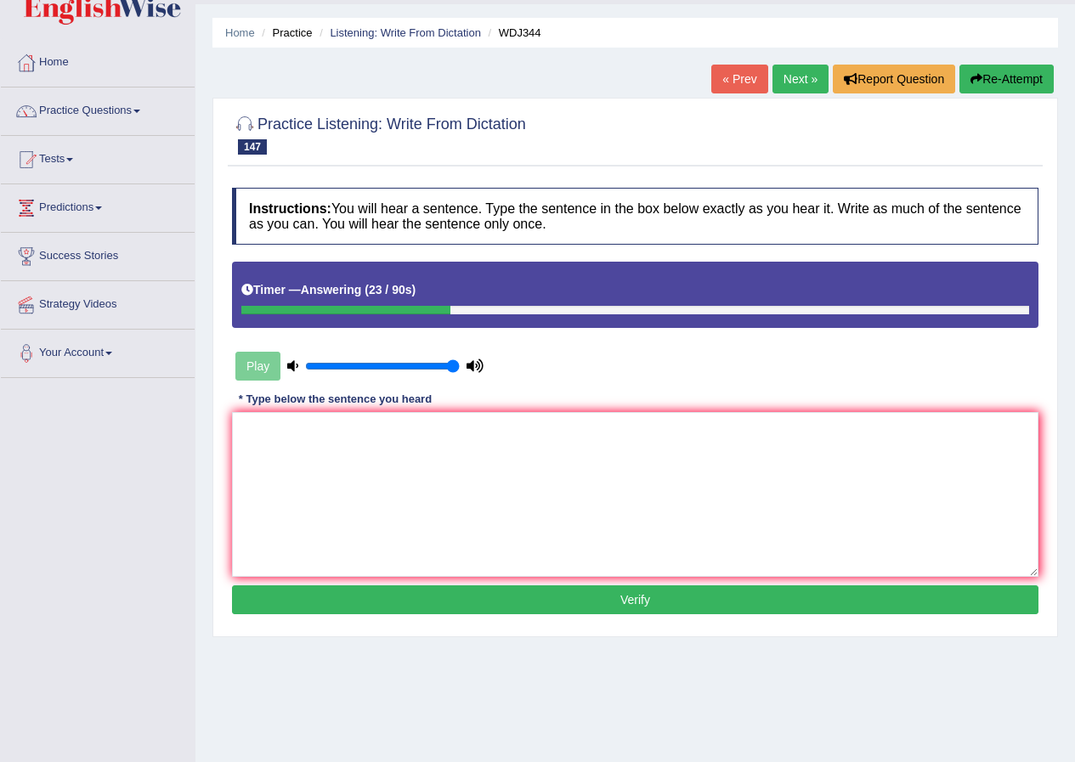
click at [996, 72] on button "Re-Attempt" at bounding box center [1007, 79] width 94 height 29
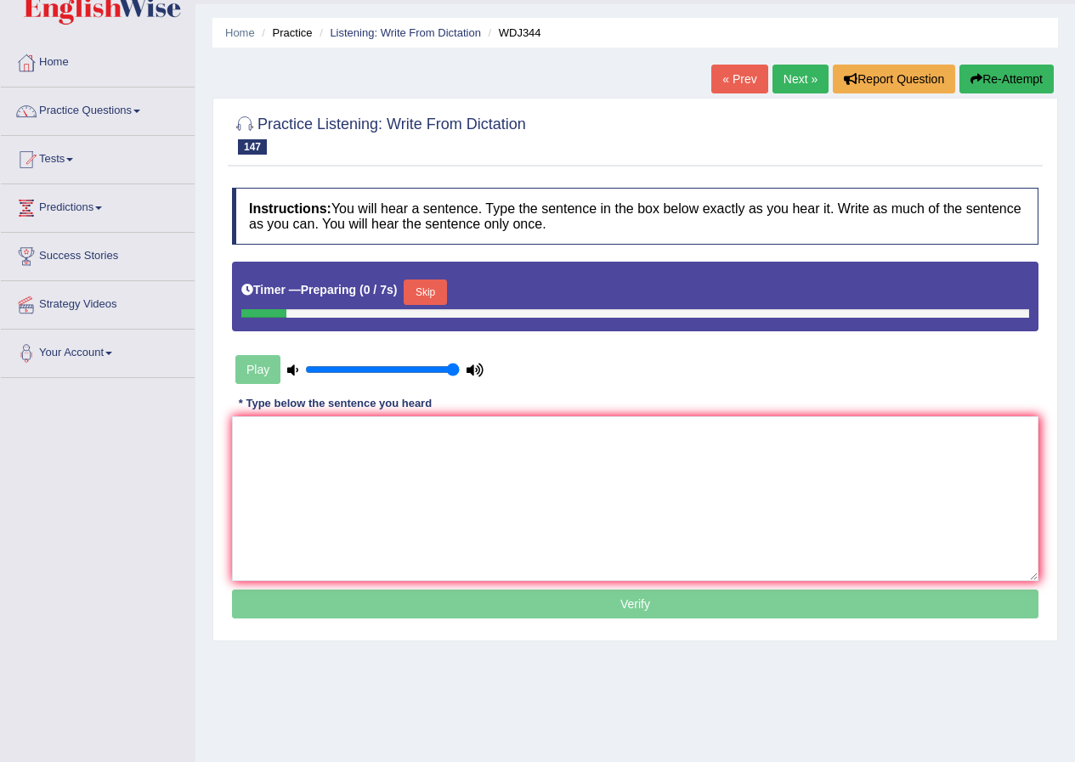
click at [434, 287] on button "Skip" at bounding box center [425, 293] width 43 height 26
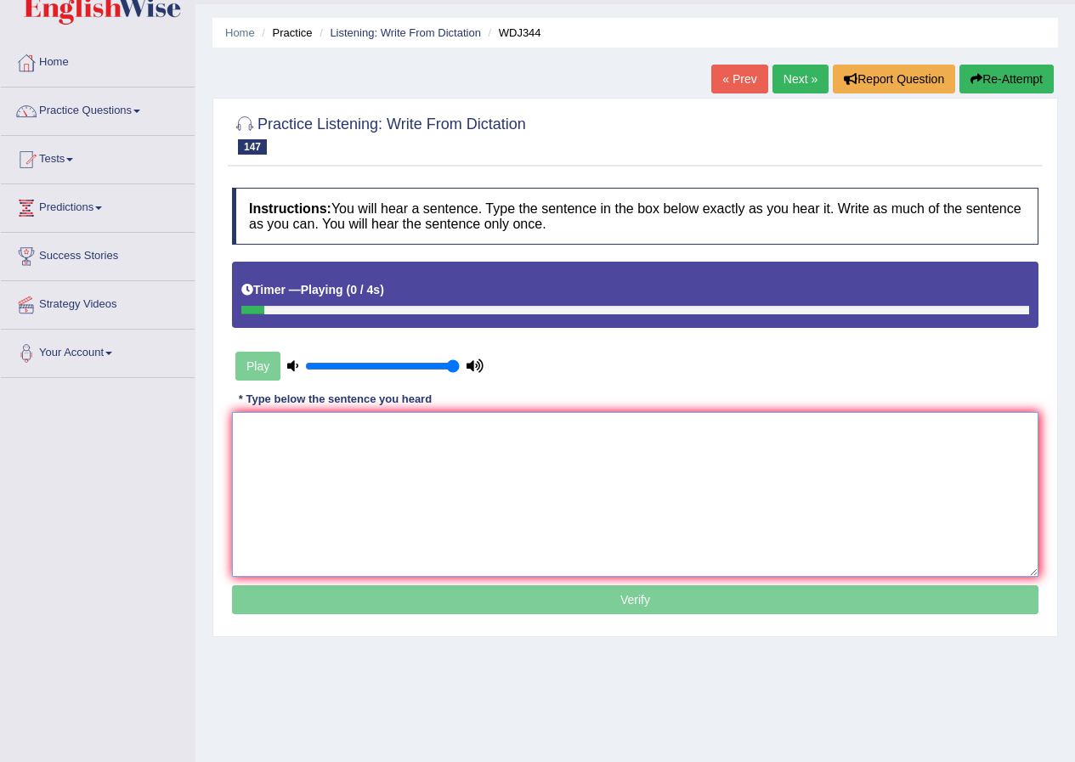
click at [356, 445] on textarea at bounding box center [635, 494] width 807 height 165
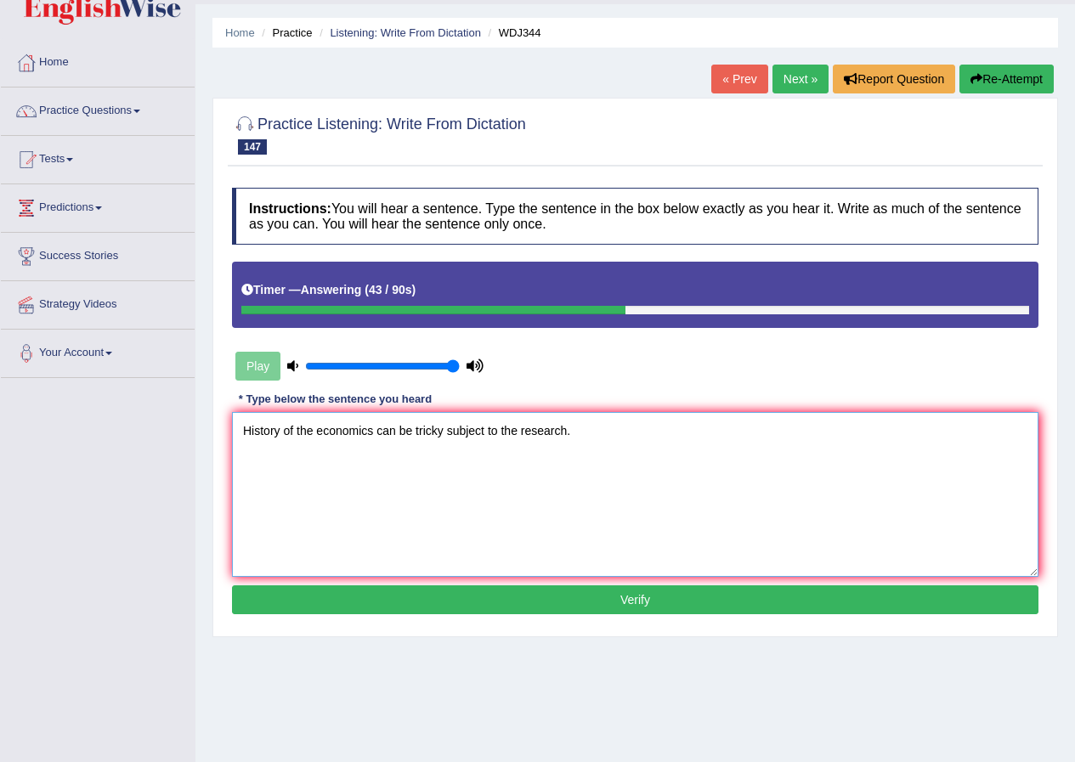
type textarea "History of the economics can be tricky subject to the research."
click at [655, 598] on button "Verify" at bounding box center [635, 600] width 807 height 29
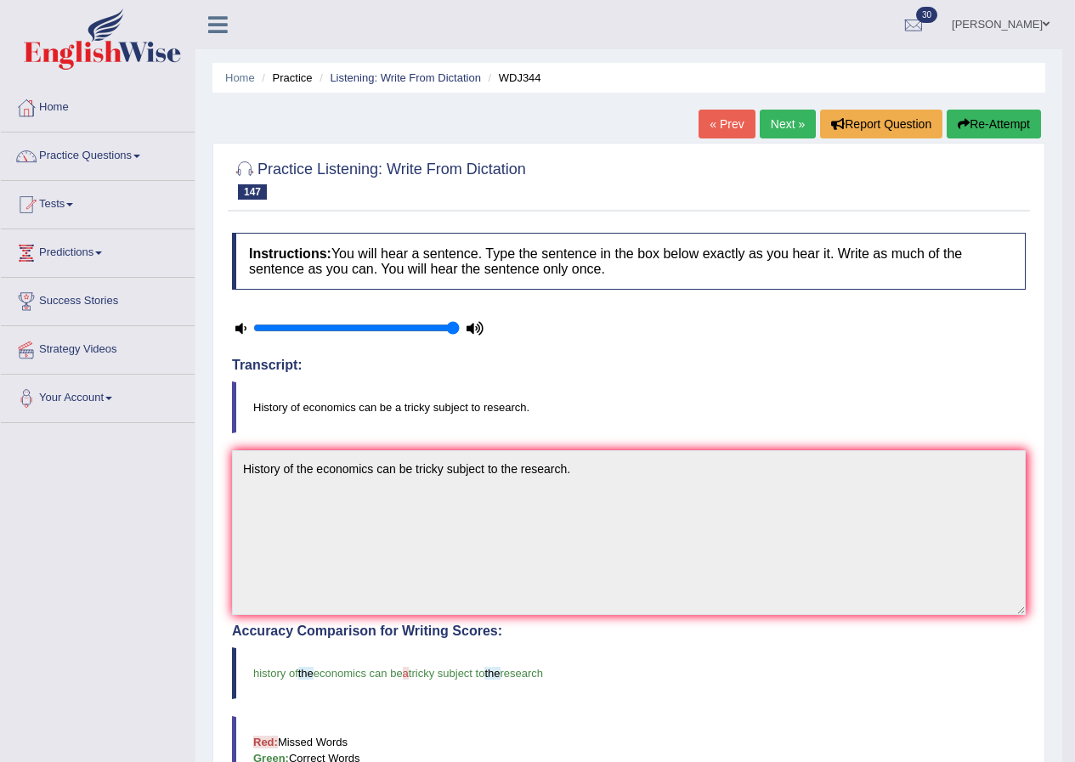
click at [782, 122] on link "Next »" at bounding box center [788, 124] width 56 height 29
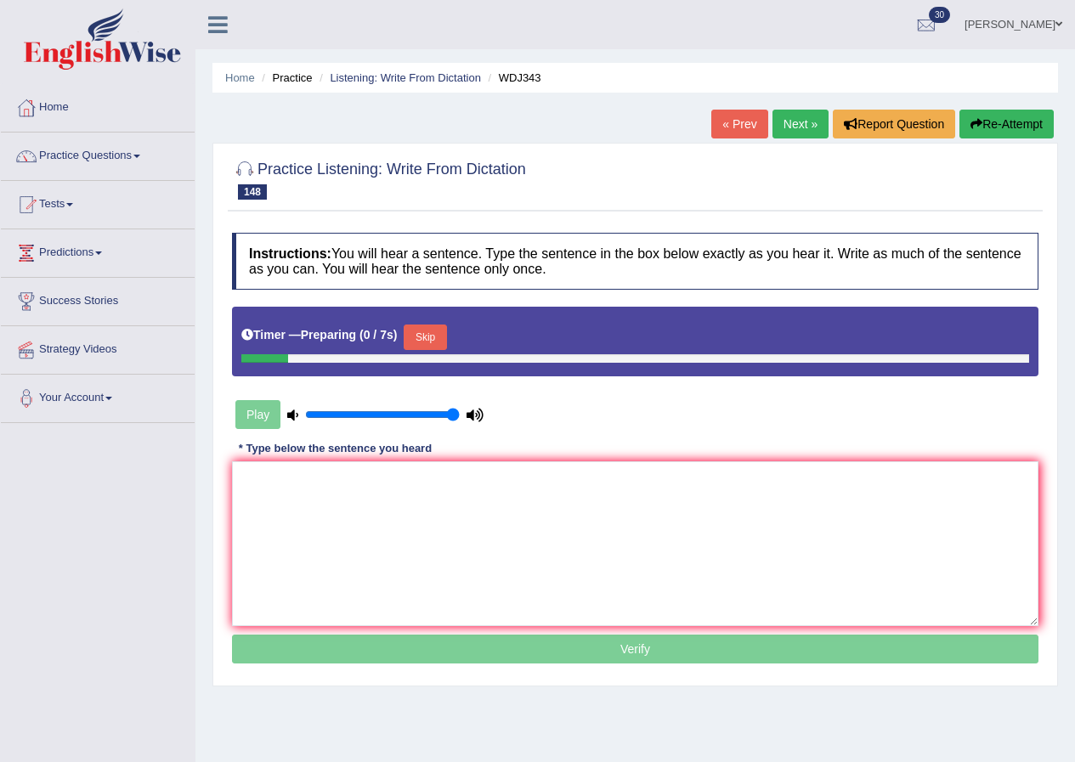
click at [432, 325] on button "Skip" at bounding box center [425, 338] width 43 height 26
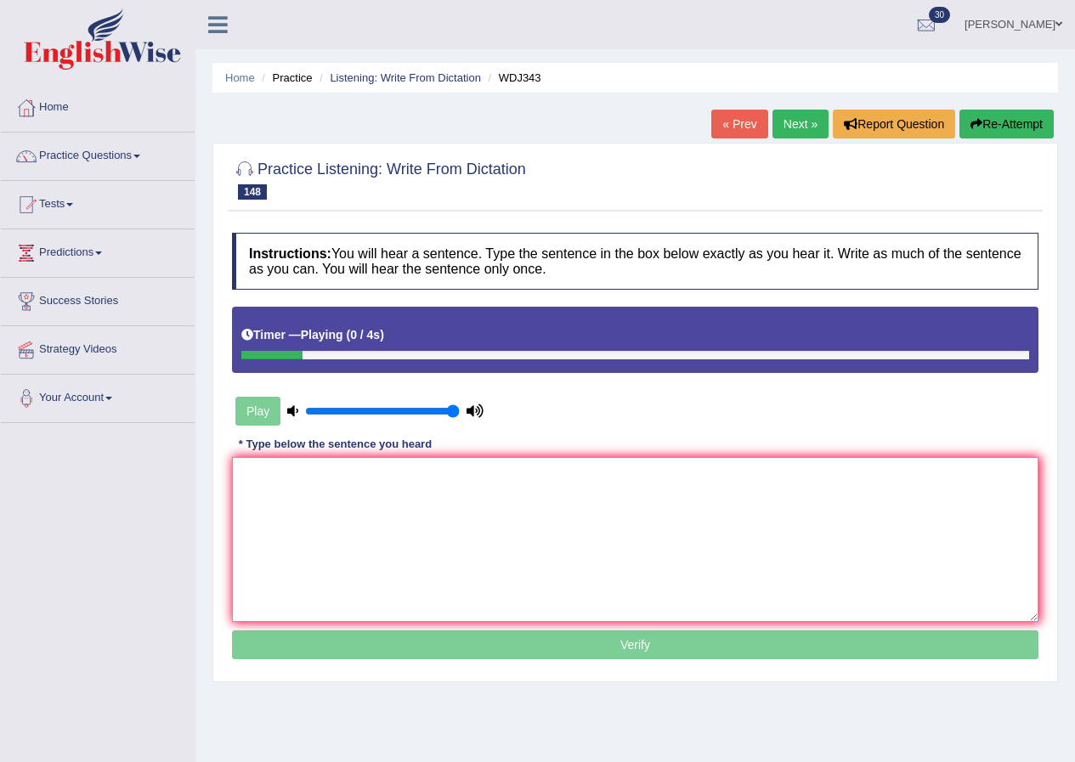
click at [330, 515] on textarea at bounding box center [635, 539] width 807 height 165
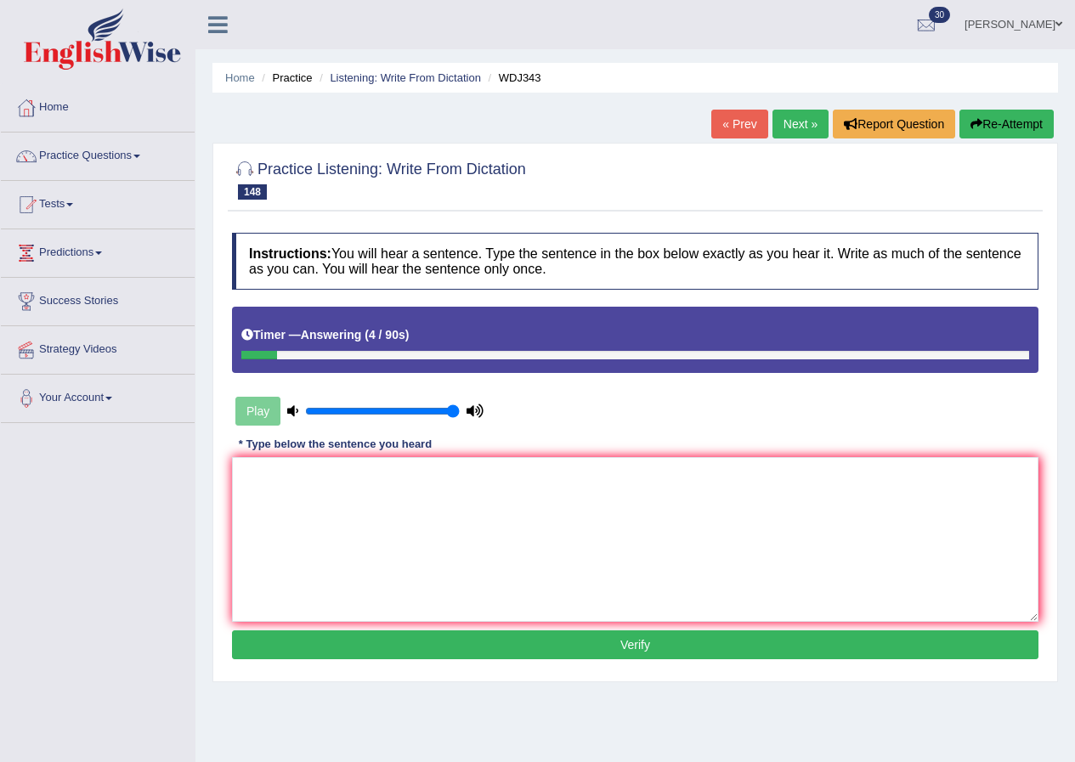
click at [796, 117] on link "Next »" at bounding box center [801, 124] width 56 height 29
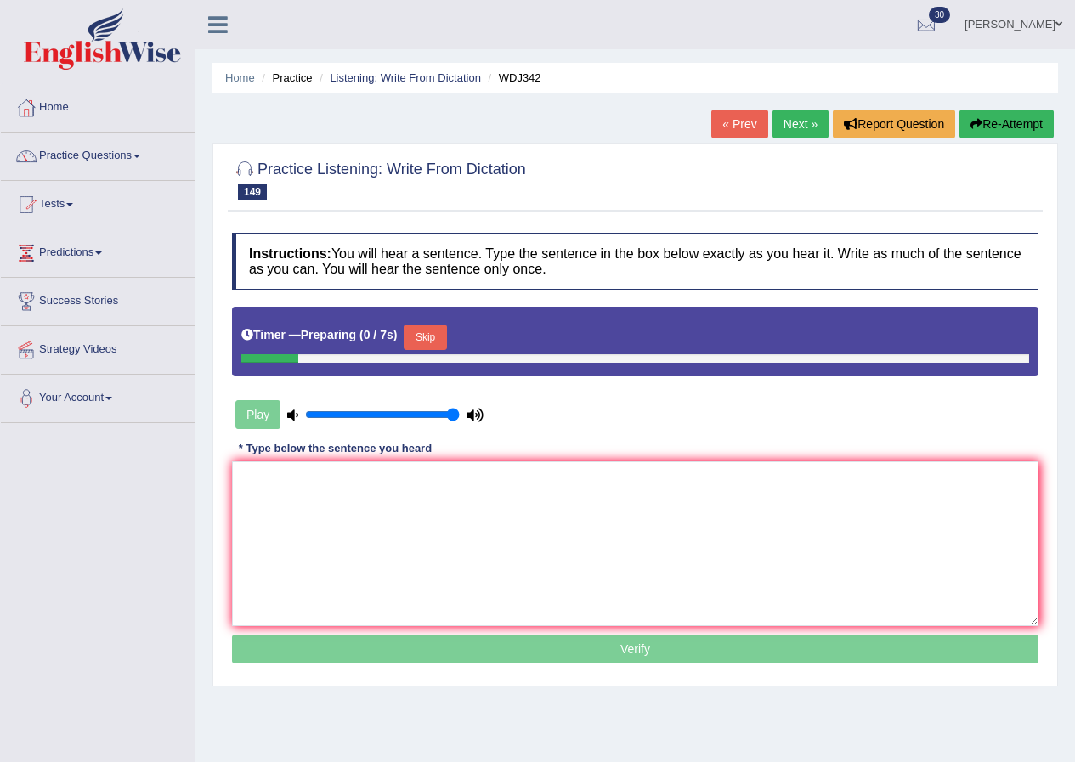
click at [440, 338] on button "Skip" at bounding box center [425, 338] width 43 height 26
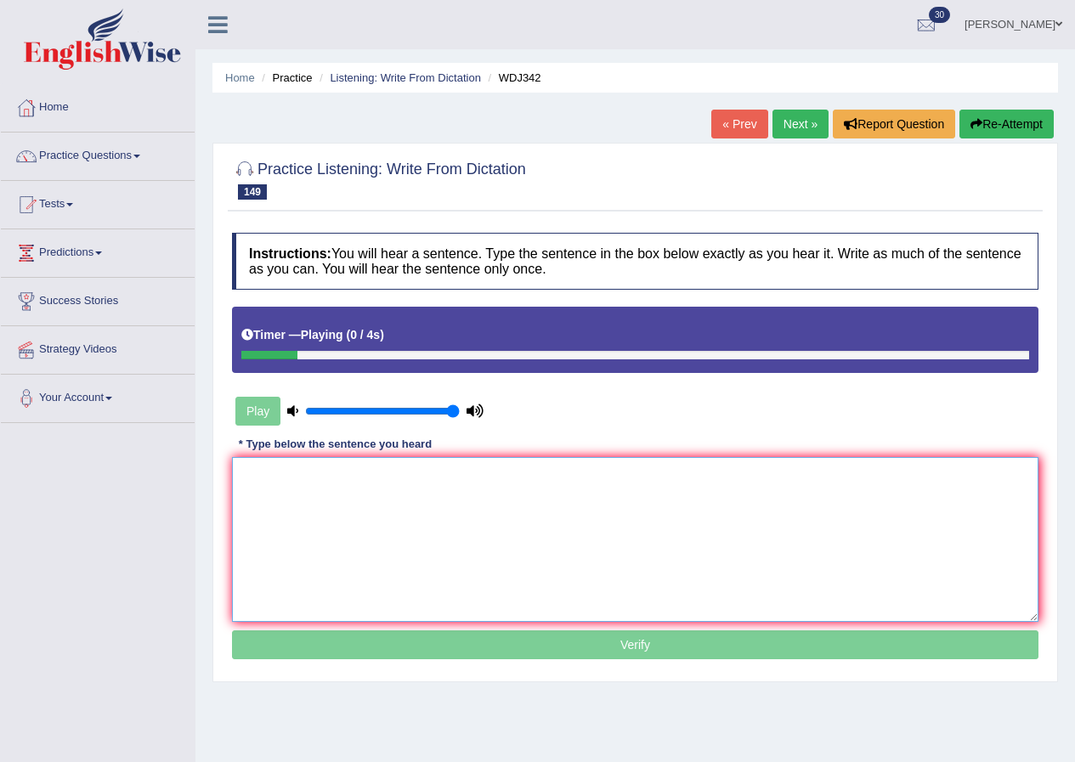
click at [385, 500] on textarea at bounding box center [635, 539] width 807 height 165
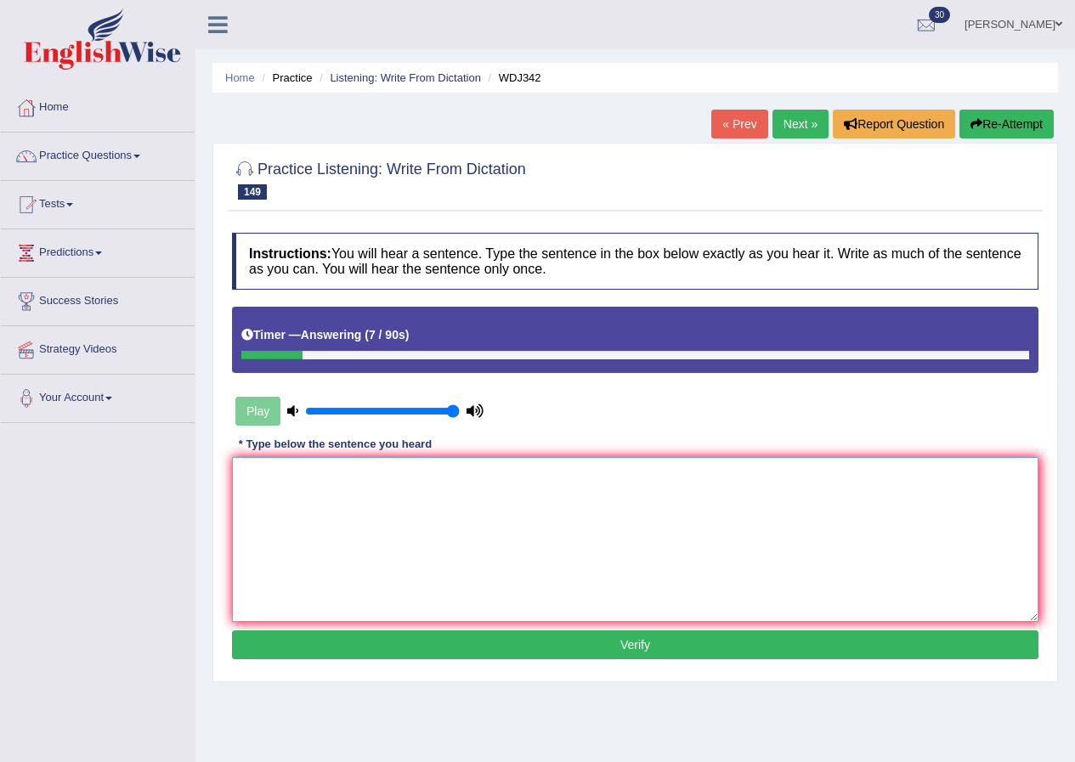
drag, startPoint x: 363, startPoint y: 491, endPoint x: 355, endPoint y: 497, distance: 9.7
drag, startPoint x: 355, startPoint y: 497, endPoint x: 1006, endPoint y: 117, distance: 753.1
click at [1006, 117] on button "Re-Attempt" at bounding box center [1007, 124] width 94 height 29
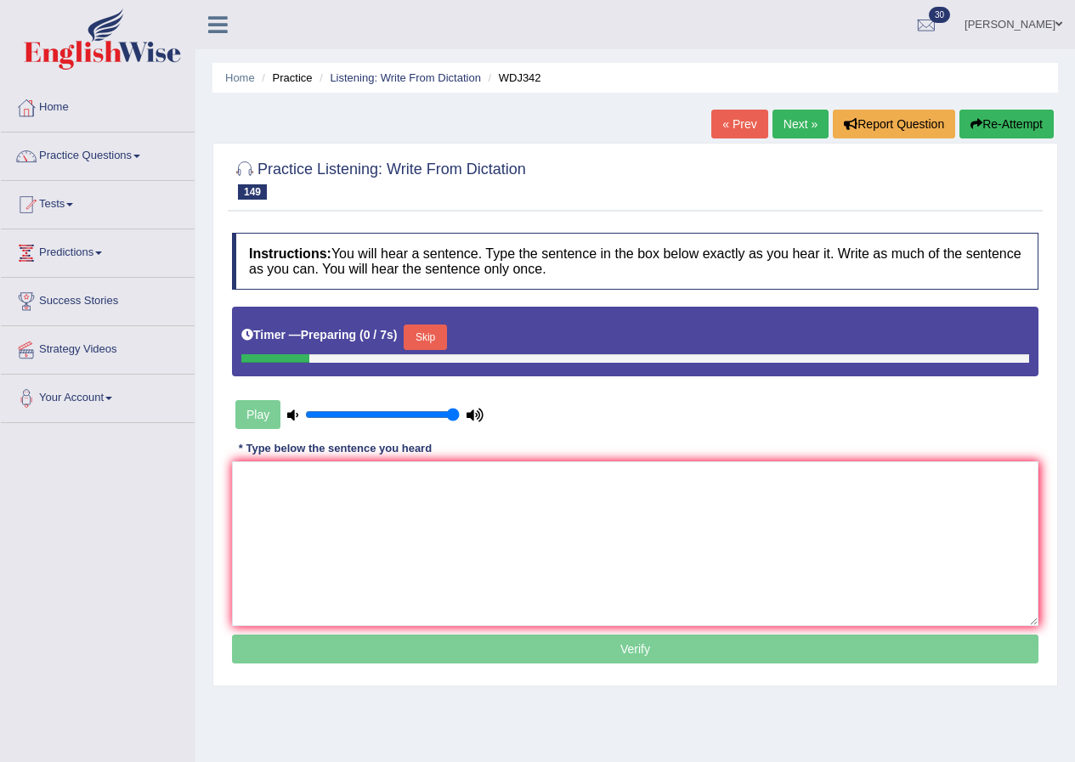
click at [417, 338] on button "Skip" at bounding box center [425, 338] width 43 height 26
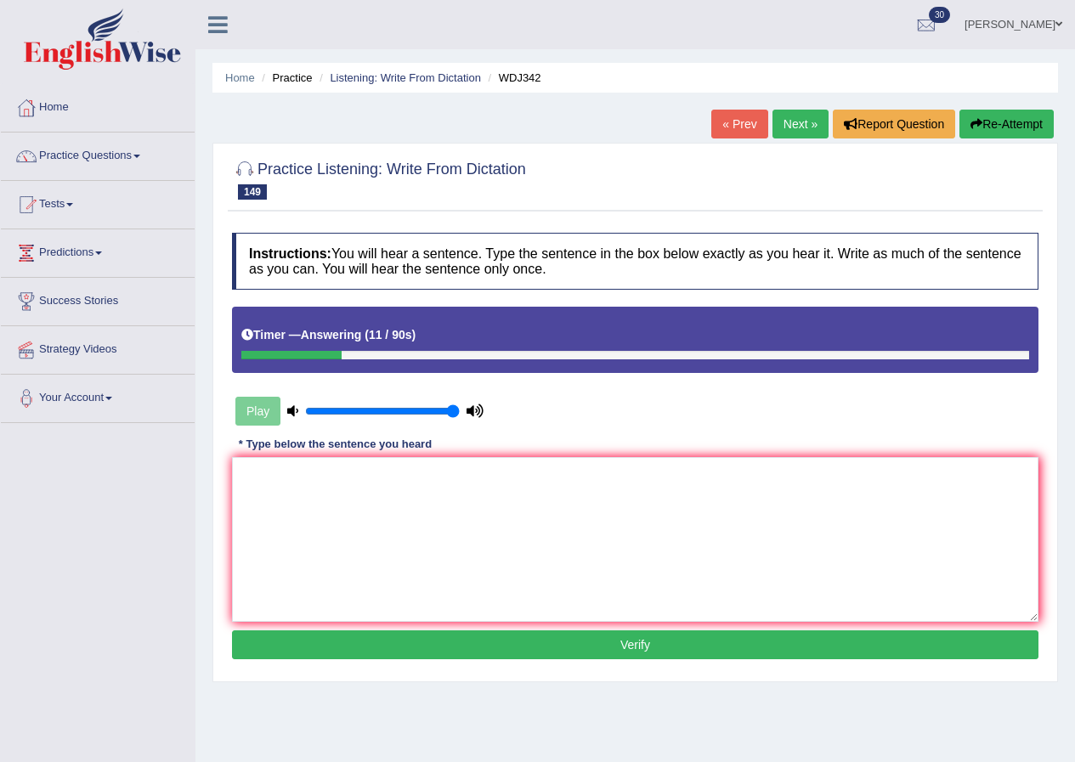
click at [995, 124] on button "Re-Attempt" at bounding box center [1007, 124] width 94 height 29
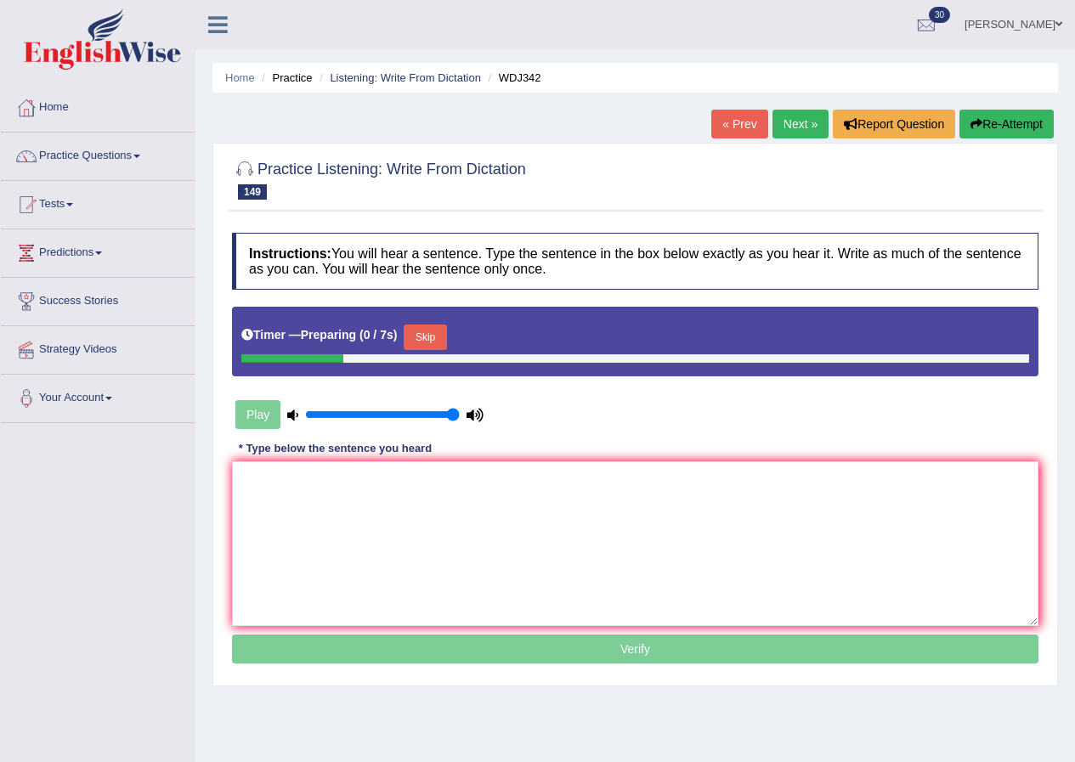
click at [432, 343] on button "Skip" at bounding box center [425, 338] width 43 height 26
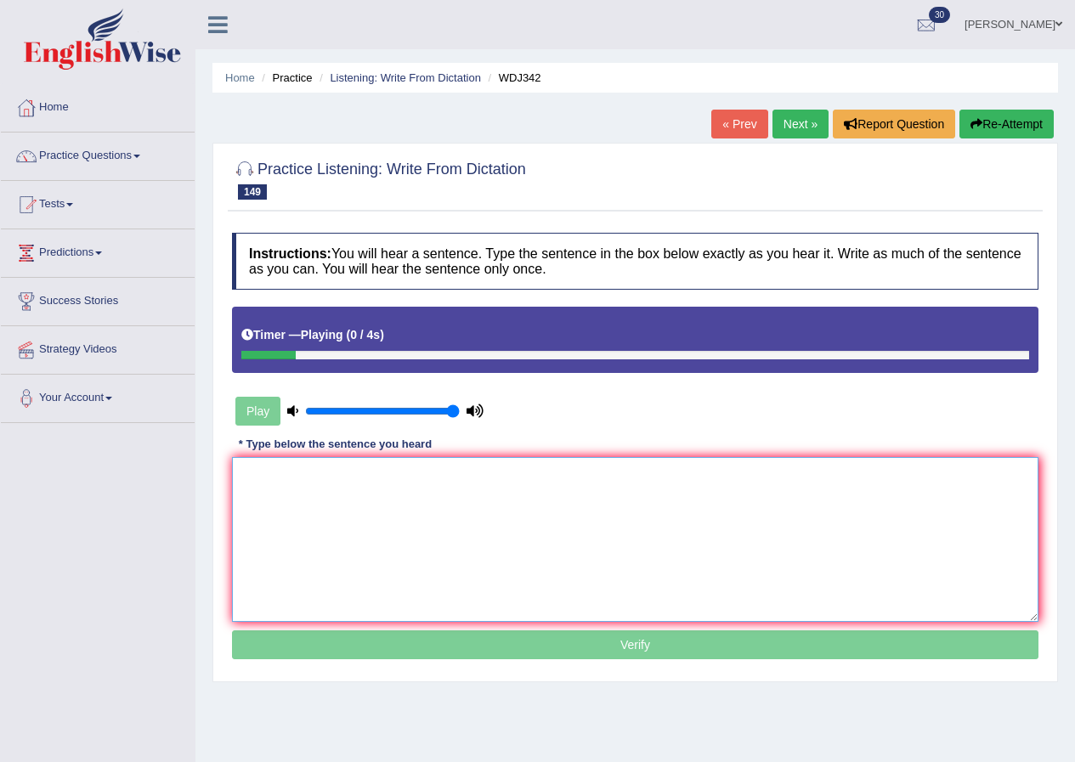
click at [346, 577] on textarea at bounding box center [635, 539] width 807 height 165
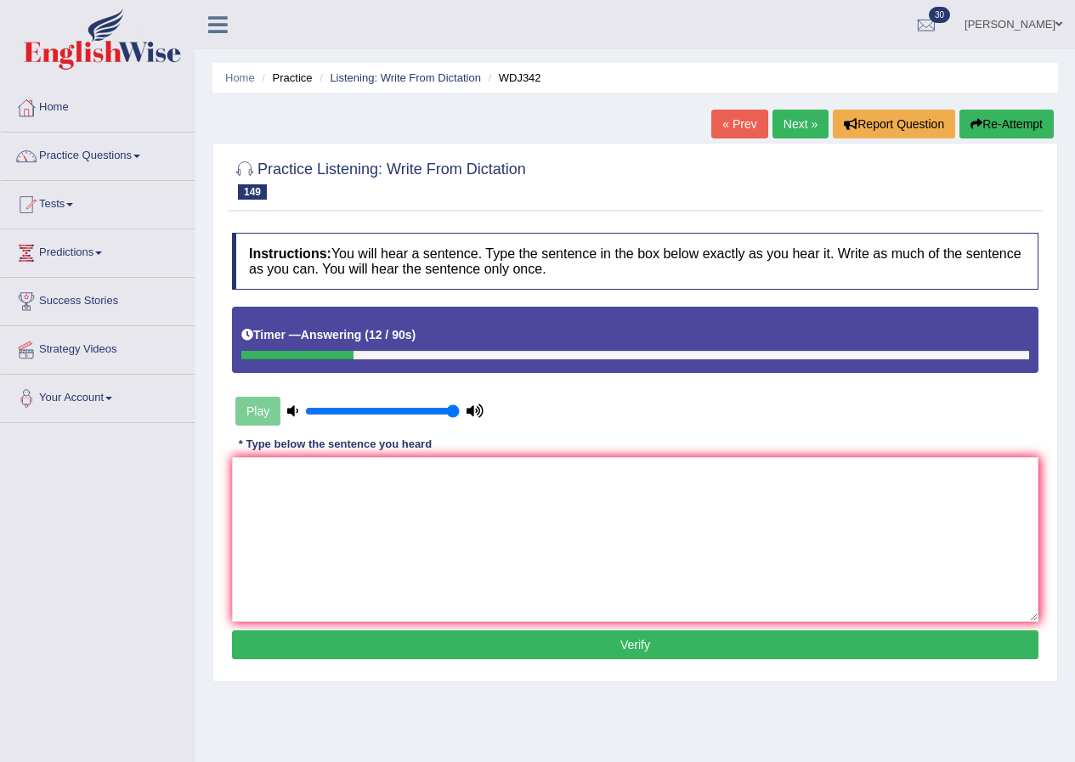
click at [1012, 120] on button "Re-Attempt" at bounding box center [1007, 124] width 94 height 29
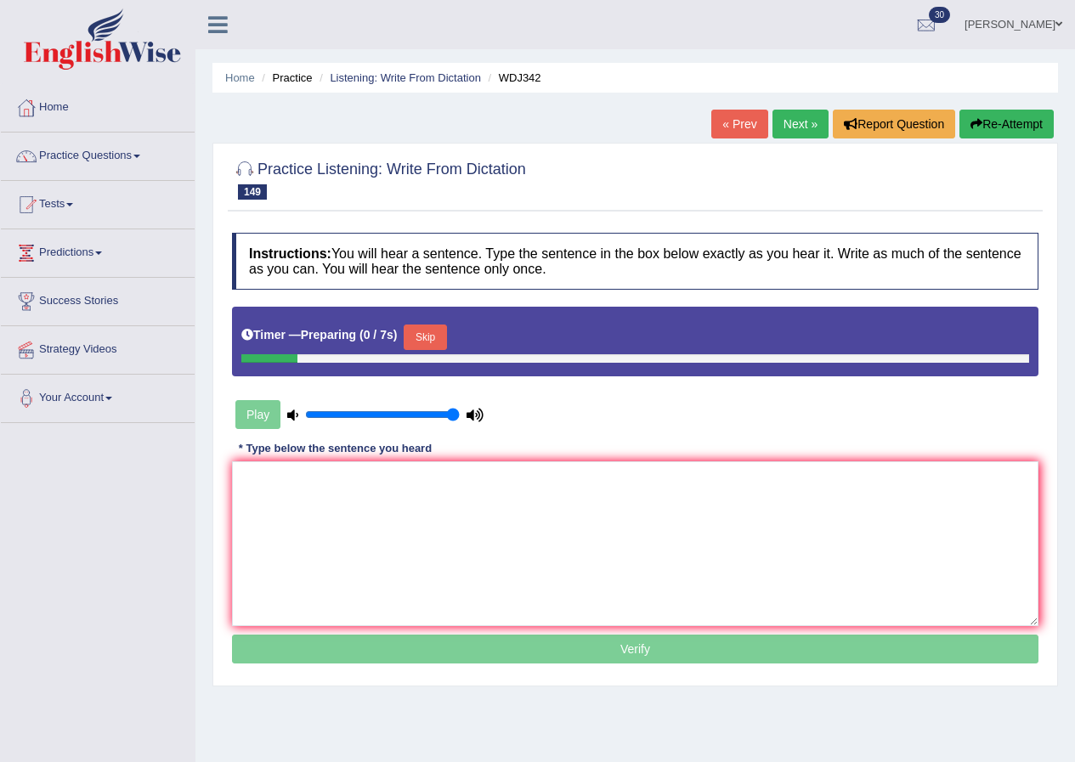
click at [431, 326] on button "Skip" at bounding box center [425, 338] width 43 height 26
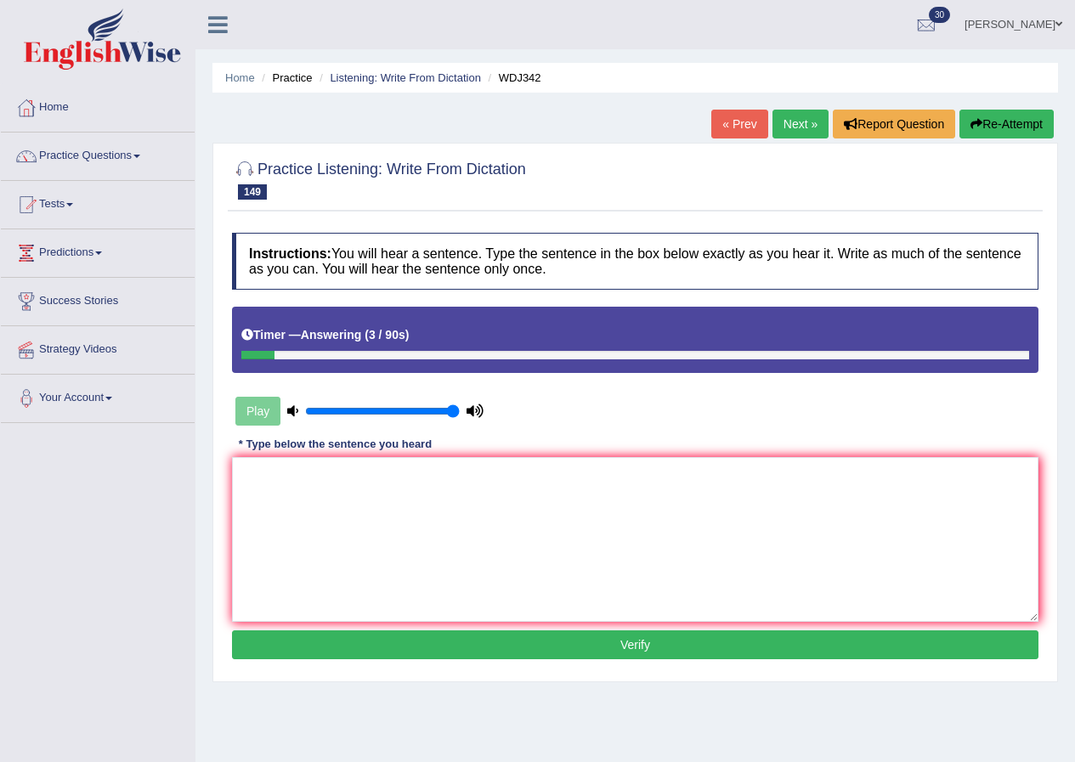
click at [981, 127] on button "Re-Attempt" at bounding box center [1007, 124] width 94 height 29
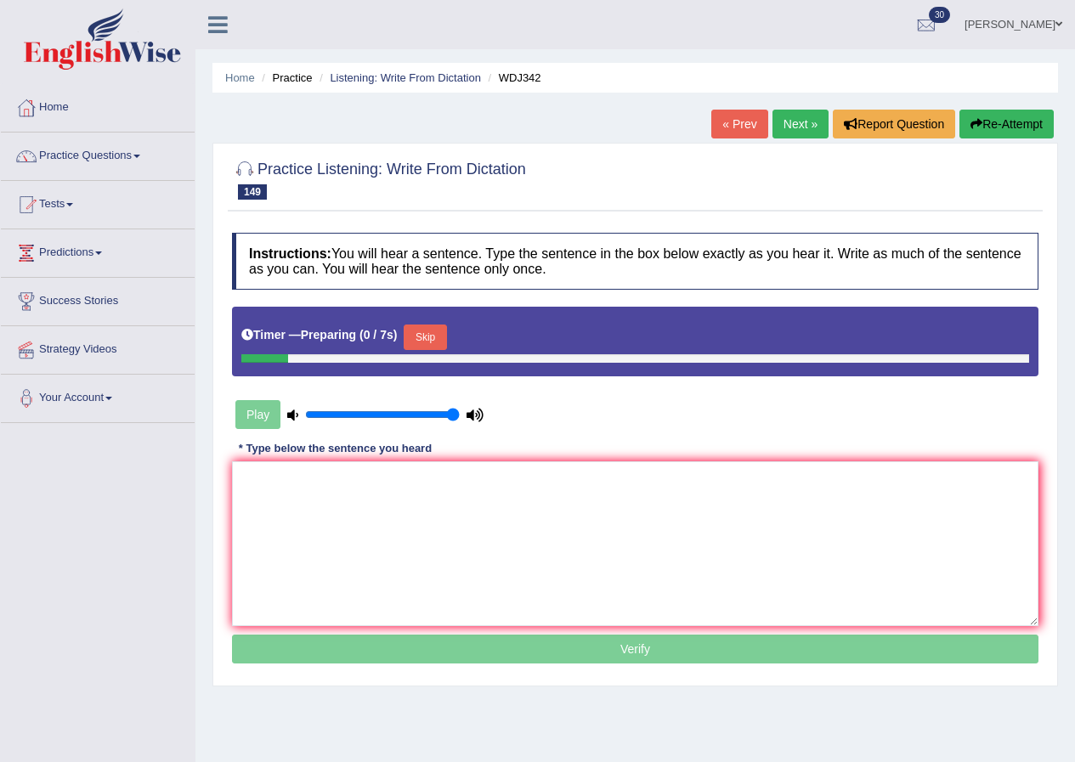
click at [442, 332] on button "Skip" at bounding box center [425, 338] width 43 height 26
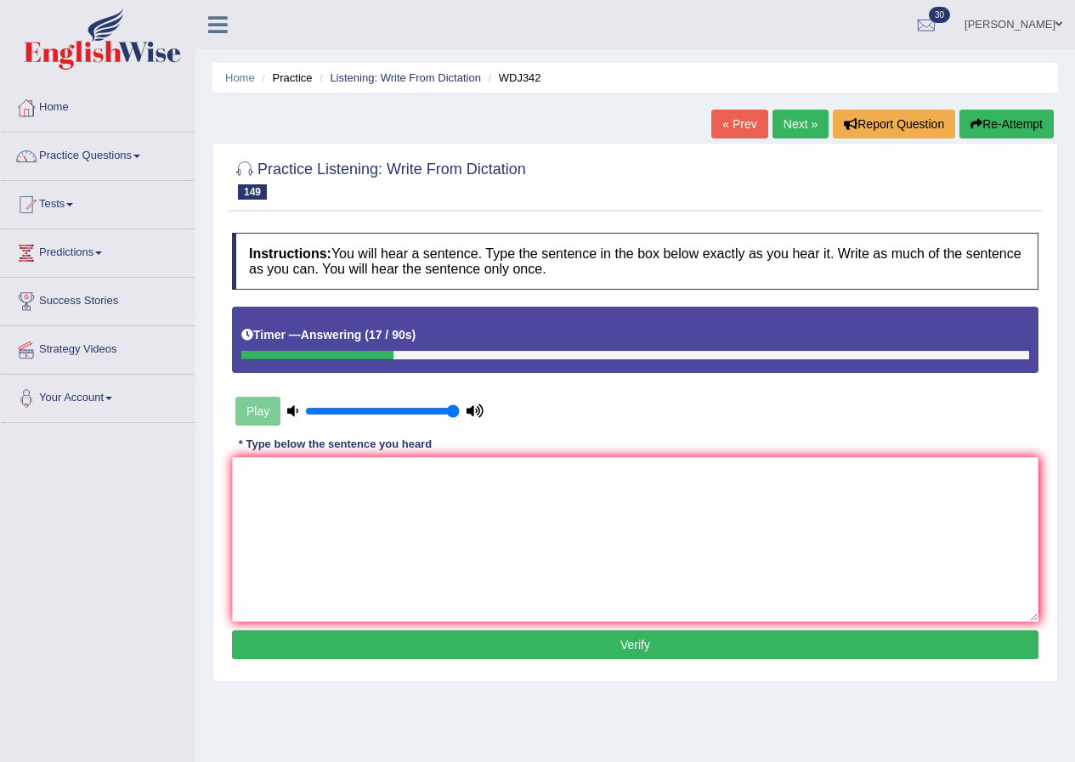
click at [1014, 123] on button "Re-Attempt" at bounding box center [1007, 124] width 94 height 29
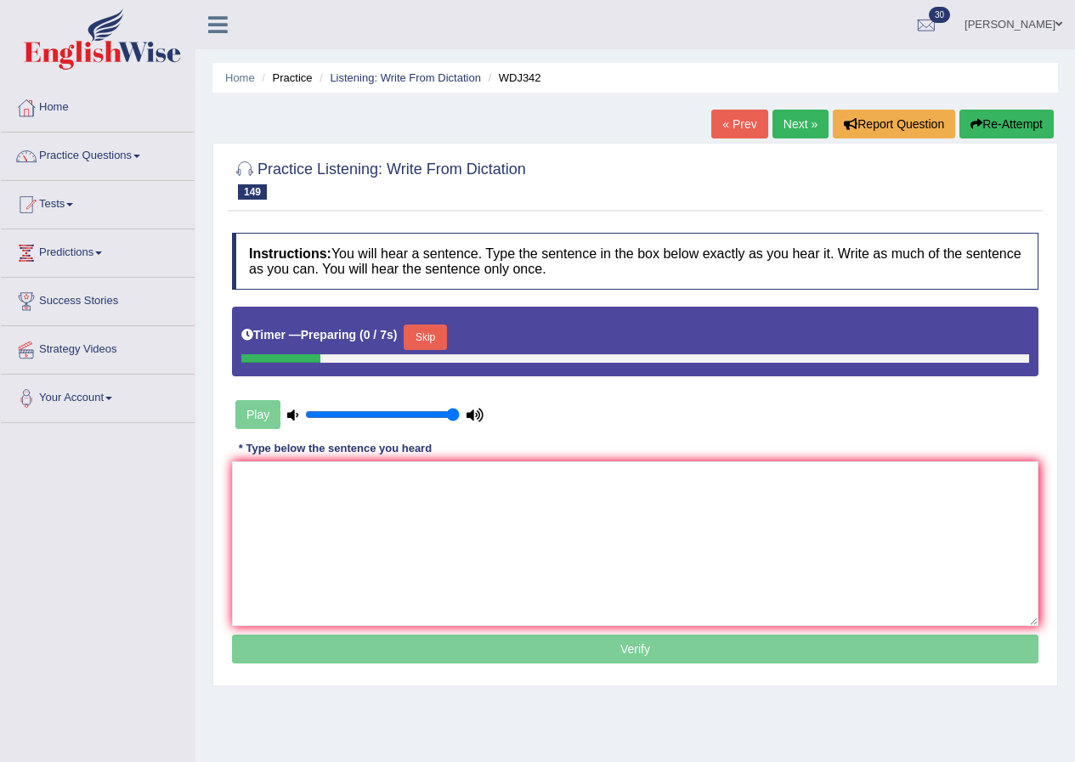
click at [435, 333] on button "Skip" at bounding box center [425, 338] width 43 height 26
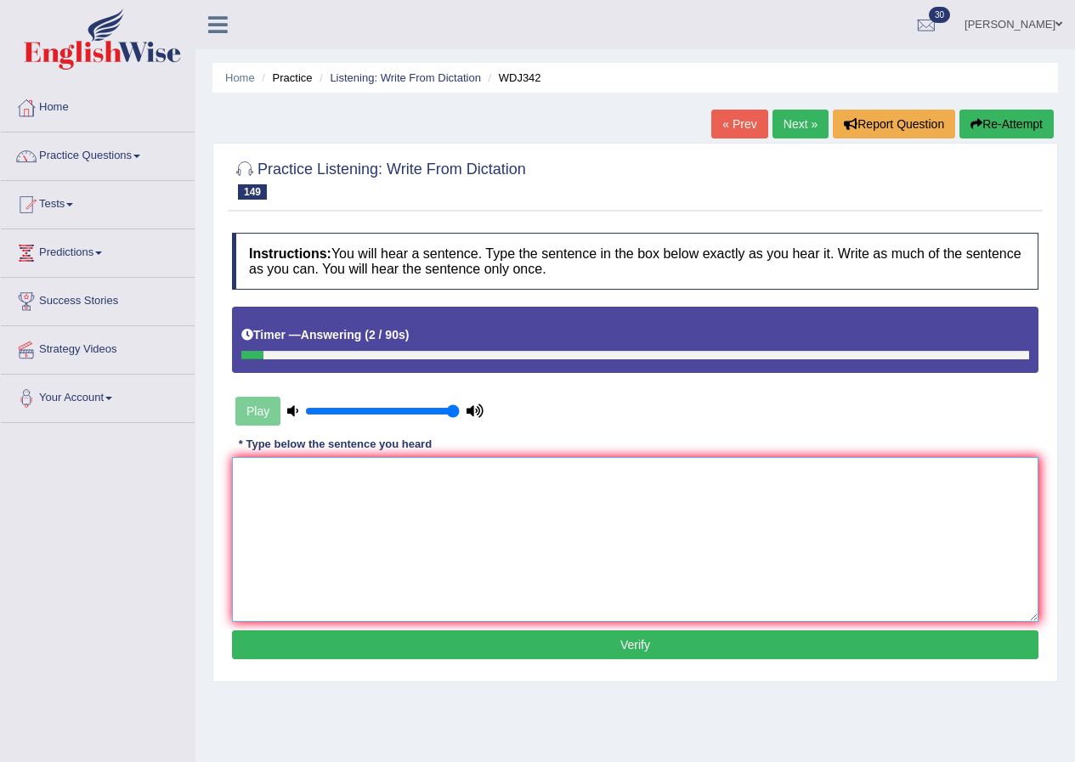
click at [279, 516] on textarea at bounding box center [635, 539] width 807 height 165
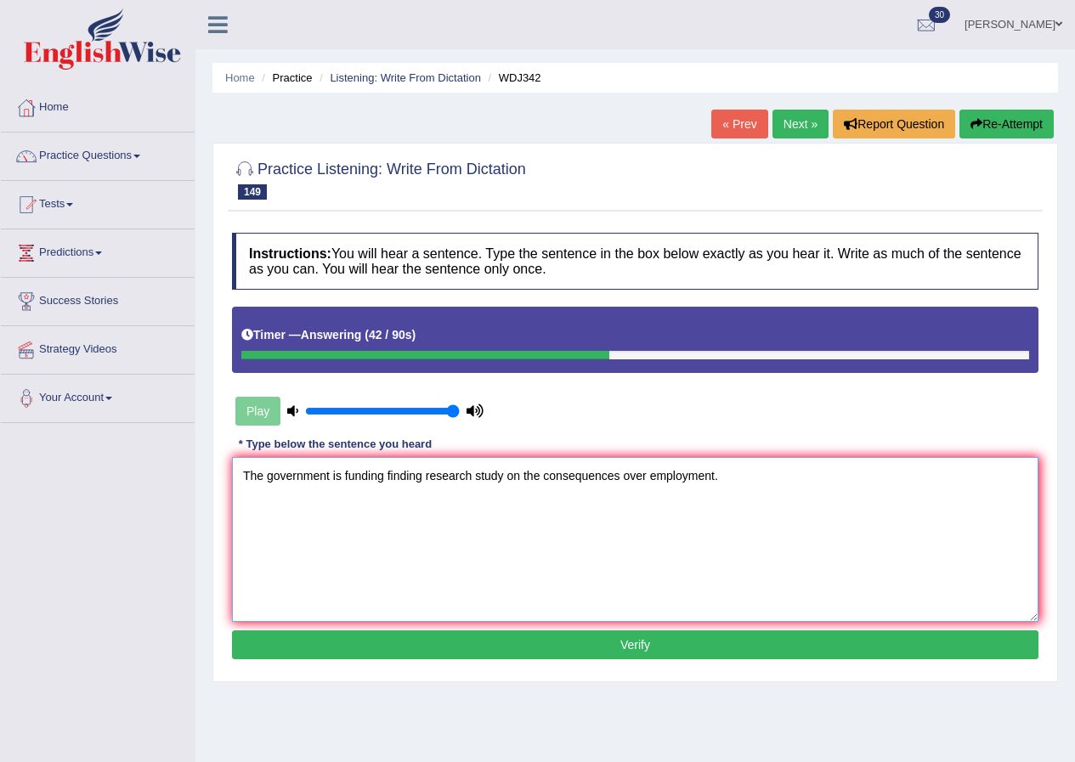
type textarea "The government is funding finding research study on the consequences over emplo…"
click at [614, 640] on button "Verify" at bounding box center [635, 645] width 807 height 29
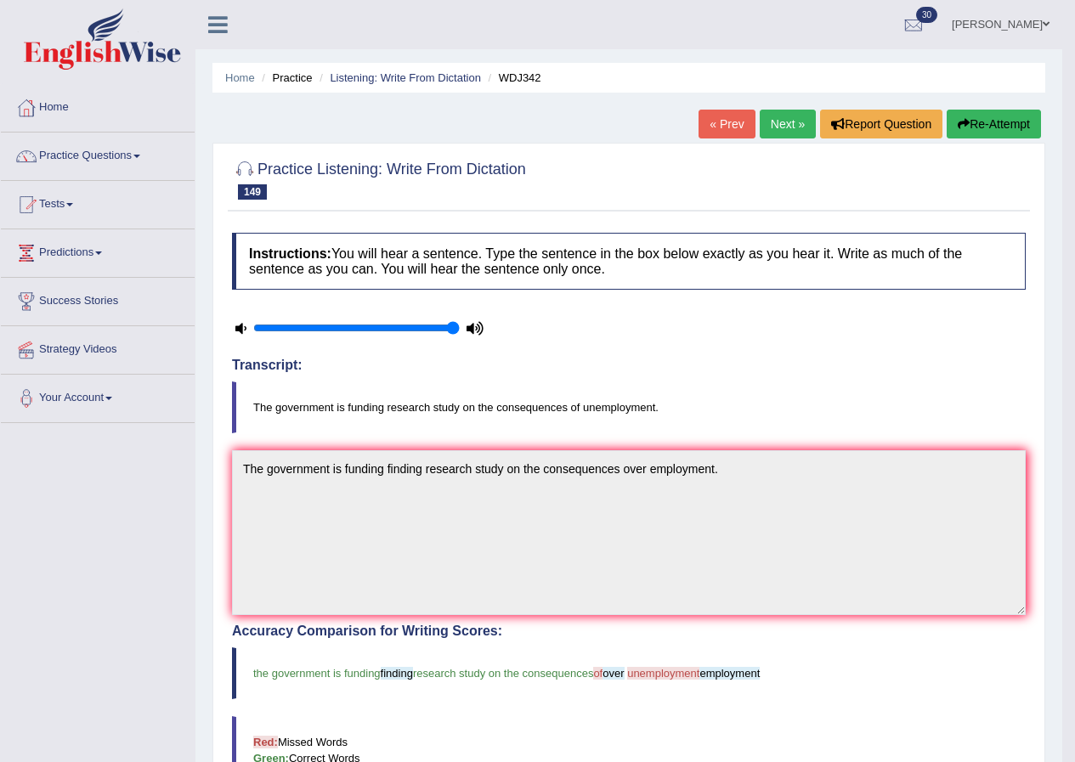
click at [797, 116] on link "Next »" at bounding box center [788, 124] width 56 height 29
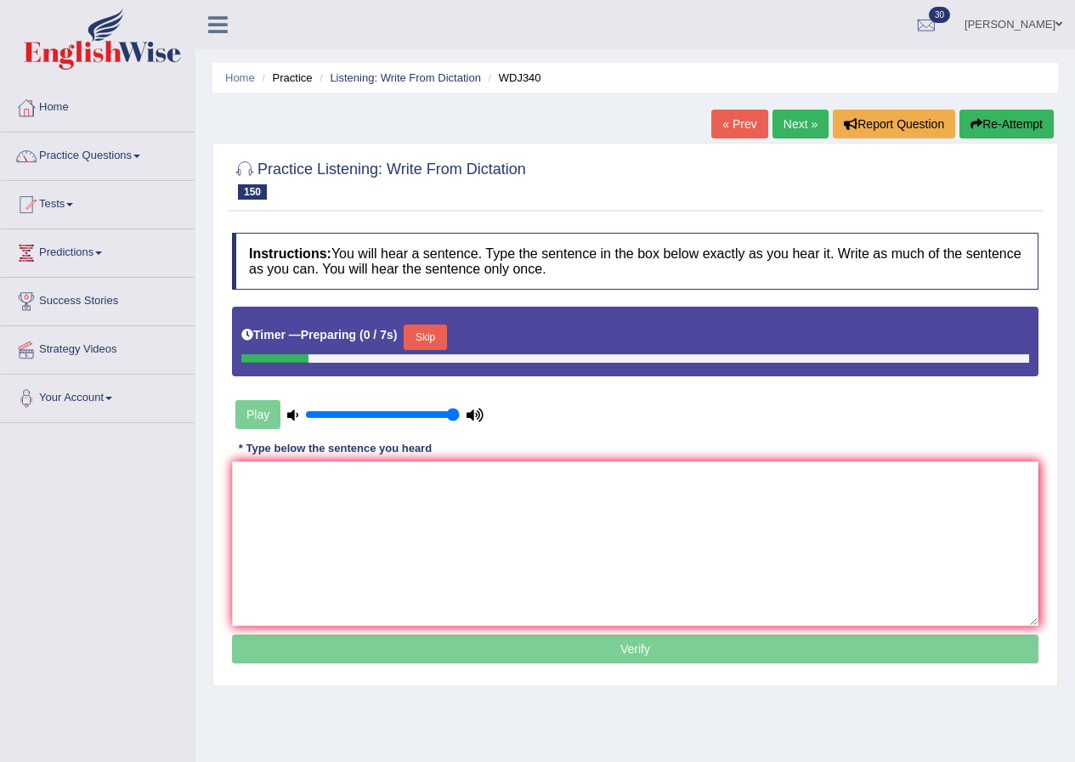
click at [428, 332] on button "Skip" at bounding box center [425, 338] width 43 height 26
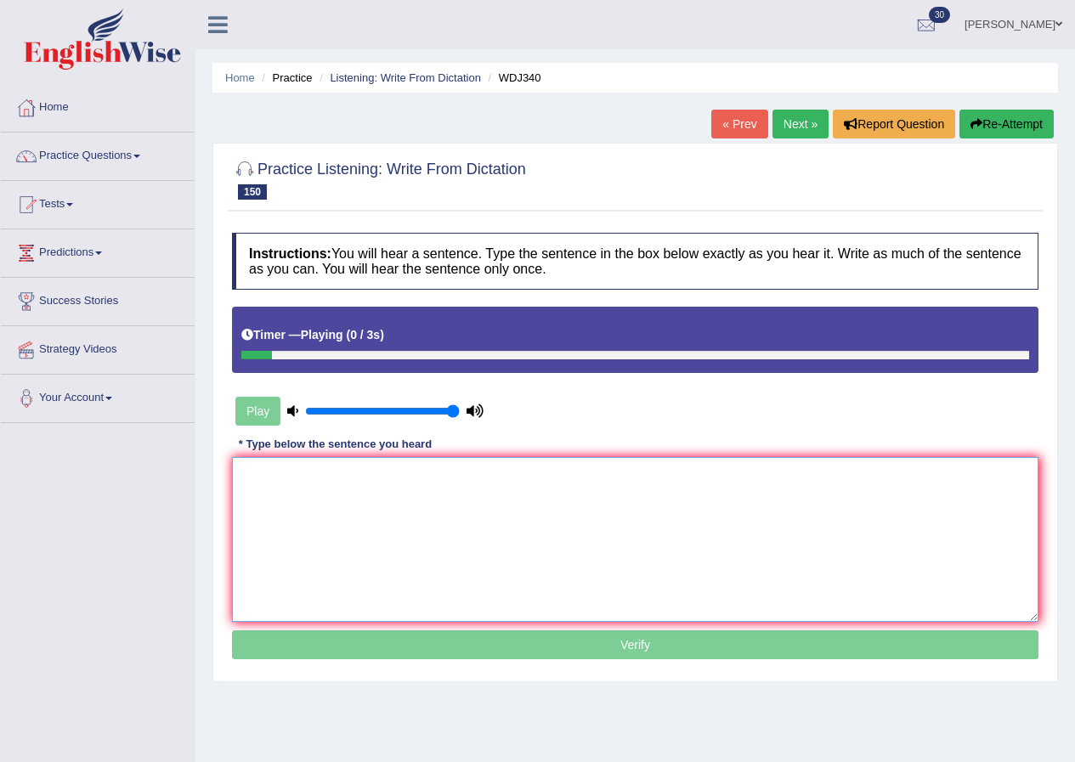
click at [363, 500] on textarea at bounding box center [635, 539] width 807 height 165
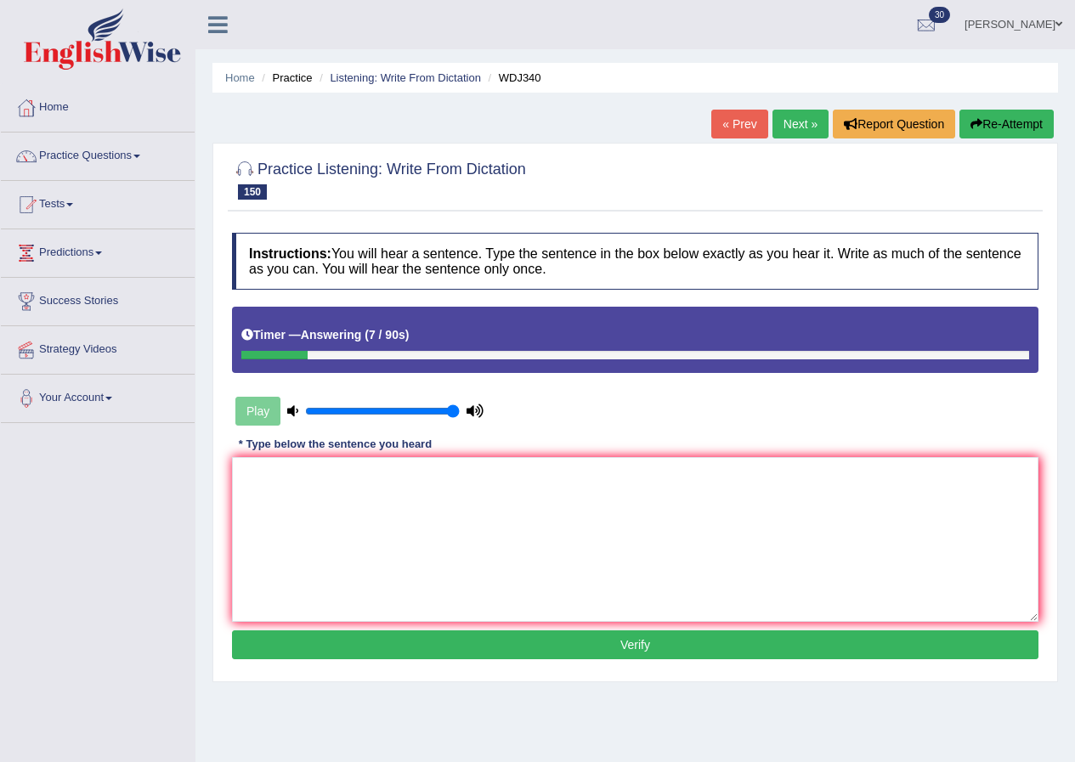
click at [989, 116] on button "Re-Attempt" at bounding box center [1007, 124] width 94 height 29
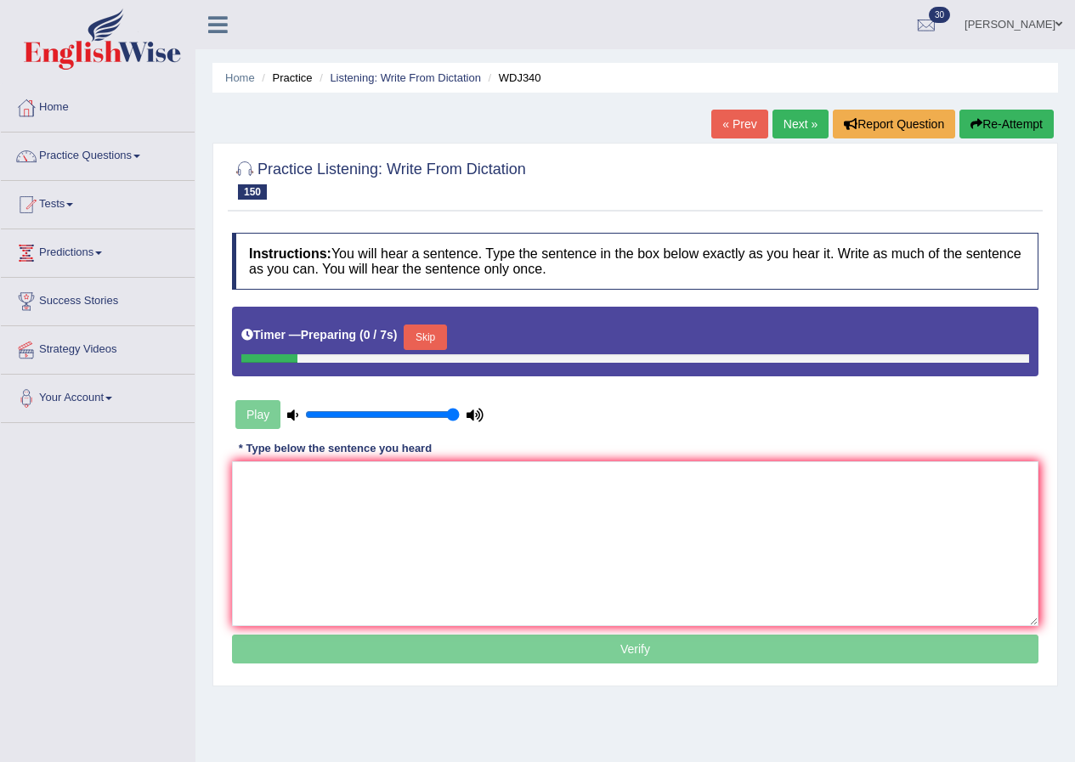
click at [444, 333] on button "Skip" at bounding box center [425, 338] width 43 height 26
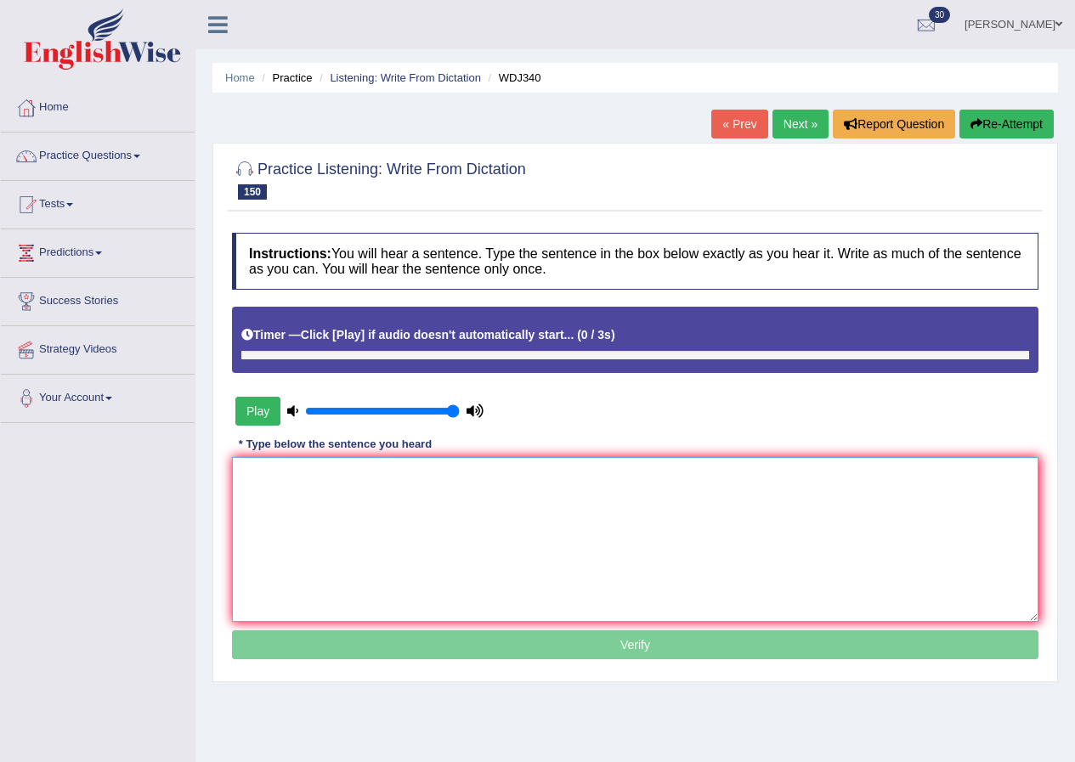
click at [420, 513] on textarea at bounding box center [635, 539] width 807 height 165
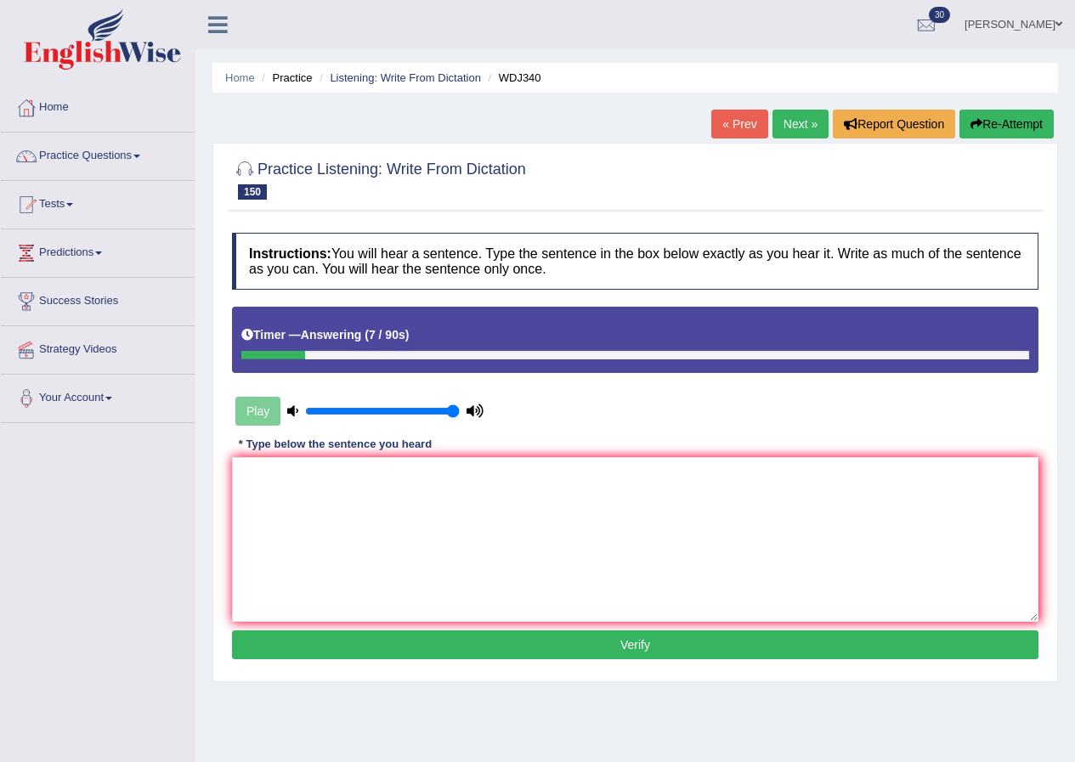
click at [1004, 119] on button "Re-Attempt" at bounding box center [1007, 124] width 94 height 29
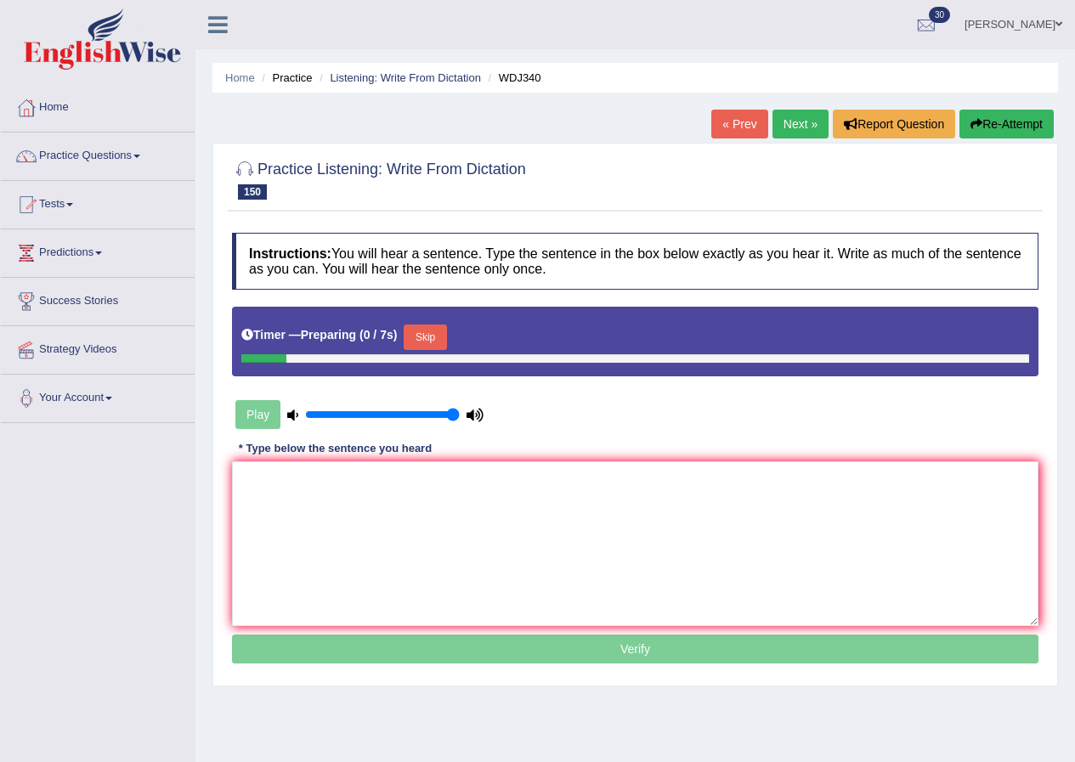
click at [422, 340] on button "Skip" at bounding box center [425, 338] width 43 height 26
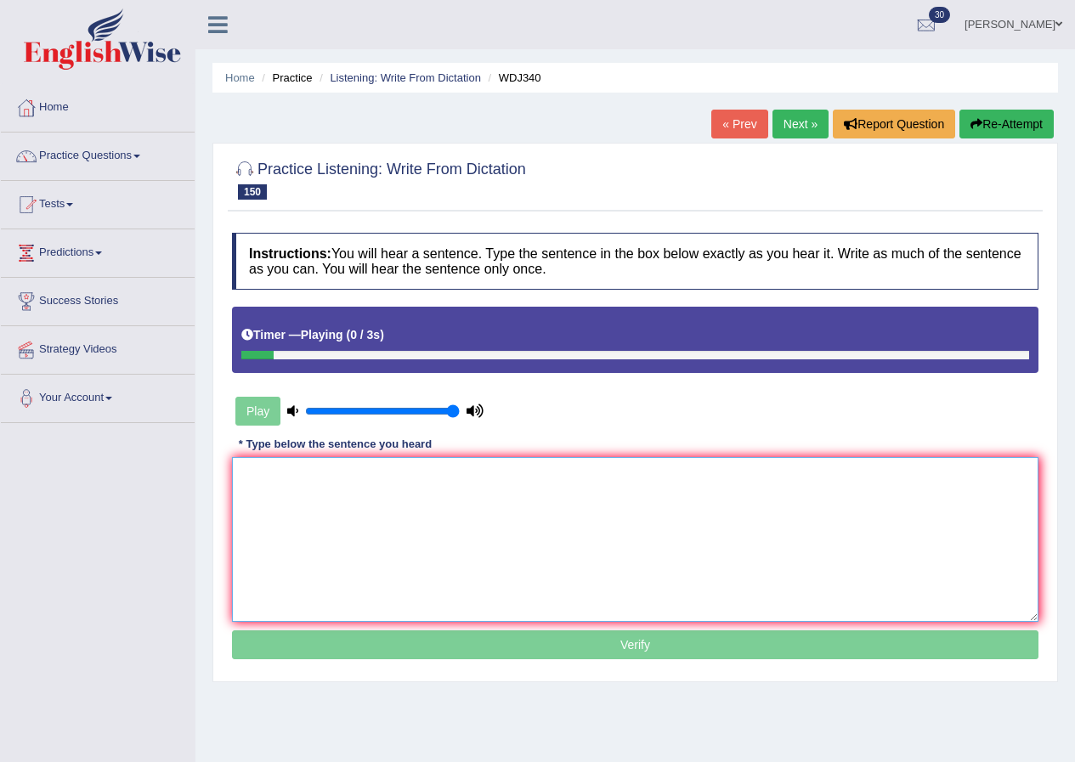
click at [430, 479] on textarea at bounding box center [635, 539] width 807 height 165
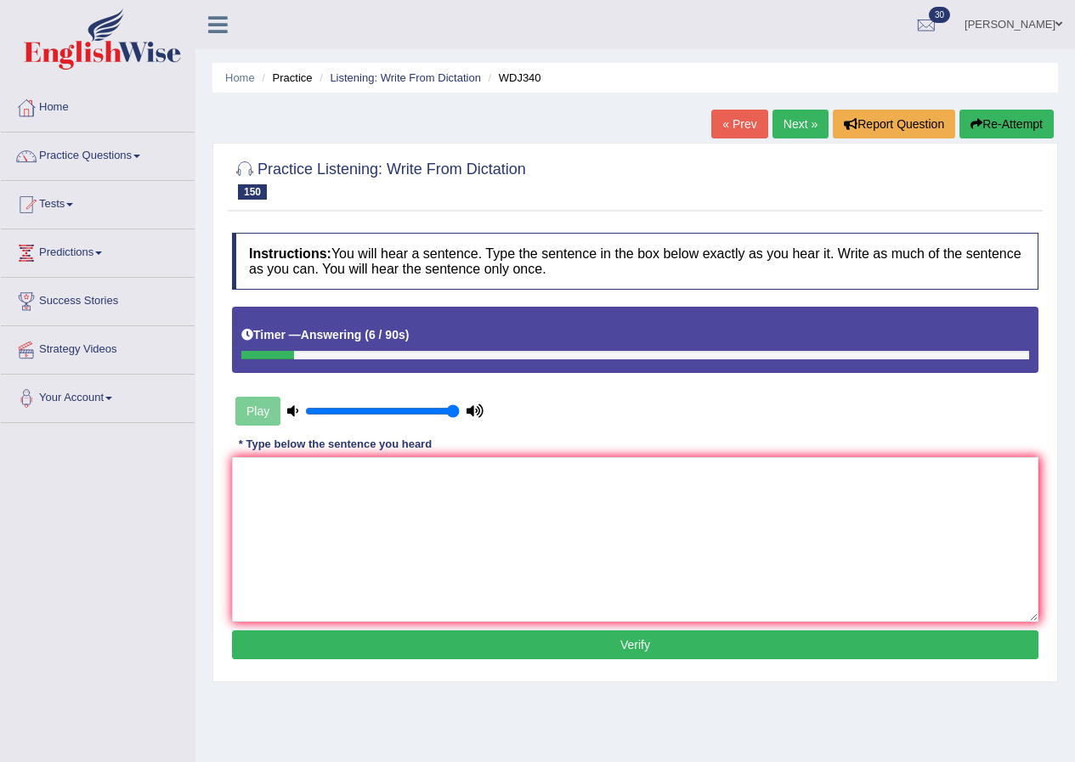
click at [1012, 119] on button "Re-Attempt" at bounding box center [1007, 124] width 94 height 29
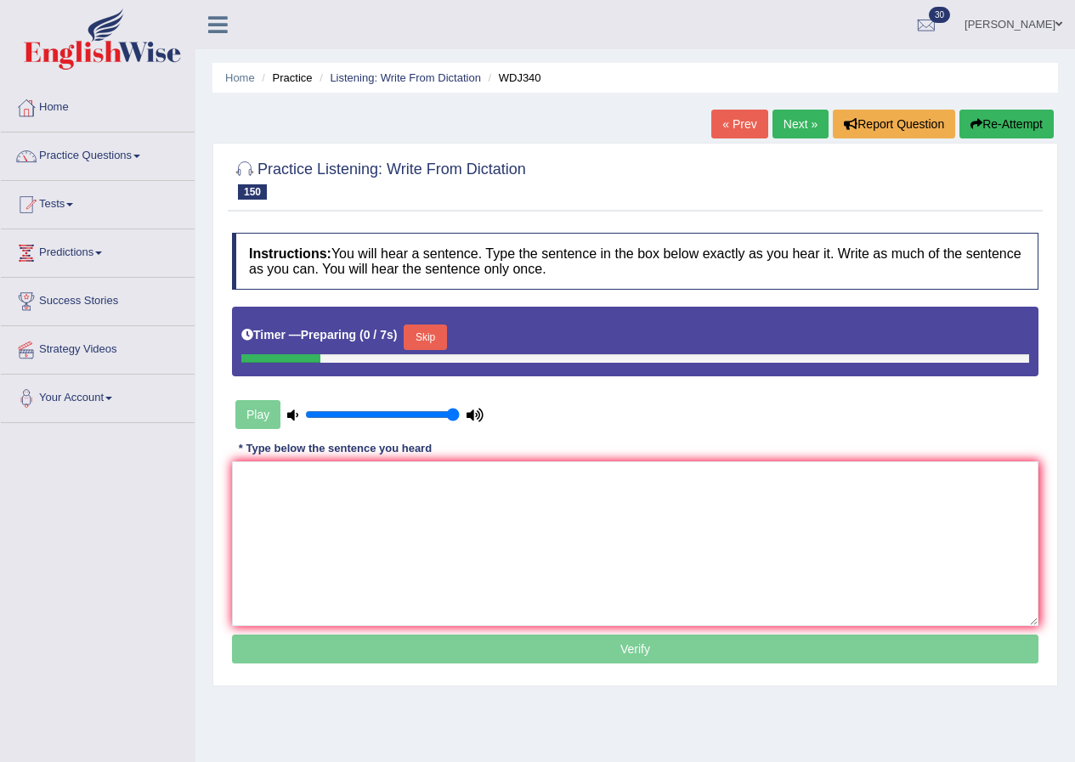
click at [439, 337] on button "Skip" at bounding box center [425, 338] width 43 height 26
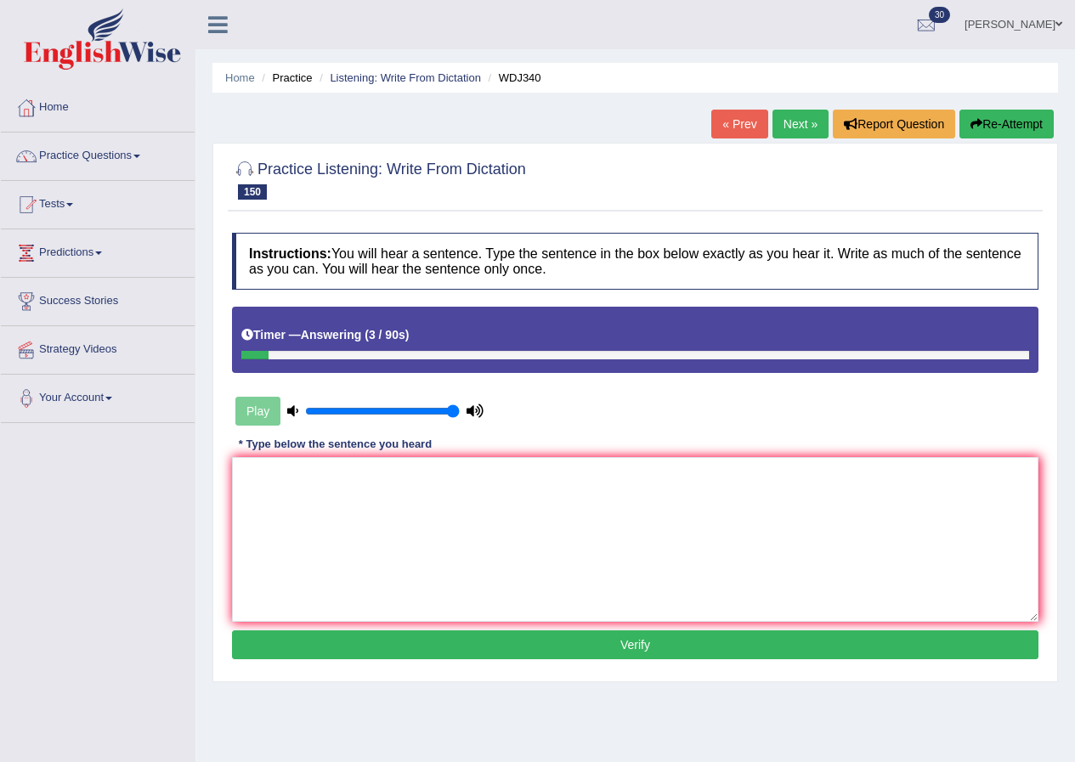
click at [1040, 119] on button "Re-Attempt" at bounding box center [1007, 124] width 94 height 29
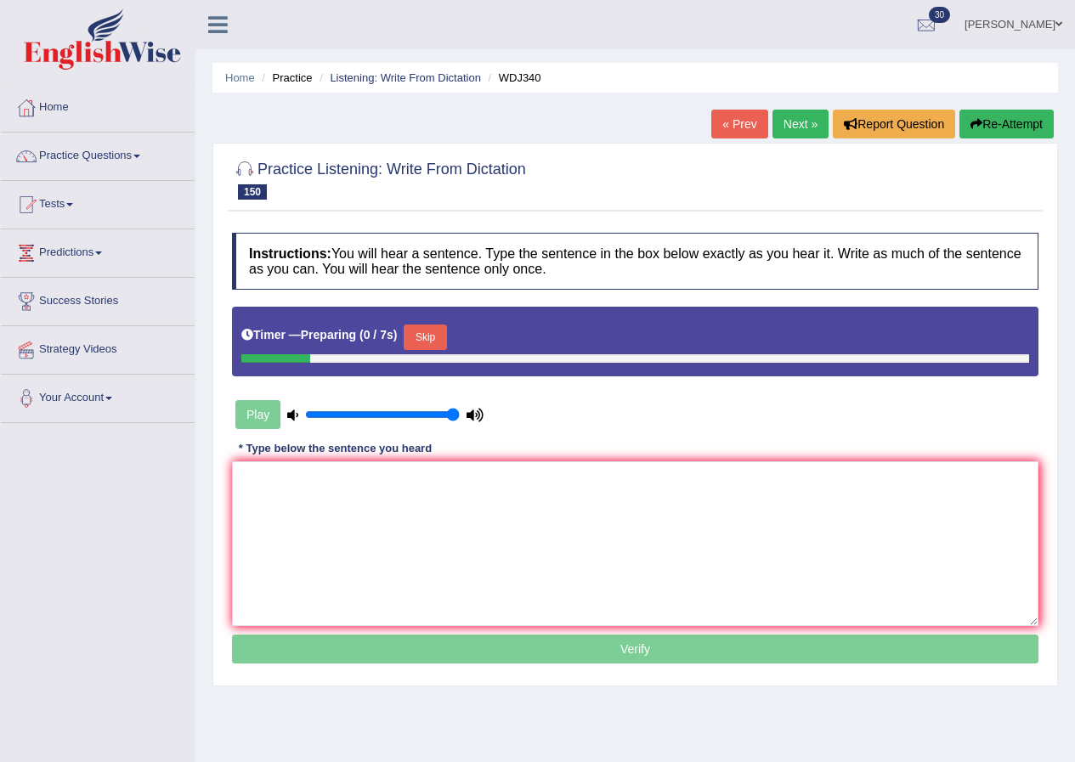
click at [434, 343] on button "Skip" at bounding box center [425, 338] width 43 height 26
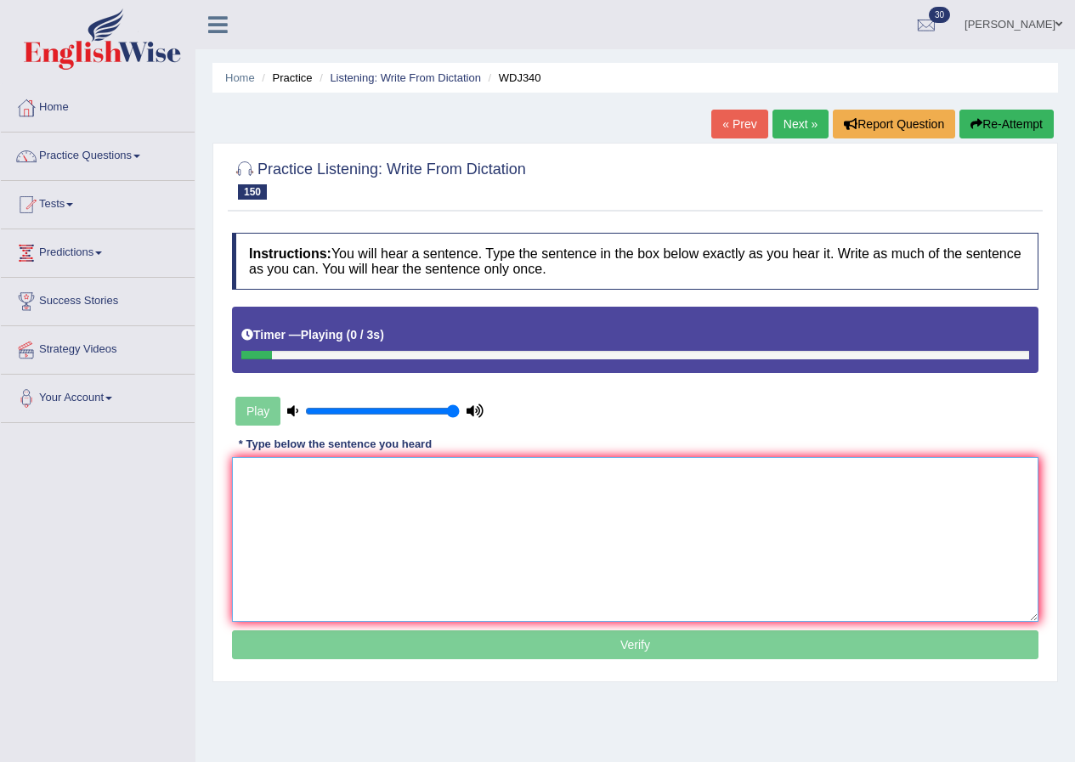
click at [496, 502] on textarea at bounding box center [635, 539] width 807 height 165
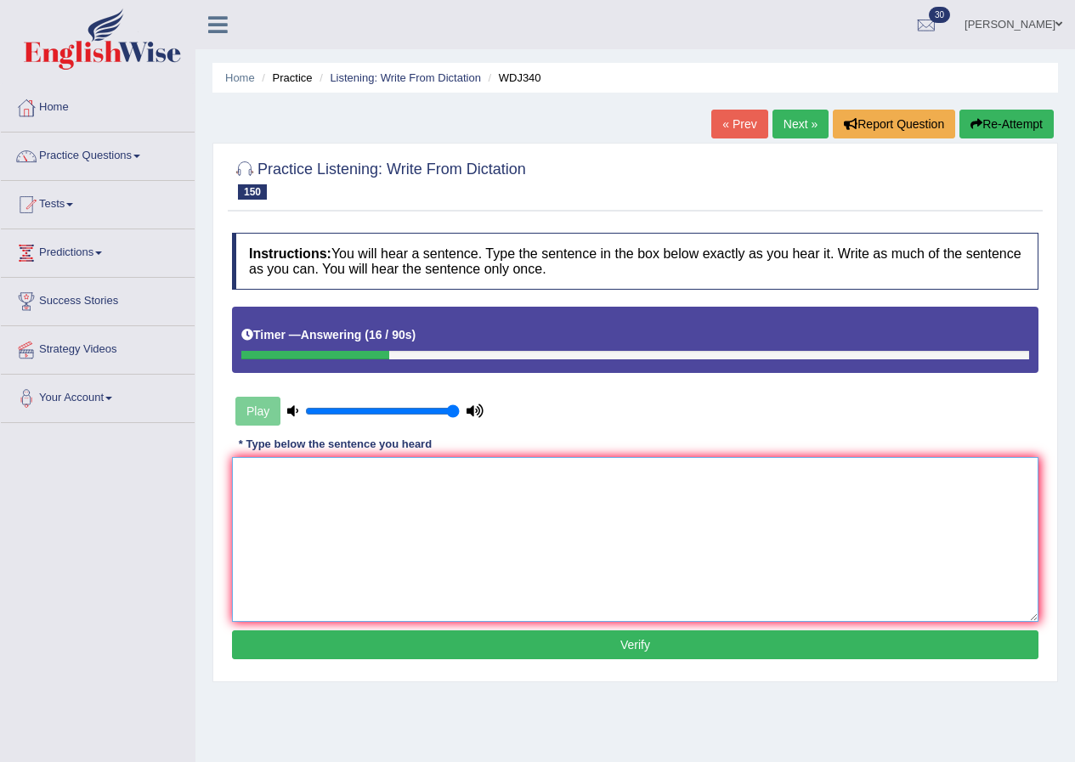
click at [338, 518] on textarea at bounding box center [635, 539] width 807 height 165
type textarea "The history caused by is assist by three withness assignments."
click at [646, 646] on button "Verify" at bounding box center [635, 645] width 807 height 29
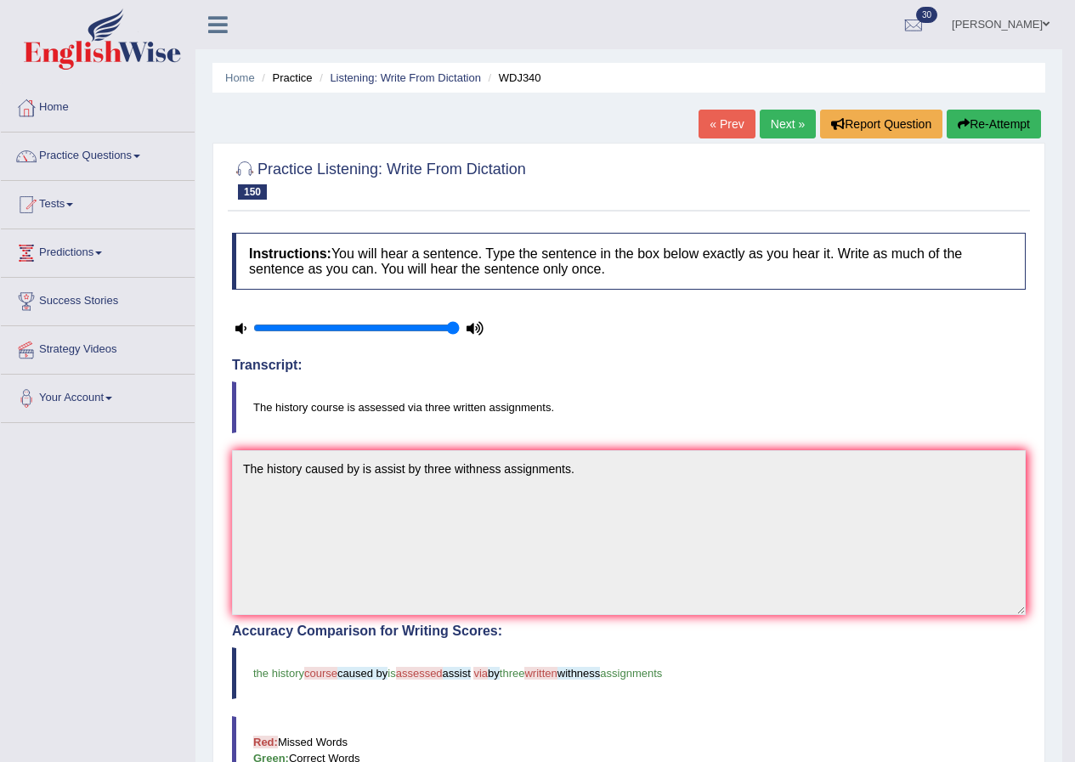
click at [791, 120] on link "Next »" at bounding box center [788, 124] width 56 height 29
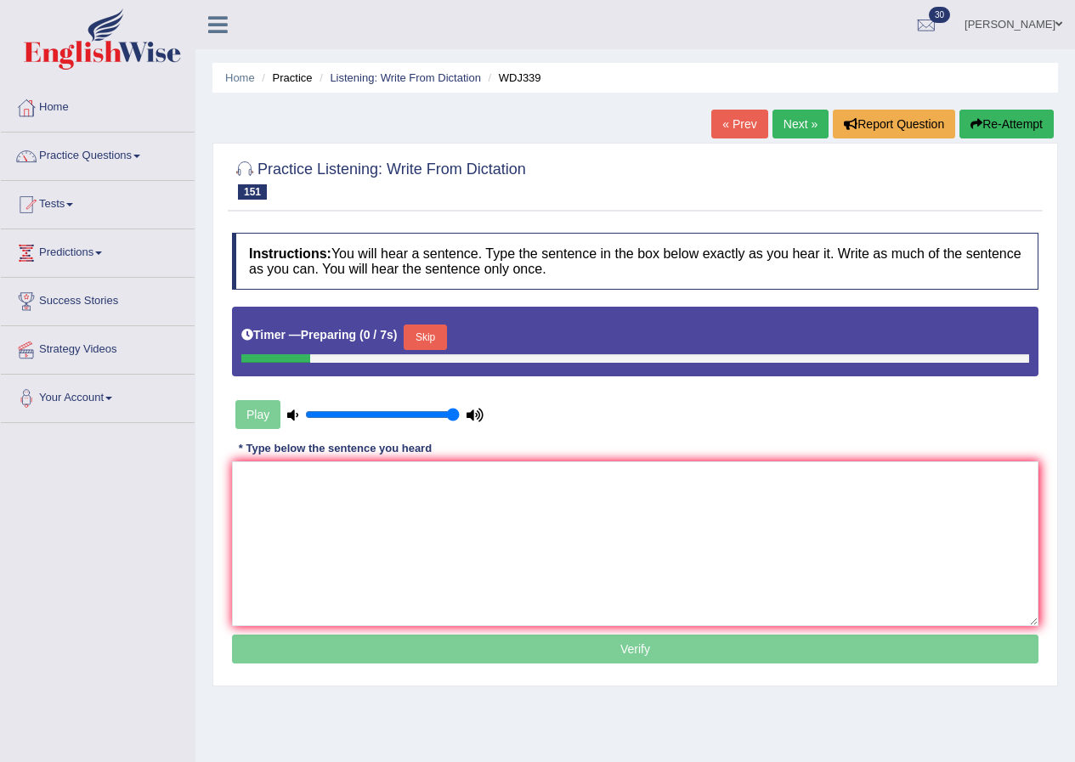
click at [441, 334] on button "Skip" at bounding box center [425, 338] width 43 height 26
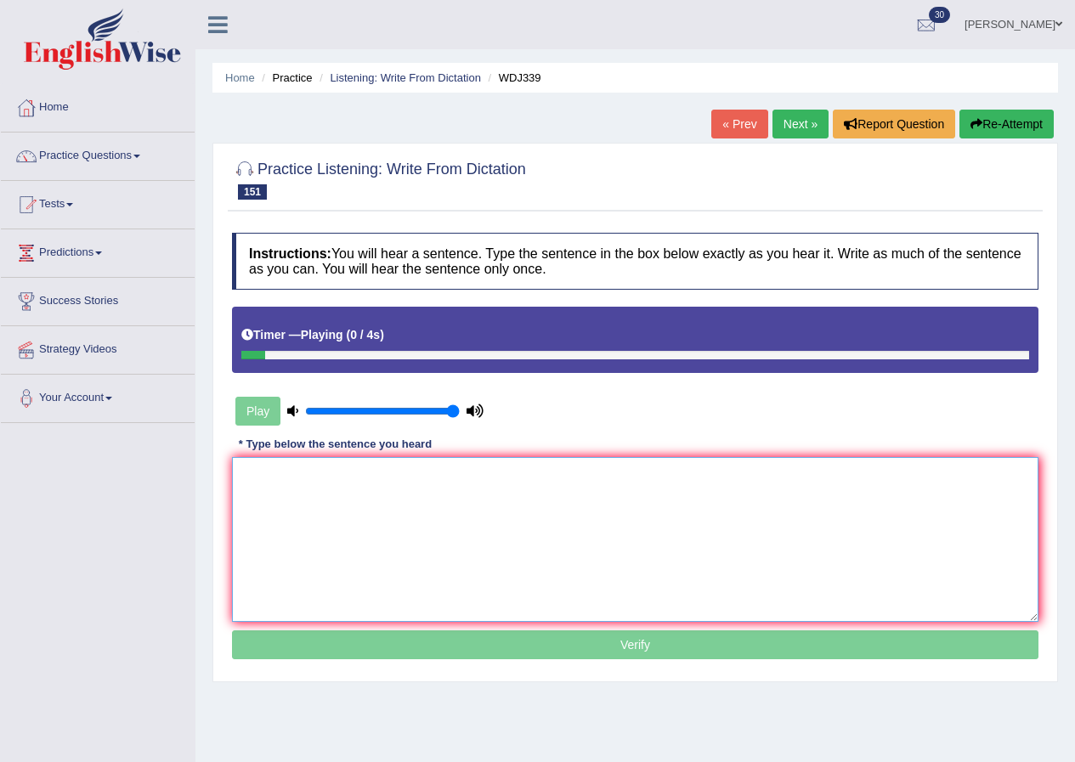
click at [349, 569] on textarea at bounding box center [635, 539] width 807 height 165
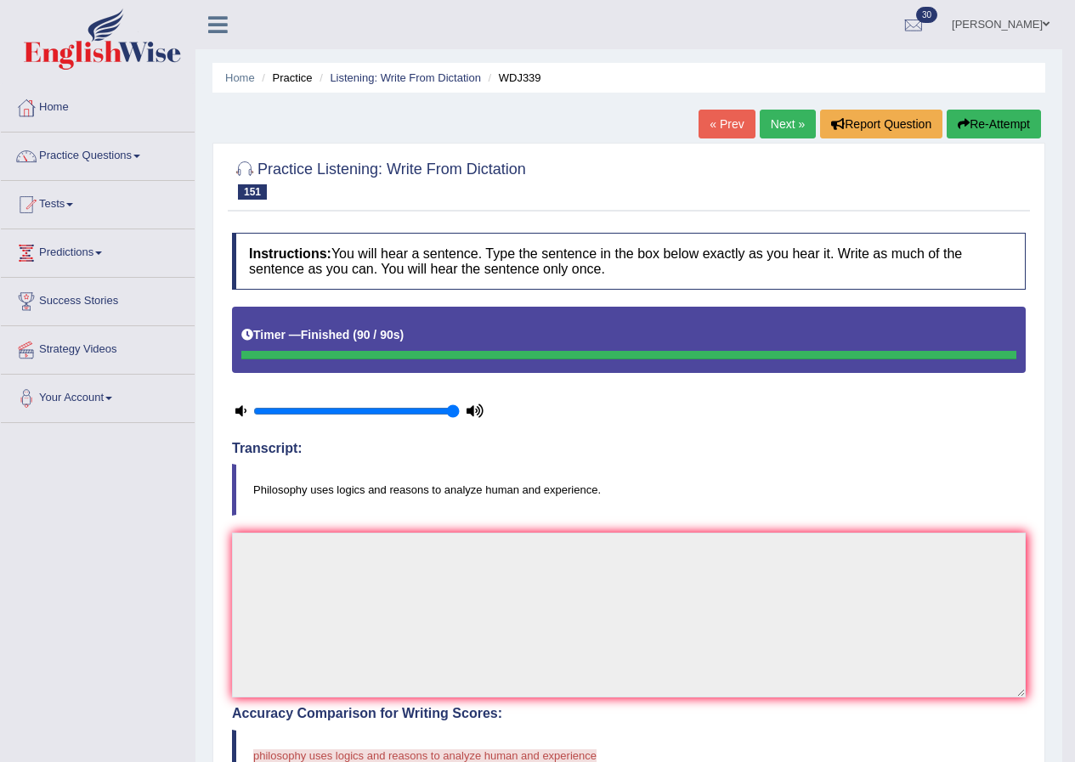
click at [313, 745] on blockquote "philosophy uses logics and reasons to analyze human and experience" at bounding box center [629, 756] width 794 height 52
